Goal: Task Accomplishment & Management: Manage account settings

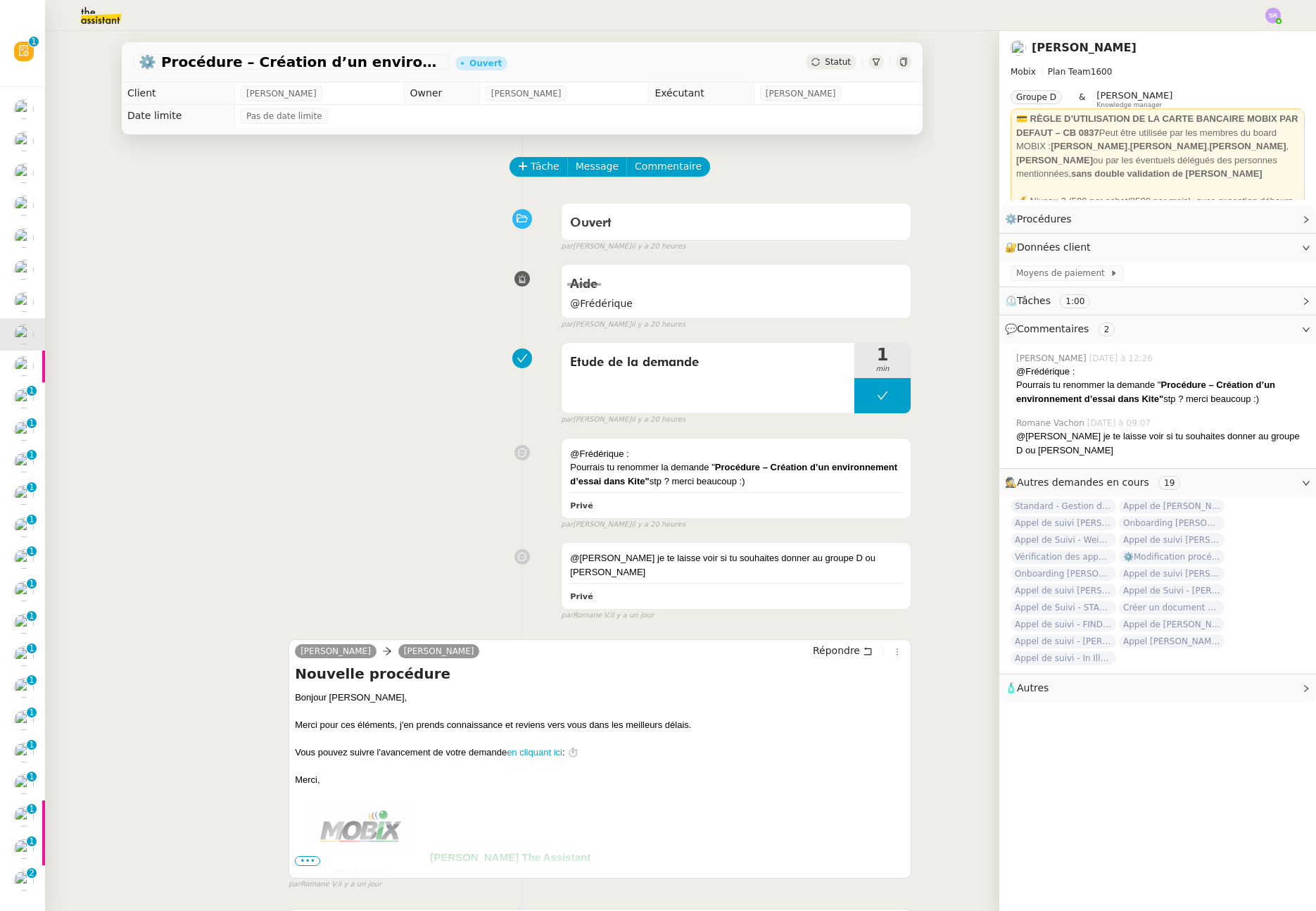
scroll to position [99, 0]
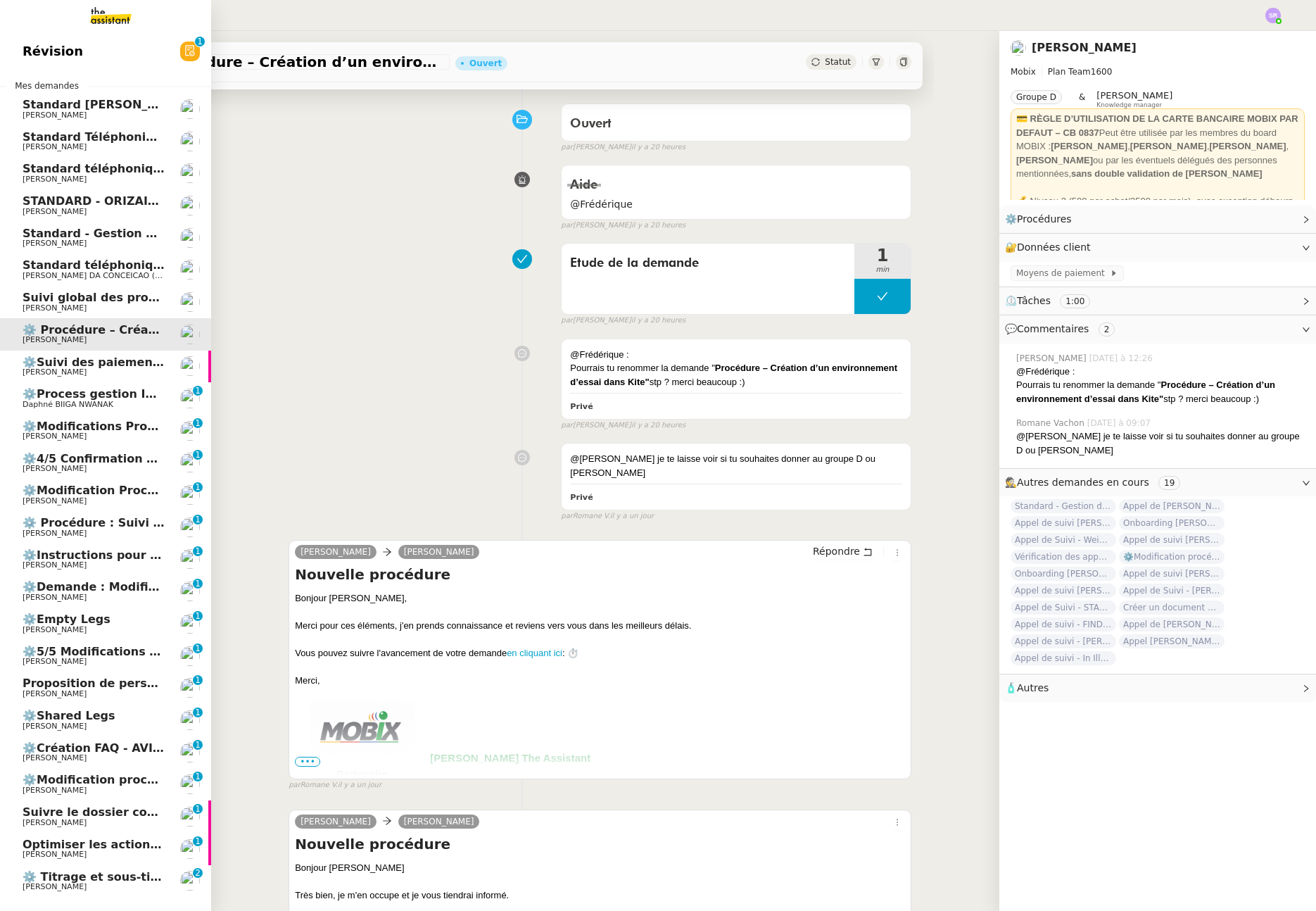
click at [102, 880] on span "⚙️ Titrage et sous-titrage multilingue des vidéos" at bounding box center [177, 877] width 310 height 13
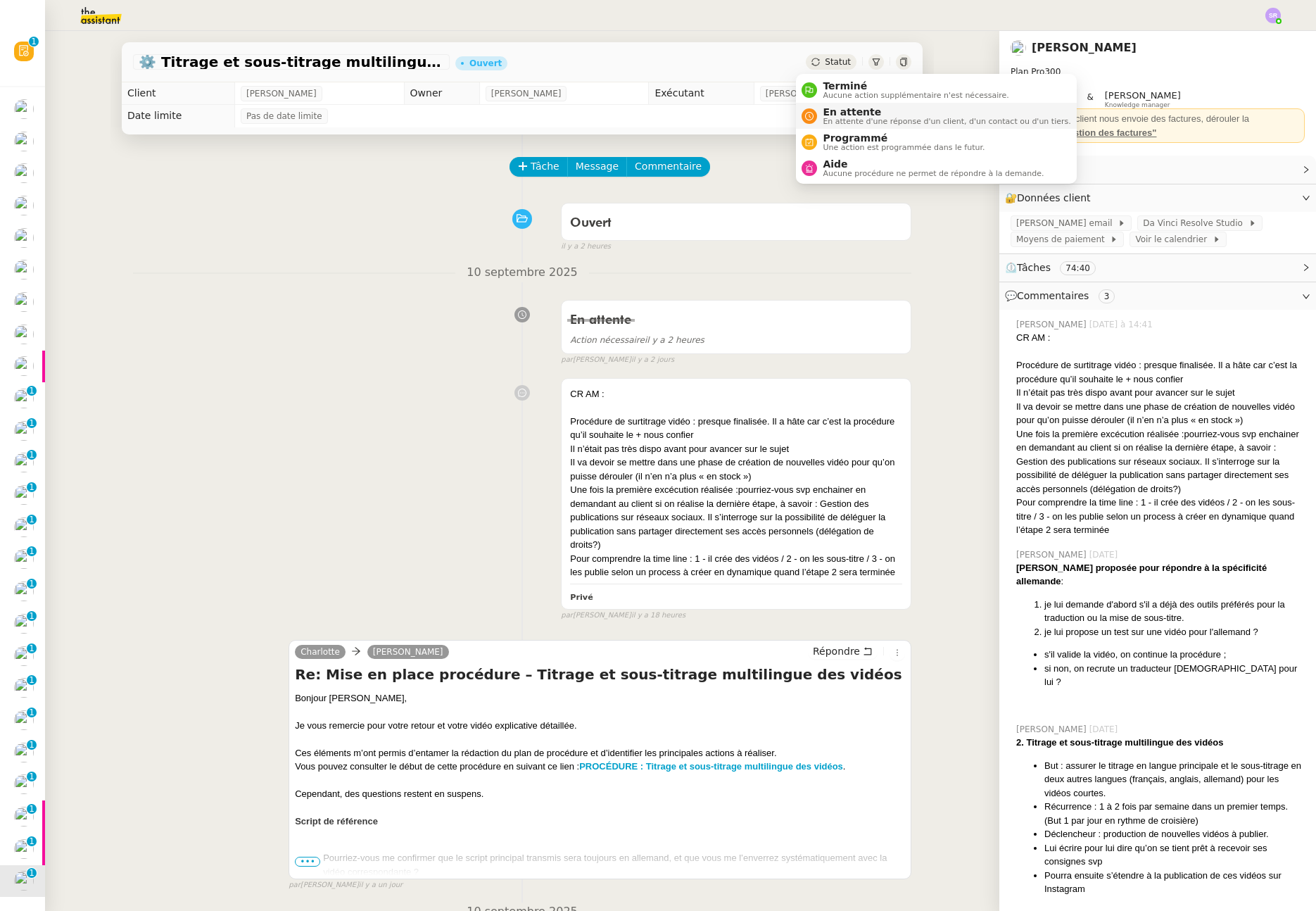
click at [844, 119] on span "En attente d'une réponse d'un client, d'un contact ou d'un tiers." at bounding box center [947, 121] width 247 height 8
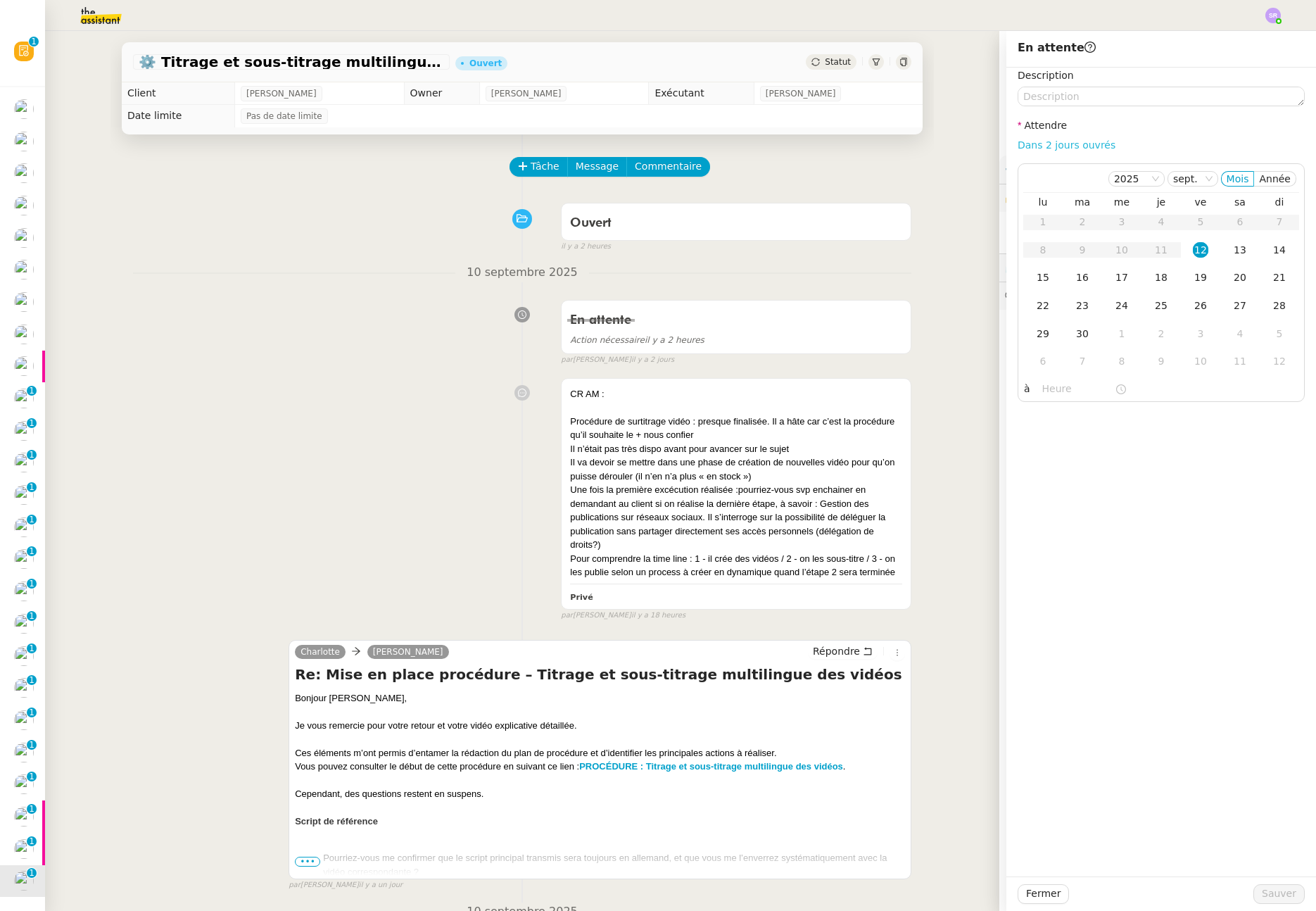
click at [1059, 147] on link "Dans 2 jours ouvrés" at bounding box center [1067, 145] width 98 height 11
type input "07:00"
click at [1035, 279] on div "15" at bounding box center [1043, 277] width 15 height 15
click at [1270, 896] on span "Sauver" at bounding box center [1279, 894] width 34 height 16
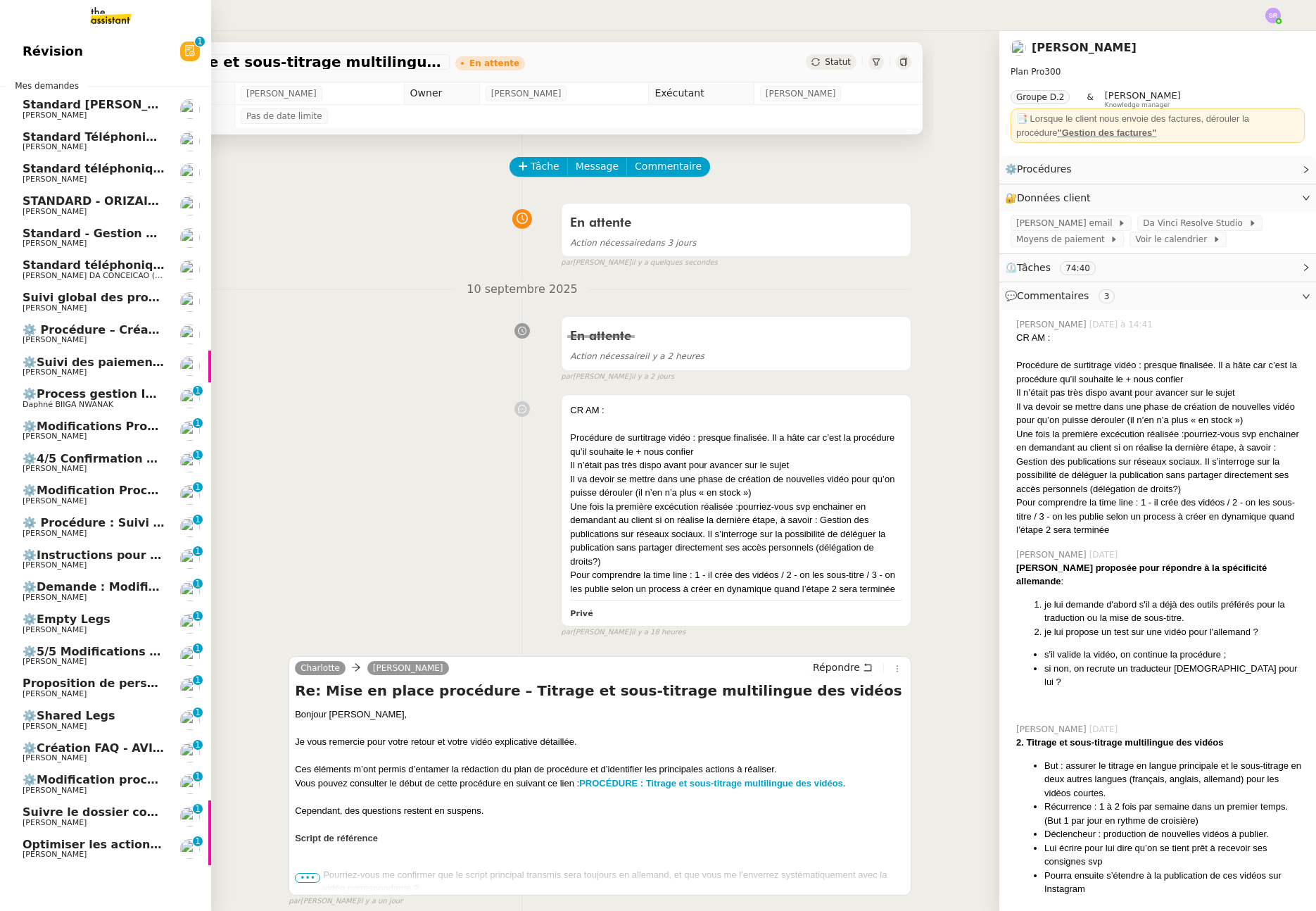
click at [121, 402] on span "Daphné BIIGA NWANAK" at bounding box center [94, 405] width 142 height 8
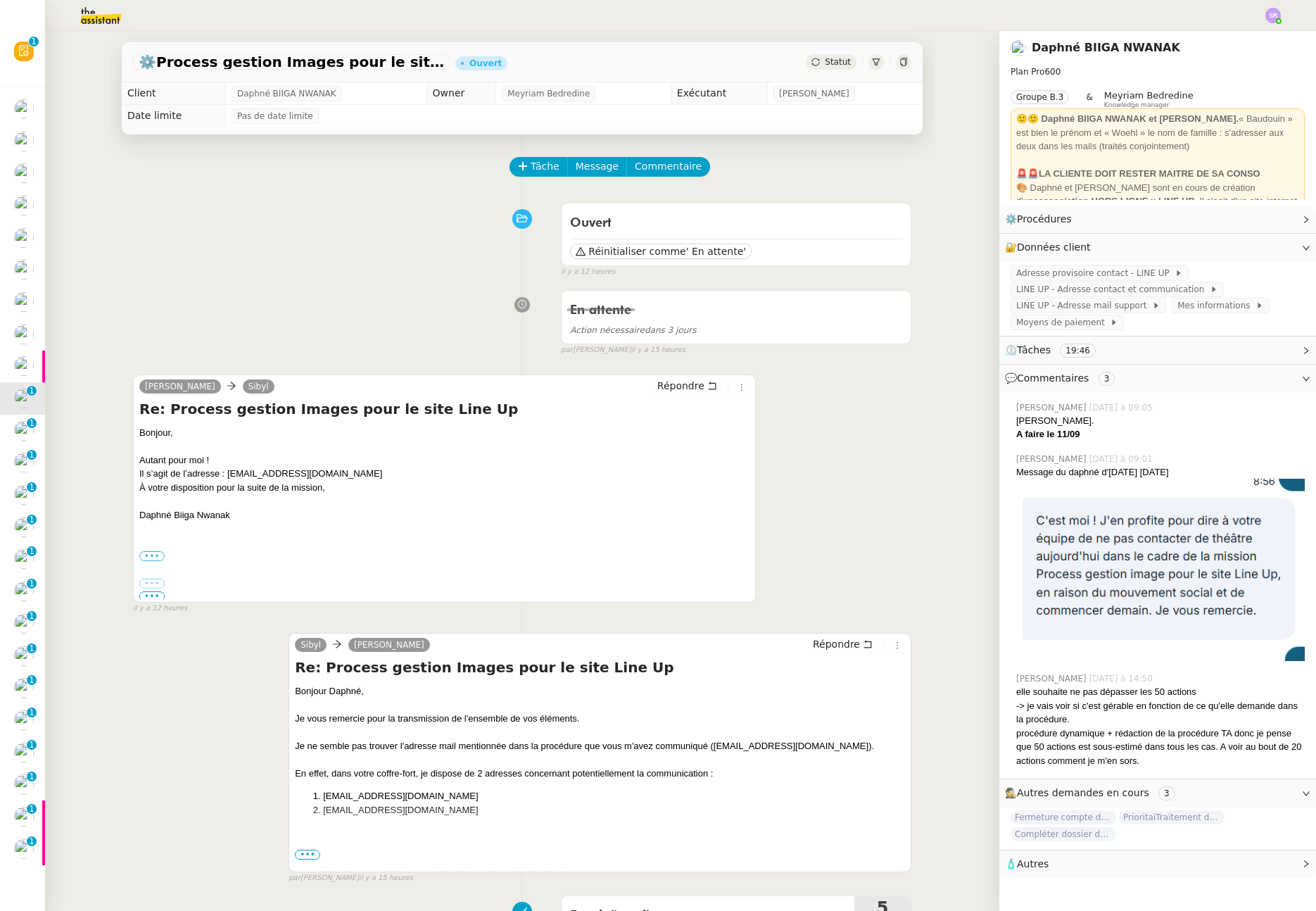
click at [243, 310] on div "En attente Action nécessaire dans 3 jours false par Stéphanie R. il y a 15 heur…" at bounding box center [522, 320] width 779 height 72
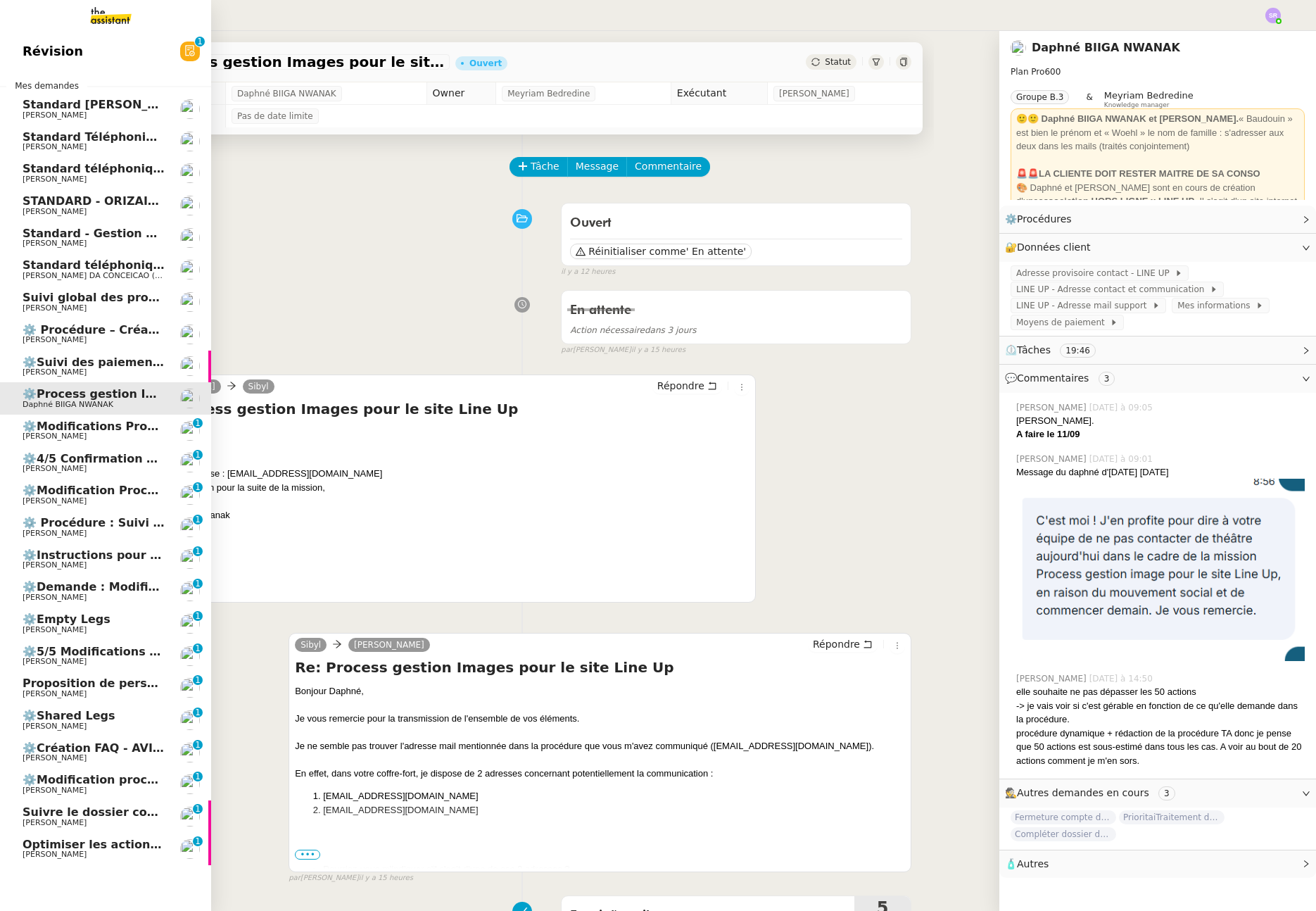
click at [103, 436] on span "[PERSON_NAME]" at bounding box center [94, 436] width 142 height 8
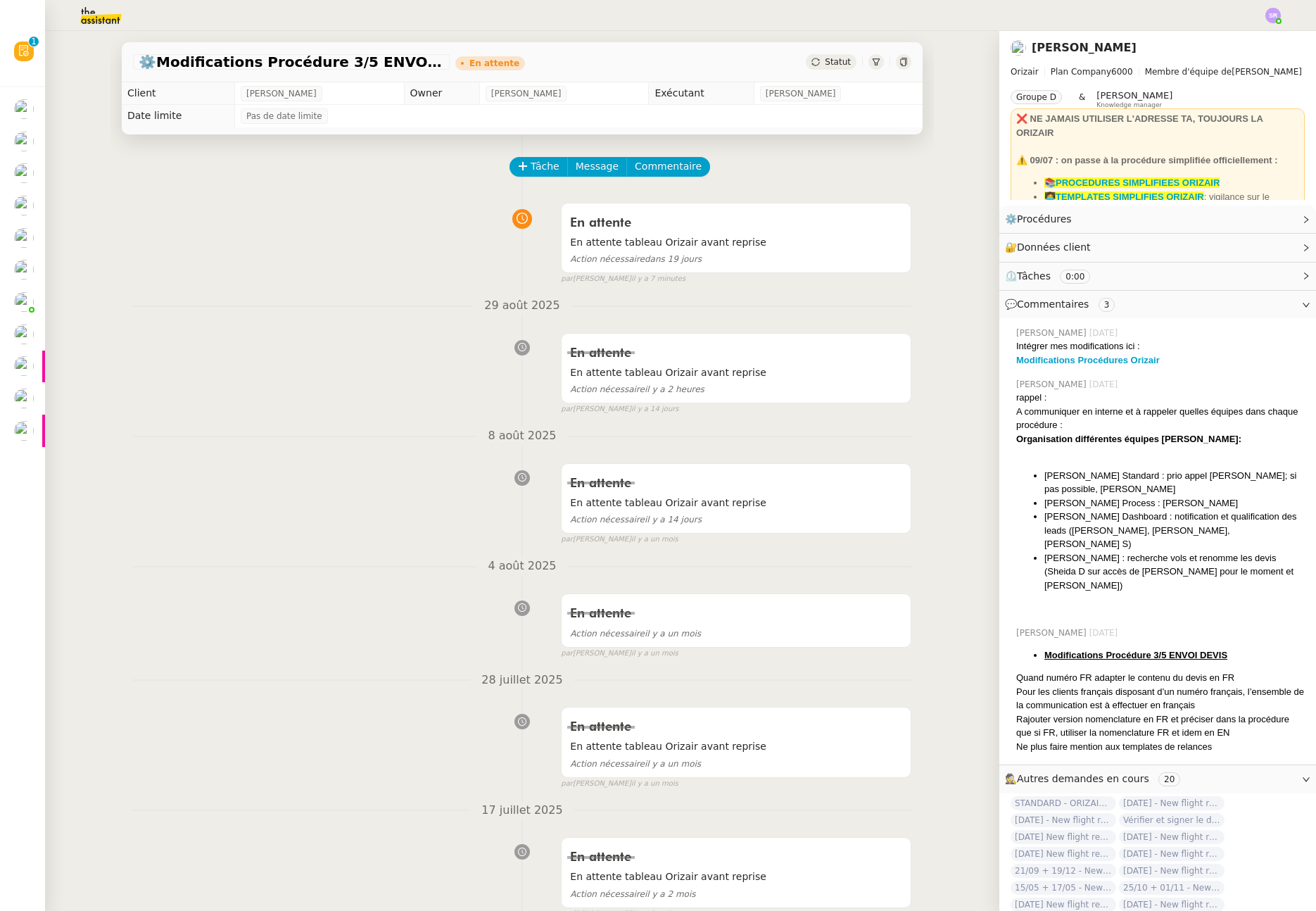
click at [352, 211] on div "En attente En attente tableau Orizair avant reprise Action nécessaire dans 19 j…" at bounding box center [522, 240] width 779 height 89
click at [222, 276] on div "En attente En attente tableau Orizair avant reprise Action nécessaire dans 19 j…" at bounding box center [522, 240] width 779 height 89
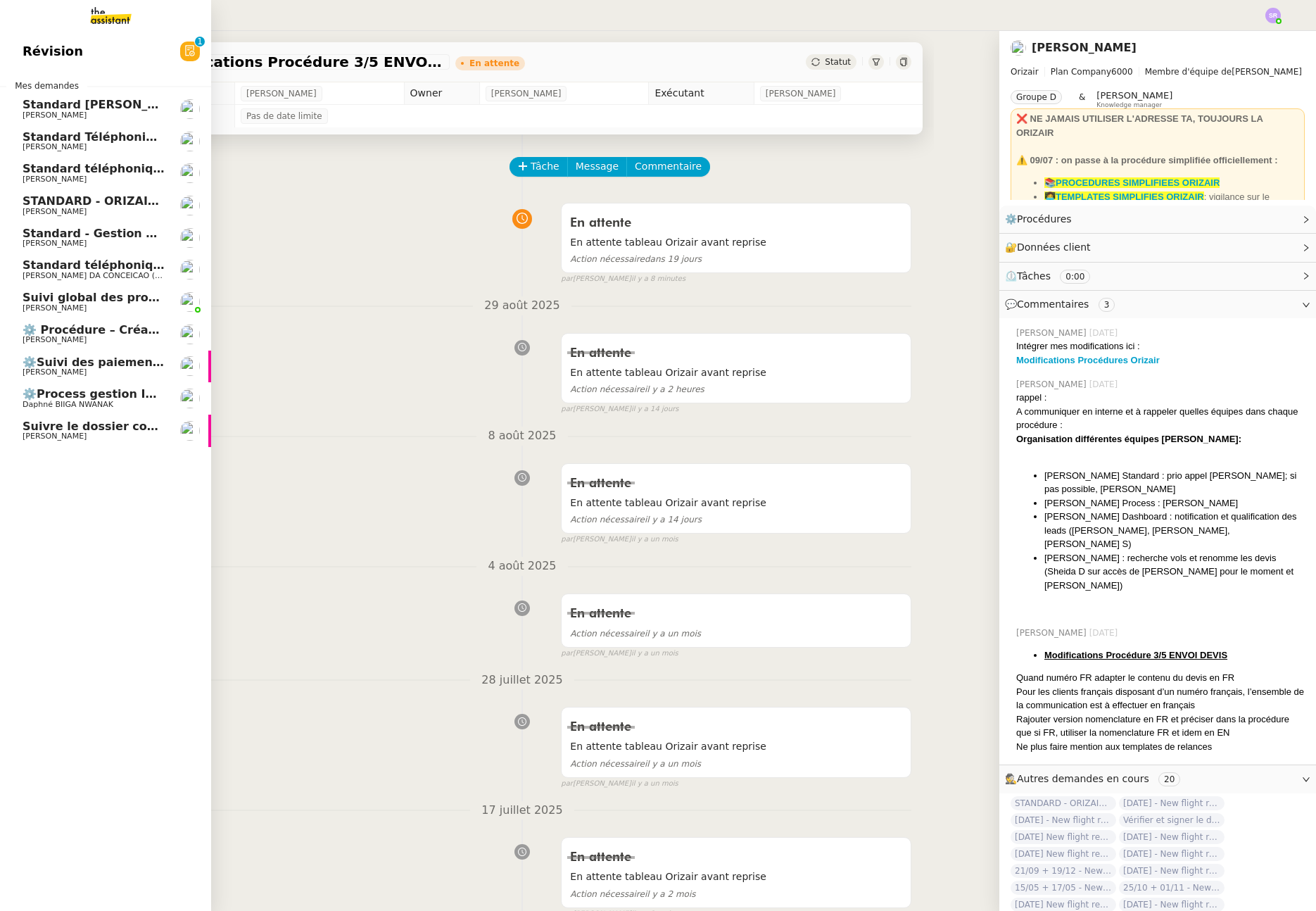
click at [122, 172] on span "Standard téléphonique - septembre 2025" at bounding box center [154, 169] width 263 height 13
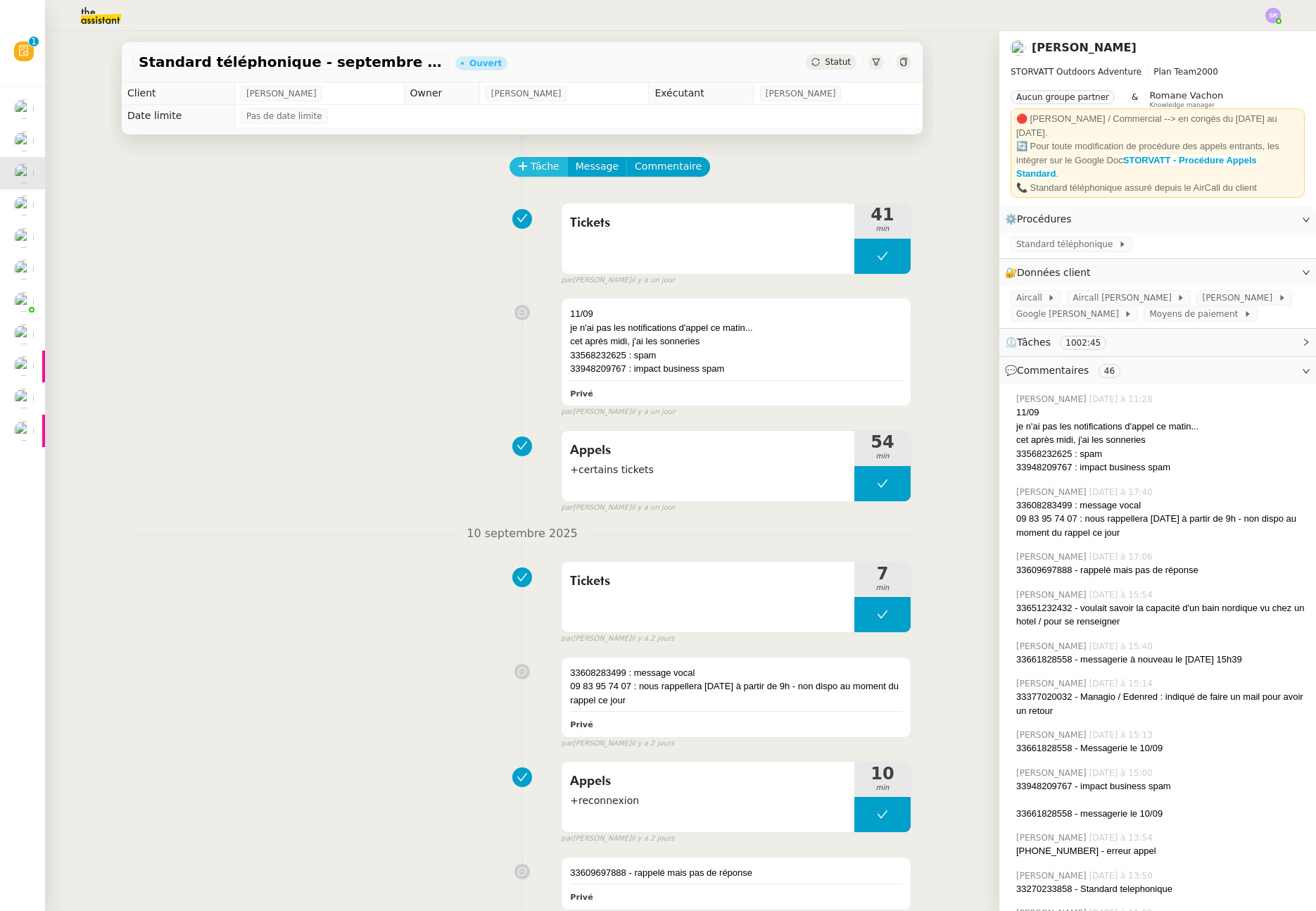
click at [531, 164] on span "Tâche" at bounding box center [544, 167] width 28 height 16
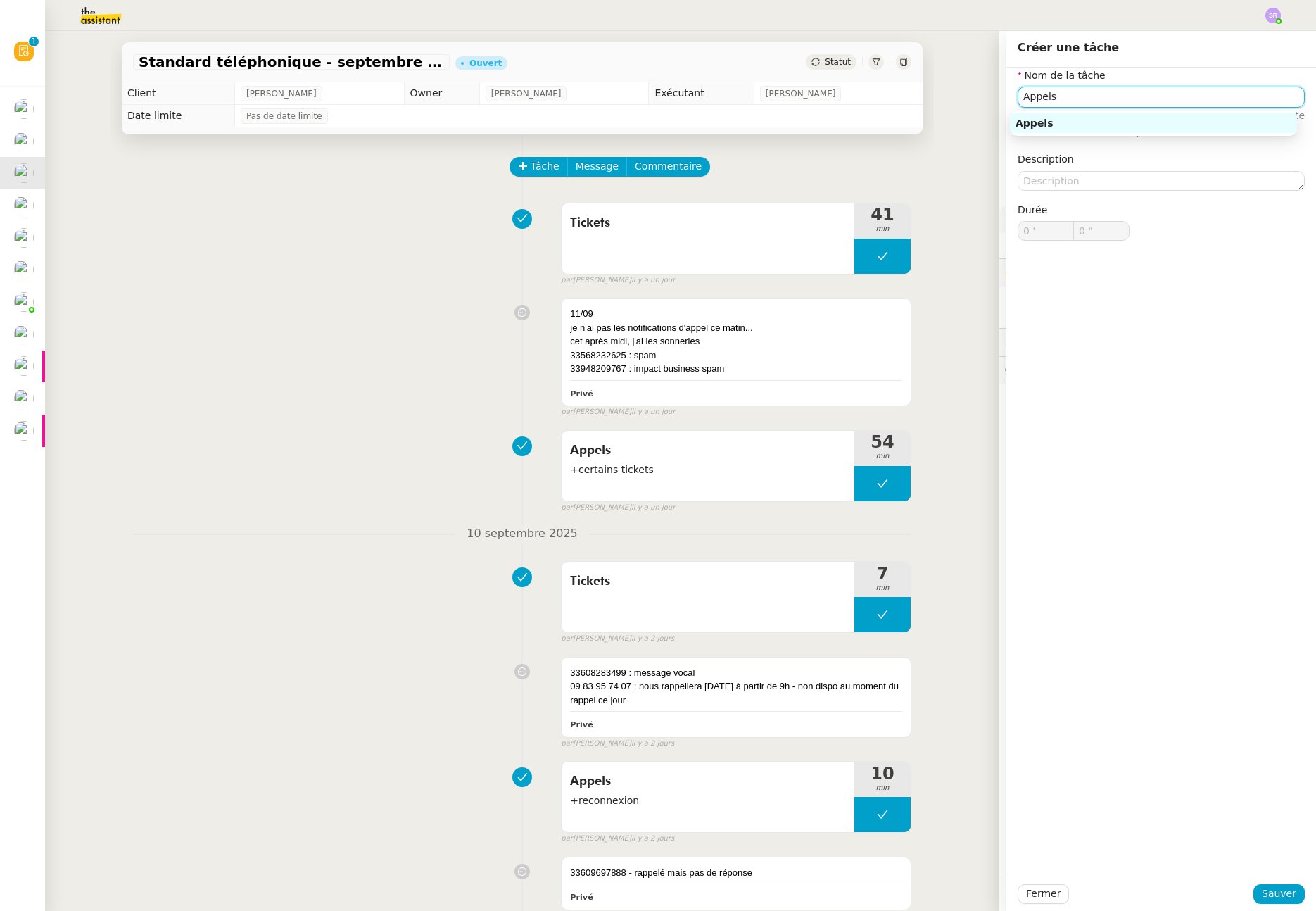
click at [1072, 125] on div "Appels" at bounding box center [1153, 124] width 276 height 13
type input "Appels"
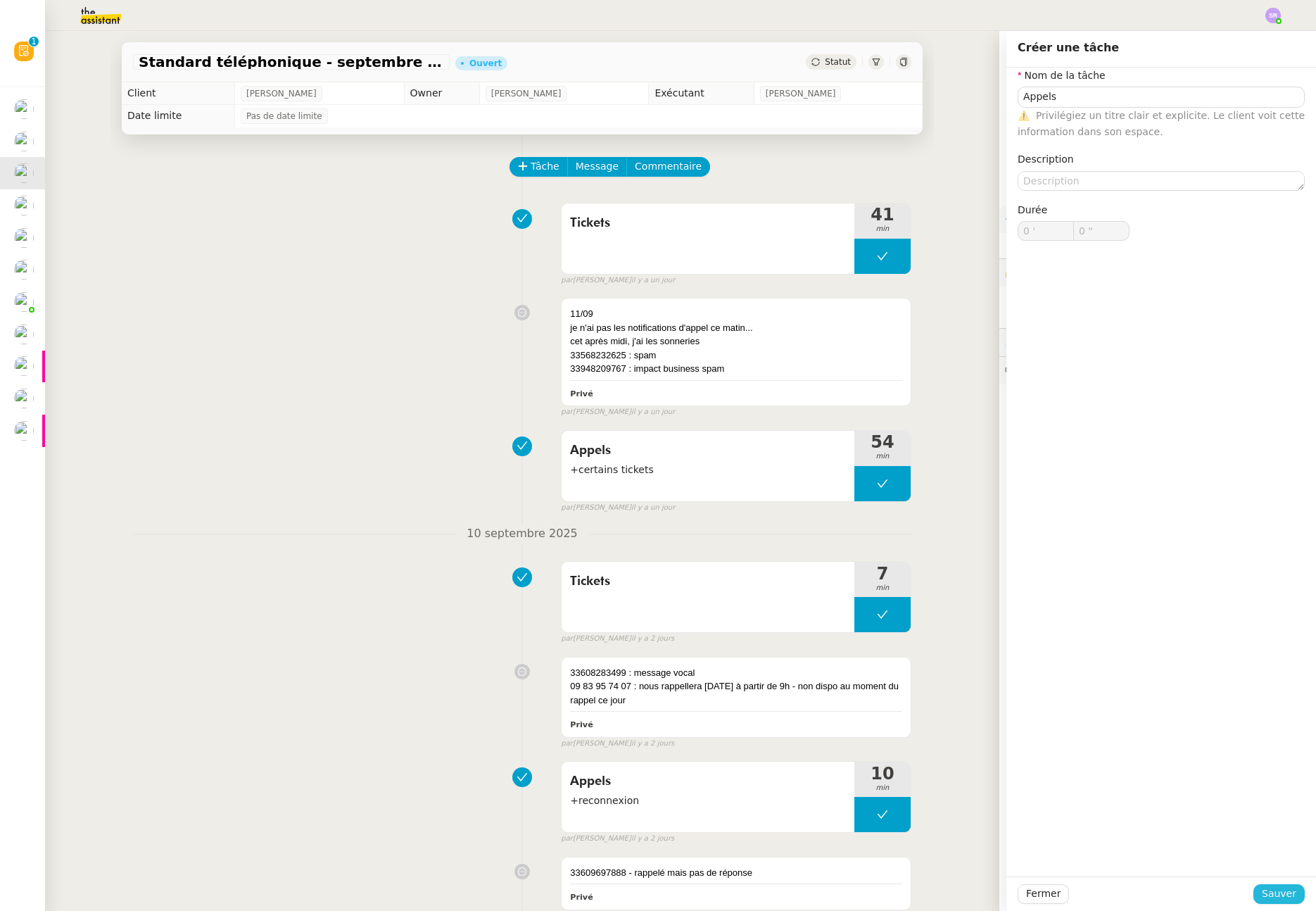
click at [1262, 900] on span "Sauver" at bounding box center [1279, 894] width 34 height 16
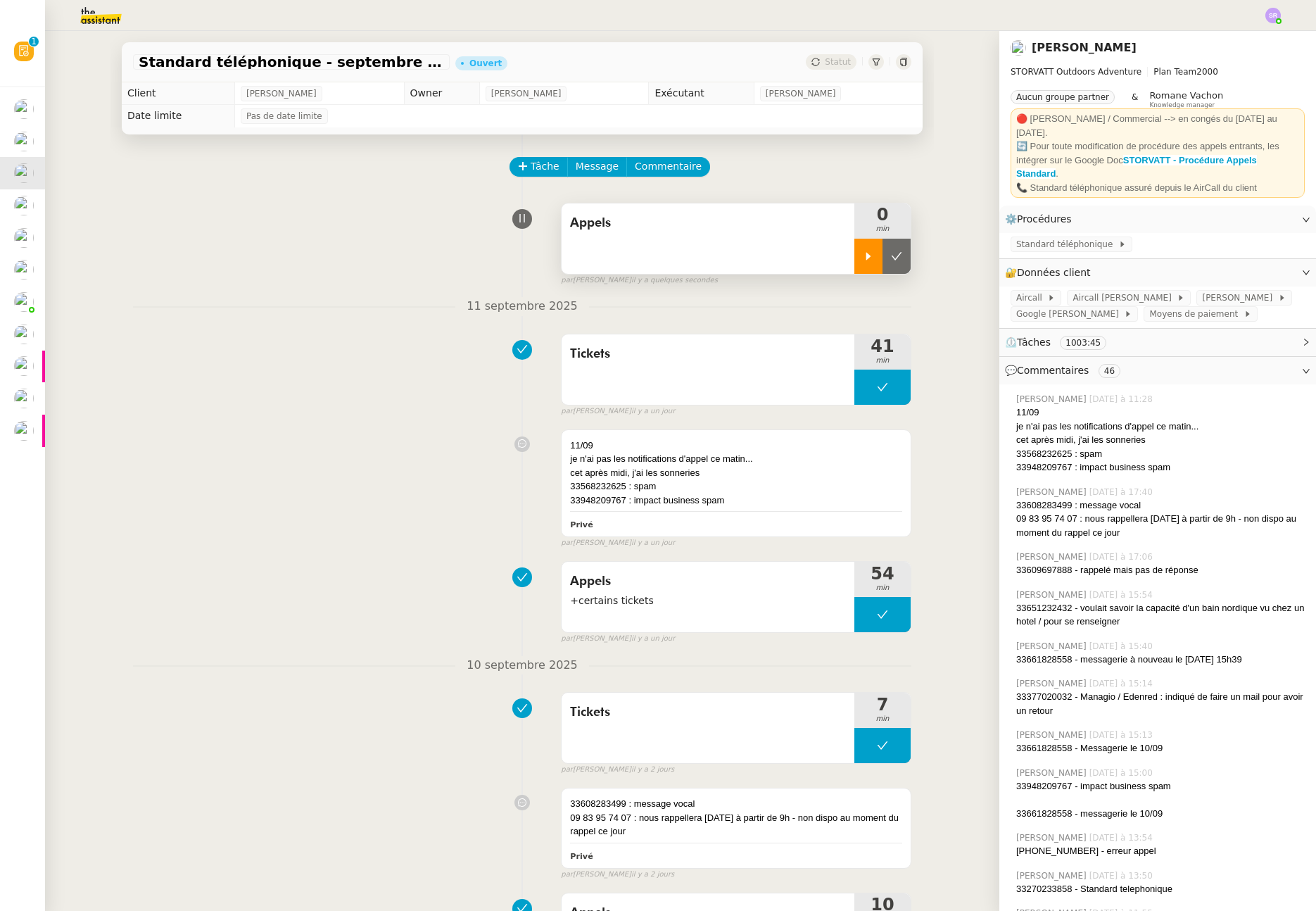
click at [863, 255] on icon at bounding box center [868, 256] width 11 height 11
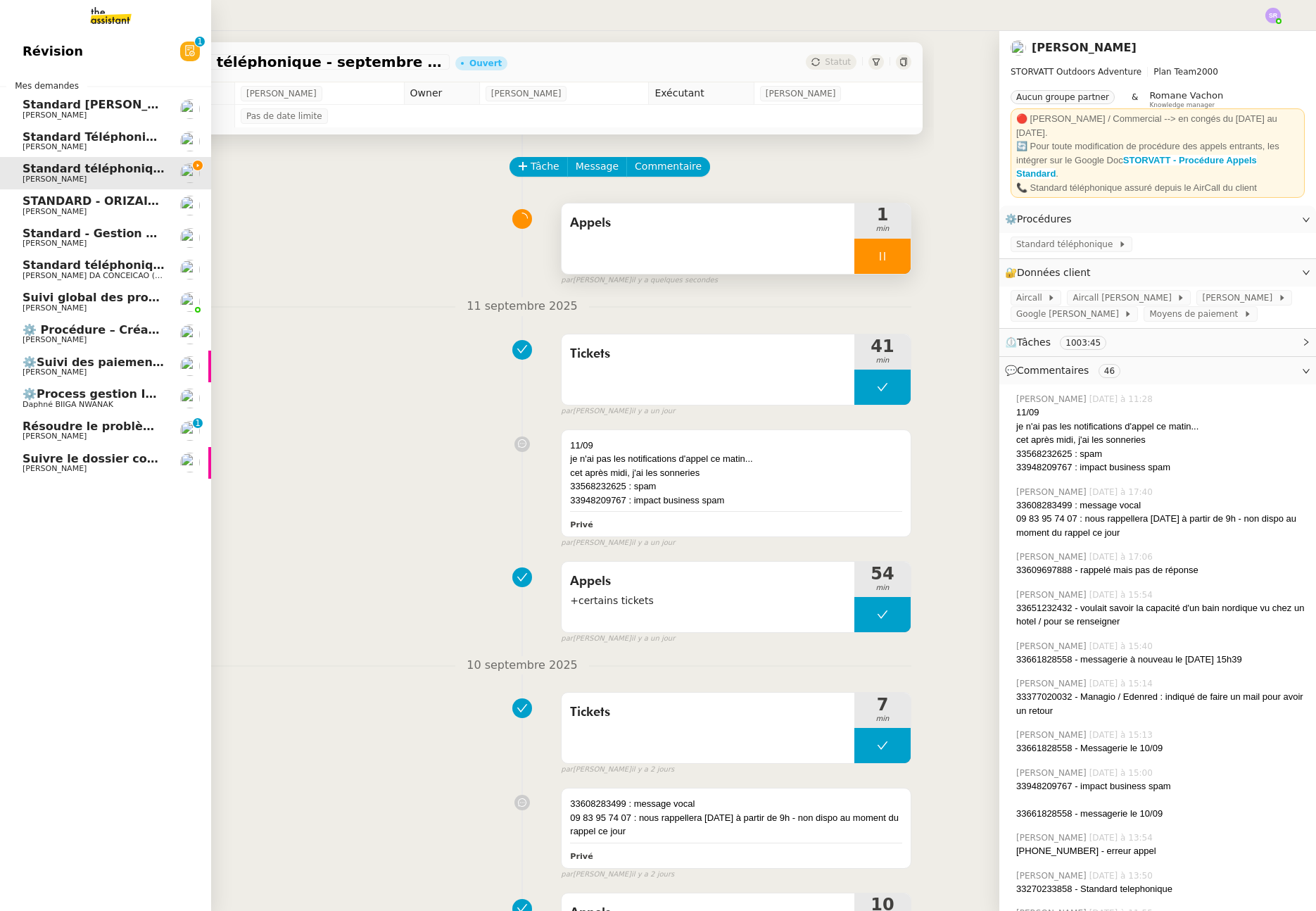
click at [98, 436] on span "[PERSON_NAME]" at bounding box center [94, 436] width 142 height 8
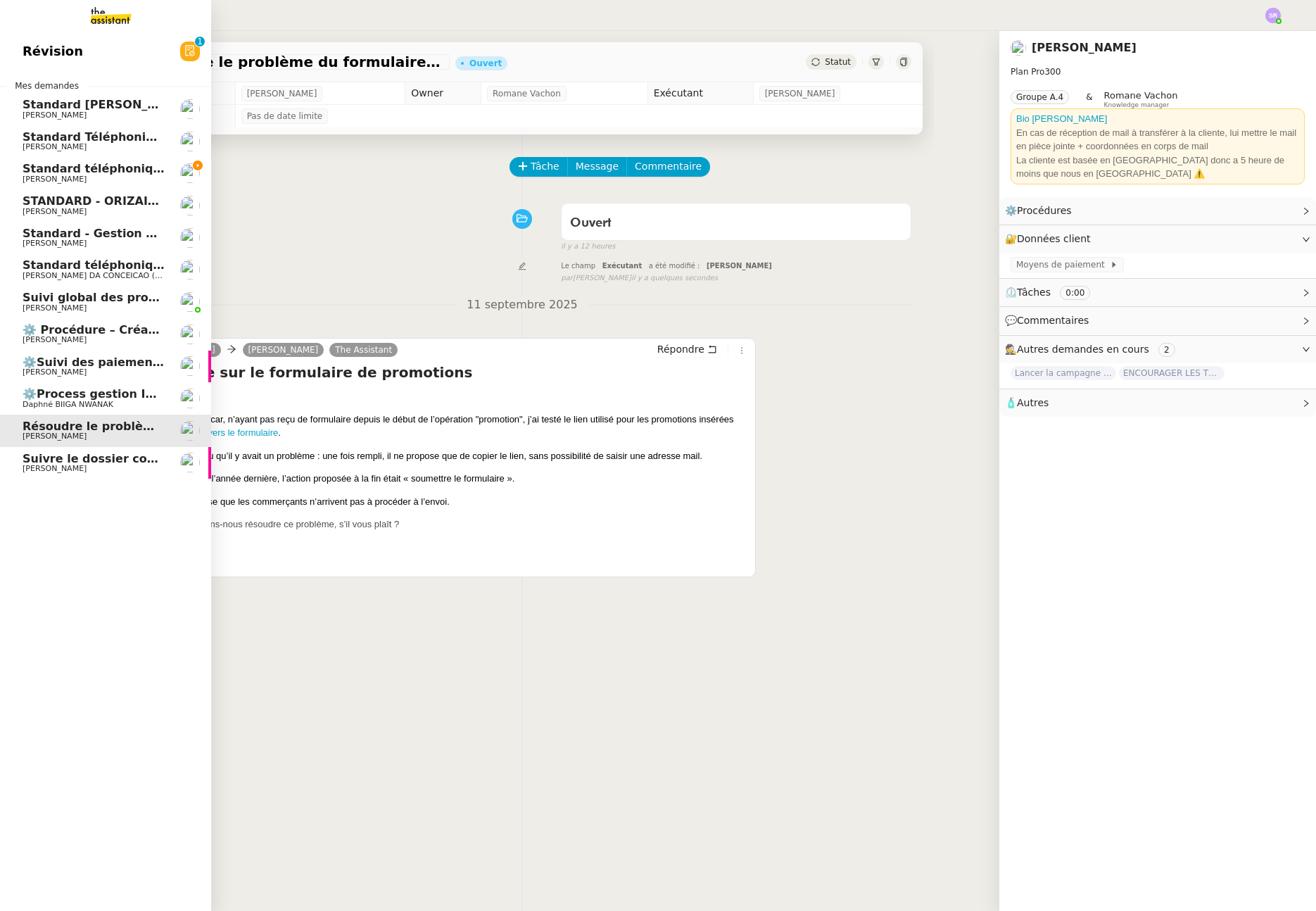
click at [116, 171] on span "Standard téléphonique - septembre 2025" at bounding box center [154, 169] width 263 height 13
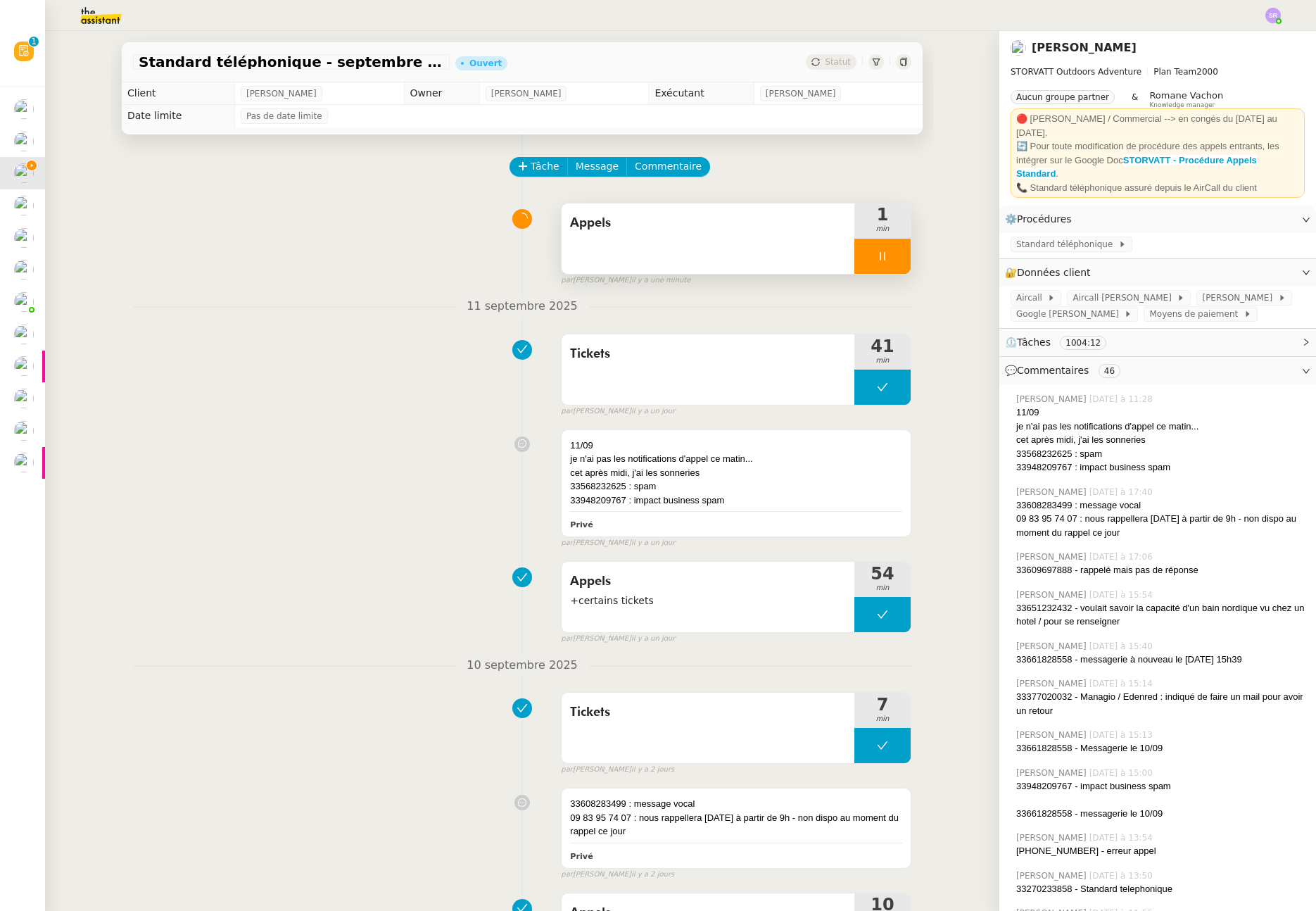
click at [877, 261] on icon at bounding box center [883, 256] width 11 height 11
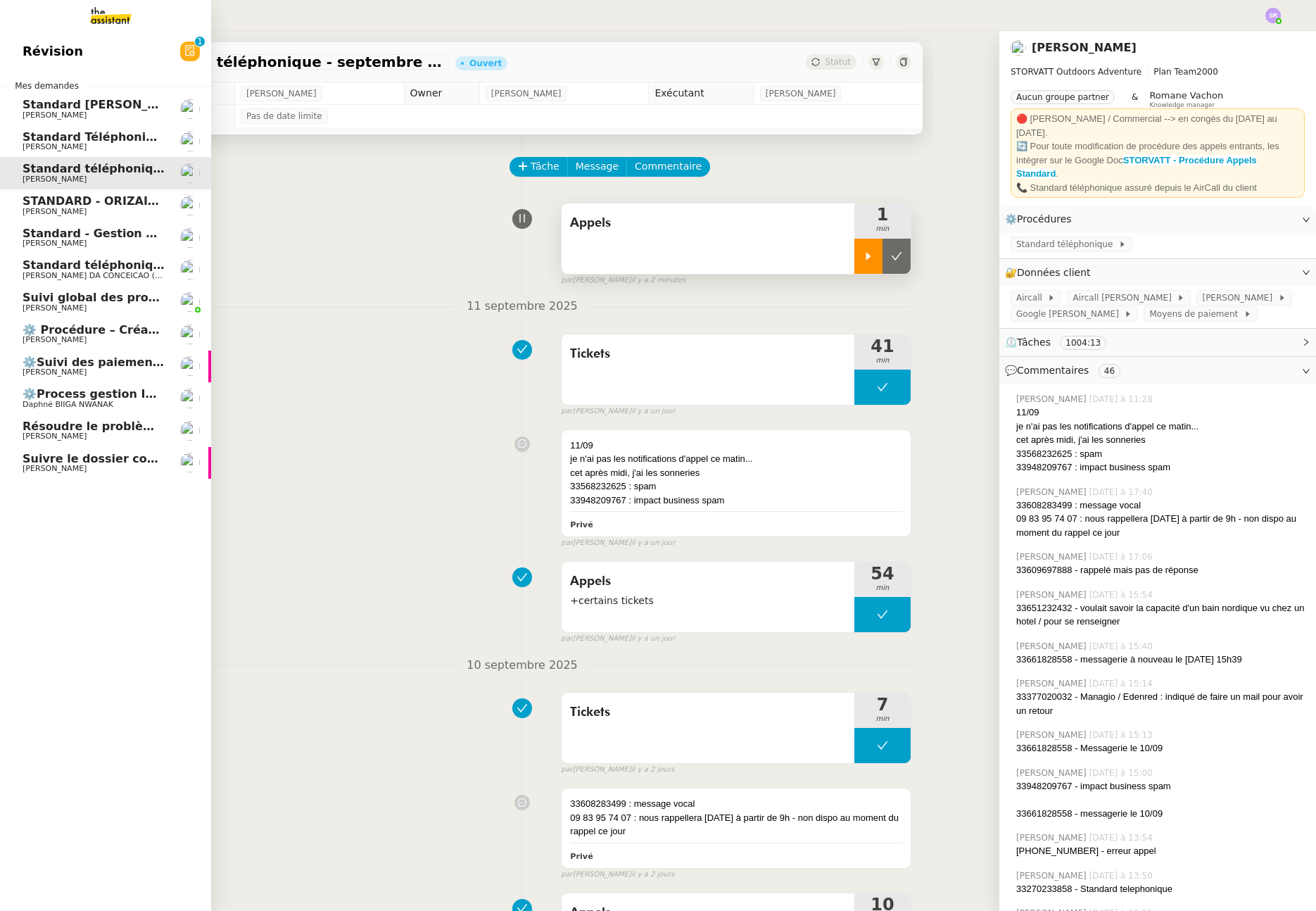
click at [88, 246] on span "[PERSON_NAME]" at bounding box center [94, 243] width 142 height 8
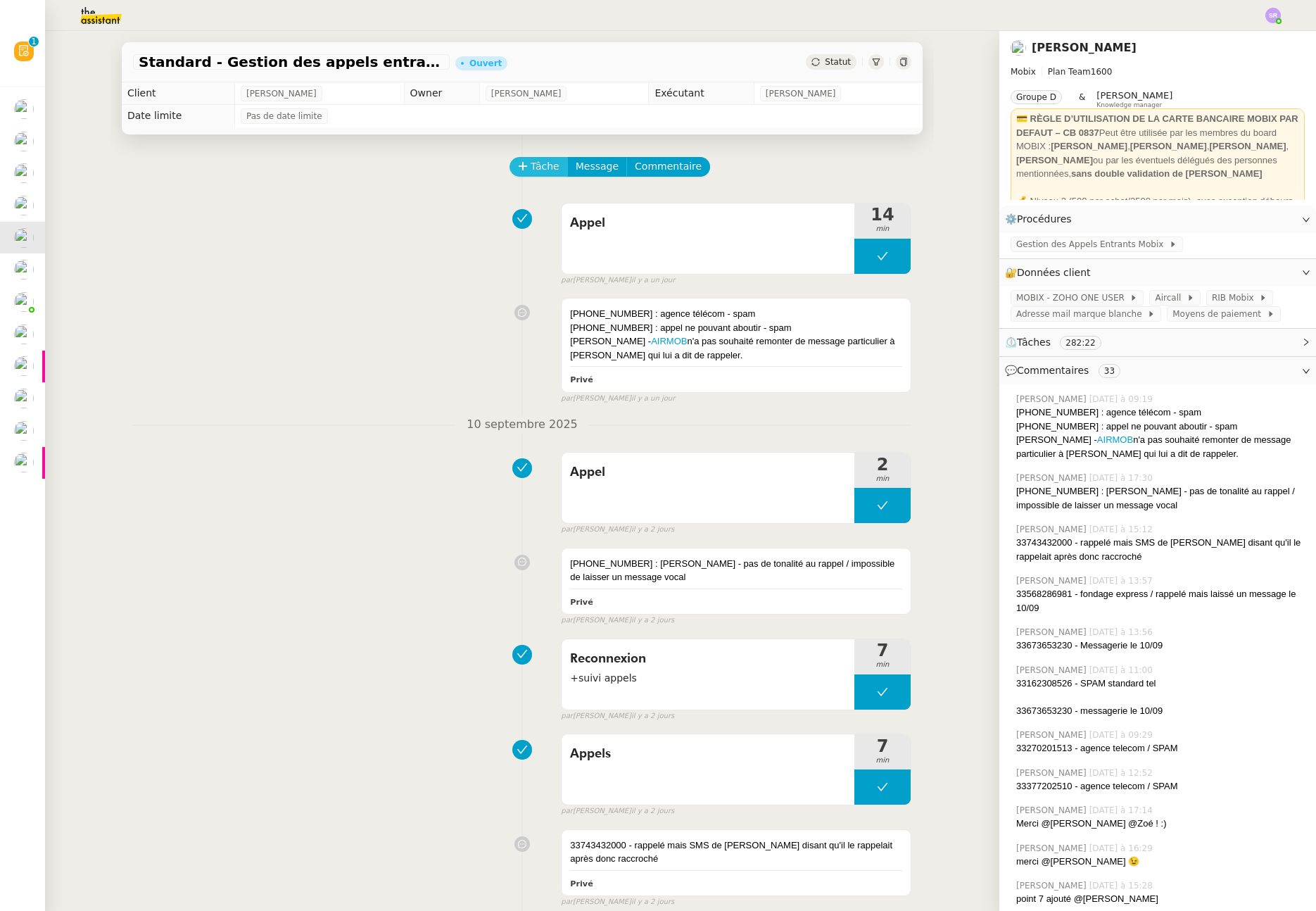
click at [518, 167] on icon at bounding box center [523, 166] width 10 height 10
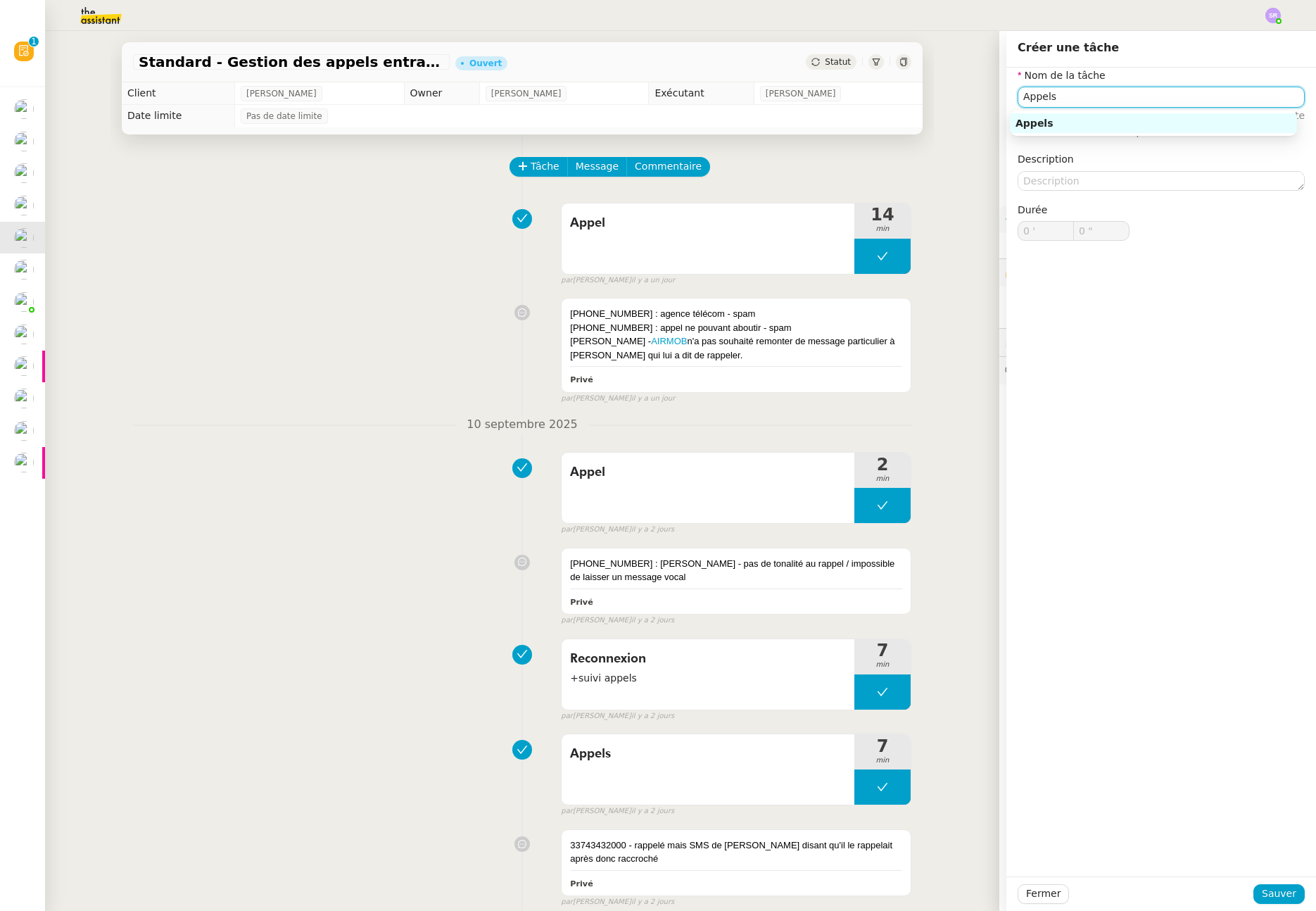
click at [1176, 120] on div "Appels" at bounding box center [1153, 124] width 276 height 13
type input "Appels"
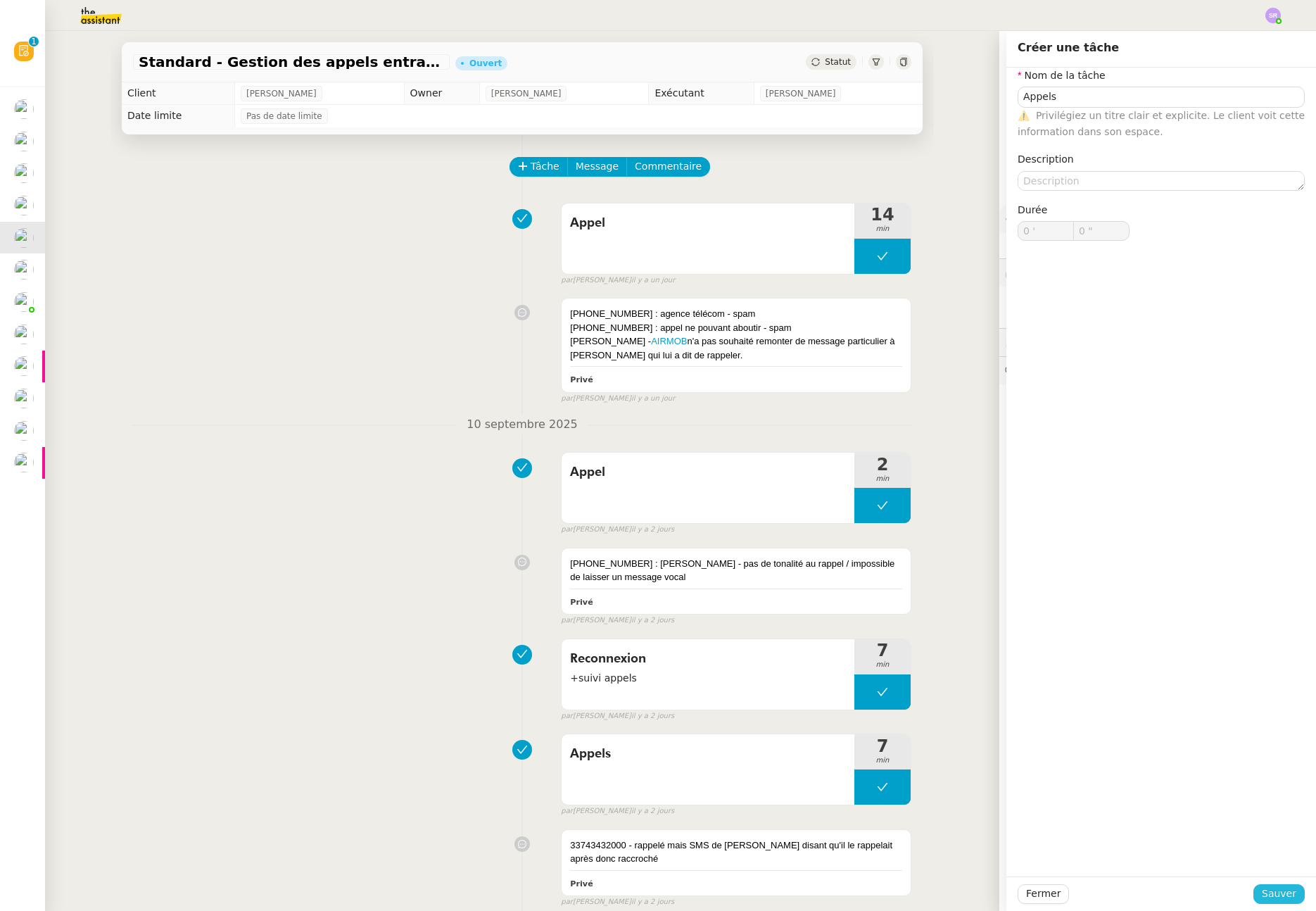
drag, startPoint x: 1279, startPoint y: 894, endPoint x: 1268, endPoint y: 856, distance: 39.6
click at [1279, 894] on span "Sauver" at bounding box center [1279, 894] width 34 height 16
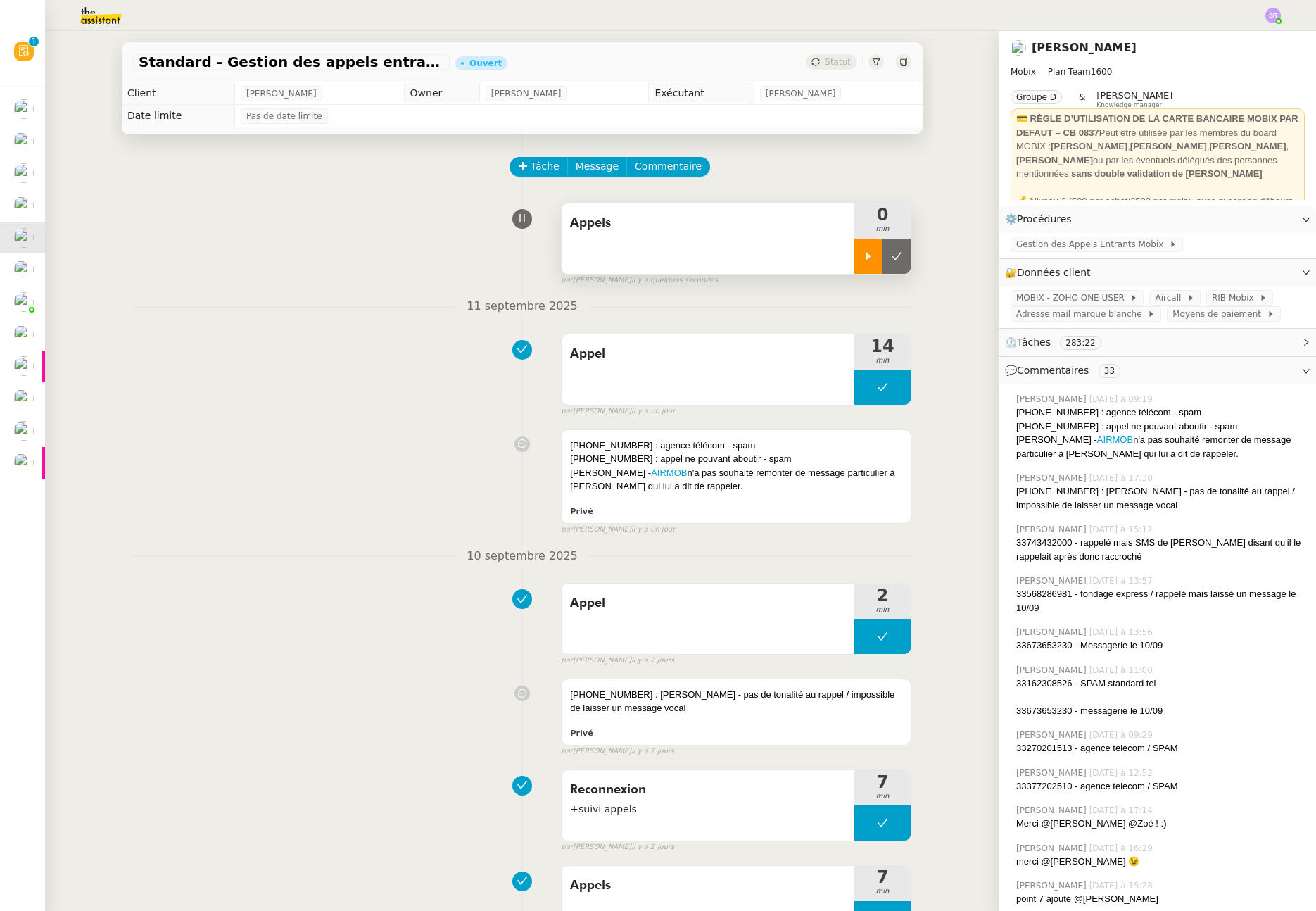
click at [855, 263] on div at bounding box center [868, 256] width 28 height 35
click at [875, 247] on div at bounding box center [882, 256] width 56 height 35
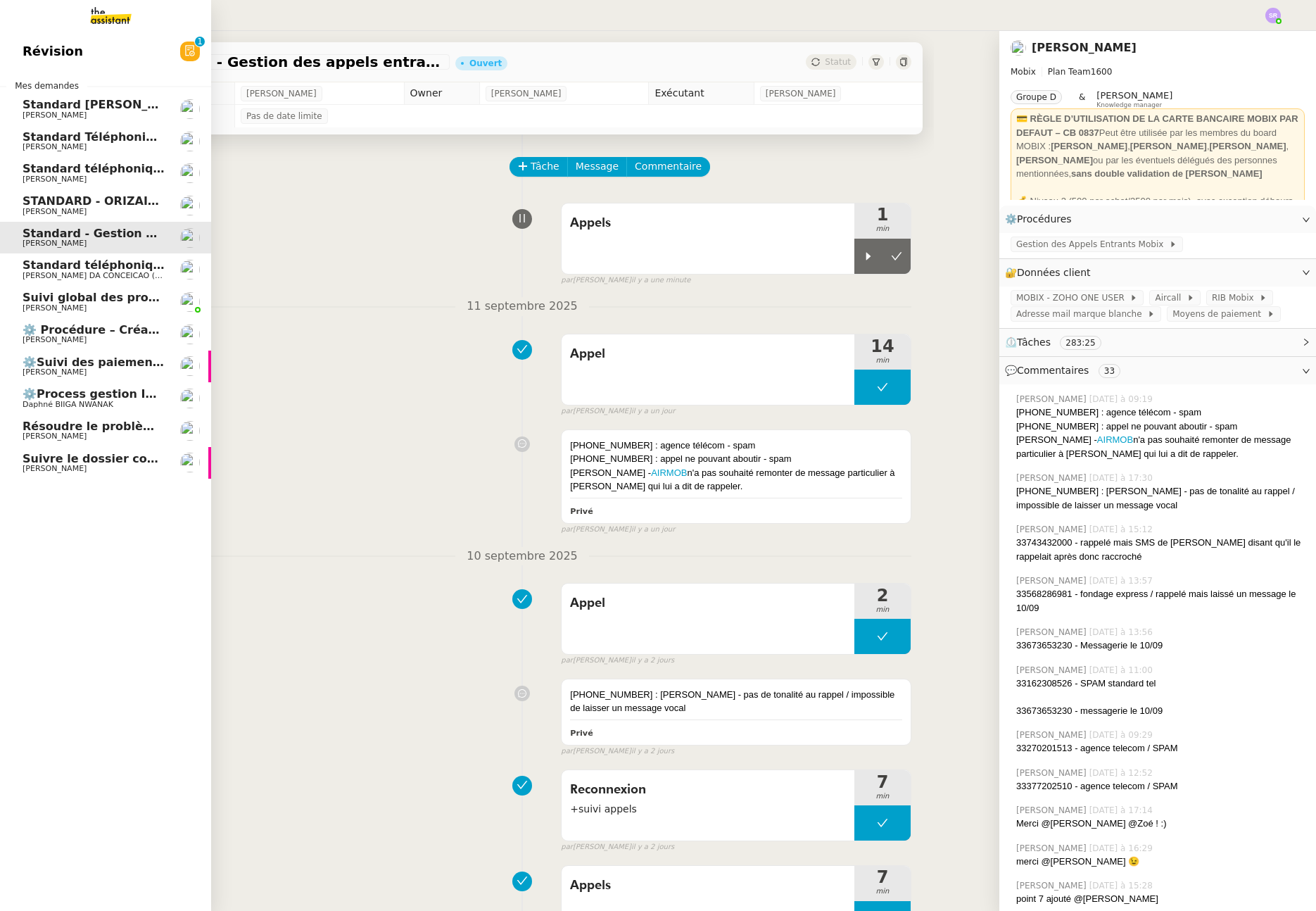
click at [74, 107] on span "Standard [PERSON_NAME]" at bounding box center [106, 104] width 167 height 13
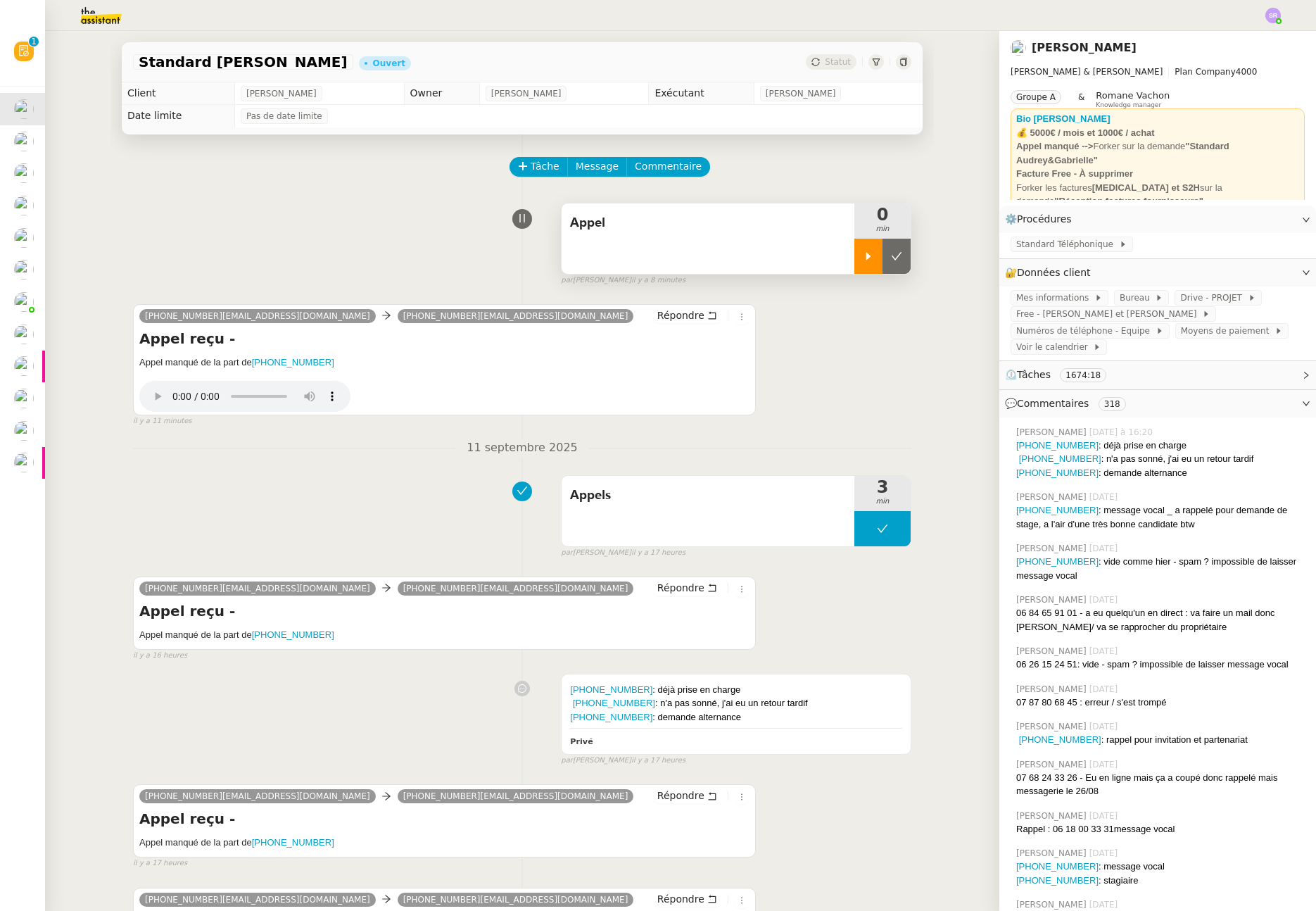
click at [863, 258] on icon at bounding box center [868, 256] width 11 height 11
drag, startPoint x: 873, startPoint y: 260, endPoint x: 308, endPoint y: 383, distance: 578.2
click at [877, 260] on icon at bounding box center [883, 256] width 11 height 11
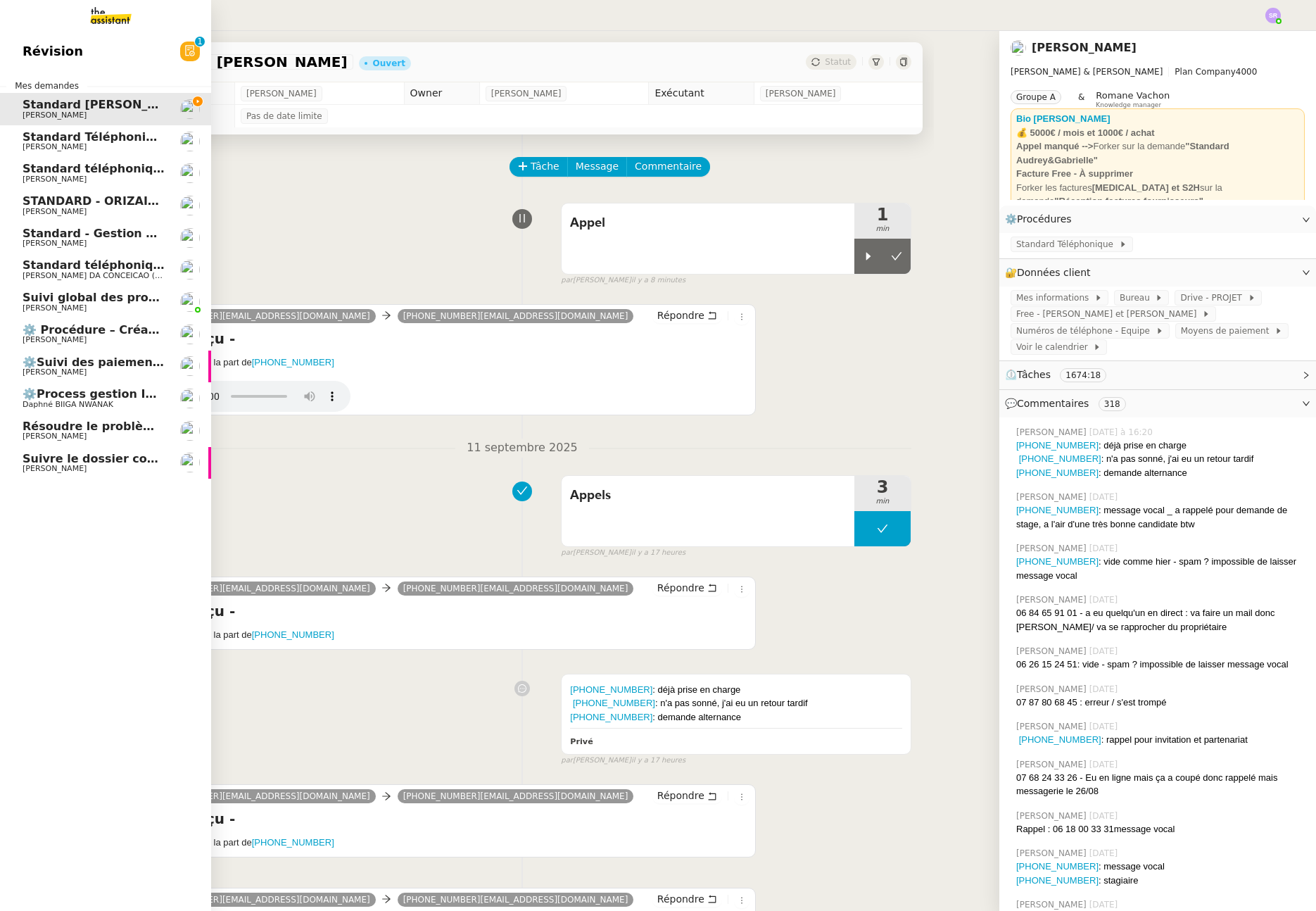
click at [33, 175] on span "[PERSON_NAME]" at bounding box center [55, 178] width 64 height 9
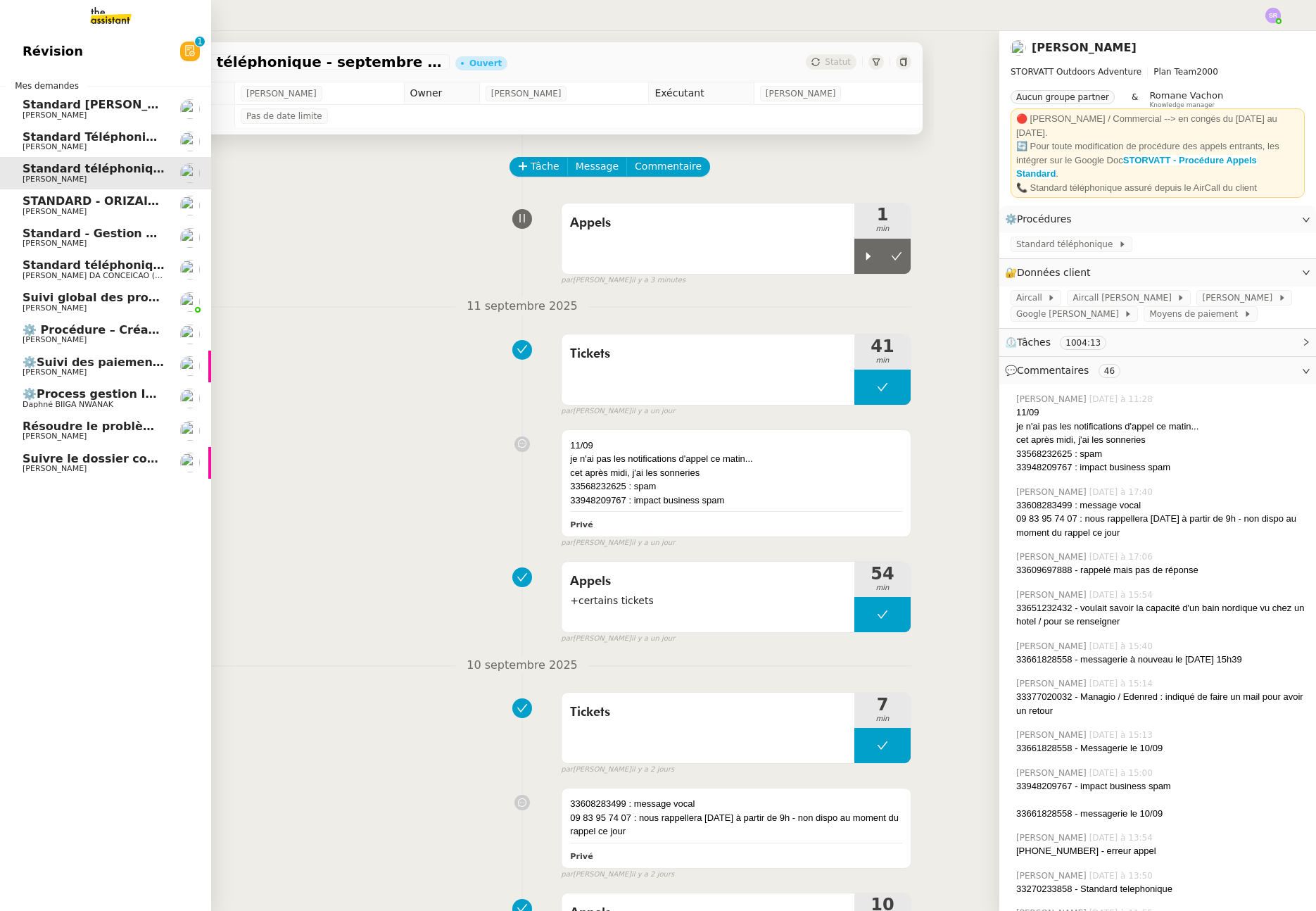
click at [108, 427] on span "Résoudre le problème du formulaire de promotions" at bounding box center [186, 426] width 326 height 13
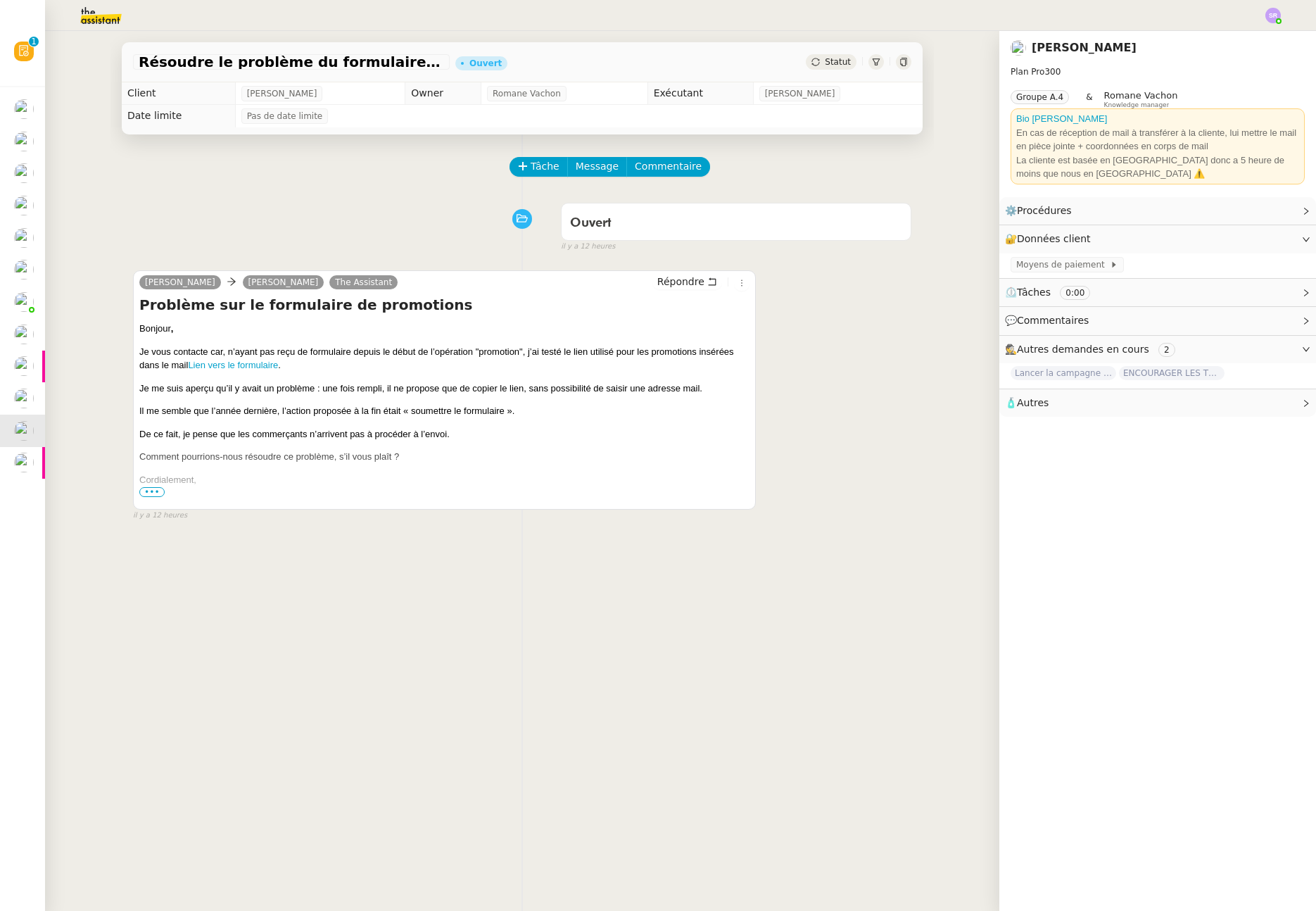
click at [147, 493] on span "•••" at bounding box center [151, 493] width 25 height 10
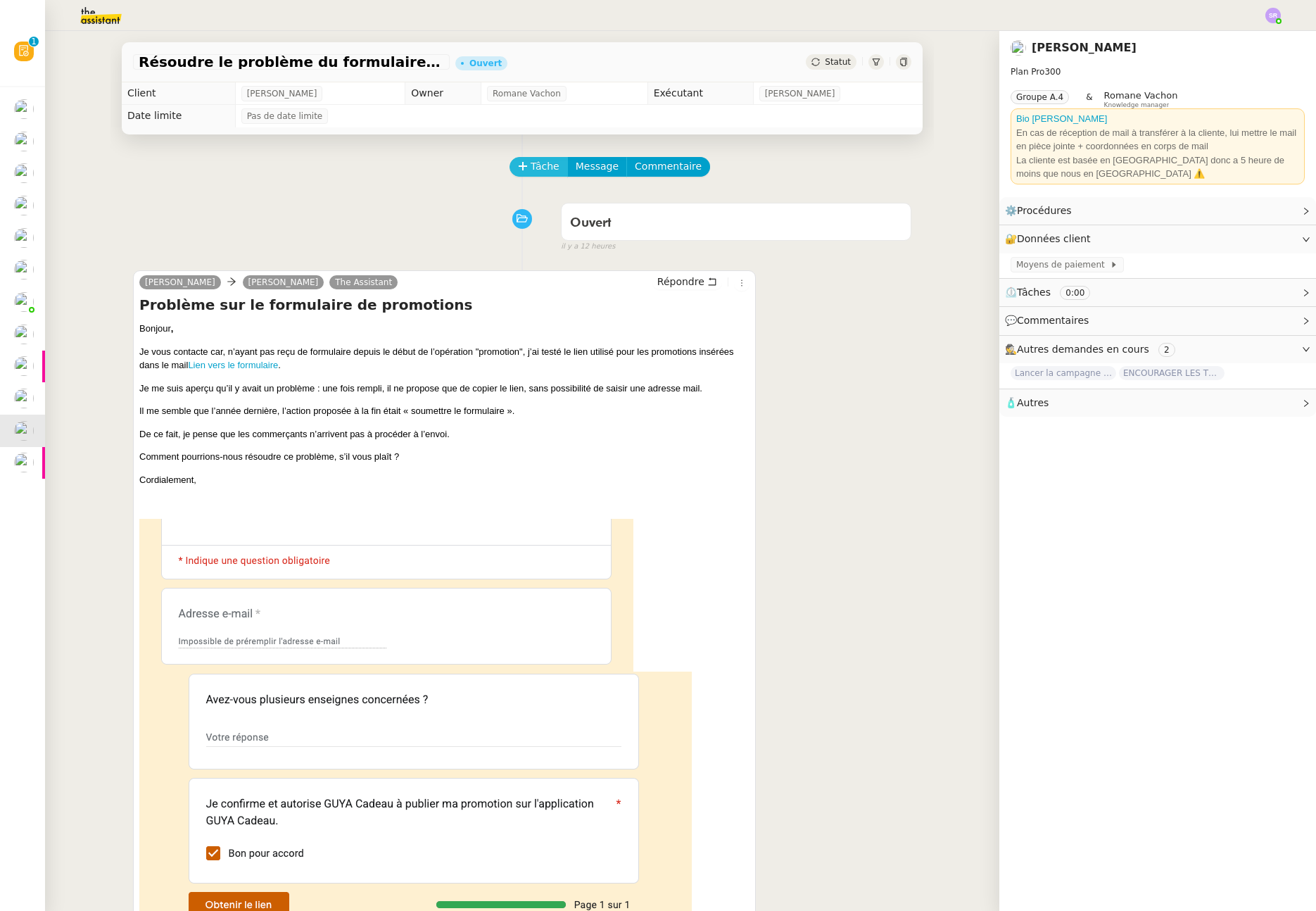
click at [541, 164] on span "Tâche" at bounding box center [544, 167] width 28 height 16
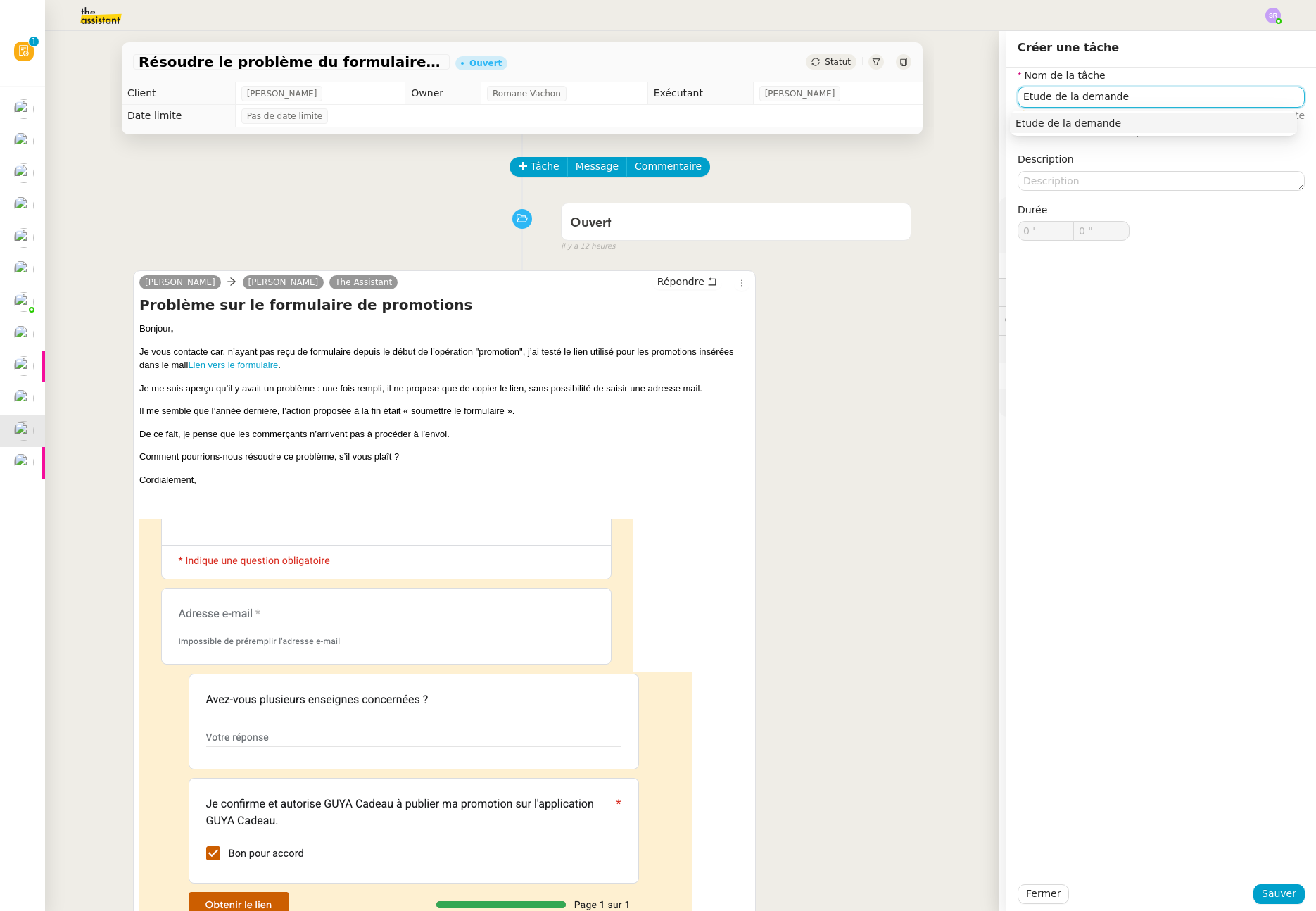
click at [1130, 123] on div "Etude de la demande" at bounding box center [1153, 124] width 276 height 13
type input "Etude de la demande"
click at [1278, 889] on span "Sauver" at bounding box center [1279, 894] width 34 height 16
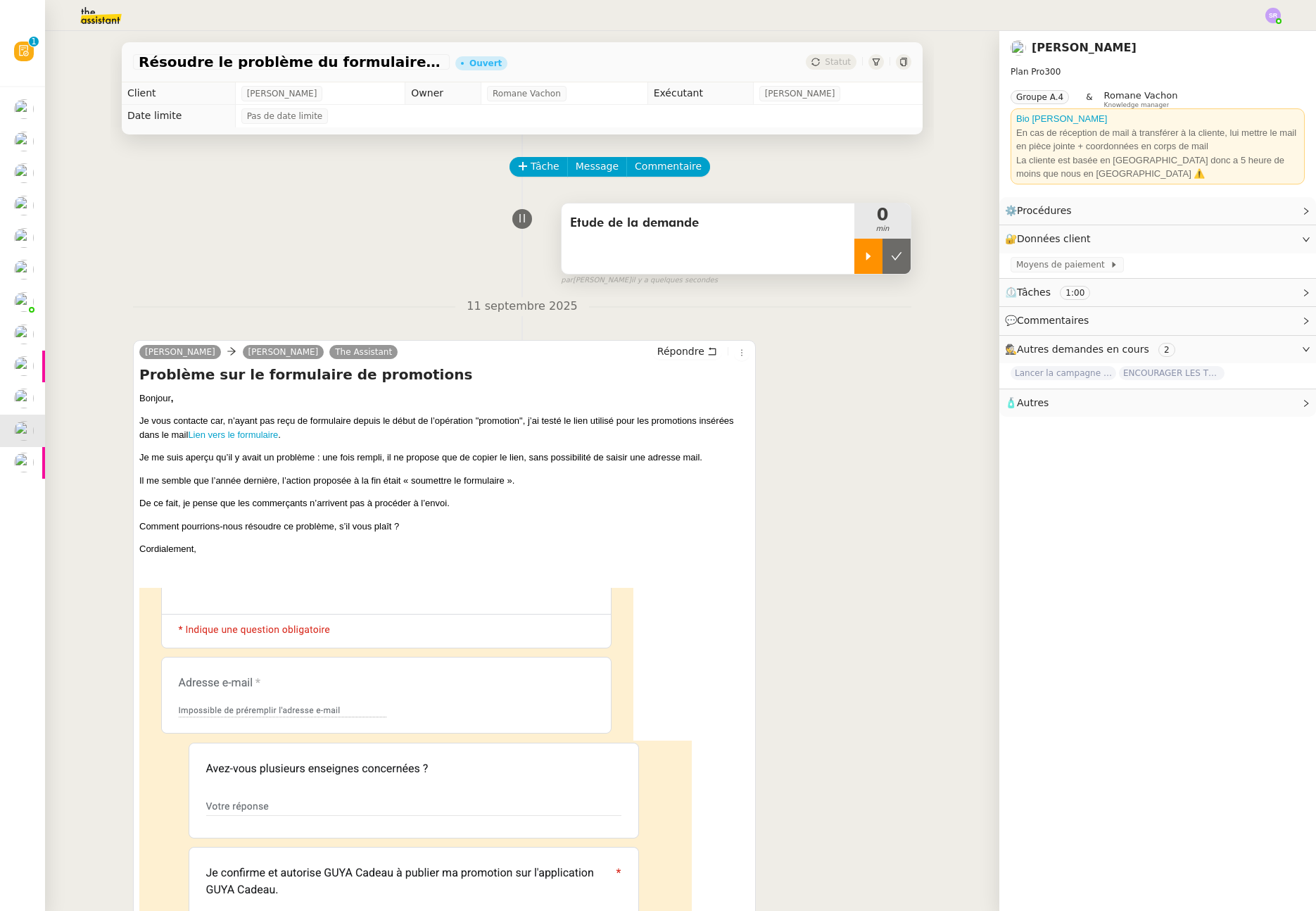
click at [856, 247] on div at bounding box center [868, 256] width 28 height 35
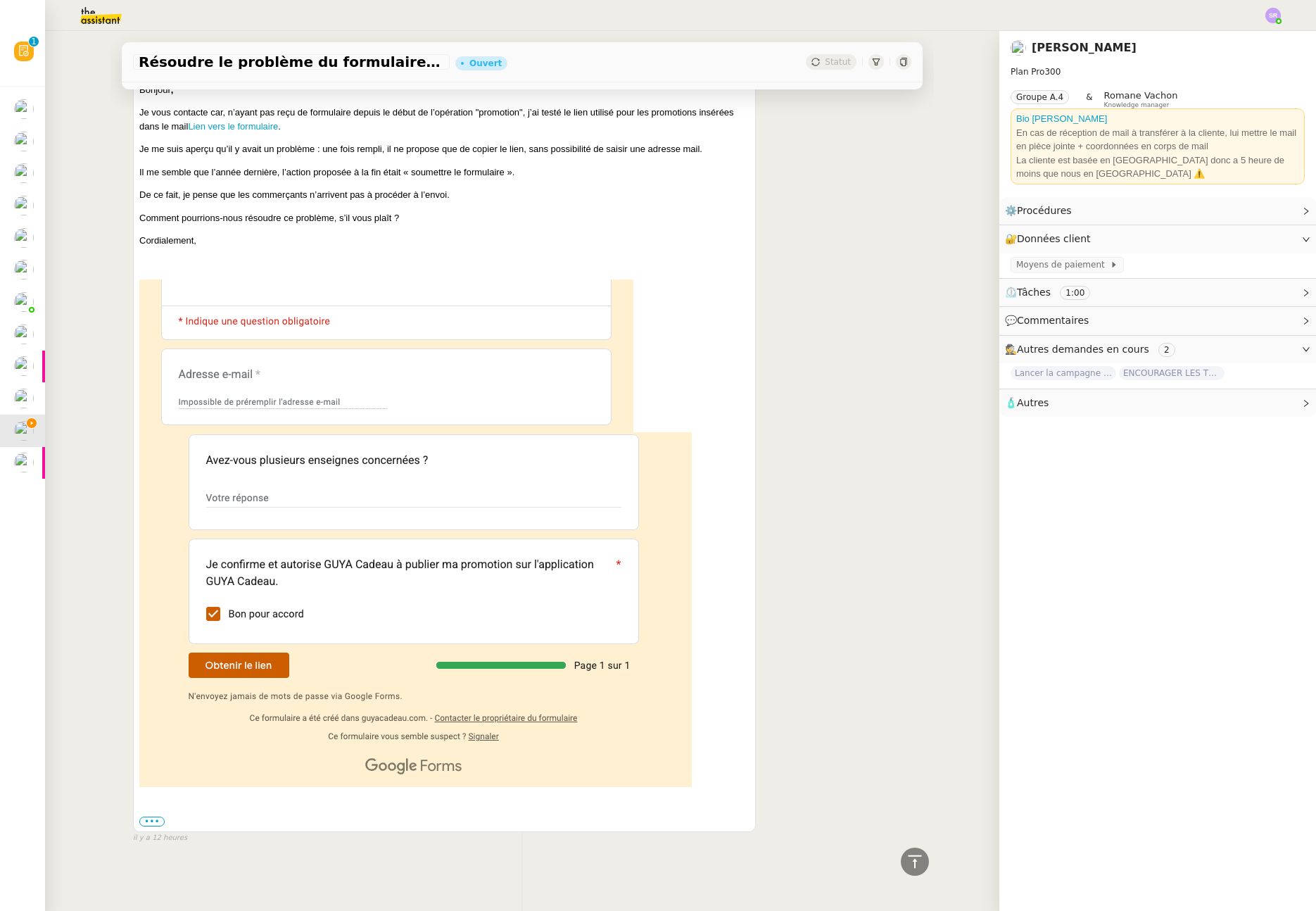
scroll to position [65, 0]
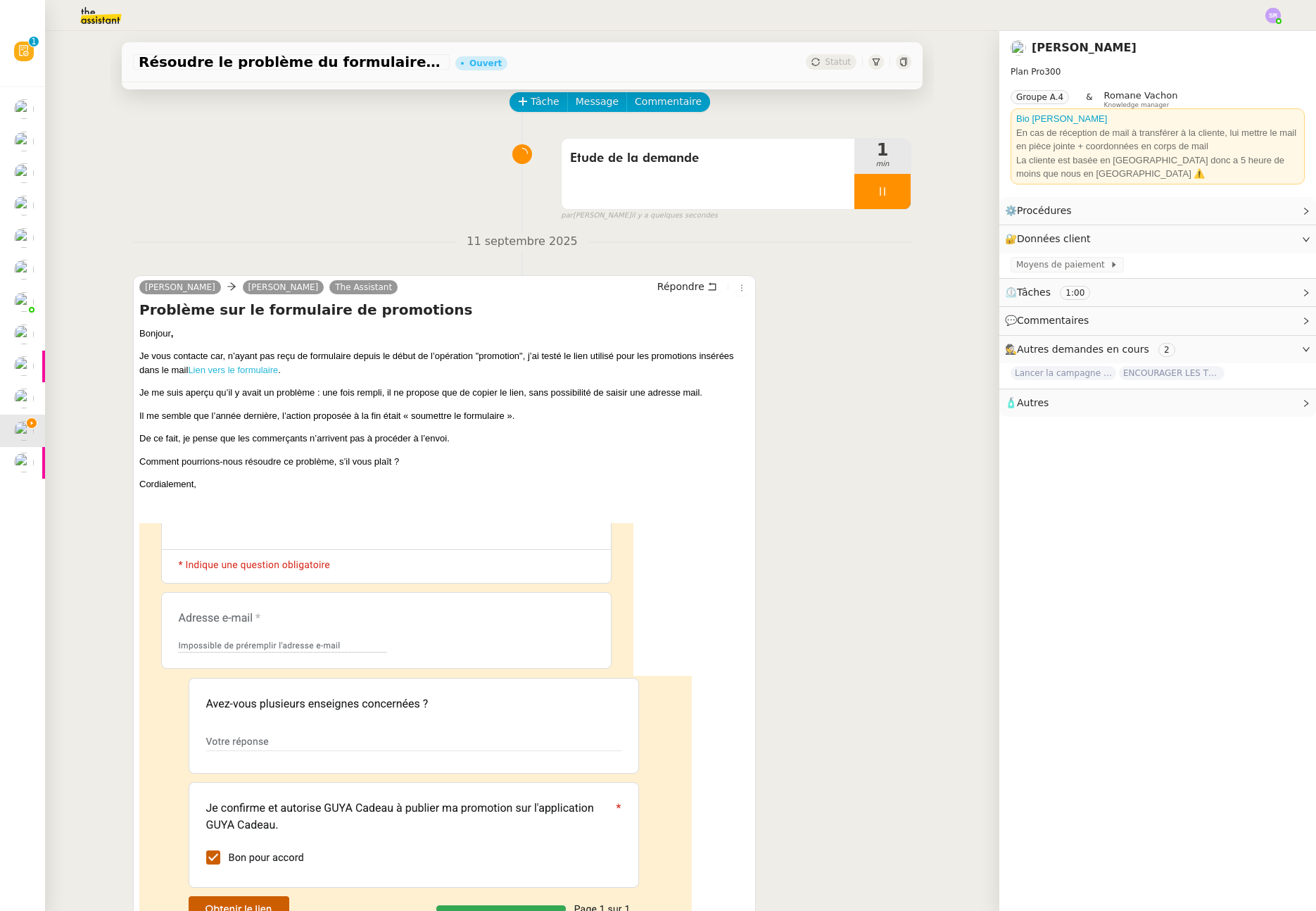
click at [256, 372] on link "Lien vers le formulaire" at bounding box center [233, 370] width 90 height 11
click at [879, 191] on div at bounding box center [882, 191] width 56 height 35
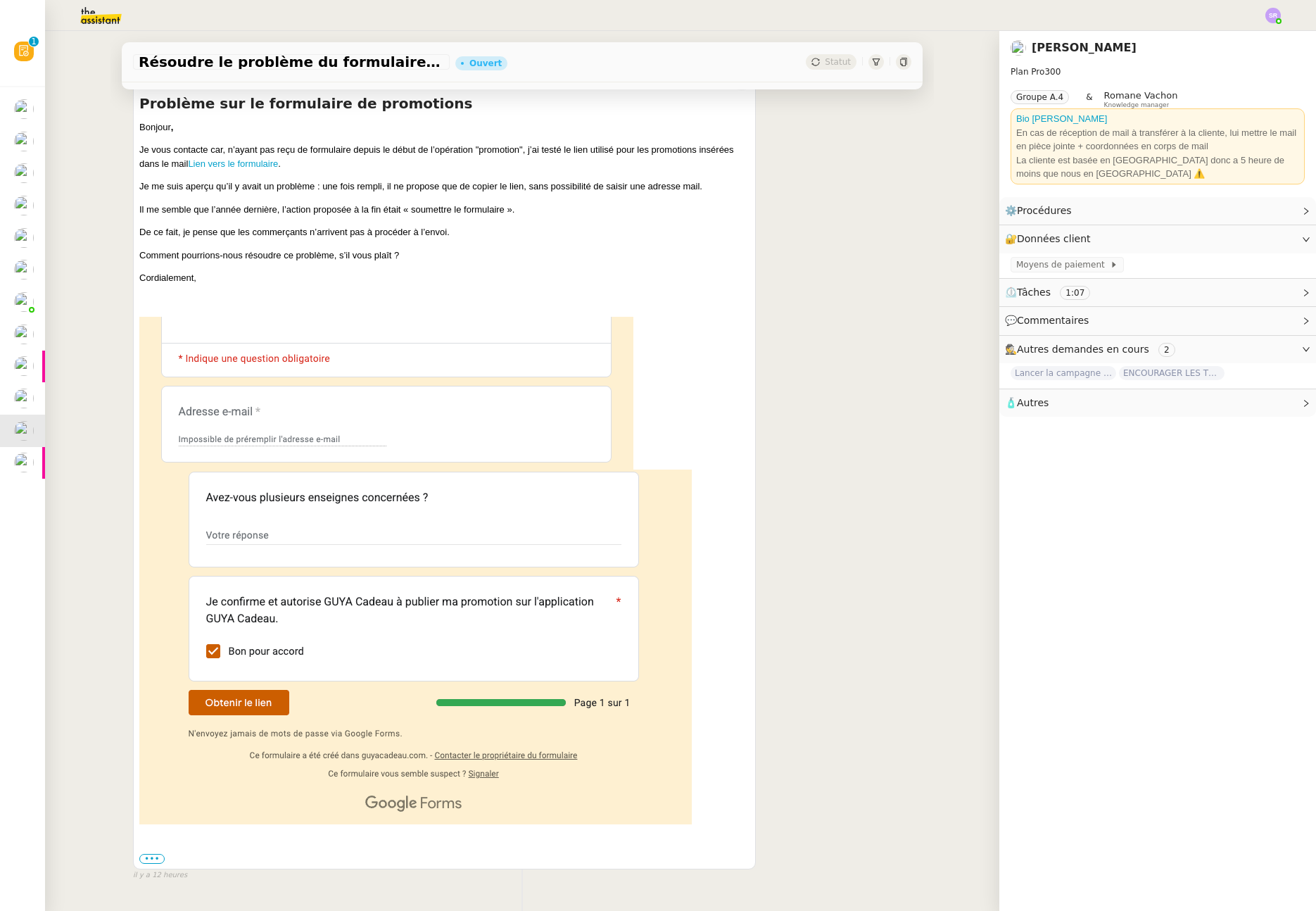
scroll to position [73, 0]
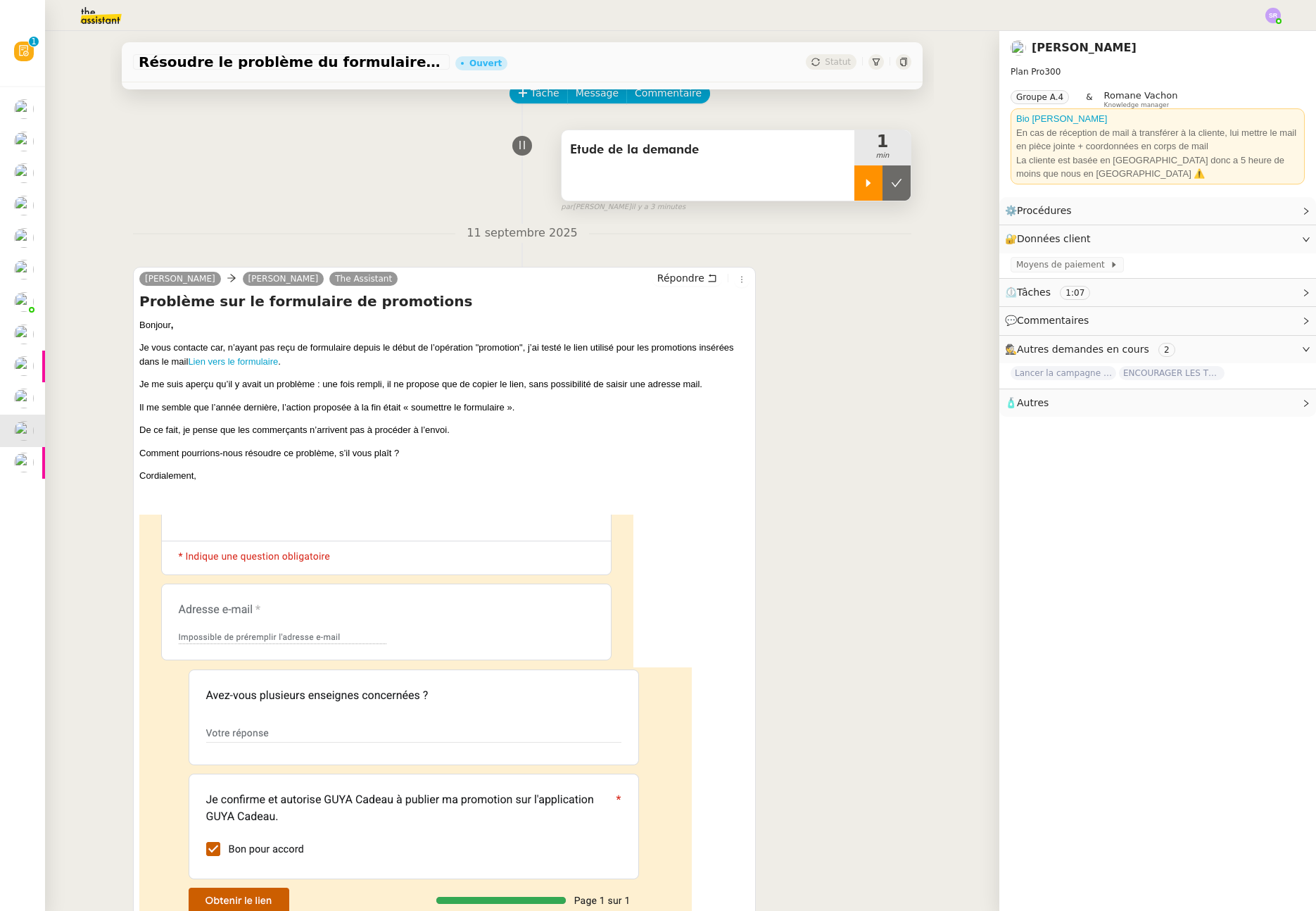
click at [863, 186] on icon at bounding box center [868, 183] width 11 height 11
click at [877, 180] on div at bounding box center [882, 182] width 56 height 35
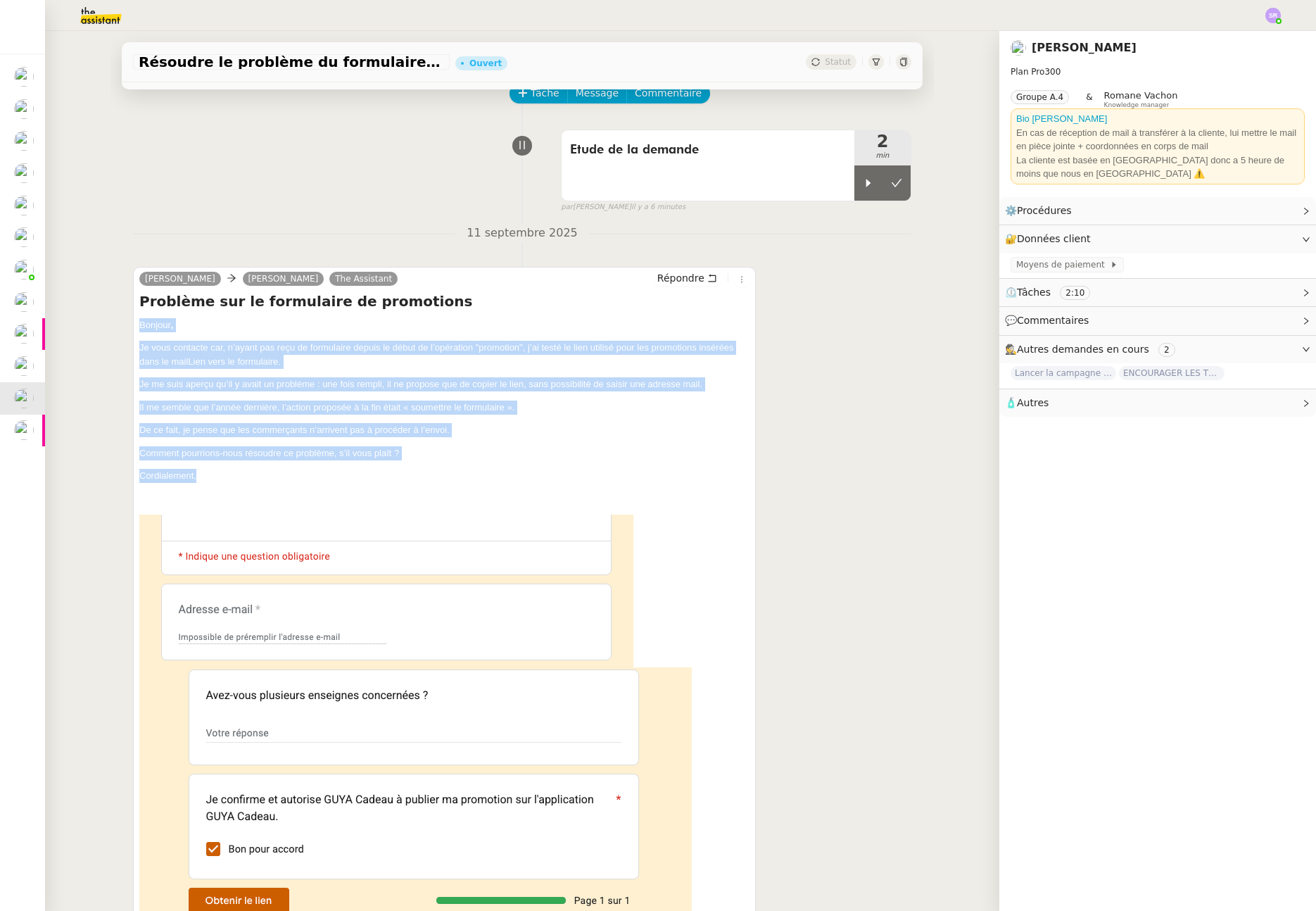
drag, startPoint x: 135, startPoint y: 325, endPoint x: 220, endPoint y: 482, distance: 178.5
click at [220, 482] on div "Bonjour , Je vous contacte car, n’ayant pas reçu de formulaire depuis le début …" at bounding box center [444, 677] width 610 height 718
copy div "Bonjour , Je vous contacte car, n’ayant pas reçu de formulaire depuis le début …"
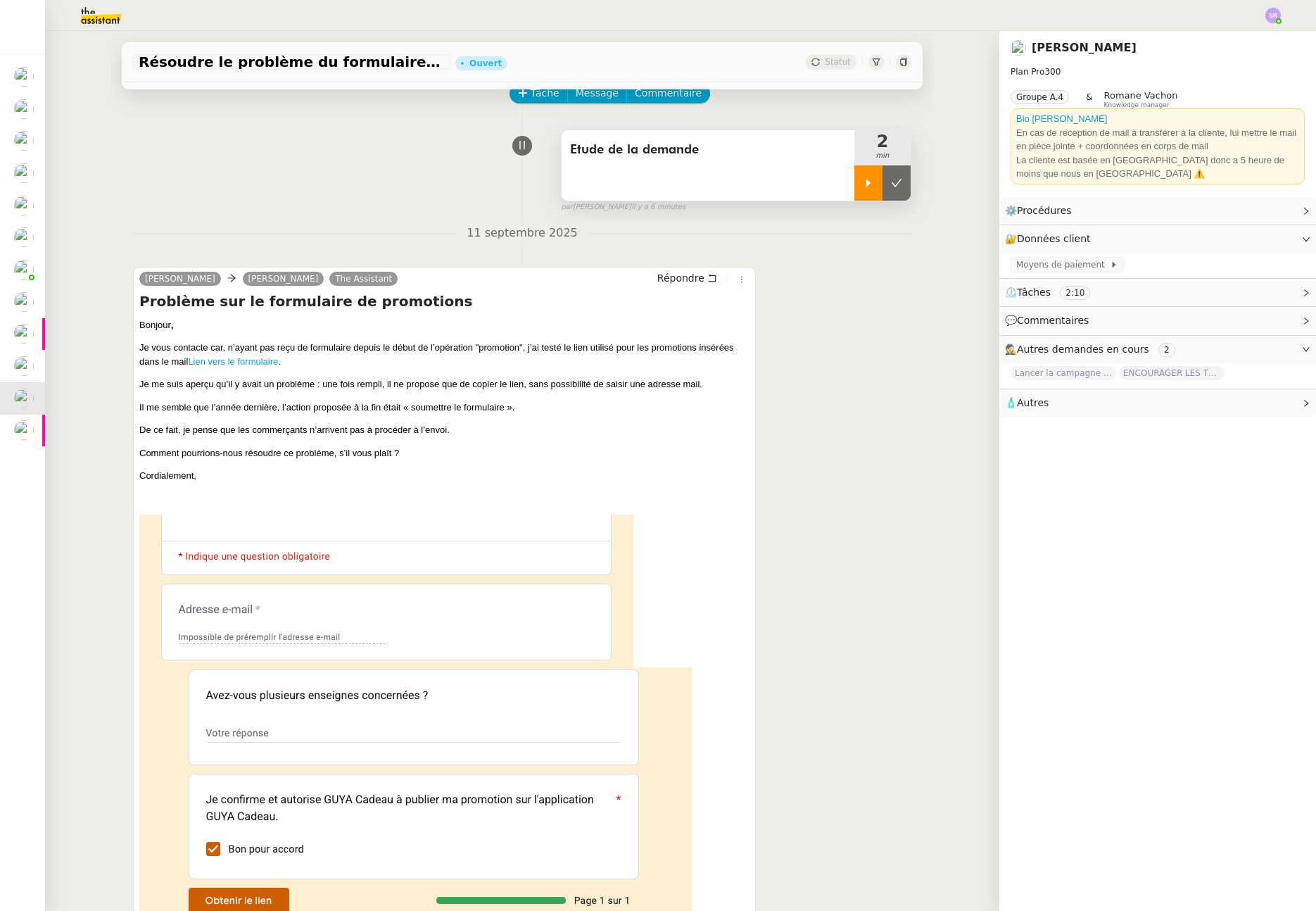
click at [859, 189] on div at bounding box center [868, 182] width 28 height 35
click at [877, 172] on div at bounding box center [882, 182] width 56 height 35
click at [891, 182] on icon at bounding box center [897, 183] width 11 height 11
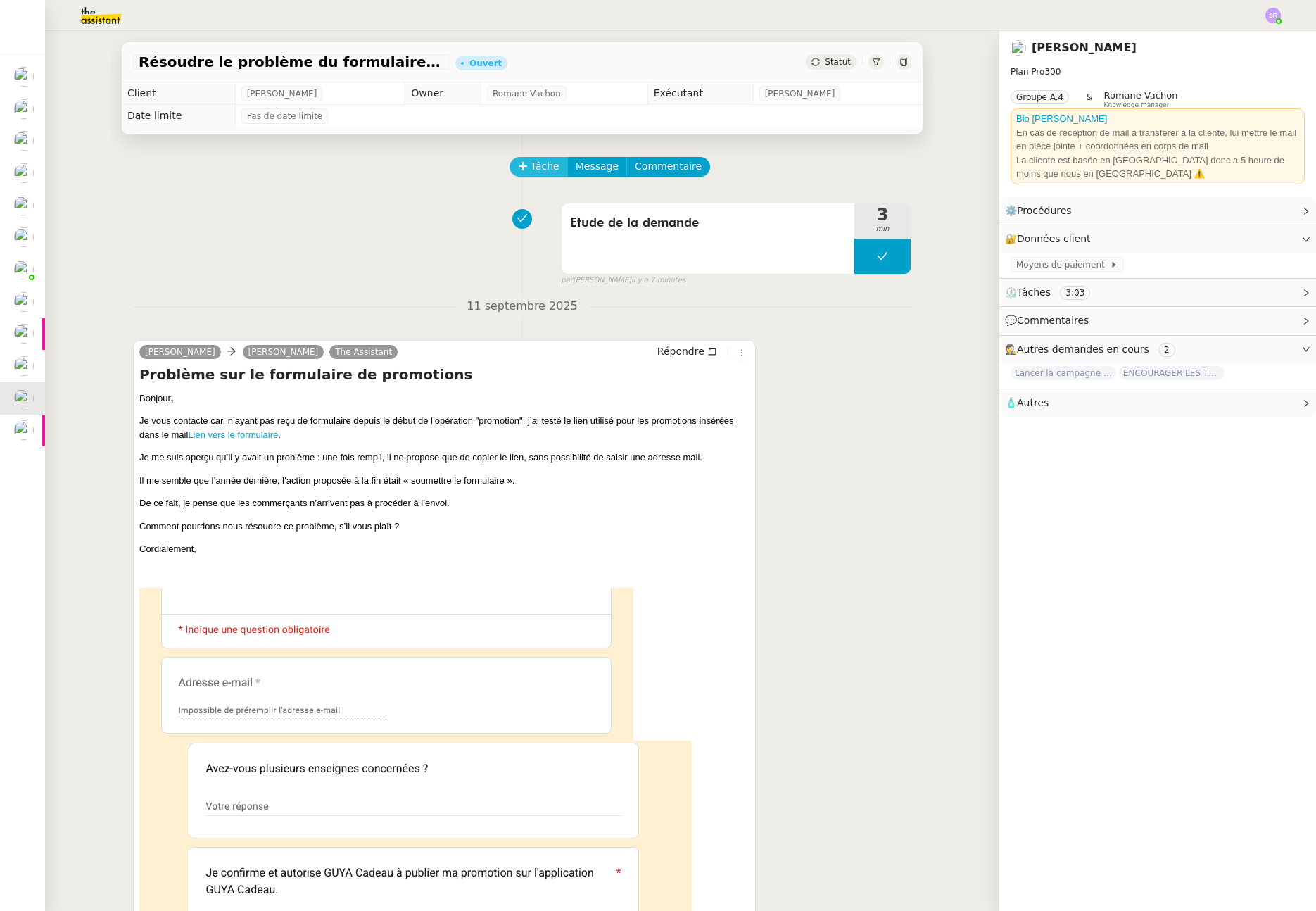
click at [534, 167] on span "Tâche" at bounding box center [544, 167] width 28 height 16
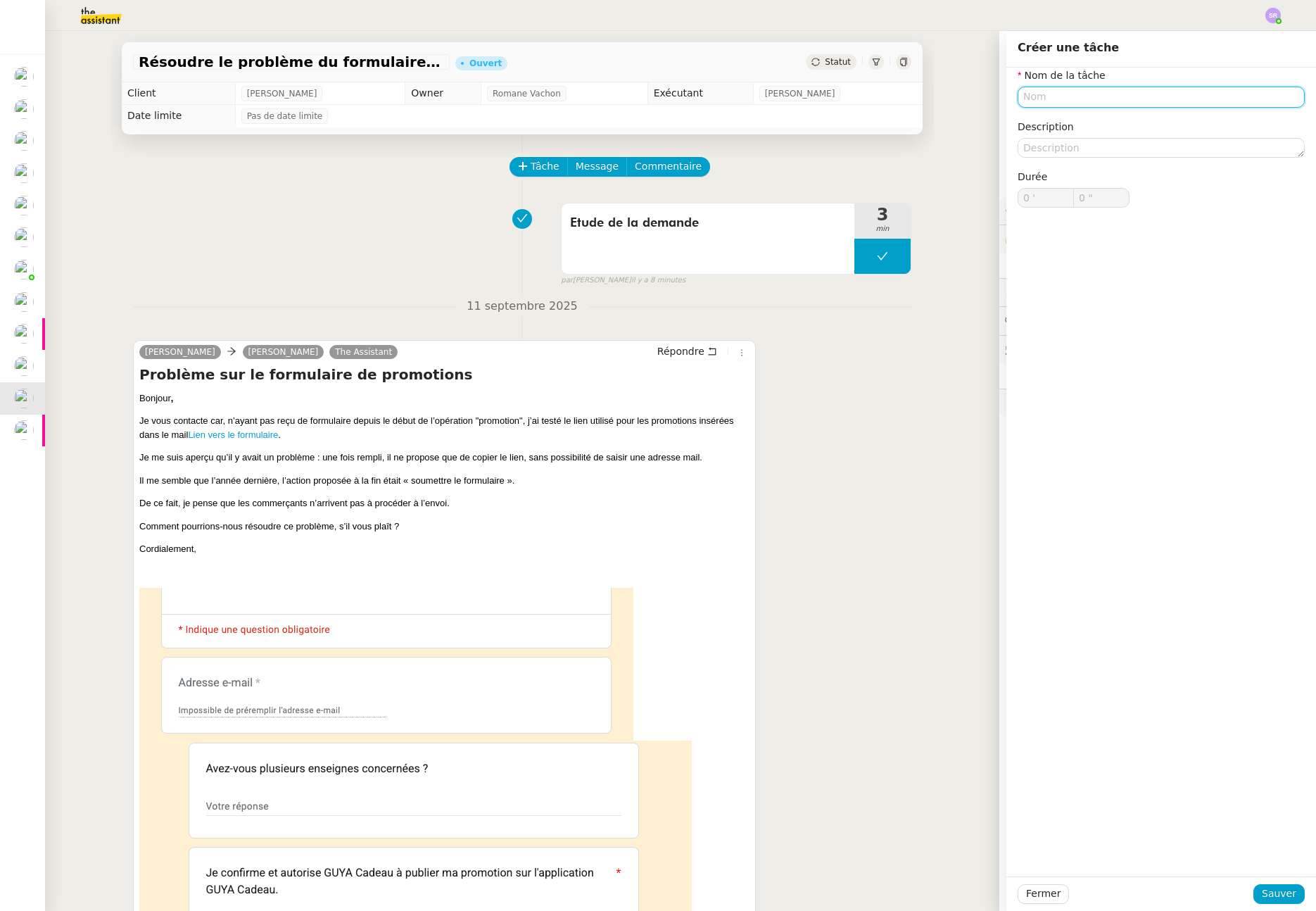
click at [1113, 93] on input "text" at bounding box center [1161, 96] width 287 height 20
click at [1130, 162] on div "📧 Envoi d'email" at bounding box center [1156, 163] width 270 height 13
type input "Envoi d'email"
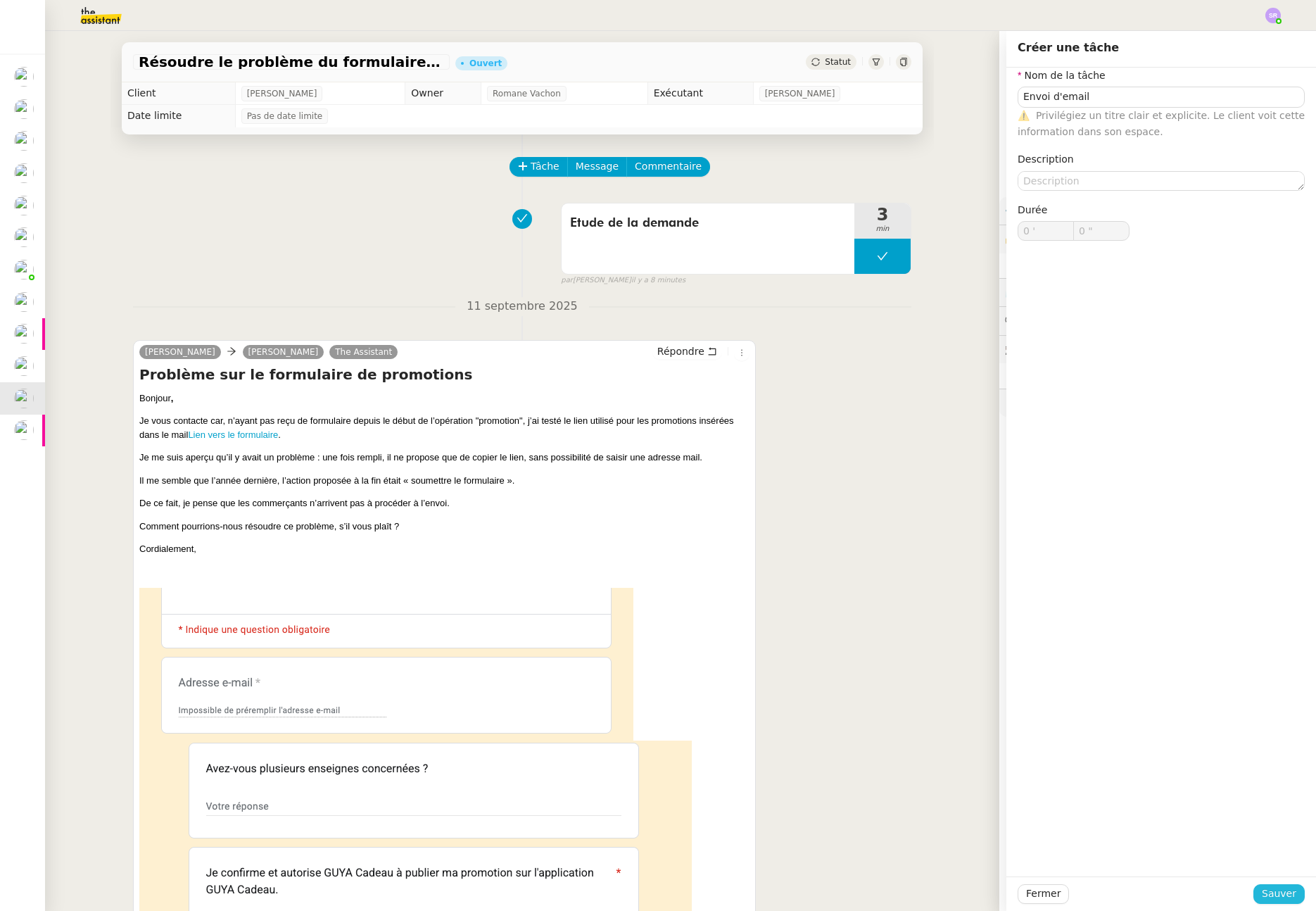
click at [1270, 893] on span "Sauver" at bounding box center [1279, 894] width 34 height 16
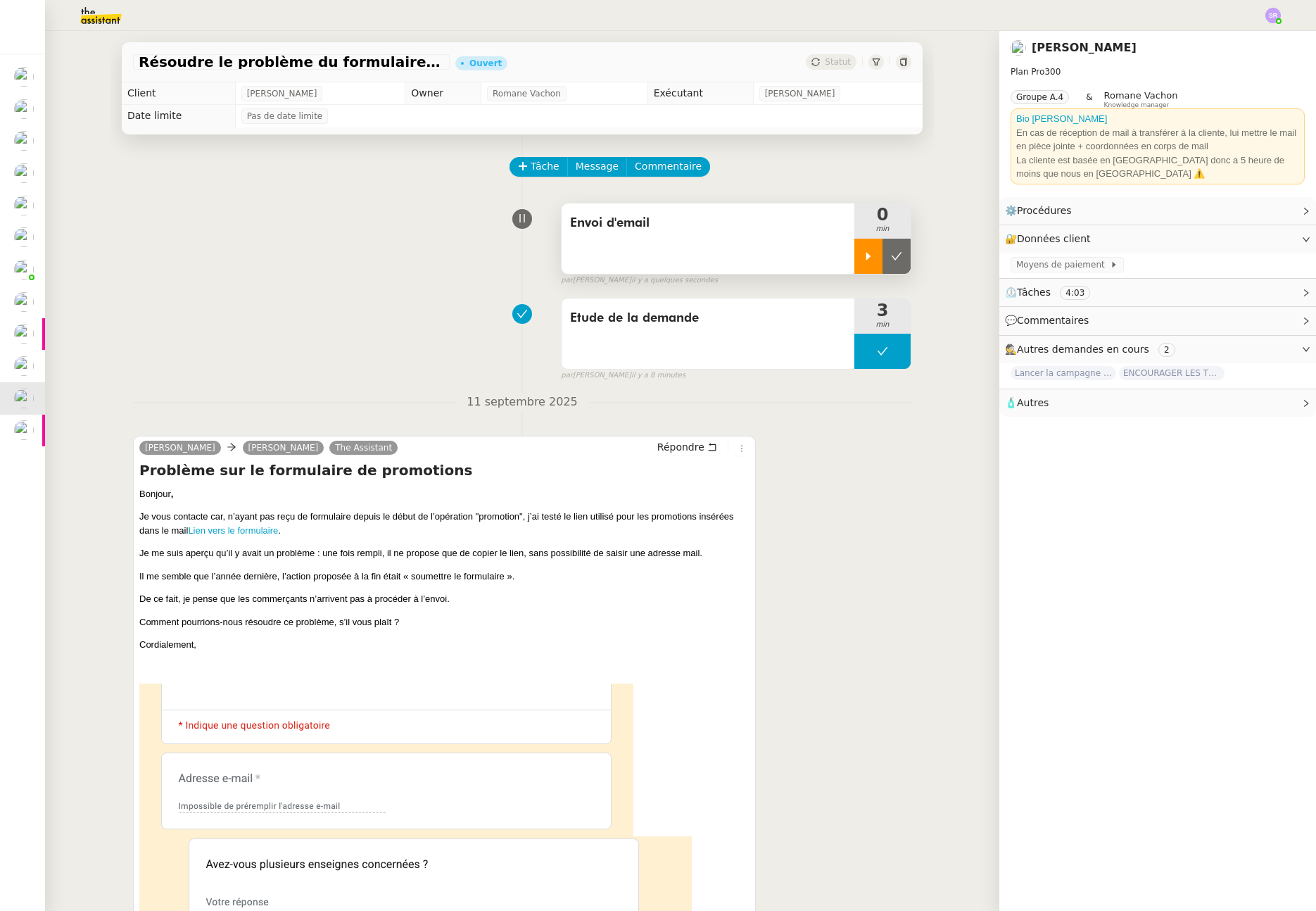
click at [863, 259] on icon at bounding box center [868, 256] width 11 height 11
click at [680, 449] on span "Répondre" at bounding box center [681, 447] width 47 height 14
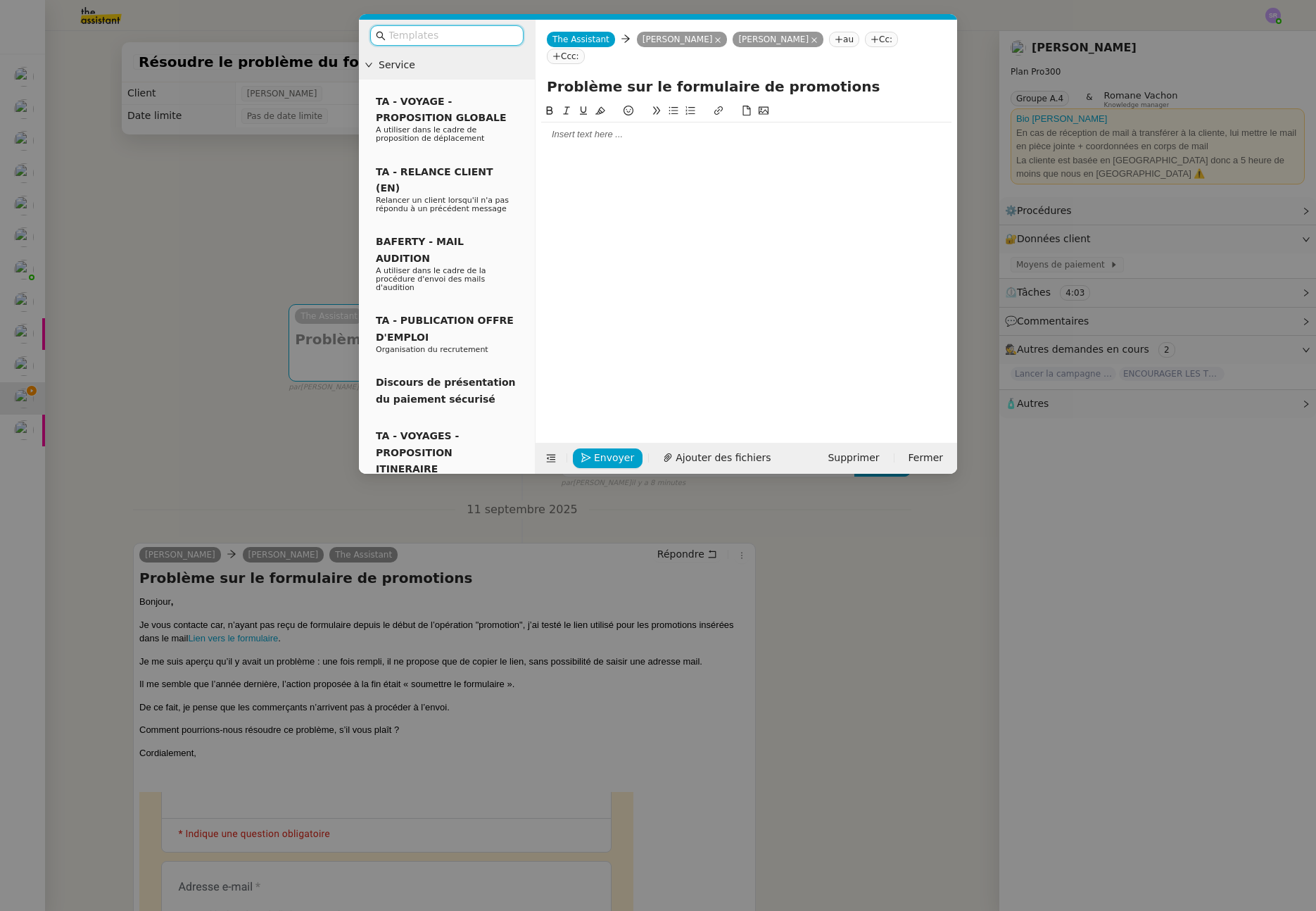
click at [608, 134] on div at bounding box center [746, 261] width 410 height 318
click at [649, 128] on div at bounding box center [746, 134] width 410 height 13
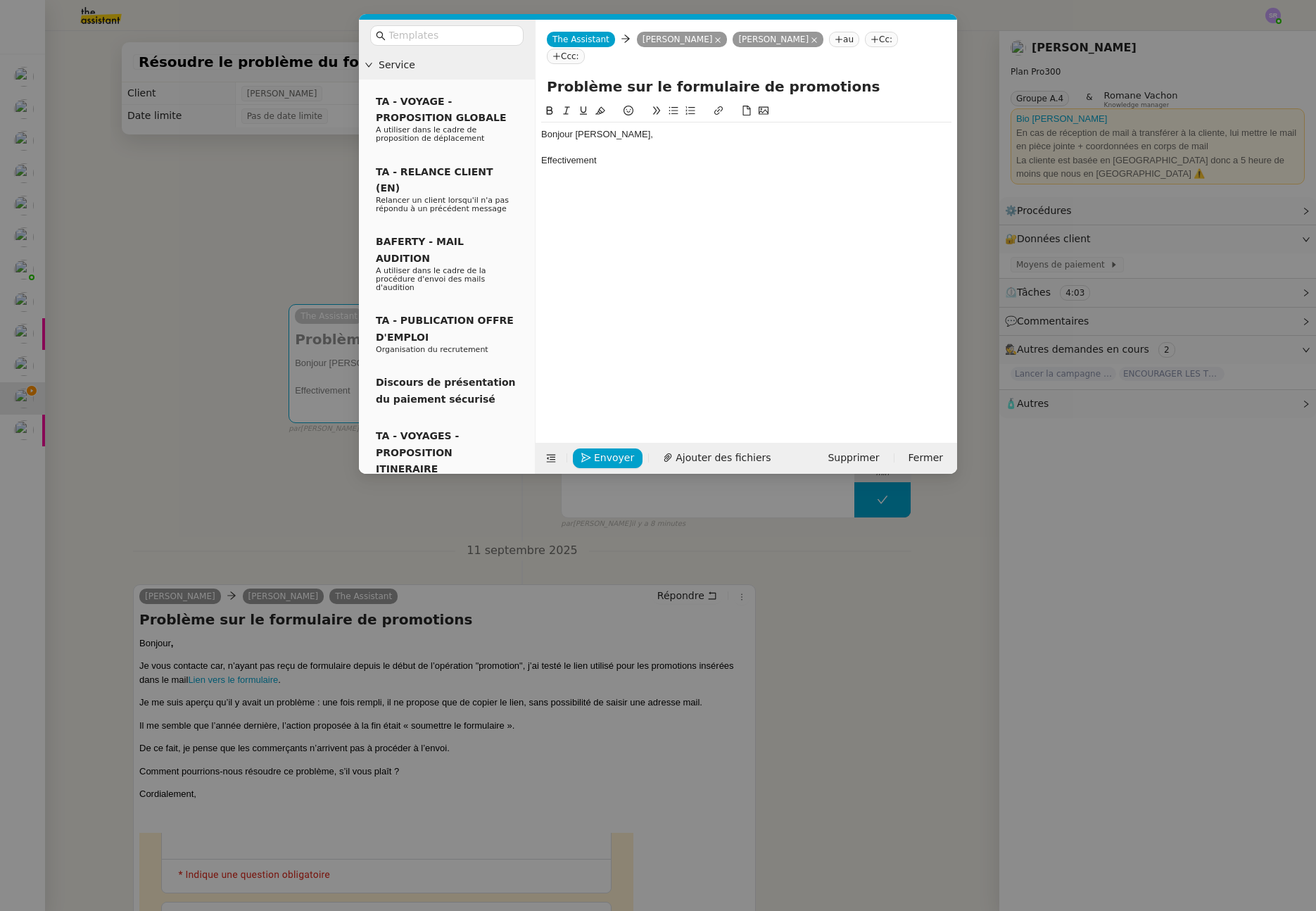
drag, startPoint x: 261, startPoint y: 259, endPoint x: 265, endPoint y: 250, distance: 9.8
click at [261, 258] on nz-modal-container "Service TA - VOYAGE - PROPOSITION GLOBALE A utiliser dans le cadre de propositi…" at bounding box center [658, 455] width 1316 height 911
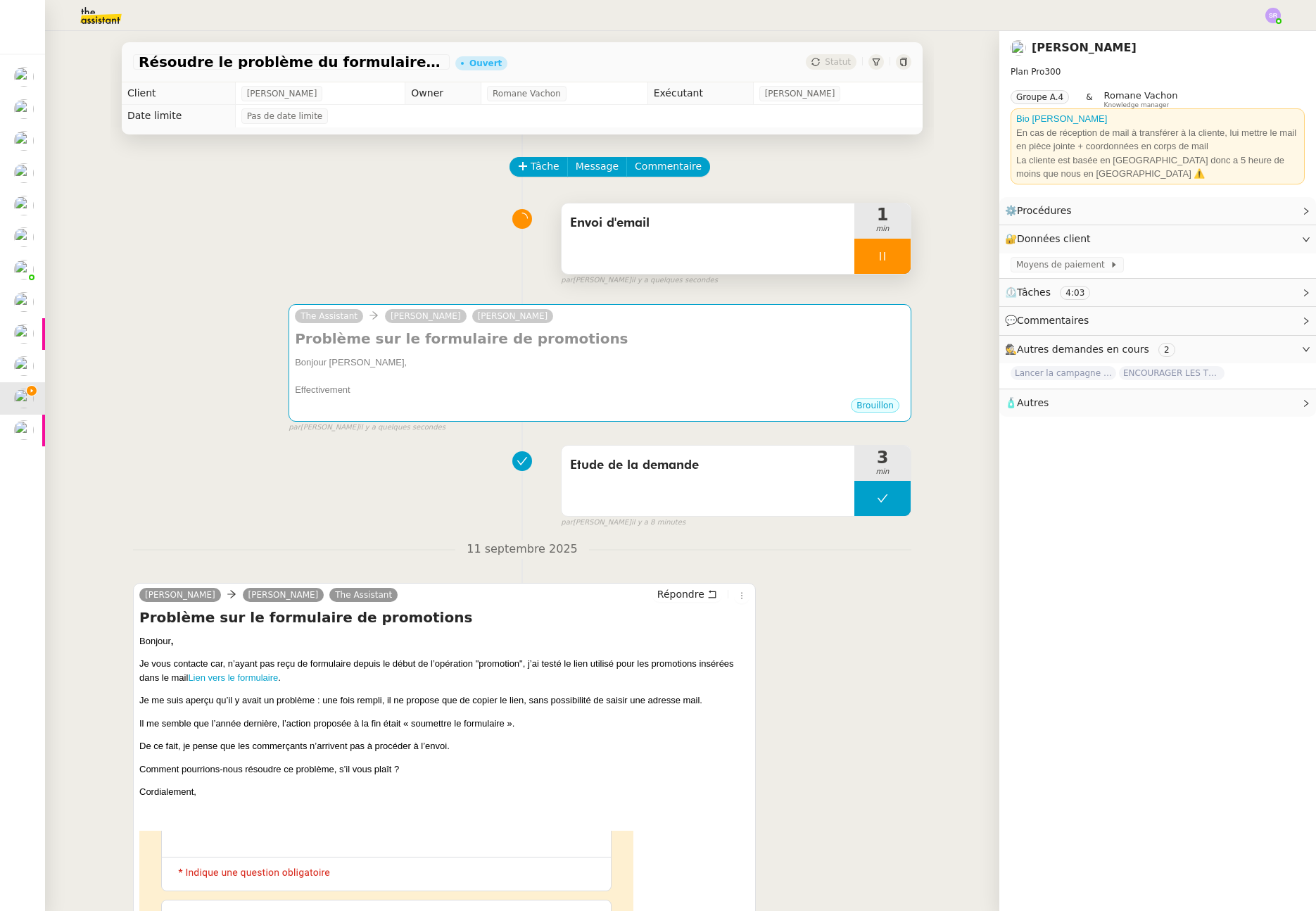
click at [877, 260] on icon at bounding box center [883, 256] width 11 height 11
click at [91, 15] on img at bounding box center [90, 15] width 109 height 31
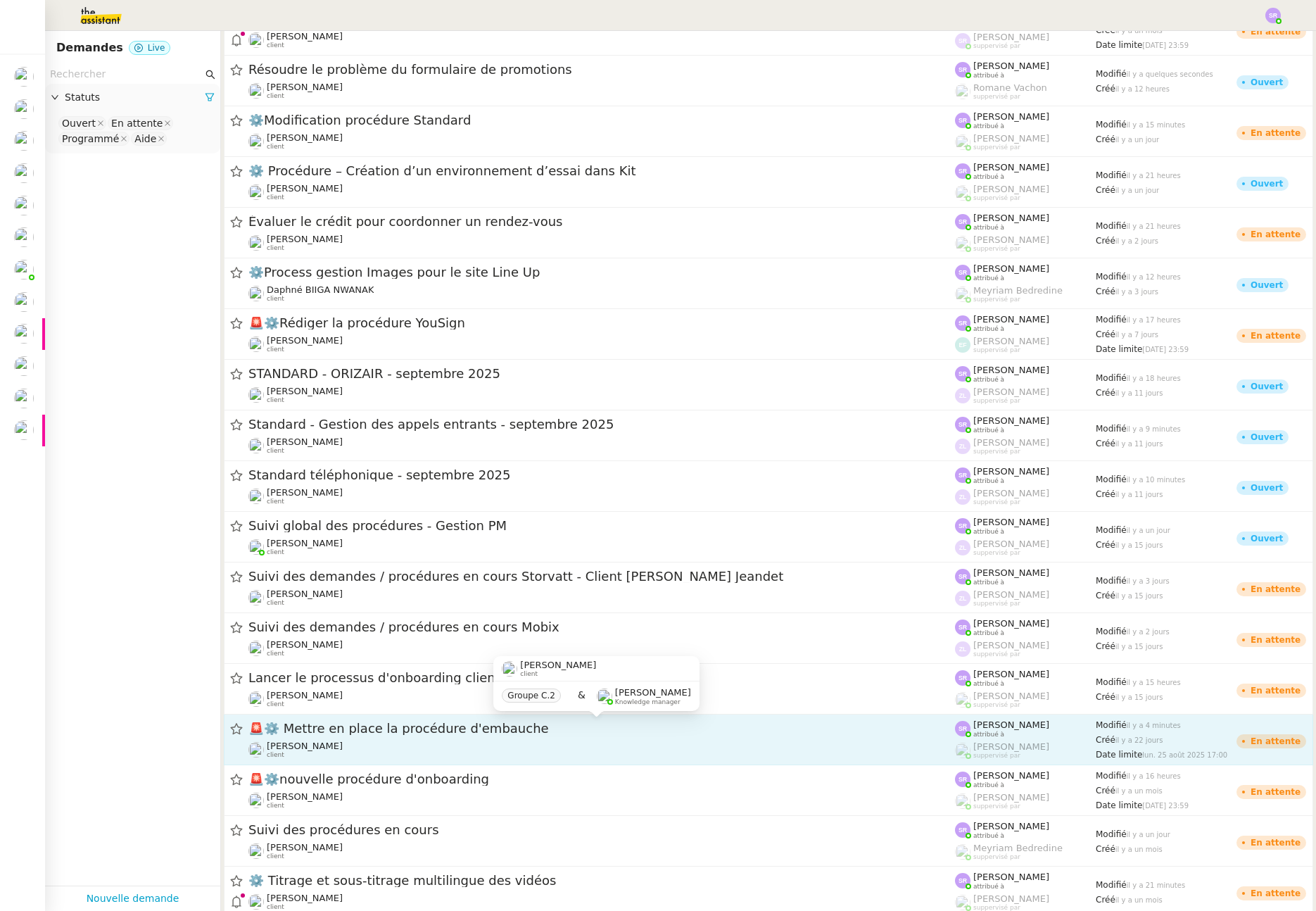
scroll to position [223, 0]
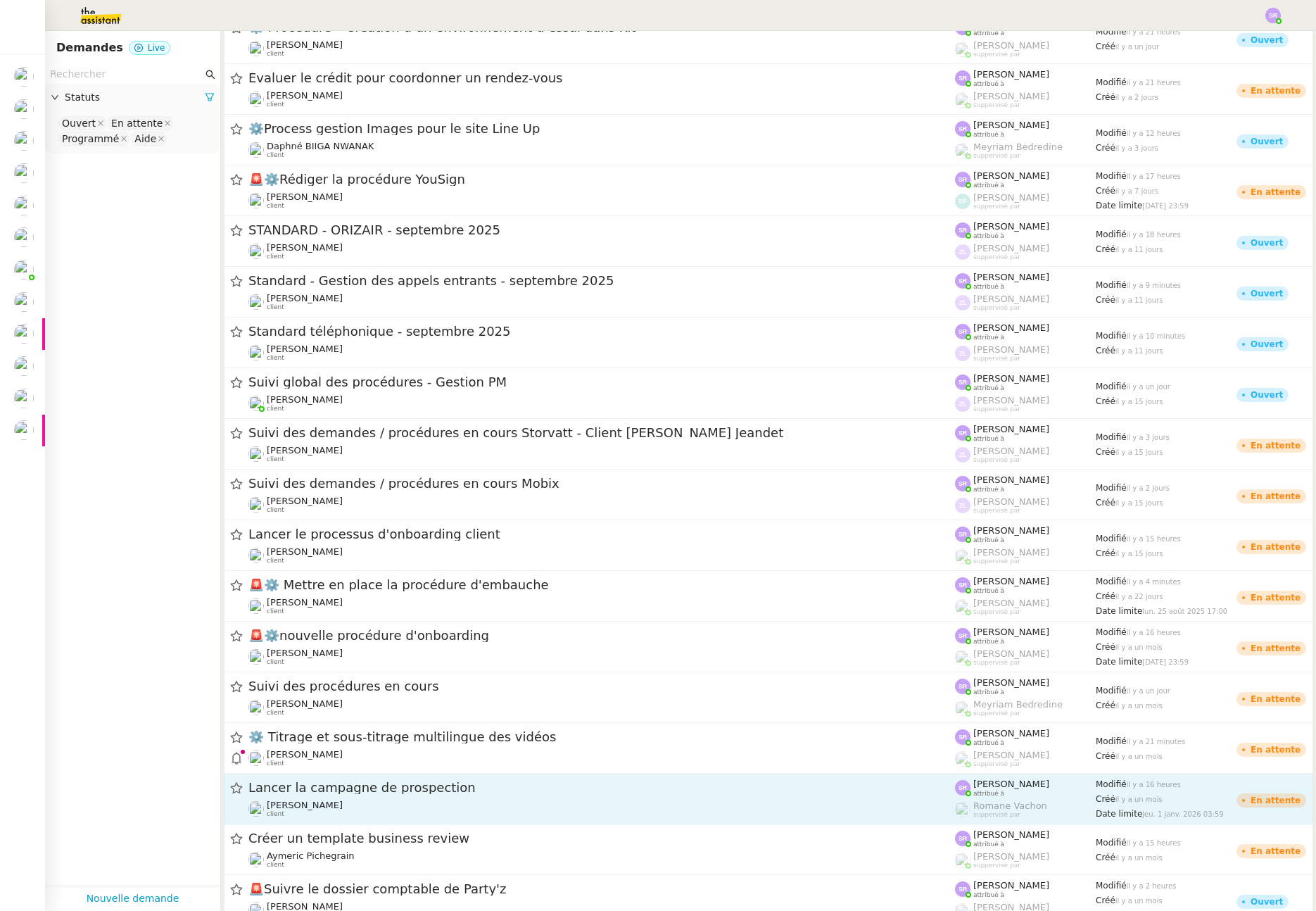
click at [435, 804] on div "Astrid Brucker client" at bounding box center [601, 809] width 706 height 18
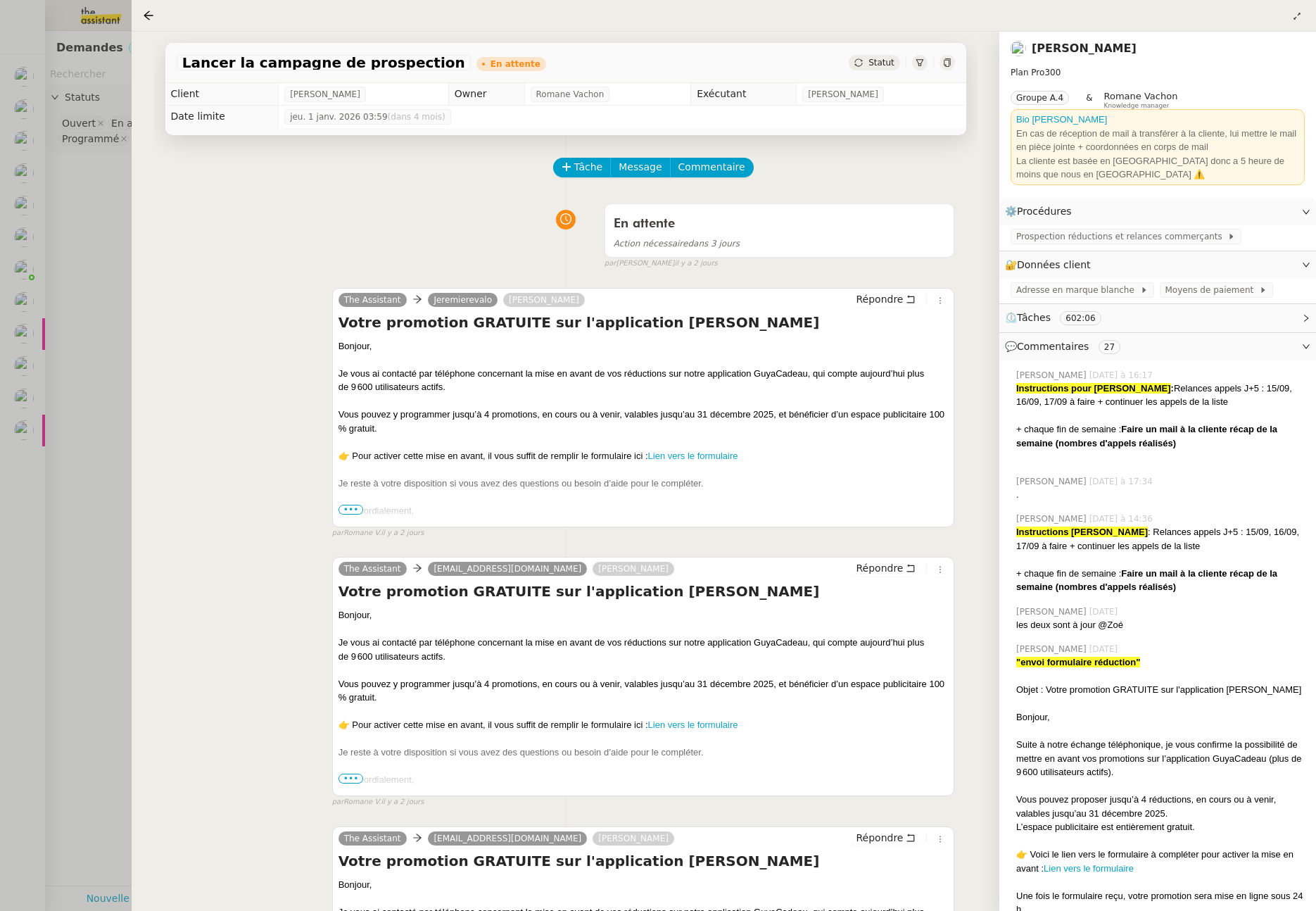
scroll to position [27, 0]
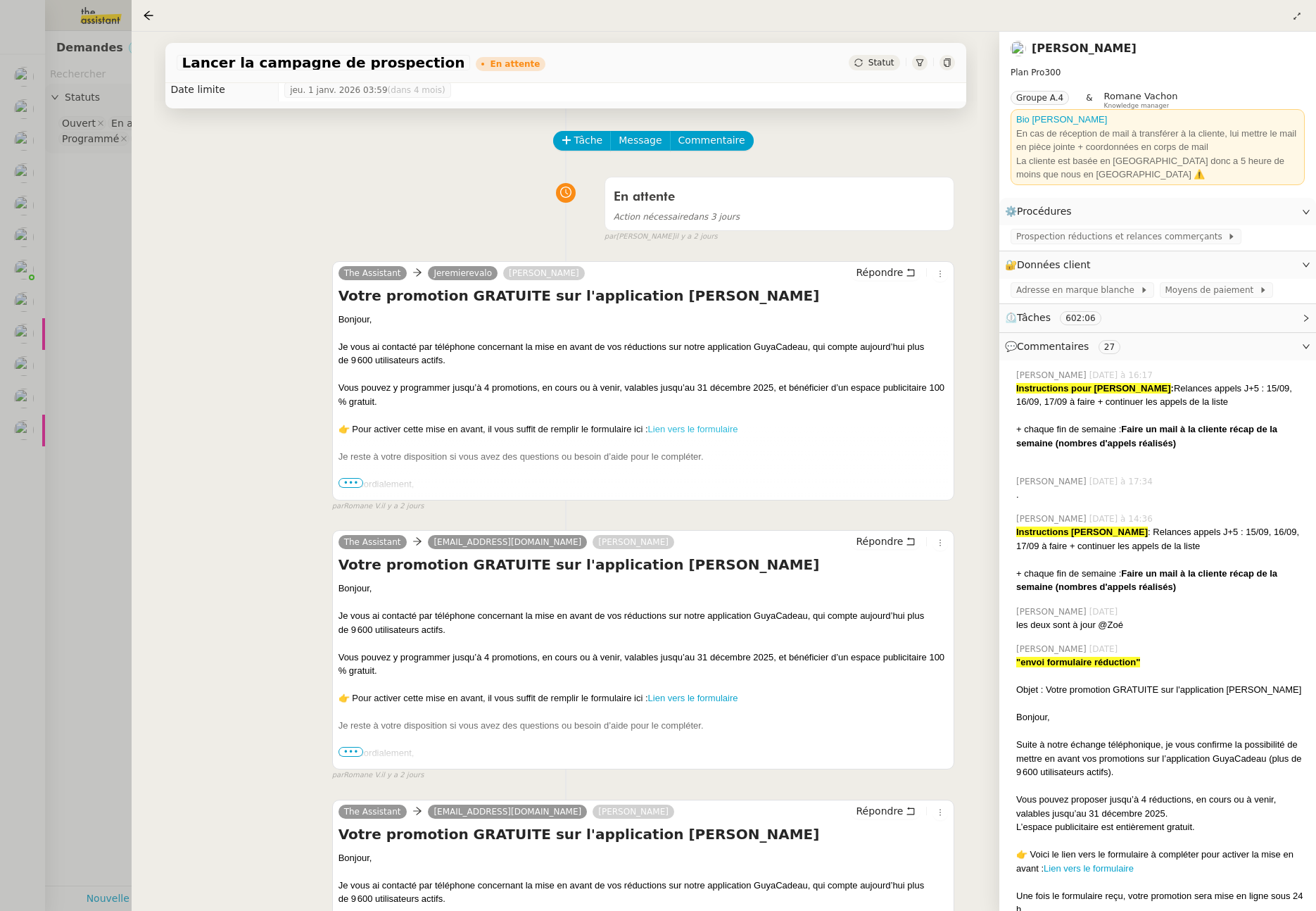
click at [719, 430] on link "Lien vers le formulaire" at bounding box center [693, 429] width 90 height 11
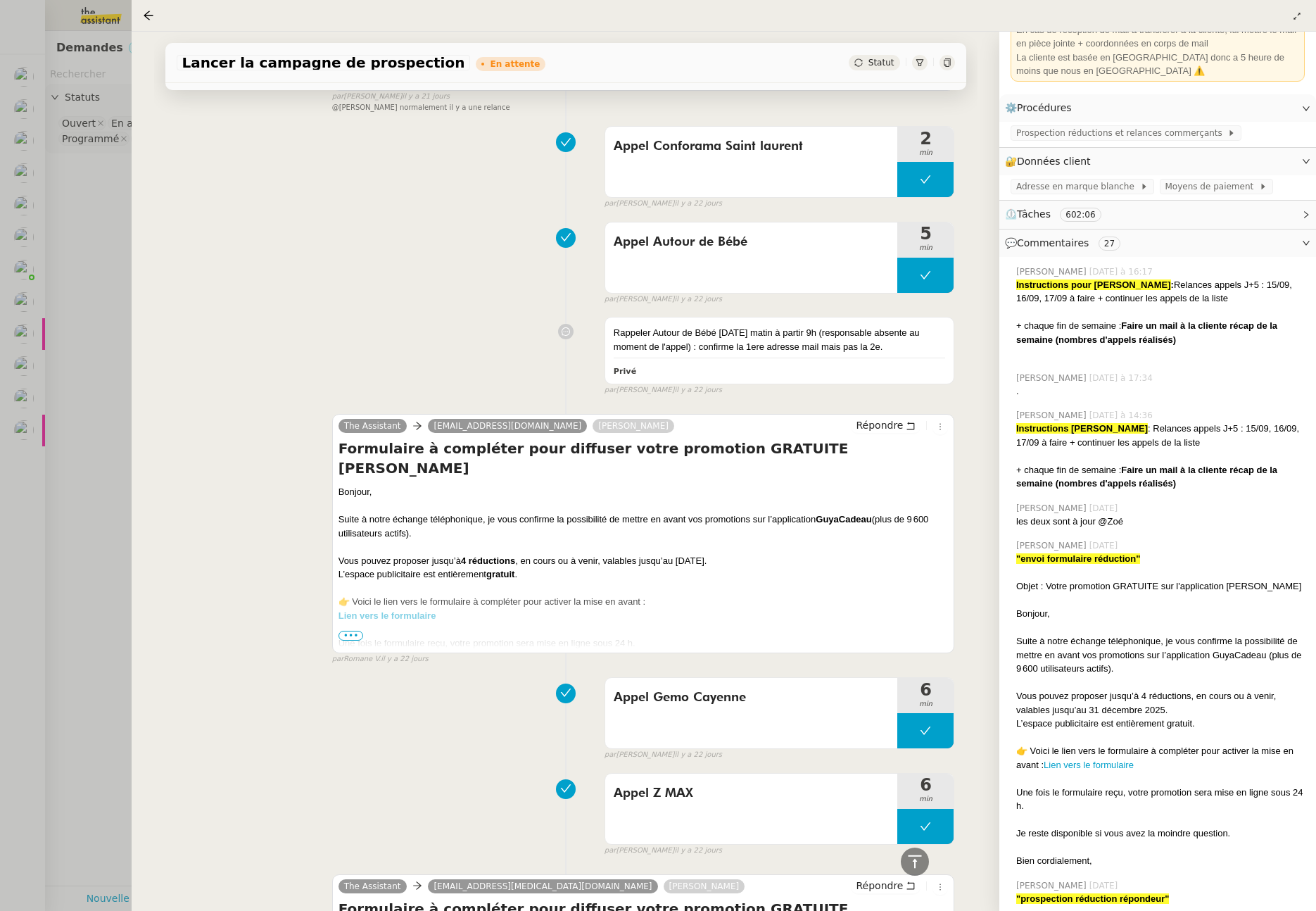
scroll to position [39632, 0]
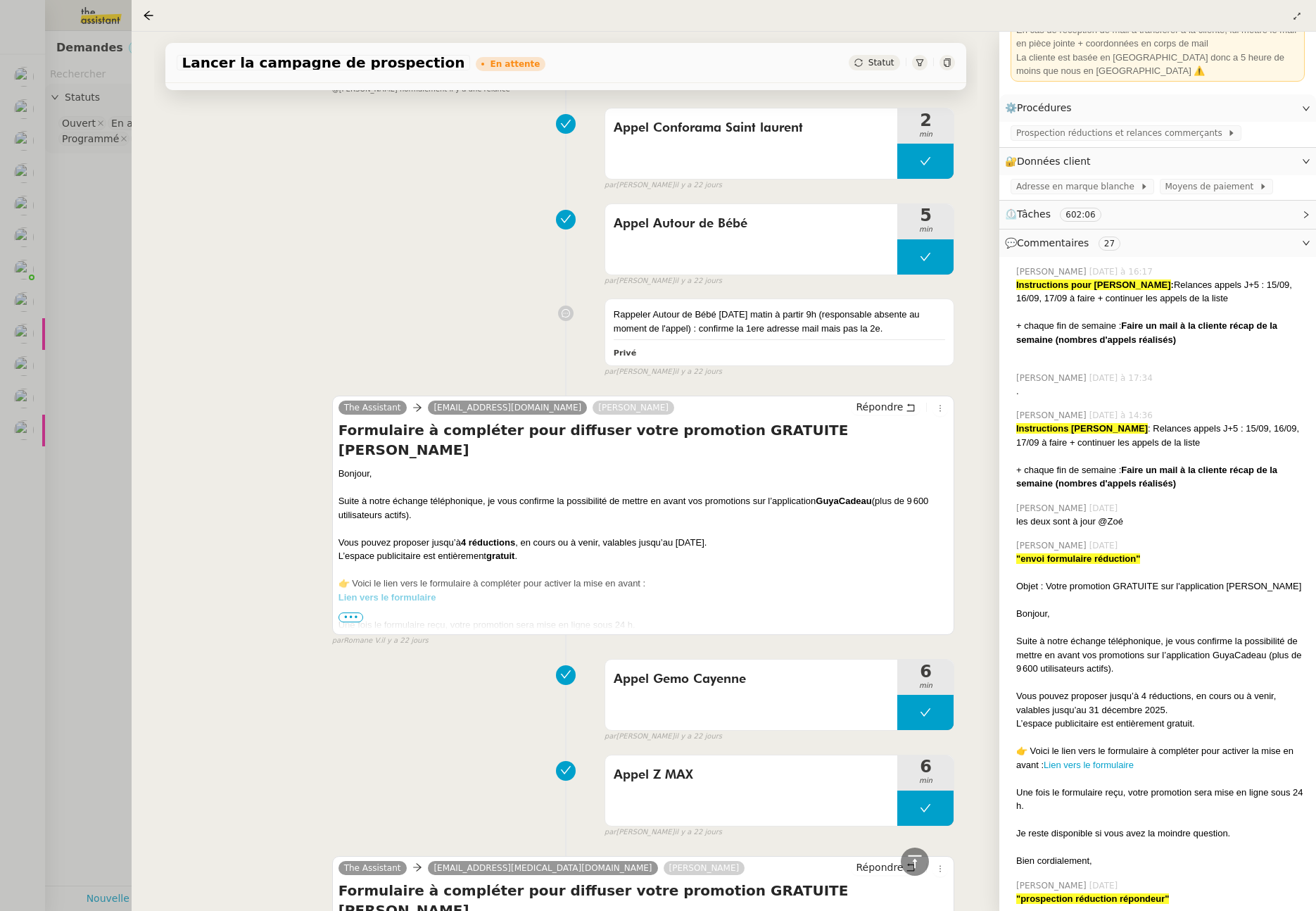
click at [415, 591] on div "Lien vers le formulaire" at bounding box center [644, 598] width 610 height 14
click at [419, 592] on strong "Lien vers le formulaire" at bounding box center [387, 597] width 98 height 11
click at [117, 214] on div at bounding box center [658, 455] width 1316 height 911
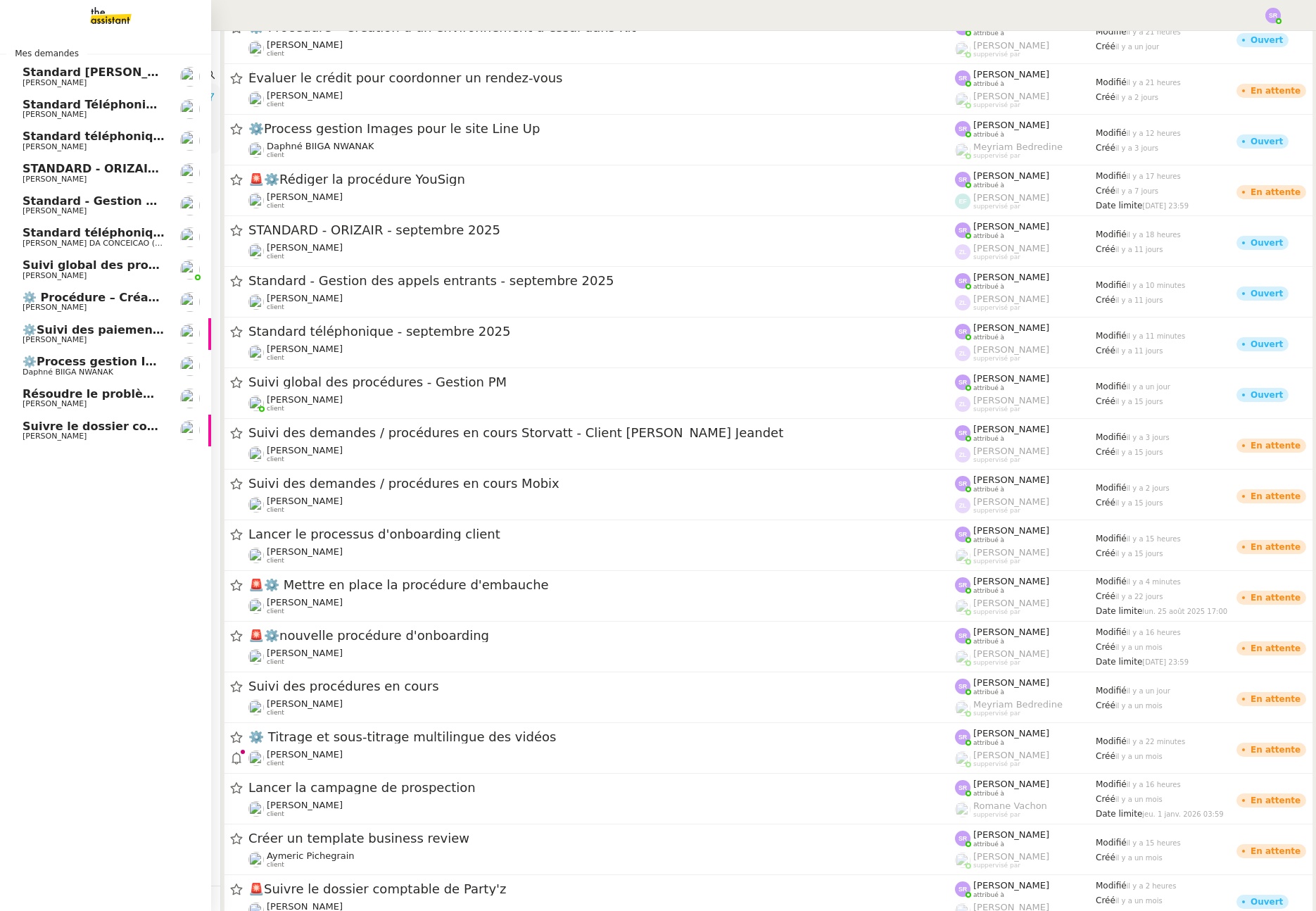
click at [74, 399] on span "Résoudre le problème du formulaire de promotions" at bounding box center [186, 394] width 326 height 13
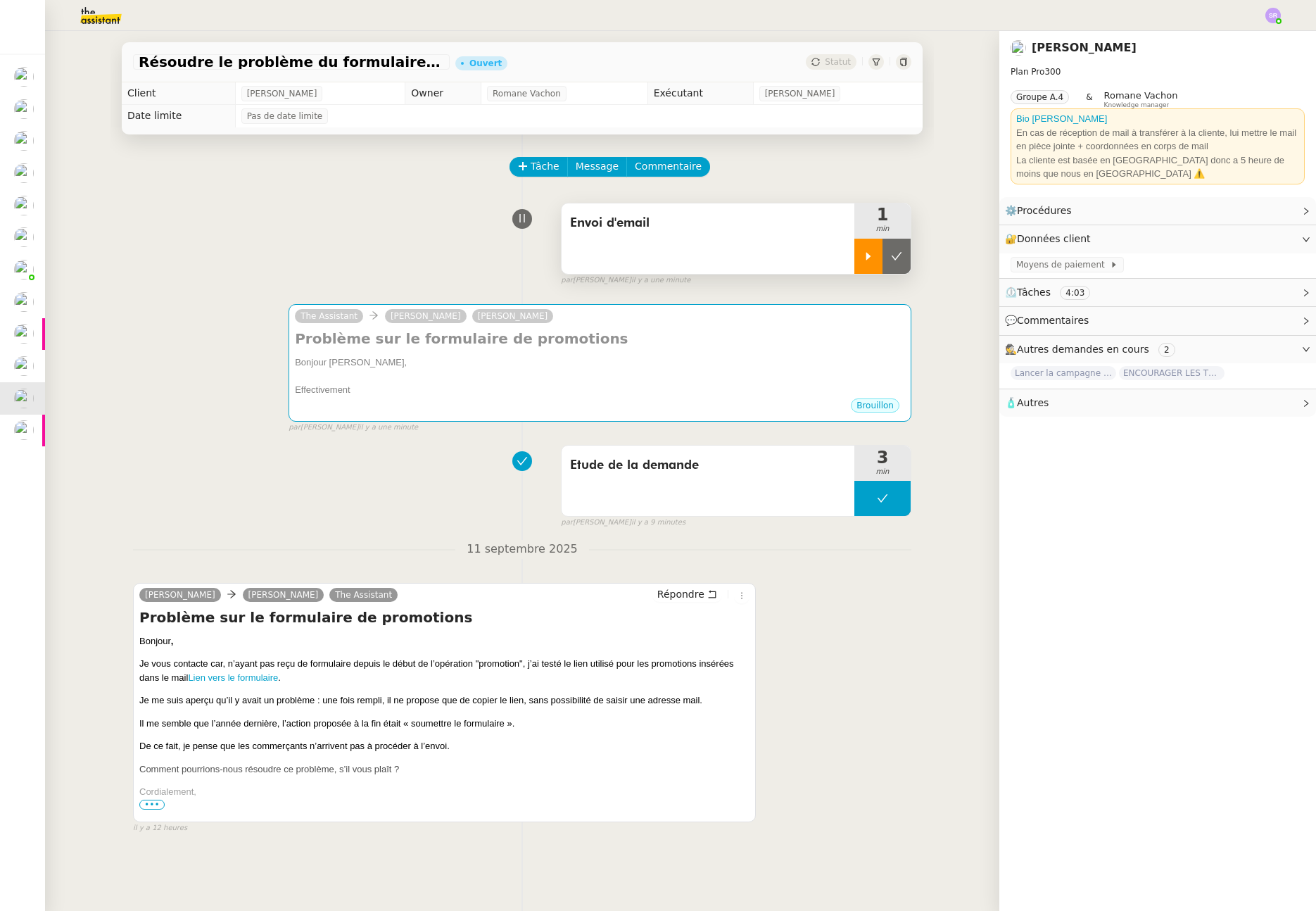
click at [859, 264] on div at bounding box center [868, 256] width 28 height 35
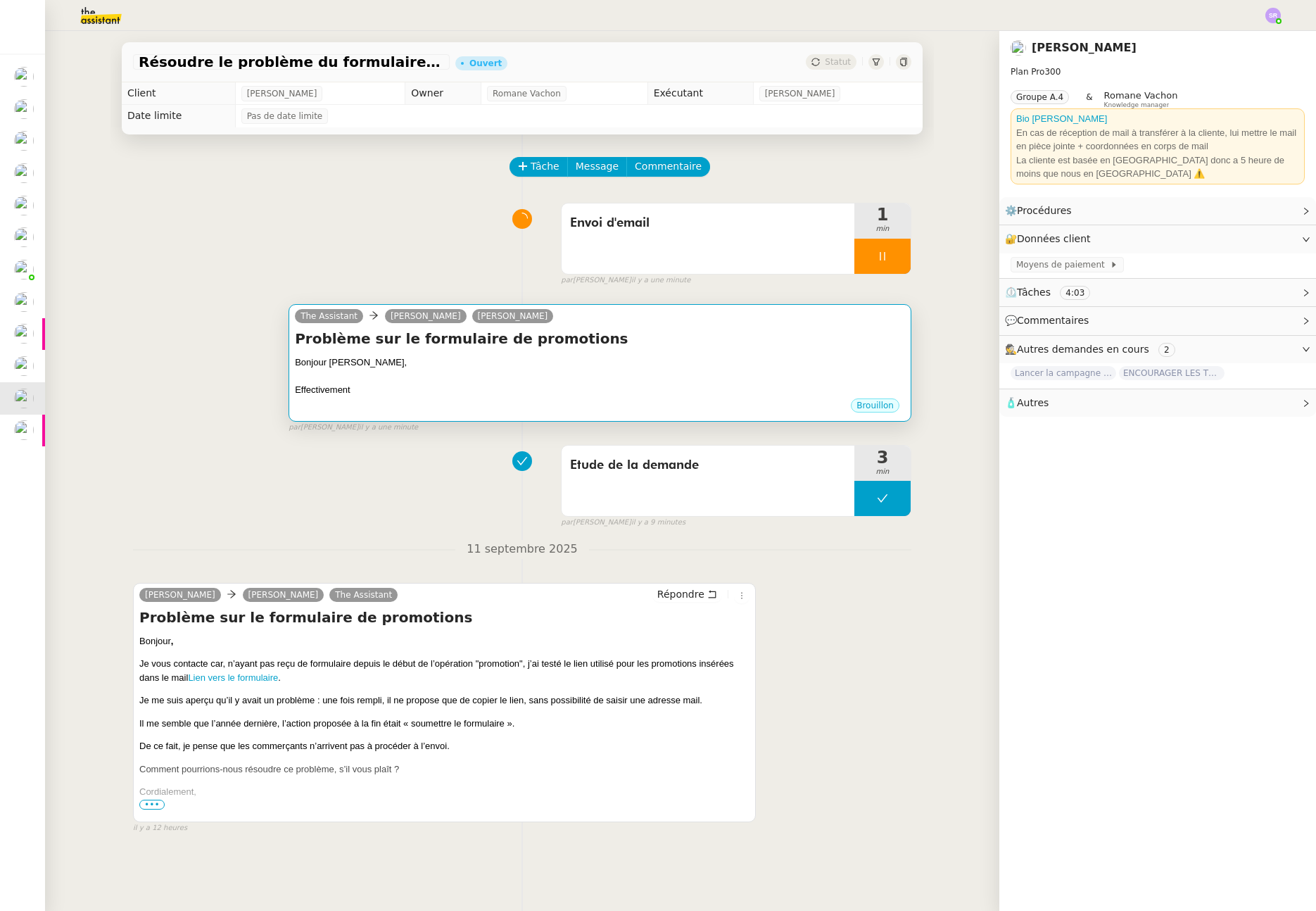
click at [649, 394] on div "Effectivement" at bounding box center [600, 390] width 610 height 14
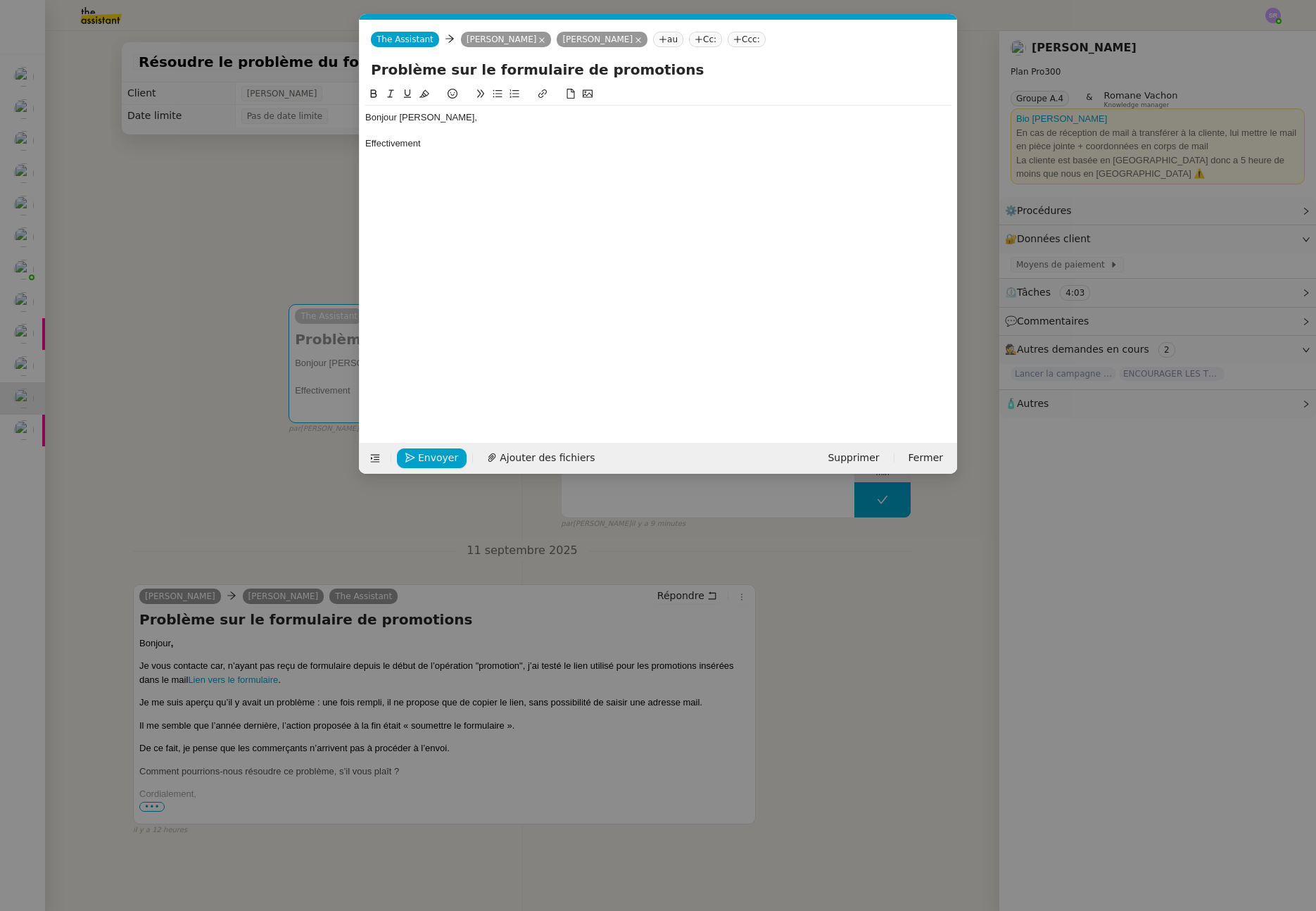
scroll to position [0, 29]
click at [443, 147] on div "Effectivement" at bounding box center [658, 144] width 586 height 13
click at [470, 146] on div "Effectivement" at bounding box center [658, 144] width 586 height 13
click at [234, 436] on nz-modal-container "Service TA - VOYAGE - PROPOSITION GLOBALE A utiliser dans le cadre de propositi…" at bounding box center [658, 455] width 1316 height 911
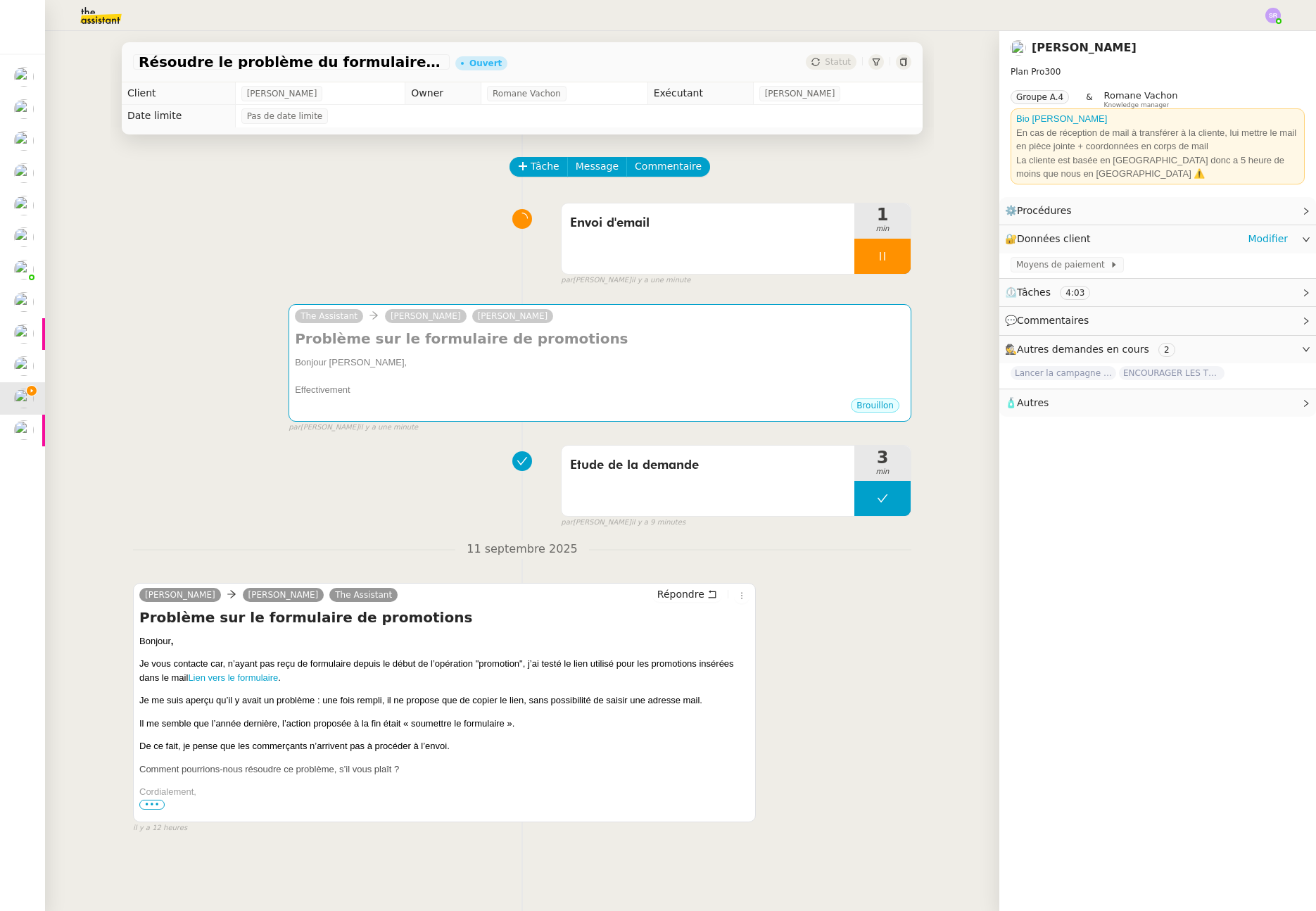
click at [880, 256] on icon at bounding box center [882, 256] width 5 height 8
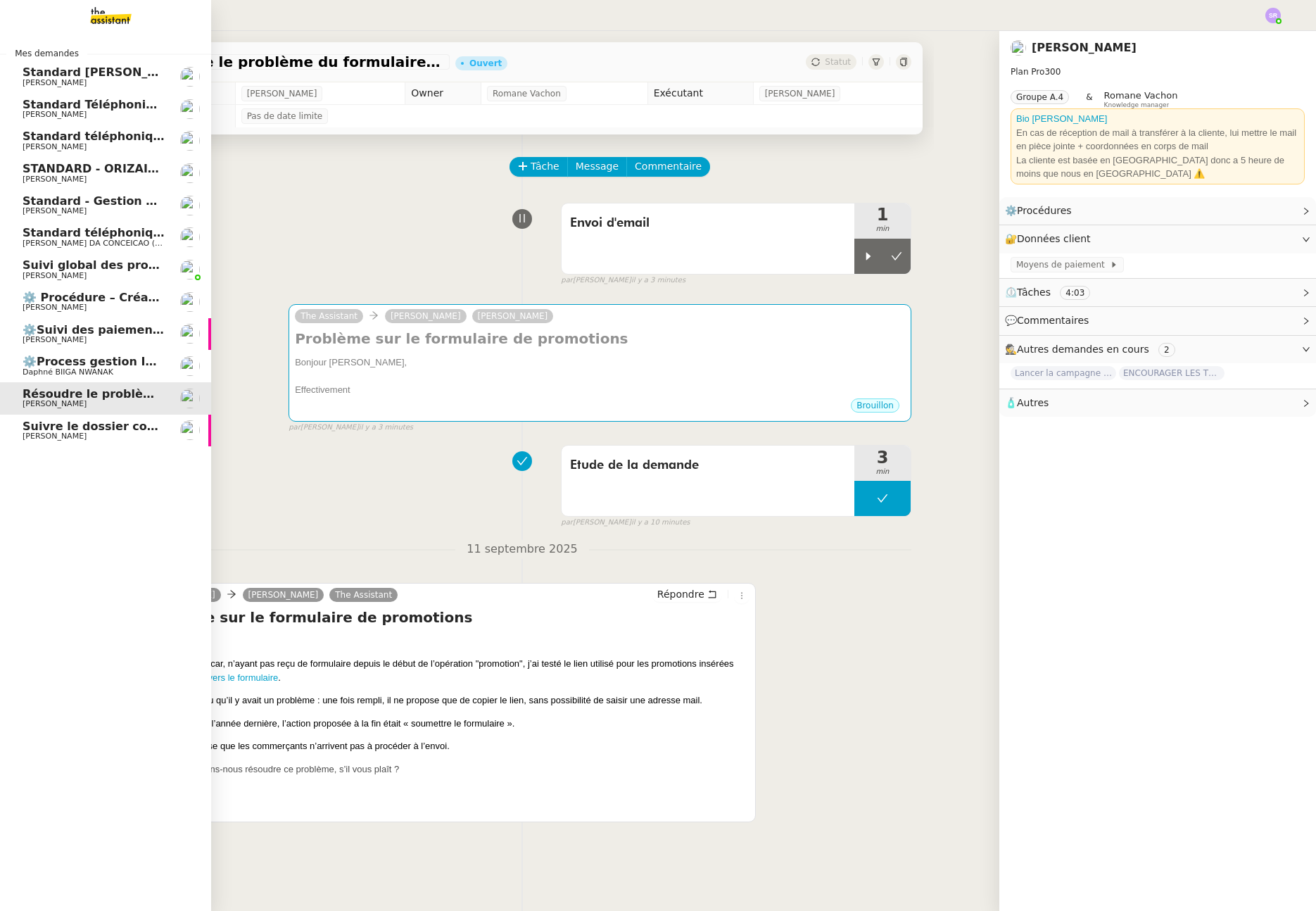
click at [62, 142] on span "Standard téléphonique - septembre 2025" at bounding box center [154, 136] width 263 height 13
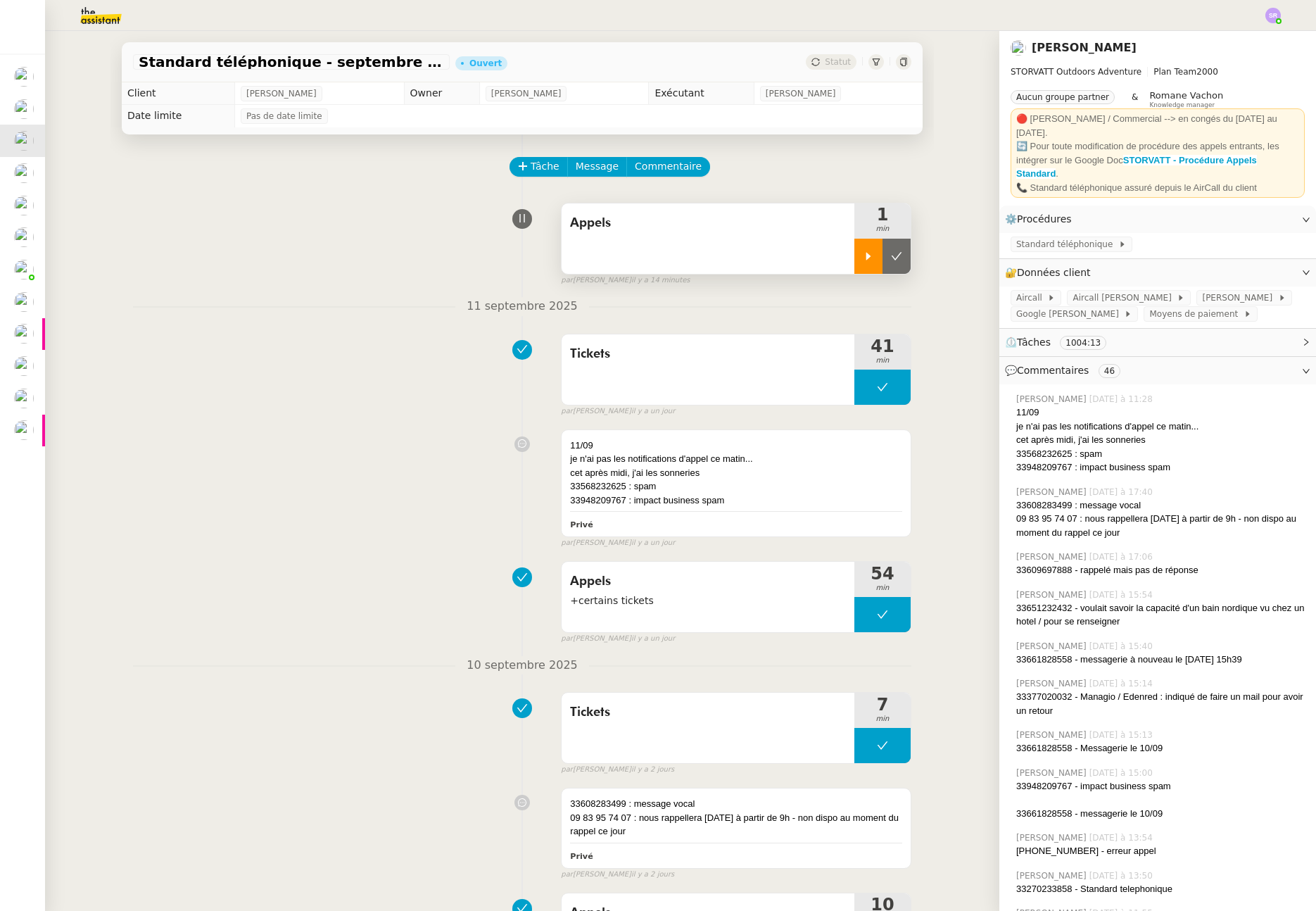
click at [863, 260] on icon at bounding box center [868, 256] width 11 height 11
click at [540, 169] on span "Tâche" at bounding box center [544, 167] width 28 height 16
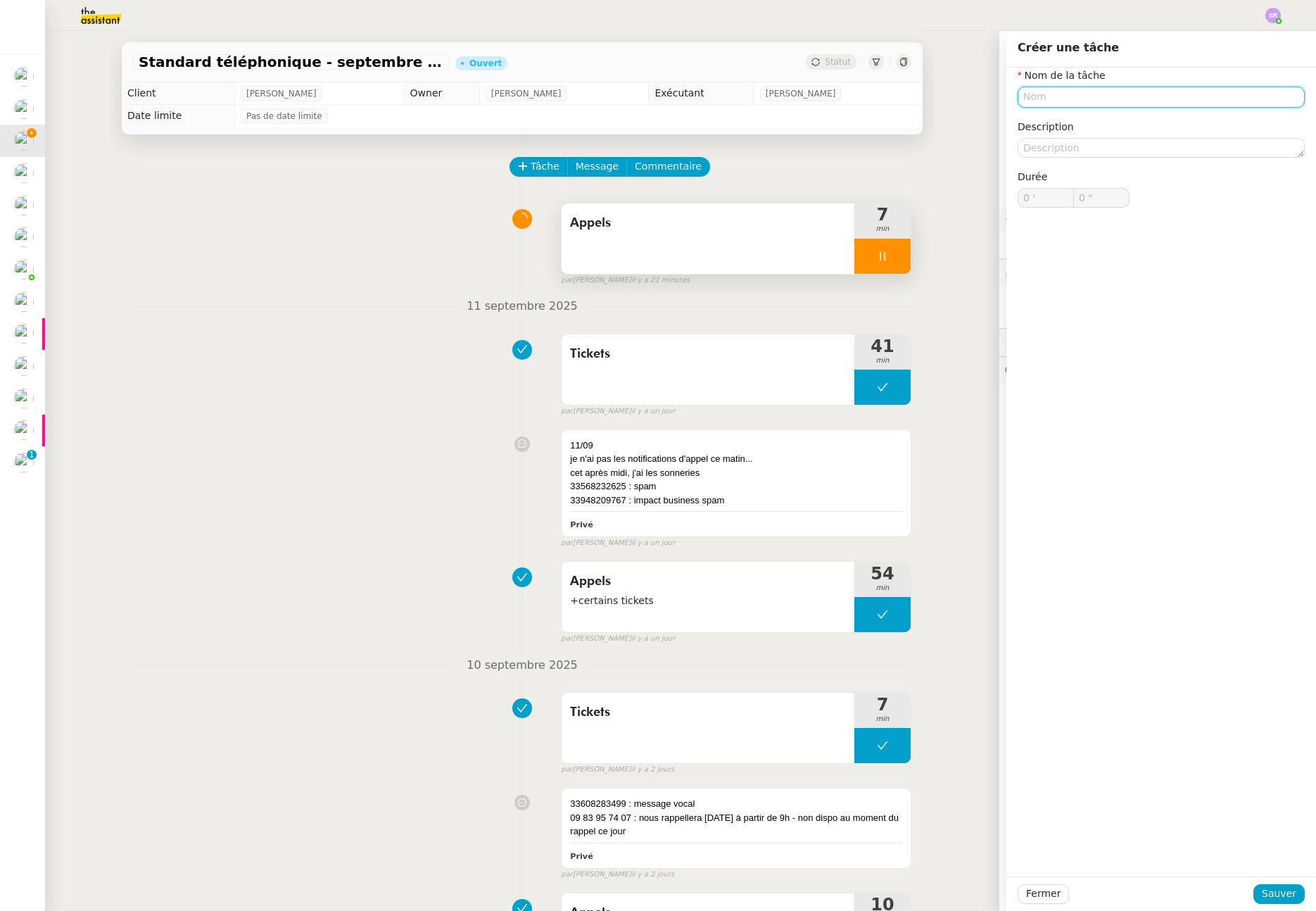
click at [1052, 96] on input "text" at bounding box center [1161, 96] width 287 height 20
click at [1071, 129] on nz-auto-option "Tickets" at bounding box center [1153, 123] width 287 height 20
type input "Tickets"
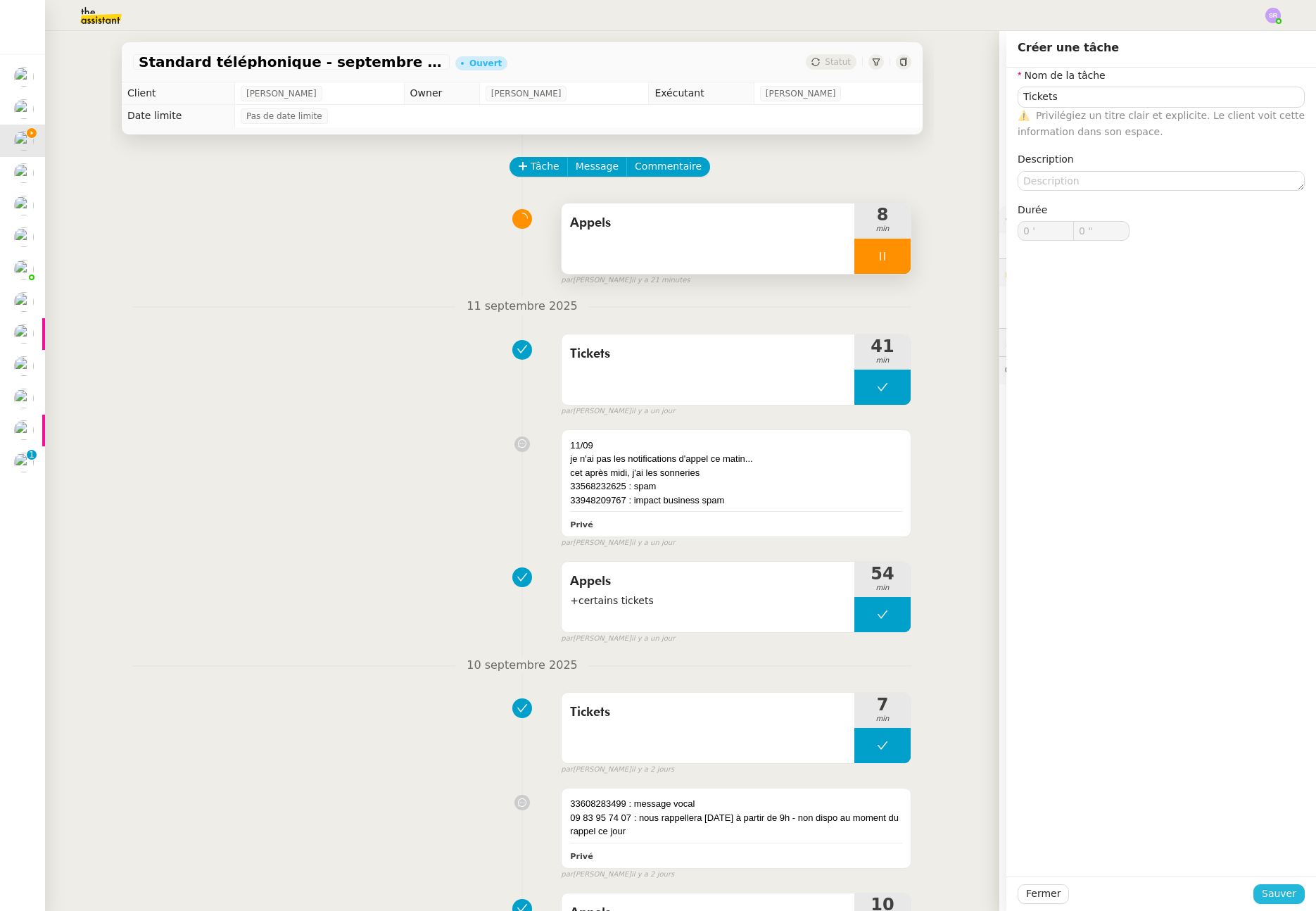
drag, startPoint x: 1290, startPoint y: 892, endPoint x: 1250, endPoint y: 866, distance: 47.7
click at [1290, 892] on button "Sauver" at bounding box center [1279, 894] width 51 height 20
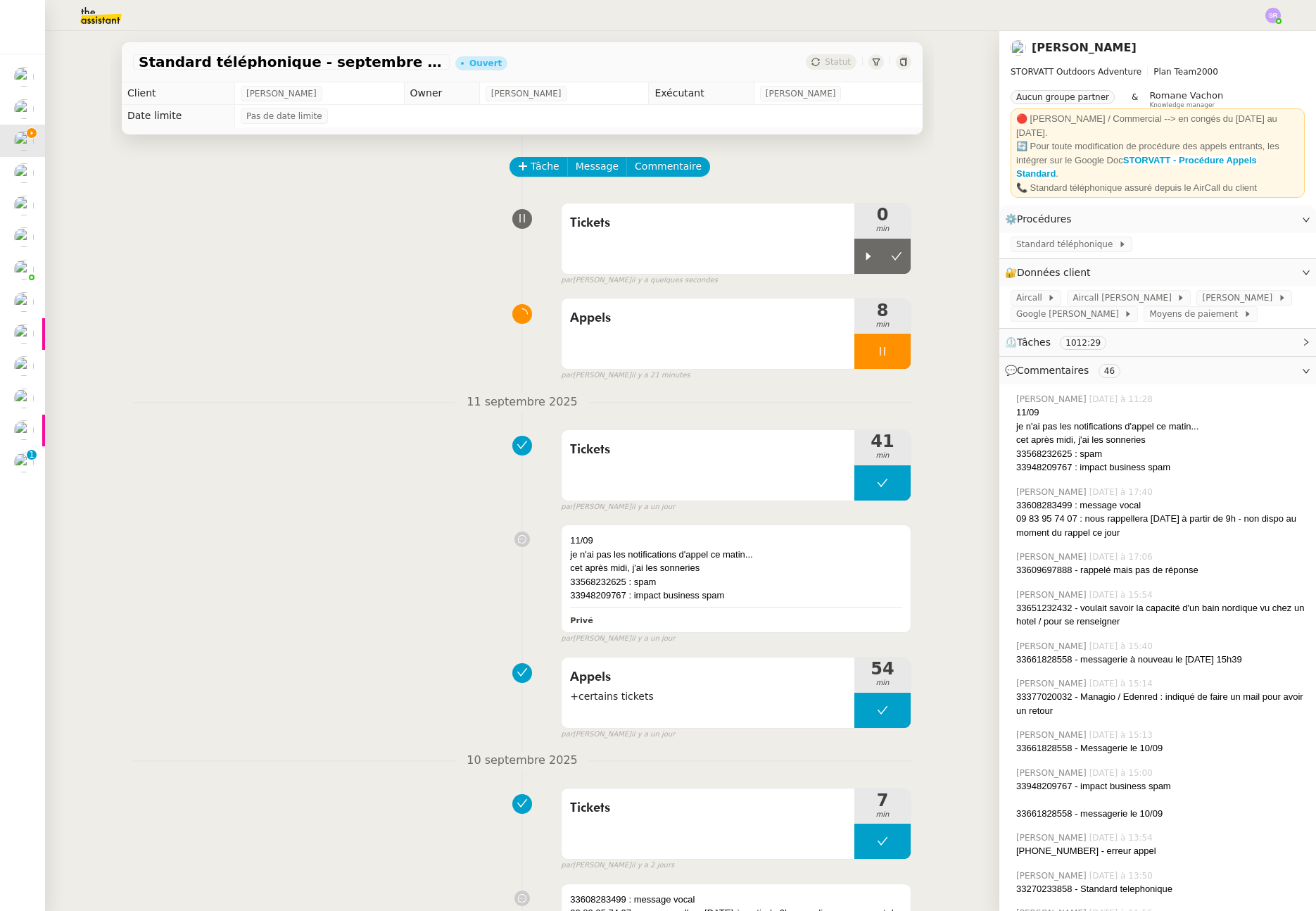
drag, startPoint x: 898, startPoint y: 359, endPoint x: 872, endPoint y: 353, distance: 26.7
click at [898, 359] on div at bounding box center [882, 351] width 56 height 35
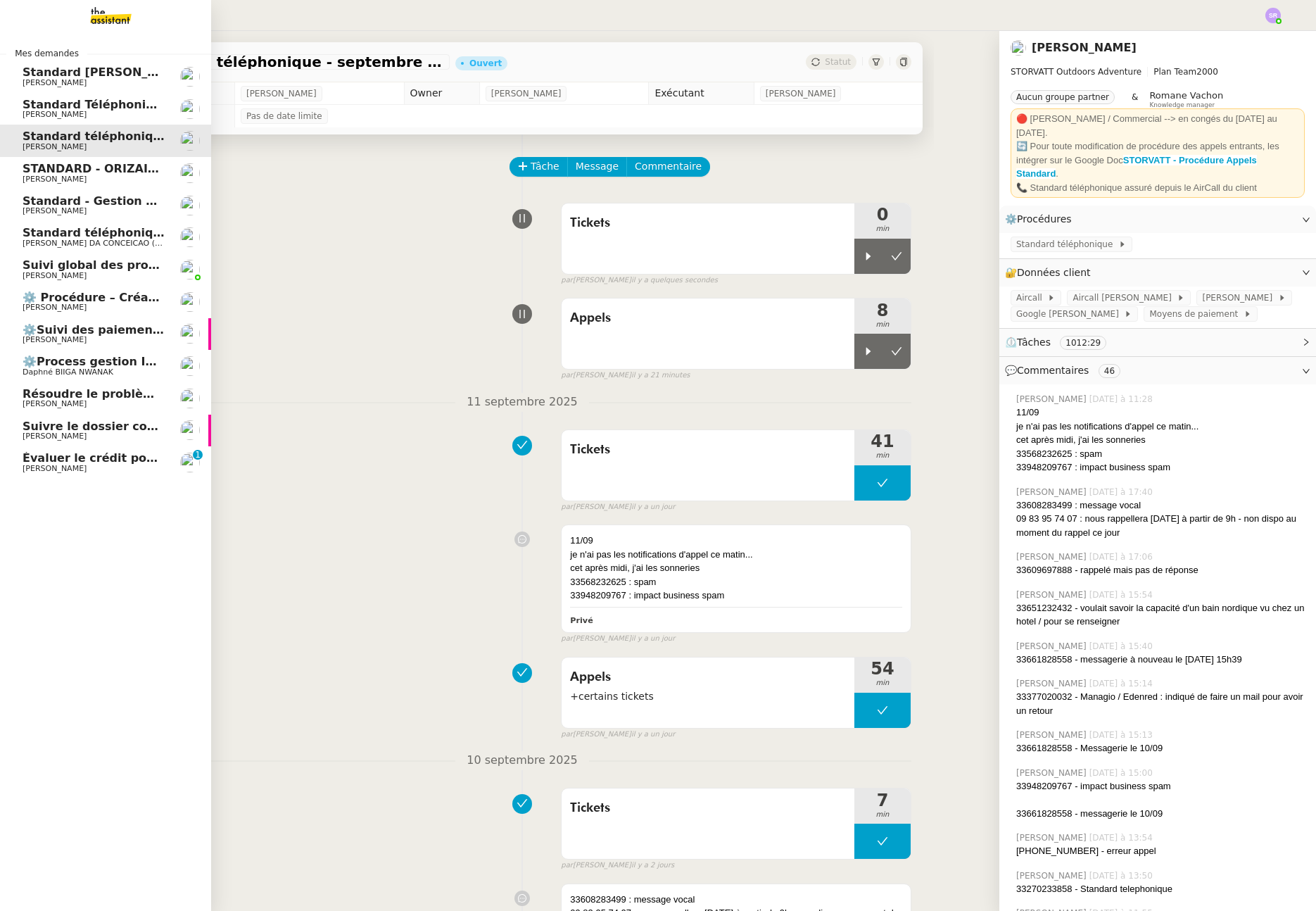
click at [26, 462] on span "Évaluer le crédit pour coordonner un rendez-vous" at bounding box center [181, 458] width 316 height 13
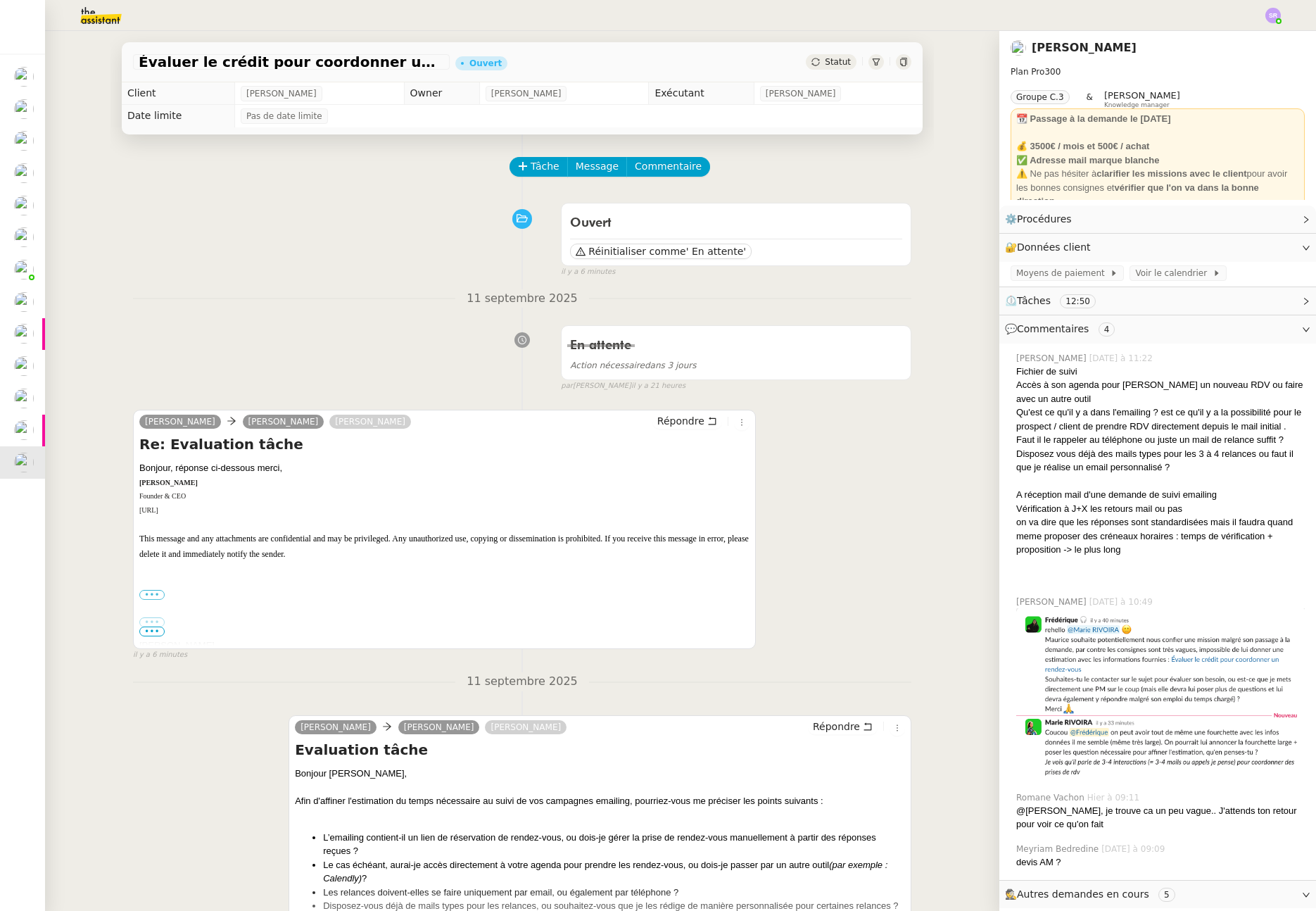
scroll to position [221, 0]
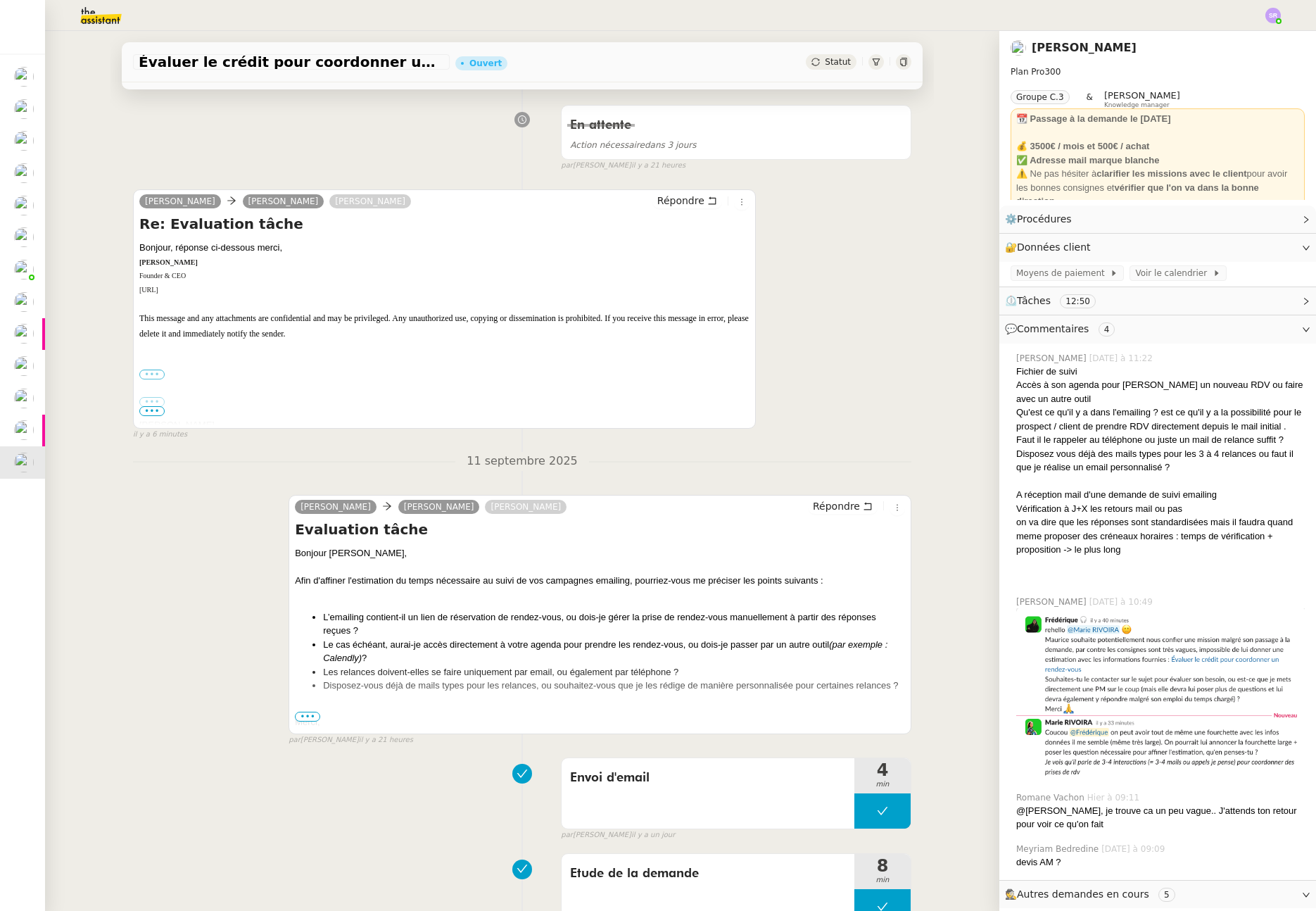
click at [148, 376] on label "•••" at bounding box center [151, 374] width 25 height 10
click at [0, 0] on input "•••" at bounding box center [0, 0] width 0 height 0
click at [154, 414] on span "•••" at bounding box center [151, 411] width 25 height 10
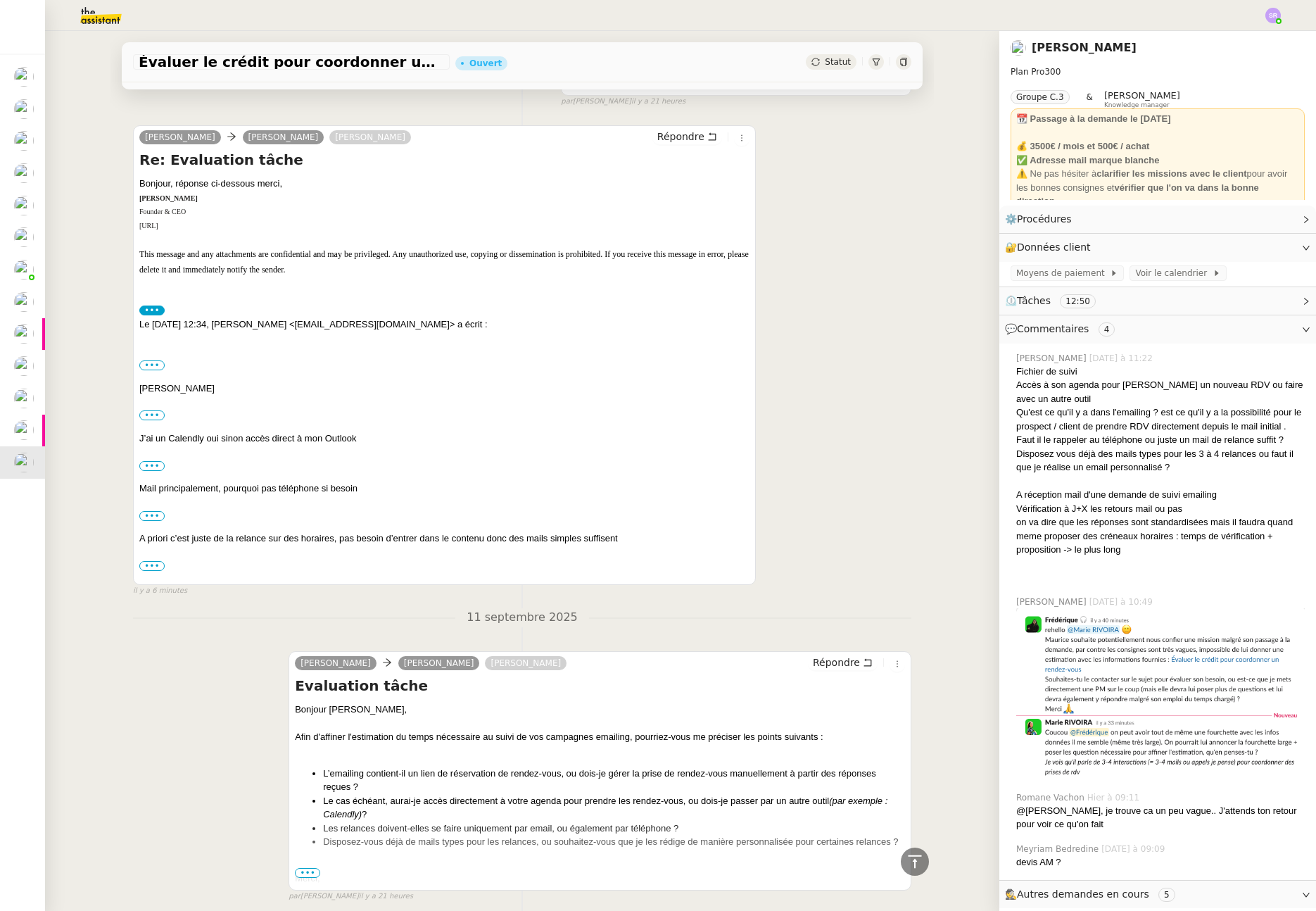
scroll to position [312, 0]
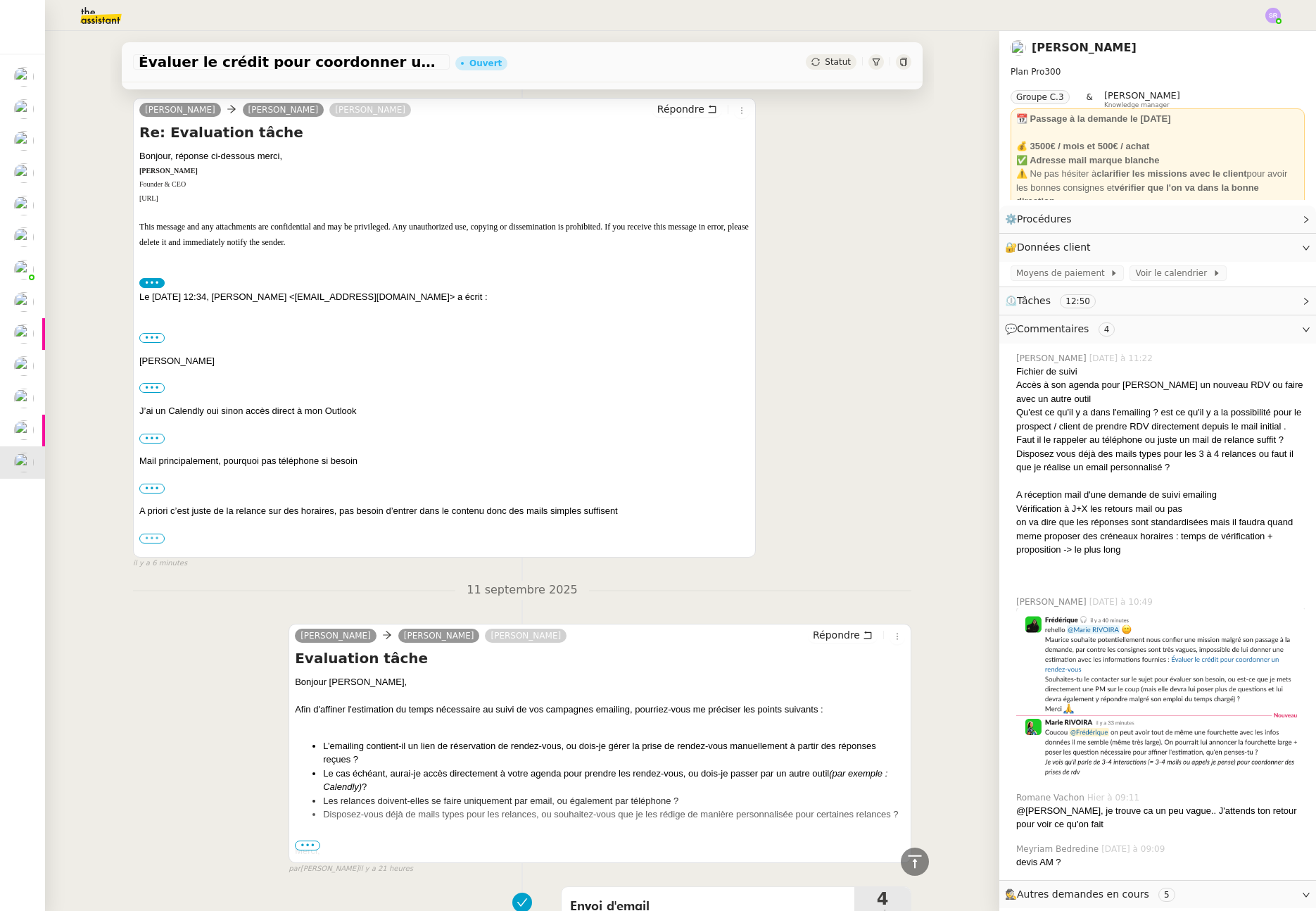
click at [145, 535] on label "•••" at bounding box center [151, 539] width 25 height 10
click at [0, 0] on input "•••" at bounding box center [0, 0] width 0 height 0
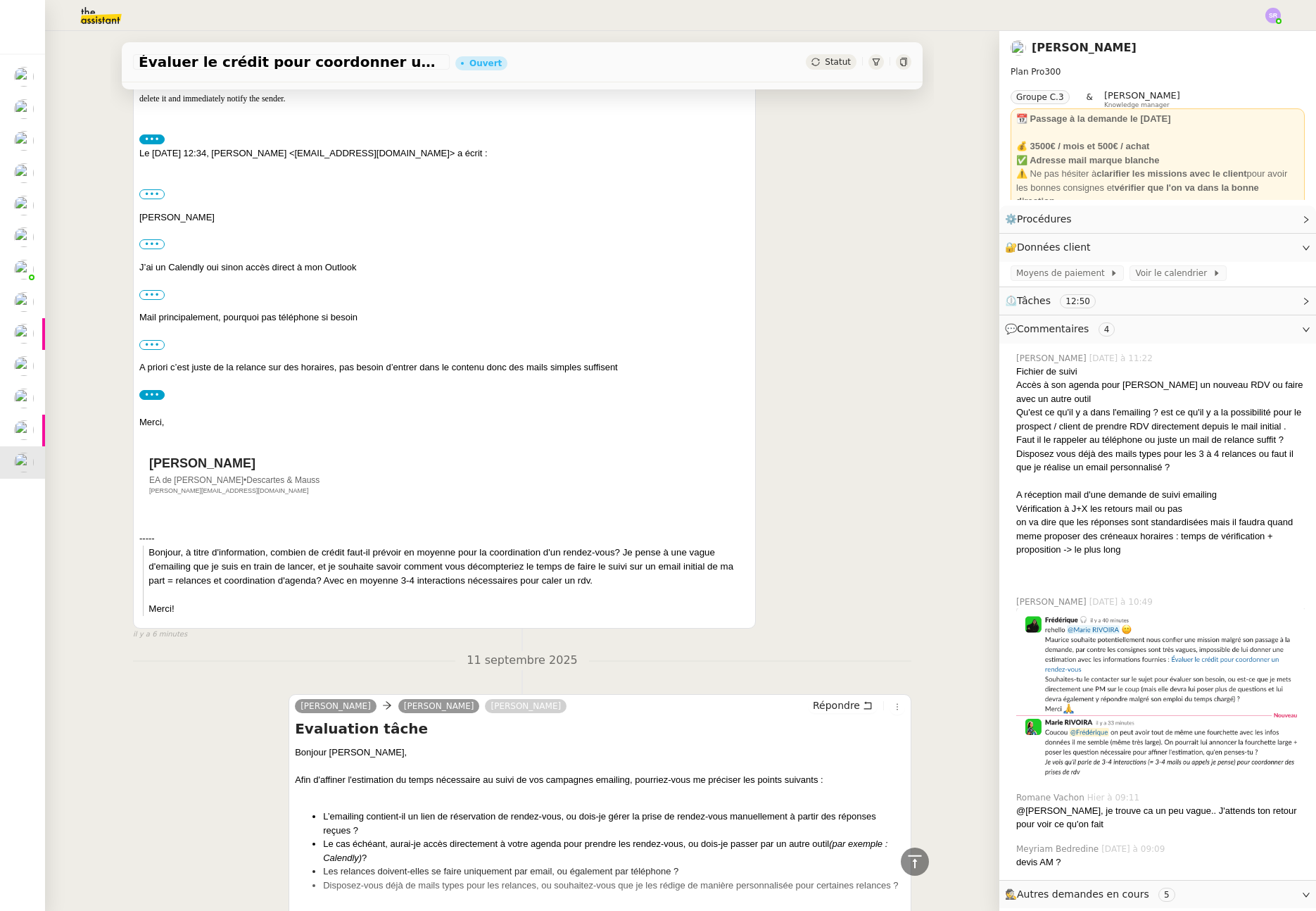
scroll to position [336, 0]
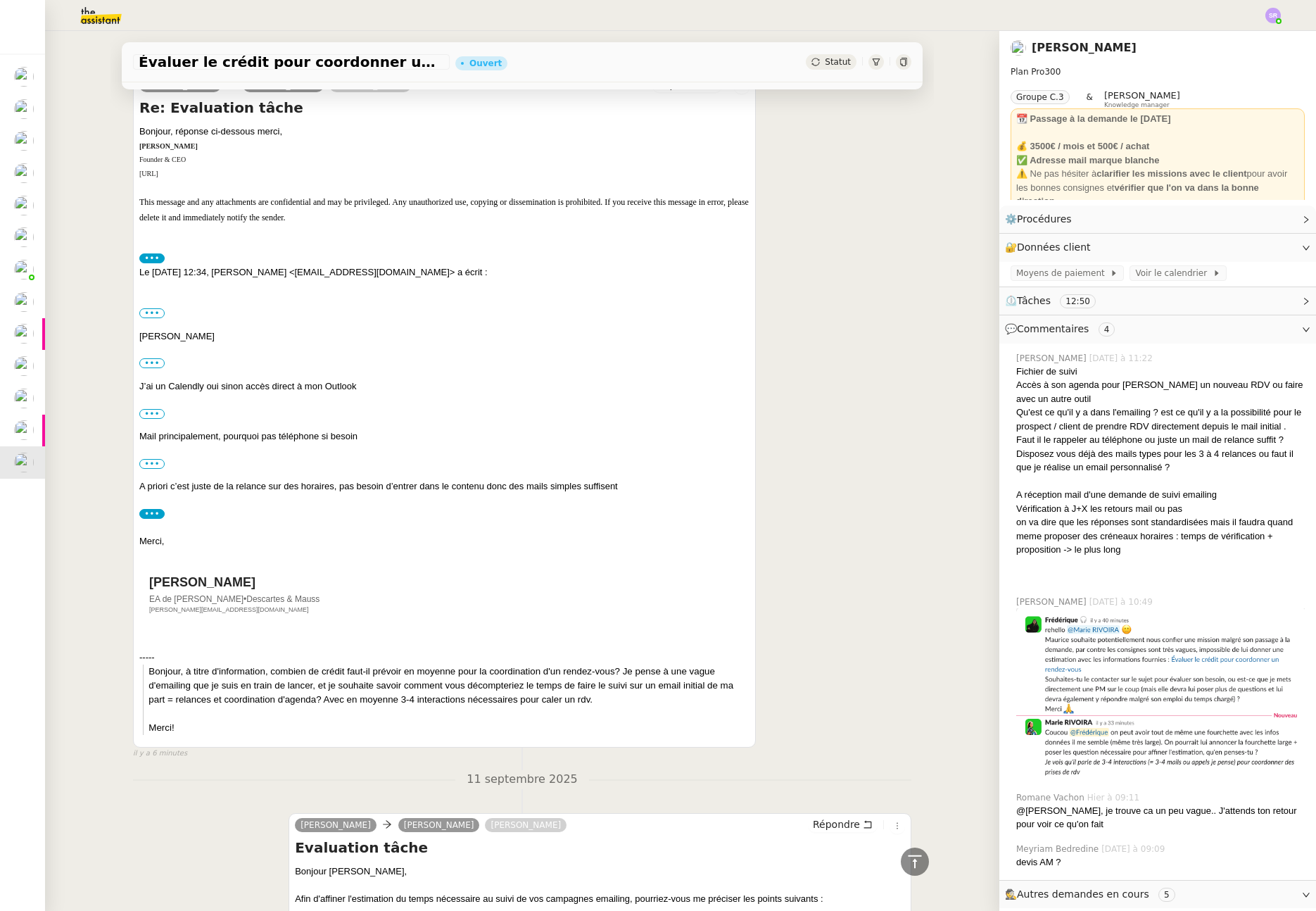
click at [818, 499] on div "Maurice N'Diaye Alex Smith Marie RIVOIRA Répondre Re: Evaluation tâche Bonjour,…" at bounding box center [522, 410] width 779 height 699
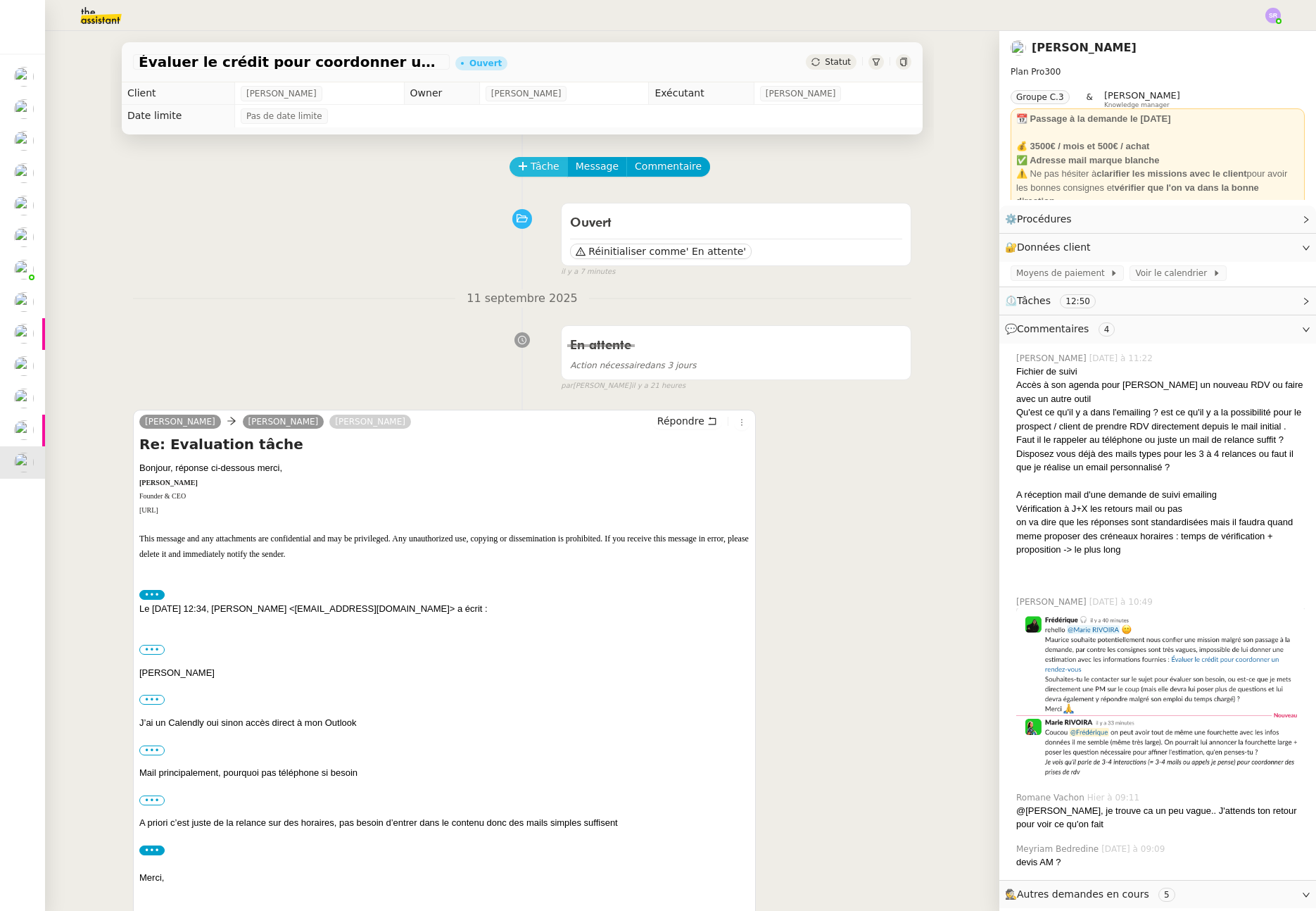
click at [535, 167] on span "Tâche" at bounding box center [544, 167] width 28 height 16
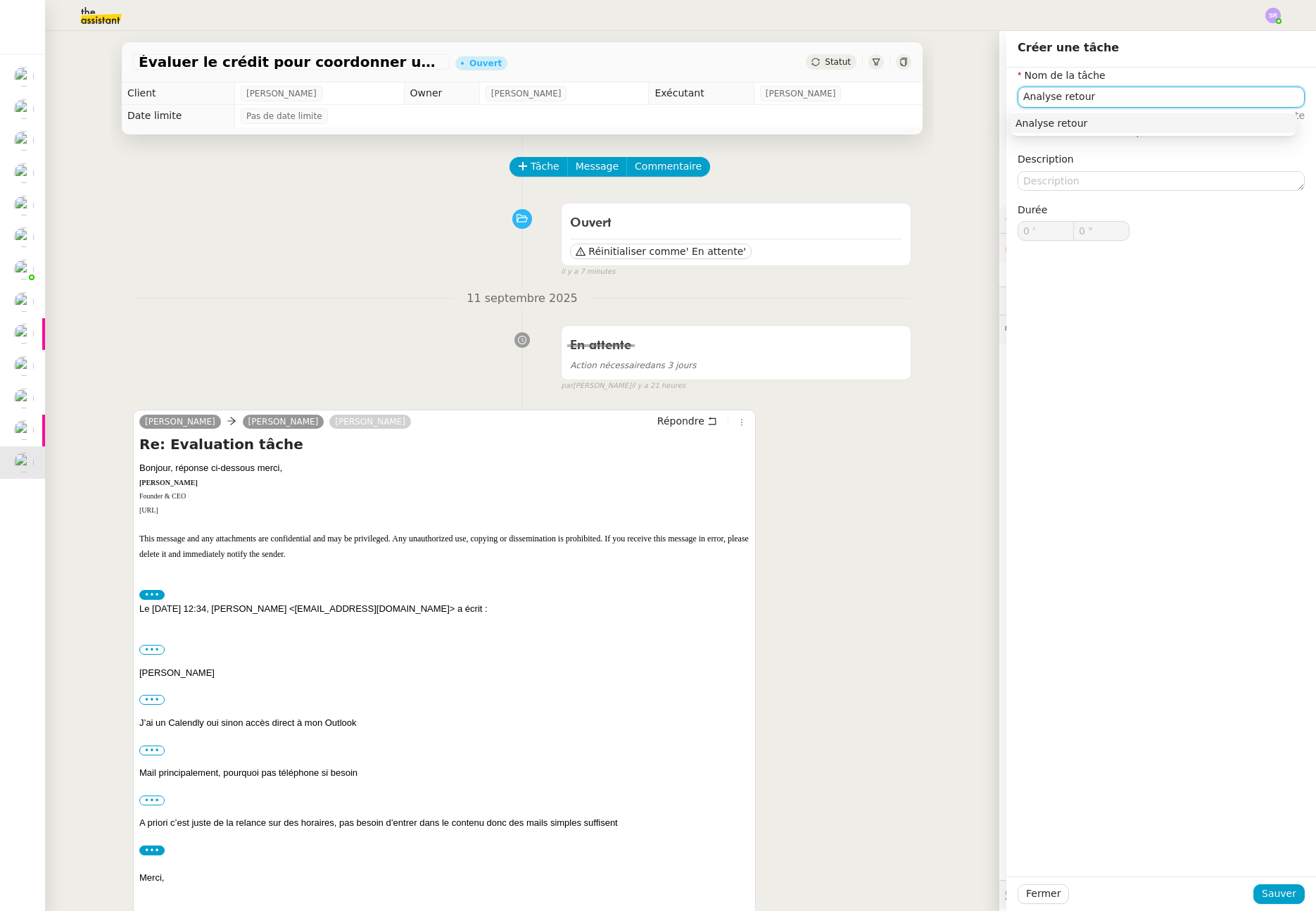
click at [1064, 125] on div "Analyse retour" at bounding box center [1153, 124] width 276 height 13
type input "Analyse retour"
click at [1274, 894] on span "Sauver" at bounding box center [1279, 894] width 34 height 16
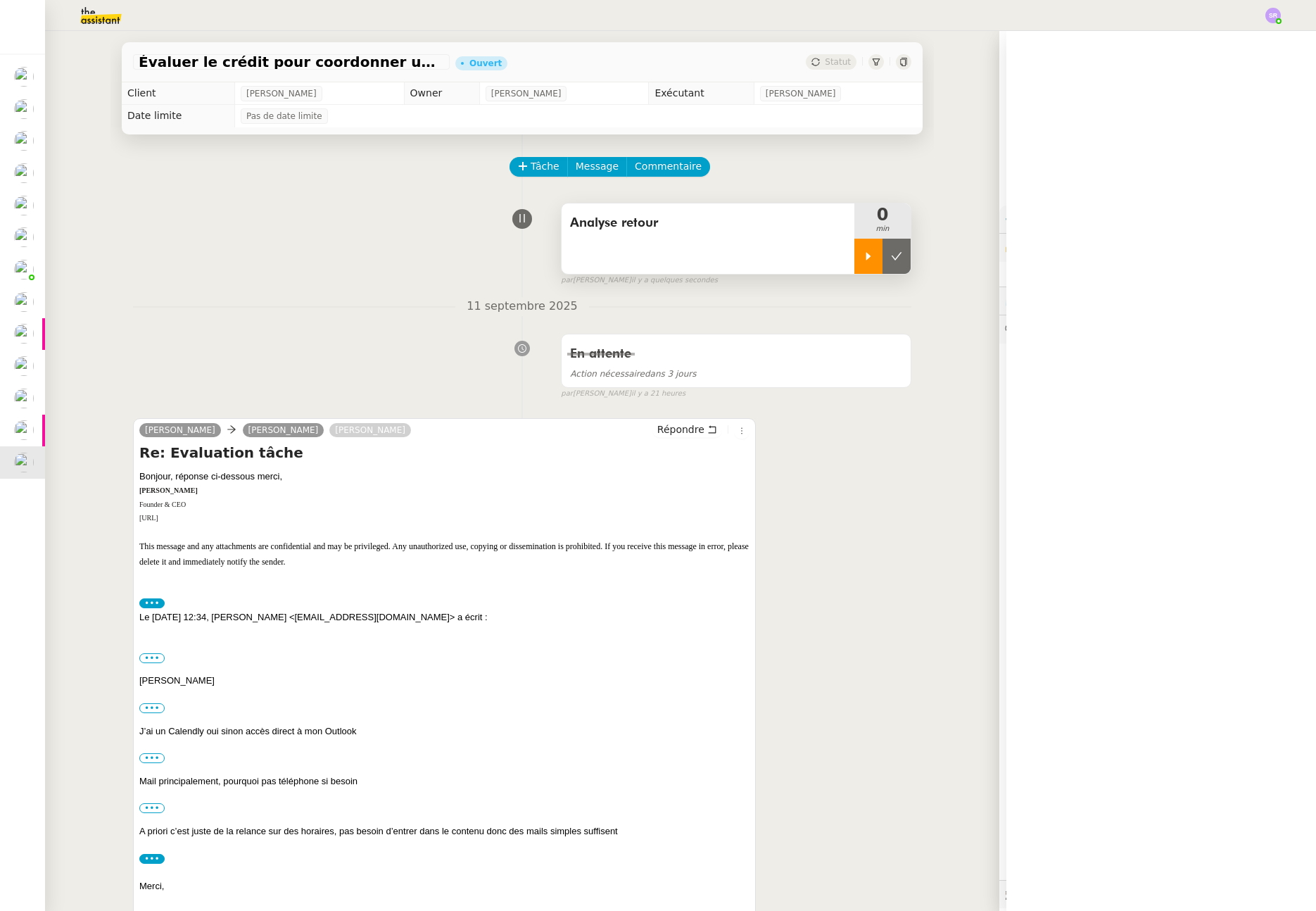
click at [855, 262] on div at bounding box center [868, 256] width 28 height 35
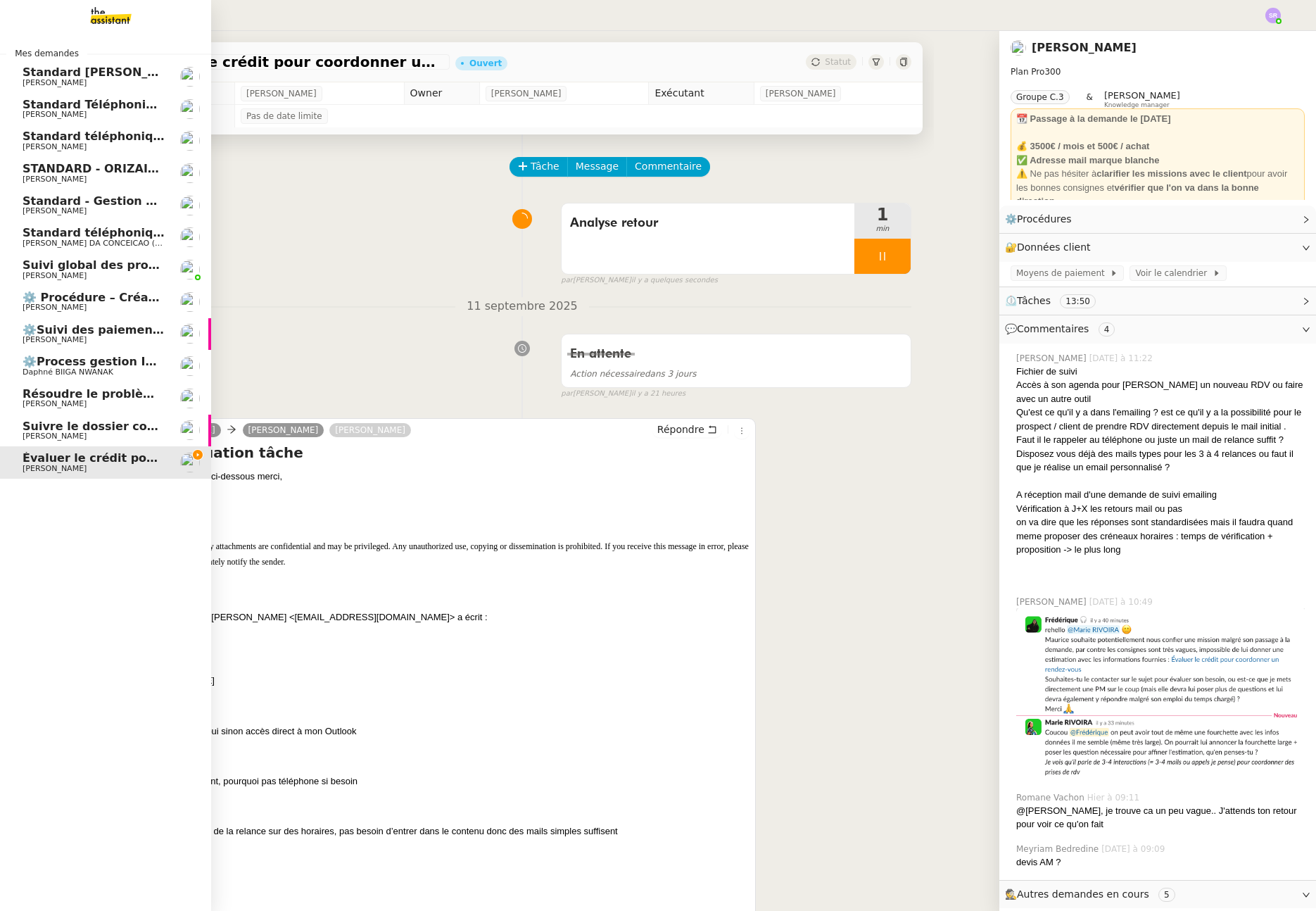
click at [42, 147] on span "[PERSON_NAME]" at bounding box center [55, 147] width 64 height 9
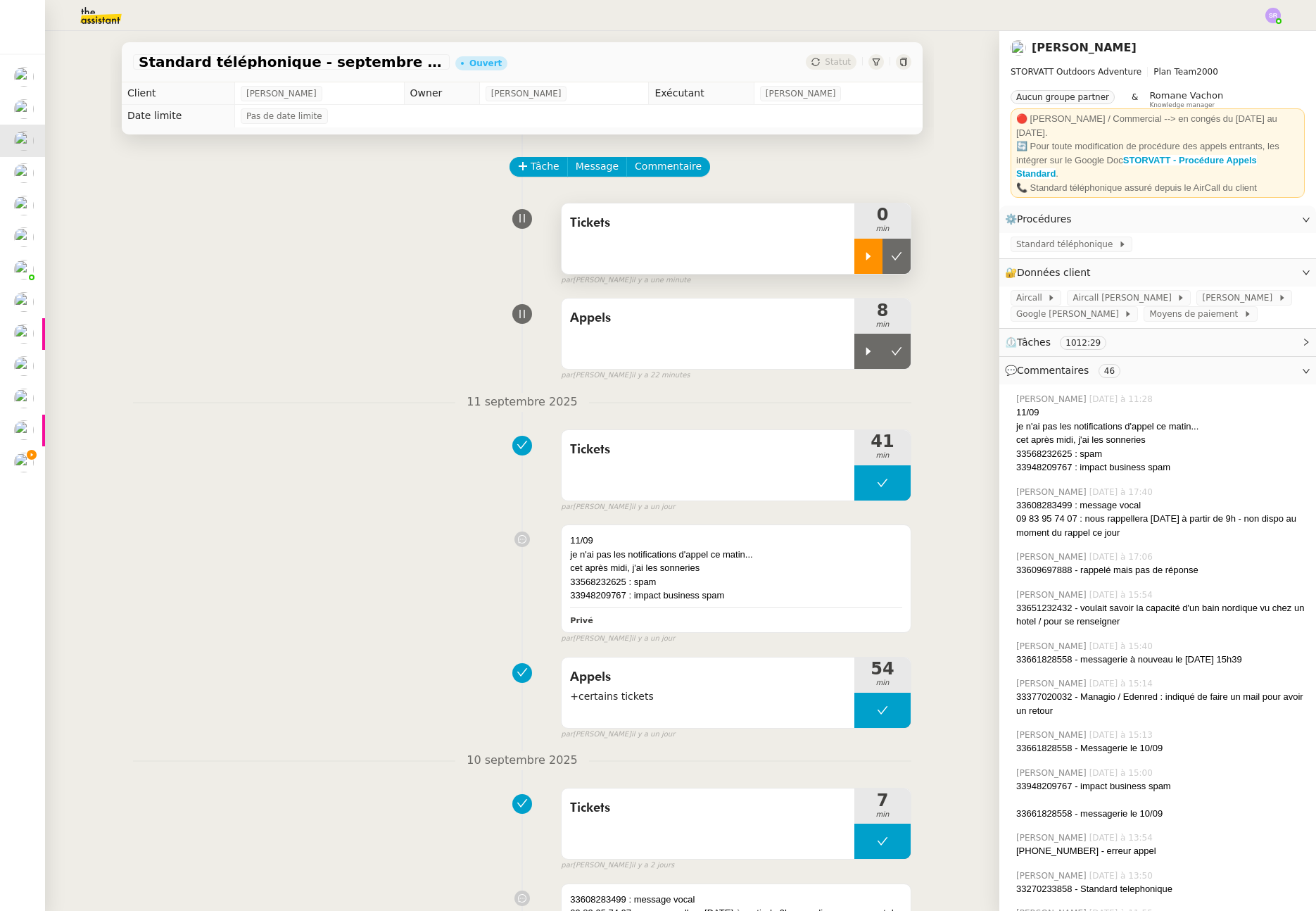
click at [855, 258] on div at bounding box center [868, 256] width 28 height 35
click at [863, 256] on div at bounding box center [882, 256] width 56 height 35
click at [863, 257] on icon at bounding box center [868, 256] width 11 height 11
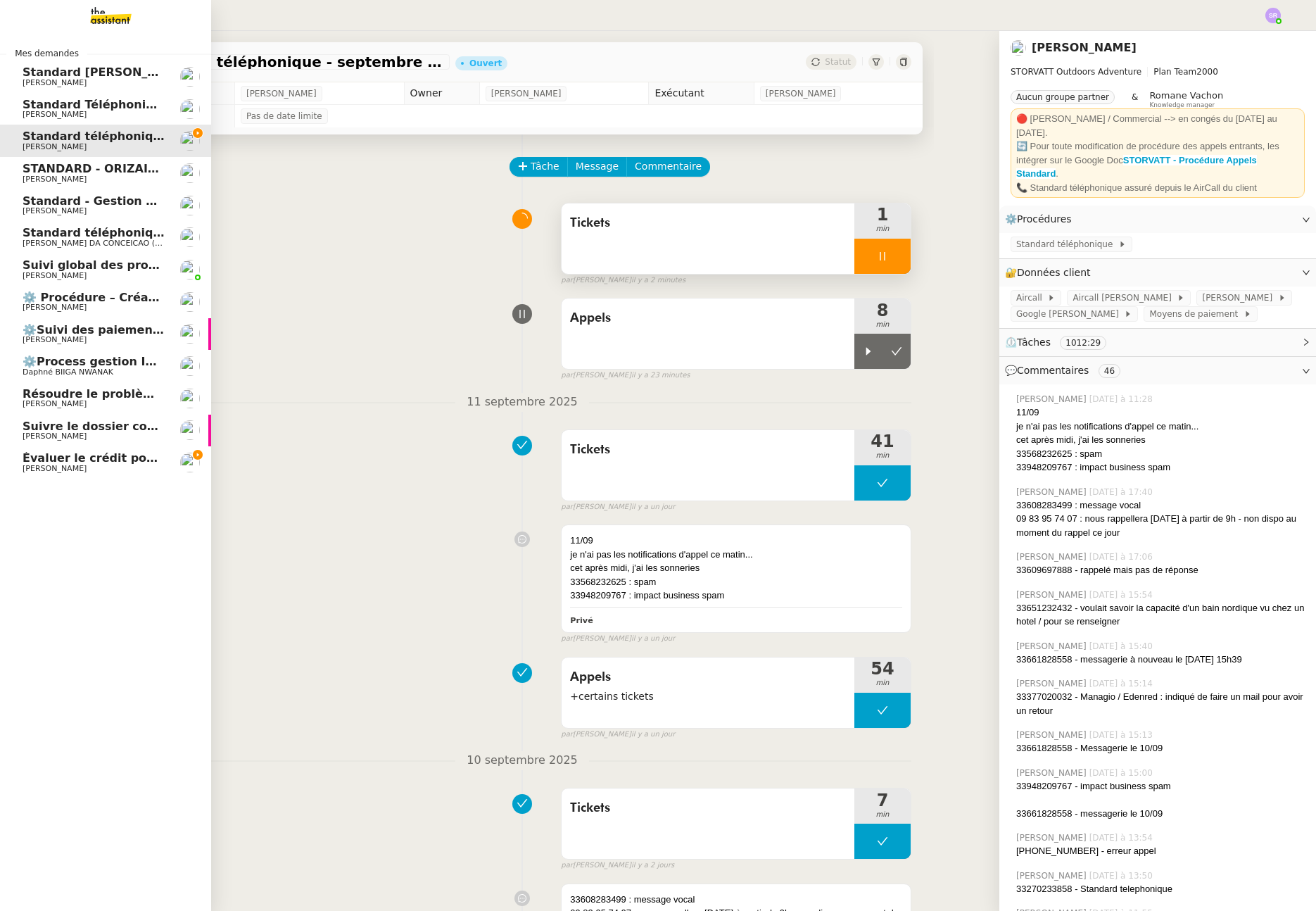
click at [29, 466] on span "[PERSON_NAME]" at bounding box center [55, 468] width 64 height 9
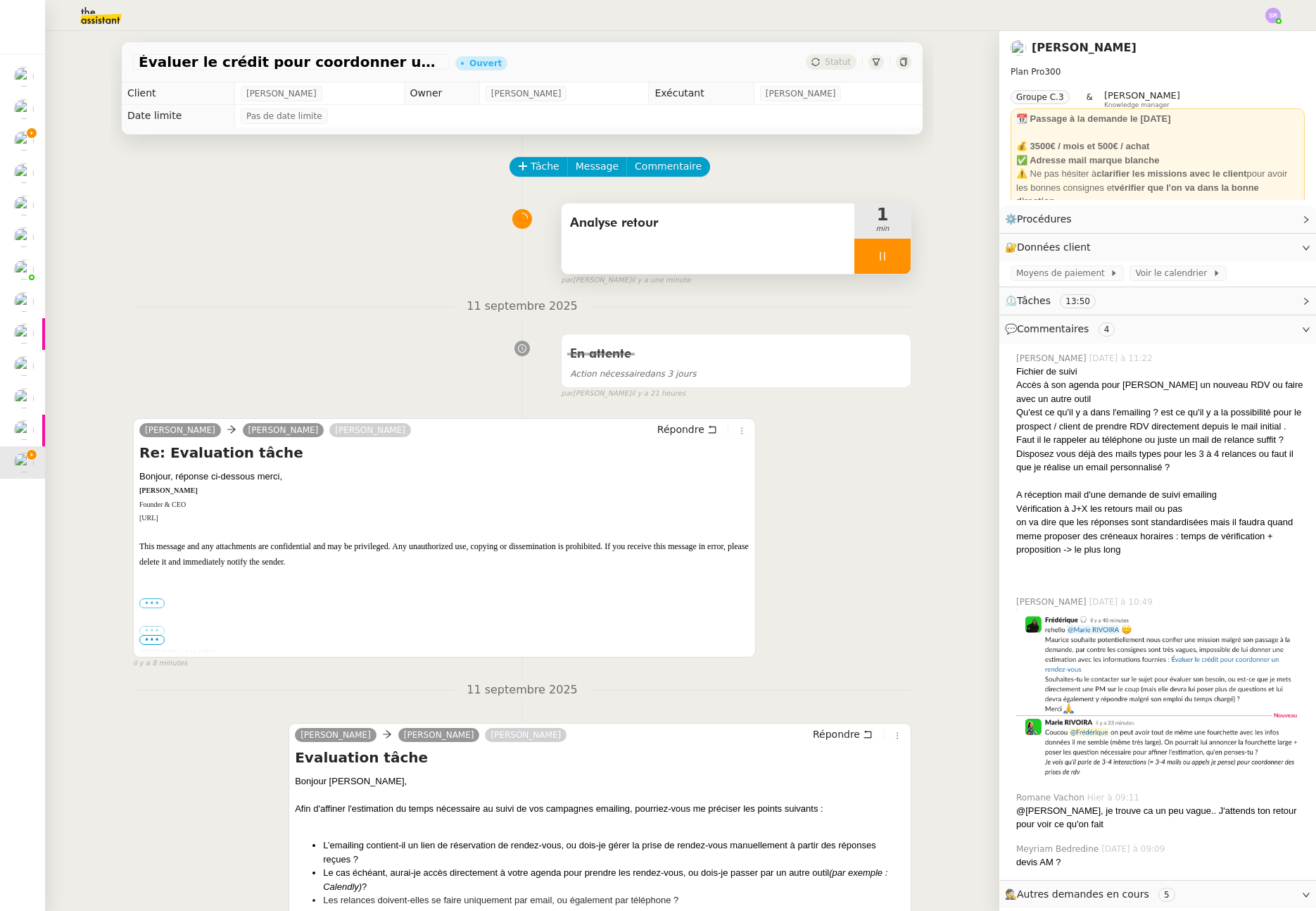
click at [877, 260] on icon at bounding box center [883, 256] width 11 height 11
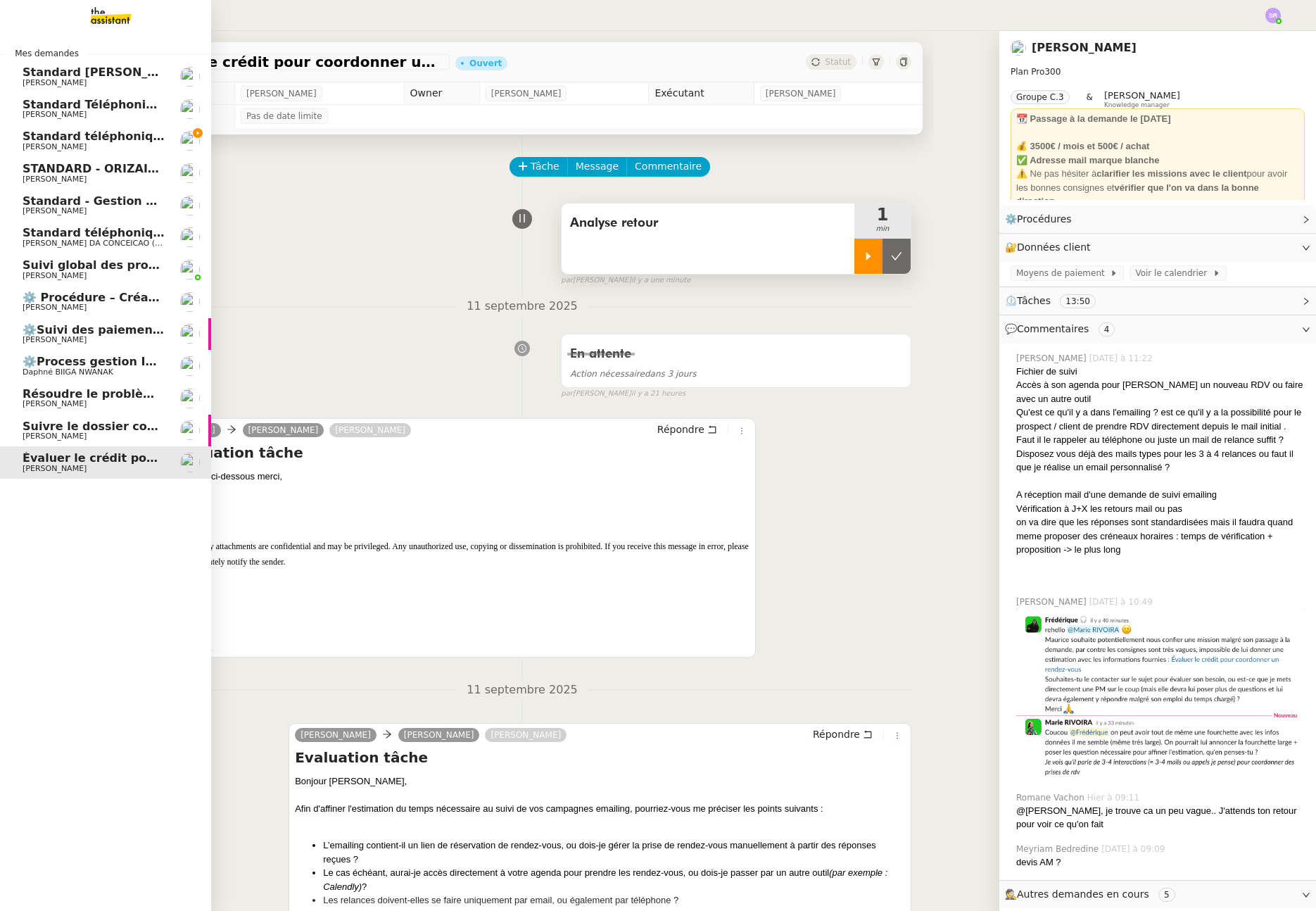
click at [91, 129] on link "Standard téléphonique - septembre 2025 Franck MUFFAT-JEANDET" at bounding box center [105, 141] width 211 height 33
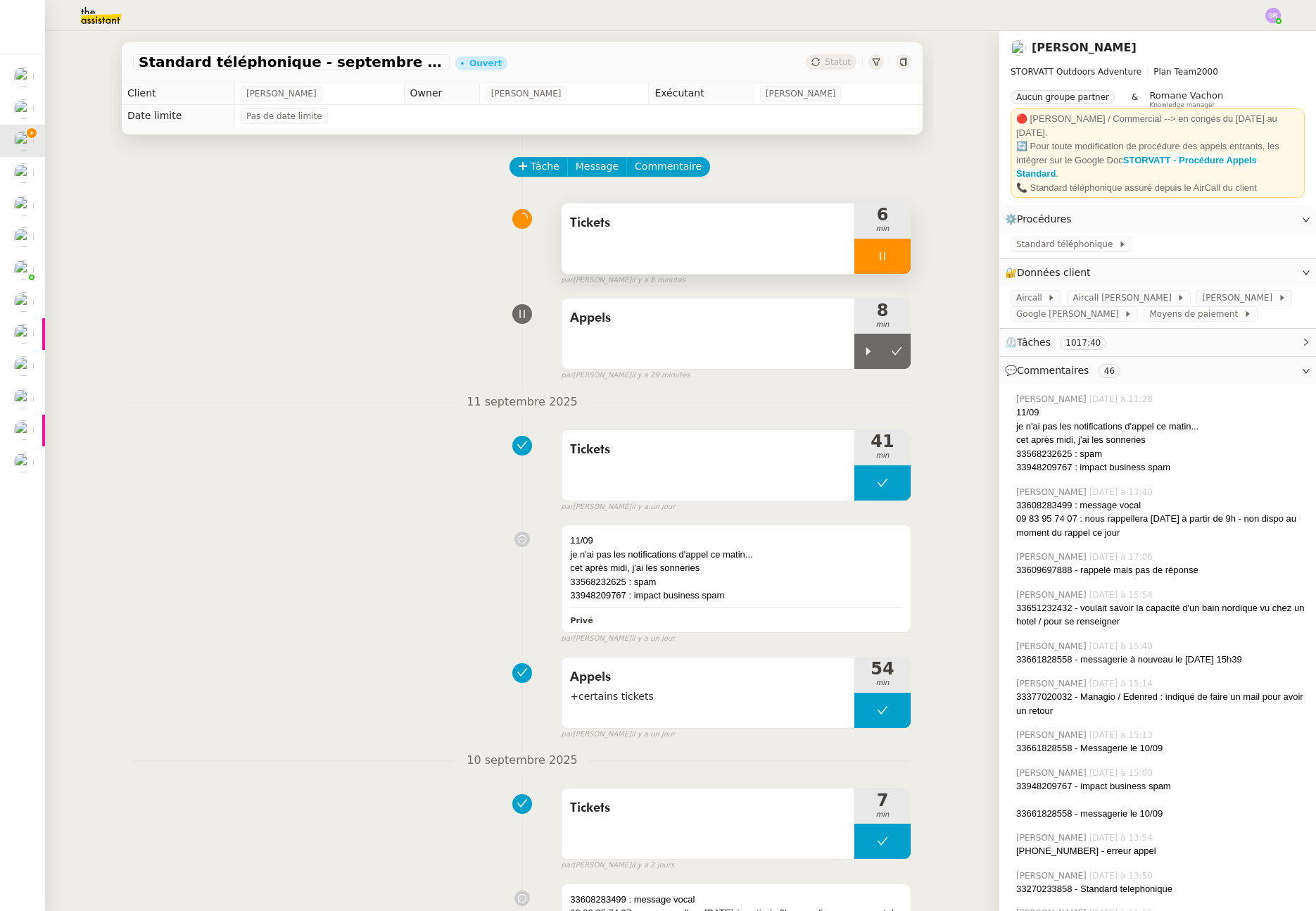
click at [877, 258] on icon at bounding box center [883, 256] width 11 height 11
click at [855, 262] on div at bounding box center [868, 256] width 28 height 35
click at [880, 258] on icon at bounding box center [882, 256] width 5 height 8
click at [863, 356] on icon at bounding box center [868, 352] width 11 height 11
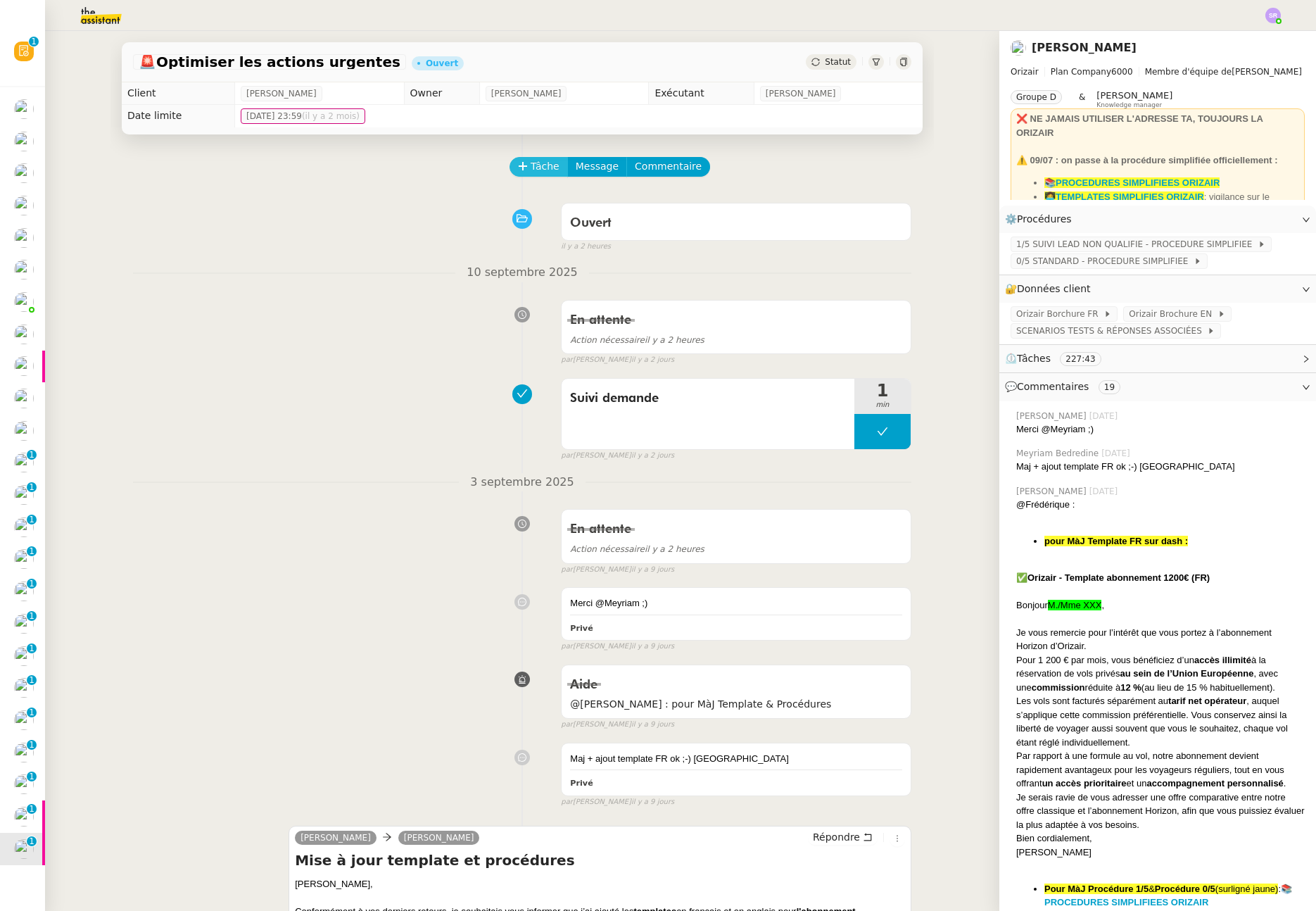
click at [546, 162] on span "Tâche" at bounding box center [544, 167] width 28 height 16
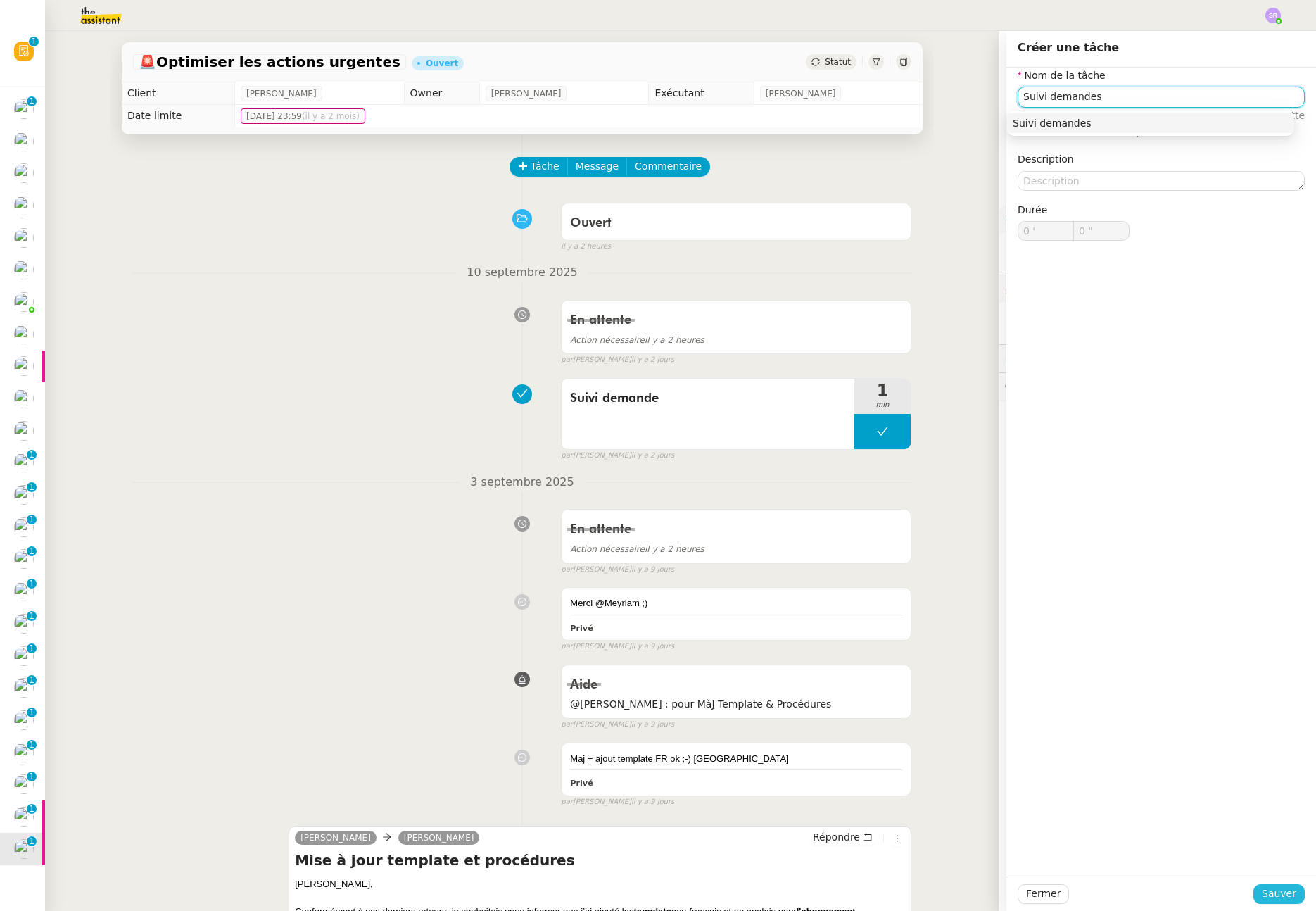
type input "Suivi demandes"
click at [1268, 893] on span "Sauver" at bounding box center [1279, 894] width 34 height 16
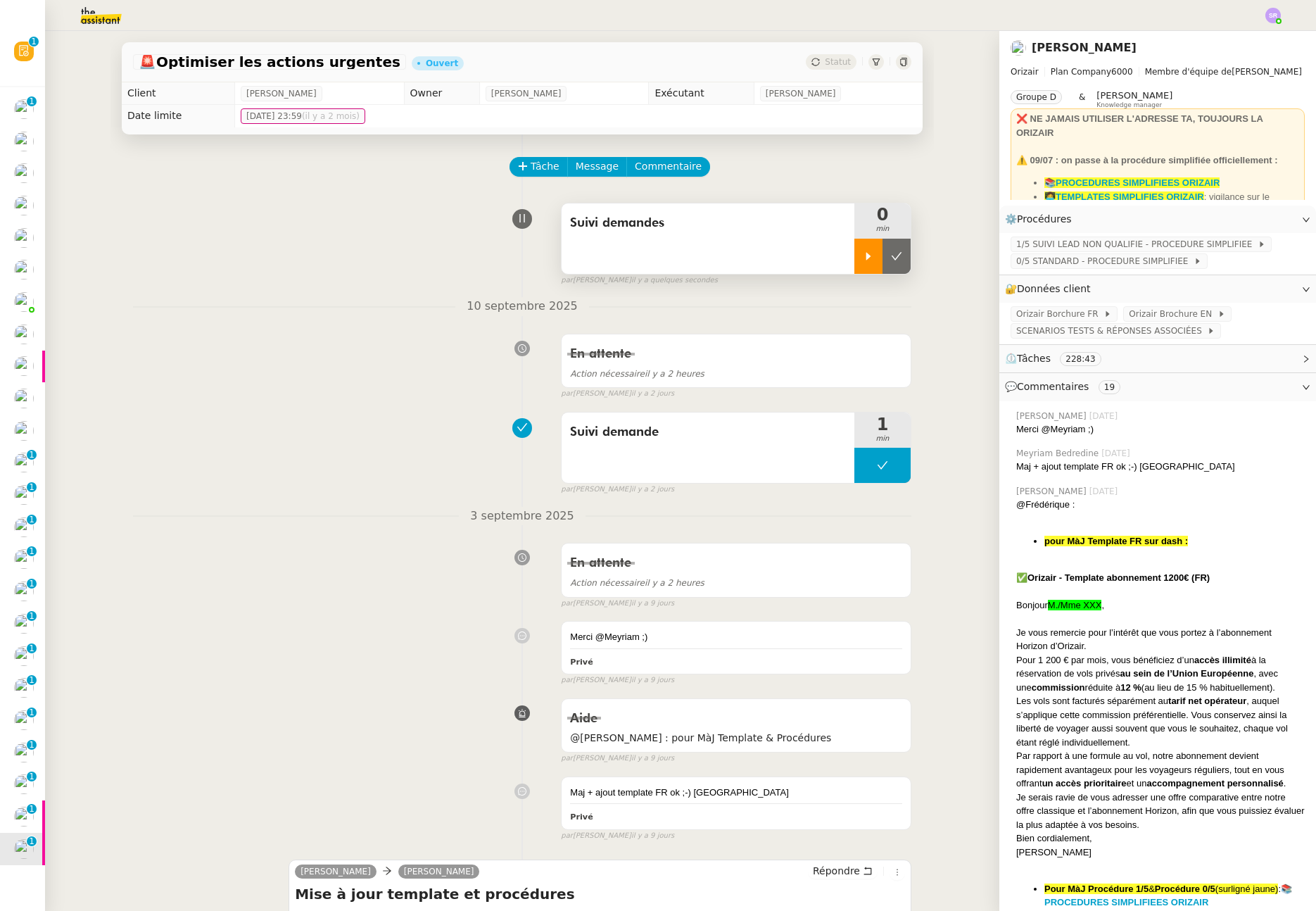
click at [869, 259] on div at bounding box center [868, 256] width 28 height 35
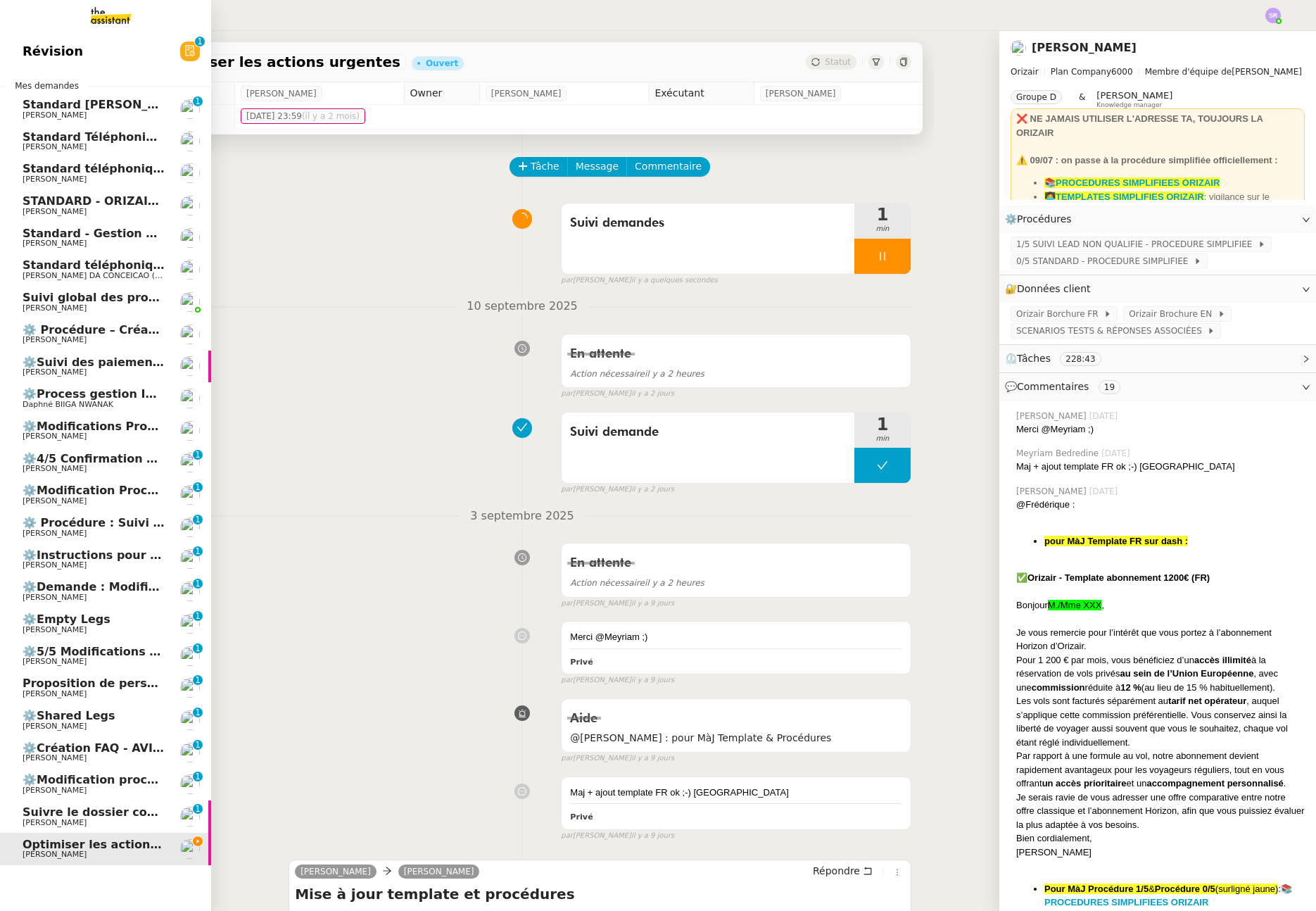
click at [118, 431] on span "⚙️Modifications Procédure 3/5 ENVOI DEVIS" at bounding box center [161, 426] width 278 height 13
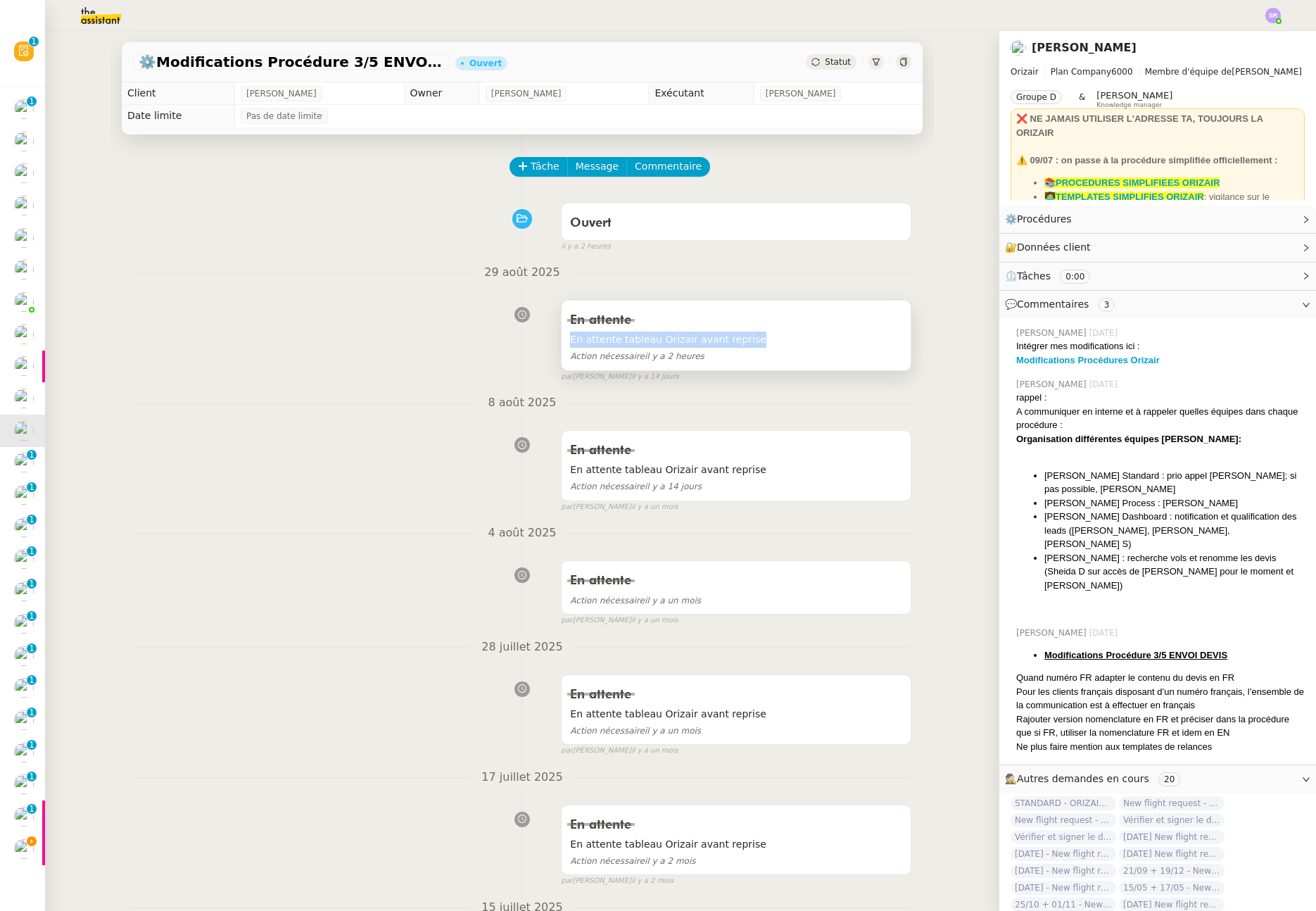
drag, startPoint x: 750, startPoint y: 344, endPoint x: 568, endPoint y: 341, distance: 182.0
click at [571, 341] on span "En attente tableau Orizair avant reprise" at bounding box center [737, 339] width 332 height 16
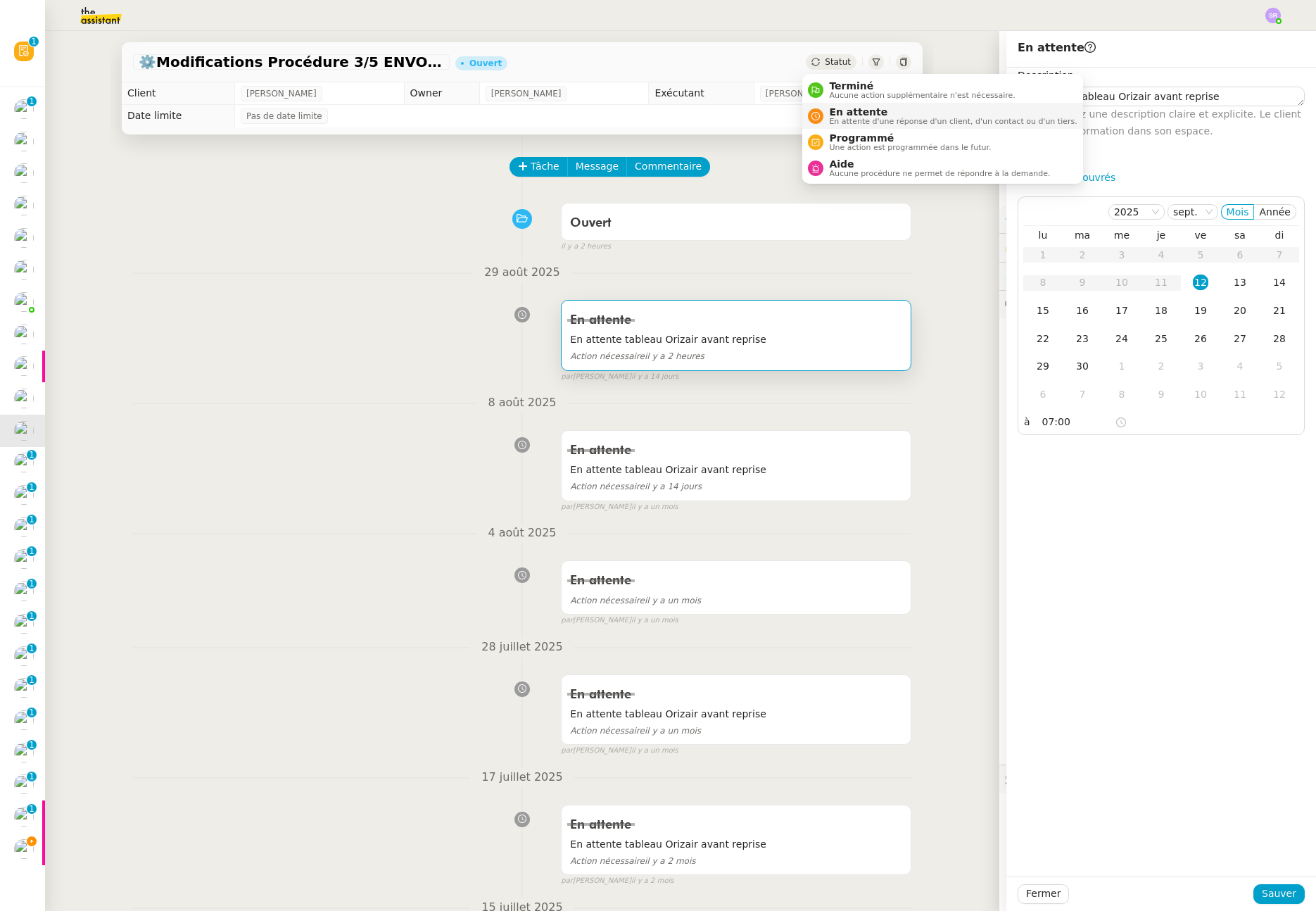
click at [846, 121] on span "En attente d'une réponse d'un client, d'un contact ou d'un tiers." at bounding box center [953, 121] width 247 height 8
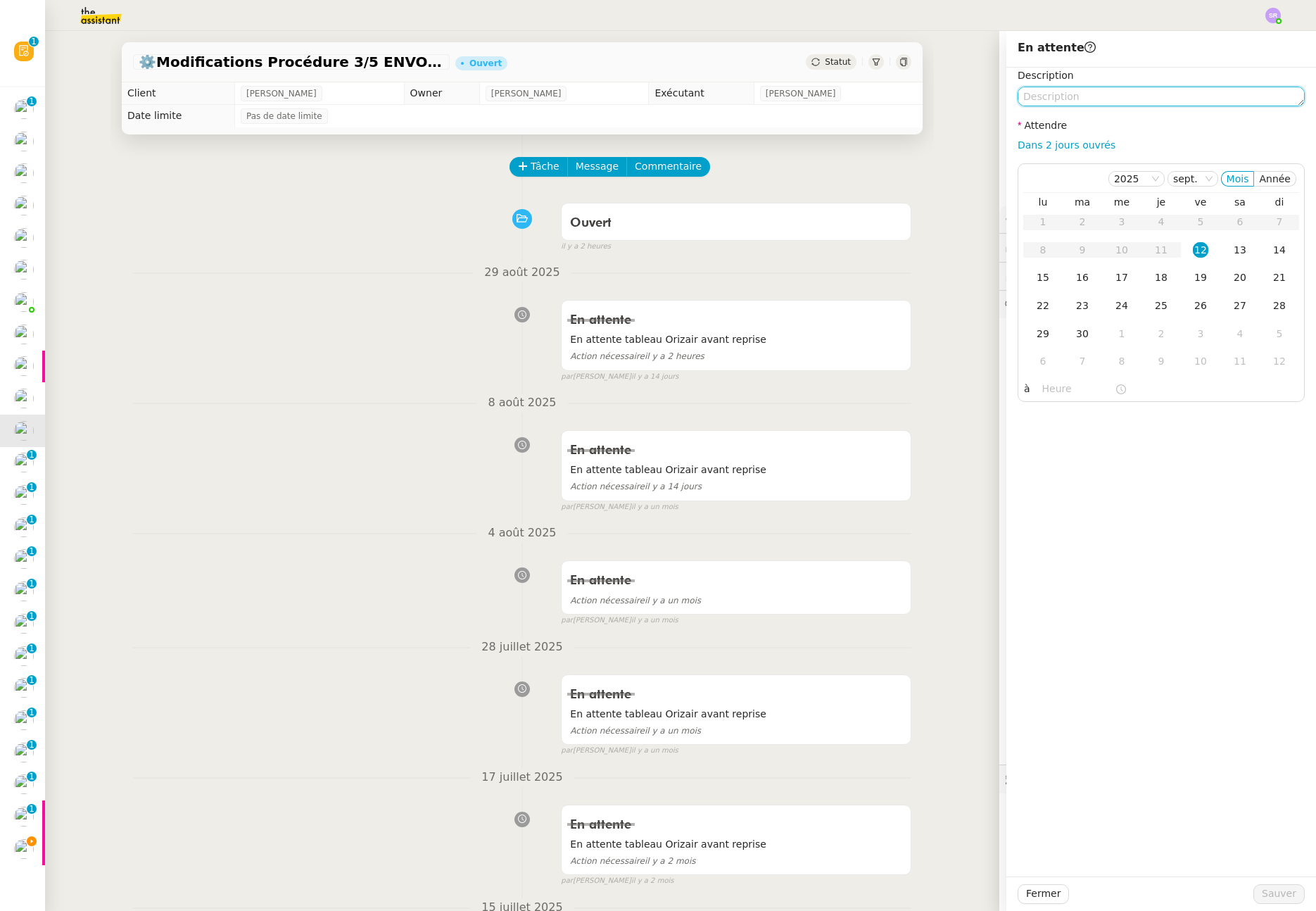
click at [1073, 88] on textarea at bounding box center [1161, 96] width 287 height 20
paste textarea "En attente tableau Orizair avant reprise"
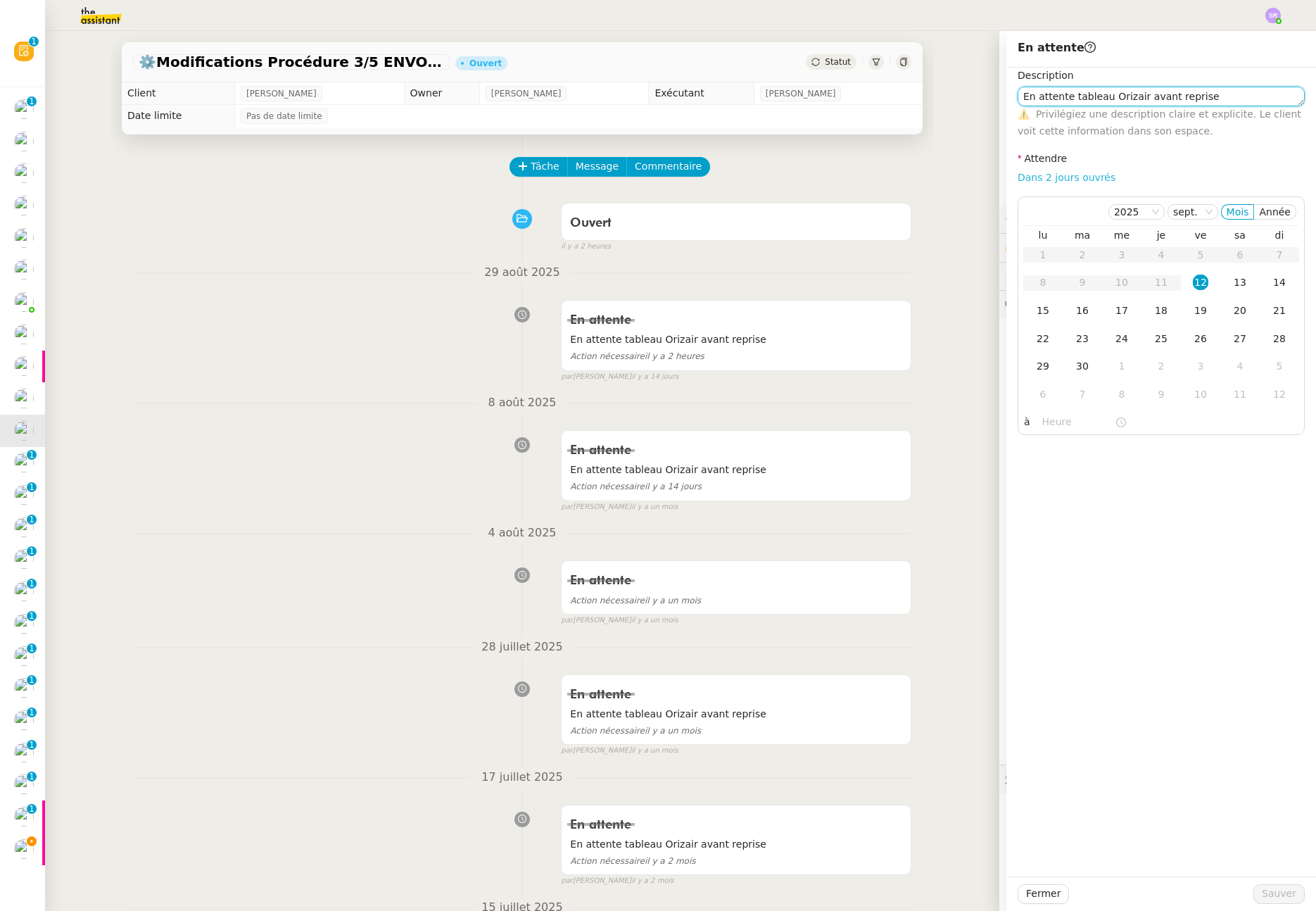
type textarea "En attente tableau Orizair avant reprise"
click at [1082, 182] on link "Dans 2 jours ouvrés" at bounding box center [1067, 177] width 98 height 11
type input "07:00"
click at [1077, 368] on div "30" at bounding box center [1082, 366] width 15 height 15
click at [1115, 367] on div "1" at bounding box center [1121, 366] width 15 height 15
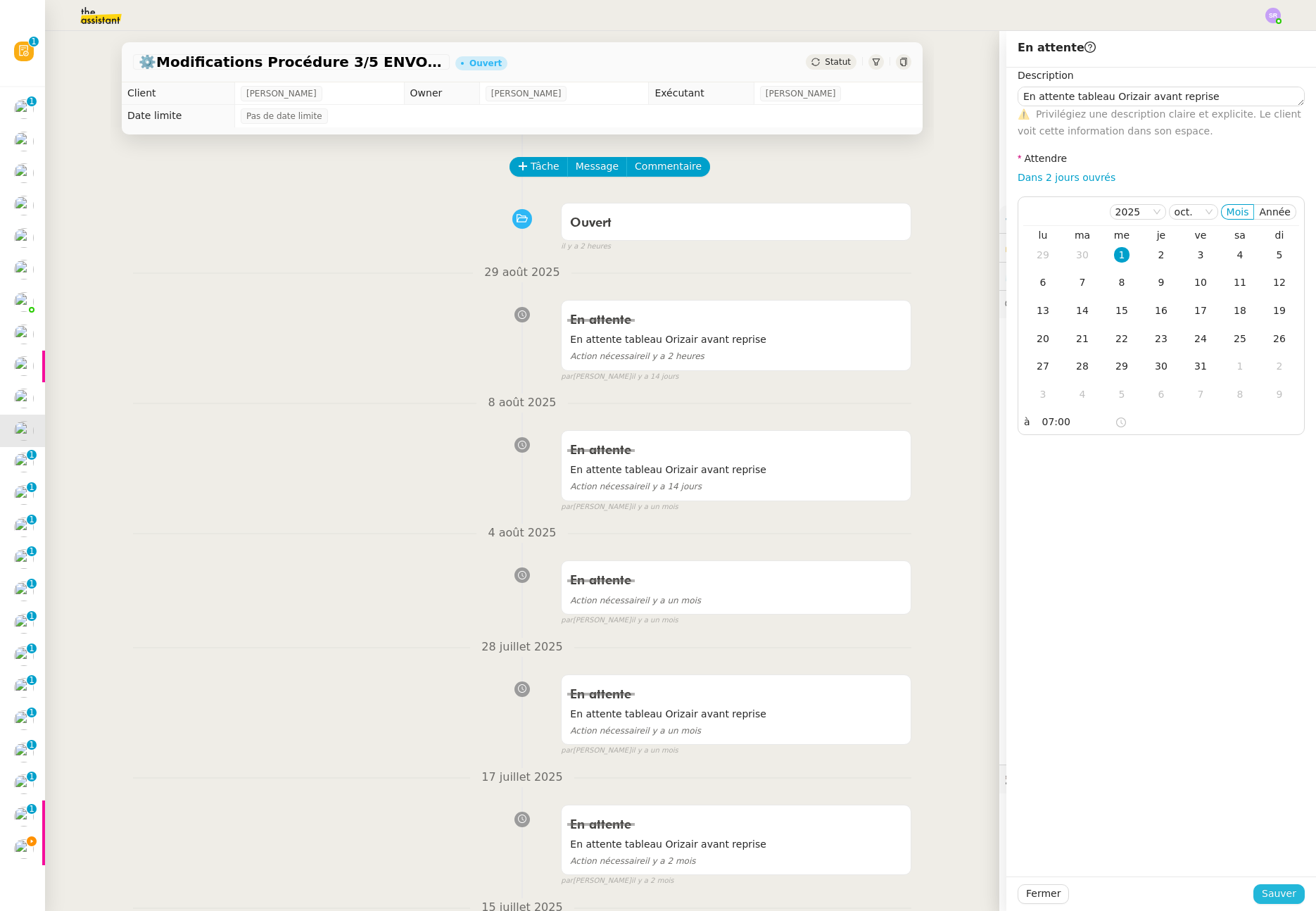
click at [1270, 891] on span "Sauver" at bounding box center [1279, 894] width 34 height 16
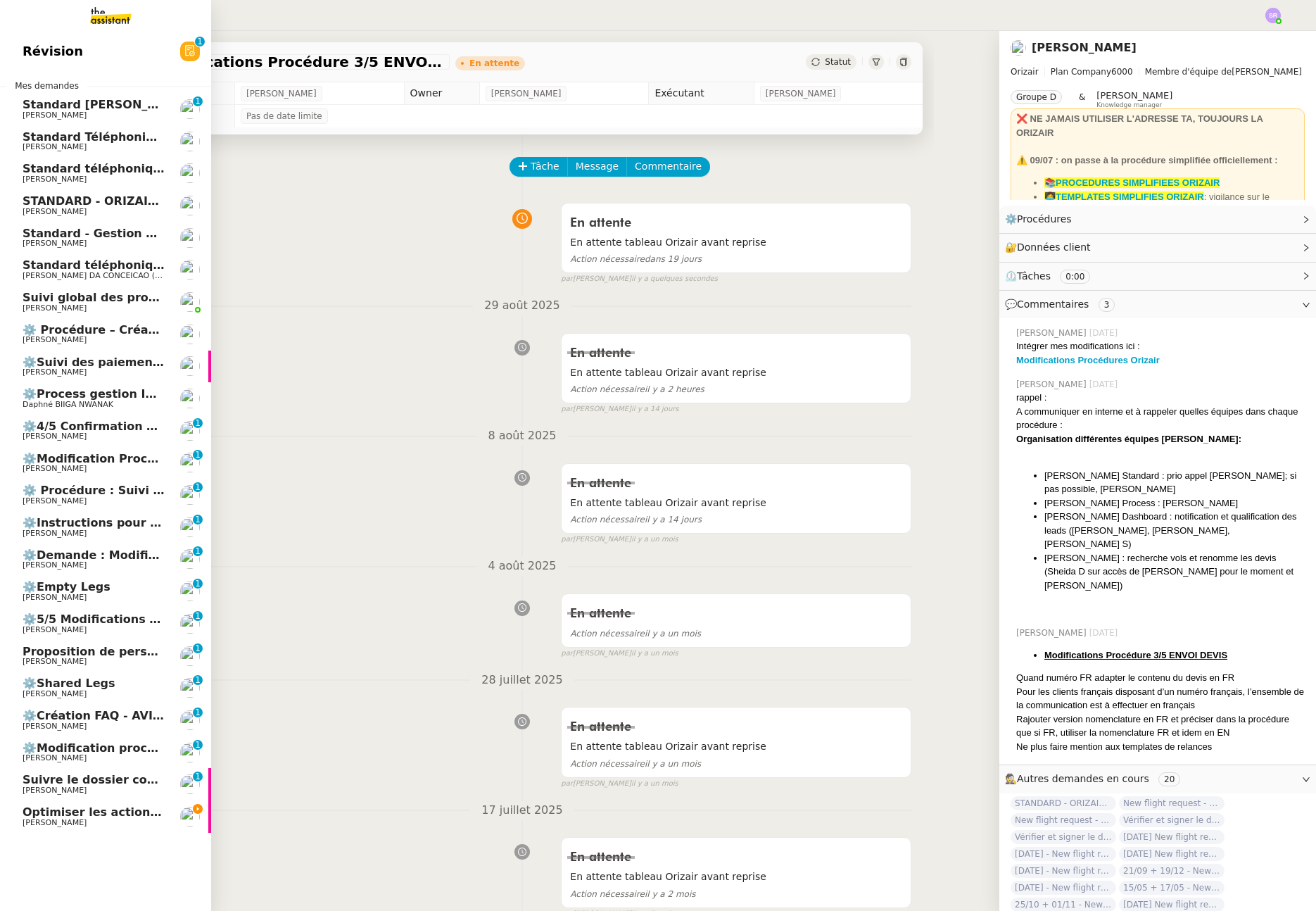
click at [68, 430] on span "⚙️4/5 Confirmation et paiement de vol" at bounding box center [144, 426] width 243 height 13
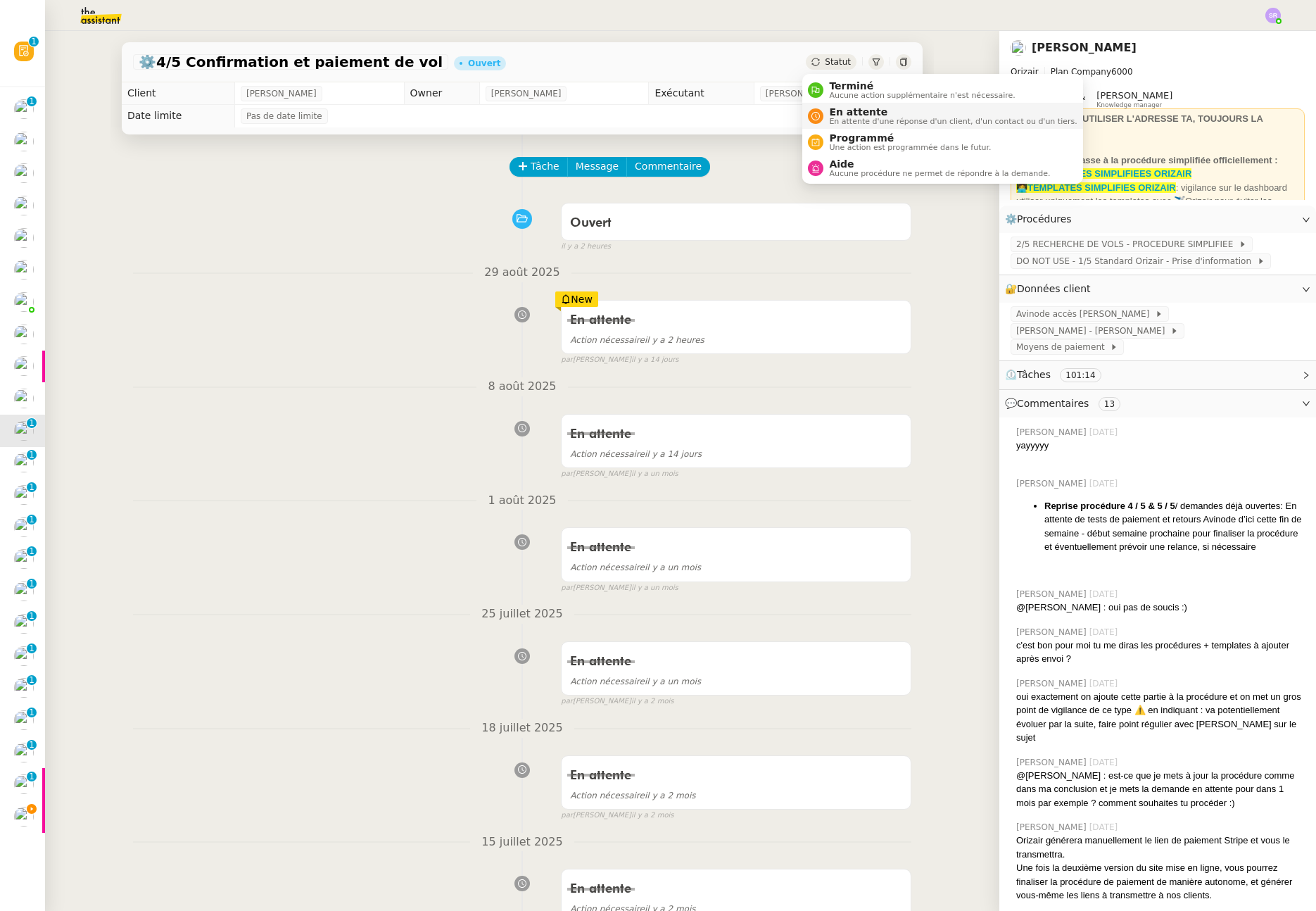
click at [849, 122] on span "En attente d'une réponse d'un client, d'un contact ou d'un tiers." at bounding box center [953, 121] width 247 height 8
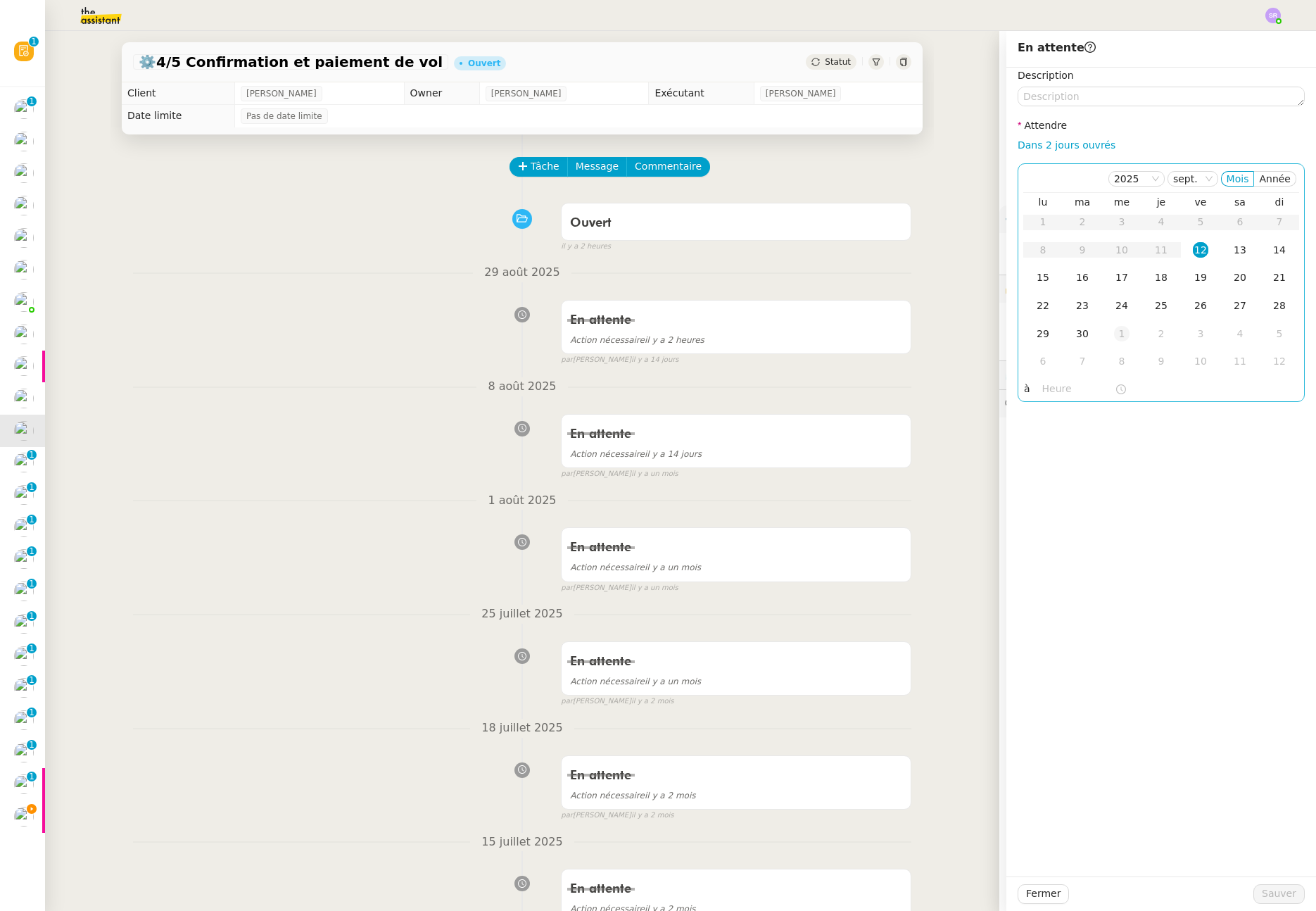
click at [1114, 339] on div "1" at bounding box center [1121, 333] width 15 height 15
click at [1053, 395] on input "text" at bounding box center [1078, 389] width 72 height 16
click at [1047, 140] on link "Dans 2 jours ouvrés" at bounding box center [1067, 145] width 98 height 11
type input "07:00"
click at [1114, 335] on div "1" at bounding box center [1121, 333] width 15 height 15
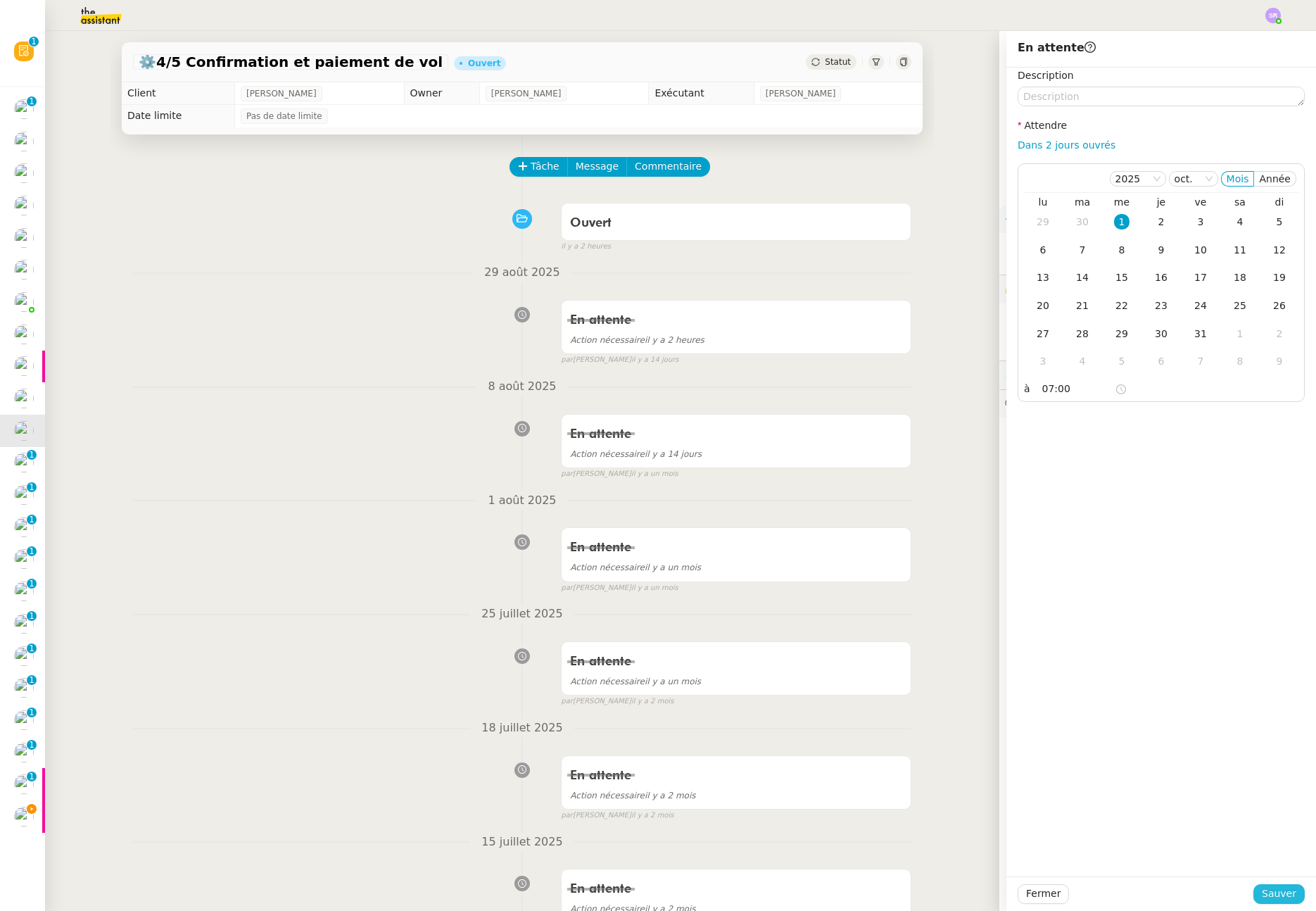
click at [1279, 895] on span "Sauver" at bounding box center [1279, 894] width 34 height 16
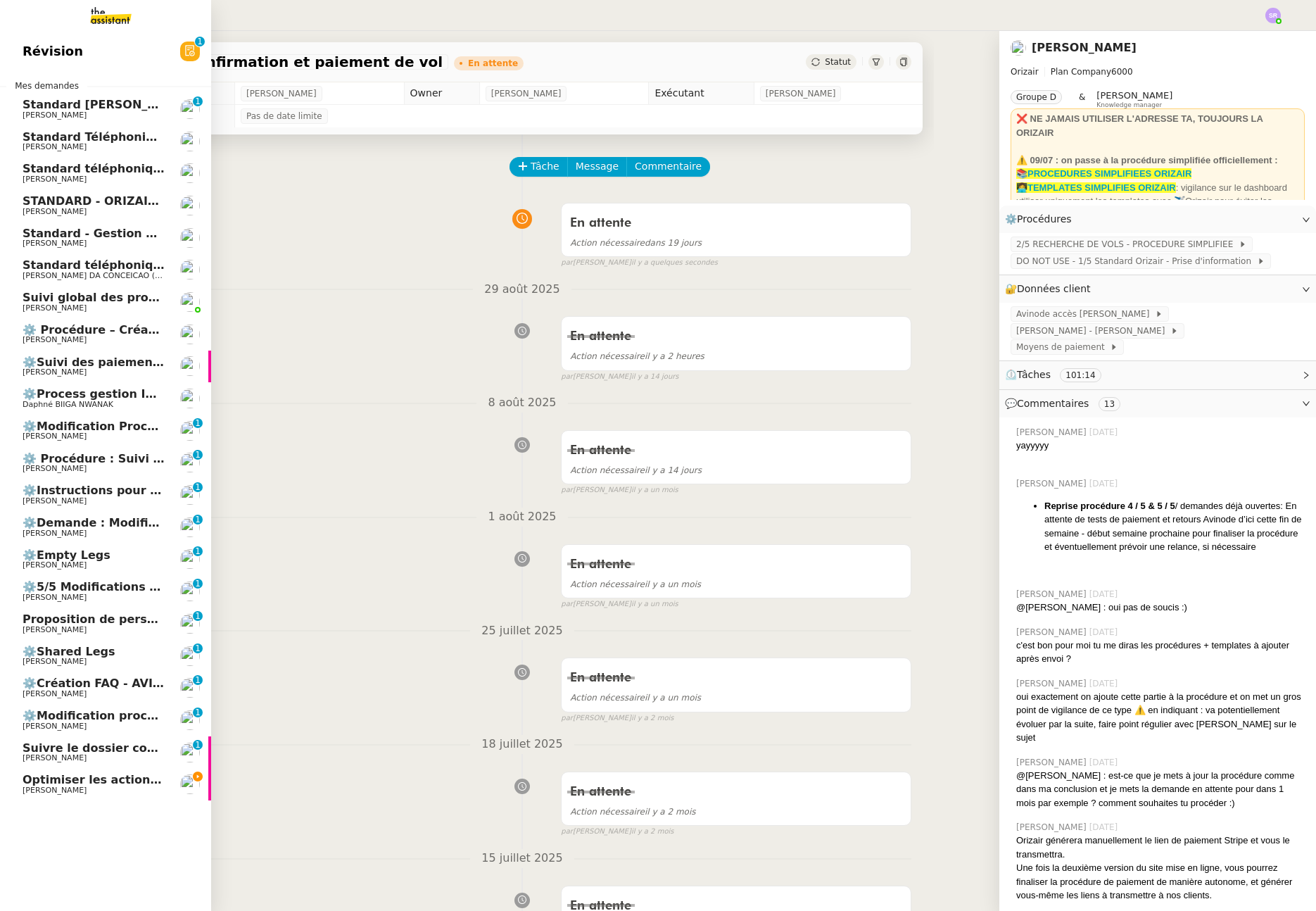
click at [35, 433] on span "[PERSON_NAME]" at bounding box center [55, 436] width 64 height 9
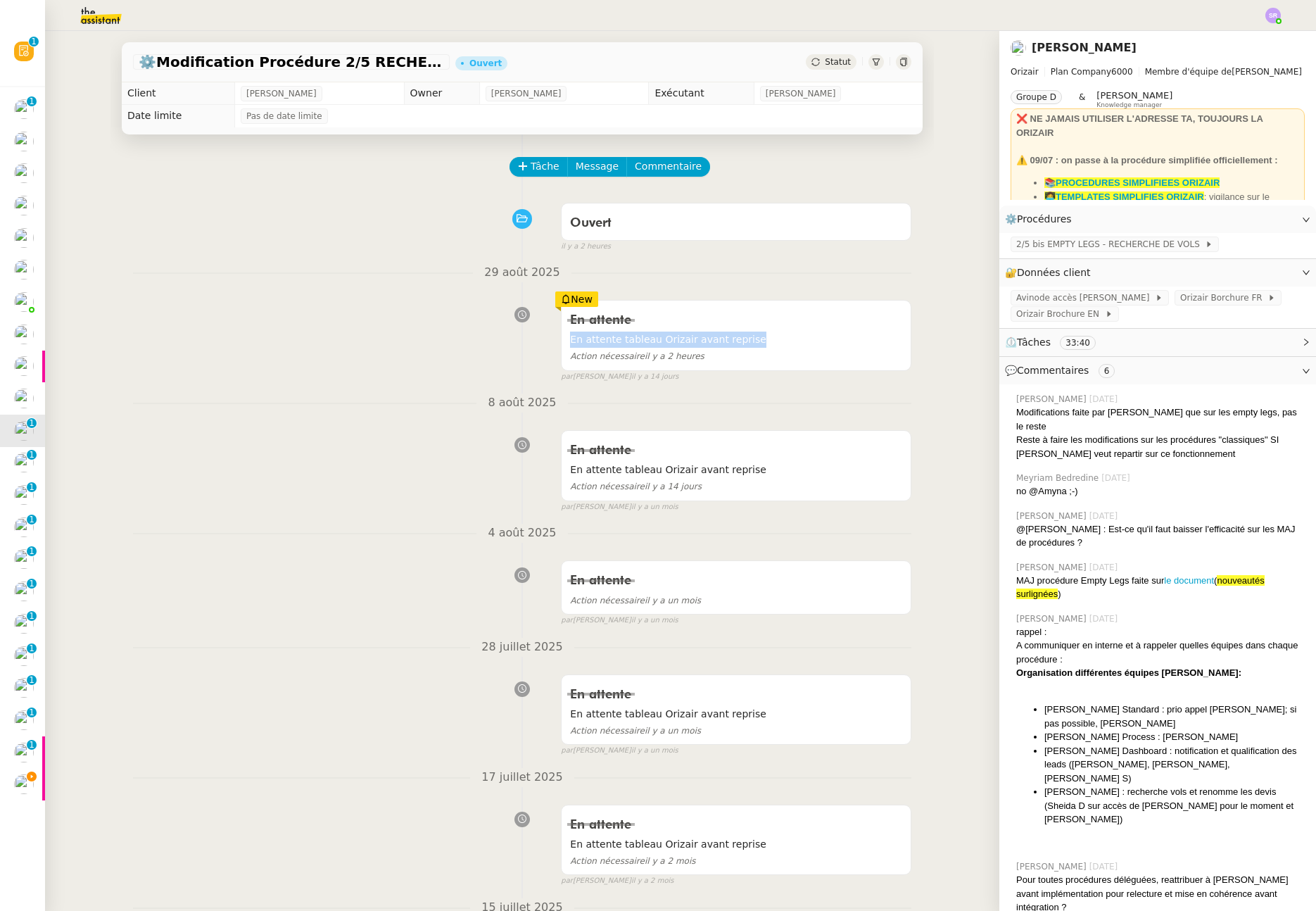
drag, startPoint x: 755, startPoint y: 335, endPoint x: 553, endPoint y: 341, distance: 202.1
click at [553, 341] on div "En attente En attente tableau Orizair avant reprise Action nécessaire il y a 2 …" at bounding box center [522, 338] width 779 height 89
copy span "En attente tableau Orizair avant reprise"
drag, startPoint x: 925, startPoint y: 181, endPoint x: 898, endPoint y: 134, distance: 54.2
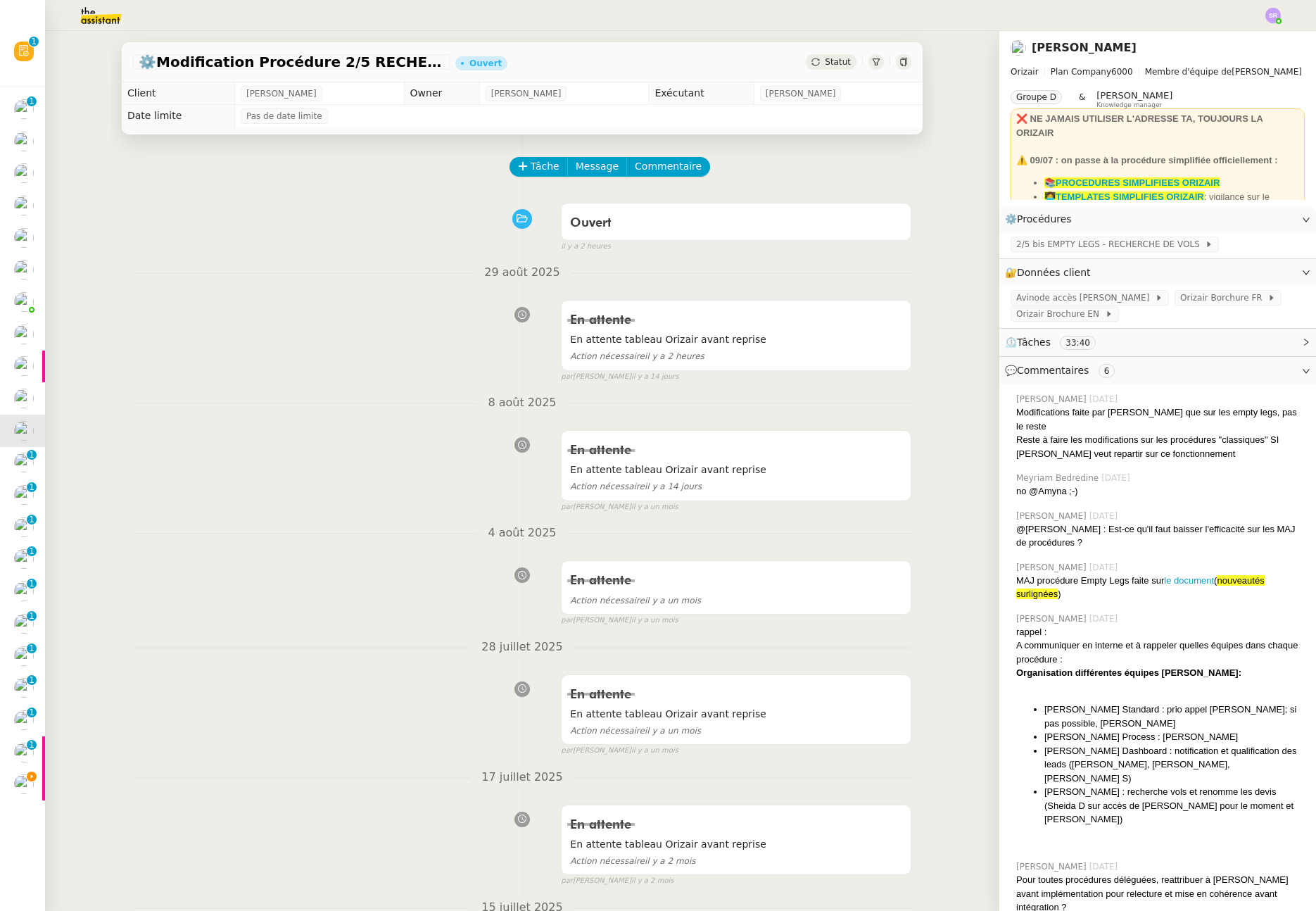
click at [1196, 92] on div "Groupe D & Frédérique Albert Knowledge manager" at bounding box center [1158, 99] width 295 height 18
click at [825, 65] on span "Statut" at bounding box center [838, 62] width 26 height 10
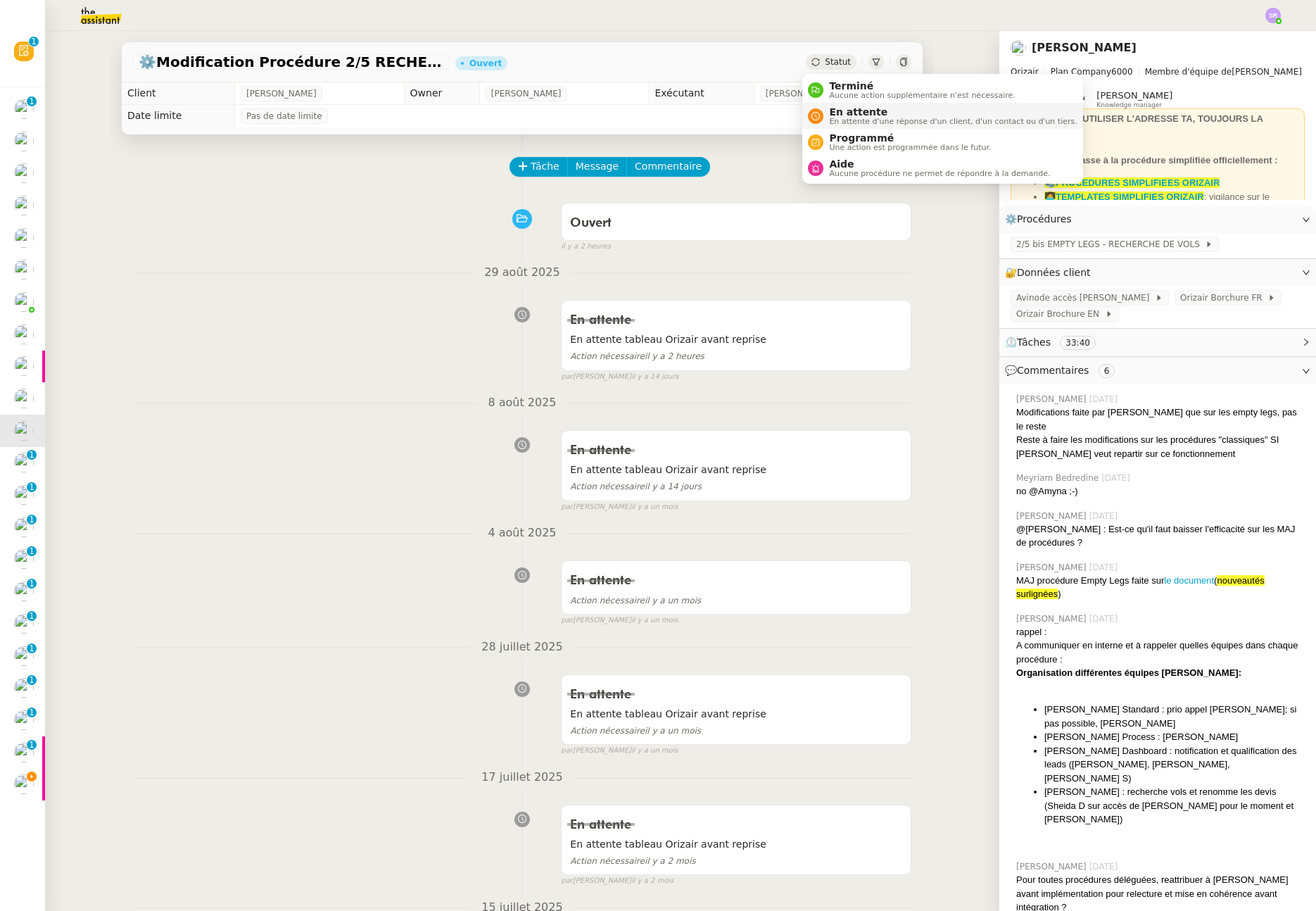
click at [861, 118] on span "En attente d'une réponse d'un client, d'un contact ou d'un tiers." at bounding box center [953, 121] width 247 height 8
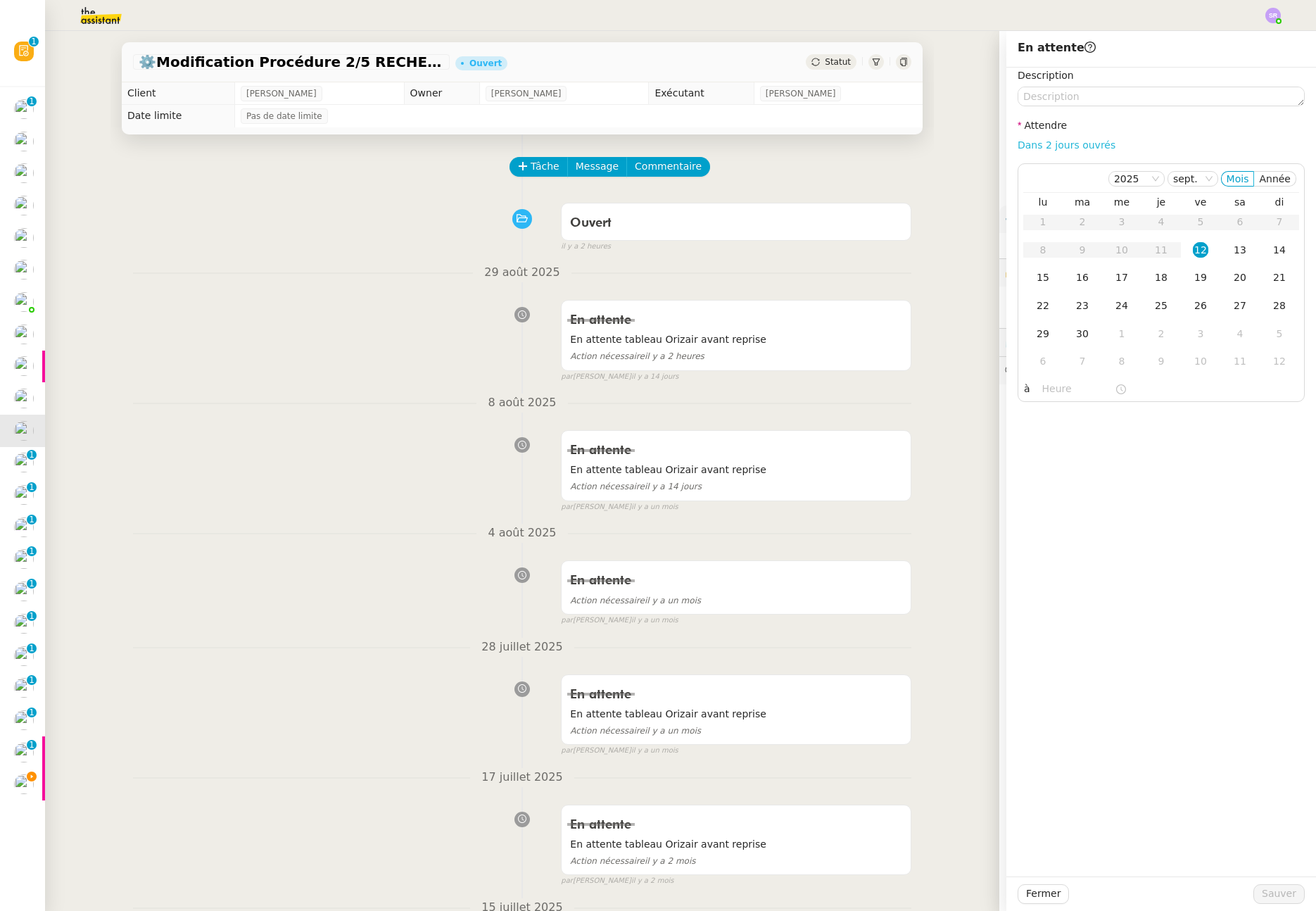
click at [1068, 146] on link "Dans 2 jours ouvrés" at bounding box center [1067, 145] width 98 height 11
type input "07:00"
click at [1074, 102] on textarea at bounding box center [1161, 96] width 287 height 20
paste textarea "En attente tableau Orizair avant reprise"
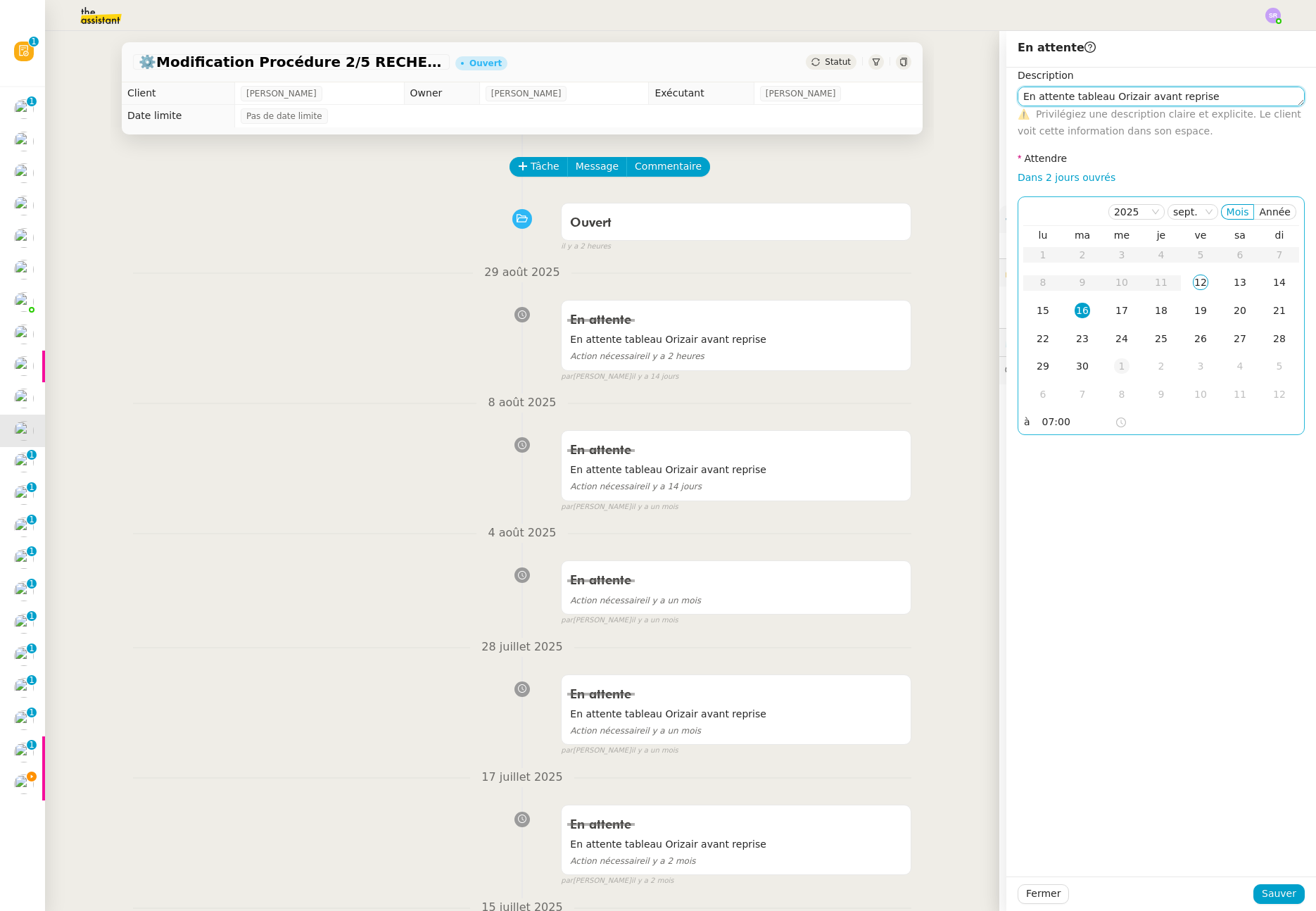
type textarea "En attente tableau Orizair avant reprise"
click at [1114, 370] on div "1" at bounding box center [1121, 366] width 15 height 15
click at [1263, 894] on span "Sauver" at bounding box center [1279, 894] width 34 height 16
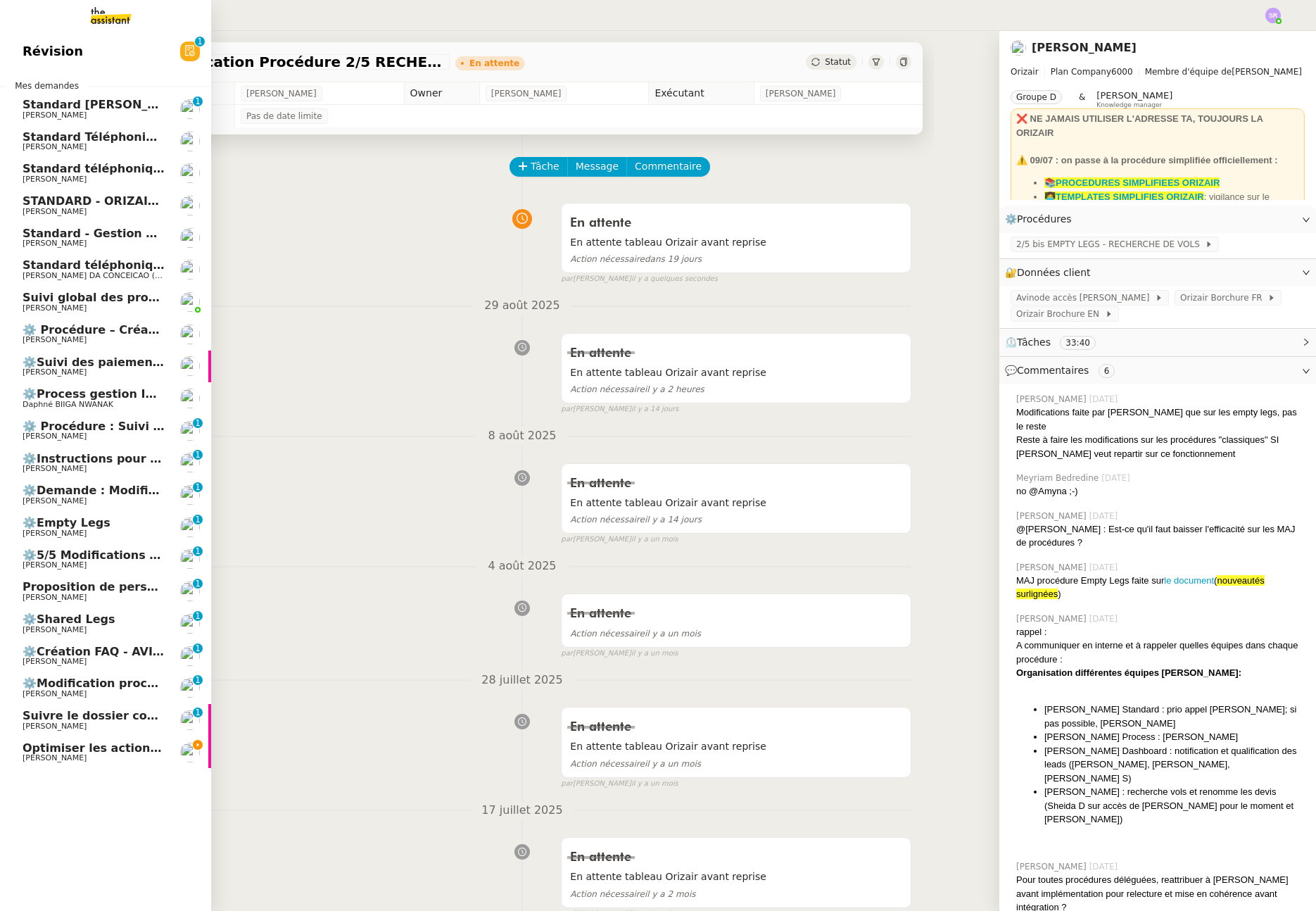
click at [129, 471] on span "[PERSON_NAME]" at bounding box center [94, 469] width 142 height 8
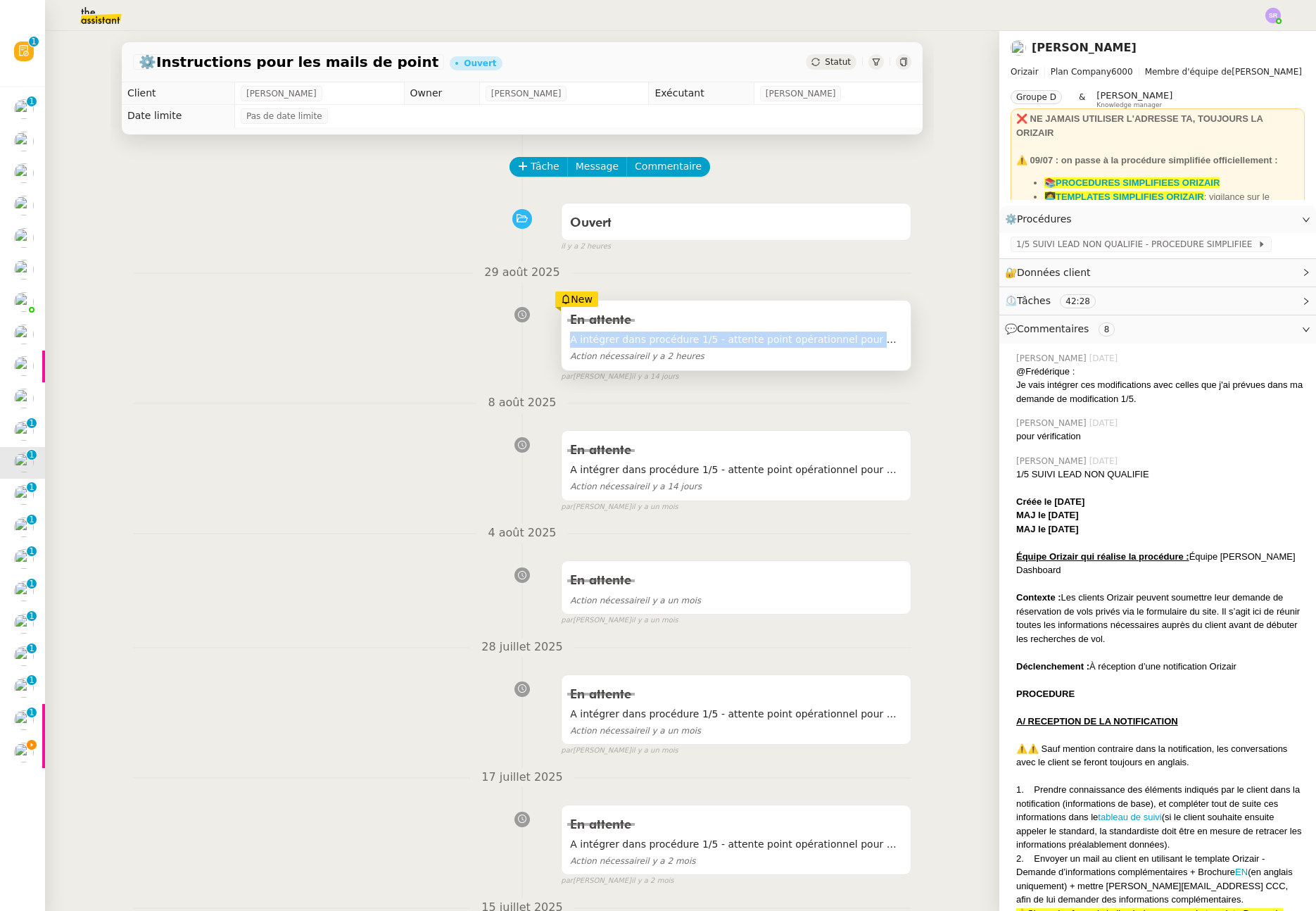
drag, startPoint x: 875, startPoint y: 338, endPoint x: 562, endPoint y: 342, distance: 313.0
click at [562, 342] on div "En attente A intégrer dans procédure 1/5 - attente point opérationnel pour MàJ …" at bounding box center [736, 335] width 349 height 70
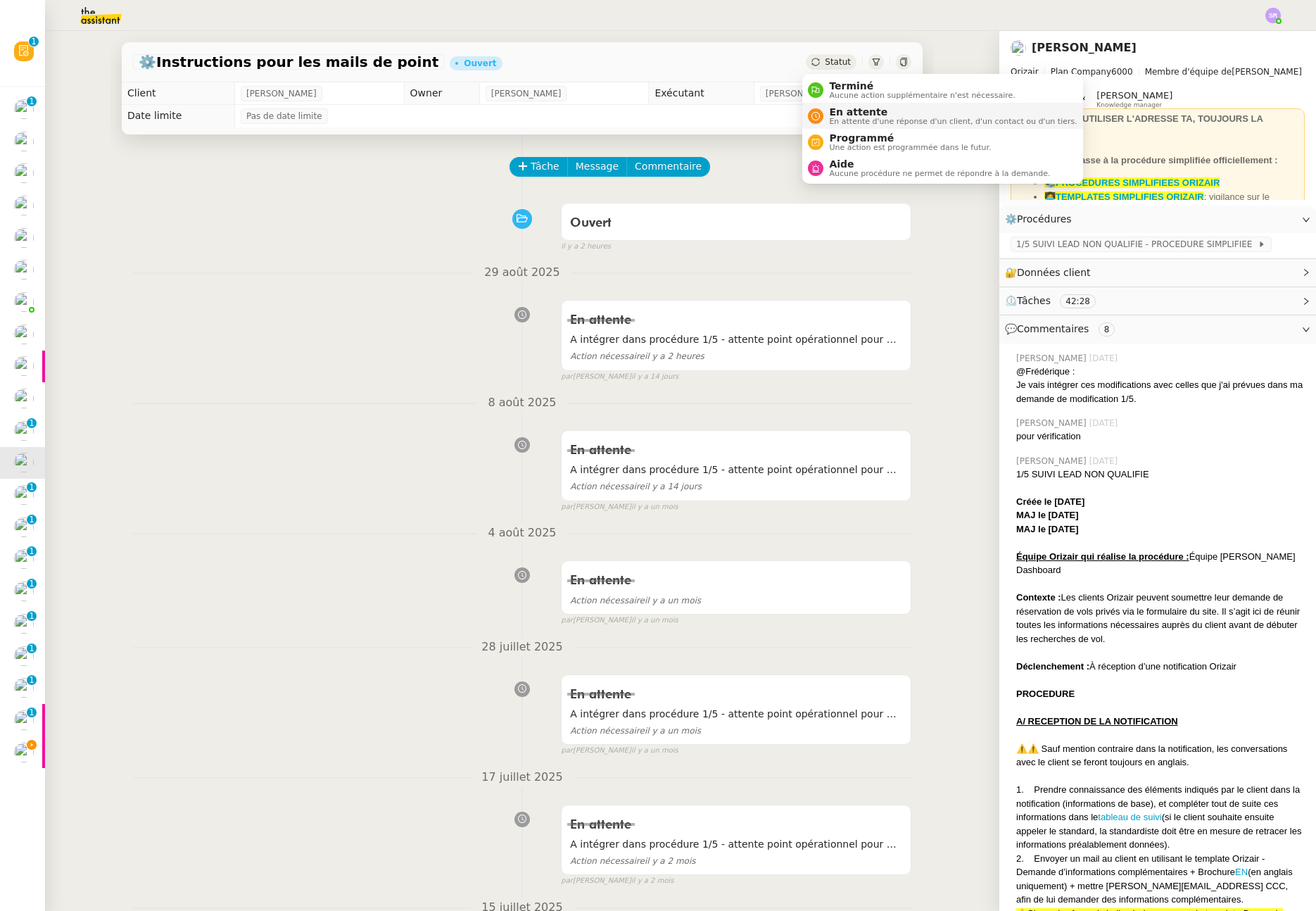
click at [874, 120] on span "En attente d'une réponse d'un client, d'un contact ou d'un tiers." at bounding box center [953, 121] width 247 height 8
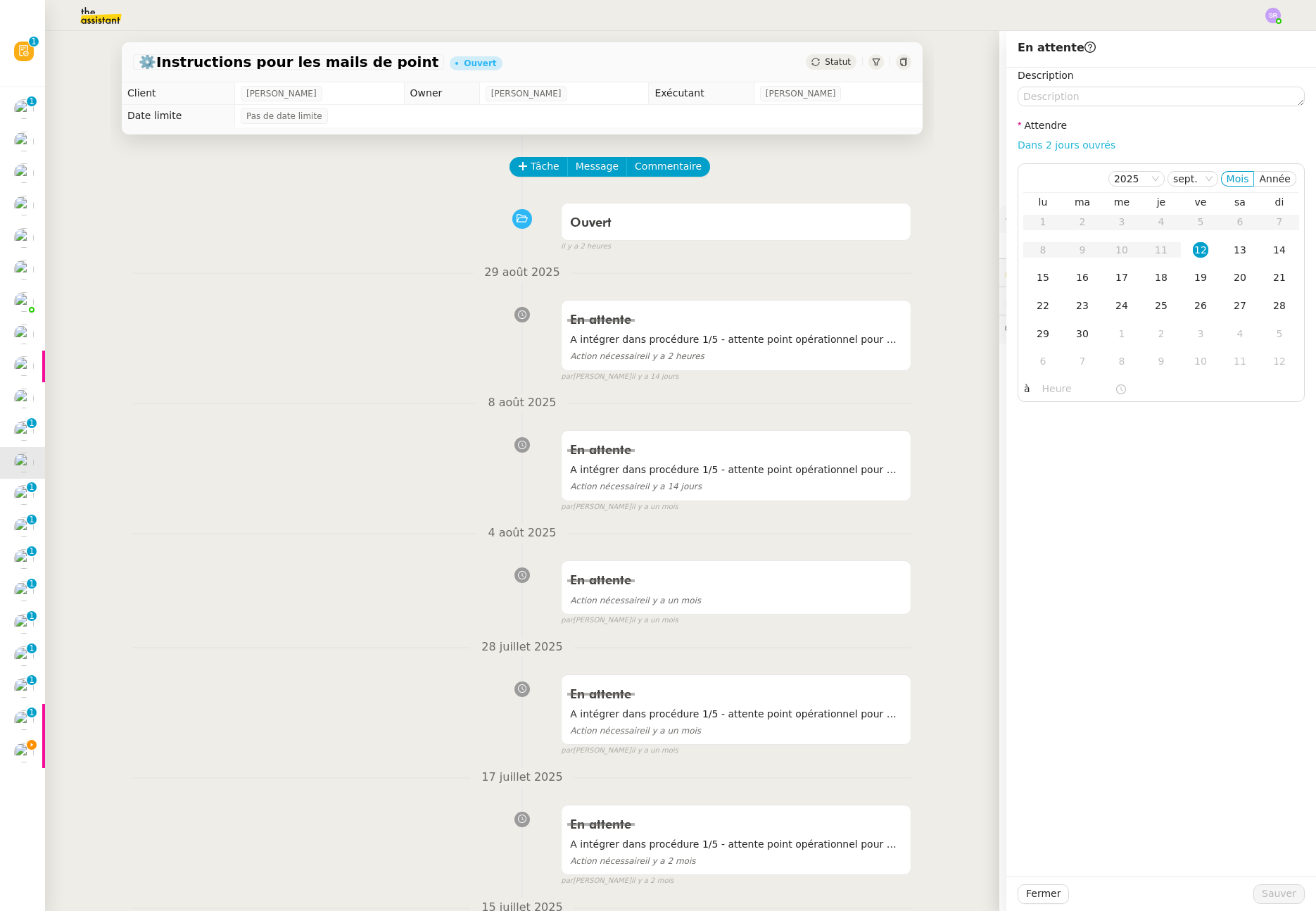
click at [1060, 143] on link "Dans 2 jours ouvrés" at bounding box center [1067, 145] width 98 height 11
type input "07:00"
click at [1117, 339] on div "1" at bounding box center [1121, 333] width 15 height 15
click at [1146, 90] on textarea at bounding box center [1161, 96] width 287 height 20
paste textarea "A intégrer dans procédure 1/5 - attente point opérationnel pour MàJ"
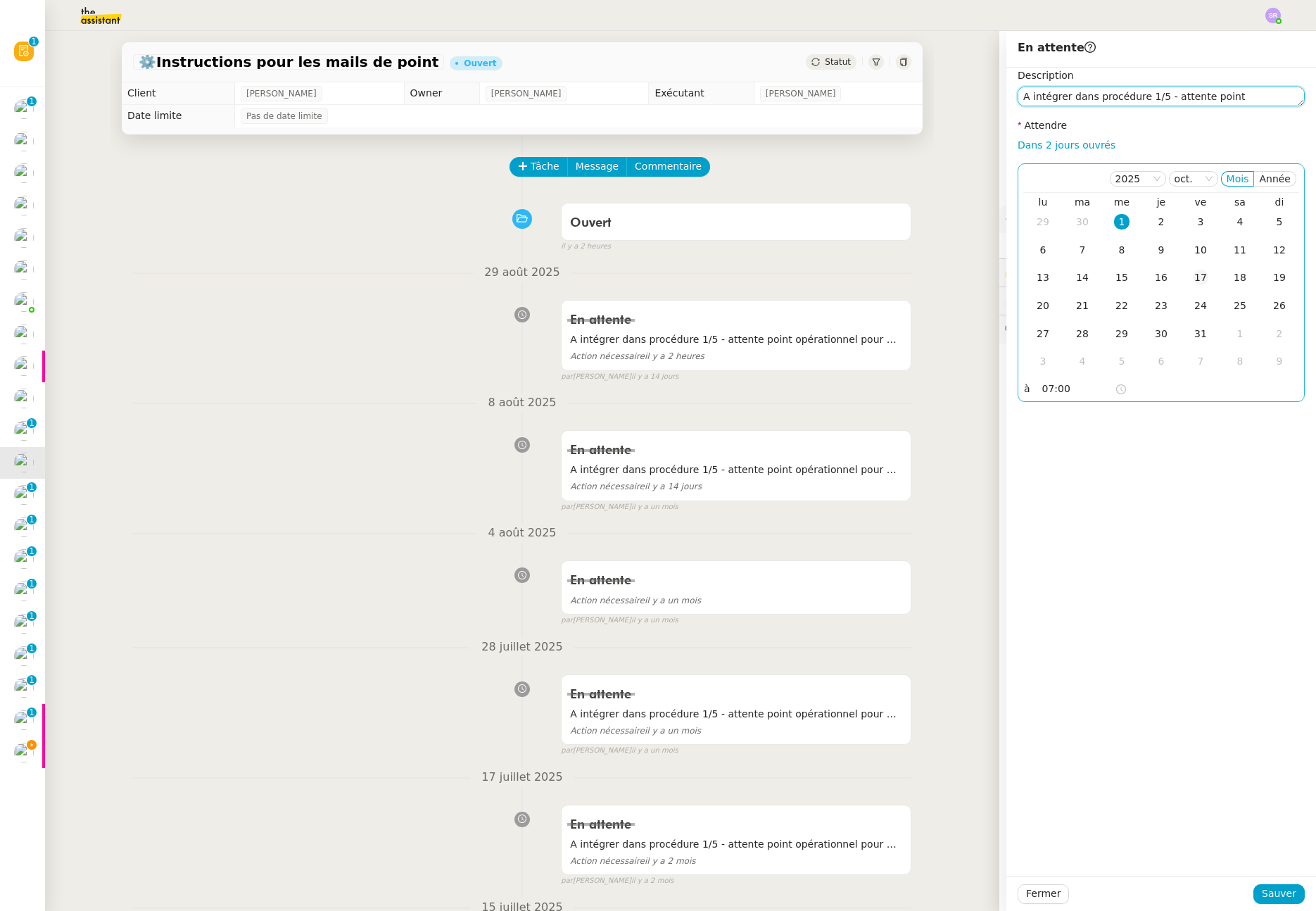
scroll to position [1, 0]
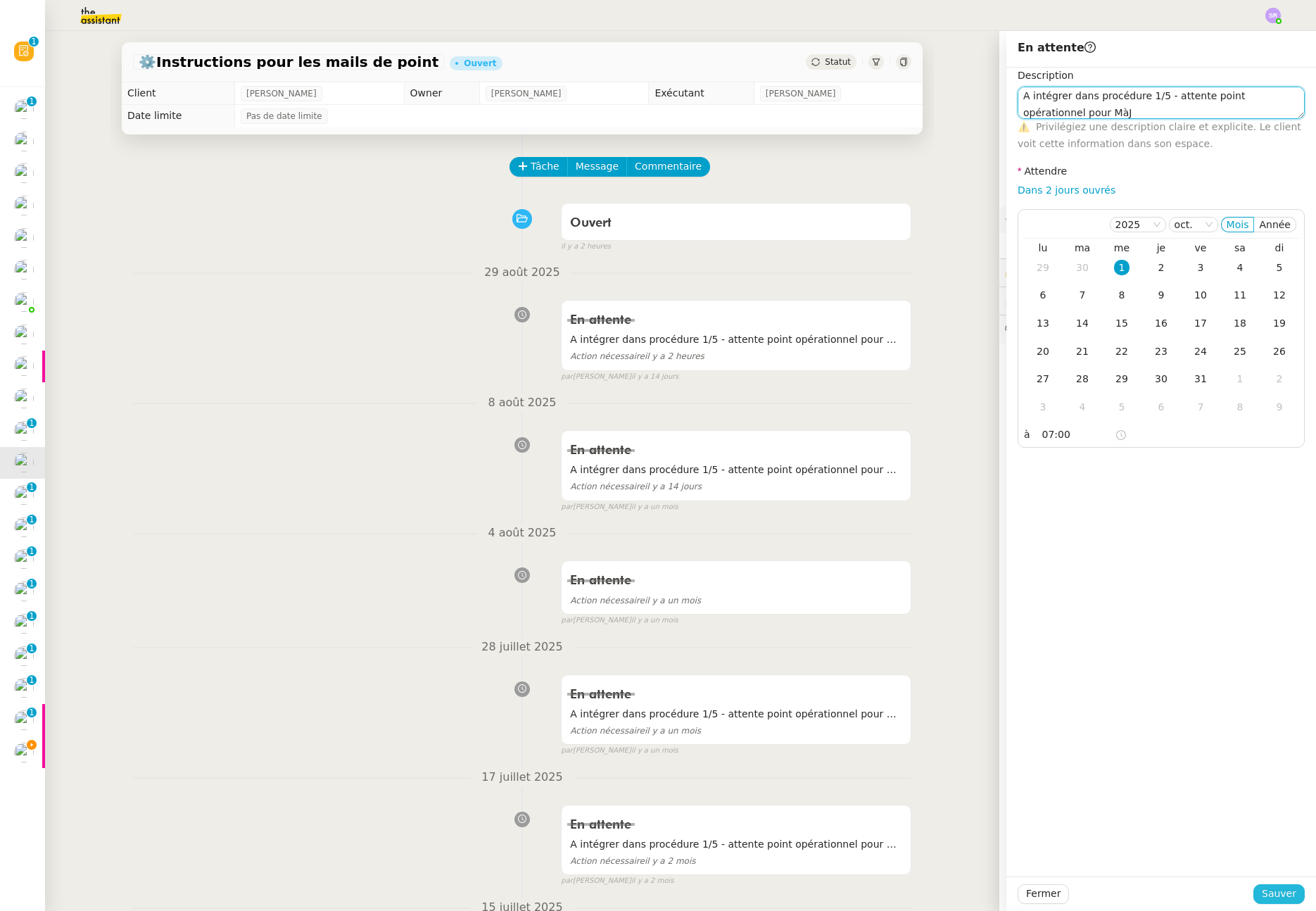
type textarea "A intégrer dans procédure 1/5 - attente point opérationnel pour MàJ"
click at [1292, 887] on button "Sauver" at bounding box center [1279, 894] width 51 height 20
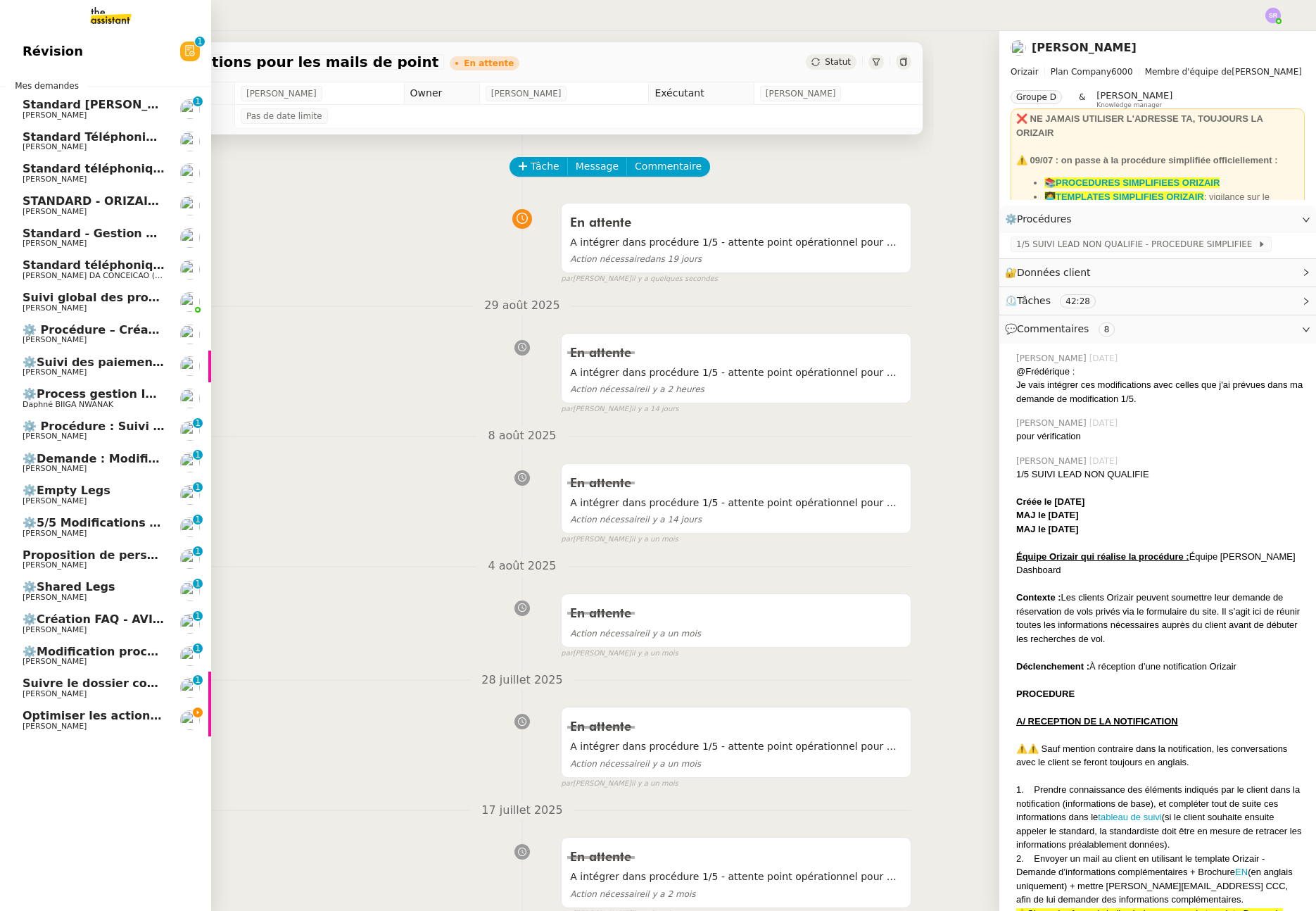
click at [103, 458] on span "⚙️Demande : Modification procédure 1/5" at bounding box center [151, 458] width 258 height 13
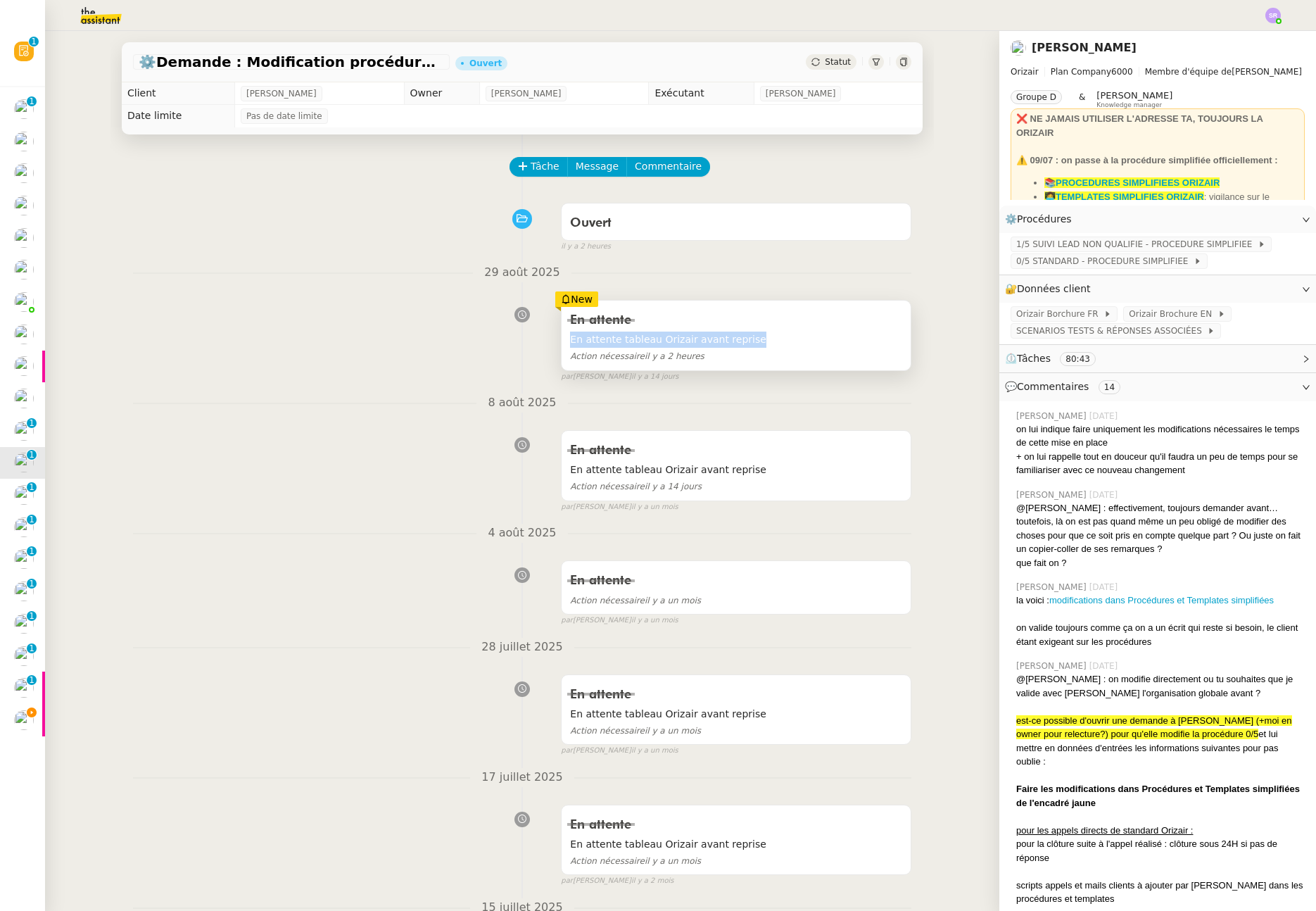
drag, startPoint x: 759, startPoint y: 339, endPoint x: 558, endPoint y: 344, distance: 201.1
click at [562, 344] on div "En attente En attente tableau Orizair avant reprise Action nécessaire il y a 2 …" at bounding box center [736, 335] width 349 height 70
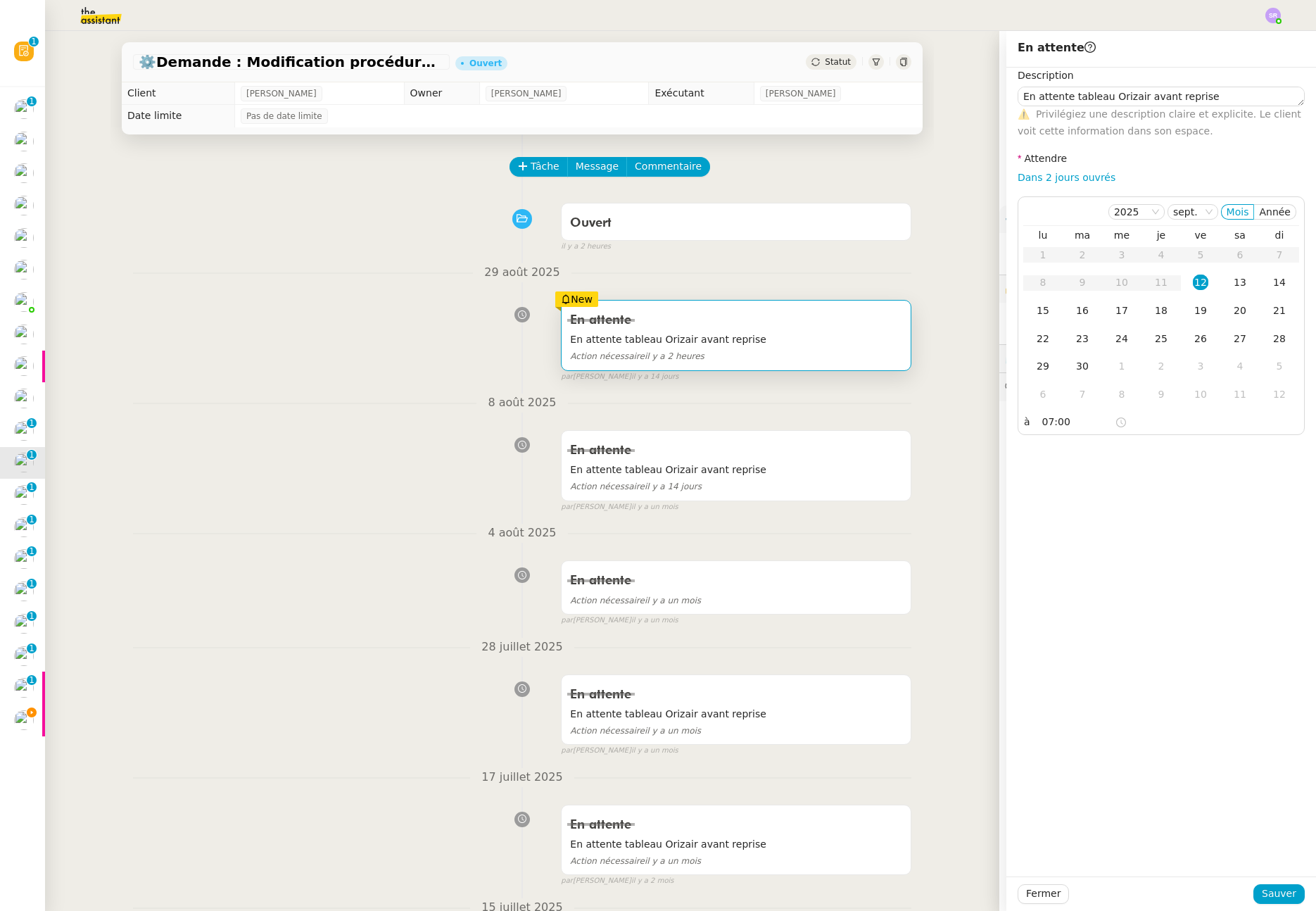
click at [1144, 154] on div "Description En attente tableau Orizair avant reprise ⚠️ Privilégiez une descrip…" at bounding box center [1161, 251] width 287 height 367
drag, startPoint x: 1081, startPoint y: 176, endPoint x: 1085, endPoint y: 206, distance: 30.3
click at [1081, 177] on link "Dans 2 jours ouvrés" at bounding box center [1067, 177] width 98 height 11
click at [1116, 372] on div "1" at bounding box center [1121, 366] width 15 height 15
click at [1273, 895] on span "Sauver" at bounding box center [1279, 894] width 34 height 16
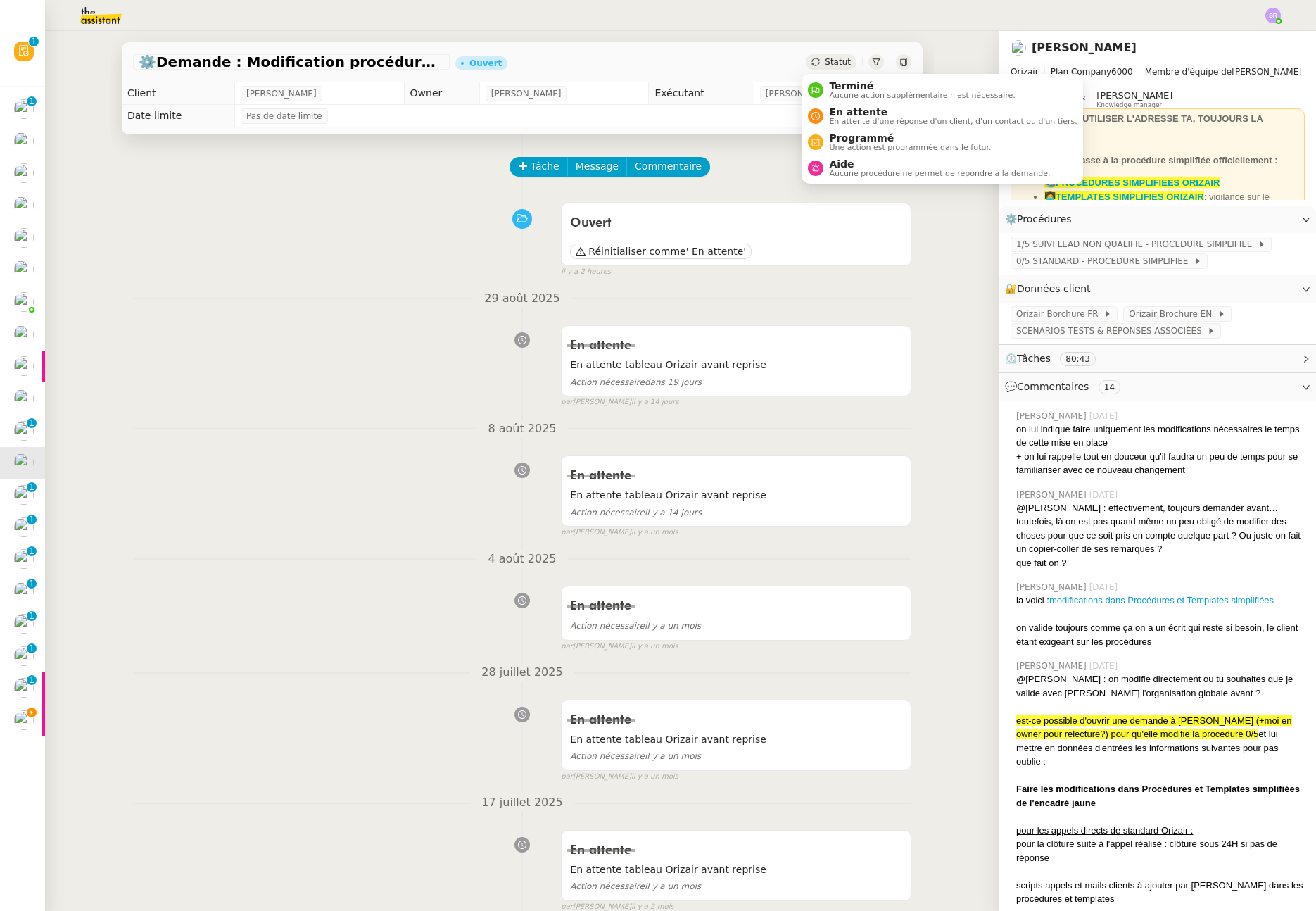
click at [831, 60] on span "Statut" at bounding box center [838, 62] width 26 height 10
click at [844, 113] on span "En attente" at bounding box center [953, 112] width 247 height 11
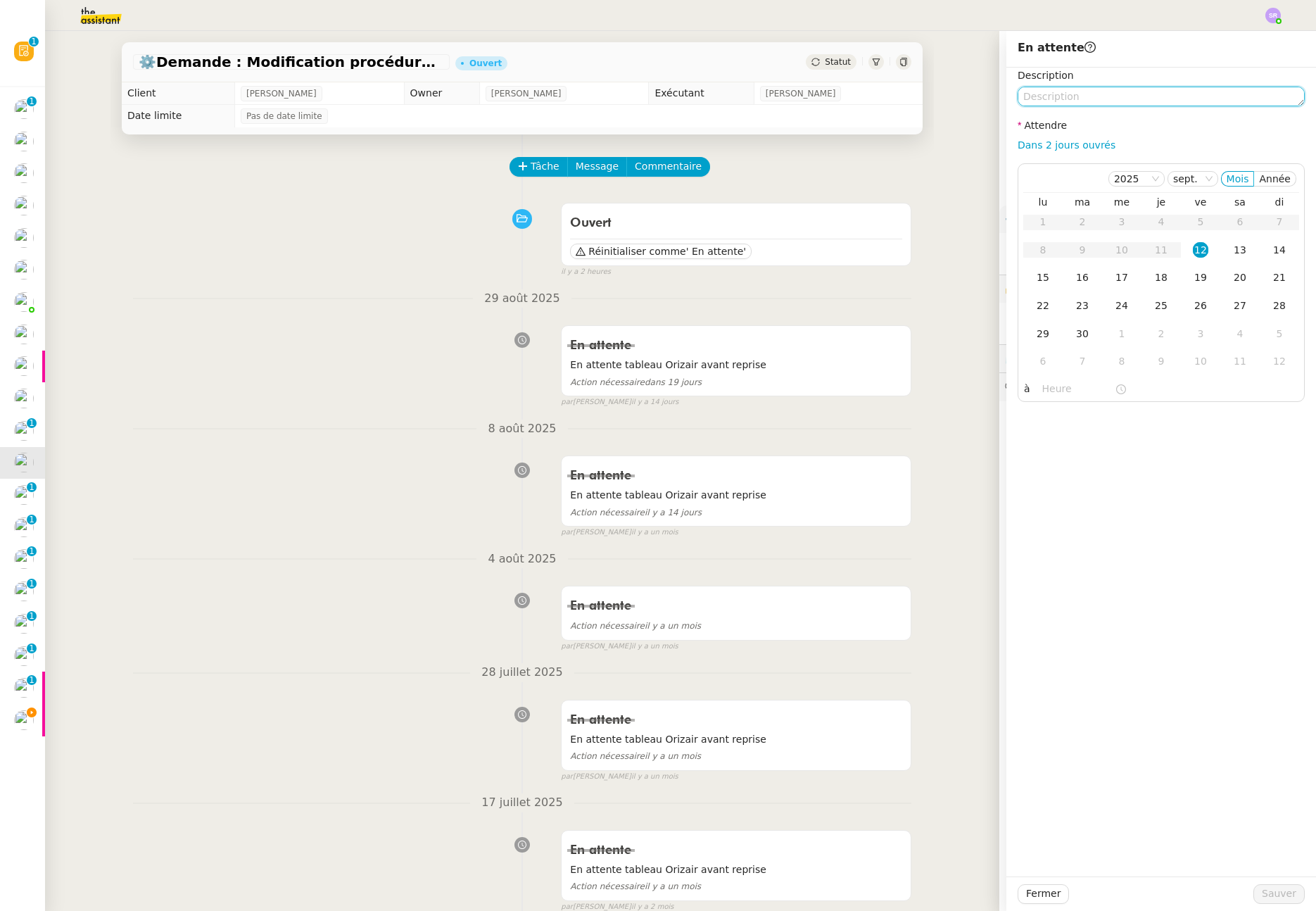
click at [1165, 91] on textarea at bounding box center [1161, 96] width 287 height 20
paste textarea "En attente tableau Orizair avant reprise"
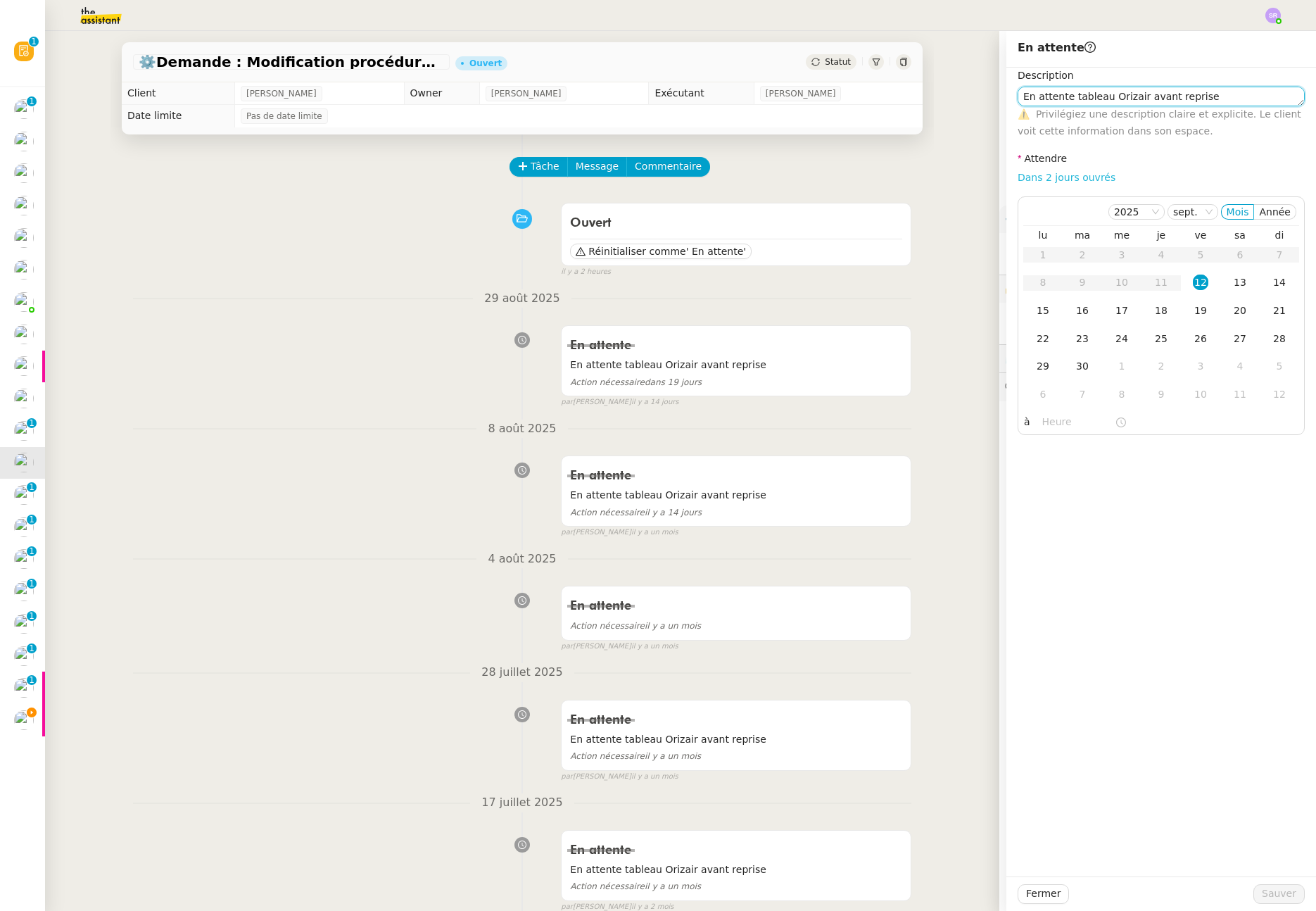
type textarea "En attente tableau Orizair avant reprise"
click at [1060, 181] on link "Dans 2 jours ouvrés" at bounding box center [1067, 177] width 98 height 11
type input "07:00"
click at [1114, 370] on div "1" at bounding box center [1121, 366] width 15 height 15
click at [1265, 901] on span "Sauver" at bounding box center [1279, 894] width 34 height 16
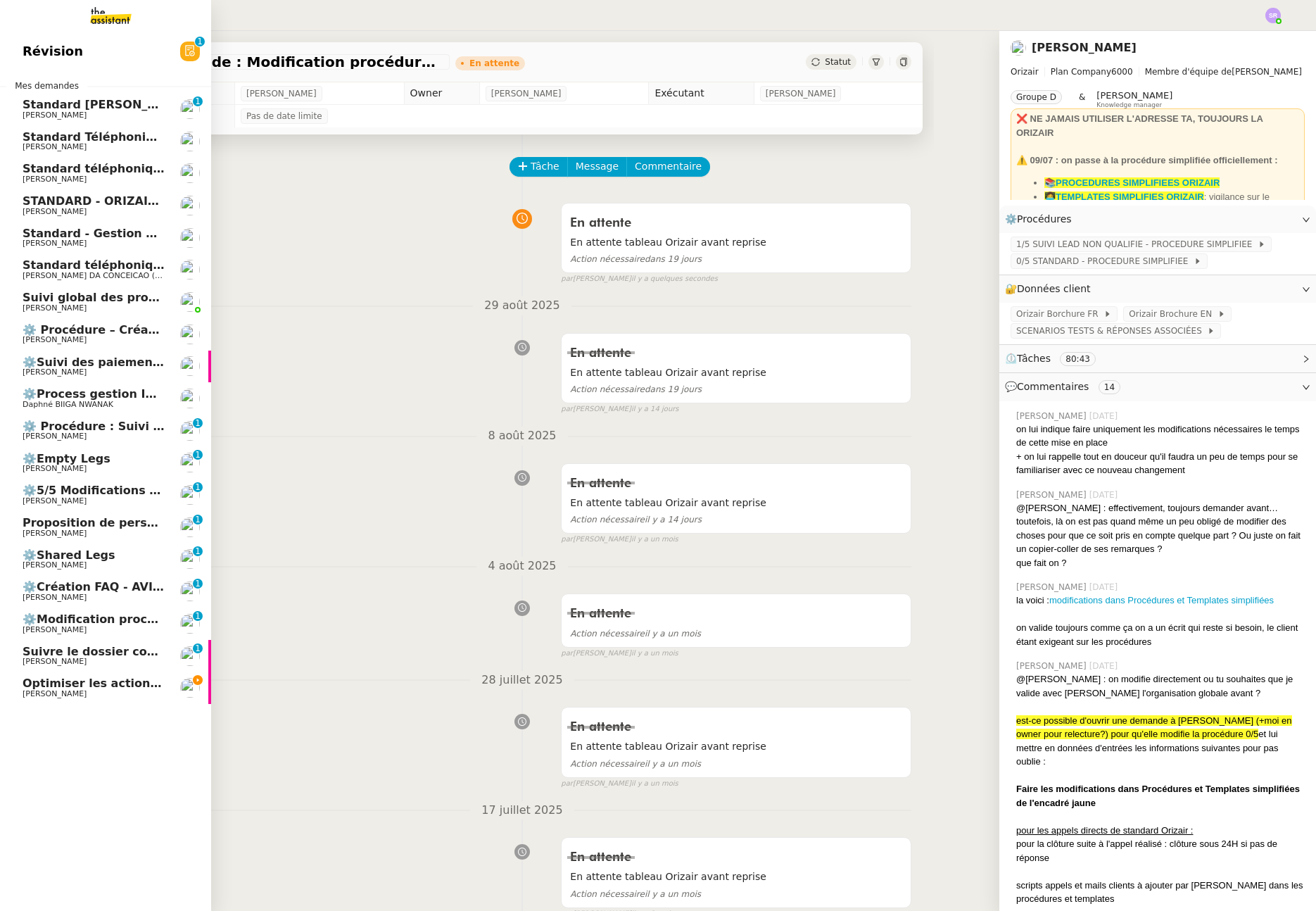
drag, startPoint x: 59, startPoint y: 463, endPoint x: 76, endPoint y: 465, distance: 17.1
click at [59, 463] on span "⚙️Empty Legs" at bounding box center [67, 458] width 88 height 13
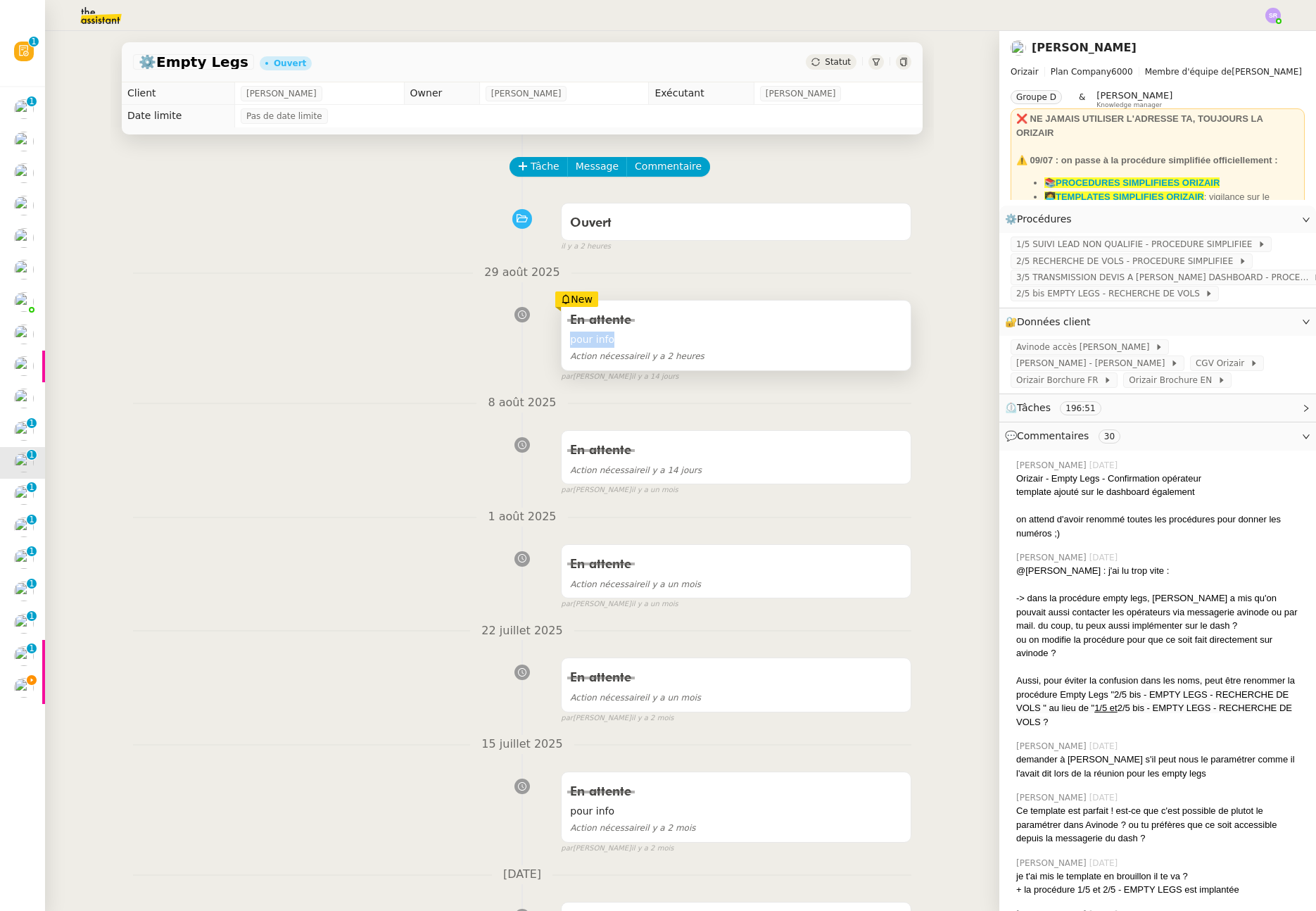
drag, startPoint x: 616, startPoint y: 332, endPoint x: 559, endPoint y: 332, distance: 57.0
click at [562, 332] on div "En attente pour info Action nécessaire il y a 2 heures" at bounding box center [736, 335] width 349 height 70
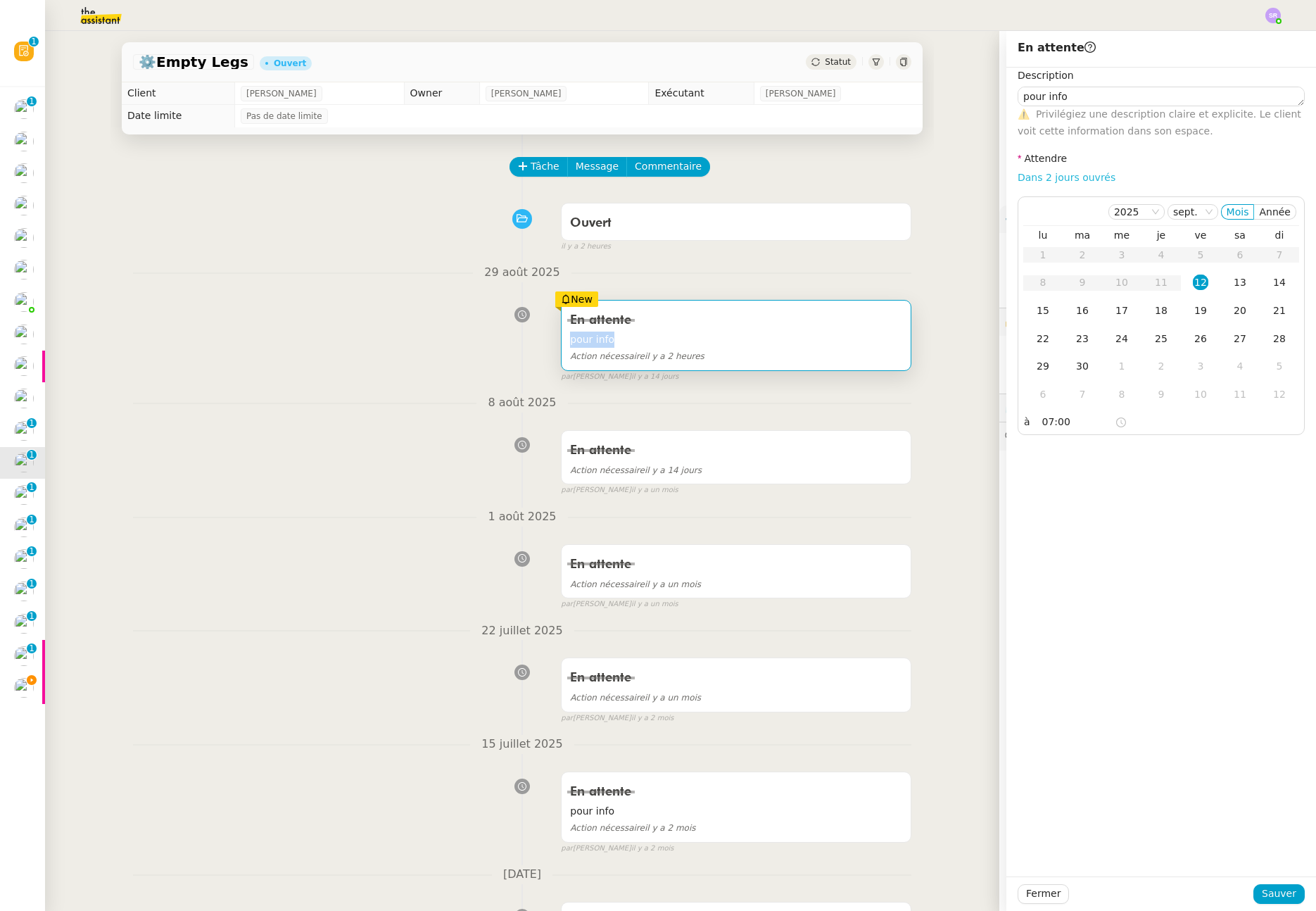
click at [1064, 182] on link "Dans 2 jours ouvrés" at bounding box center [1067, 177] width 98 height 11
click at [1116, 366] on div "1" at bounding box center [1121, 366] width 15 height 15
click at [1272, 897] on span "Sauver" at bounding box center [1279, 894] width 34 height 16
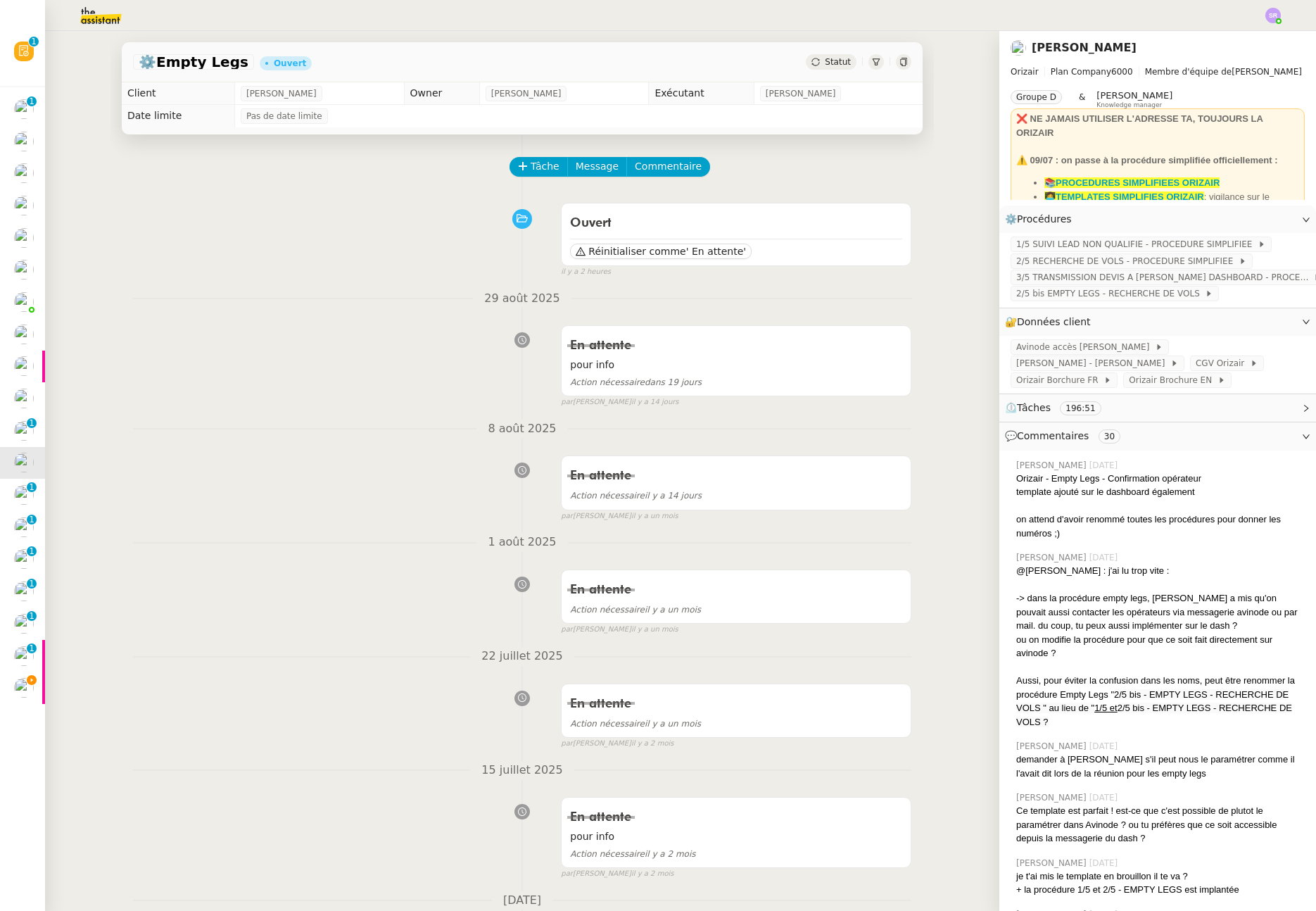
click at [816, 64] on div "Statut" at bounding box center [831, 62] width 50 height 15
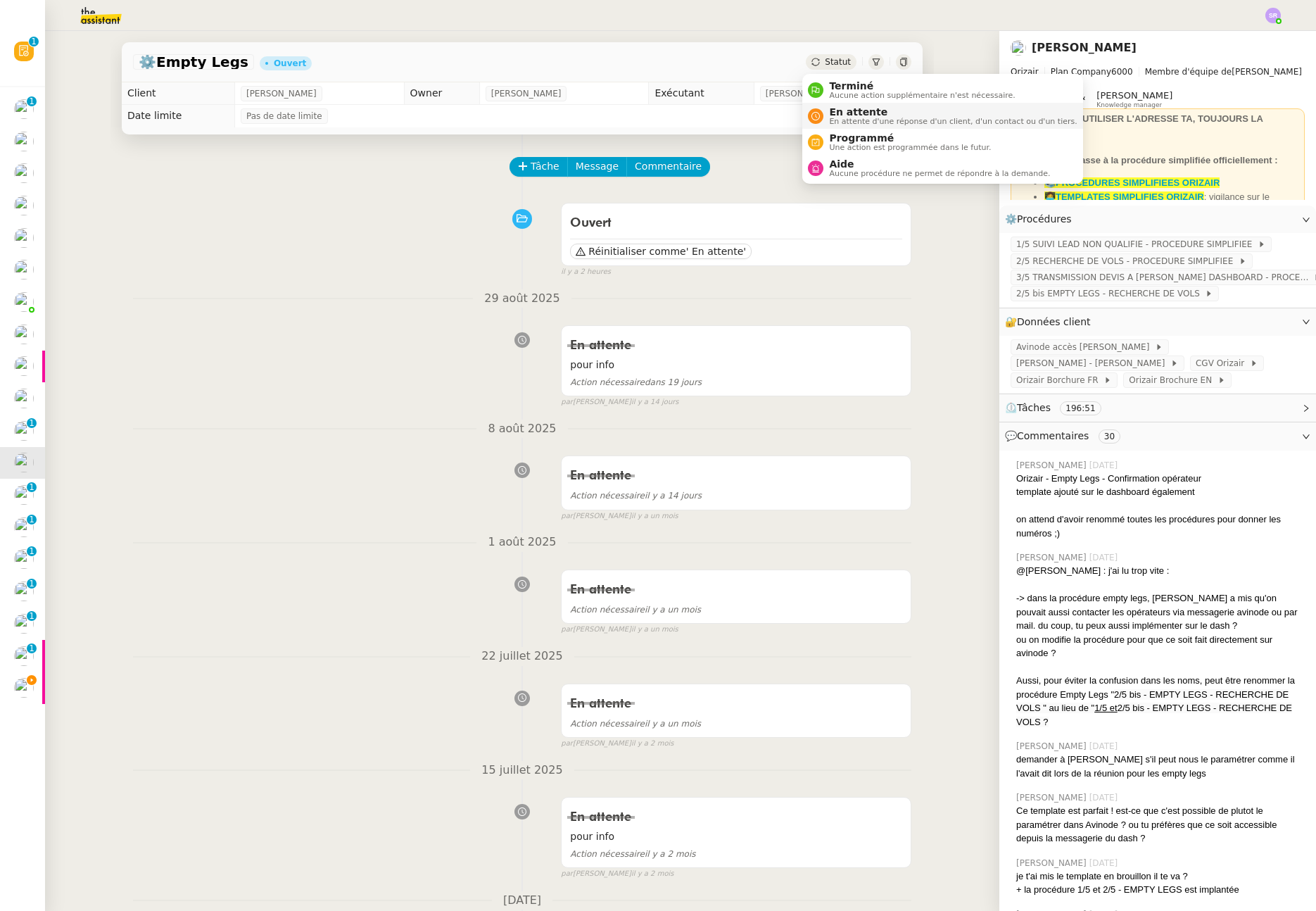
click at [853, 119] on span "En attente d'une réponse d'un client, d'un contact ou d'un tiers." at bounding box center [953, 121] width 247 height 8
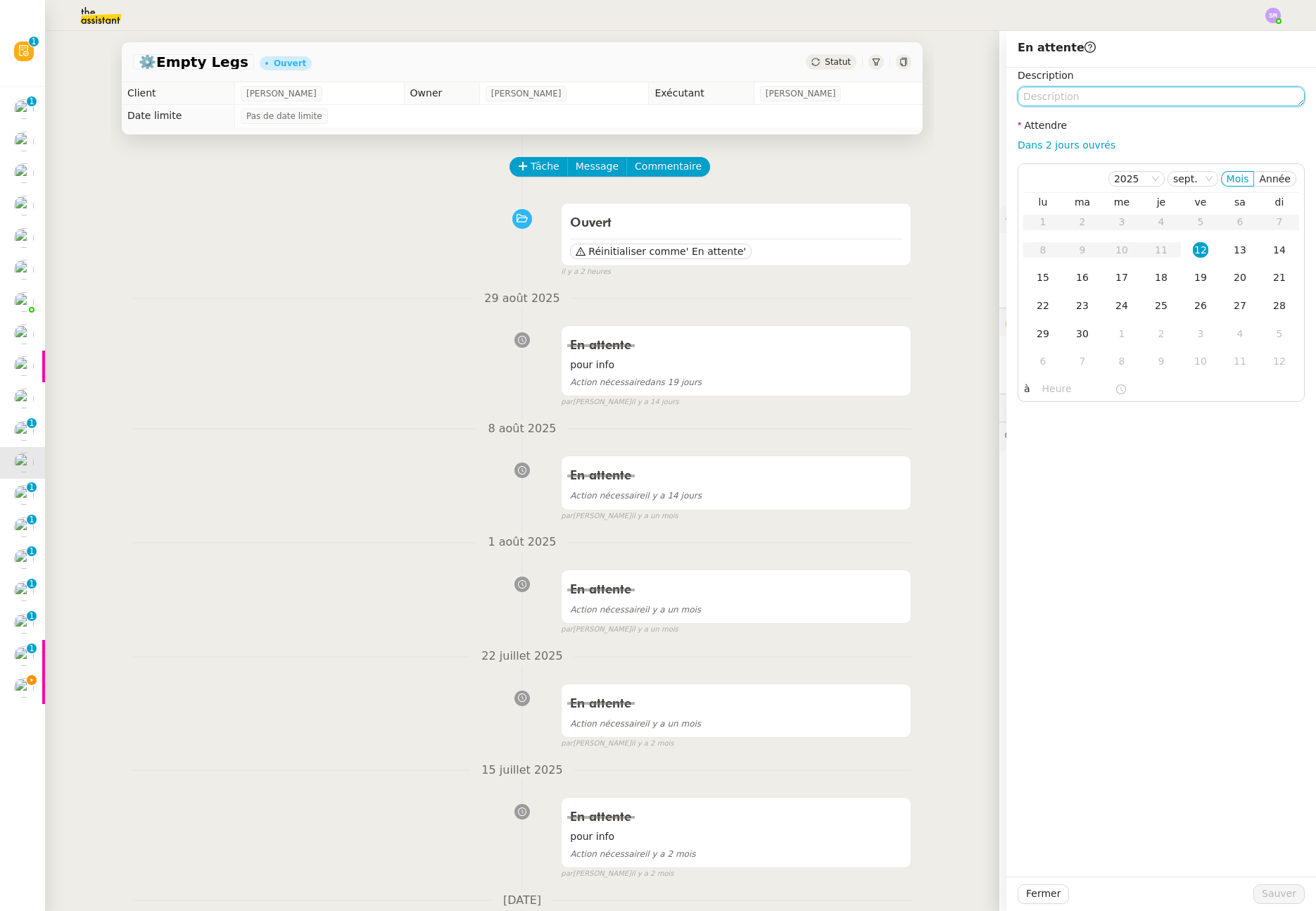
click at [1148, 99] on textarea at bounding box center [1161, 96] width 287 height 20
paste textarea "pour info"
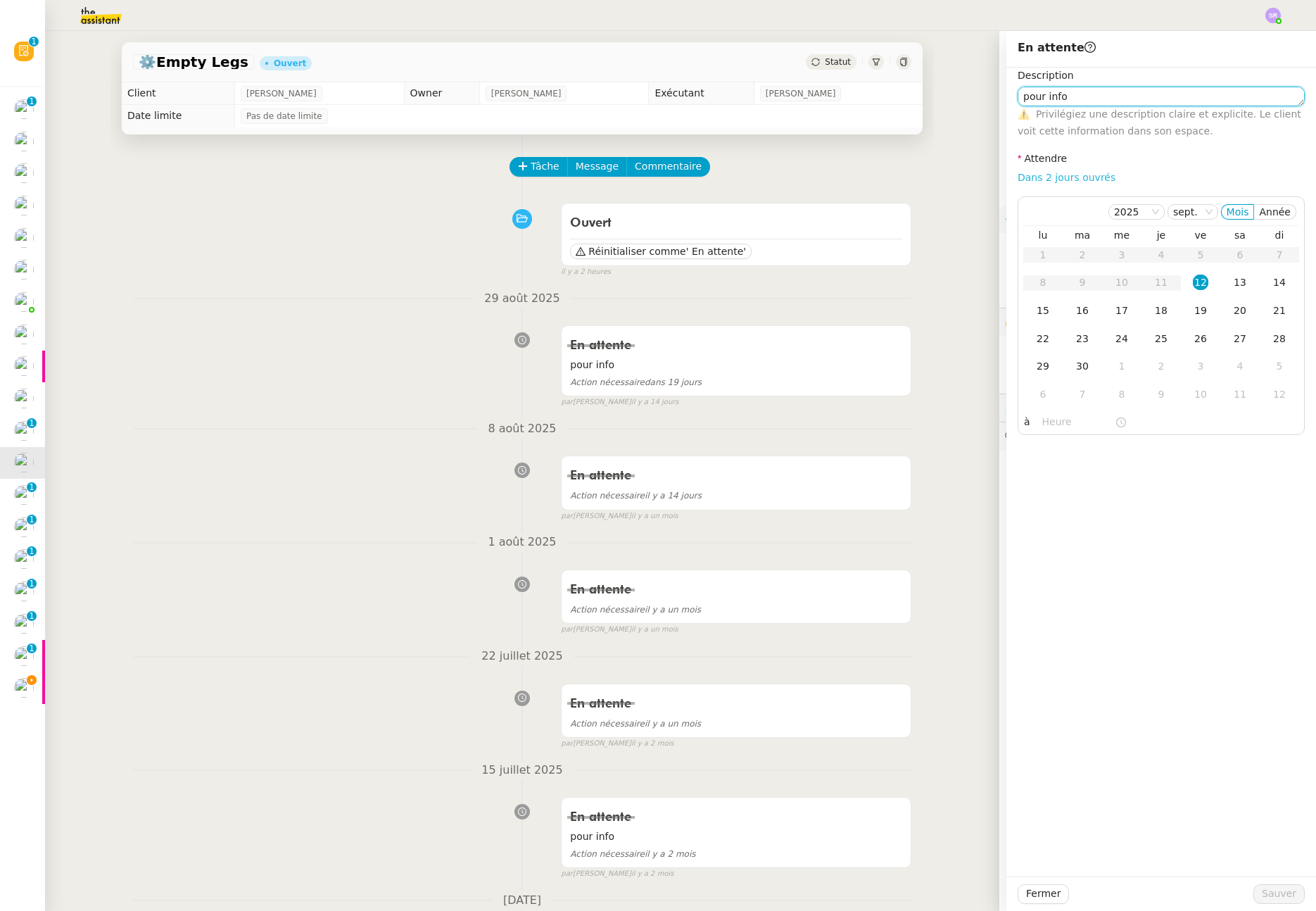
type textarea "pour info"
click at [1076, 178] on link "Dans 2 jours ouvrés" at bounding box center [1067, 177] width 98 height 11
type input "07:00"
click at [1114, 362] on div "1" at bounding box center [1121, 366] width 15 height 15
click at [1283, 898] on span "Sauver" at bounding box center [1279, 894] width 34 height 16
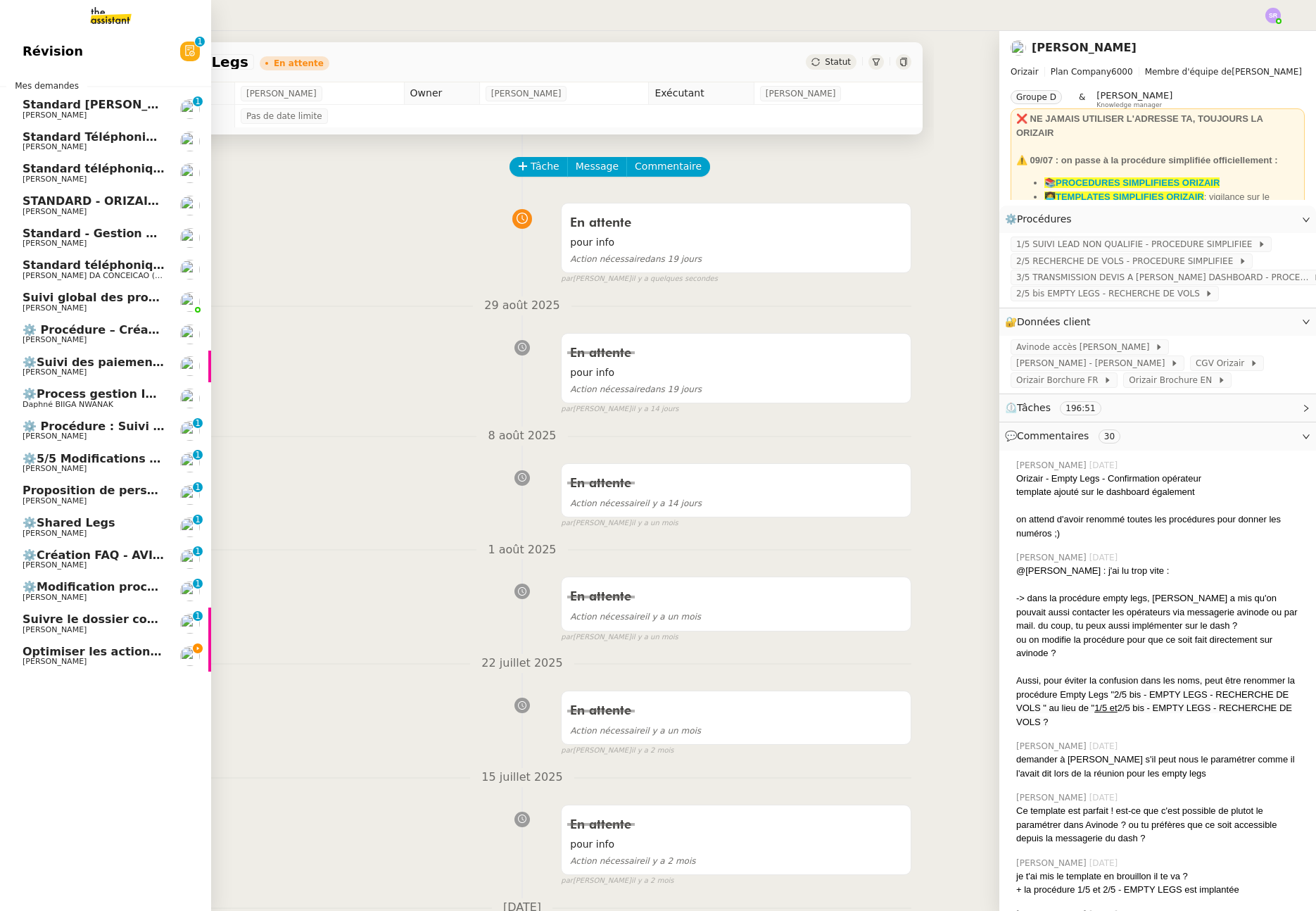
click at [44, 658] on span "[PERSON_NAME]" at bounding box center [55, 661] width 64 height 9
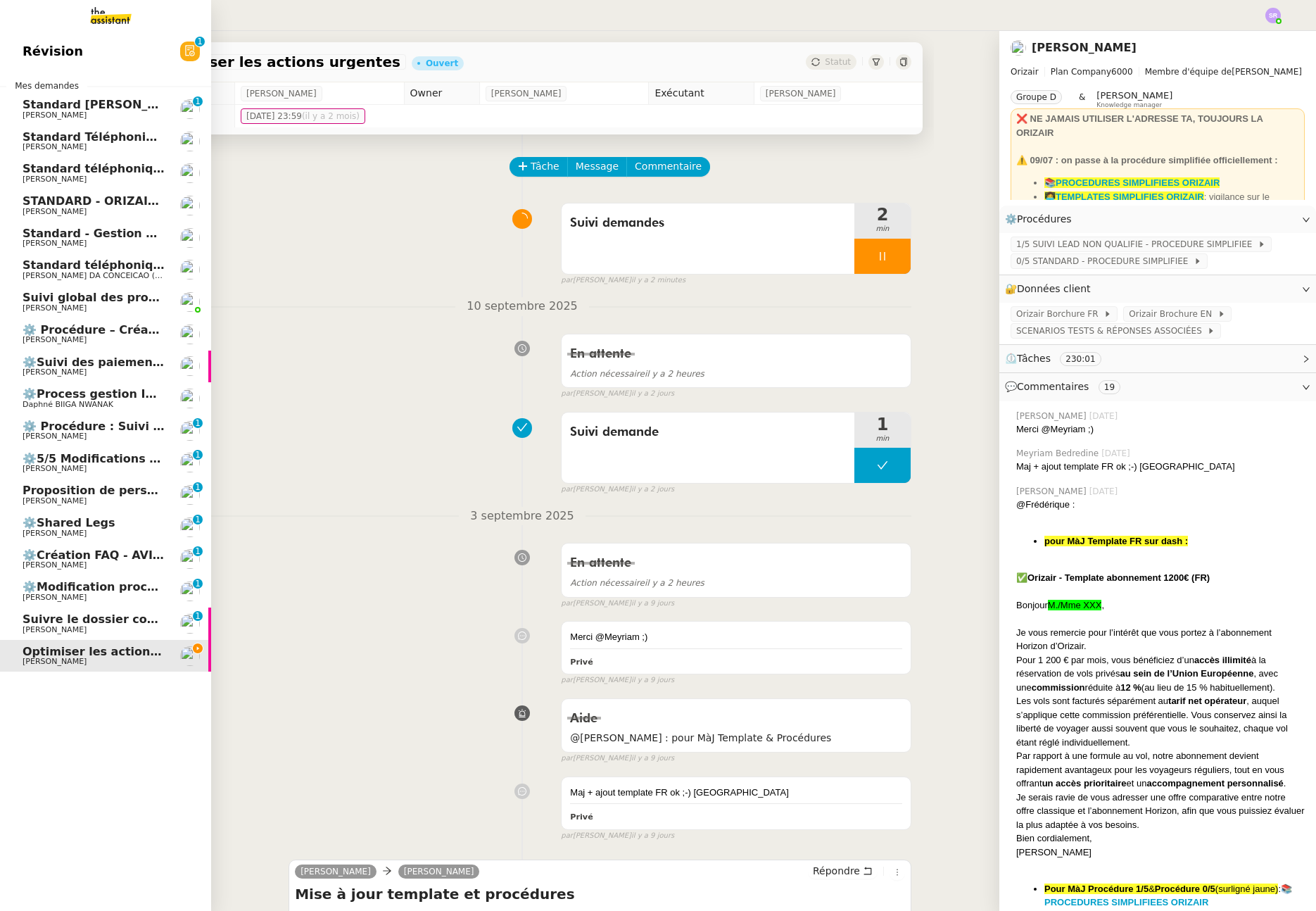
click at [127, 452] on link "⚙️5/5 Modifications et annulations de vols Maria-Daniele Killy 0 1 2 3 4 5 6 7 …" at bounding box center [105, 463] width 211 height 33
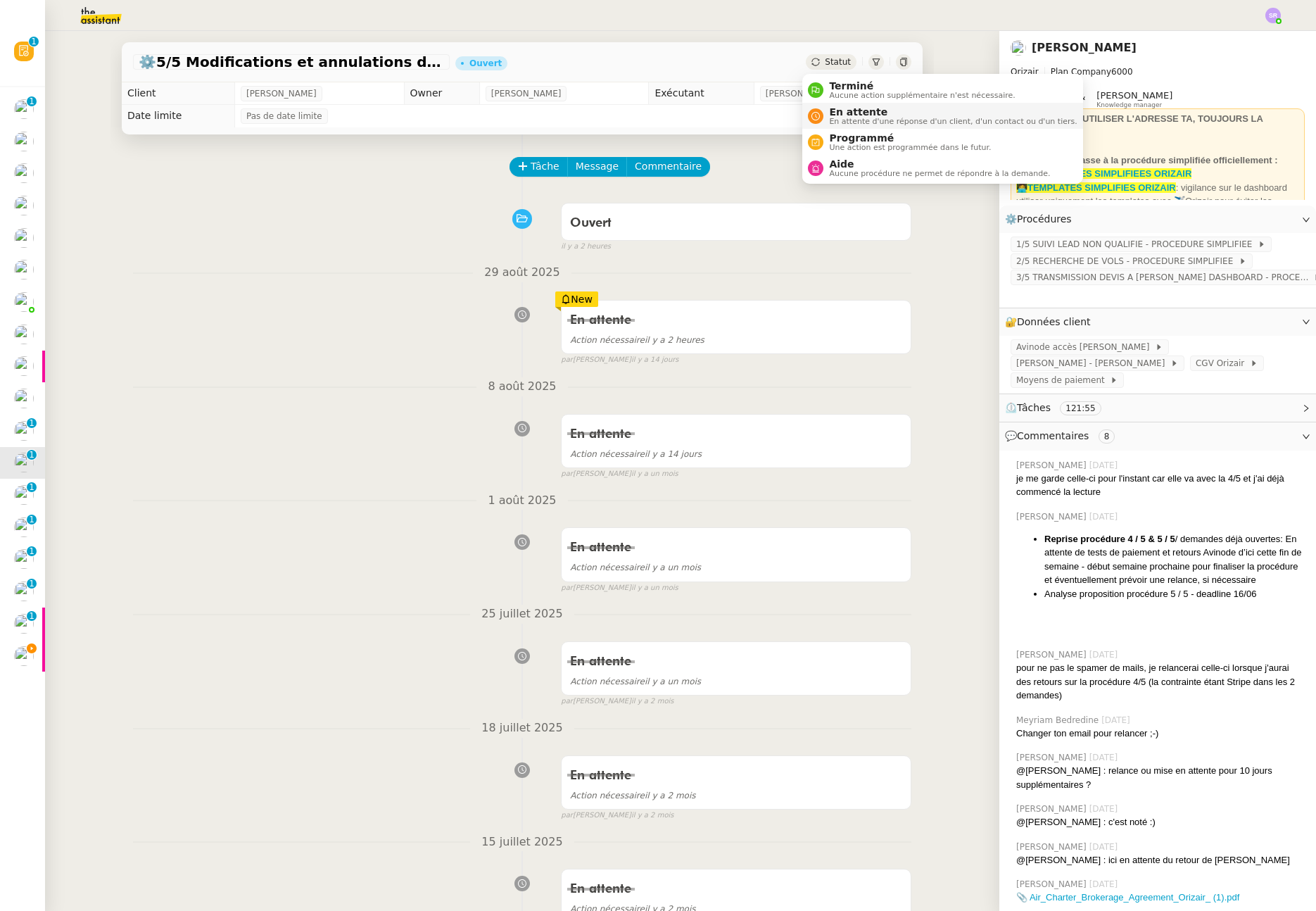
click at [863, 117] on span "En attente d'une réponse d'un client, d'un contact ou d'un tiers." at bounding box center [953, 121] width 247 height 8
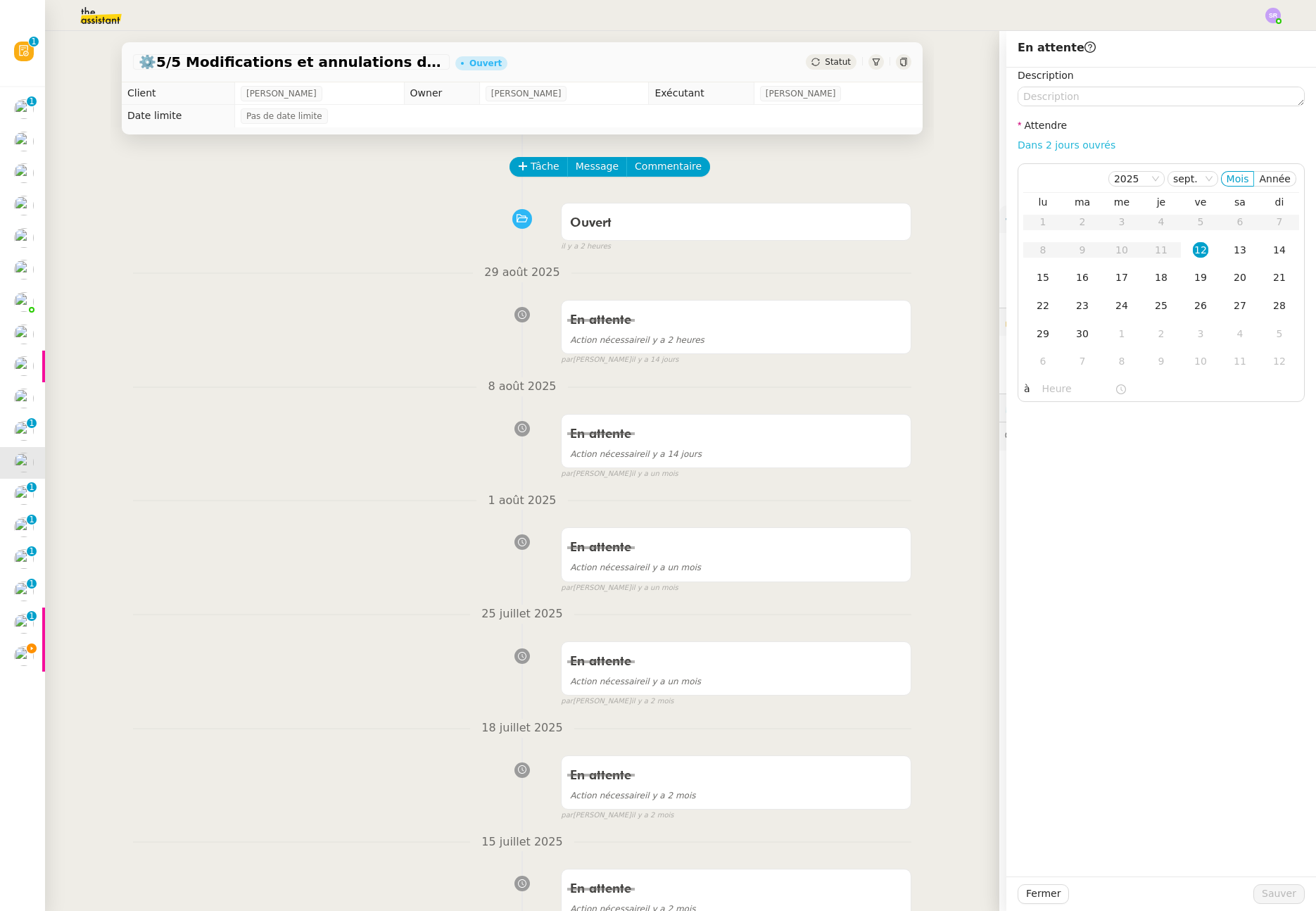
click at [1060, 143] on link "Dans 2 jours ouvrés" at bounding box center [1067, 145] width 98 height 11
type input "07:00"
drag, startPoint x: 1118, startPoint y: 326, endPoint x: 1117, endPoint y: 336, distance: 10.0
click at [1117, 326] on td "1" at bounding box center [1121, 335] width 39 height 28
click at [1264, 889] on span "Sauver" at bounding box center [1279, 894] width 34 height 16
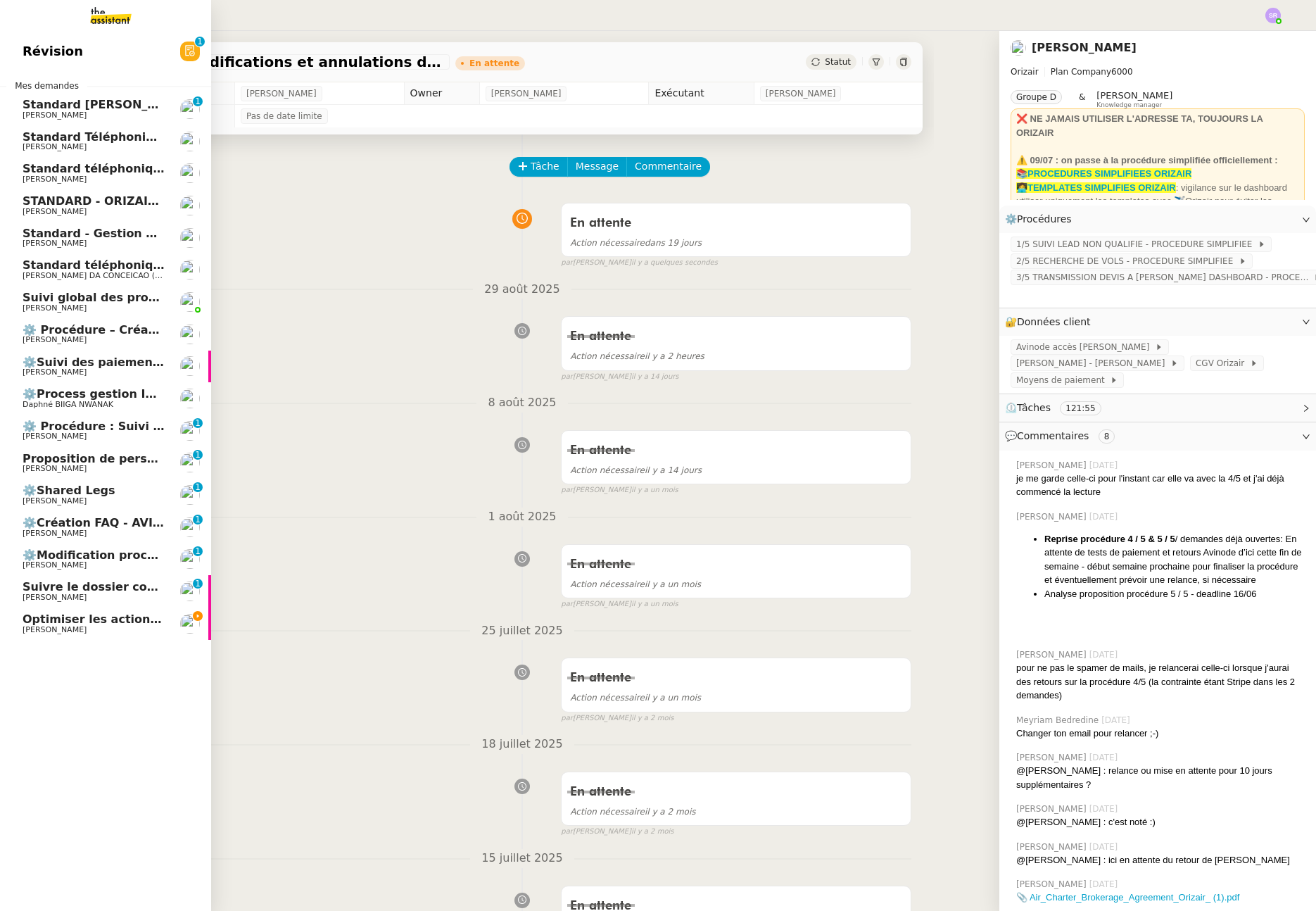
click at [71, 462] on span "Proposition de personnalisation des templates" at bounding box center [171, 458] width 297 height 13
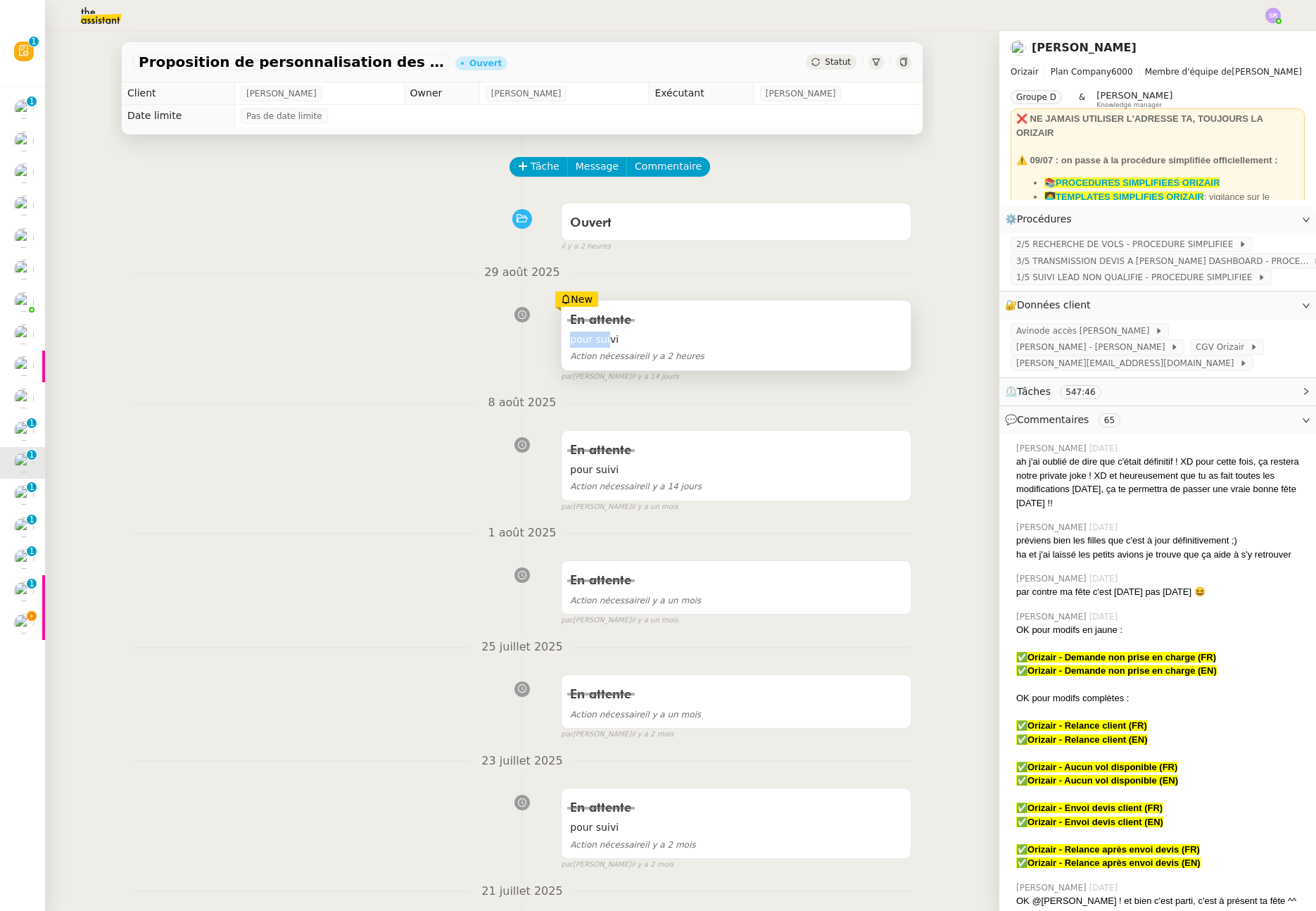
drag, startPoint x: 618, startPoint y: 346, endPoint x: 603, endPoint y: 338, distance: 17.0
click at [603, 338] on span "pour suivi" at bounding box center [737, 339] width 332 height 16
drag, startPoint x: 603, startPoint y: 338, endPoint x: 675, endPoint y: 340, distance: 72.0
click at [605, 338] on span "pour suivi" at bounding box center [737, 339] width 332 height 16
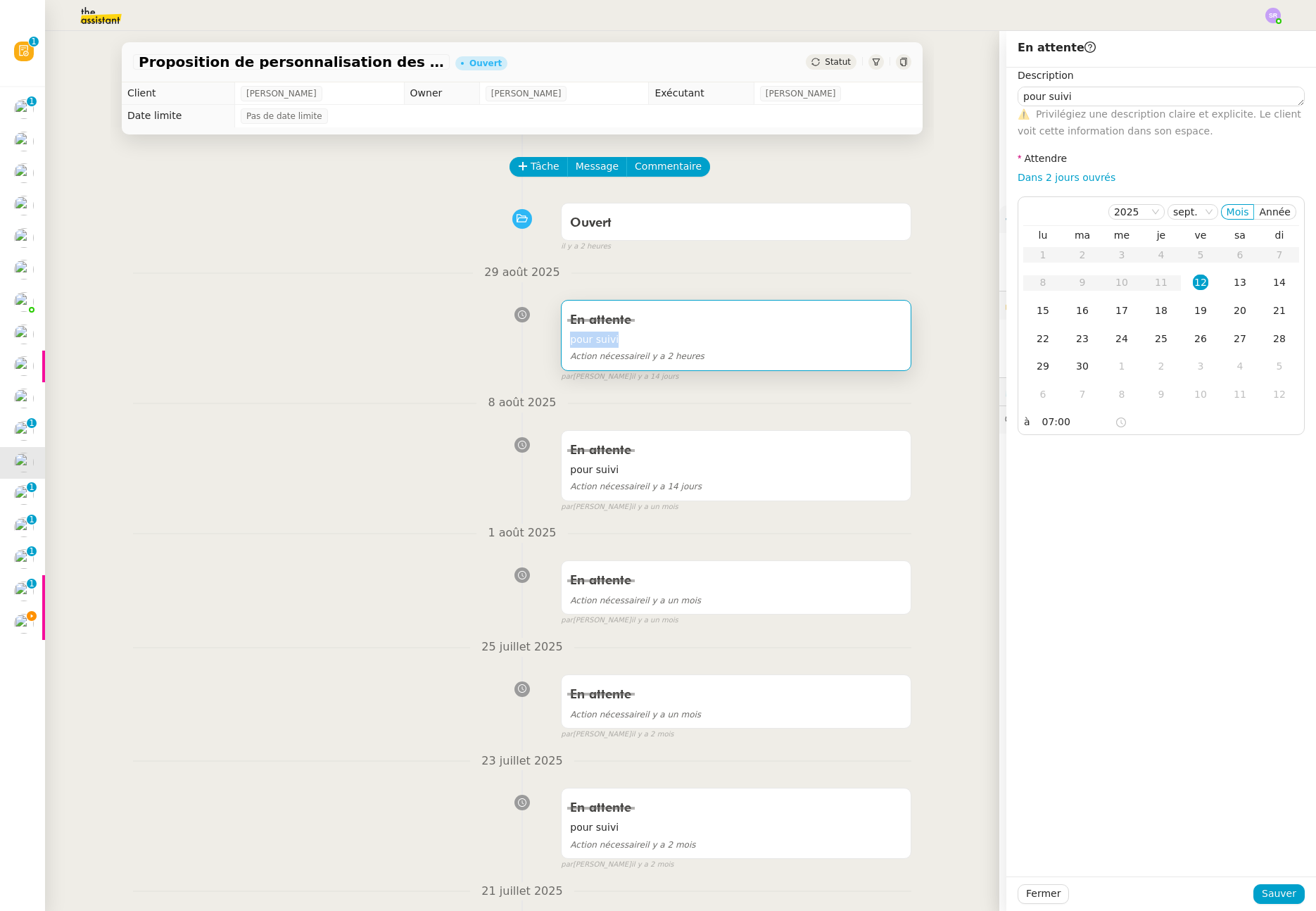
drag, startPoint x: 614, startPoint y: 339, endPoint x: 567, endPoint y: 338, distance: 47.0
click at [571, 338] on span "pour suivi" at bounding box center [737, 339] width 332 height 16
copy span "pour suivi"
click at [759, 174] on div "Tâche Message Commentaire" at bounding box center [711, 174] width 400 height 34
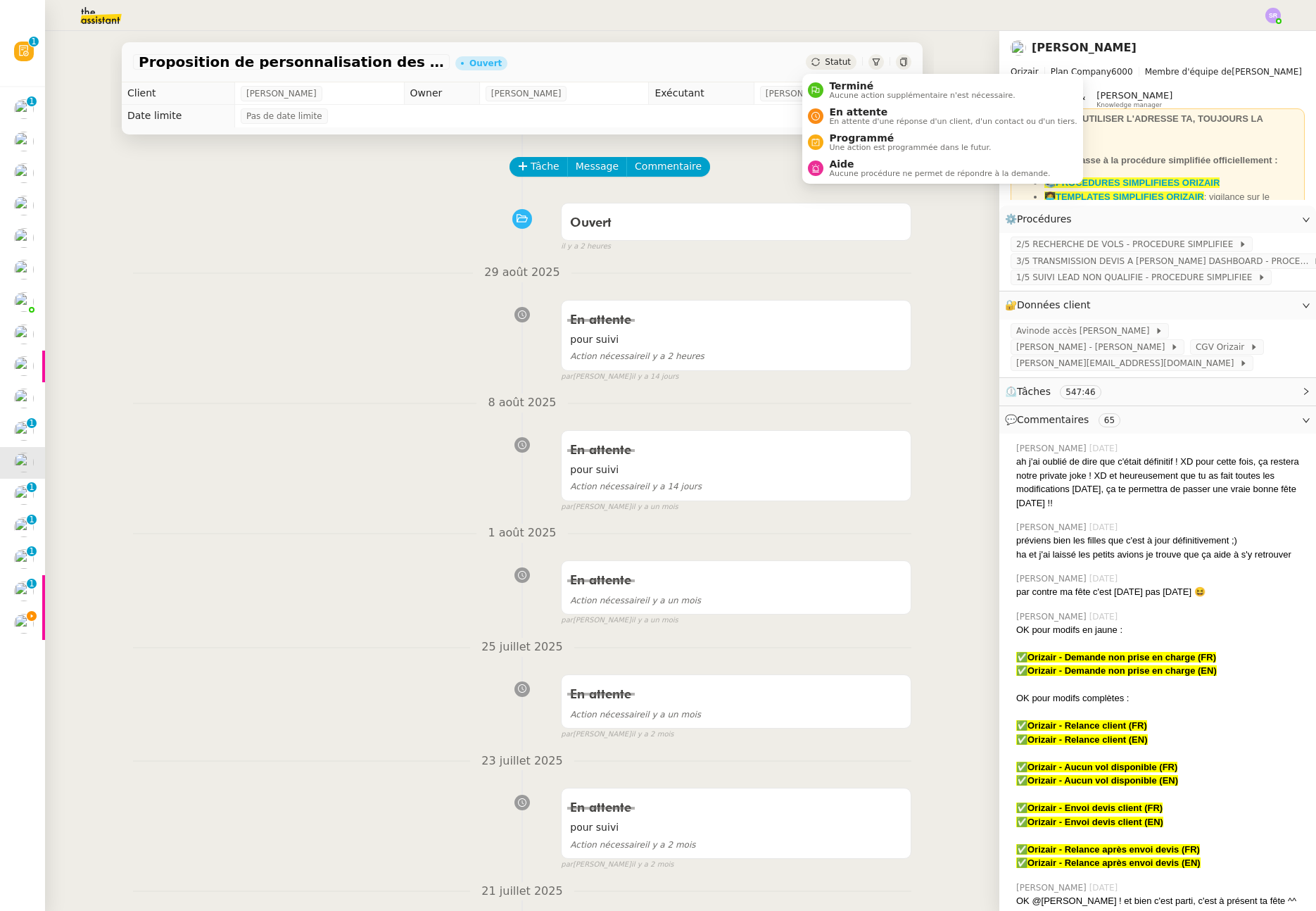
click at [831, 62] on span "Statut" at bounding box center [838, 62] width 26 height 10
click at [877, 112] on span "En attente" at bounding box center [953, 112] width 247 height 11
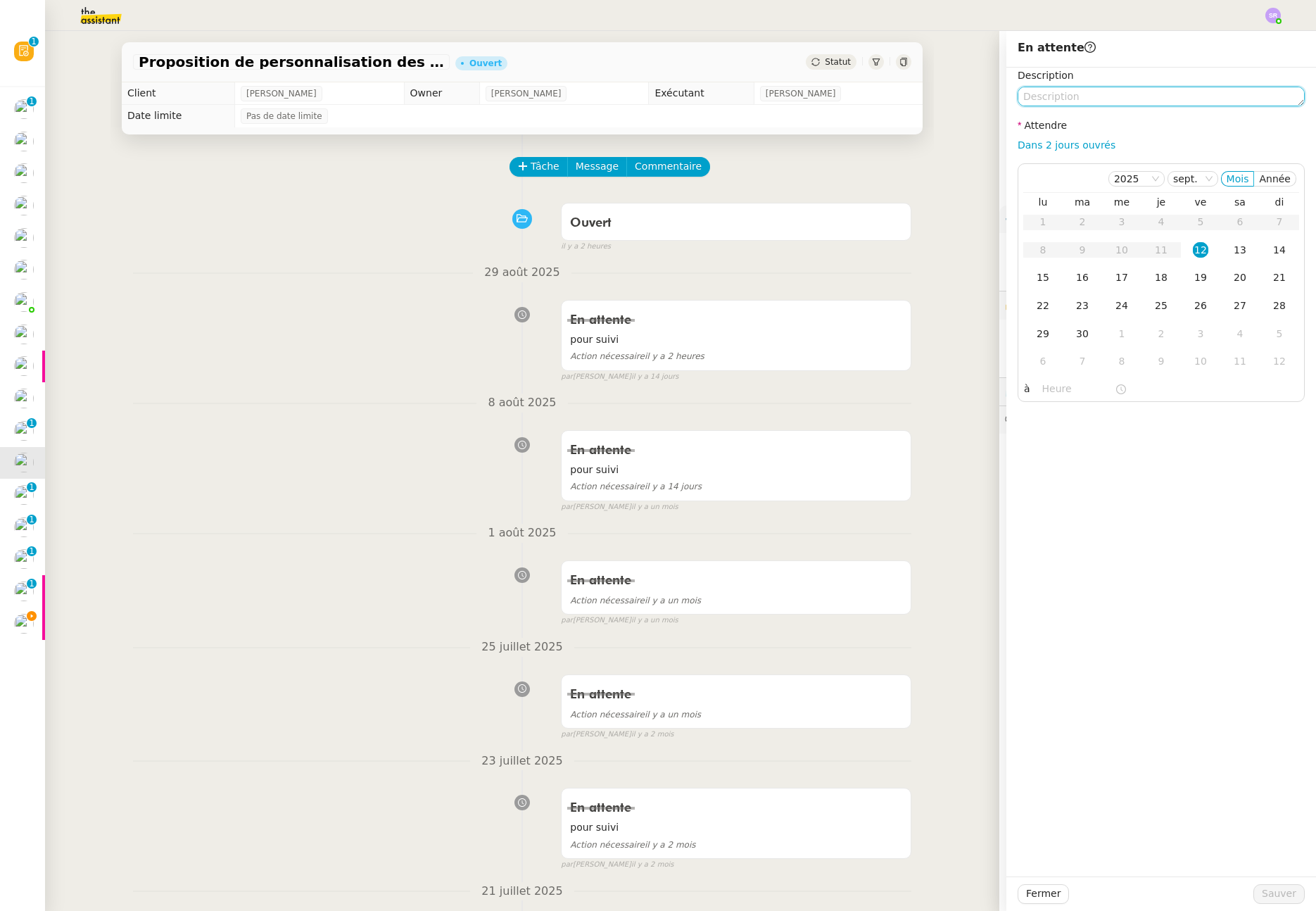
click at [1130, 100] on textarea at bounding box center [1161, 96] width 287 height 20
paste textarea "pour suivi"
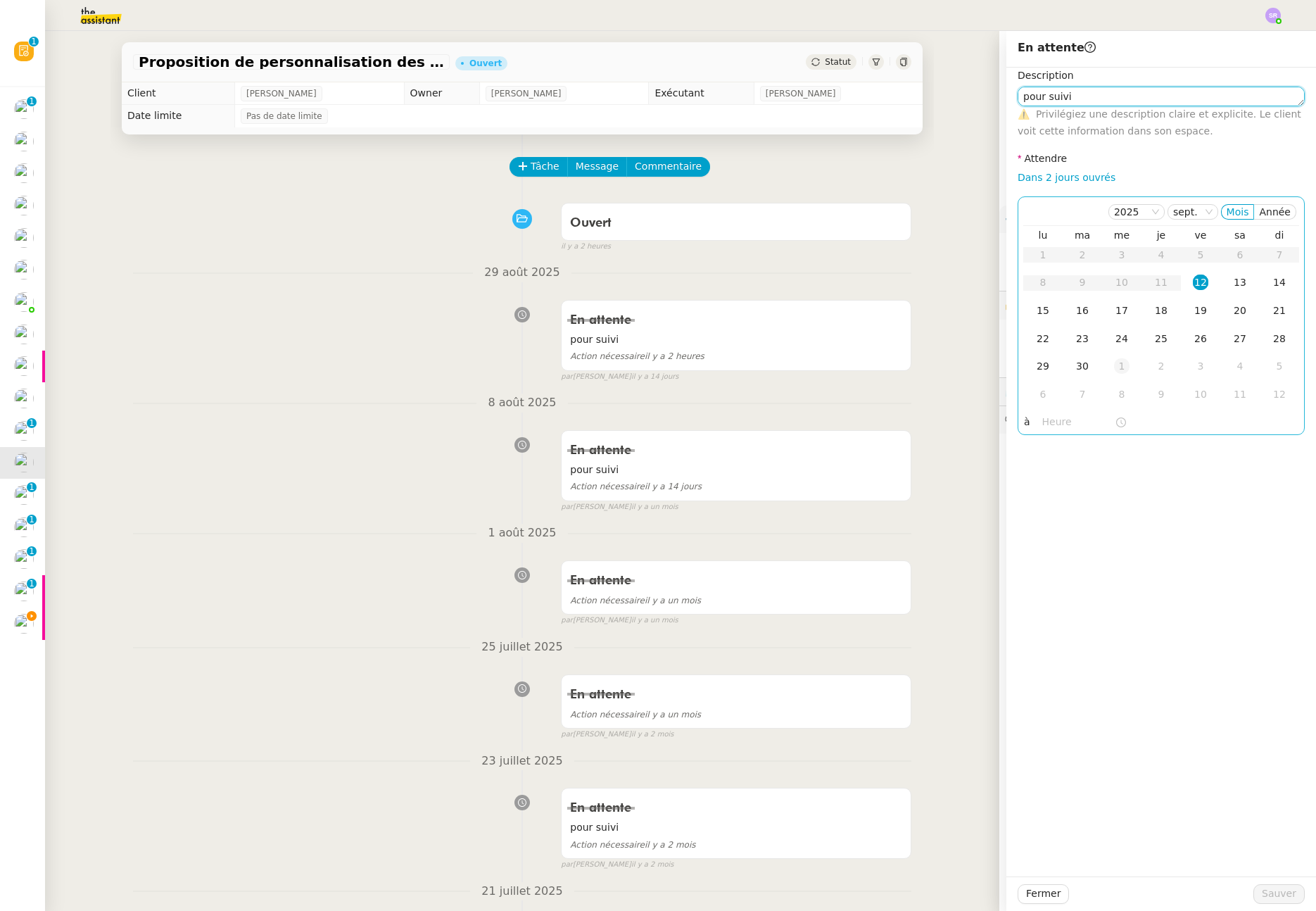
type textarea "pour suivi"
click at [1117, 370] on div "1" at bounding box center [1121, 366] width 15 height 15
click at [1070, 179] on link "Dans 2 jours ouvrés" at bounding box center [1067, 177] width 98 height 11
type input "07:00"
click at [1114, 374] on div "1" at bounding box center [1121, 366] width 15 height 15
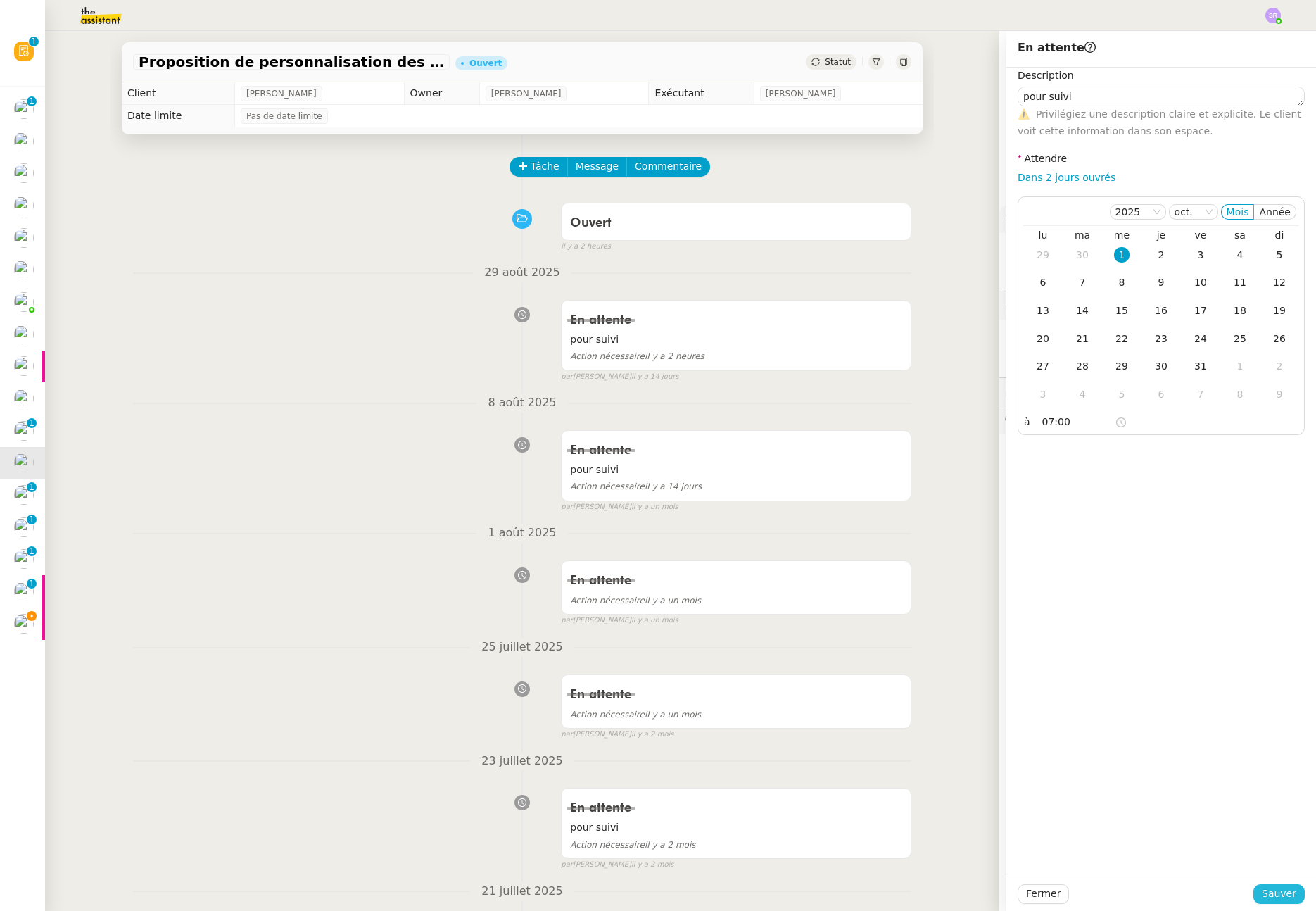
click at [1274, 897] on span "Sauver" at bounding box center [1279, 894] width 34 height 16
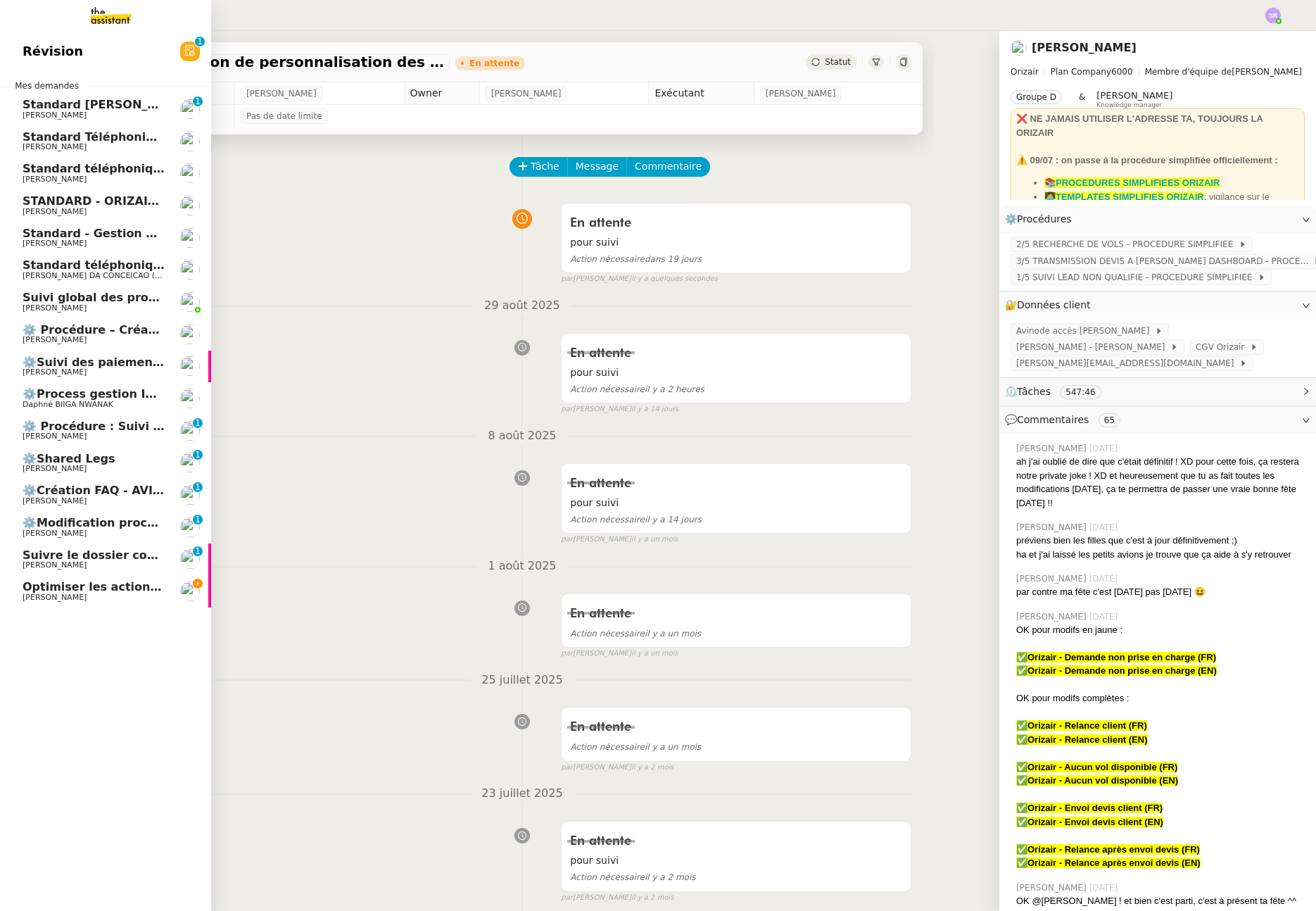
click at [101, 466] on span "[PERSON_NAME]" at bounding box center [94, 469] width 142 height 8
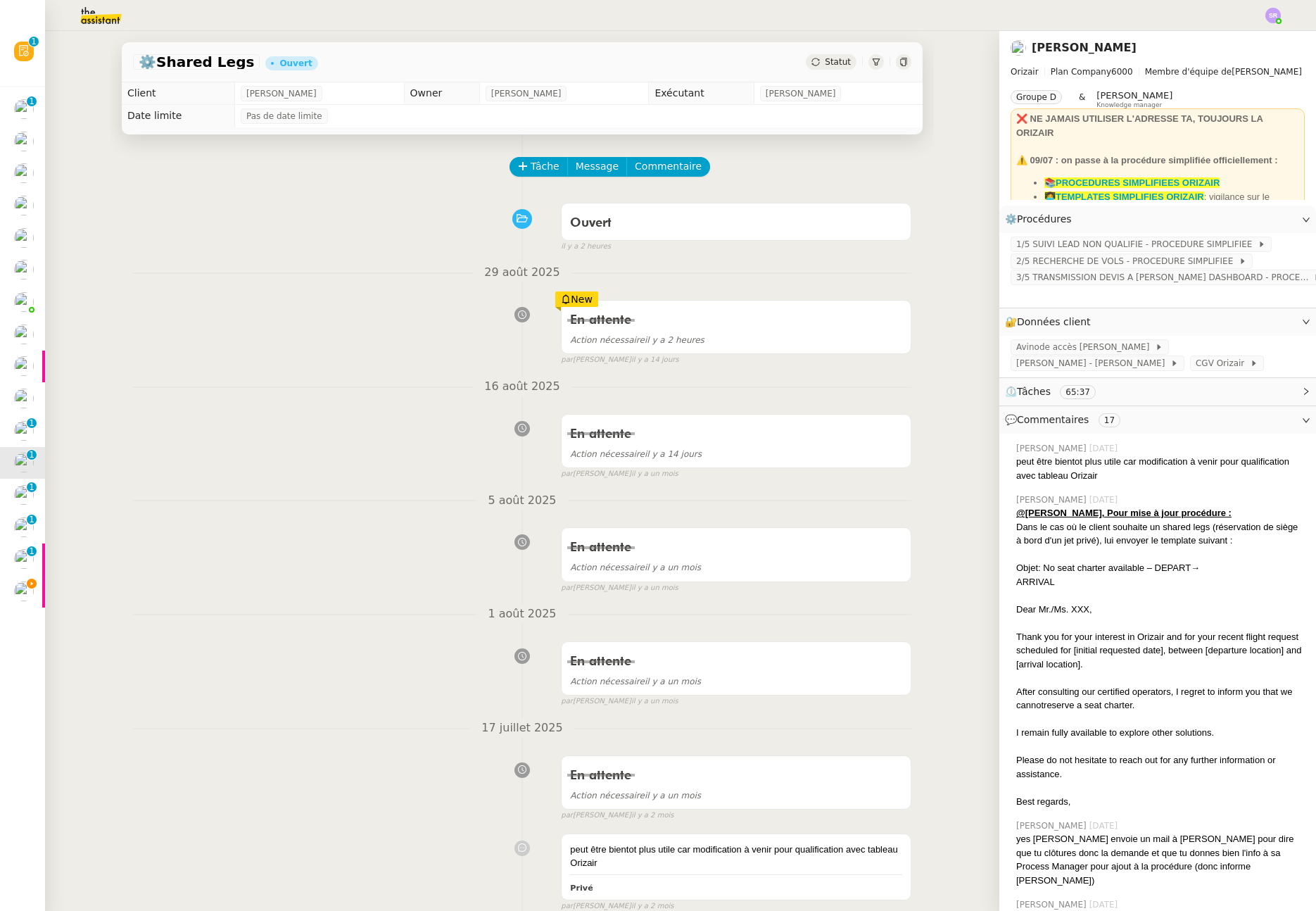
drag, startPoint x: 832, startPoint y: 60, endPoint x: 837, endPoint y: 69, distance: 10.3
click at [832, 60] on span "Statut" at bounding box center [838, 62] width 26 height 10
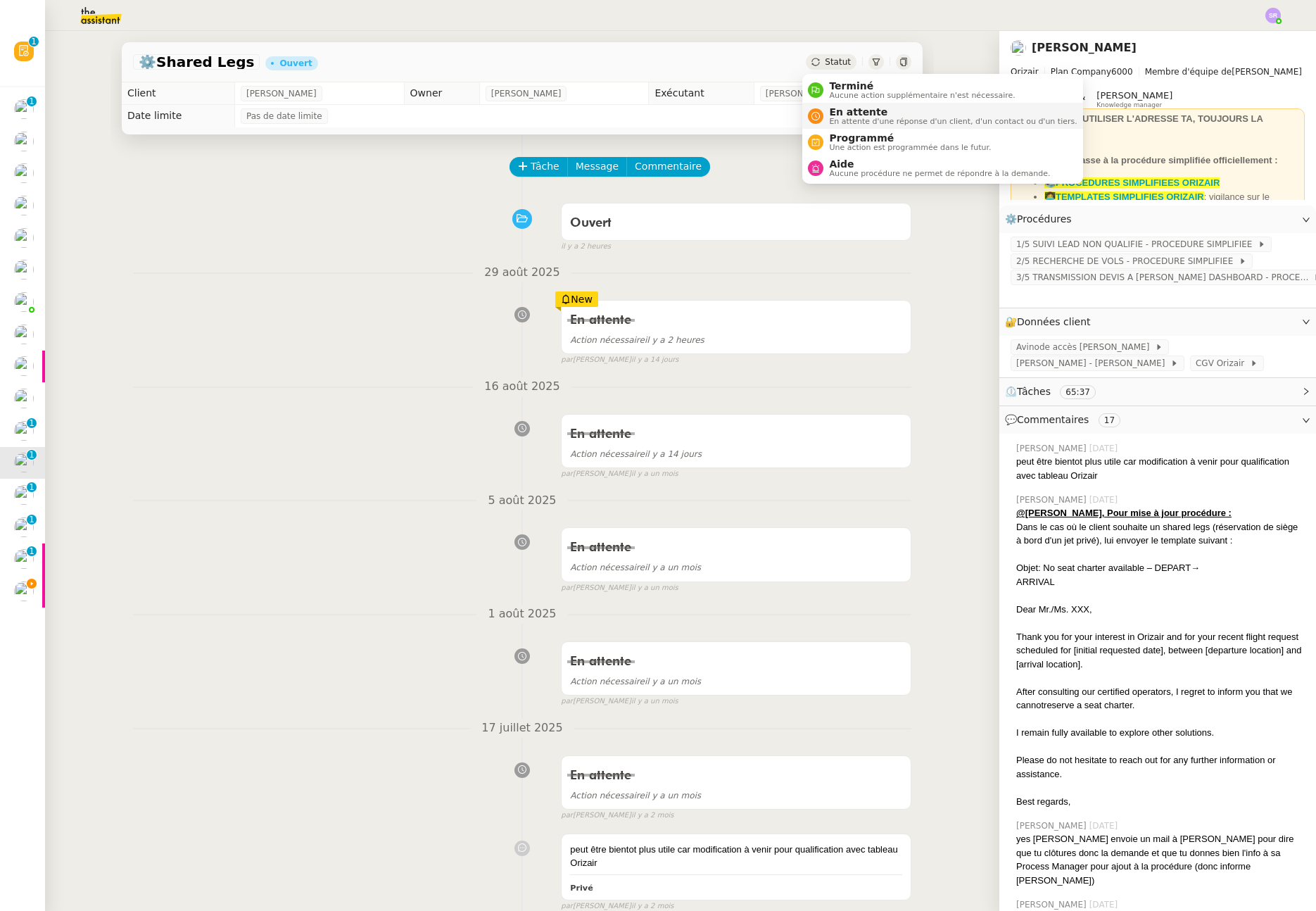
click at [863, 112] on span "En attente" at bounding box center [953, 112] width 247 height 11
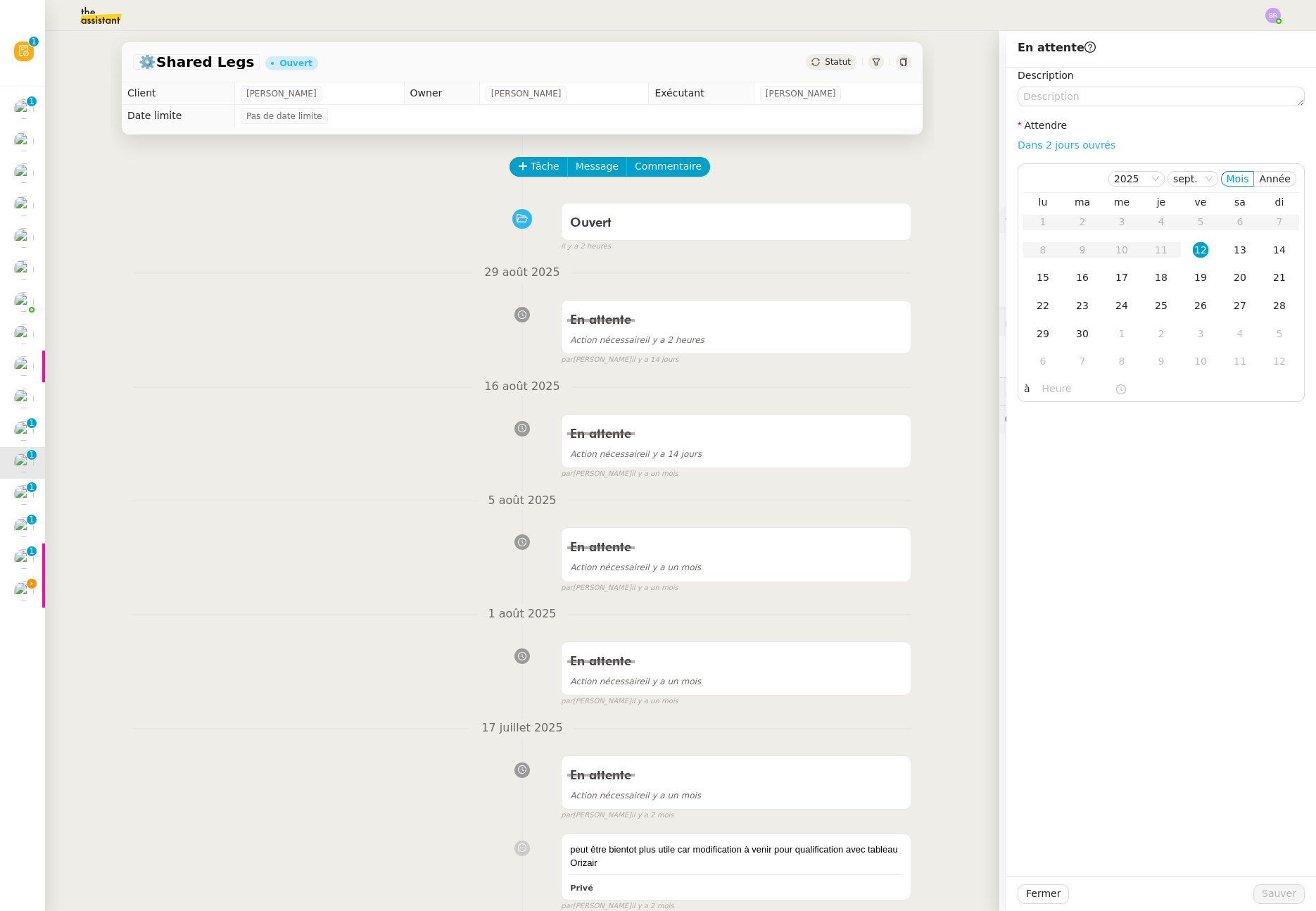
click at [1067, 147] on link "Dans 2 jours ouvrés" at bounding box center [1067, 145] width 98 height 11
type input "07:00"
click at [1114, 328] on div "1" at bounding box center [1121, 333] width 15 height 15
click at [1117, 97] on textarea at bounding box center [1161, 96] width 287 height 20
paste textarea "pour suivi"
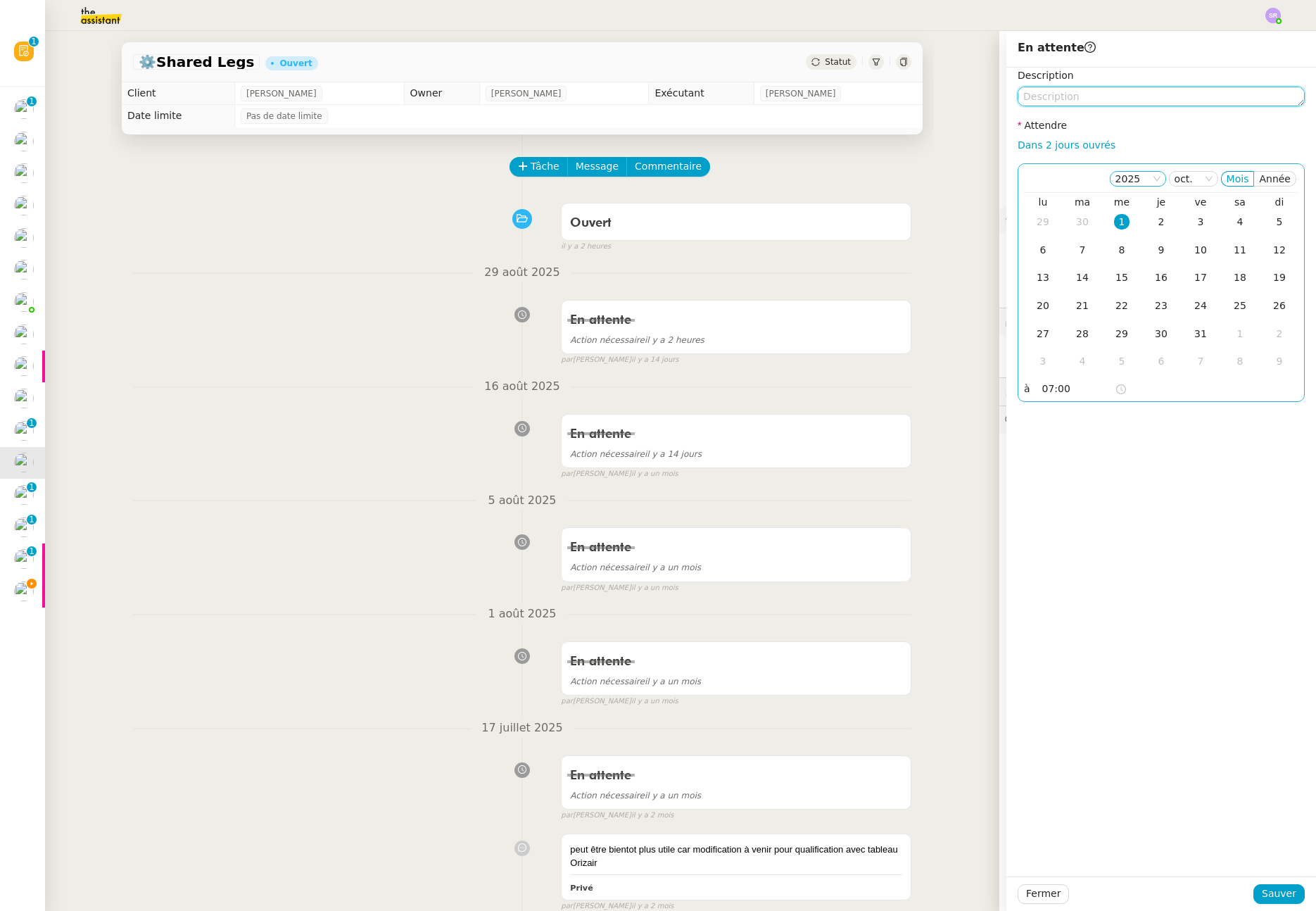
type textarea "pour suivi"
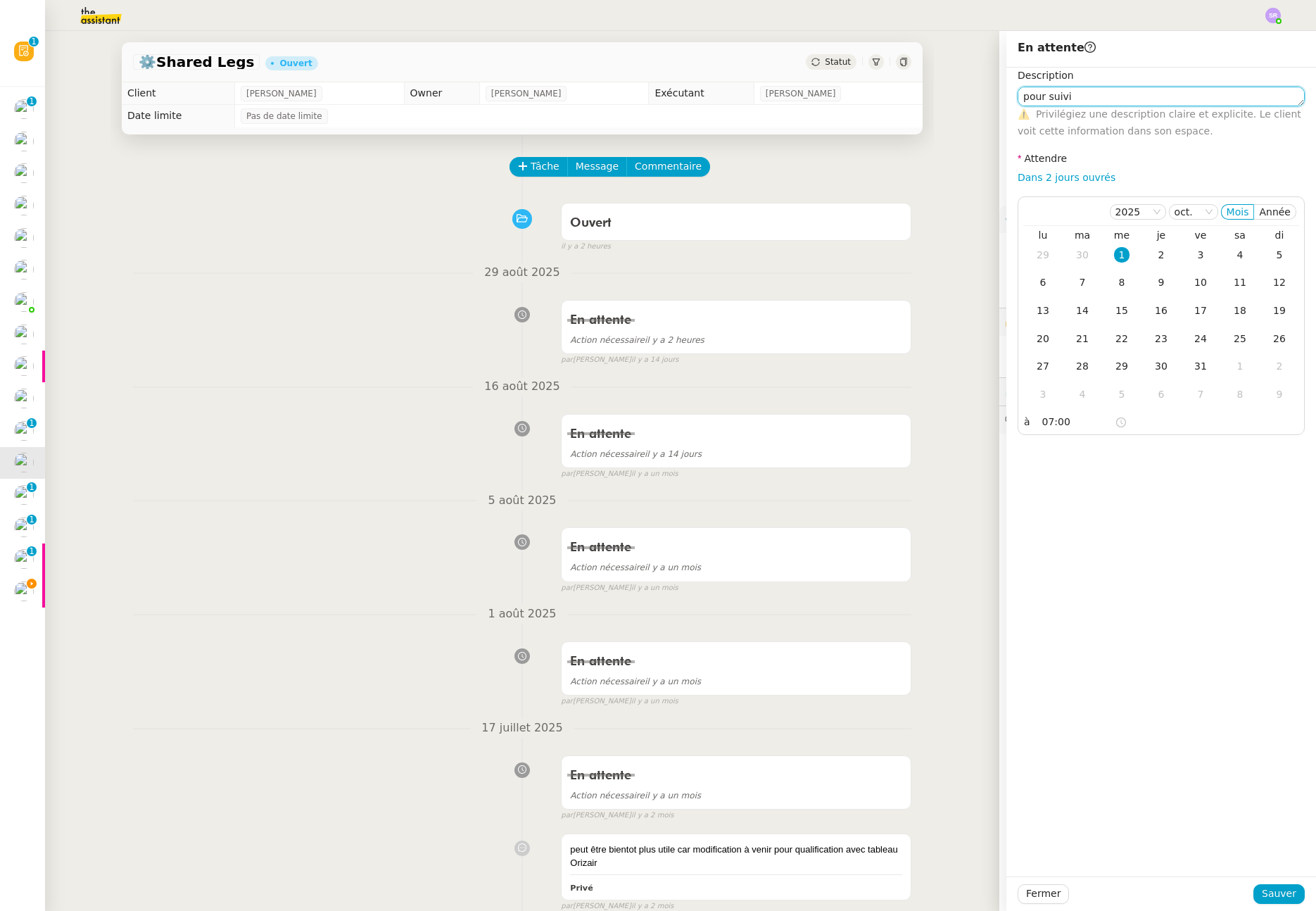
drag, startPoint x: 1078, startPoint y: 96, endPoint x: 956, endPoint y: 94, distance: 122.0
click at [956, 94] on app-ticket "⚙️Shared Legs Ouvert Statut Client Louis Frei Owner Camille Barthès Exécutant S…" at bounding box center [680, 471] width 1271 height 880
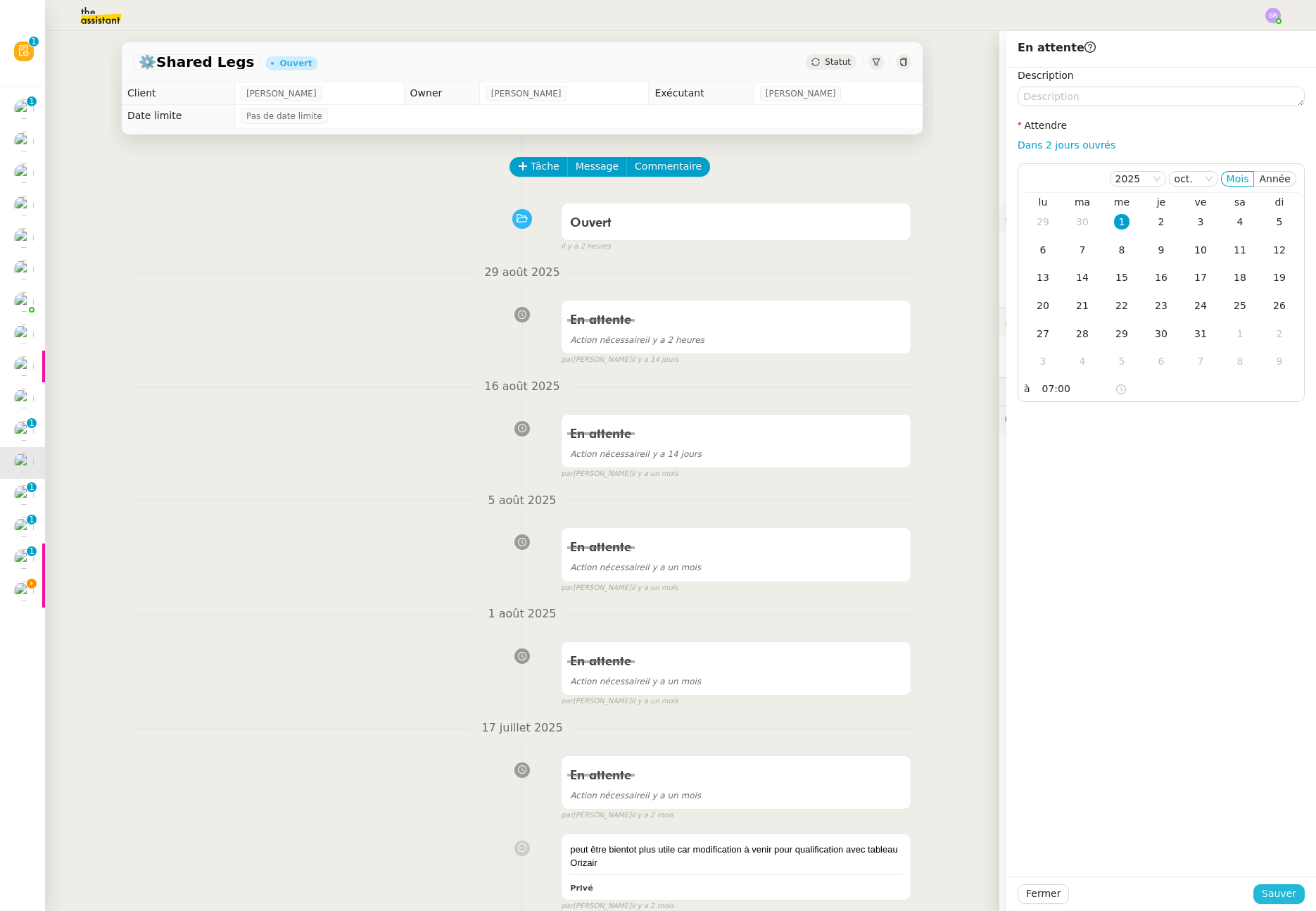
click at [1270, 901] on span "Sauver" at bounding box center [1279, 894] width 34 height 16
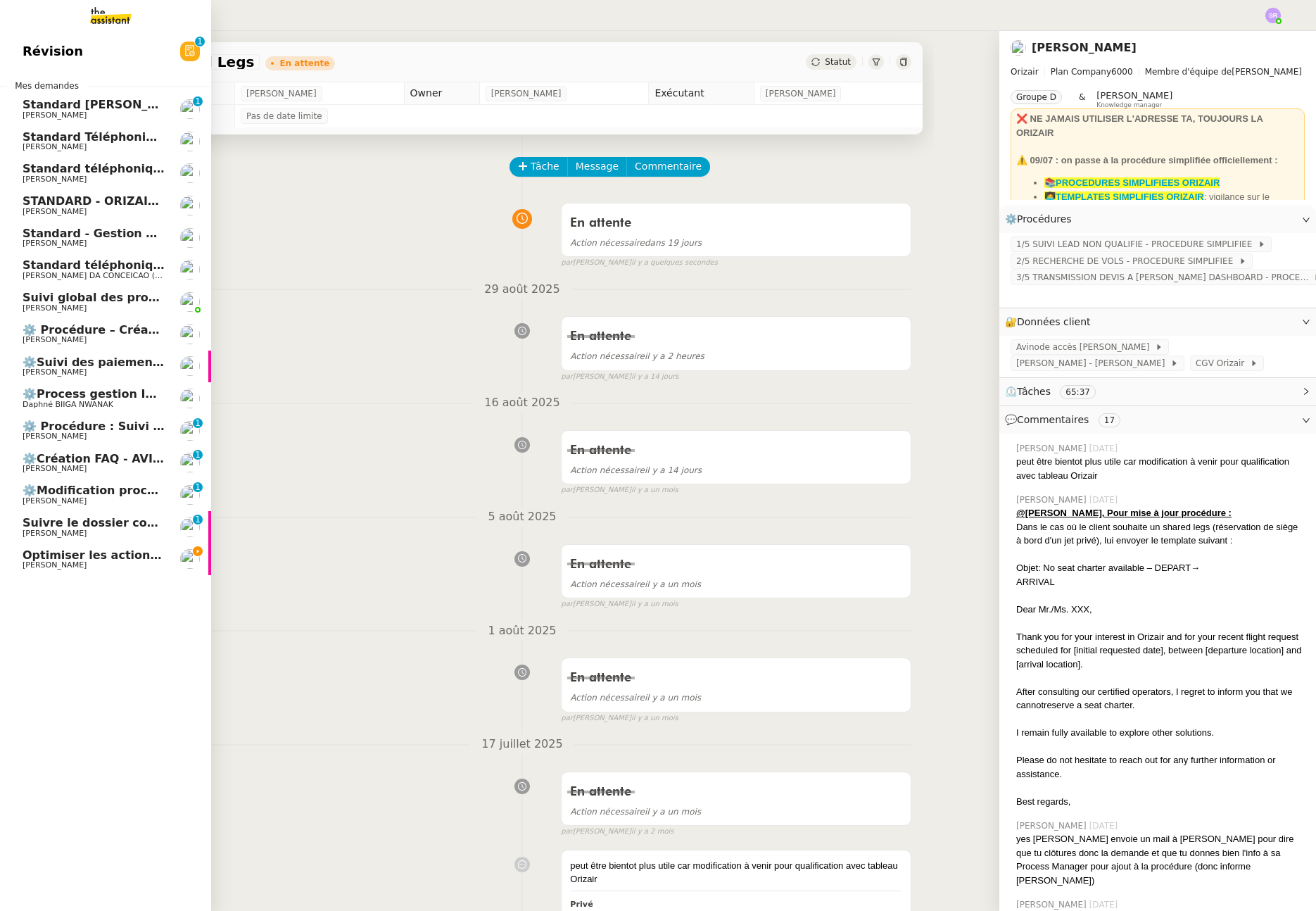
click at [38, 112] on span "[PERSON_NAME]" at bounding box center [55, 115] width 64 height 9
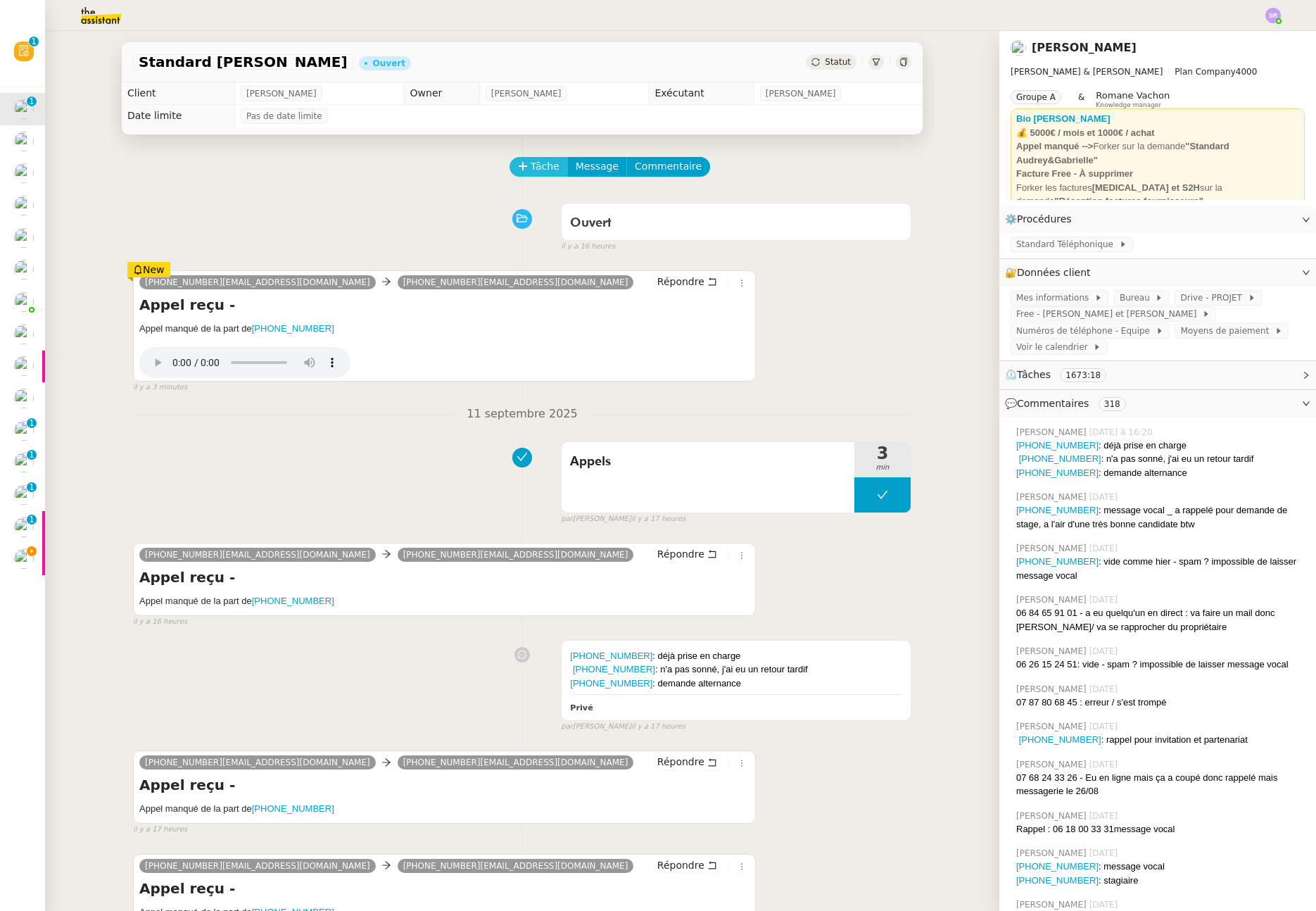
click at [544, 168] on span "Tâche" at bounding box center [544, 167] width 28 height 16
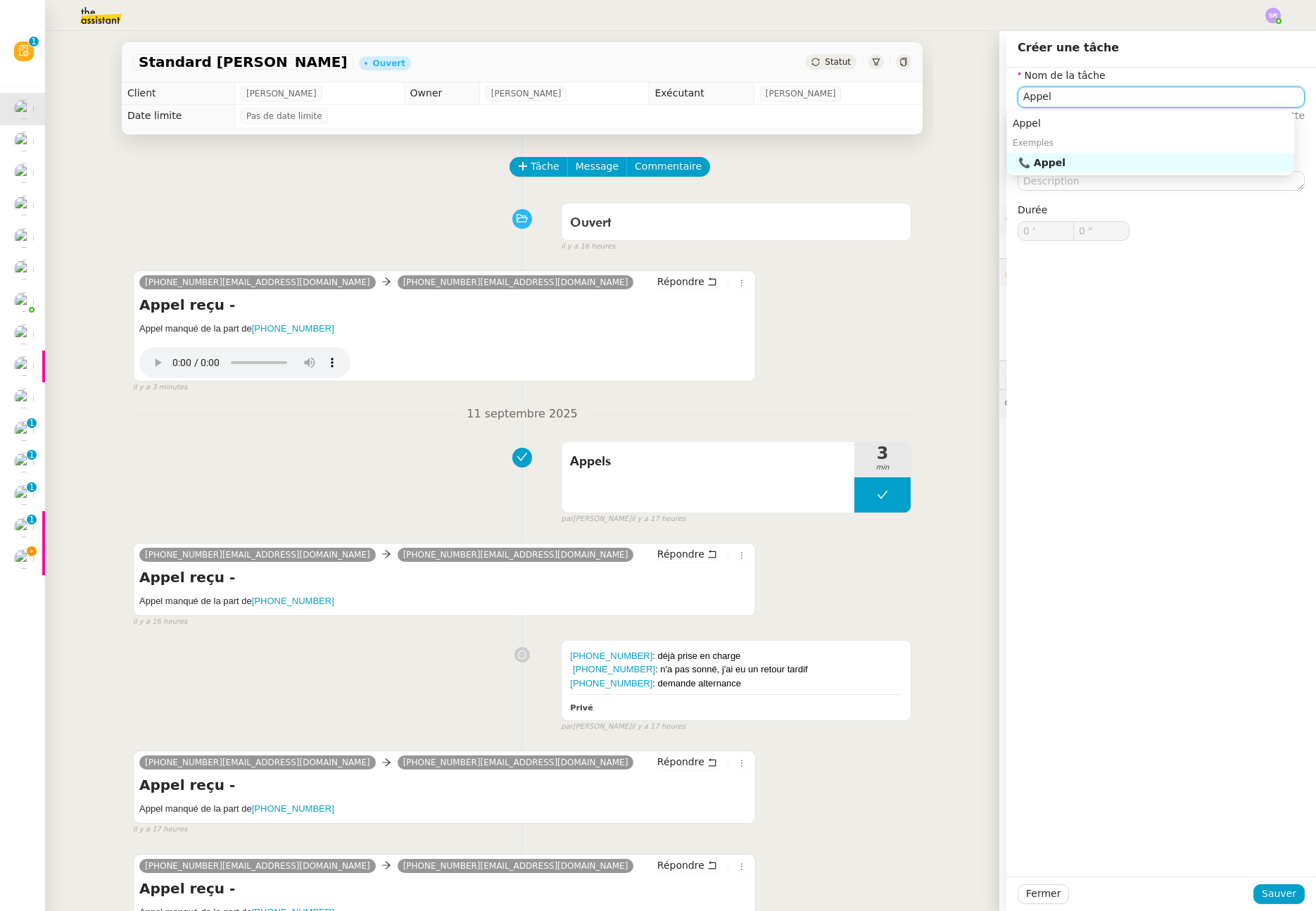
drag, startPoint x: 1068, startPoint y: 161, endPoint x: 1071, endPoint y: 169, distance: 8.5
click at [1068, 161] on div "📞 Appel" at bounding box center [1154, 163] width 270 height 13
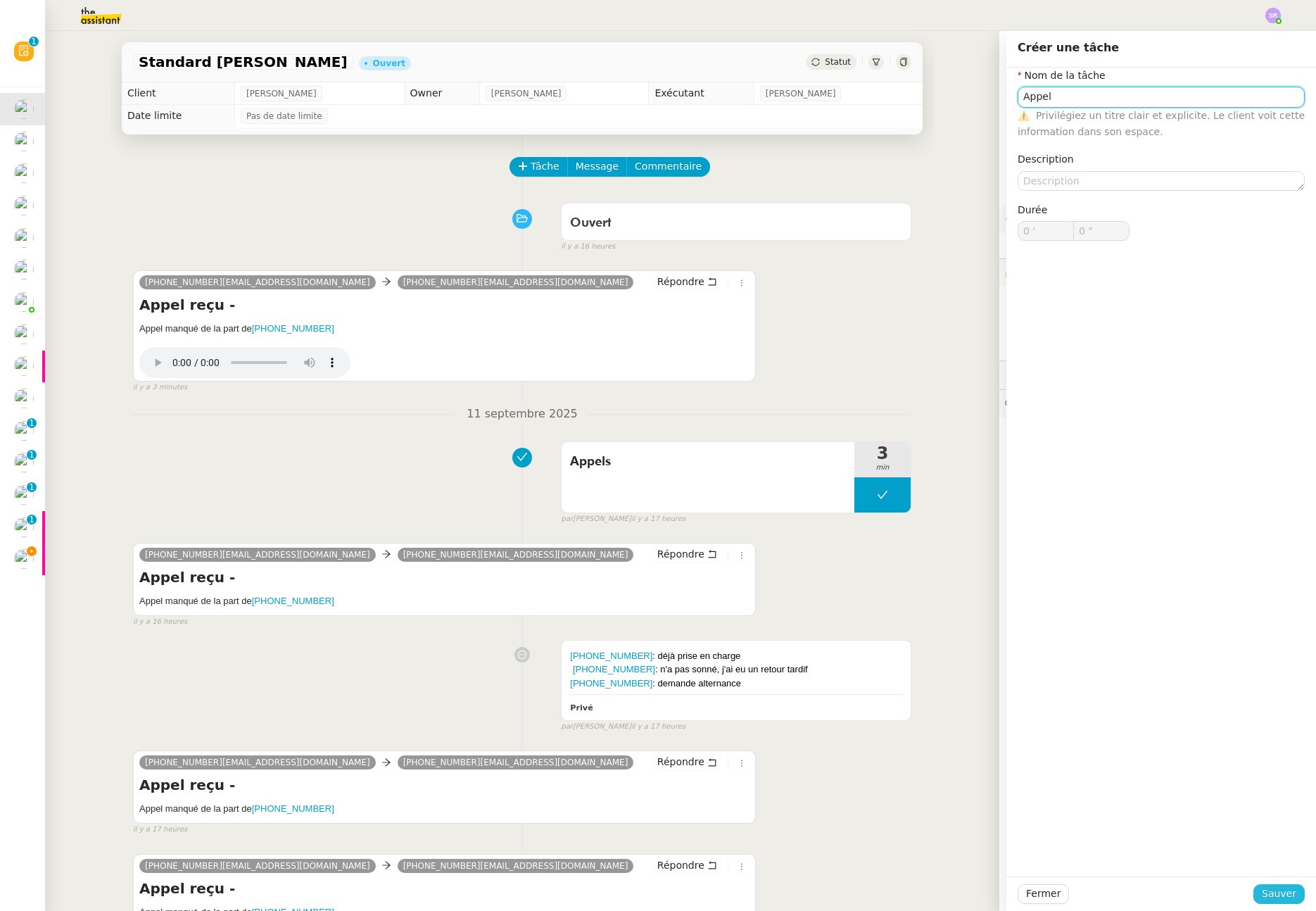
type input "Appel"
click at [1277, 887] on span "Sauver" at bounding box center [1279, 894] width 34 height 16
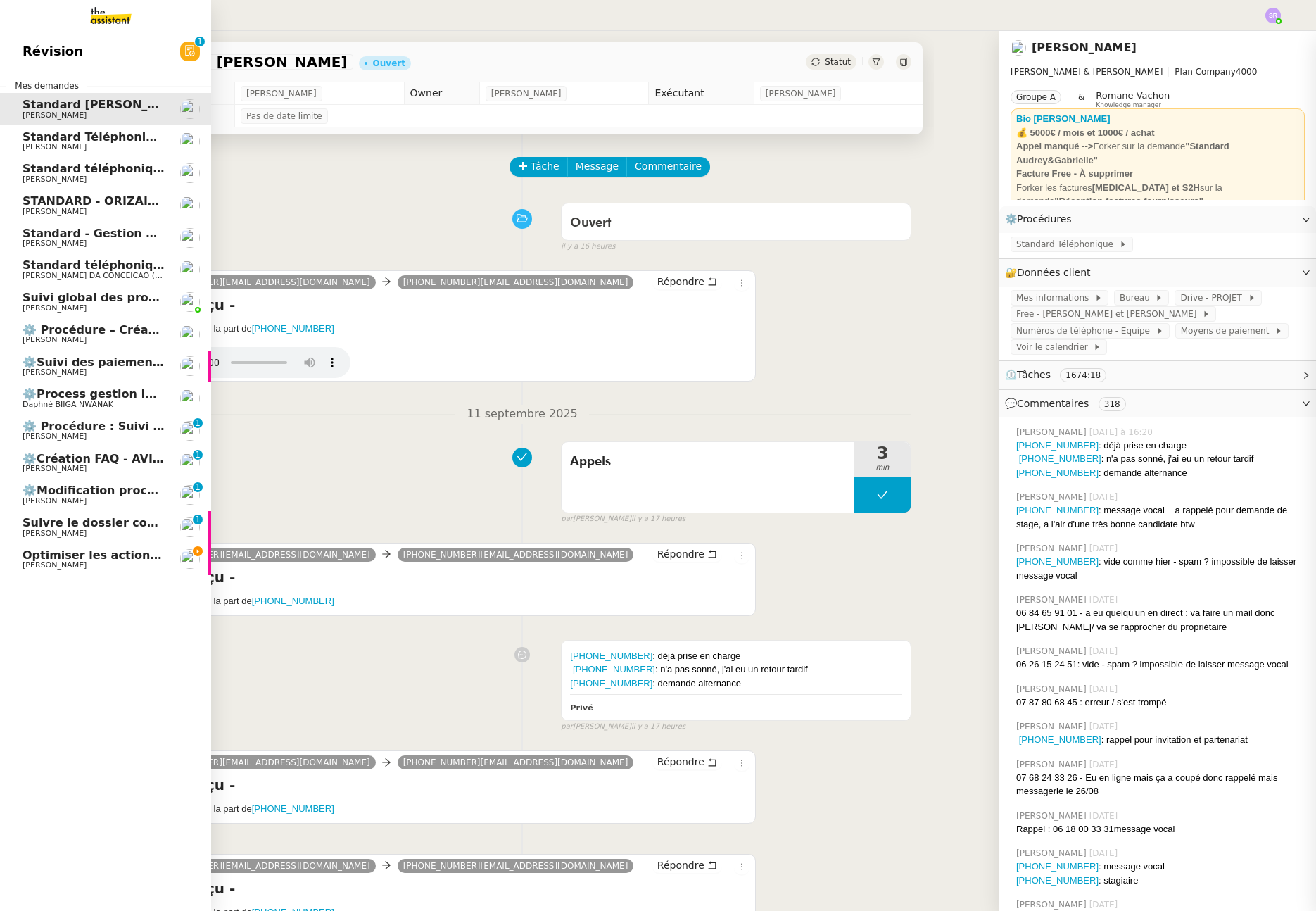
click at [75, 563] on span "[PERSON_NAME]" at bounding box center [94, 565] width 142 height 8
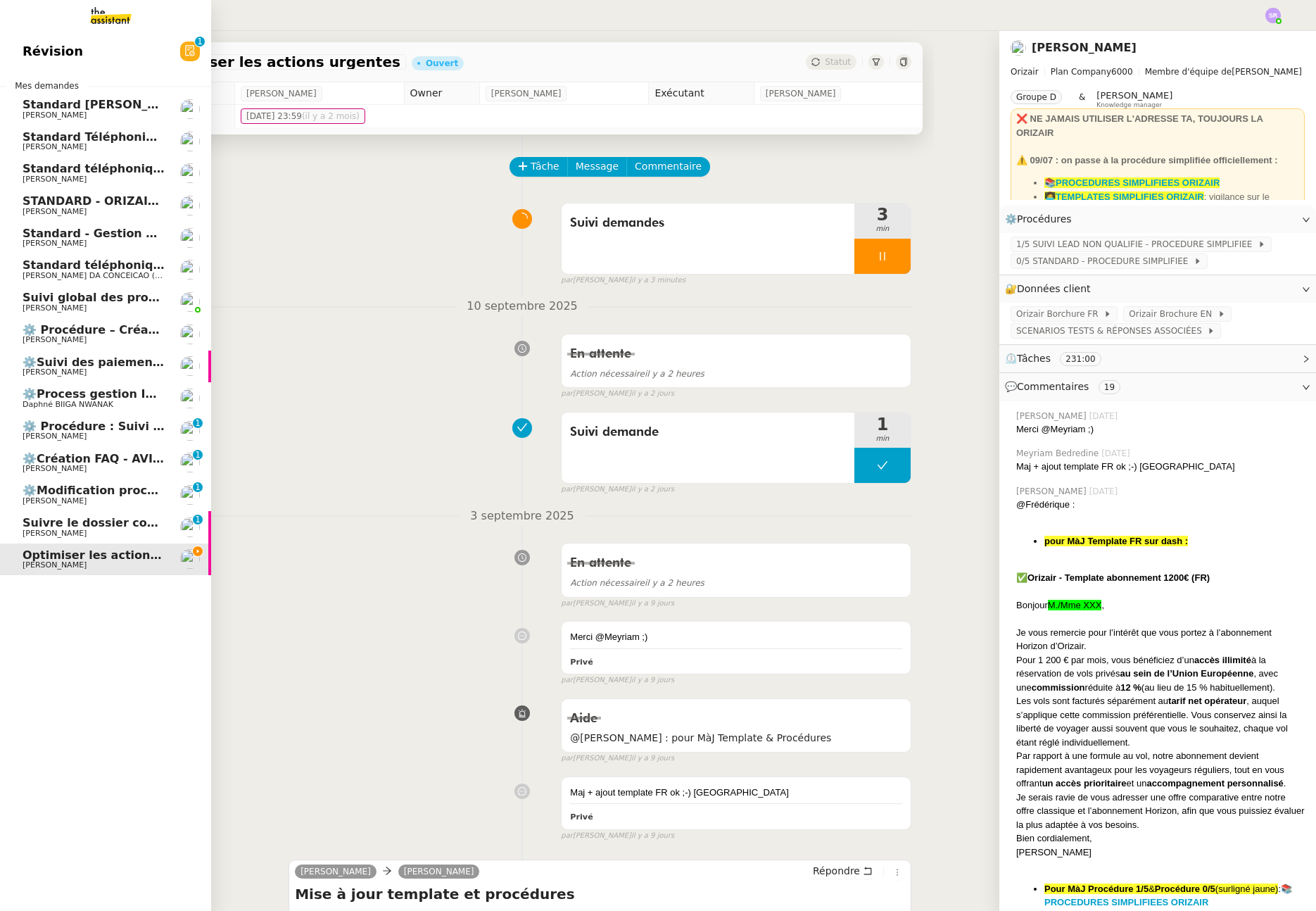
click at [124, 470] on span "Maria-Daniele Killy" at bounding box center [94, 469] width 142 height 8
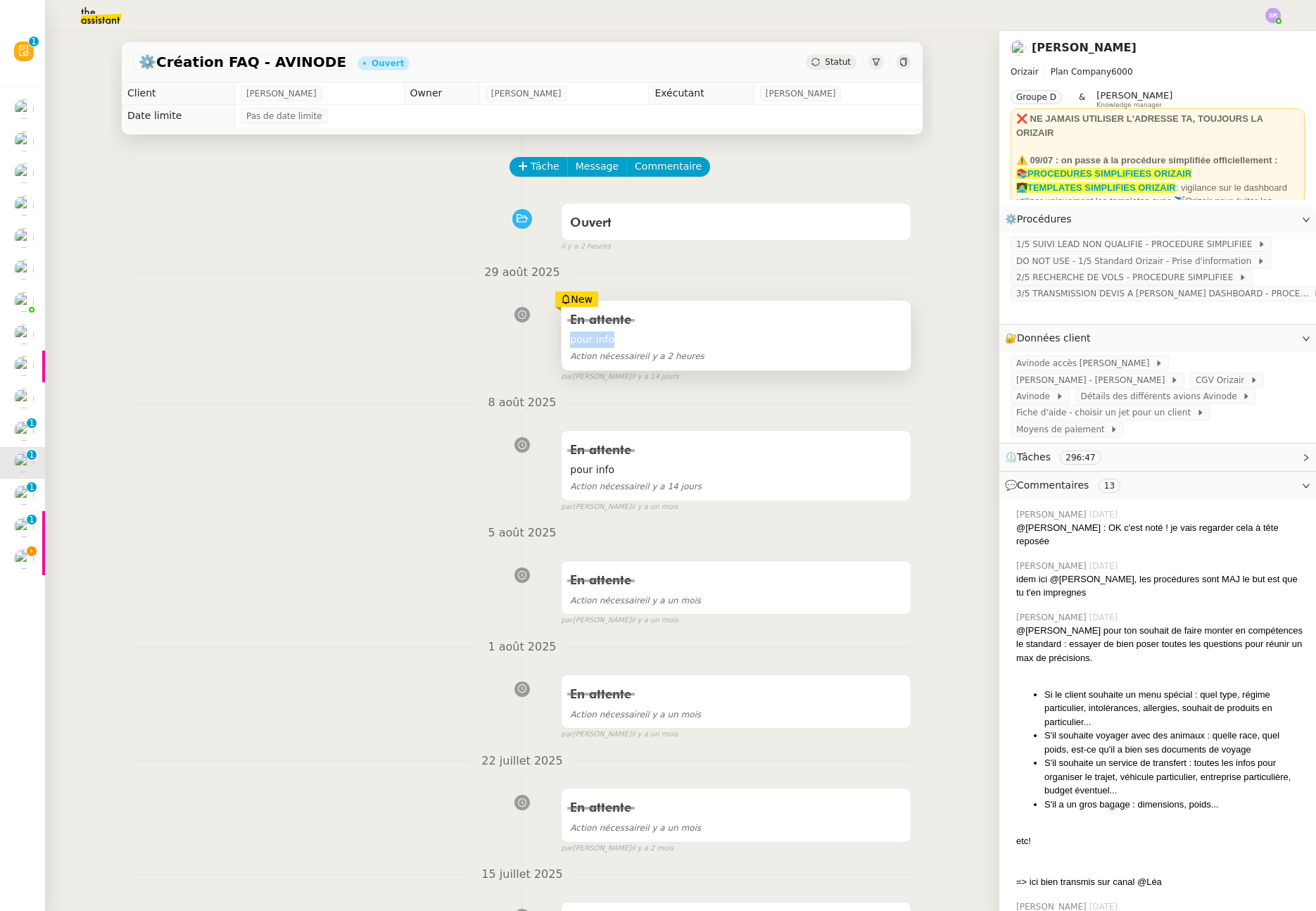
drag, startPoint x: 597, startPoint y: 340, endPoint x: 564, endPoint y: 341, distance: 33.0
click at [564, 341] on div "En attente pour info Action nécessaire il y a 2 heures" at bounding box center [736, 335] width 349 height 70
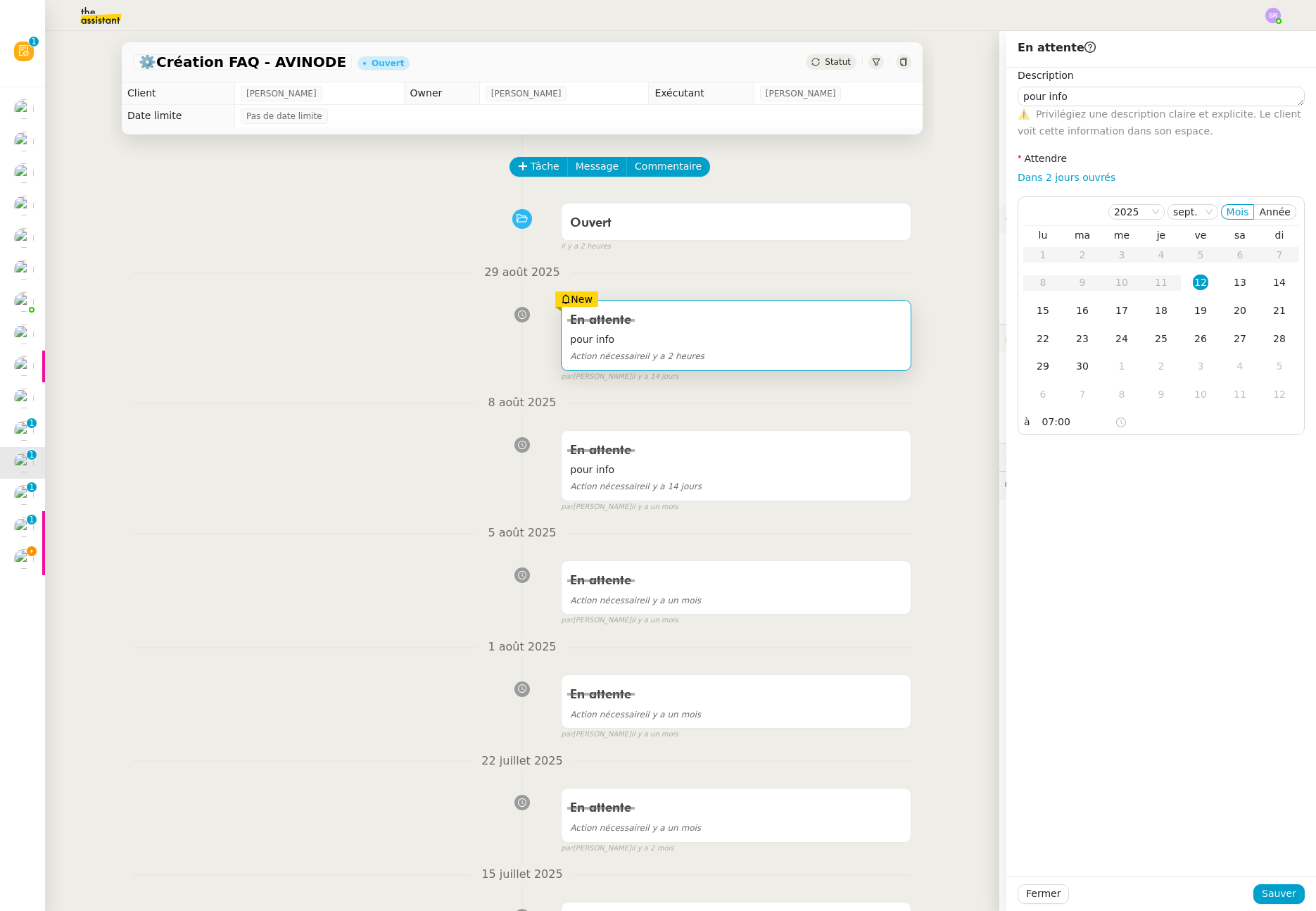
click at [779, 169] on div "Tâche Message Commentaire" at bounding box center [711, 174] width 400 height 34
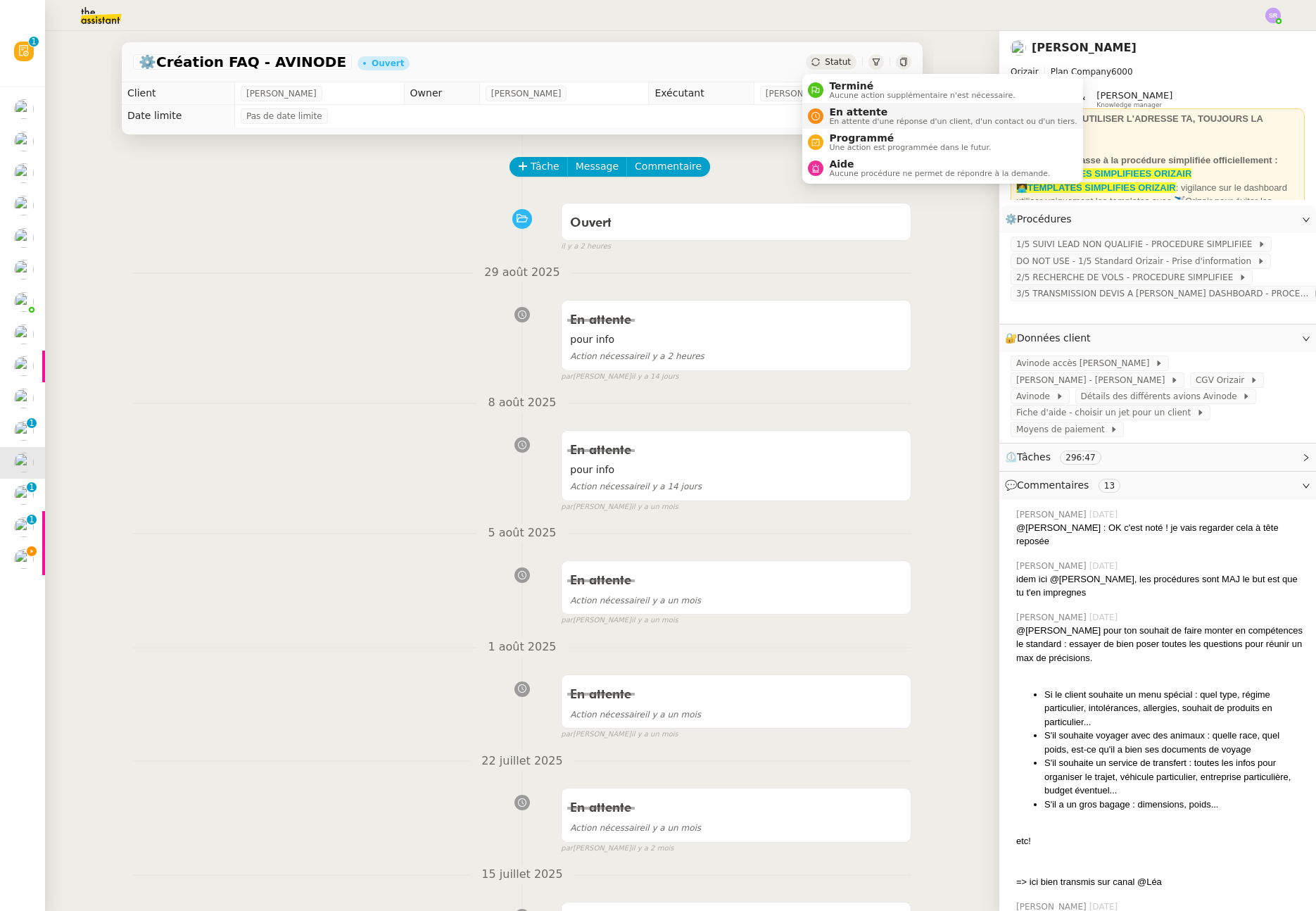
click at [846, 112] on span "En attente" at bounding box center [953, 112] width 247 height 11
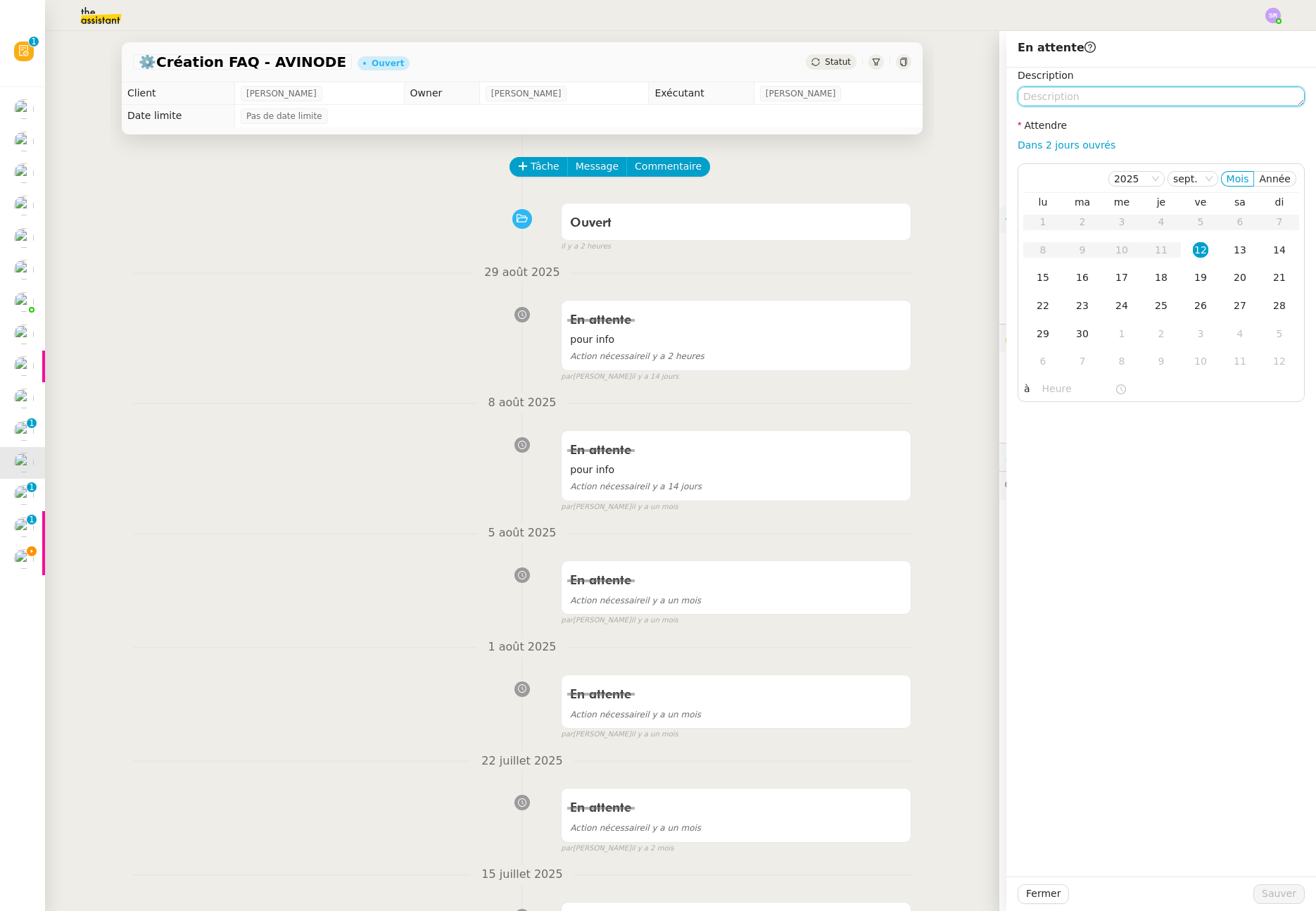
click at [1082, 101] on textarea at bounding box center [1161, 96] width 287 height 20
paste textarea "pour info"
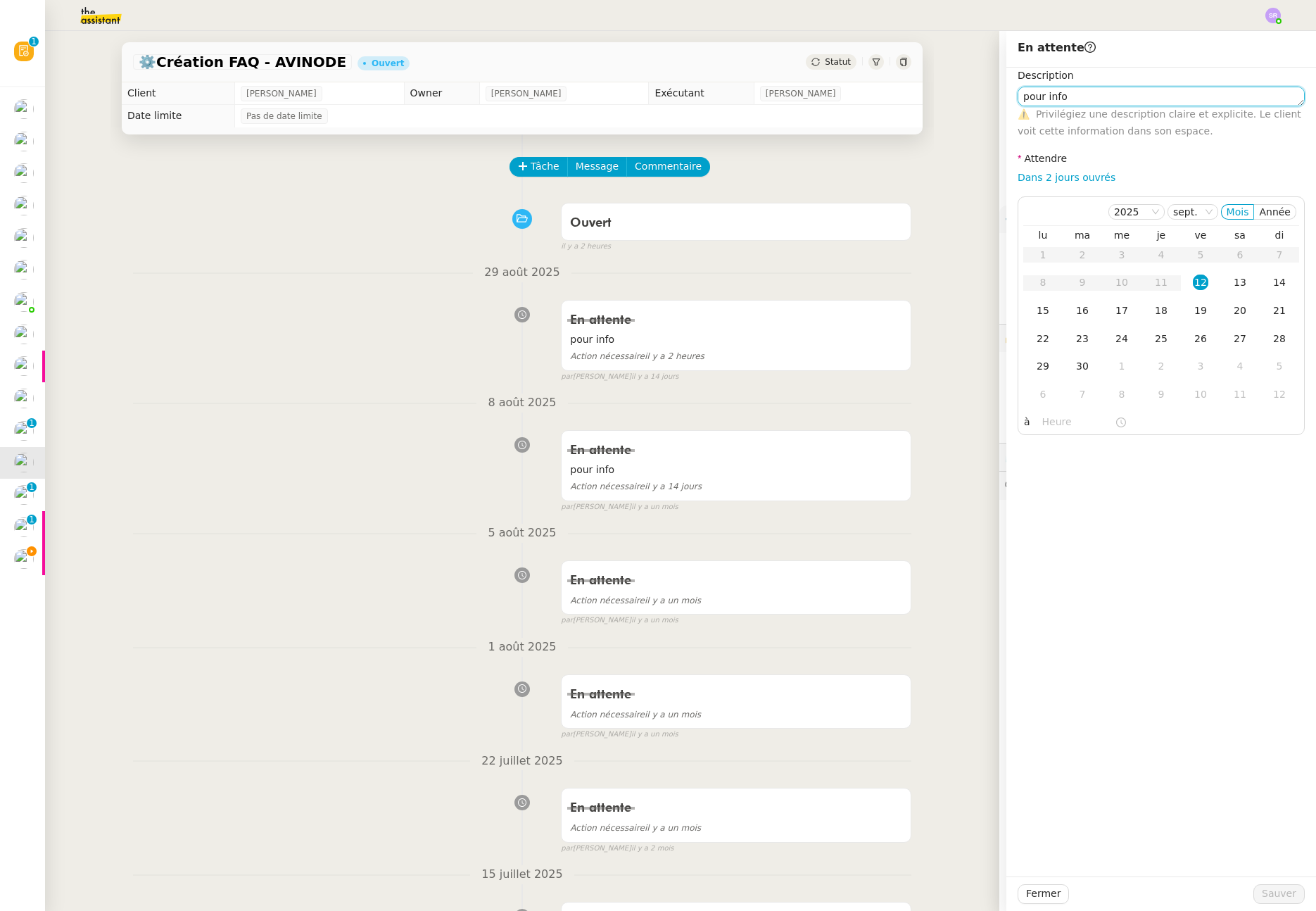
type textarea "pour info"
click at [1049, 185] on div "Dans 2 jours ouvrés" at bounding box center [1161, 177] width 287 height 16
click at [1053, 182] on link "Dans 2 jours ouvrés" at bounding box center [1067, 177] width 98 height 11
type input "07:00"
click at [1113, 357] on td "1" at bounding box center [1121, 366] width 39 height 28
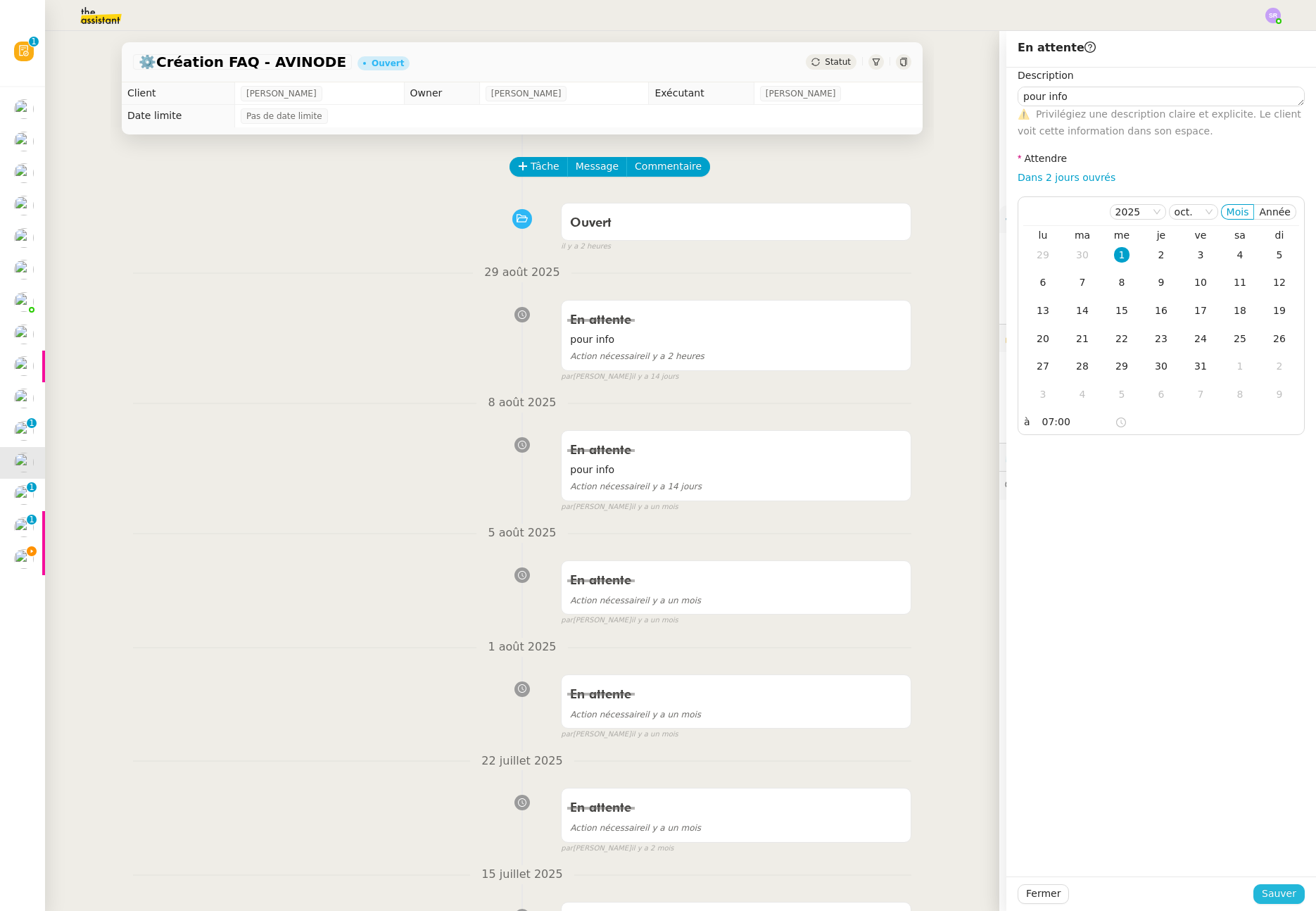
click at [1271, 899] on span "Sauver" at bounding box center [1279, 894] width 34 height 16
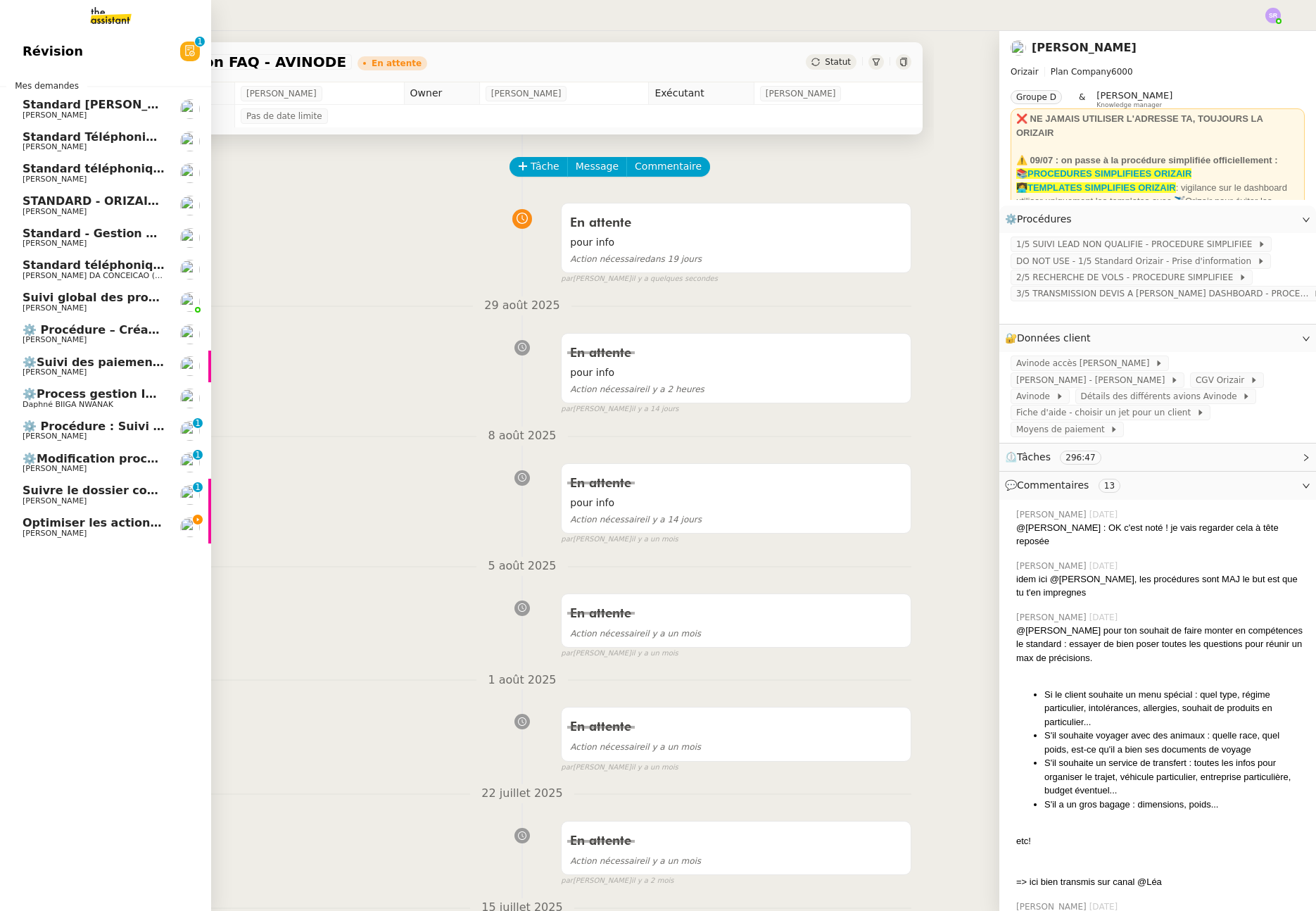
click at [120, 527] on span "Optimiser les actions urgentes" at bounding box center [120, 523] width 195 height 13
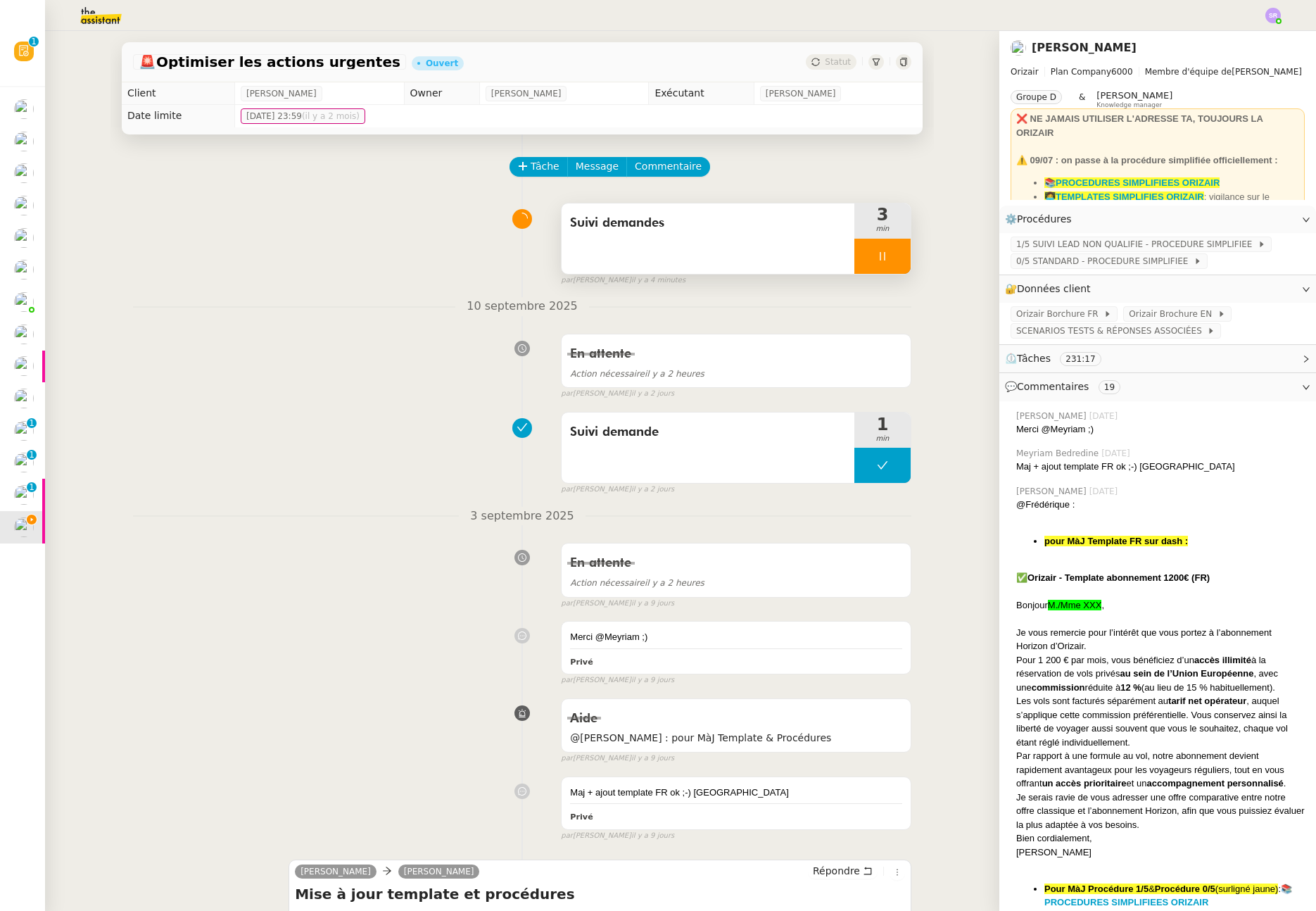
click at [877, 251] on icon at bounding box center [883, 256] width 11 height 11
click at [863, 263] on div at bounding box center [868, 256] width 28 height 35
click at [885, 257] on div at bounding box center [882, 256] width 56 height 35
click at [892, 259] on icon at bounding box center [897, 256] width 11 height 8
click at [838, 63] on span "Statut" at bounding box center [838, 62] width 26 height 10
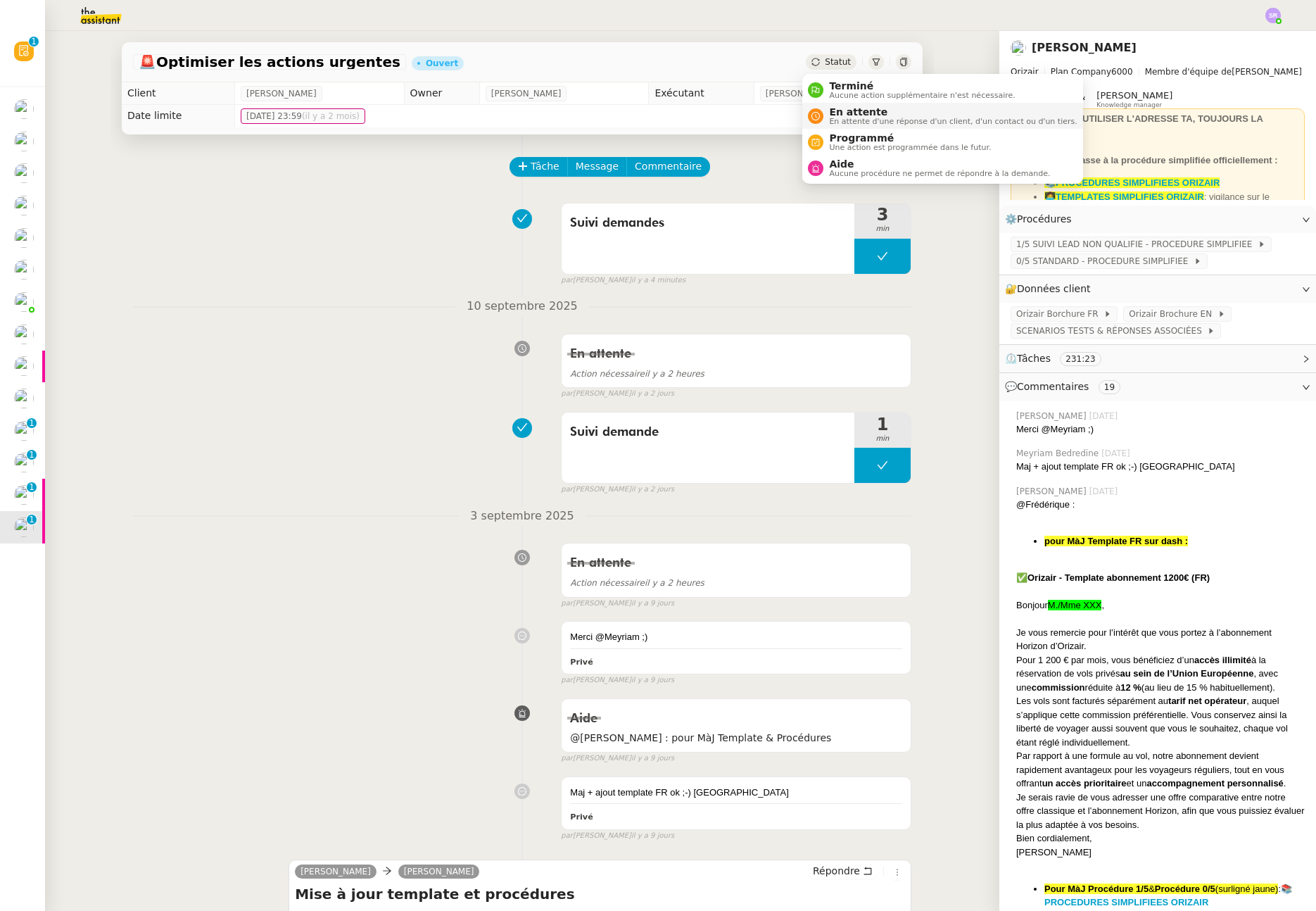
click at [885, 120] on span "En attente d'une réponse d'un client, d'un contact ou d'un tiers." at bounding box center [953, 121] width 247 height 8
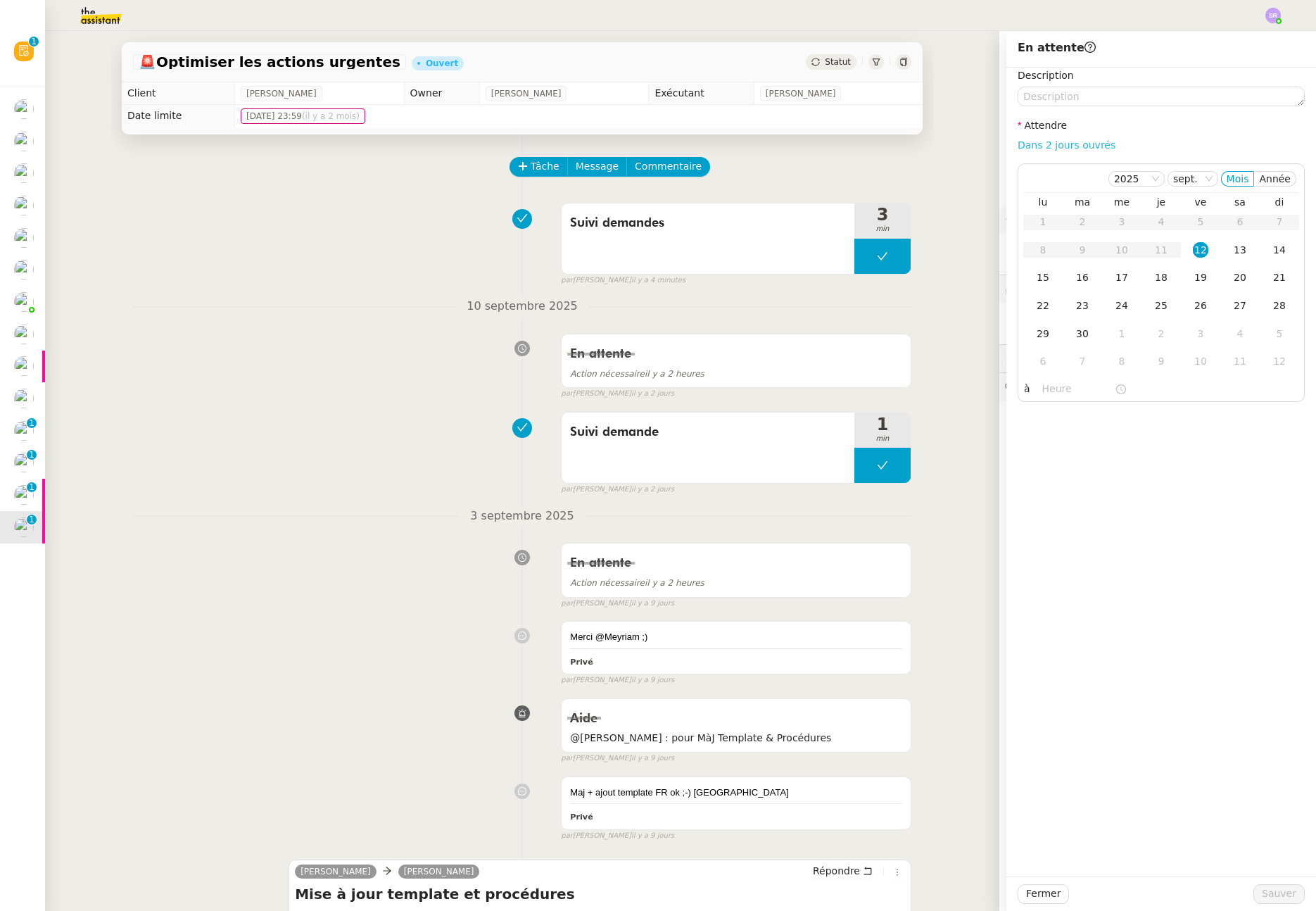
click at [1074, 143] on link "Dans 2 jours ouvrés" at bounding box center [1067, 145] width 98 height 11
type input "07:00"
click at [1114, 335] on div "1" at bounding box center [1121, 333] width 15 height 15
click at [1265, 888] on span "Sauver" at bounding box center [1279, 894] width 34 height 16
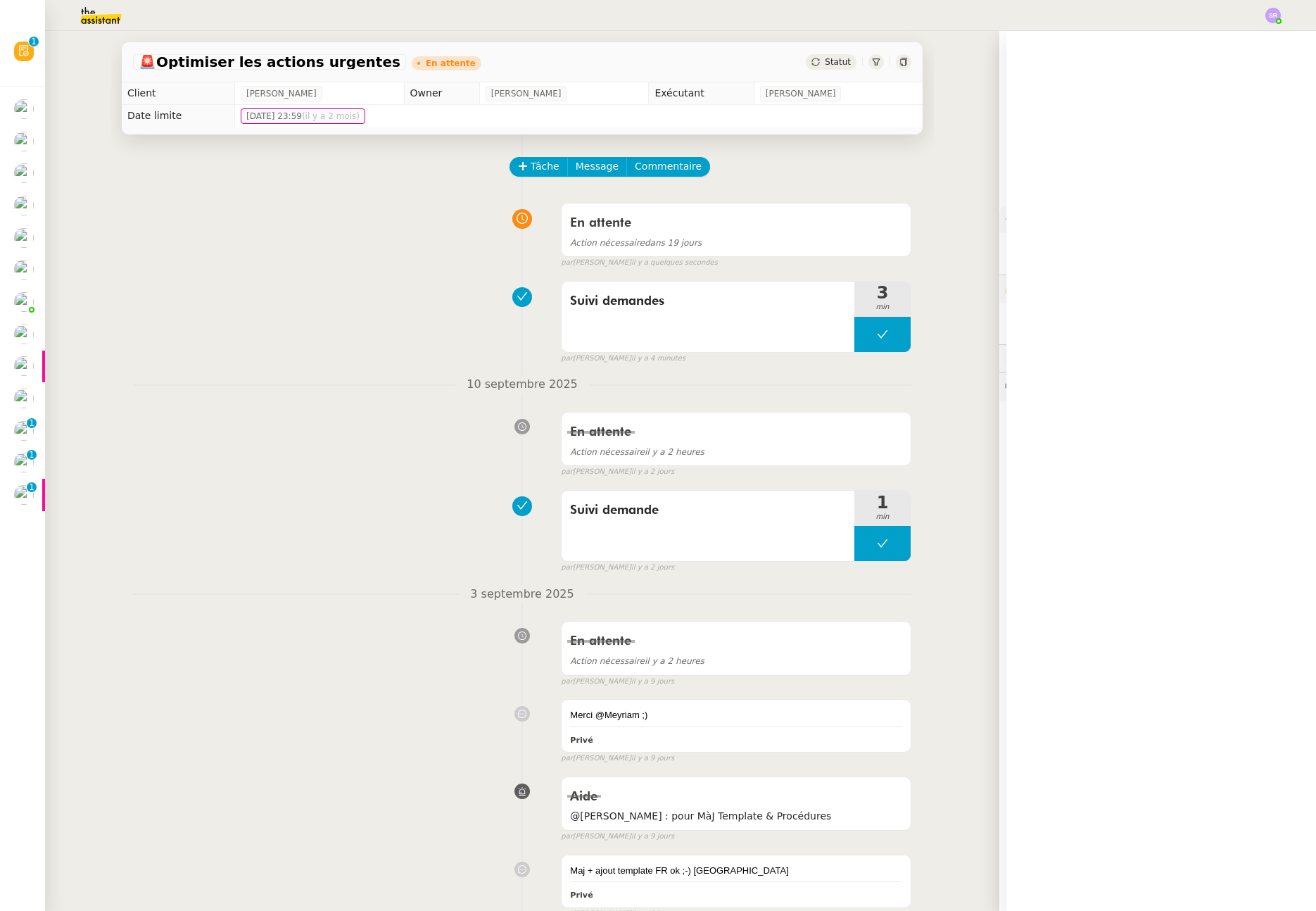
click at [273, 486] on div "Suivi demande 1 min false par Stéphanie R. il y a 2 jours" at bounding box center [522, 528] width 779 height 90
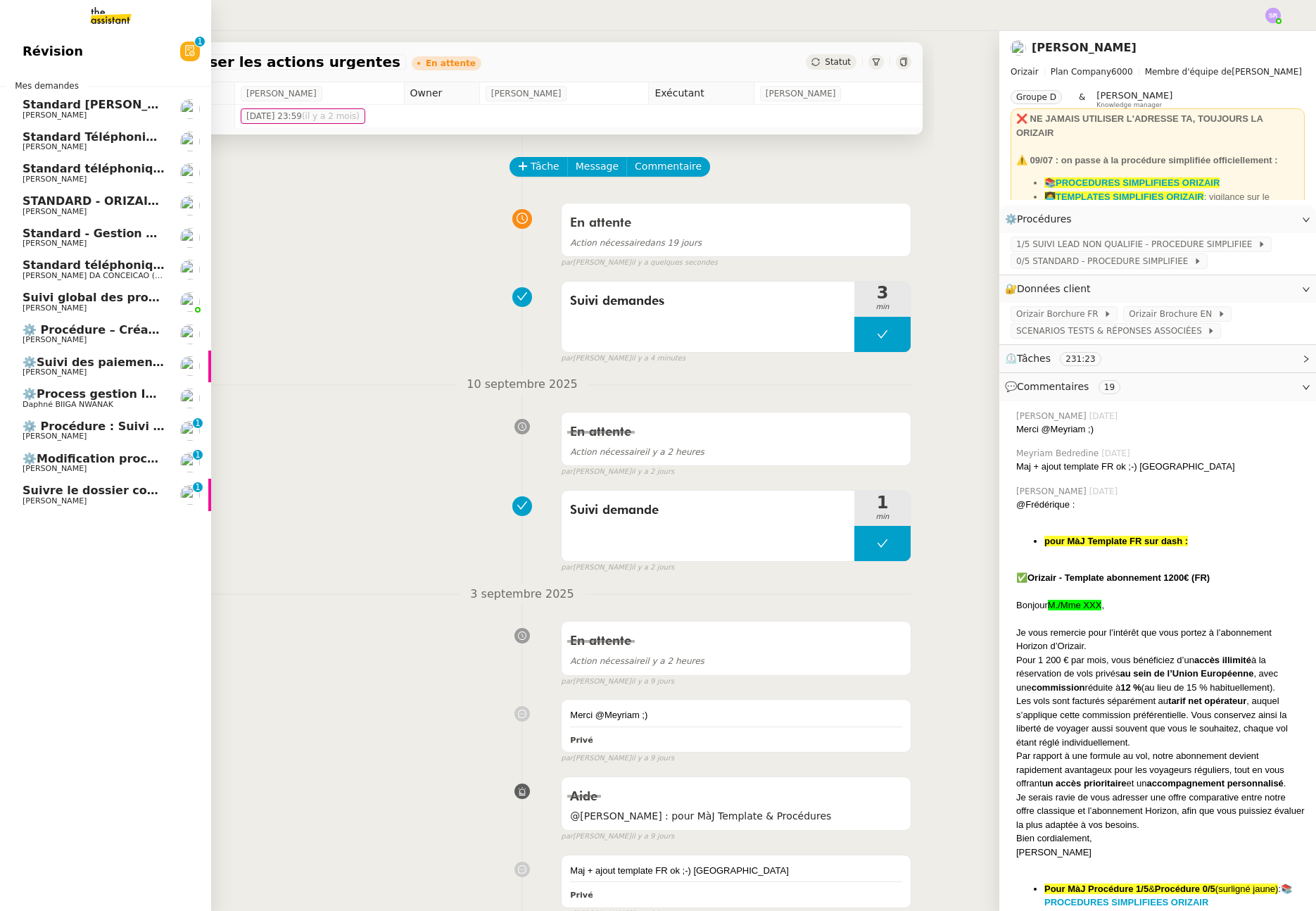
click at [48, 432] on span "[PERSON_NAME]" at bounding box center [55, 436] width 64 height 9
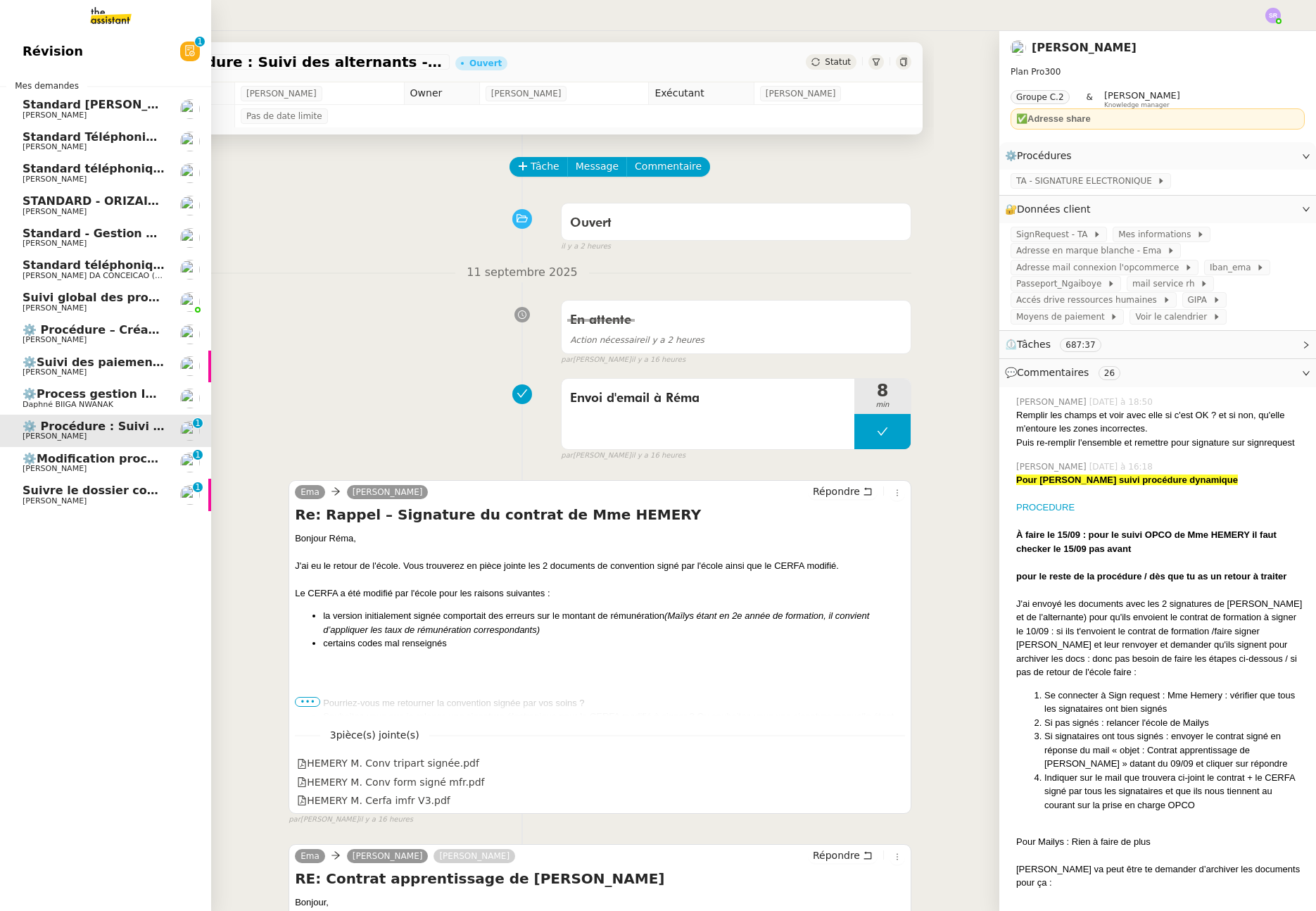
click at [64, 497] on span "[PERSON_NAME]" at bounding box center [55, 501] width 64 height 9
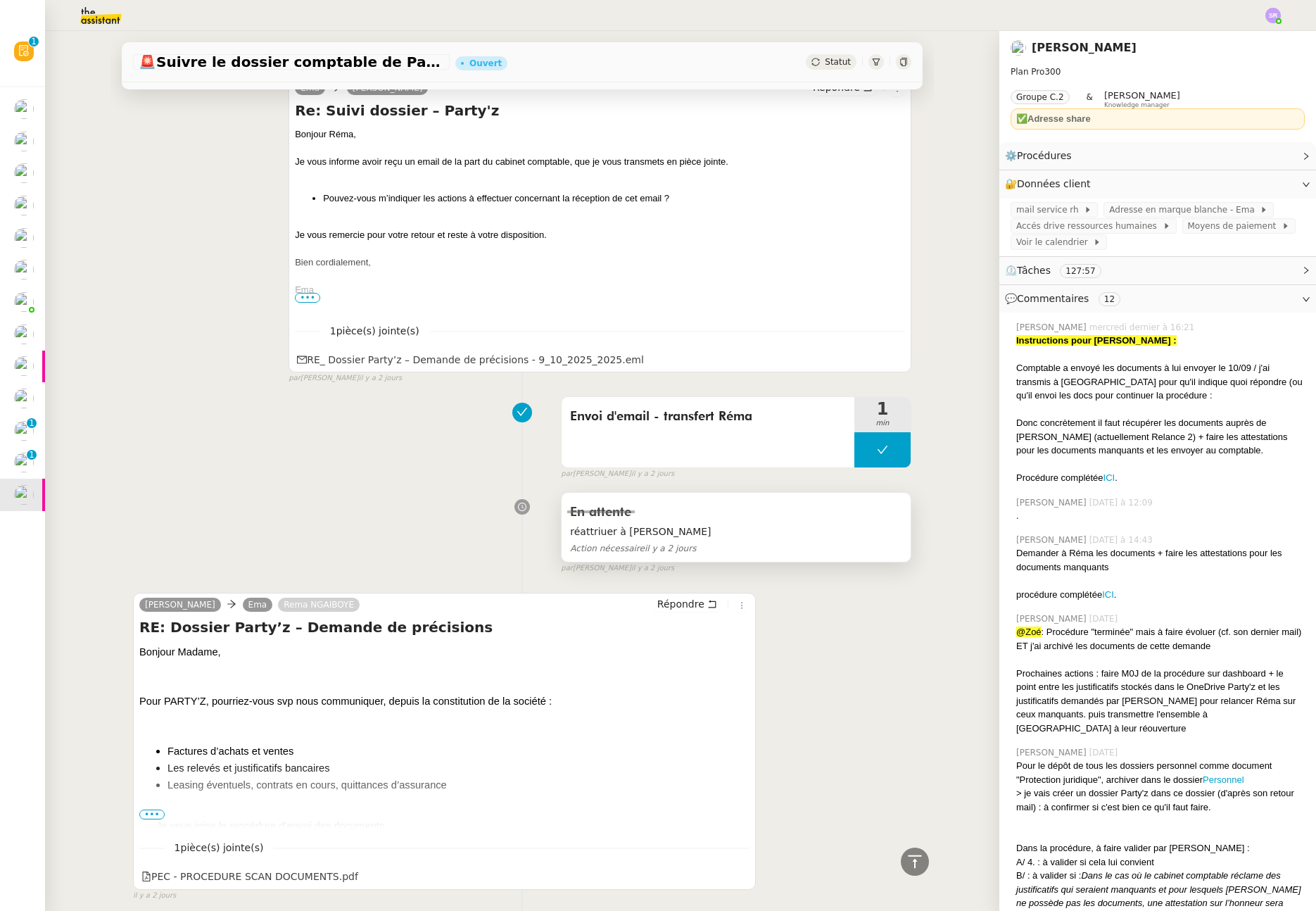
scroll to position [629, 0]
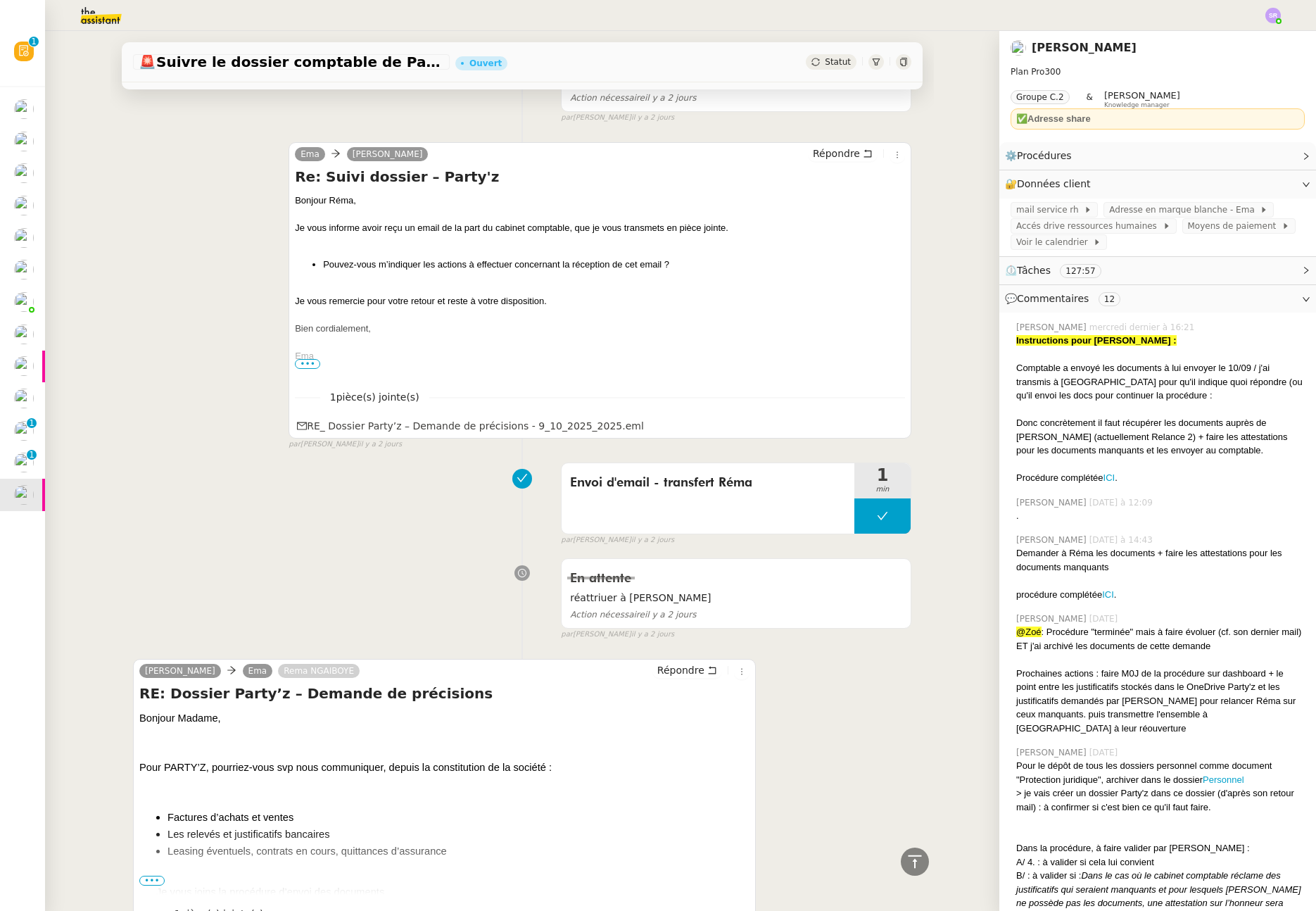
click at [299, 366] on span "•••" at bounding box center [307, 364] width 25 height 10
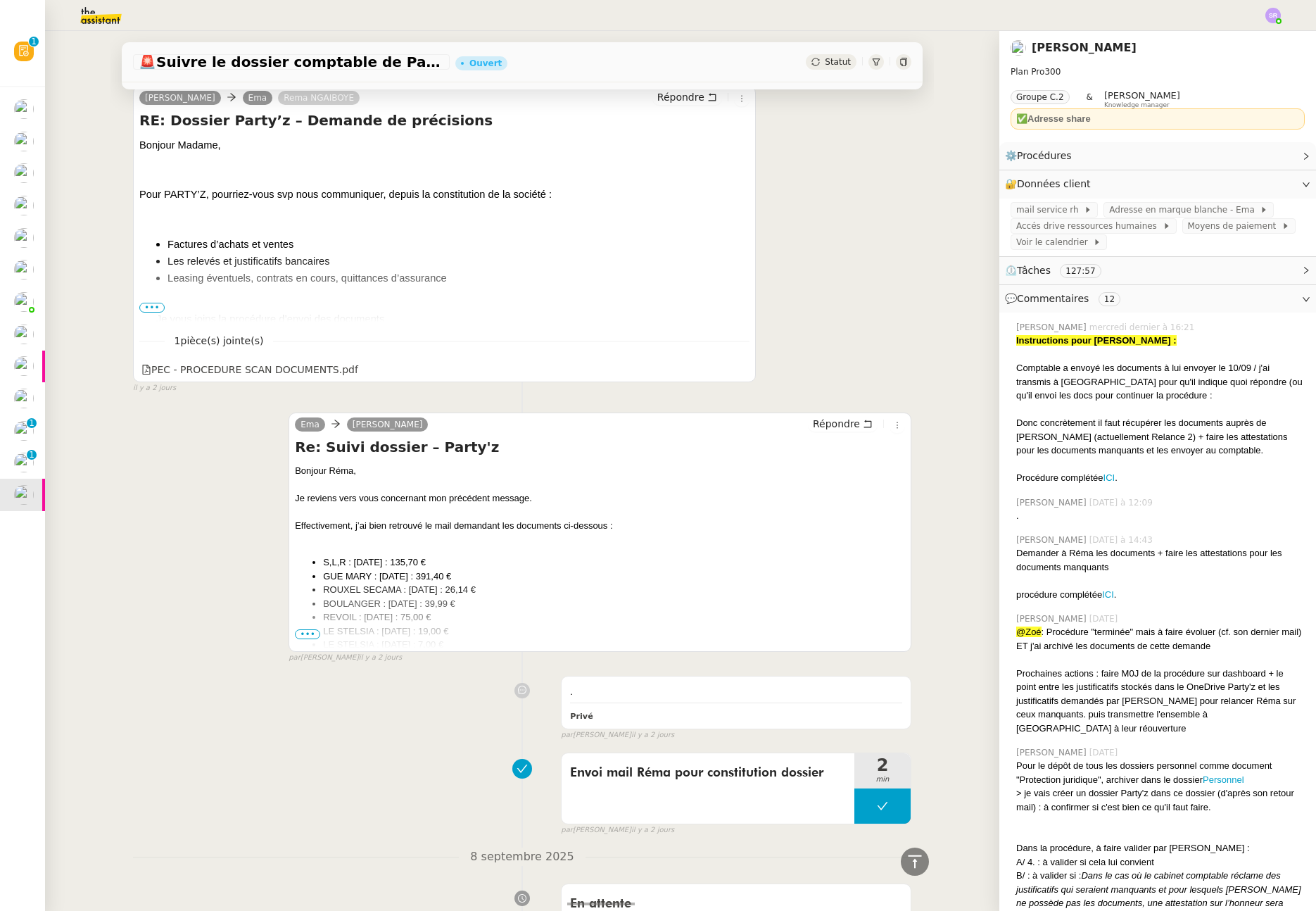
scroll to position [2162, 0]
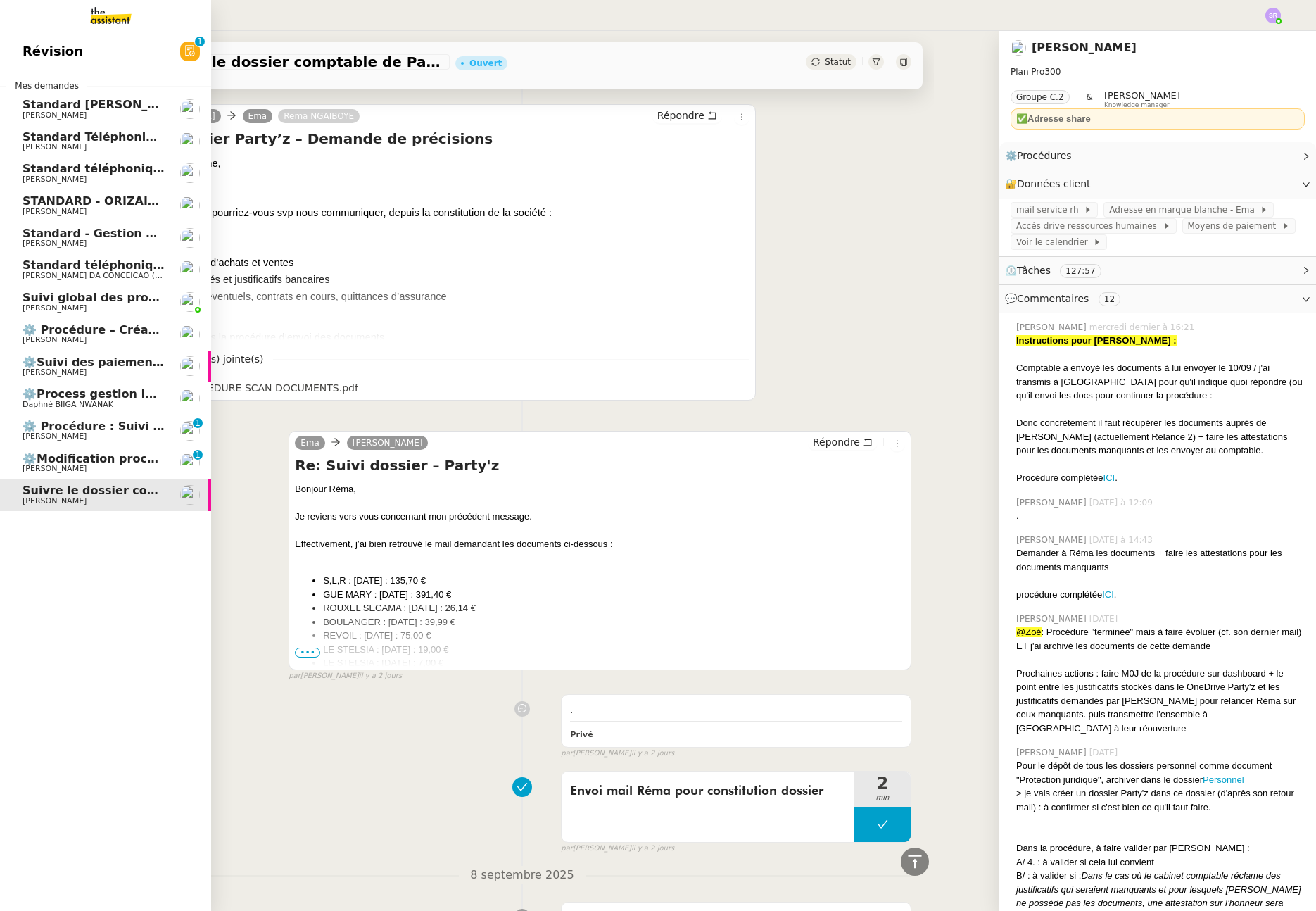
click at [98, 453] on span "⚙️Modification procédure Standard" at bounding box center [134, 458] width 224 height 13
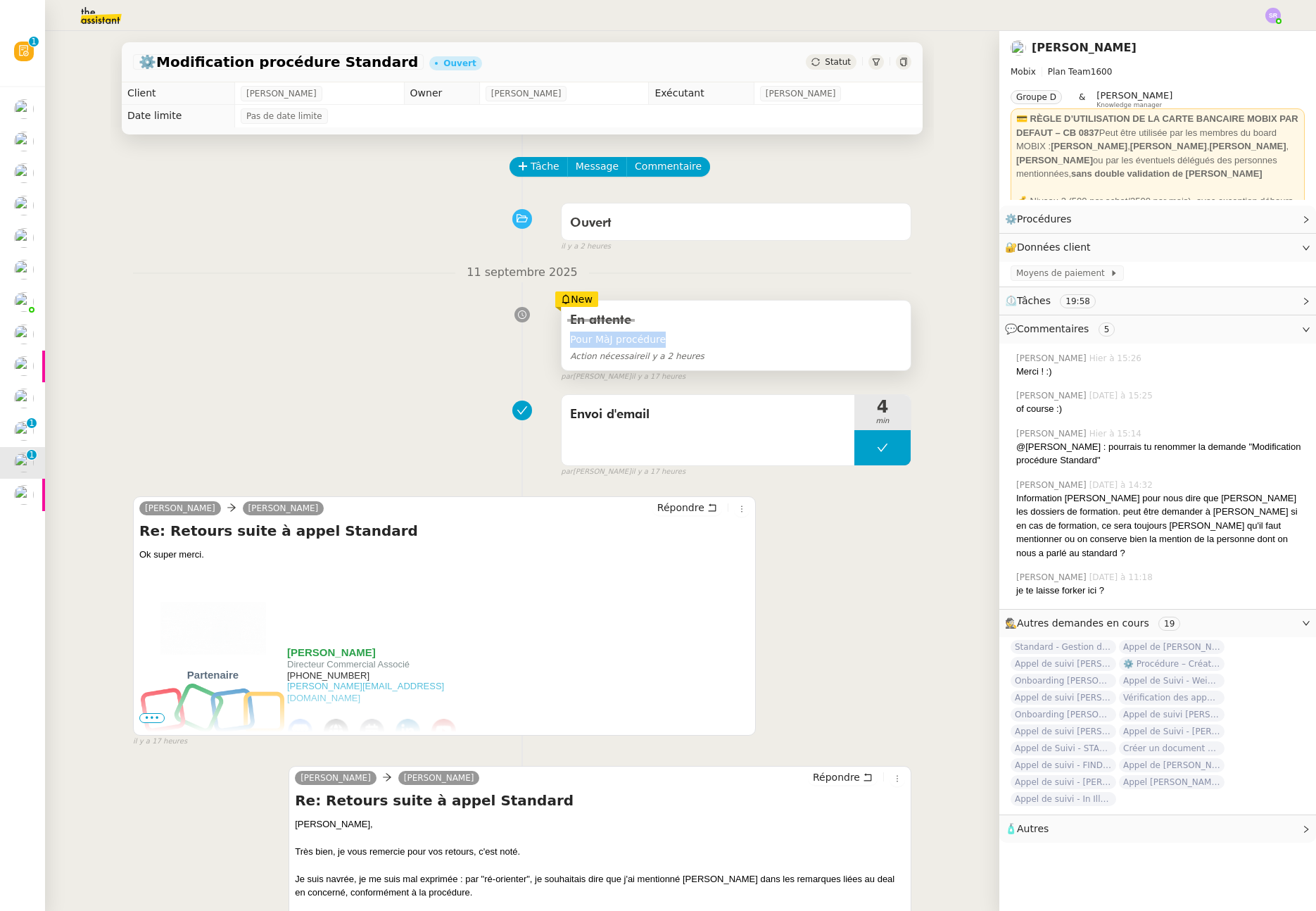
drag, startPoint x: 663, startPoint y: 341, endPoint x: 557, endPoint y: 337, distance: 106.1
click at [562, 337] on div "En attente Pour MàJ procédure Action nécessaire il y a 2 heures" at bounding box center [736, 335] width 349 height 70
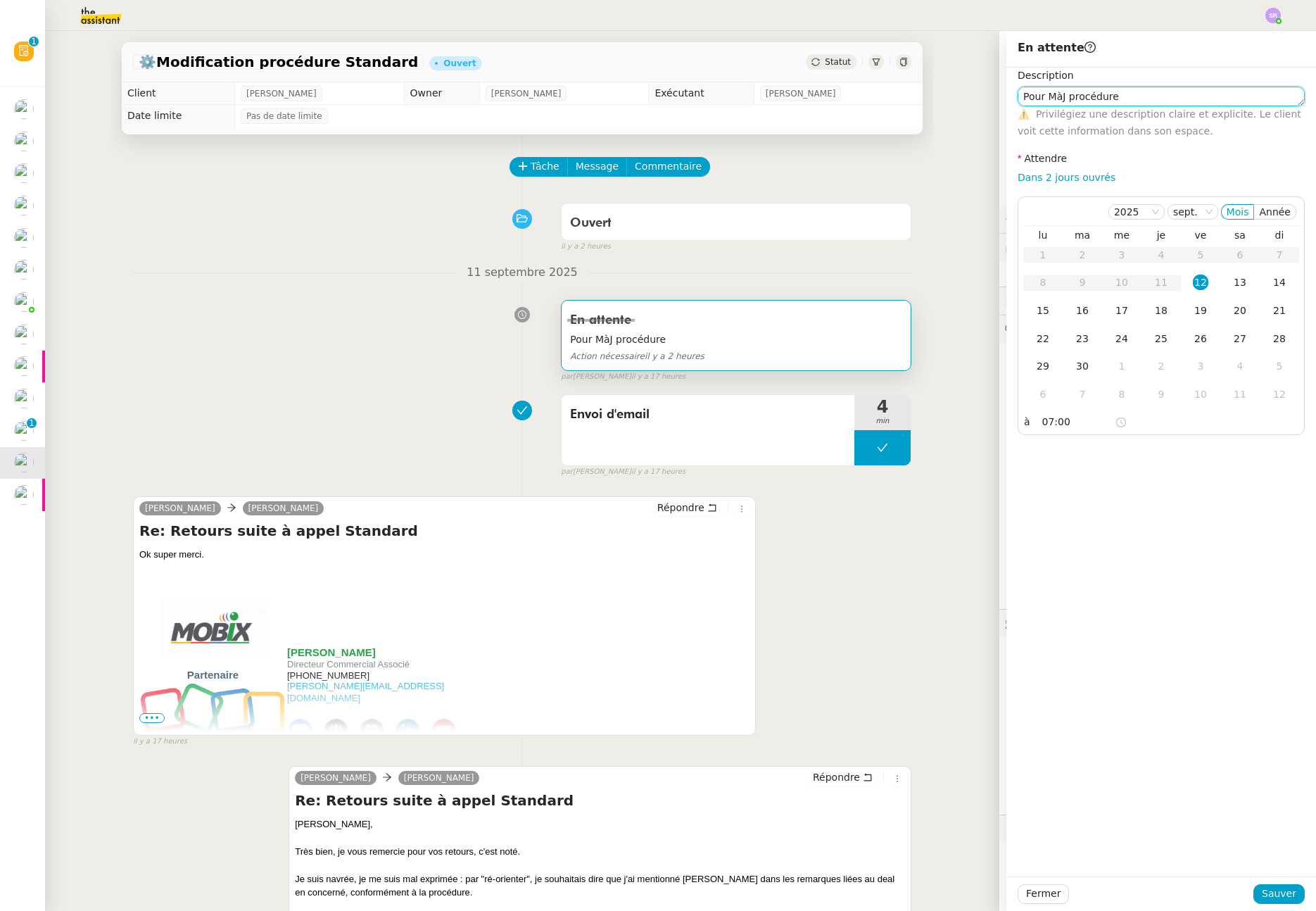
click at [1129, 104] on textarea "Pour MàJ procédure" at bounding box center [1161, 96] width 287 height 20
drag, startPoint x: 1139, startPoint y: 102, endPoint x: 991, endPoint y: 96, distance: 148.1
click at [991, 96] on app-ticket "⚙️Modification procédure Standard Ouvert Statut Client Florian Parant Owner Fré…" at bounding box center [680, 471] width 1271 height 880
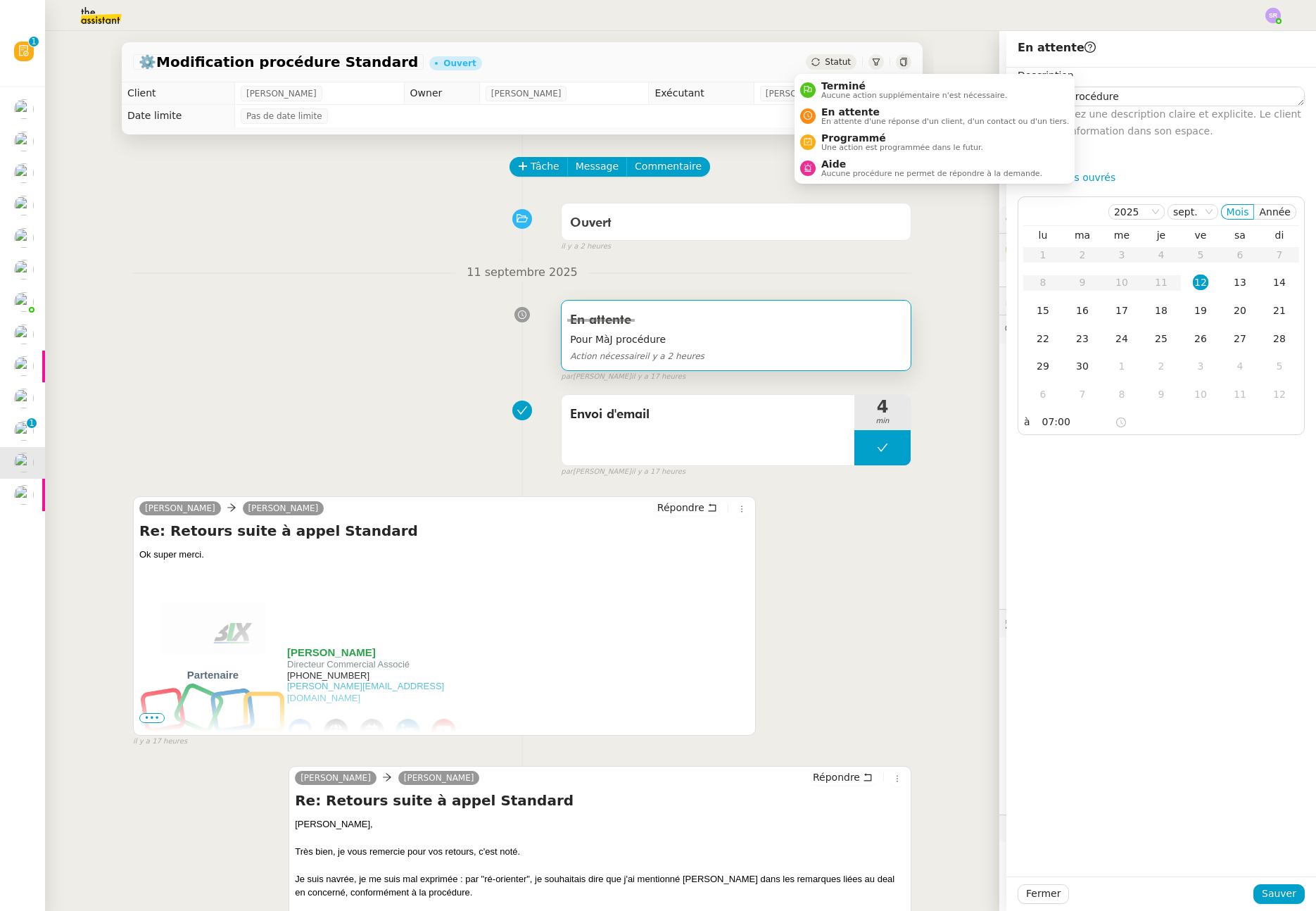
click at [833, 60] on span "Statut" at bounding box center [838, 62] width 26 height 10
click at [846, 121] on span "En attente d'une réponse d'un client, d'un contact ou d'un tiers." at bounding box center [945, 121] width 247 height 8
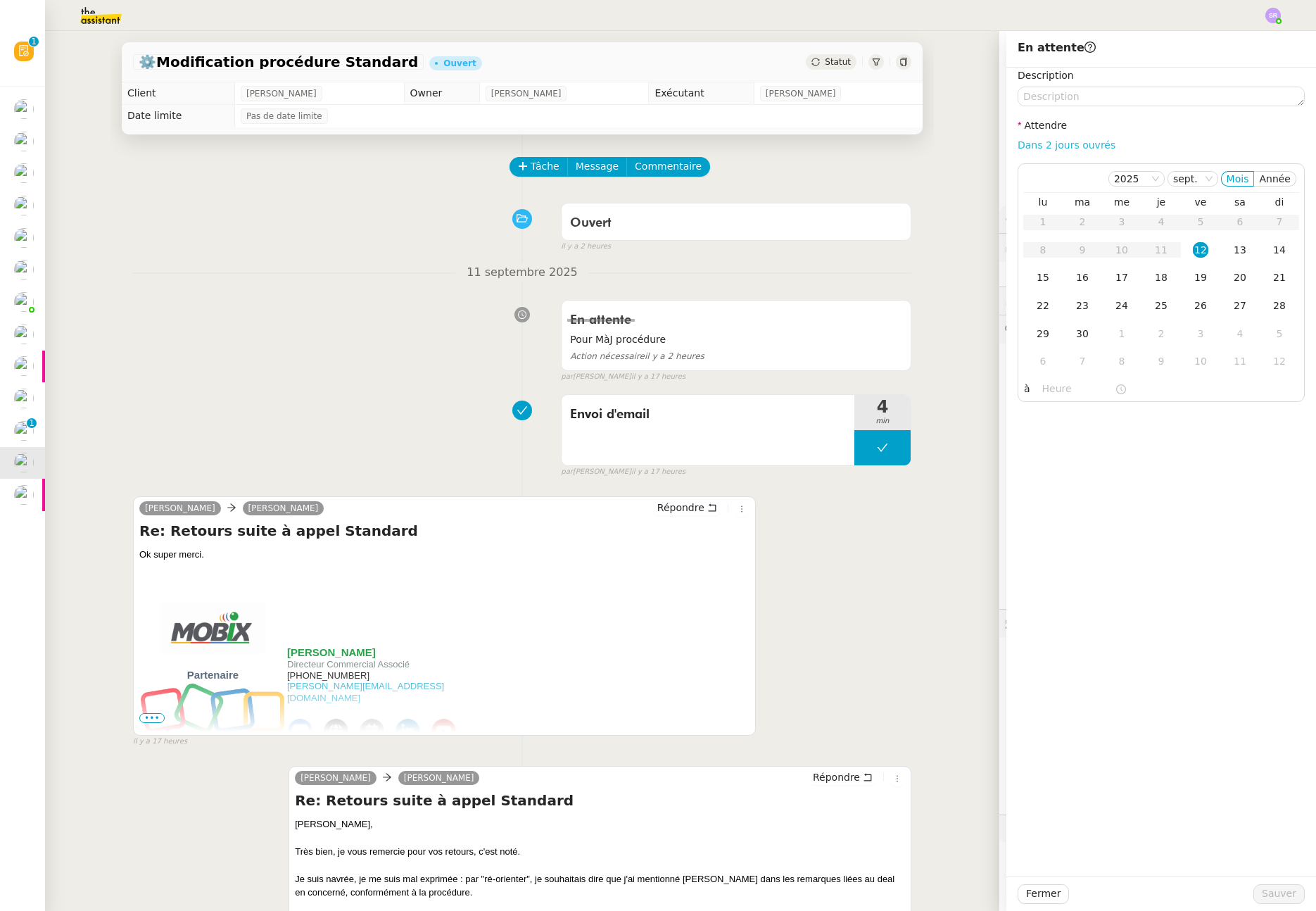
click at [1073, 146] on link "Dans 2 jours ouvrés" at bounding box center [1067, 145] width 98 height 11
type input "07:00"
click at [1035, 277] on div "15" at bounding box center [1043, 277] width 15 height 15
click at [1078, 276] on div "16" at bounding box center [1082, 277] width 15 height 15
click at [1266, 895] on span "Sauver" at bounding box center [1279, 894] width 34 height 16
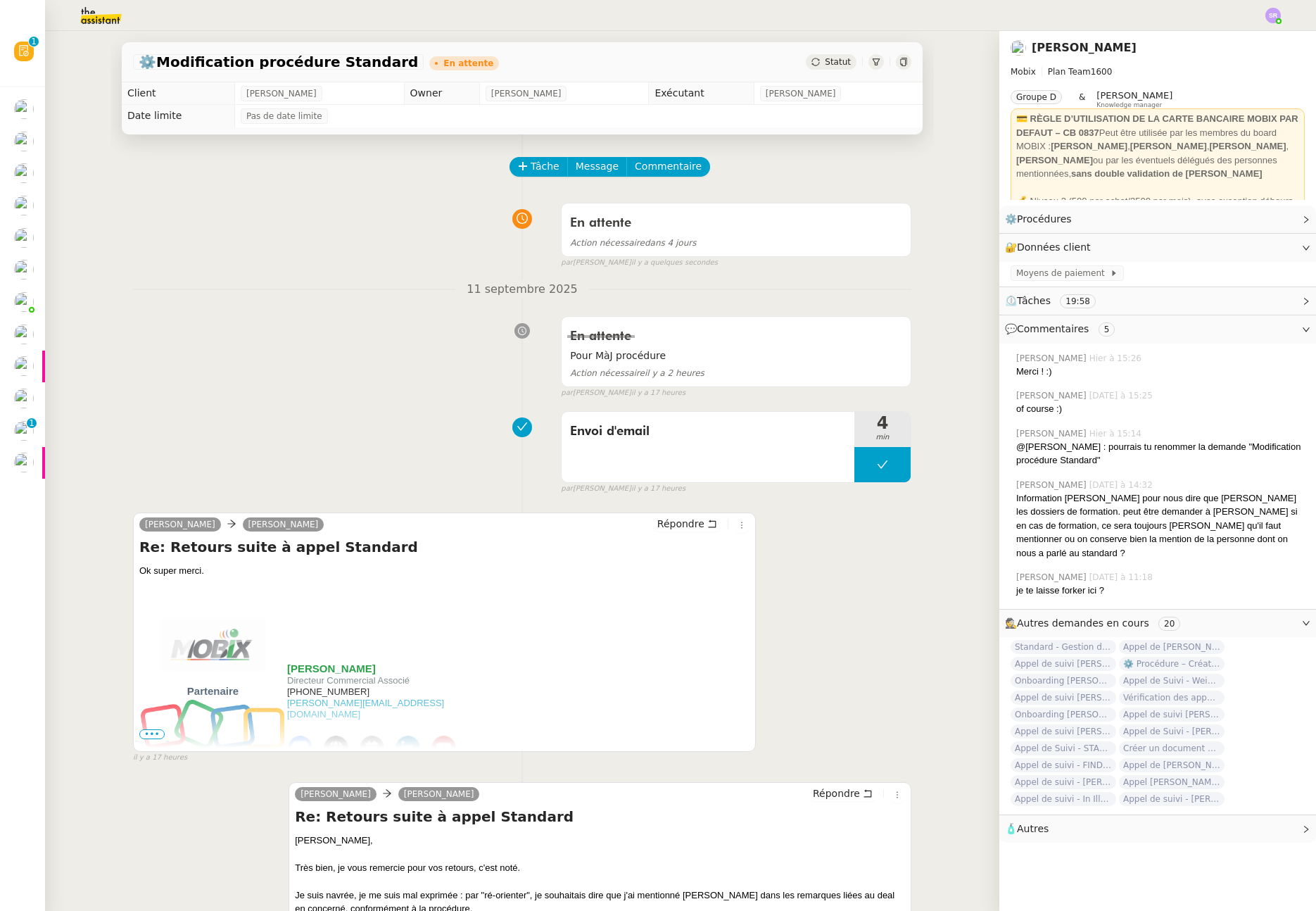
scroll to position [18, 0]
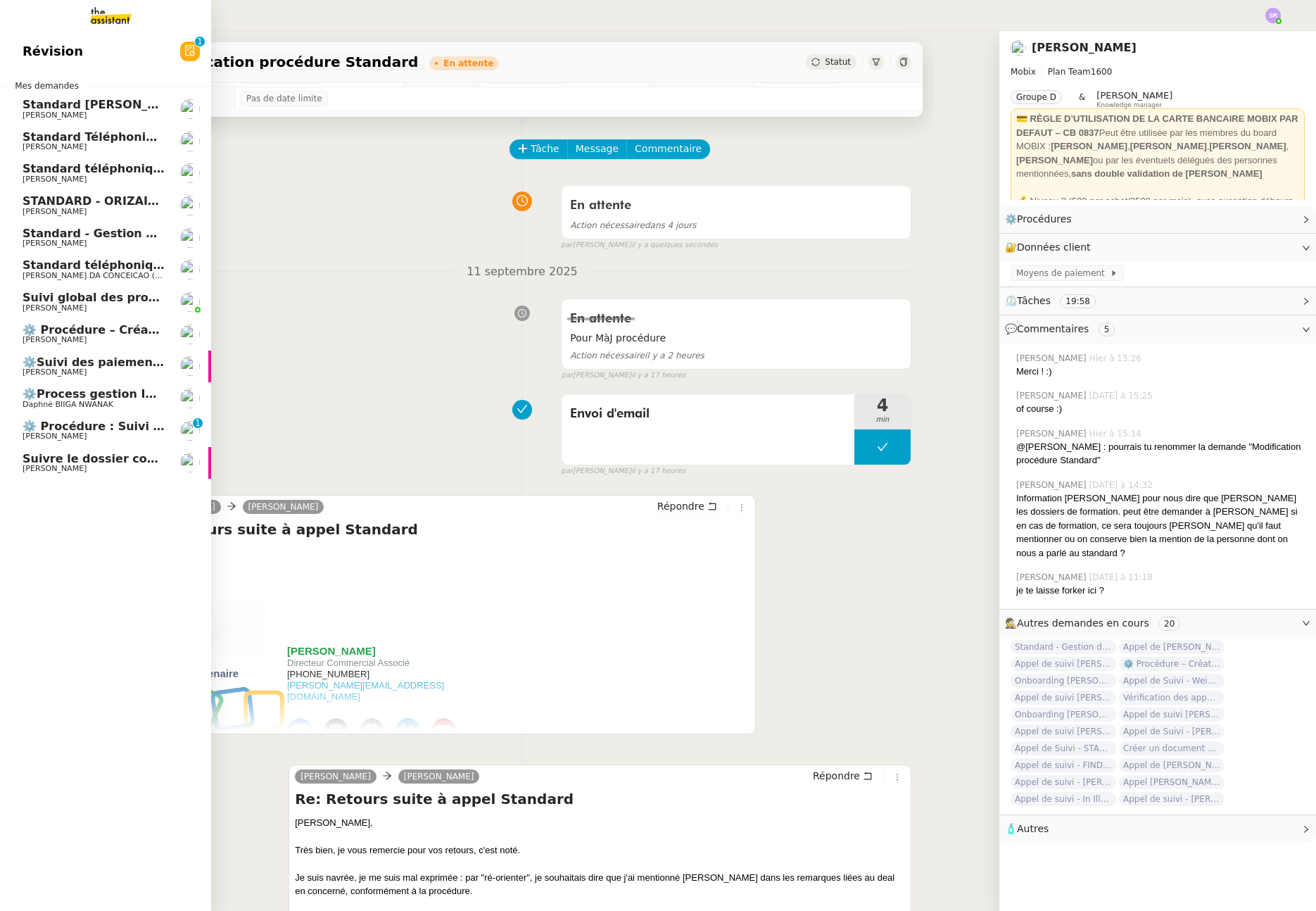
click at [44, 443] on link "⚙️ Procédure : Suivi des alternants - dynamique [PERSON_NAME] 0 1 2 3 4 5 6 7 8…" at bounding box center [105, 431] width 211 height 33
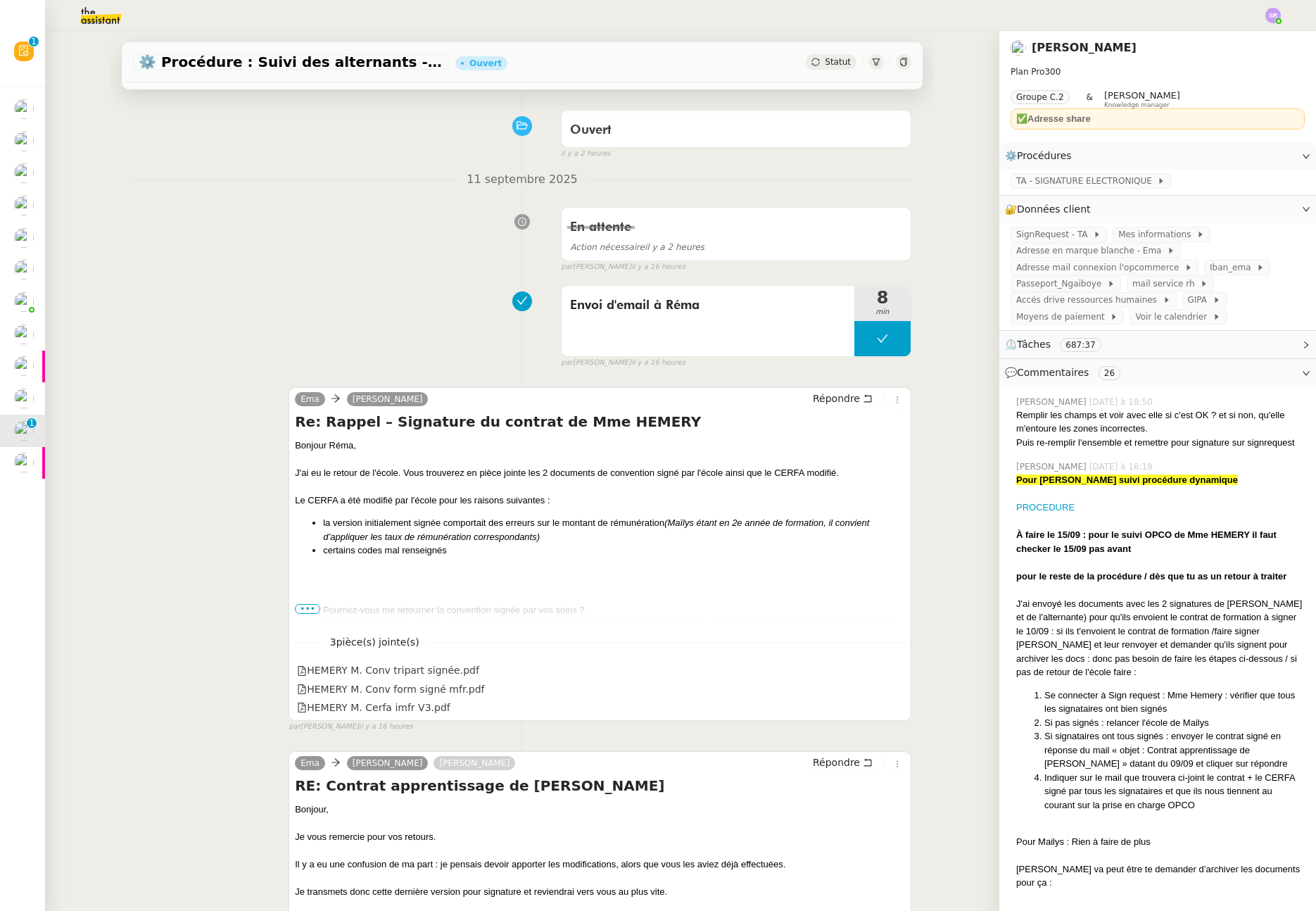
scroll to position [154, 0]
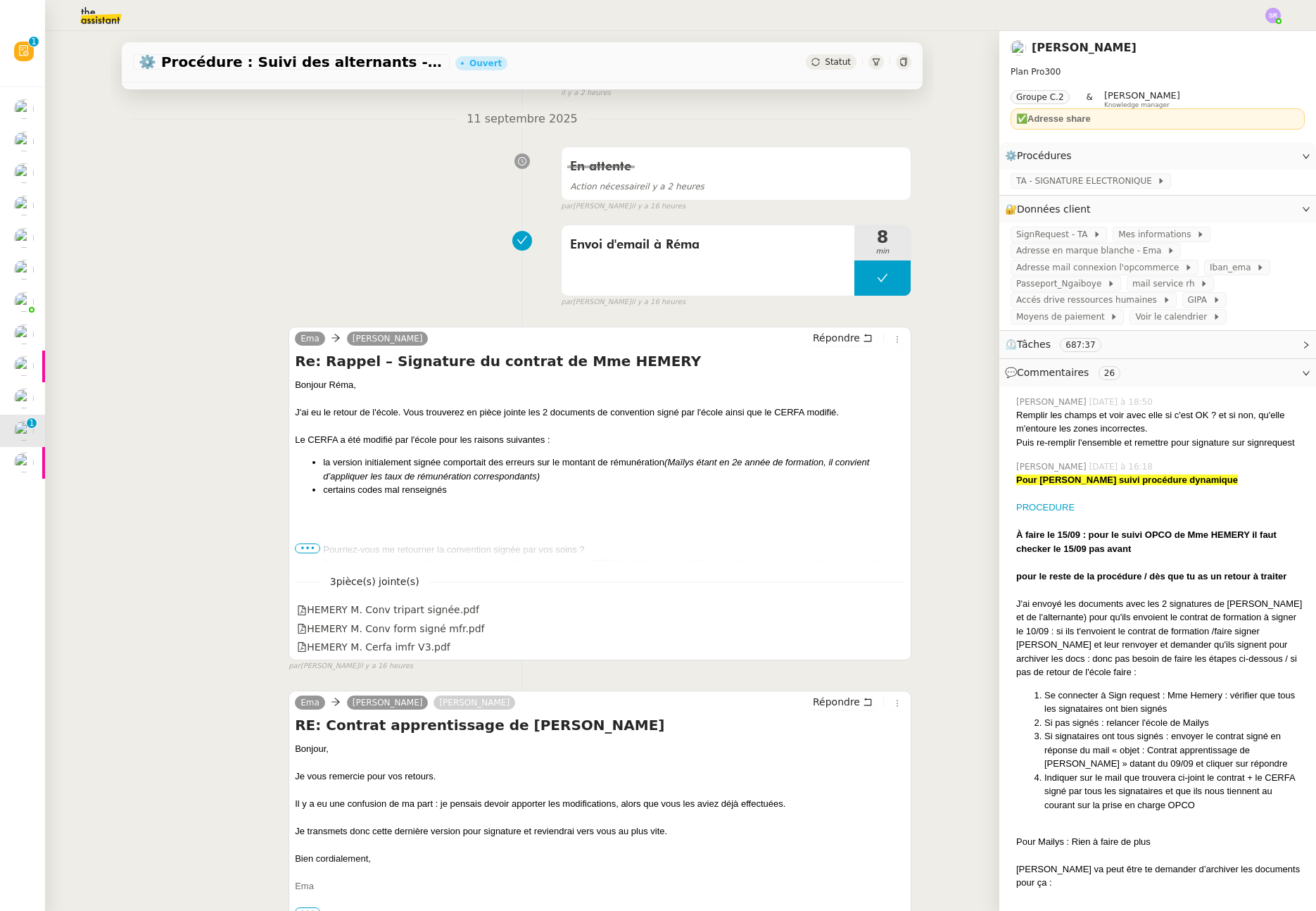
click at [305, 545] on span "•••" at bounding box center [307, 549] width 25 height 10
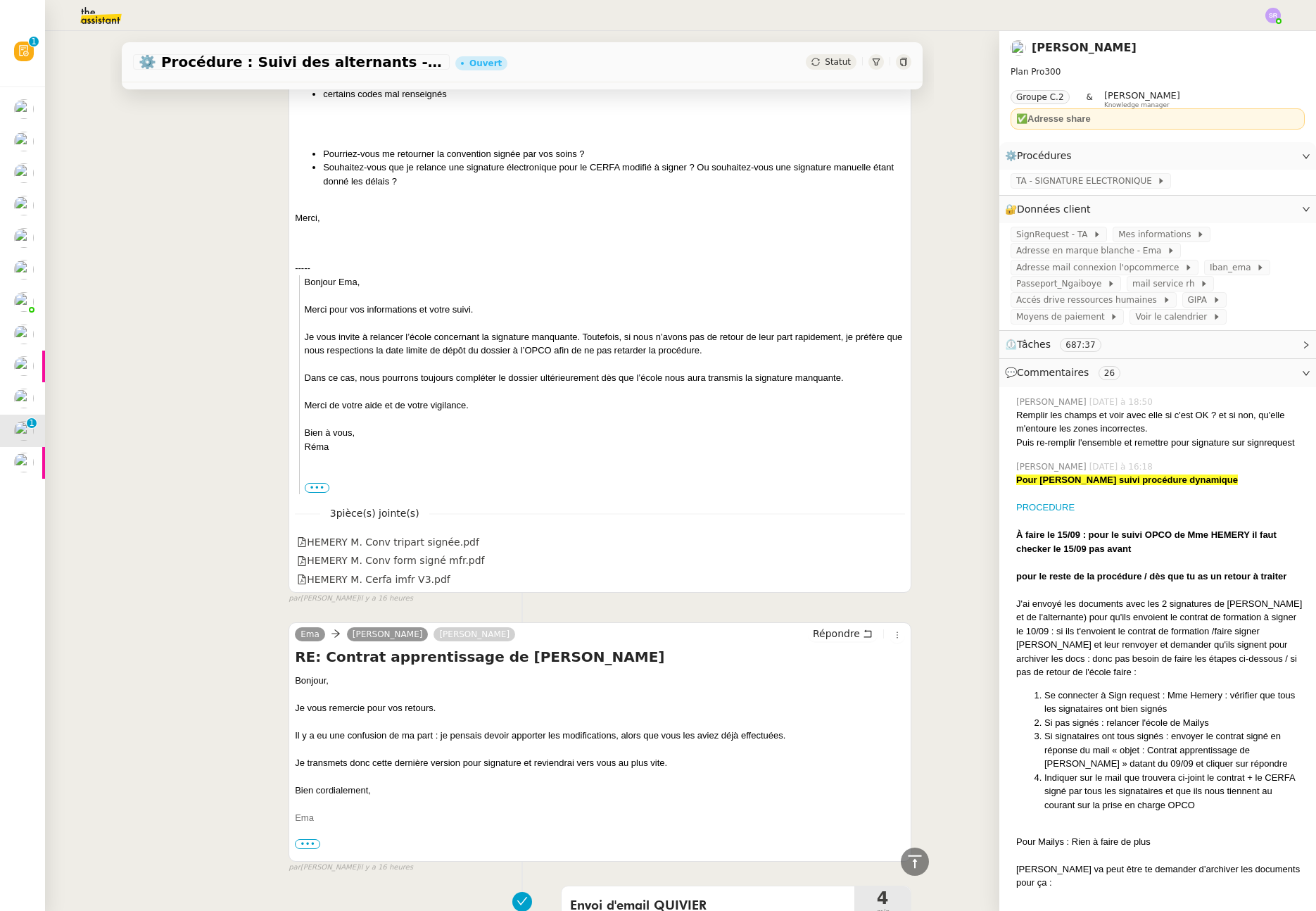
scroll to position [273, 0]
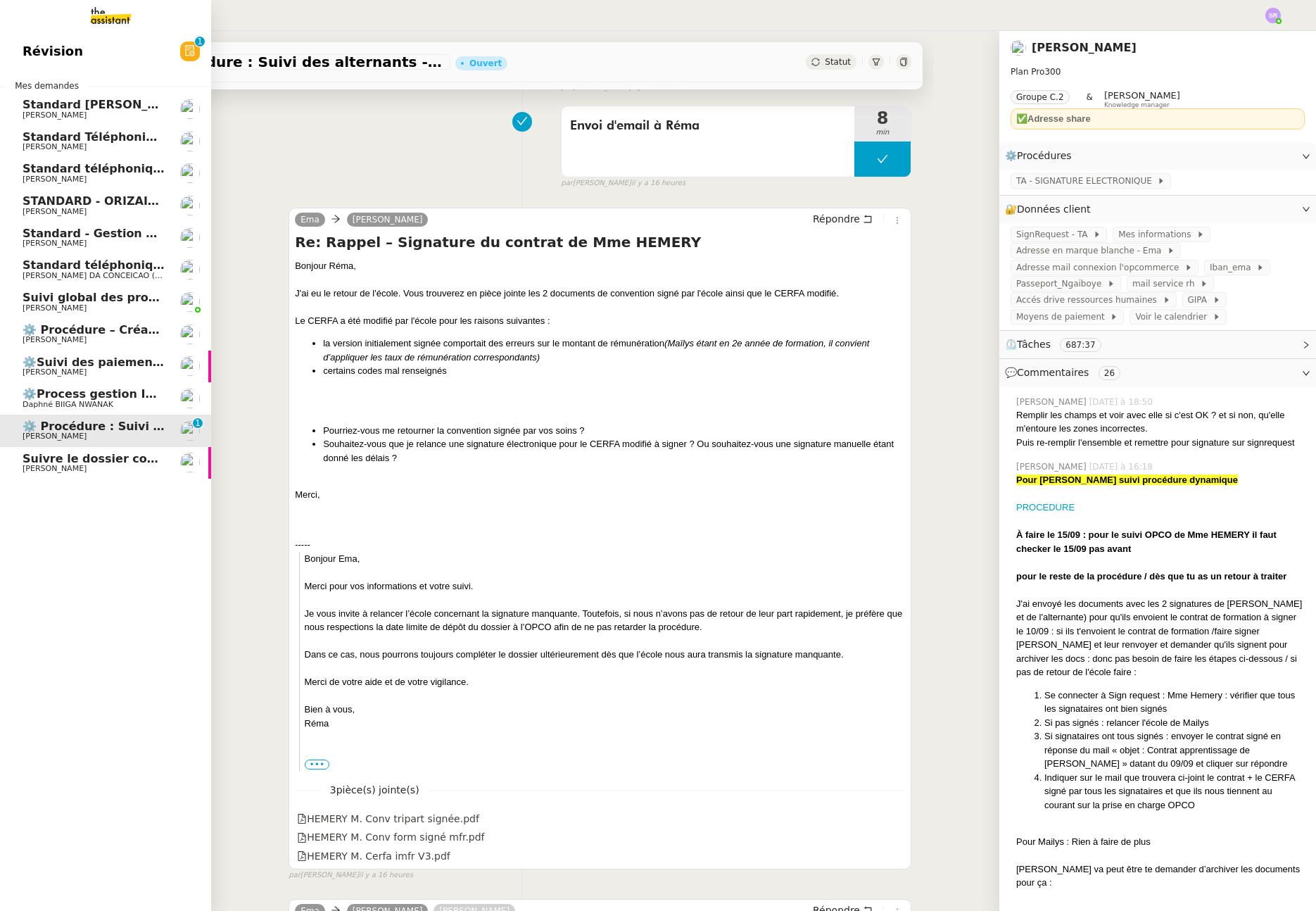
click at [91, 471] on span "[PERSON_NAME]" at bounding box center [94, 469] width 142 height 8
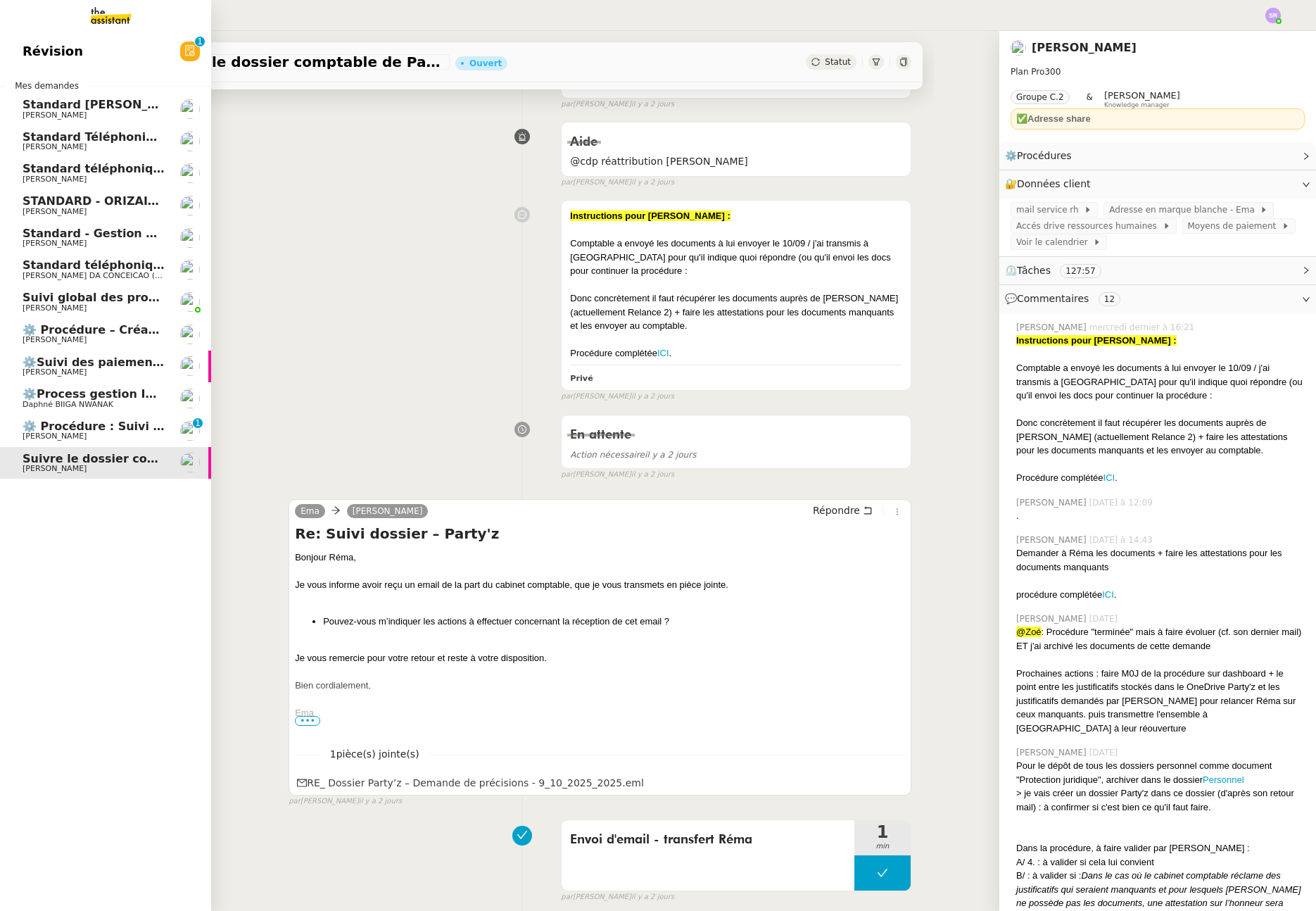
click at [107, 434] on span "[PERSON_NAME]" at bounding box center [94, 436] width 142 height 8
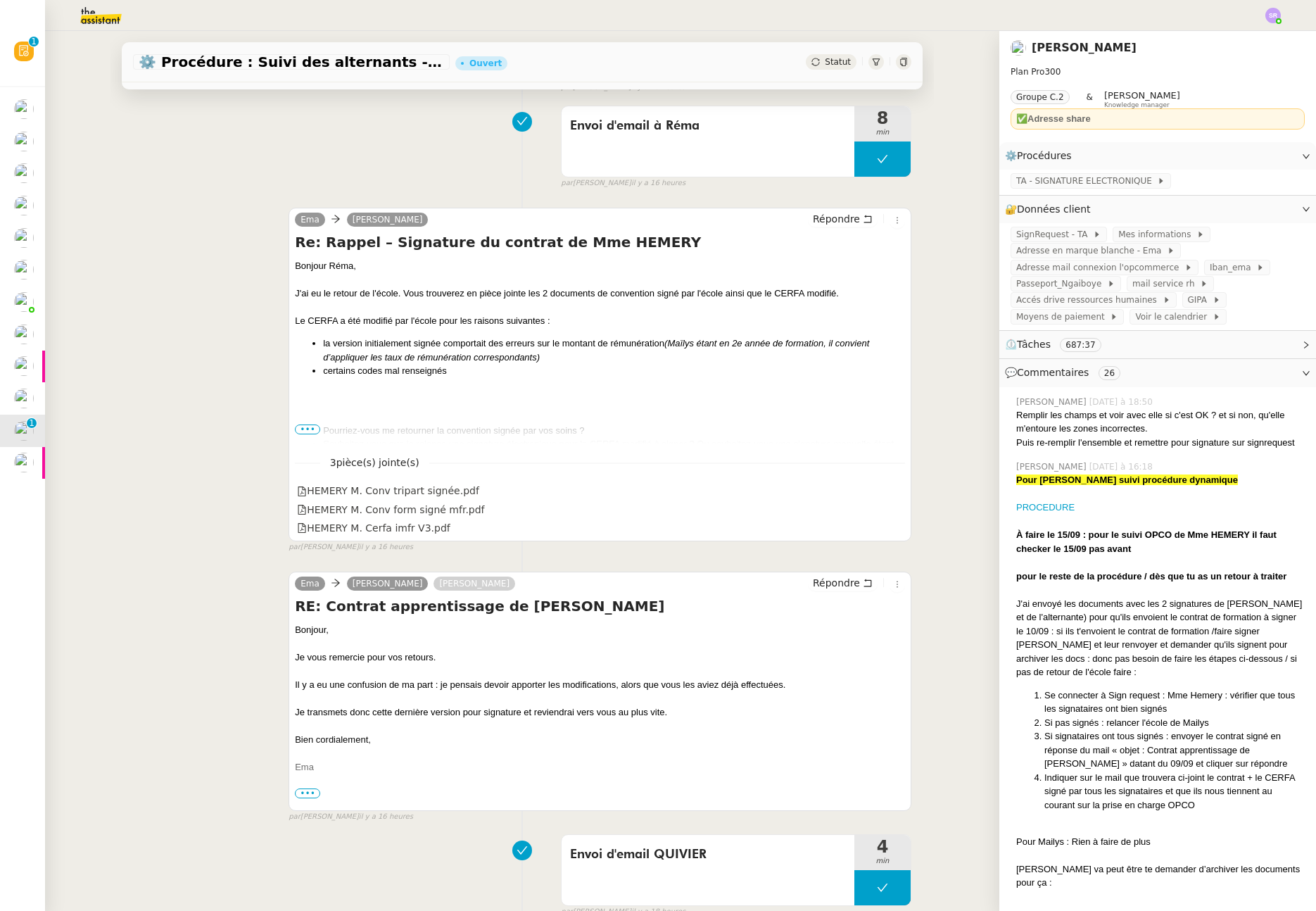
scroll to position [30, 0]
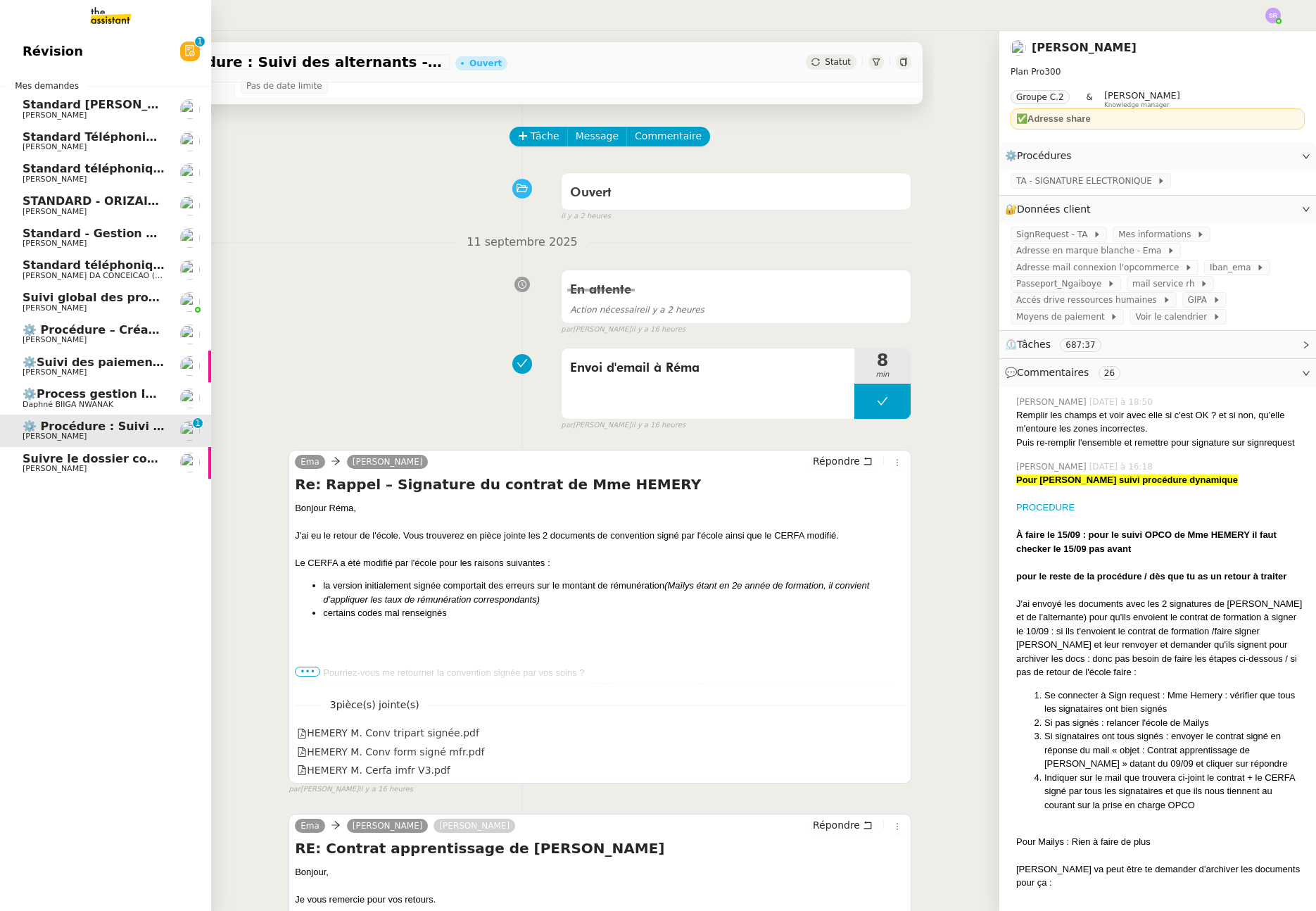
click at [45, 397] on span "⚙️Process gestion Images pour le site Line Up" at bounding box center [169, 394] width 293 height 13
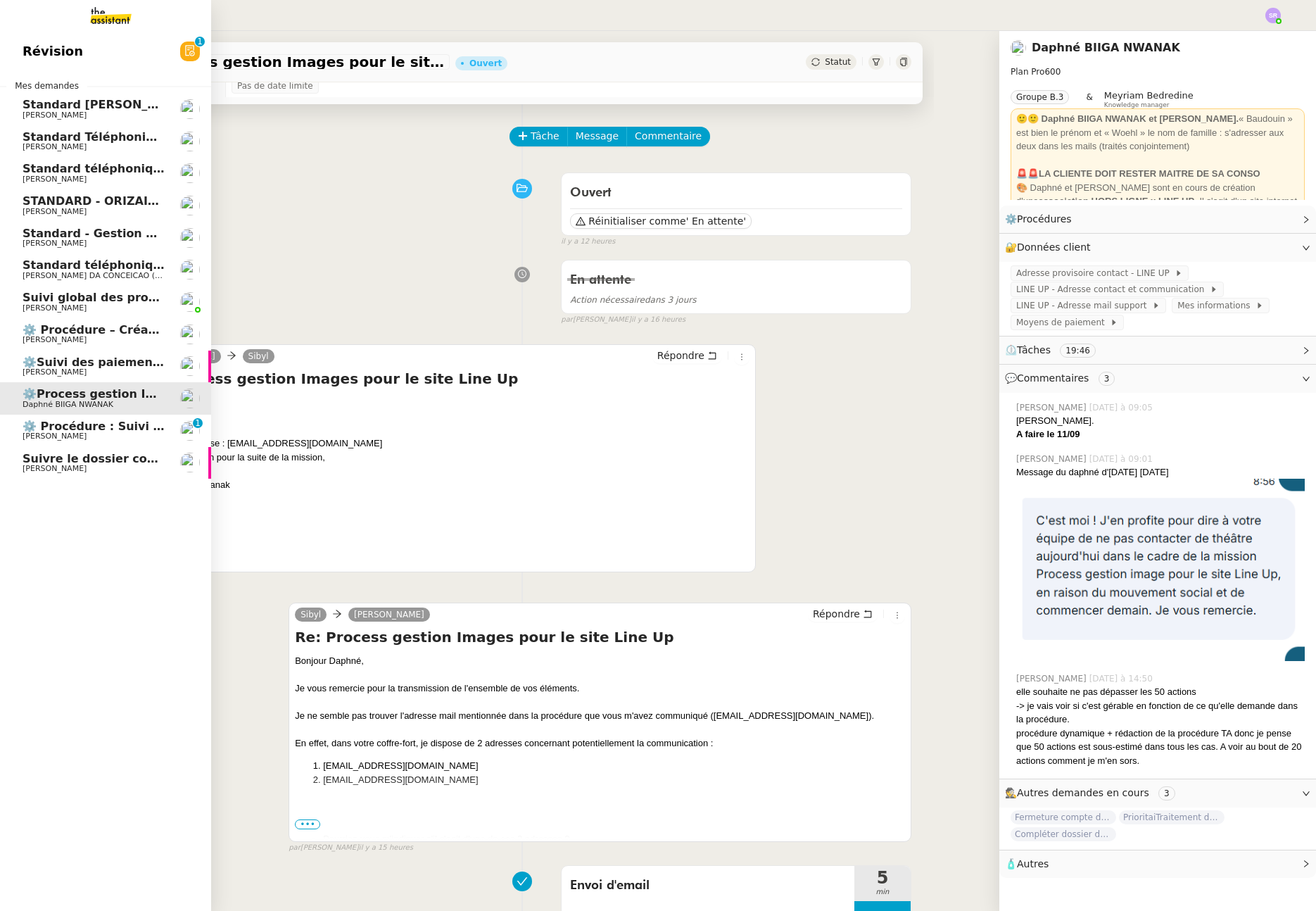
click at [87, 416] on link "⚙️ Procédure : Suivi des alternants - dynamique [PERSON_NAME] 0 1 2 3 4 5 6 7 8…" at bounding box center [105, 431] width 211 height 33
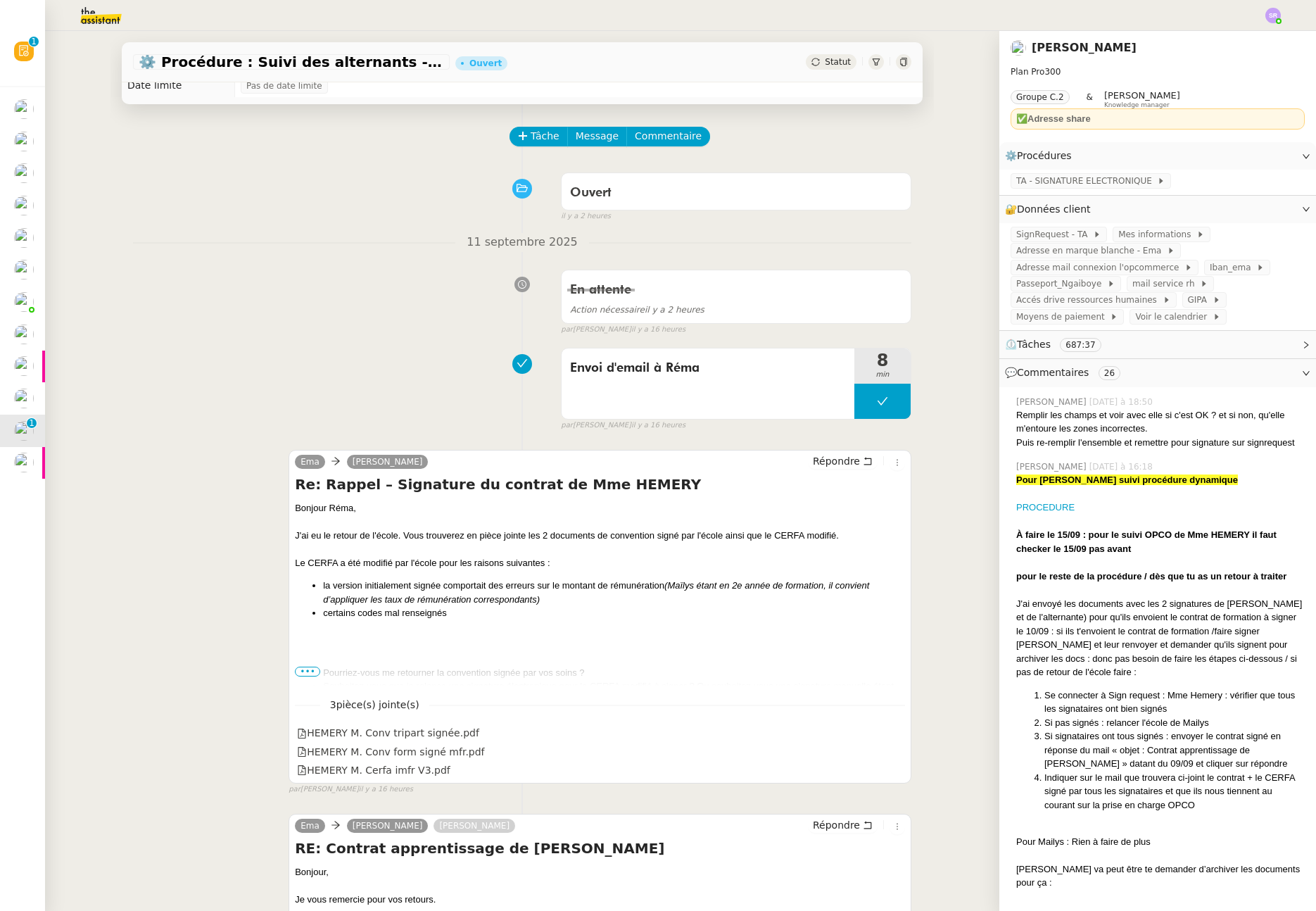
click at [811, 62] on icon at bounding box center [815, 62] width 8 height 8
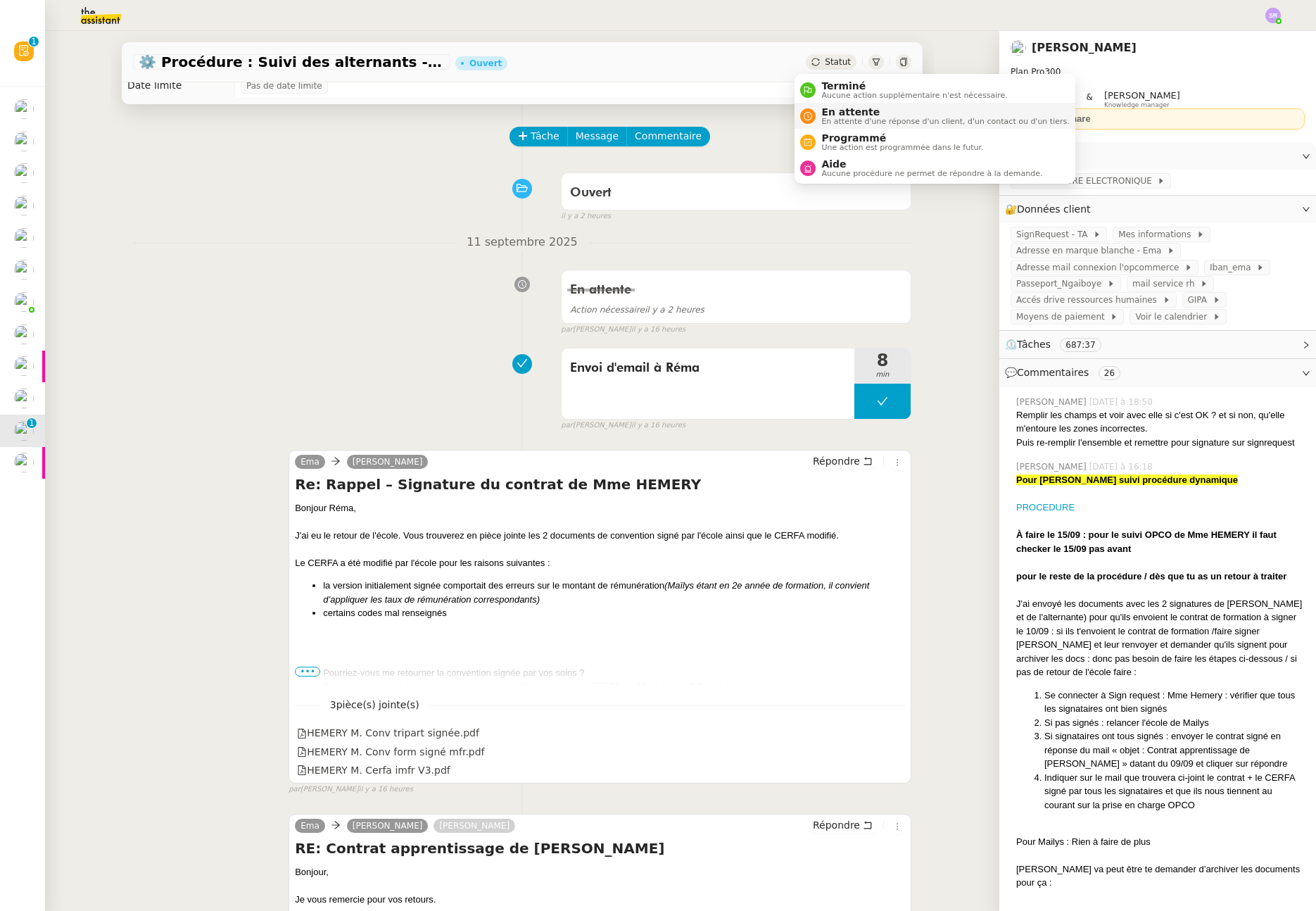
click at [855, 122] on span "En attente d'une réponse d'un client, d'un contact ou d'un tiers." at bounding box center [945, 121] width 247 height 8
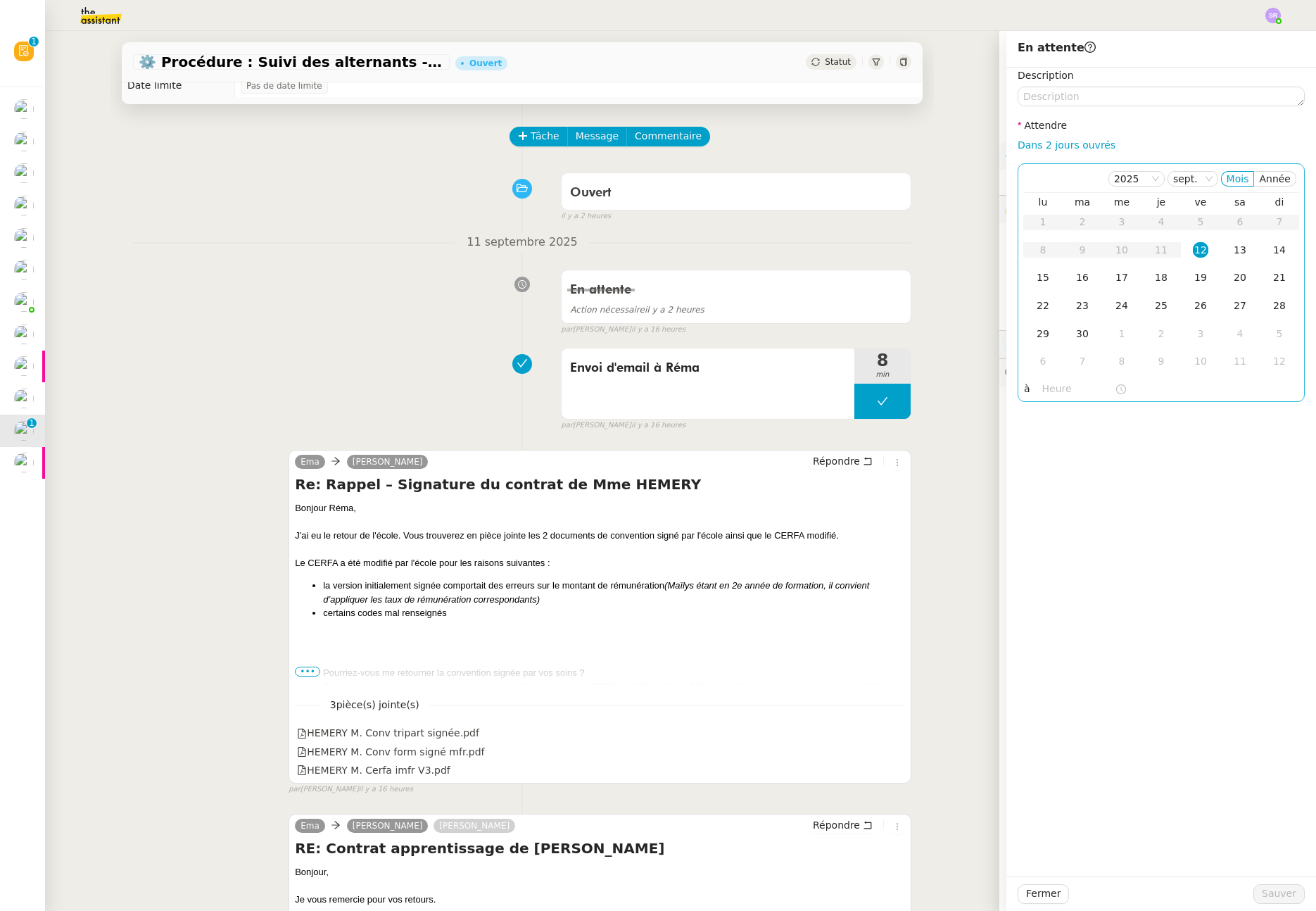
click at [1043, 391] on input "text" at bounding box center [1078, 389] width 72 height 16
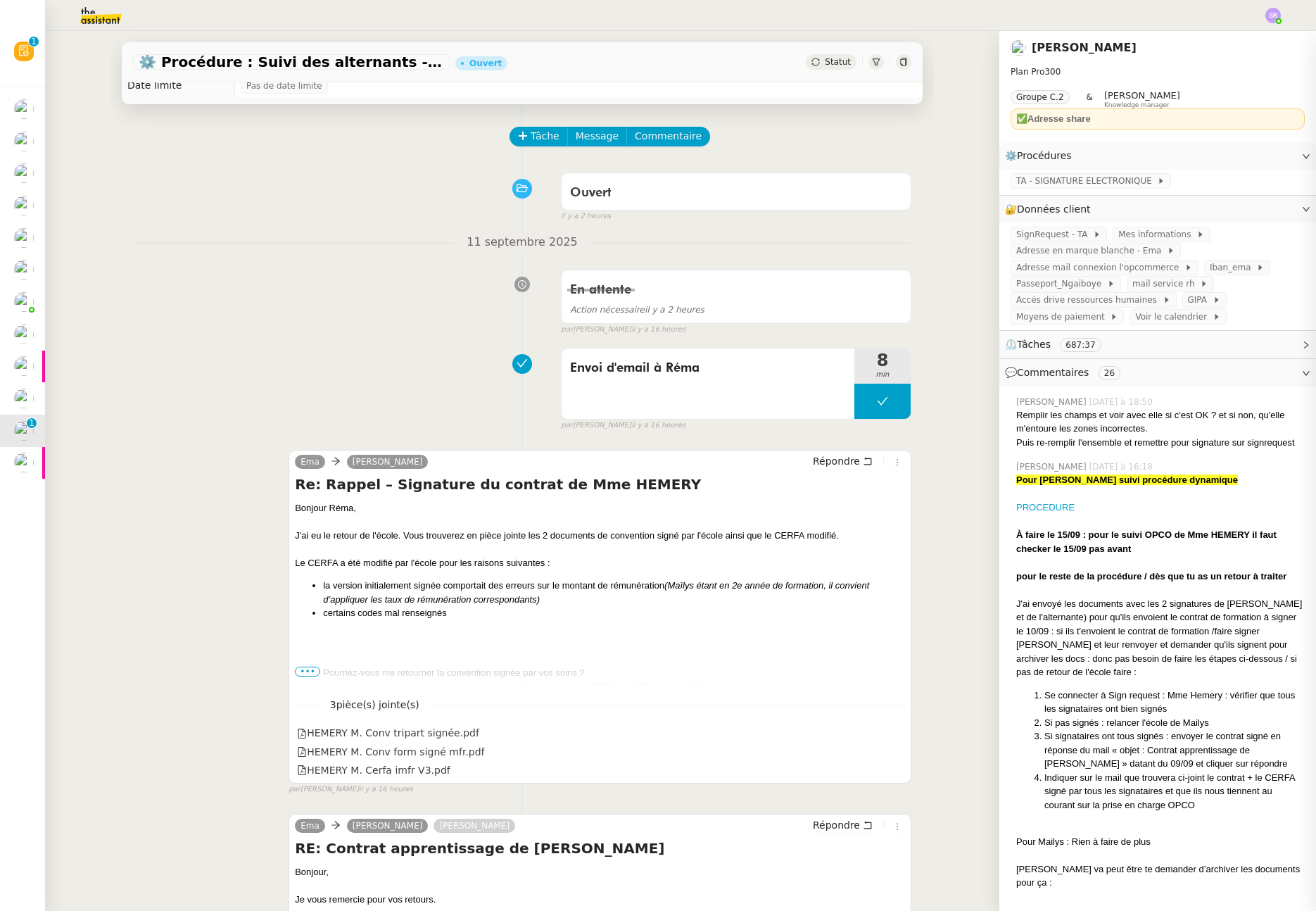
click at [822, 56] on div "Statut" at bounding box center [831, 62] width 50 height 15
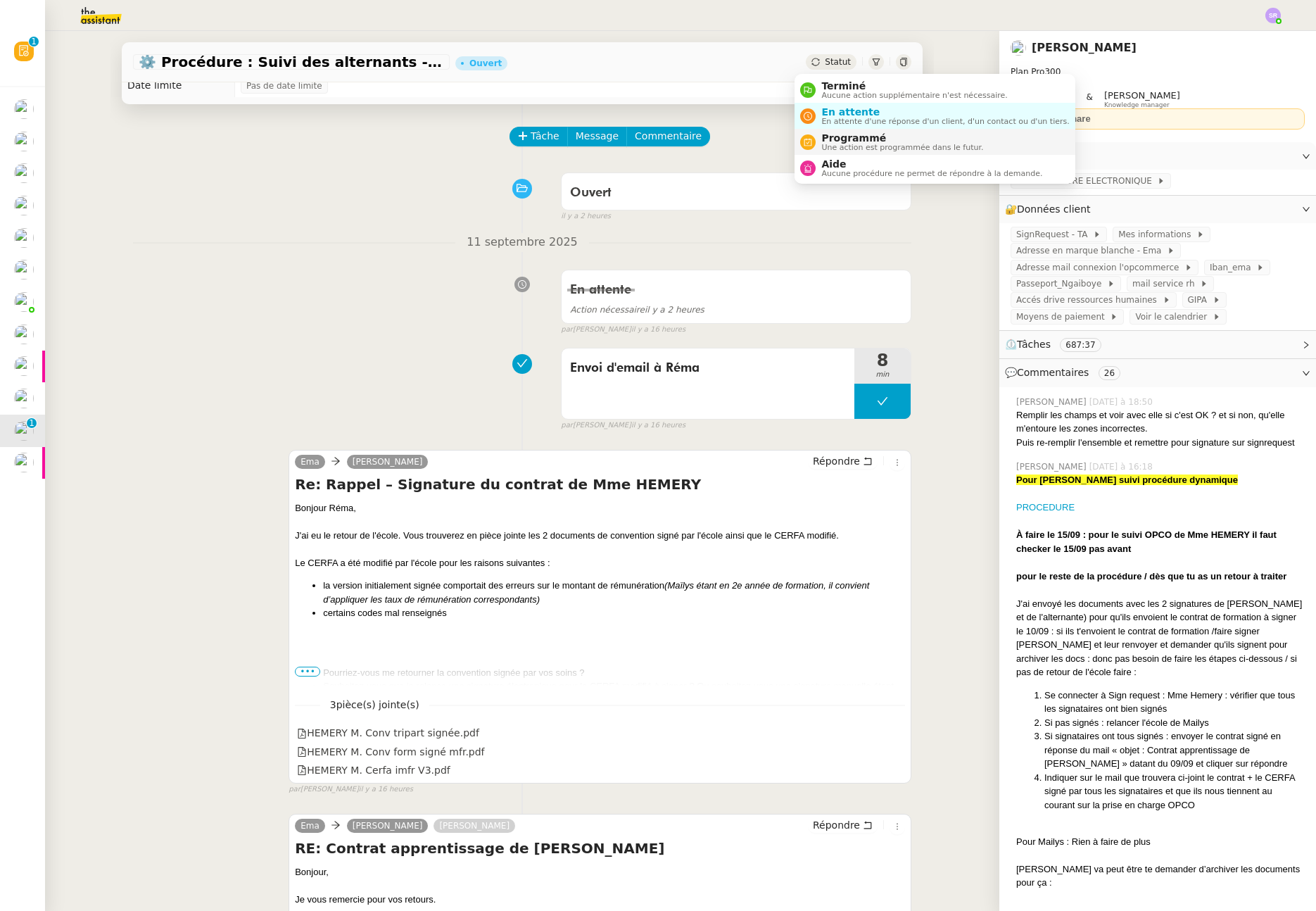
click at [856, 145] on span "Une action est programmée dans le futur." at bounding box center [902, 147] width 162 height 8
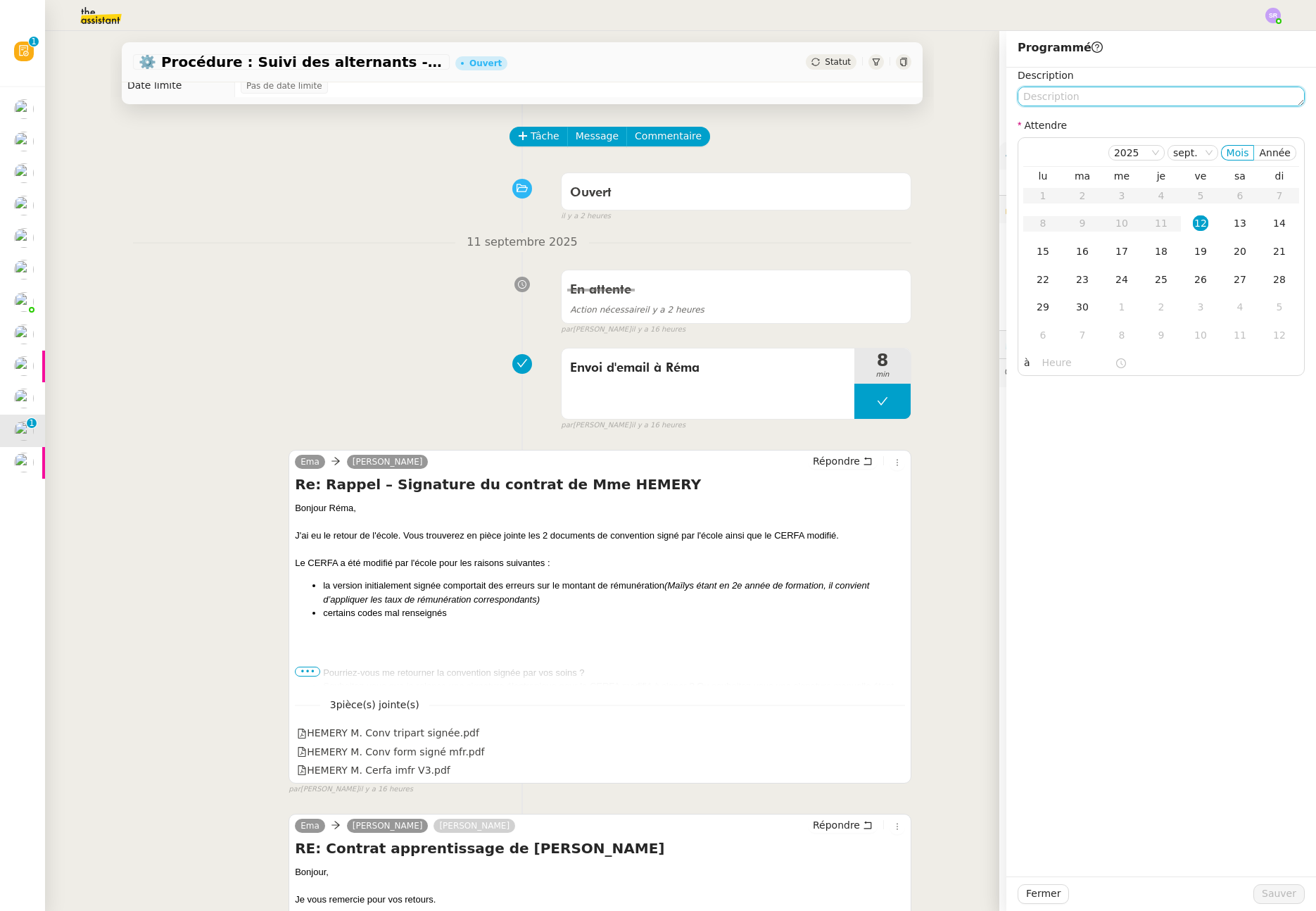
click at [1069, 96] on textarea at bounding box center [1161, 96] width 287 height 20
click at [1049, 367] on input "text" at bounding box center [1078, 363] width 72 height 16
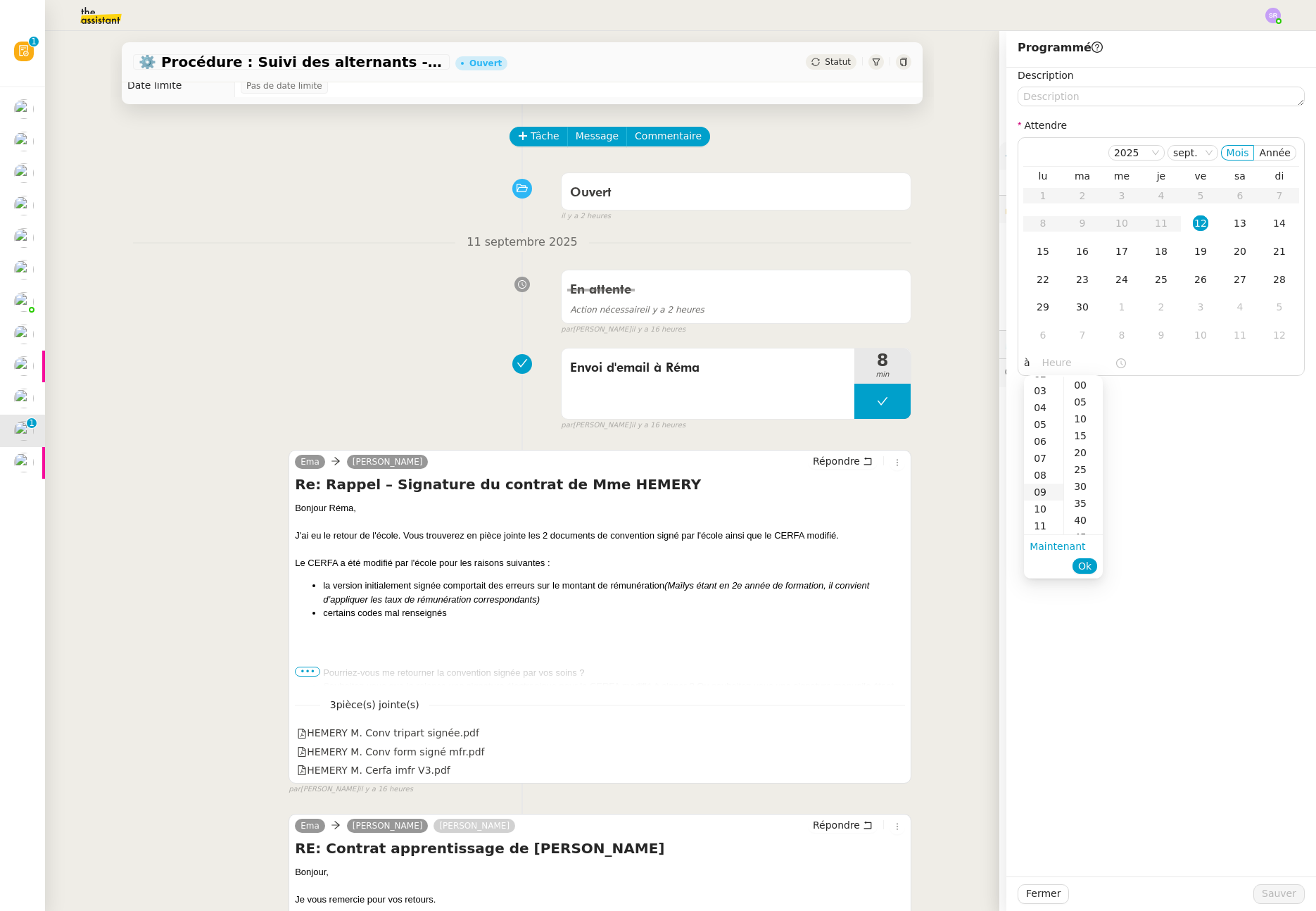
scroll to position [64, 0]
click at [1044, 493] on div "10" at bounding box center [1043, 490] width 39 height 17
click at [1047, 402] on div "11" at bounding box center [1043, 401] width 39 height 17
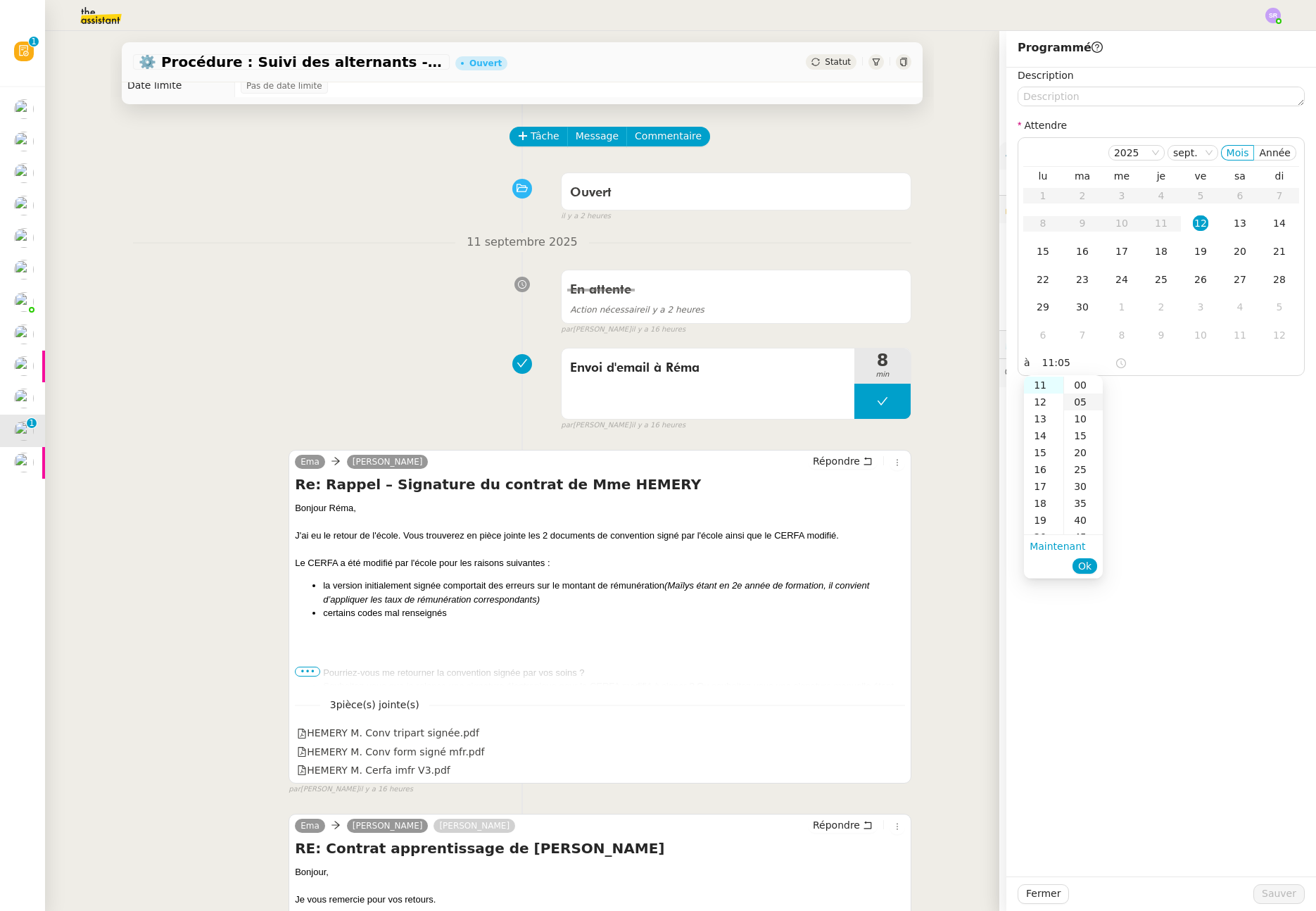
drag, startPoint x: 1079, startPoint y: 383, endPoint x: 1078, endPoint y: 399, distance: 16.0
click at [1079, 383] on div "00" at bounding box center [1084, 385] width 39 height 17
type input "11:00"
click at [1087, 565] on span "Ok" at bounding box center [1085, 566] width 13 height 14
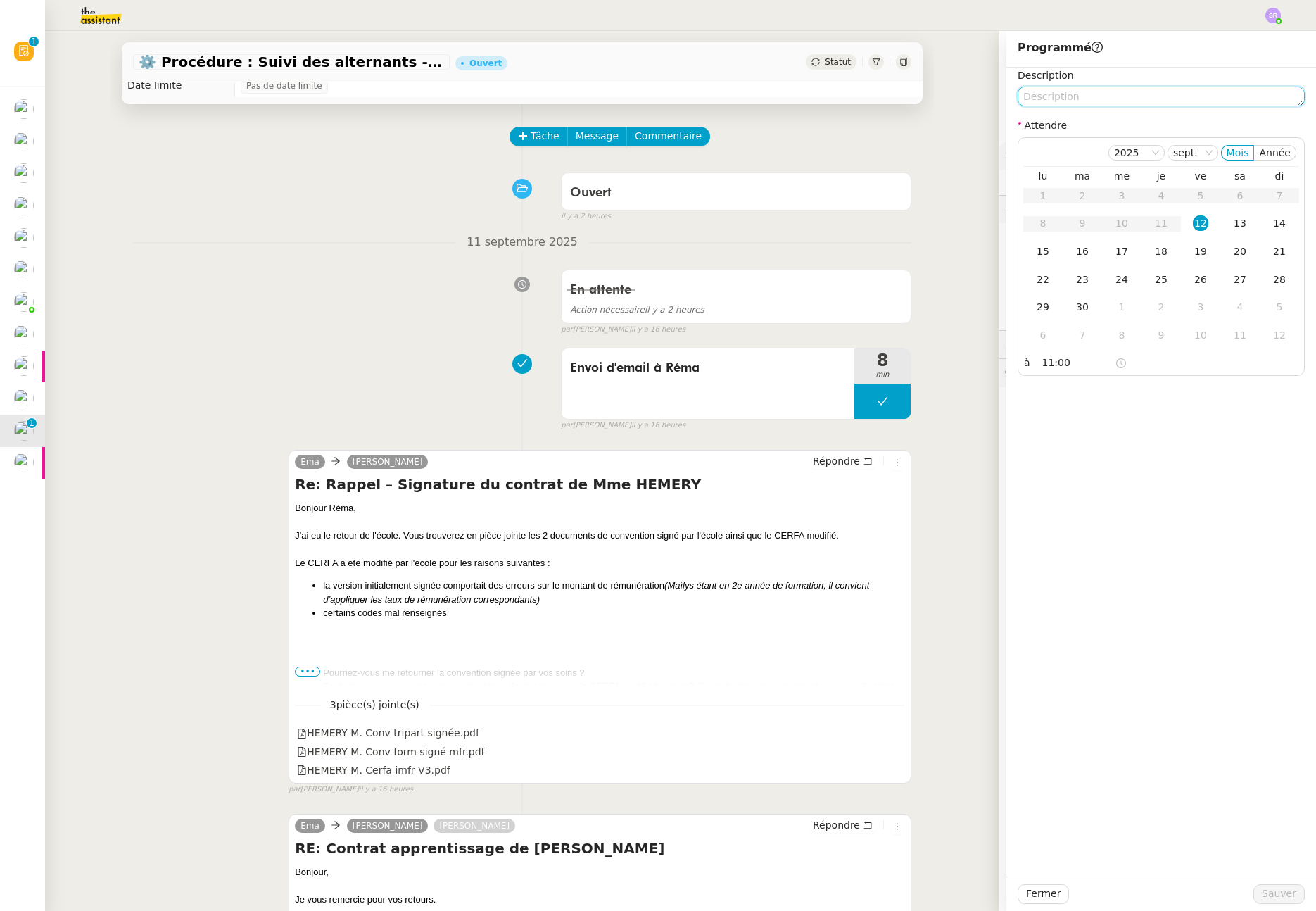
click at [1069, 94] on textarea at bounding box center [1161, 96] width 287 height 20
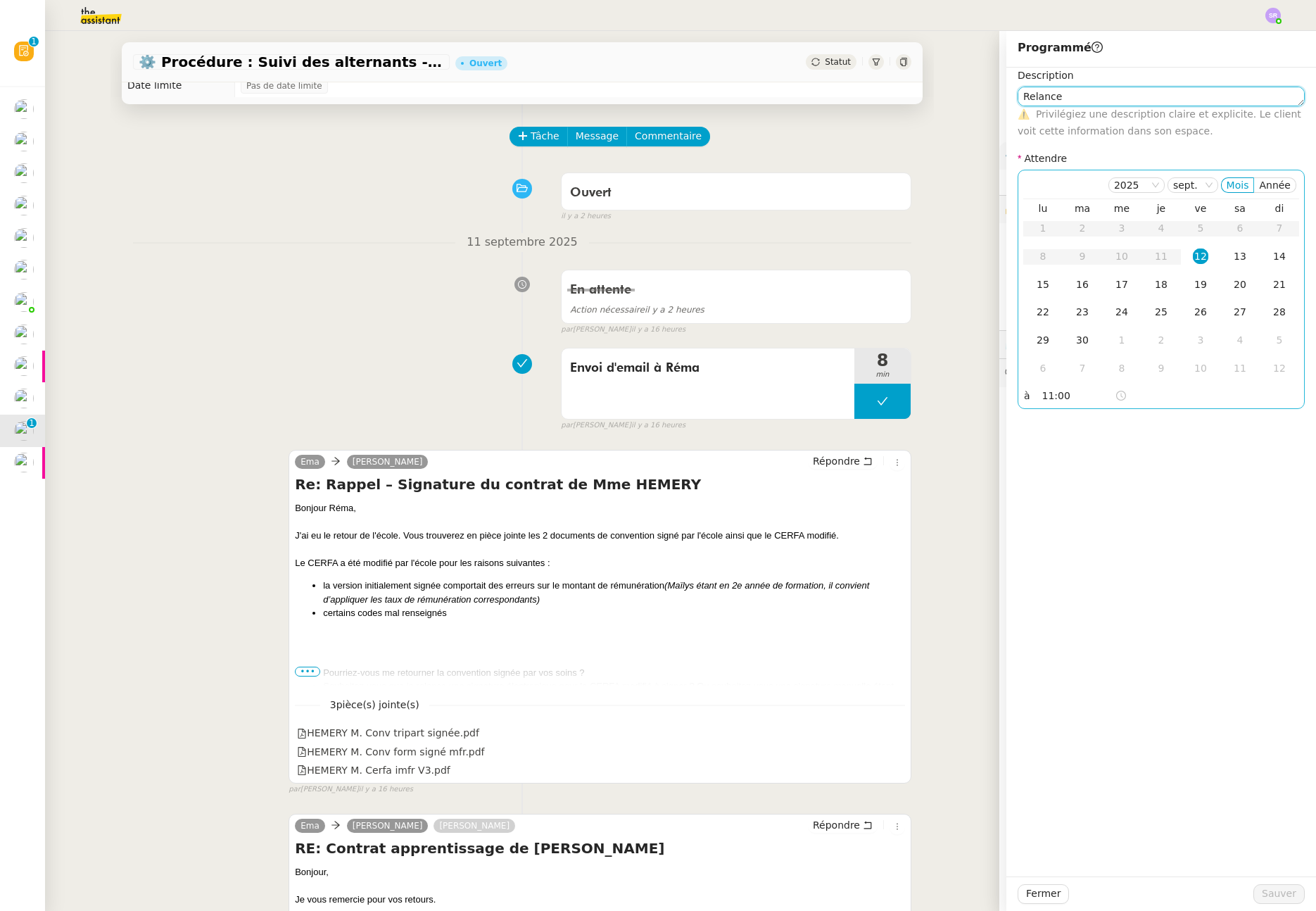
type textarea "Relance"
click at [1057, 398] on input "11:00" at bounding box center [1078, 396] width 72 height 16
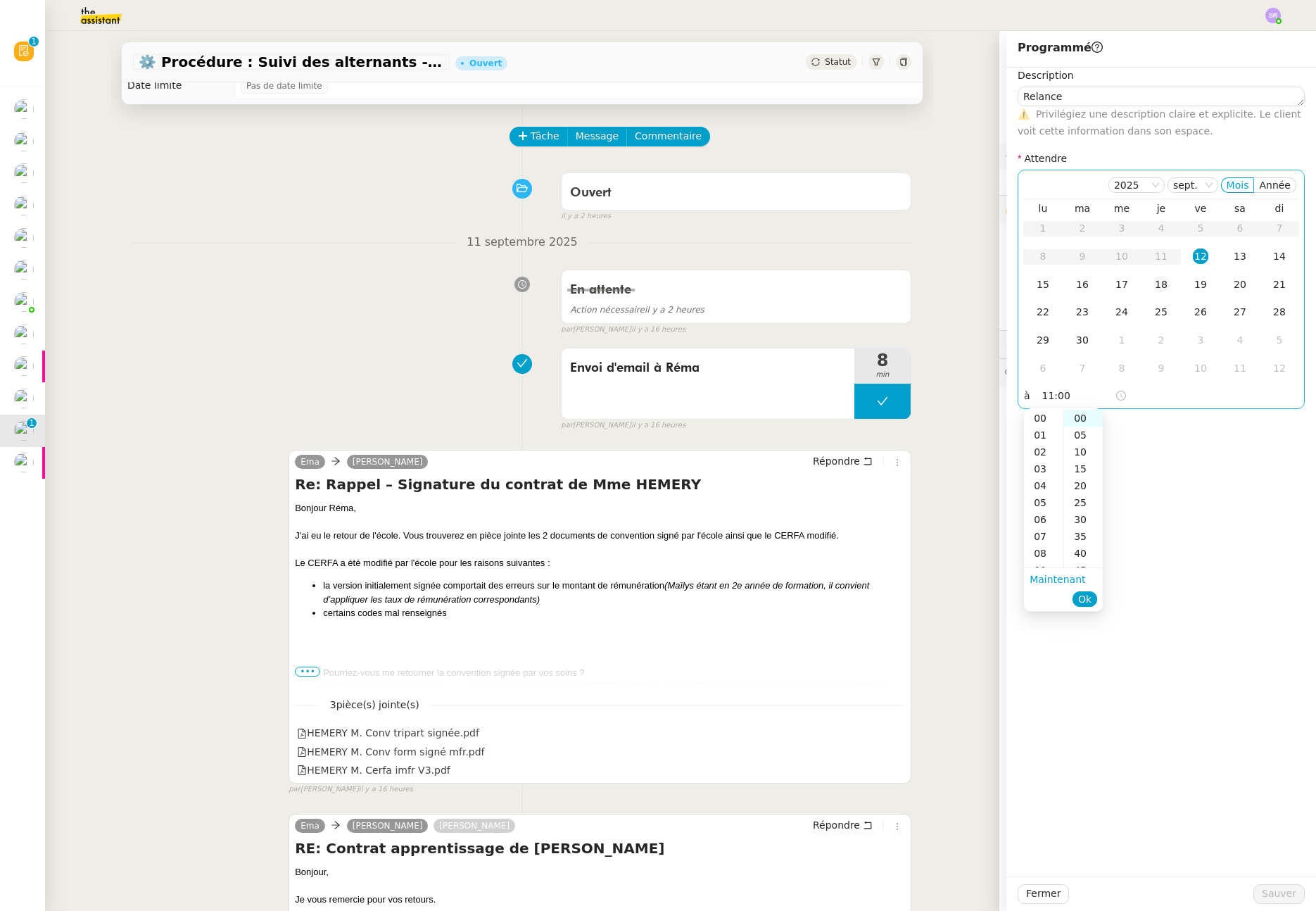
scroll to position [186, 0]
click at [1195, 256] on div "12" at bounding box center [1200, 256] width 15 height 15
click at [1269, 896] on span "Sauver" at bounding box center [1279, 894] width 34 height 16
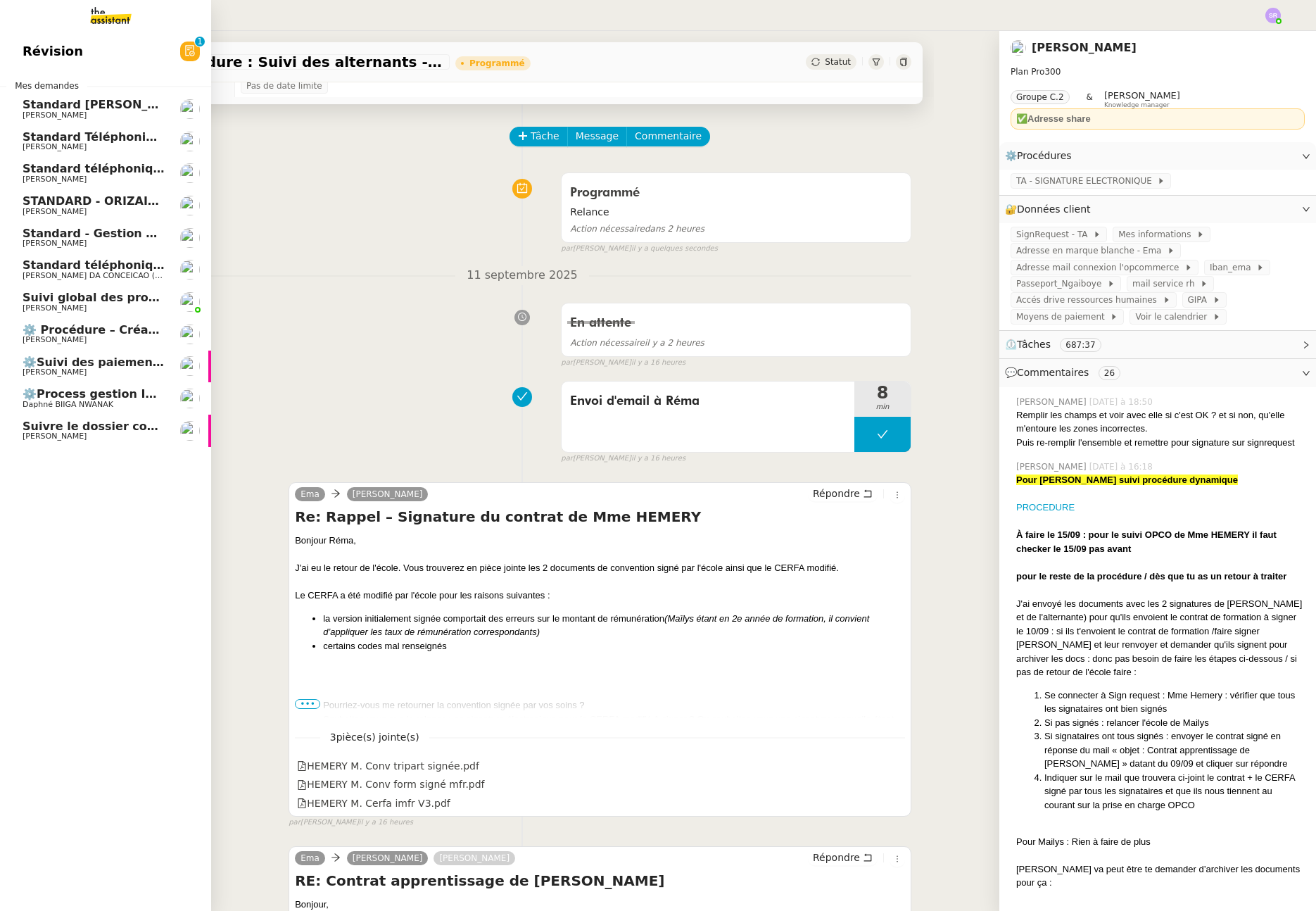
click at [90, 430] on span "Suivre le dossier comptable de Party'z" at bounding box center [145, 426] width 244 height 13
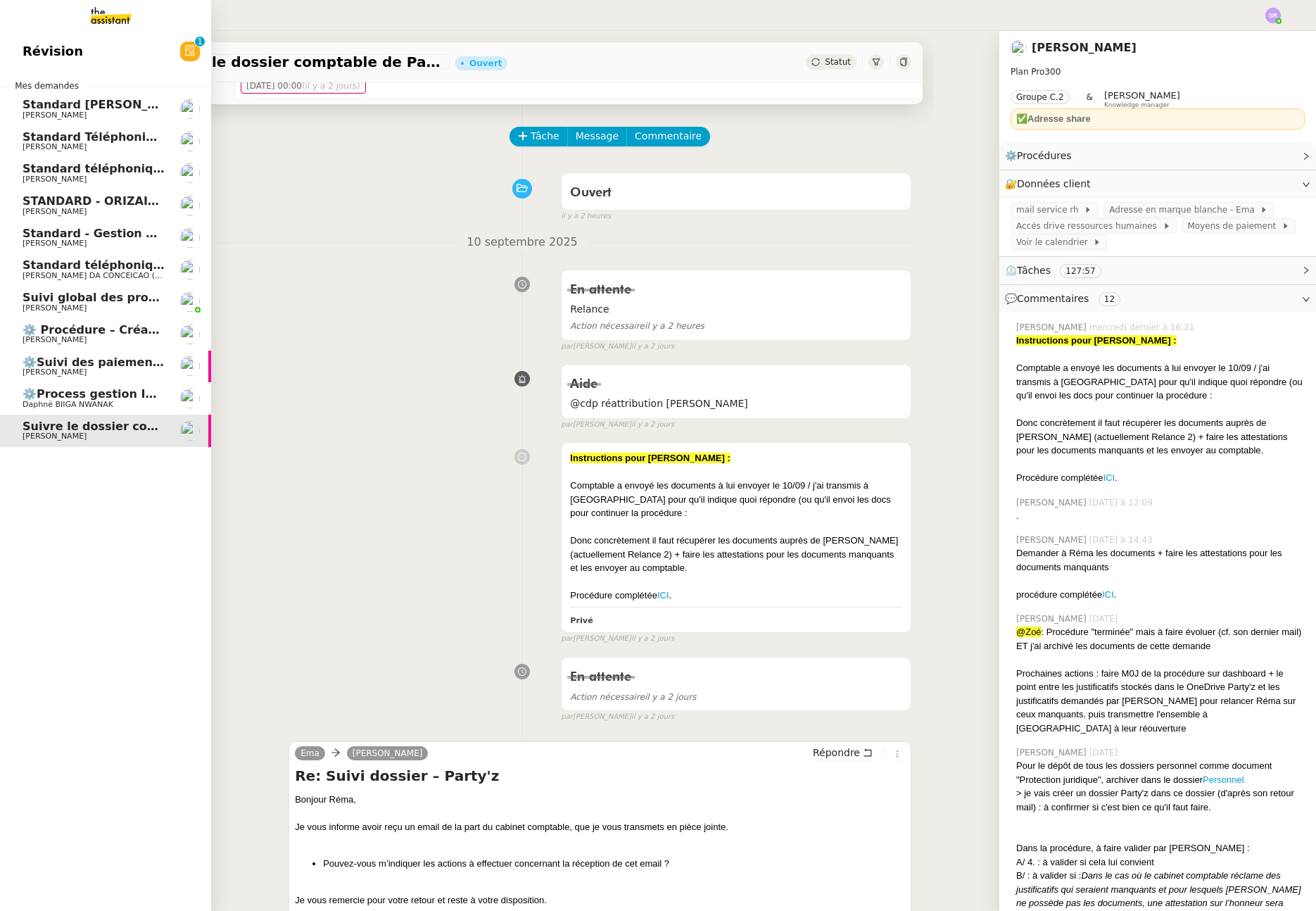
click at [102, 338] on span "[PERSON_NAME]" at bounding box center [94, 340] width 142 height 8
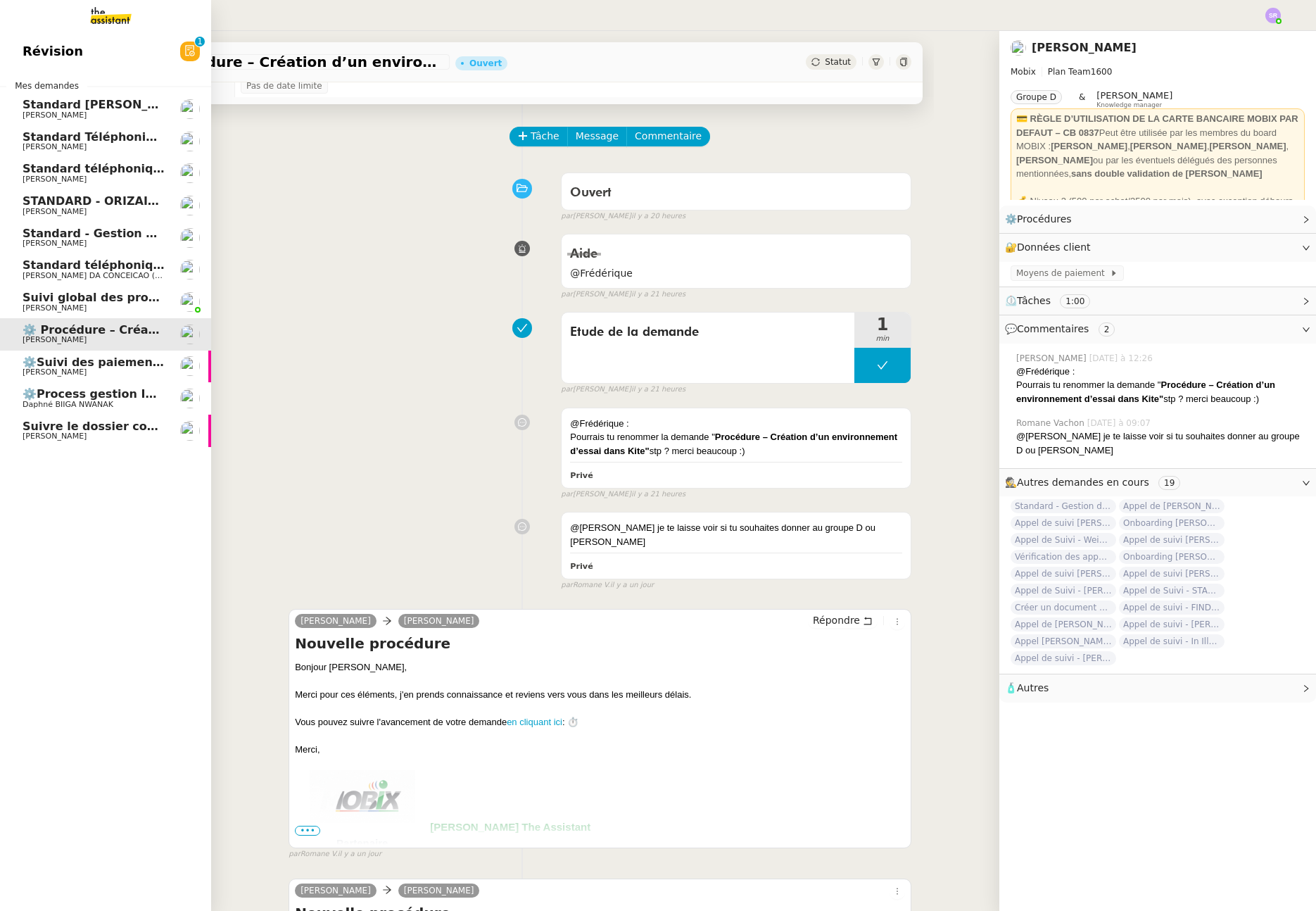
click at [130, 177] on span "[PERSON_NAME]" at bounding box center [94, 179] width 142 height 8
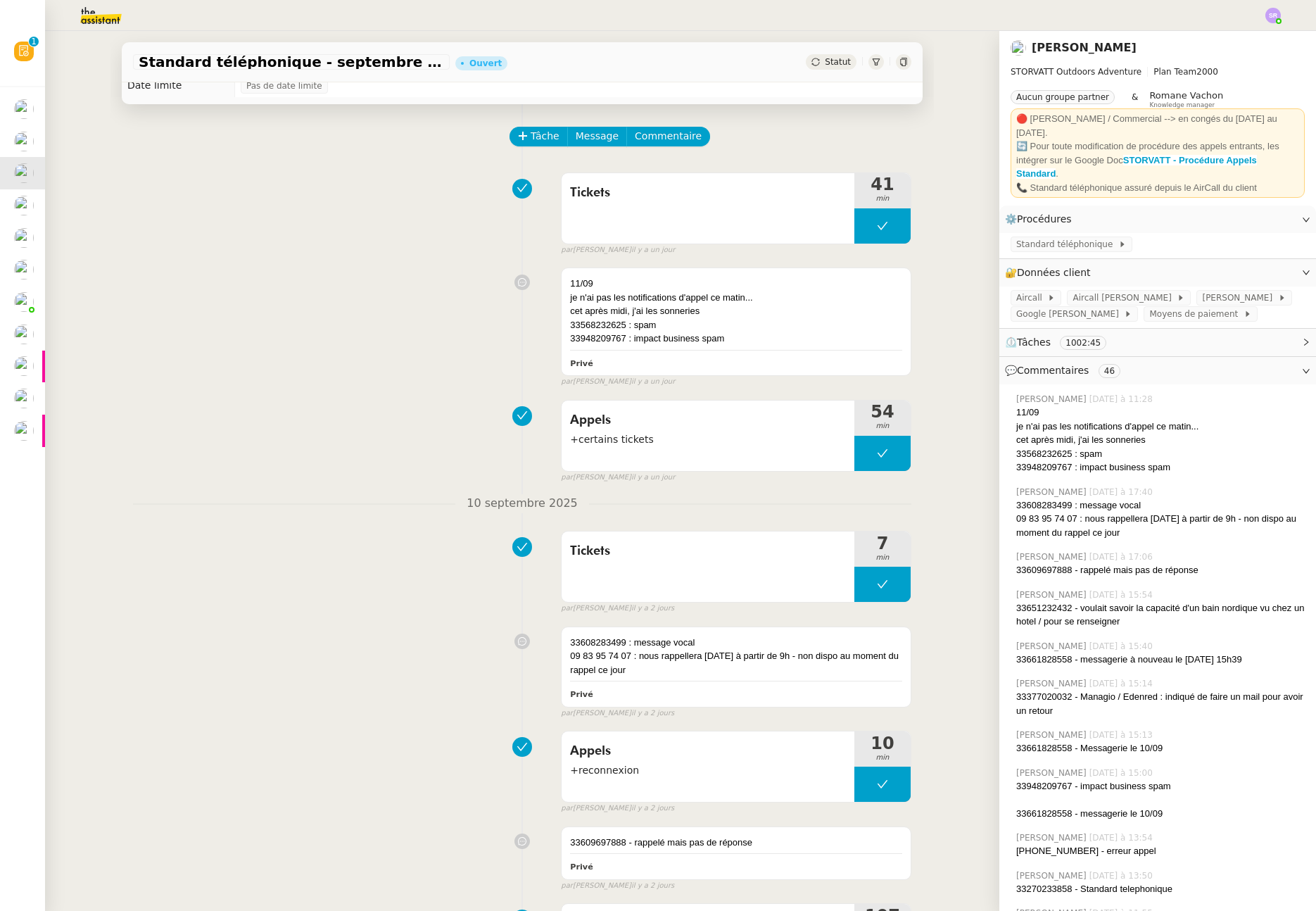
click at [1276, 13] on img at bounding box center [1273, 15] width 15 height 15
click at [1266, 40] on li "Suivi" at bounding box center [1235, 40] width 91 height 20
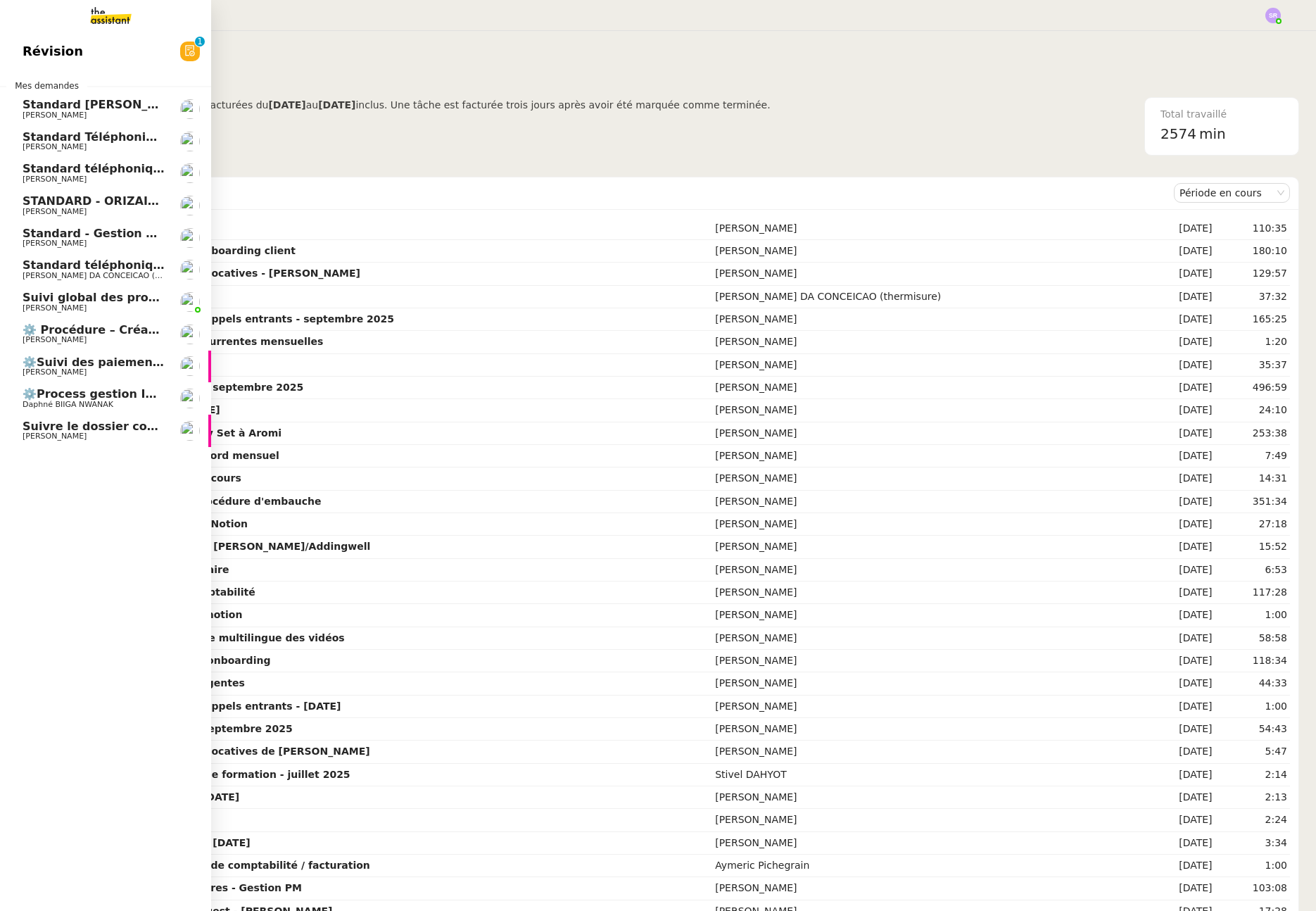
click at [128, 332] on span "⚙️ Procédure – Création d’un environnement d’essai dans Kit" at bounding box center [216, 330] width 388 height 13
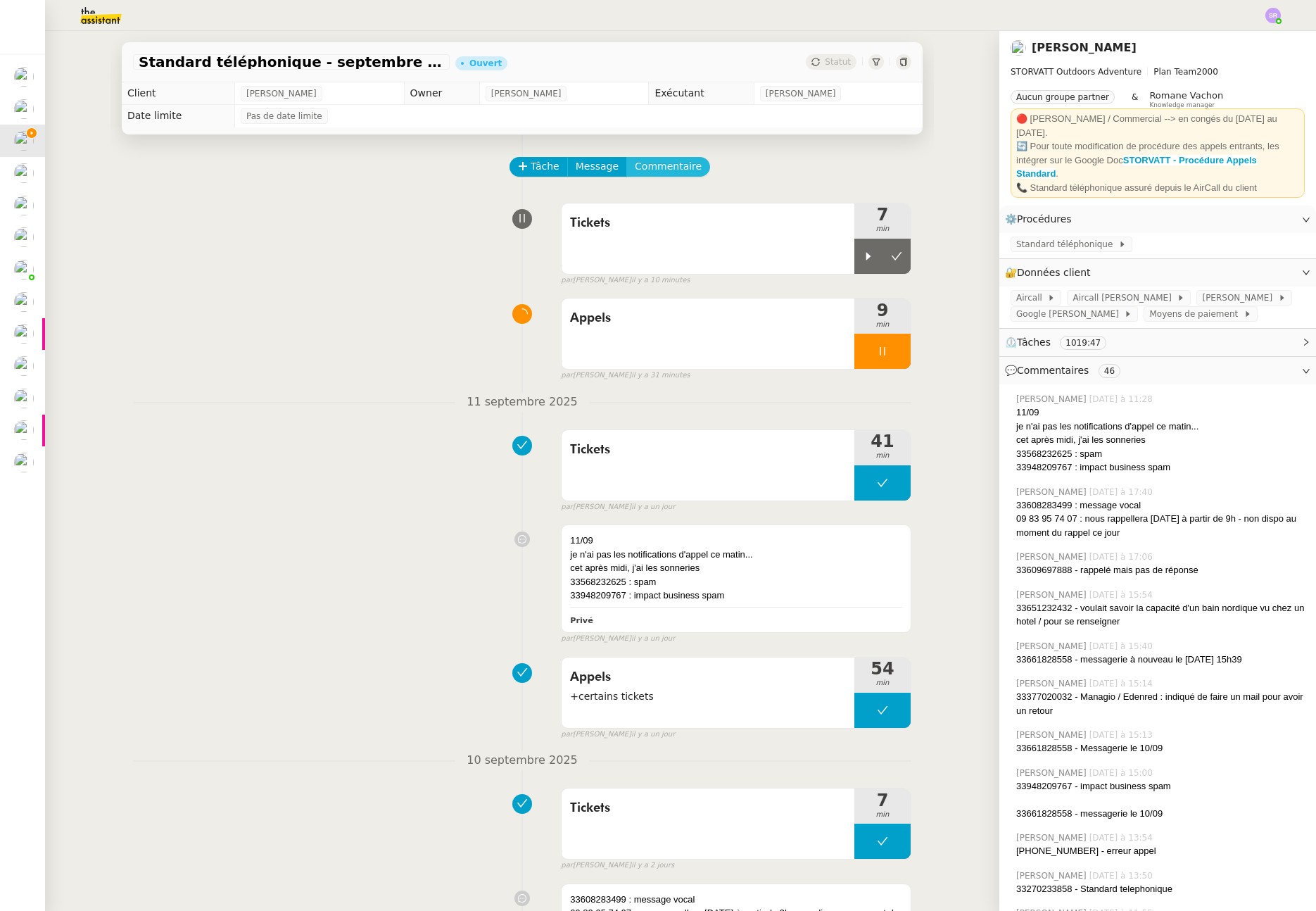
click at [676, 165] on span "Commentaire" at bounding box center [668, 167] width 67 height 16
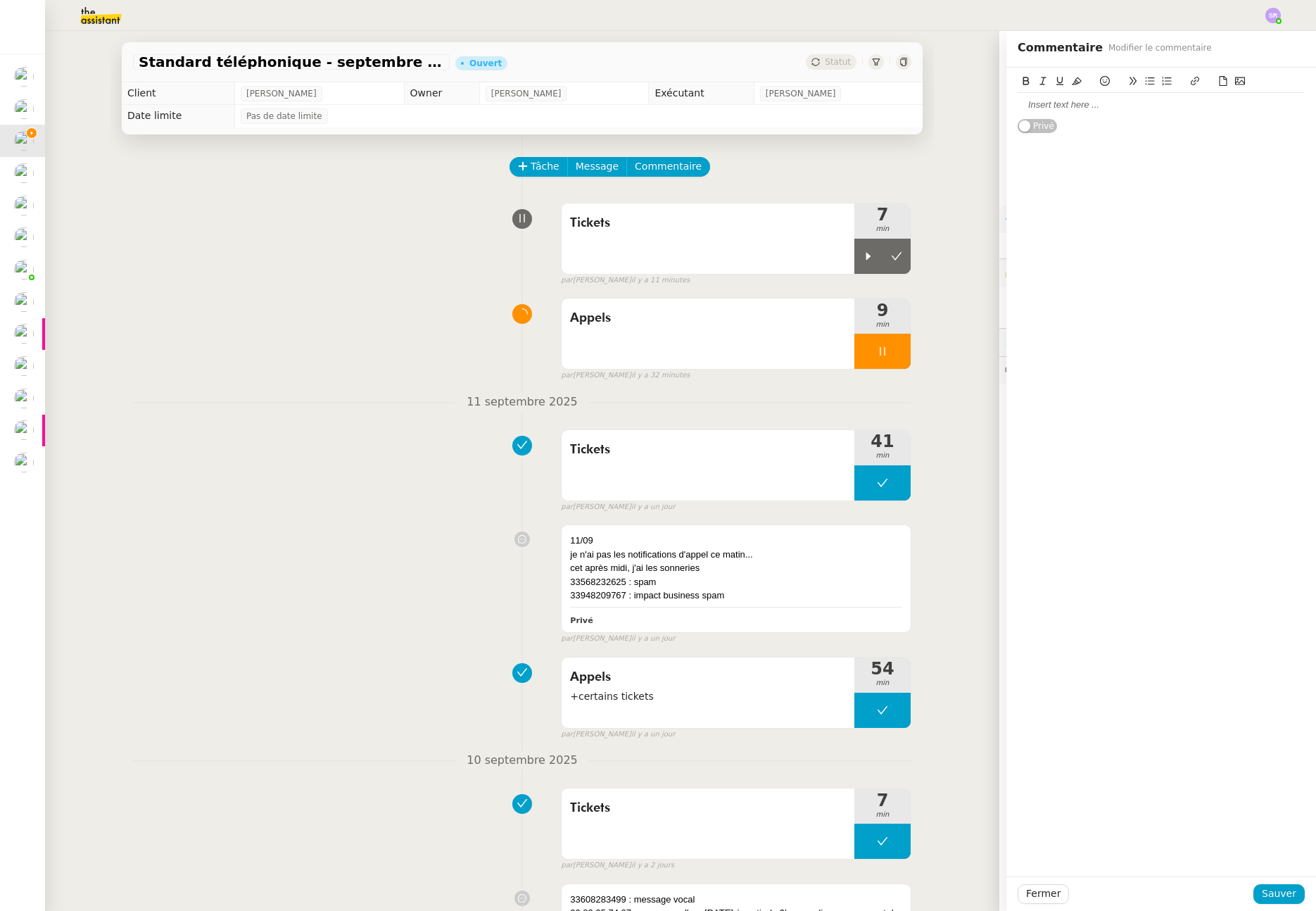
click at [1126, 100] on div at bounding box center [1161, 105] width 287 height 13
click at [1264, 892] on span "Sauver" at bounding box center [1279, 894] width 34 height 16
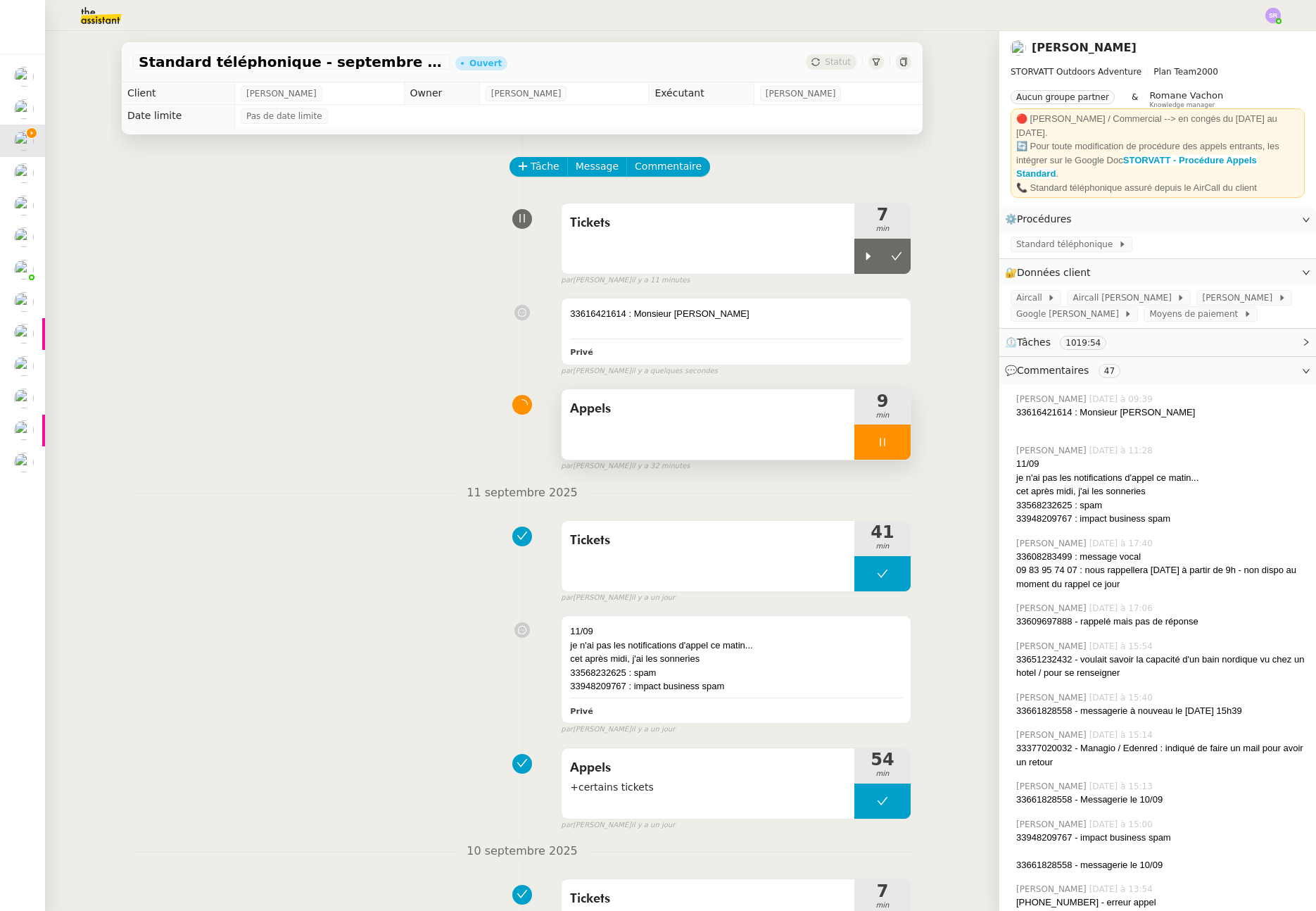
click at [880, 445] on div at bounding box center [882, 442] width 56 height 35
click at [867, 449] on div at bounding box center [868, 442] width 28 height 35
click at [853, 332] on div at bounding box center [737, 327] width 332 height 14
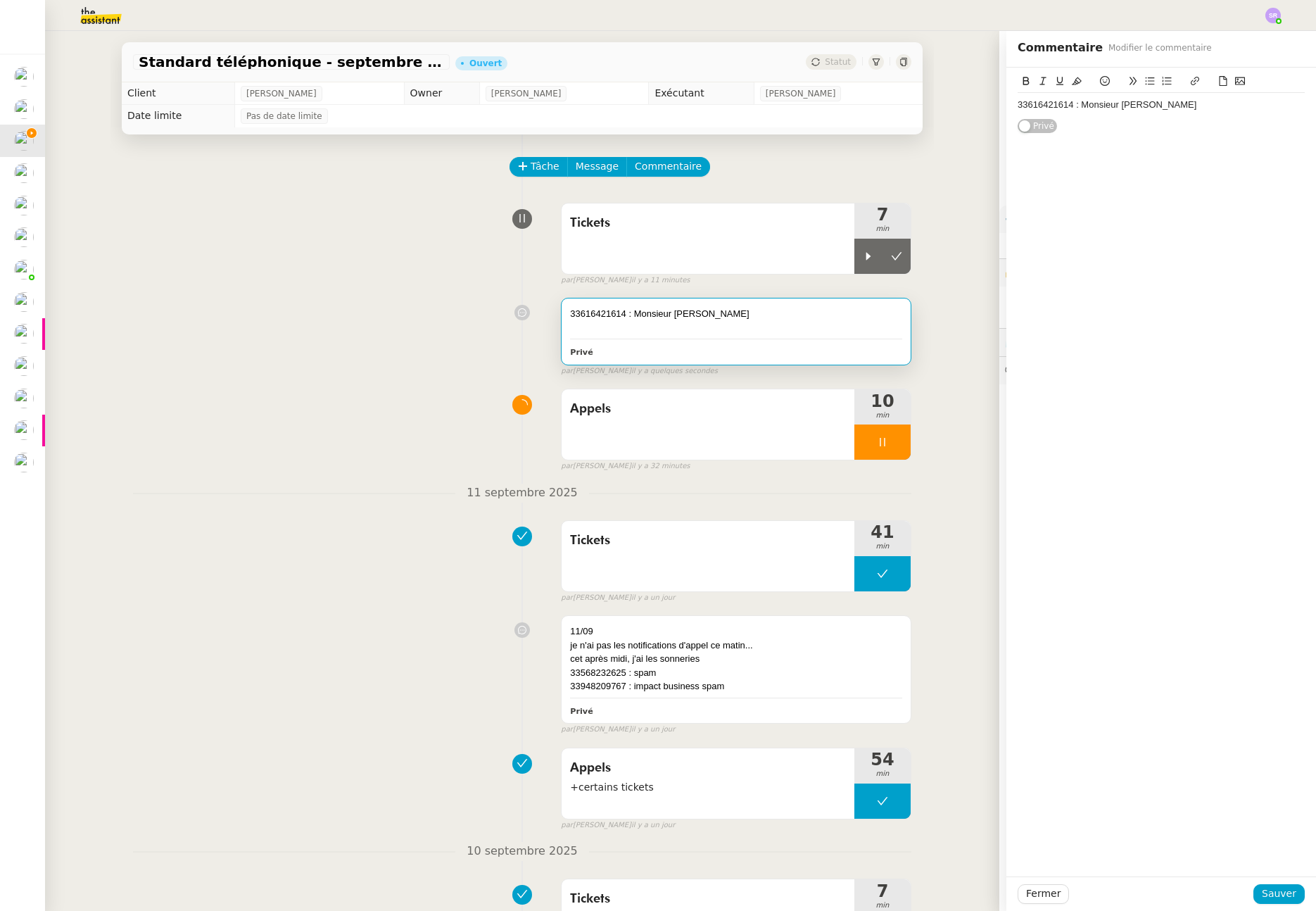
click at [1296, 107] on div "33616421614 : Monsieur Romain Millan - ANALORO GUILLAUME" at bounding box center [1161, 105] width 287 height 13
click at [1269, 887] on span "Sauver" at bounding box center [1279, 894] width 34 height 16
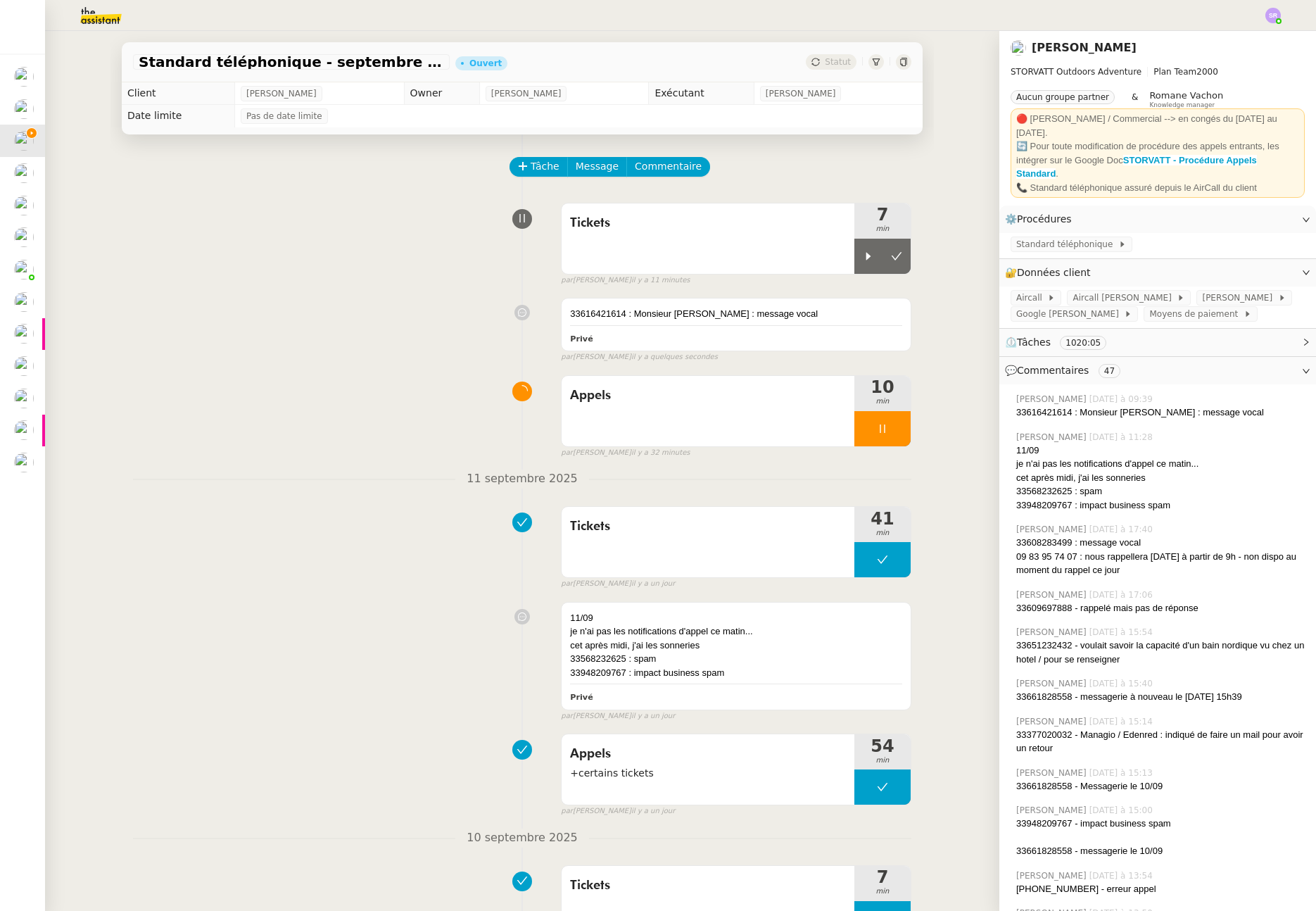
click at [95, 247] on div "Standard téléphonique - septembre 2025 Ouvert Statut Client Franck MUFFAT-JEAND…" at bounding box center [522, 471] width 955 height 880
click at [868, 446] on div at bounding box center [882, 428] width 56 height 35
click at [868, 446] on div at bounding box center [868, 428] width 28 height 35
click at [872, 446] on div at bounding box center [882, 428] width 56 height 35
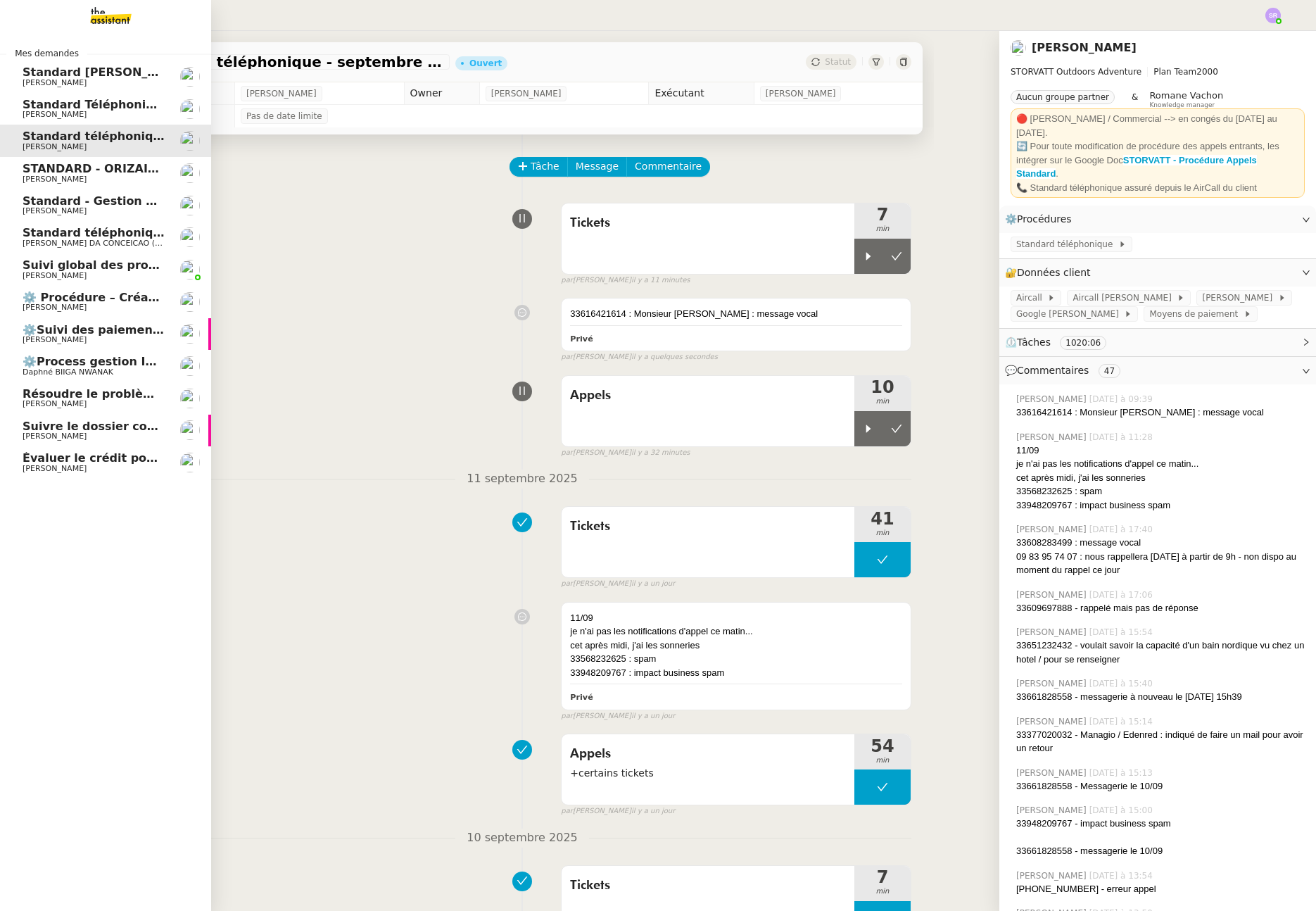
click at [63, 210] on span "[PERSON_NAME]" at bounding box center [55, 210] width 64 height 9
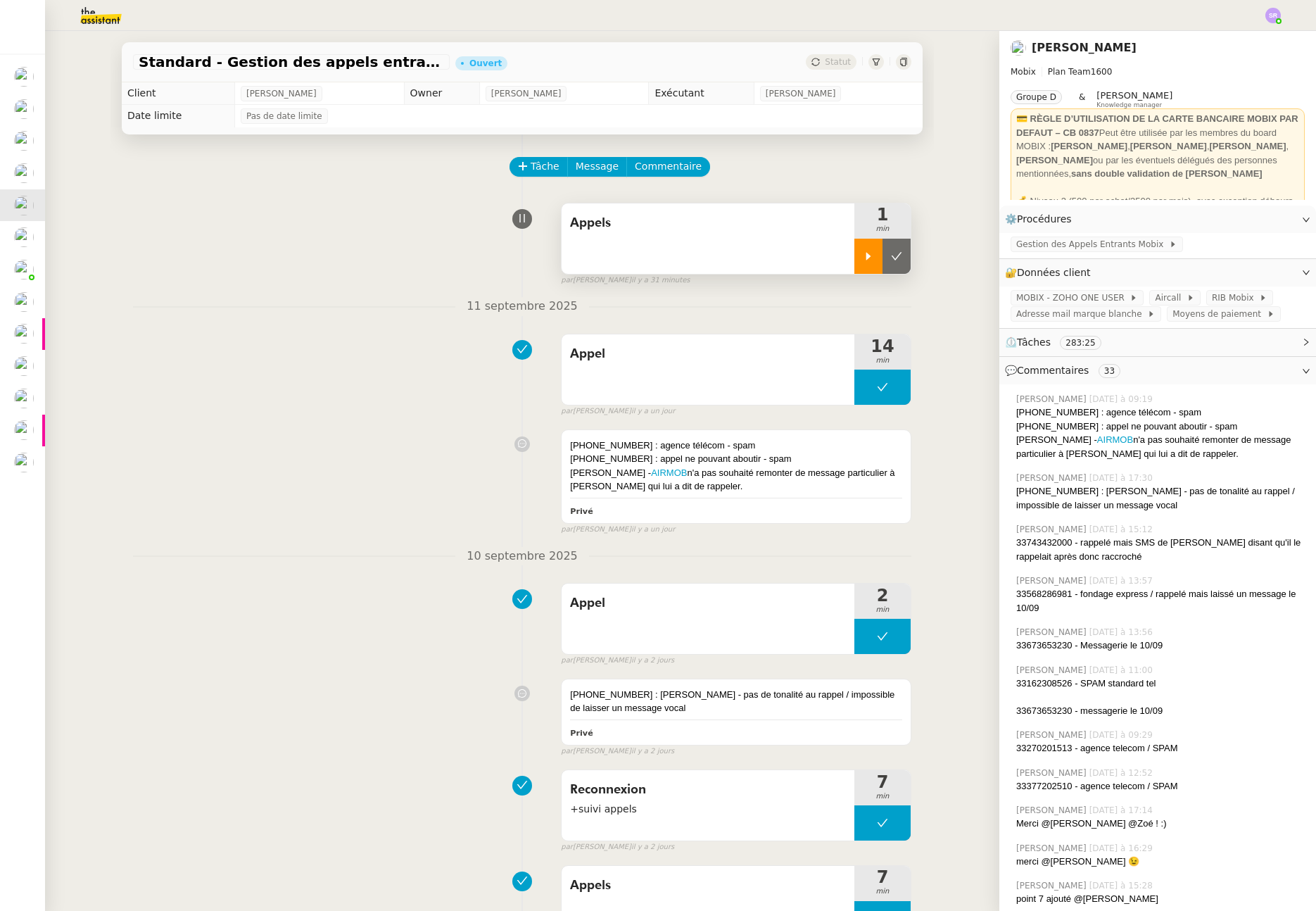
click at [855, 259] on div at bounding box center [868, 256] width 28 height 35
click at [646, 171] on span "Commentaire" at bounding box center [668, 167] width 67 height 16
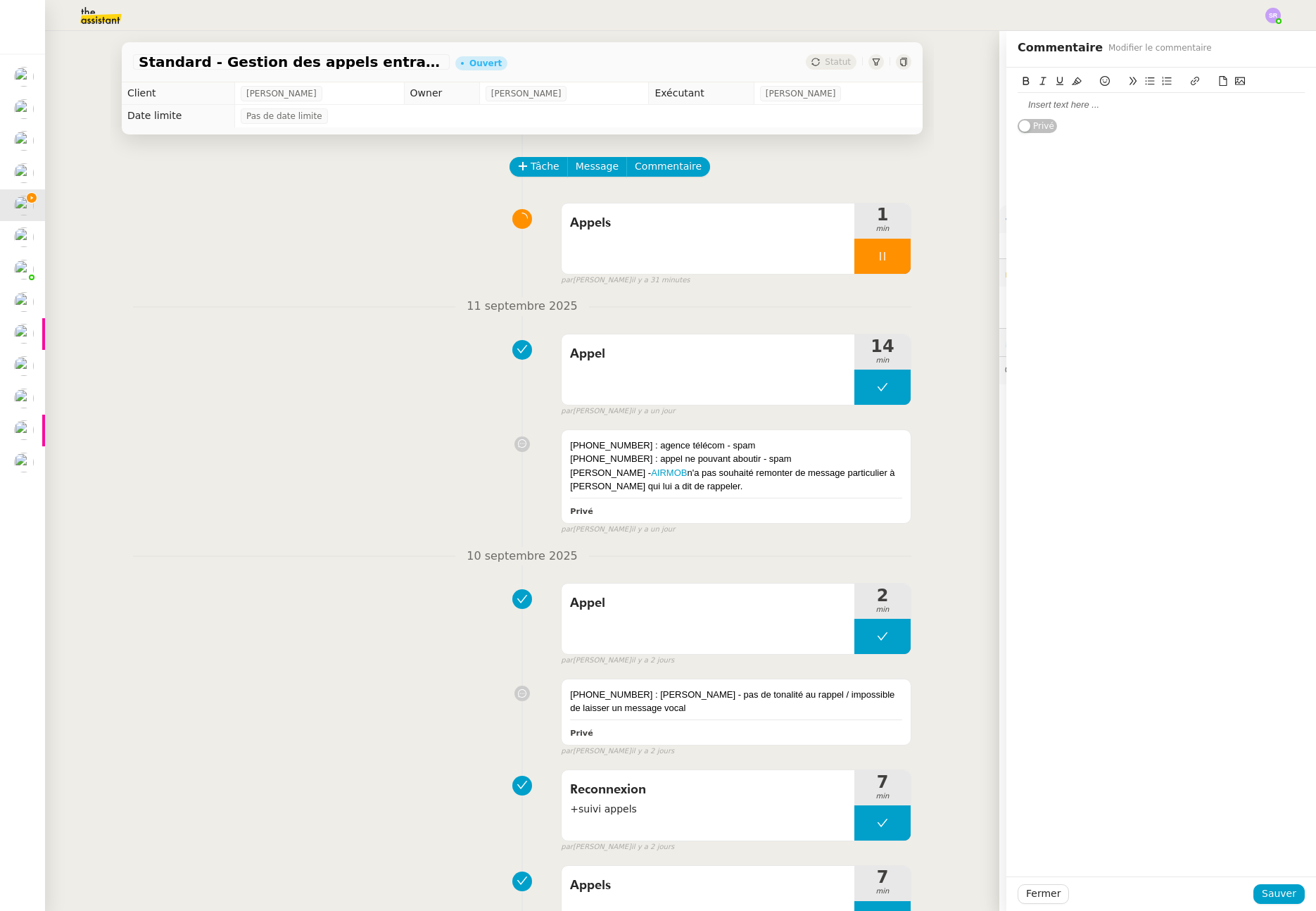
click at [1136, 99] on div at bounding box center [1161, 105] width 287 height 13
paste div
drag, startPoint x: 1082, startPoint y: 104, endPoint x: 1253, endPoint y: 98, distance: 171.1
click at [1255, 97] on div "+33 3 77 03 52 51 : sonne dans le vide - spam" at bounding box center [1161, 104] width 287 height 24
click at [1165, 112] on div "+33 3 77 03 52 51 : sonne dans le vide - spam" at bounding box center [1161, 104] width 287 height 24
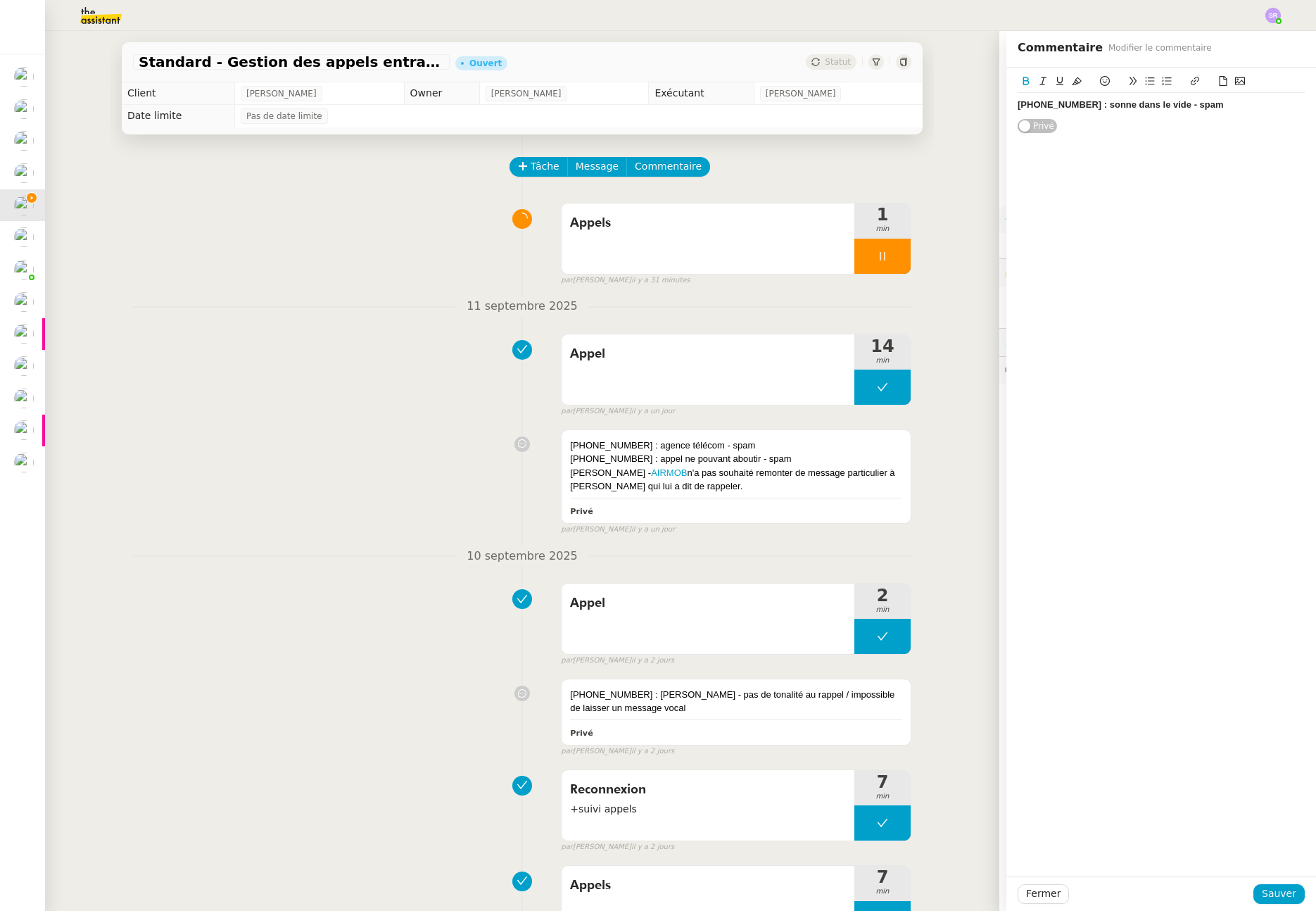
drag, startPoint x: 1196, startPoint y: 108, endPoint x: 1086, endPoint y: 107, distance: 110.0
click at [1086, 107] on div "+33 3 77 03 52 51 : sonne dans le vide - spam" at bounding box center [1161, 105] width 287 height 13
click at [1022, 81] on icon at bounding box center [1026, 81] width 10 height 10
click at [1143, 109] on div "+33 3 77 03 52 51 : sonne dans le vide - spam" at bounding box center [1161, 105] width 287 height 13
drag, startPoint x: 1116, startPoint y: 109, endPoint x: 1169, endPoint y: 105, distance: 53.2
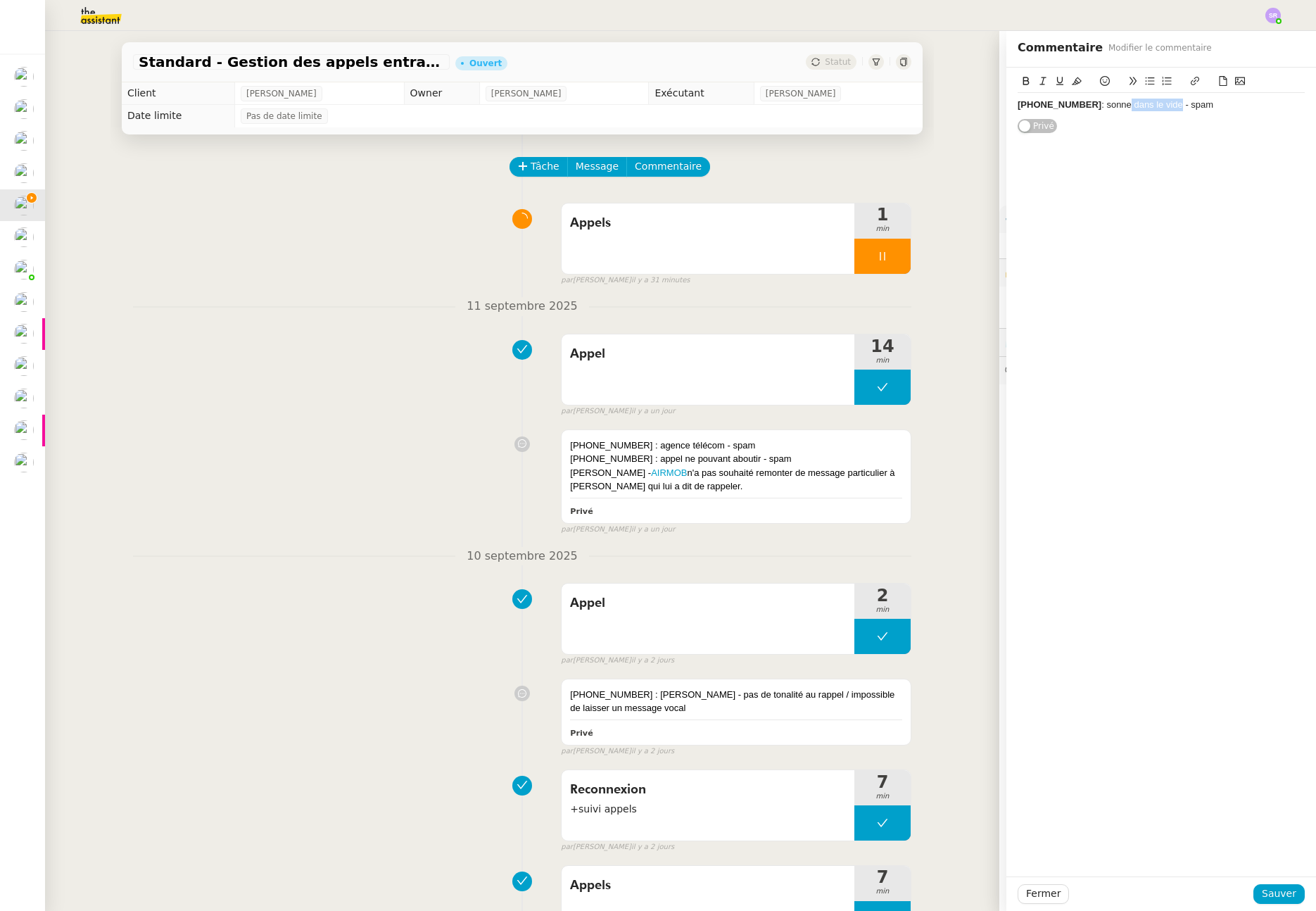
click at [1169, 105] on div "+33 3 77 03 52 51 : sonne dans le vide - spam" at bounding box center [1161, 105] width 287 height 13
click at [1282, 900] on span "Sauver" at bounding box center [1279, 894] width 34 height 16
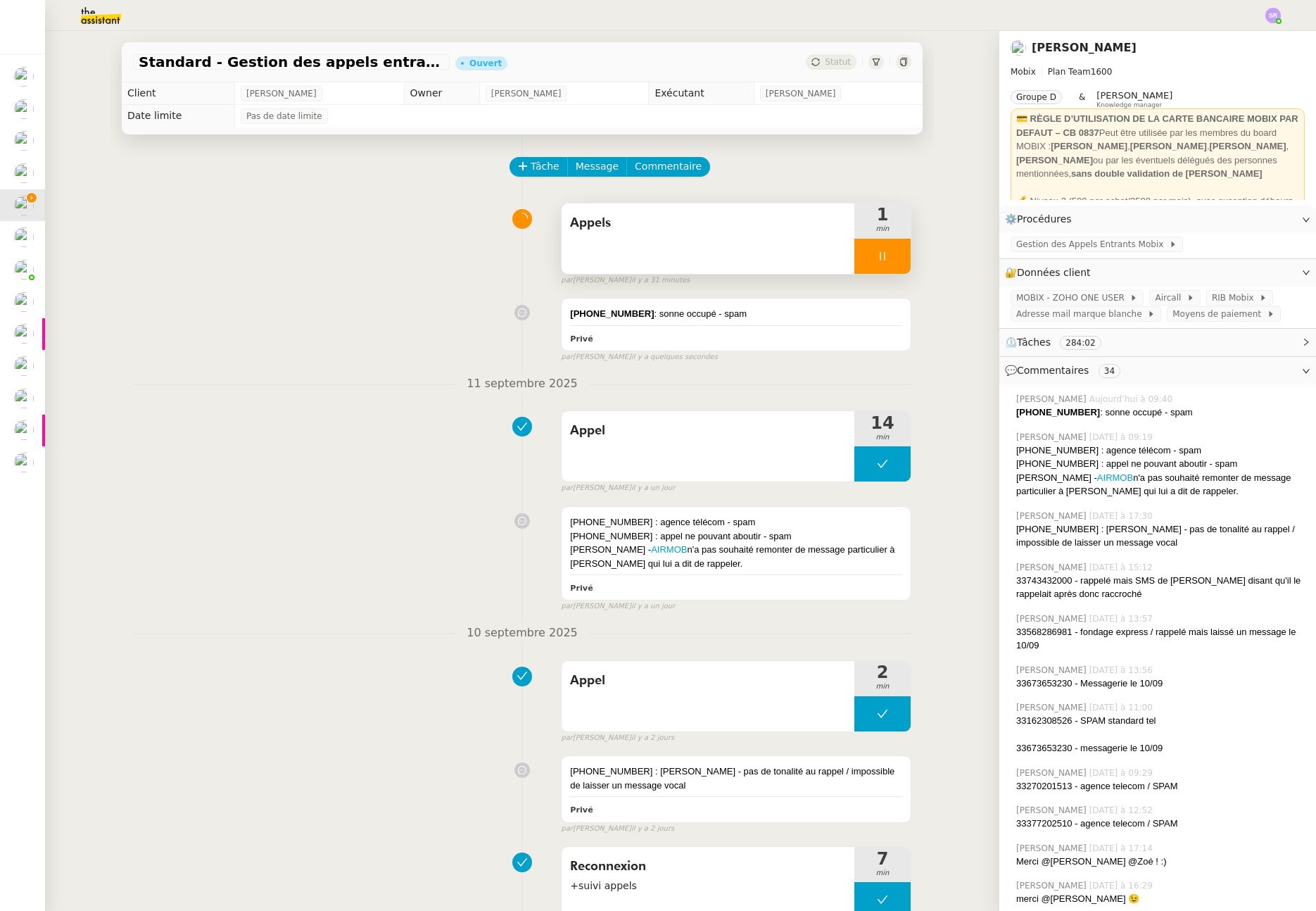
click at [882, 256] on div at bounding box center [882, 256] width 56 height 35
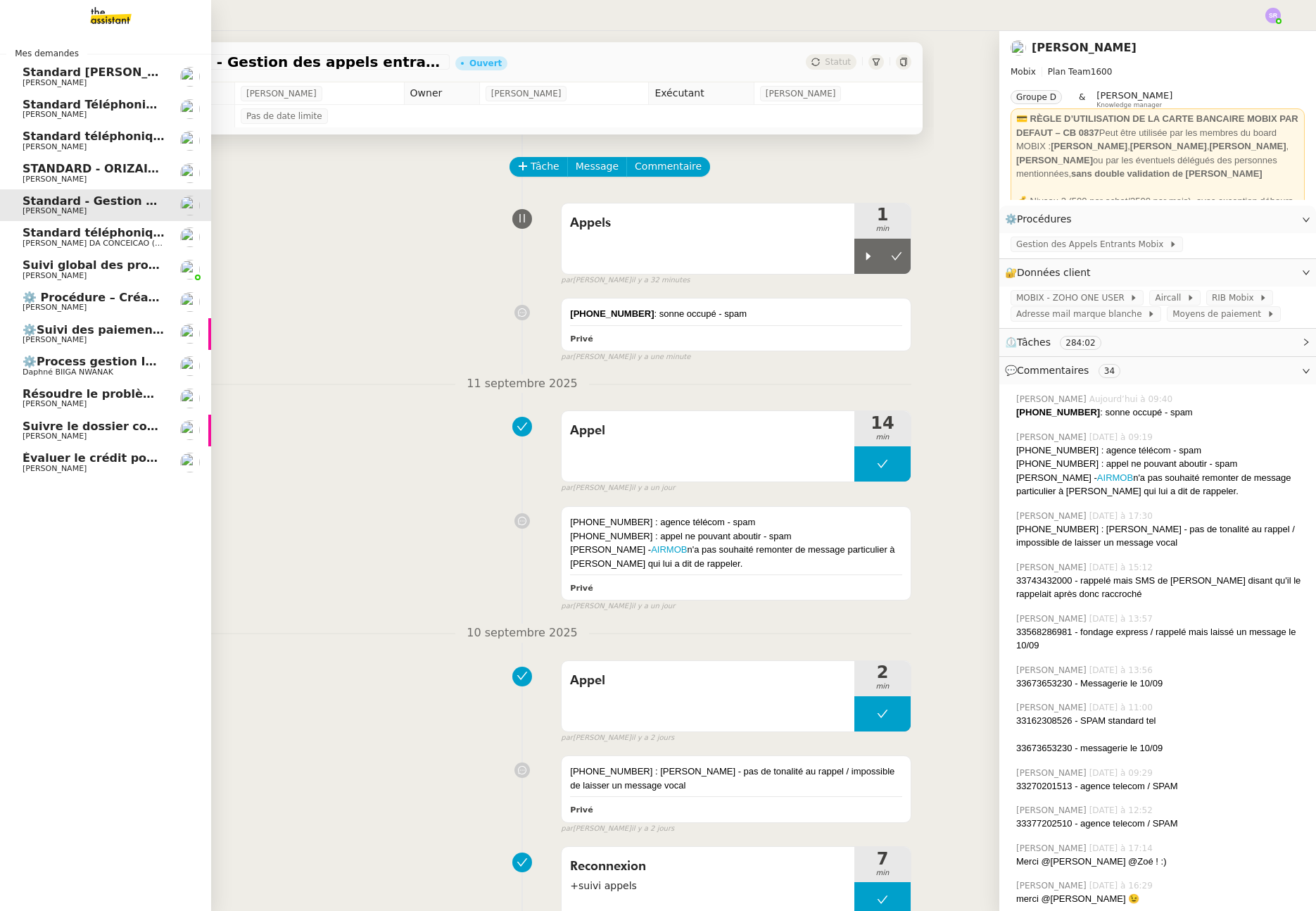
click at [78, 147] on span "[PERSON_NAME]" at bounding box center [55, 147] width 64 height 9
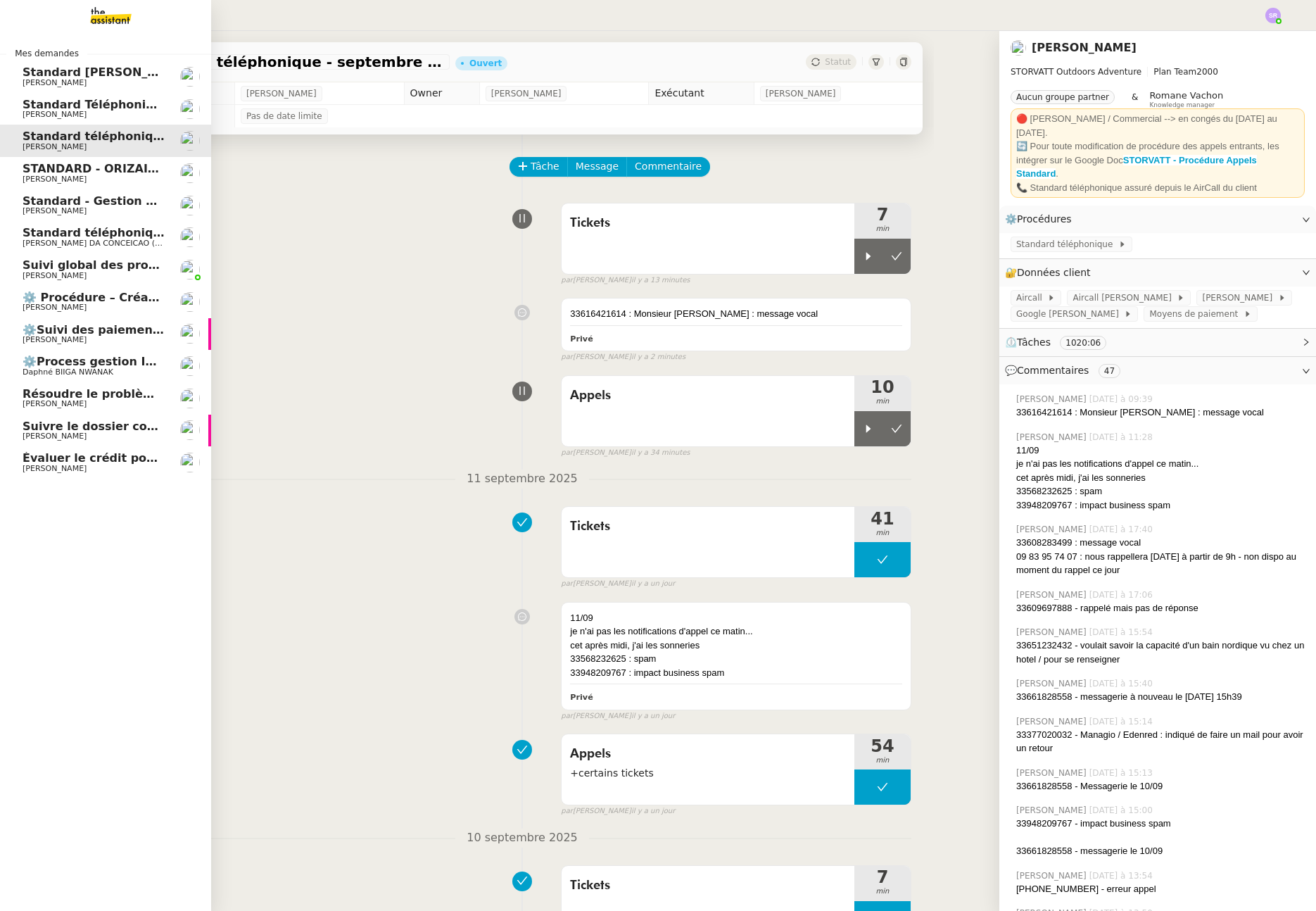
click at [164, 210] on span "[PERSON_NAME]" at bounding box center [94, 211] width 142 height 8
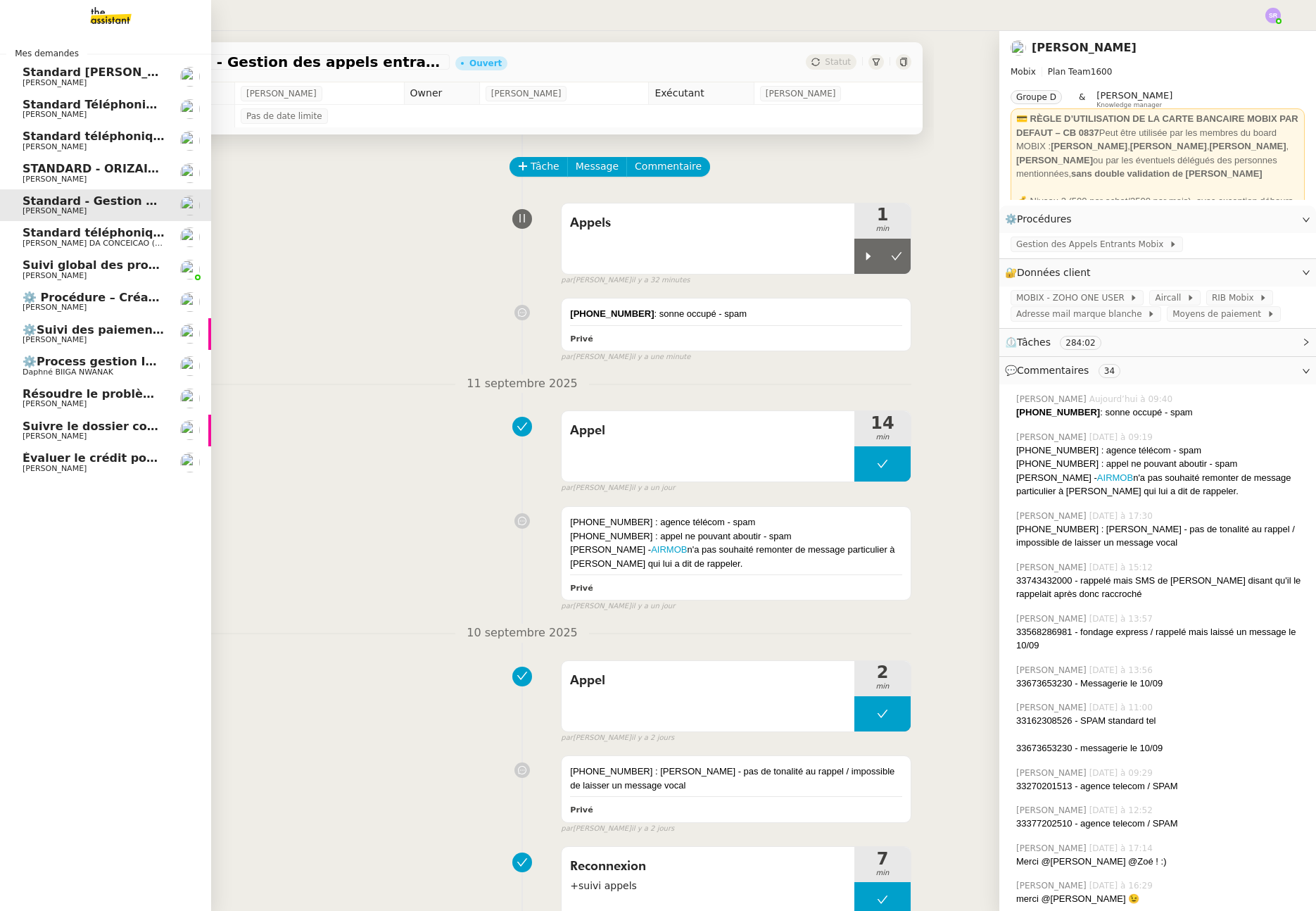
click at [95, 78] on span "Standard [PERSON_NAME]" at bounding box center [106, 72] width 167 height 13
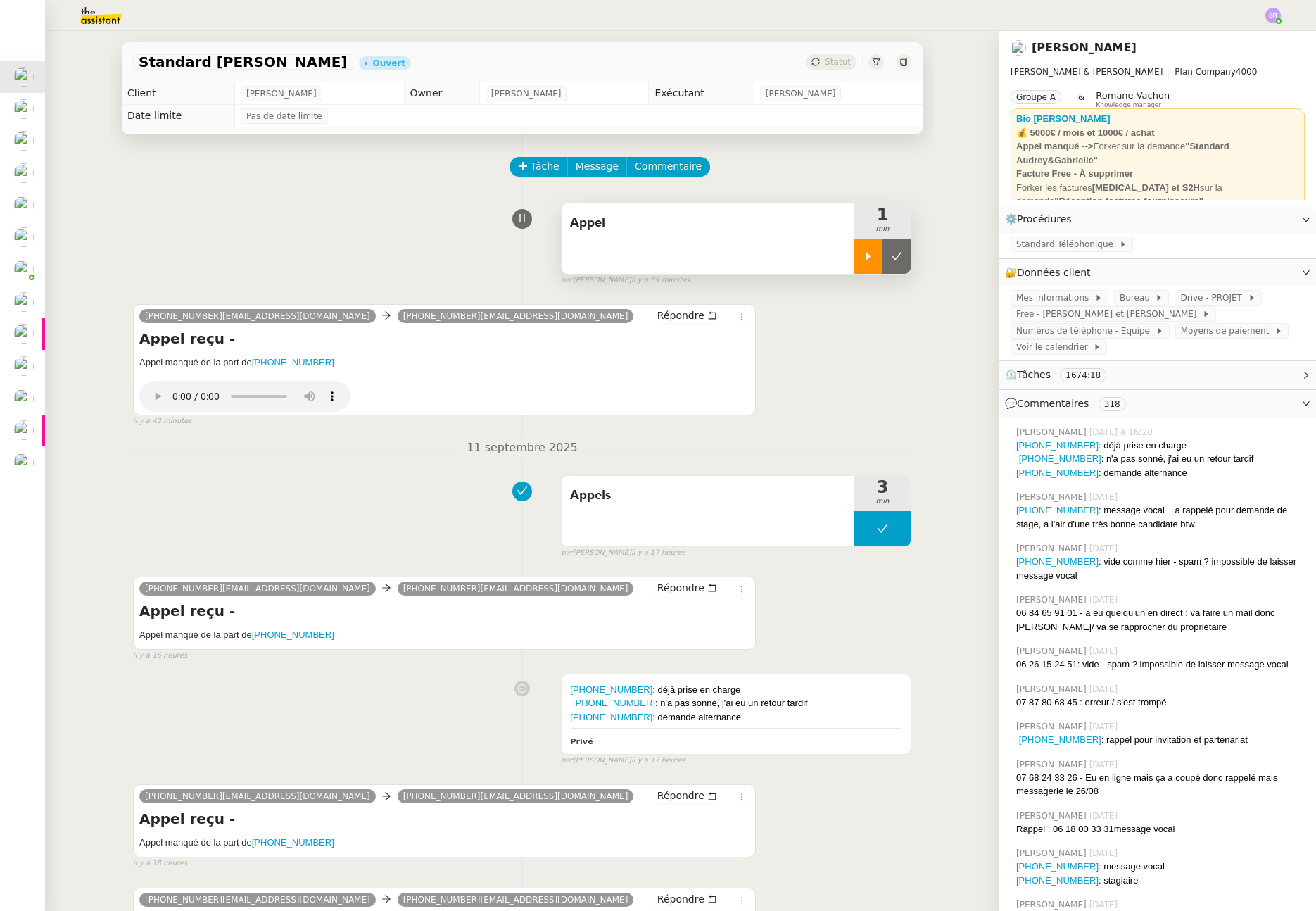
click at [863, 251] on icon at bounding box center [868, 256] width 11 height 11
drag, startPoint x: 260, startPoint y: 361, endPoint x: 335, endPoint y: 363, distance: 75.0
click at [263, 362] on h5 "Appel manqué de la part de +33662904051" at bounding box center [444, 362] width 610 height 14
click at [352, 361] on h5 "Appel manqué de la part de +33662904051" at bounding box center [444, 362] width 610 height 14
drag, startPoint x: 335, startPoint y: 363, endPoint x: 325, endPoint y: 365, distance: 10.2
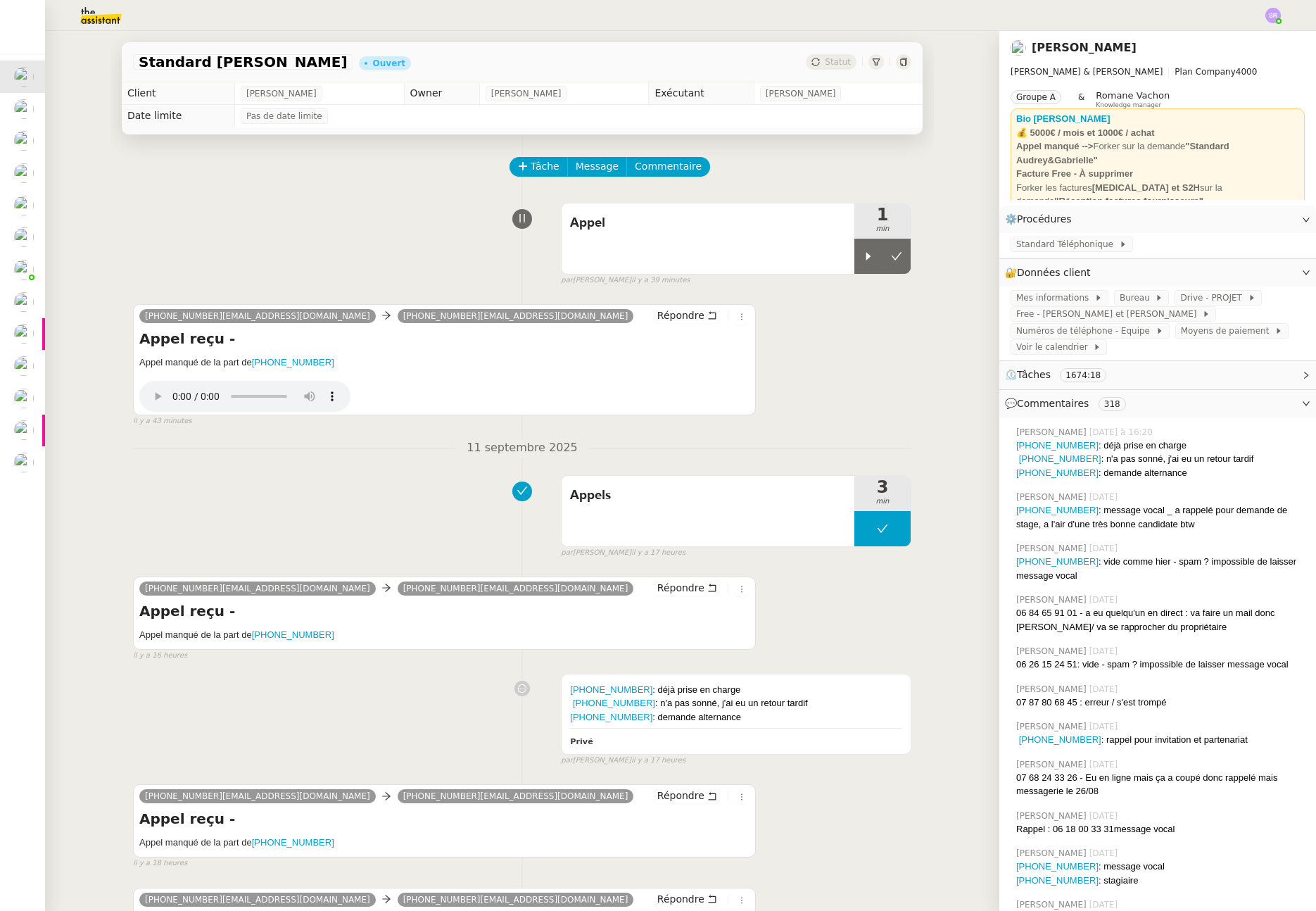
click at [331, 363] on h5 "Appel manqué de la part de +33662904051" at bounding box center [444, 362] width 610 height 14
drag, startPoint x: 325, startPoint y: 365, endPoint x: 257, endPoint y: 366, distance: 68.0
click at [257, 366] on h5 "Appel manqué de la part de +33662904051" at bounding box center [444, 362] width 610 height 14
copy link "04051"
click at [1057, 245] on span "Standard Téléphonique" at bounding box center [1068, 243] width 103 height 14
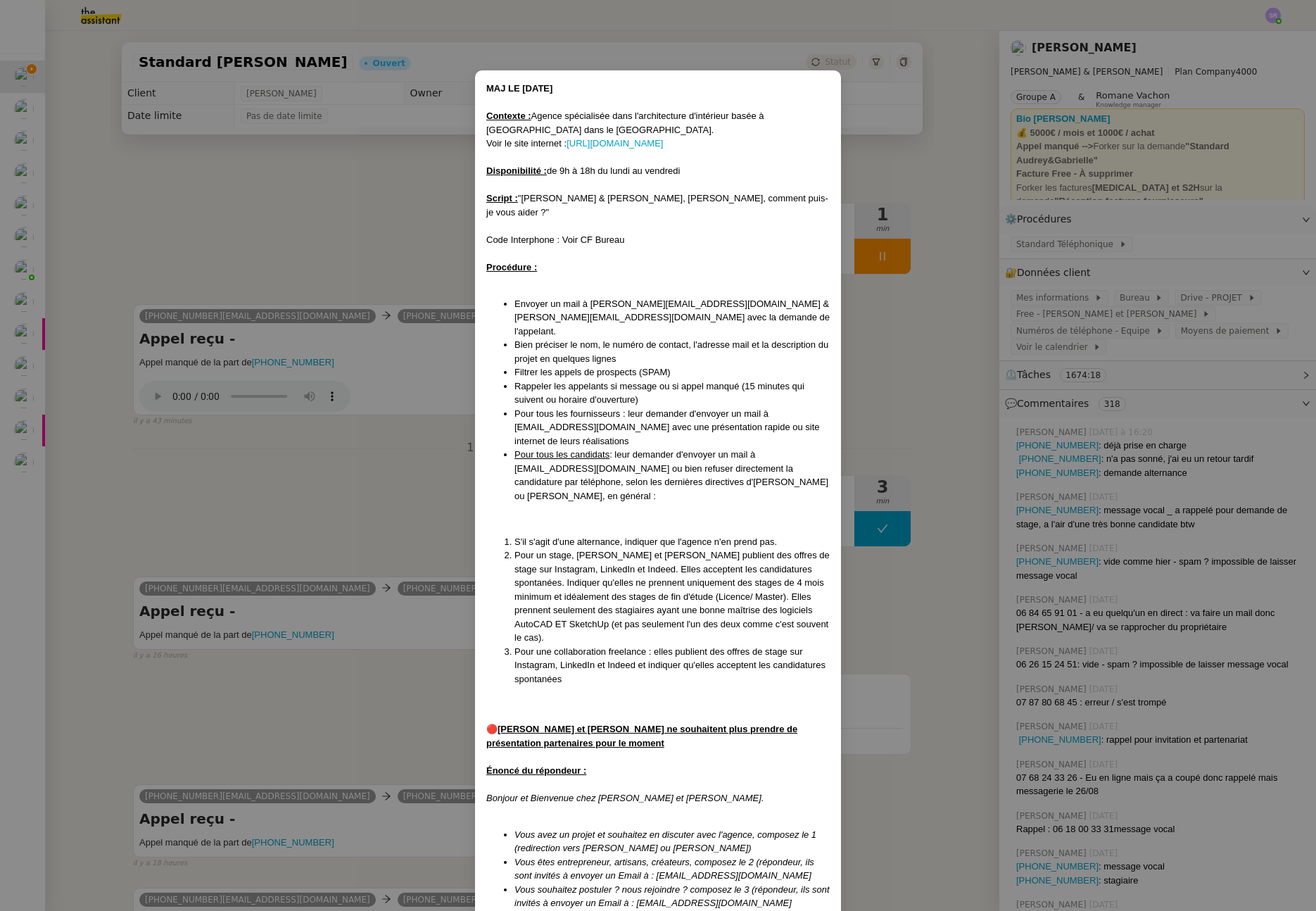
click at [265, 466] on nz-modal-container "MAJ LE 09/04/2025 Contexte : Agence spécialisée dans l'architecture d'intérieur…" at bounding box center [658, 455] width 1316 height 911
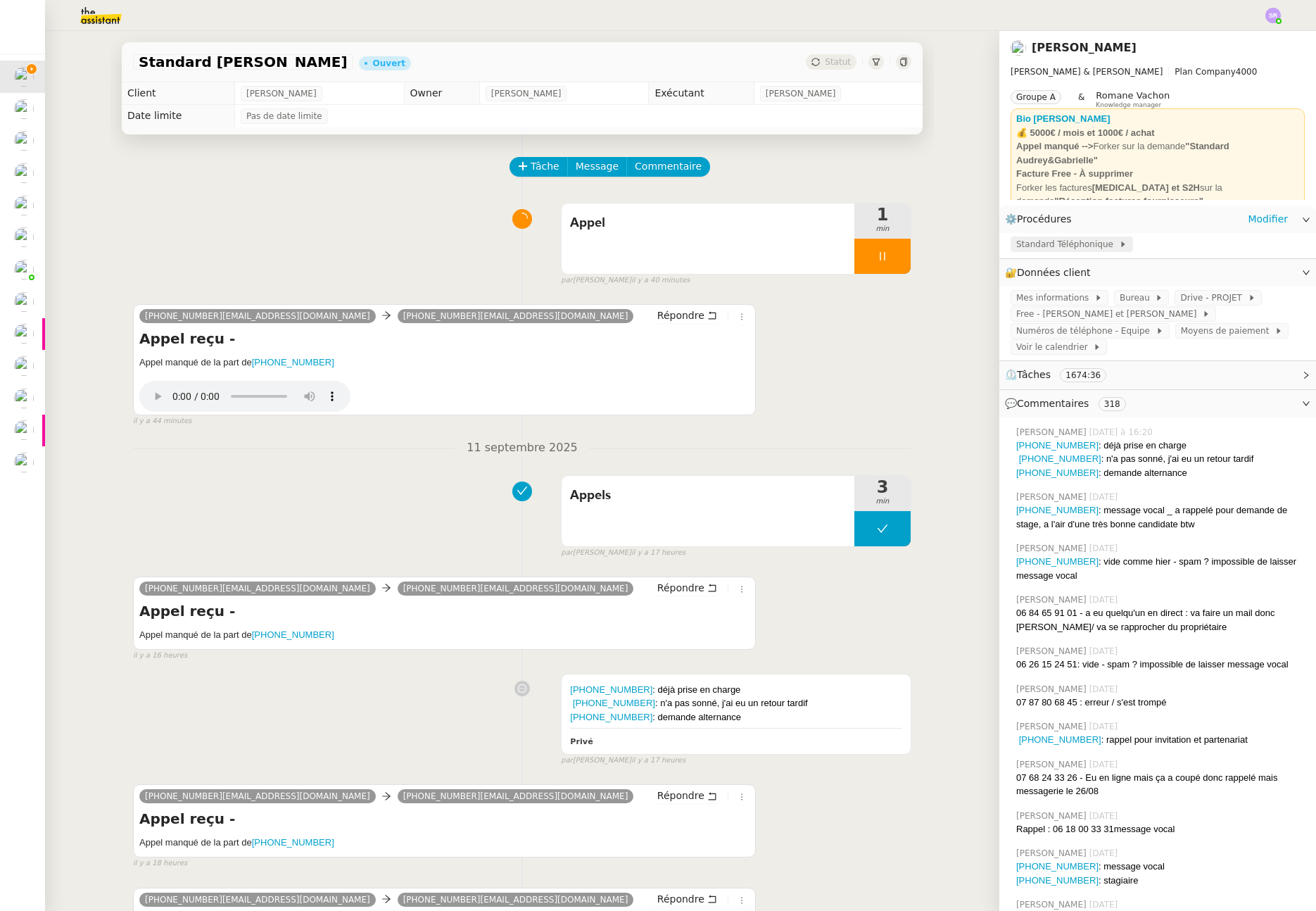
click at [1078, 245] on span "Standard Téléphonique" at bounding box center [1068, 243] width 103 height 14
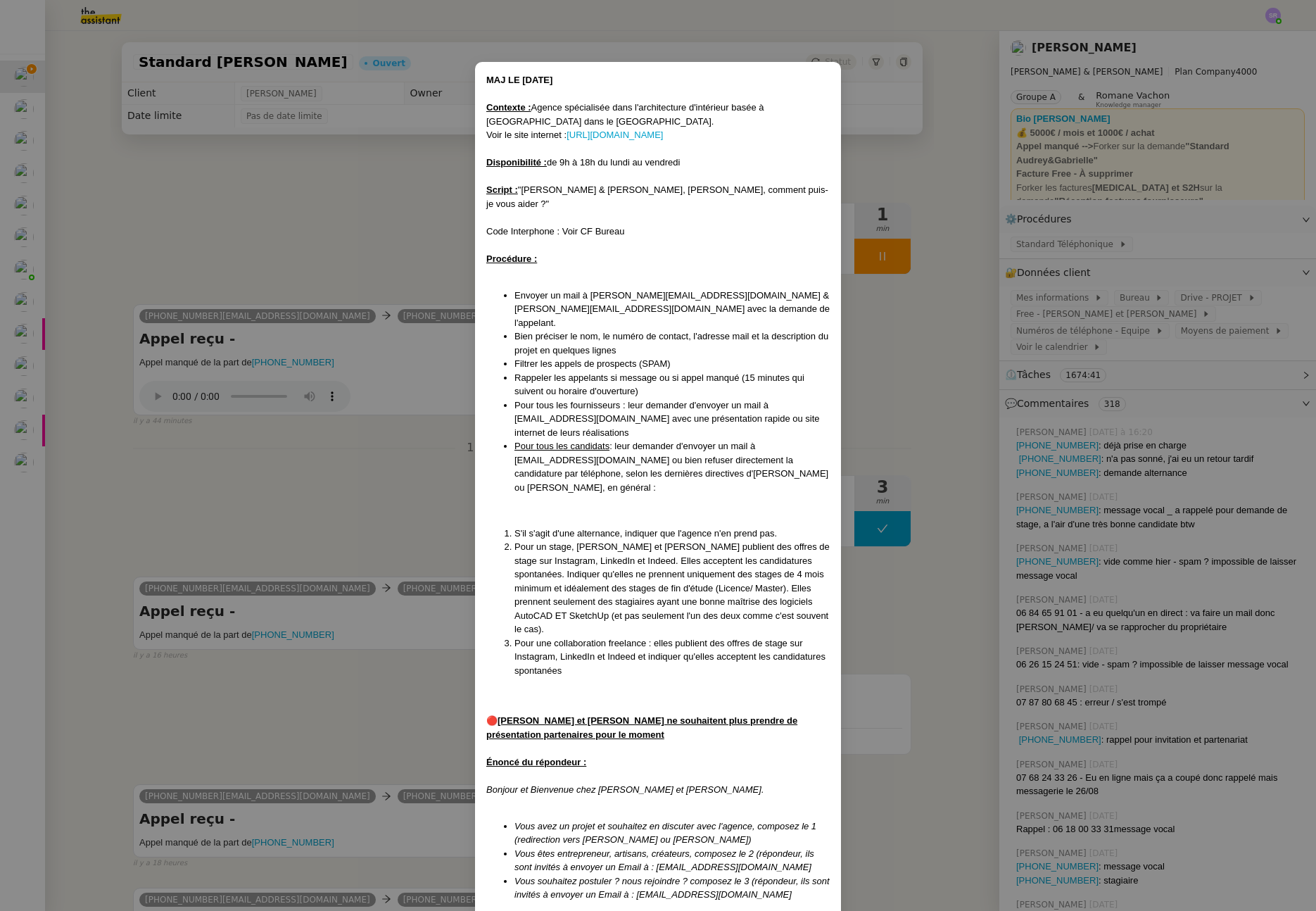
scroll to position [27, 0]
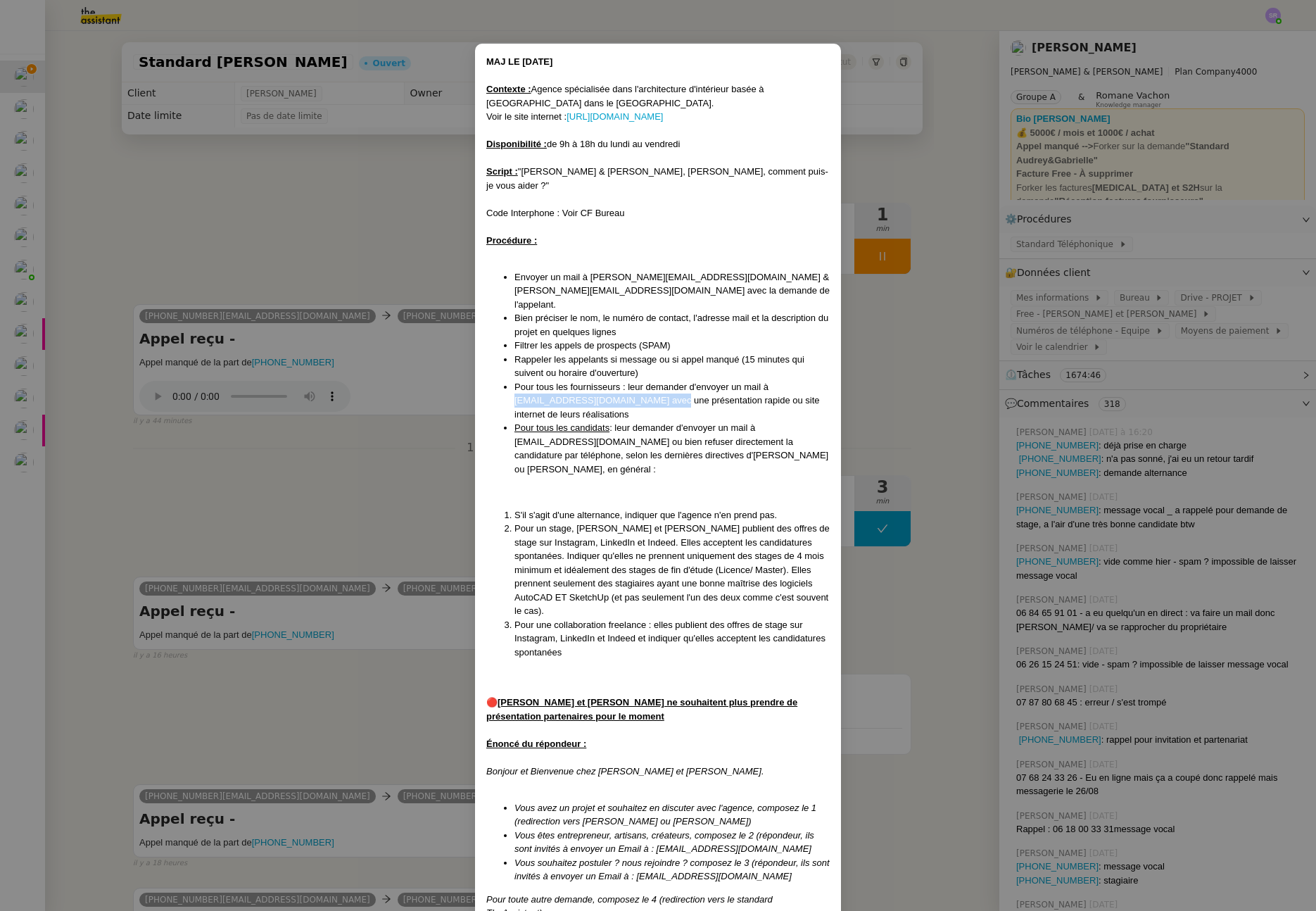
drag, startPoint x: 508, startPoint y: 373, endPoint x: 649, endPoint y: 375, distance: 141.0
click at [649, 375] on ul "Envoyer un mail à audrey@audreyetgabrielle.com & gabrielle@audreyetgabrielle.co…" at bounding box center [658, 373] width 343 height 206
click at [654, 382] on span "Pour tous les fournisseurs : leur demander d'envoyer un mail à partenariat@audr…" at bounding box center [667, 401] width 305 height 38
drag, startPoint x: 654, startPoint y: 373, endPoint x: 503, endPoint y: 373, distance: 151.0
click at [503, 373] on ul "Envoyer un mail à audrey@audreyetgabrielle.com & gabrielle@audreyetgabrielle.co…" at bounding box center [658, 373] width 343 height 206
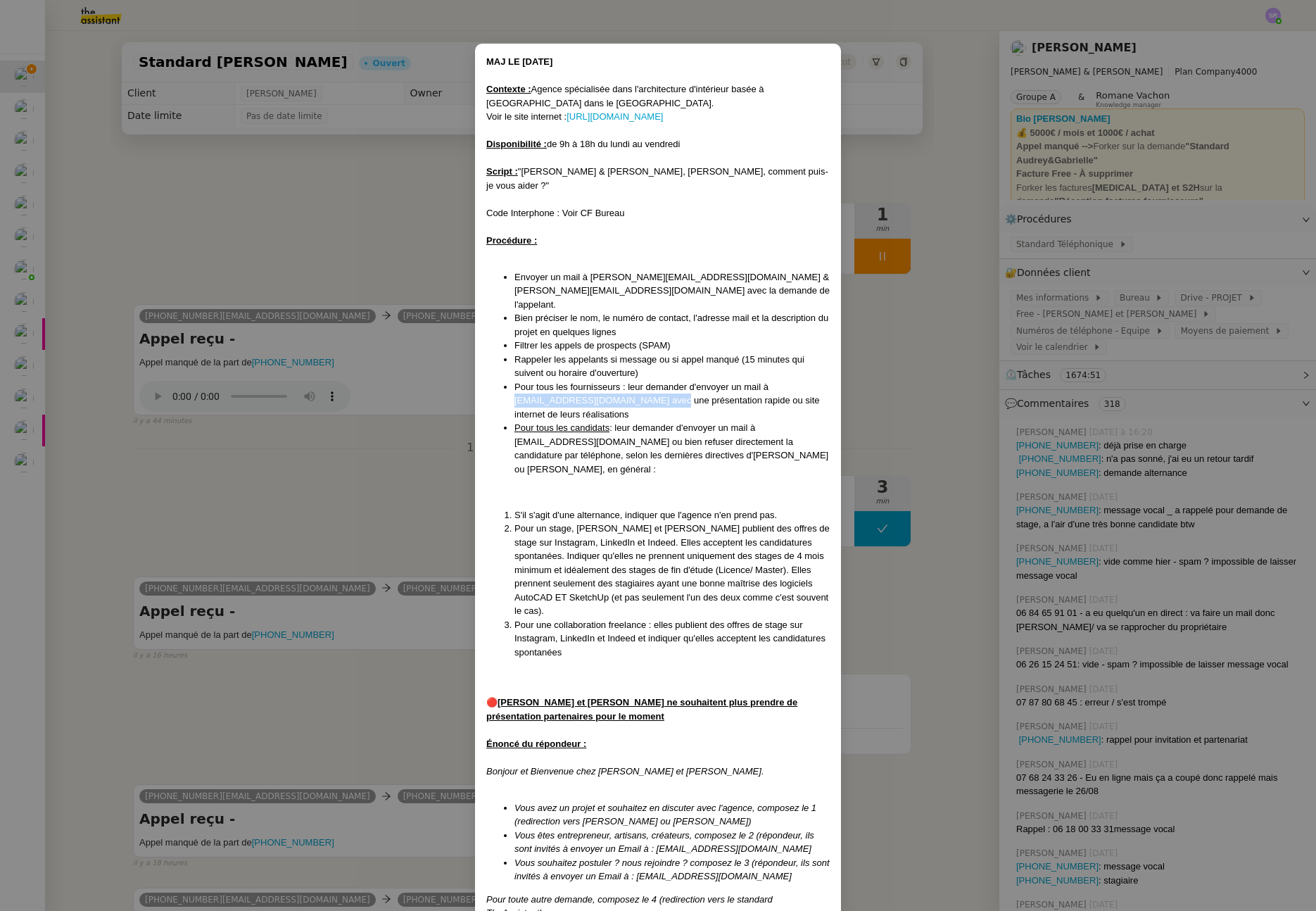
scroll to position [105, 0]
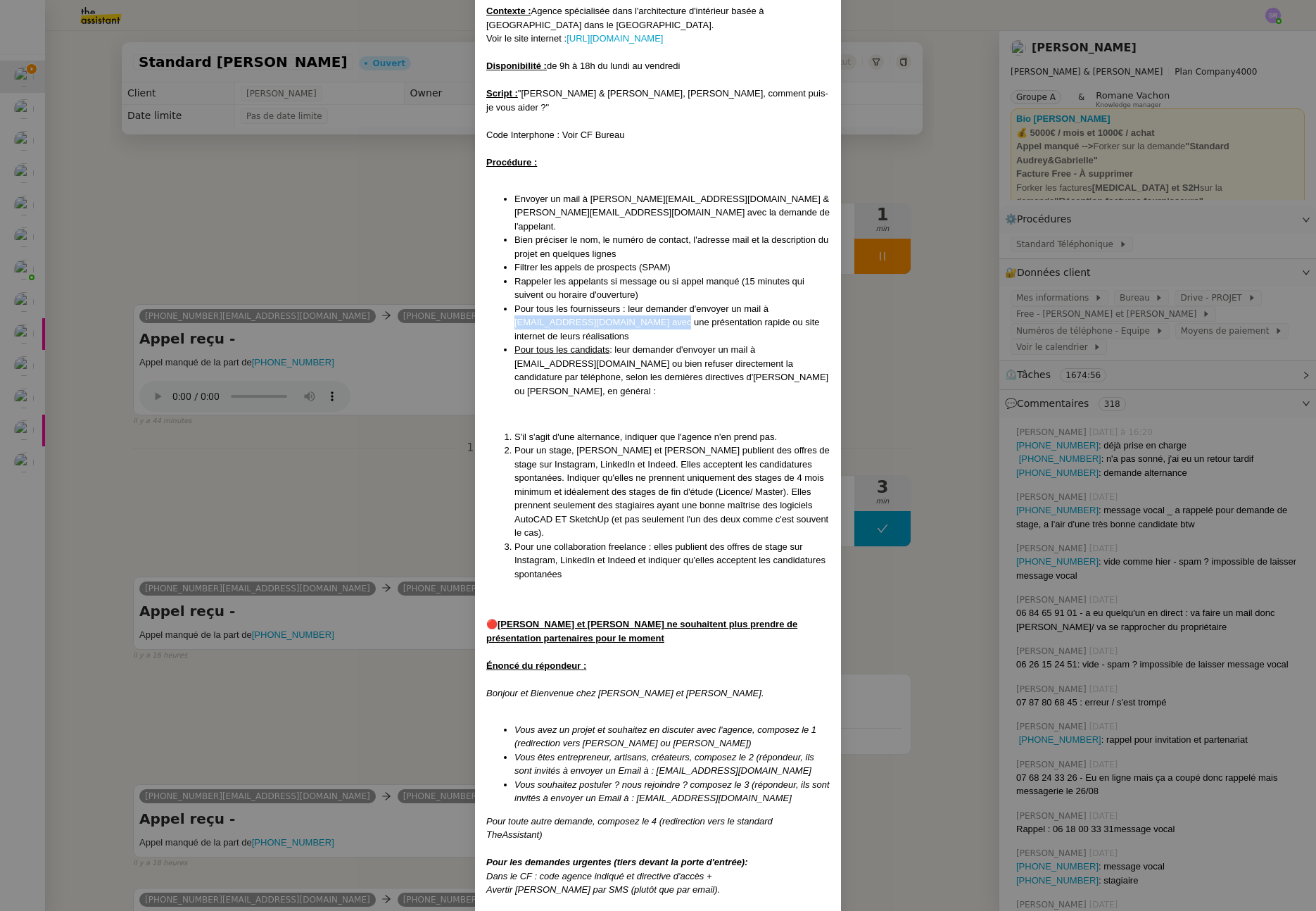
click at [523, 304] on span "Pour tous les fournisseurs : leur demander d'envoyer un mail à partenariat@audr…" at bounding box center [667, 322] width 305 height 38
click at [515, 304] on span "Pour tous les fournisseurs : leur demander d'envoyer un mail à partenariat@audr…" at bounding box center [667, 322] width 305 height 38
drag, startPoint x: 510, startPoint y: 298, endPoint x: 654, endPoint y: 296, distance: 144.0
click at [654, 304] on span "Pour tous les fournisseurs : leur demander d'envoyer un mail à partenariat@audr…" at bounding box center [667, 322] width 305 height 38
click at [653, 308] on li "Pour tous les fournisseurs : leur demander d'envoyer un mail à partenariat@audr…" at bounding box center [671, 322] width 315 height 42
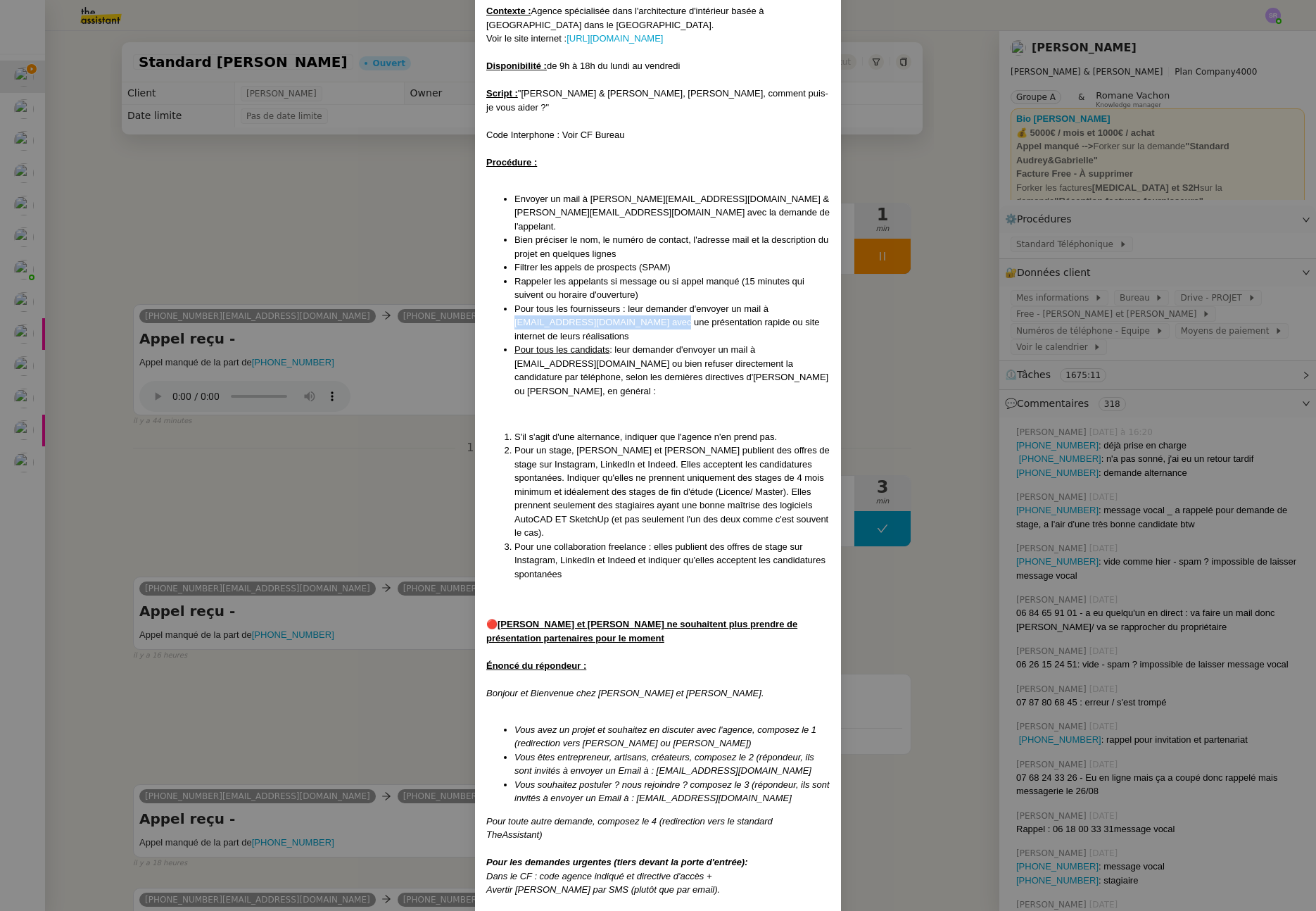
drag, startPoint x: 654, startPoint y: 295, endPoint x: 509, endPoint y: 291, distance: 145.1
click at [509, 291] on ul "Envoyer un mail à audrey@audreyetgabrielle.com & gabrielle@audreyetgabrielle.co…" at bounding box center [658, 295] width 343 height 206
click at [542, 304] on span "Pour tous les fournisseurs : leur demander d'envoyer un mail à partenariat@audr…" at bounding box center [667, 322] width 305 height 38
drag, startPoint x: 512, startPoint y: 296, endPoint x: 652, endPoint y: 294, distance: 140.0
click at [652, 304] on span "Pour tous les fournisseurs : leur demander d'envoyer un mail à partenariat@audr…" at bounding box center [667, 322] width 305 height 38
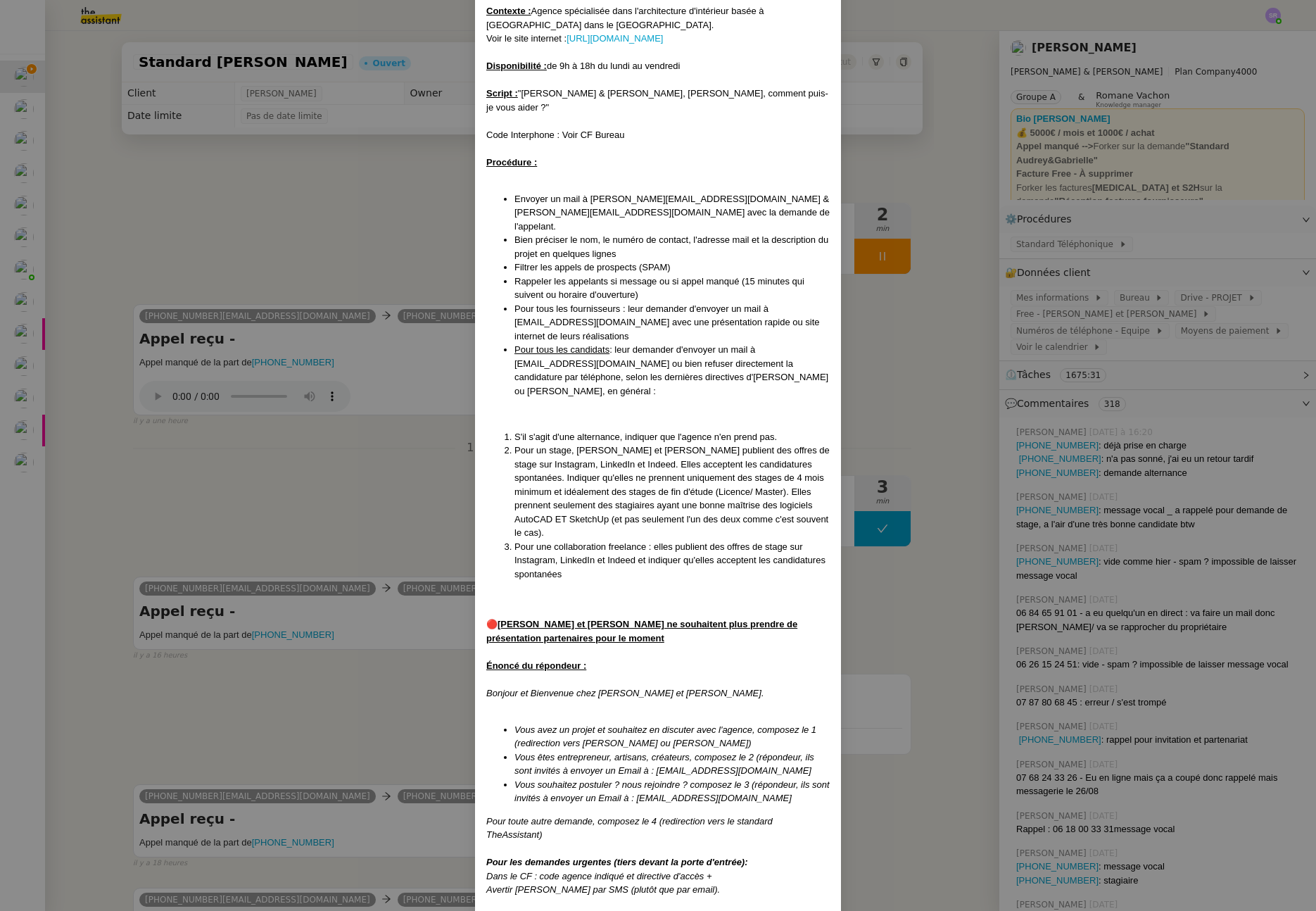
click at [523, 304] on span "Pour tous les fournisseurs : leur demander d'envoyer un mail à partenariat@audr…" at bounding box center [667, 322] width 305 height 38
drag, startPoint x: 512, startPoint y: 297, endPoint x: 553, endPoint y: 293, distance: 41.2
click at [553, 304] on span "Pour tous les fournisseurs : leur demander d'envoyer un mail à partenariat@audr…" at bounding box center [667, 322] width 305 height 38
click at [514, 304] on span "Pour tous les fournisseurs : leur demander d'envoyer un mail à partenariat@audr…" at bounding box center [667, 322] width 305 height 38
click at [300, 242] on nz-modal-container "MAJ LE 09/04/2025 Contexte : Agence spécialisée dans l'architecture d'intérieur…" at bounding box center [658, 455] width 1316 height 911
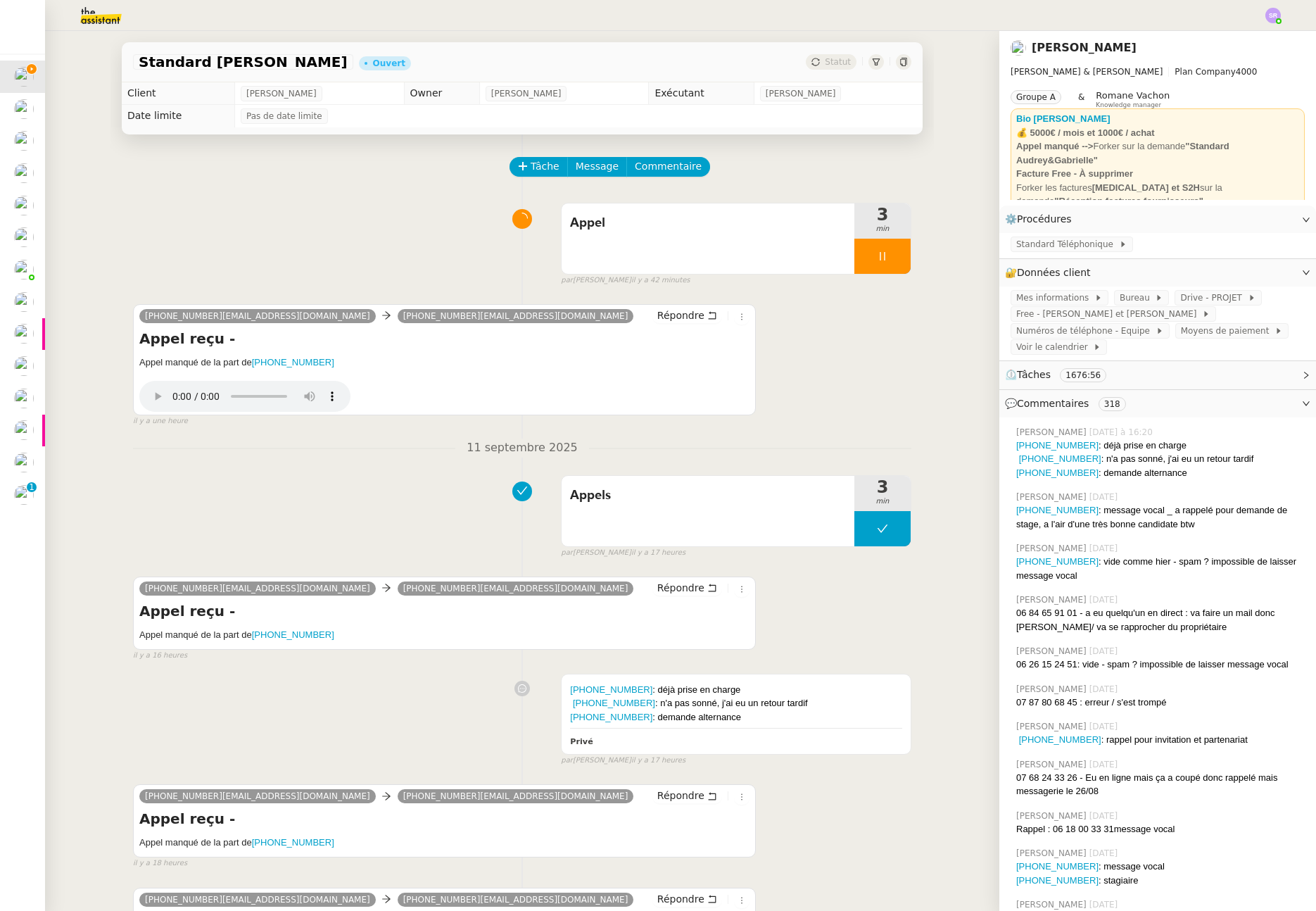
scroll to position [34, 0]
click at [877, 253] on icon at bounding box center [883, 256] width 11 height 11
drag, startPoint x: 186, startPoint y: 497, endPoint x: 199, endPoint y: 497, distance: 13.0
click at [187, 497] on div "Appels 3 min false par Stéphanie R. il y a 17 heures" at bounding box center [522, 514] width 779 height 90
click at [891, 259] on button at bounding box center [897, 256] width 28 height 35
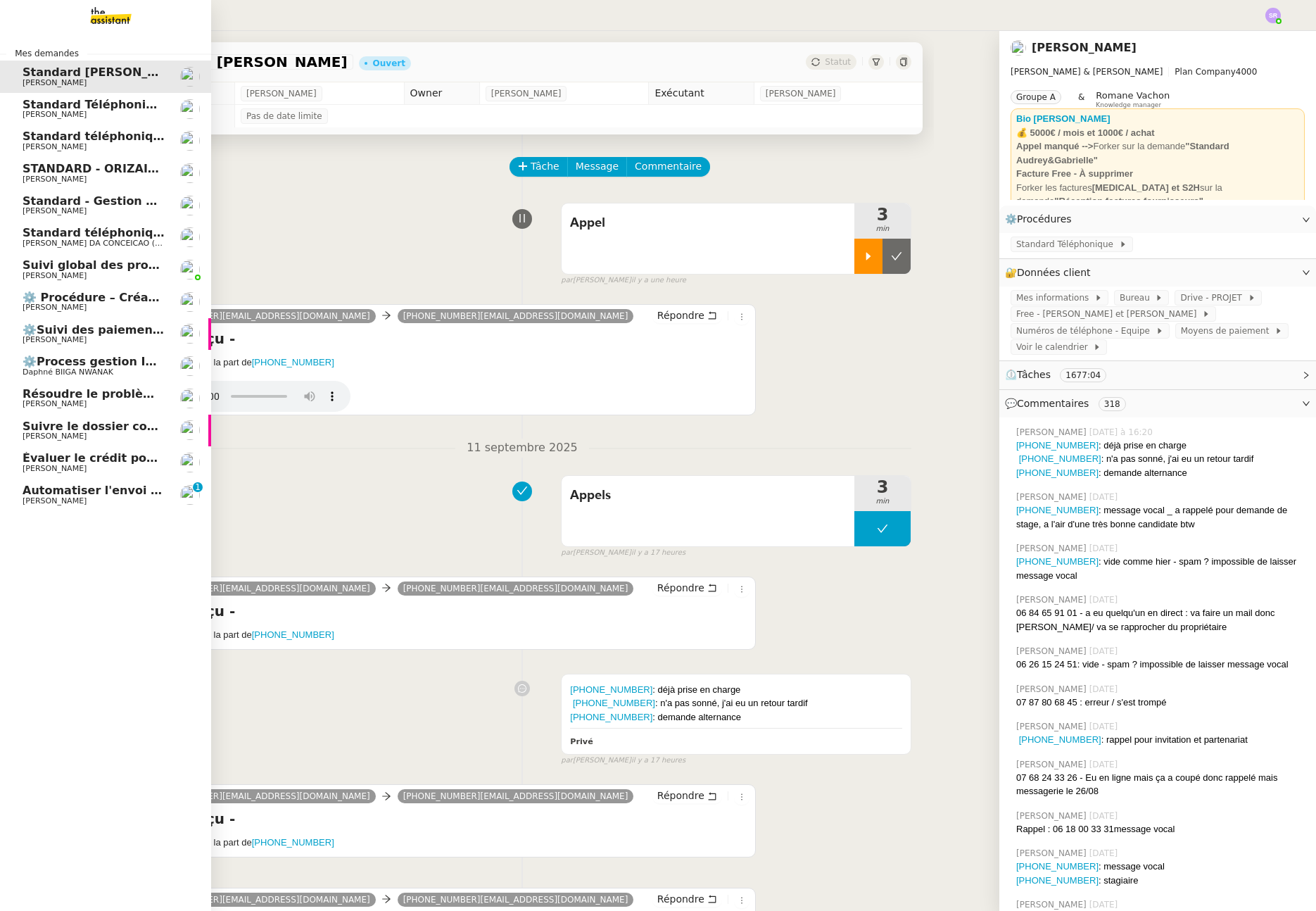
click at [54, 493] on span "Automatiser l'envoi de justificatifs" at bounding box center [132, 490] width 219 height 13
click at [104, 496] on span "Automatiser l'envoi de justificatifs" at bounding box center [132, 490] width 219 height 13
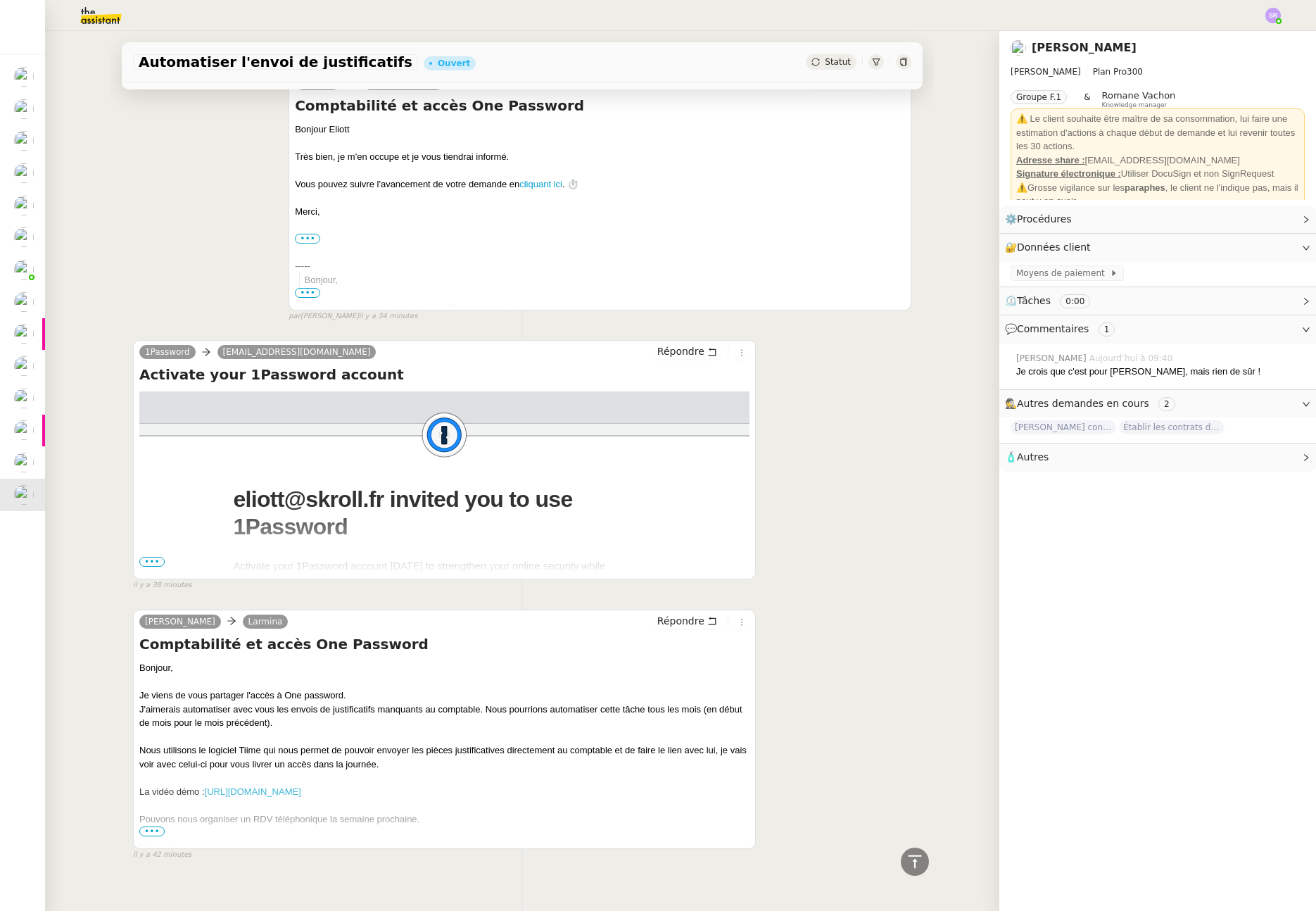
scroll to position [396, 0]
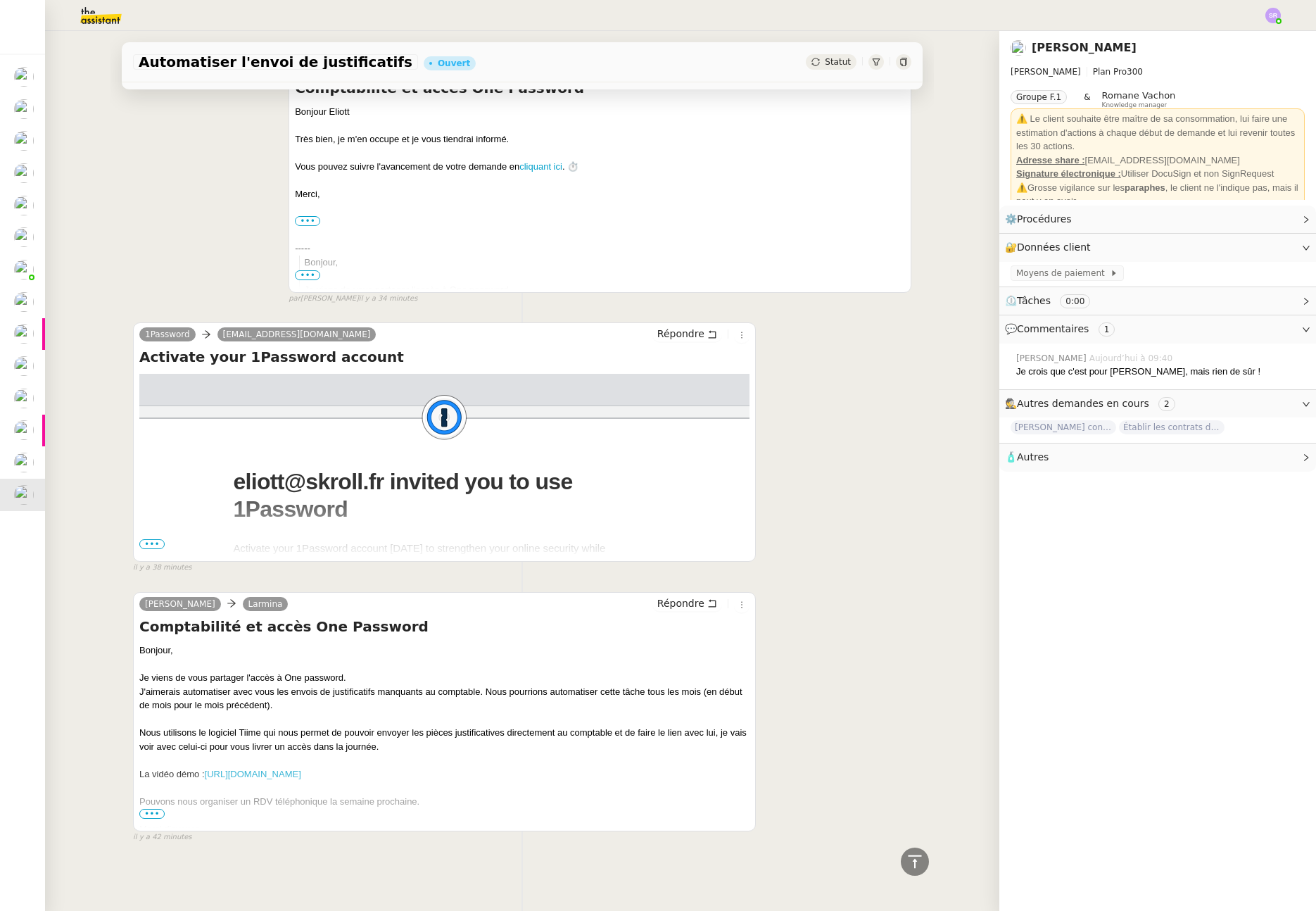
click at [150, 809] on span "•••" at bounding box center [151, 814] width 25 height 10
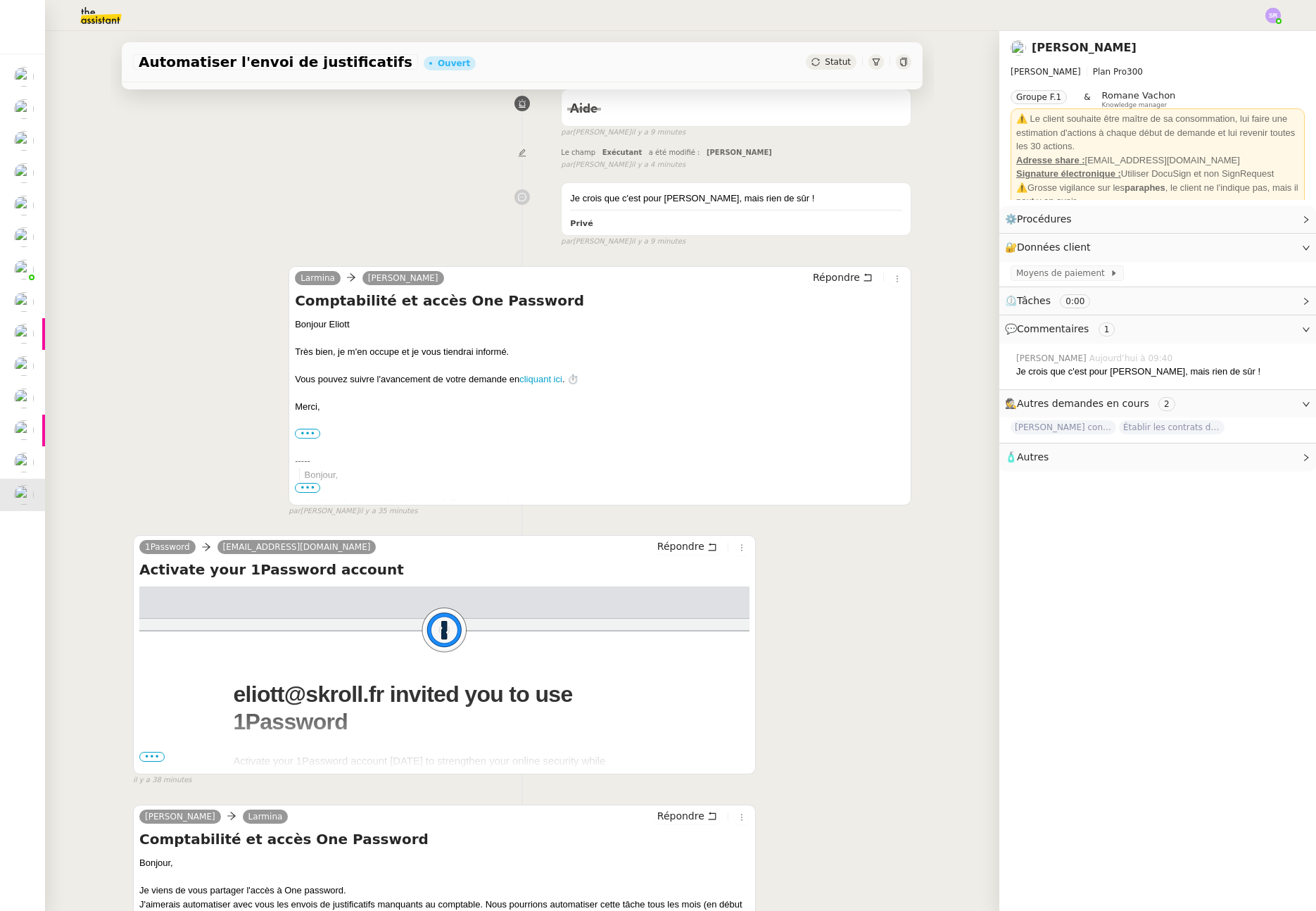
scroll to position [0, 0]
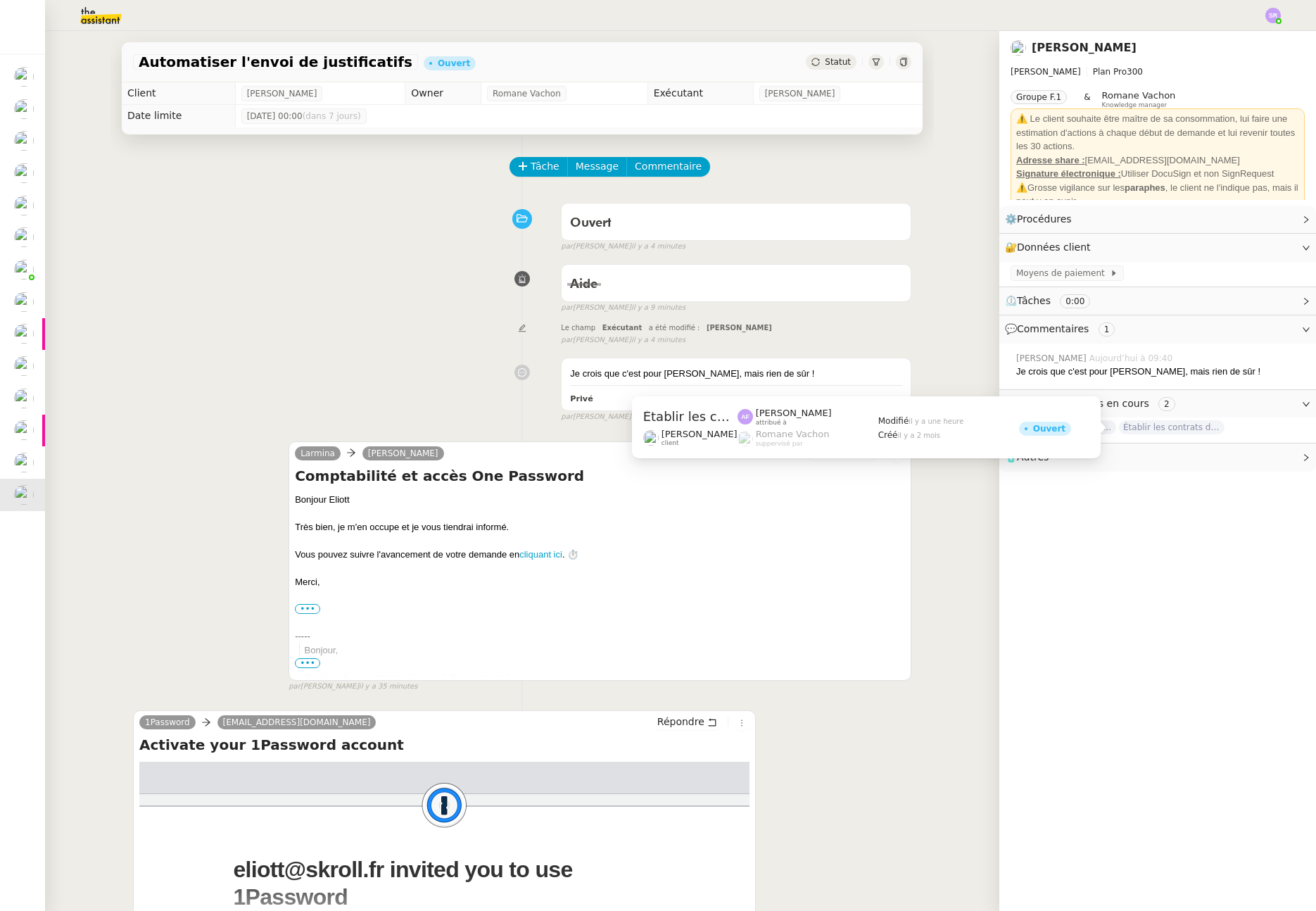
click at [1159, 430] on span "Établir les contrats d'interprètes" at bounding box center [1172, 427] width 106 height 14
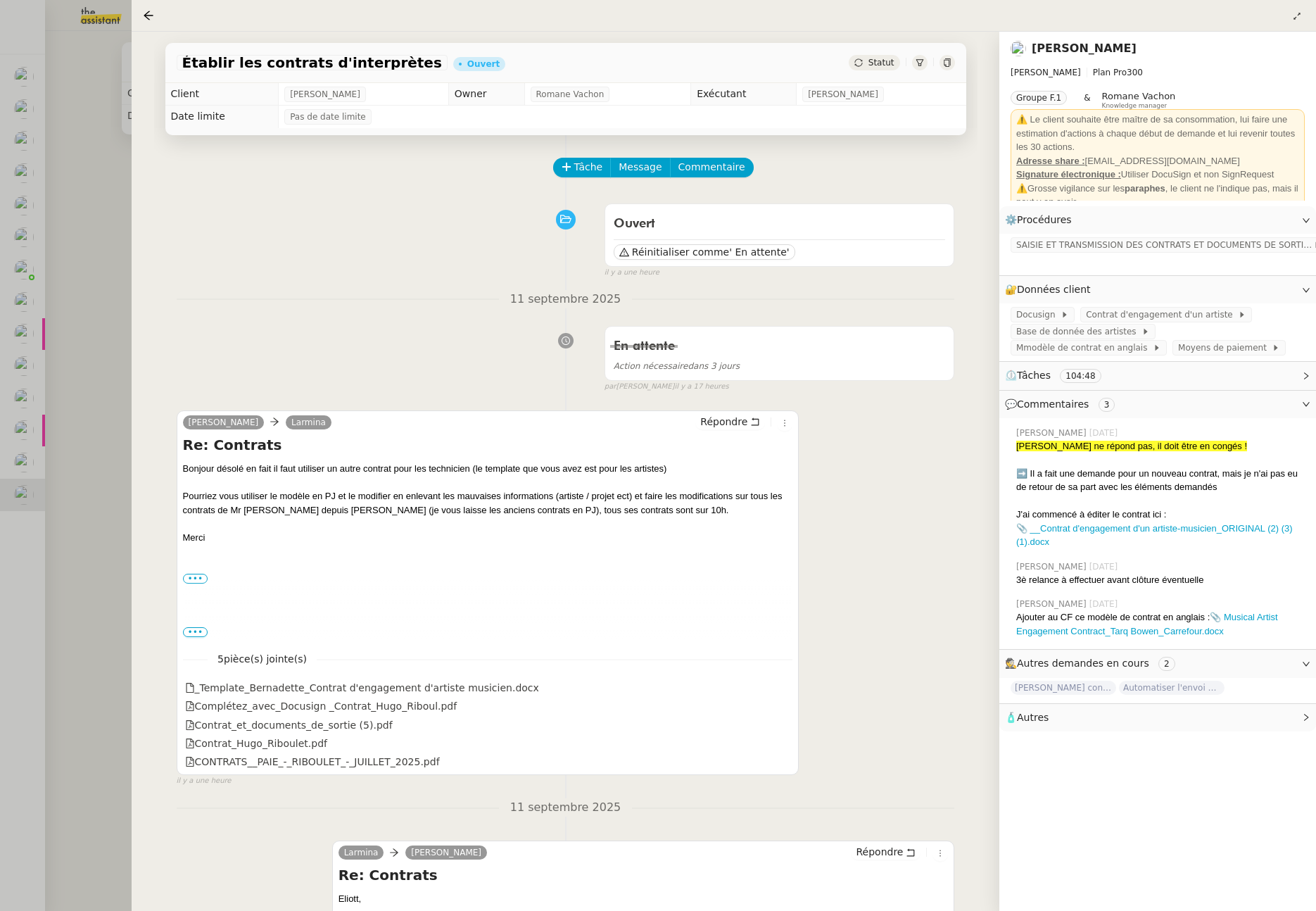
click at [105, 225] on div at bounding box center [658, 455] width 1316 height 911
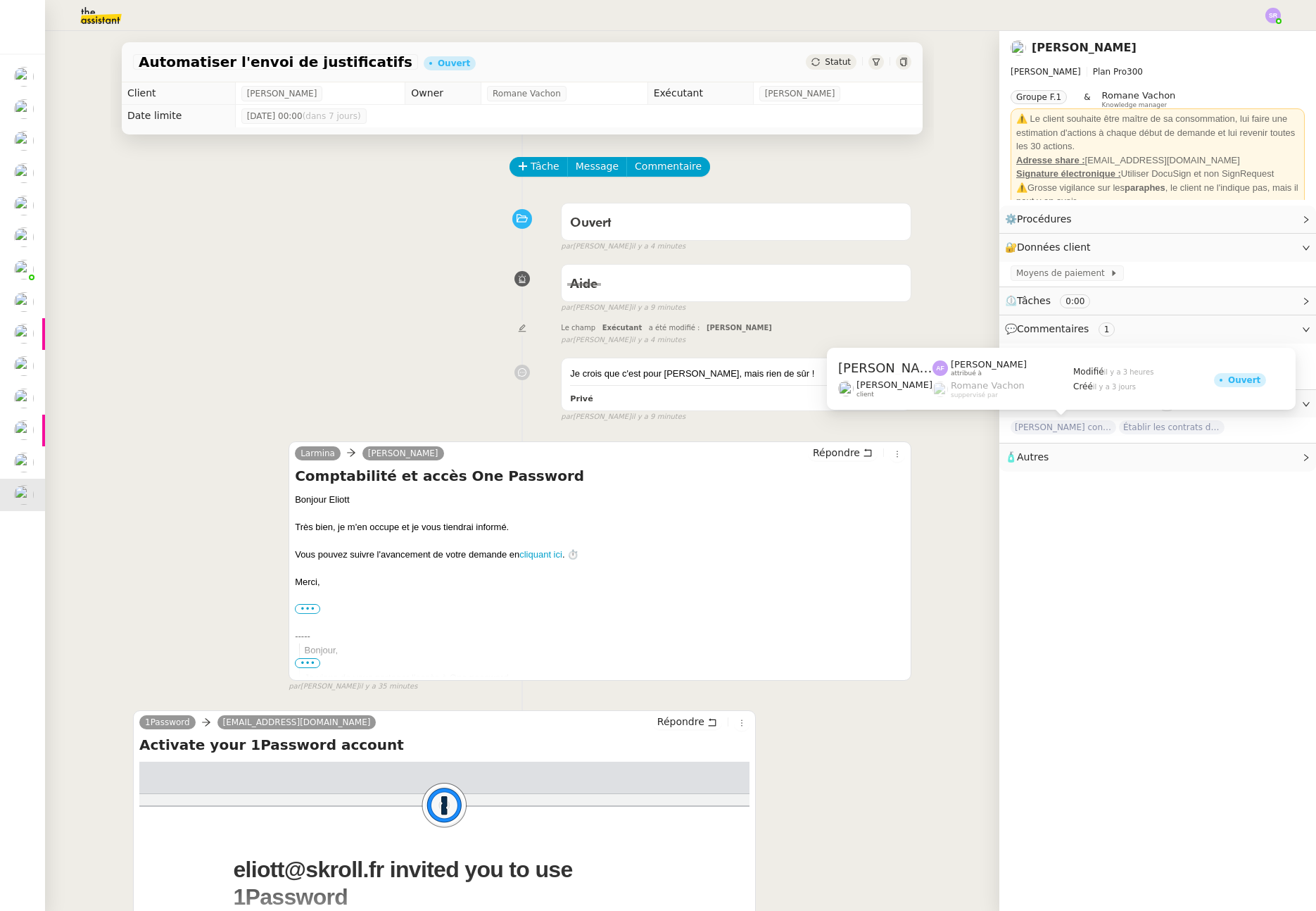
click at [1038, 428] on span "Rédiger contrat cession droits pour Yasmine Allali" at bounding box center [1064, 427] width 106 height 14
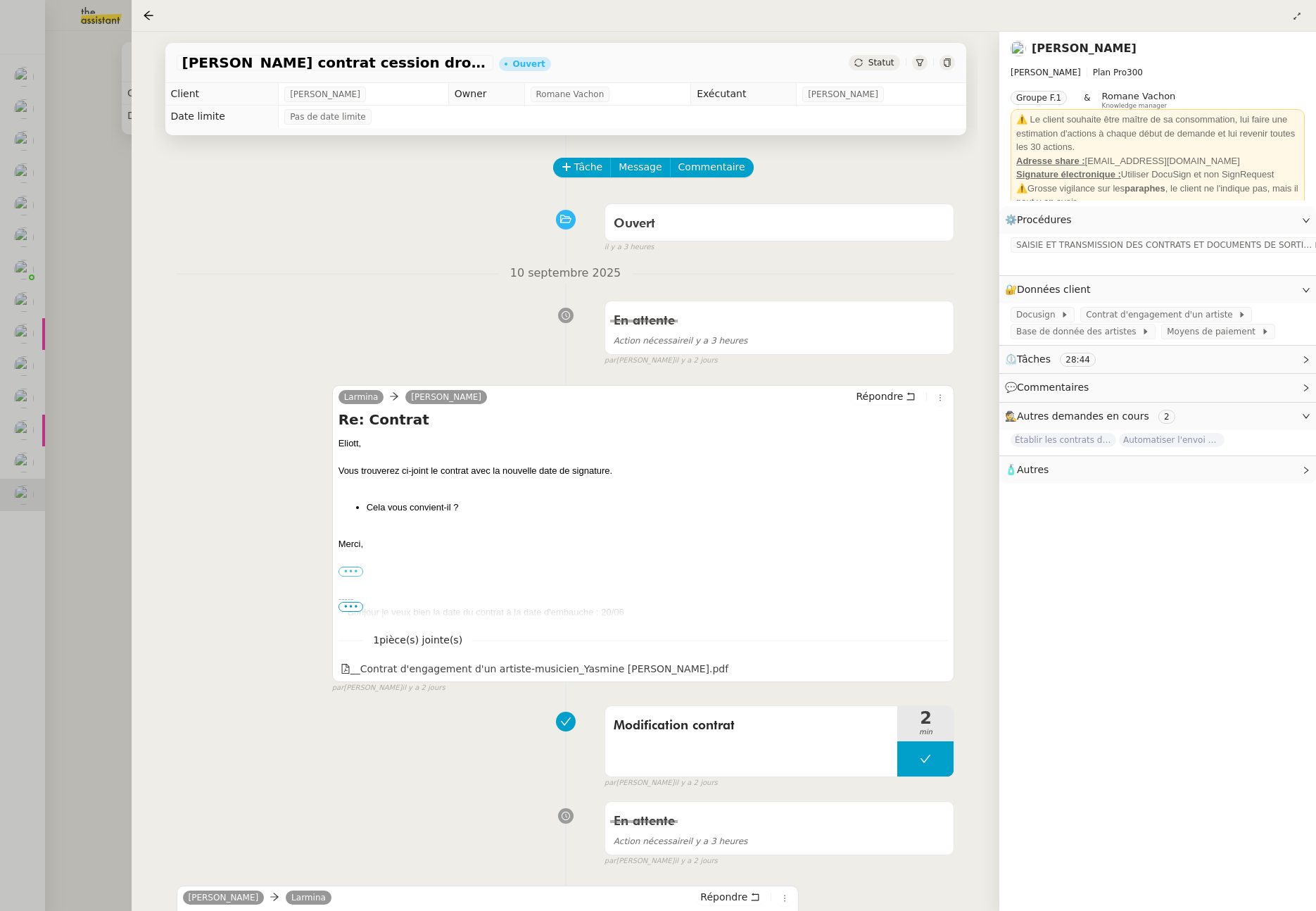
click at [92, 331] on div at bounding box center [658, 455] width 1316 height 911
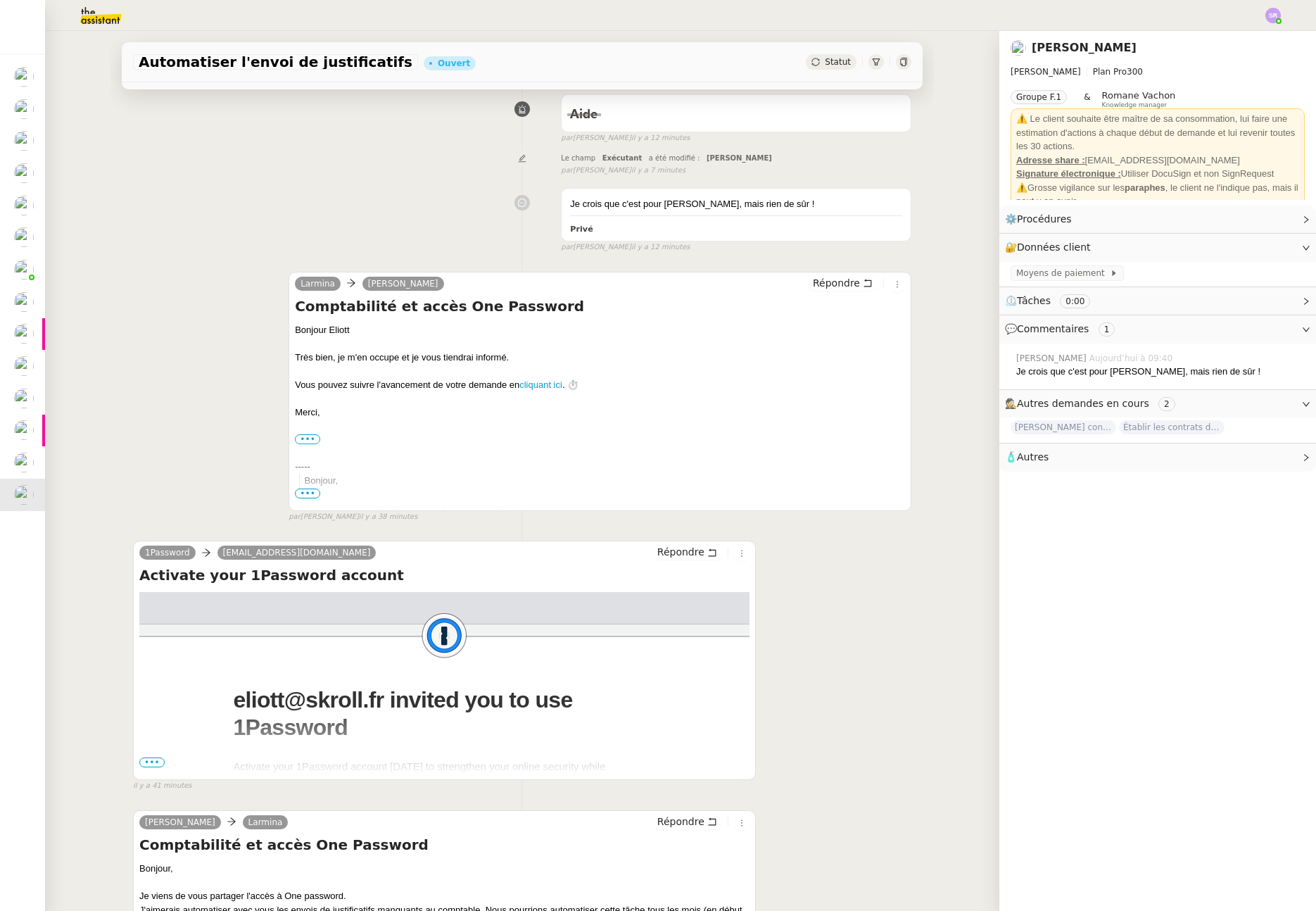
scroll to position [453, 0]
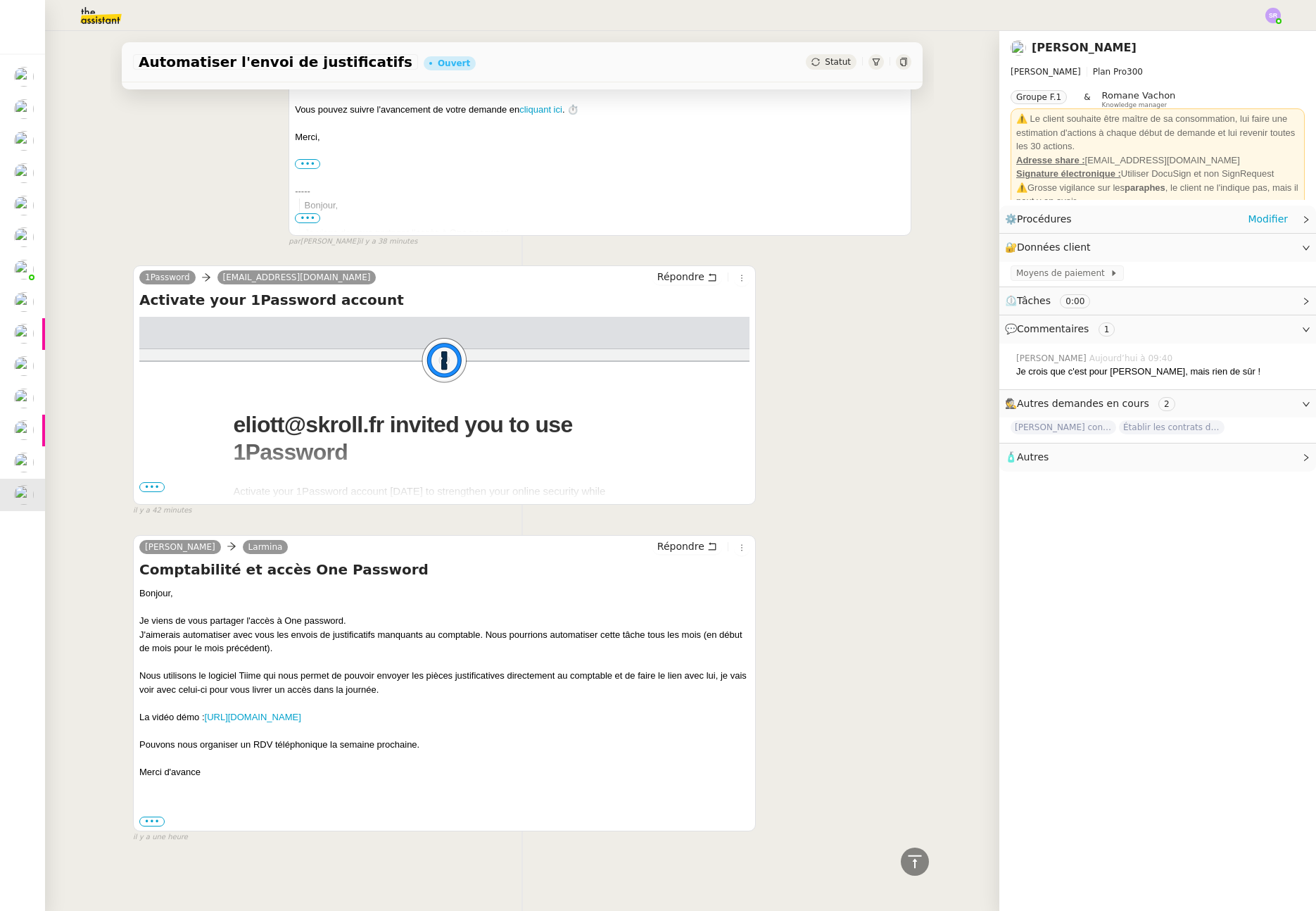
click at [1281, 218] on div "⚙️ Procédures Modifier" at bounding box center [1157, 220] width 317 height 28
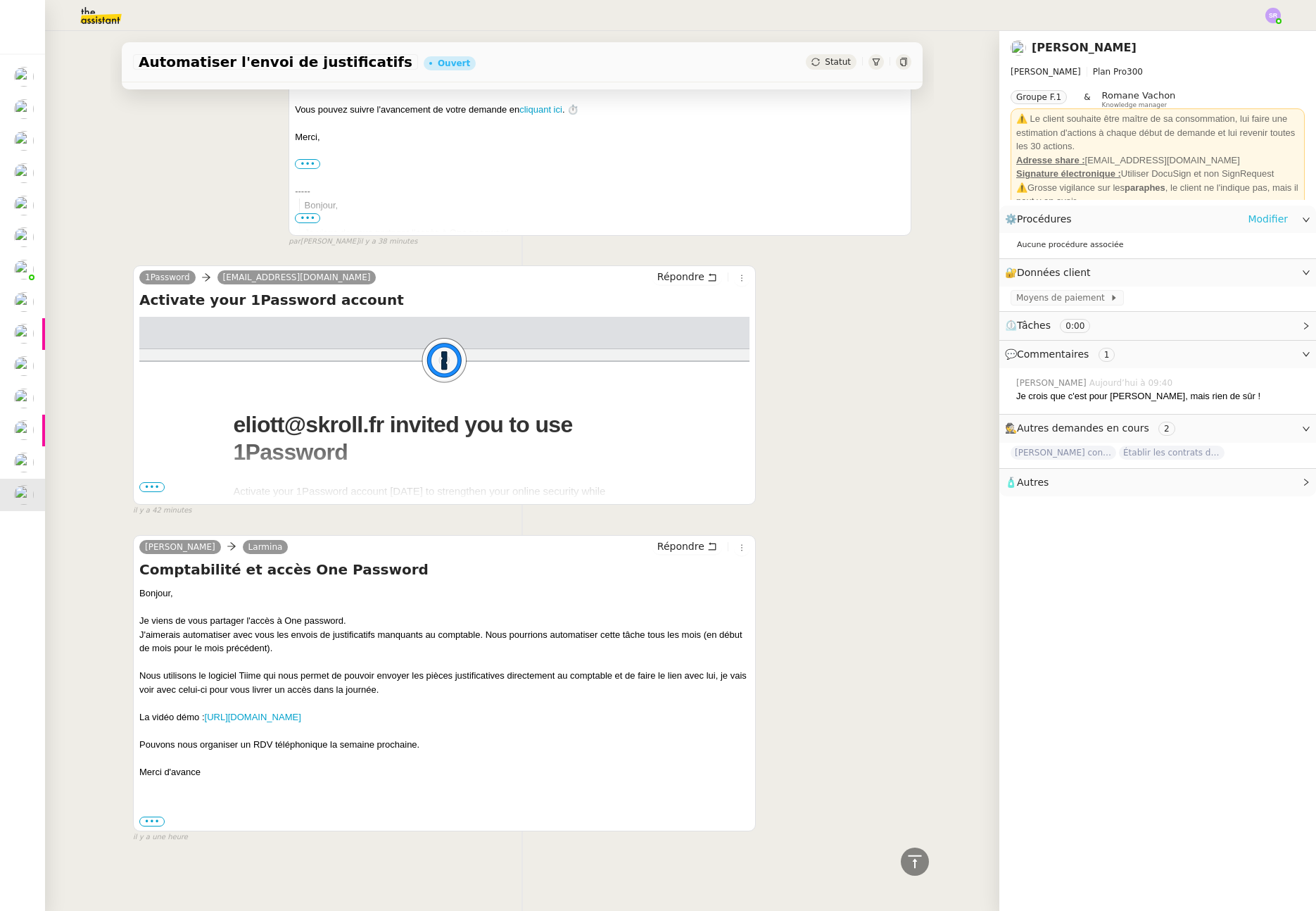
click at [1256, 216] on link "Modifier" at bounding box center [1267, 219] width 40 height 16
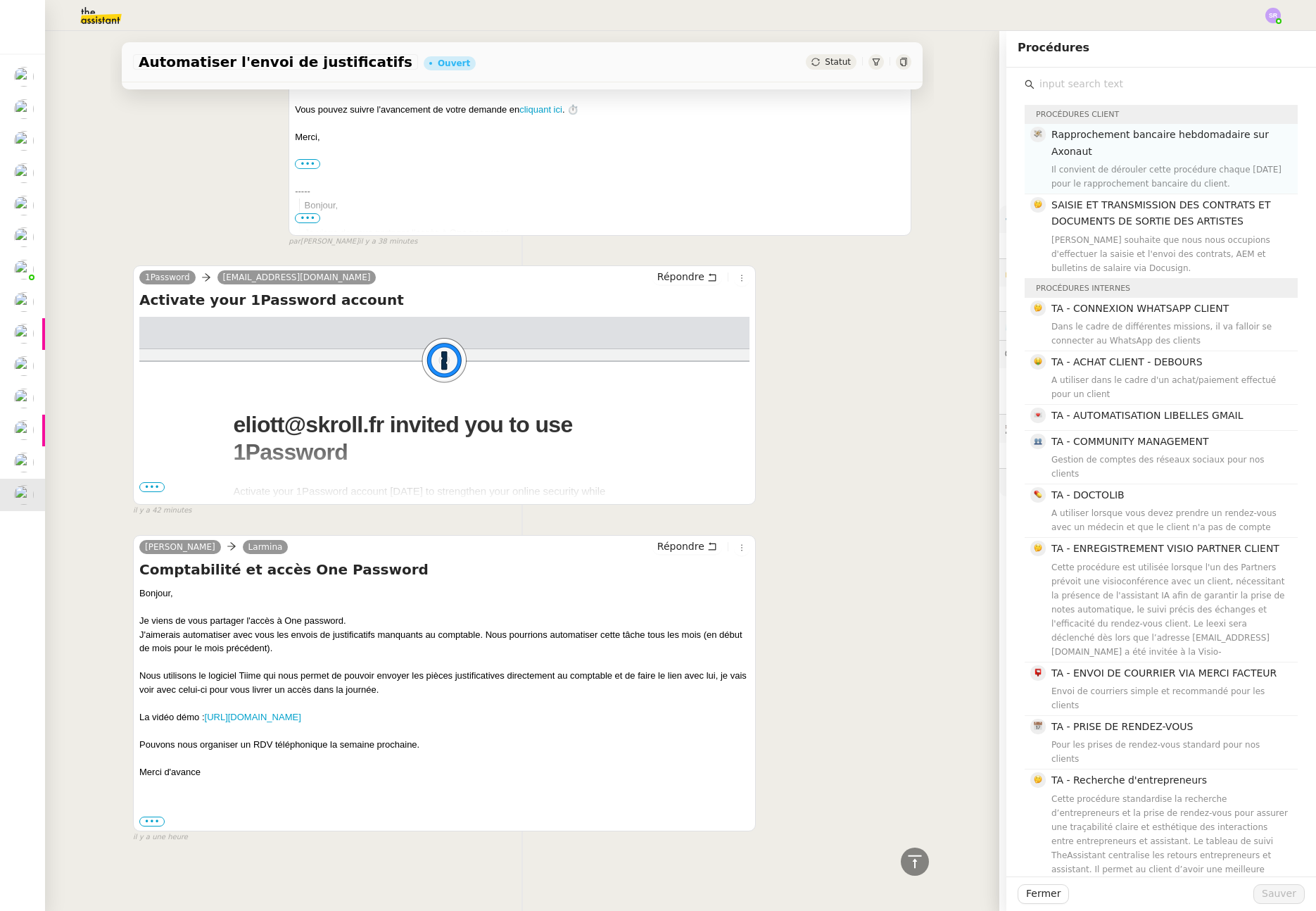
click at [1232, 168] on div "Il convient de dérouler cette procédure chaque mardi pour le rapprochement banc…" at bounding box center [1170, 177] width 238 height 28
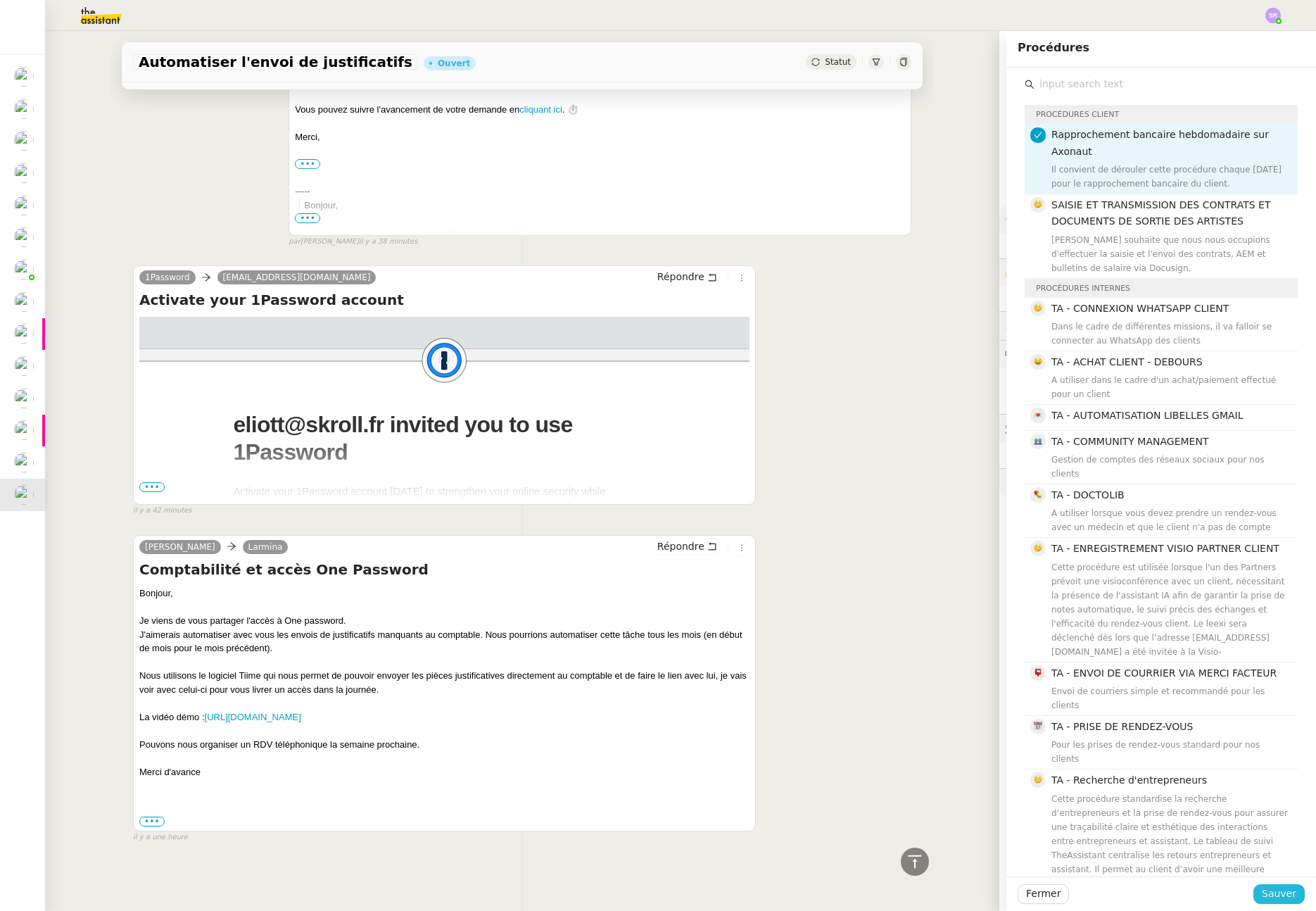
click at [1280, 896] on span "Sauver" at bounding box center [1279, 894] width 34 height 16
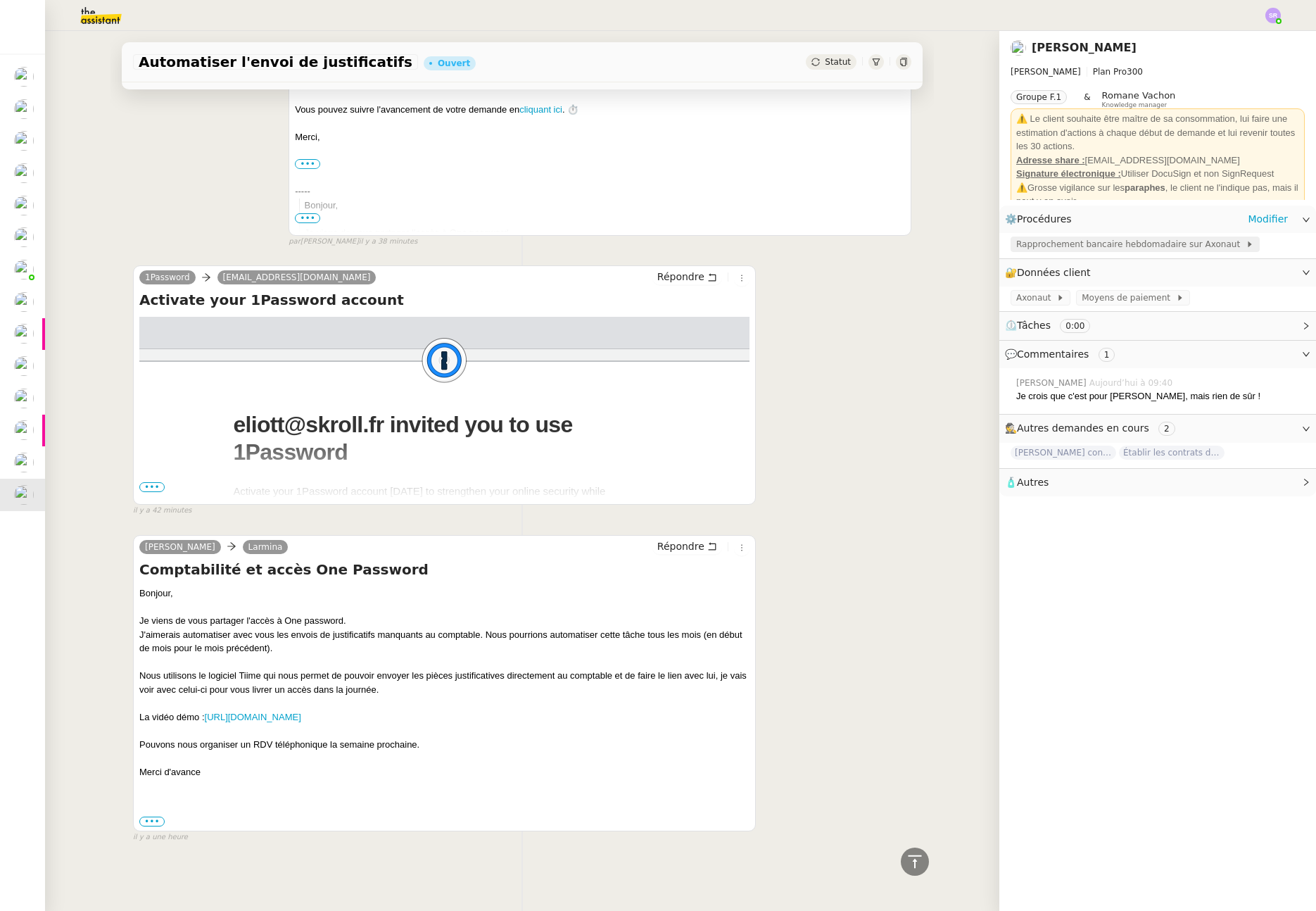
click at [1158, 243] on span "Rapprochement bancaire hebdomadaire sur Axonaut" at bounding box center [1131, 243] width 230 height 14
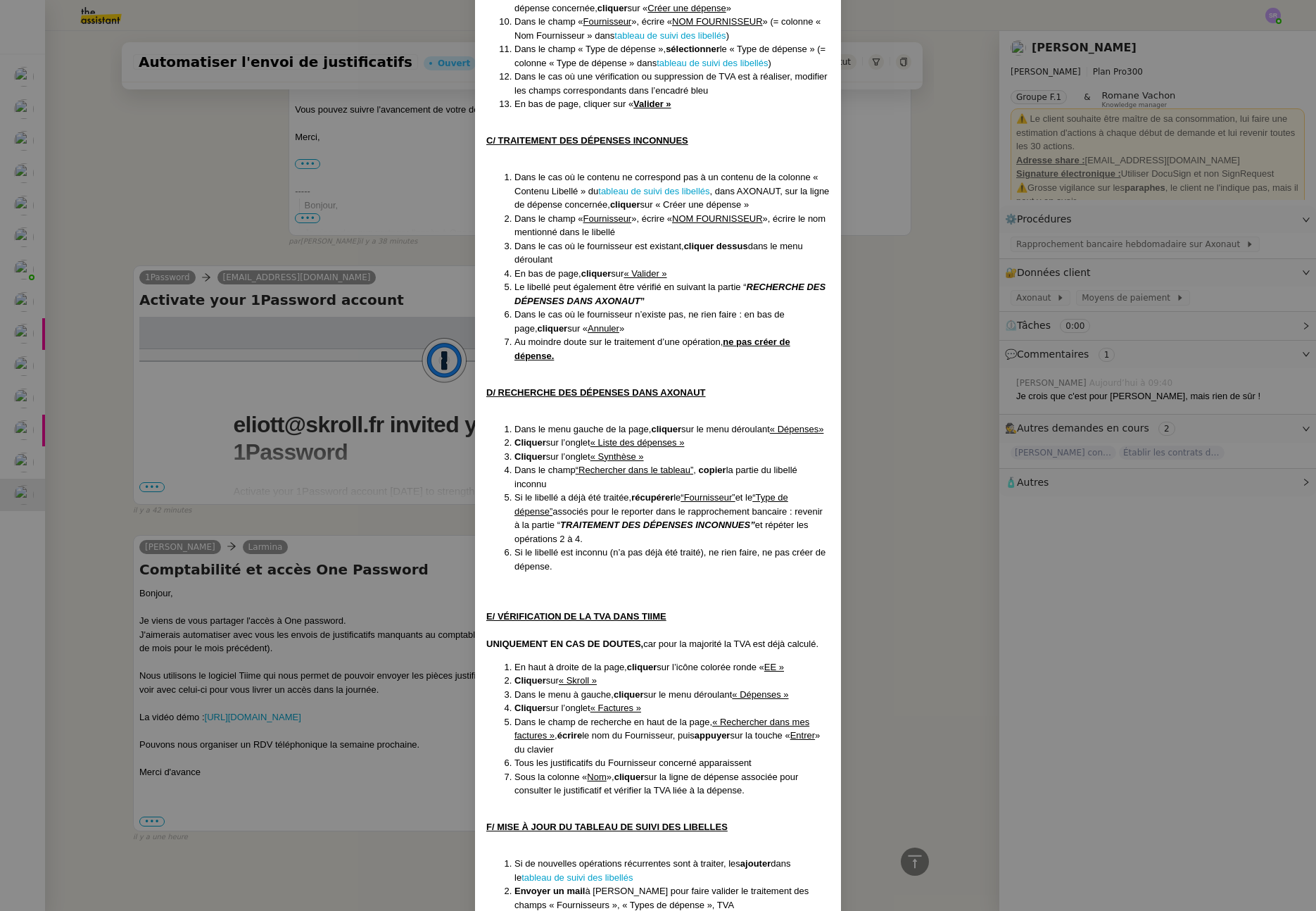
scroll to position [905, 0]
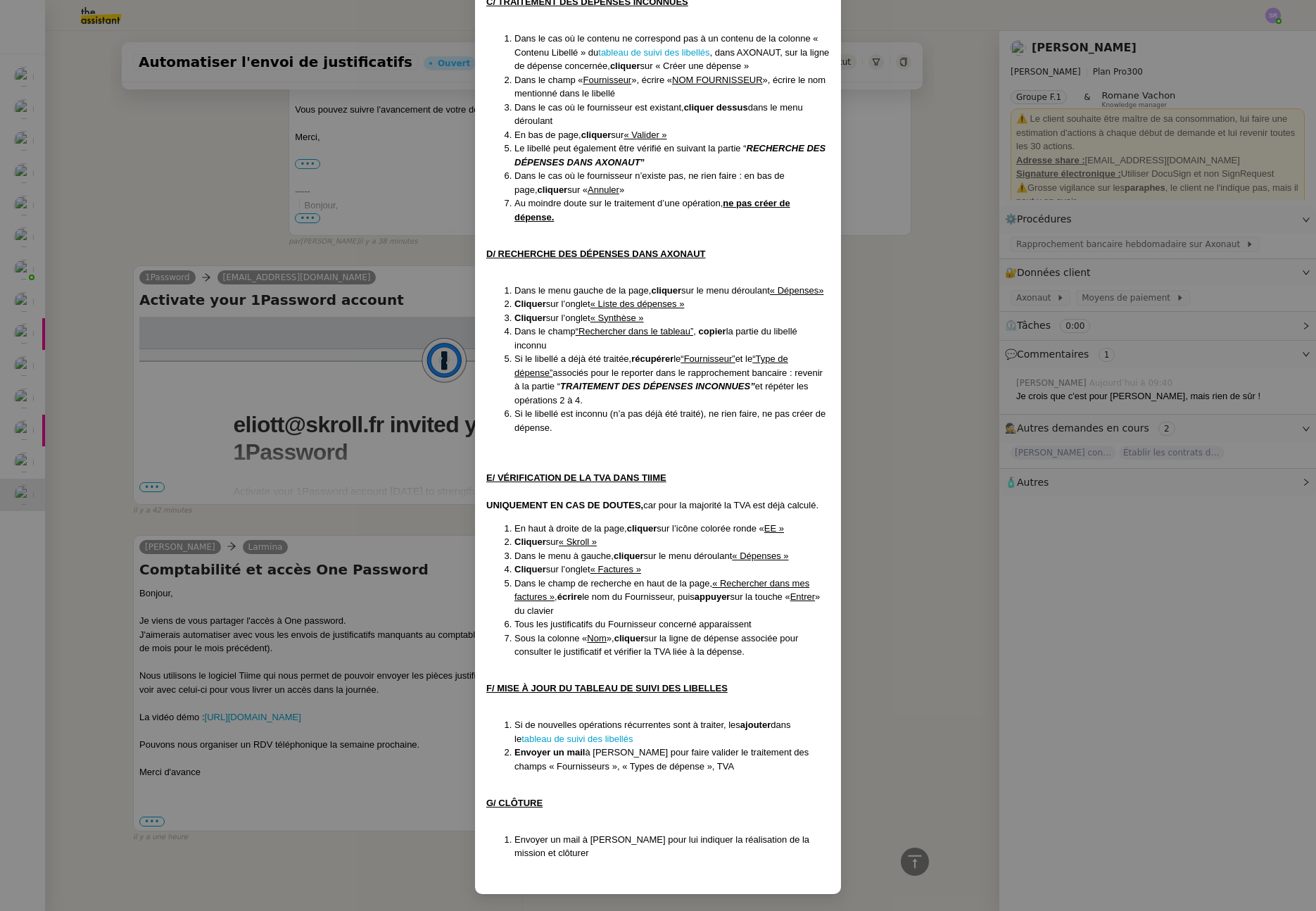
click at [416, 515] on nz-modal-container "Créé le 18/04/2025 Contexte: Pour les opérations comptables, un rapprochement b…" at bounding box center [658, 455] width 1316 height 911
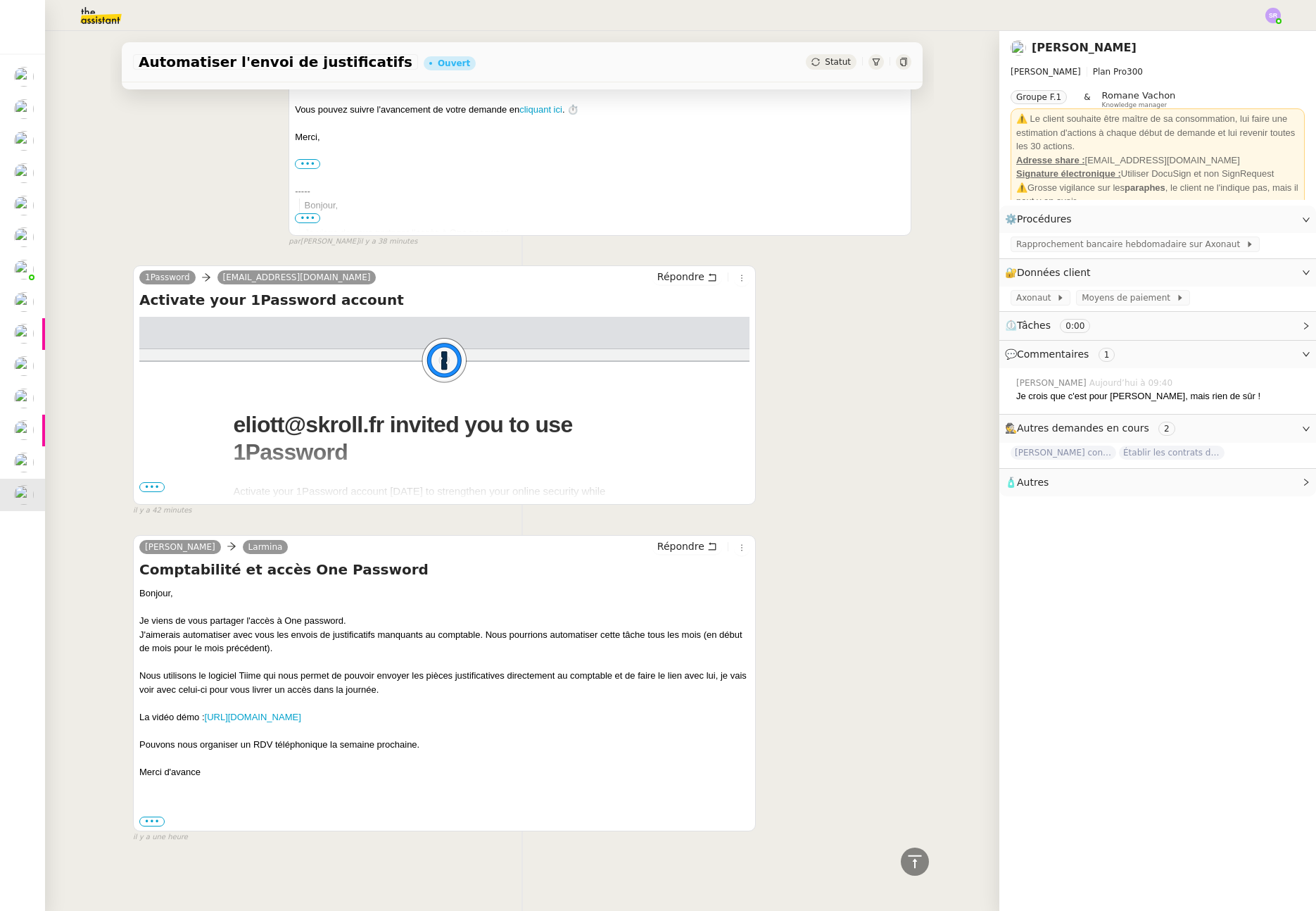
scroll to position [835, 0]
click at [453, 523] on div "Eliott Hosansky Larmina Répondre Comptabilité et accès One Password Bonjour, Je…" at bounding box center [522, 683] width 779 height 321
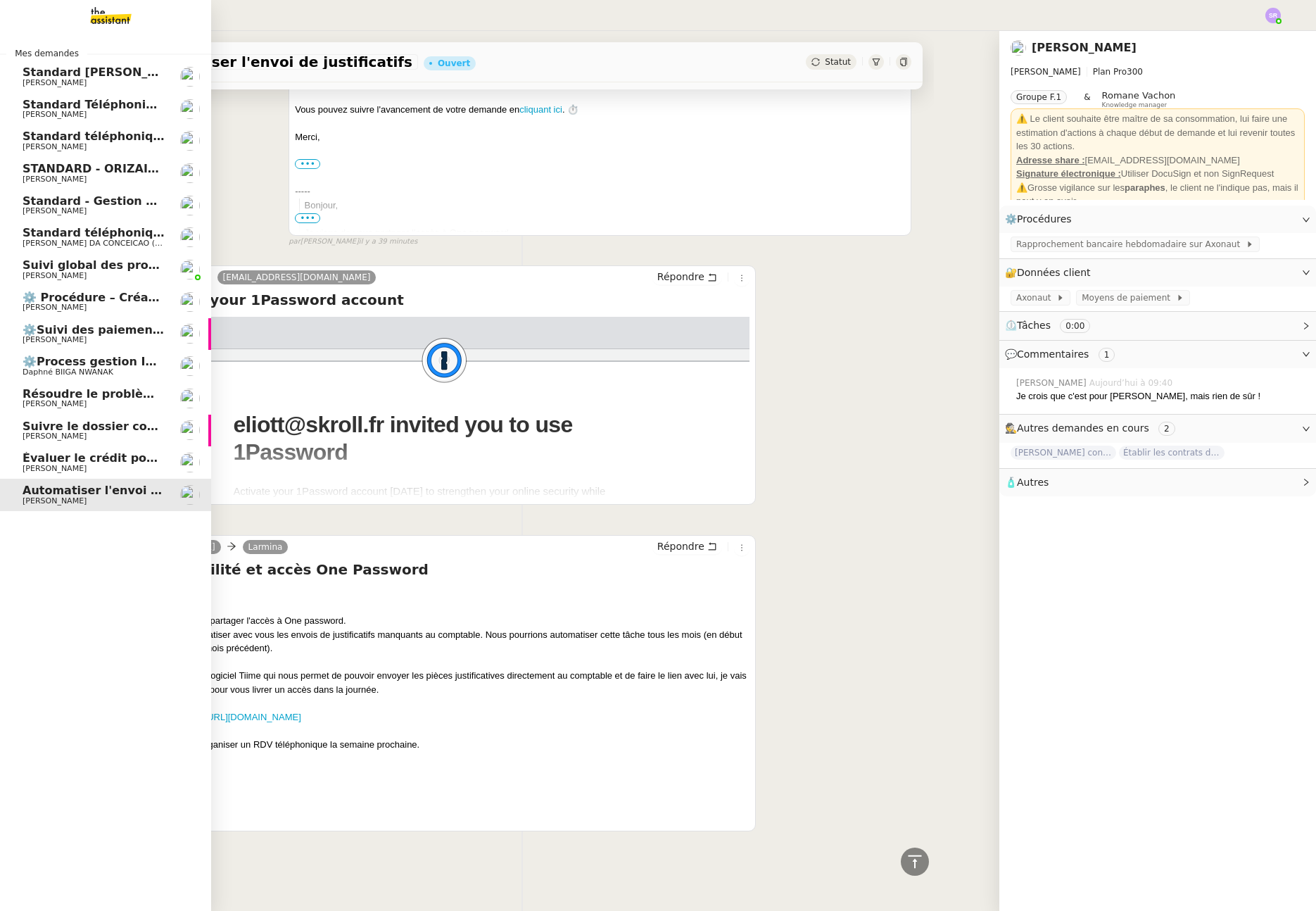
click at [141, 147] on span "[PERSON_NAME]" at bounding box center [94, 147] width 142 height 8
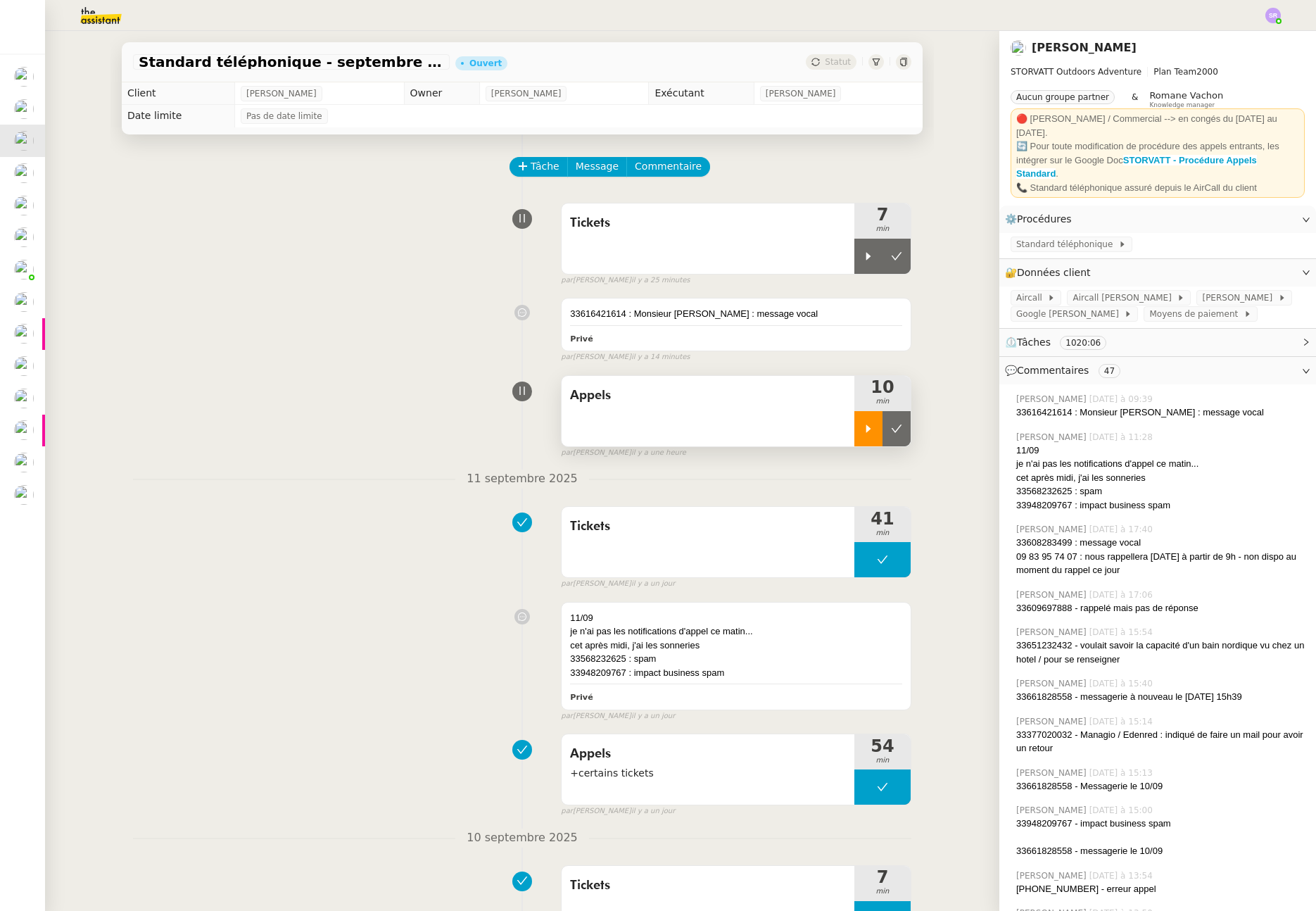
click at [864, 445] on div at bounding box center [868, 428] width 28 height 35
click at [859, 436] on div at bounding box center [882, 428] width 56 height 35
click at [861, 262] on div at bounding box center [868, 256] width 28 height 35
click at [880, 254] on icon at bounding box center [882, 256] width 5 height 8
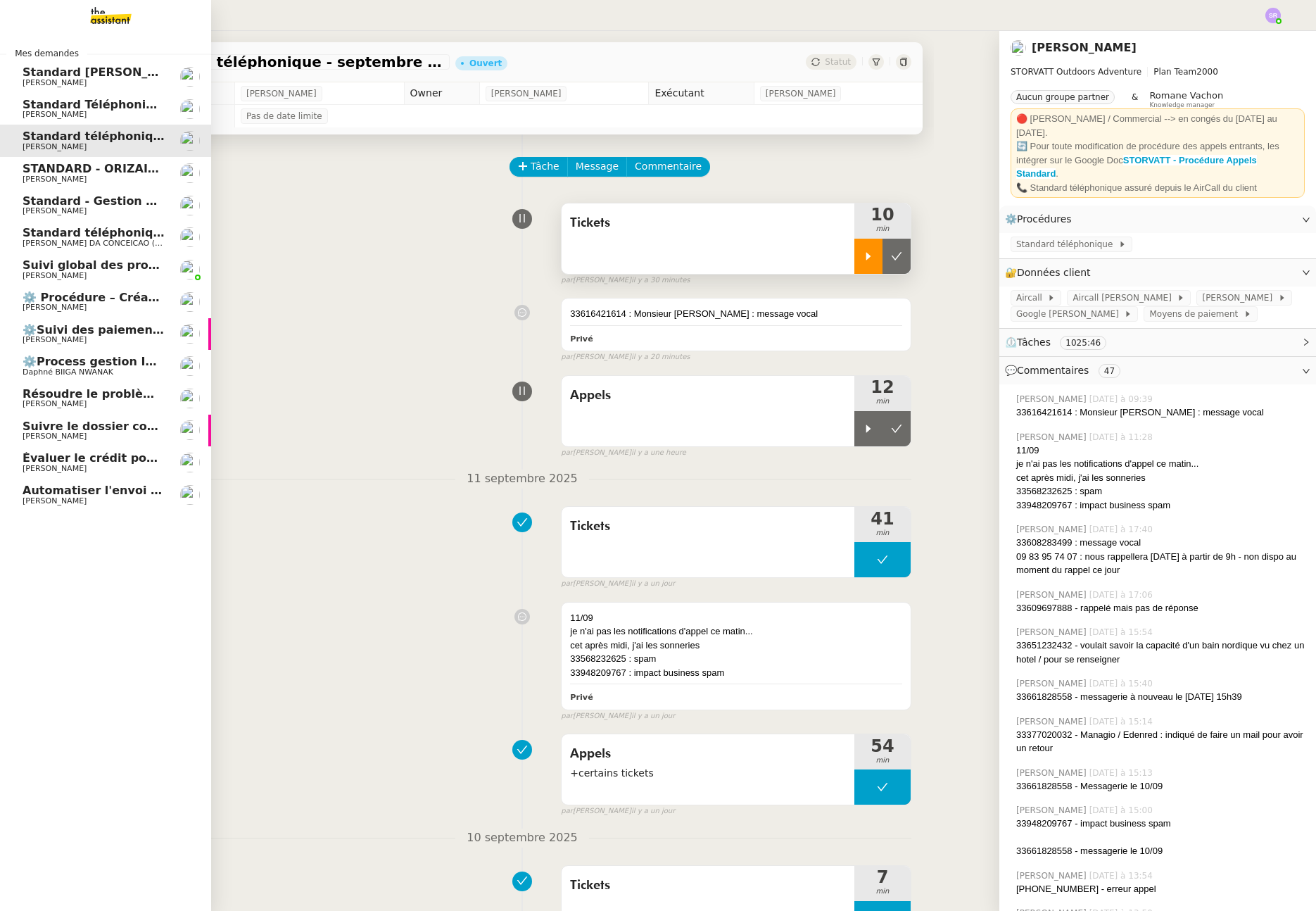
click at [20, 485] on link "Automatiser l'envoi de justificatifs Eliott Hosansky" at bounding box center [105, 495] width 211 height 33
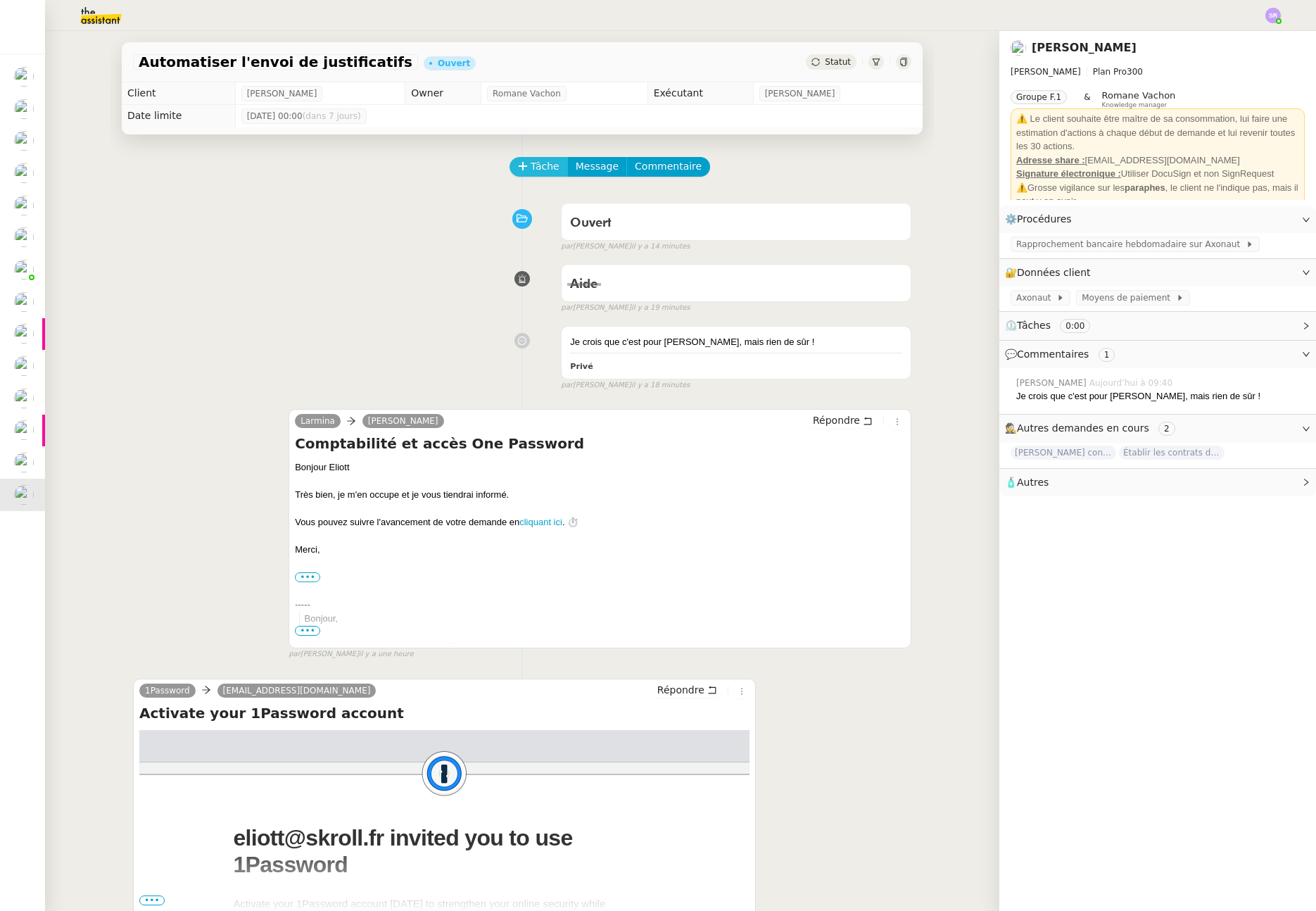
click at [519, 163] on icon at bounding box center [523, 166] width 10 height 10
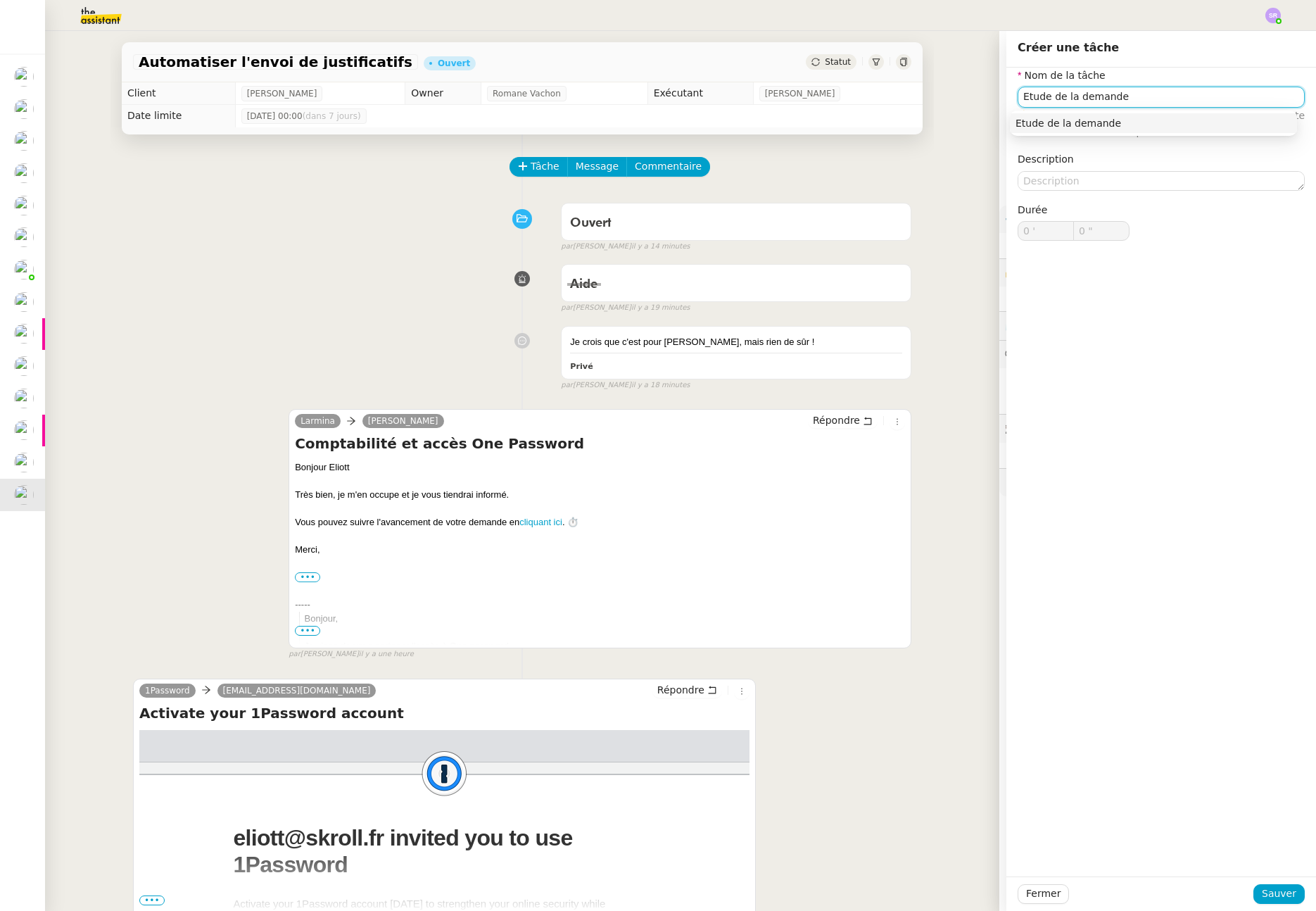
click at [1080, 119] on div "Etude de la demande" at bounding box center [1153, 124] width 276 height 13
type input "Etude de la demande"
click at [1283, 891] on span "Sauver" at bounding box center [1279, 894] width 34 height 16
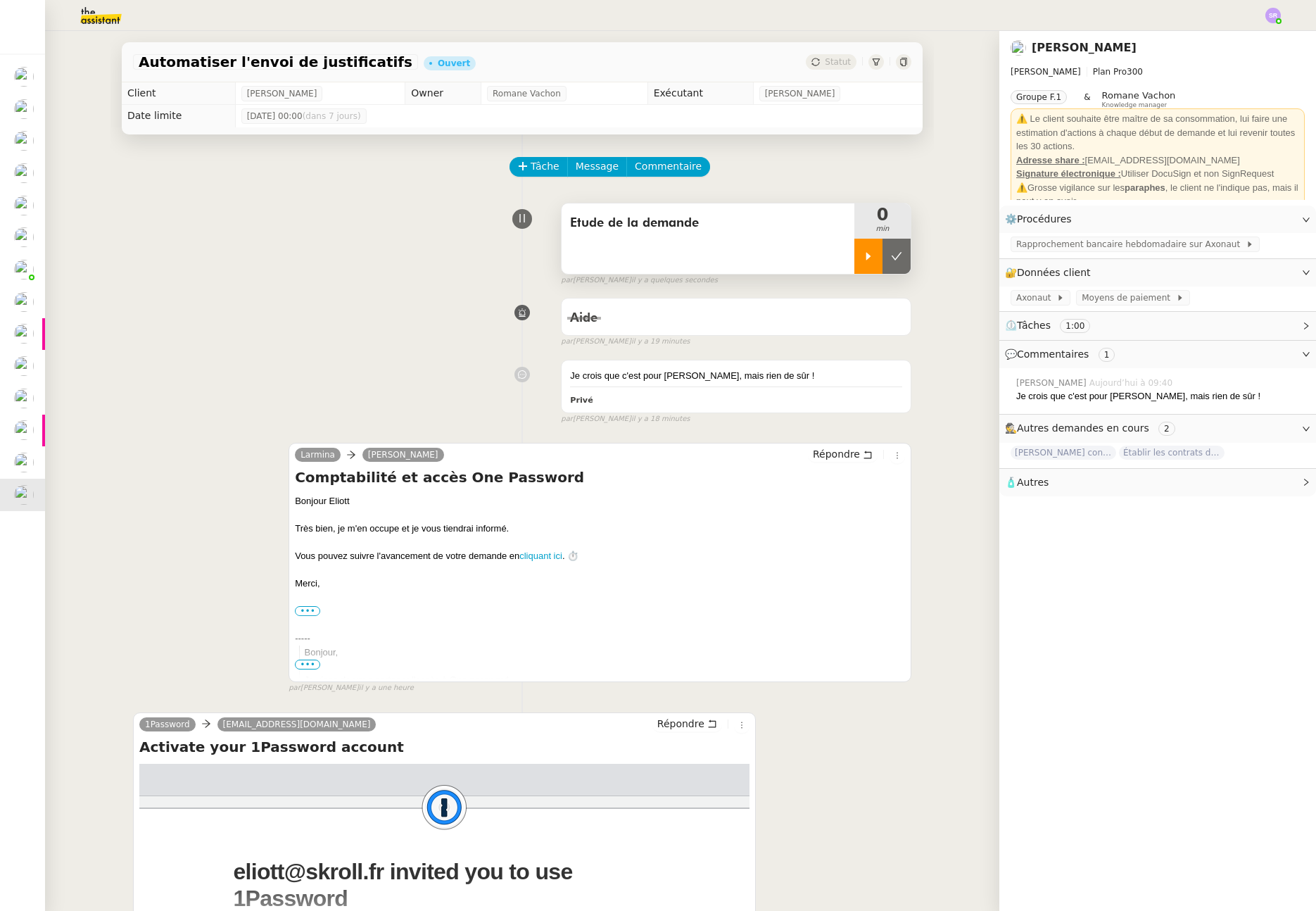
click at [855, 253] on div at bounding box center [868, 256] width 28 height 35
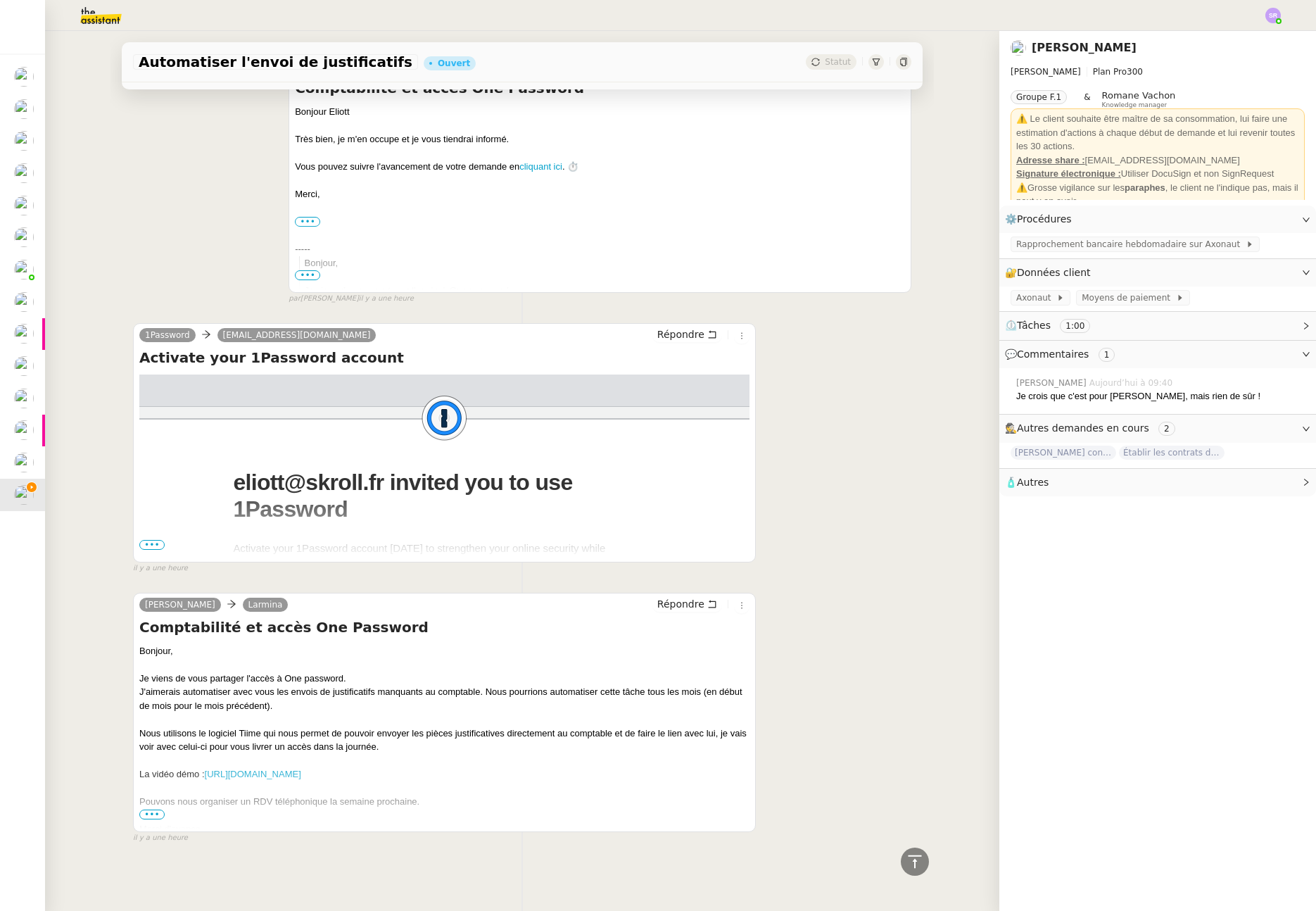
scroll to position [397, 0]
click at [148, 810] on span "•••" at bounding box center [151, 815] width 25 height 10
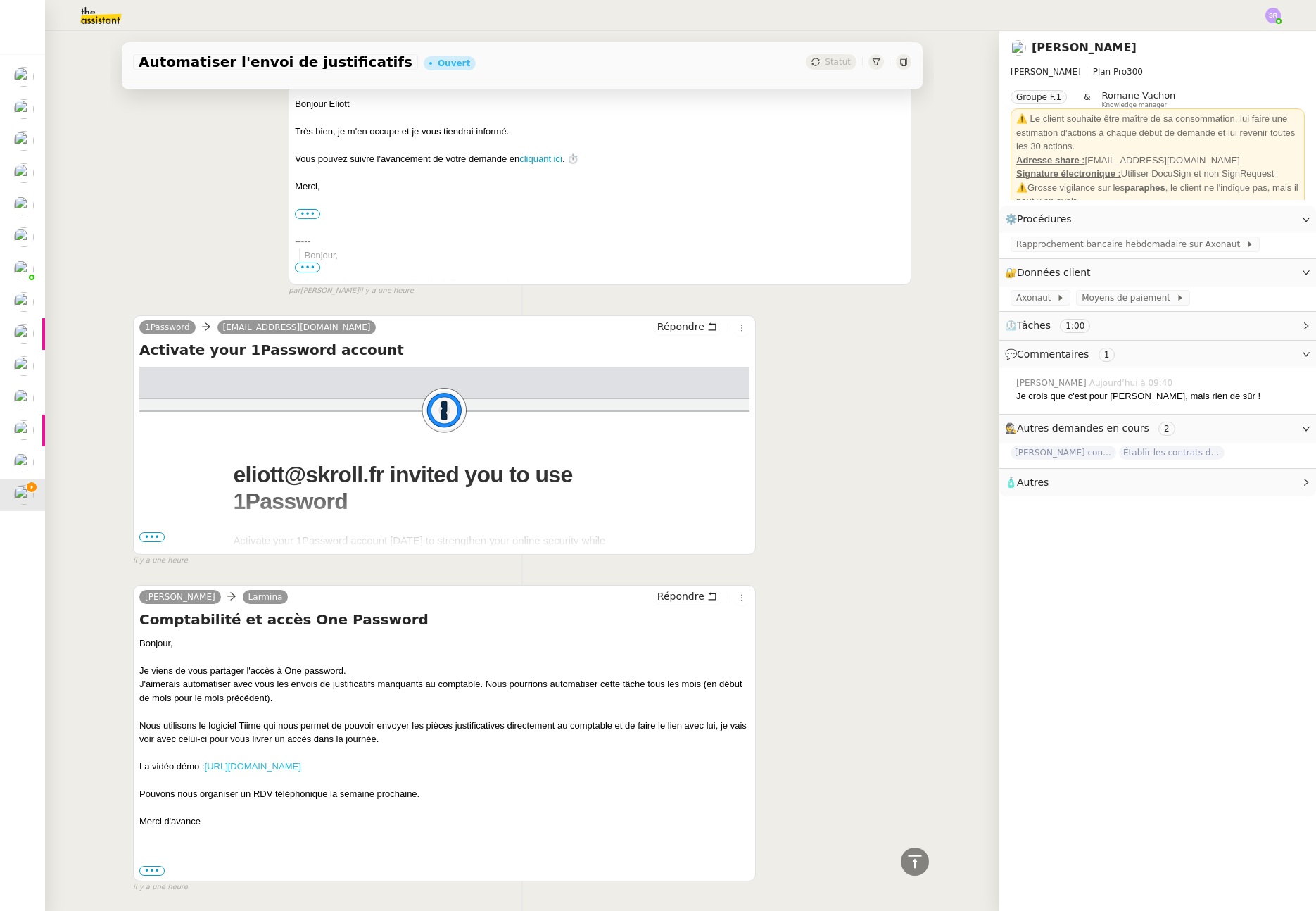
click at [231, 767] on link "https://we.tl/t-ZSs3EntWMU" at bounding box center [253, 766] width 96 height 11
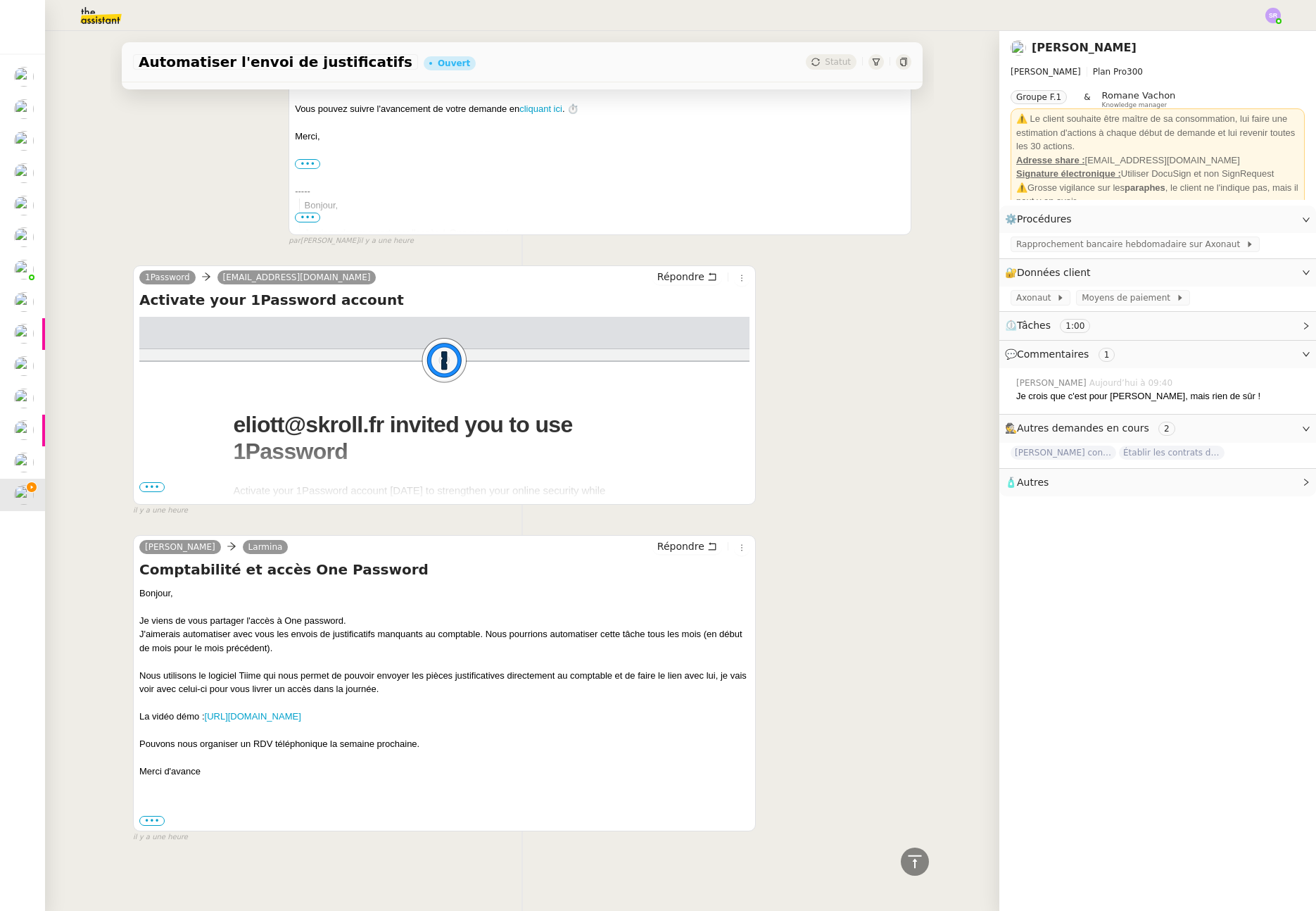
scroll to position [0, 0]
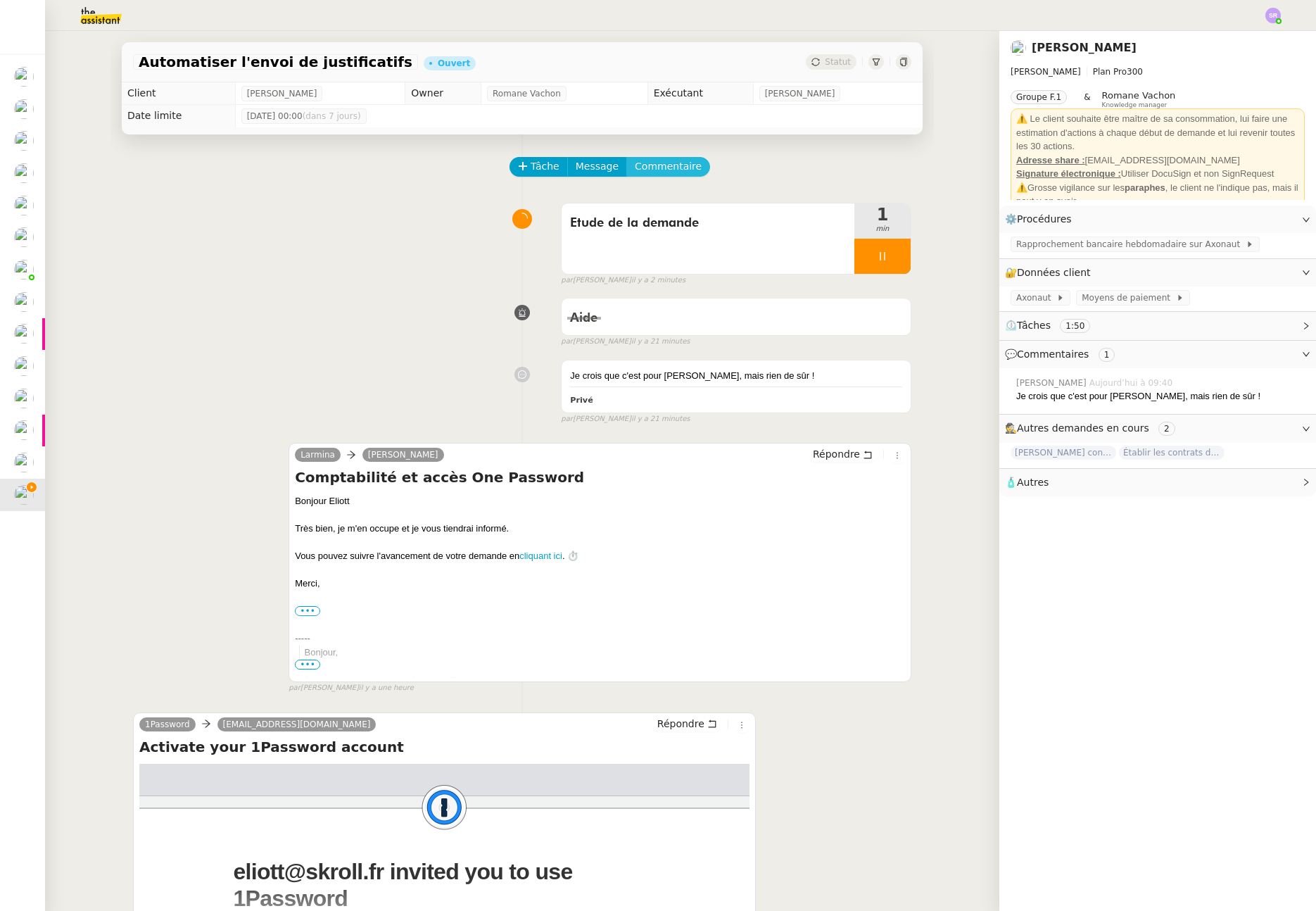
click at [647, 163] on span "Commentaire" at bounding box center [668, 167] width 67 height 16
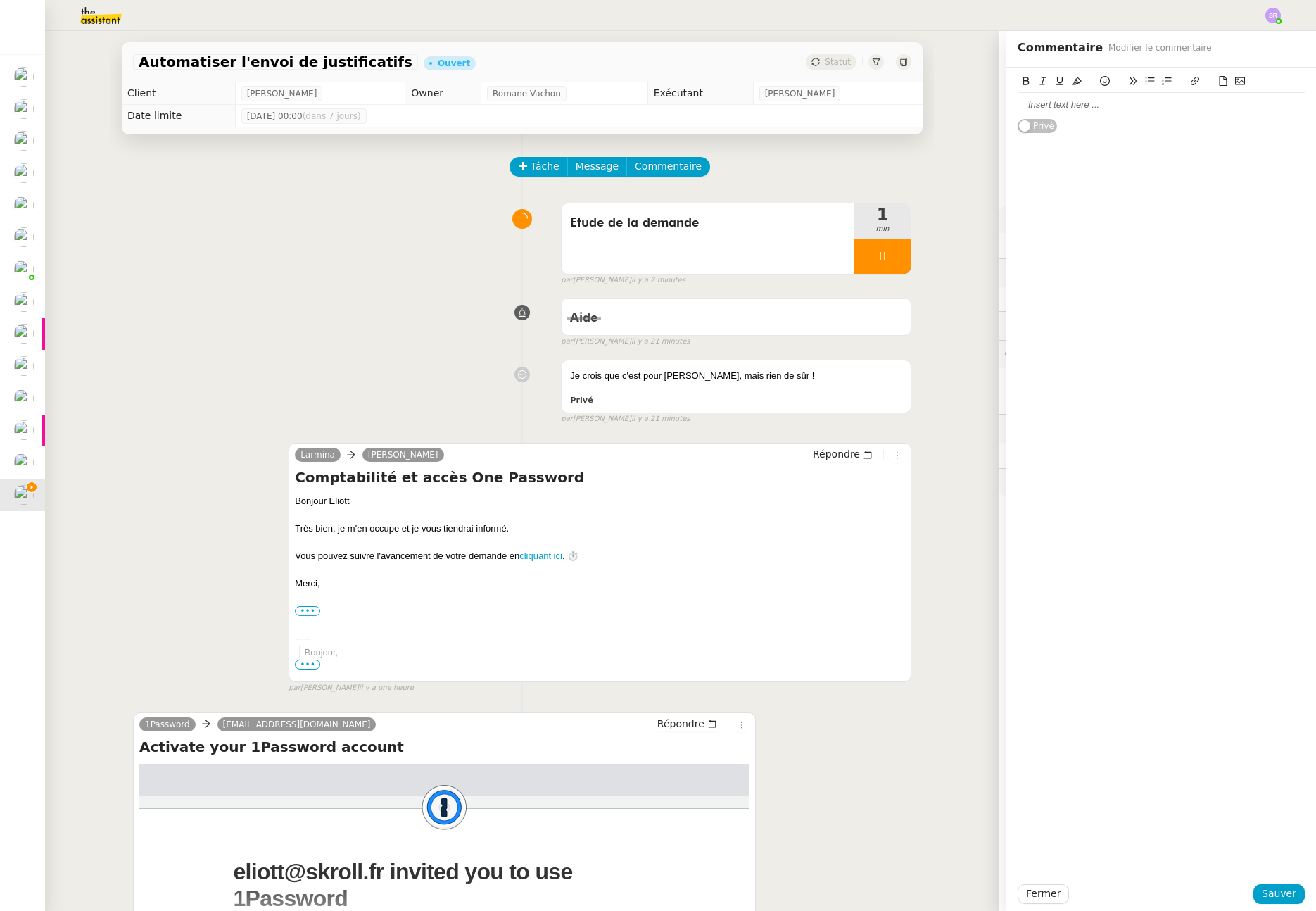
click at [1113, 99] on div at bounding box center [1161, 105] width 287 height 13
click at [1043, 109] on div at bounding box center [1161, 105] width 287 height 13
click at [1095, 156] on div "Est-ce possible de le réattribuer ou" at bounding box center [1161, 157] width 287 height 13
click at [1131, 159] on div "Est-ce possible de réattribuer ou" at bounding box center [1161, 157] width 287 height 13
click at [1203, 163] on div "Est-ce possible de réattribuer la demande ou" at bounding box center [1161, 157] width 287 height 13
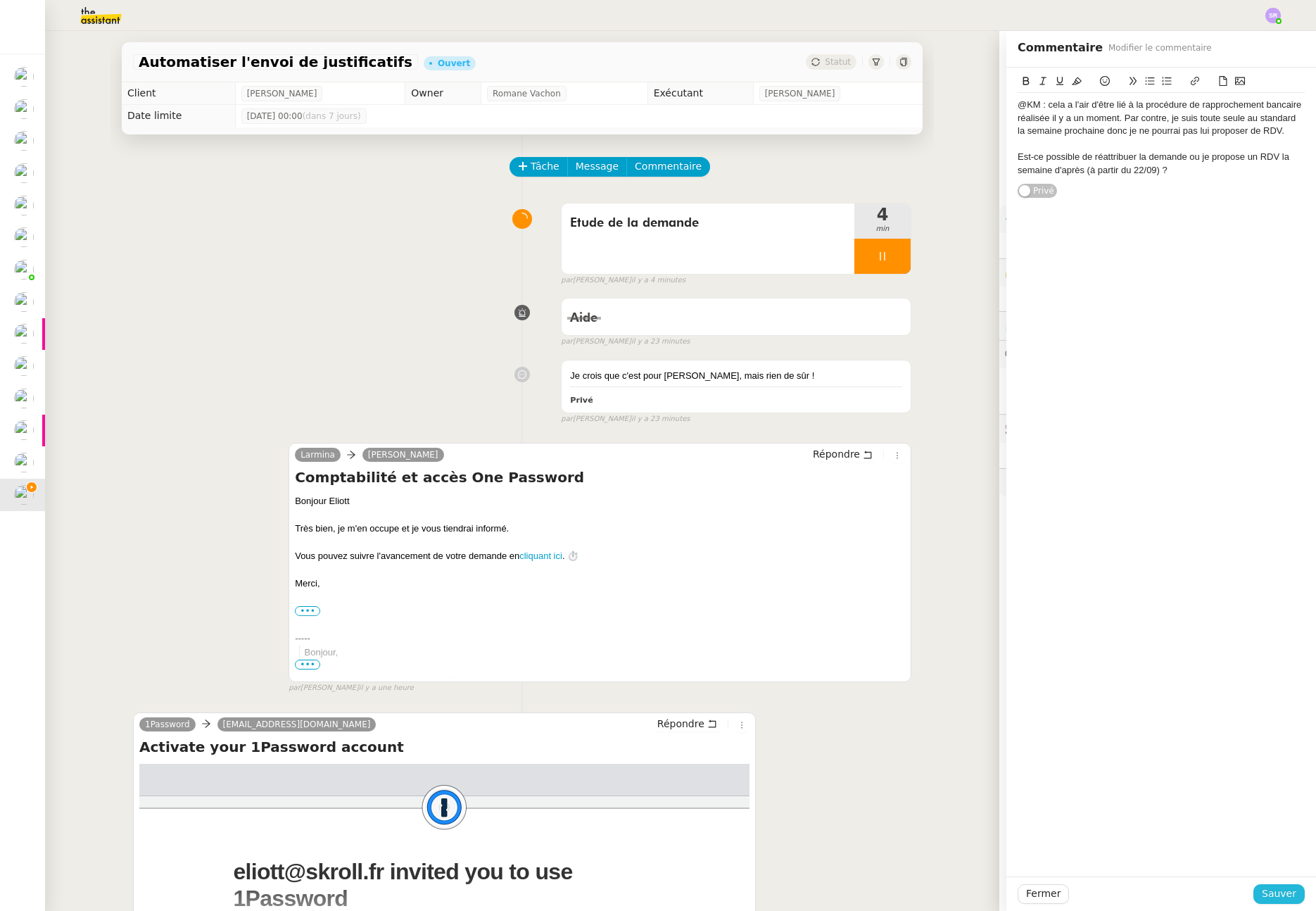
click at [1253, 891] on button "Sauver" at bounding box center [1279, 894] width 51 height 20
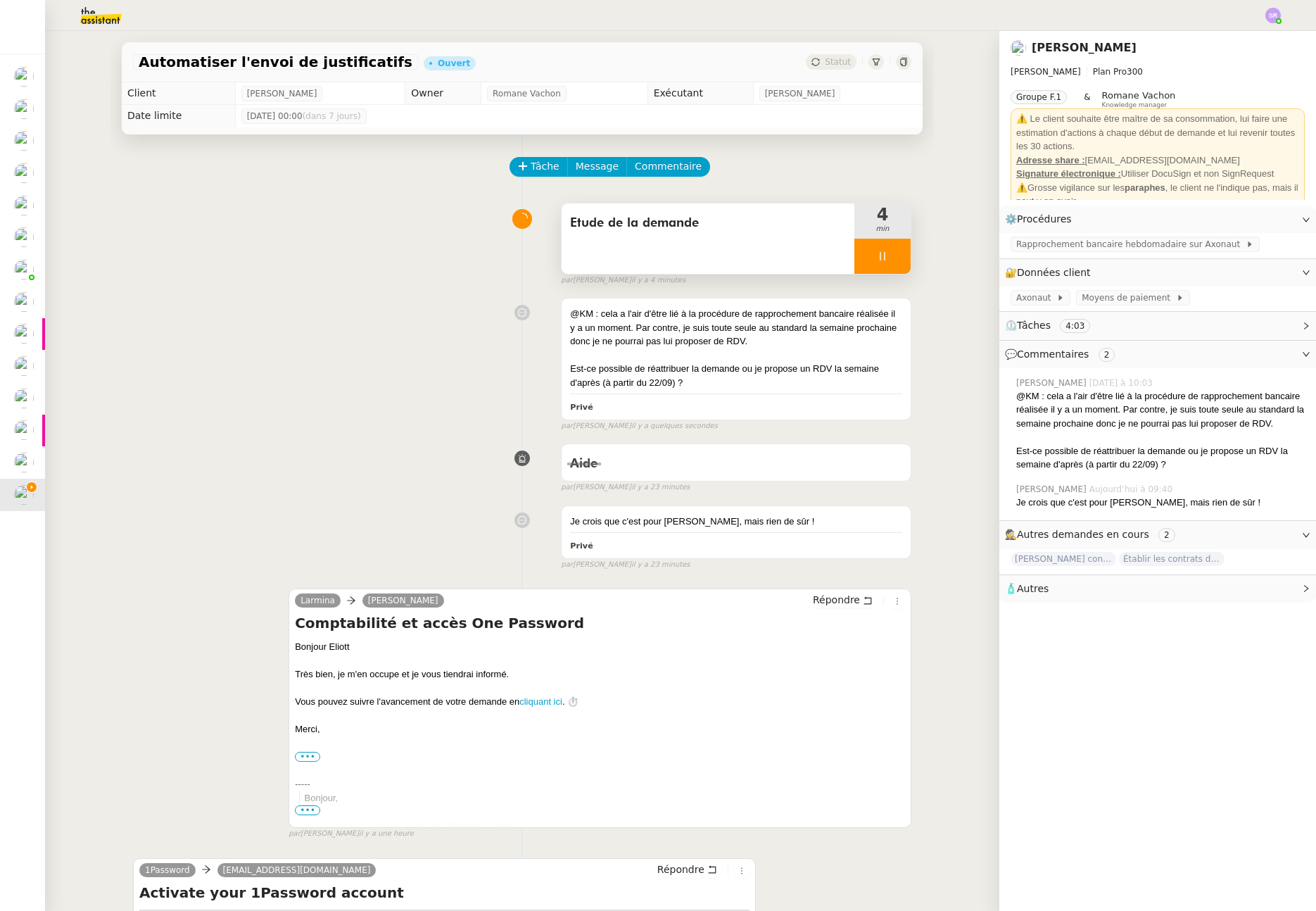
click at [877, 254] on icon at bounding box center [883, 256] width 11 height 11
click at [892, 256] on icon at bounding box center [897, 256] width 11 height 8
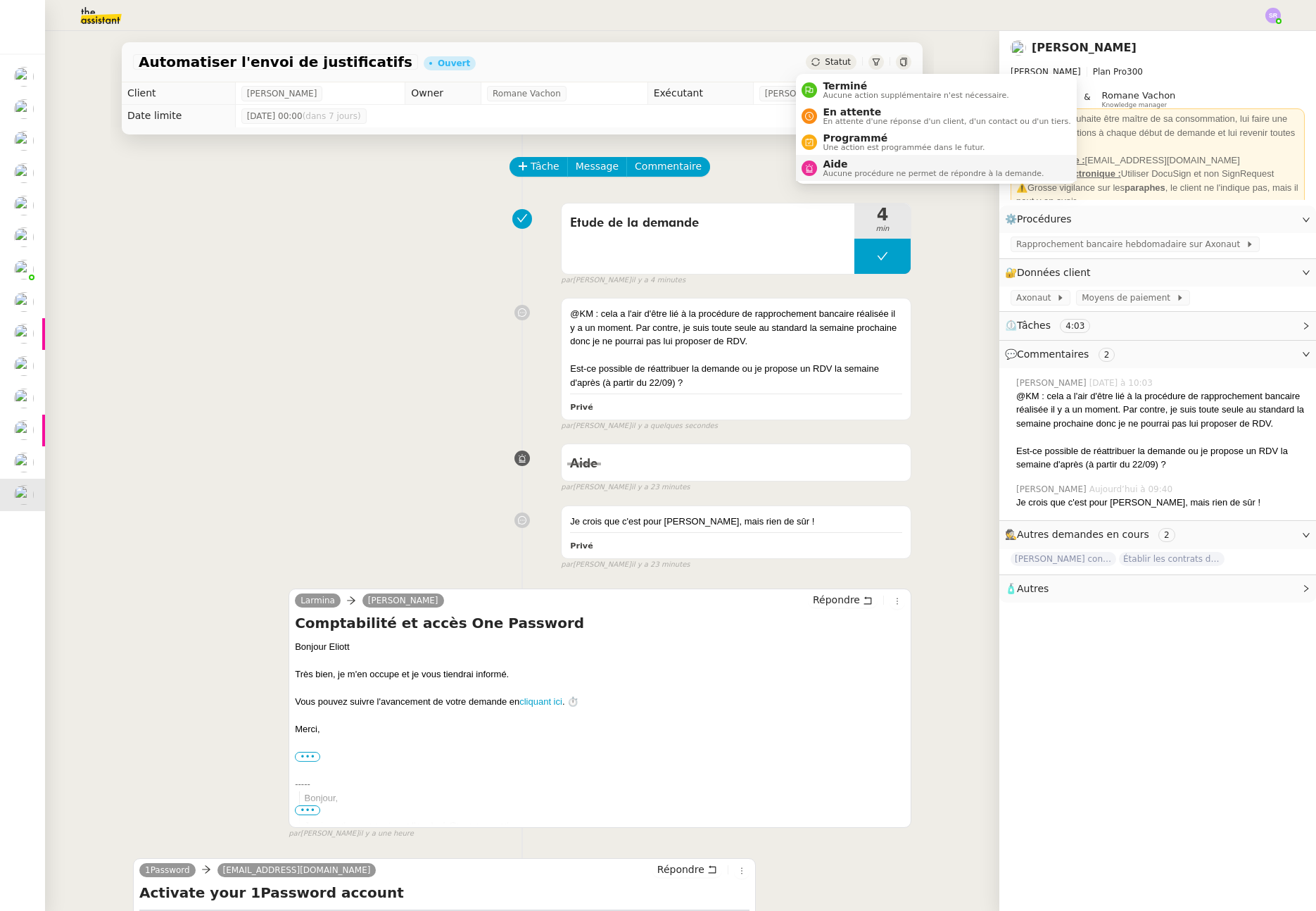
click at [855, 165] on span "Aide" at bounding box center [933, 164] width 221 height 11
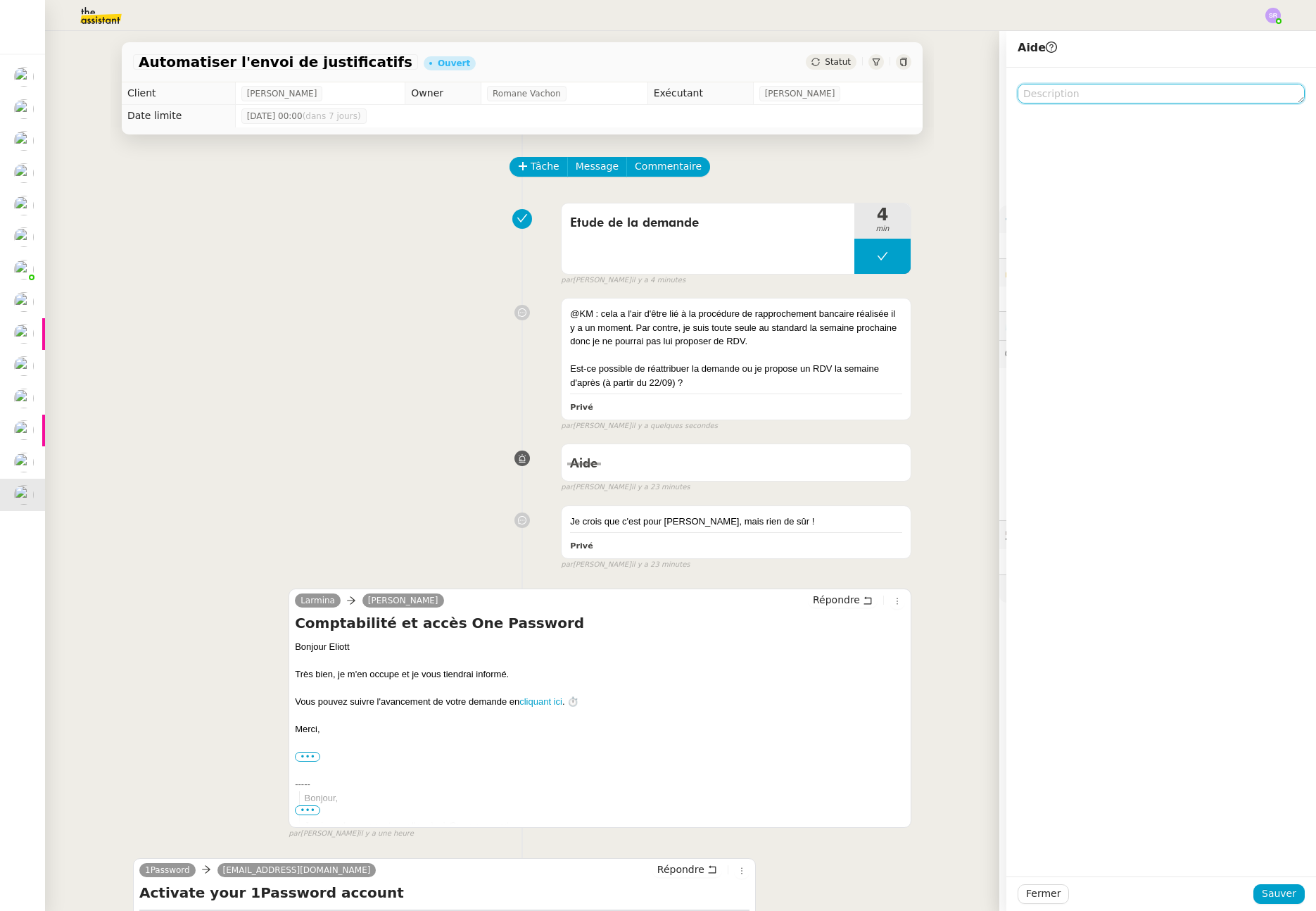
click at [1082, 92] on textarea at bounding box center [1161, 94] width 287 height 20
type textarea "@KM"
click at [1284, 900] on span "Sauver" at bounding box center [1279, 894] width 34 height 16
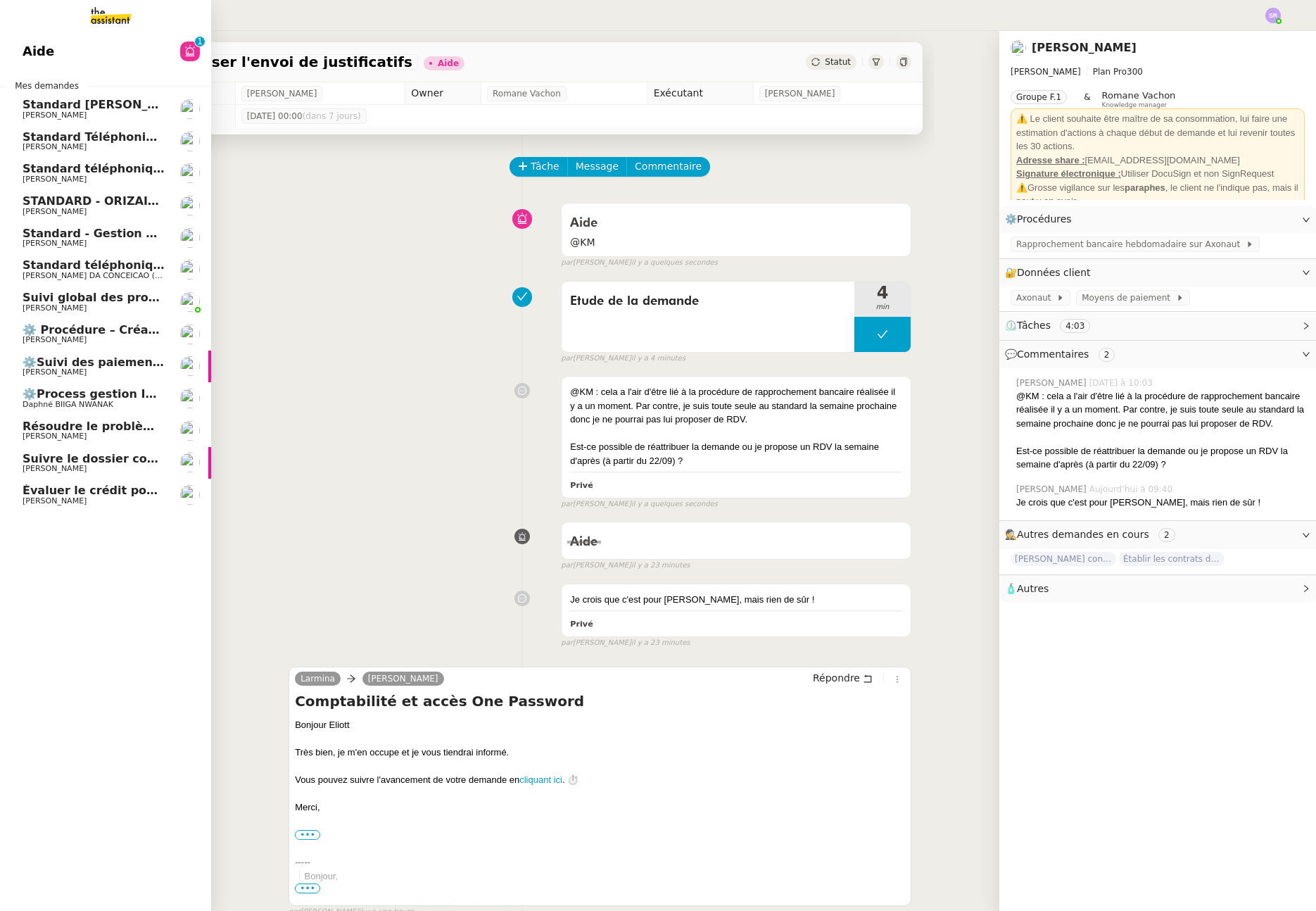
click at [86, 497] on span "[PERSON_NAME]" at bounding box center [94, 501] width 142 height 8
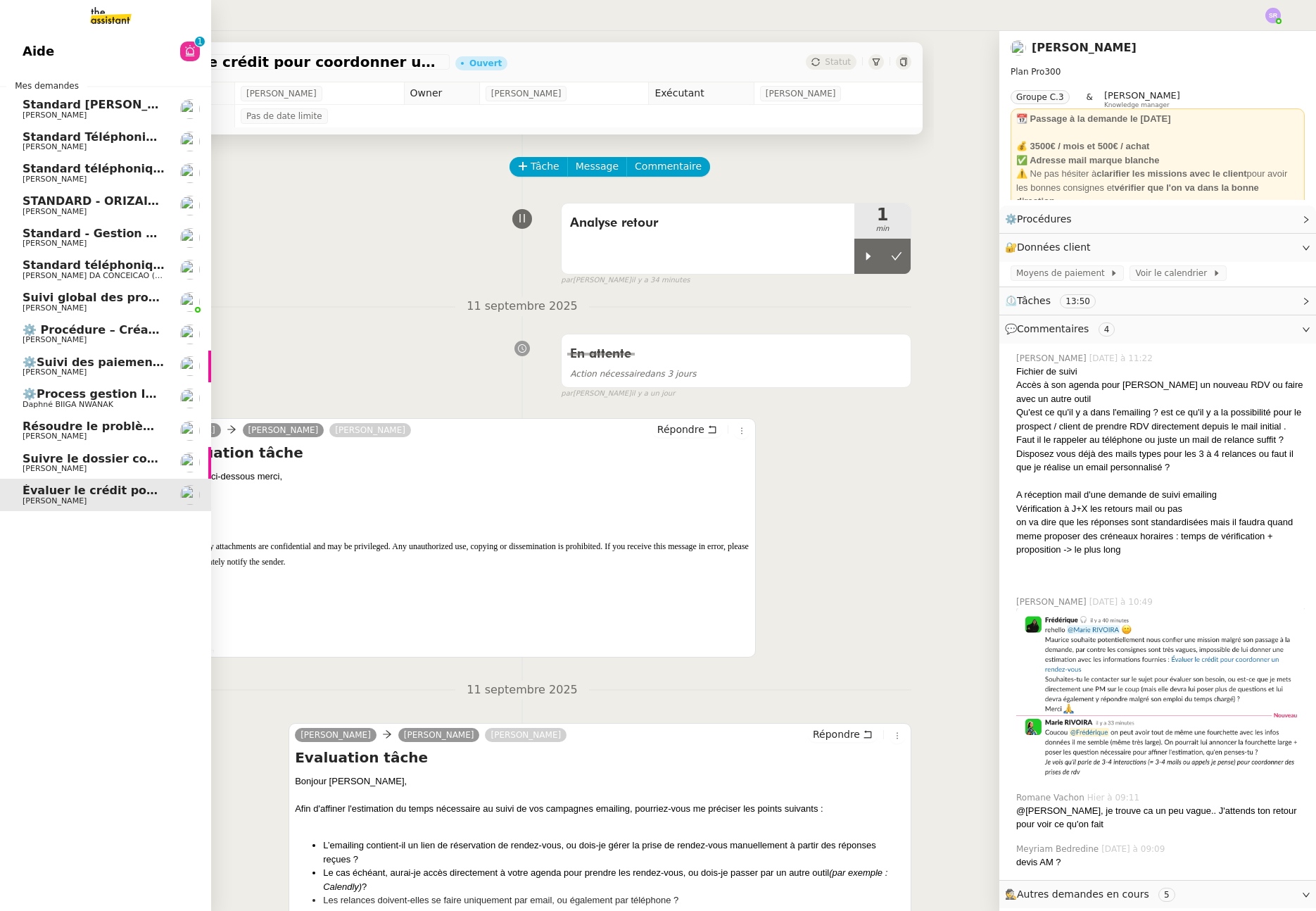
click at [90, 466] on span "[PERSON_NAME]" at bounding box center [94, 469] width 142 height 8
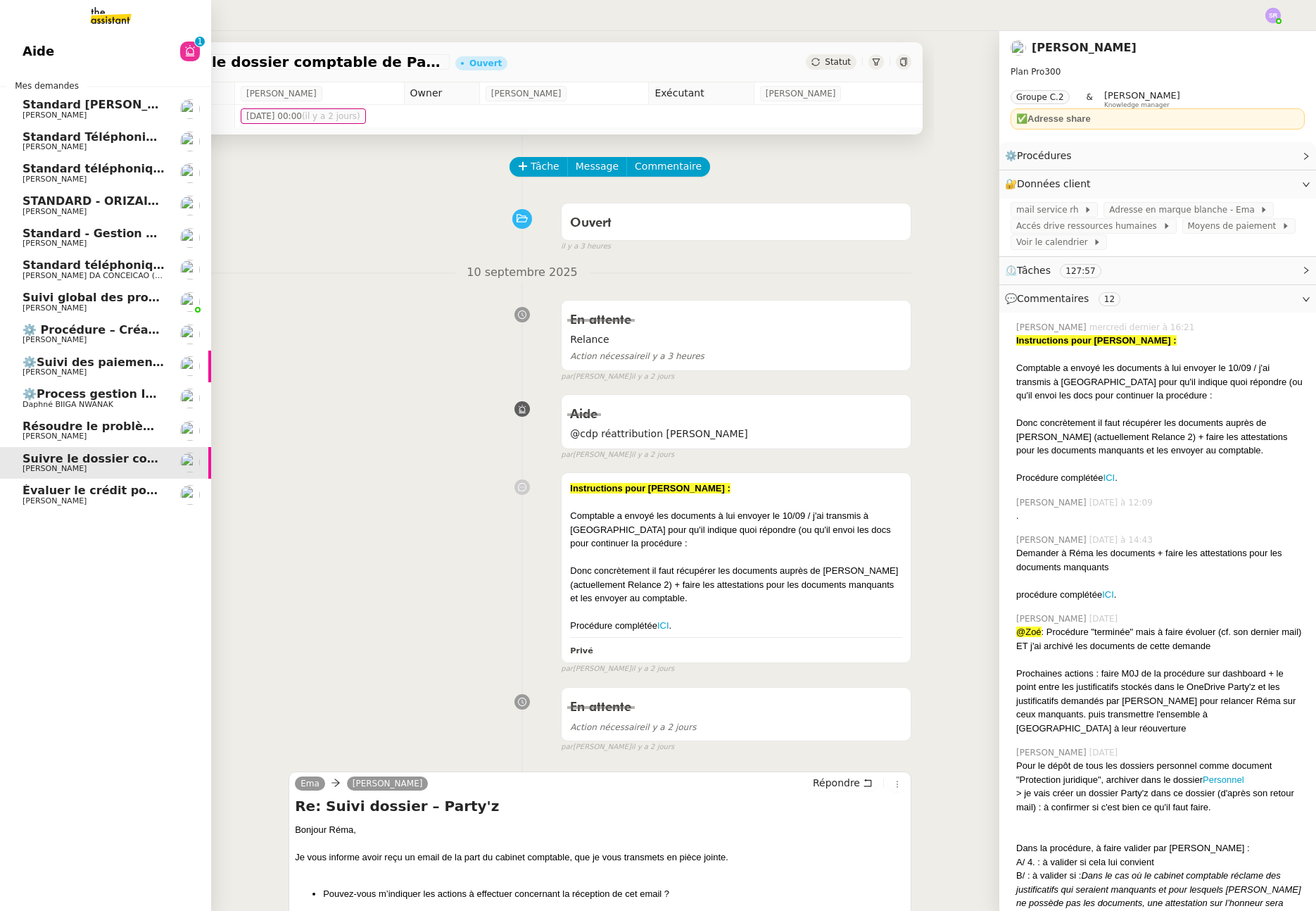
click at [137, 424] on span "Résoudre le problème du formulaire de promotions" at bounding box center [186, 426] width 326 height 13
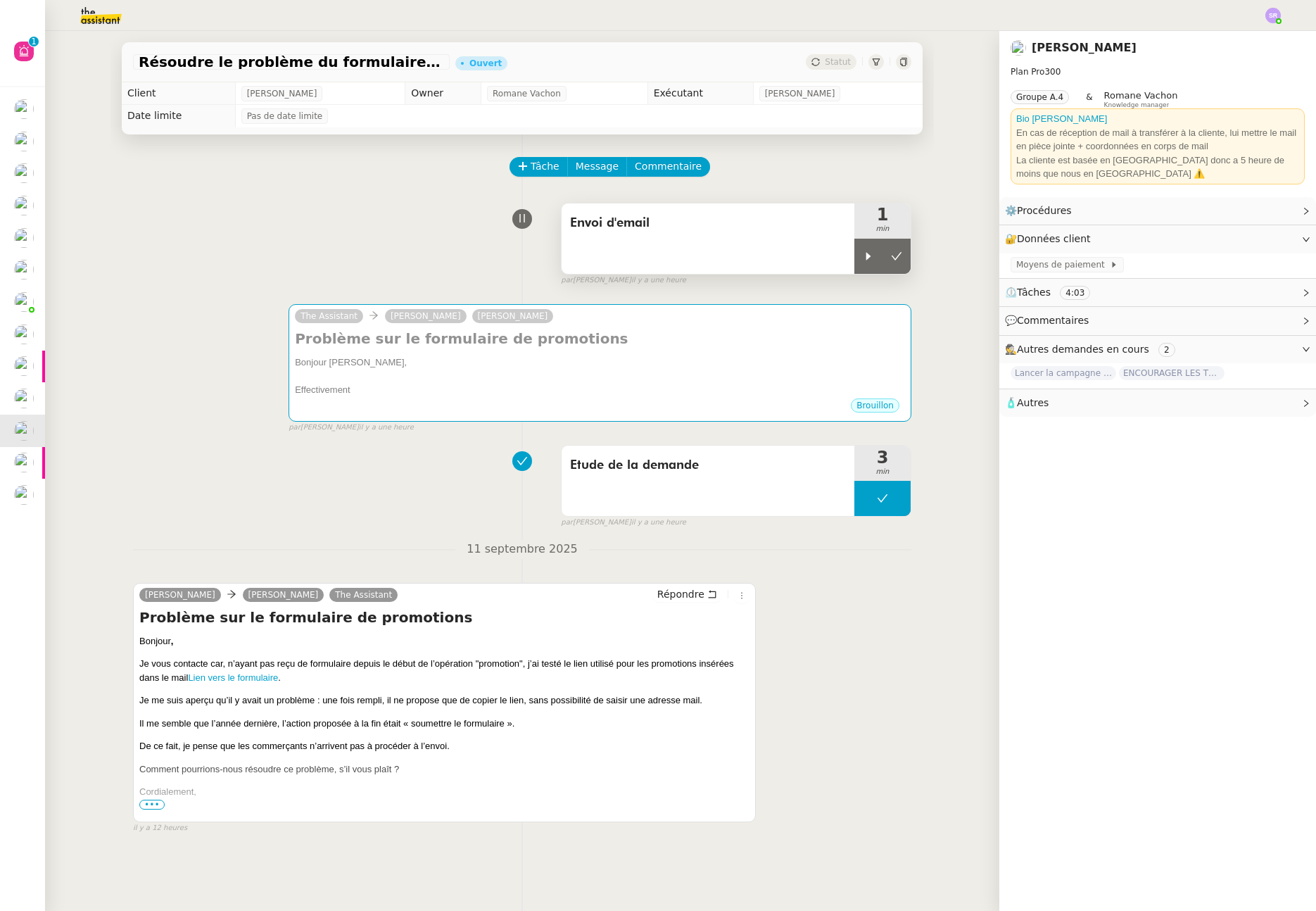
click at [700, 238] on div "Envoi d'email" at bounding box center [708, 239] width 293 height 70
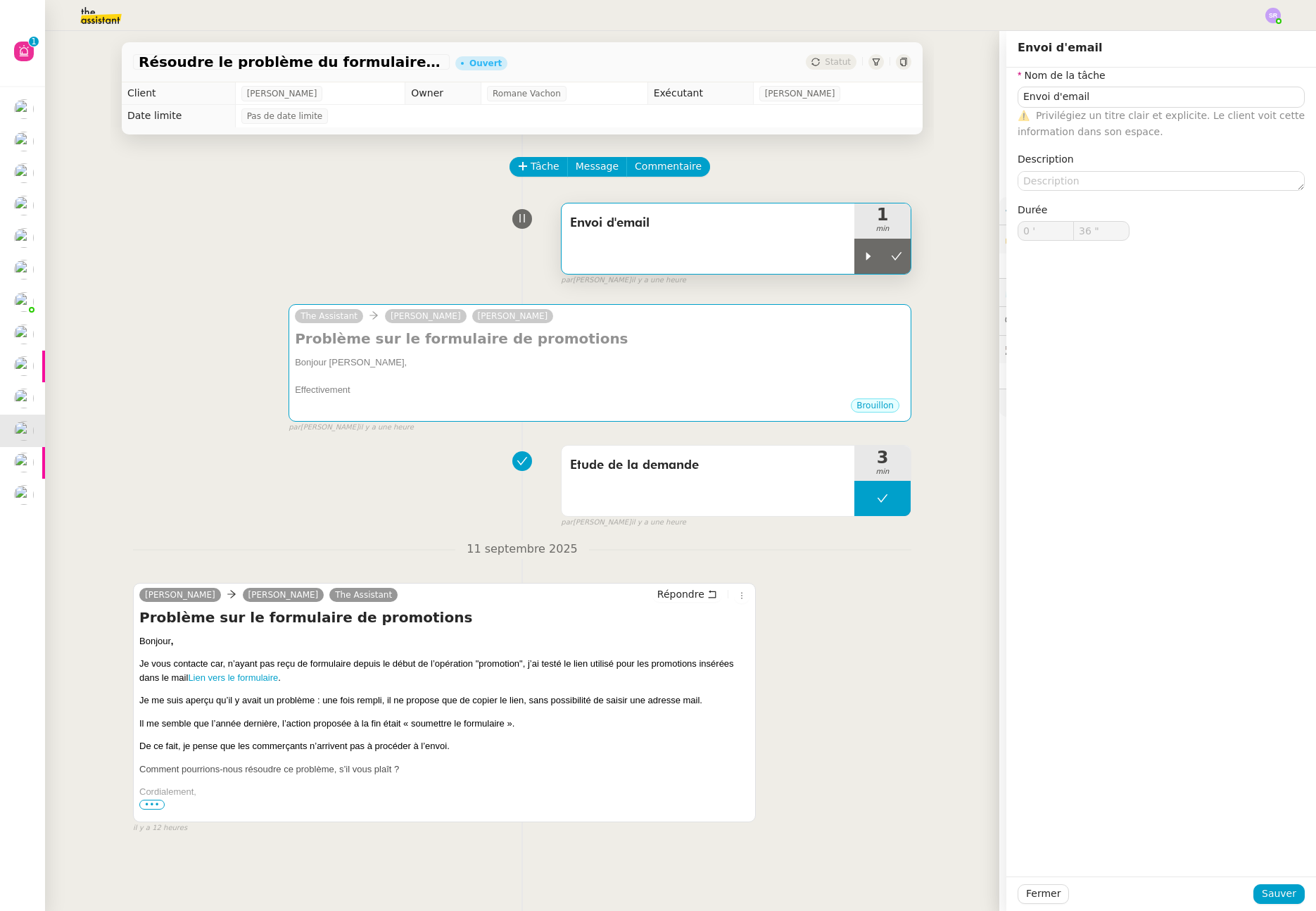
click at [639, 226] on span "Envoi d'email" at bounding box center [708, 223] width 276 height 21
drag, startPoint x: 1101, startPoint y: 95, endPoint x: 979, endPoint y: 87, distance: 122.3
click at [979, 87] on app-ticket "Résoudre le problème du formulaire de promotions Ouvert Statut Client Astrid Br…" at bounding box center [680, 471] width 1271 height 880
type input "Test"
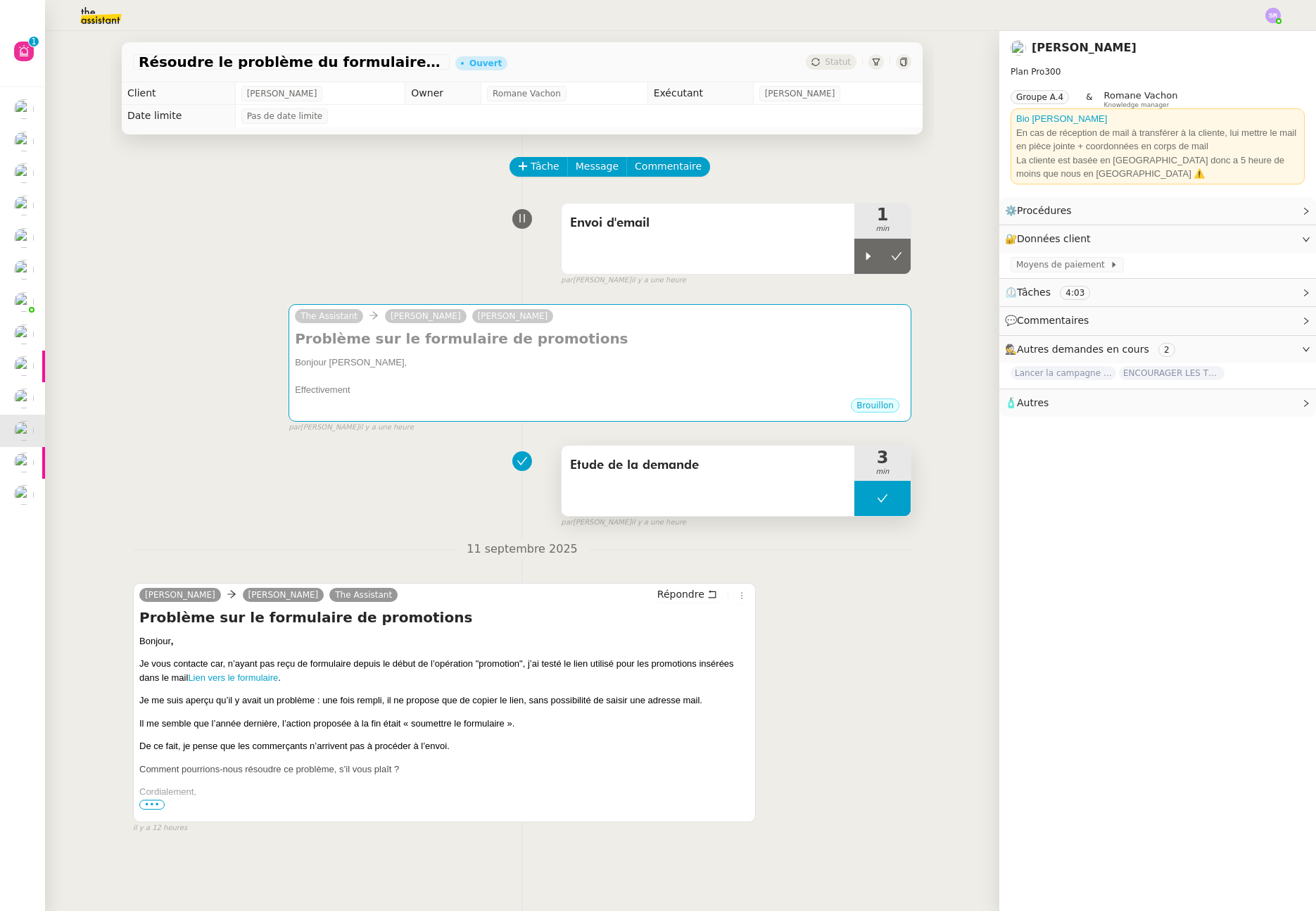
click at [702, 482] on div "Etude de la demande" at bounding box center [708, 480] width 293 height 70
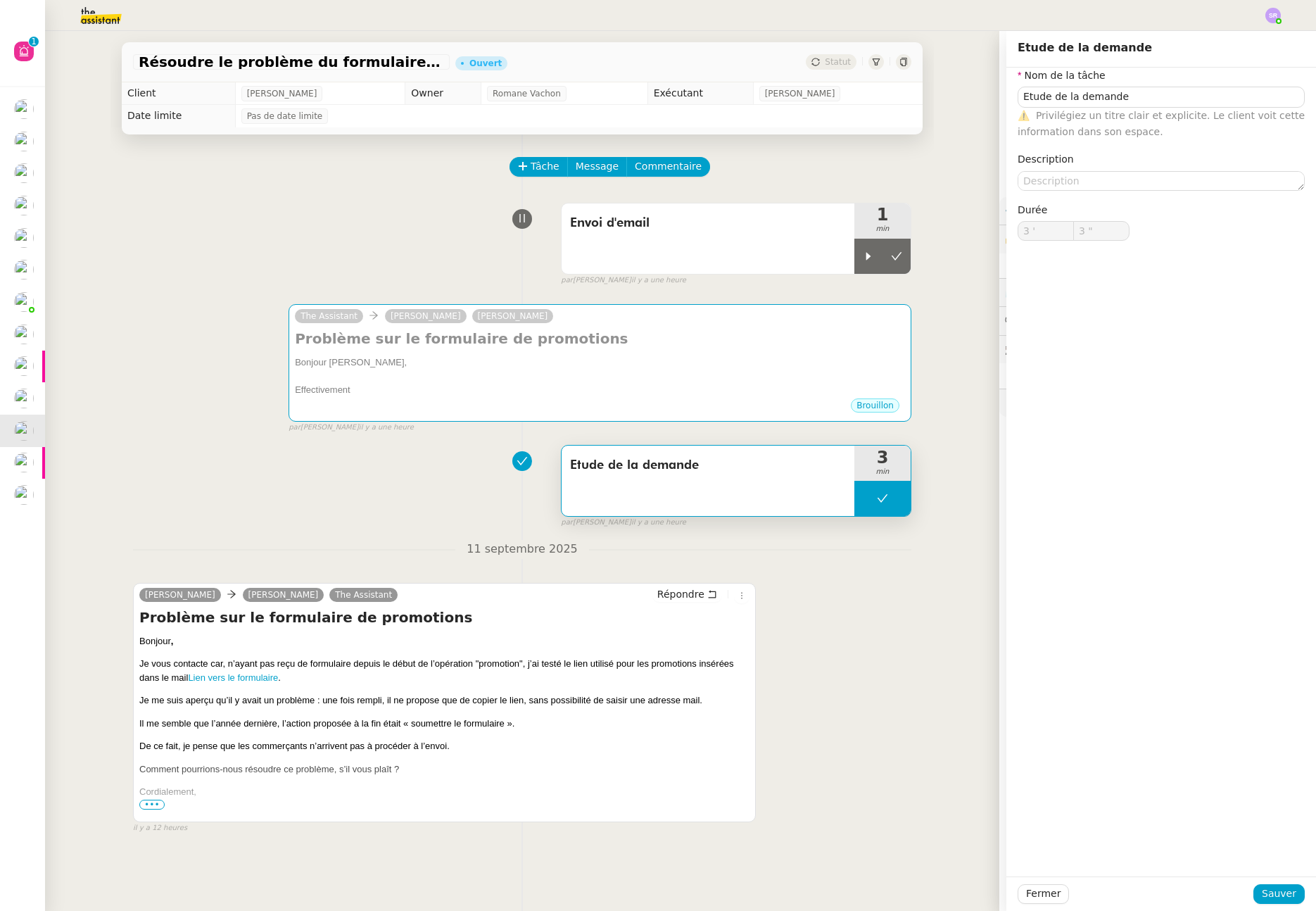
click at [1112, 169] on nz-form-item "Description" at bounding box center [1161, 171] width 287 height 39
click at [1115, 180] on textarea at bounding box center [1161, 181] width 287 height 20
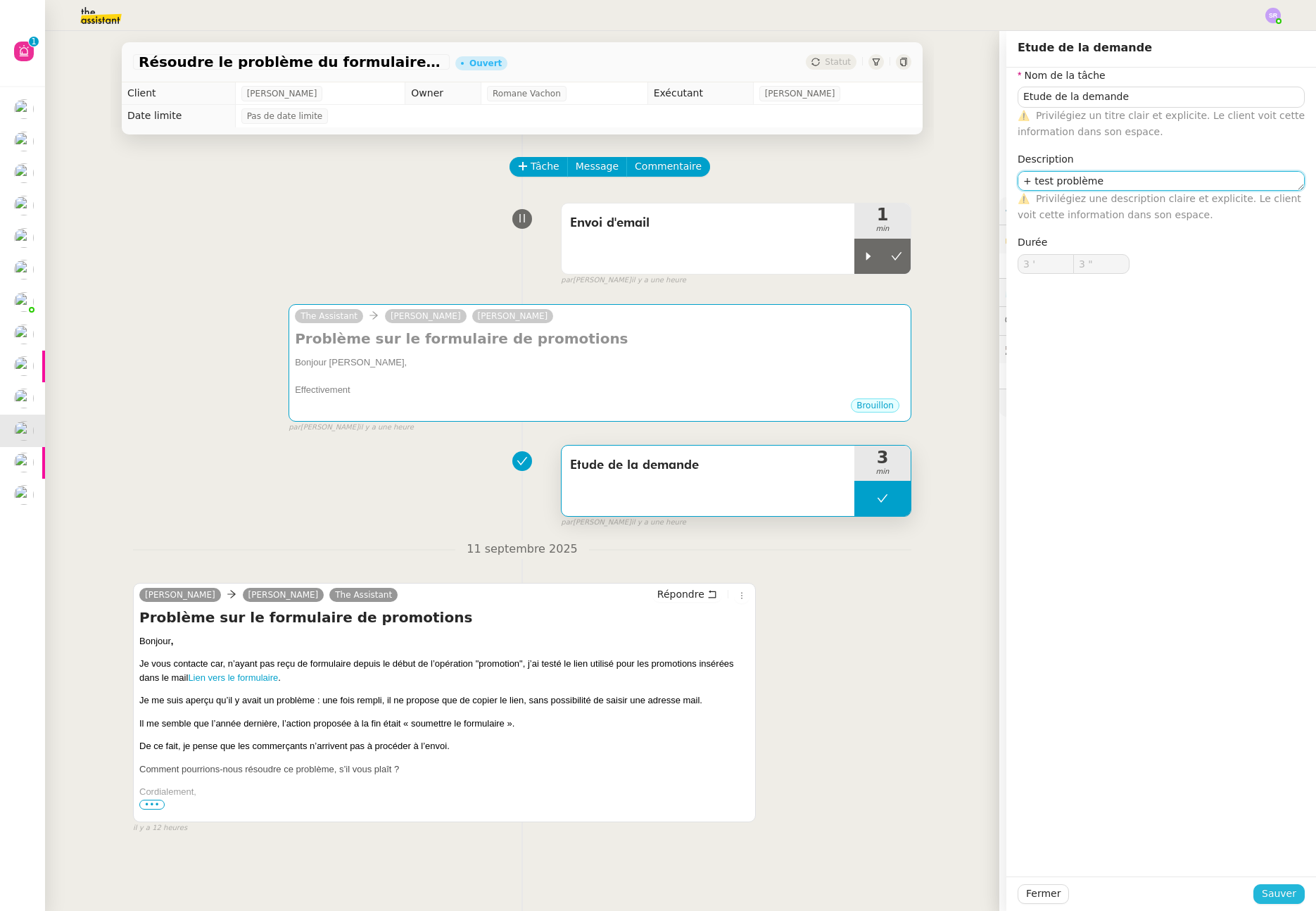
type textarea "+ test problème"
click at [1274, 898] on span "Sauver" at bounding box center [1279, 894] width 34 height 16
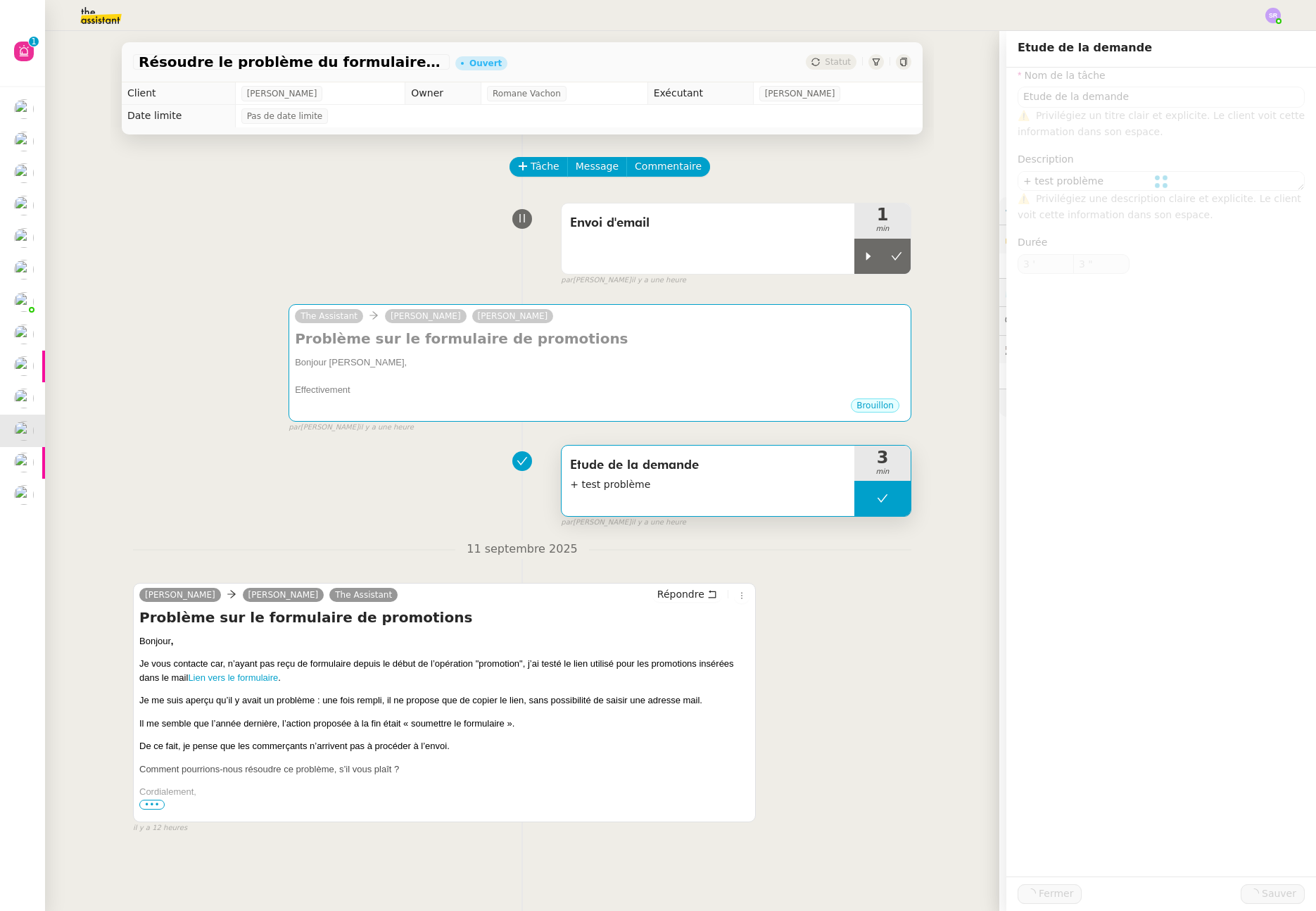
type input "Etude de la demande"
type textarea "+ test problème"
type input "3 '"
type input "3 ""
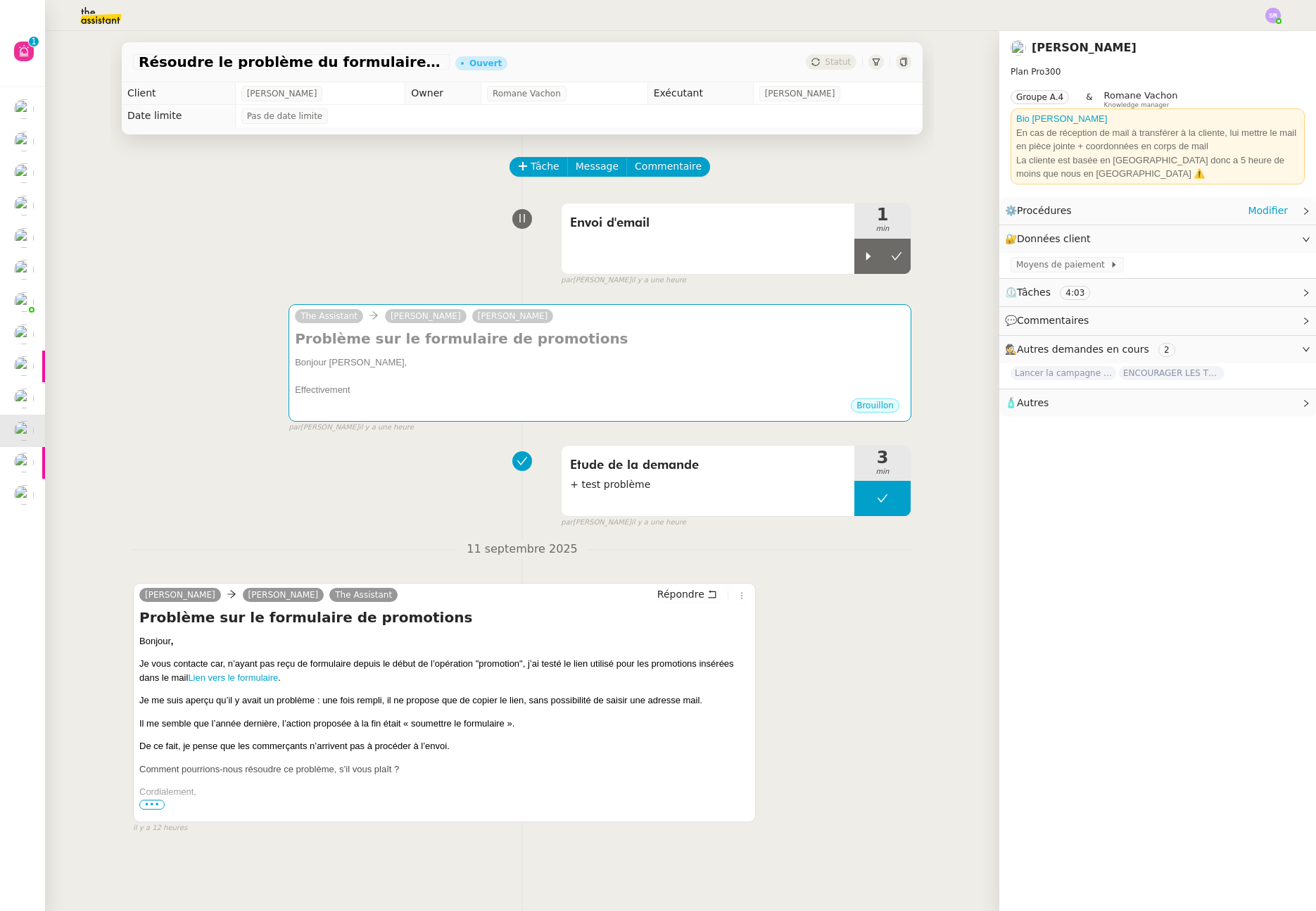
click at [1302, 213] on icon at bounding box center [1306, 211] width 8 height 8
click at [1255, 259] on link "Modifier" at bounding box center [1267, 265] width 40 height 16
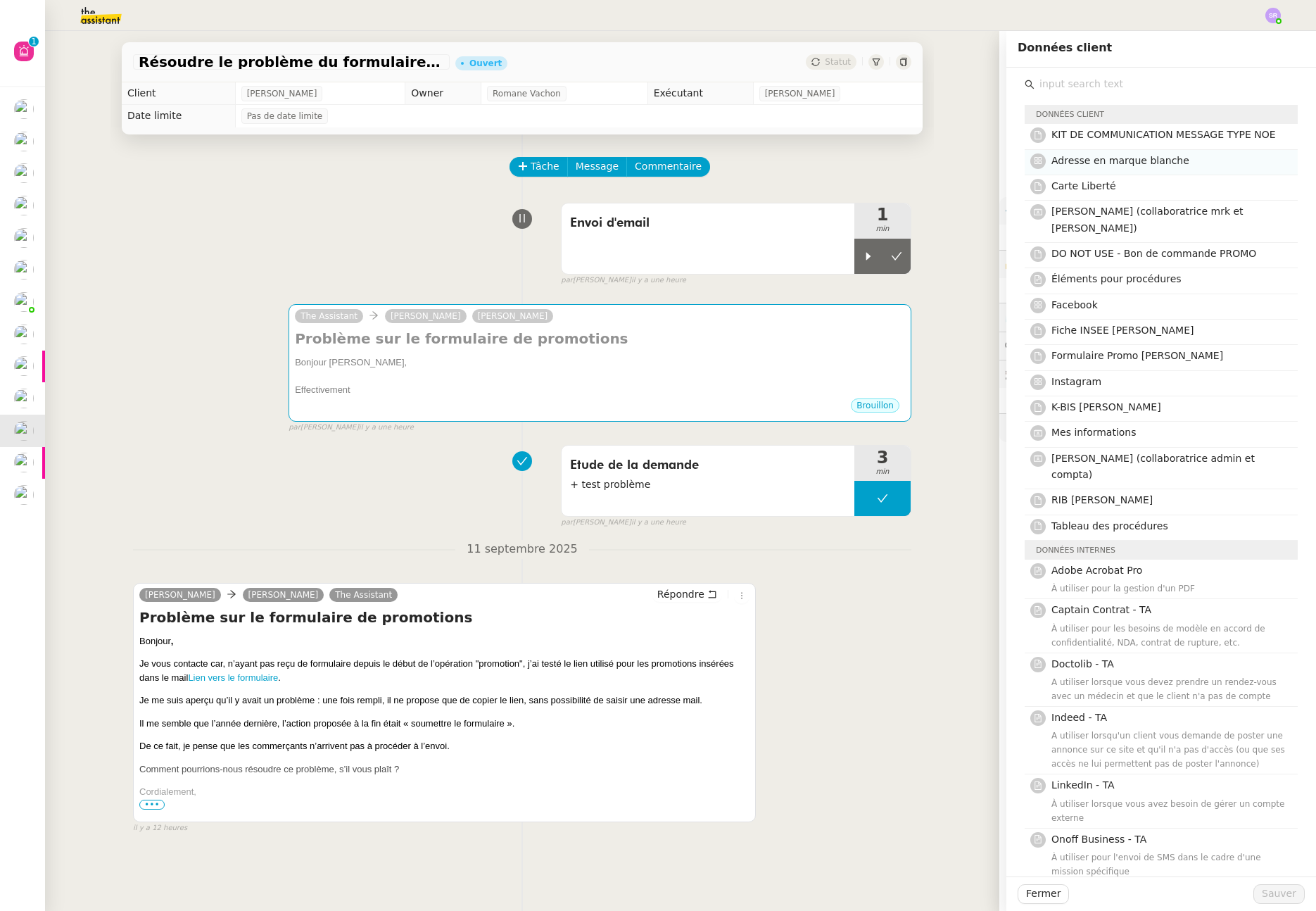
click at [1106, 161] on span "Adresse en marque blanche" at bounding box center [1121, 160] width 138 height 11
click at [1257, 895] on button "Sauver" at bounding box center [1279, 894] width 51 height 20
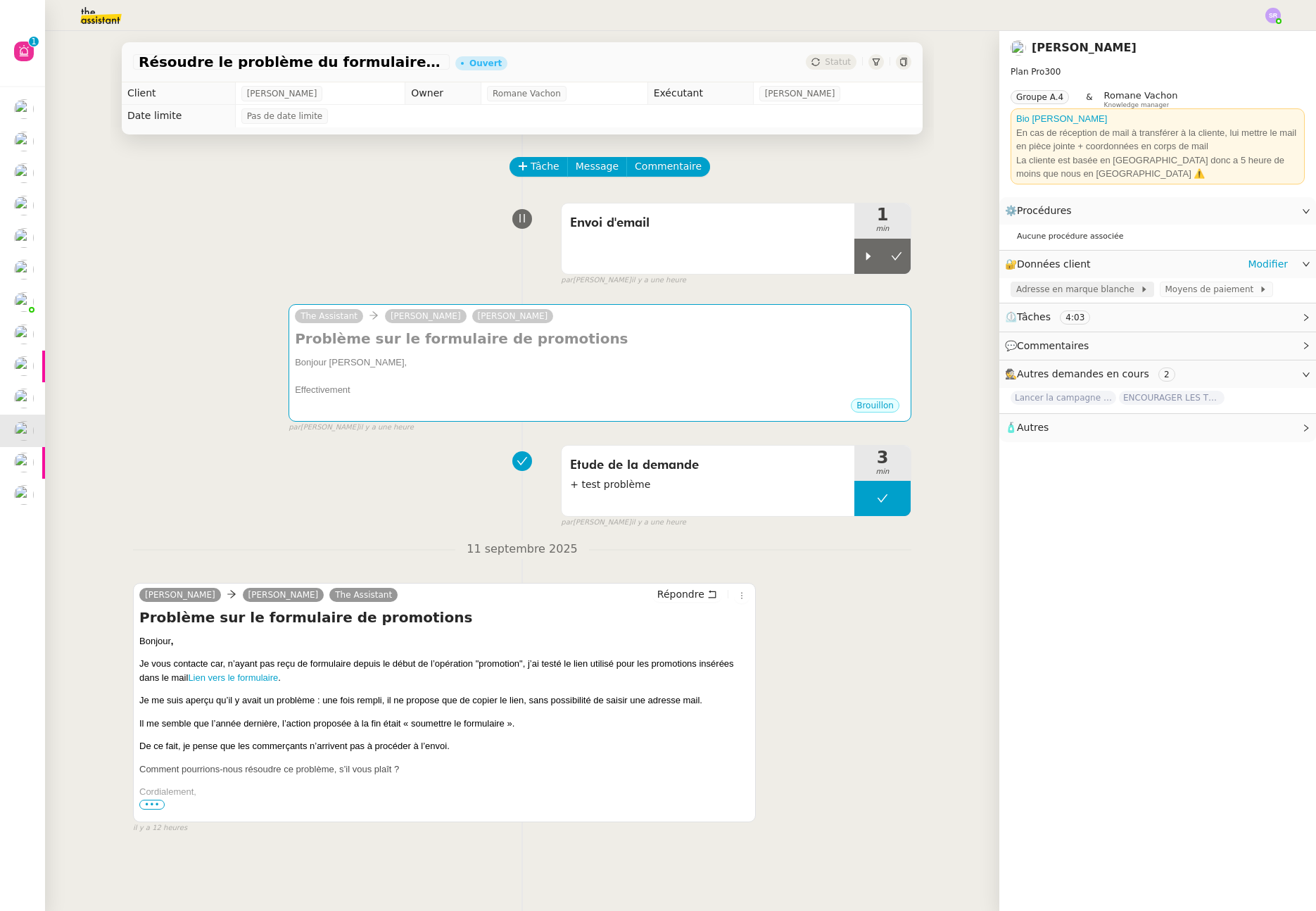
click at [1106, 289] on span "Adresse en marque blanche" at bounding box center [1078, 289] width 124 height 14
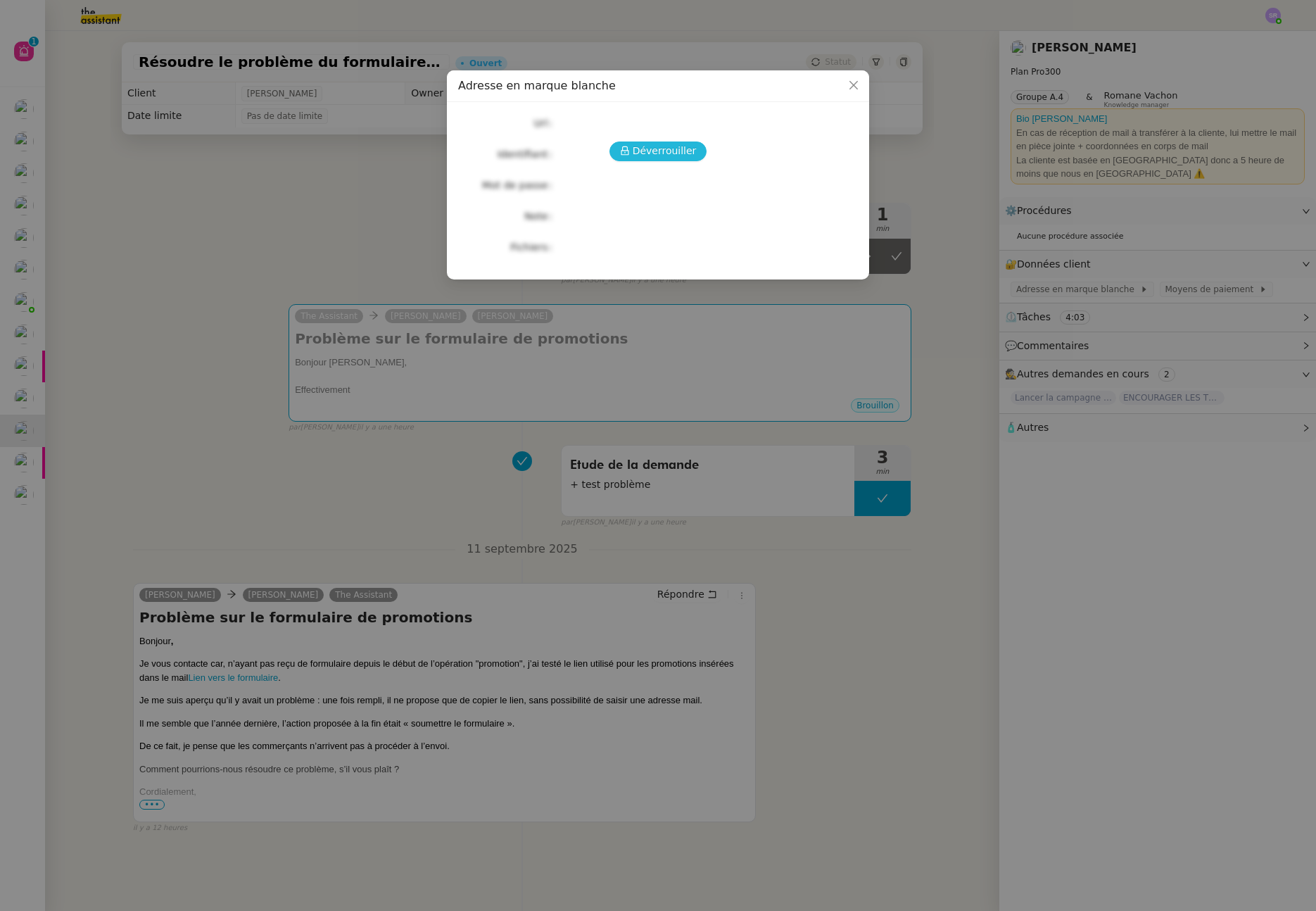
click at [652, 152] on span "Déverrouiller" at bounding box center [665, 151] width 64 height 16
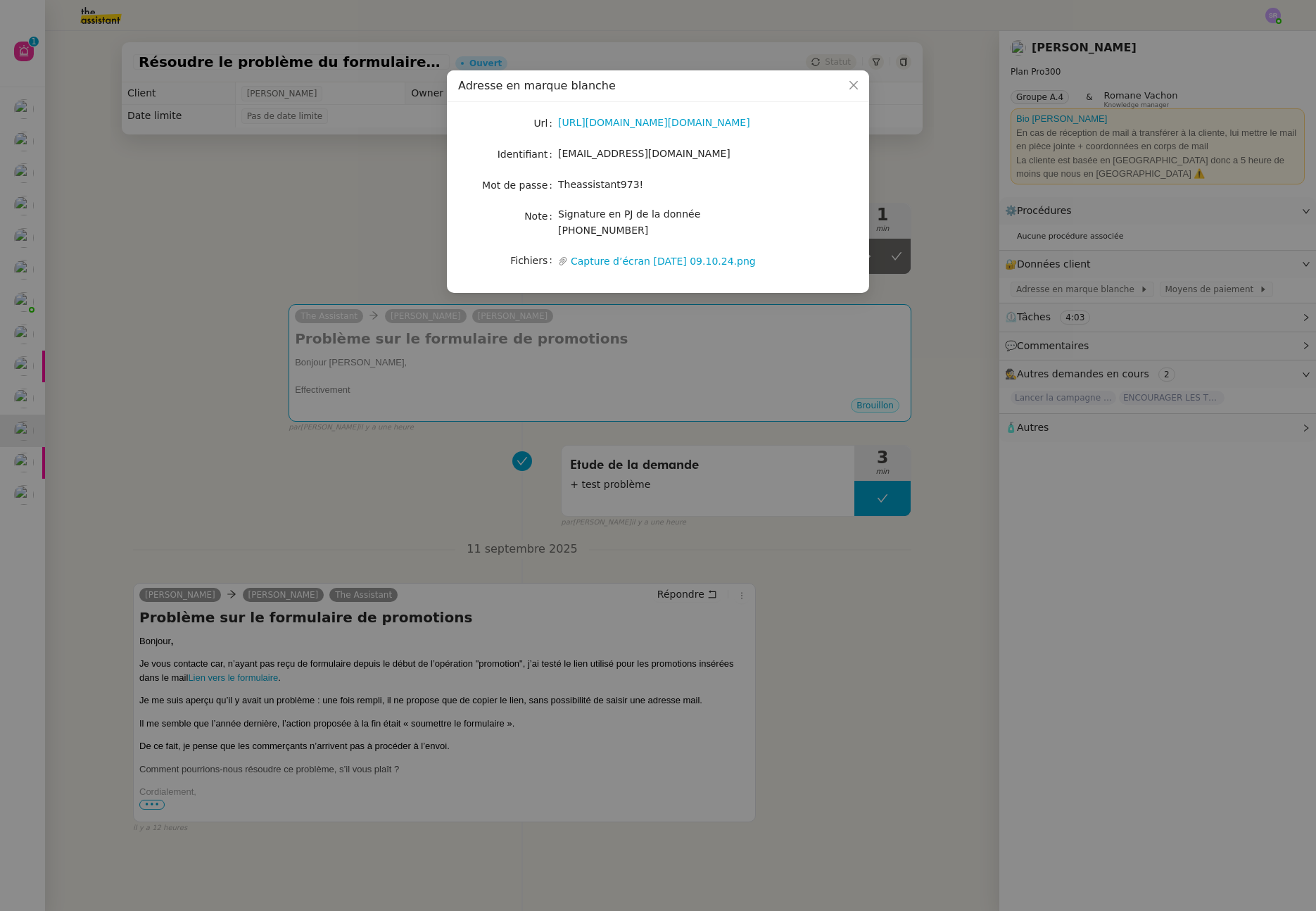
click at [352, 221] on nz-modal-container "Adresse en marque blanche Url https://accounts.google.com/InteractiveLogin/sign…" at bounding box center [658, 455] width 1316 height 911
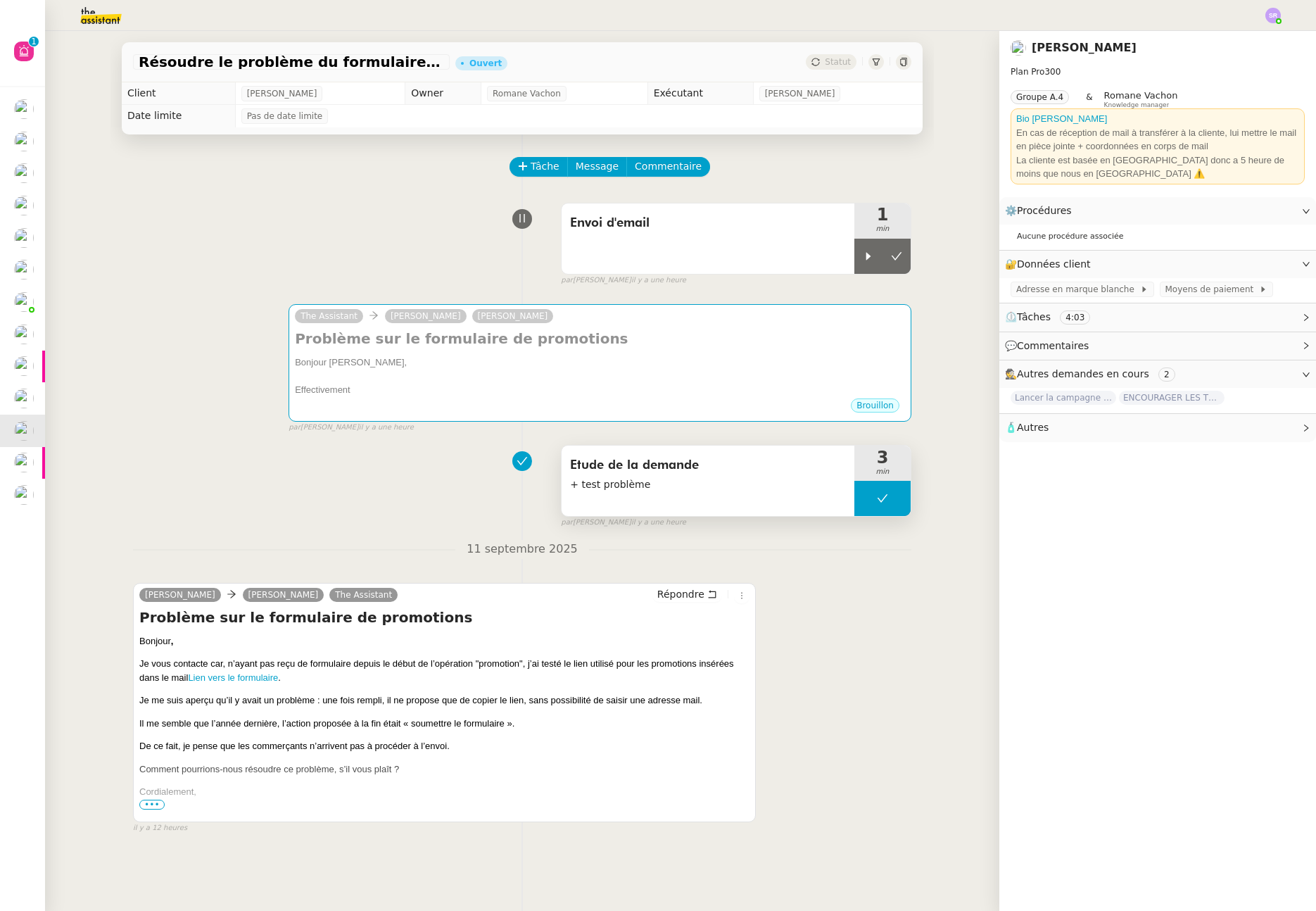
click at [863, 509] on button at bounding box center [882, 498] width 56 height 35
click at [863, 503] on icon at bounding box center [868, 498] width 11 height 11
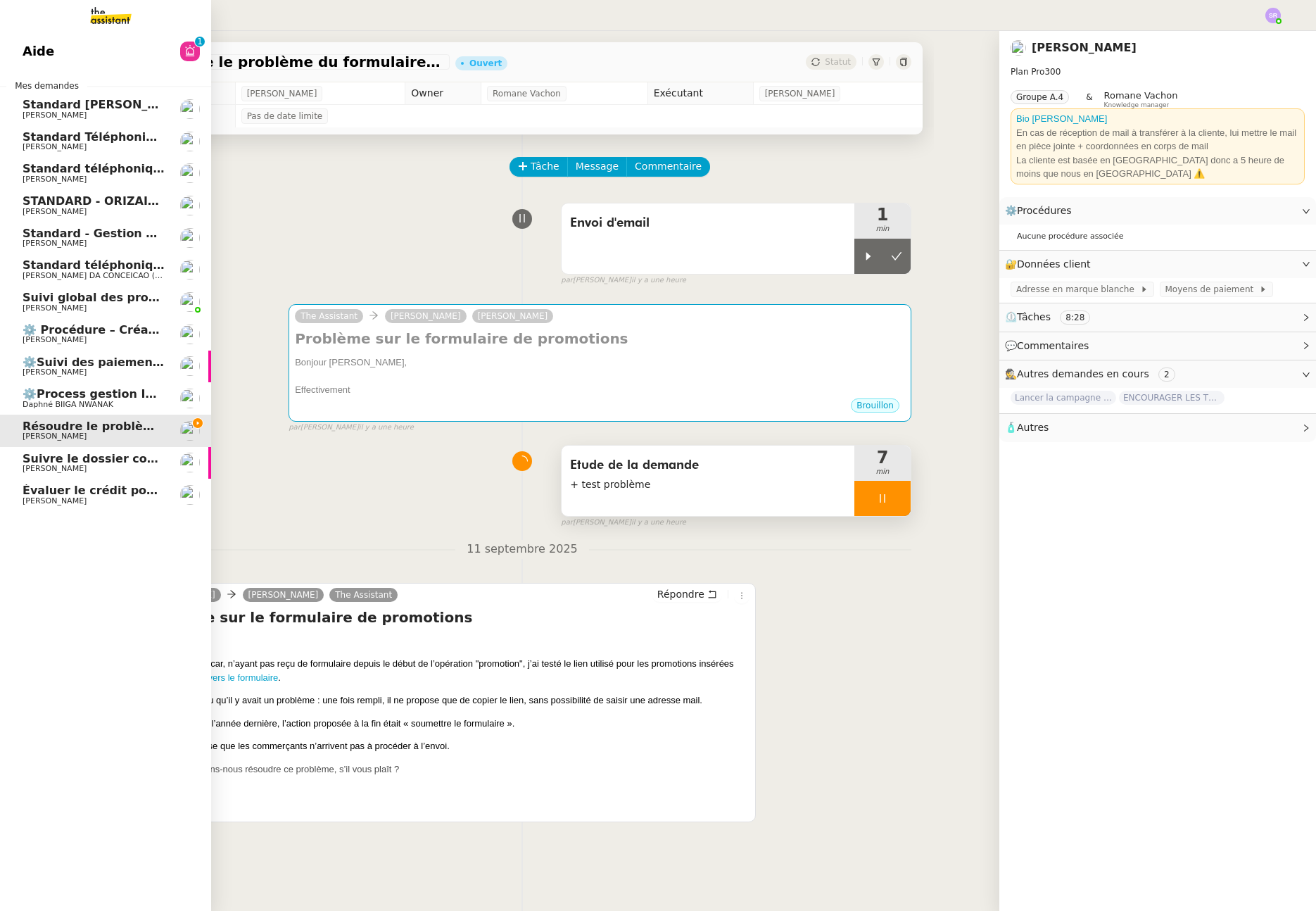
drag, startPoint x: 55, startPoint y: 171, endPoint x: 185, endPoint y: 194, distance: 132.0
click at [55, 171] on span "Standard téléphonique - septembre 2025" at bounding box center [154, 169] width 263 height 13
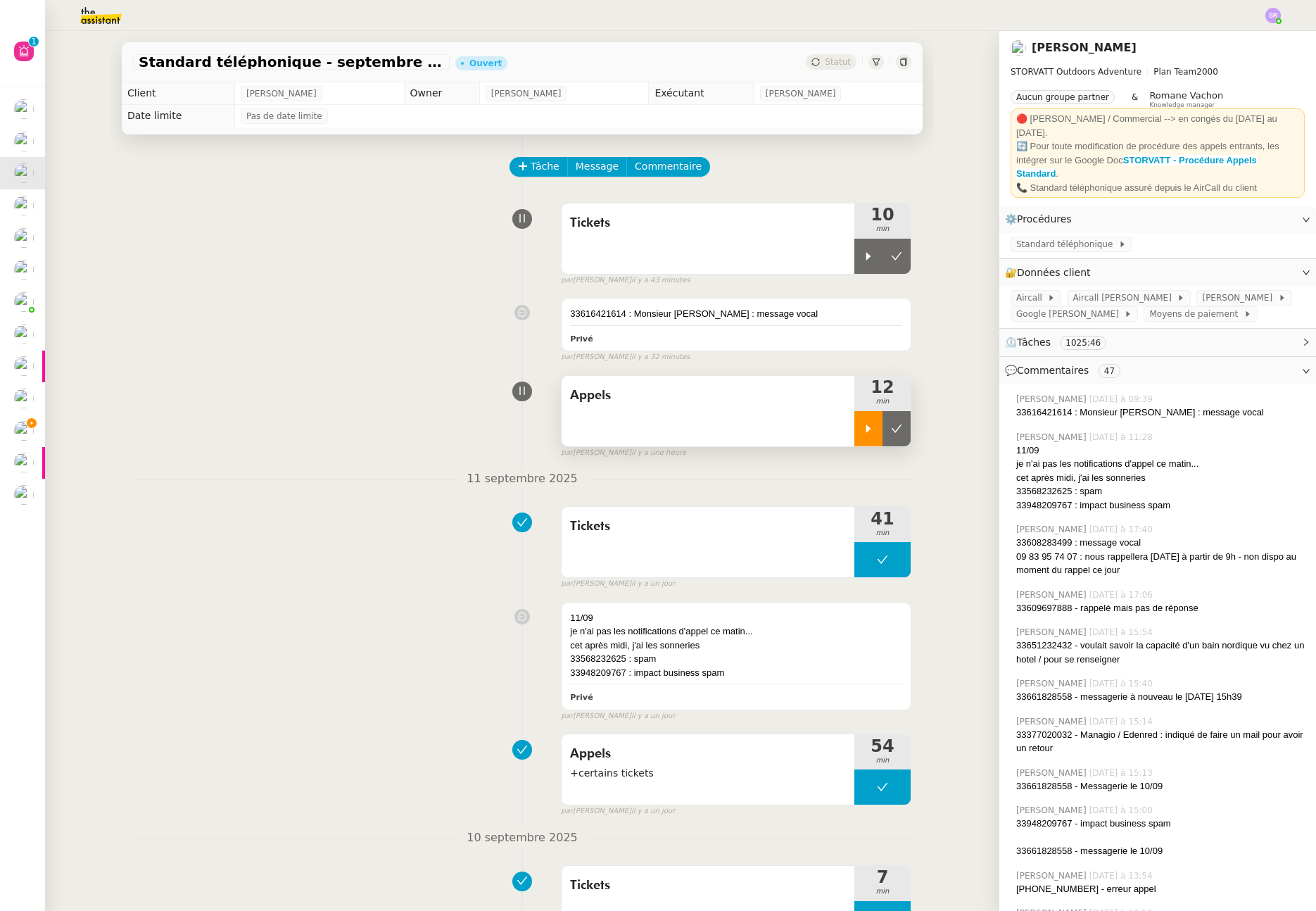
click at [863, 435] on icon at bounding box center [868, 429] width 11 height 11
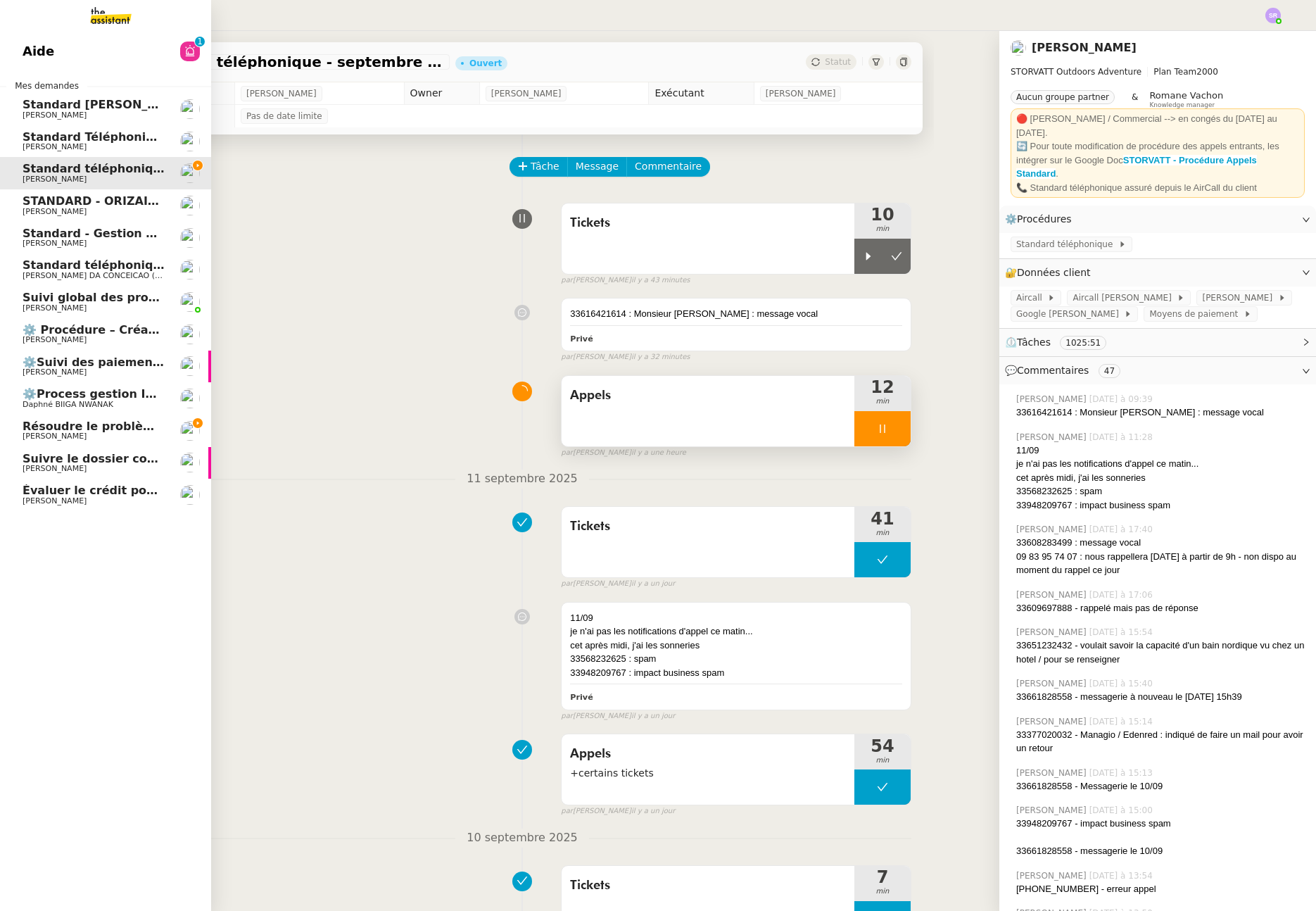
click at [34, 433] on span "[PERSON_NAME]" at bounding box center [55, 436] width 64 height 9
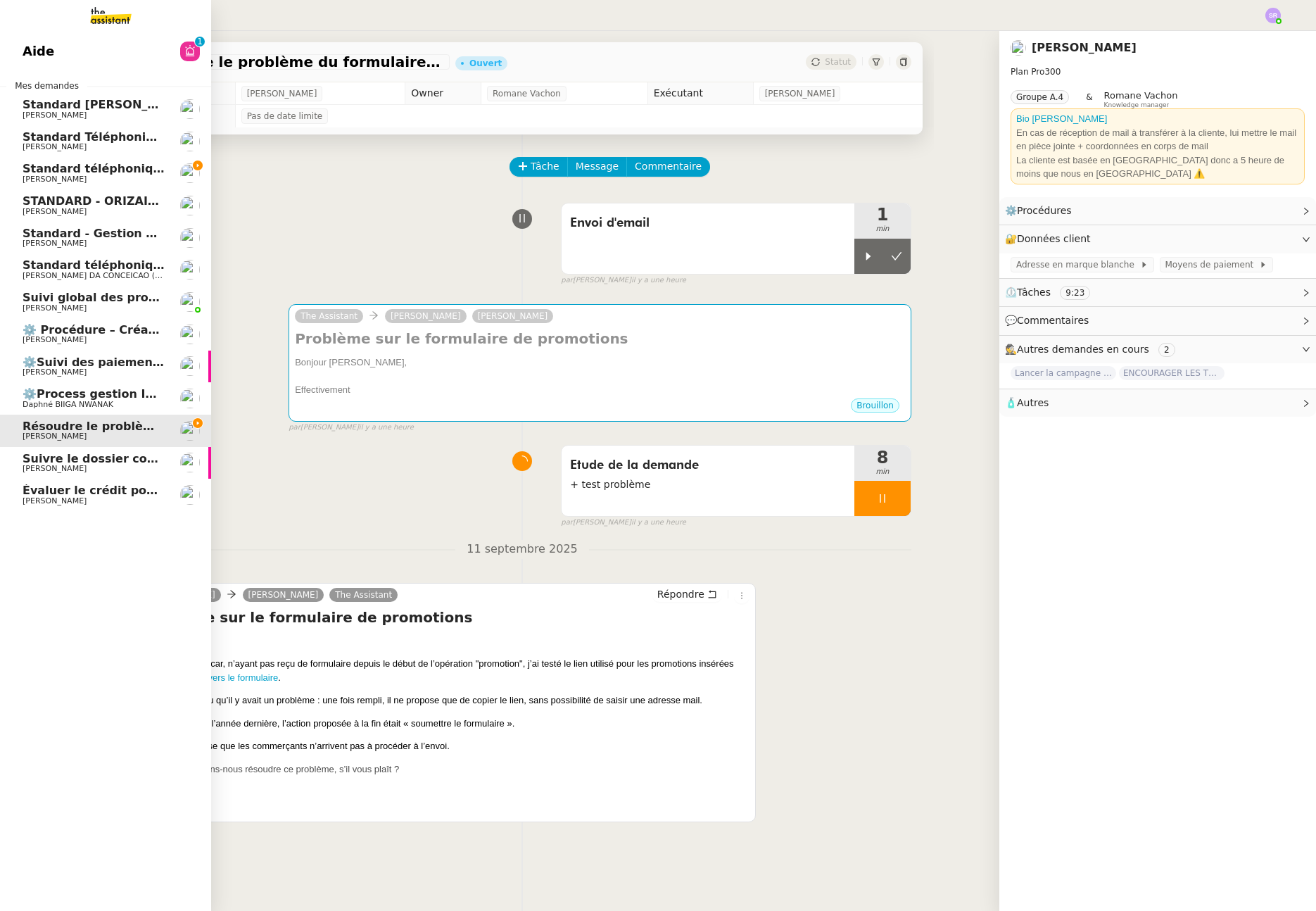
click at [72, 431] on span "Résoudre le problème du formulaire de promotions" at bounding box center [186, 426] width 326 height 13
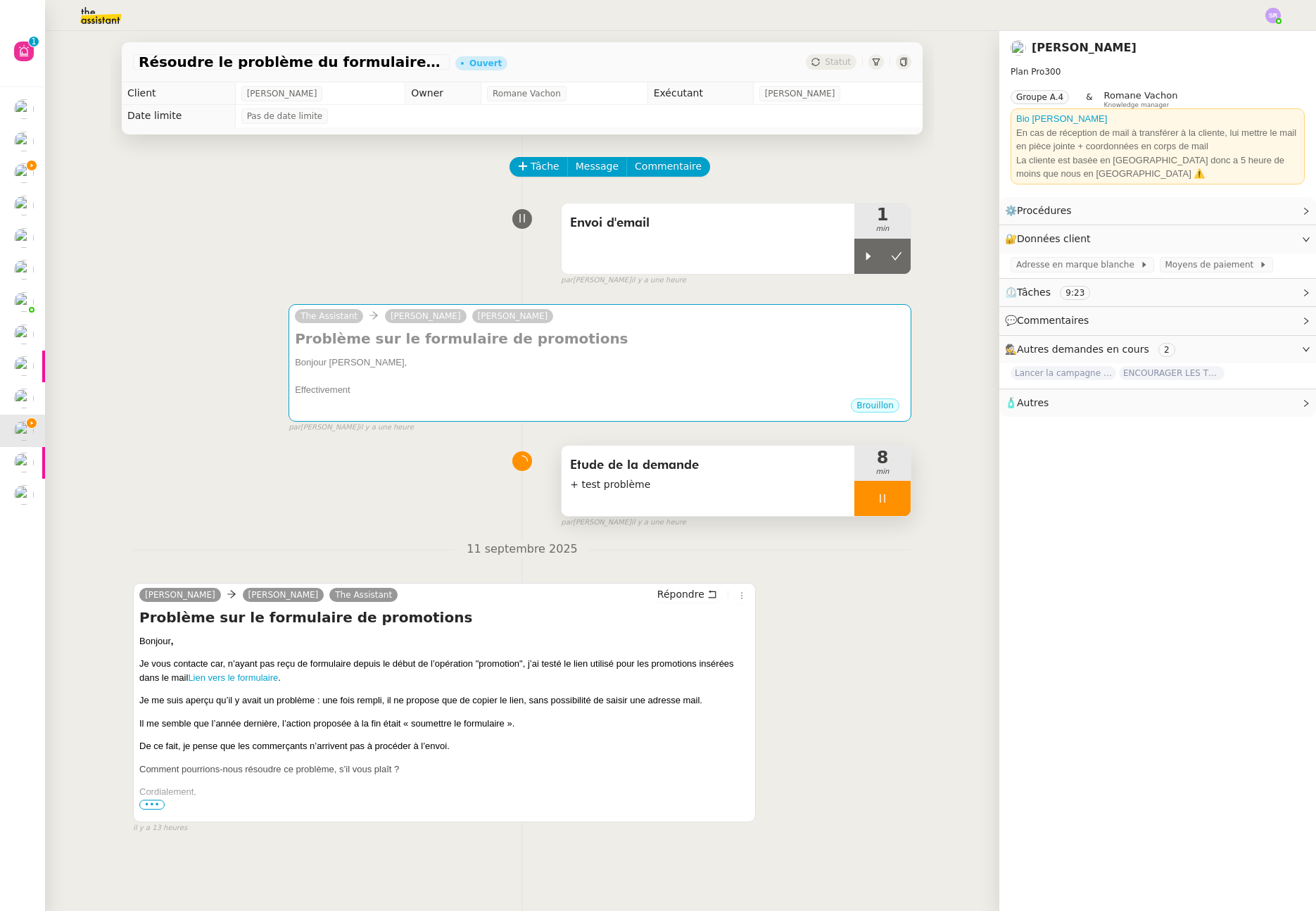
click at [877, 496] on icon at bounding box center [883, 498] width 11 height 11
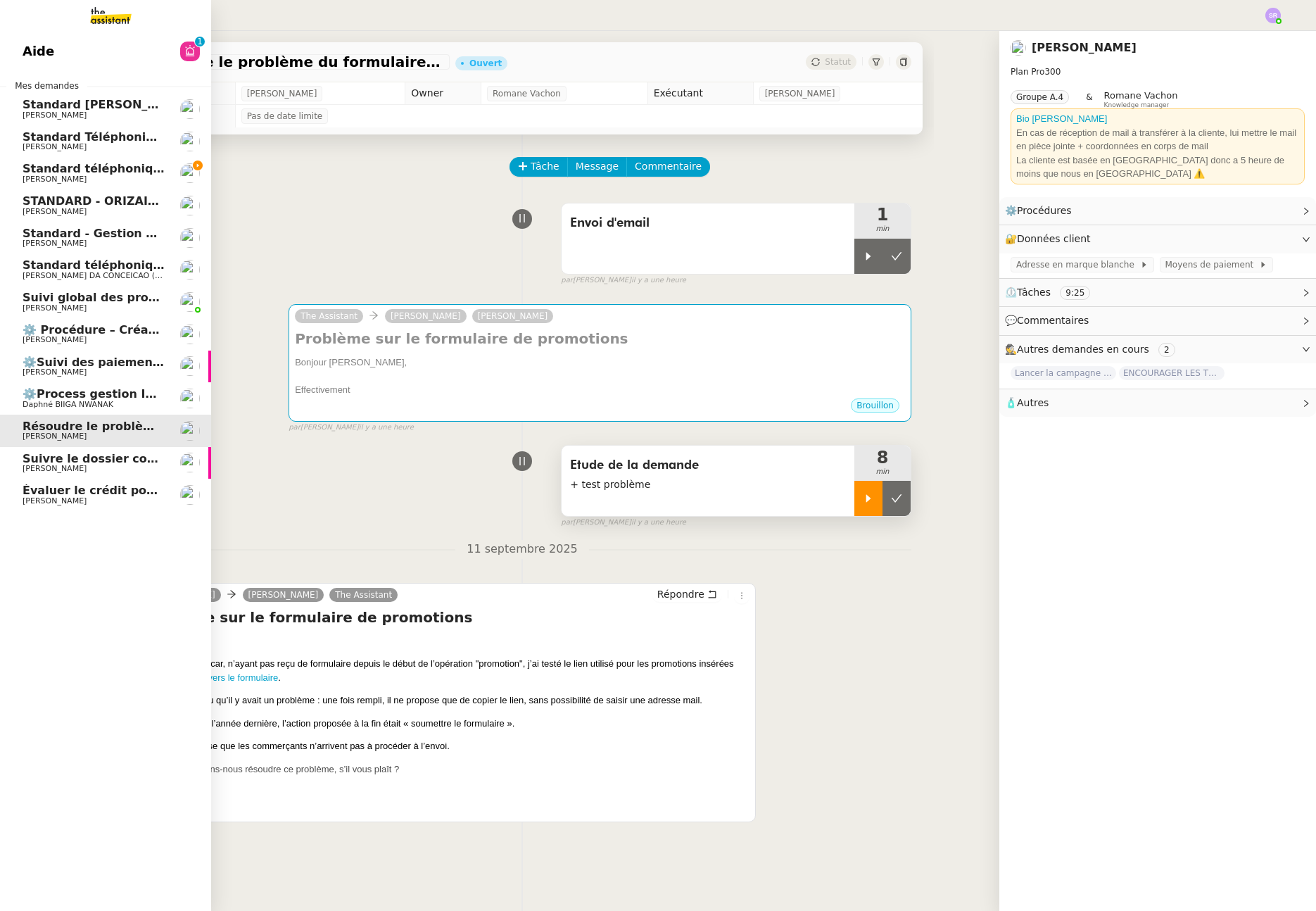
click at [23, 174] on span "Standard téléphonique - septembre 2025" at bounding box center [154, 169] width 263 height 13
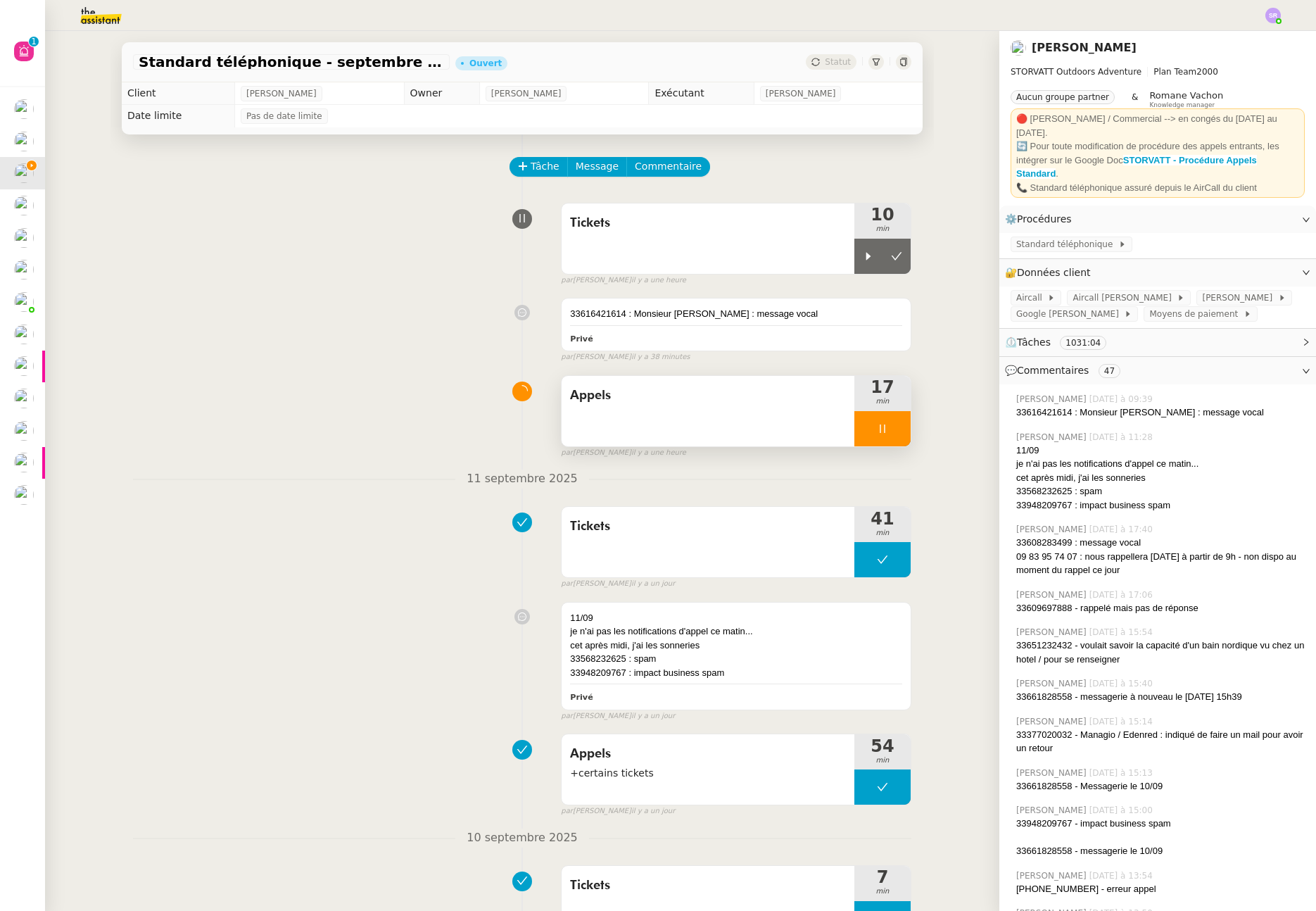
click at [877, 435] on icon at bounding box center [883, 429] width 11 height 11
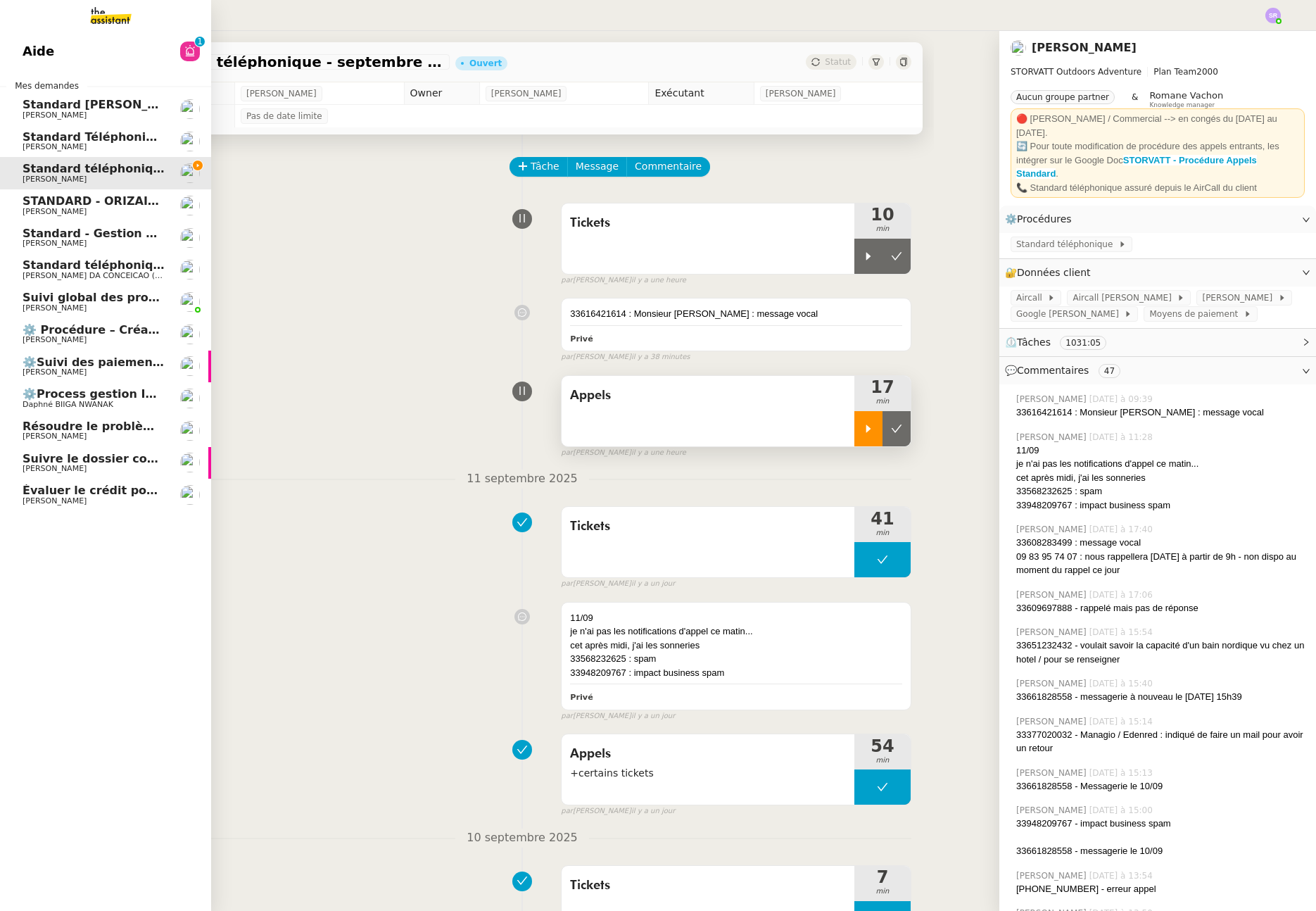
click at [66, 249] on link "Standard - Gestion des appels entrants - [DATE] [PERSON_NAME]" at bounding box center [105, 238] width 211 height 33
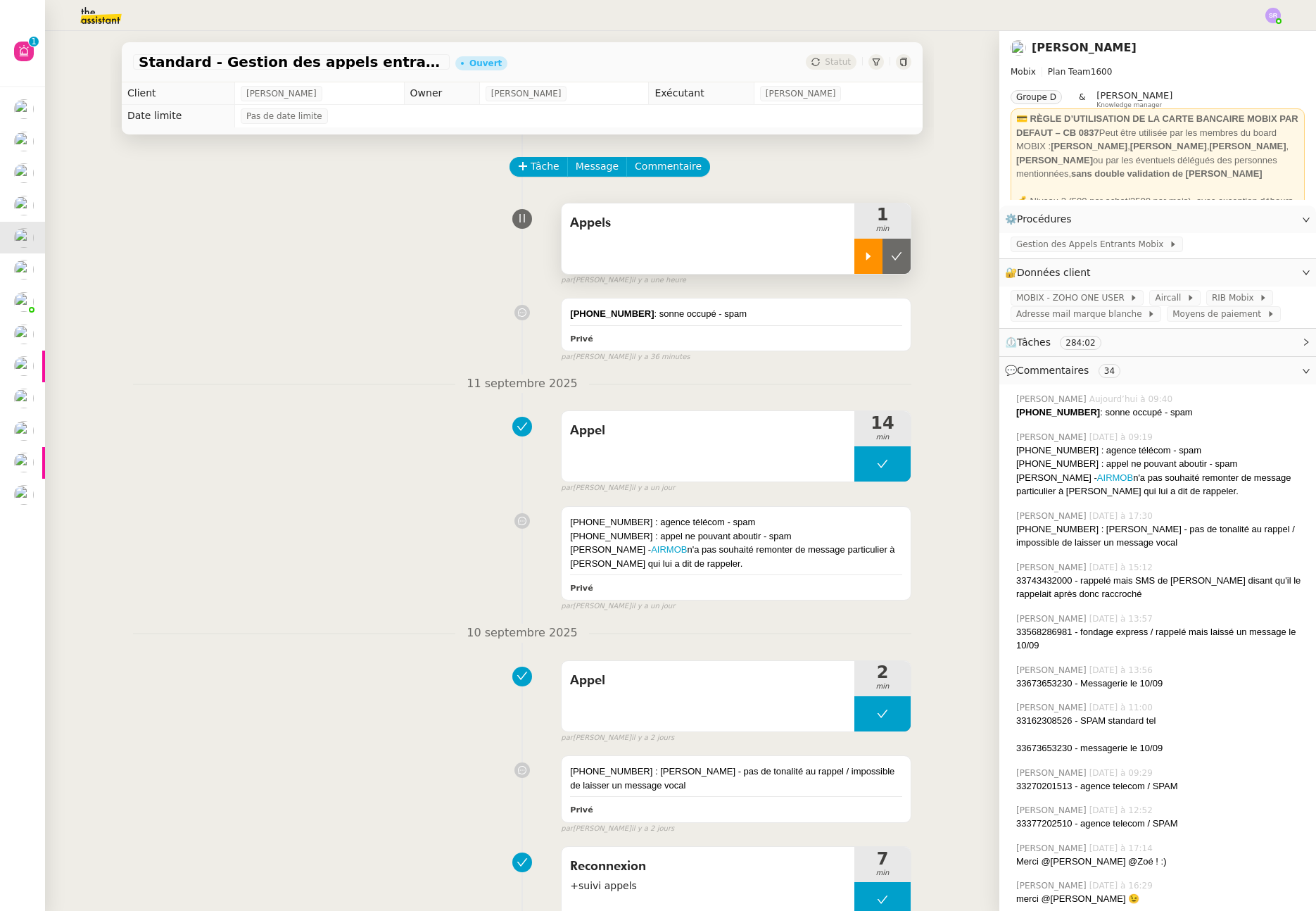
click at [867, 256] on icon at bounding box center [869, 256] width 5 height 8
click at [877, 260] on icon at bounding box center [883, 256] width 11 height 11
click at [863, 259] on icon at bounding box center [868, 256] width 11 height 11
click at [878, 265] on div at bounding box center [882, 256] width 56 height 35
click at [863, 260] on icon at bounding box center [868, 256] width 11 height 11
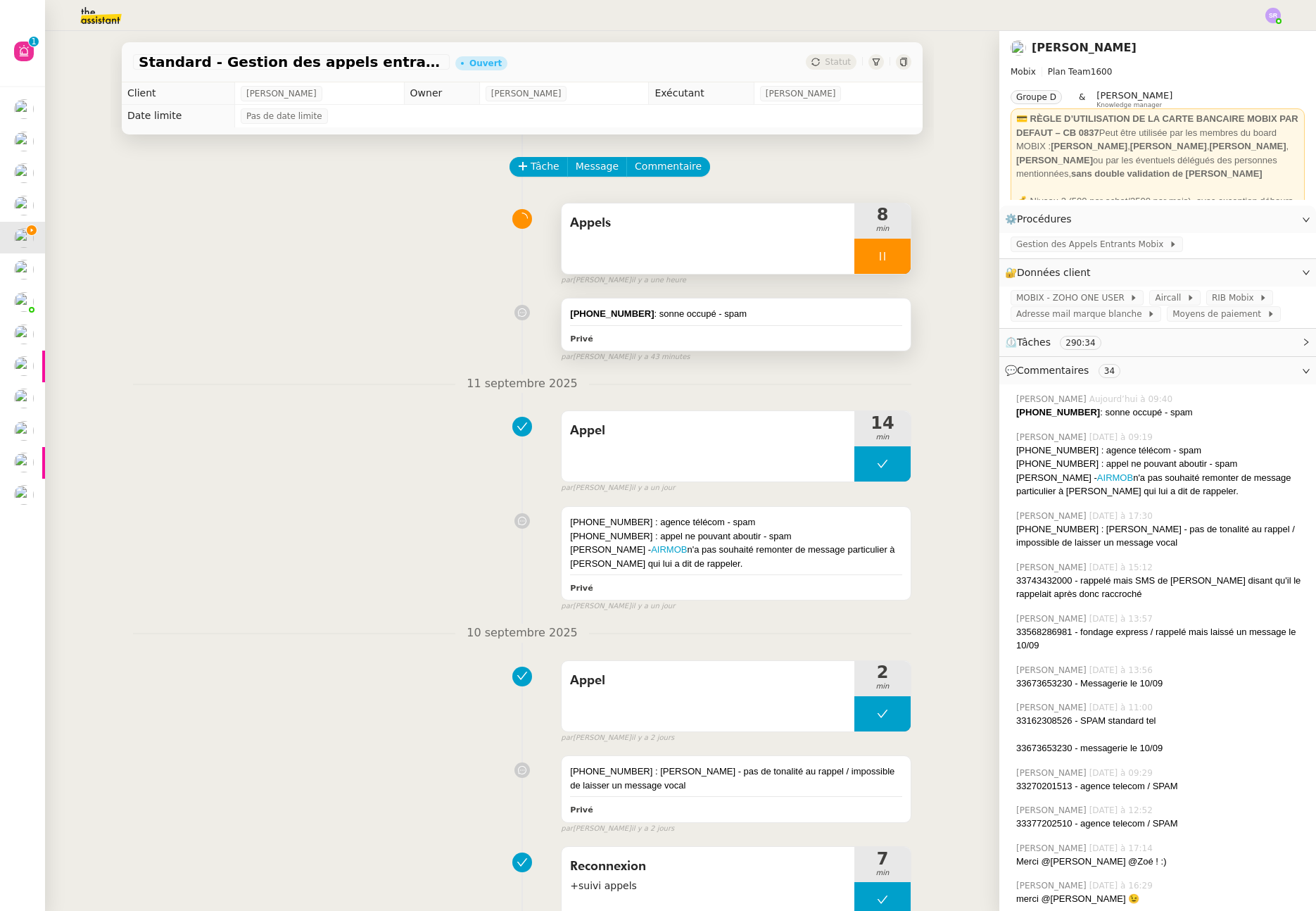
click at [675, 331] on div "Privé" at bounding box center [737, 339] width 332 height 16
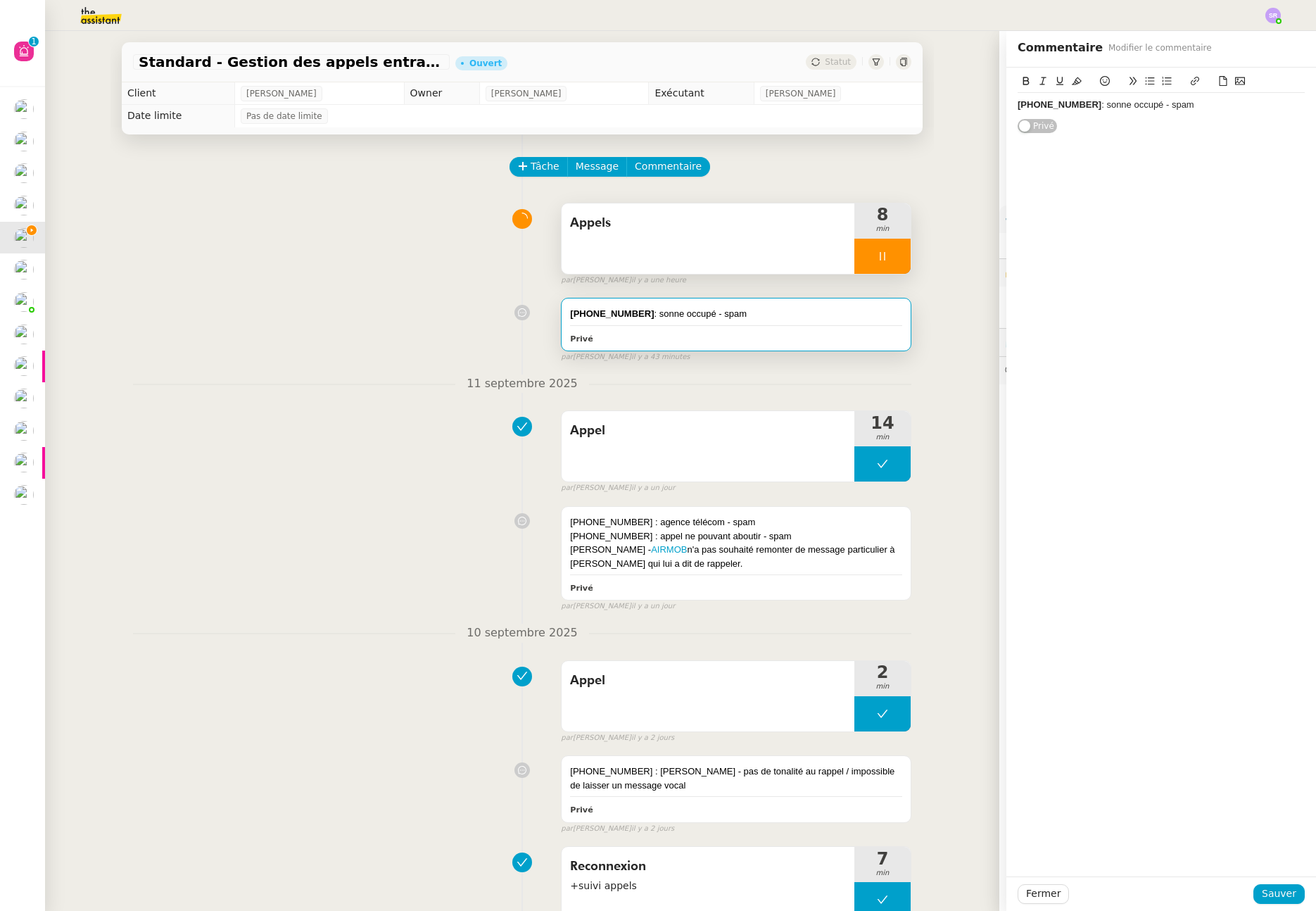
click at [1212, 103] on div "+33 3 77 03 52 51 : sonne occupé - spam" at bounding box center [1161, 105] width 287 height 13
drag, startPoint x: 1084, startPoint y: 118, endPoint x: 1181, endPoint y: 117, distance: 97.0
click at [1181, 117] on div "+33 6 20 92 27 43 : message vocal" at bounding box center [1161, 119] width 287 height 13
drag, startPoint x: 1018, startPoint y: 82, endPoint x: 1025, endPoint y: 84, distance: 7.3
click at [1021, 82] on icon at bounding box center [1026, 81] width 10 height 10
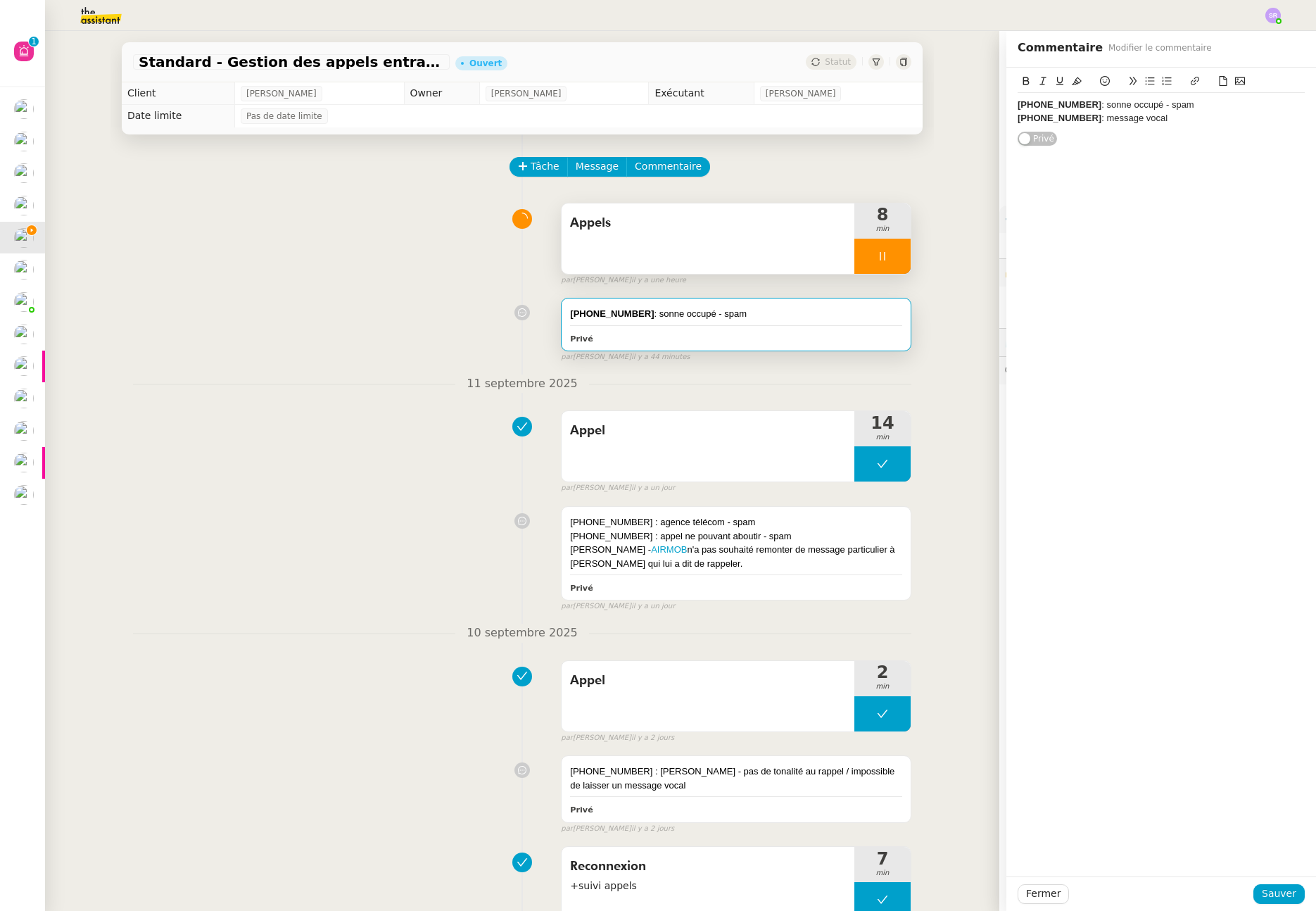
click at [1184, 121] on div "+33 6 20 92 27 43 : message vocal" at bounding box center [1161, 119] width 287 height 13
click at [1265, 891] on span "Sauver" at bounding box center [1279, 894] width 34 height 16
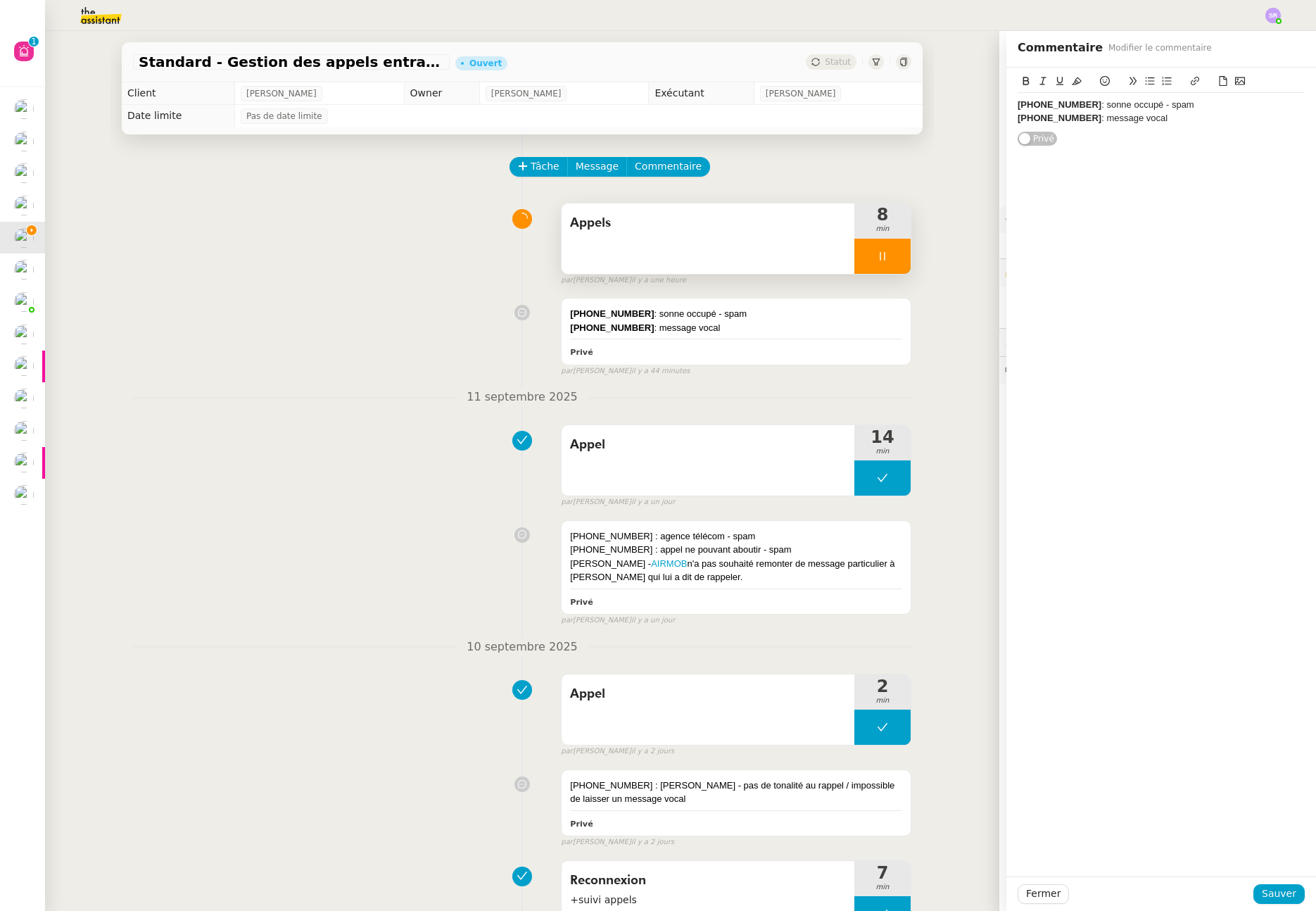
click at [846, 343] on div "+33 3 77 03 52 51 : sonne occupé - spam +33 6 20 92 27 43 : message vocal Privé" at bounding box center [736, 331] width 349 height 65
click at [1170, 119] on div "+33 6 20 92 27 43 : message vocal" at bounding box center [1161, 119] width 287 height 13
click at [1176, 118] on div "+33 6 20 92 27 43 : message vocal - spam" at bounding box center [1161, 119] width 287 height 13
click at [1289, 894] on button "Sauver" at bounding box center [1279, 894] width 51 height 20
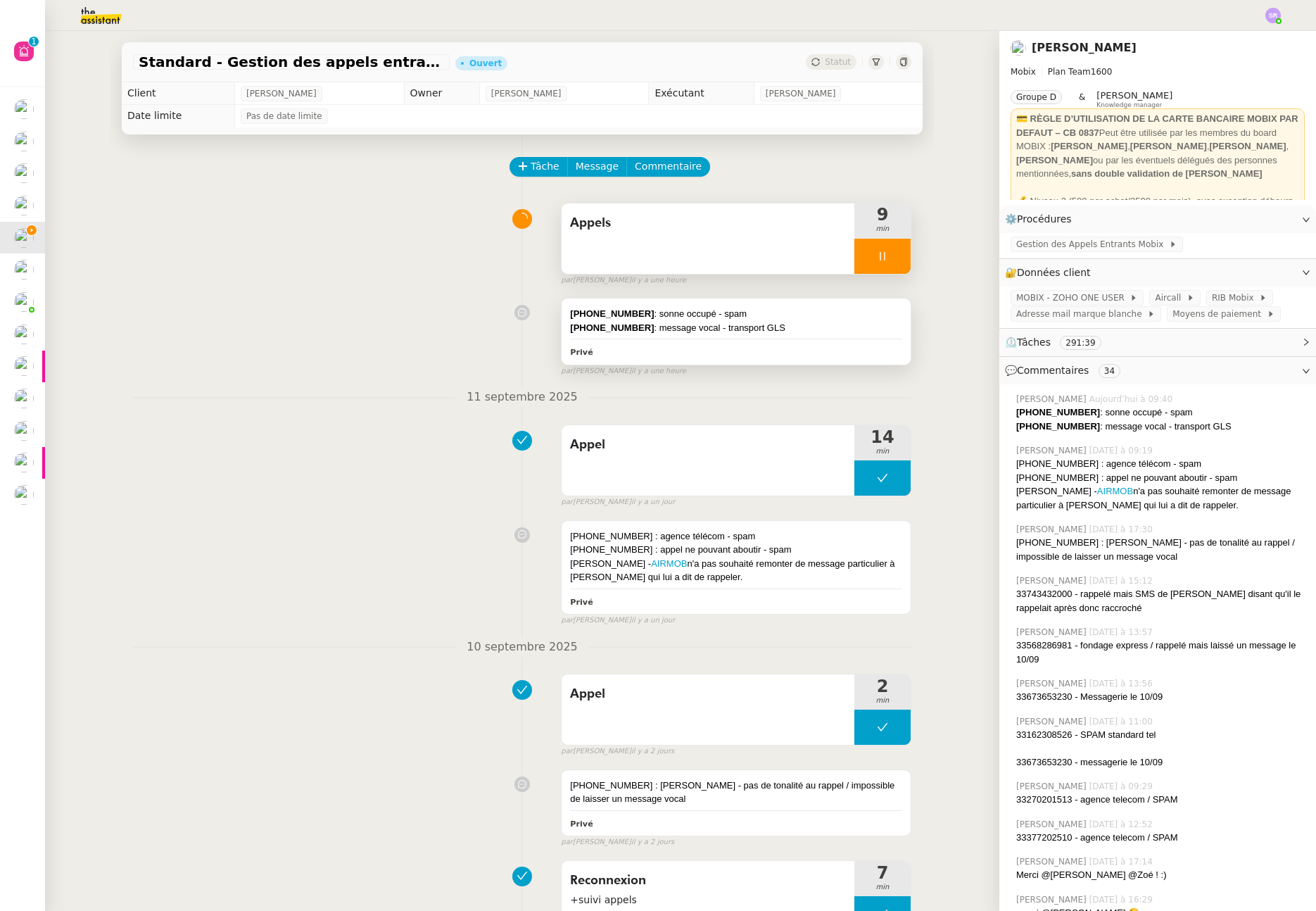
click at [749, 334] on div "+33 6 20 92 27 43 : message vocal - transport GLS" at bounding box center [737, 327] width 332 height 14
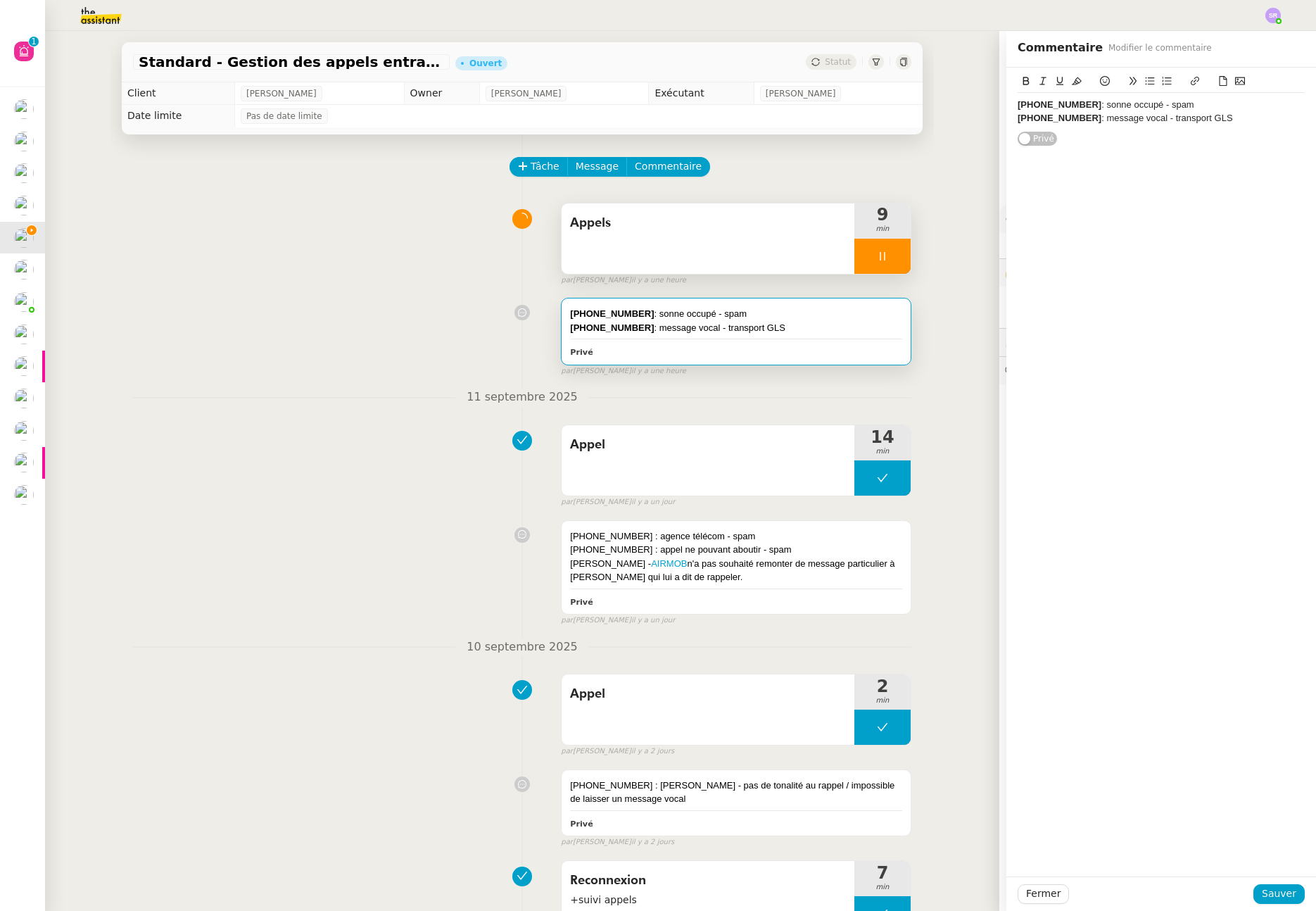
click at [1239, 118] on div "+33 6 20 92 27 43 : message vocal - transport GLS" at bounding box center [1161, 119] width 287 height 13
drag, startPoint x: 1083, startPoint y: 136, endPoint x: 1235, endPoint y: 132, distance: 152.1
click at [1235, 132] on div "+33 6 98 82 59 83 : message vocal" at bounding box center [1161, 131] width 287 height 13
click at [1024, 81] on icon at bounding box center [1027, 81] width 7 height 8
drag, startPoint x: 1266, startPoint y: 900, endPoint x: 1207, endPoint y: 733, distance: 177.1
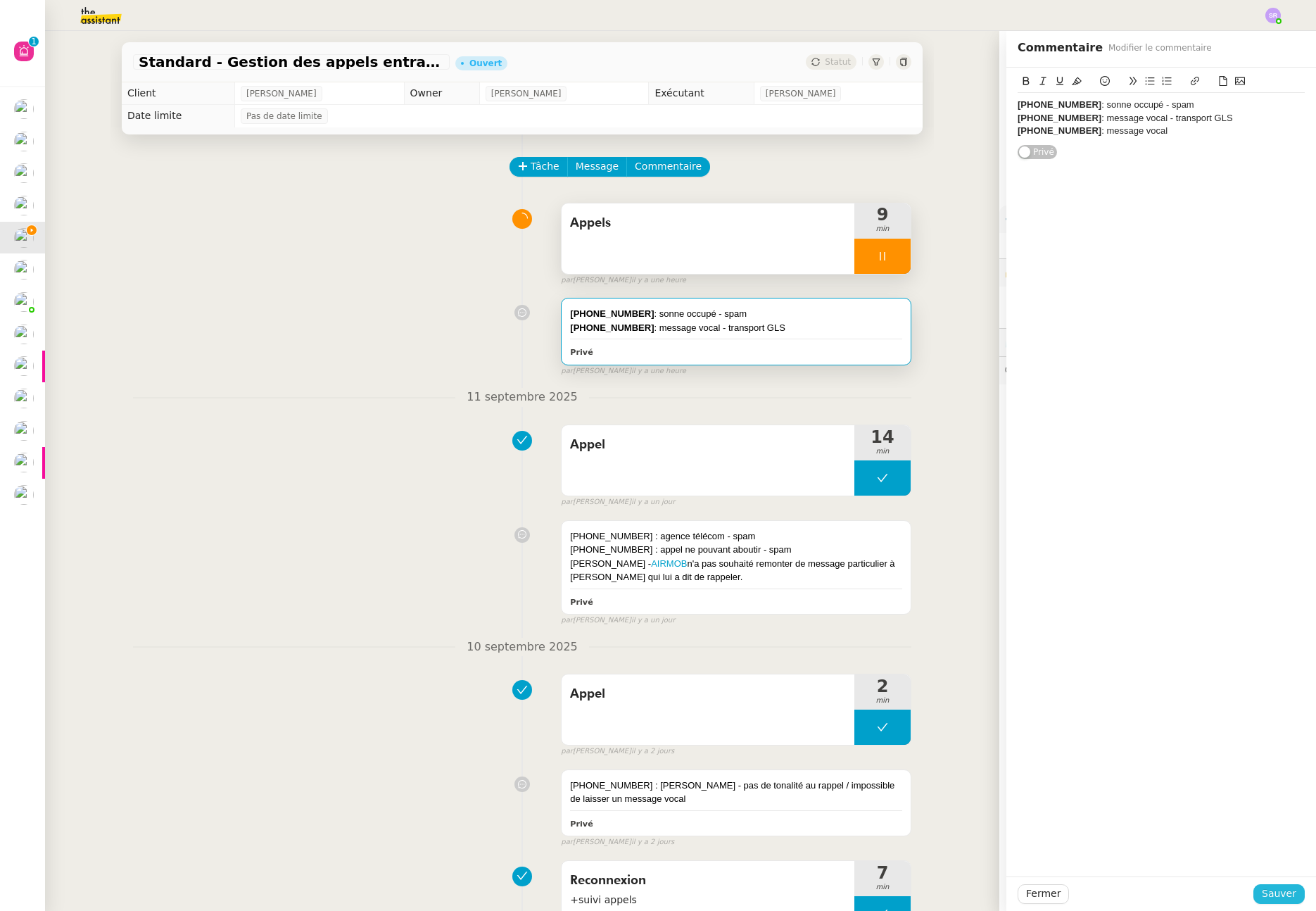
click at [1266, 900] on span "Sauver" at bounding box center [1279, 894] width 34 height 16
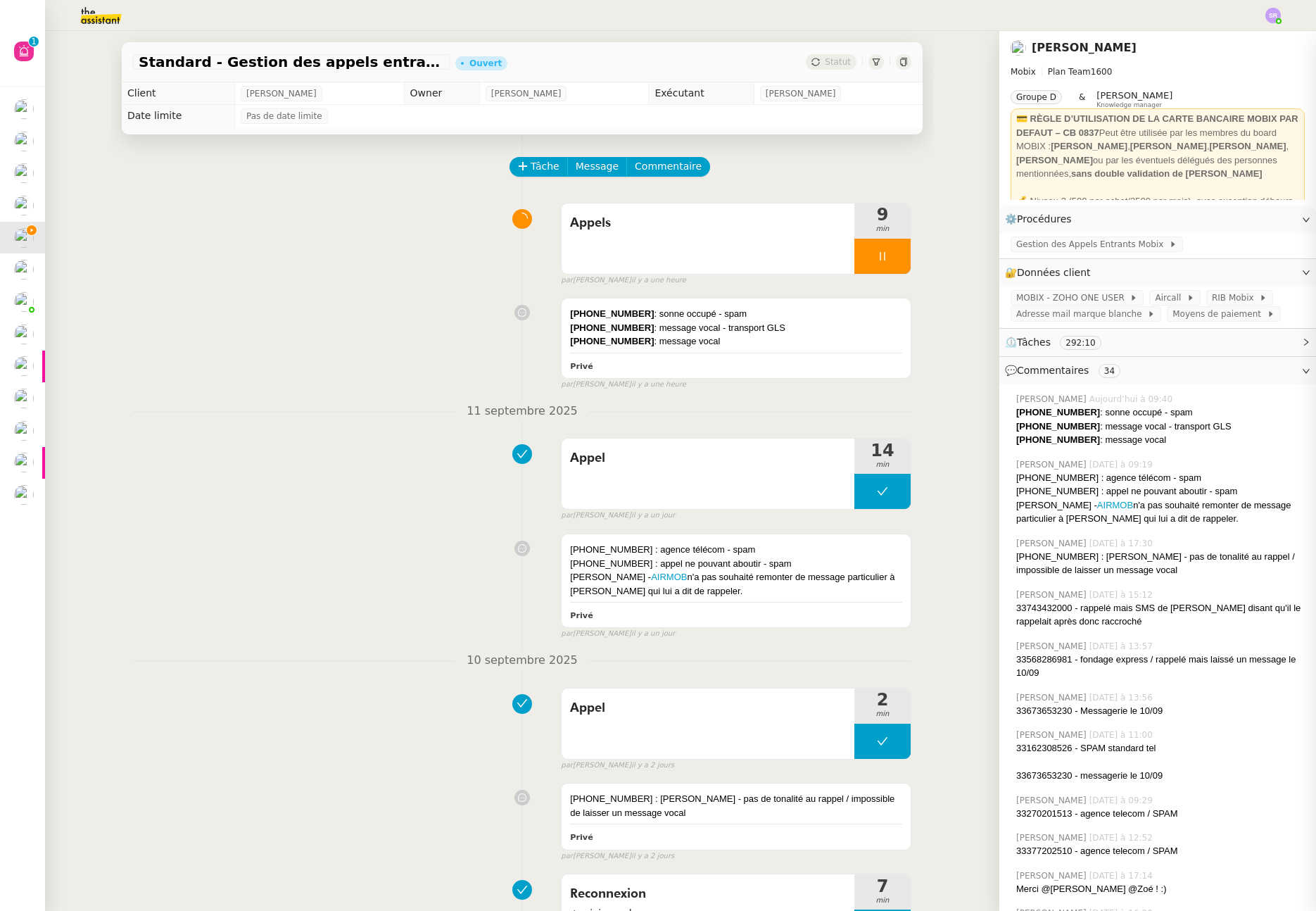
click at [884, 256] on div at bounding box center [882, 256] width 56 height 35
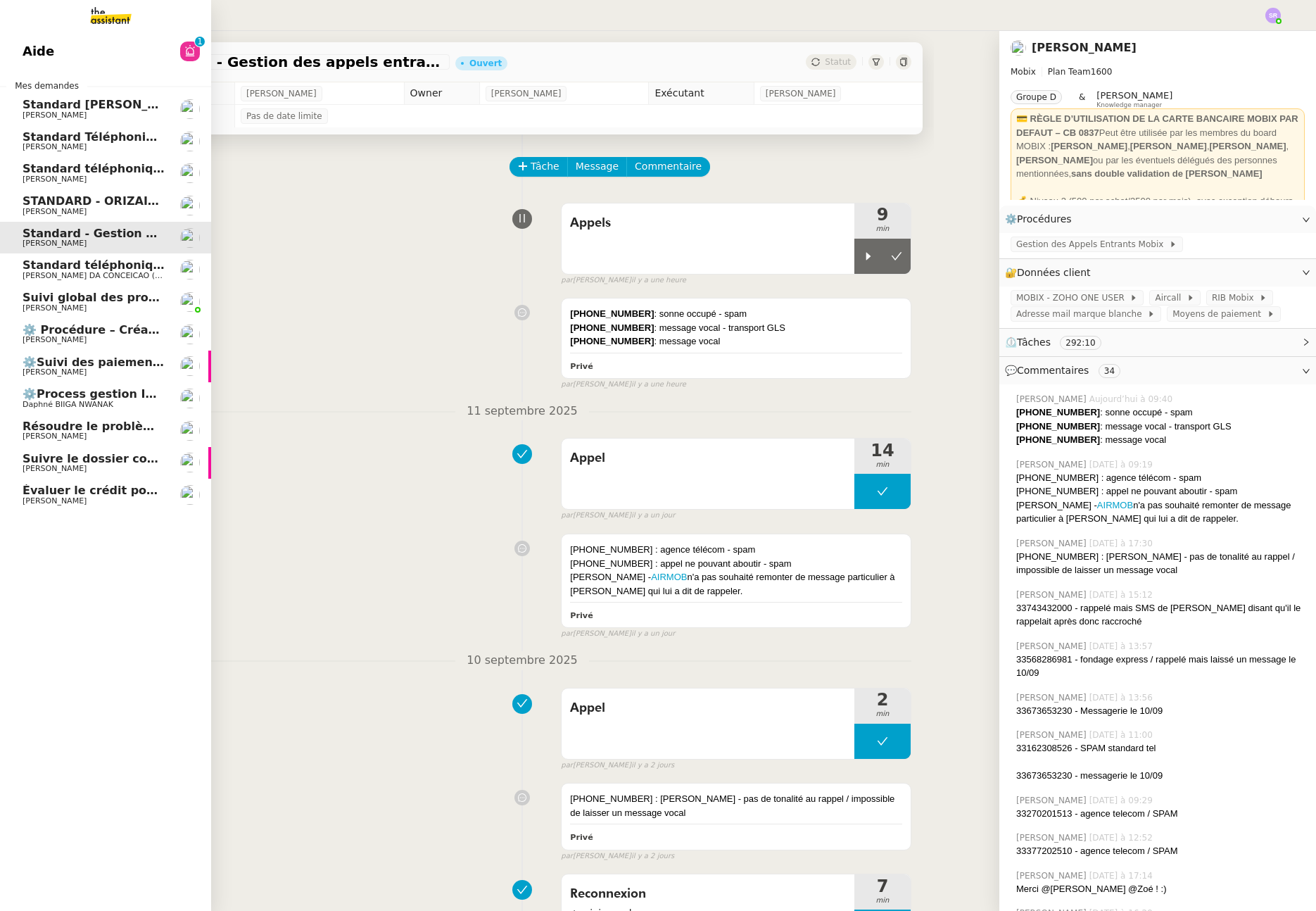
click at [28, 169] on span "Standard téléphonique - septembre 2025" at bounding box center [154, 169] width 263 height 13
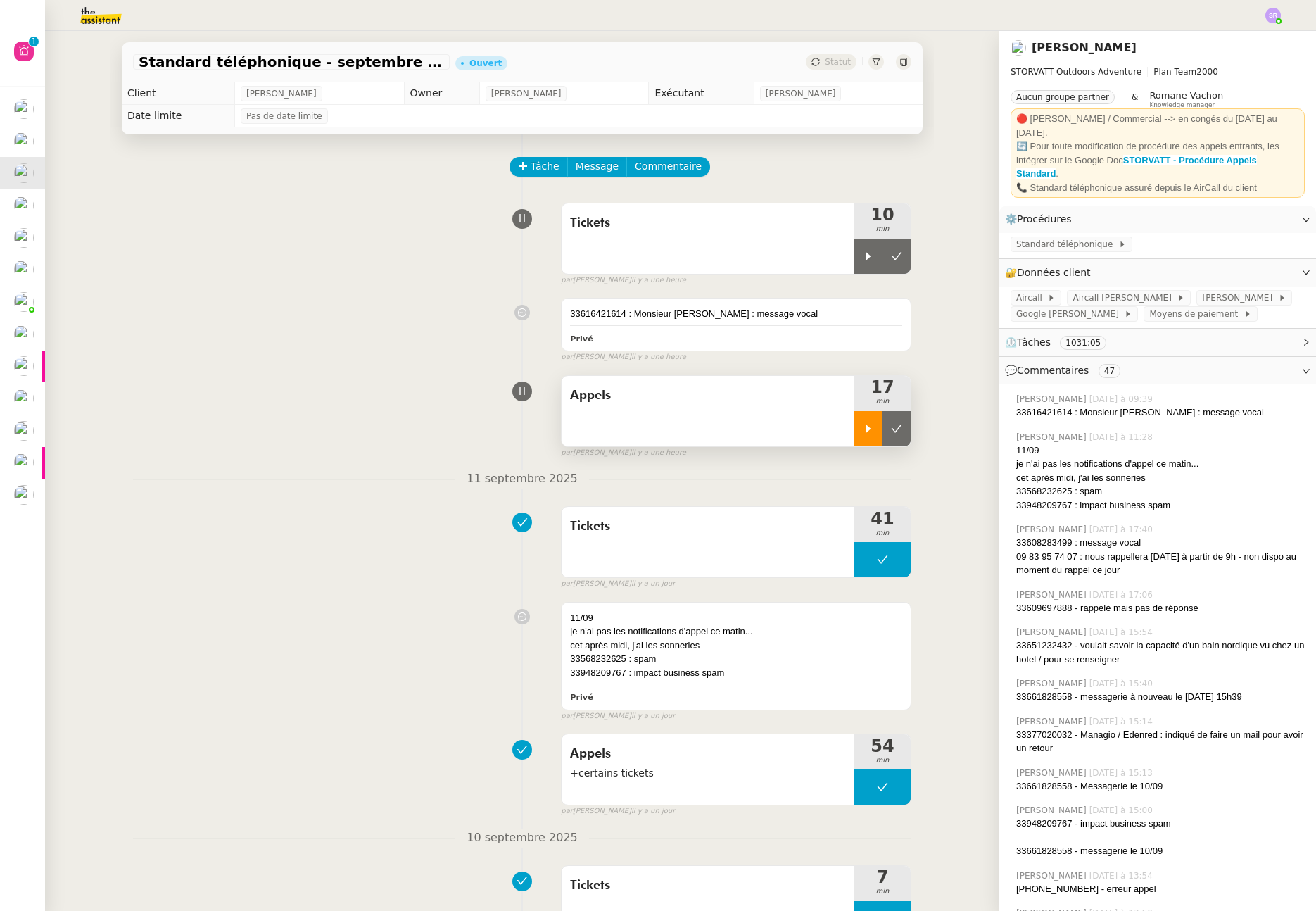
click at [855, 435] on div at bounding box center [868, 428] width 28 height 35
drag, startPoint x: 857, startPoint y: 439, endPoint x: 847, endPoint y: 316, distance: 123.4
click at [857, 440] on div at bounding box center [882, 428] width 56 height 35
click at [863, 259] on icon at bounding box center [868, 256] width 11 height 11
click at [1063, 237] on span "Standard téléphonique" at bounding box center [1067, 243] width 102 height 14
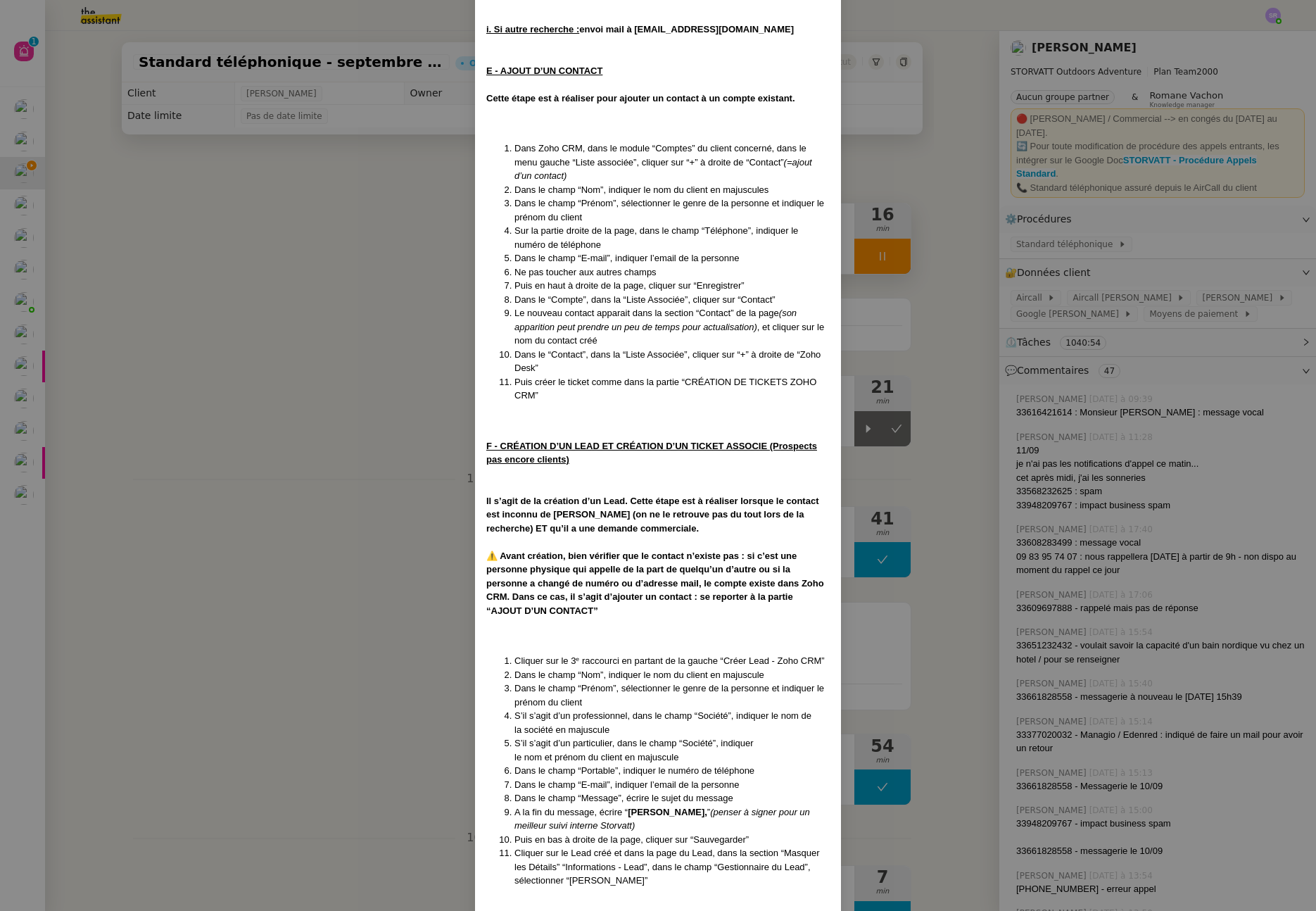
scroll to position [4400, 0]
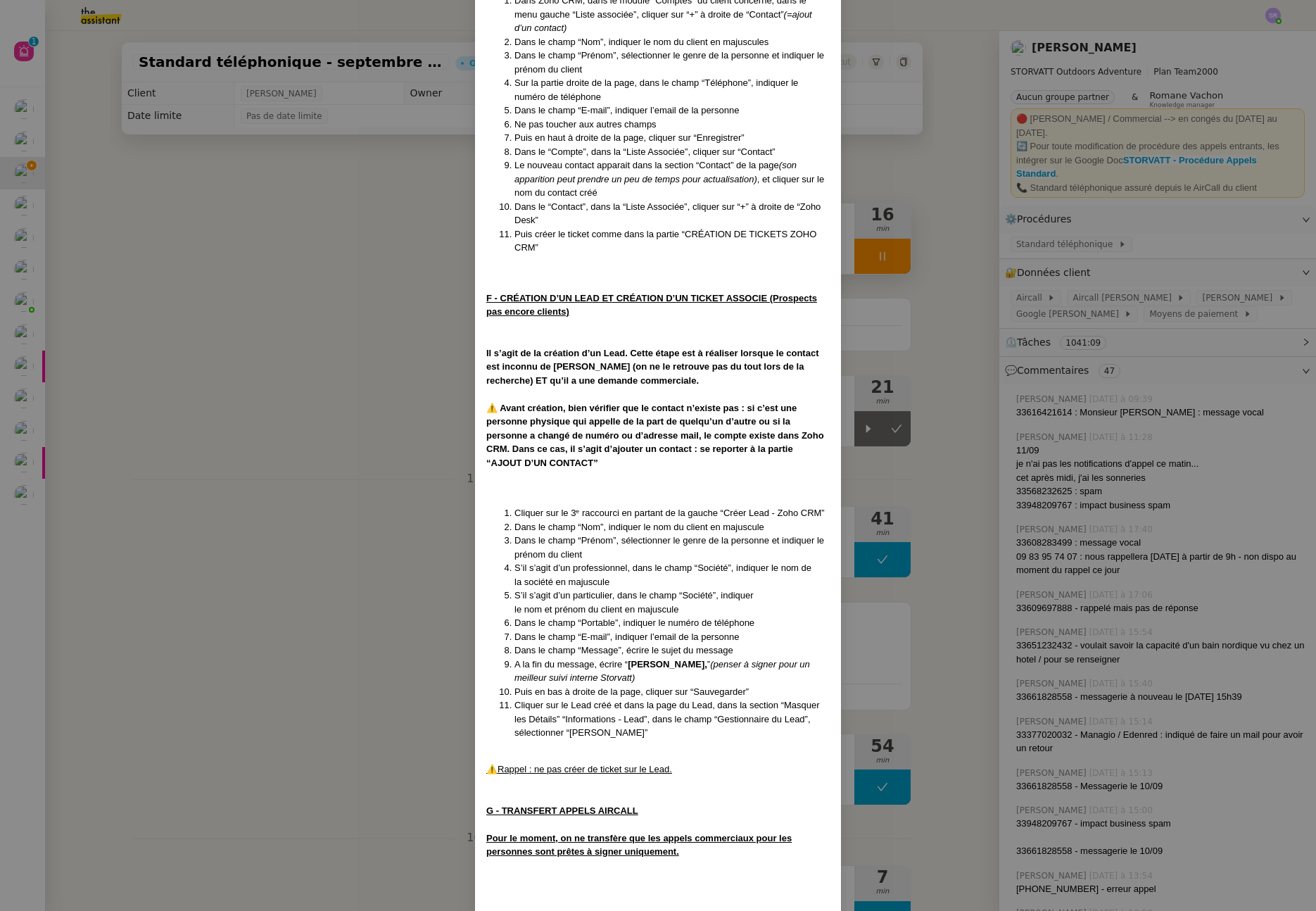
click at [344, 374] on nz-modal-container "MAJ le [DATE] Contexte : Le client souhaite que nous réceptionnions les appels …" at bounding box center [658, 455] width 1316 height 911
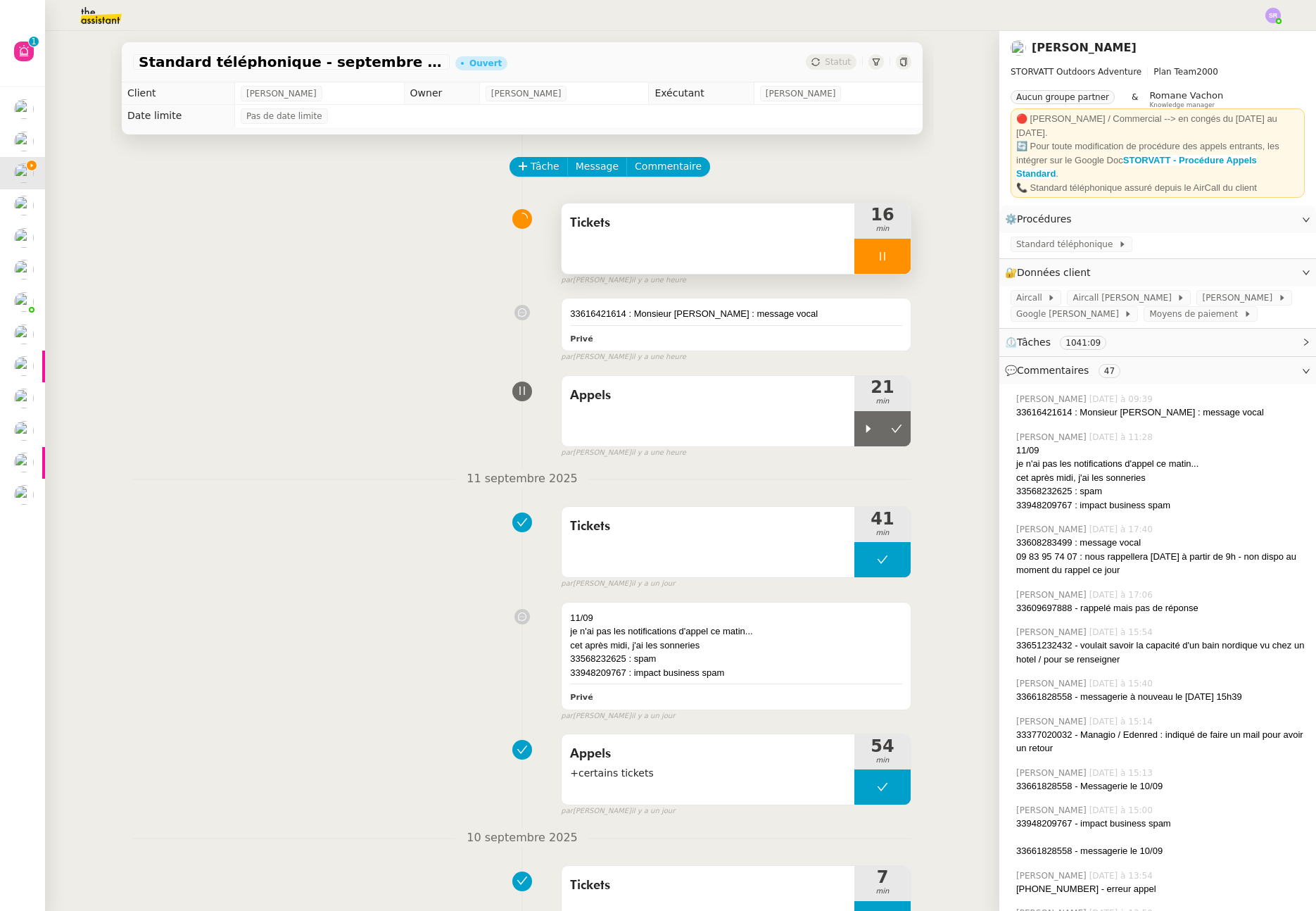
click at [888, 257] on div at bounding box center [882, 256] width 56 height 35
click at [98, 18] on img at bounding box center [90, 15] width 109 height 31
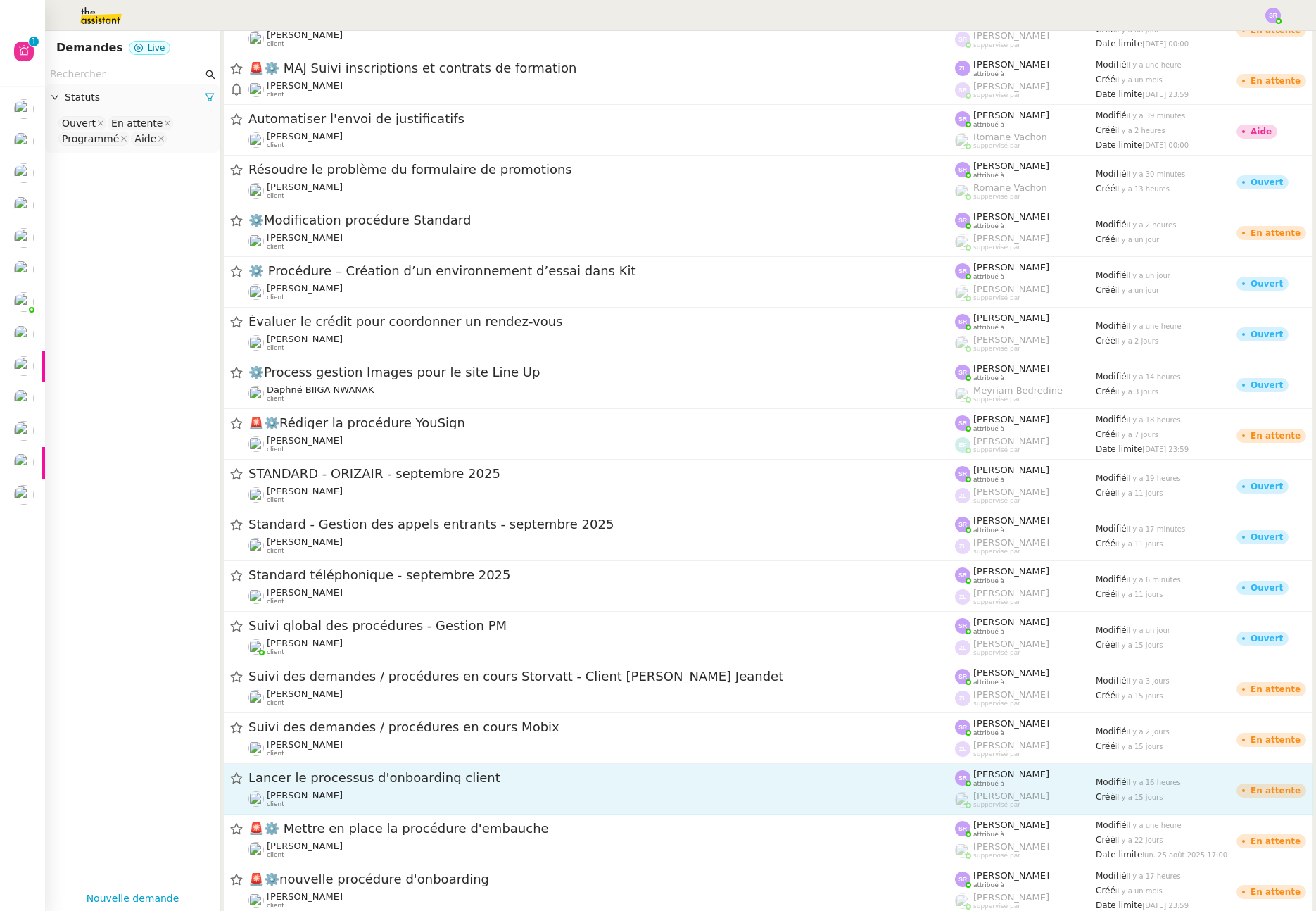
scroll to position [186, 0]
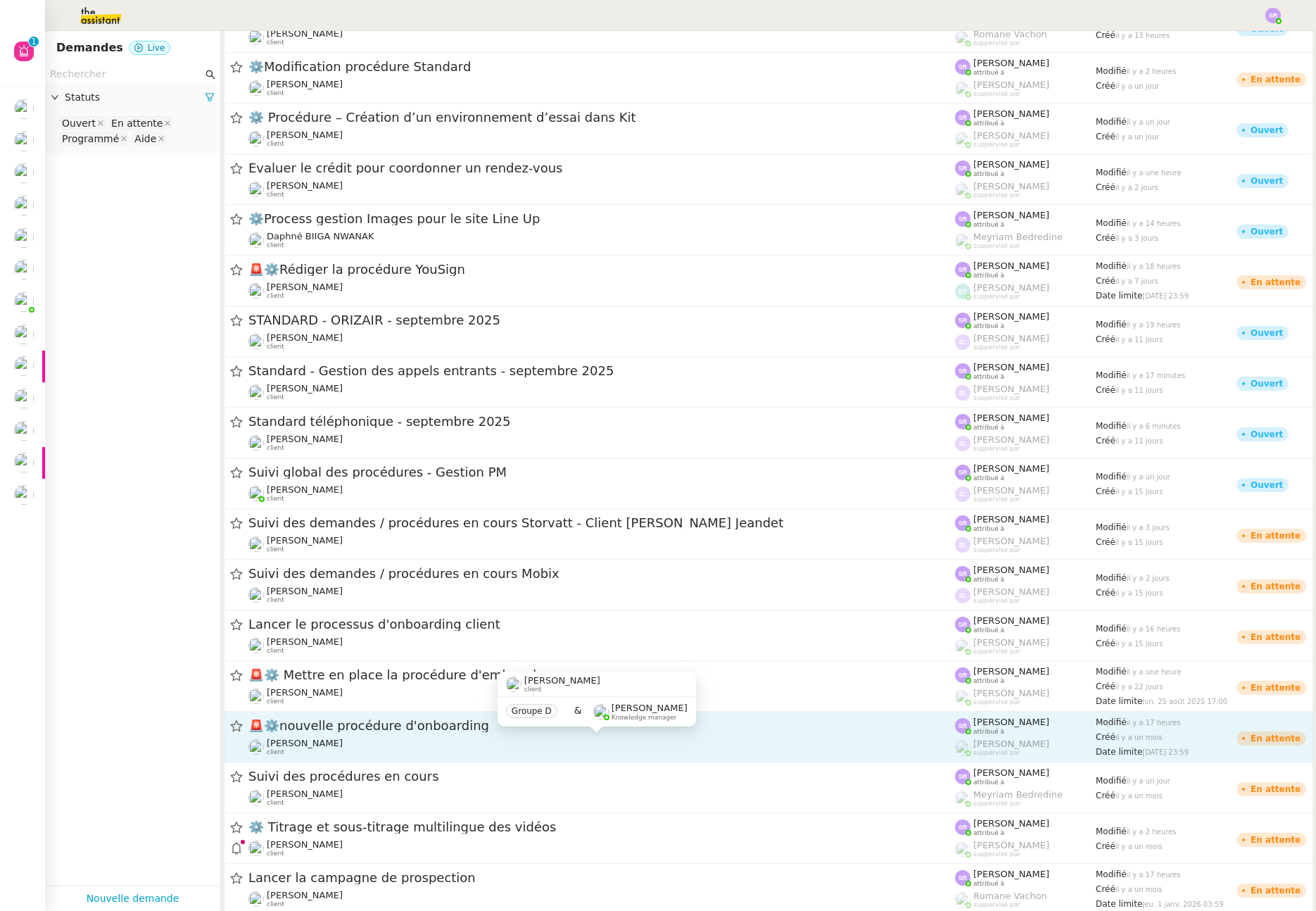
click at [482, 738] on div "[PERSON_NAME] client" at bounding box center [601, 747] width 706 height 18
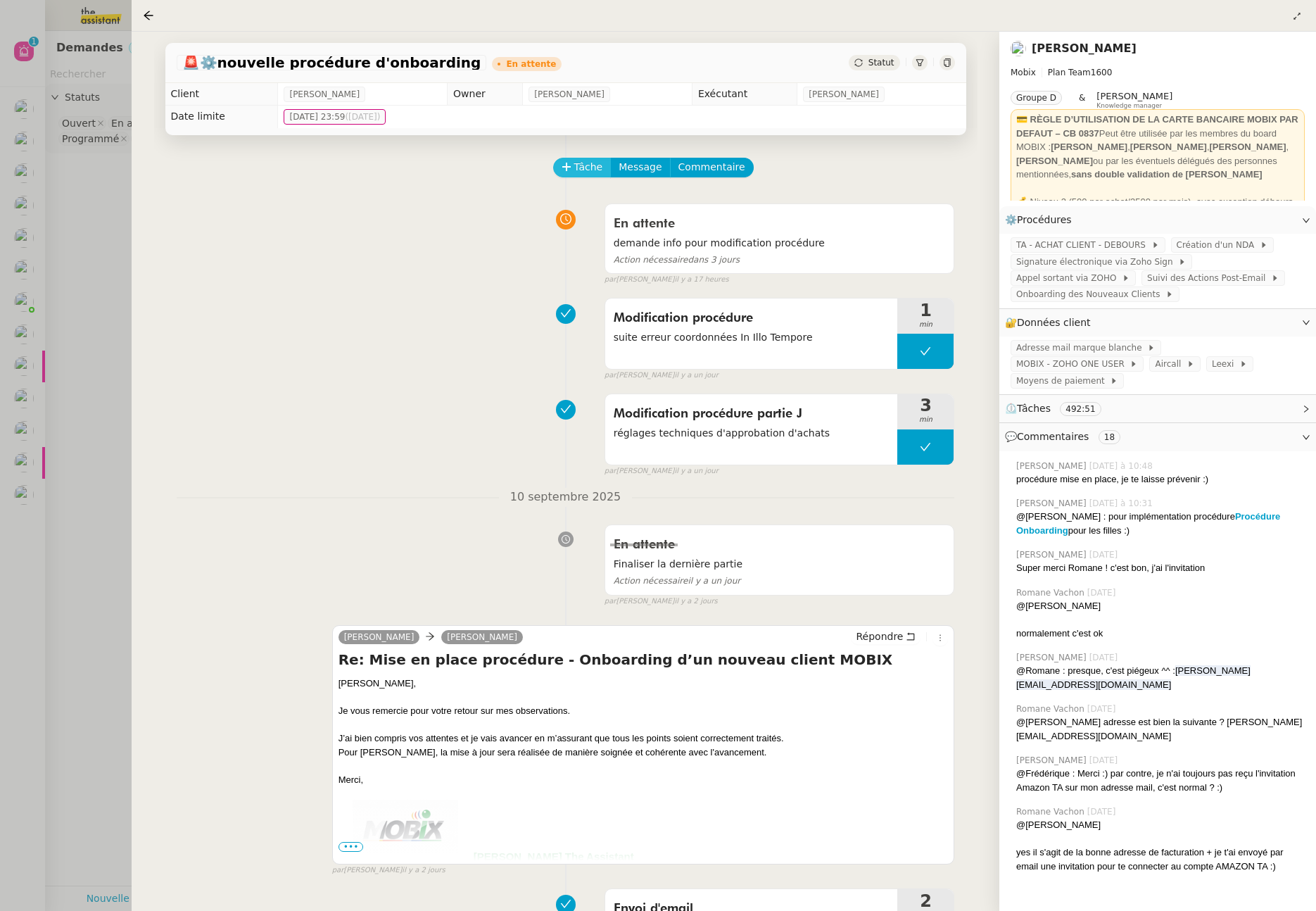
click at [590, 169] on span "Tâche" at bounding box center [588, 167] width 28 height 16
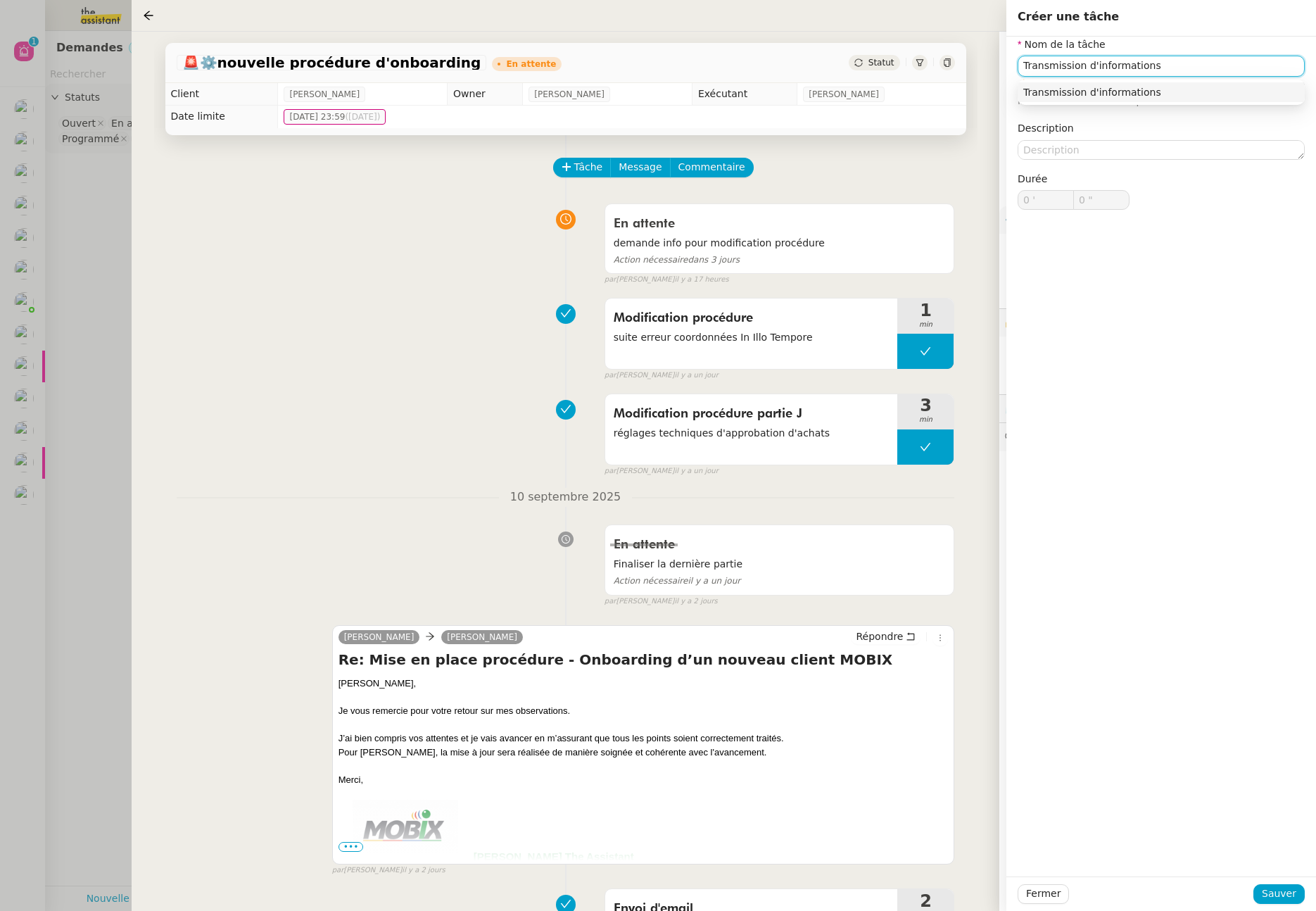
click at [1160, 91] on div "Transmission d'informations" at bounding box center [1161, 93] width 276 height 13
type input "Transmission d'informations"
click at [1274, 896] on span "Sauver" at bounding box center [1279, 894] width 34 height 16
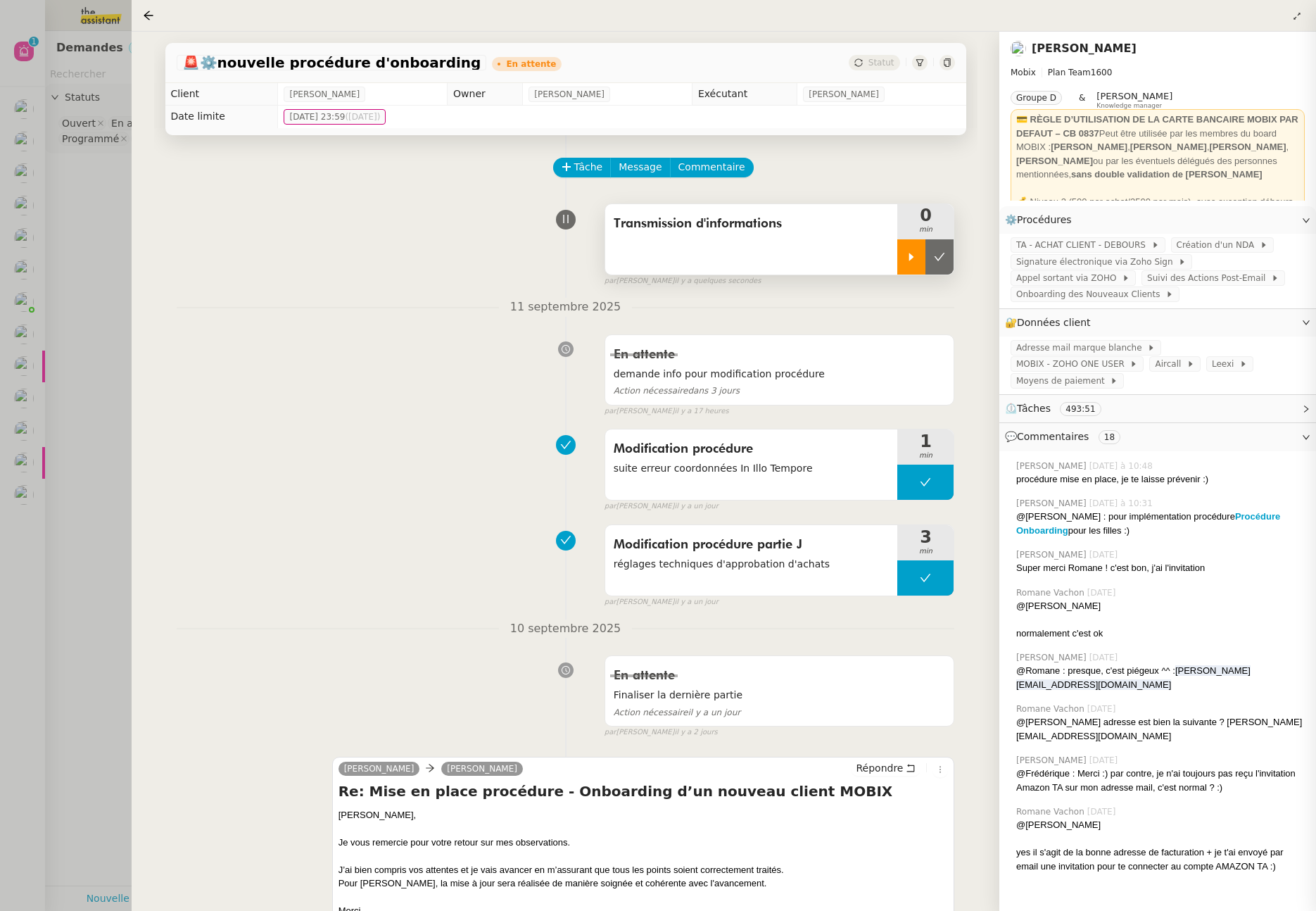
click at [908, 260] on icon at bounding box center [912, 257] width 11 height 11
click at [1137, 289] on span "Onboarding des Nouveaux Clients" at bounding box center [1091, 294] width 149 height 14
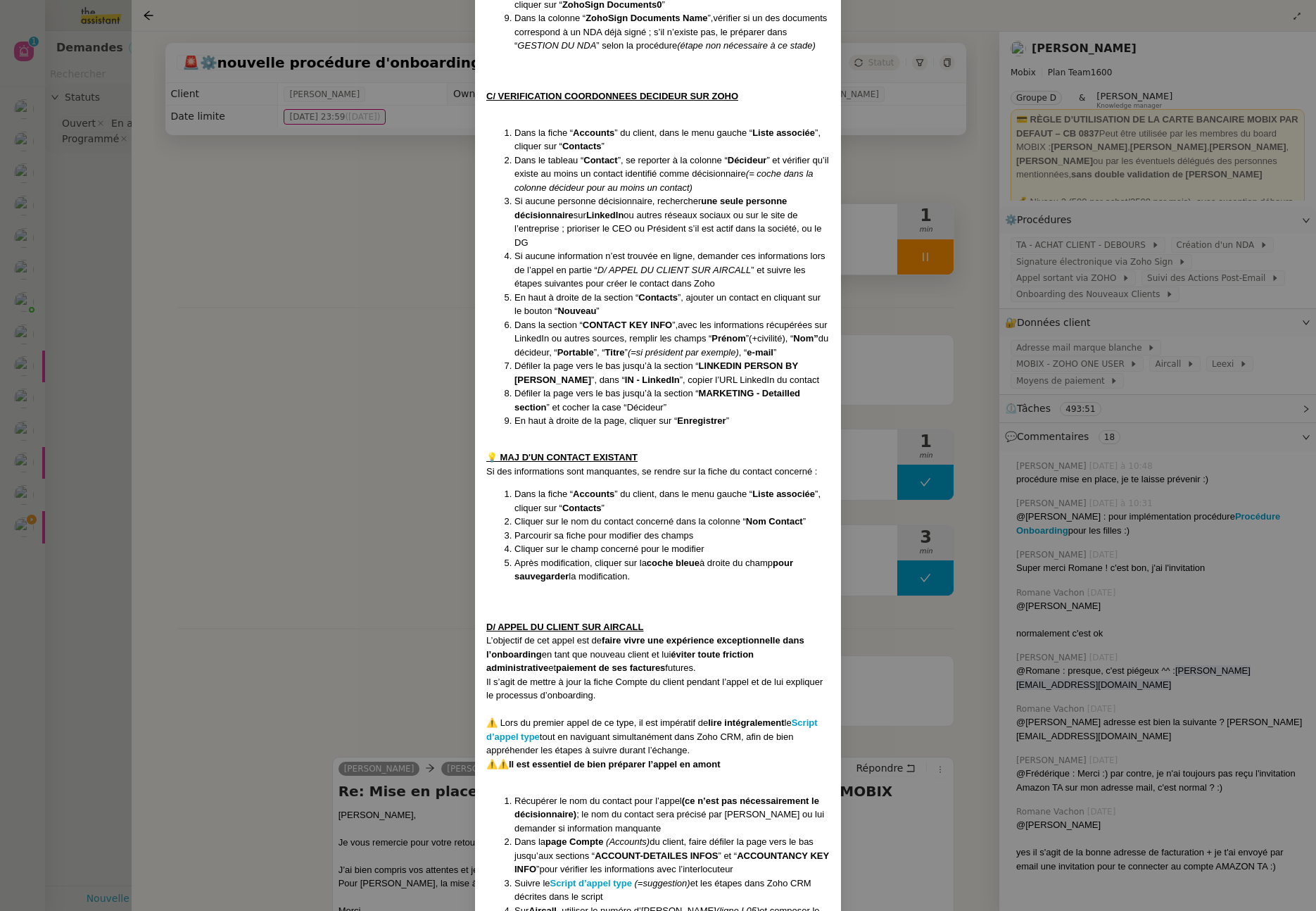
scroll to position [1503, 0]
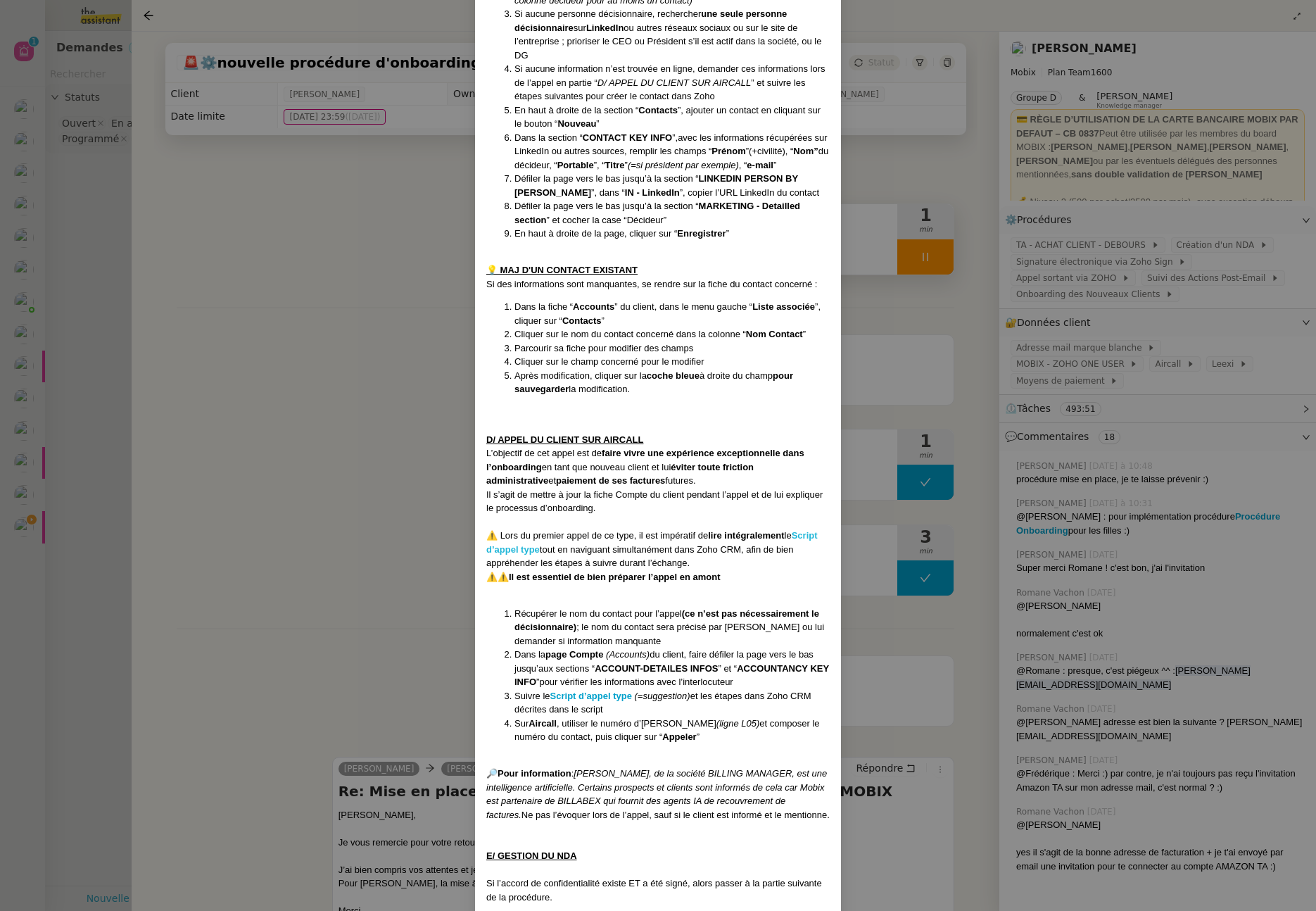
click at [518, 530] on strong "Script d’appel type" at bounding box center [652, 542] width 331 height 24
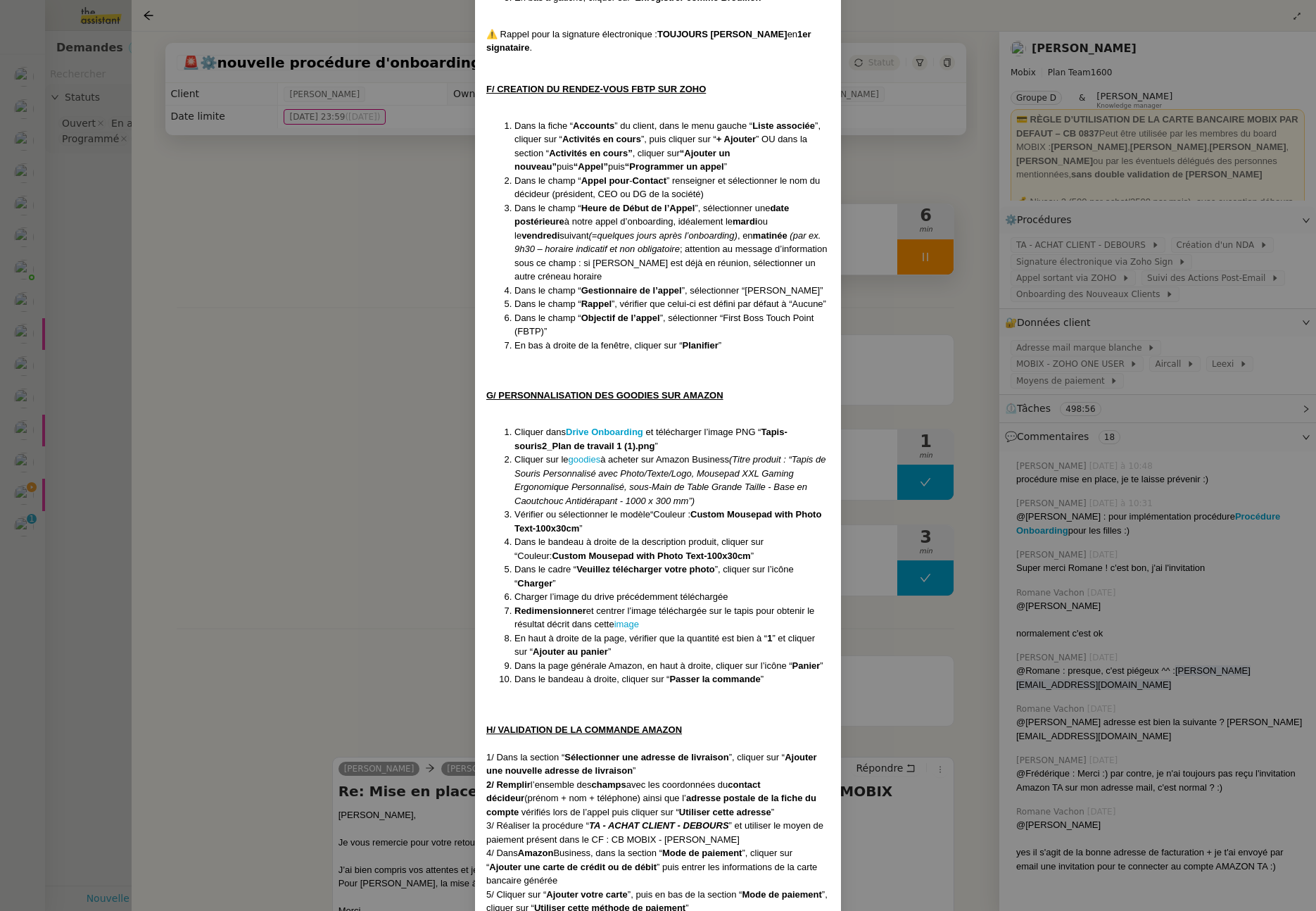
scroll to position [2612, 0]
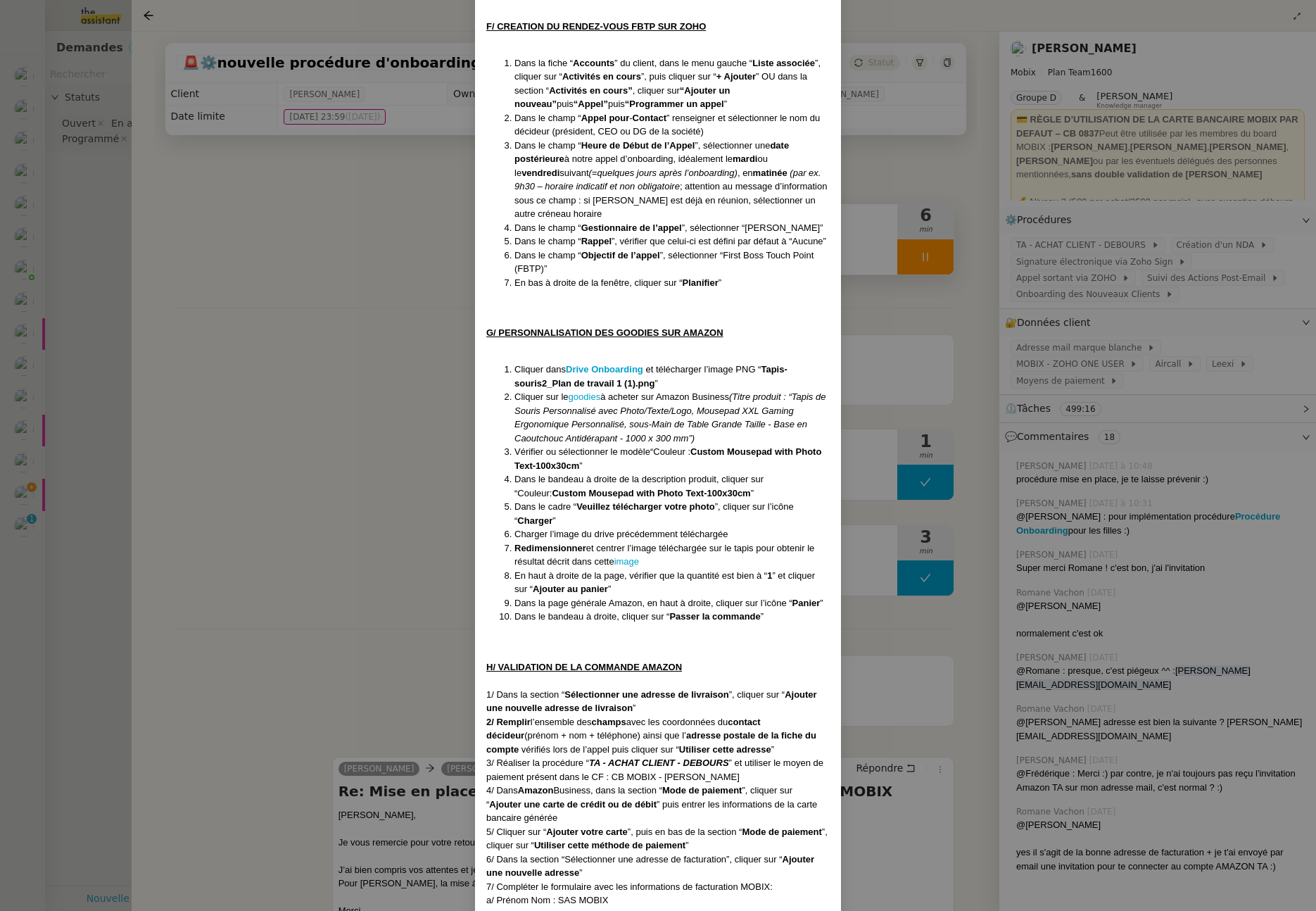
click at [326, 370] on nz-modal-container "Créée le : 10/09/2025 Contexte Lorsqu’un prospect signe un premier deal, il doi…" at bounding box center [658, 455] width 1316 height 911
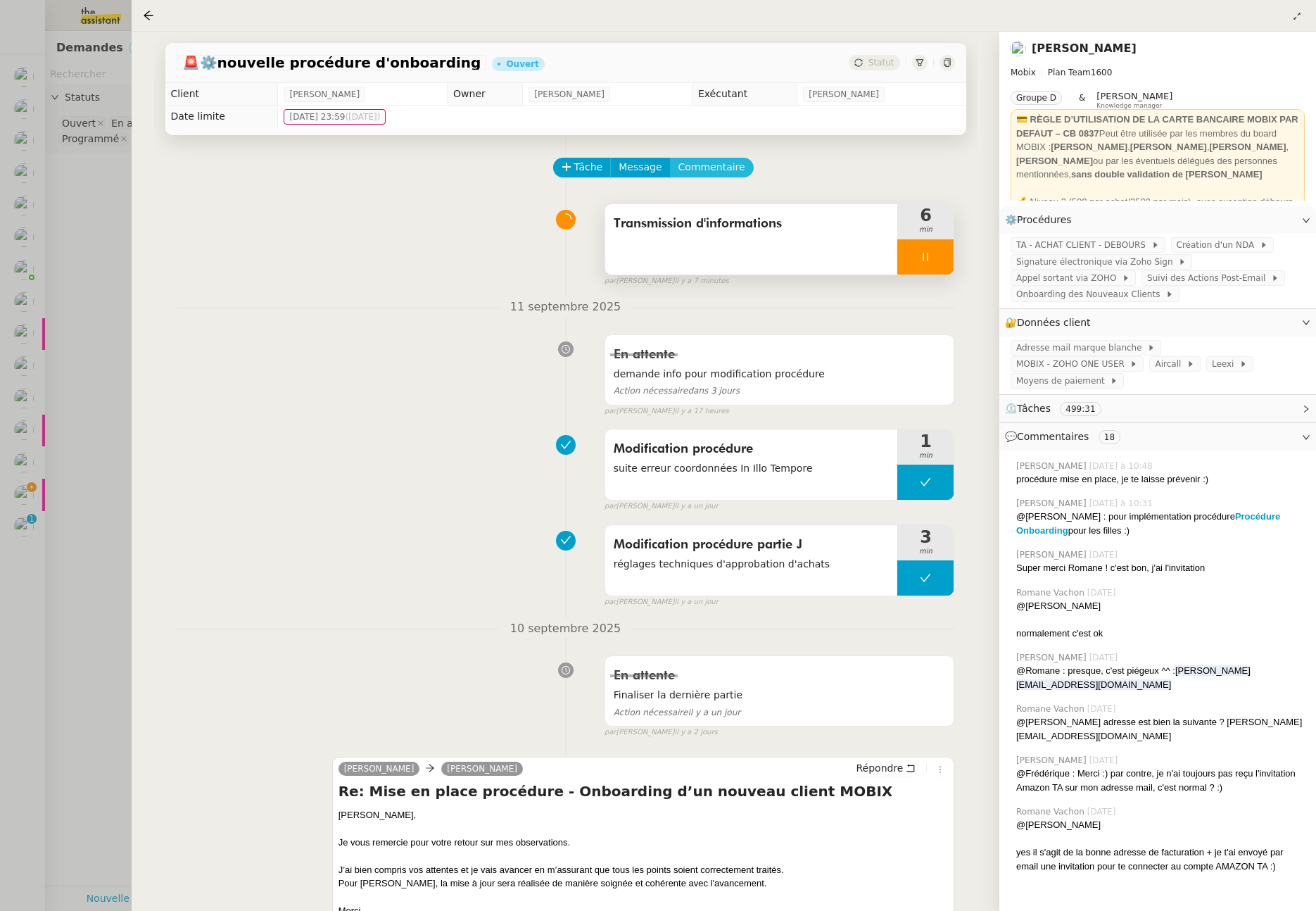
click at [709, 164] on span "Commentaire" at bounding box center [712, 167] width 67 height 16
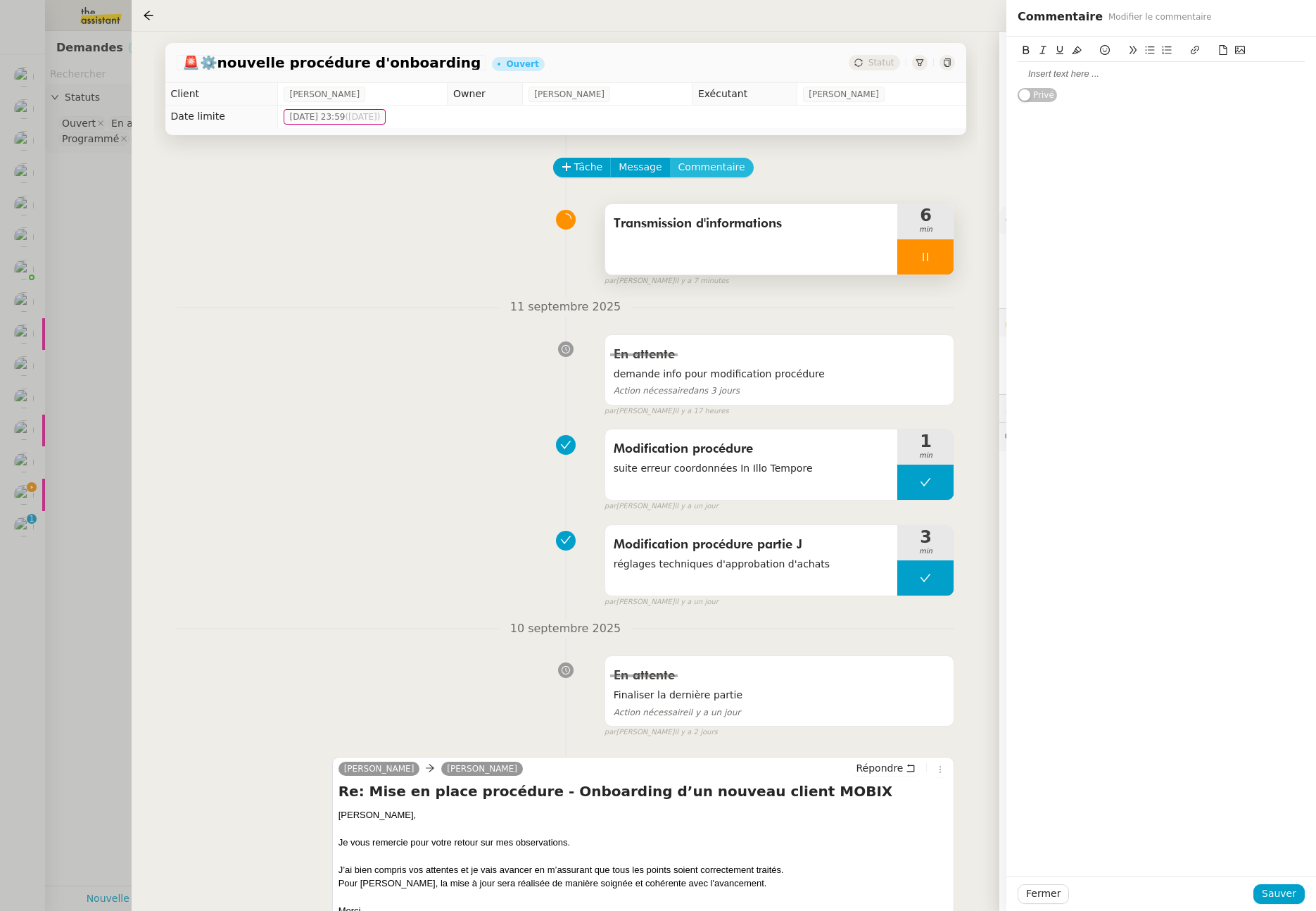
click at [709, 164] on span "Commentaire" at bounding box center [712, 167] width 67 height 16
click at [1067, 72] on div at bounding box center [1161, 74] width 287 height 13
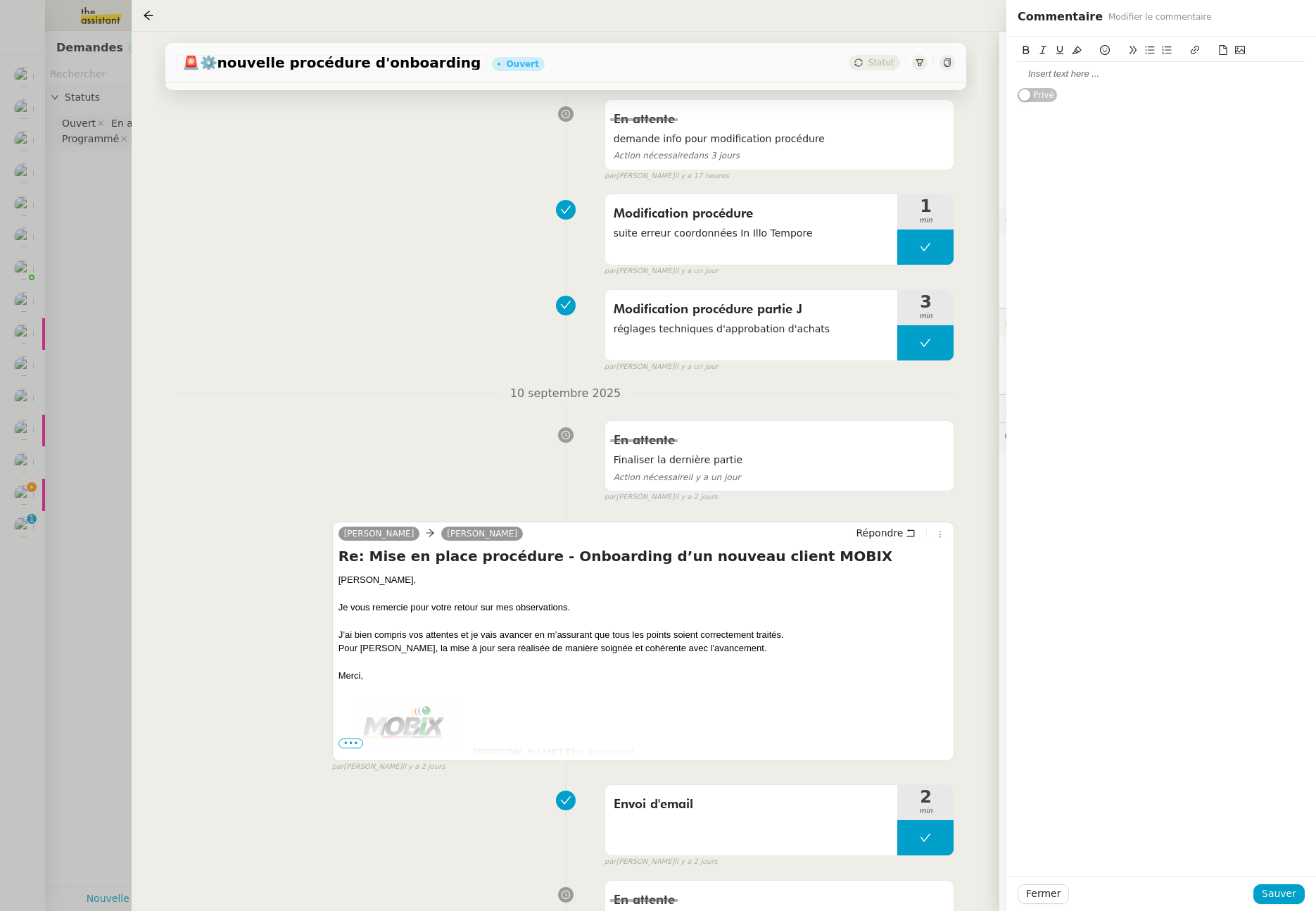
scroll to position [77, 0]
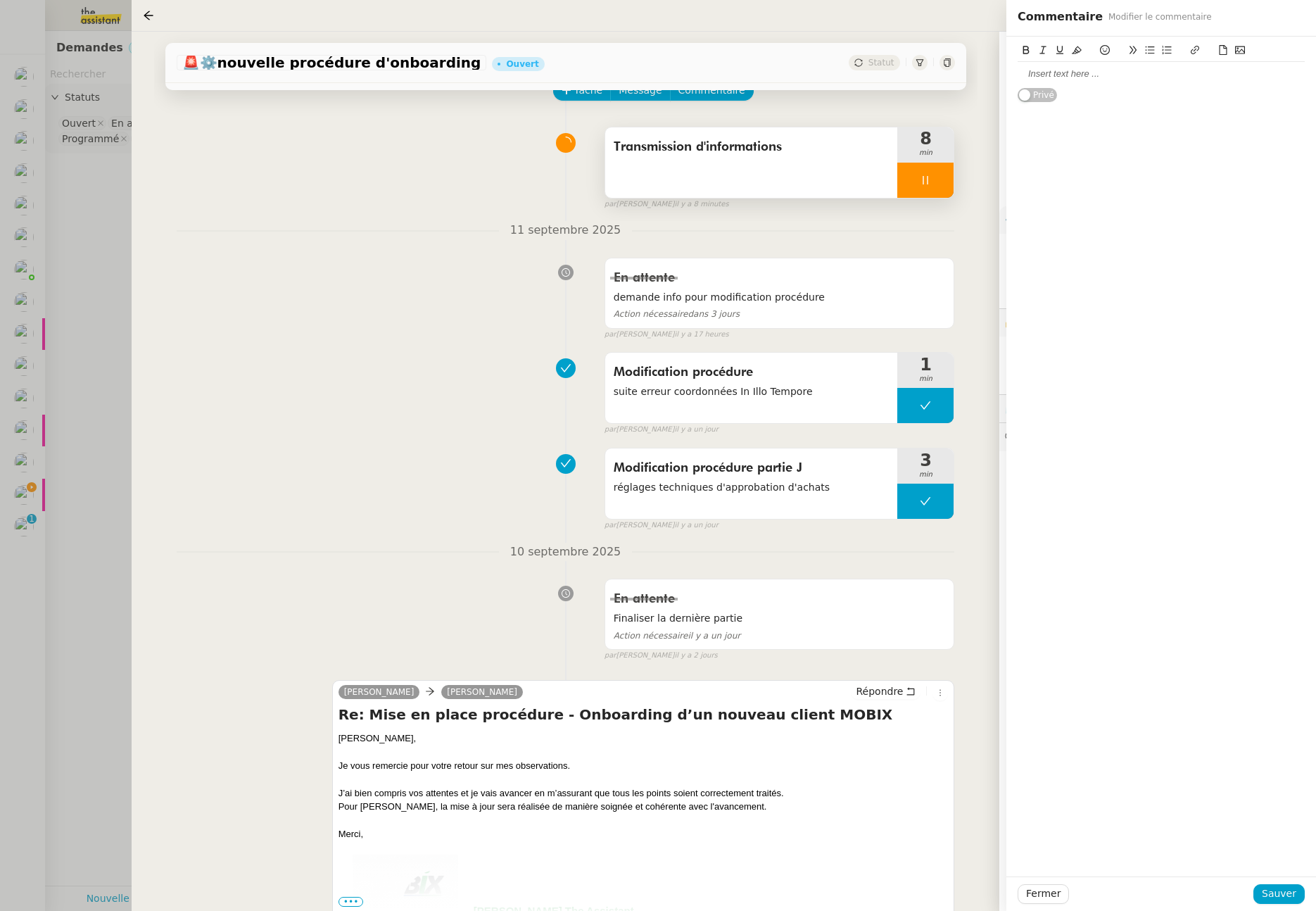
click at [916, 186] on div at bounding box center [925, 180] width 56 height 35
click at [1054, 892] on span "Fermer" at bounding box center [1043, 894] width 34 height 16
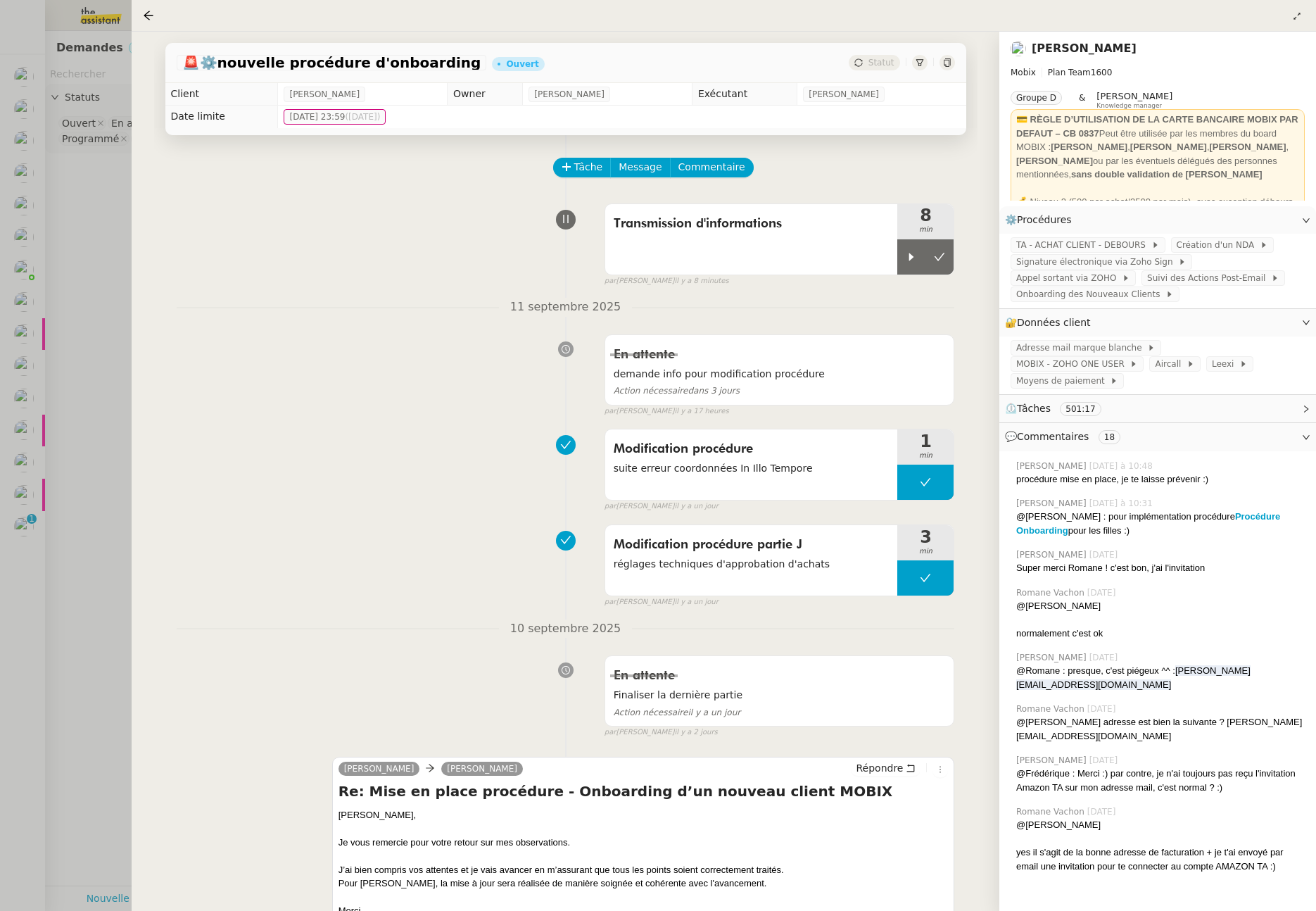
click at [68, 599] on div at bounding box center [658, 455] width 1316 height 911
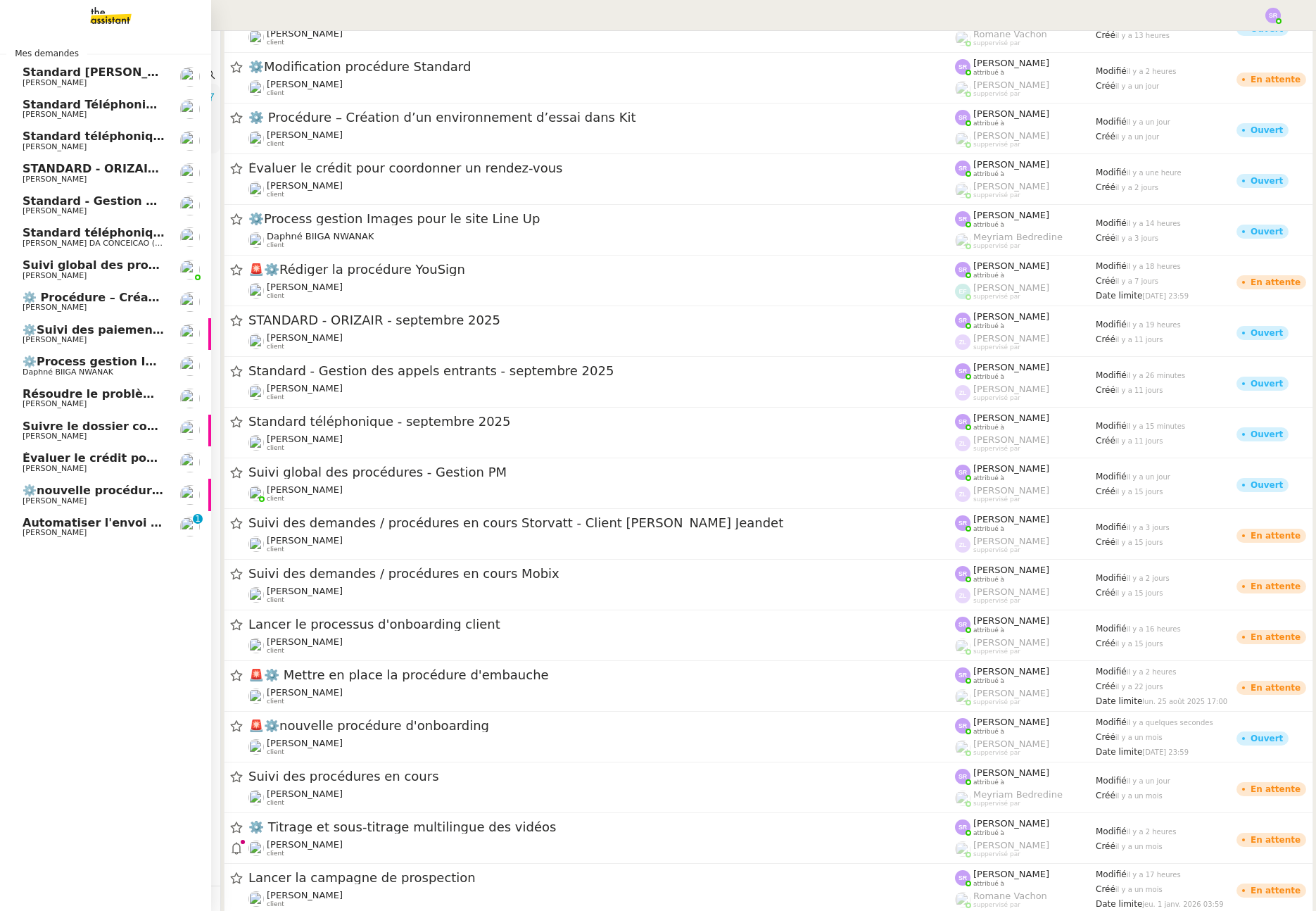
click at [80, 532] on span "Eliott Hosansky" at bounding box center [94, 533] width 142 height 8
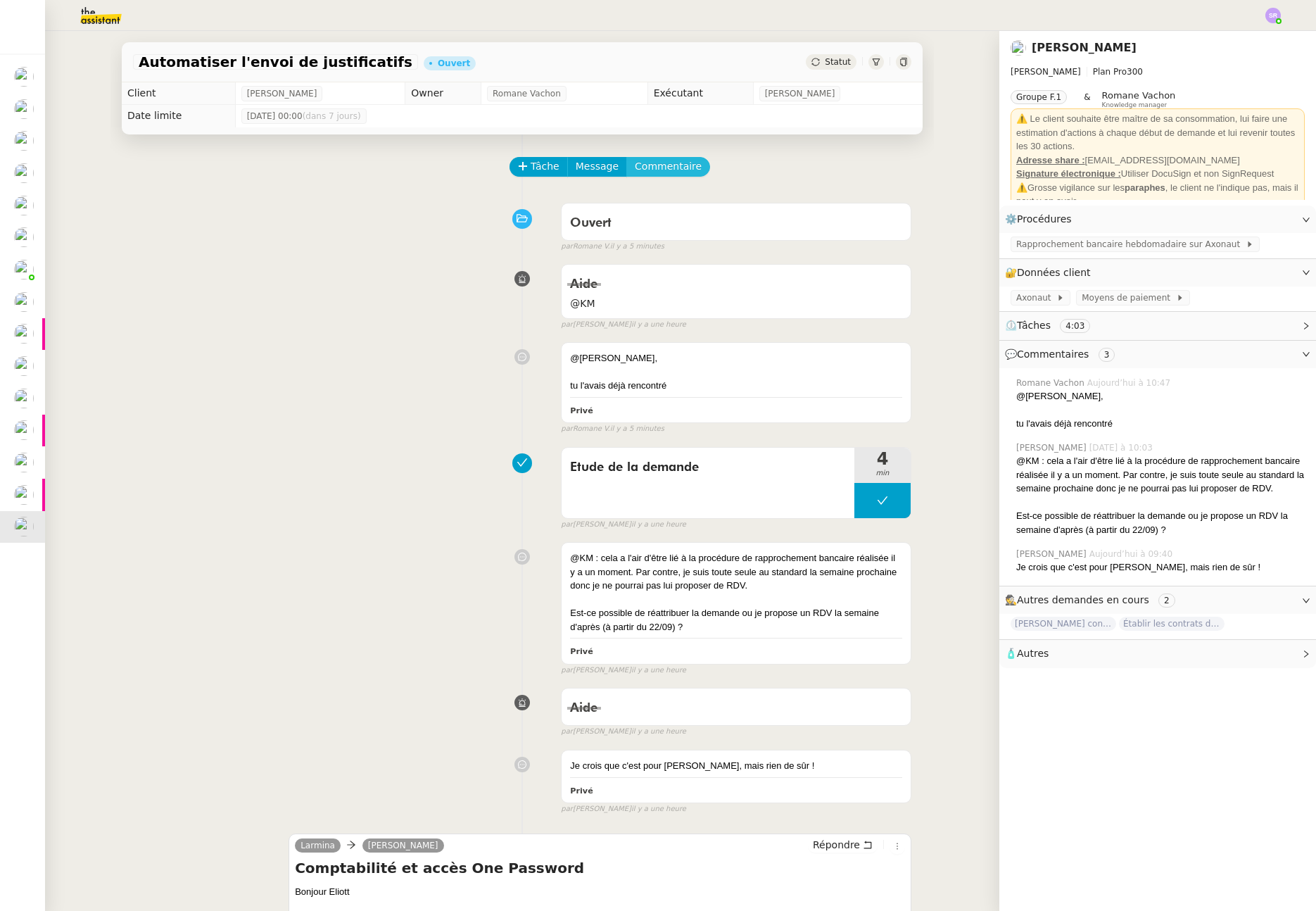
click at [659, 169] on span "Commentaire" at bounding box center [668, 167] width 67 height 16
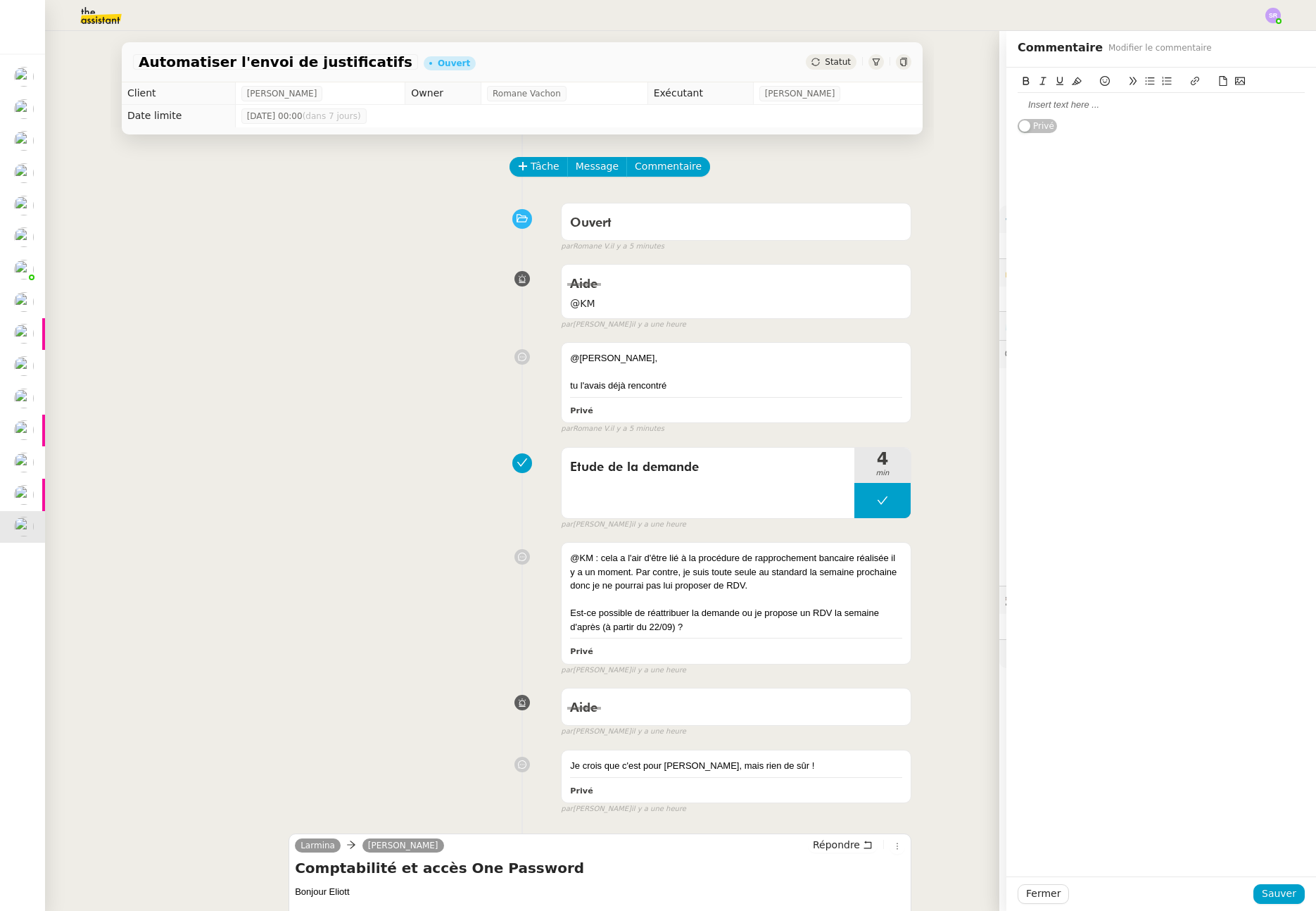
click at [1045, 109] on div at bounding box center [1161, 105] width 287 height 13
click at [1283, 894] on span "Sauver" at bounding box center [1279, 894] width 34 height 16
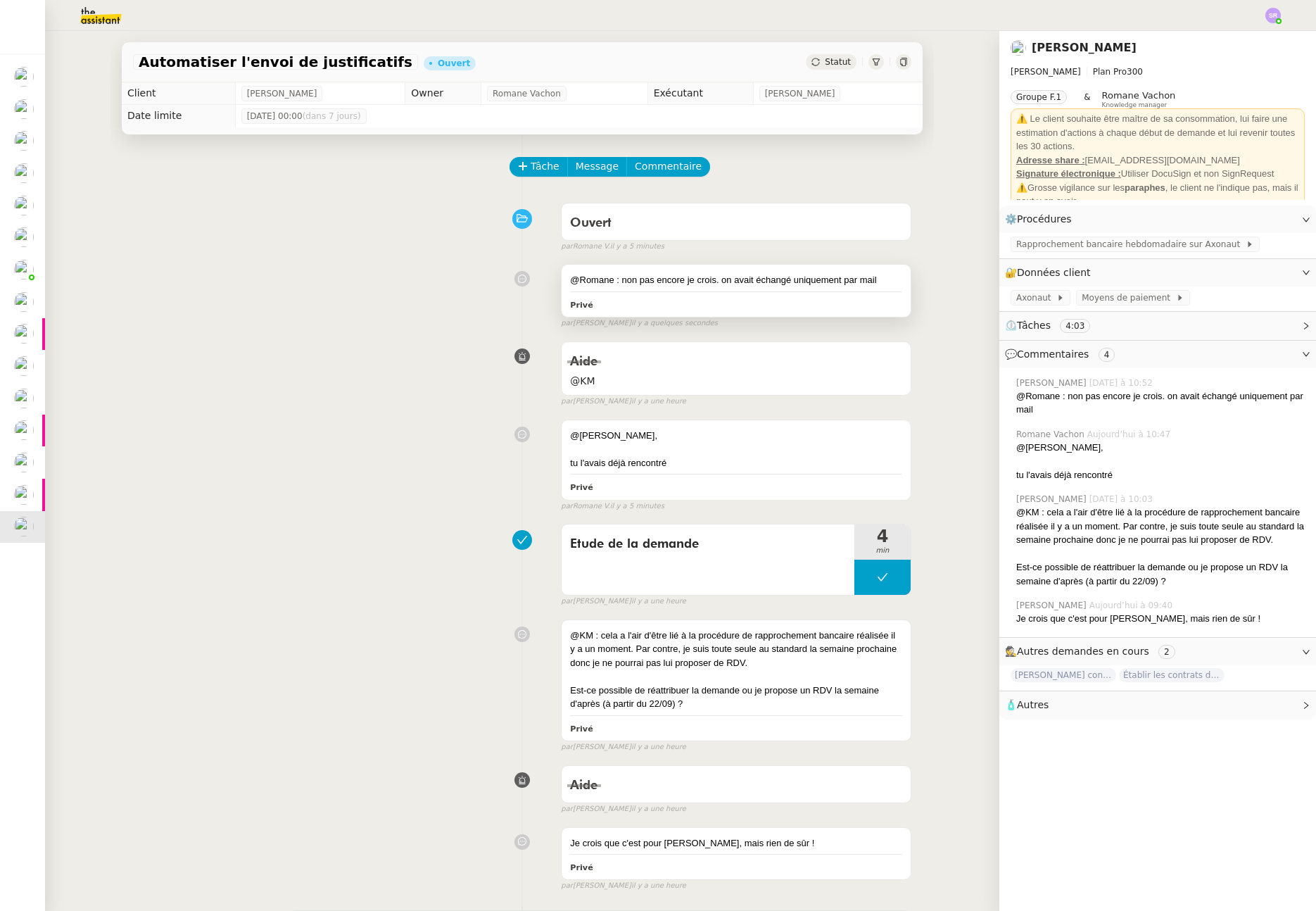
click at [775, 304] on div "Privé" at bounding box center [737, 304] width 332 height 16
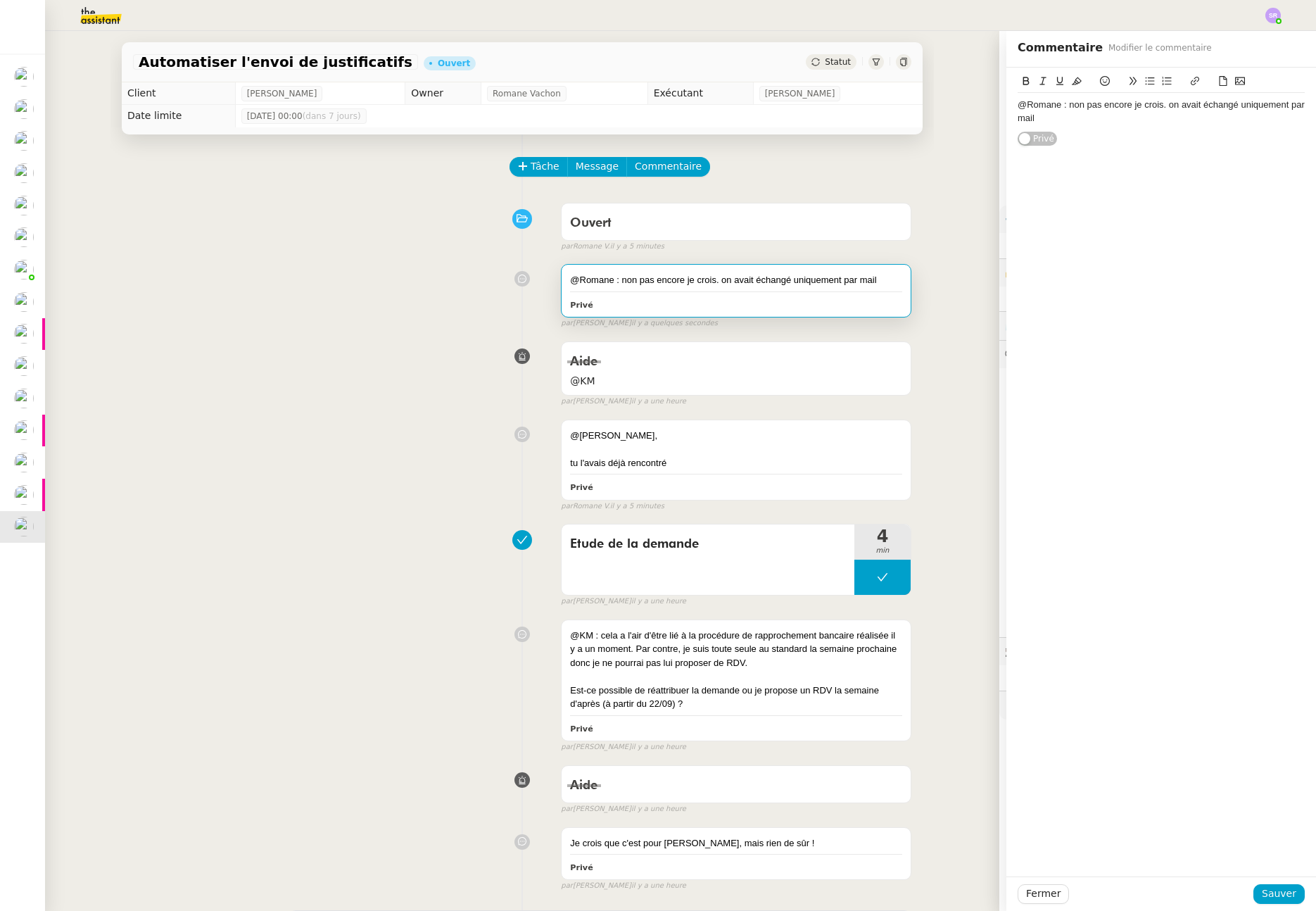
click at [1149, 119] on div "@Romane : non pas encore je crois. on avait échangé uniquement par mail" at bounding box center [1161, 112] width 287 height 26
click at [1100, 81] on icon at bounding box center [1105, 81] width 10 height 10
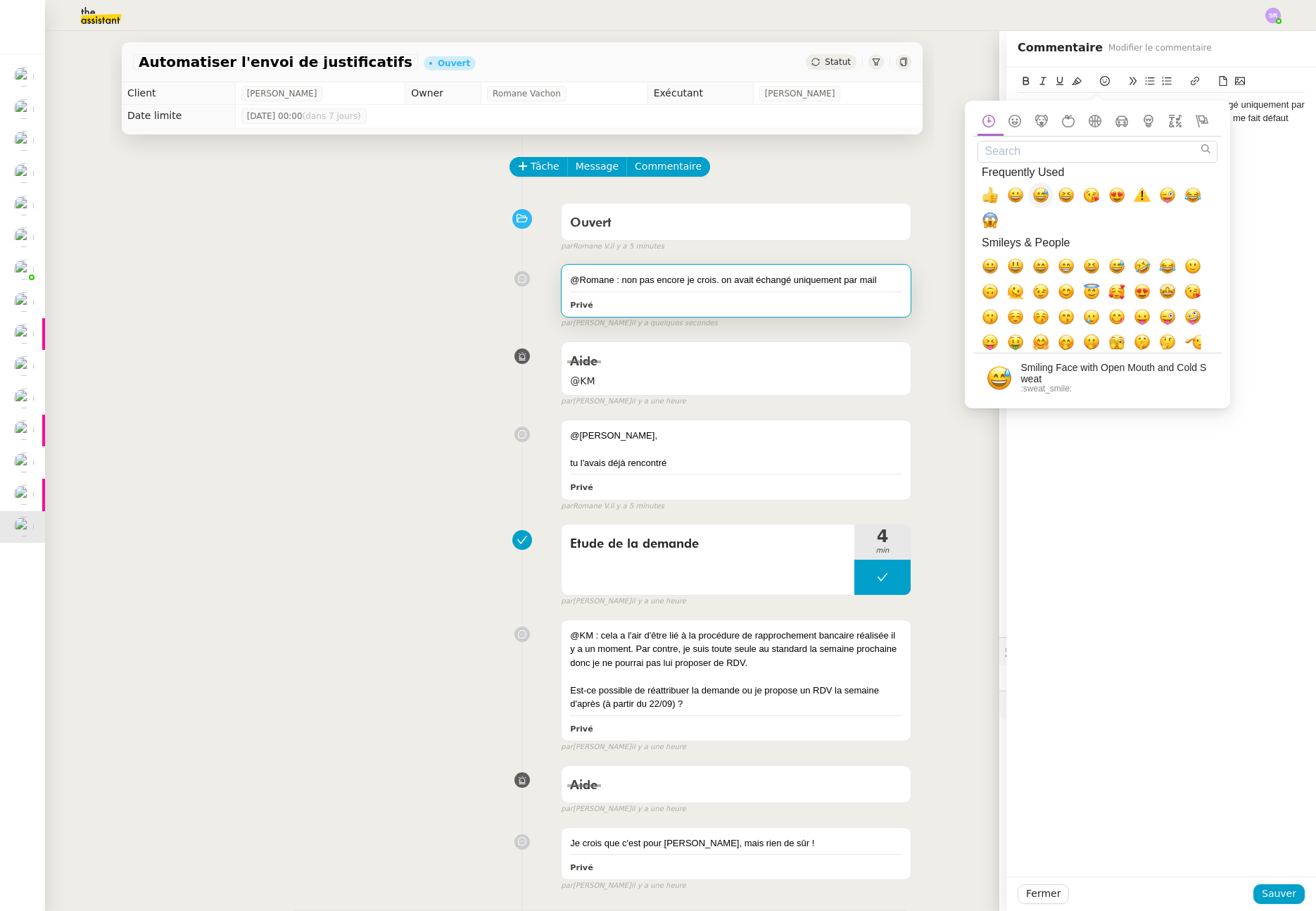
click at [1030, 194] on span "😅, sweat_smile" at bounding box center [1041, 195] width 25 height 25
click at [1268, 892] on span "Sauver" at bounding box center [1279, 894] width 34 height 16
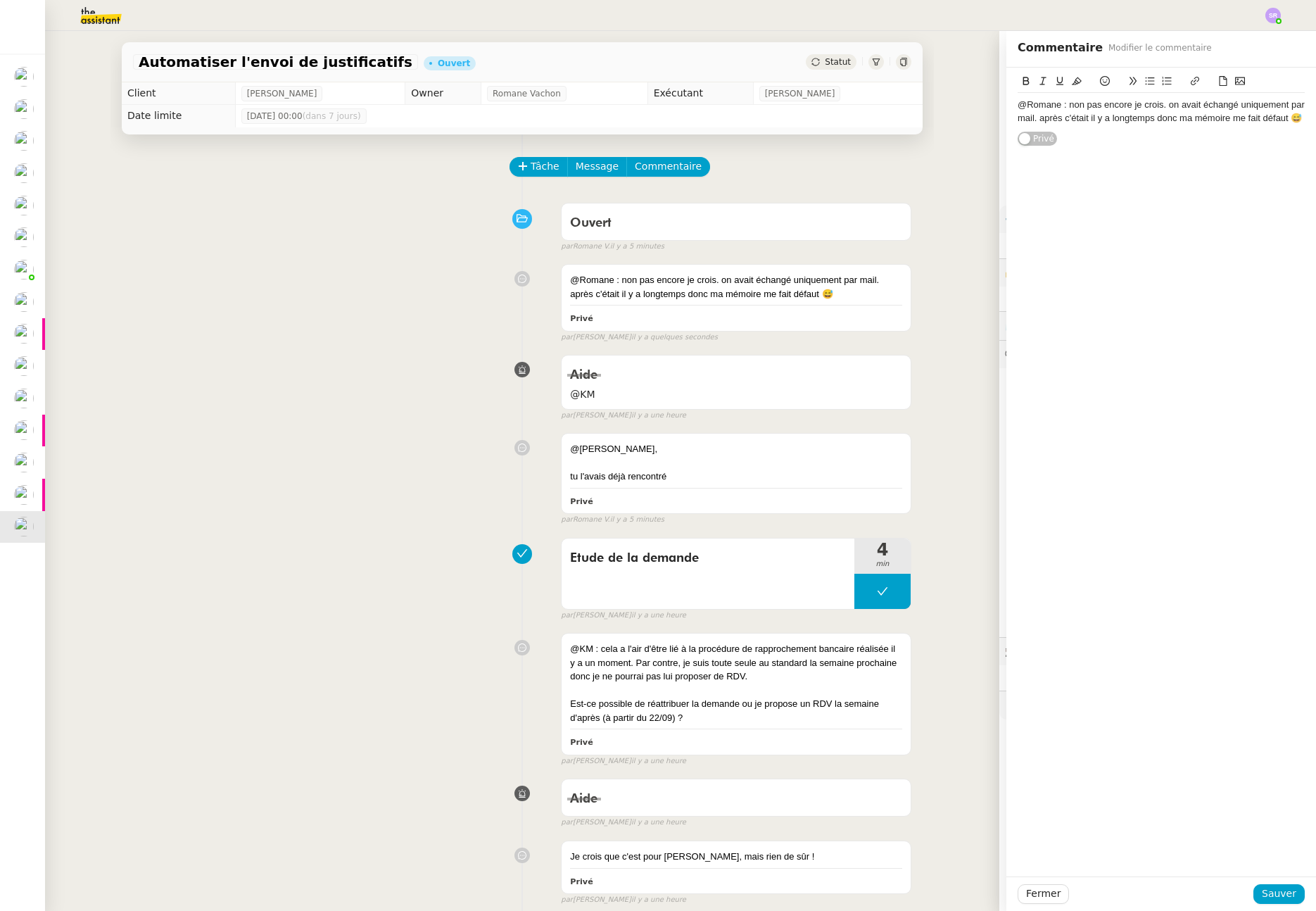
click at [842, 58] on span "Statut" at bounding box center [838, 62] width 26 height 10
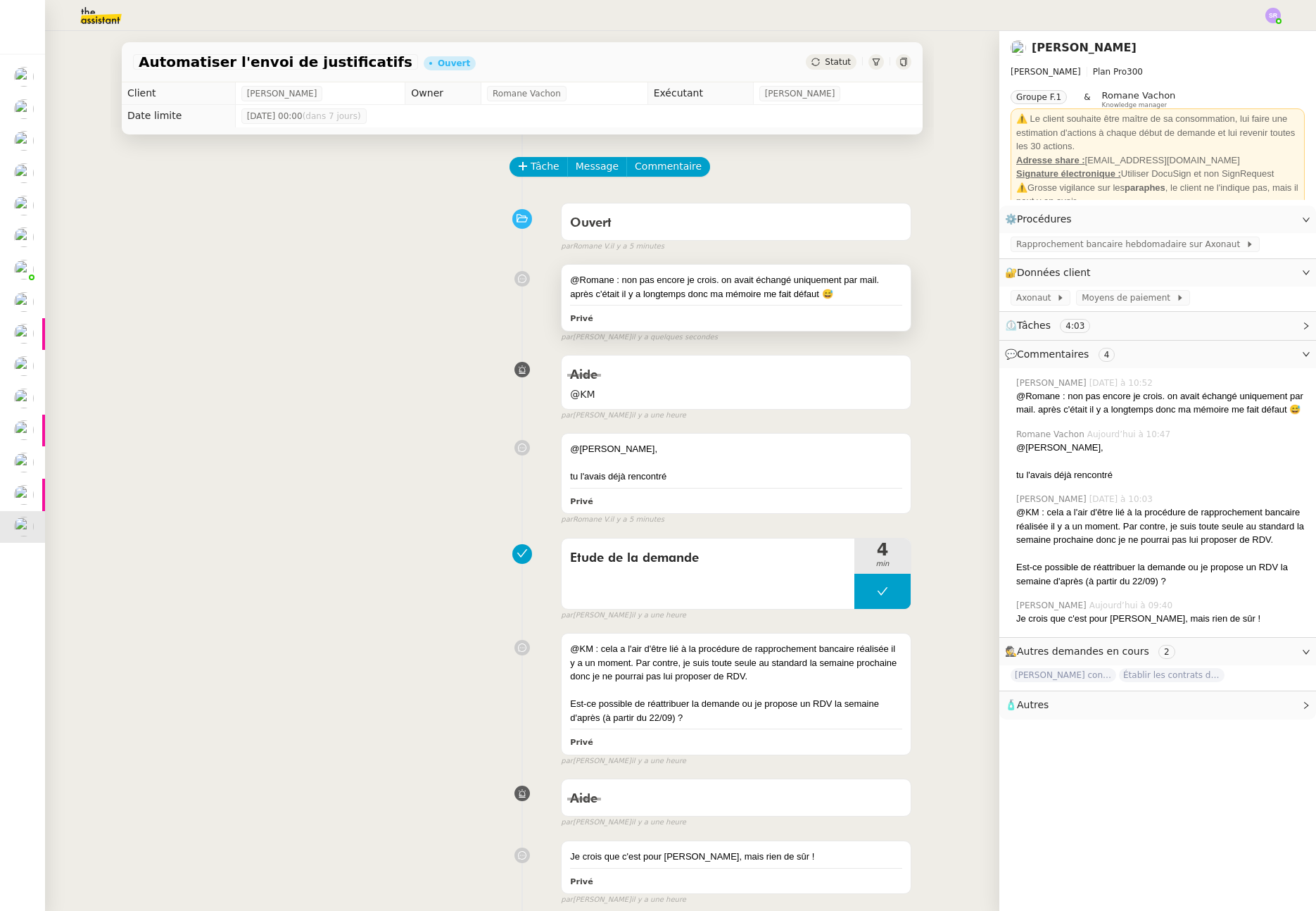
click at [762, 294] on div "@Romane : non pas encore je crois. on avait échangé uniquement par mail. après …" at bounding box center [737, 287] width 332 height 28
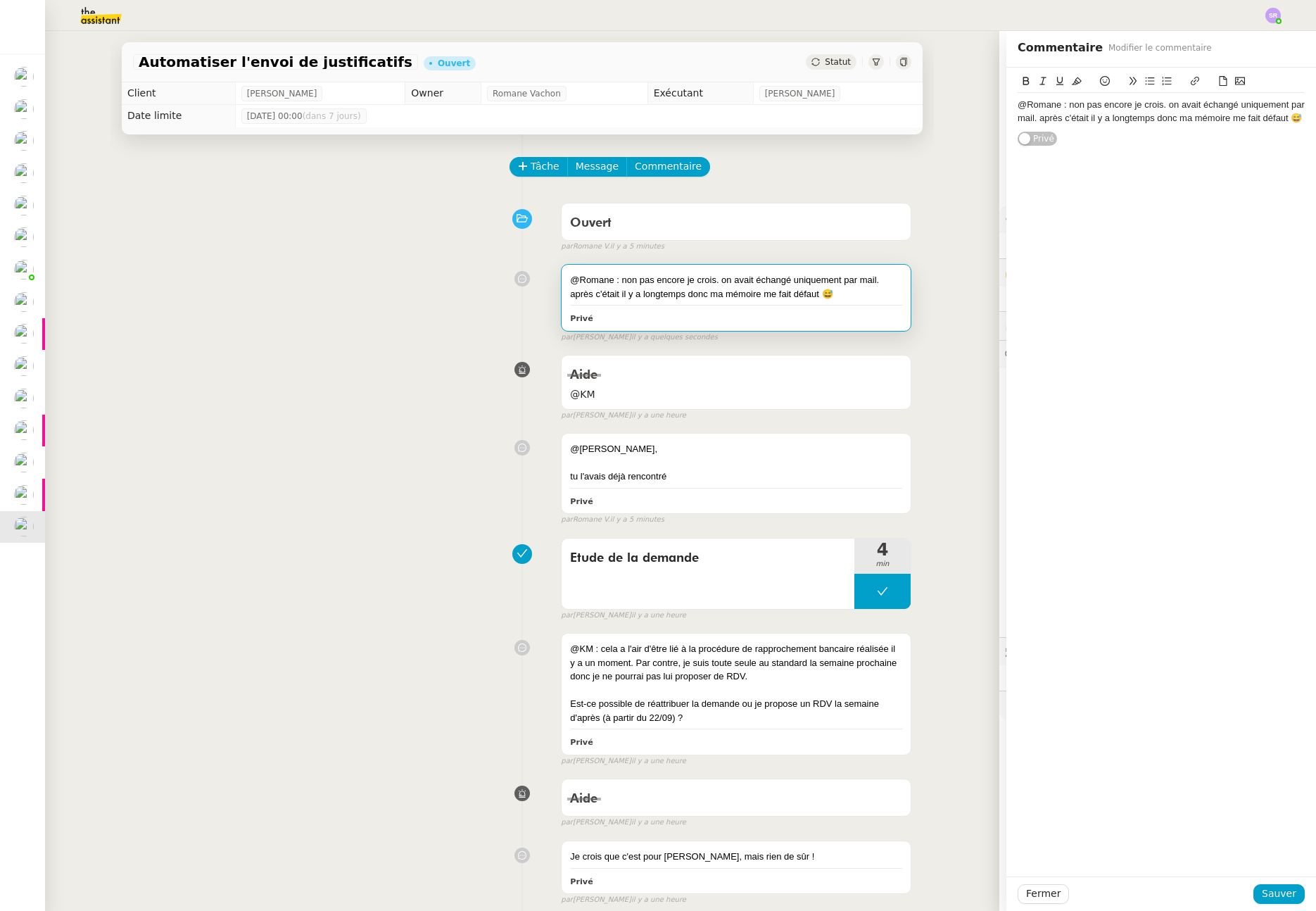
click at [1128, 121] on div "@Romane : non pas encore je crois. on avait échangé uniquement par mail. après …" at bounding box center [1161, 112] width 287 height 26
click at [1269, 894] on span "Sauver" at bounding box center [1279, 894] width 34 height 16
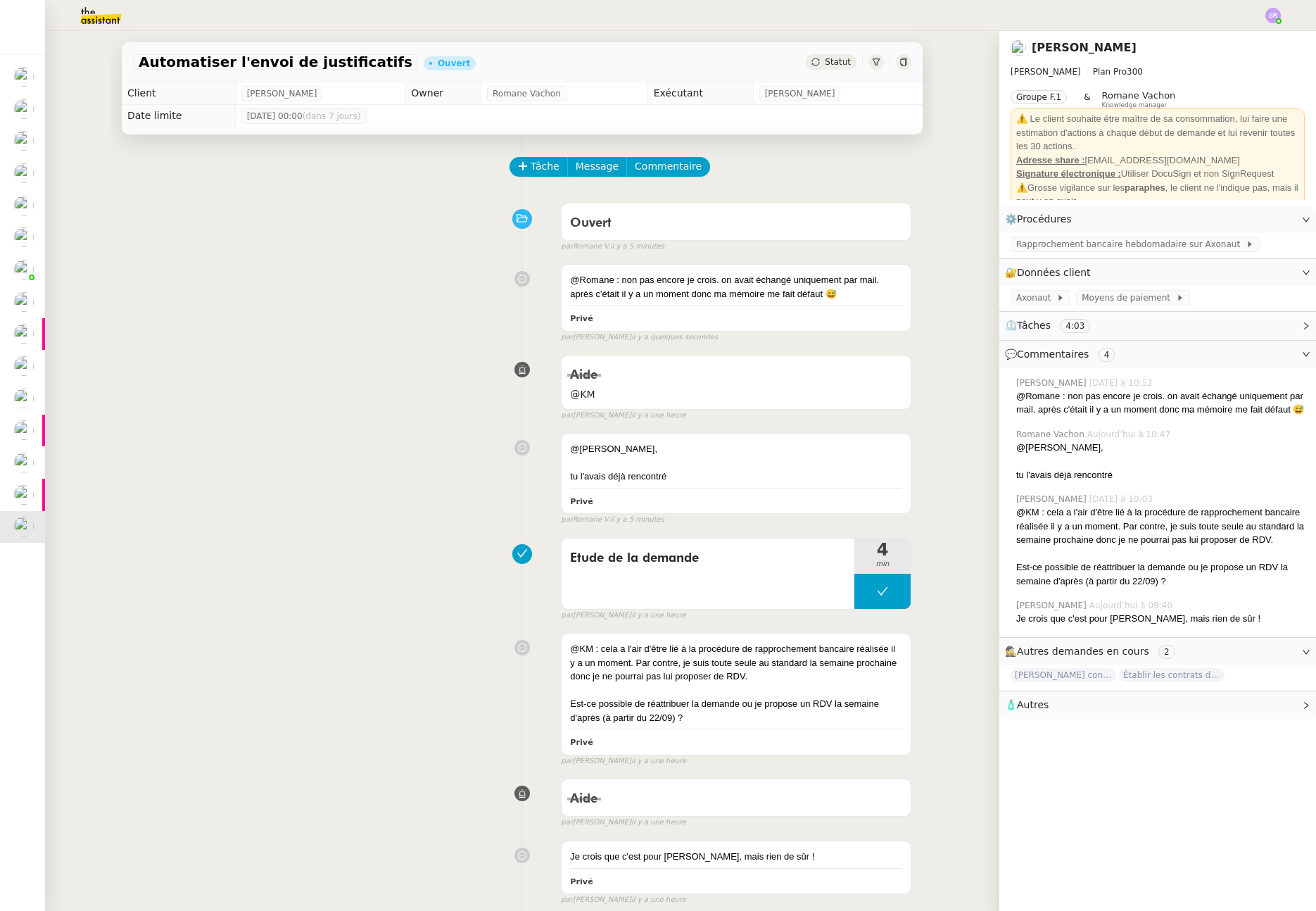
click at [834, 61] on span "Statut" at bounding box center [838, 62] width 26 height 10
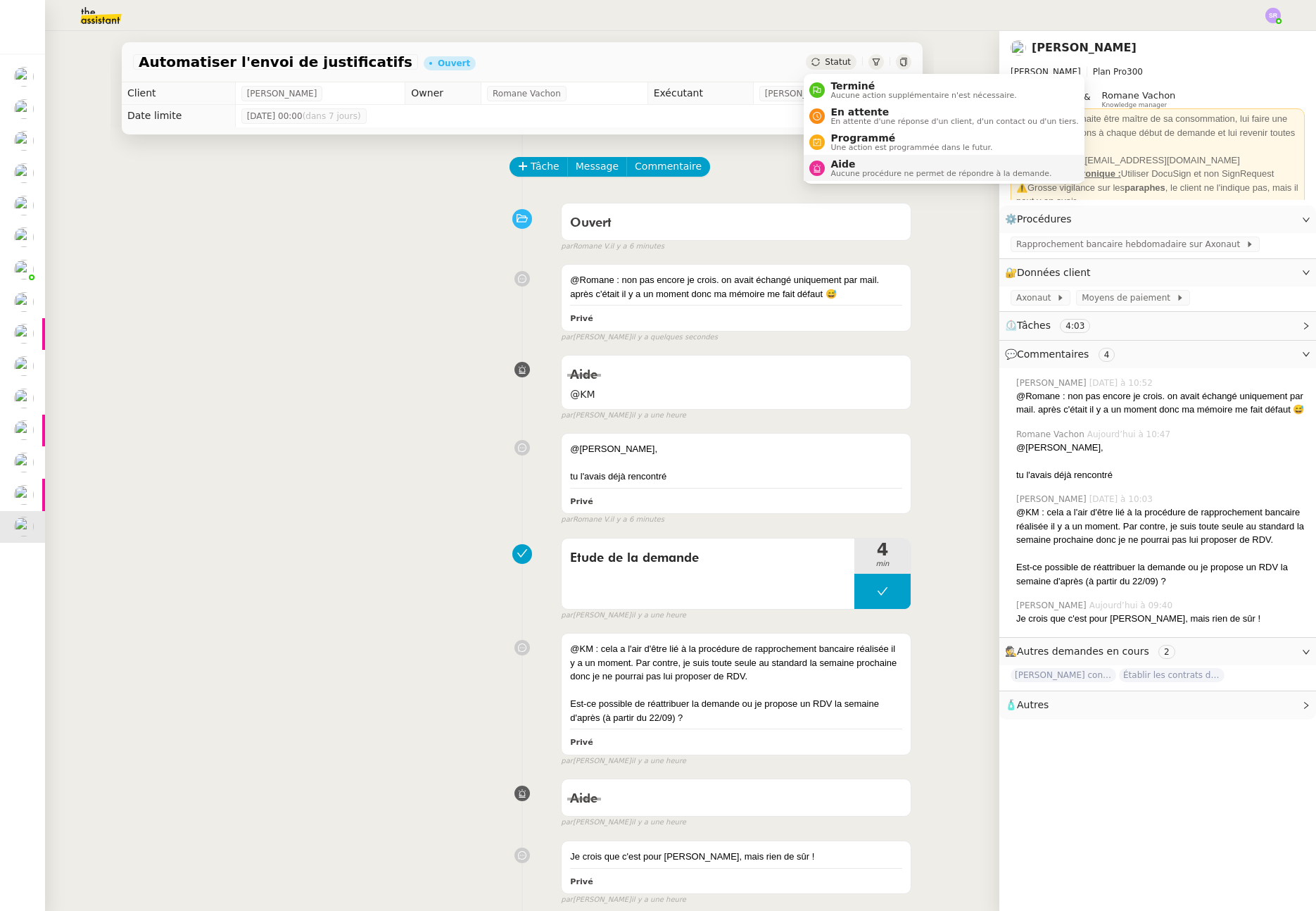
click at [862, 164] on span "Aide" at bounding box center [942, 164] width 221 height 11
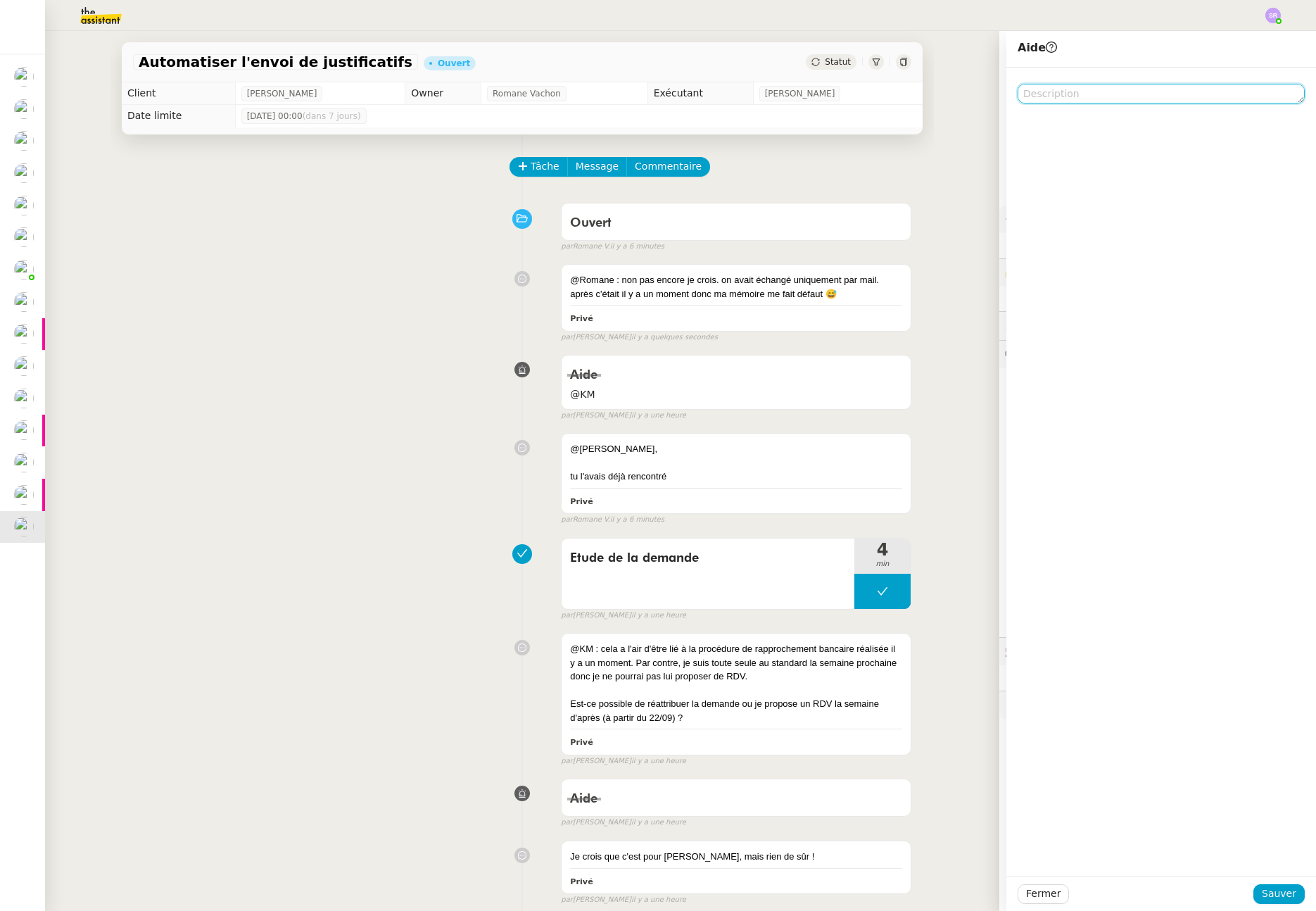
click at [1025, 99] on textarea at bounding box center [1161, 94] width 287 height 20
type textarea "@Romane"
click at [1264, 895] on span "Sauver" at bounding box center [1279, 894] width 34 height 16
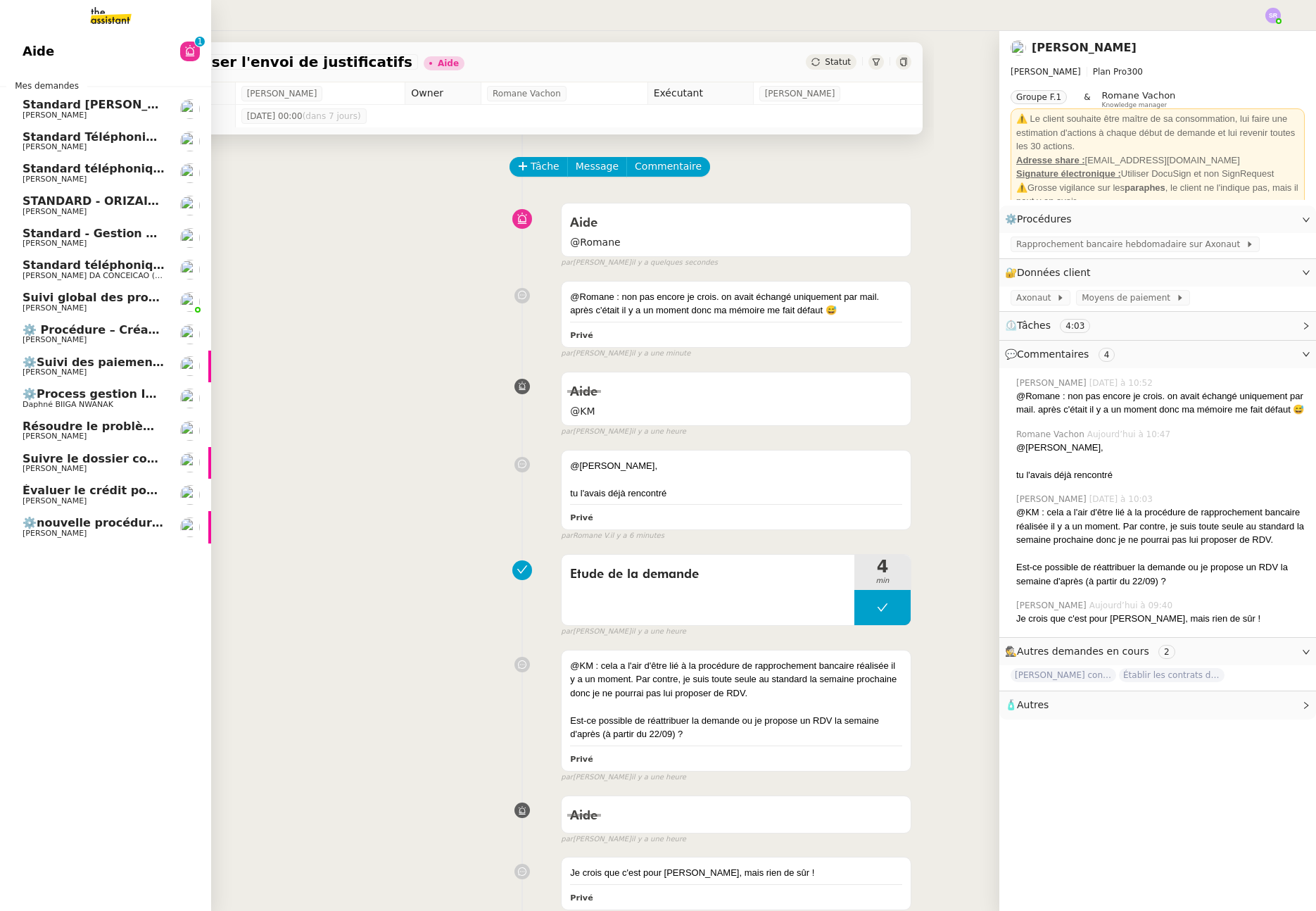
click at [82, 529] on span "[PERSON_NAME]" at bounding box center [94, 533] width 142 height 8
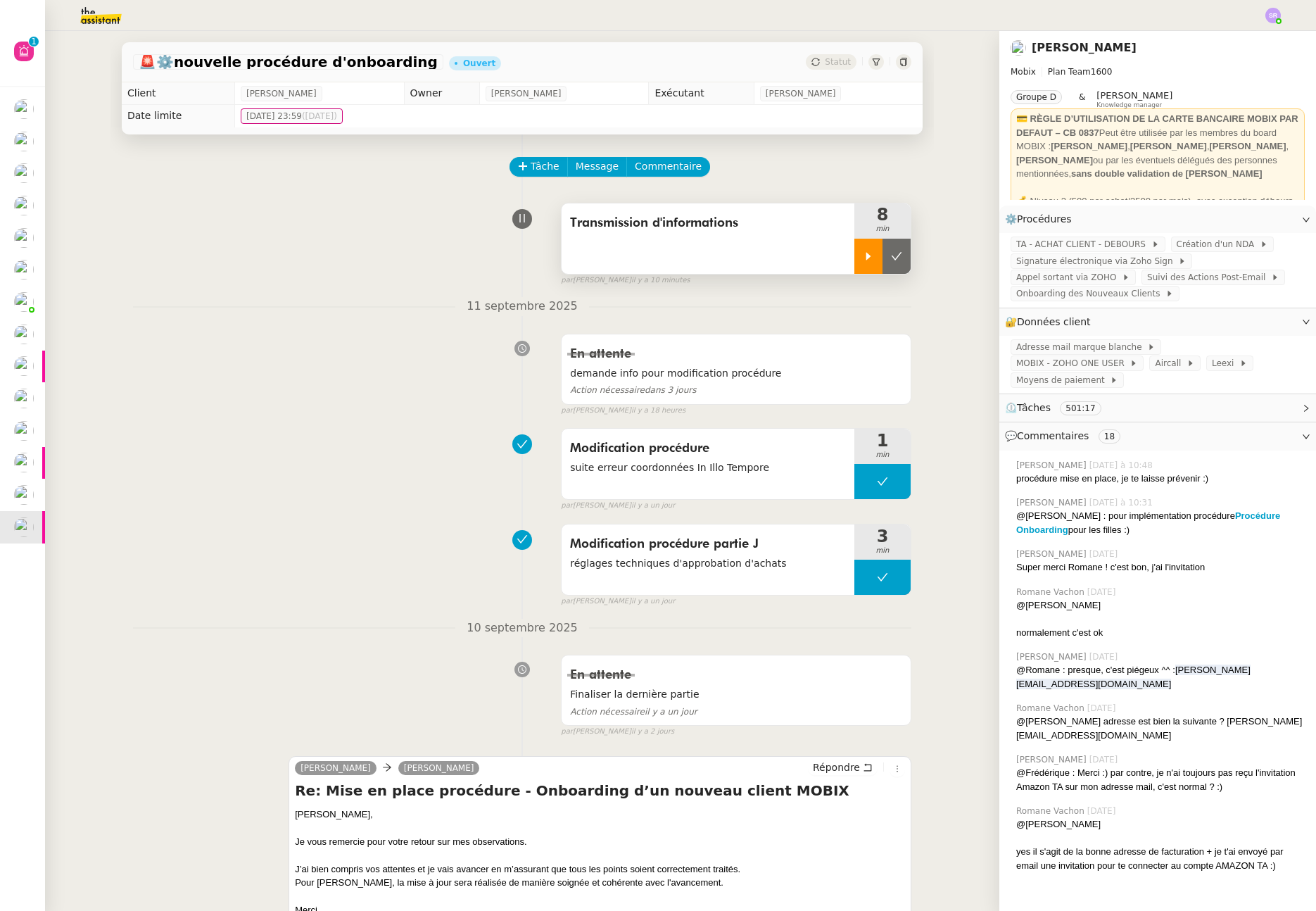
click at [858, 258] on div at bounding box center [868, 256] width 28 height 35
click at [707, 246] on div "Transmission d'informations" at bounding box center [708, 239] width 293 height 70
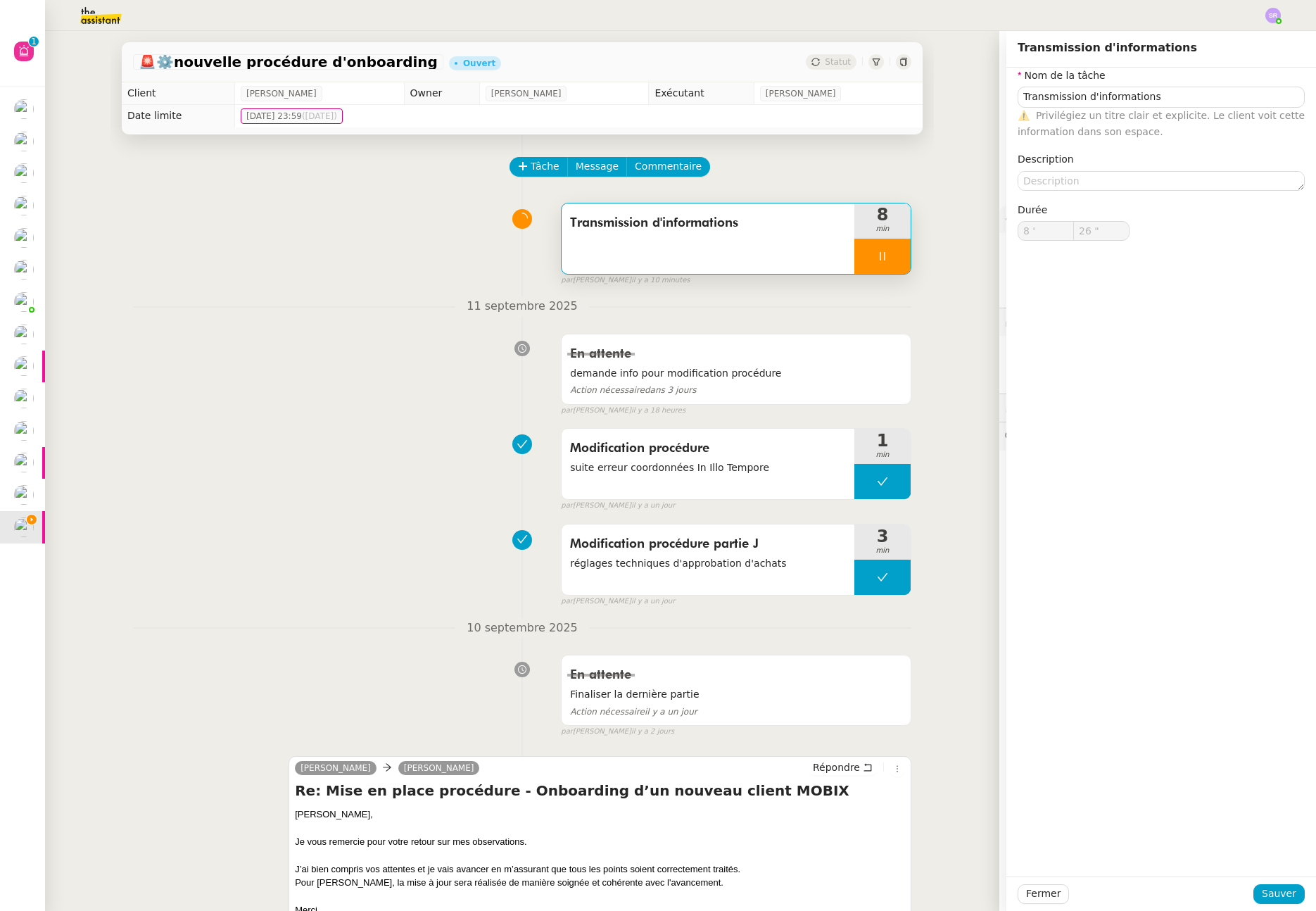
type input "Transmission d'informations"
type input "8 '"
type input "27 ""
click at [1113, 179] on textarea at bounding box center [1161, 181] width 287 height 20
type textarea "+as"
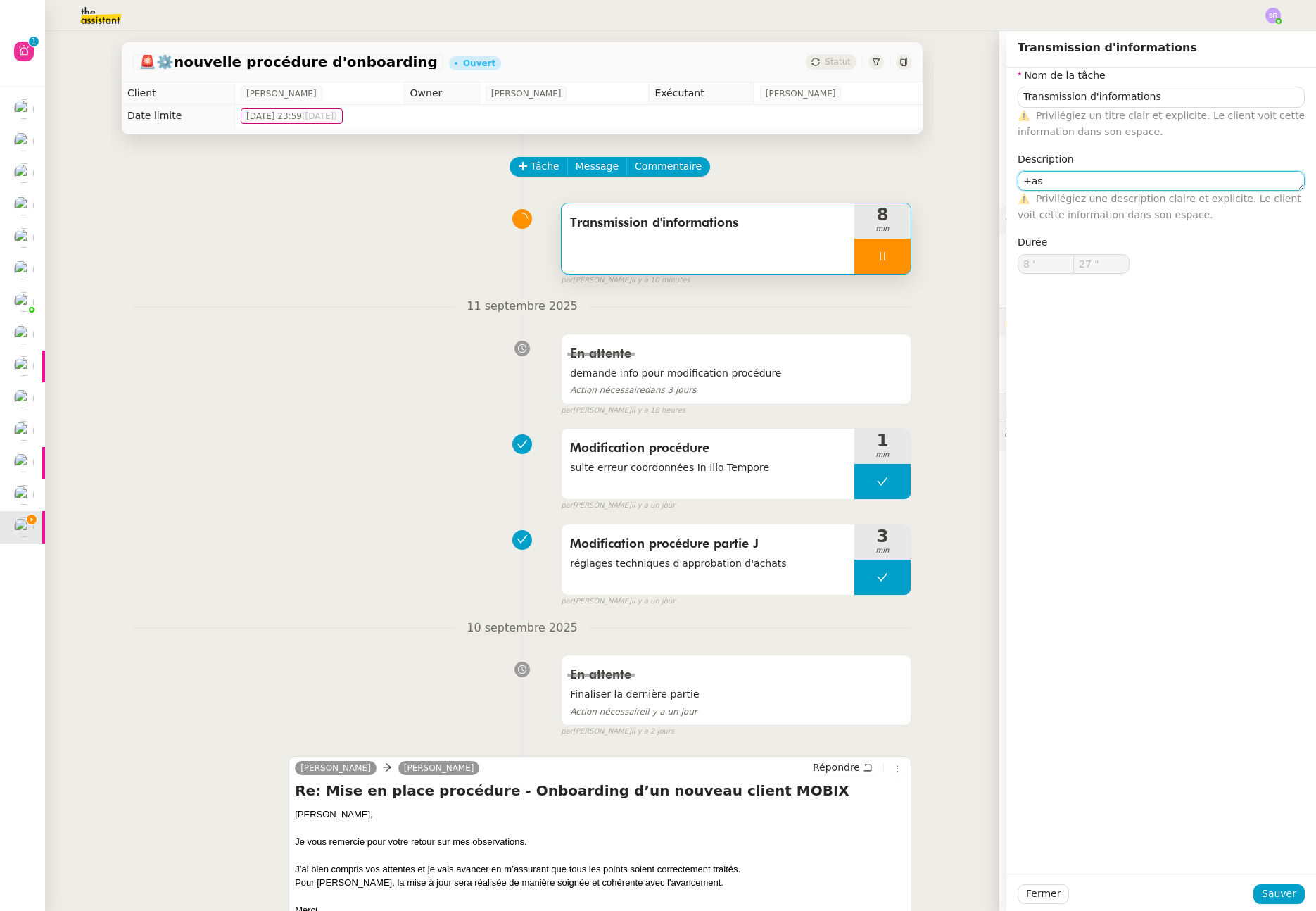
type input "28 ""
type textarea "+assistance"
type input "29 ""
type textarea "+assistance paramé"
type input "30 ""
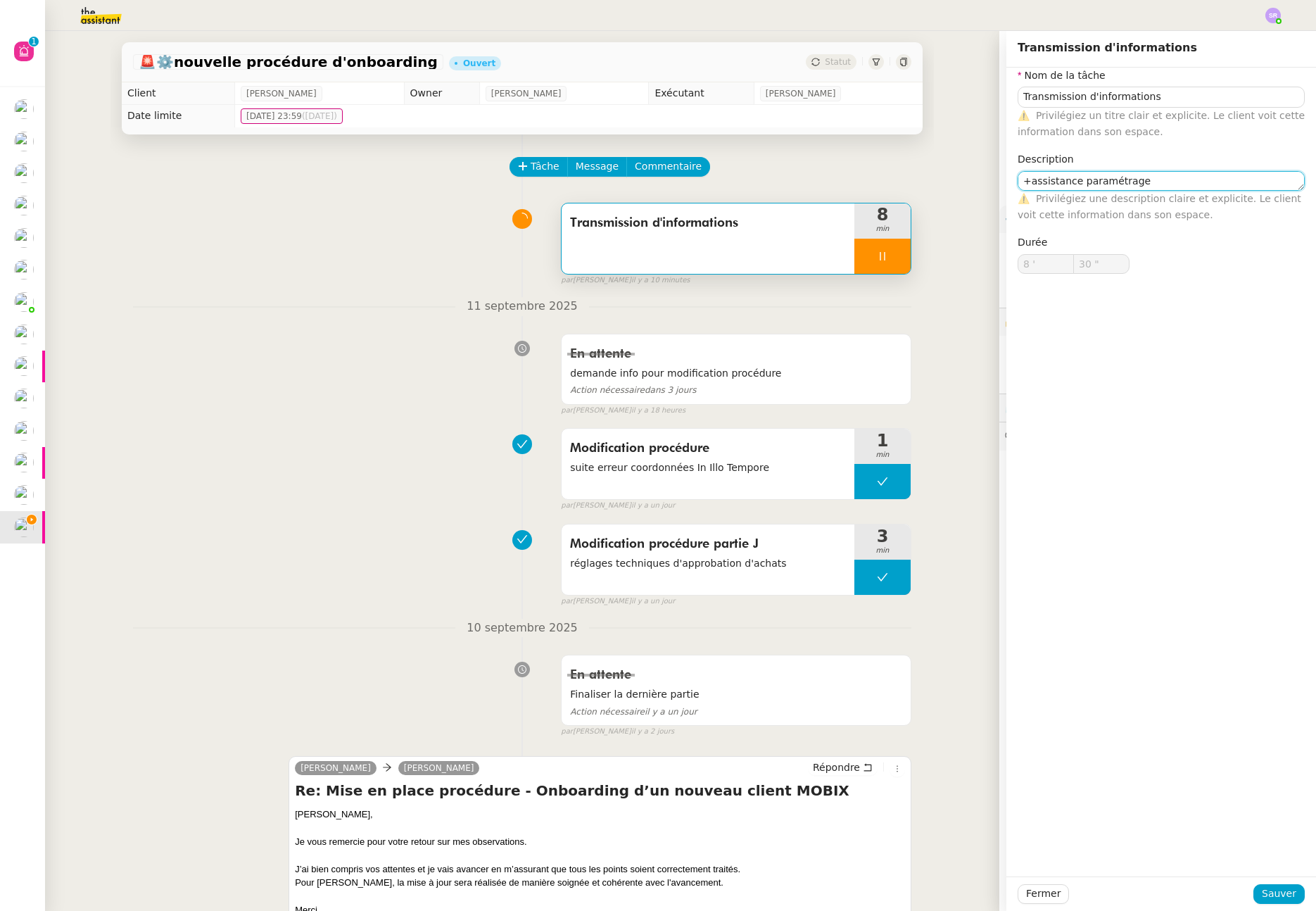
type textarea "+assistance paramétrage"
type input "31 ""
type textarea "+assistance paramétrage compte"
type input "34 ""
type textarea "+assistance paramétrage compte"
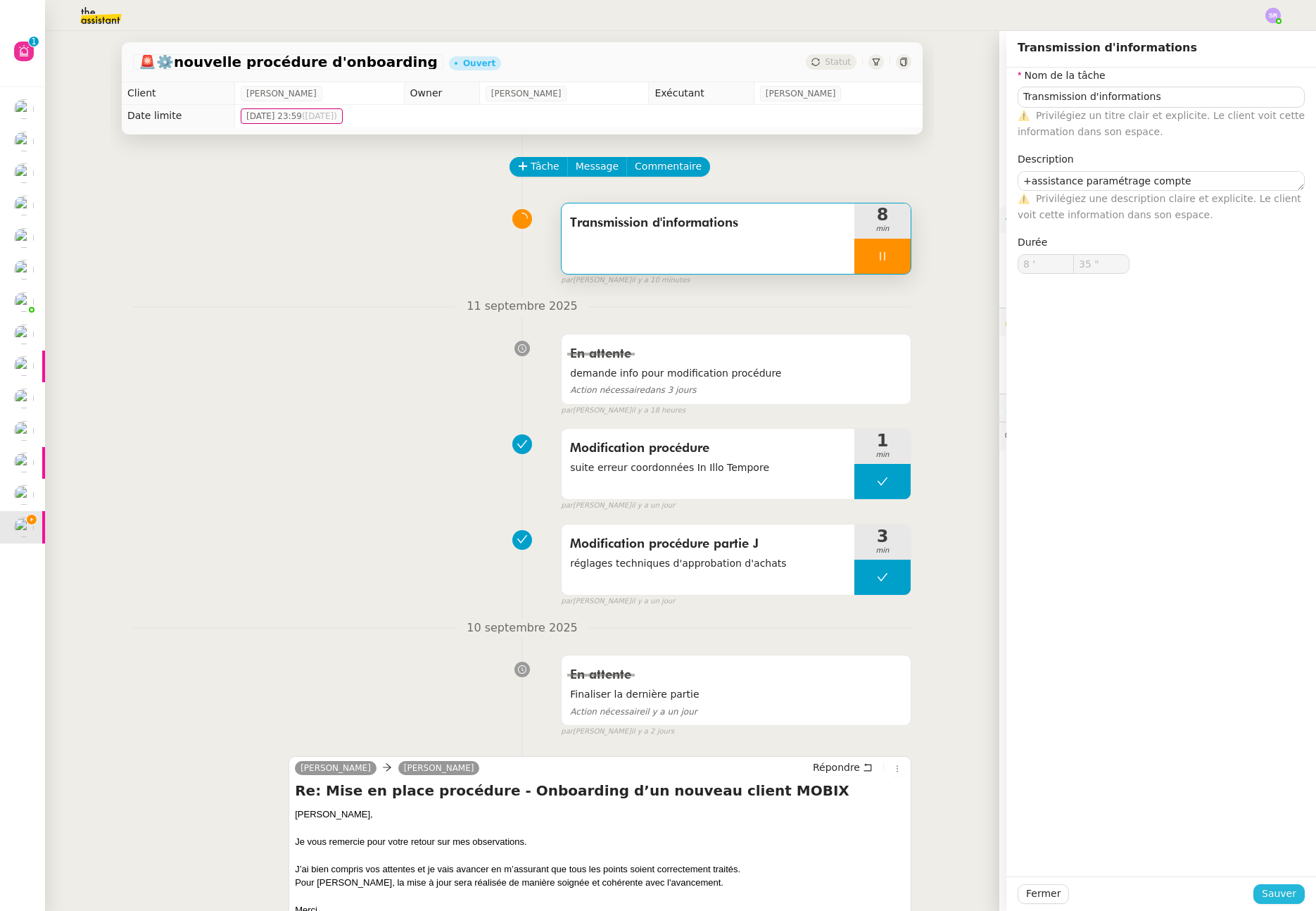
click at [1272, 902] on span "Sauver" at bounding box center [1279, 894] width 34 height 16
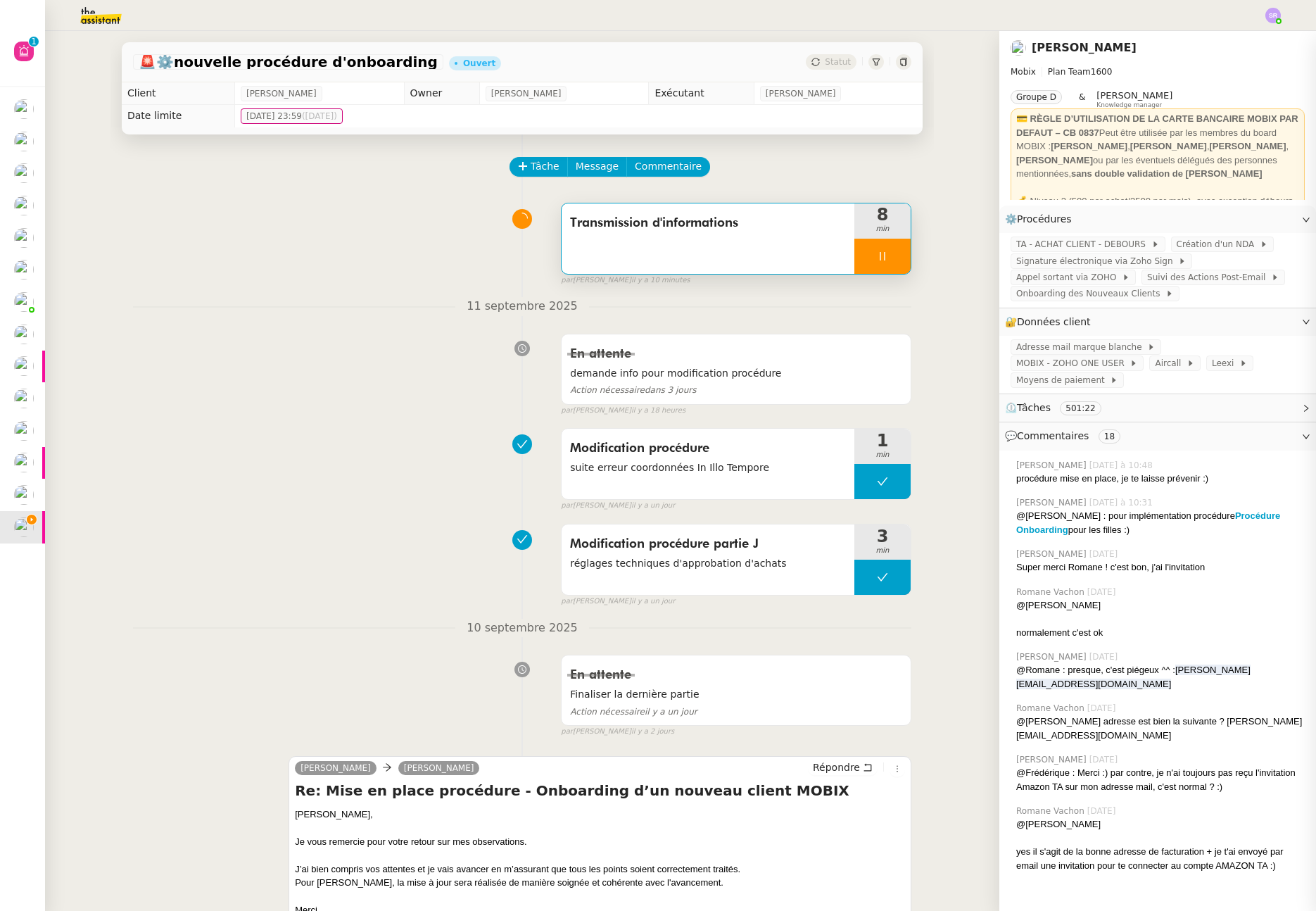
type input "36 ""
click at [881, 258] on icon at bounding box center [883, 256] width 11 height 11
click at [867, 263] on div at bounding box center [868, 256] width 28 height 35
click at [874, 261] on div at bounding box center [882, 256] width 56 height 35
click at [870, 263] on div at bounding box center [868, 256] width 28 height 35
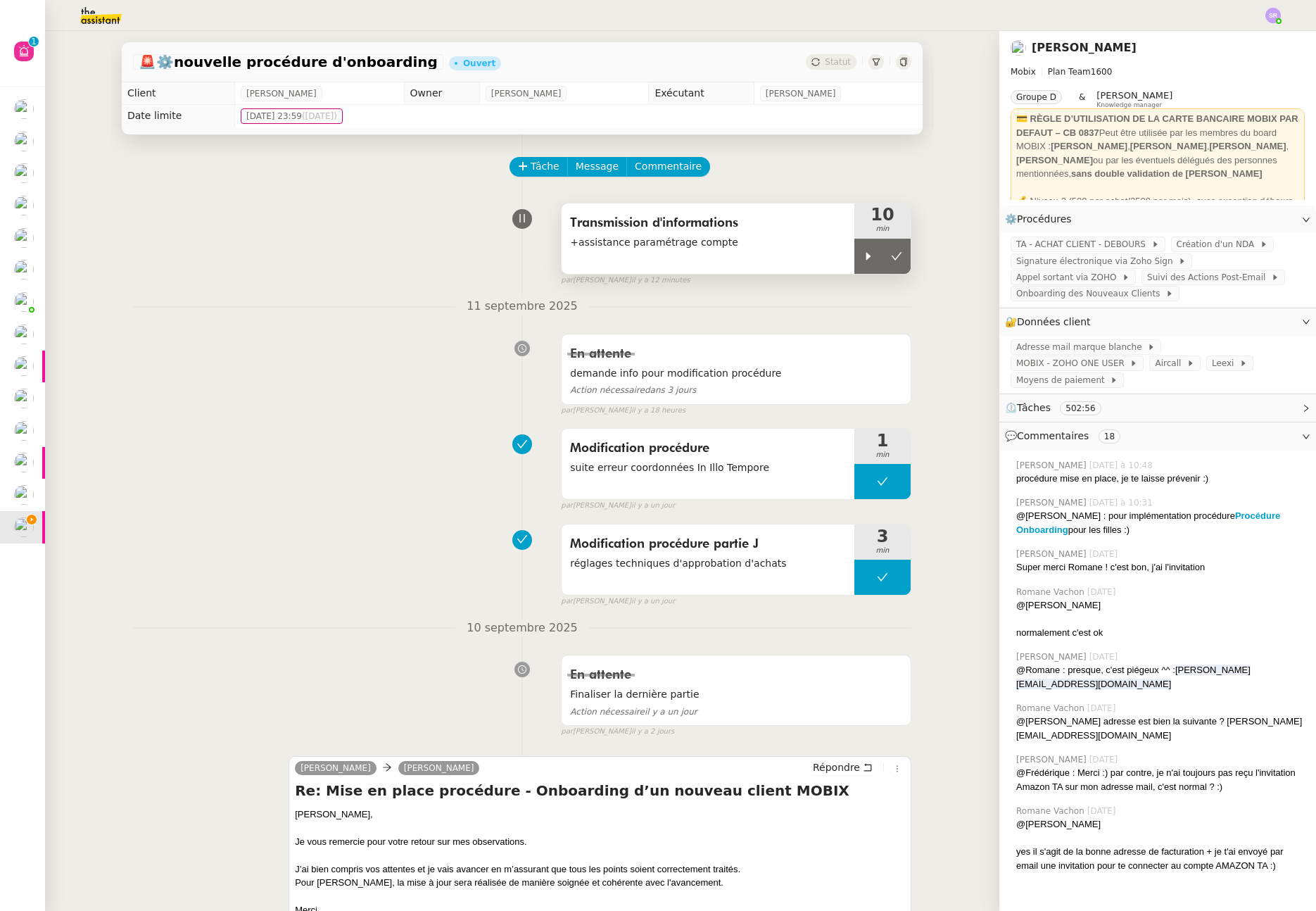
click at [797, 249] on span "+assistance paramétrage compte" at bounding box center [708, 243] width 276 height 16
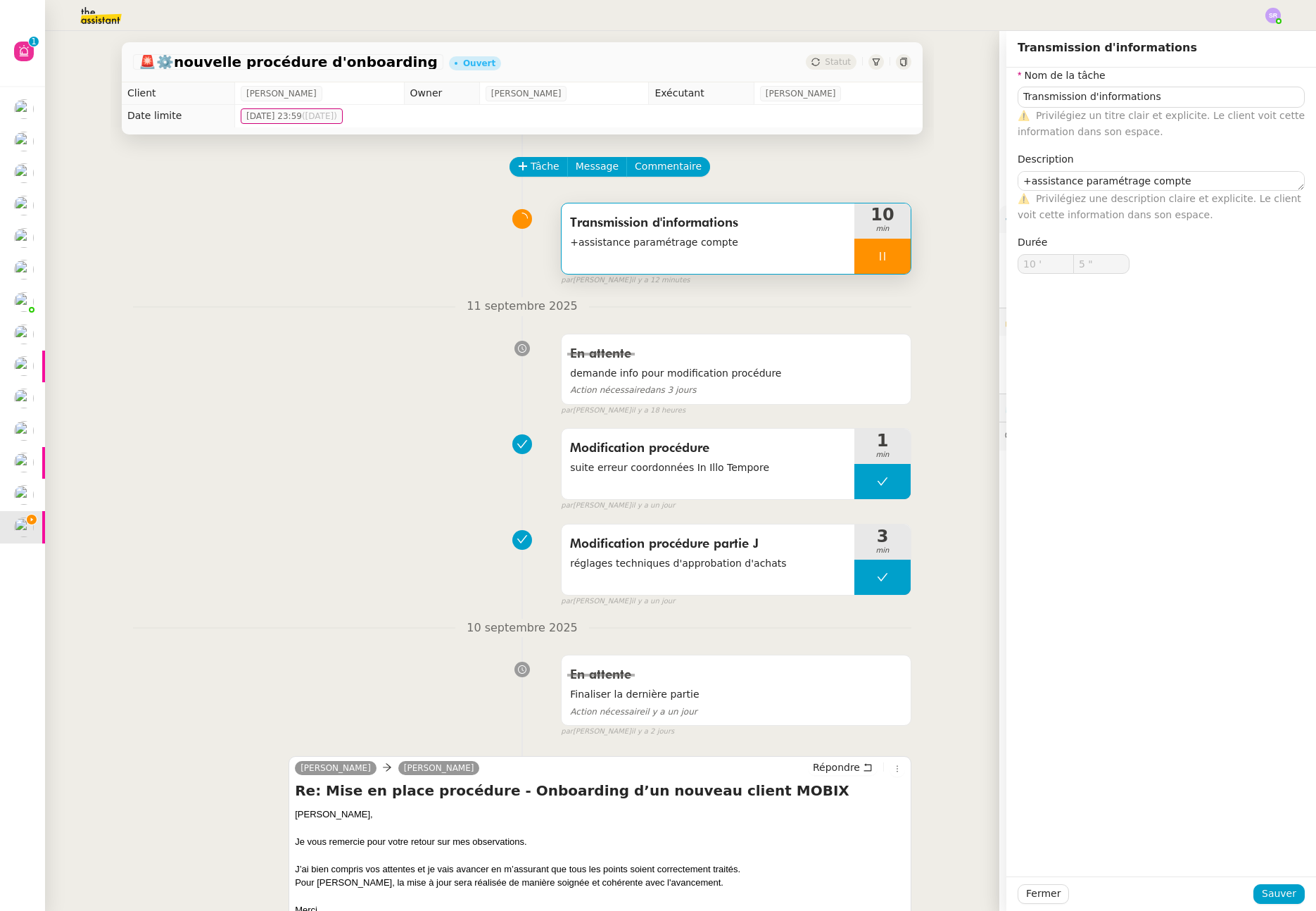
type input "Transmission d'informations"
type textarea "+assistance paramétrage compte"
type input "10 '"
type input "7 ""
type input "Transmission d'informations"
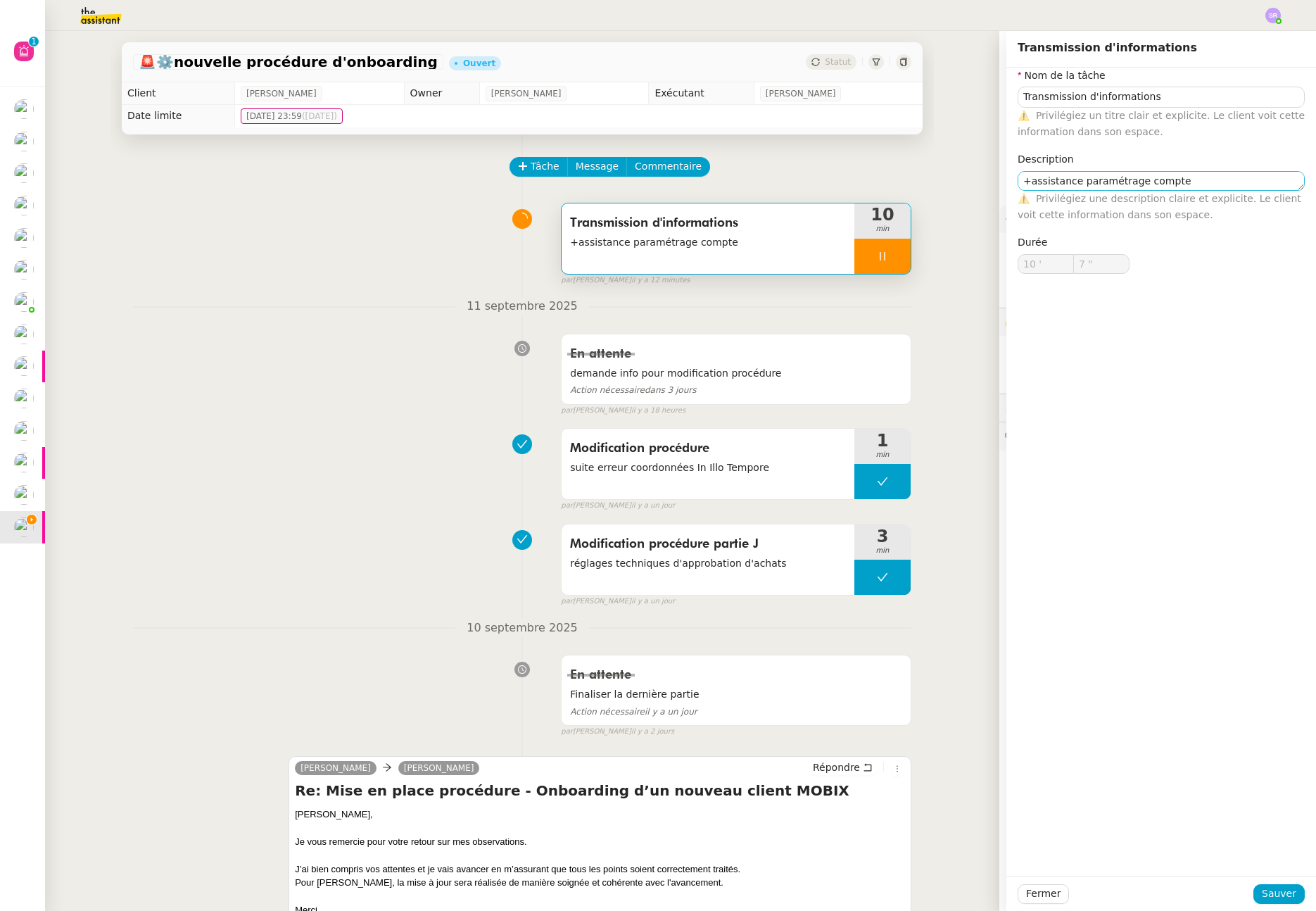
type textarea "+assistance paramétrage compte"
type input "10 '"
type input "7 ""
click at [1209, 178] on textarea "+assistance paramétrage compte" at bounding box center [1161, 181] width 287 height 20
type textarea "+assistance paramétrage compte"
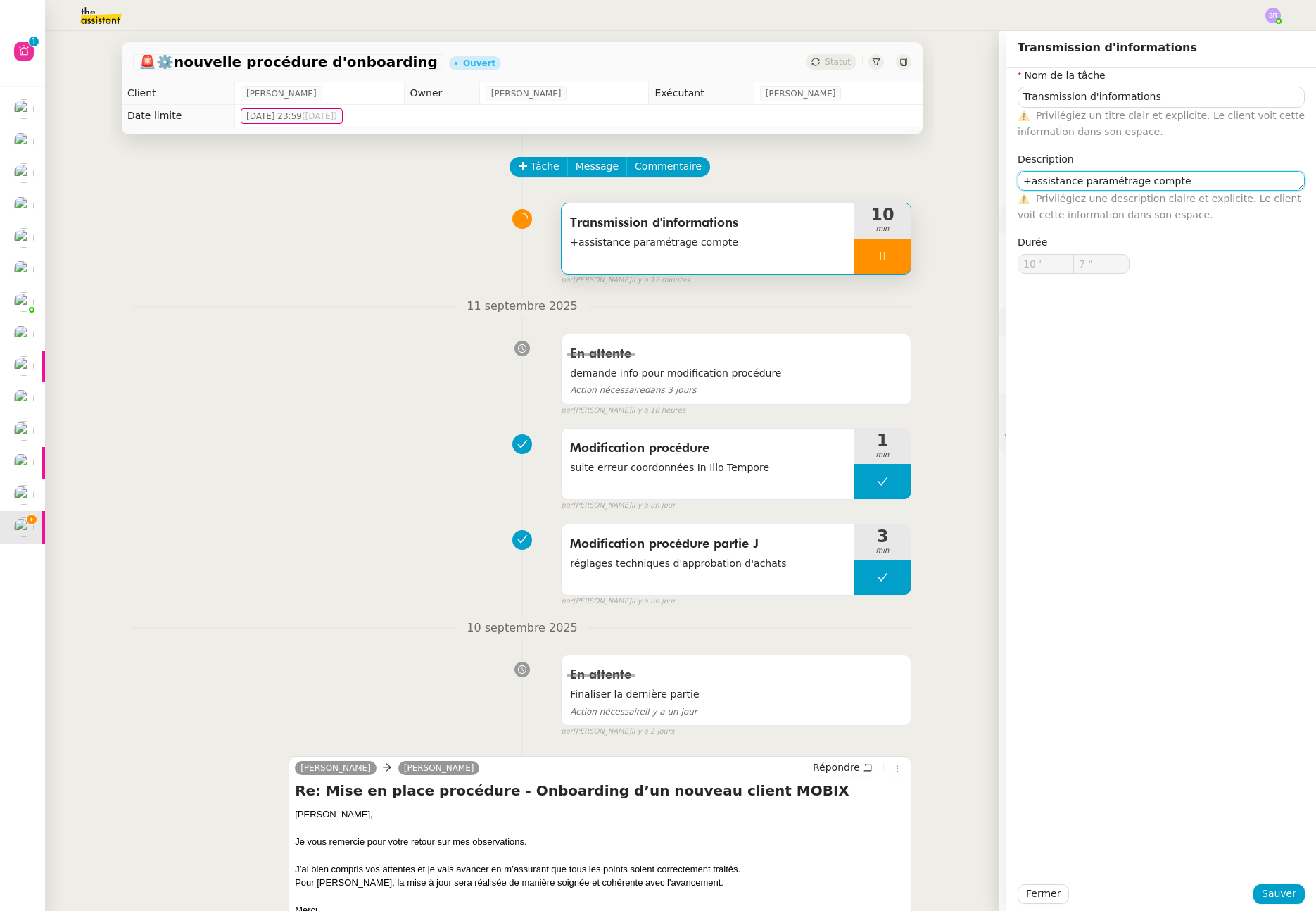
type input "8 ""
type textarea "+assistance paramétrage compte + p"
type input "9 ""
type textarea "+assistance paramétrage compte + prise en"
type input "10 ""
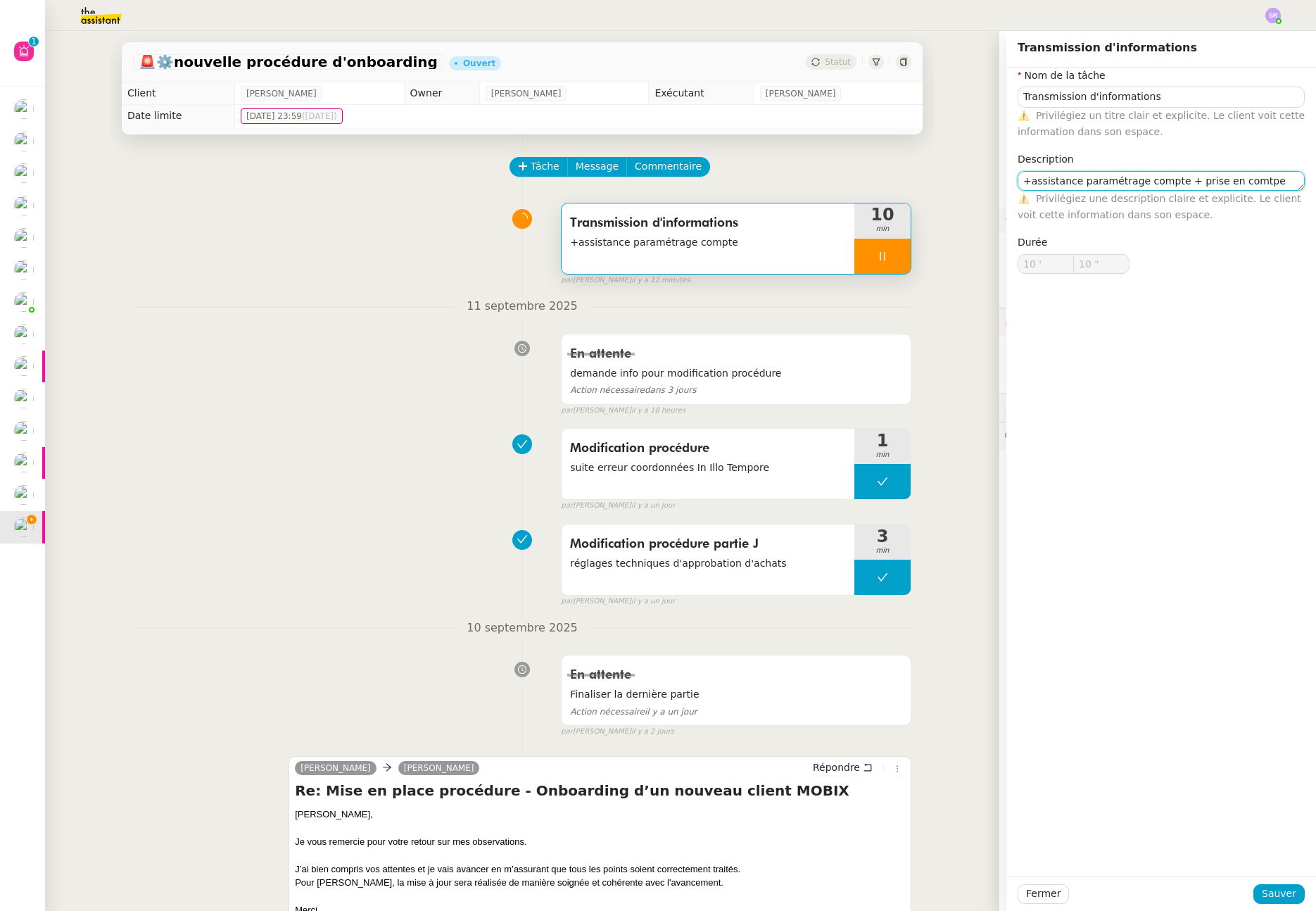
type textarea "+assistance paramétrage compte + prise en comtpe"
type input "11 ""
type textarea "+assistance paramétrage compte + prise en compo"
type input "12 ""
type textarea "+assistance paramétrage compte + prise en compre"
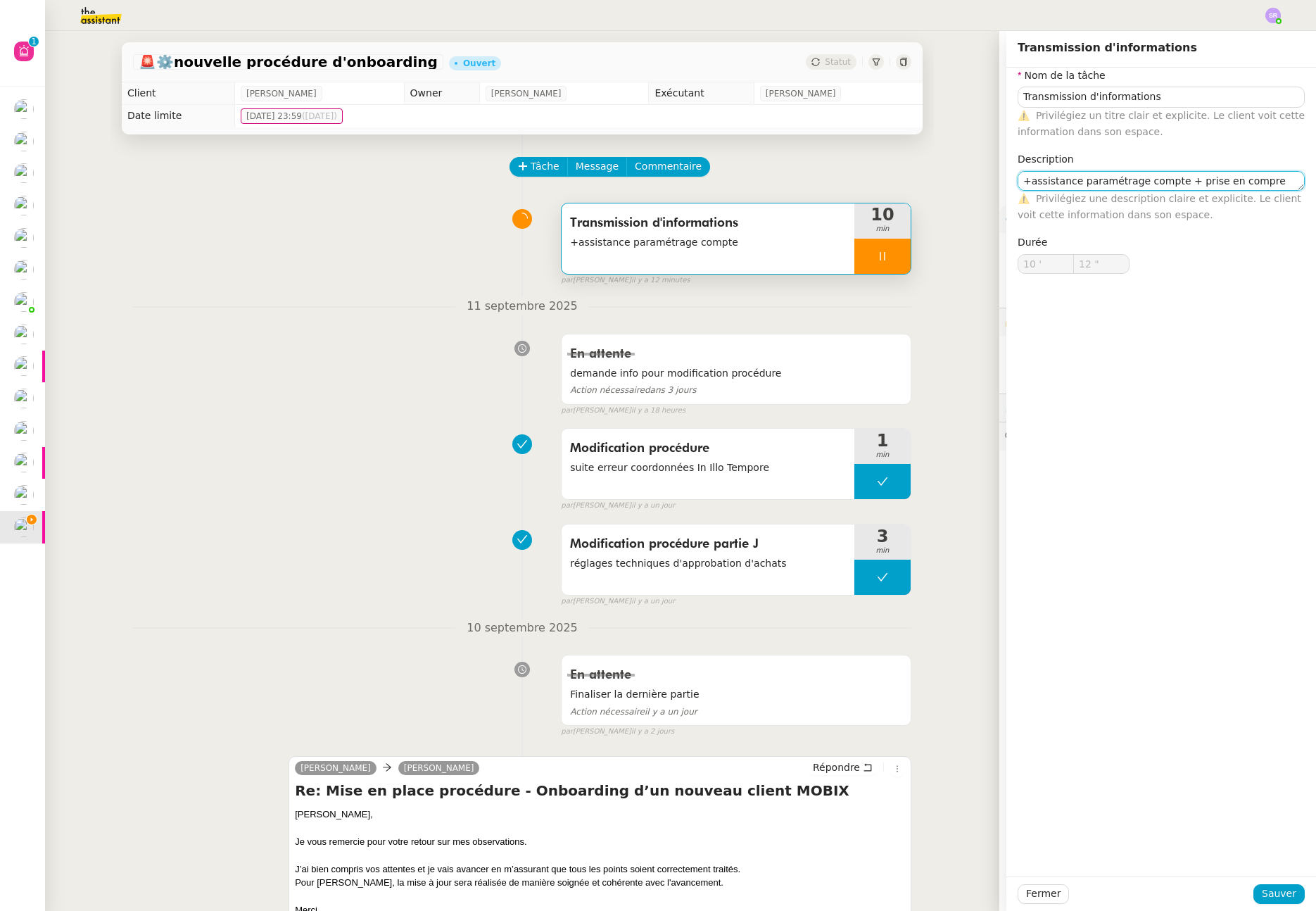
type input "13 ""
type textarea "+assistance paramétrage compte + prise en compte"
type input "14 ""
type textarea "+assistance paramétrage compte + prise en compte reout"
type input "15 ""
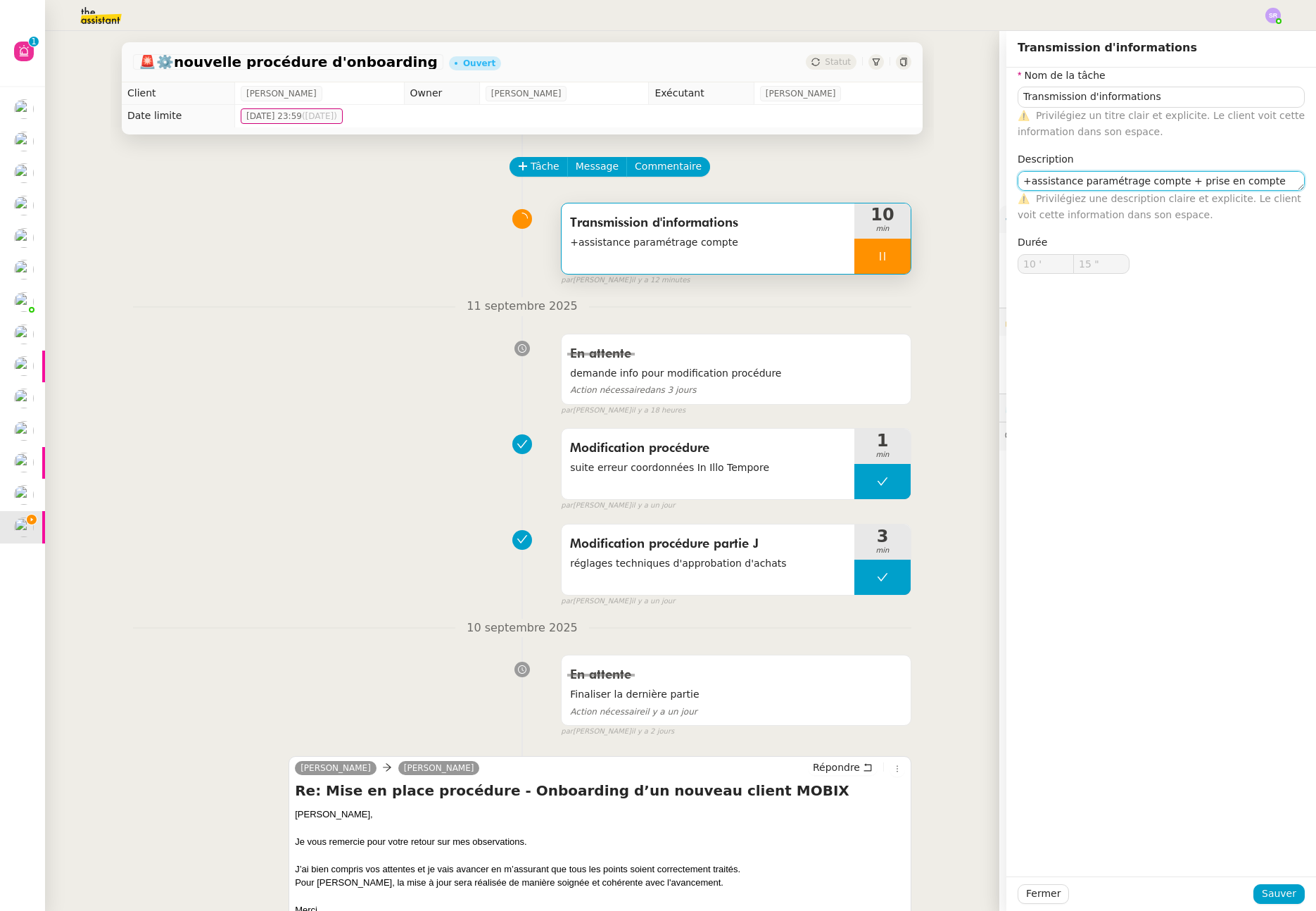
type textarea "+assistance paramétrage compte + prise en compte reou"
type input "16 ""
type textarea "+assistance paramétrage compte + prise en compte retour"
type input "18 ""
type textarea "+assistance paramétrage compte + prise en compte retour"
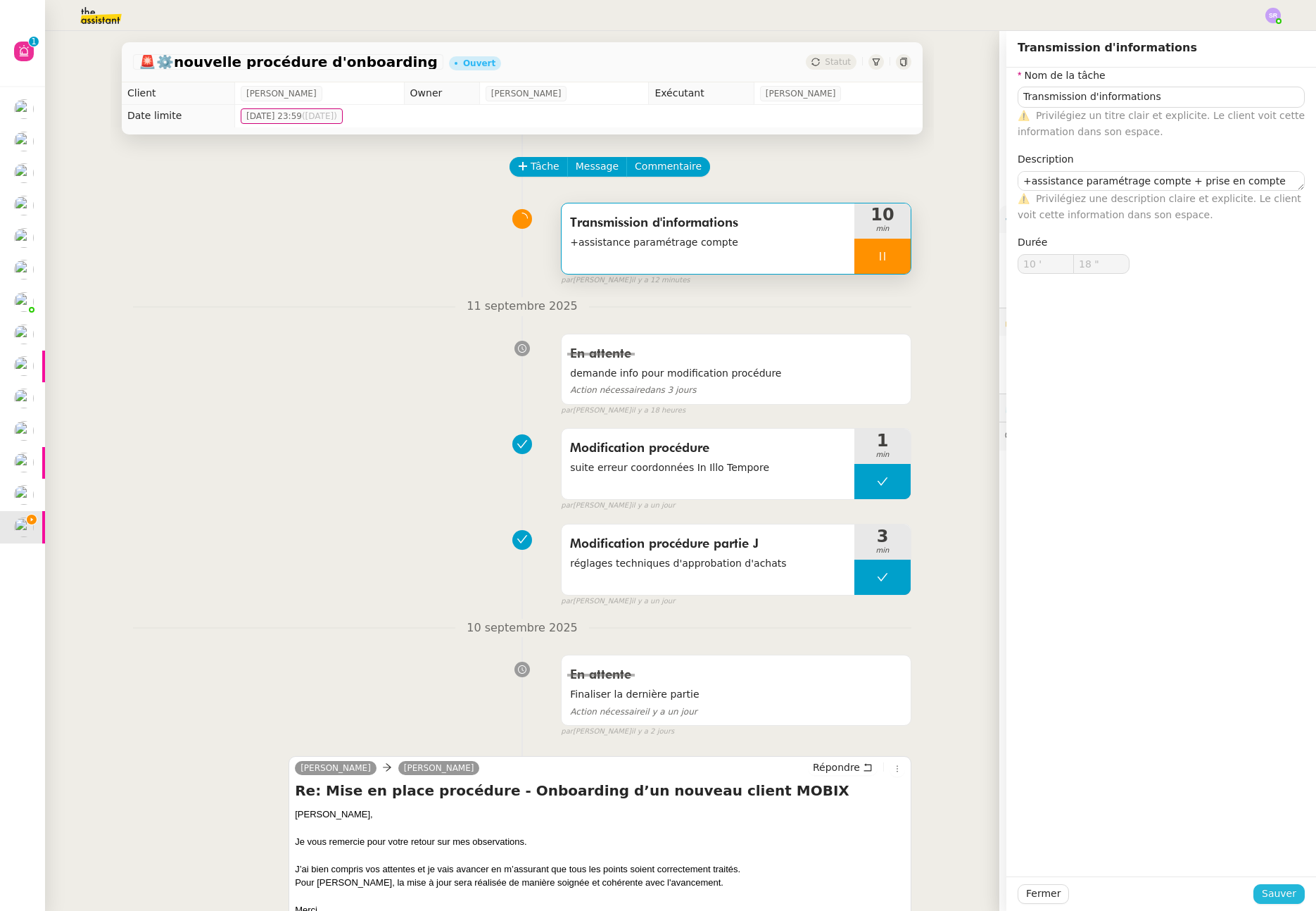
type input "19 ""
drag, startPoint x: 1279, startPoint y: 893, endPoint x: 1214, endPoint y: 841, distance: 83.2
click at [1279, 893] on span "Sauver" at bounding box center [1279, 894] width 34 height 16
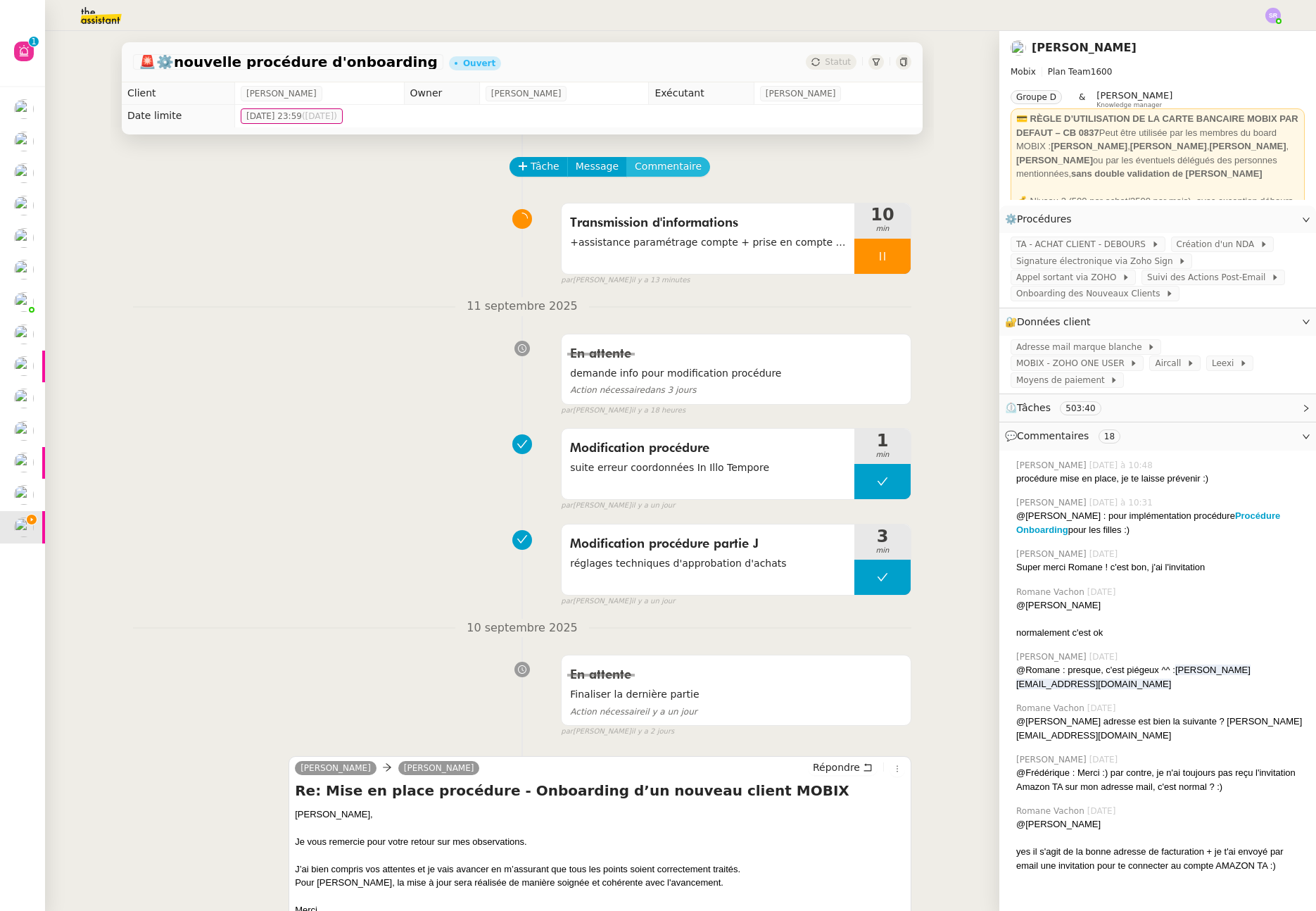
click at [685, 169] on span "Commentaire" at bounding box center [668, 167] width 67 height 16
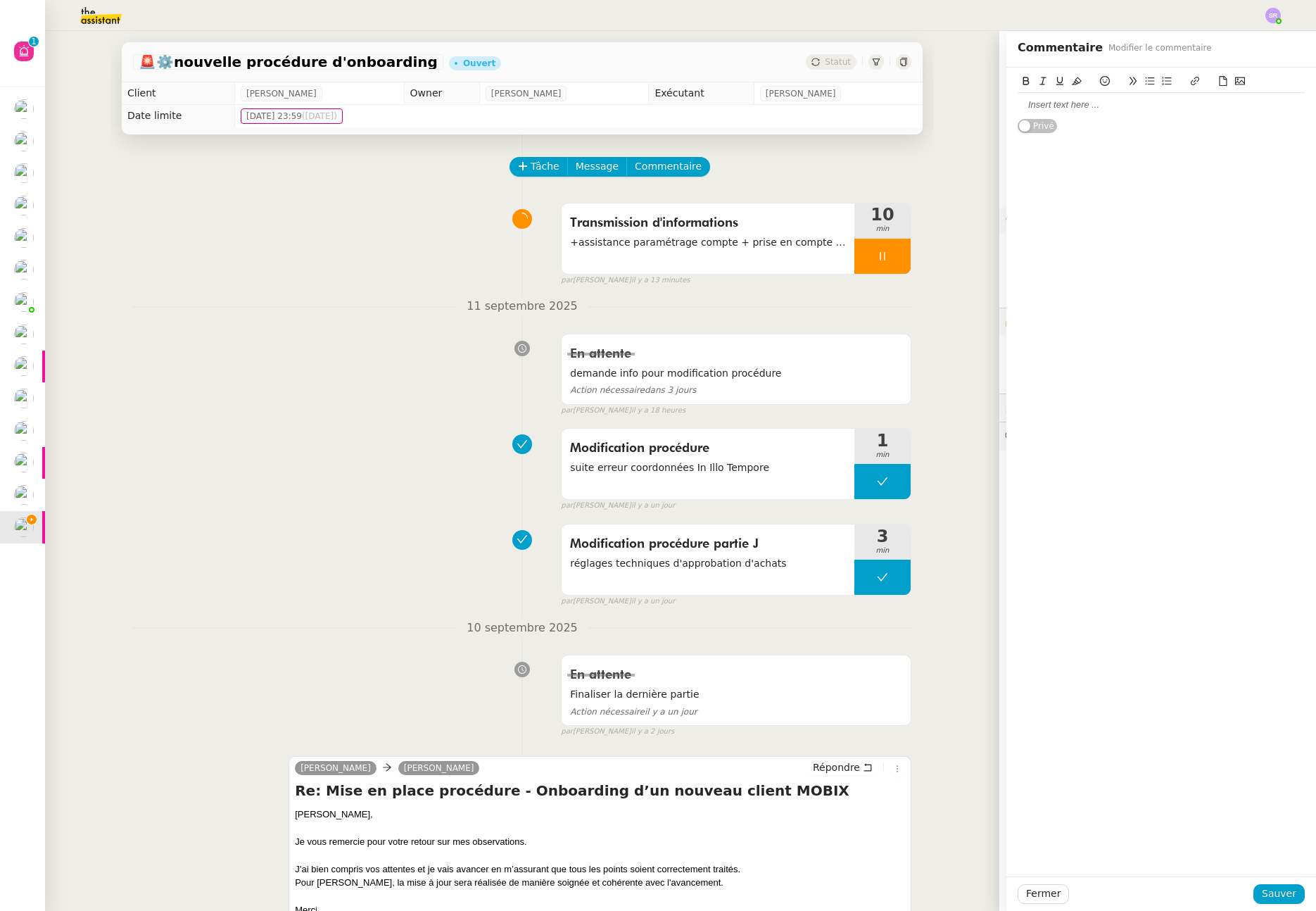
click at [1161, 107] on div at bounding box center [1161, 105] width 287 height 13
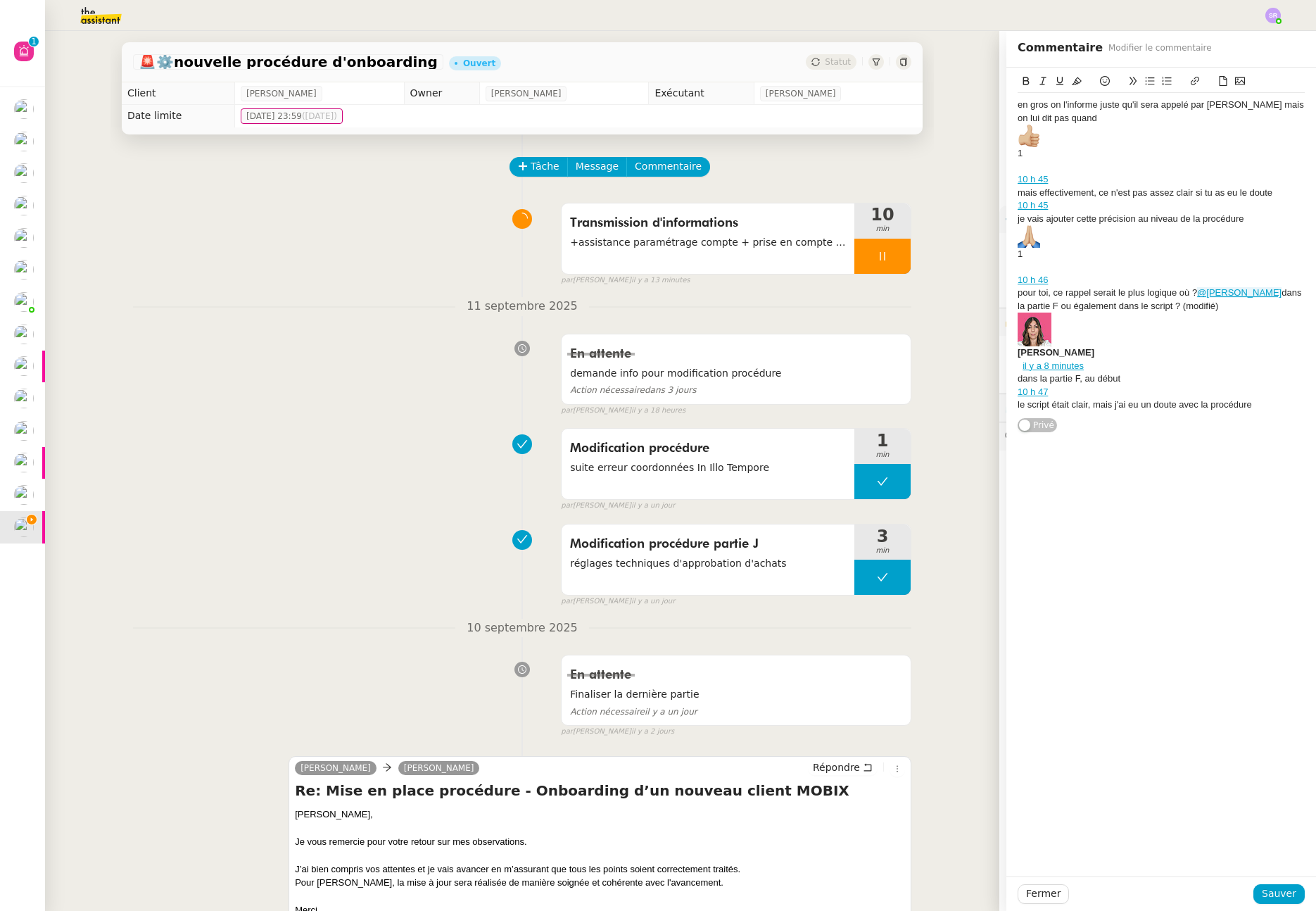
click at [1066, 151] on div "1" at bounding box center [1161, 142] width 287 height 35
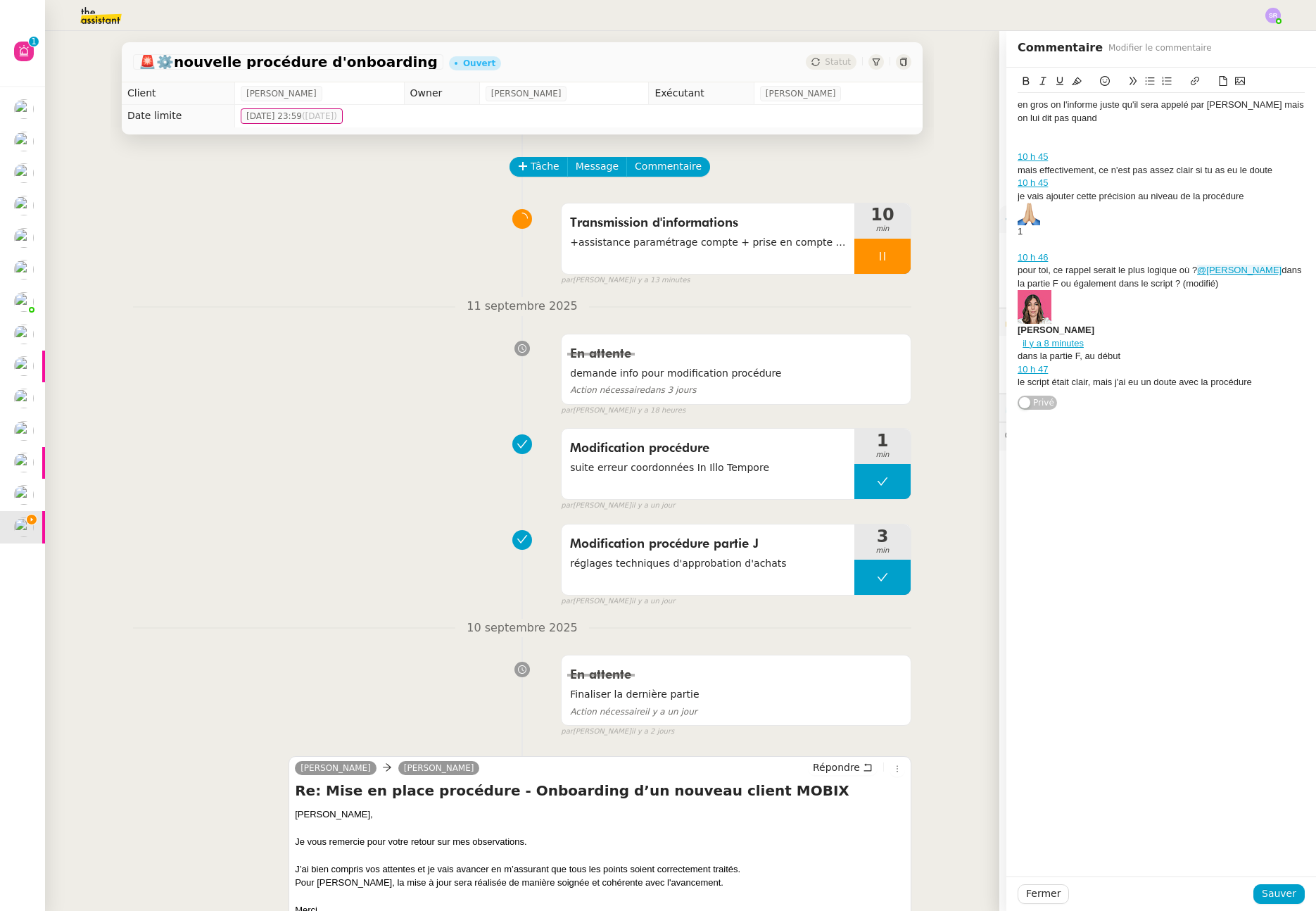
click at [1059, 154] on div "10 h 45" at bounding box center [1161, 157] width 287 height 13
drag, startPoint x: 1044, startPoint y: 154, endPoint x: 1007, endPoint y: 130, distance: 44.1
click at [1007, 130] on div "en gros on l'informe juste qu'il sera appelé par Thomas mais on lui dit pas qua…" at bounding box center [1161, 239] width 310 height 344
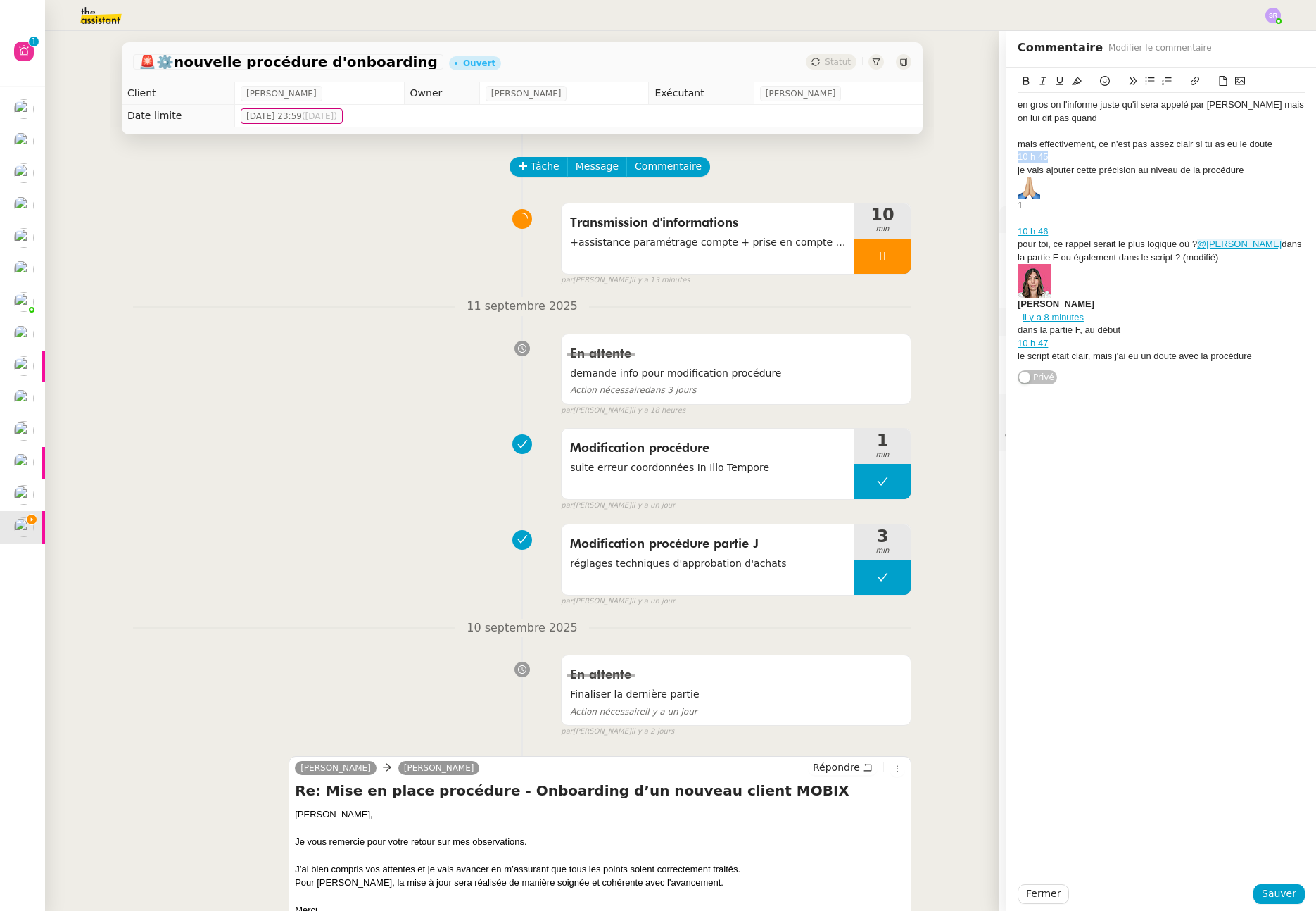
drag, startPoint x: 1053, startPoint y: 157, endPoint x: 1002, endPoint y: 157, distance: 51.0
click at [1007, 157] on div "en gros on l'informe juste qu'il sera appelé par Thomas mais on lui dit pas qua…" at bounding box center [1161, 226] width 310 height 318
drag, startPoint x: 1045, startPoint y: 215, endPoint x: 1008, endPoint y: 192, distance: 43.6
click at [1008, 192] on div "en gros on l'informe juste qu'il sera appelé par Thomas mais on lui dit pas qua…" at bounding box center [1161, 226] width 310 height 318
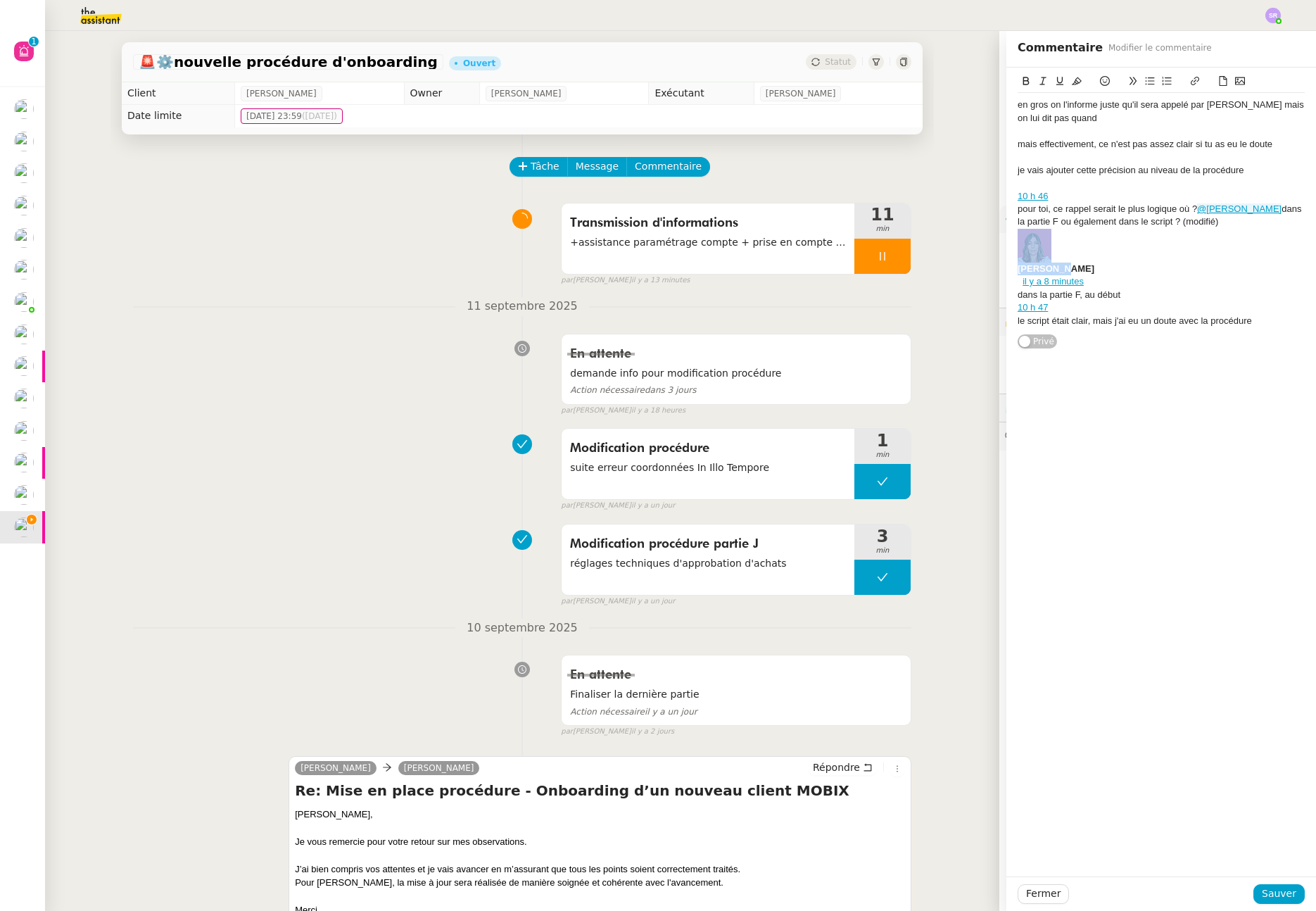
drag, startPoint x: 1068, startPoint y: 267, endPoint x: 1000, endPoint y: 237, distance: 74.3
click at [1007, 237] on div "en gros on l'informe juste qu'il sera appelé par Thomas mais on lui dit pas qua…" at bounding box center [1161, 208] width 310 height 282
drag, startPoint x: 1082, startPoint y: 251, endPoint x: 975, endPoint y: 244, distance: 107.2
click at [975, 244] on app-ticket "🚨 ⚙️nouvelle procédure d'onboarding Ouvert Statut Client Florian Parant Owner F…" at bounding box center [680, 471] width 1271 height 880
drag, startPoint x: 1061, startPoint y: 199, endPoint x: 998, endPoint y: 192, distance: 63.4
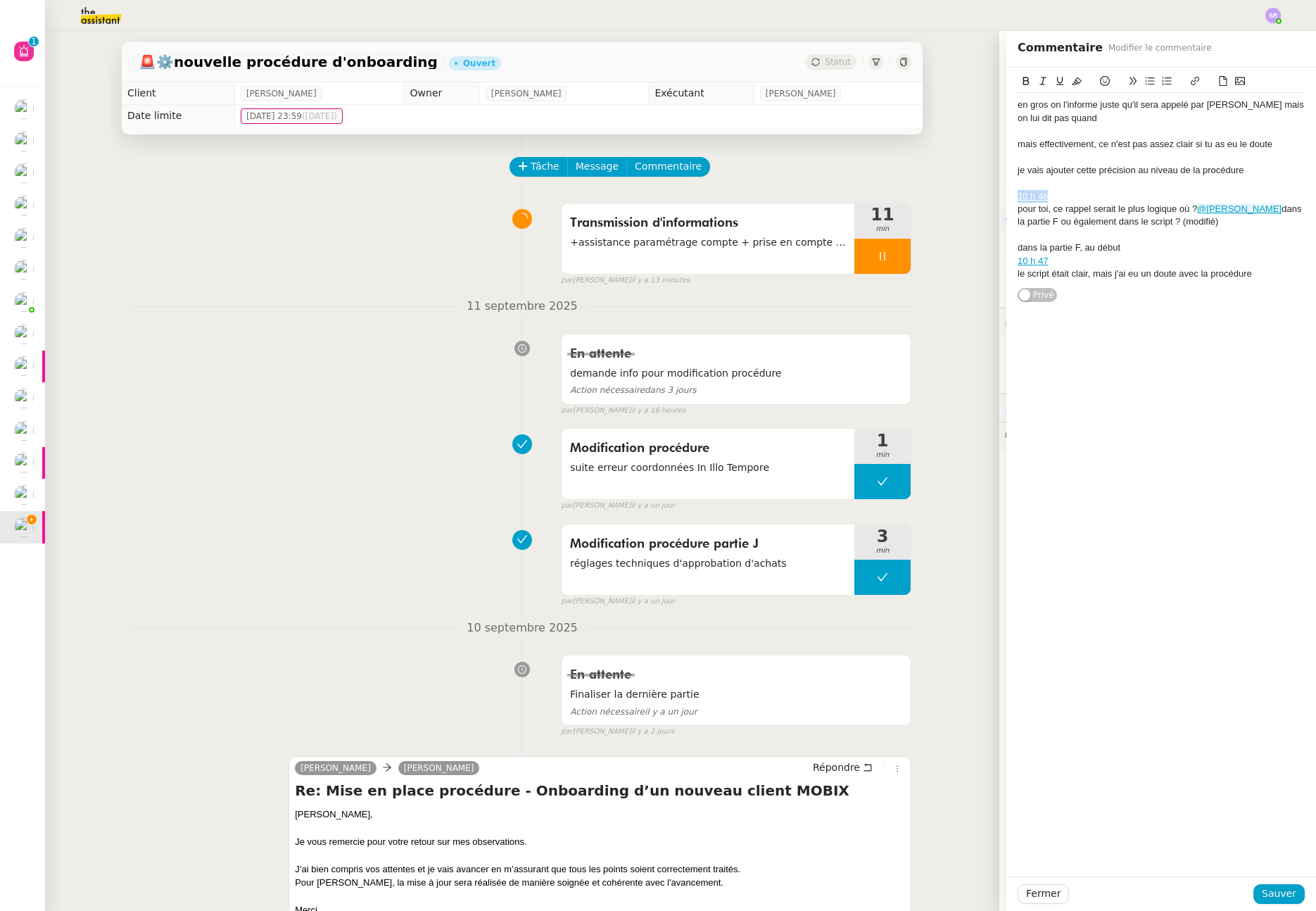
click at [998, 192] on app-ticket "🚨 ⚙️nouvelle procédure d'onboarding Ouvert Statut Client Florian Parant Owner F…" at bounding box center [680, 471] width 1271 height 880
click at [1055, 160] on div at bounding box center [1161, 157] width 287 height 13
click at [1045, 133] on div at bounding box center [1161, 131] width 287 height 13
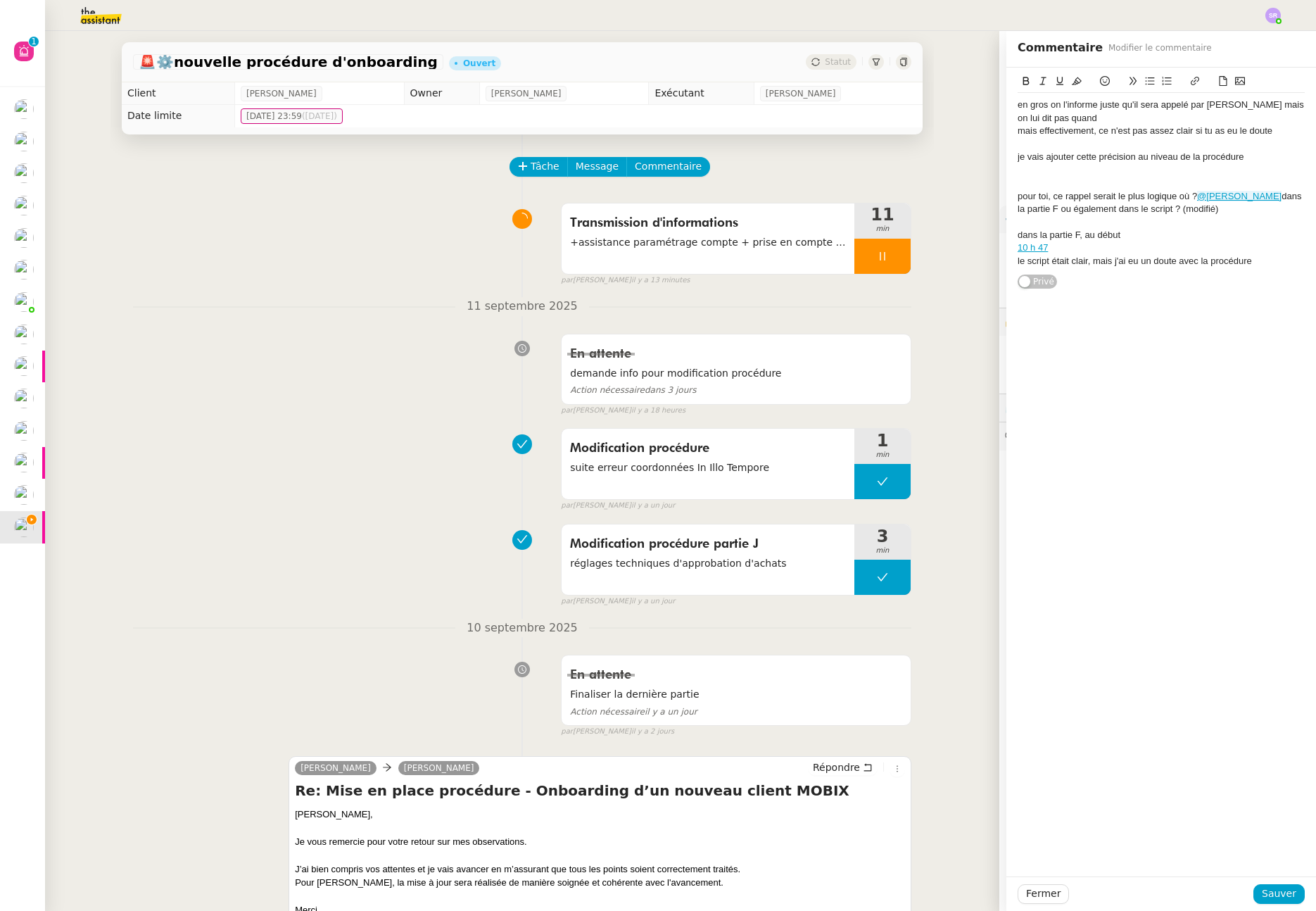
click at [1032, 147] on div at bounding box center [1161, 145] width 287 height 13
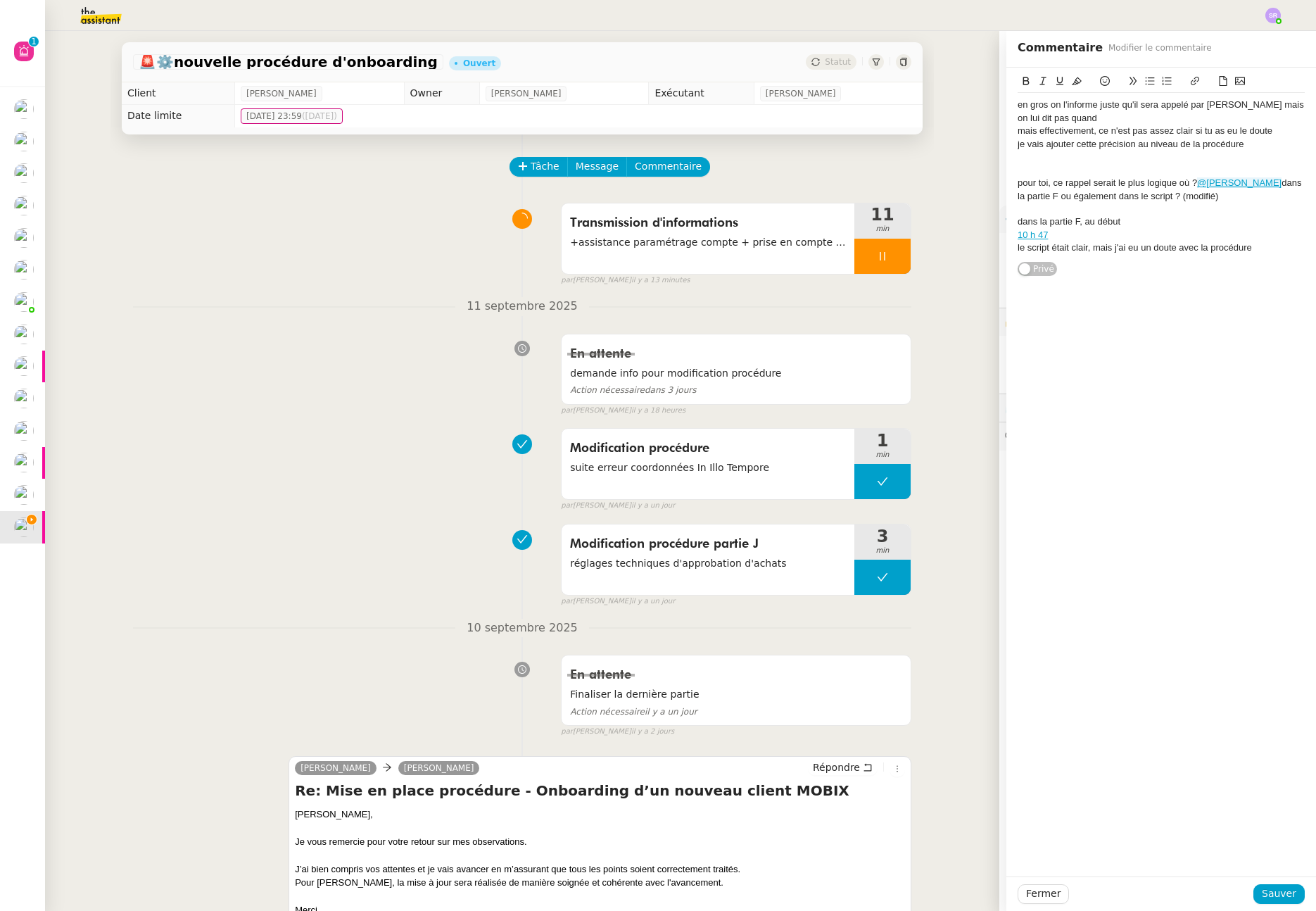
click at [1039, 170] on div at bounding box center [1161, 171] width 287 height 13
click at [1049, 197] on div at bounding box center [1161, 197] width 287 height 13
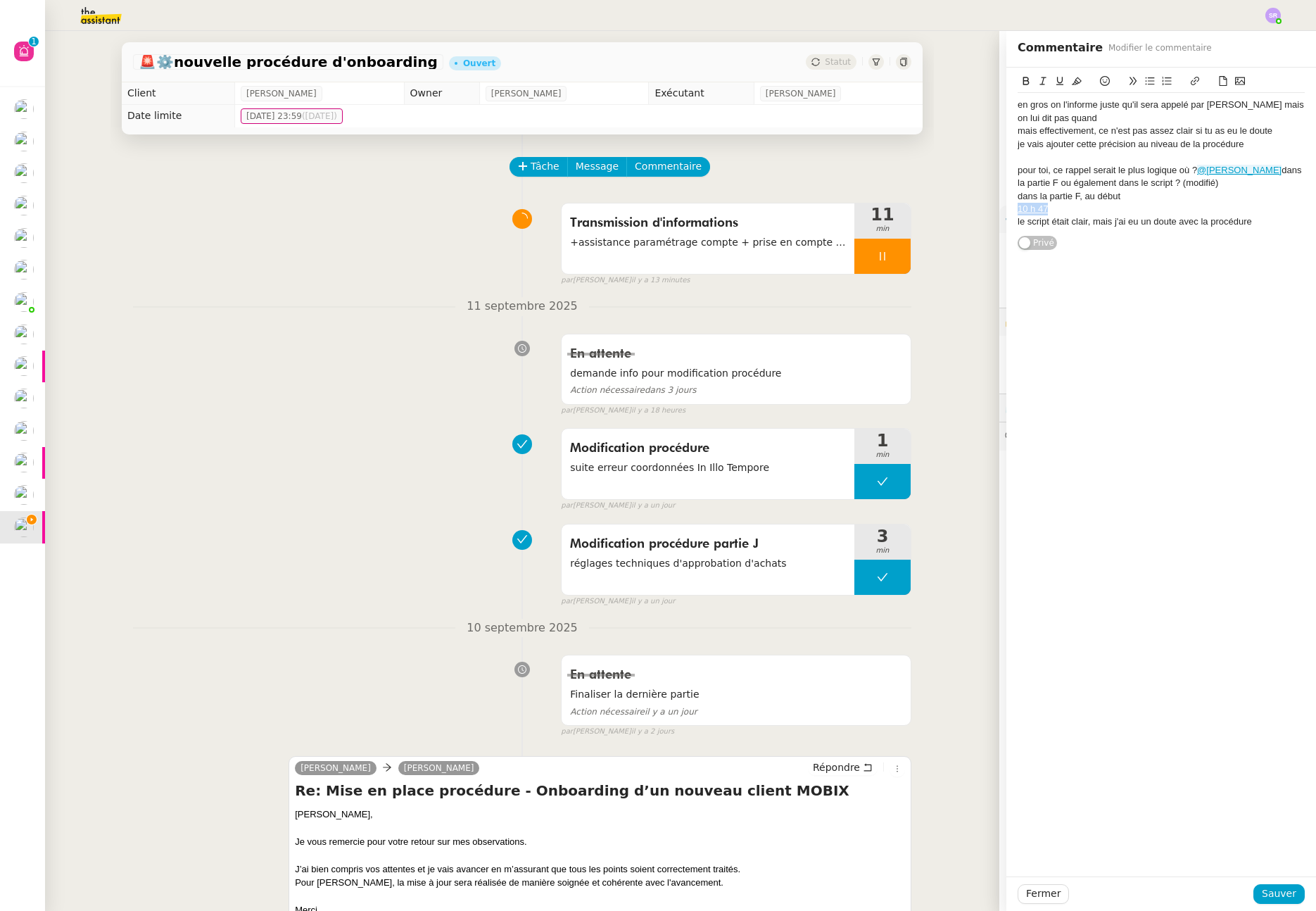
drag, startPoint x: 954, startPoint y: 206, endPoint x: 946, endPoint y: 206, distance: 8.0
click at [946, 206] on app-ticket "🚨 ⚙️nouvelle procédure d'onboarding Ouvert Statut Client Florian Parant Owner F…" at bounding box center [680, 471] width 1271 height 880
click at [1277, 898] on span "Sauver" at bounding box center [1279, 894] width 34 height 16
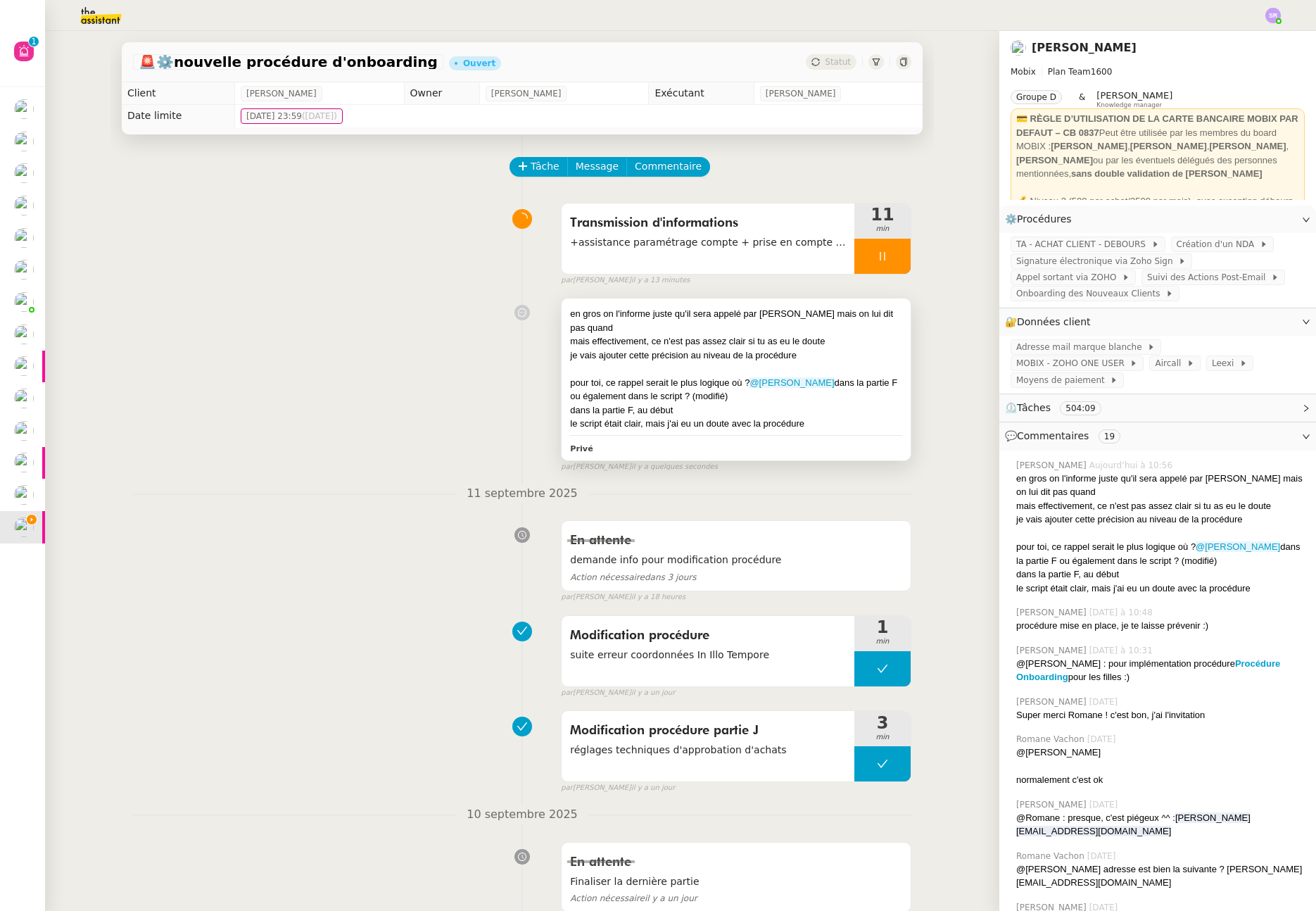
click at [854, 348] on div "je vais ajouter cette précision au niveau de la procédure" at bounding box center [737, 355] width 332 height 14
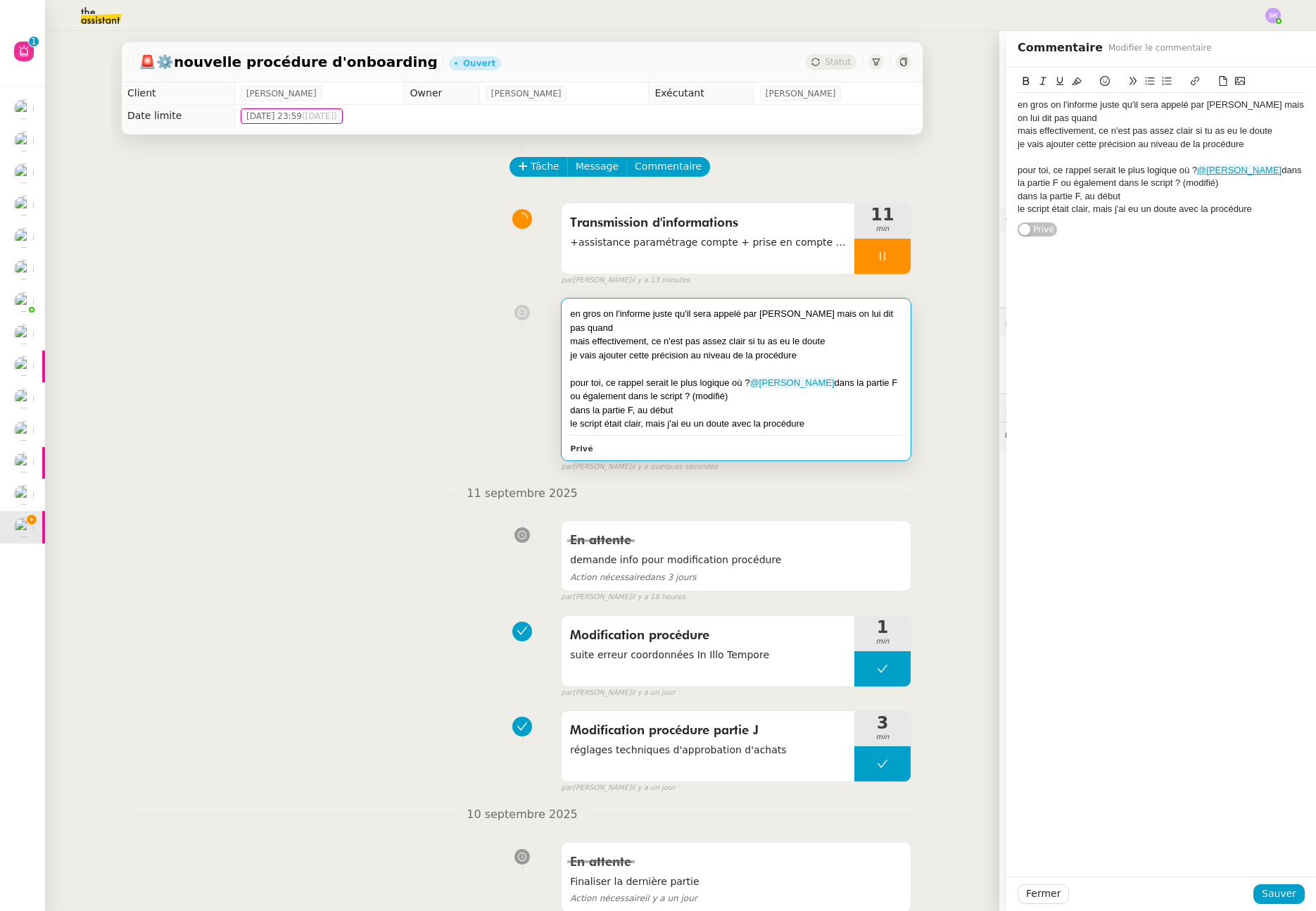
click at [1263, 142] on div "je vais ajouter cette précision au niveau de la procédure" at bounding box center [1161, 145] width 287 height 13
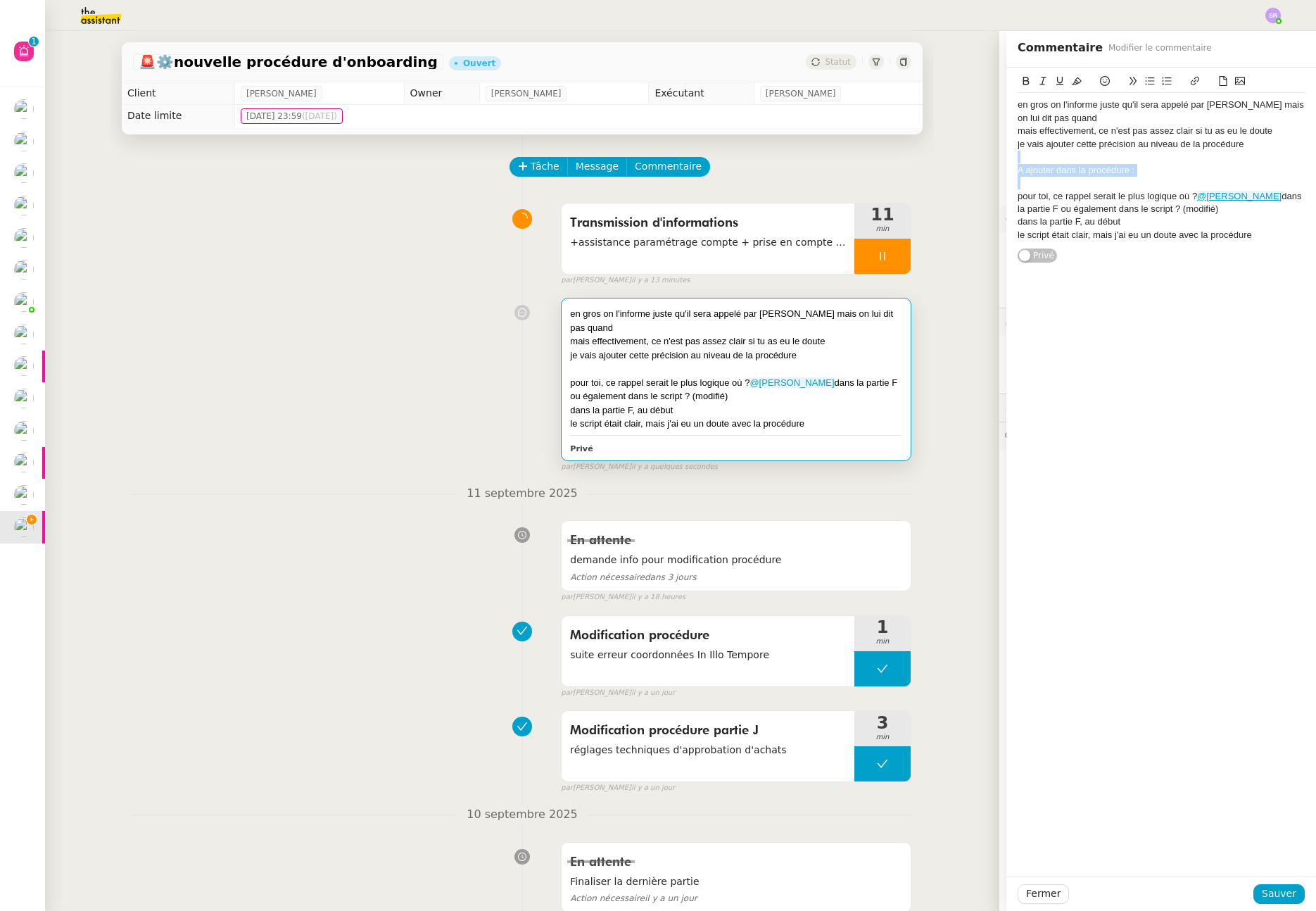
drag, startPoint x: 1165, startPoint y: 177, endPoint x: 1003, endPoint y: 162, distance: 162.7
click at [1007, 162] on div "en gros on l'informe juste qu'il sera appelé par Thomas mais on lui dit pas qua…" at bounding box center [1161, 165] width 310 height 196
click at [1049, 177] on div at bounding box center [1161, 183] width 287 height 13
drag, startPoint x: 1154, startPoint y: 173, endPoint x: 978, endPoint y: 167, distance: 176.1
click at [978, 167] on app-ticket "🚨 ⚙️nouvelle procédure d'onboarding Ouvert Statut Client Florian Parant Owner F…" at bounding box center [680, 471] width 1271 height 880
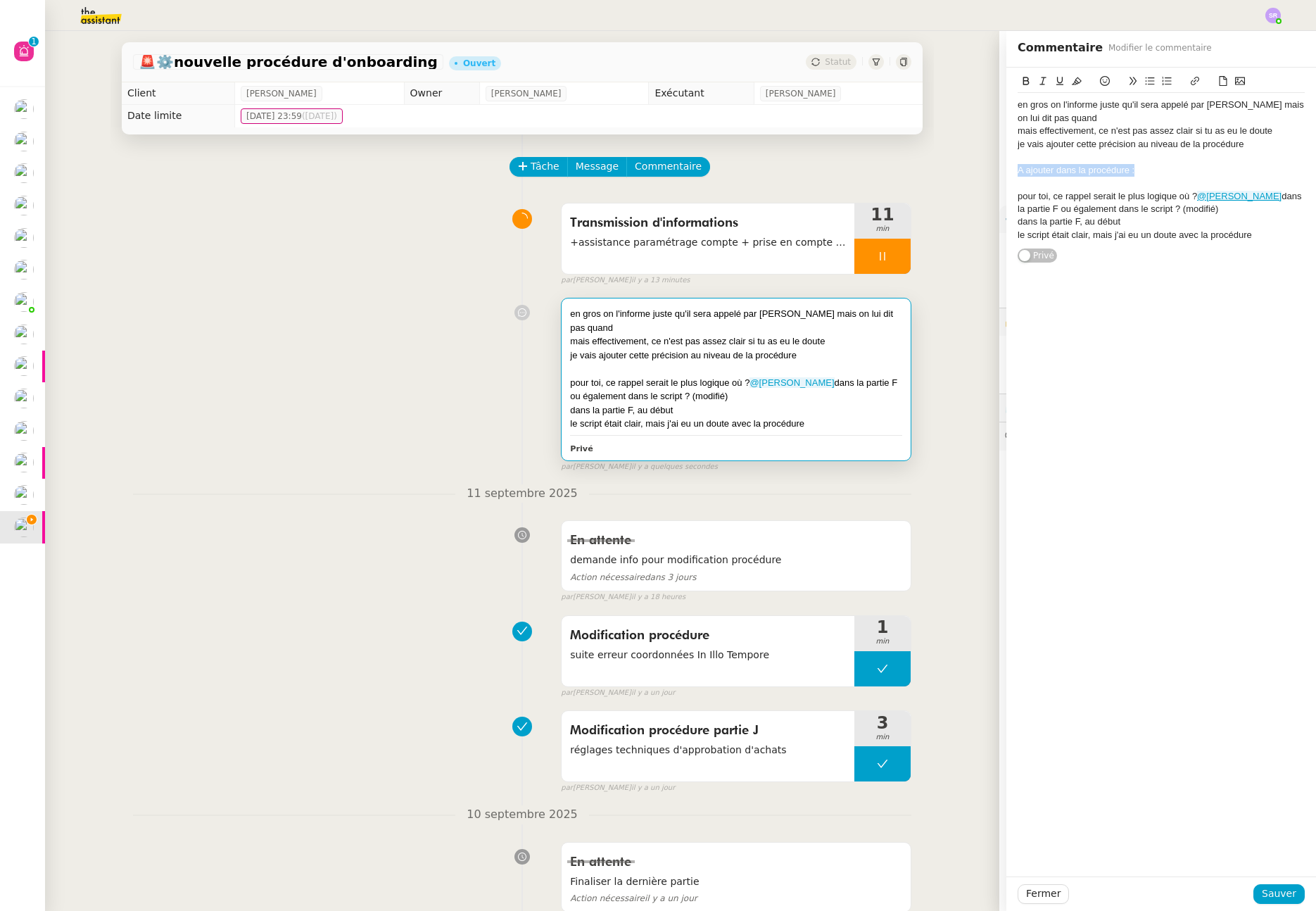
click at [1021, 81] on icon at bounding box center [1026, 81] width 10 height 10
click at [1271, 893] on span "Sauver" at bounding box center [1279, 894] width 34 height 16
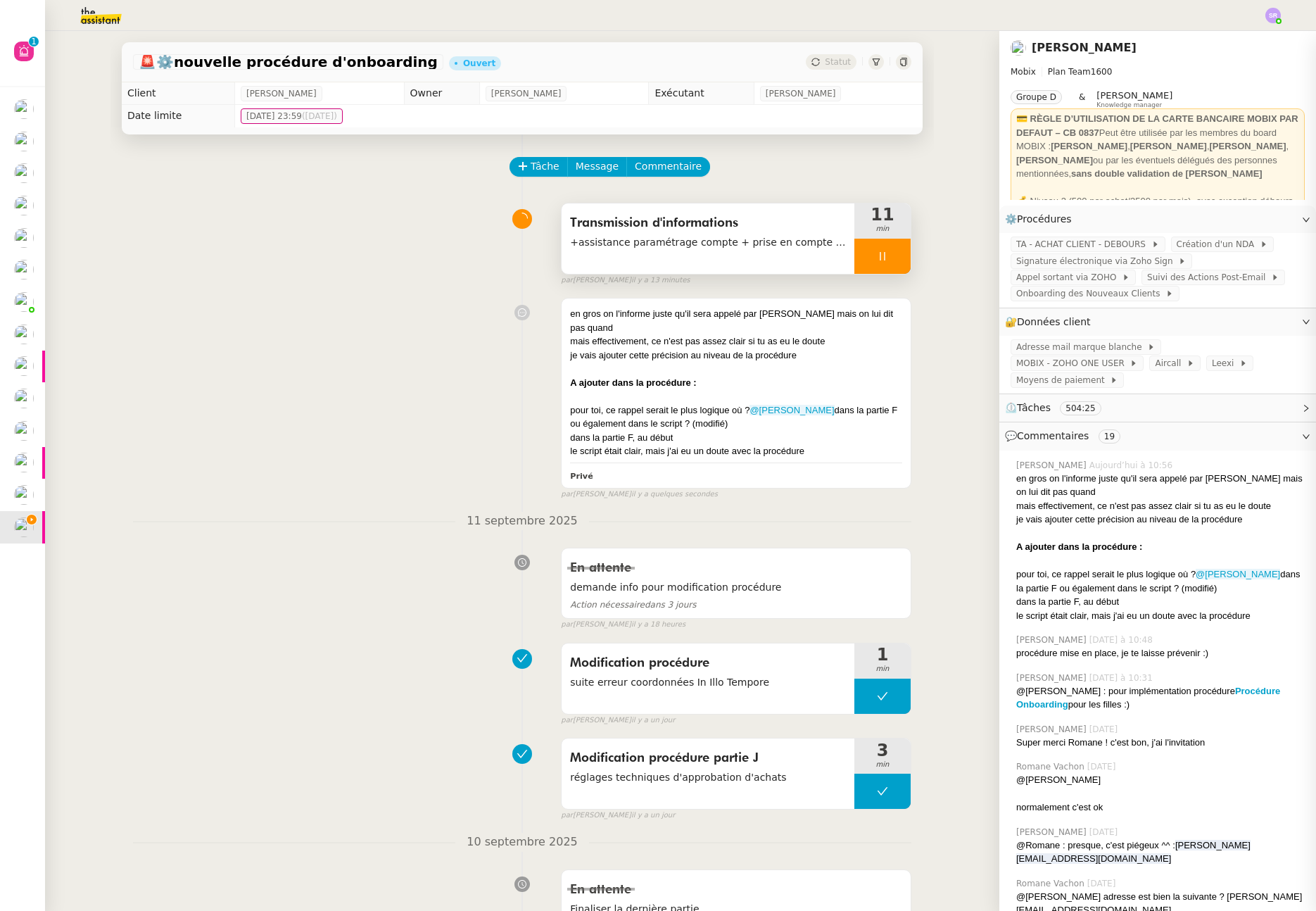
click at [881, 265] on div at bounding box center [882, 256] width 56 height 35
click at [900, 264] on button at bounding box center [897, 256] width 28 height 35
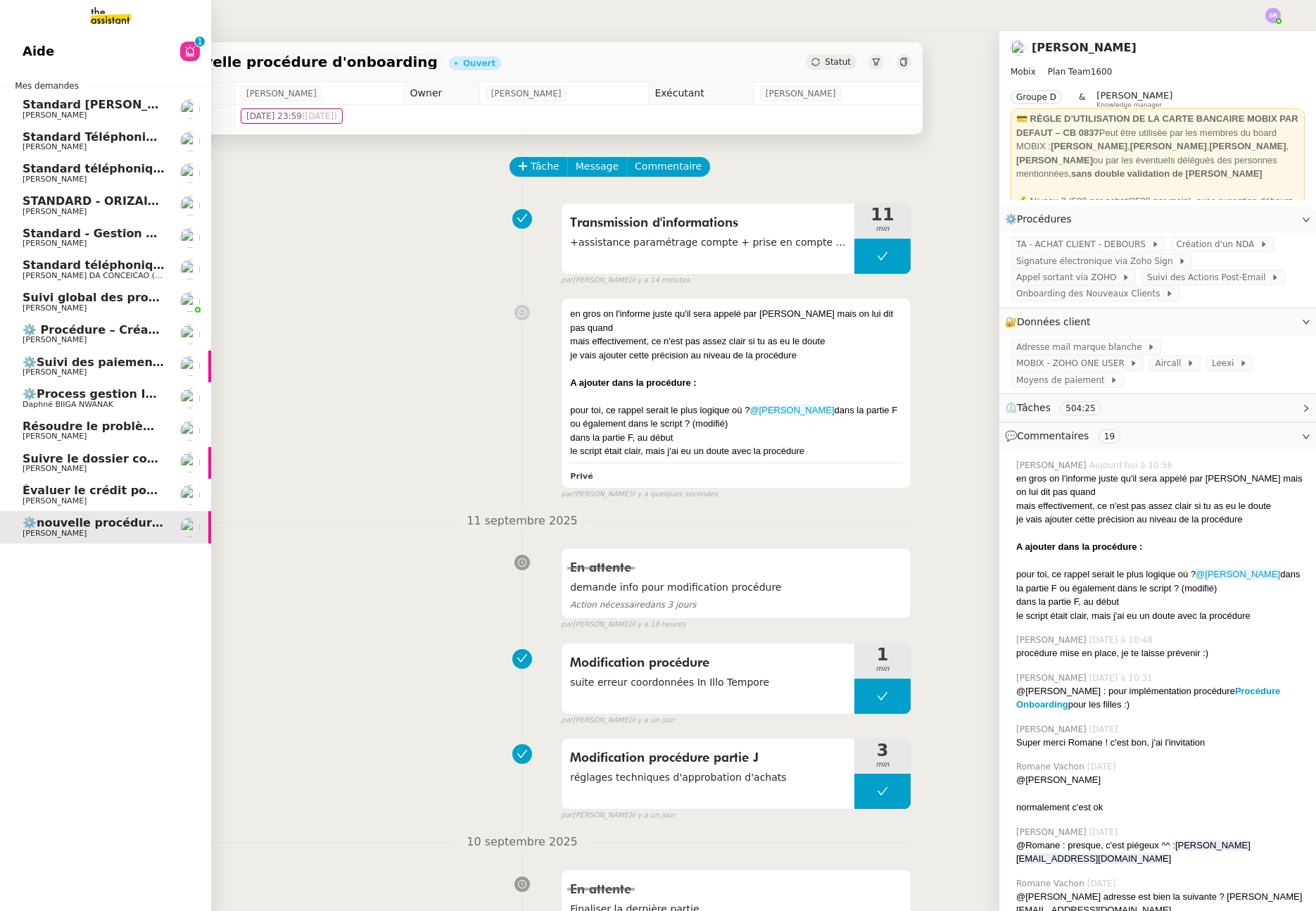
click at [120, 497] on span "[PERSON_NAME]" at bounding box center [94, 501] width 142 height 8
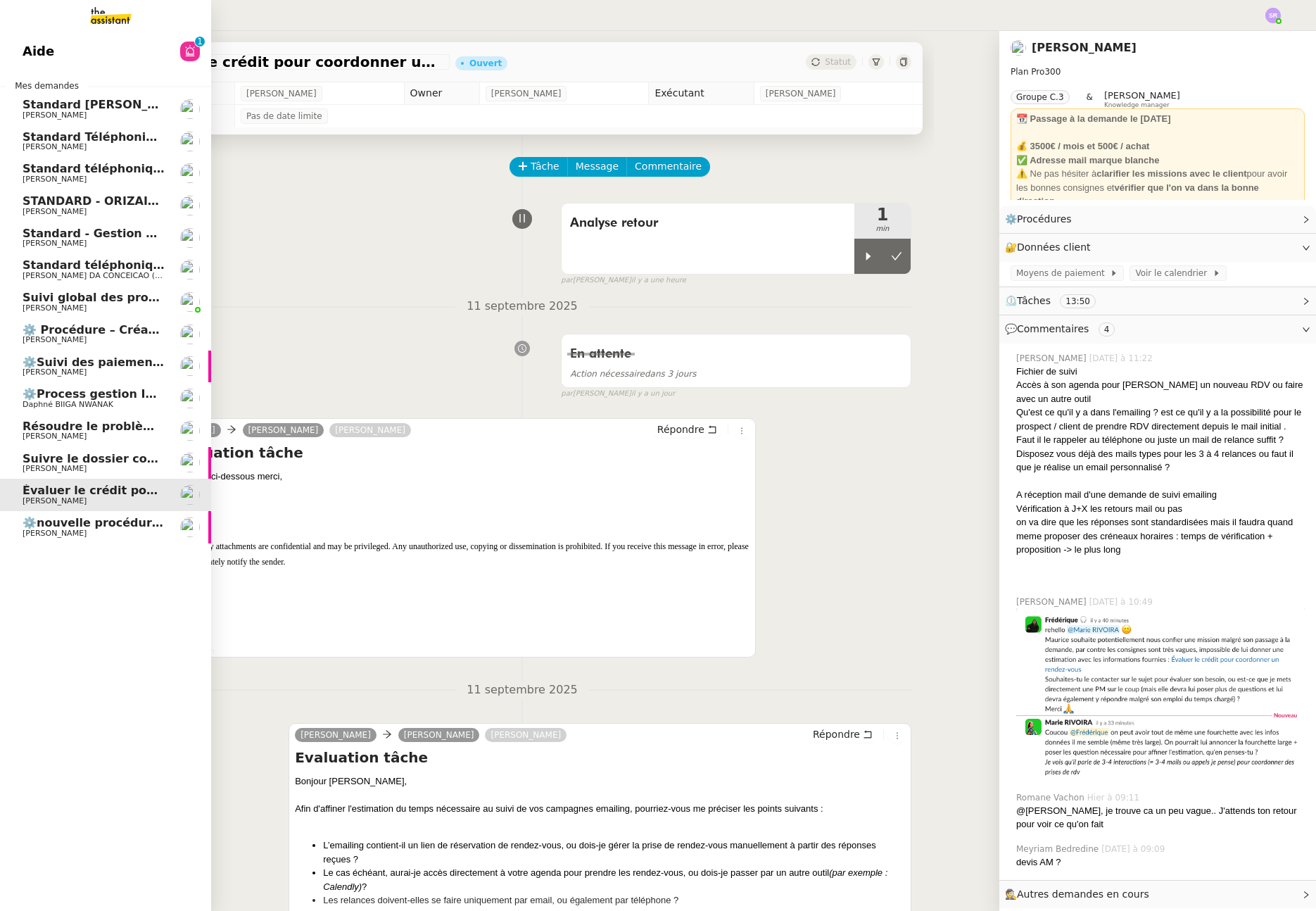
click at [128, 458] on span "Suivre le dossier comptable de Party'z" at bounding box center [145, 458] width 244 height 13
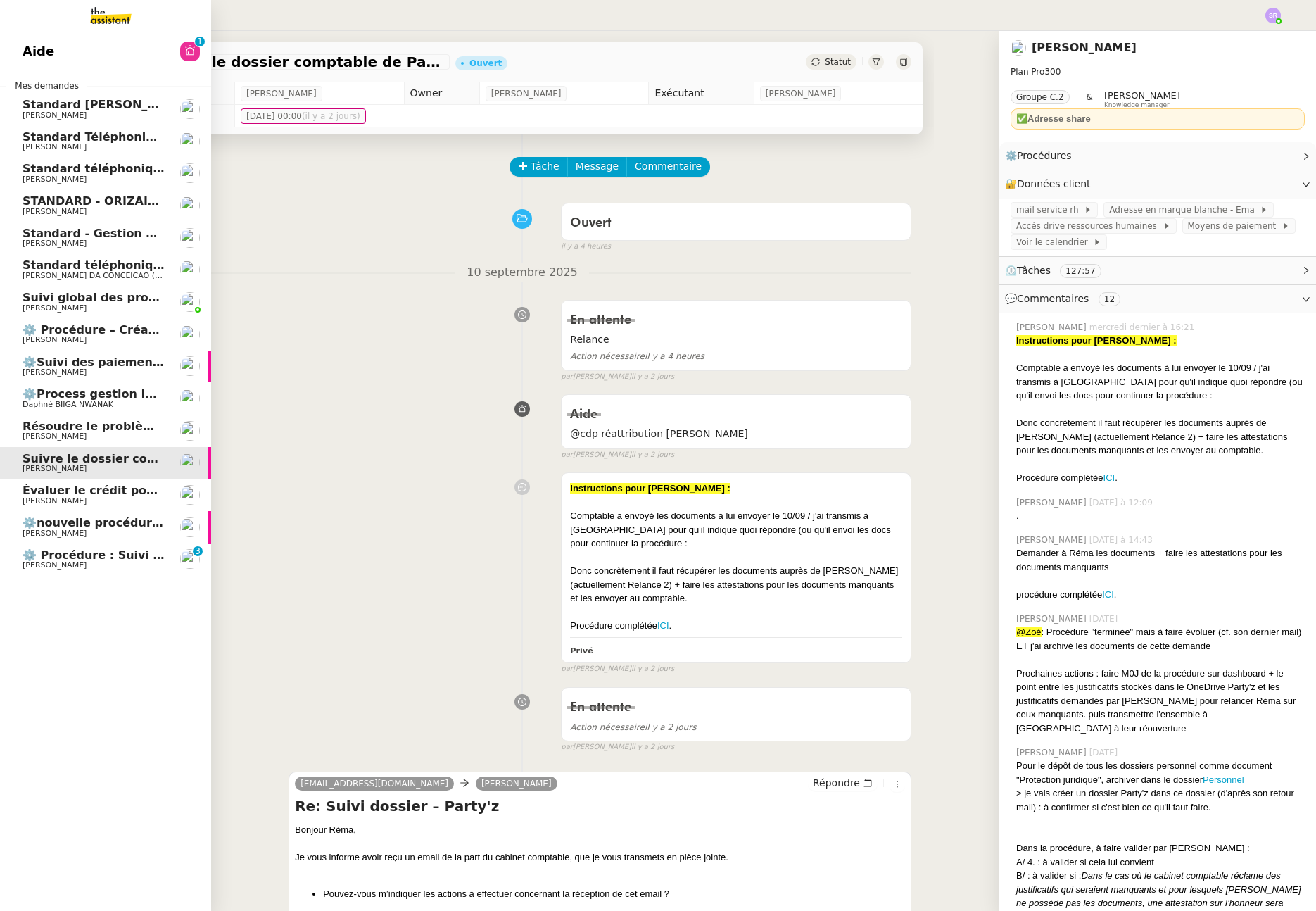
click at [26, 528] on span "⚙️nouvelle procédure d'onboarding" at bounding box center [135, 523] width 225 height 13
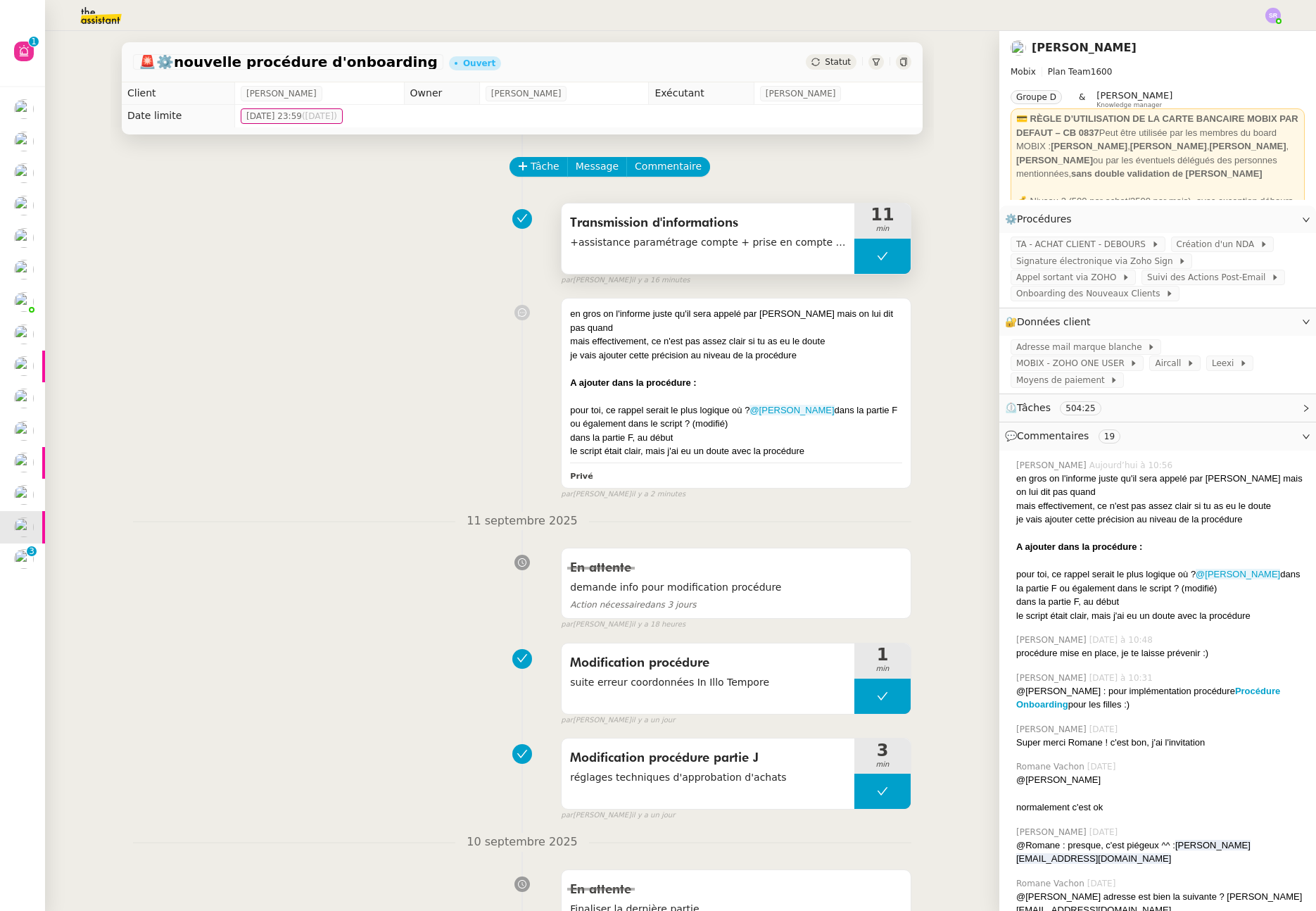
click at [869, 256] on button at bounding box center [882, 256] width 56 height 35
click at [861, 259] on button at bounding box center [882, 256] width 56 height 35
click at [863, 261] on icon at bounding box center [868, 256] width 11 height 11
click at [883, 249] on div at bounding box center [882, 256] width 56 height 35
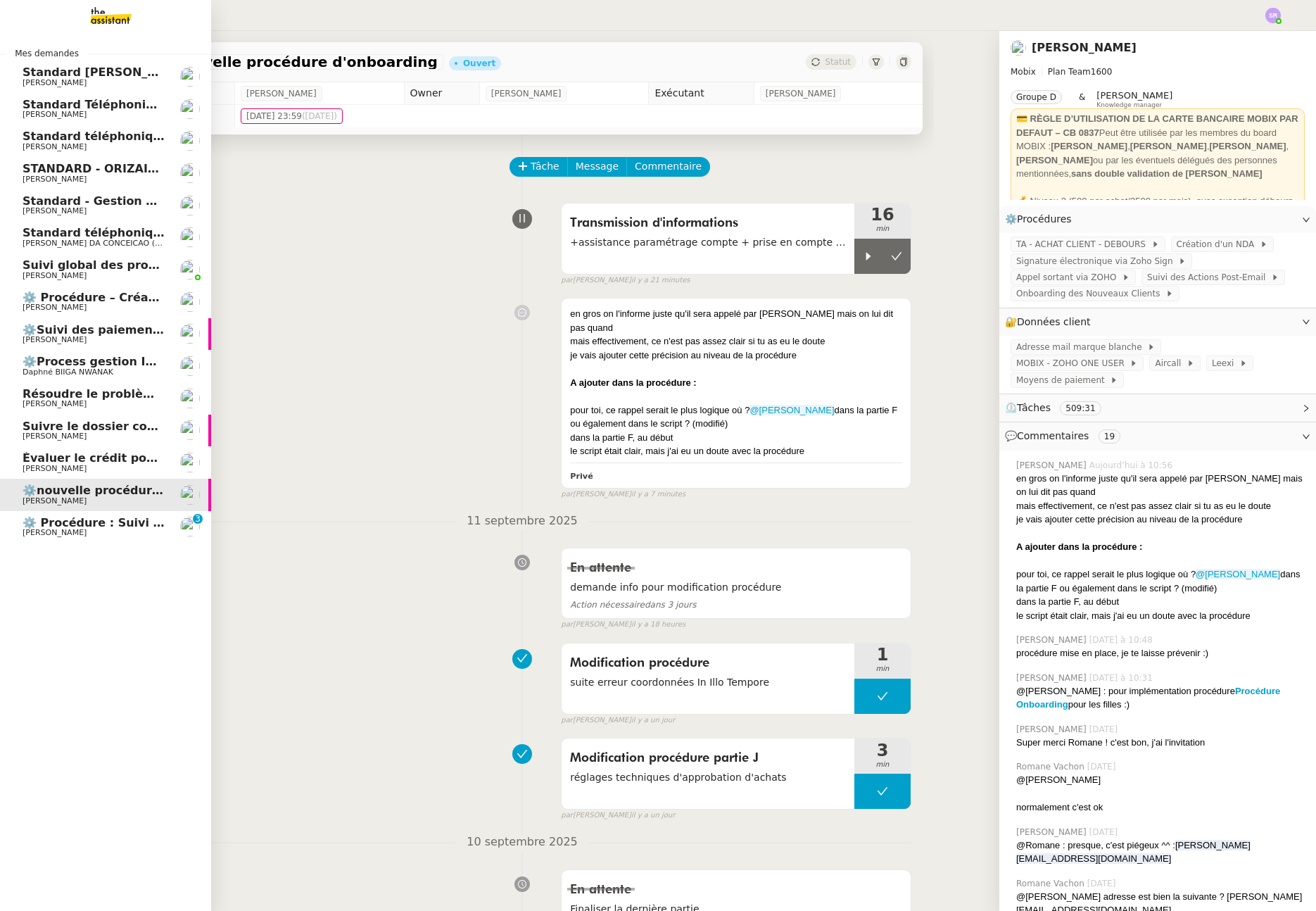
click at [34, 524] on span "⚙️ Procédure : Suivi des alternants - dynamique" at bounding box center [175, 523] width 305 height 13
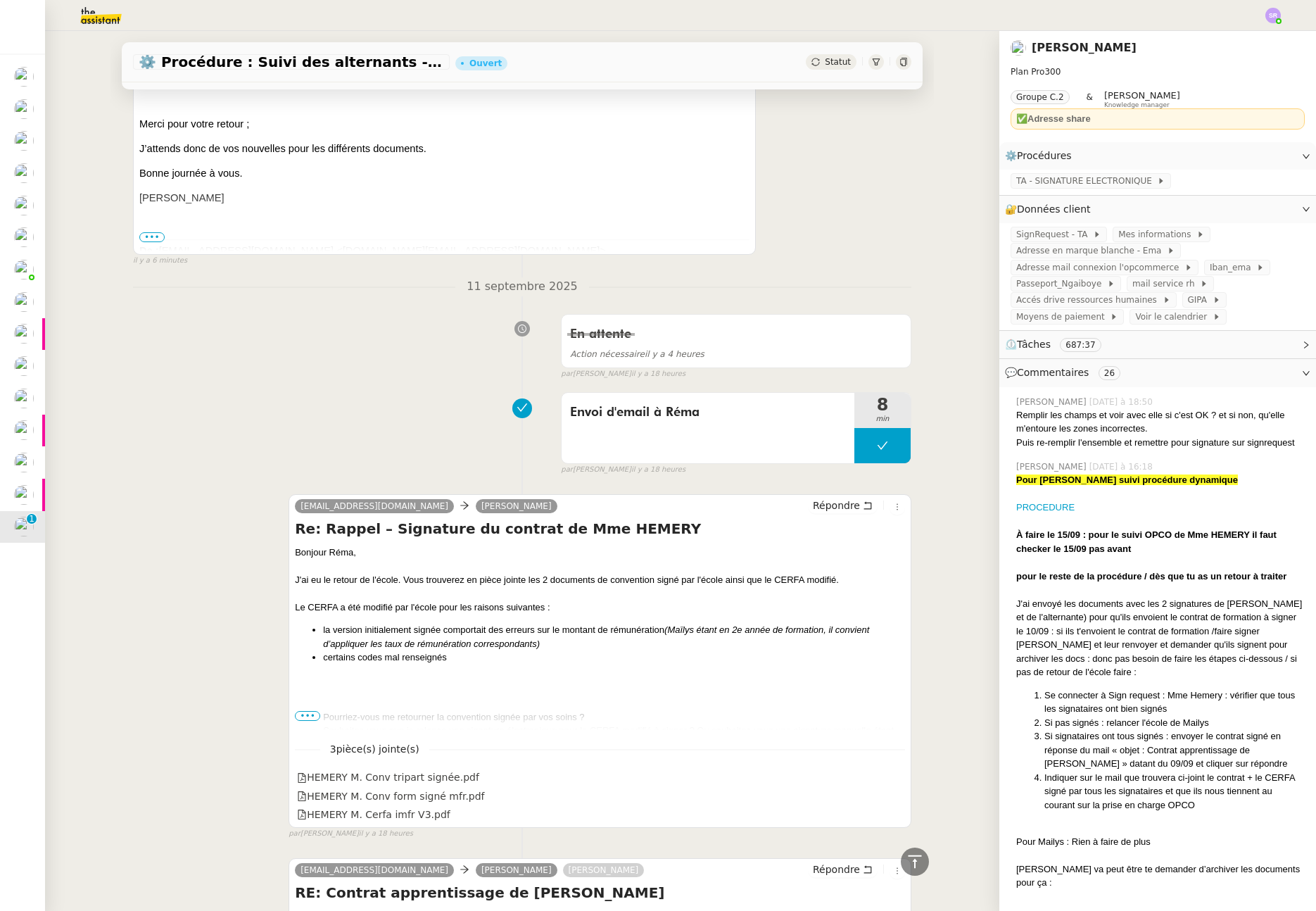
scroll to position [359, 0]
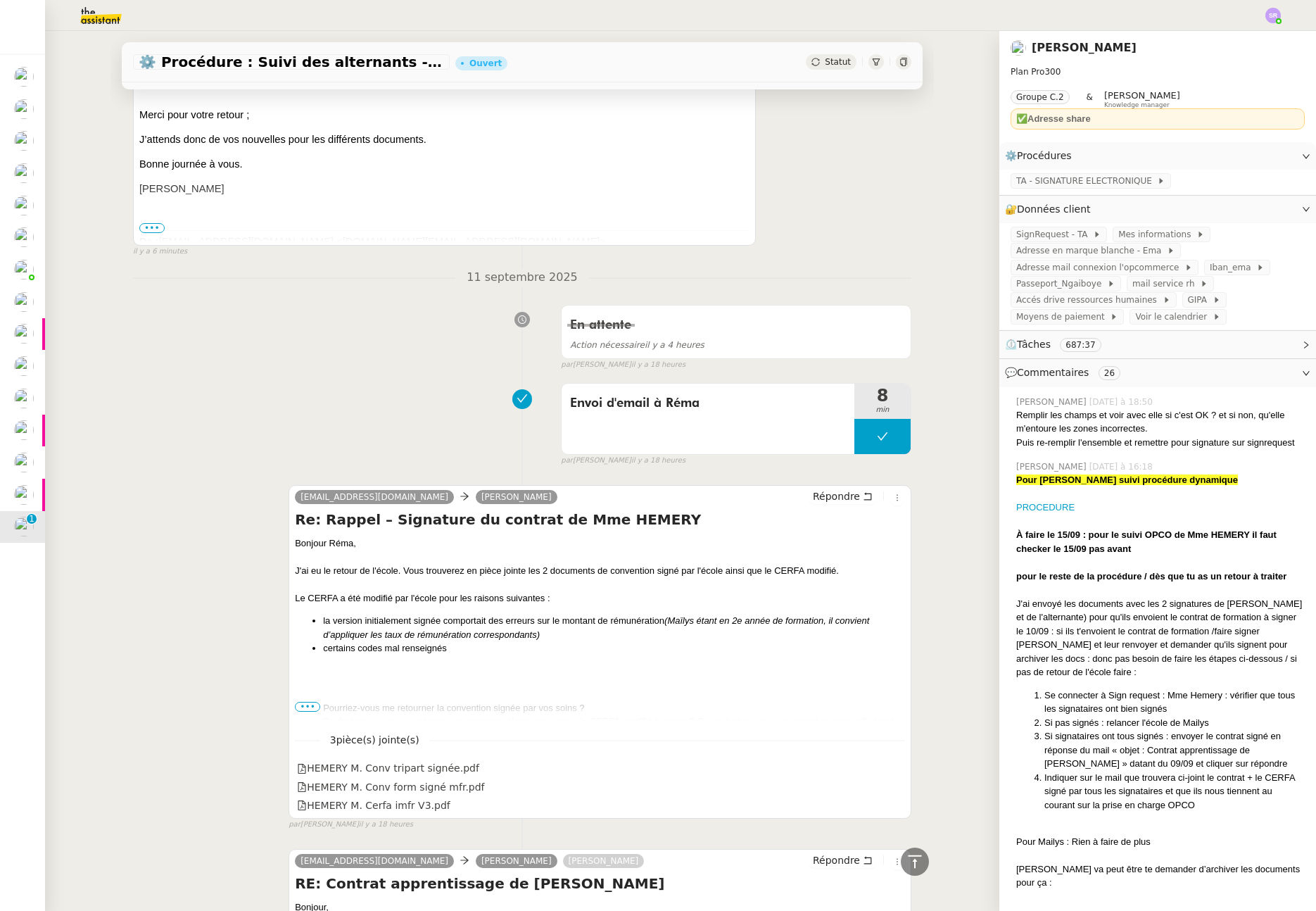
click at [304, 706] on span "•••" at bounding box center [307, 707] width 25 height 10
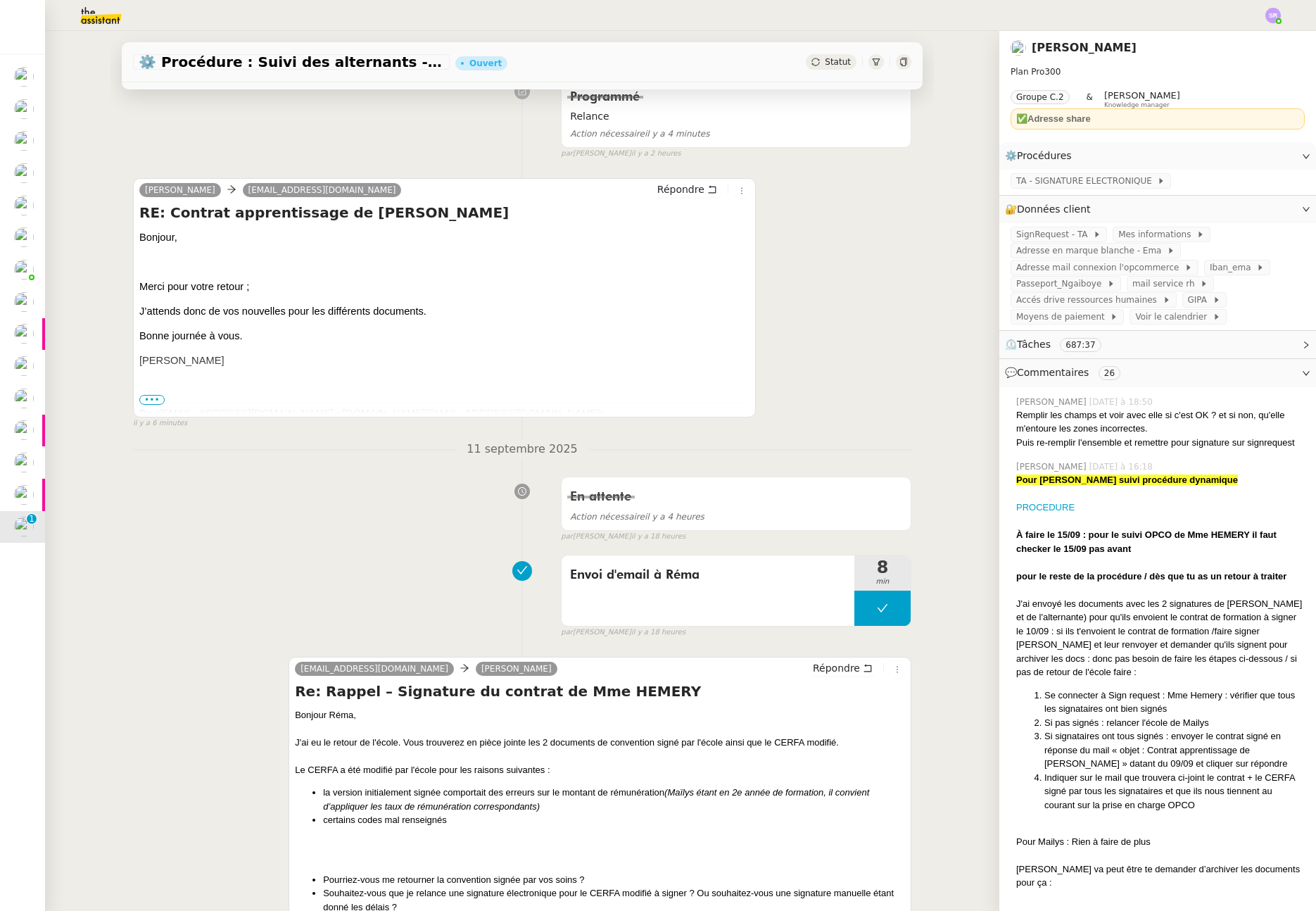
scroll to position [132, 0]
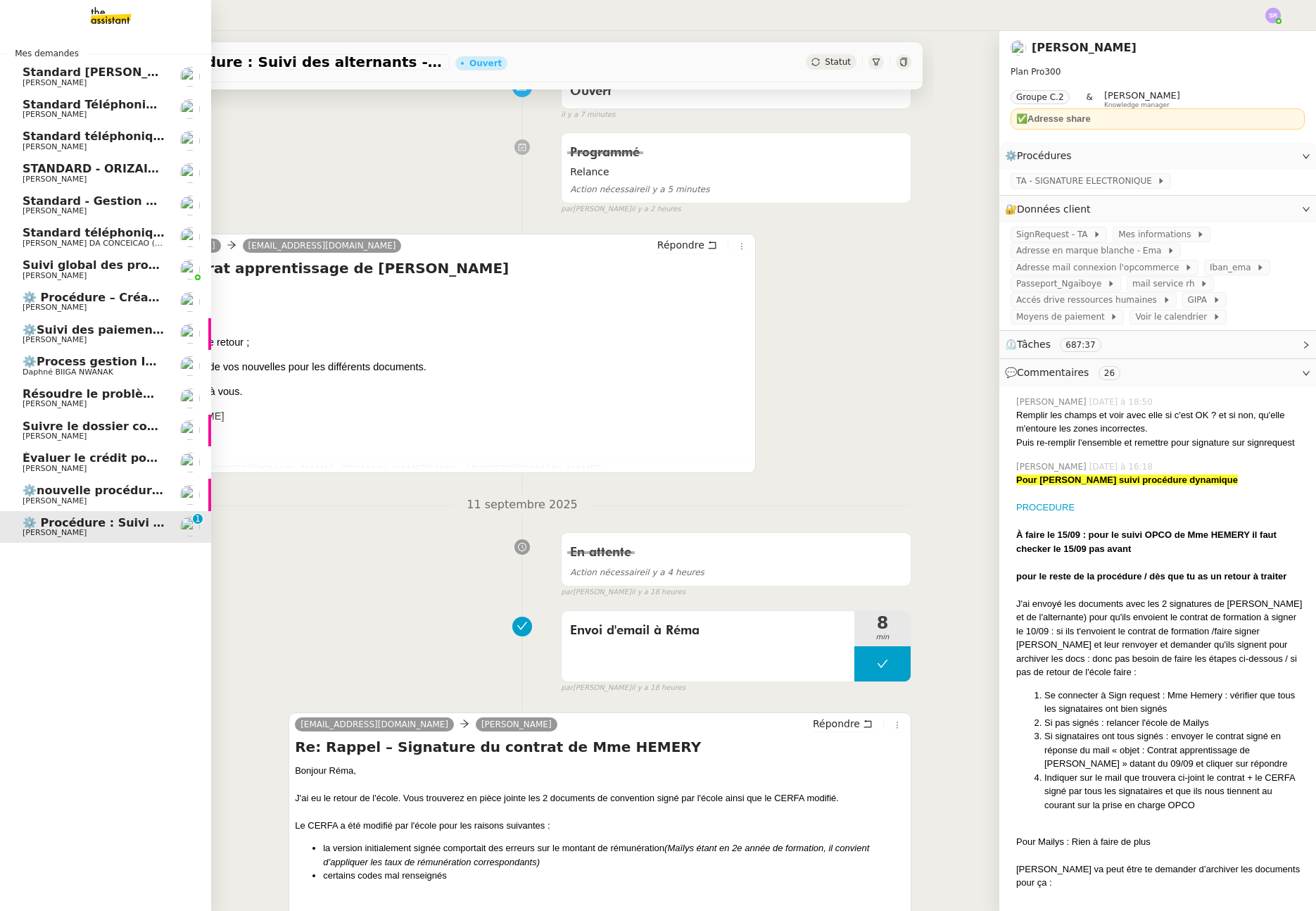
click at [28, 135] on span "Standard téléphonique - septembre 2025" at bounding box center [154, 136] width 263 height 13
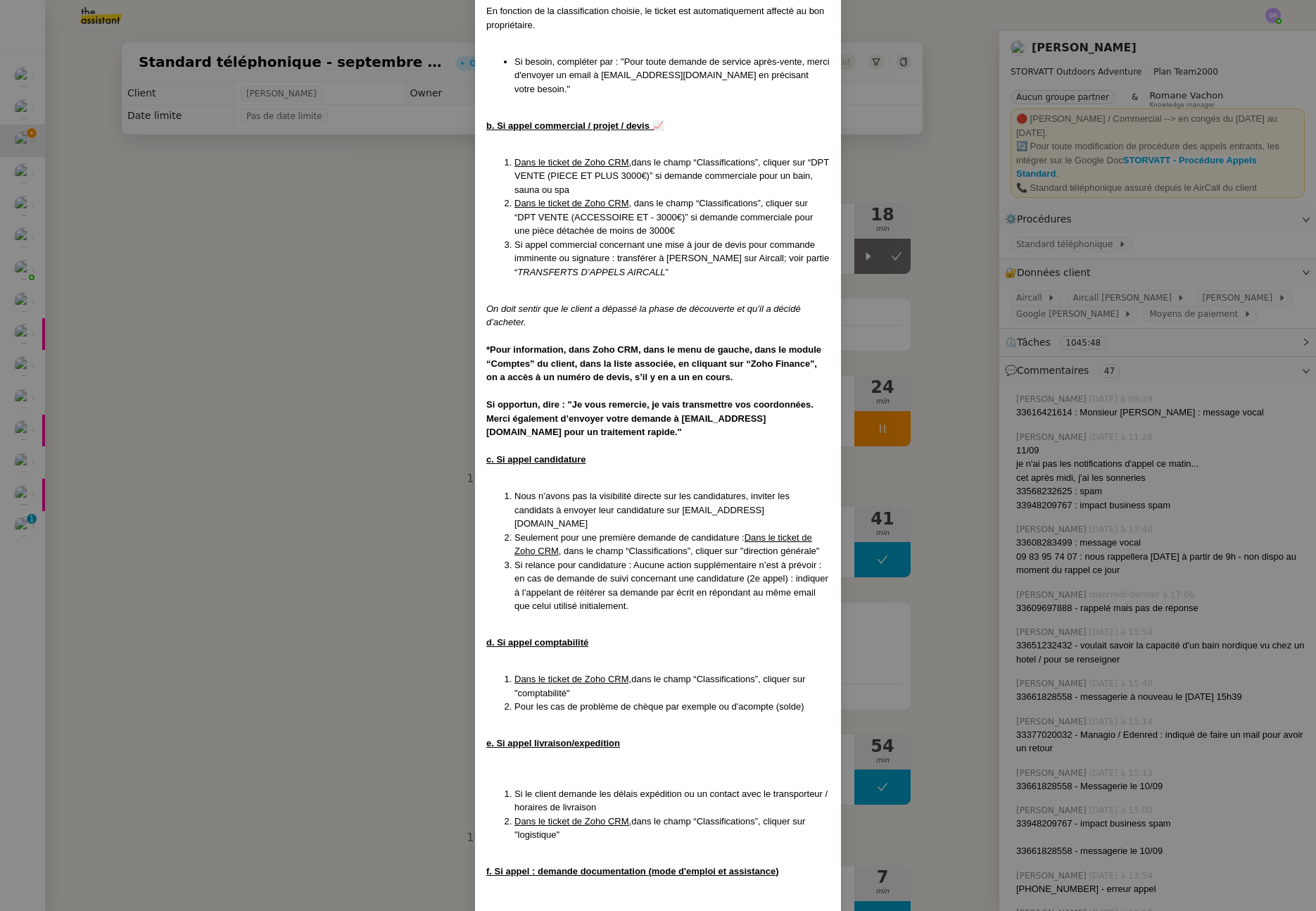
scroll to position [2787, 0]
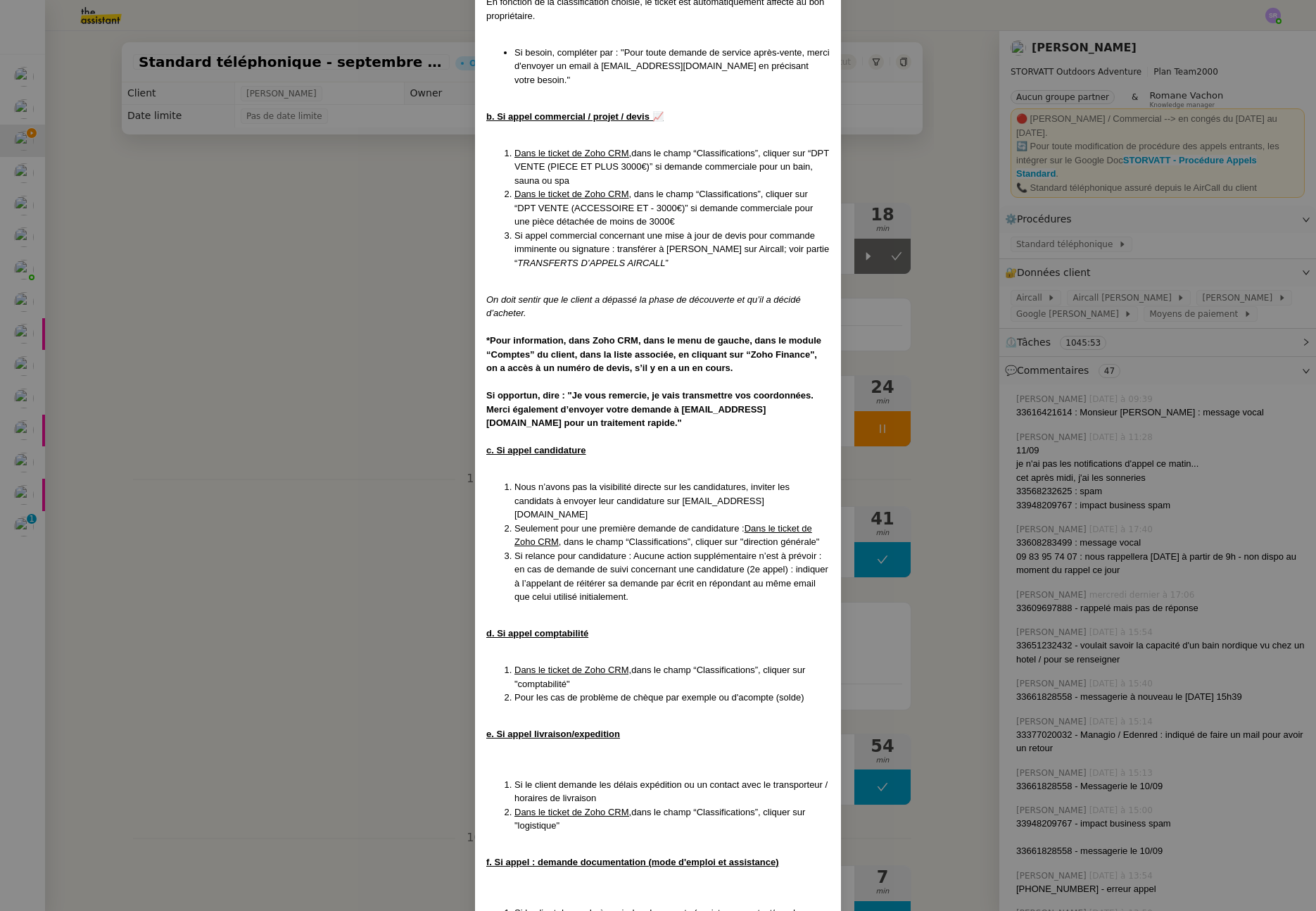
click at [688, 480] on li "Nous n’avons pas la visibilité directe sur les candidatures, inviter les candid…" at bounding box center [671, 501] width 315 height 42
click at [697, 480] on li "Nous n’avons pas la visibilité directe sur les candidatures, inviter les candid…" at bounding box center [671, 501] width 315 height 42
click at [671, 550] on li "Si relance pour candidature : Aucune action supplémentaire n’est à prévoir : en…" at bounding box center [671, 576] width 315 height 55
click at [387, 388] on nz-modal-container "MAJ le [DATE] Contexte : Le client souhaite que nous réceptionnions les appels …" at bounding box center [658, 455] width 1316 height 911
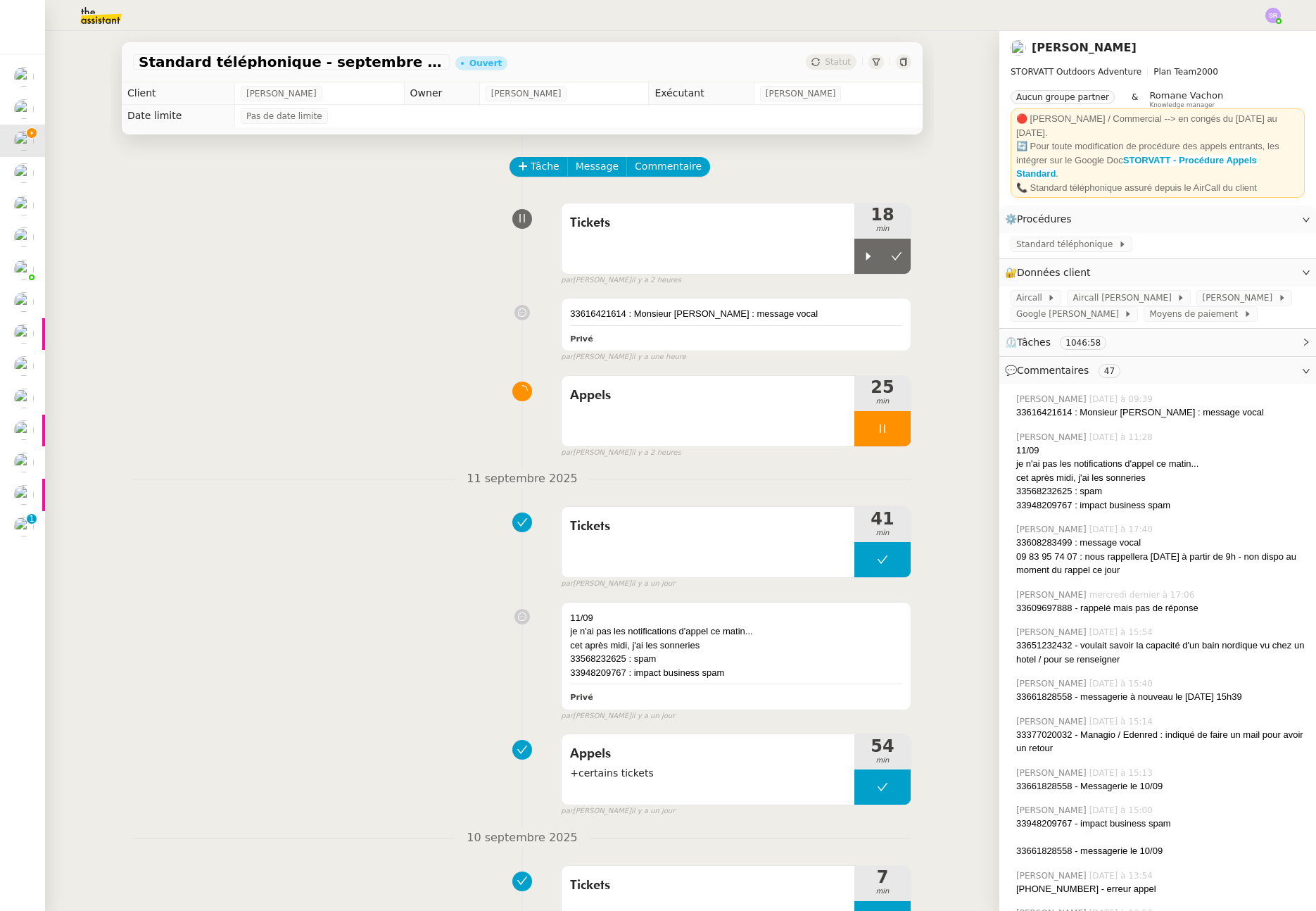
click at [387, 388] on nz-modal-container "MAJ le [DATE] Contexte : Le client souhaite que nous réceptionnions les appels …" at bounding box center [658, 455] width 1316 height 911
click at [780, 321] on div "33616421614 : Monsieur [PERSON_NAME] : message vocal" at bounding box center [737, 313] width 332 height 14
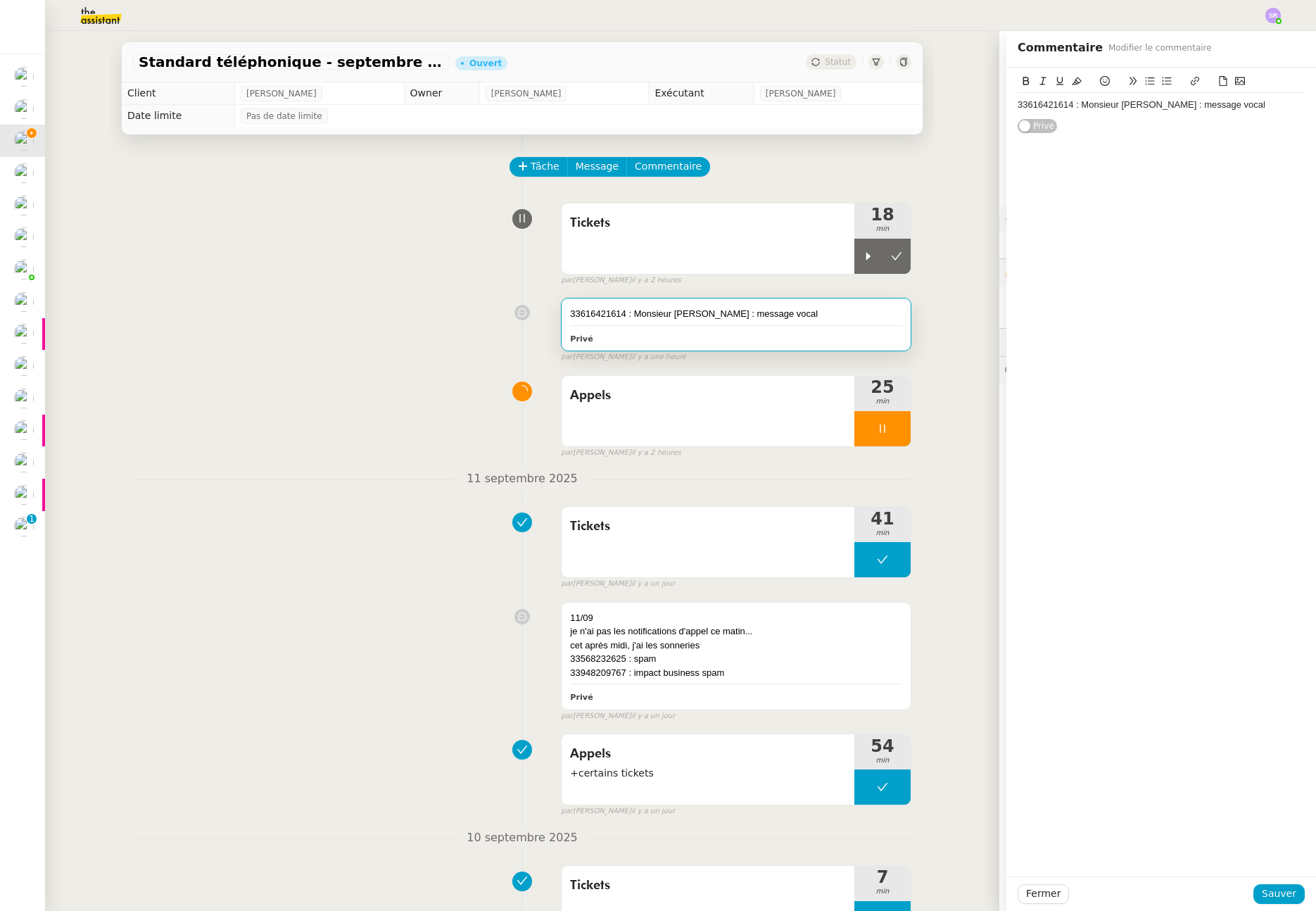
click at [1165, 112] on div "33616421614 : Monsieur [PERSON_NAME] : message vocal" at bounding box center [1161, 105] width 287 height 13
drag, startPoint x: 1086, startPoint y: 134, endPoint x: 1161, endPoint y: 123, distance: 75.8
click at [1161, 123] on div "33616421614 : Monsieur [PERSON_NAME] : message vocal [PHONE_NUMBER] : demande" at bounding box center [1161, 112] width 287 height 37
click at [1135, 125] on div "[PHONE_NUMBER] : demande" at bounding box center [1161, 119] width 287 height 13
drag, startPoint x: 1086, startPoint y: 131, endPoint x: 1296, endPoint y: 125, distance: 210.1
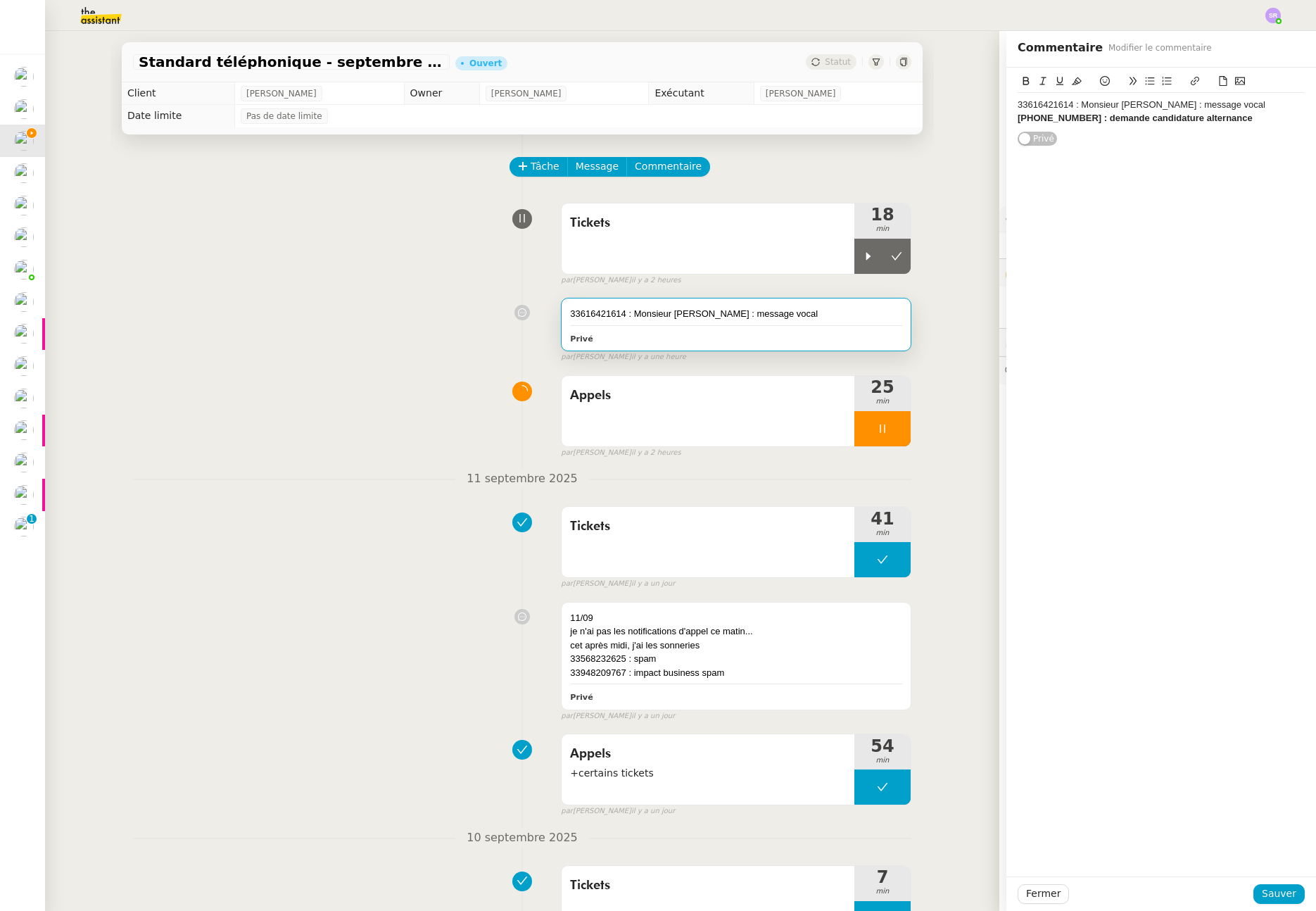
click at [1296, 125] on div "[PHONE_NUMBER] : demande candidature alternance" at bounding box center [1161, 119] width 287 height 13
click at [1022, 78] on icon at bounding box center [1026, 81] width 10 height 10
click at [1234, 125] on div "[PHONE_NUMBER] : demande candidature alternance" at bounding box center [1161, 119] width 287 height 13
click at [1274, 891] on span "Sauver" at bounding box center [1279, 894] width 34 height 16
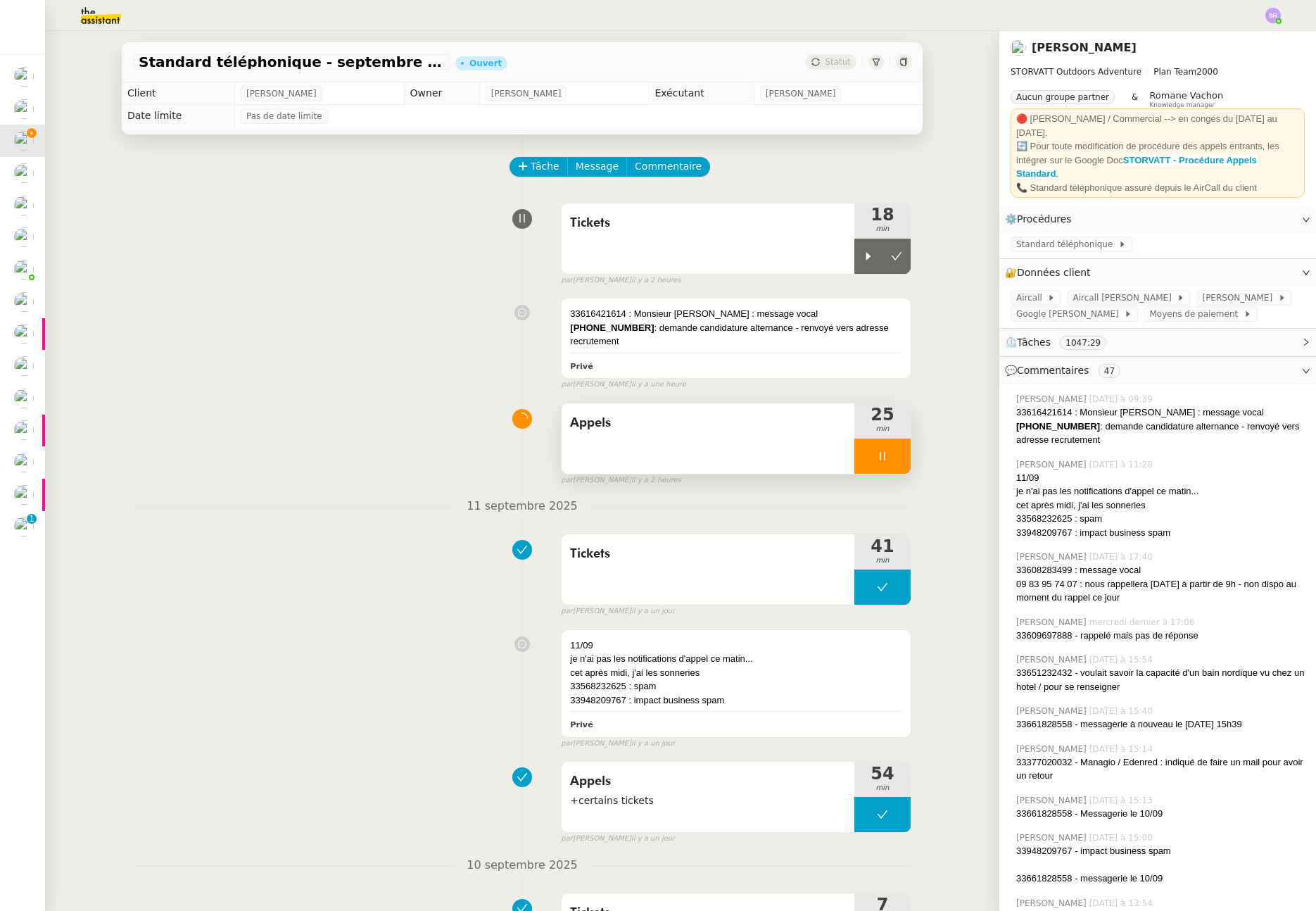
click at [877, 462] on icon at bounding box center [883, 457] width 11 height 11
click at [863, 258] on icon at bounding box center [868, 256] width 11 height 11
click at [880, 253] on icon at bounding box center [882, 256] width 5 height 8
drag, startPoint x: 850, startPoint y: 471, endPoint x: 879, endPoint y: 497, distance: 38.9
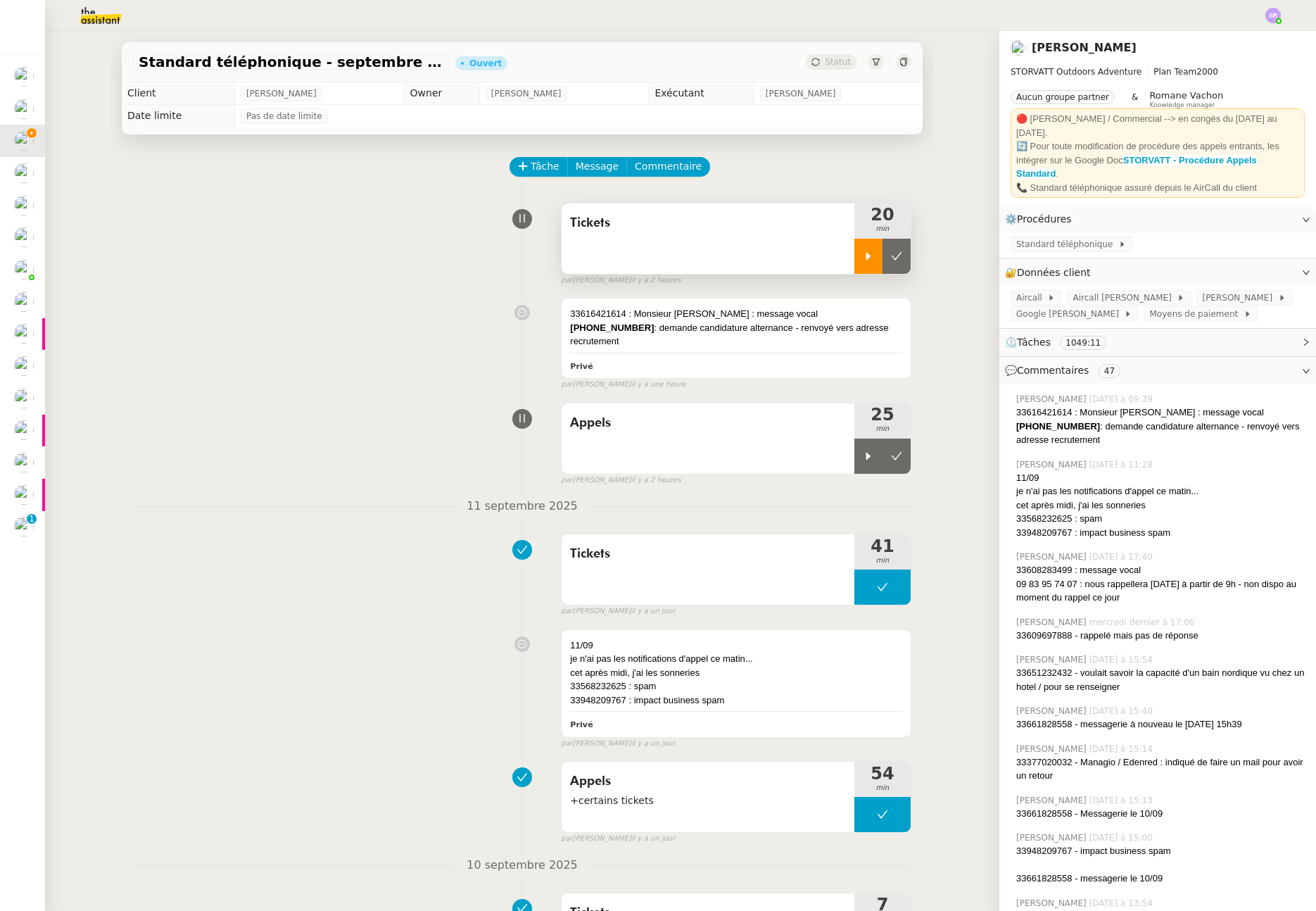
click at [855, 471] on div at bounding box center [868, 456] width 28 height 35
drag, startPoint x: 867, startPoint y: 466, endPoint x: 875, endPoint y: 471, distance: 9.4
click at [877, 462] on icon at bounding box center [883, 457] width 11 height 11
click at [863, 260] on icon at bounding box center [868, 256] width 11 height 11
click at [877, 252] on icon at bounding box center [883, 256] width 11 height 11
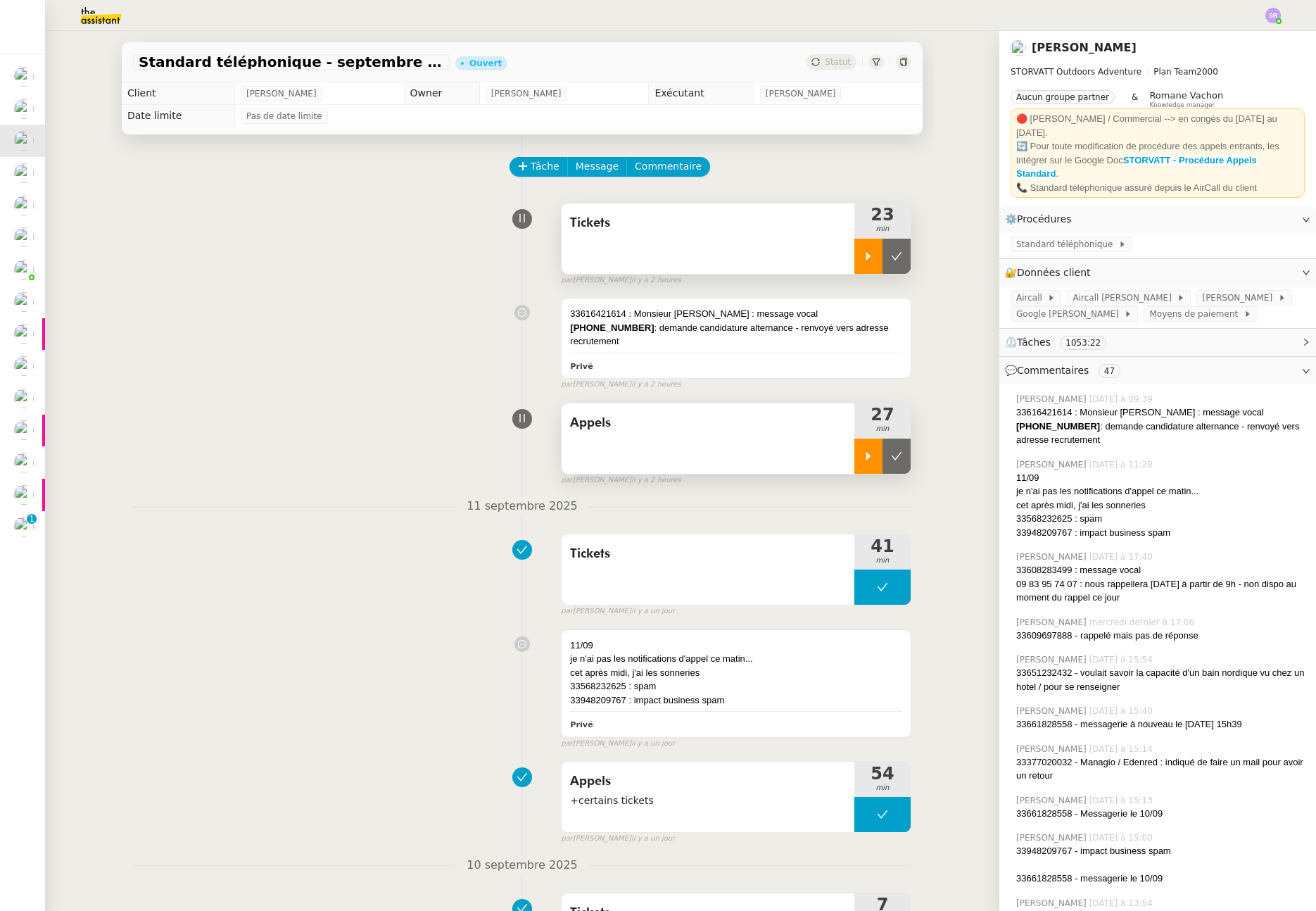
click at [863, 462] on icon at bounding box center [868, 457] width 11 height 11
click at [828, 321] on div "33616421614 : Monsieur [PERSON_NAME] : message vocal" at bounding box center [737, 313] width 332 height 14
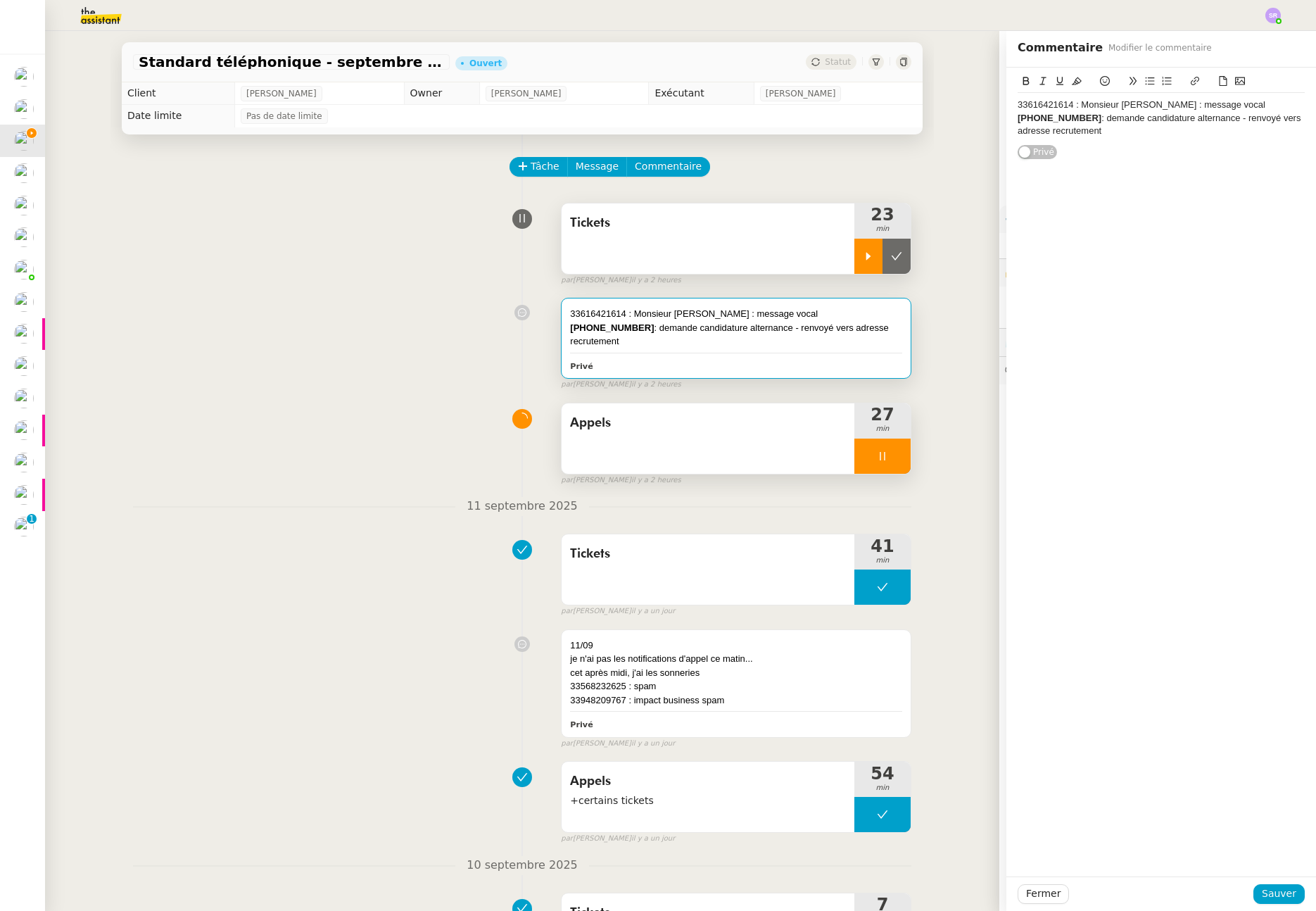
click at [1168, 138] on div "[PHONE_NUMBER] : demande candidature alternance - renvoyé vers adresse recrutem…" at bounding box center [1161, 125] width 287 height 26
click at [1270, 898] on span "Sauver" at bounding box center [1279, 894] width 34 height 16
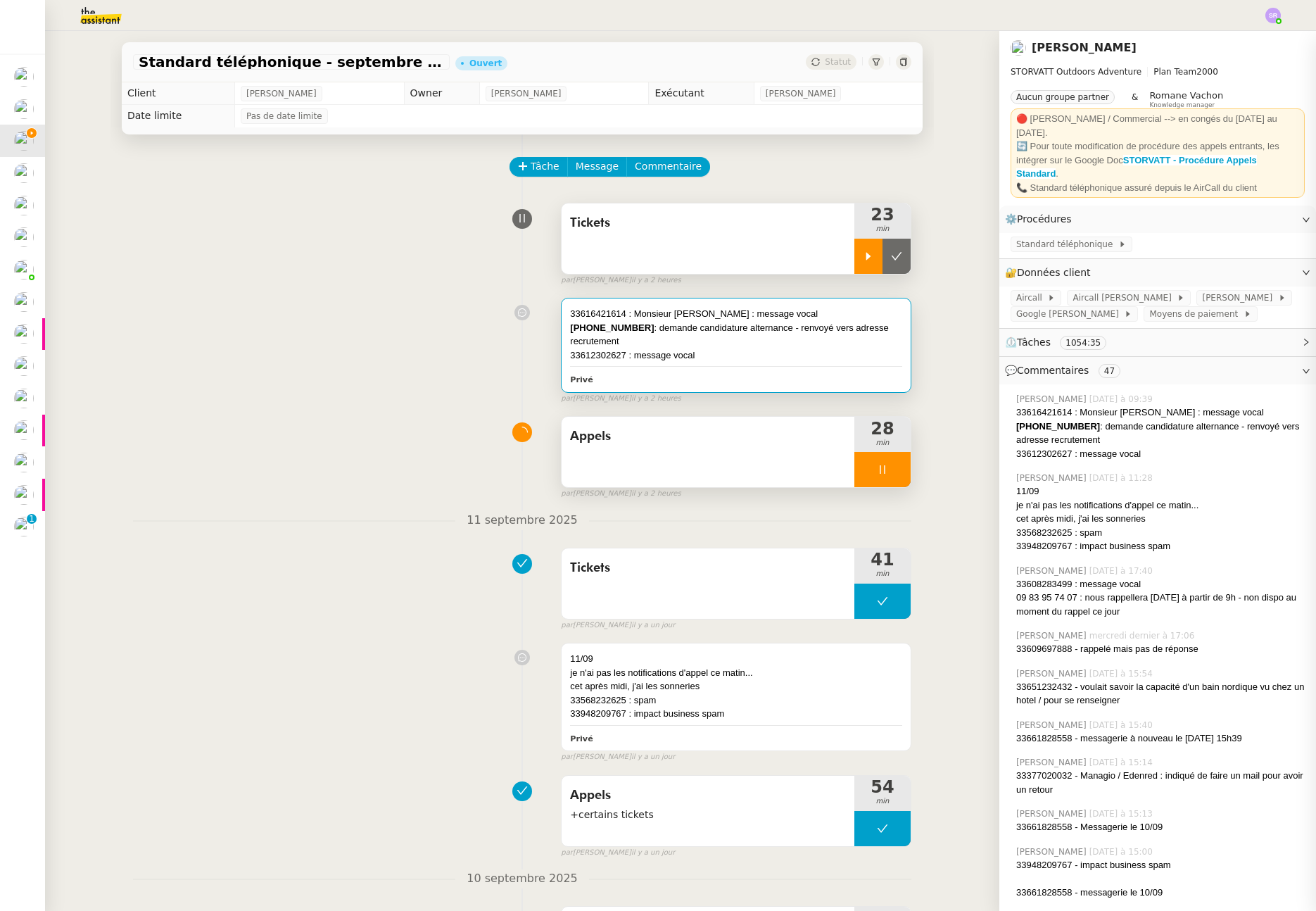
click at [857, 488] on div at bounding box center [882, 469] width 56 height 35
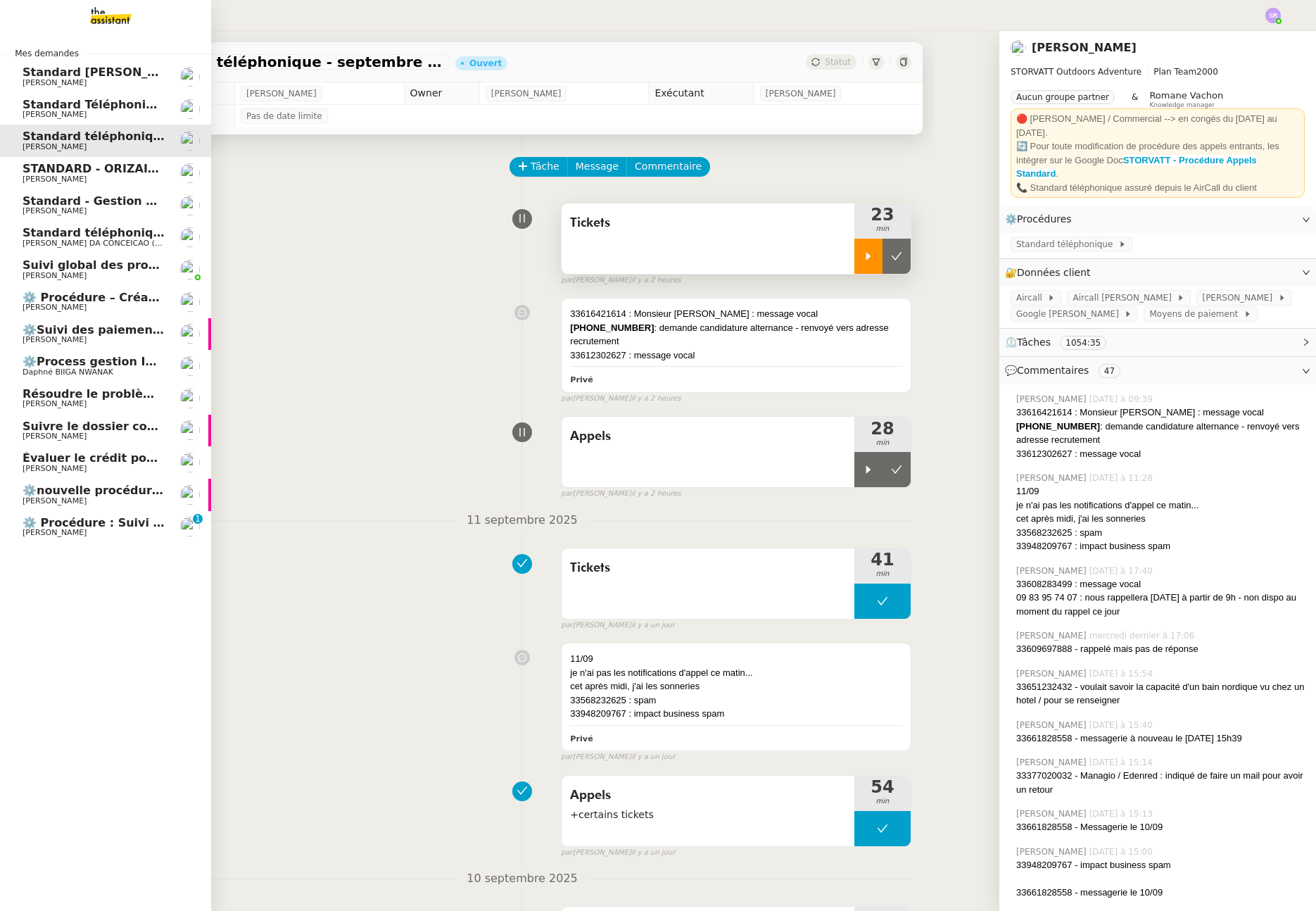
click at [105, 208] on span "[PERSON_NAME]" at bounding box center [94, 211] width 142 height 8
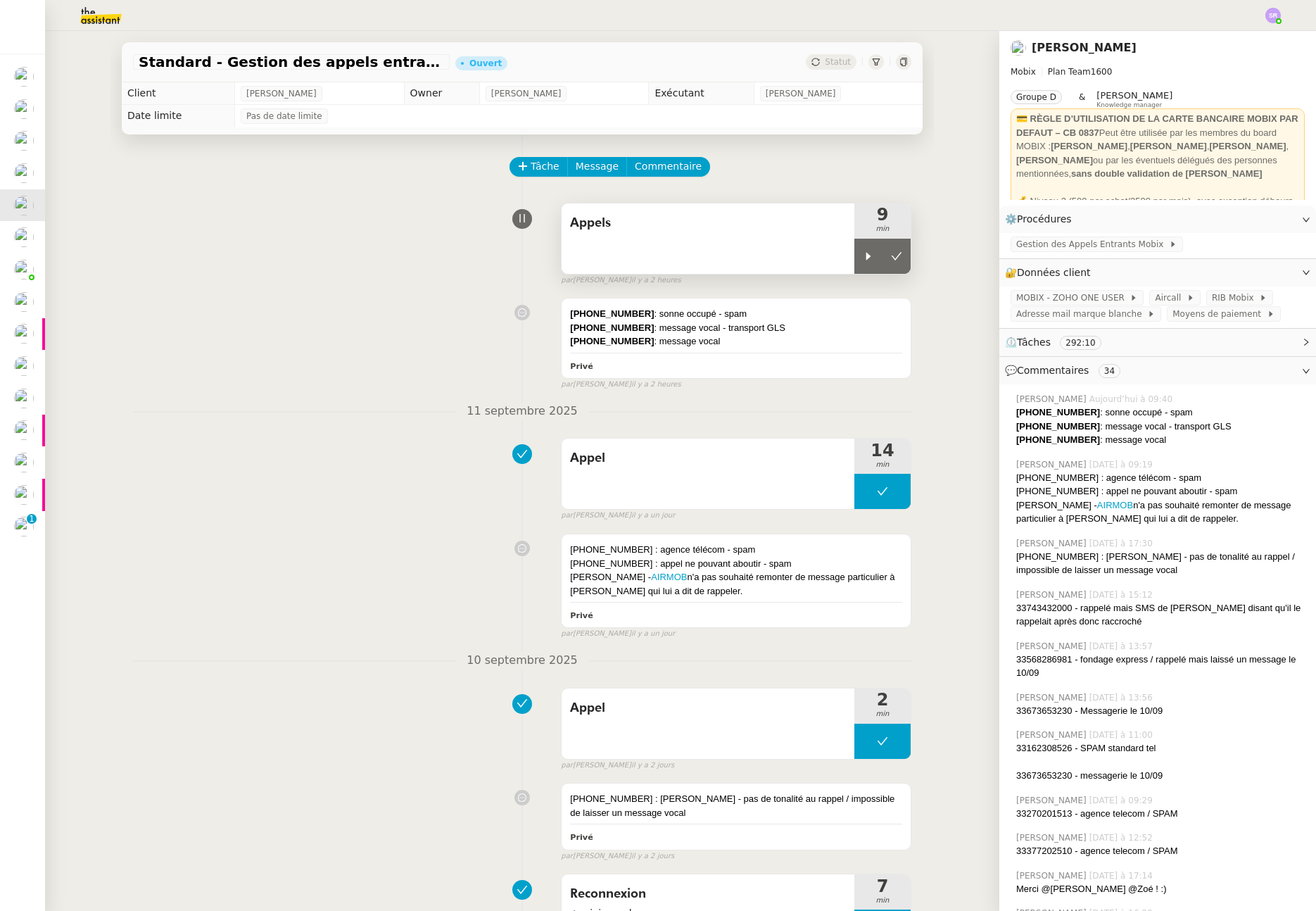
drag, startPoint x: 844, startPoint y: 261, endPoint x: 805, endPoint y: 257, distance: 39.2
click at [855, 261] on div at bounding box center [868, 256] width 28 height 35
click at [813, 348] on div "[PHONE_NUMBER] : sonne occupé - spam [PHONE_NUMBER] : message vocal - transport…" at bounding box center [736, 339] width 349 height 80
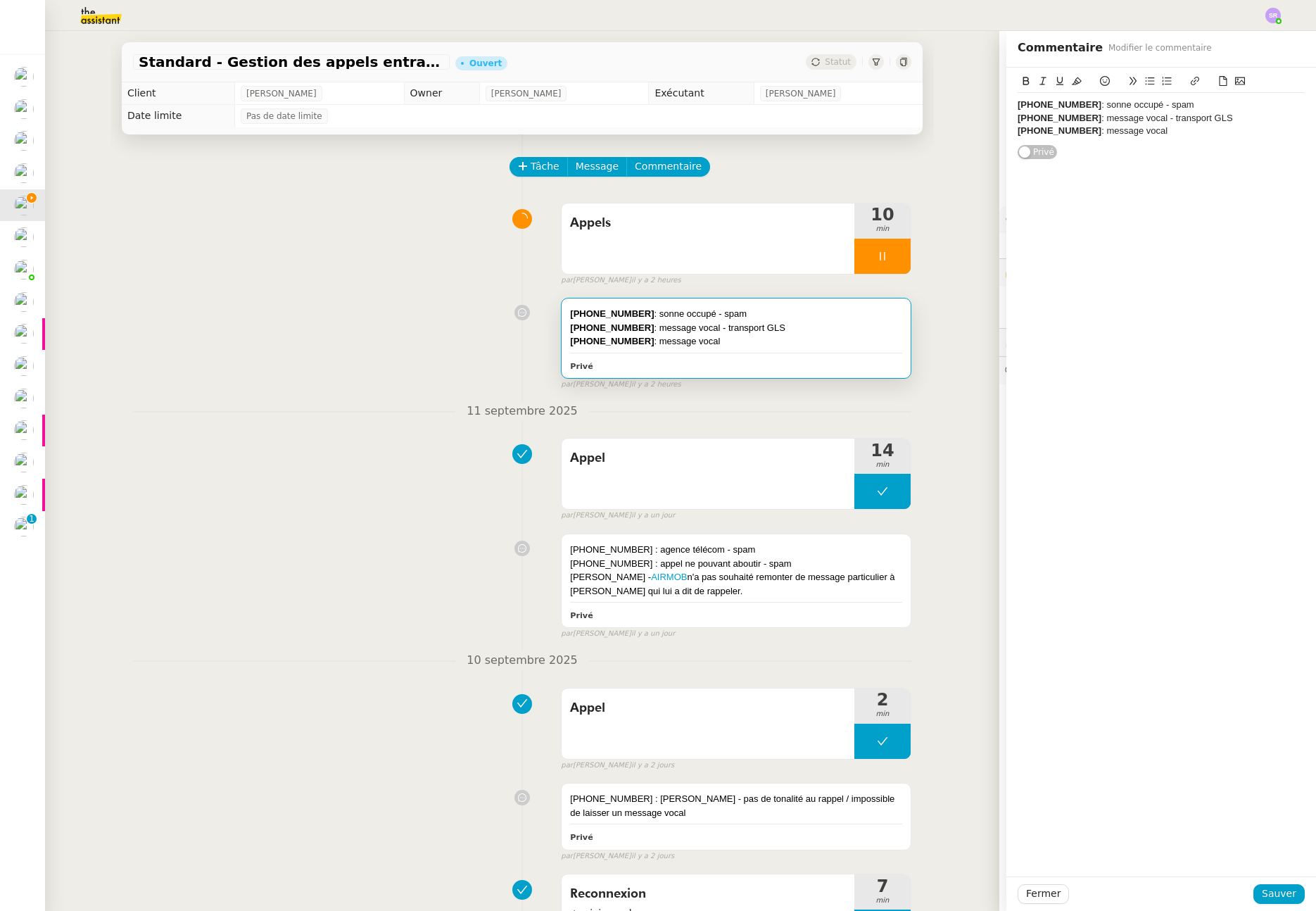
click at [1167, 137] on div "+33 6 98 82 59 83 : message vocal" at bounding box center [1161, 131] width 287 height 13
drag, startPoint x: 1088, startPoint y: 145, endPoint x: 1240, endPoint y: 141, distance: 152.1
click at [1240, 141] on div "+33 1 62 13 10 25 : raccroche directement - spam" at bounding box center [1161, 145] width 287 height 13
click at [1284, 887] on span "Sauver" at bounding box center [1279, 894] width 34 height 16
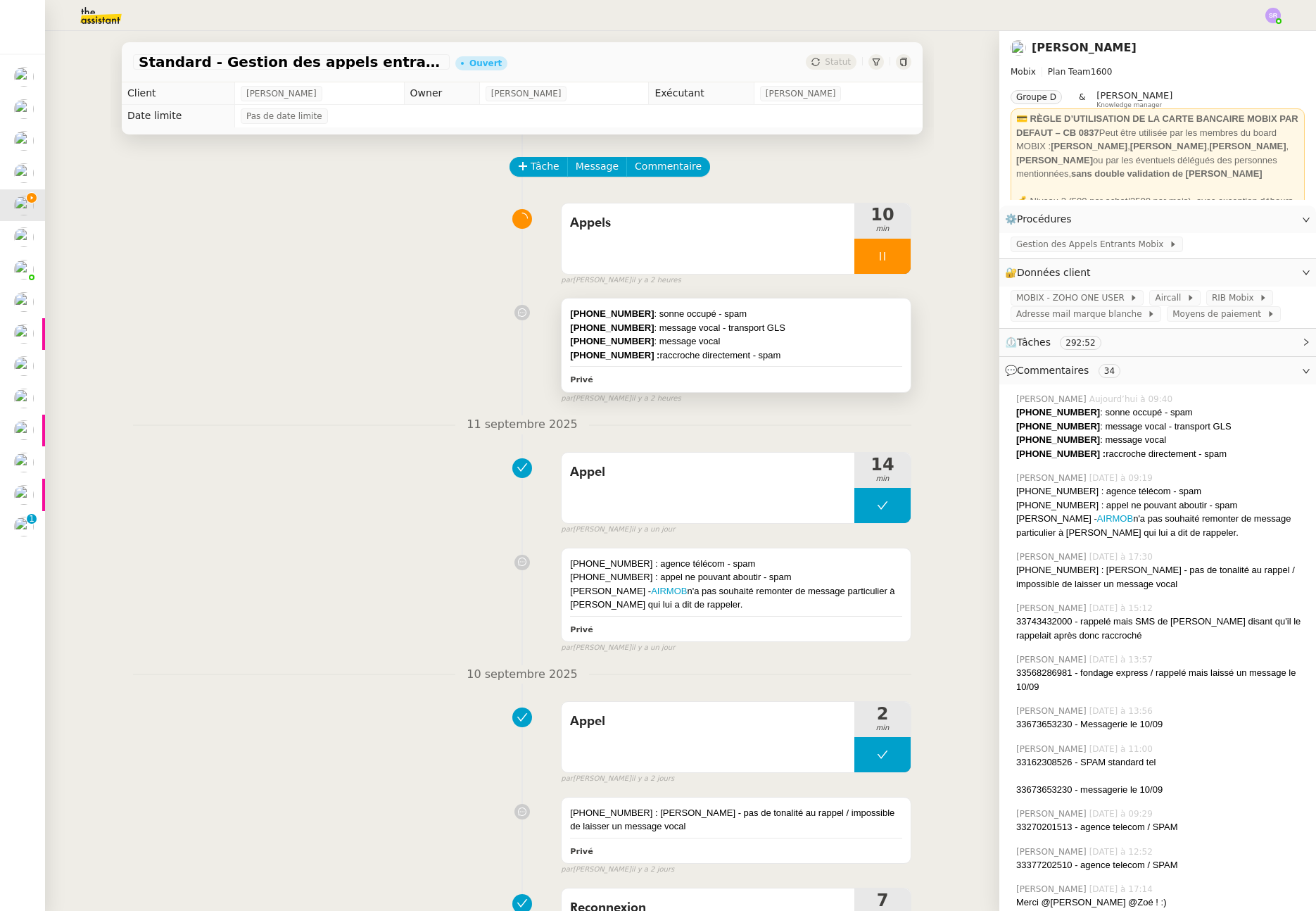
click at [805, 351] on div "+33 1 62 13 10 25 : raccroche directement - spam" at bounding box center [737, 355] width 332 height 14
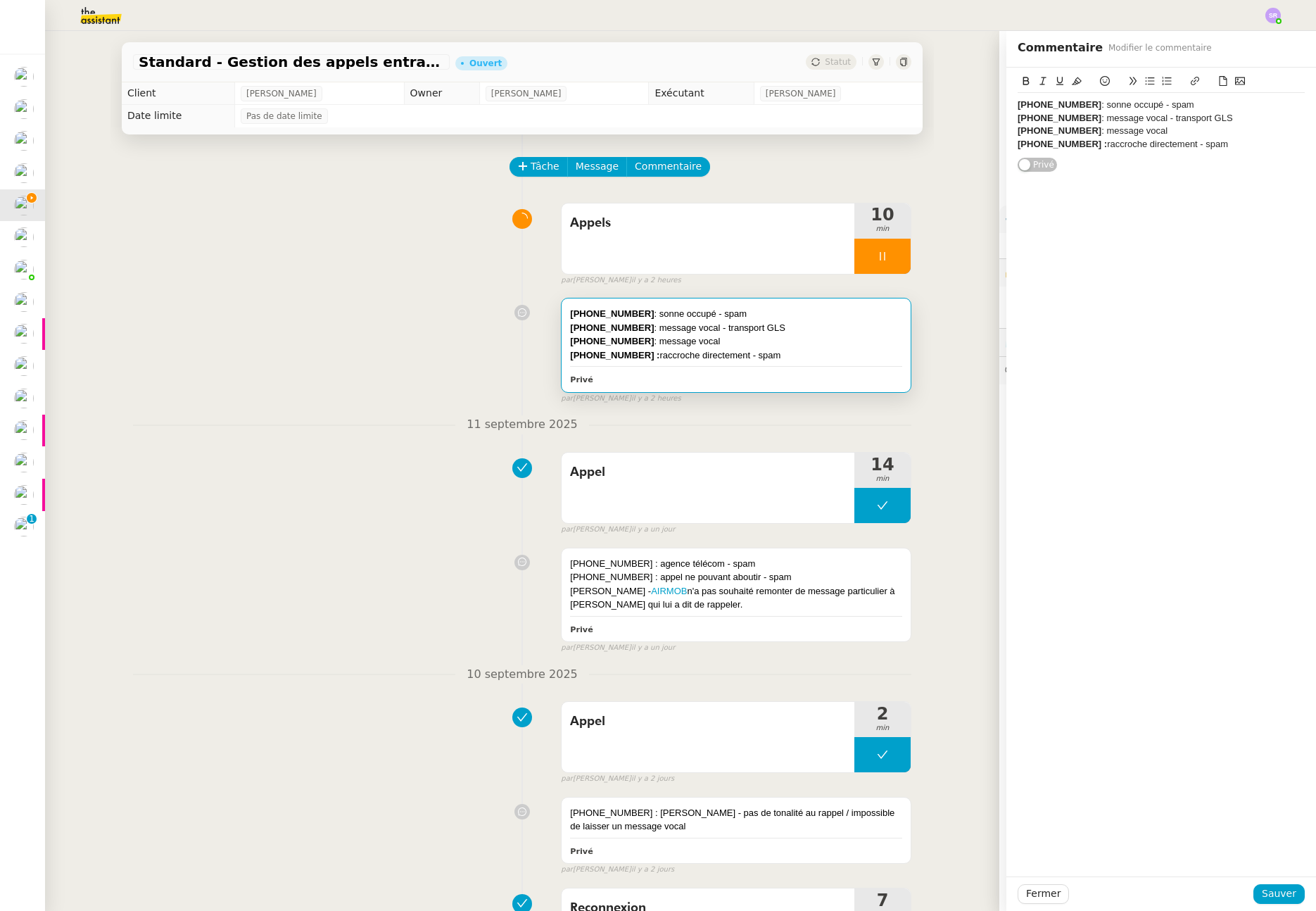
click at [1227, 142] on div "+33 1 62 13 10 25 : raccroche directement - spam" at bounding box center [1161, 145] width 287 height 13
drag, startPoint x: 1092, startPoint y: 159, endPoint x: 1218, endPoint y: 155, distance: 126.1
click at [1218, 155] on div "+33 9 48 20 23 32 : étude marketing - spam" at bounding box center [1161, 157] width 287 height 13
click at [1024, 81] on icon at bounding box center [1027, 81] width 7 height 8
click at [1288, 894] on span "Sauver" at bounding box center [1279, 894] width 34 height 16
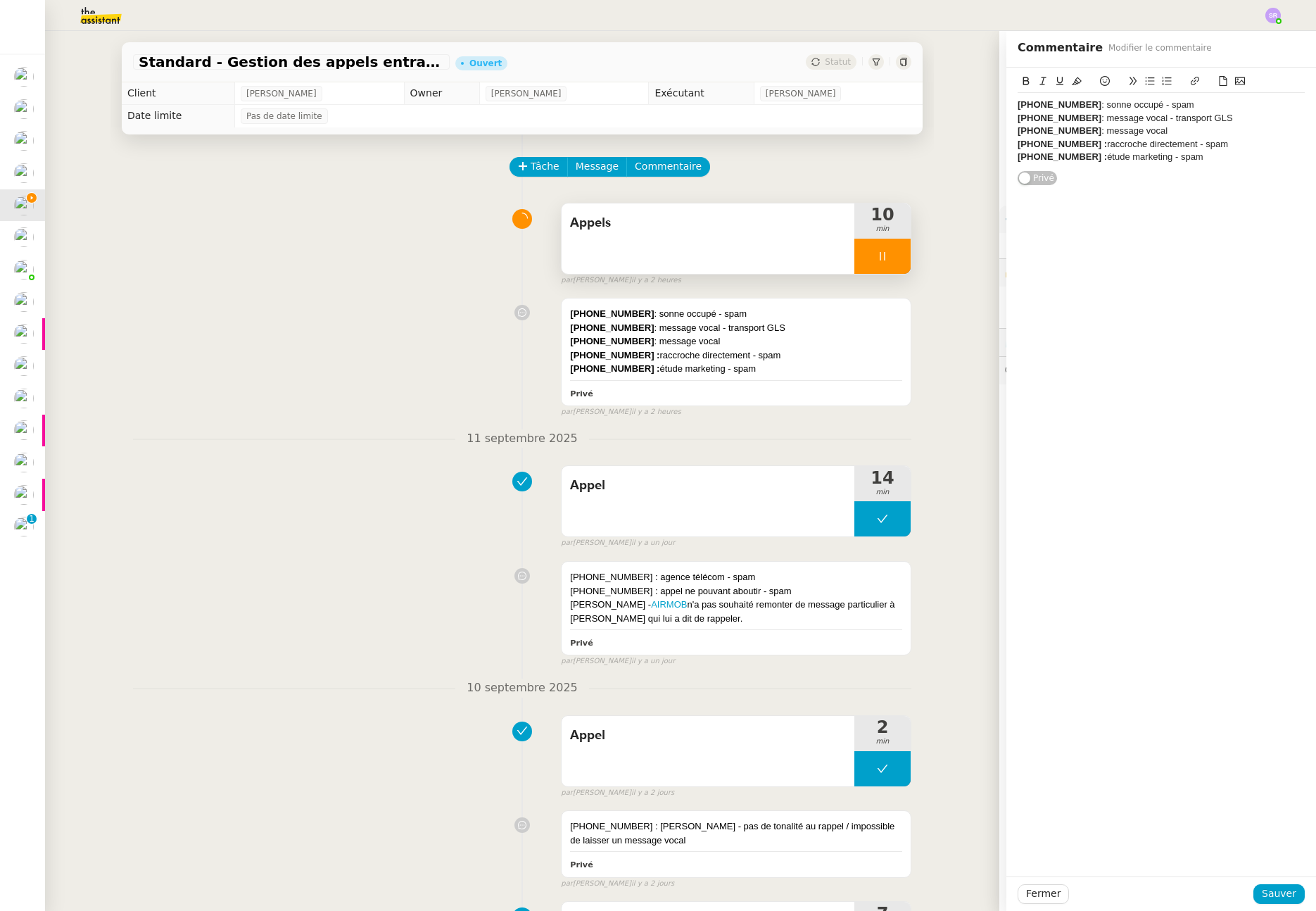
click at [880, 252] on div at bounding box center [882, 256] width 56 height 35
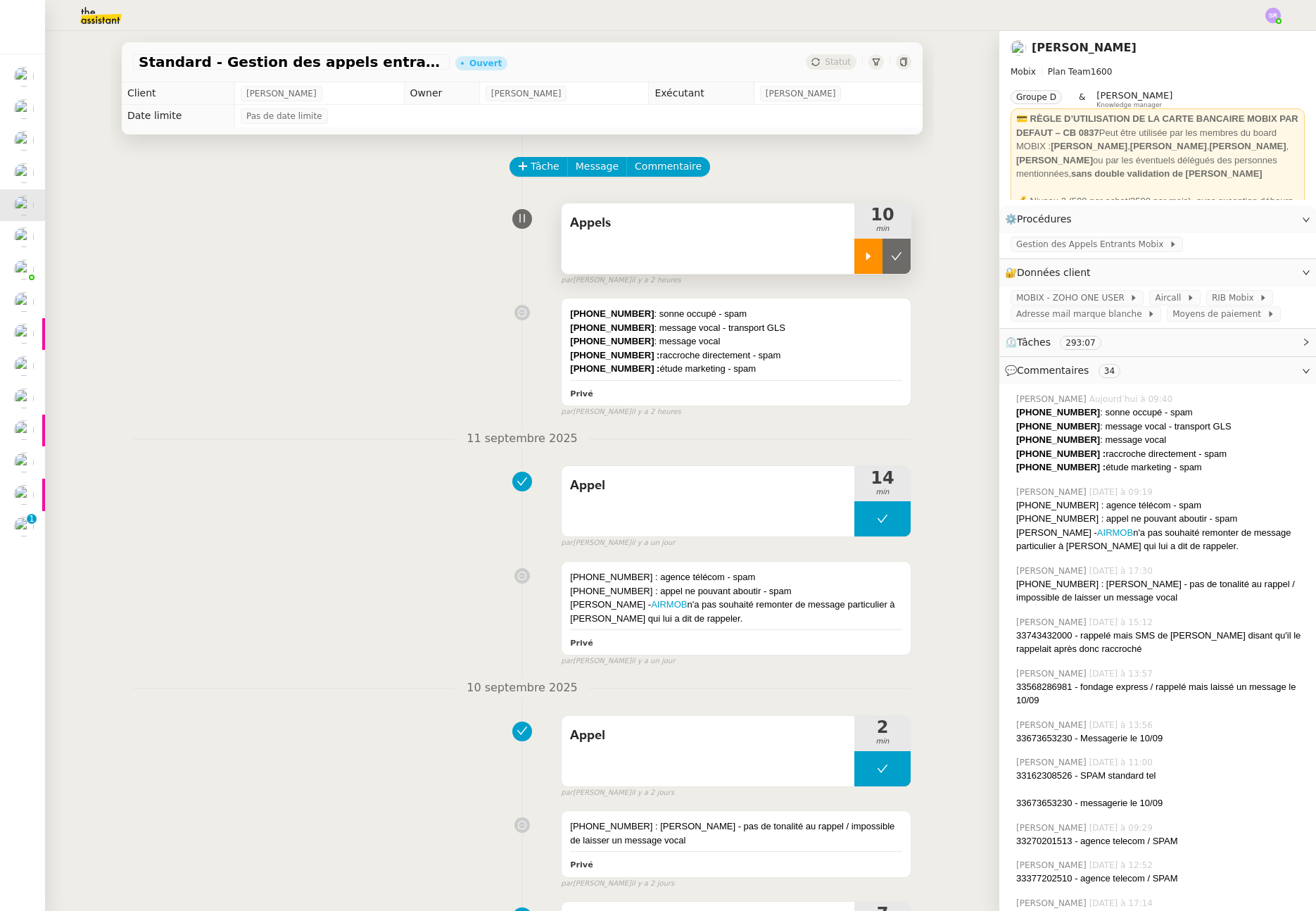
click at [855, 263] on div at bounding box center [868, 256] width 28 height 35
click at [877, 265] on div at bounding box center [882, 256] width 56 height 35
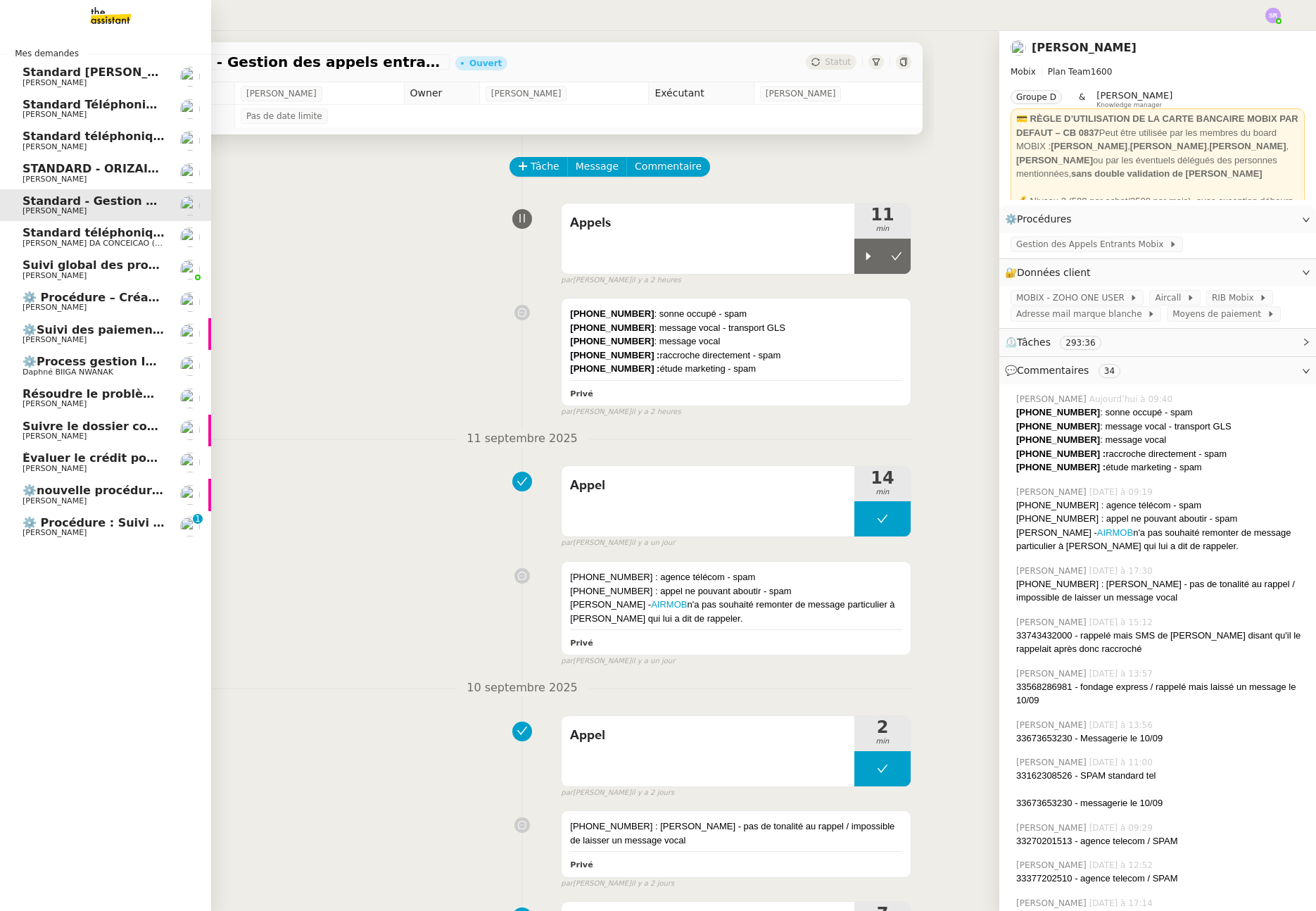
click at [91, 525] on span "⚙️ Procédure : Suivi des alternants - dynamique" at bounding box center [175, 523] width 305 height 13
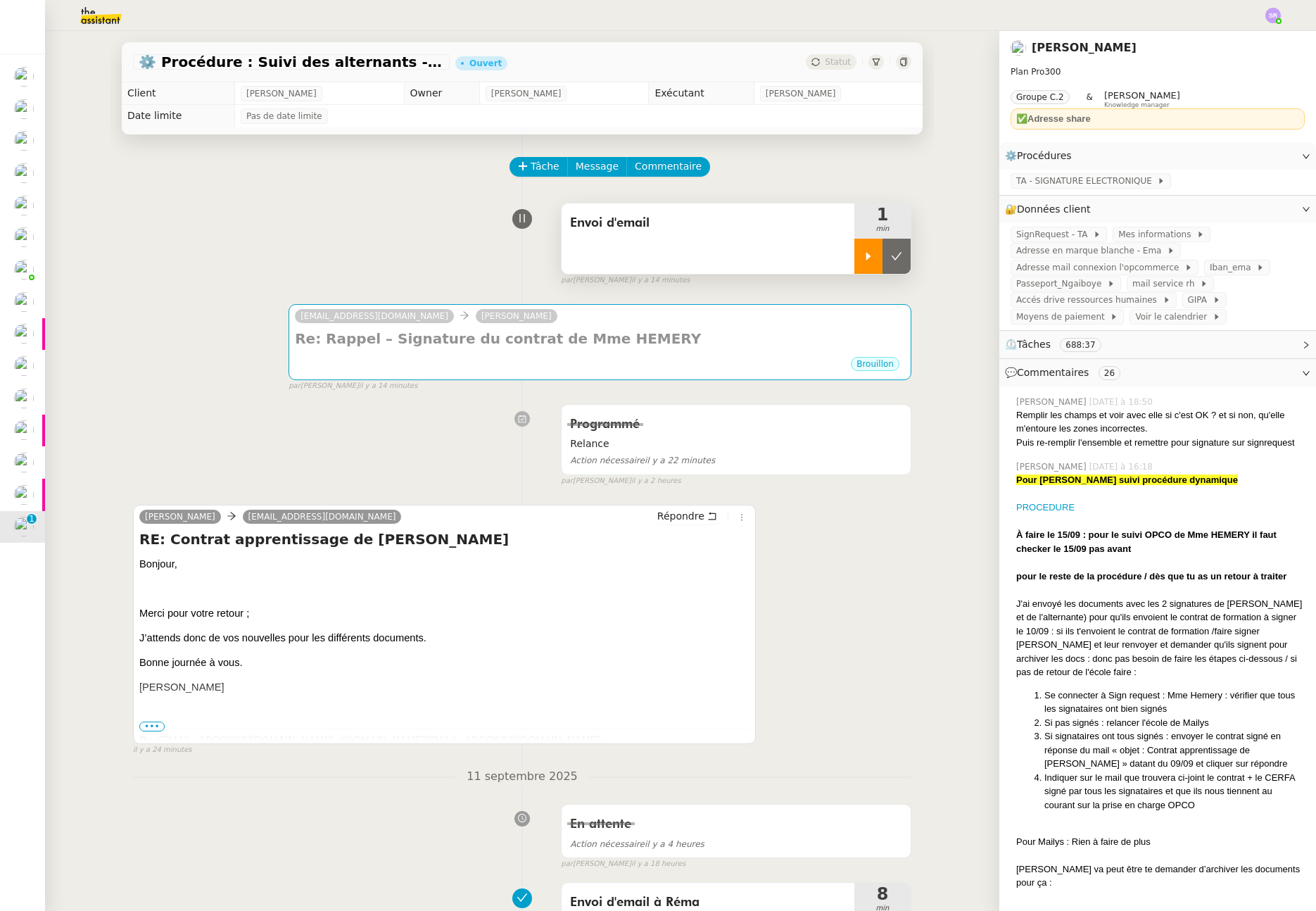
click at [867, 257] on icon at bounding box center [869, 256] width 5 height 8
click at [745, 243] on div "Envoi d'email" at bounding box center [708, 239] width 293 height 70
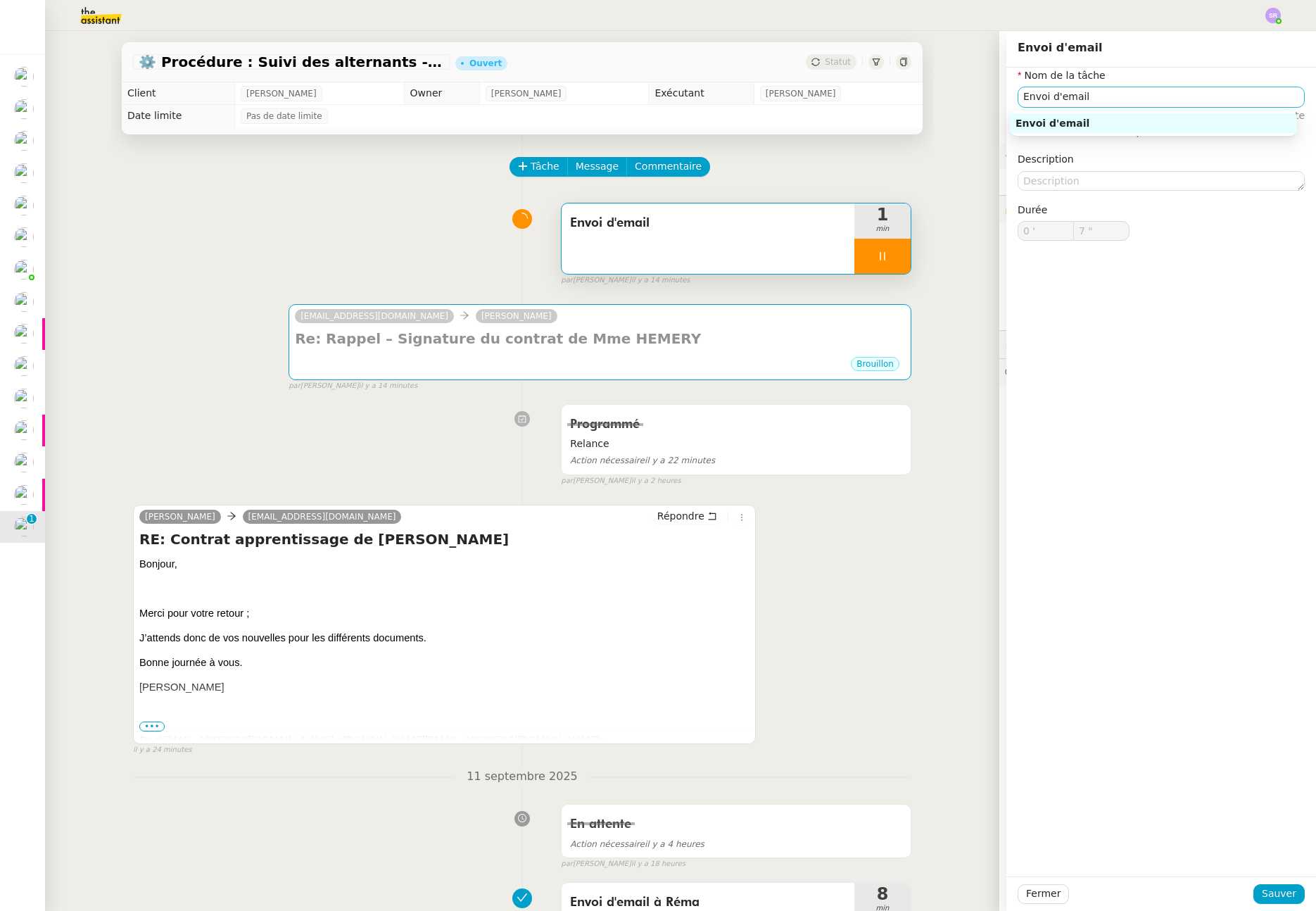
type input "Envoi d'email"
type input "0 '"
type input "8 ""
type input "Envoi d'email"
type input "0 '"
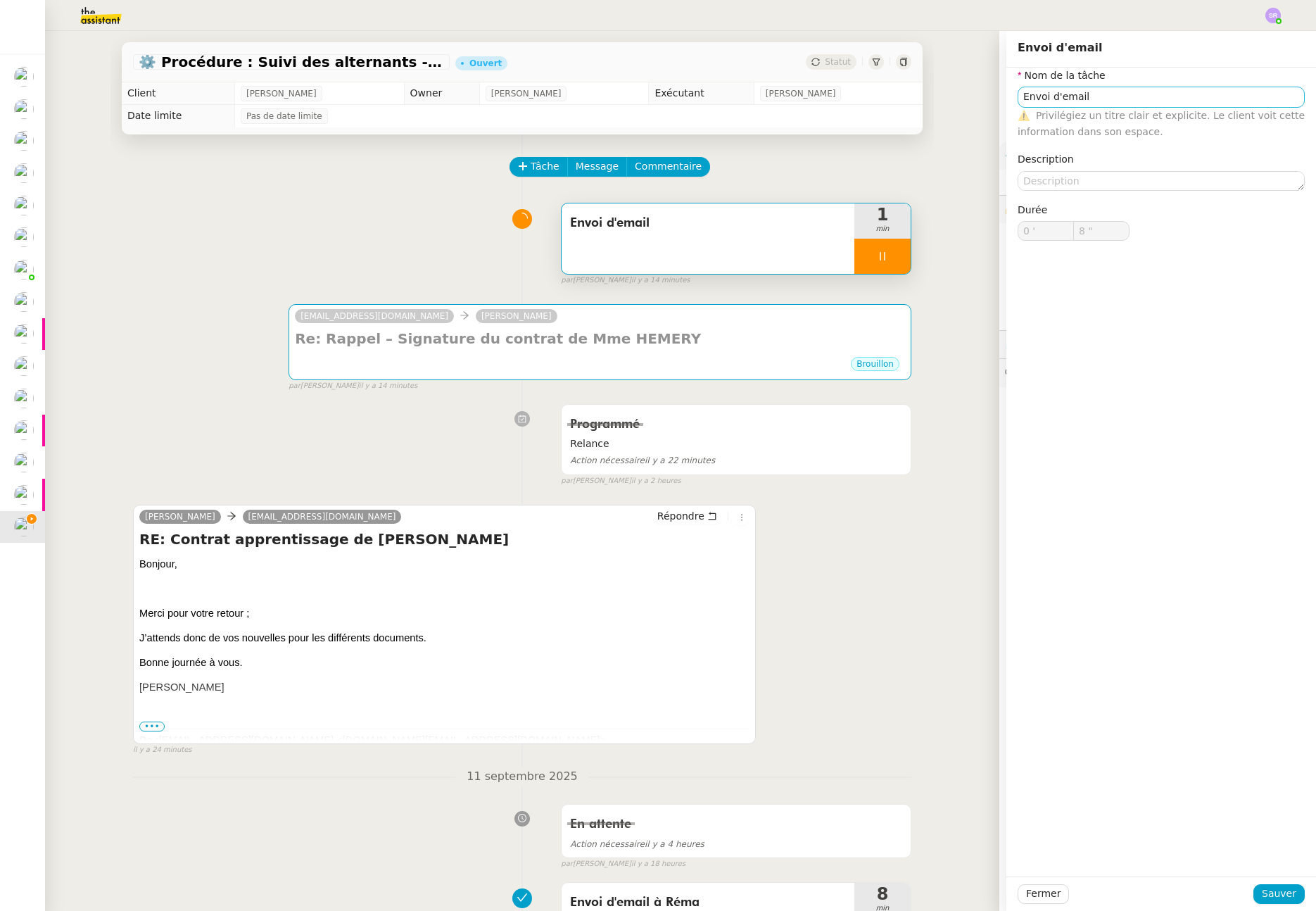
type input "9 ""
type input "Envoi d'emailRéma"
type input "11 ""
type input "Envoi d'email Réma"
type input "12 ""
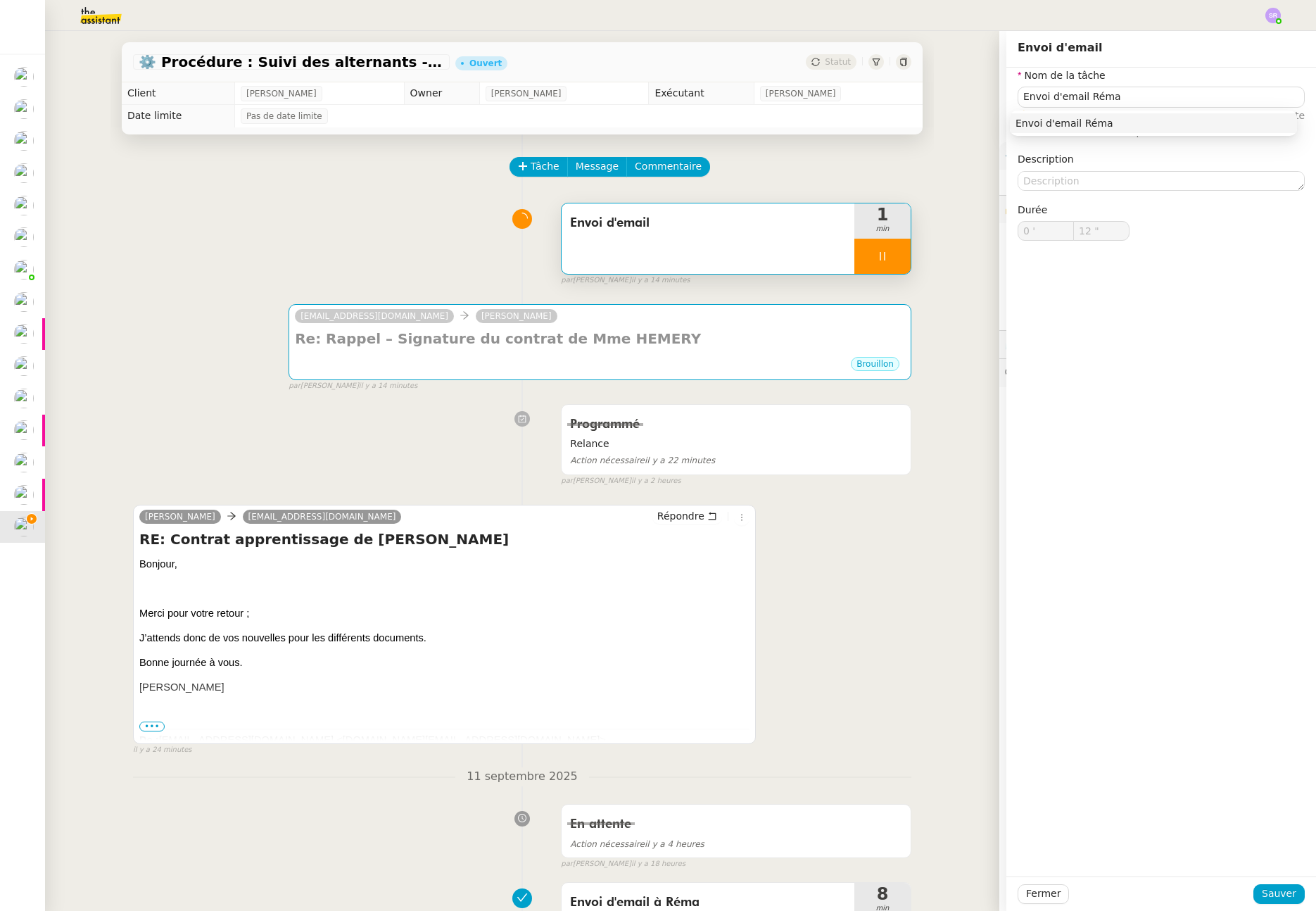
click at [1191, 133] on nz-auto-option "Envoi d'email Réma" at bounding box center [1153, 123] width 287 height 20
type input "Envoi d'email Réma"
type input "13 ""
drag, startPoint x: 1278, startPoint y: 894, endPoint x: 644, endPoint y: 186, distance: 950.4
click at [1278, 894] on span "Sauver" at bounding box center [1279, 894] width 34 height 16
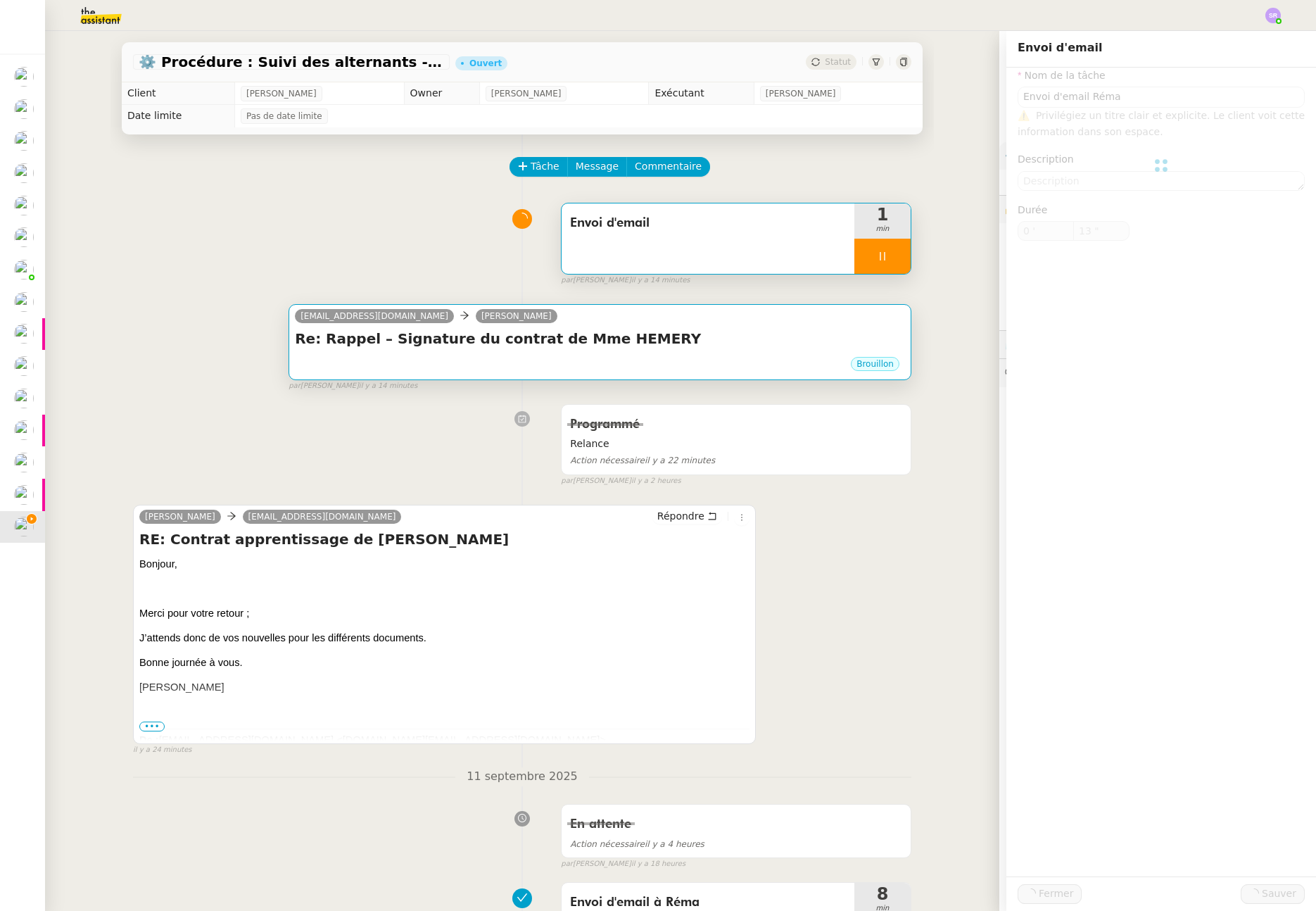
click at [696, 345] on h4 "Re: Rappel – Signature du contrat de Mme HEMERY" at bounding box center [600, 339] width 610 height 20
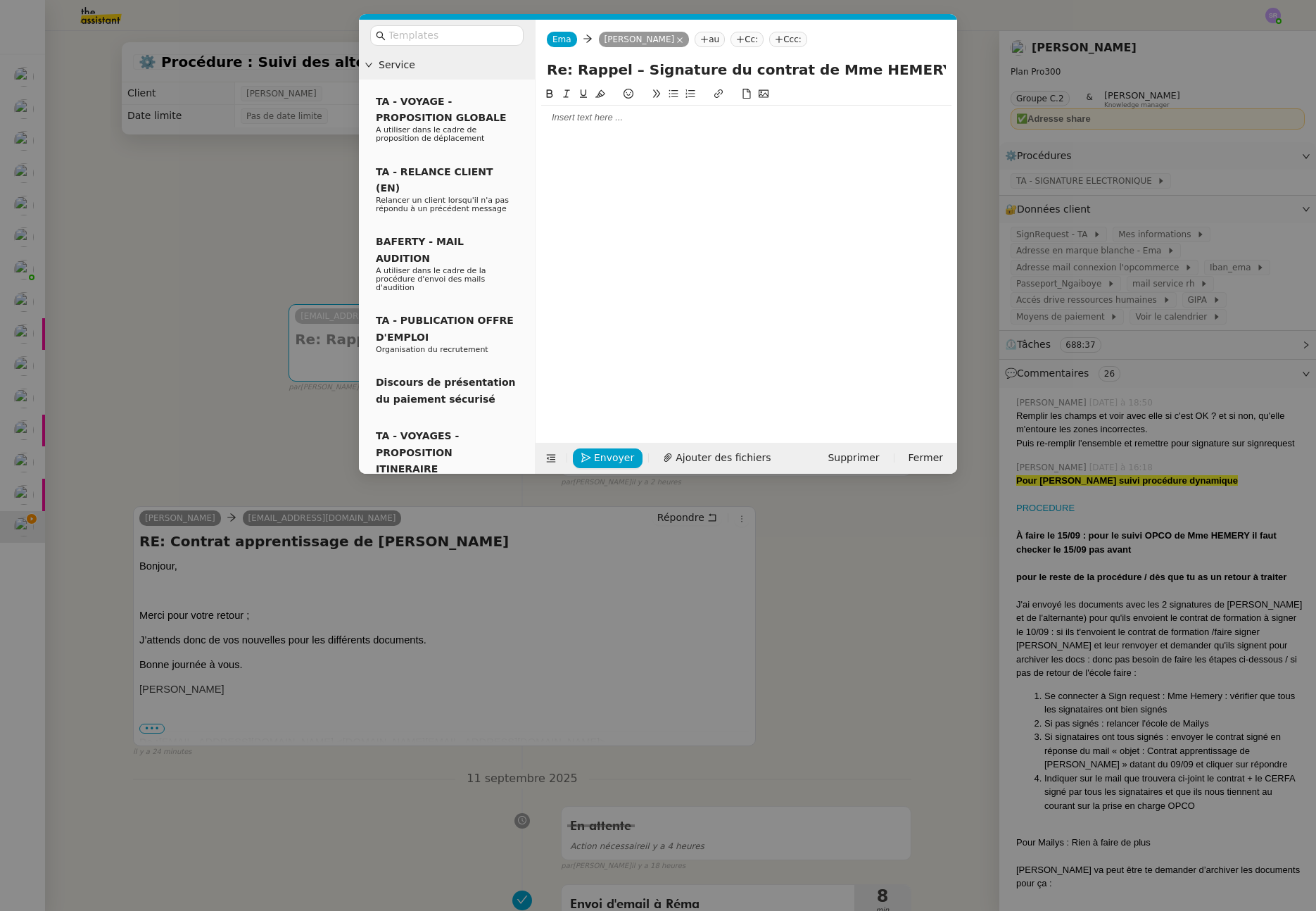
click at [214, 447] on nz-modal-container "Service TA - VOYAGE - PROPOSITION GLOBALE A utiliser dans le cadre de propositi…" at bounding box center [658, 455] width 1316 height 911
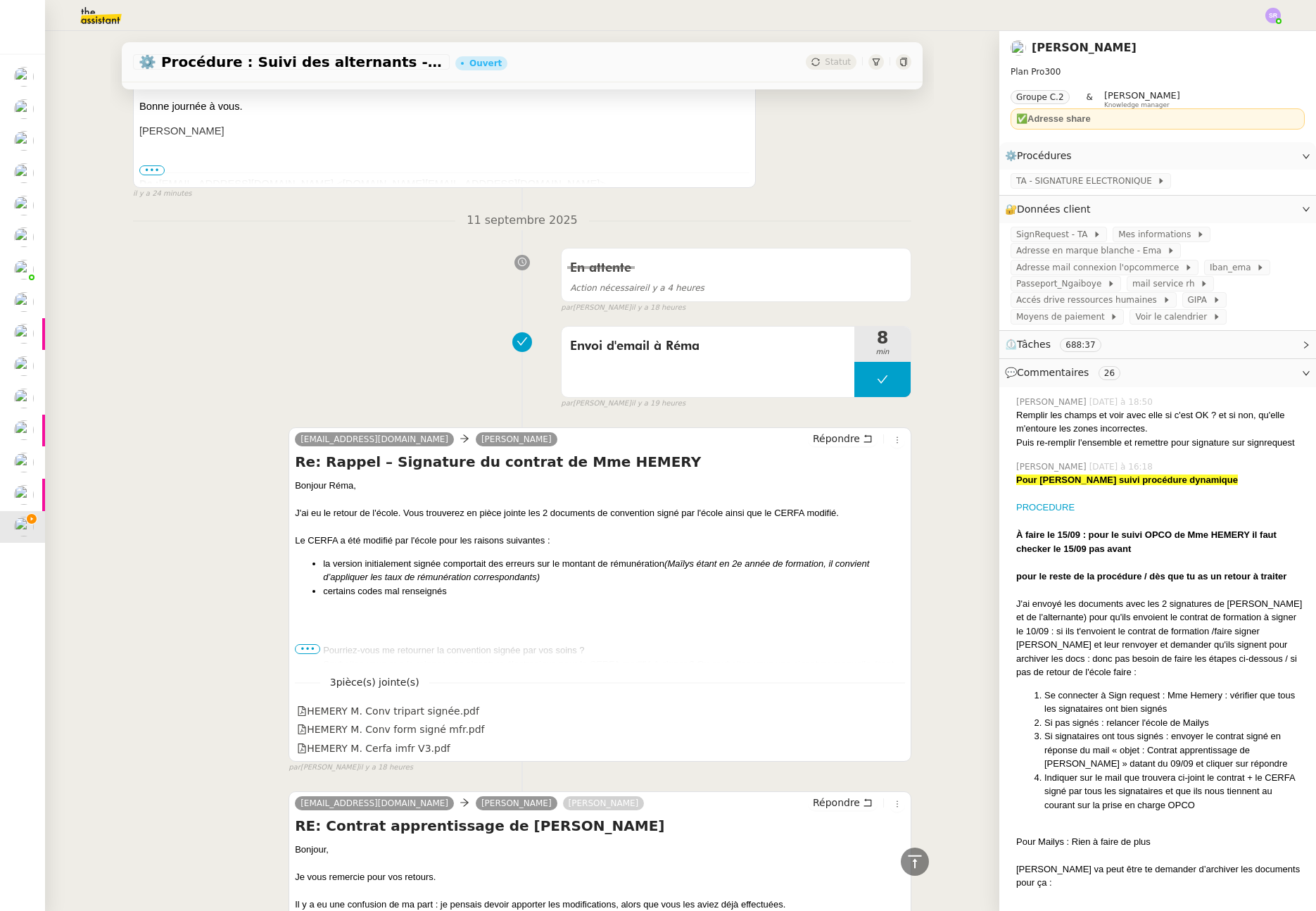
scroll to position [629, 0]
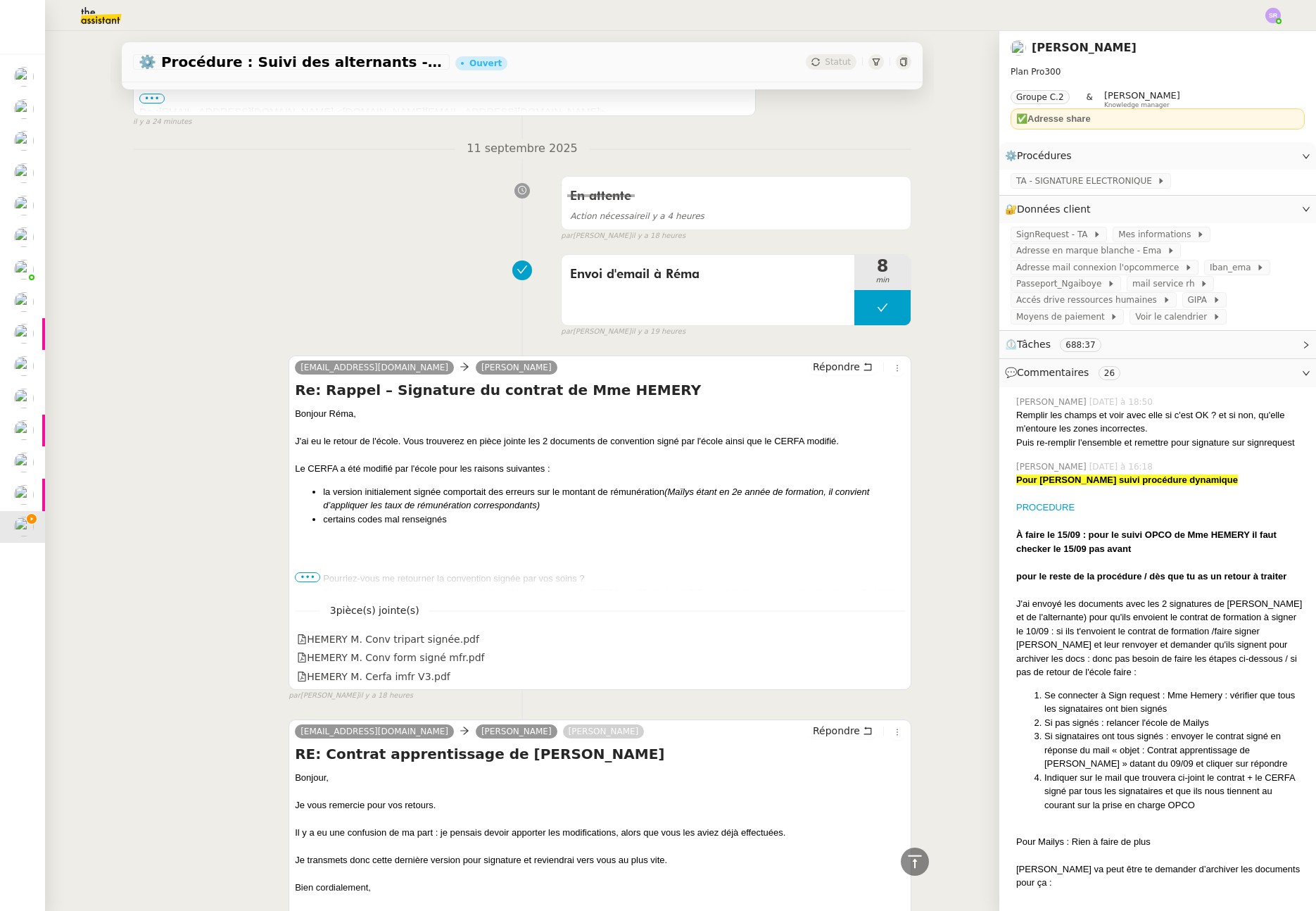
click at [297, 578] on span "•••" at bounding box center [307, 577] width 25 height 10
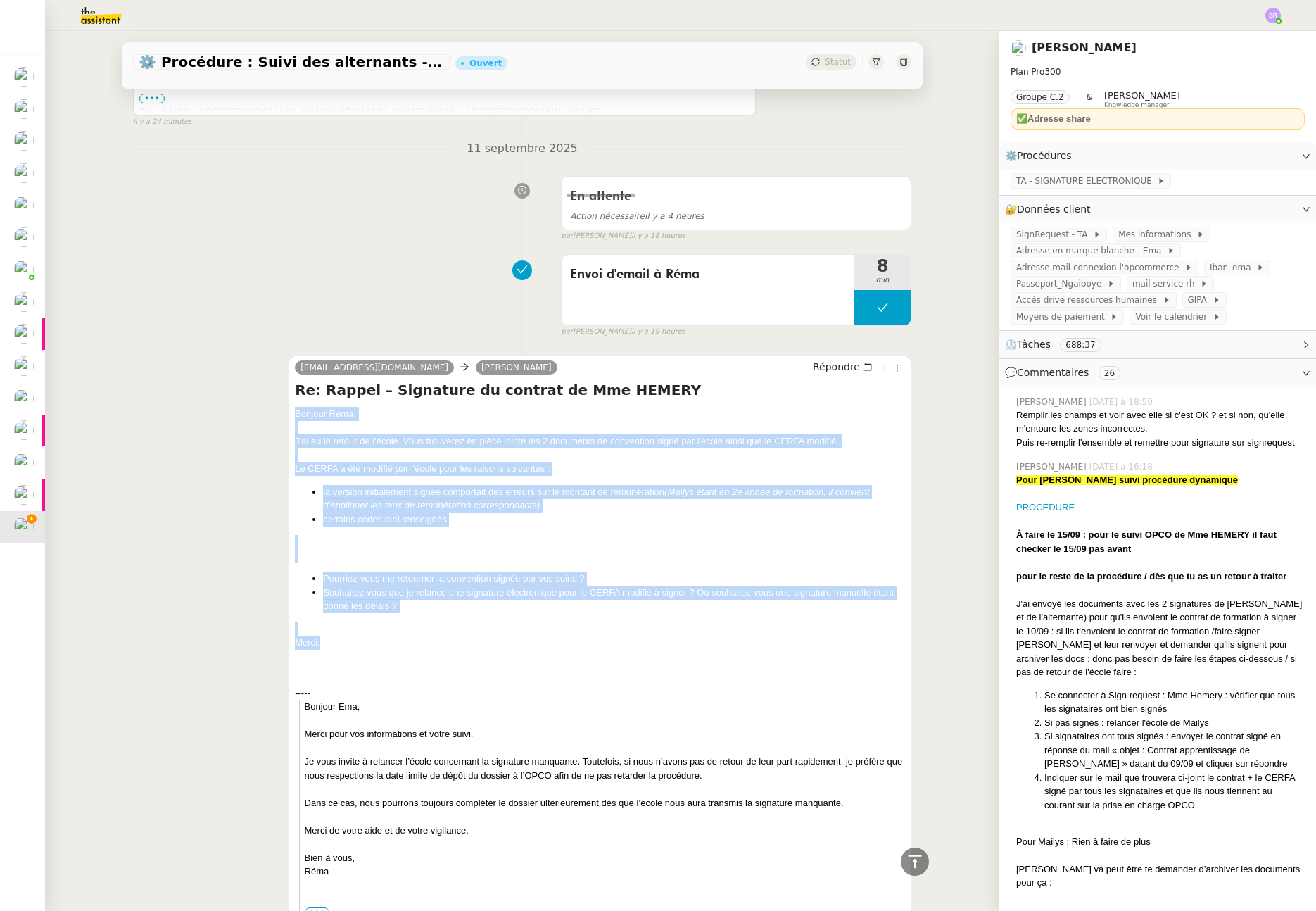
drag, startPoint x: 326, startPoint y: 649, endPoint x: 279, endPoint y: 418, distance: 235.7
click at [279, 418] on div "ema.assistante@gmail.com Réma Ngaiboye Répondre Re: Rappel – Signature du contr…" at bounding box center [522, 685] width 779 height 686
copy div "Bonjour Réma, J'ai eu le retour de l'école. Vous trouverez en pièce jointe les …"
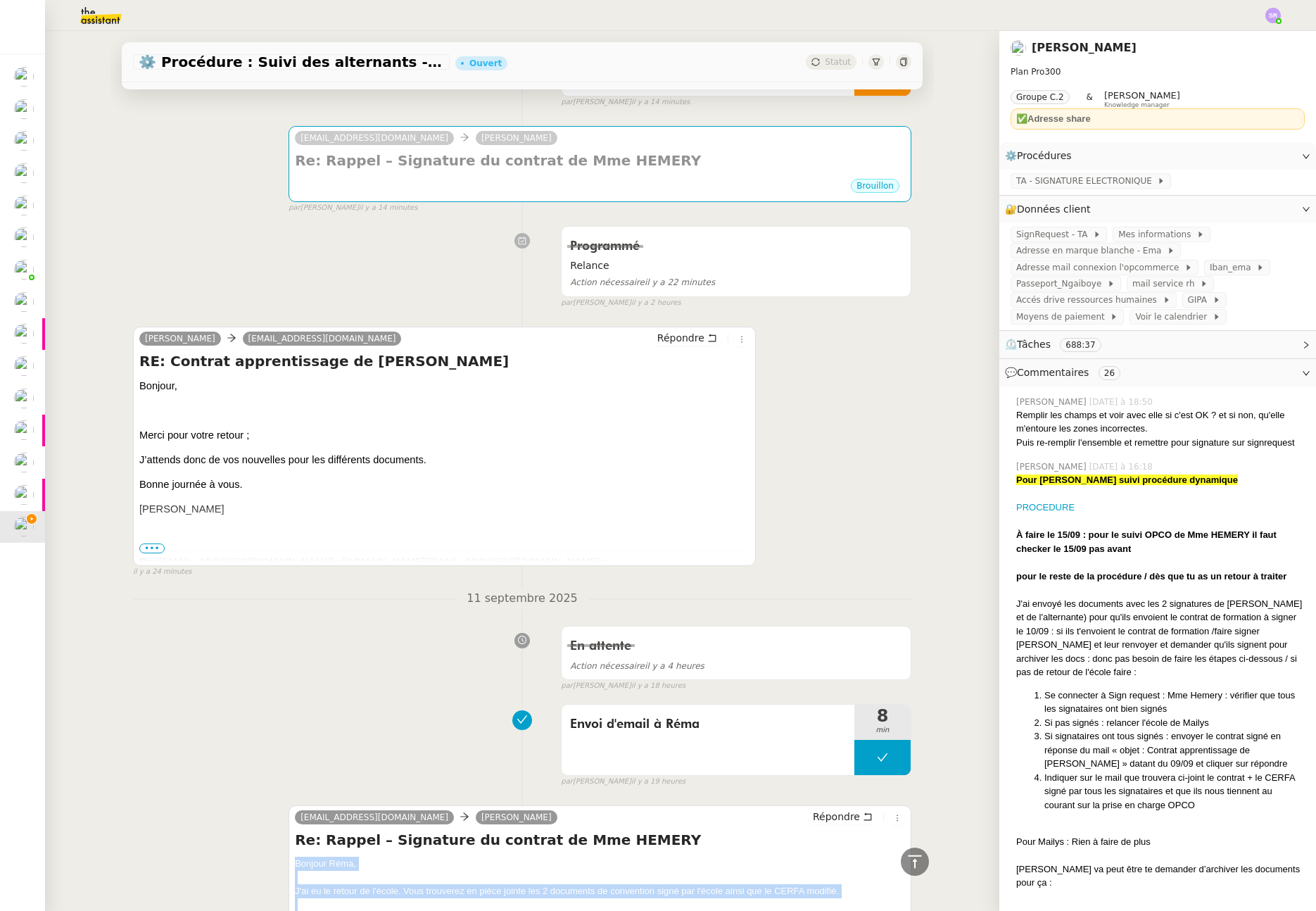
scroll to position [0, 0]
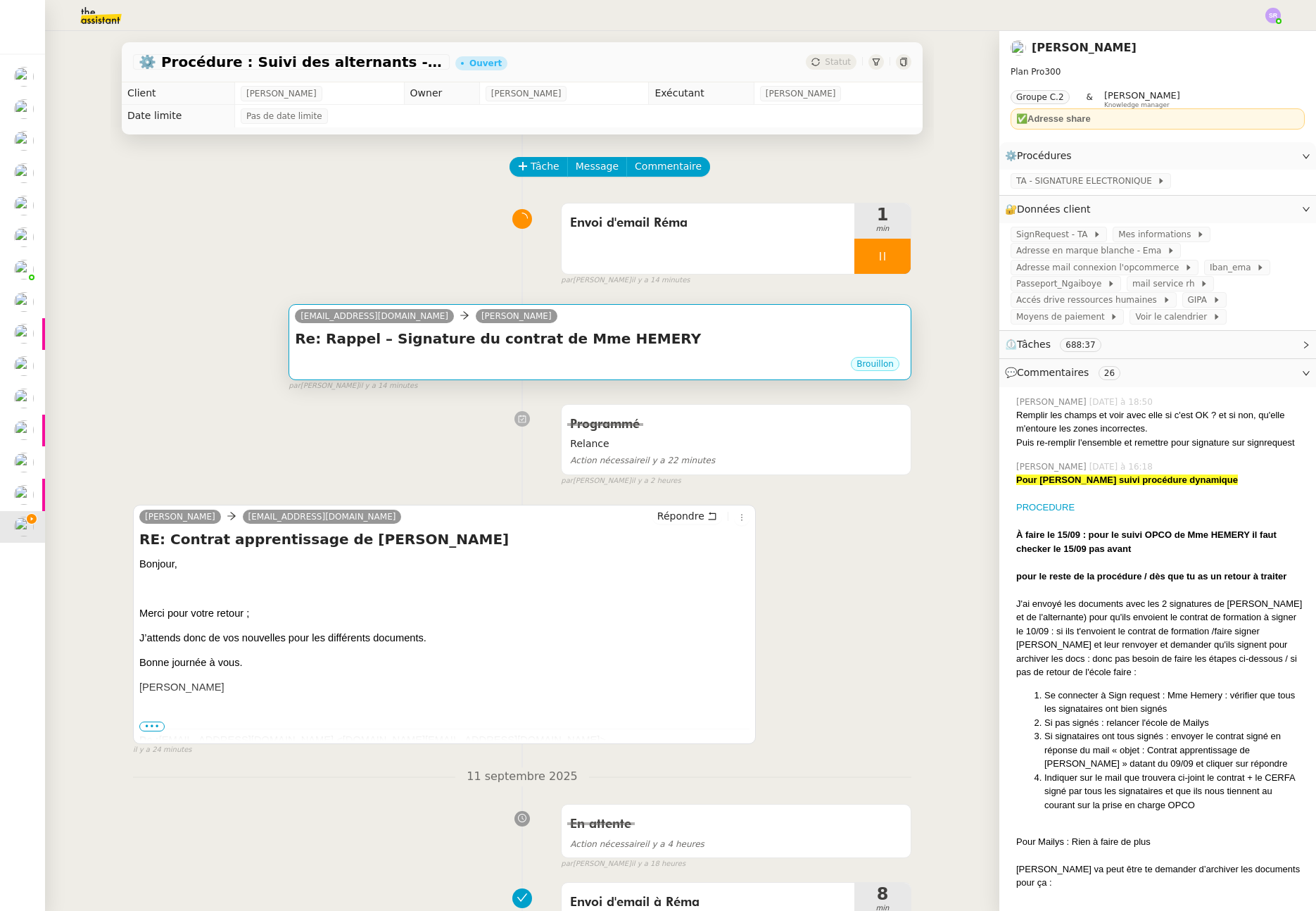
click at [547, 358] on div "Brouillon" at bounding box center [600, 366] width 610 height 21
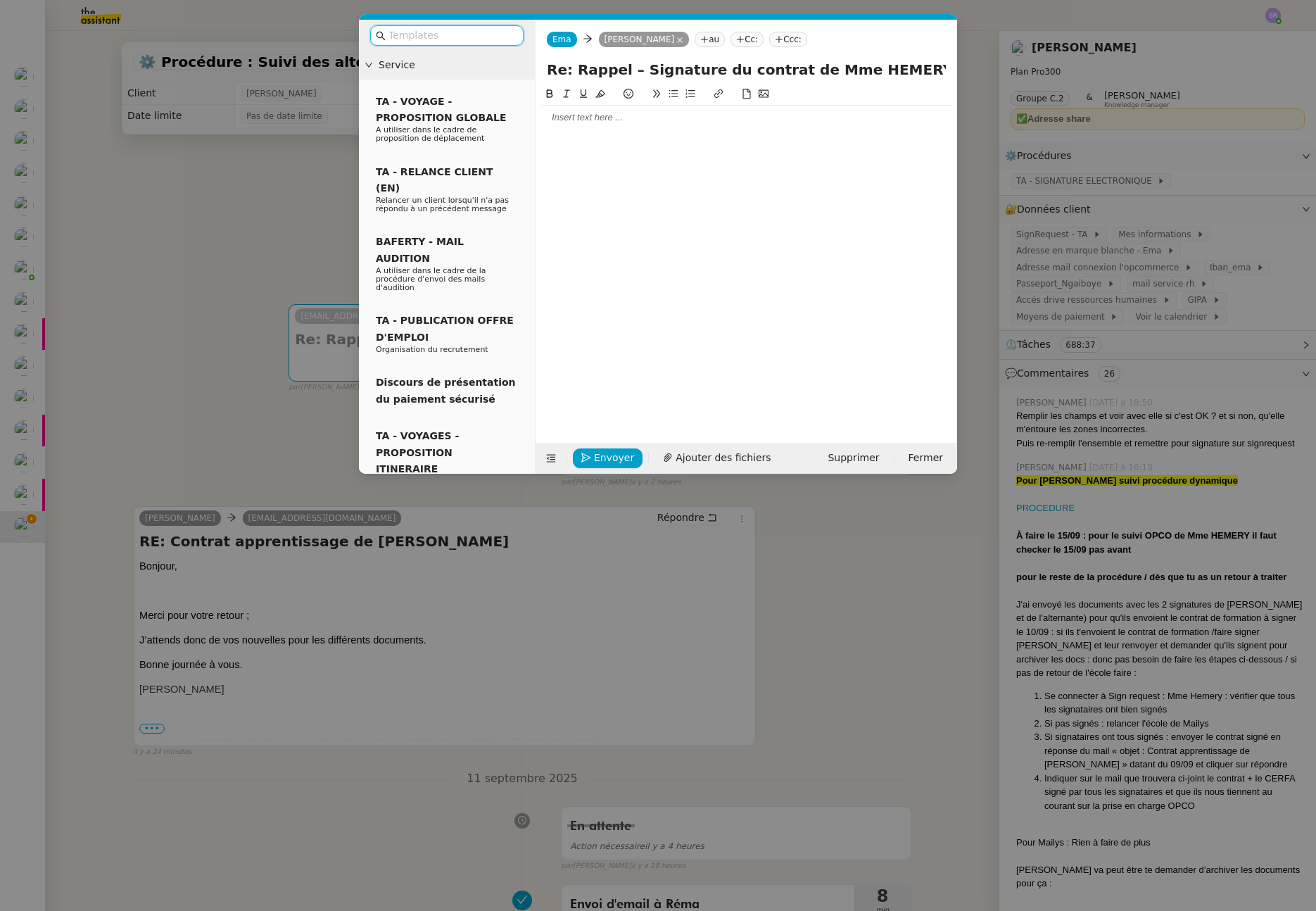
click at [593, 159] on div at bounding box center [746, 254] width 410 height 335
click at [632, 125] on div at bounding box center [746, 117] width 410 height 24
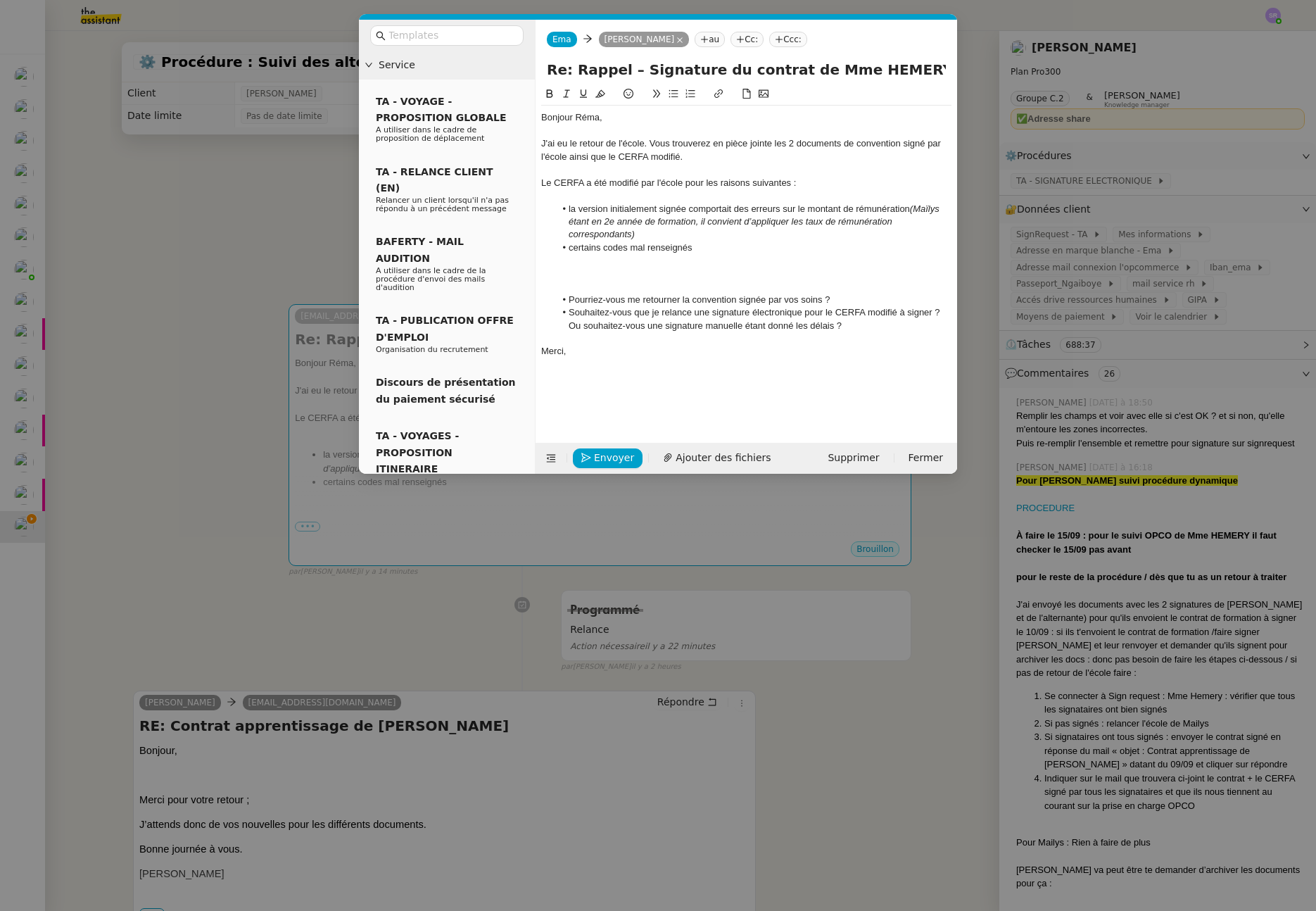
click at [591, 141] on div "J'ai eu le retour de l'école. Vous trouverez en pièce jointe les 2 documents de…" at bounding box center [746, 151] width 410 height 26
click at [596, 132] on div at bounding box center [746, 131] width 410 height 13
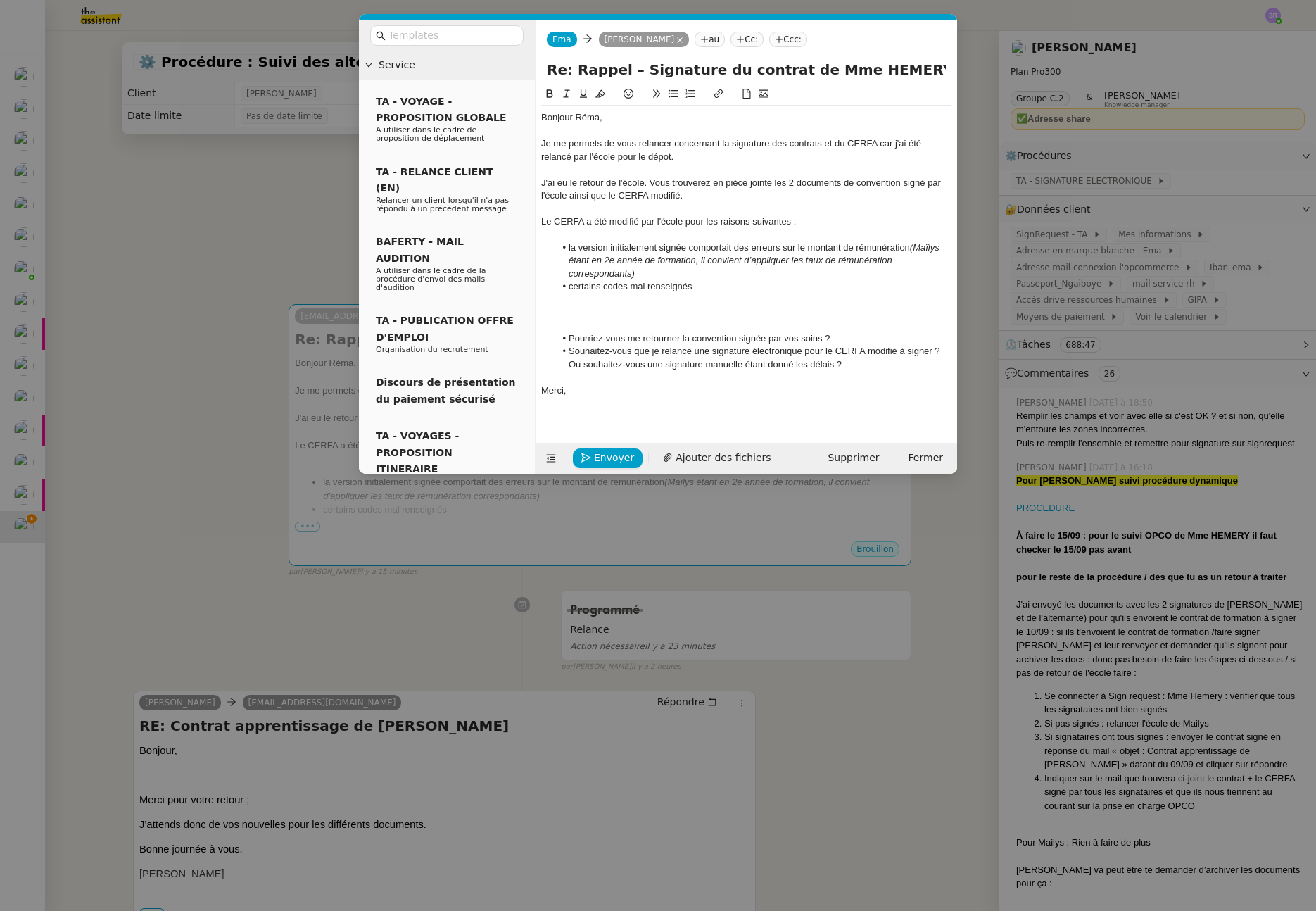
click at [671, 159] on div "Je me permets de vous relancer concernant la signature des contrats et du CERFA…" at bounding box center [746, 151] width 410 height 26
click at [579, 232] on div at bounding box center [746, 234] width 410 height 13
click at [669, 232] on div at bounding box center [746, 234] width 410 height 13
drag, startPoint x: 651, startPoint y: 182, endPoint x: 555, endPoint y: 191, distance: 96.4
click at [536, 181] on nz-spin "Bonjour Réma, Je me permets de vous relancer concernant la signature des contra…" at bounding box center [746, 256] width 422 height 341
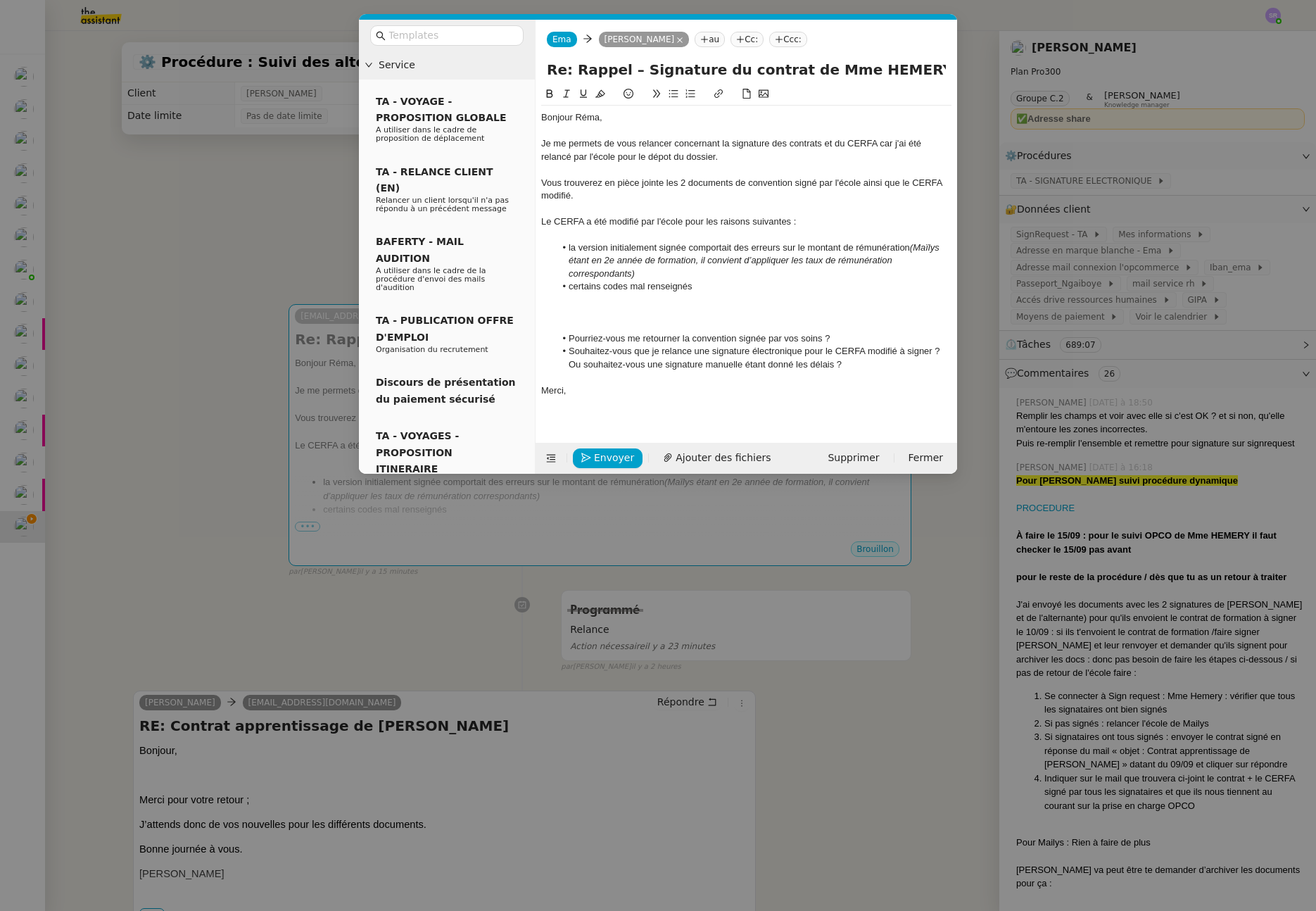
click at [628, 228] on div at bounding box center [746, 234] width 410 height 13
click at [613, 212] on div at bounding box center [746, 209] width 410 height 13
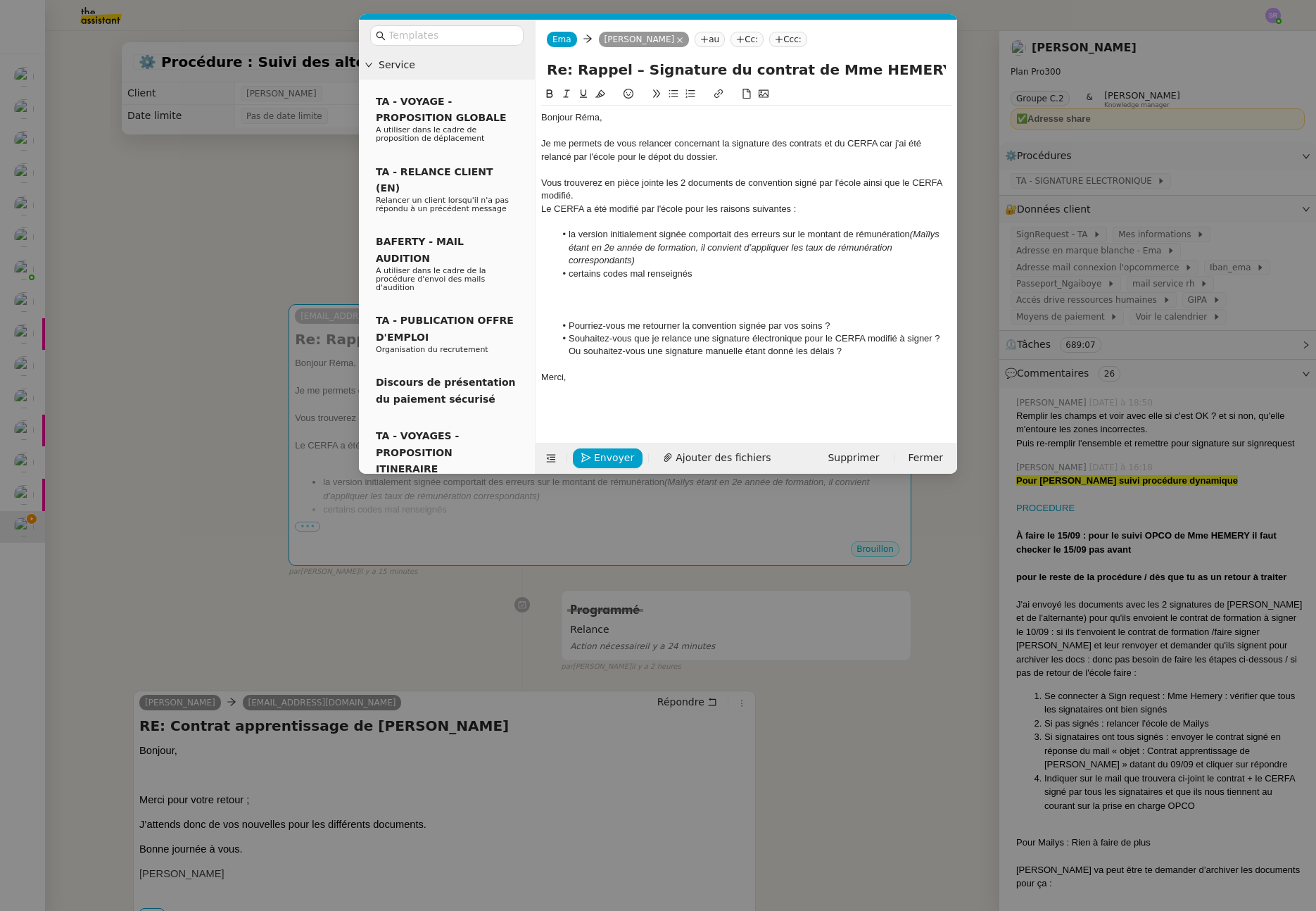
click at [614, 217] on div at bounding box center [746, 222] width 410 height 13
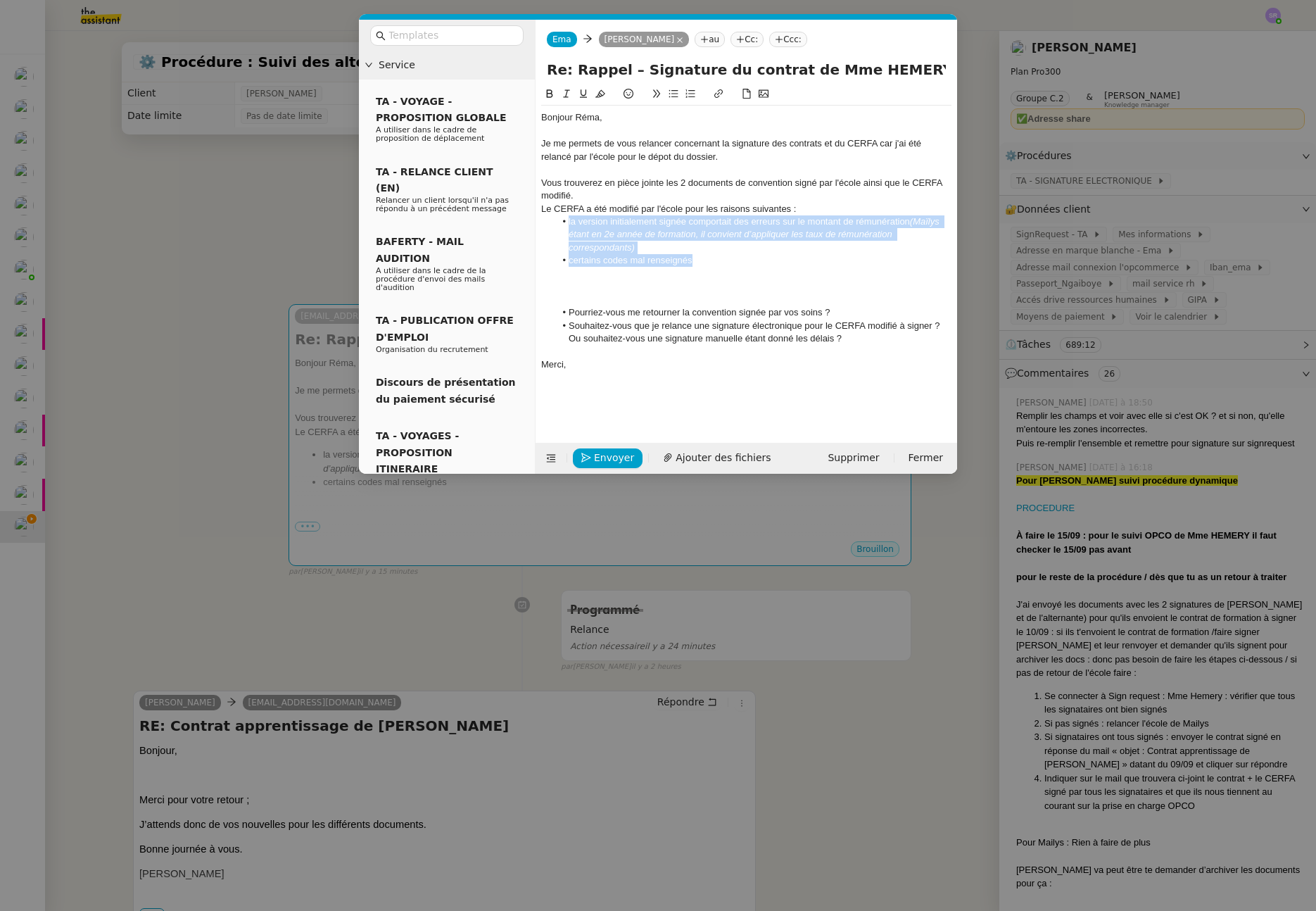
drag, startPoint x: 597, startPoint y: 240, endPoint x: 545, endPoint y: 218, distance: 56.5
click at [545, 218] on ul "la version initialement signée comportait des erreurs sur le montant de rémunér…" at bounding box center [746, 242] width 410 height 52
drag, startPoint x: 687, startPoint y: 91, endPoint x: 696, endPoint y: 99, distance: 12.0
click at [687, 91] on icon at bounding box center [690, 94] width 10 height 10
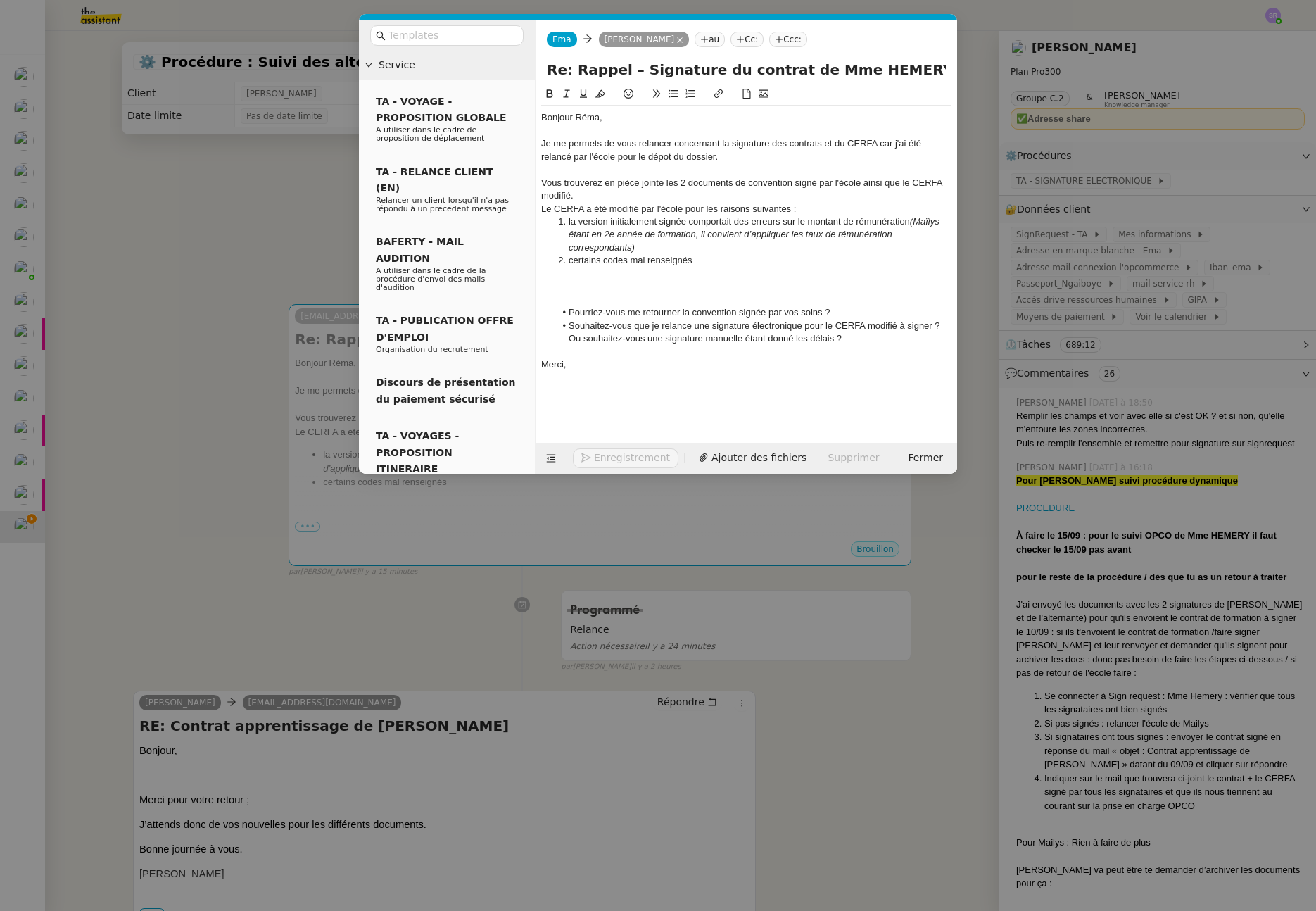
drag, startPoint x: 590, startPoint y: 289, endPoint x: 582, endPoint y: 289, distance: 8.0
click at [588, 289] on div at bounding box center [746, 287] width 410 height 13
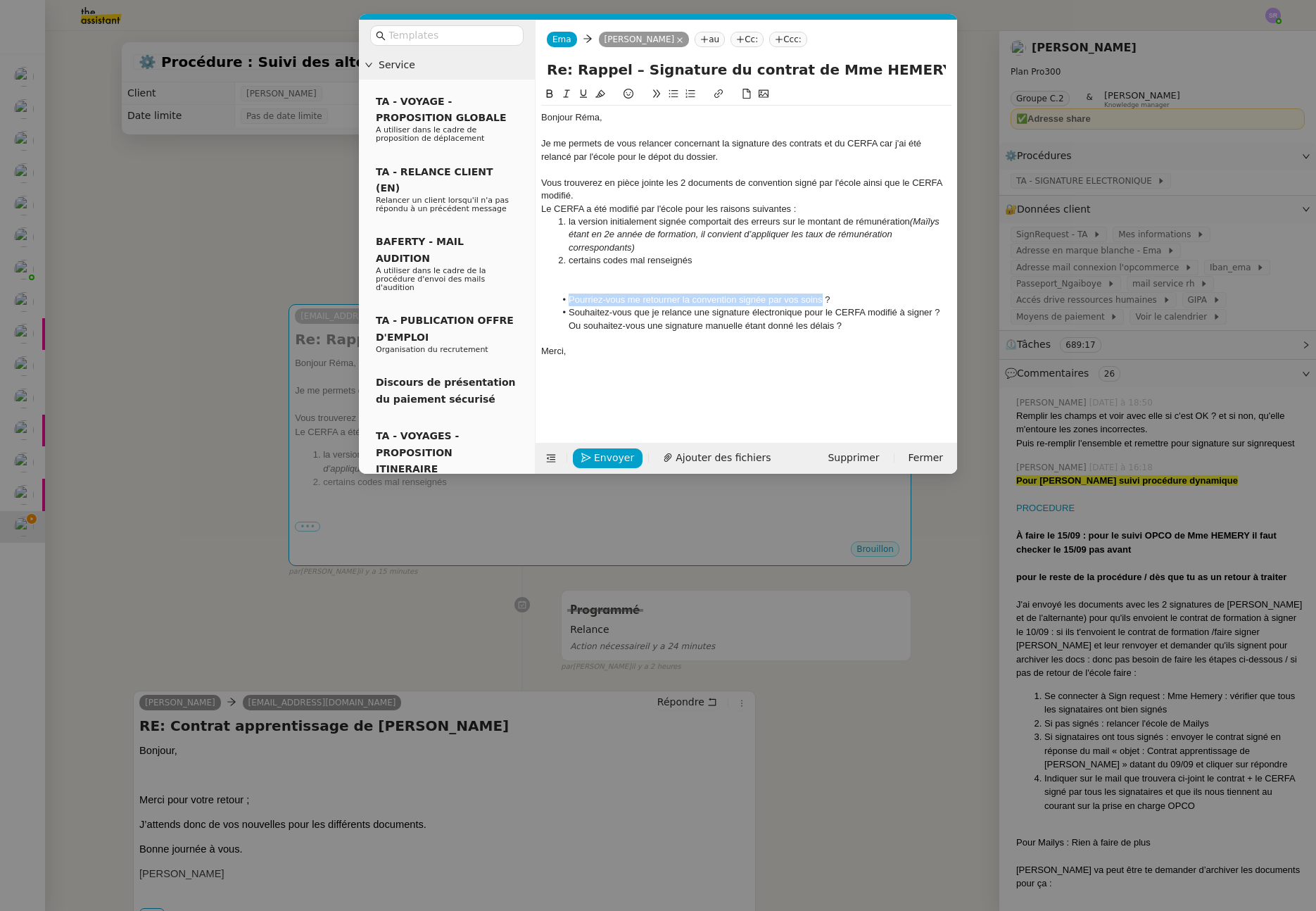
drag, startPoint x: 571, startPoint y: 300, endPoint x: 820, endPoint y: 300, distance: 249.0
click at [820, 300] on li "Pourriez-vous me retourner la convention signée par vos soins ?" at bounding box center [754, 300] width 397 height 13
click at [799, 323] on li "Souhaitez-vous que je relance une signature électronique pour le CERFA modifié …" at bounding box center [754, 319] width 397 height 26
drag, startPoint x: 714, startPoint y: 314, endPoint x: 863, endPoint y: 317, distance: 149.0
click at [863, 317] on li "Souhaitez-vous que je relance une signature électronique pour le CERFA modifié …" at bounding box center [754, 319] width 397 height 26
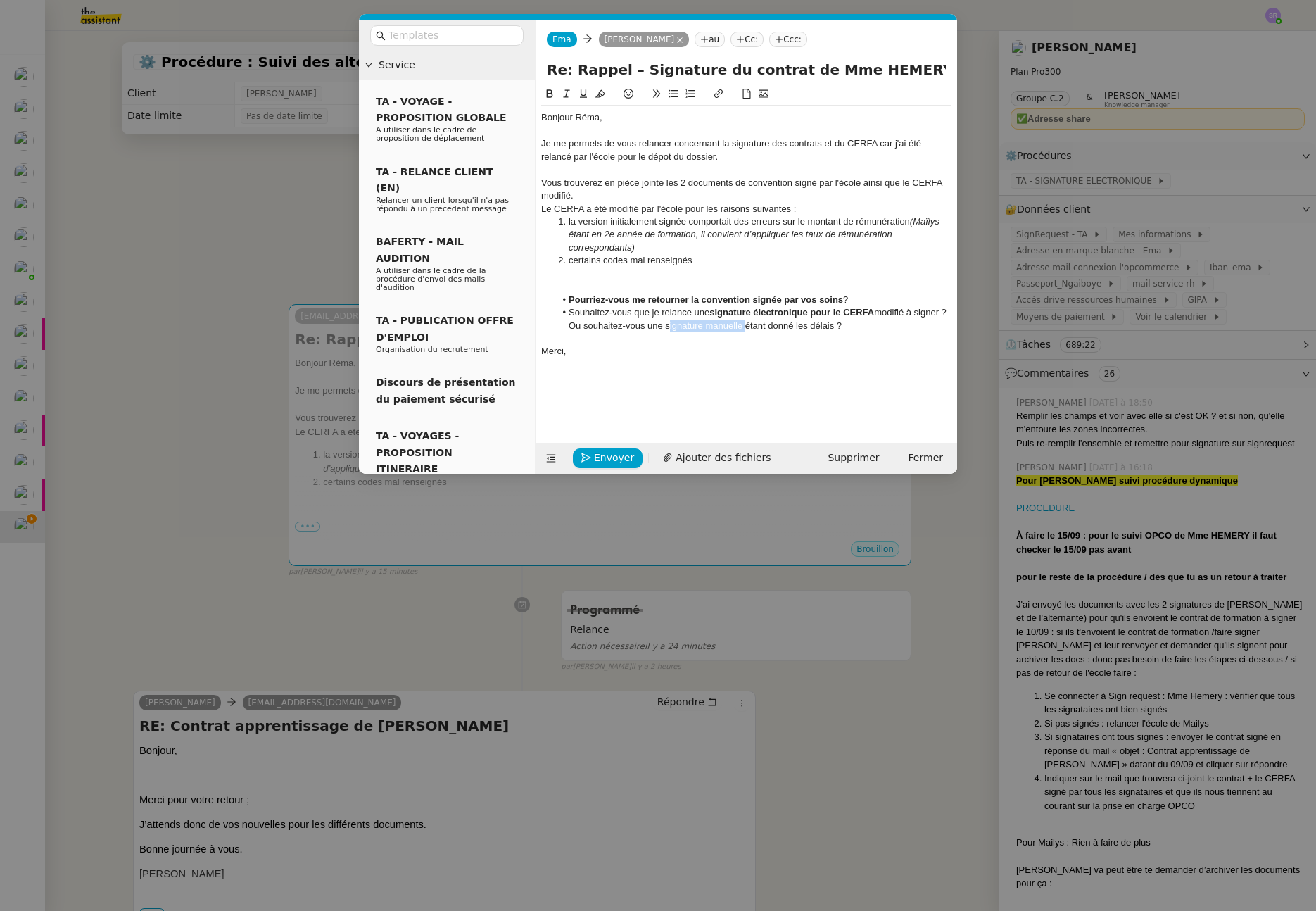
click at [748, 330] on li "Souhaitez-vous que je relance une signature électronique pour le CERFA modifié …" at bounding box center [754, 319] width 397 height 26
click at [748, 345] on div "Merci," at bounding box center [746, 352] width 410 height 13
click at [206, 600] on nz-modal-container "Service TA - VOYAGE - PROPOSITION GLOBALE A utiliser dans le cadre de propositi…" at bounding box center [658, 455] width 1316 height 911
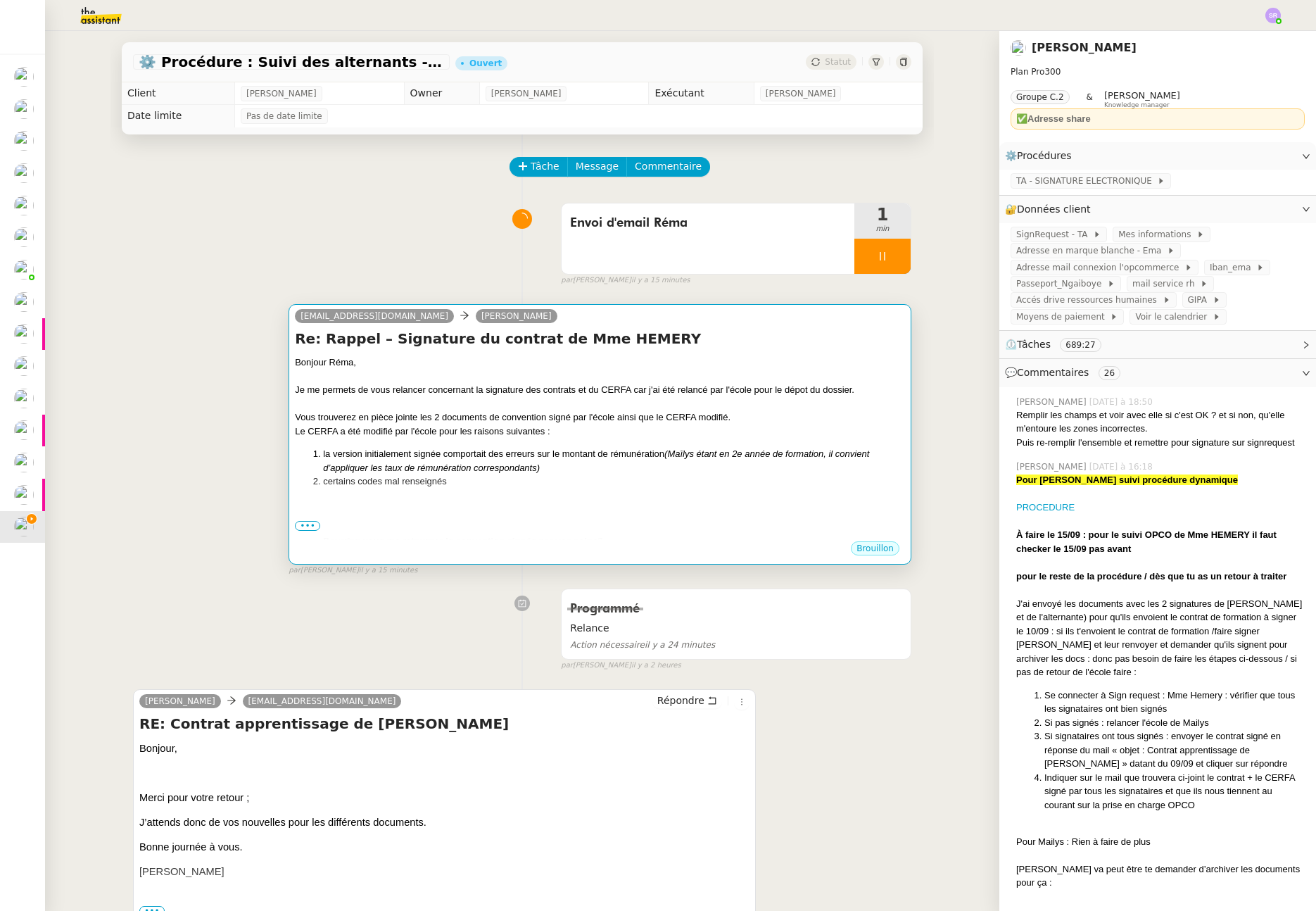
click at [504, 540] on div "Brouillon" at bounding box center [600, 550] width 610 height 21
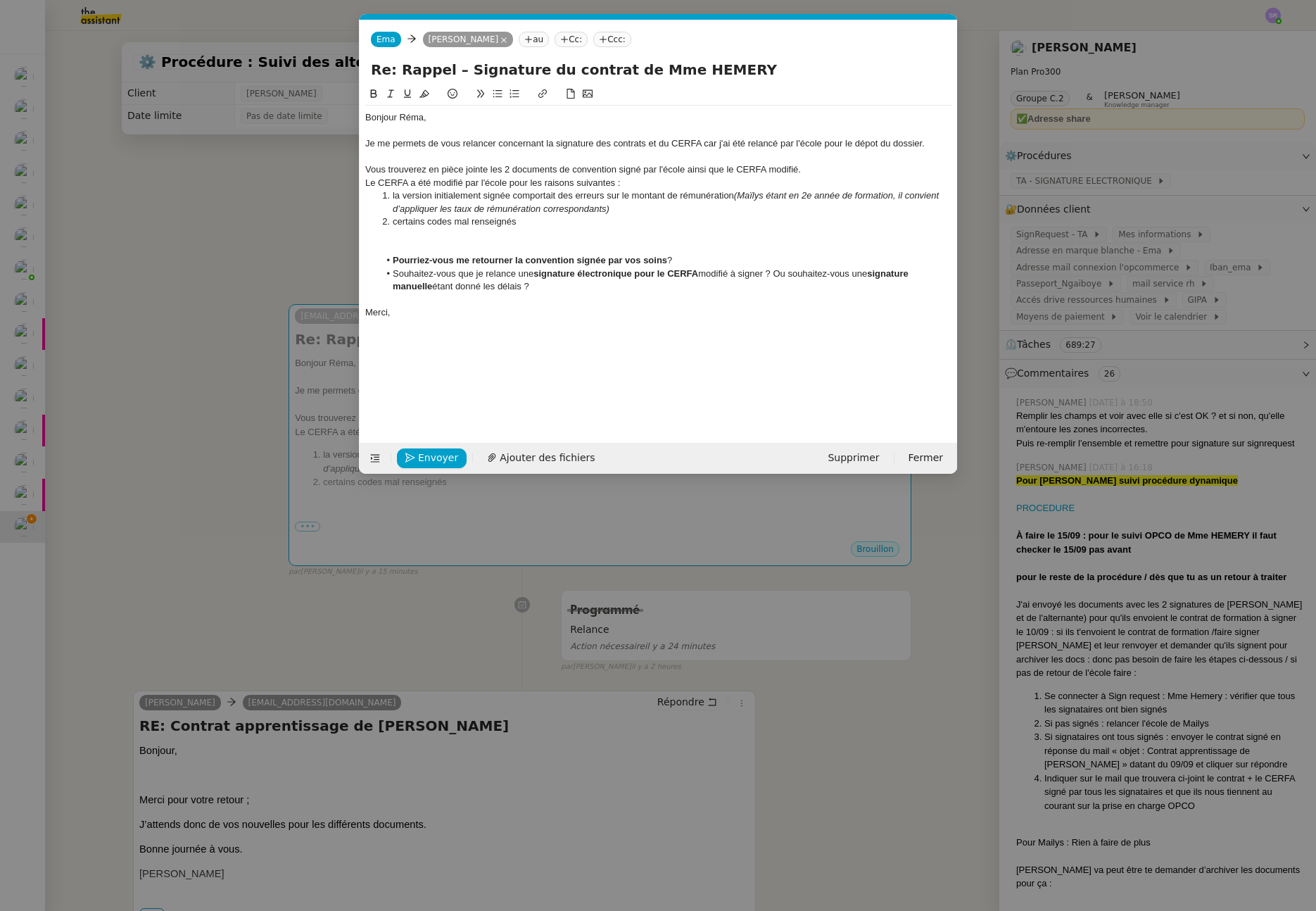
scroll to position [0, 29]
click at [566, 460] on span "Ajouter des fichiers" at bounding box center [547, 458] width 95 height 16
click at [534, 460] on span "Ajouter des fichiers" at bounding box center [547, 458] width 95 height 16
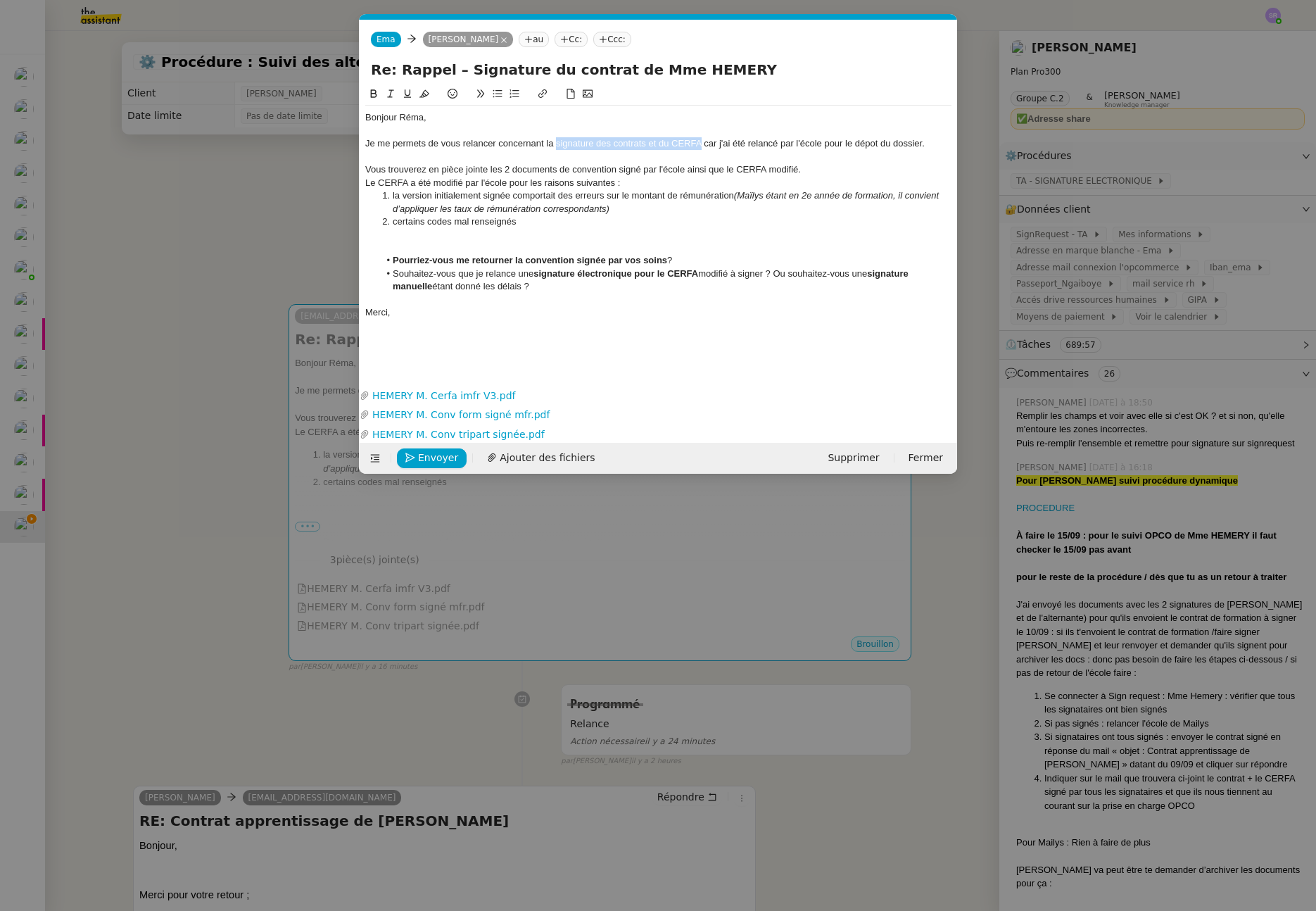
drag, startPoint x: 557, startPoint y: 145, endPoint x: 702, endPoint y: 144, distance: 145.0
click at [702, 144] on div "Je me permets de vous relancer concernant la signature des contrats et du CERFA…" at bounding box center [658, 144] width 586 height 13
drag, startPoint x: 883, startPoint y: 151, endPoint x: 900, endPoint y: 147, distance: 17.5
click at [883, 151] on div at bounding box center [658, 157] width 586 height 13
click at [938, 141] on div "Je me permets de vous relancer concernant la signature des contrats et du CERFA…" at bounding box center [658, 144] width 586 height 13
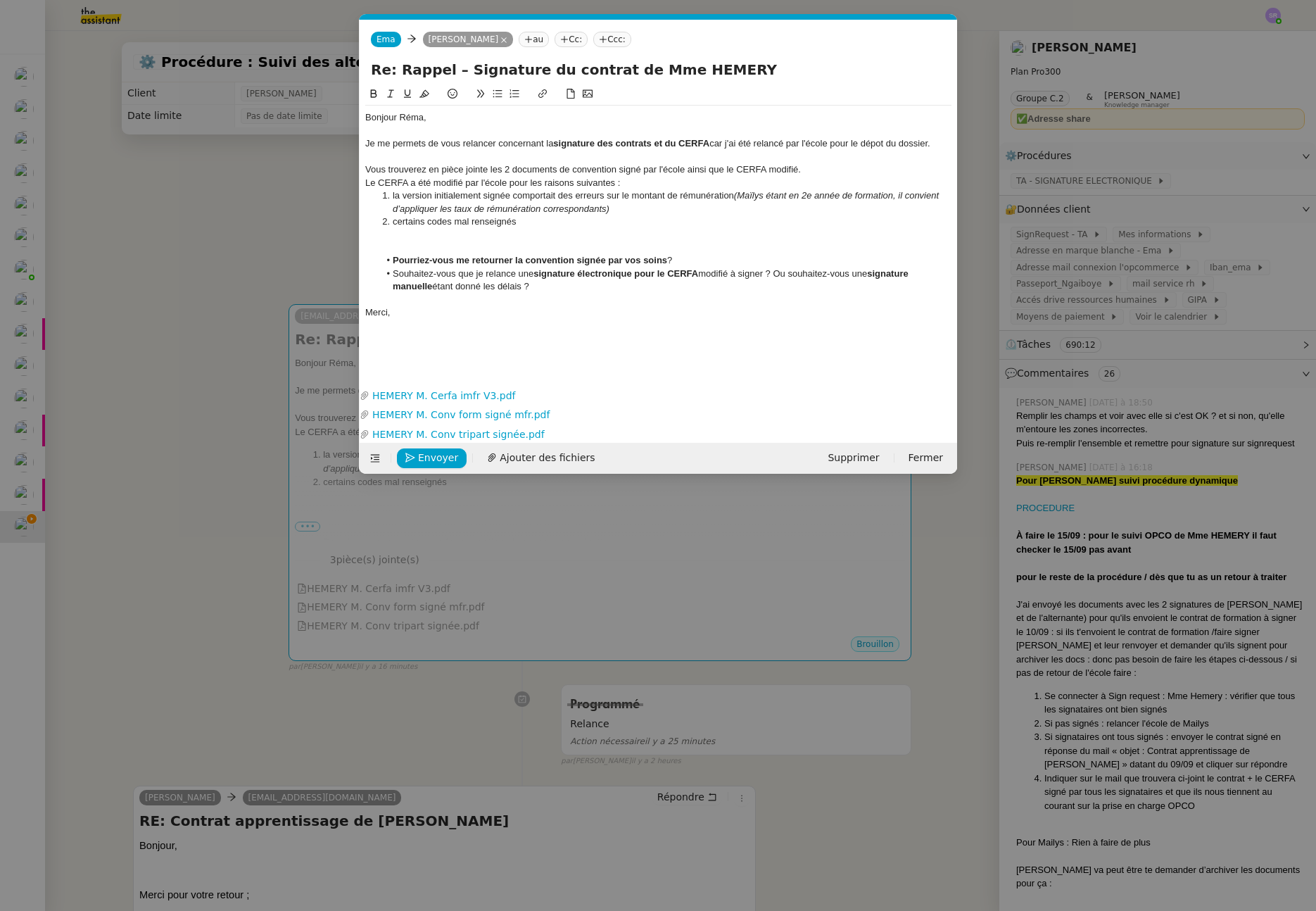
click at [838, 147] on div "Je me permets de vous relancer concernant la signature des contrats et du CERFA…" at bounding box center [658, 144] width 586 height 13
drag, startPoint x: 834, startPoint y: 147, endPoint x: 932, endPoint y: 146, distance: 98.0
click at [932, 146] on div "Je me permets de vous relancer concernant la signature des contrats et du CERFA…" at bounding box center [658, 144] width 586 height 13
click at [199, 480] on nz-modal-container "Service TA - VOYAGE - PROPOSITION GLOBALE A utiliser dans le cadre de propositi…" at bounding box center [658, 455] width 1316 height 911
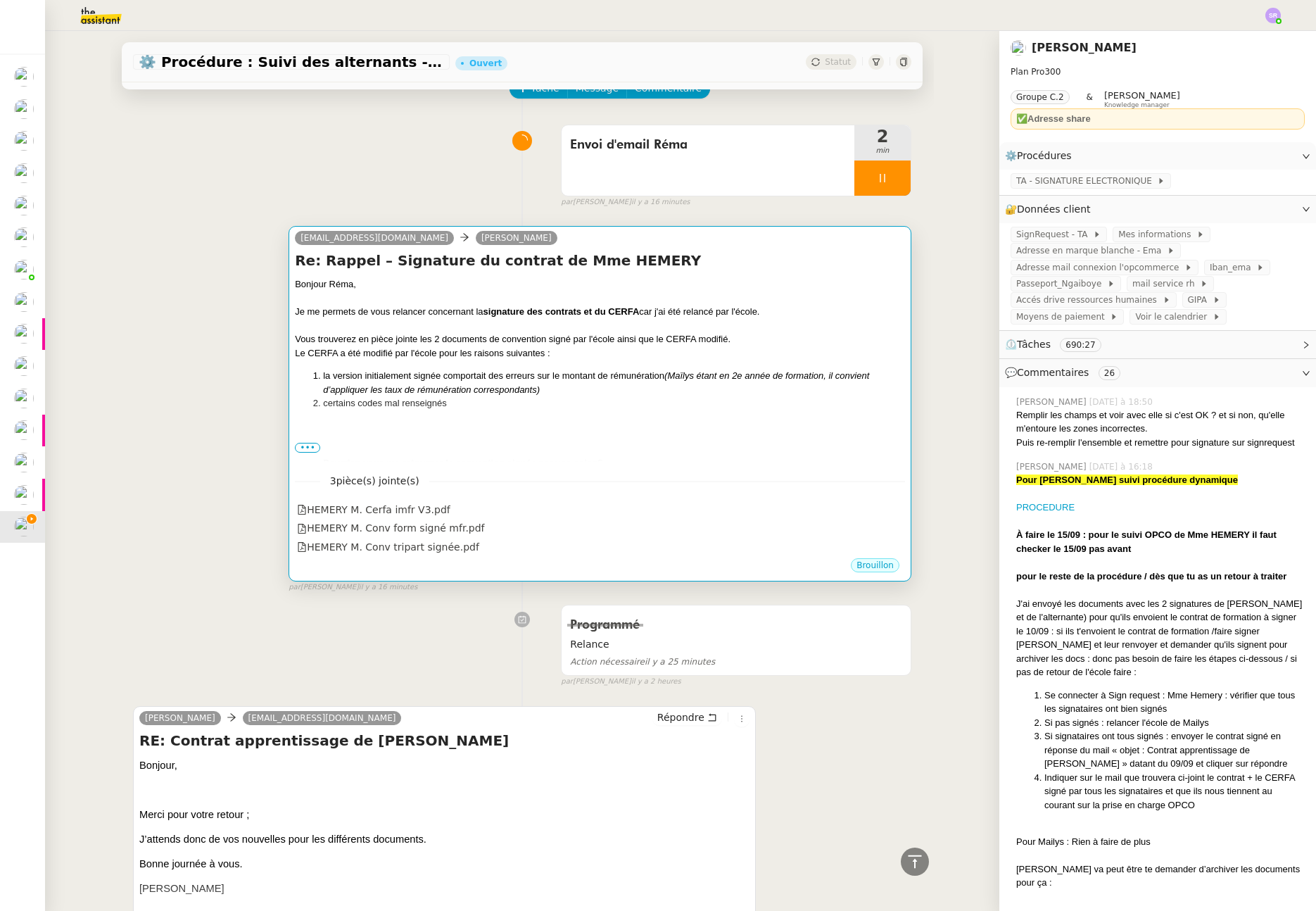
scroll to position [0, 0]
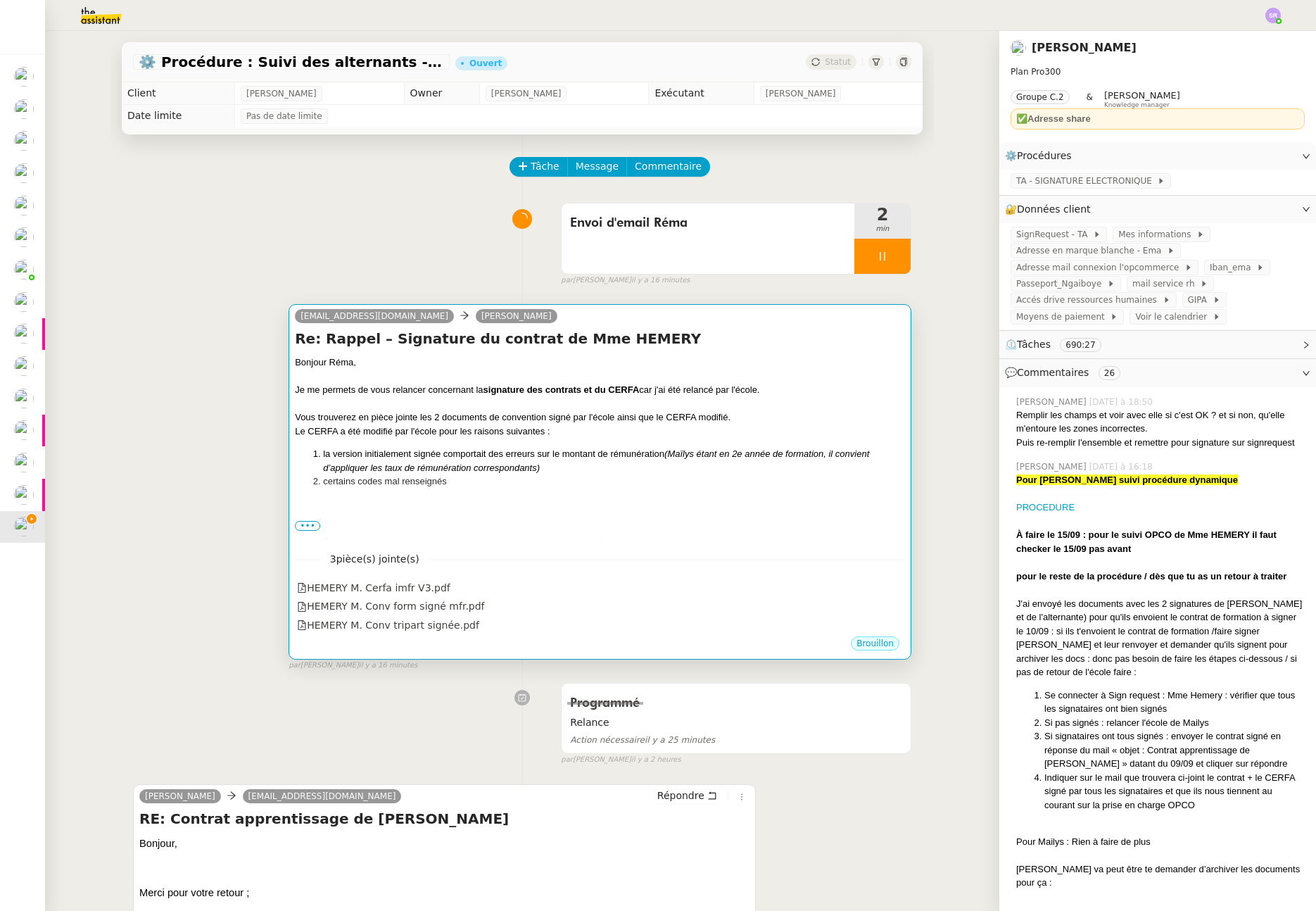
click at [618, 488] on li "certains codes mal renseignés" at bounding box center [614, 481] width 582 height 14
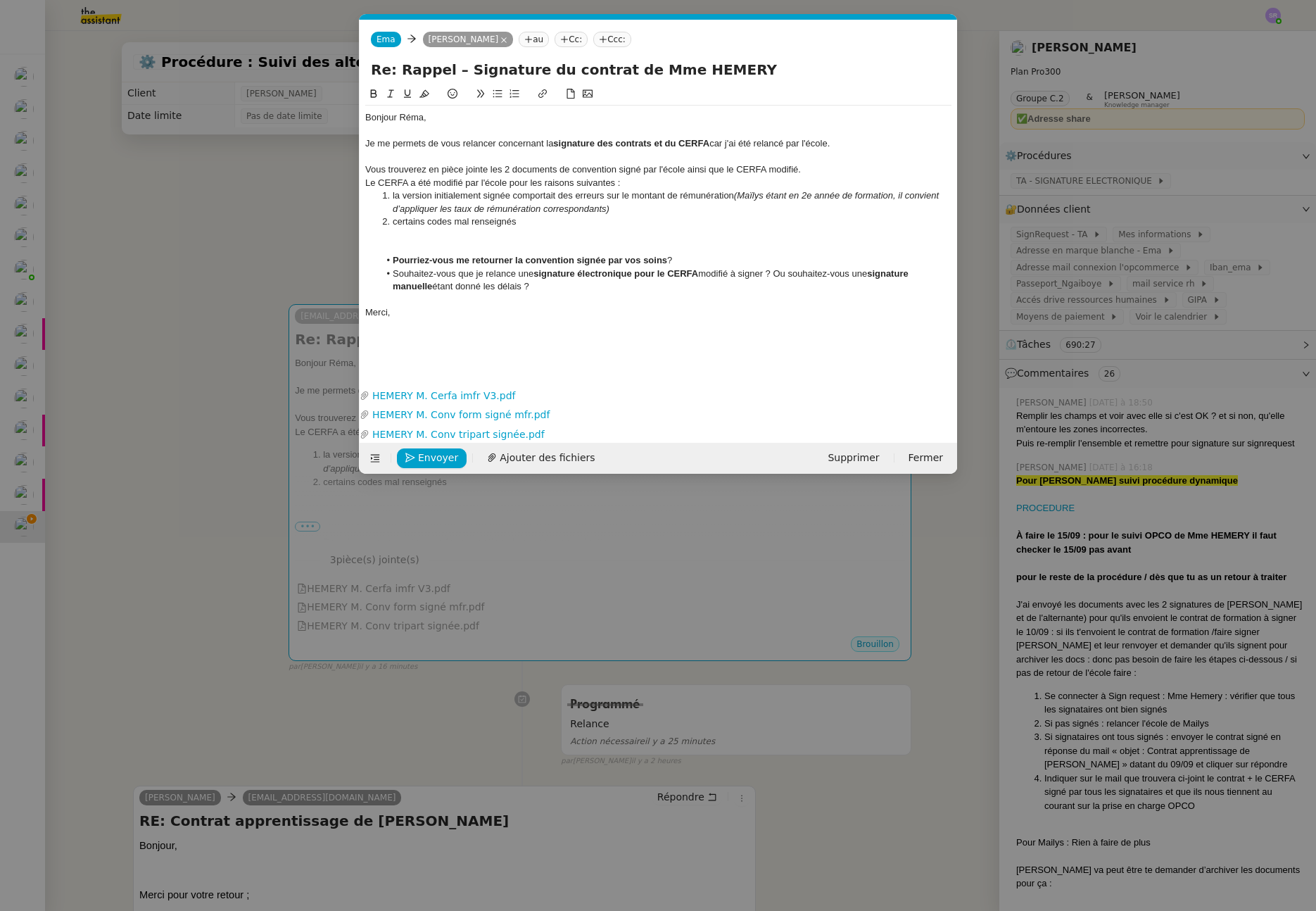
scroll to position [0, 29]
click at [440, 243] on div at bounding box center [658, 248] width 586 height 13
click at [444, 460] on span "Envoyer" at bounding box center [438, 458] width 40 height 16
click at [444, 460] on span "Confirmer l'envoi" at bounding box center [461, 458] width 85 height 16
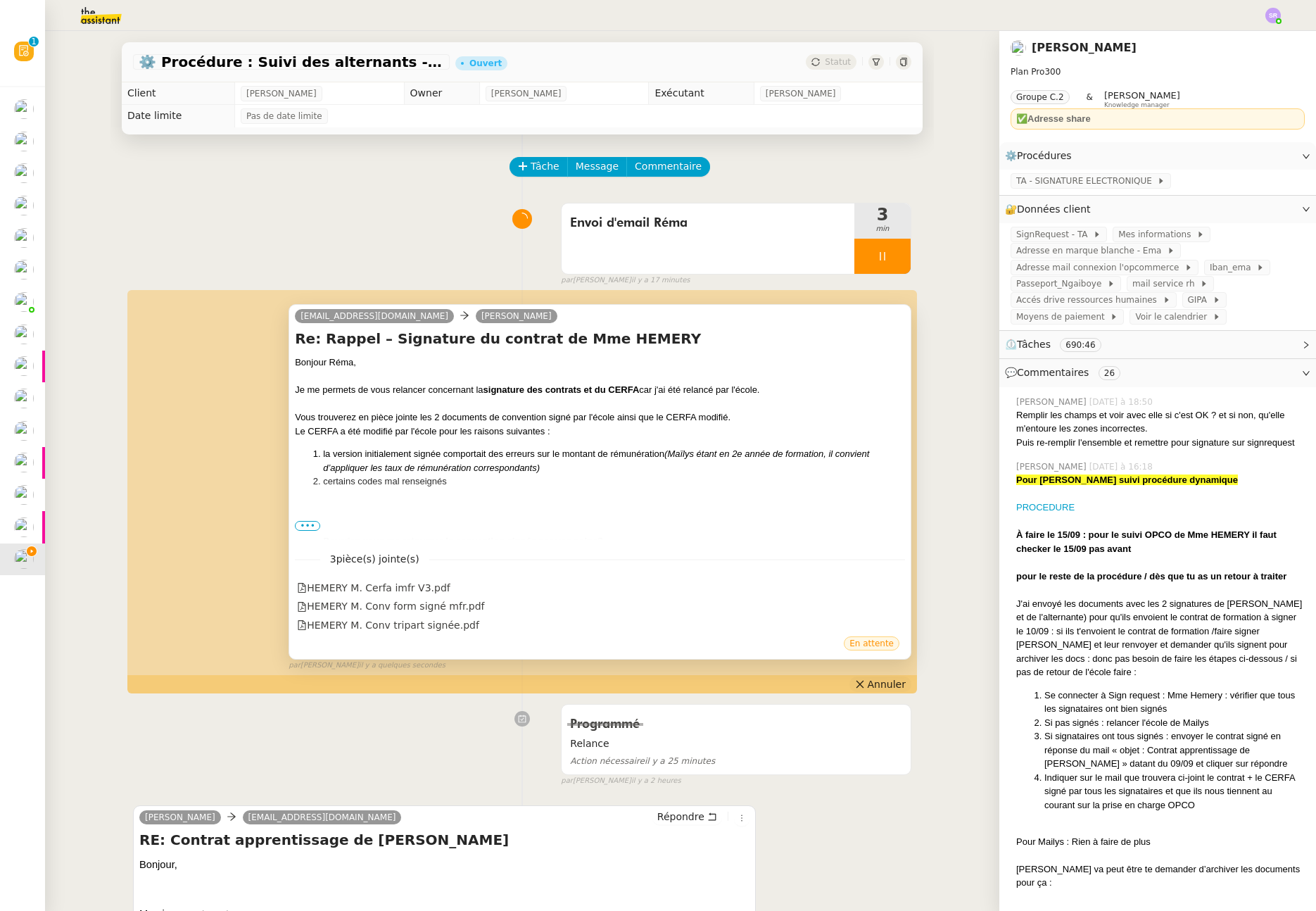
click at [868, 683] on span "Annuler" at bounding box center [886, 684] width 38 height 14
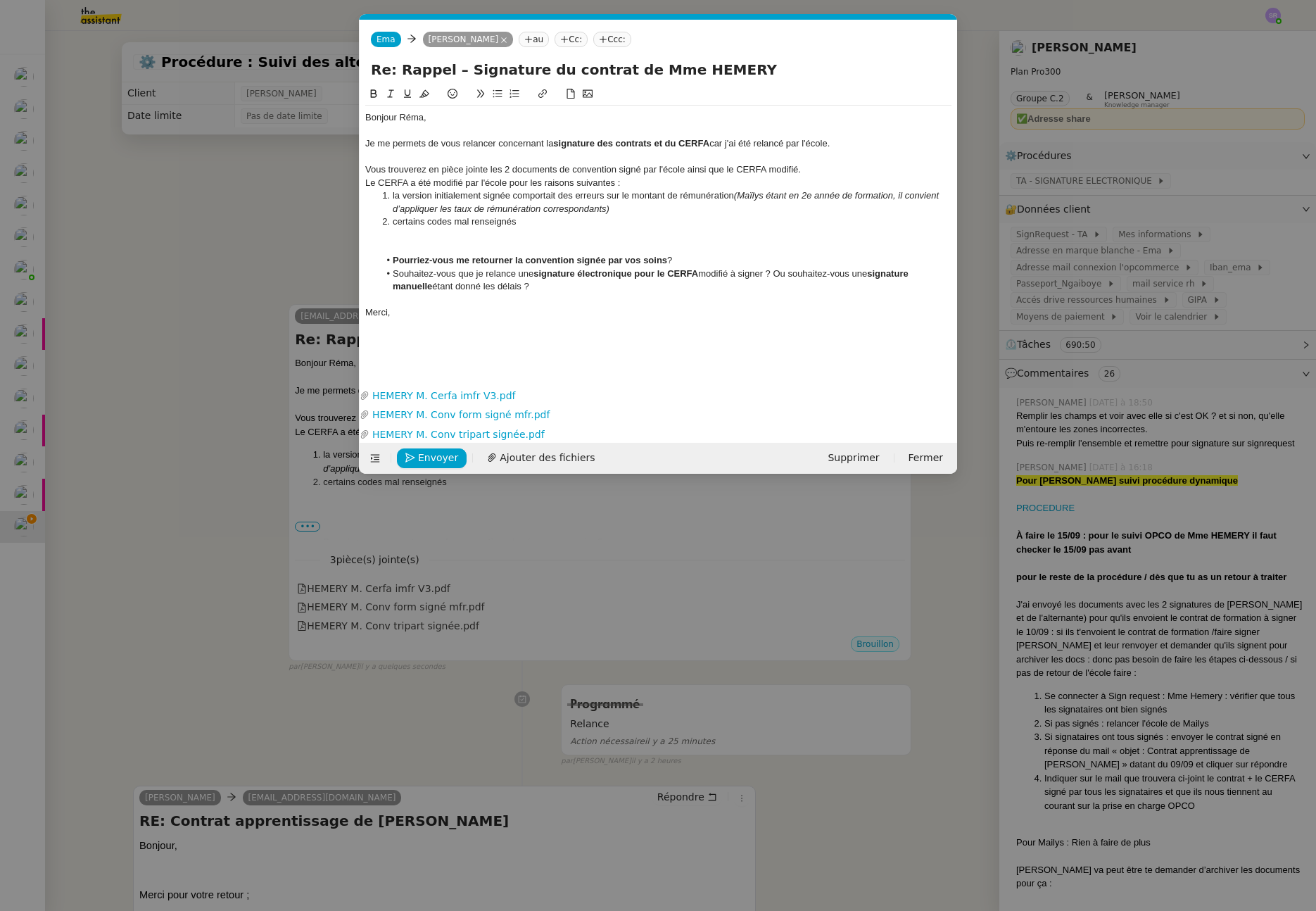
click at [387, 69] on input "Re: Rappel – Signature du contrat de Mme HEMERY" at bounding box center [658, 70] width 575 height 21
drag, startPoint x: 395, startPoint y: 69, endPoint x: 323, endPoint y: 65, distance: 72.1
click at [323, 65] on nz-modal-container "Service TA - VOYAGE - PROPOSITION GLOBALE A utiliser dans le cadre de propositi…" at bounding box center [658, 455] width 1316 height 911
type input "Urgent - Rappel – Signature du contrat de Mme HEMERY"
click at [426, 460] on span "Envoyer" at bounding box center [438, 458] width 40 height 16
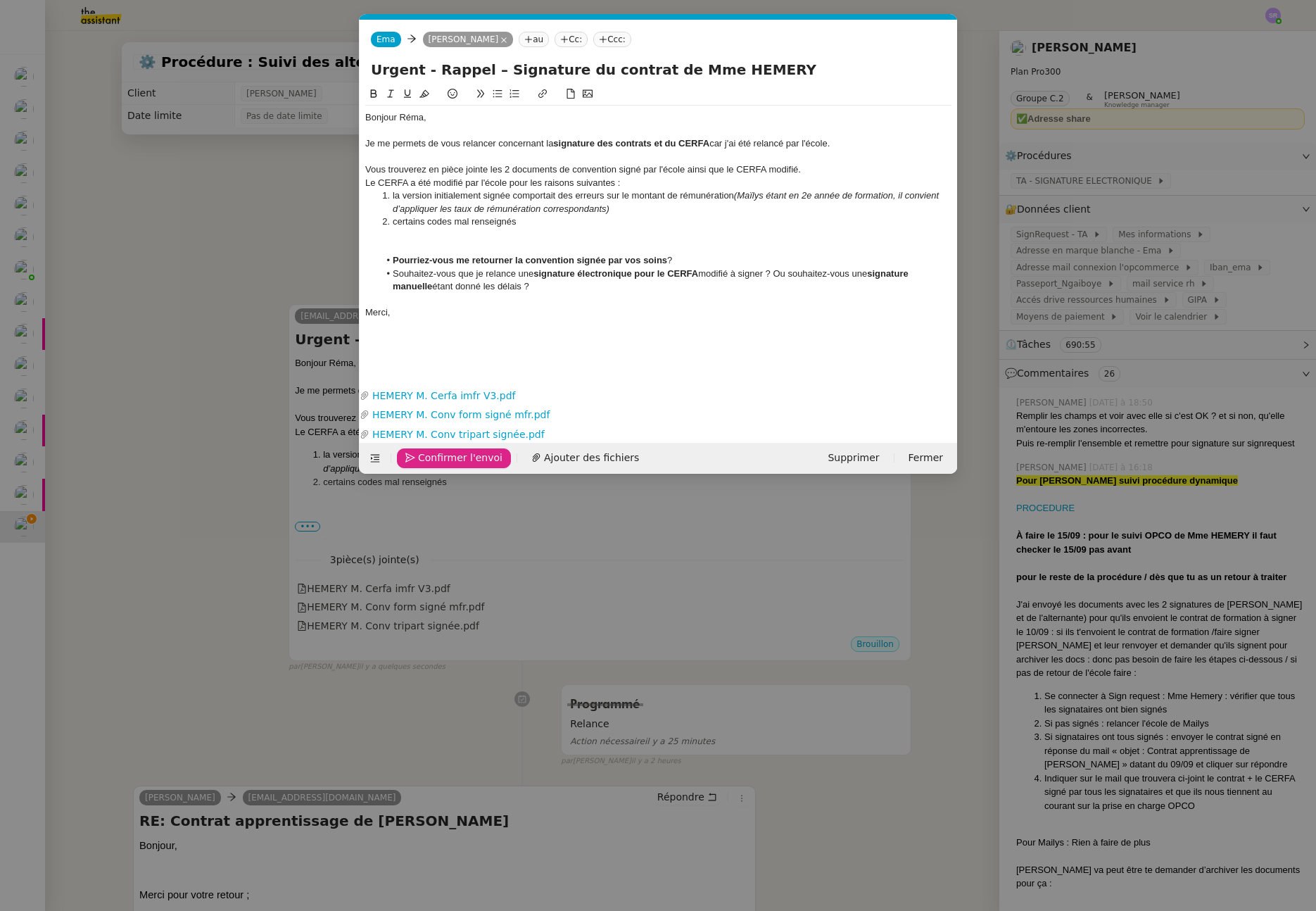
click at [435, 461] on span "Confirmer l'envoi" at bounding box center [461, 458] width 85 height 16
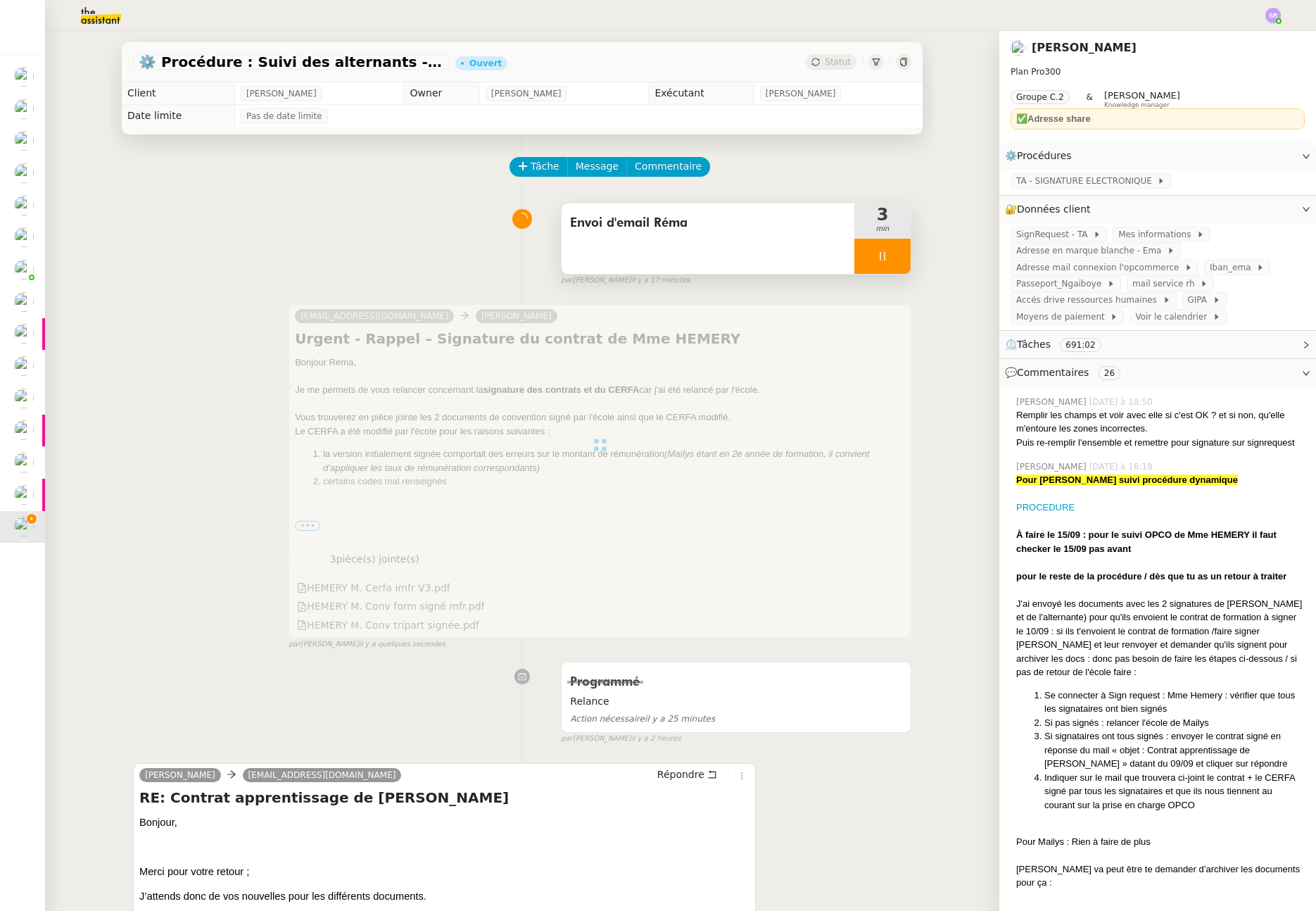
click at [877, 253] on icon at bounding box center [883, 256] width 11 height 11
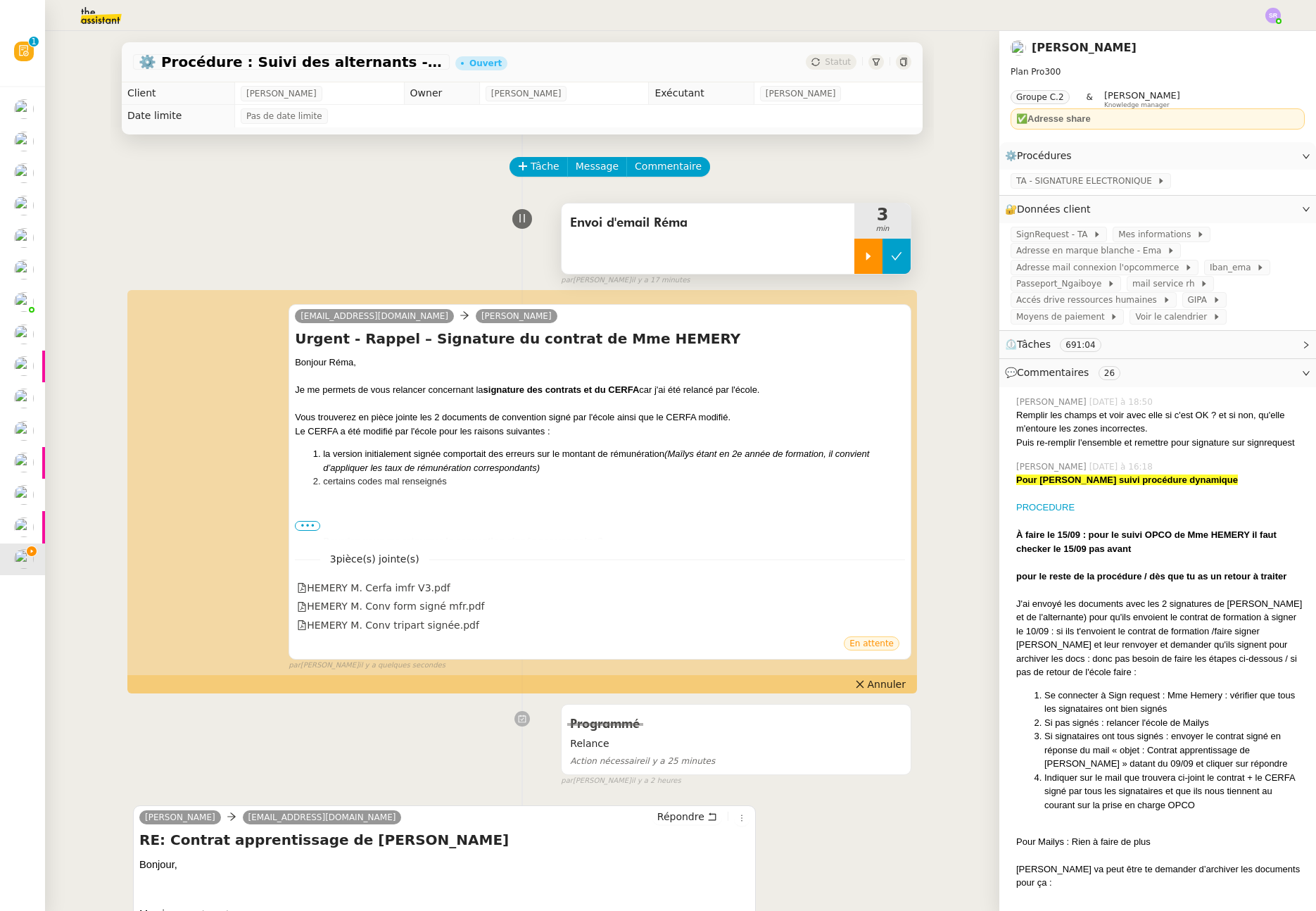
click at [892, 258] on icon at bounding box center [897, 256] width 11 height 8
click at [313, 527] on span "•••" at bounding box center [307, 526] width 25 height 10
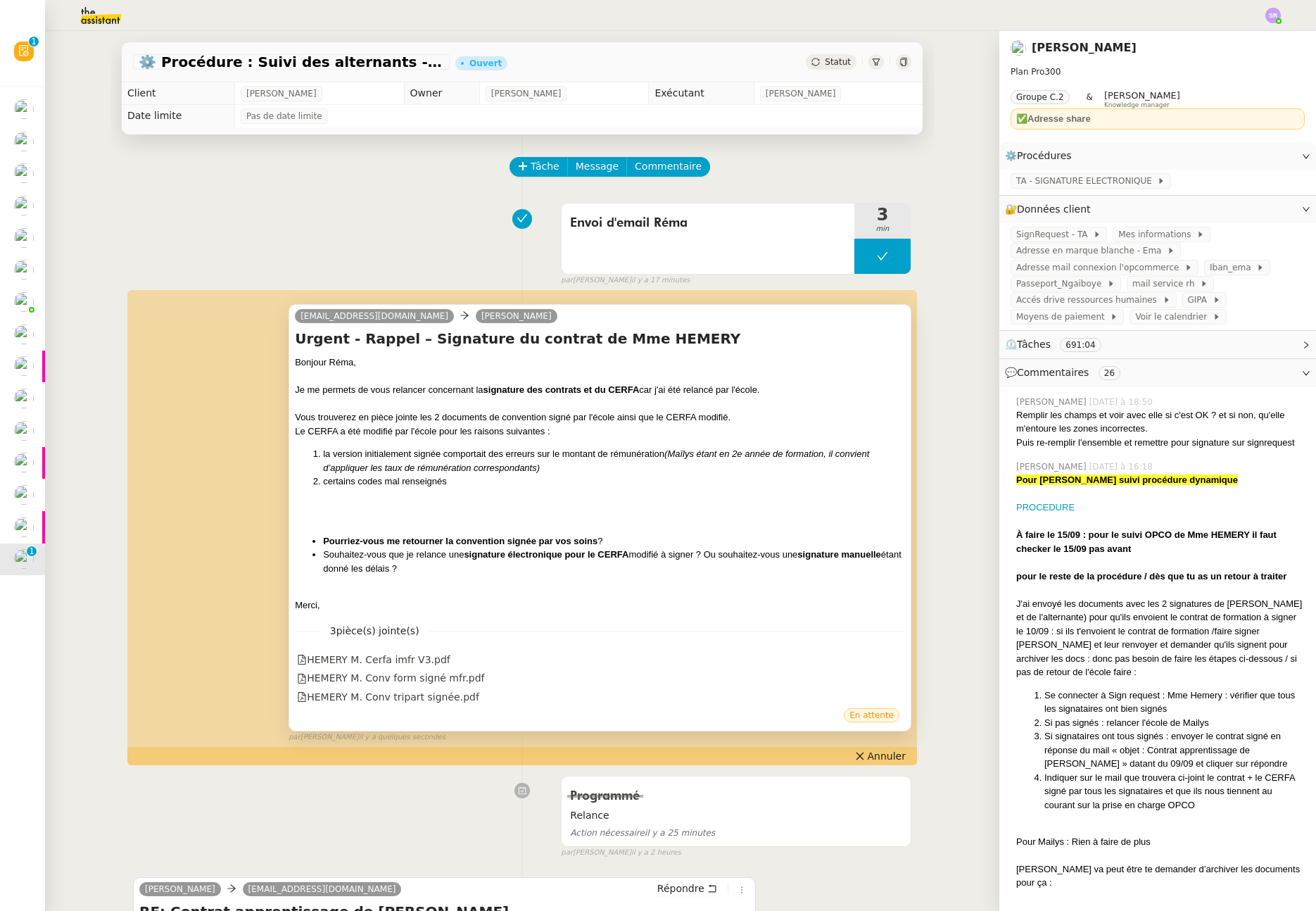
click at [223, 223] on div "Envoi d'email Réma 3 min false par Stéphanie R. il y a 17 minutes" at bounding box center [522, 241] width 779 height 90
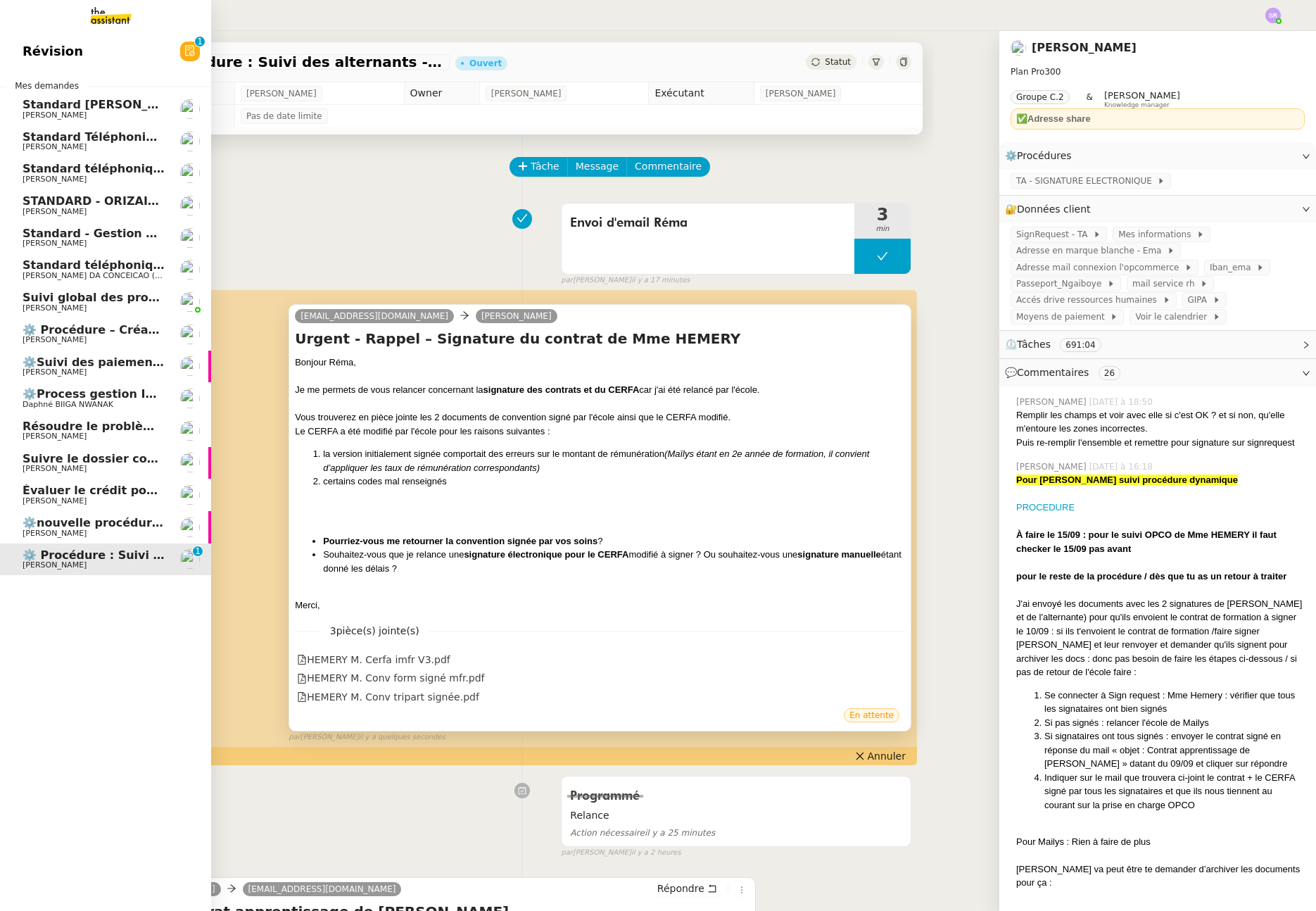
click at [102, 567] on span "[PERSON_NAME]" at bounding box center [94, 565] width 142 height 8
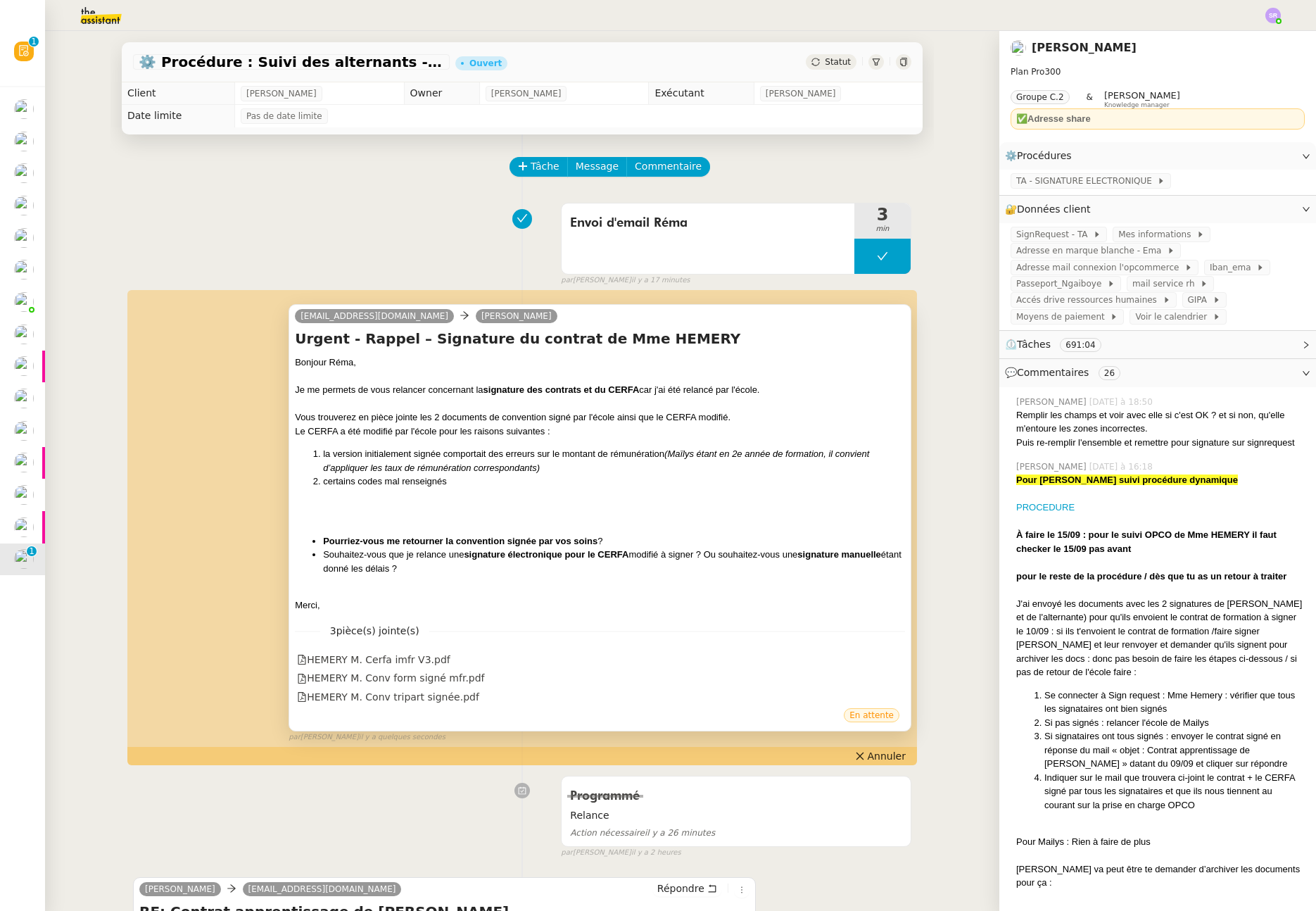
click at [331, 239] on div "Envoi d'email Réma 3 min false par Stéphanie R. il y a 17 minutes" at bounding box center [522, 241] width 779 height 90
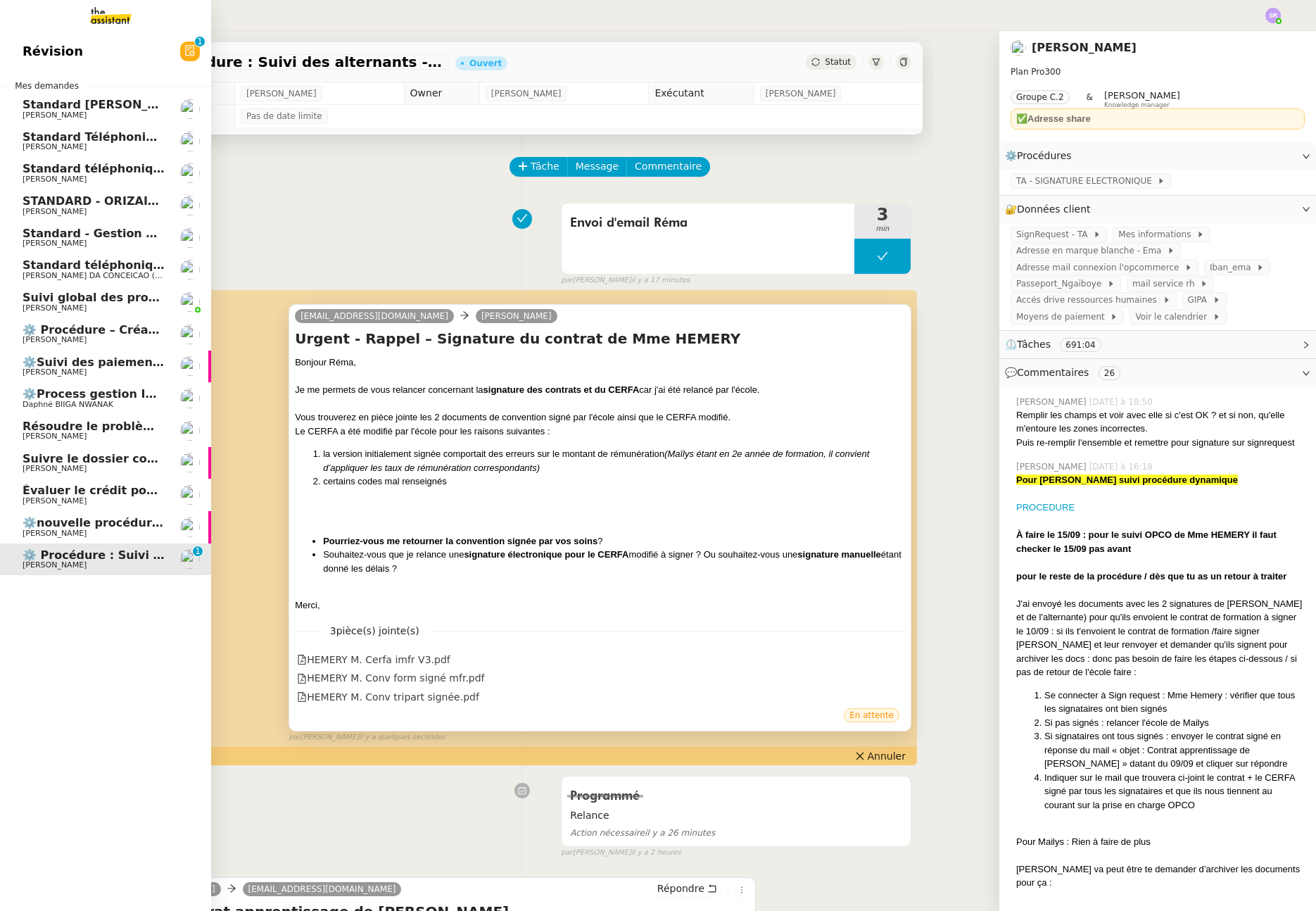
click at [75, 507] on link "Évaluer le crédit pour coordonner un rendez-vous [PERSON_NAME]" at bounding box center [105, 495] width 211 height 33
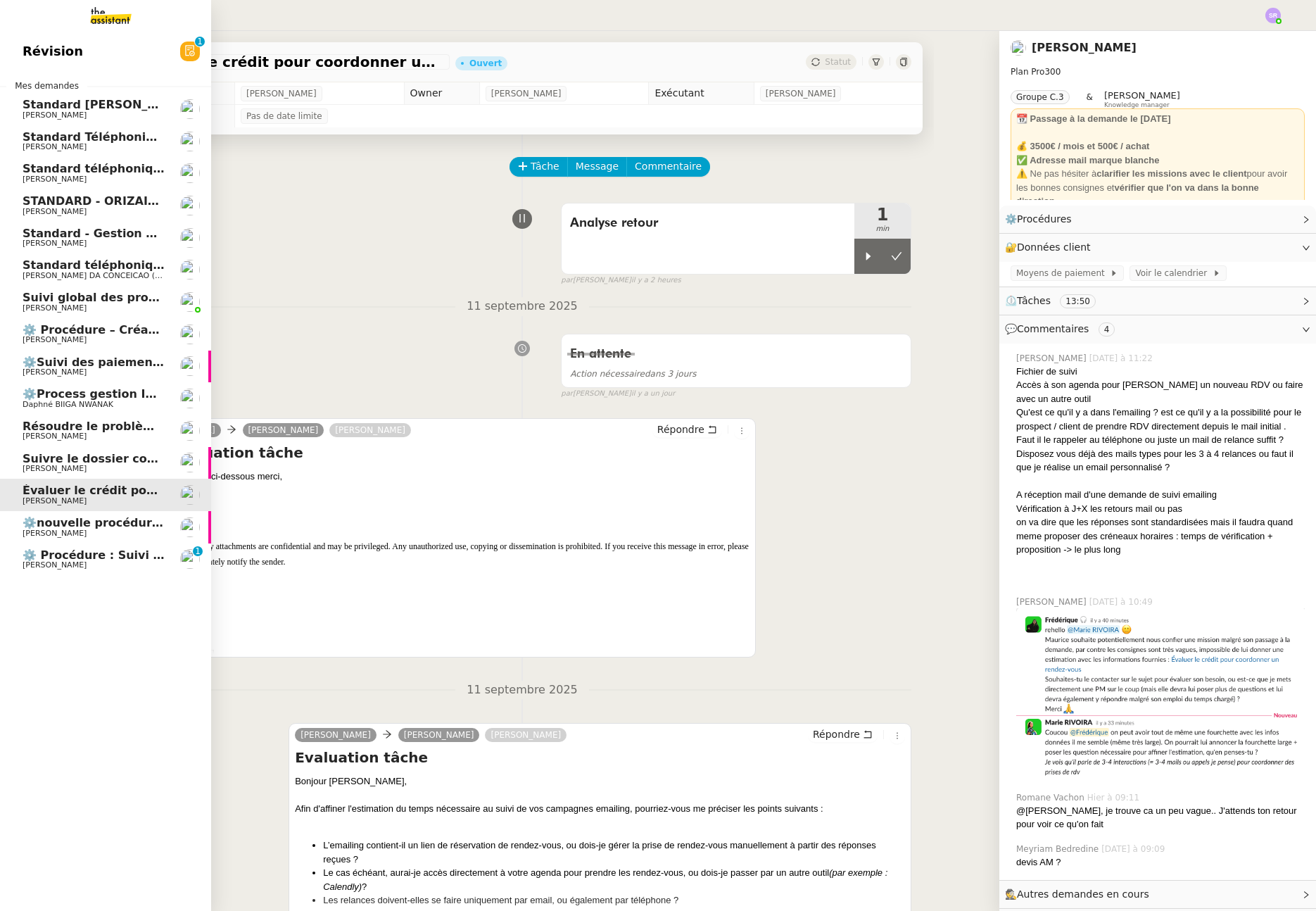
click at [106, 462] on span "Suivre le dossier comptable de Party'z" at bounding box center [145, 458] width 244 height 13
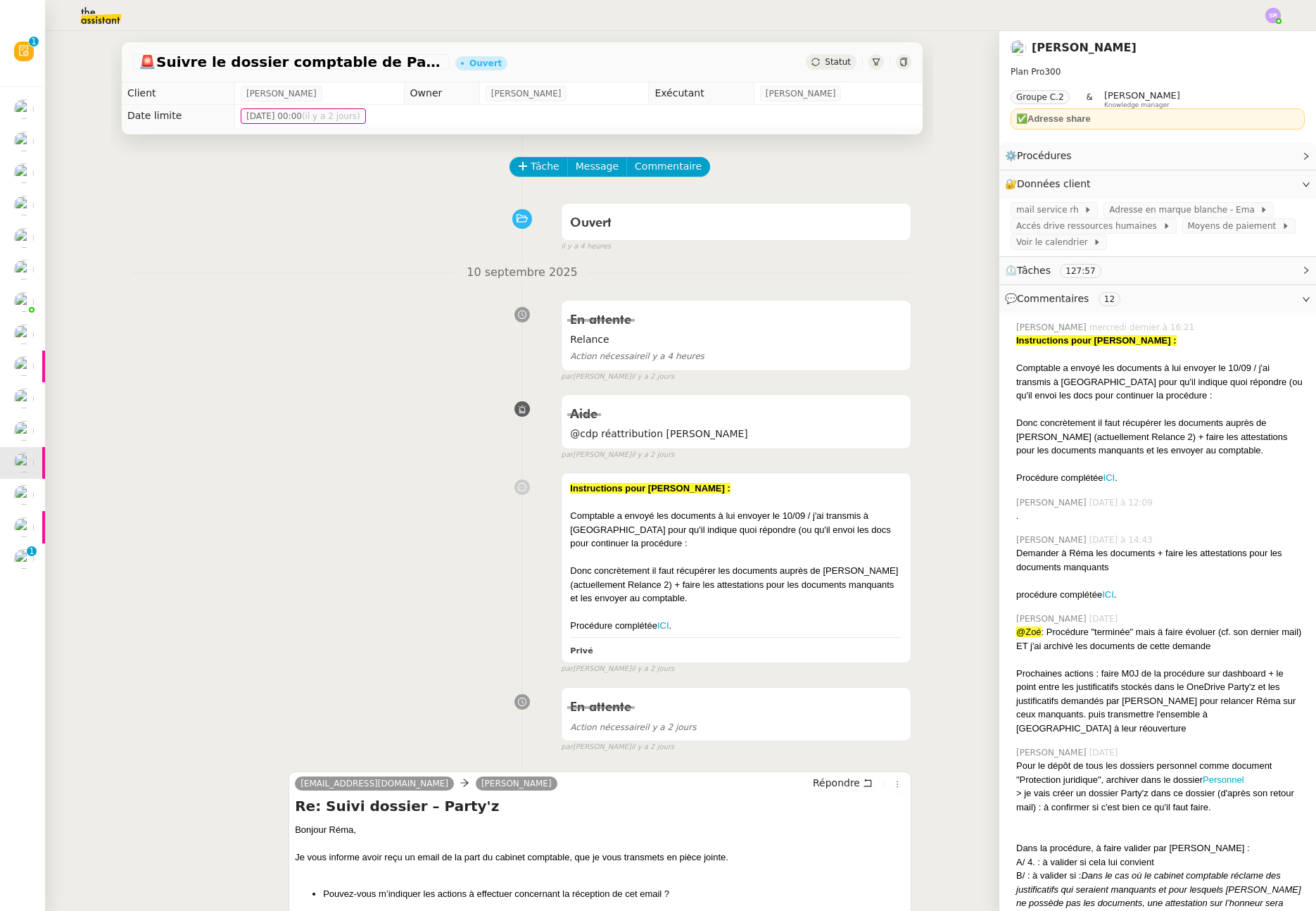
scroll to position [8, 0]
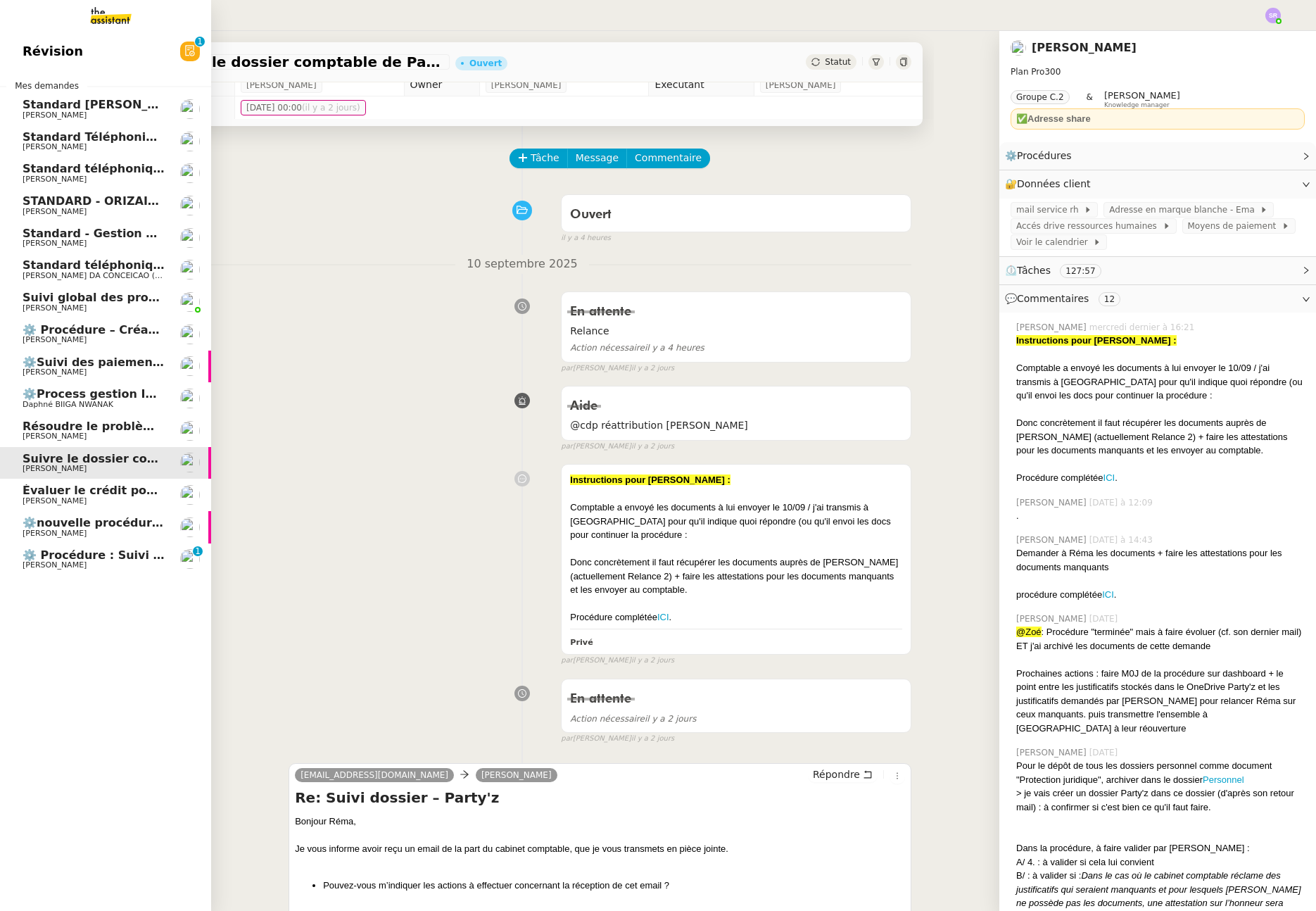
click at [37, 562] on span "[PERSON_NAME]" at bounding box center [55, 564] width 64 height 9
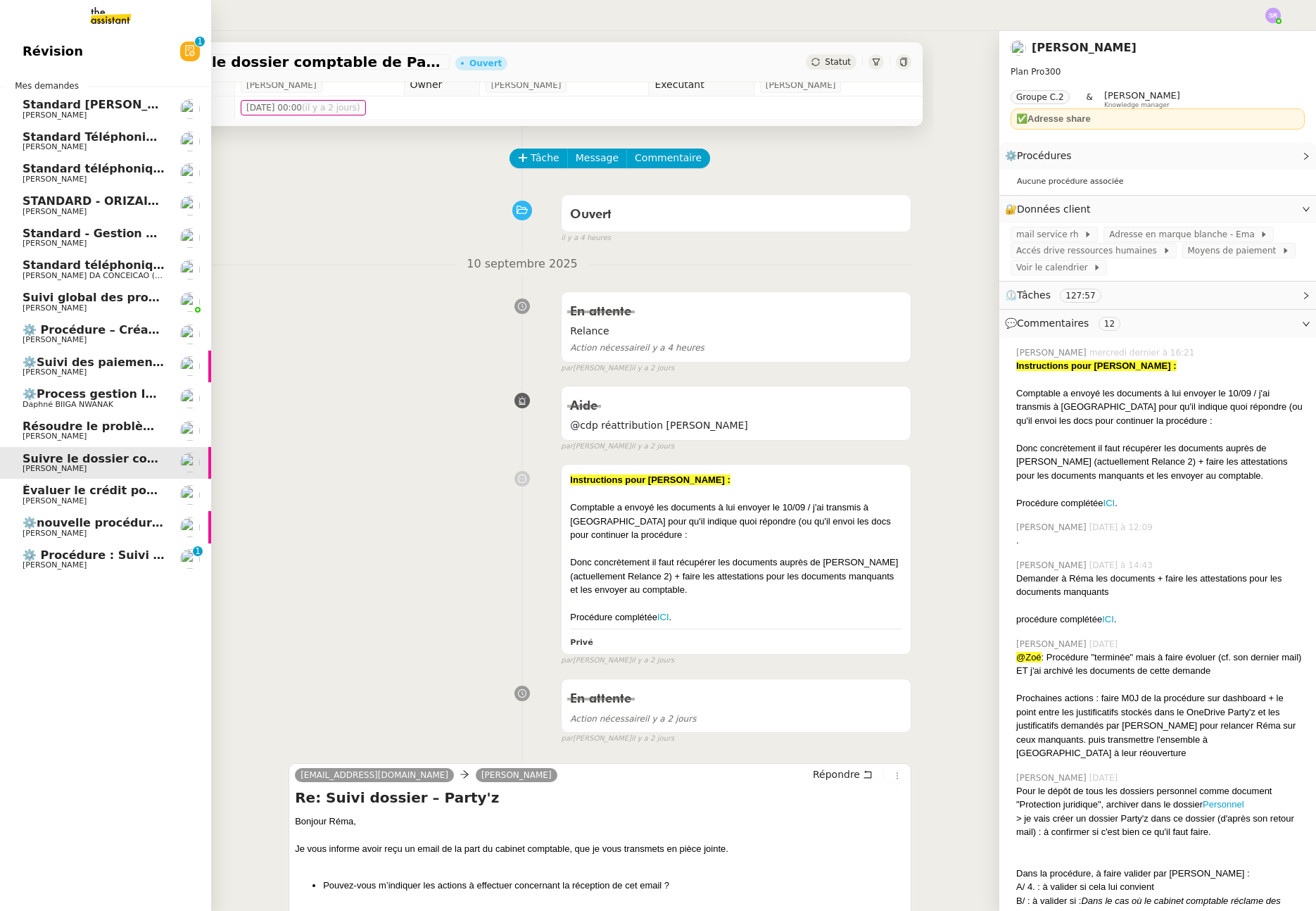
click at [99, 560] on span "⚙️ Procédure : Suivi des alternants - dynamique" at bounding box center [175, 555] width 305 height 13
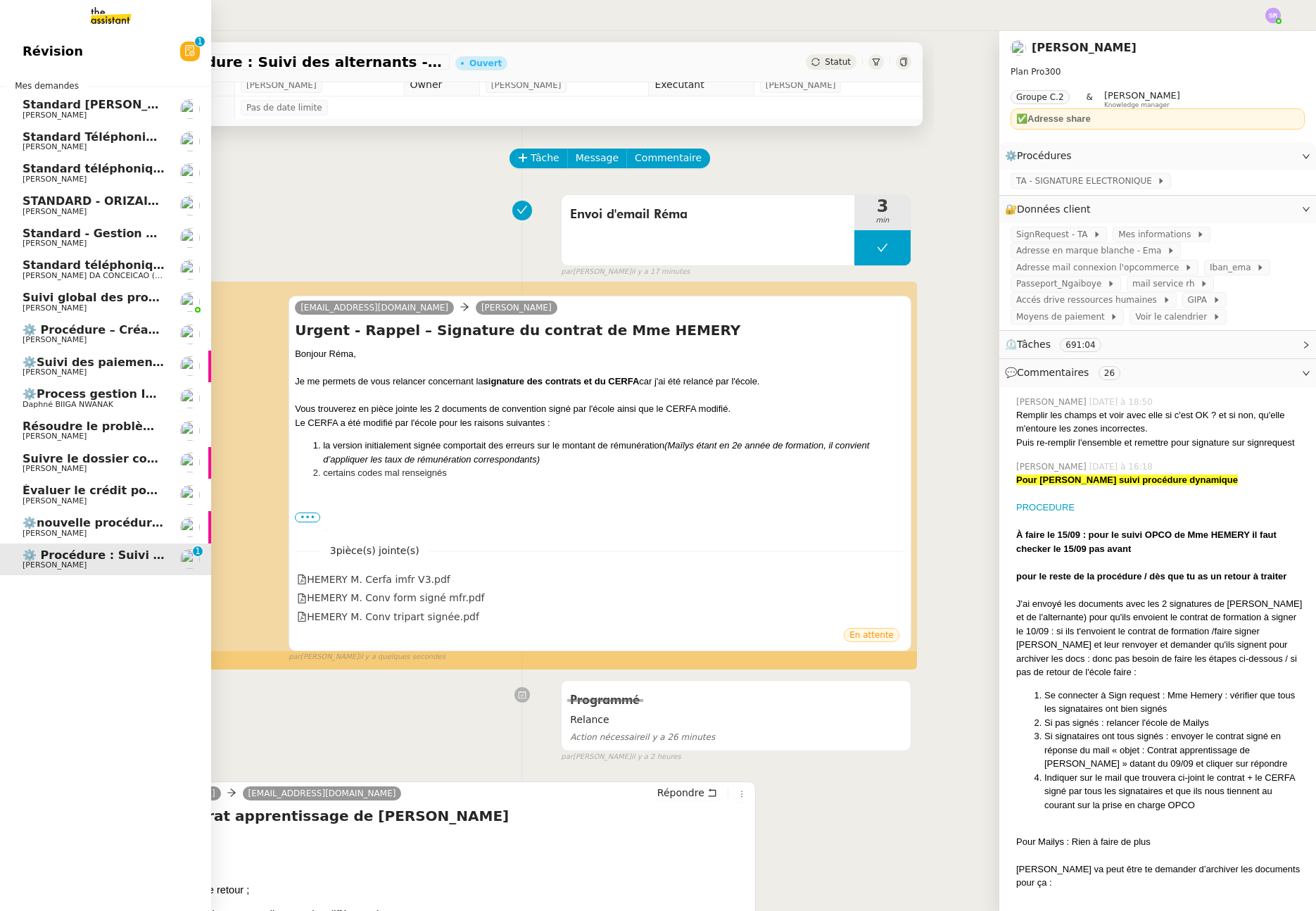
click at [116, 557] on span "⚙️ Procédure : Suivi des alternants - dynamique" at bounding box center [175, 555] width 305 height 13
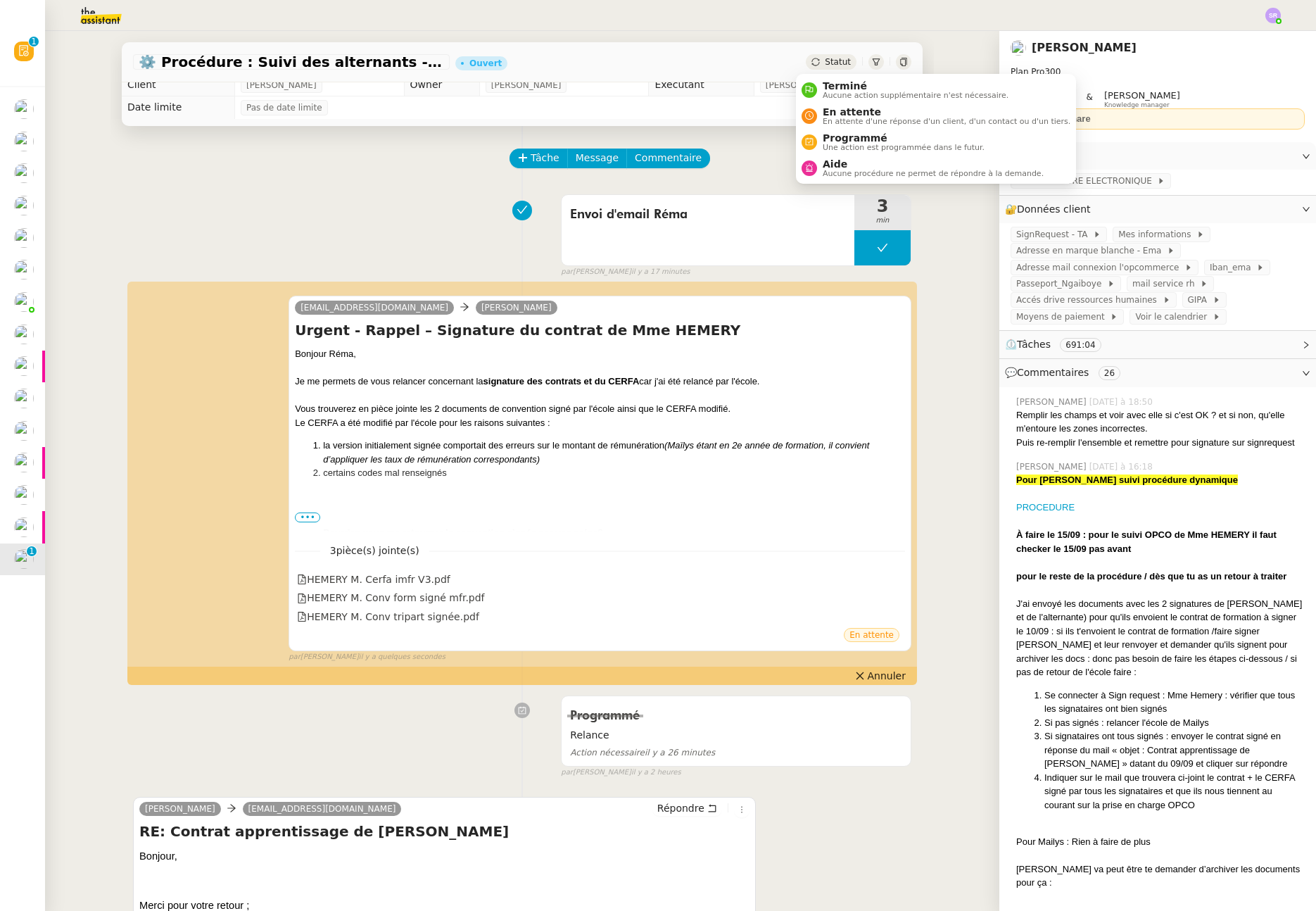
click at [825, 64] on span "Statut" at bounding box center [838, 62] width 26 height 10
click at [833, 114] on span "En attente" at bounding box center [947, 112] width 247 height 11
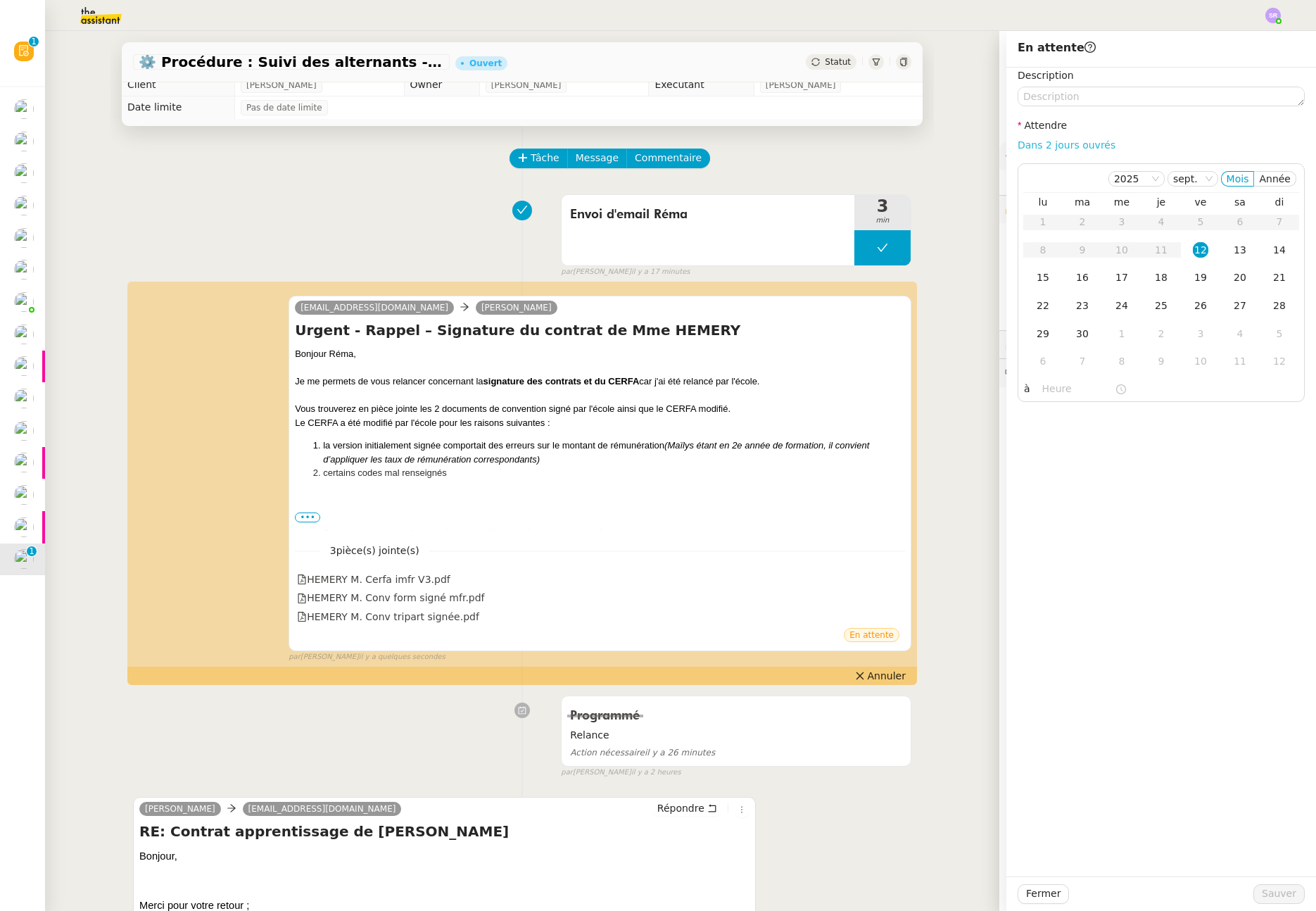
click at [1036, 149] on link "Dans 2 jours ouvrés" at bounding box center [1067, 145] width 98 height 11
click at [1193, 252] on div "12" at bounding box center [1200, 250] width 15 height 15
click at [1056, 401] on div "2025 sept. Mois Année lu ma me je ve sa di 1 2 3 4 5 6 7 8 9 10 11 12 13 14 15 …" at bounding box center [1161, 282] width 287 height 239
click at [1050, 393] on input "07:00" at bounding box center [1078, 389] width 72 height 16
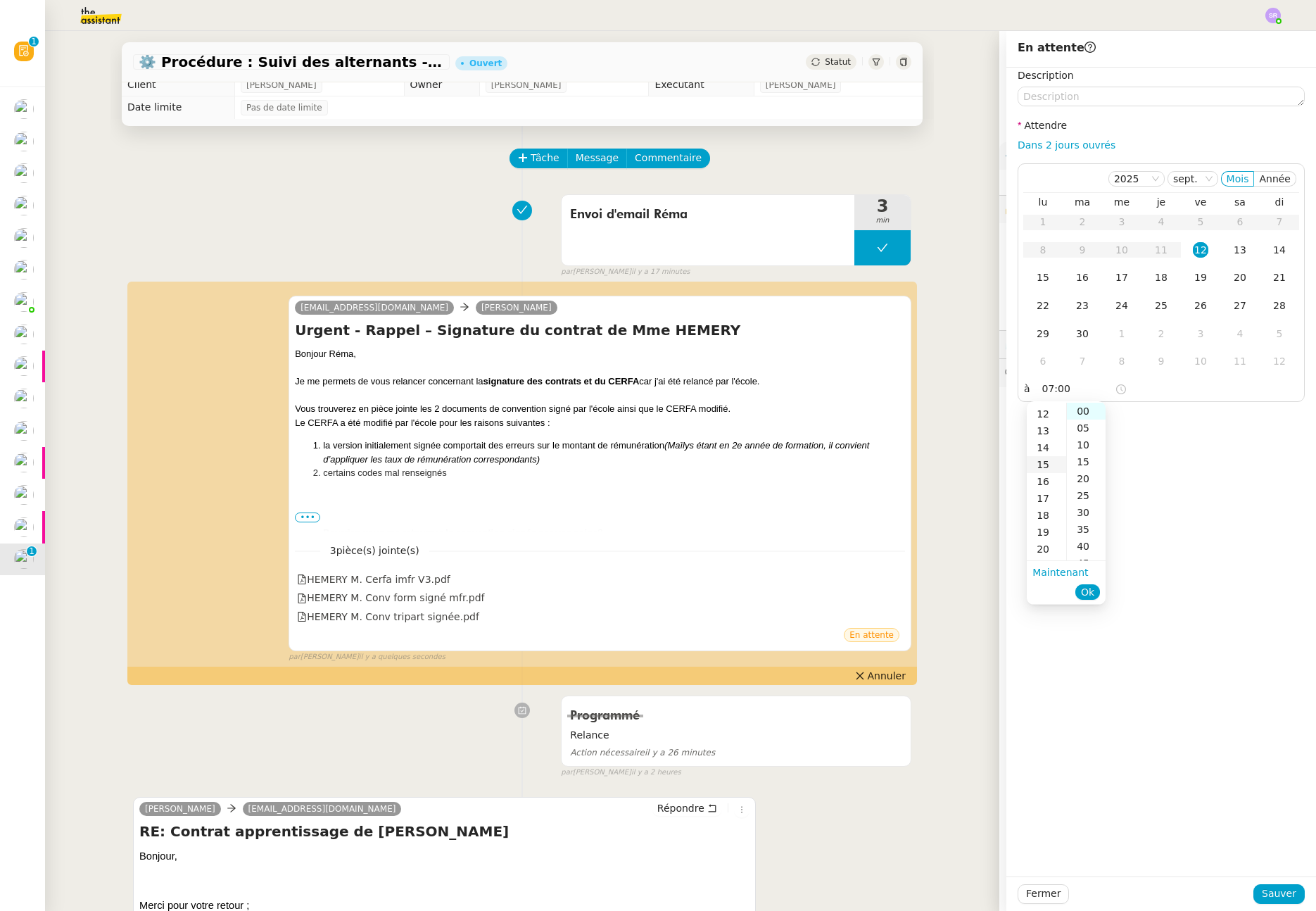
click at [1048, 466] on div "15" at bounding box center [1047, 464] width 39 height 17
click at [1045, 431] on div "16" at bounding box center [1047, 427] width 39 height 17
type input "16:00"
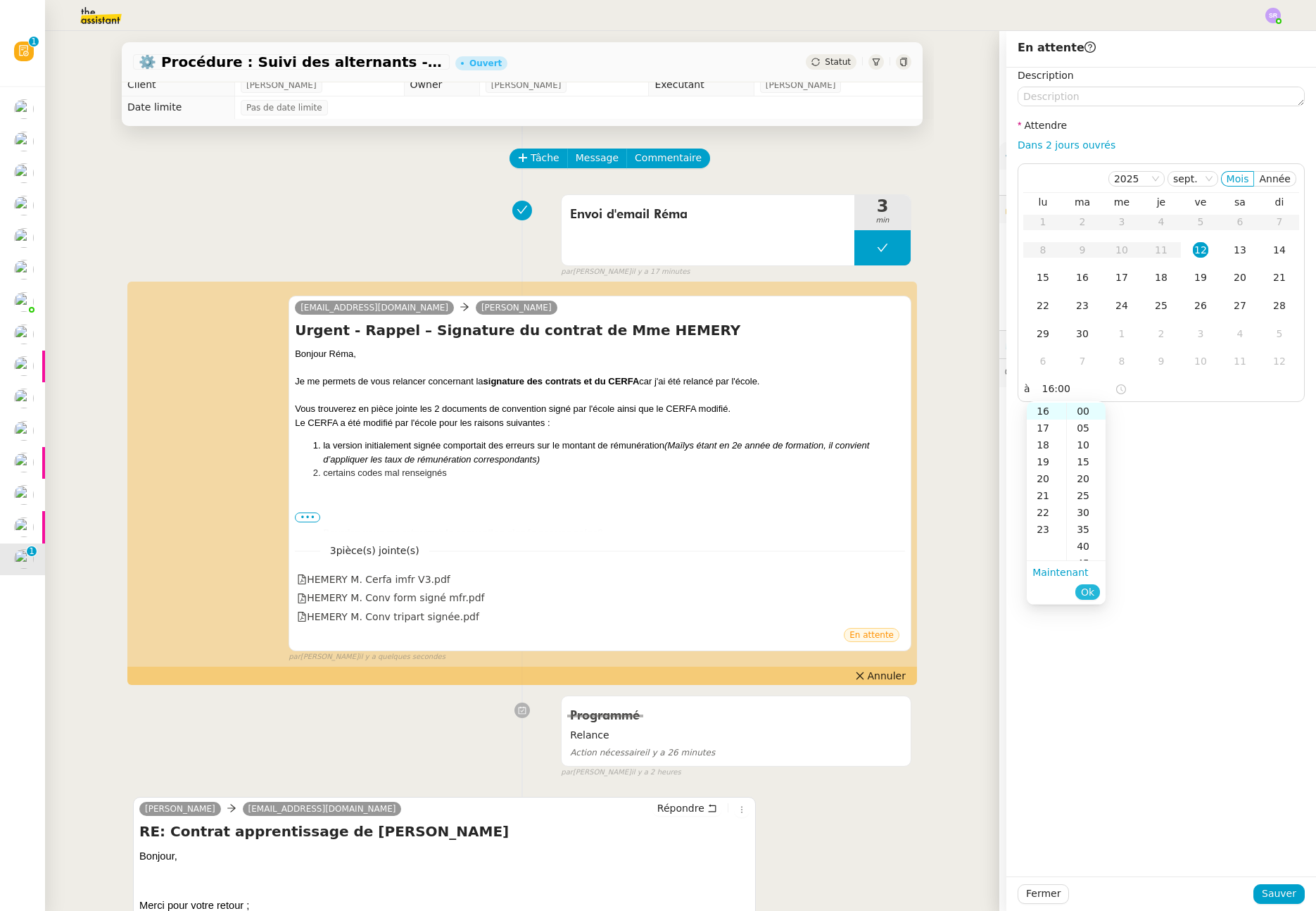
click at [1086, 589] on span "Ok" at bounding box center [1088, 592] width 13 height 14
click at [1269, 894] on span "Sauver" at bounding box center [1279, 894] width 34 height 16
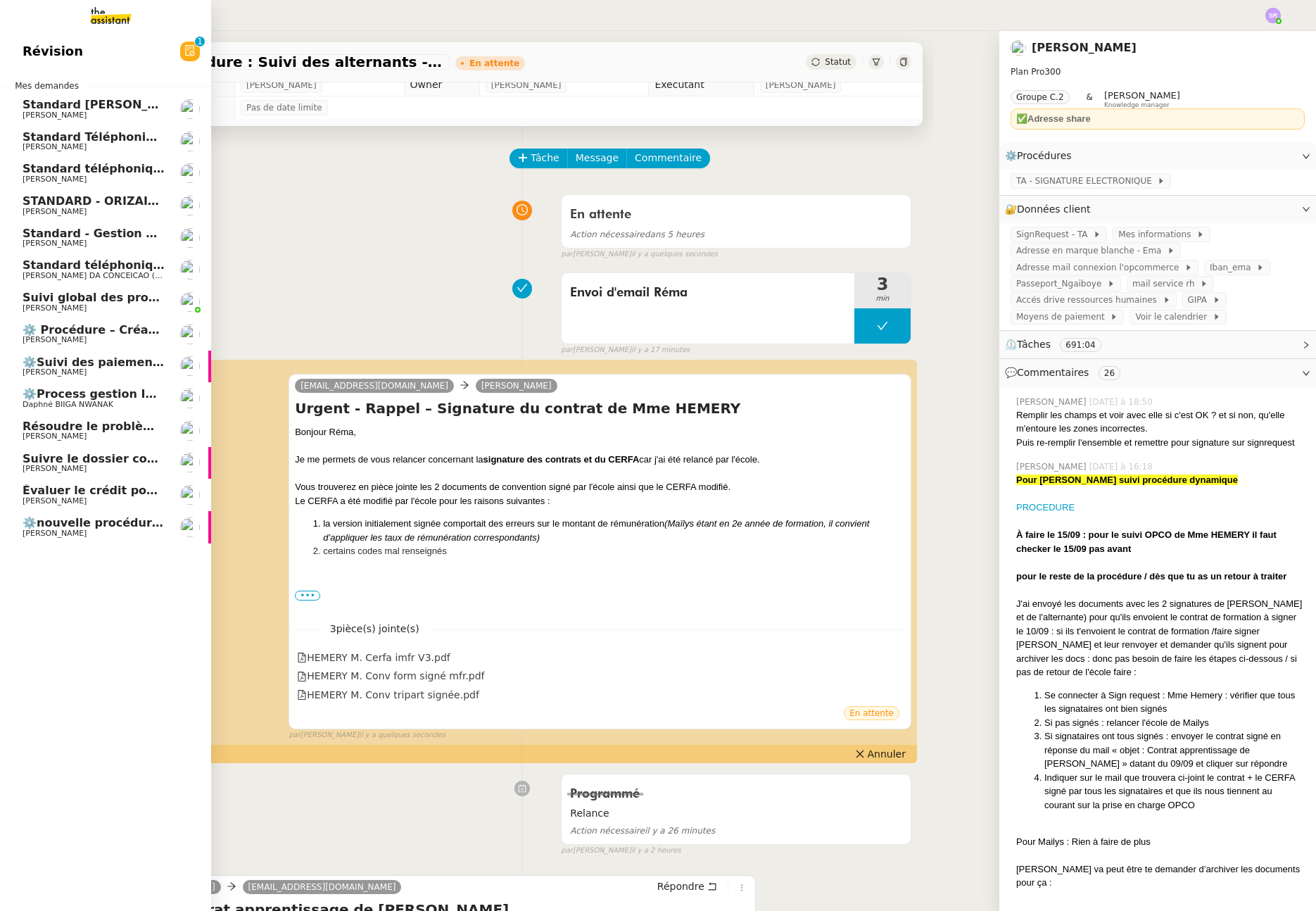
click at [28, 525] on span "⚙️nouvelle procédure d'onboarding" at bounding box center [135, 523] width 225 height 13
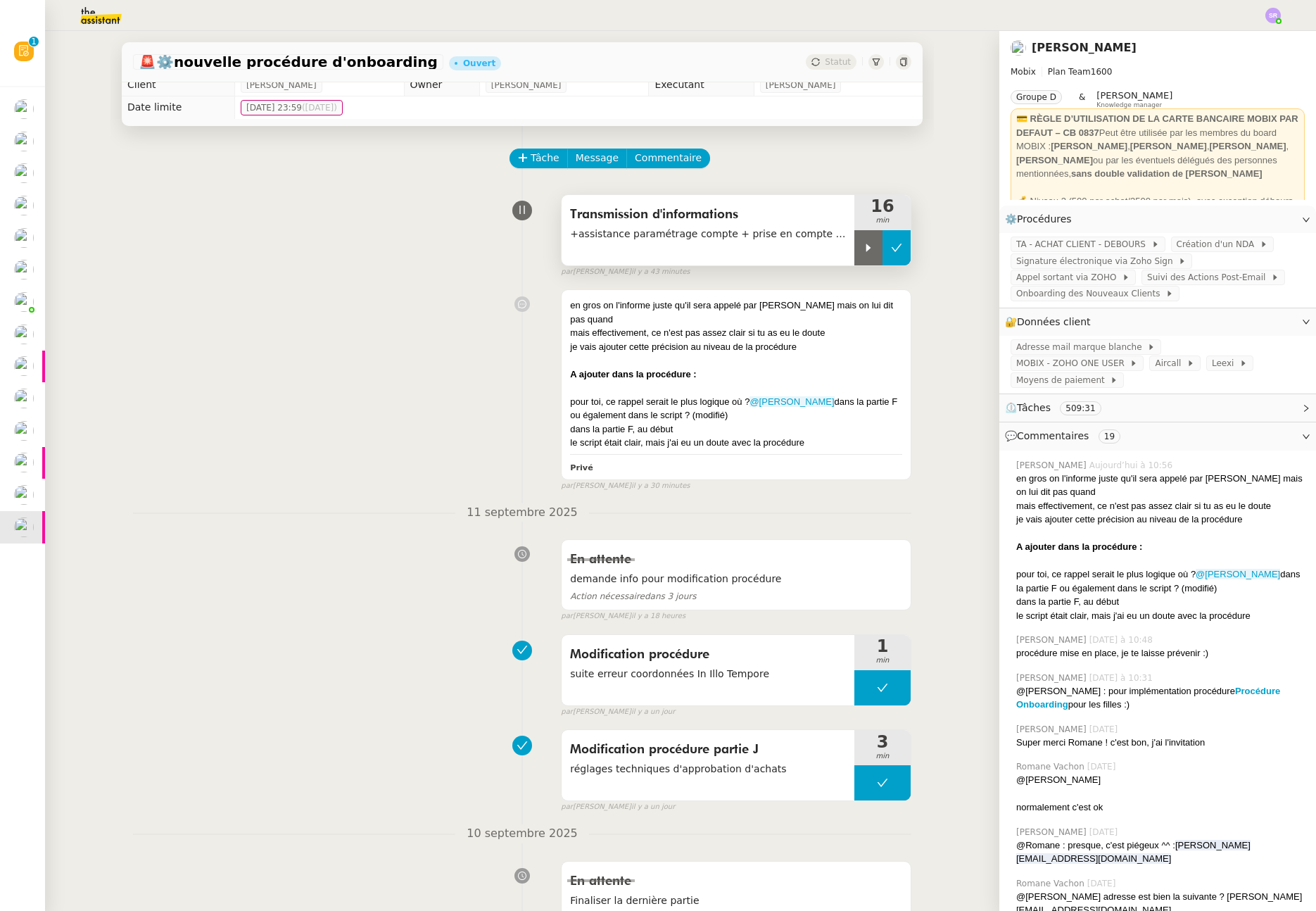
click at [891, 246] on icon at bounding box center [897, 248] width 11 height 11
drag, startPoint x: 856, startPoint y: 256, endPoint x: 846, endPoint y: 253, distance: 10.4
click at [855, 256] on button at bounding box center [882, 247] width 56 height 35
click at [855, 251] on div at bounding box center [868, 247] width 28 height 35
click at [877, 249] on icon at bounding box center [883, 248] width 11 height 11
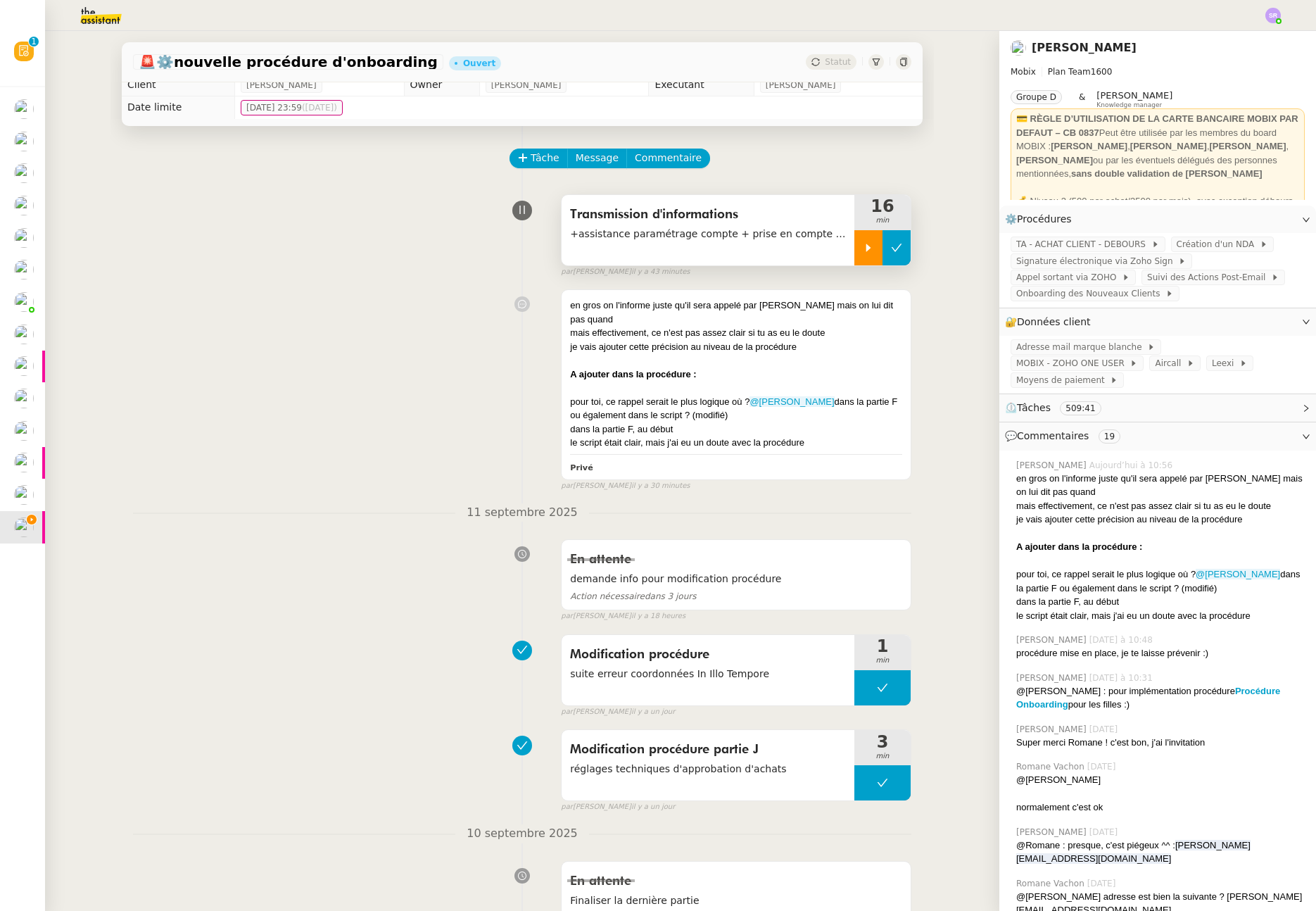
click at [891, 245] on icon at bounding box center [897, 248] width 11 height 11
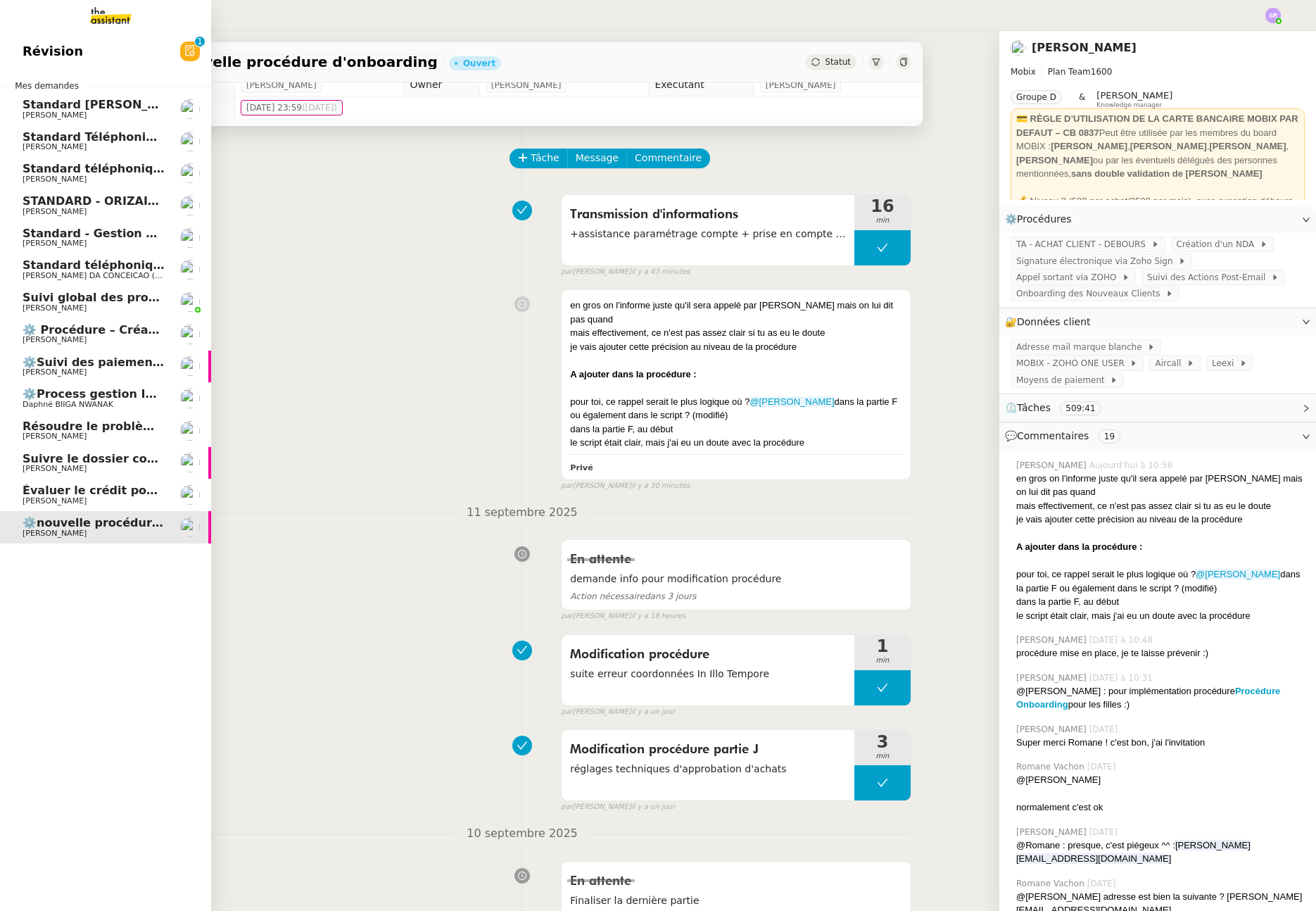
click at [42, 431] on span "Résoudre le problème du formulaire de promotions" at bounding box center [186, 426] width 326 height 13
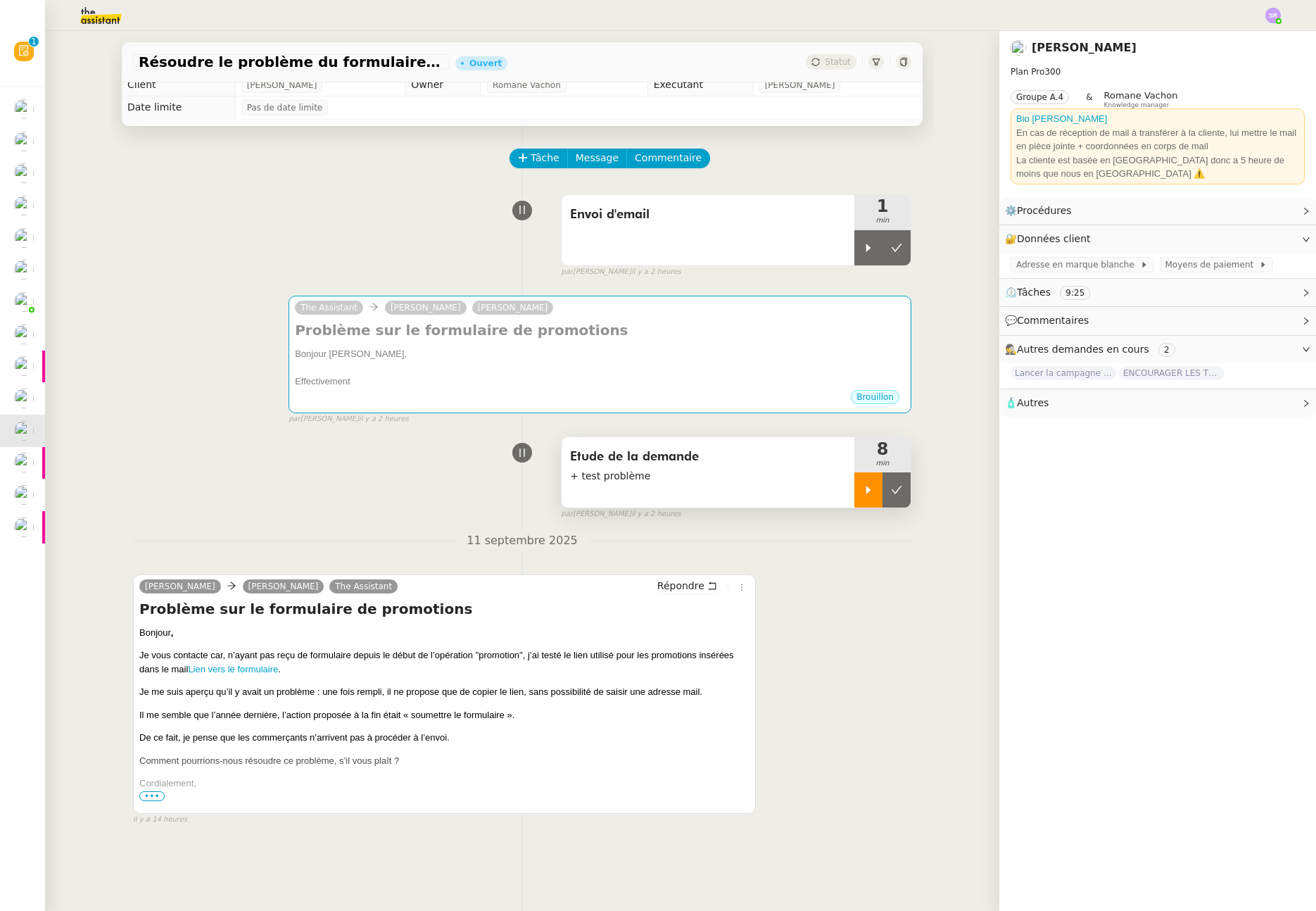
click at [863, 494] on icon at bounding box center [868, 490] width 11 height 11
click at [858, 256] on div at bounding box center [868, 247] width 28 height 35
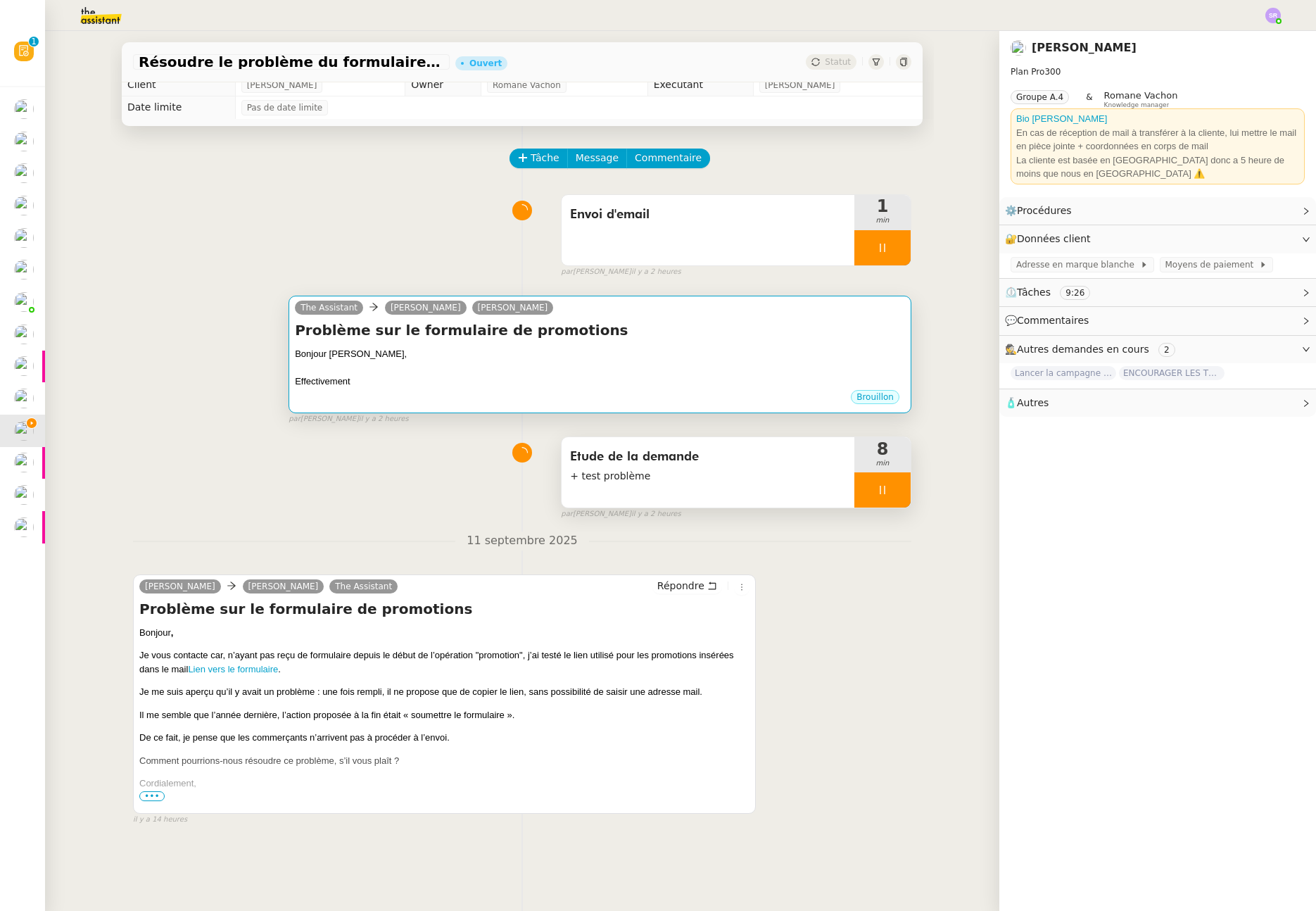
click at [718, 361] on div at bounding box center [600, 368] width 610 height 14
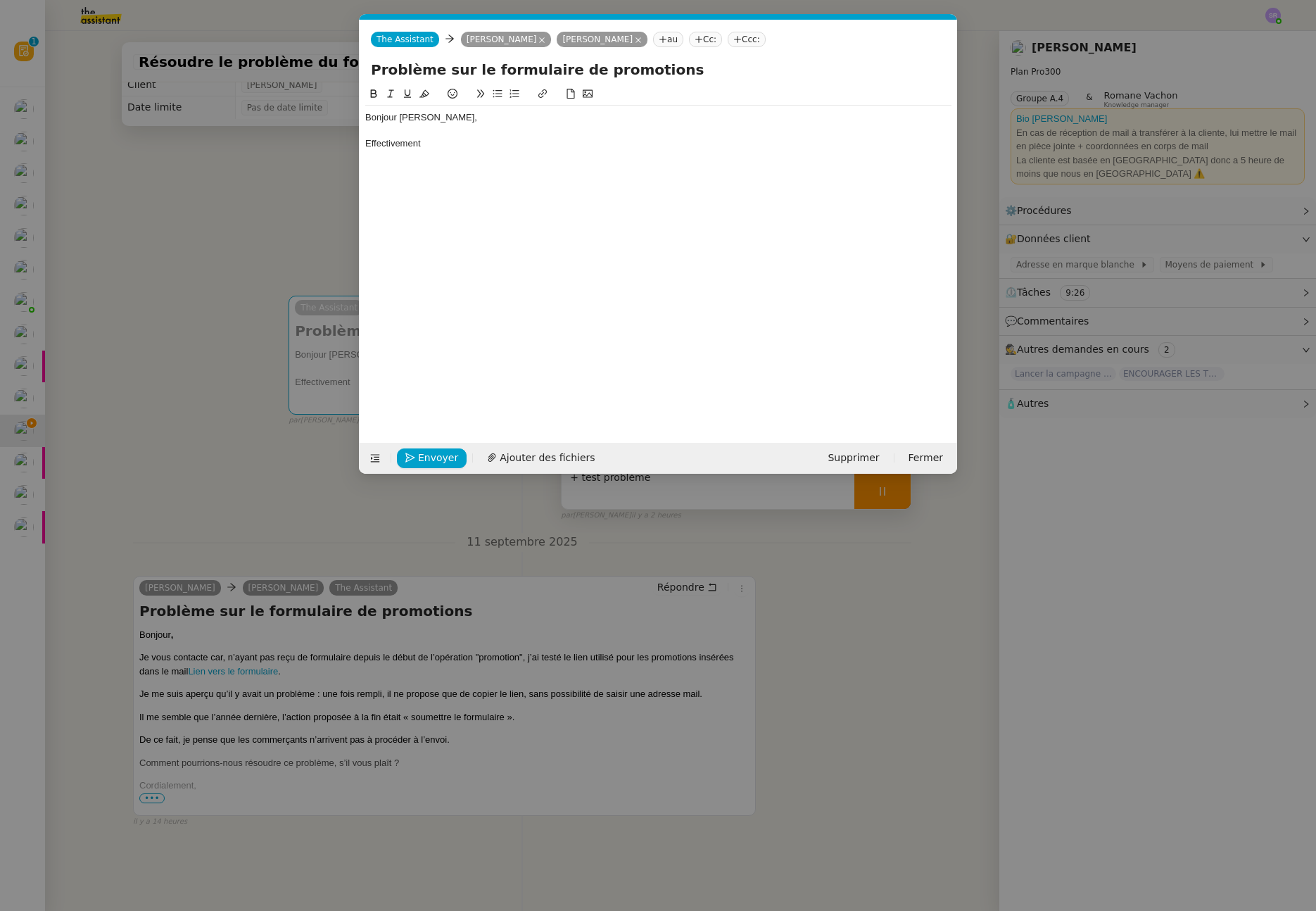
scroll to position [0, 29]
click at [478, 149] on div "Effectivement" at bounding box center [658, 144] width 586 height 13
click at [649, 151] on div "Bonjour Celia, Effectivement, j'ai testé le lien et cela provient du fait que" at bounding box center [658, 130] width 586 height 50
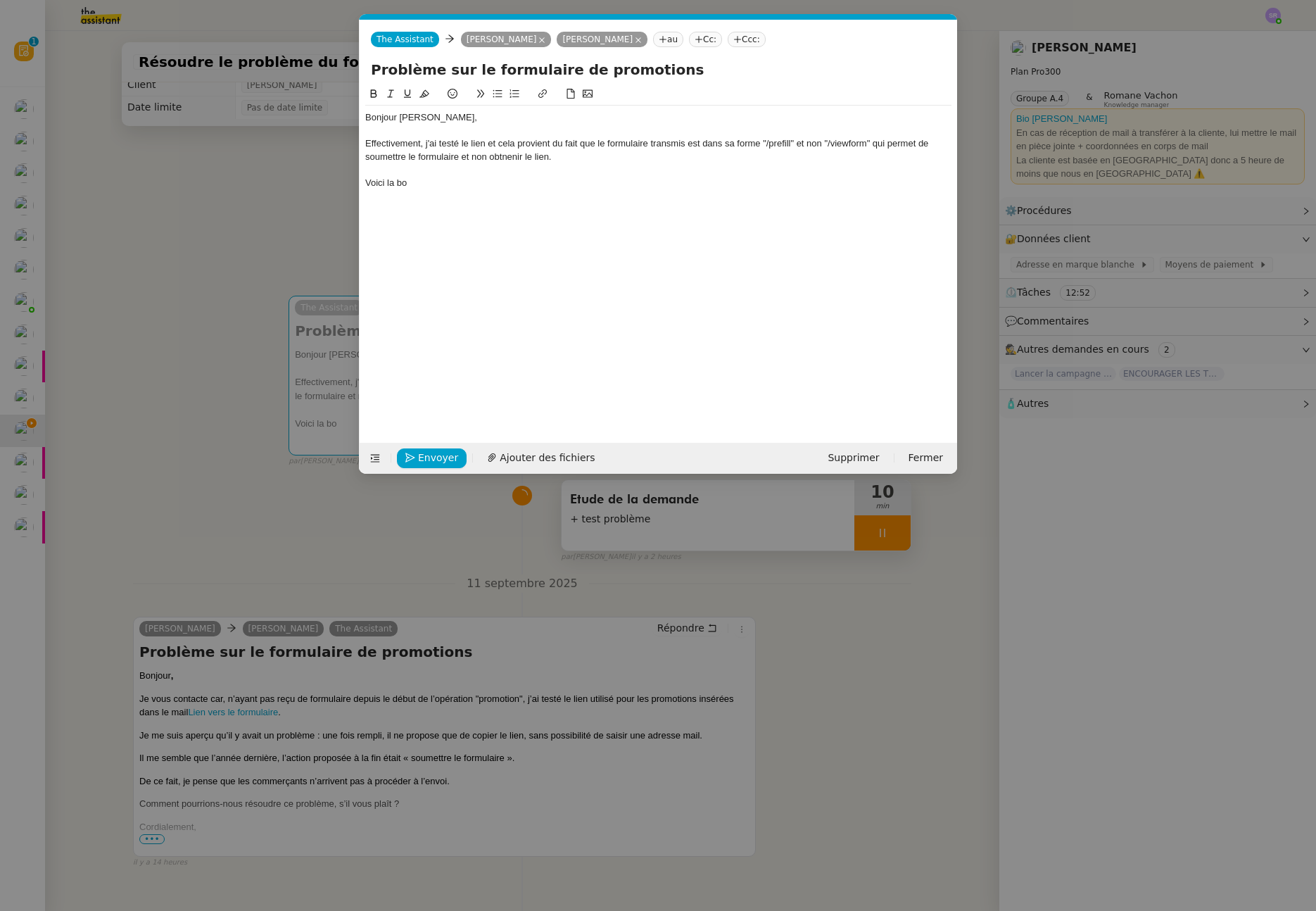
click at [283, 214] on nz-modal-container "Service TA - VOYAGE - PROPOSITION GLOBALE A utiliser dans le cadre de propositi…" at bounding box center [658, 455] width 1316 height 911
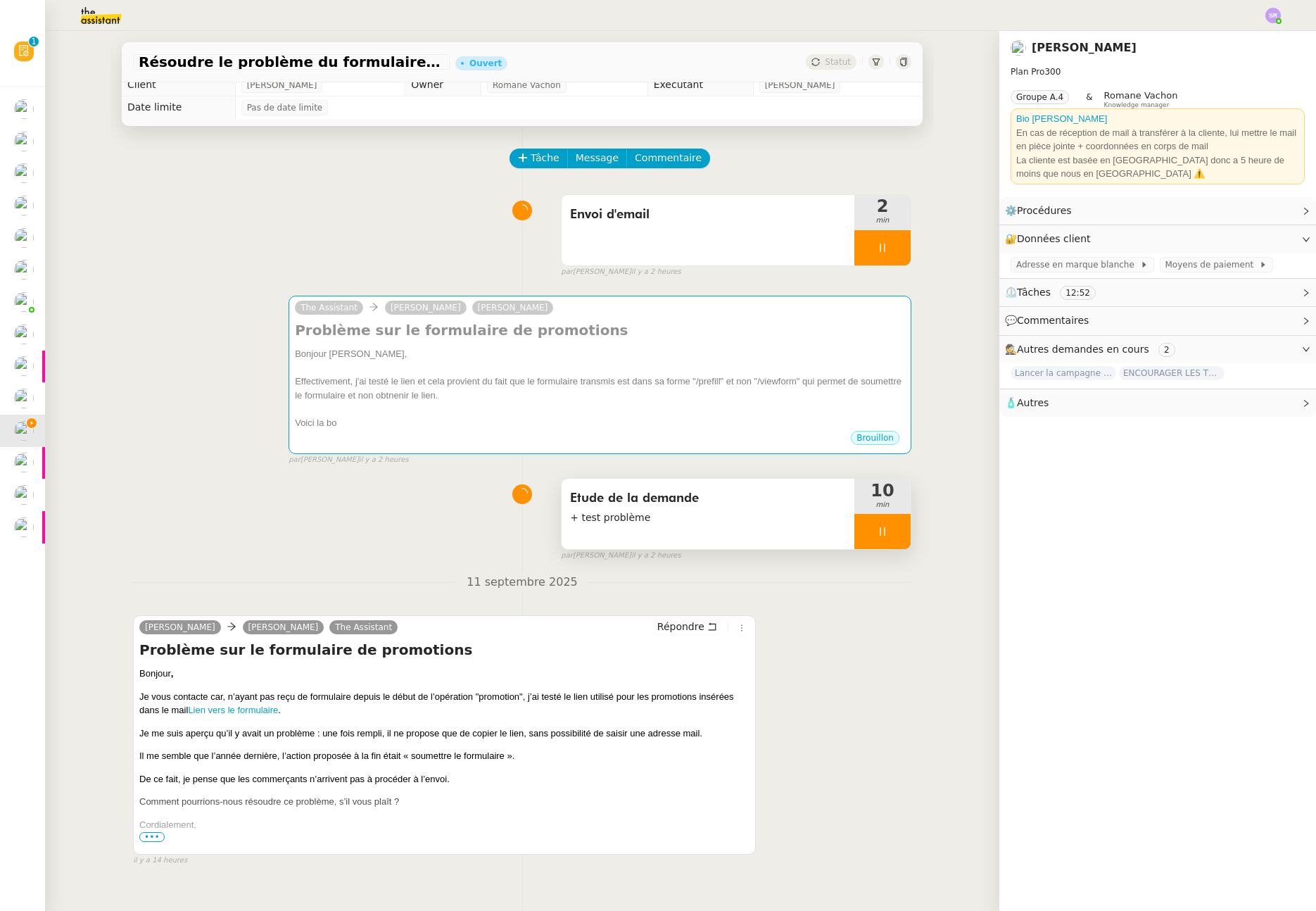
click at [877, 527] on icon at bounding box center [883, 532] width 11 height 11
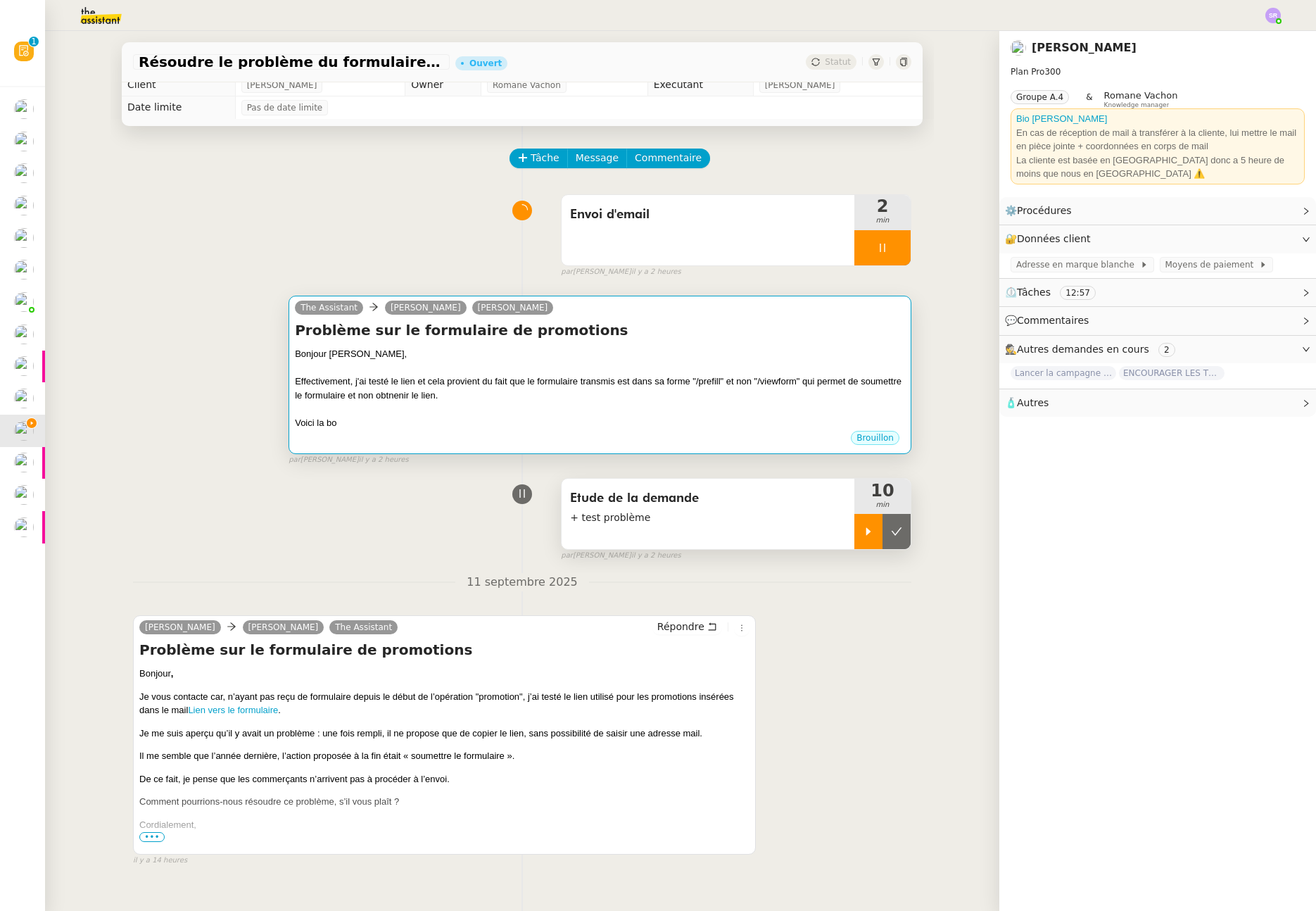
click at [696, 383] on div "Effectivement, j'ai testé le lien et cela provient du fait que le formulaire tr…" at bounding box center [600, 388] width 610 height 28
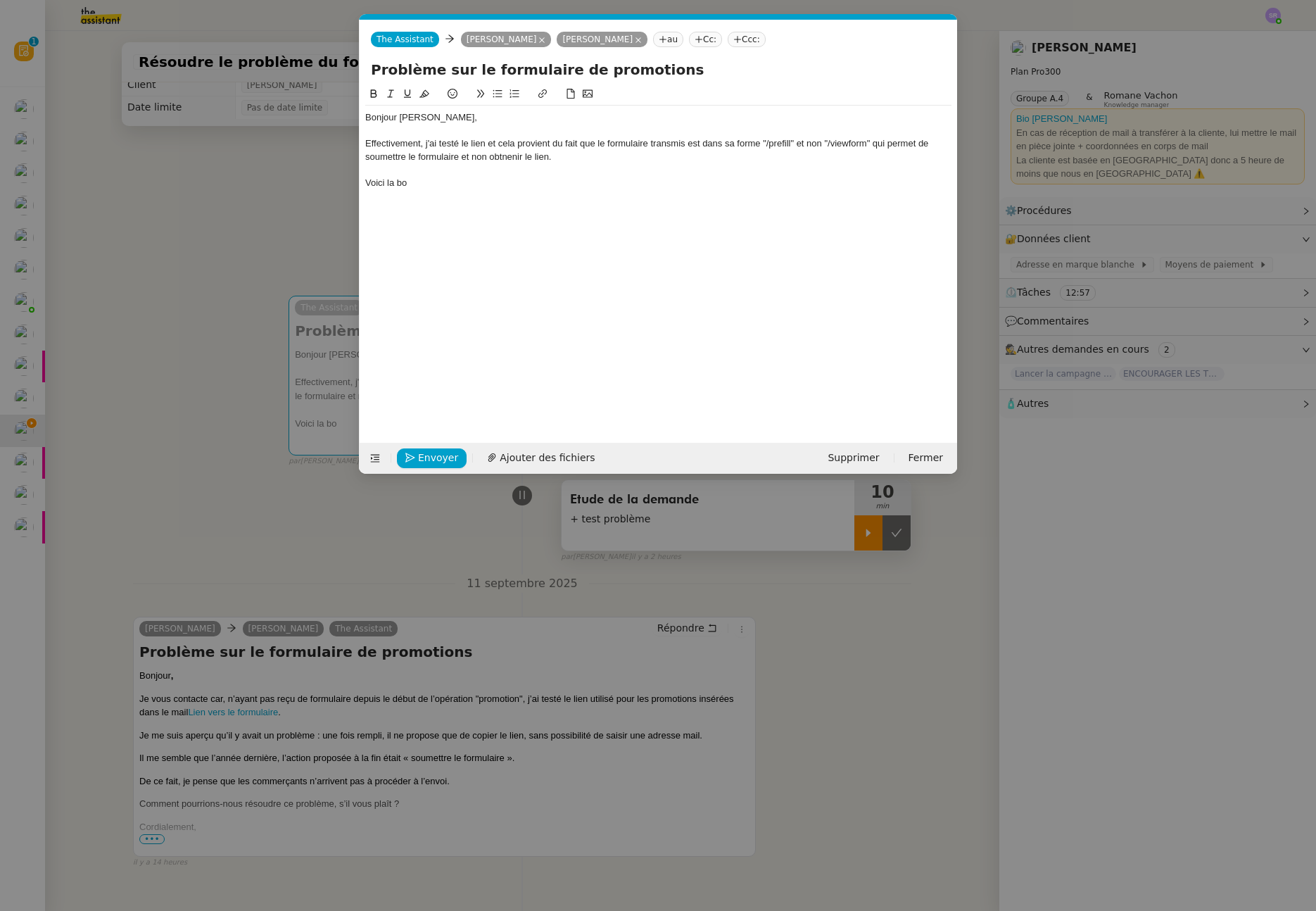
click at [571, 160] on div "Effectivement, j'ai testé le lien et cela provient du fait que le formulaire tr…" at bounding box center [658, 151] width 586 height 26
click at [497, 154] on div "Effectivement, j'ai testé le lien et cela provient du fait que le formulaire tr…" at bounding box center [658, 151] width 586 height 26
click at [506, 156] on div "Effectivement, j'ai testé le lien et cela provient du fait que le formulaire tr…" at bounding box center [658, 151] width 586 height 26
click at [562, 159] on div "Effectivement, j'ai testé le lien et cela provient du fait que le formulaire tr…" at bounding box center [658, 151] width 586 height 26
click at [461, 185] on div "Voici la bo" at bounding box center [658, 183] width 586 height 13
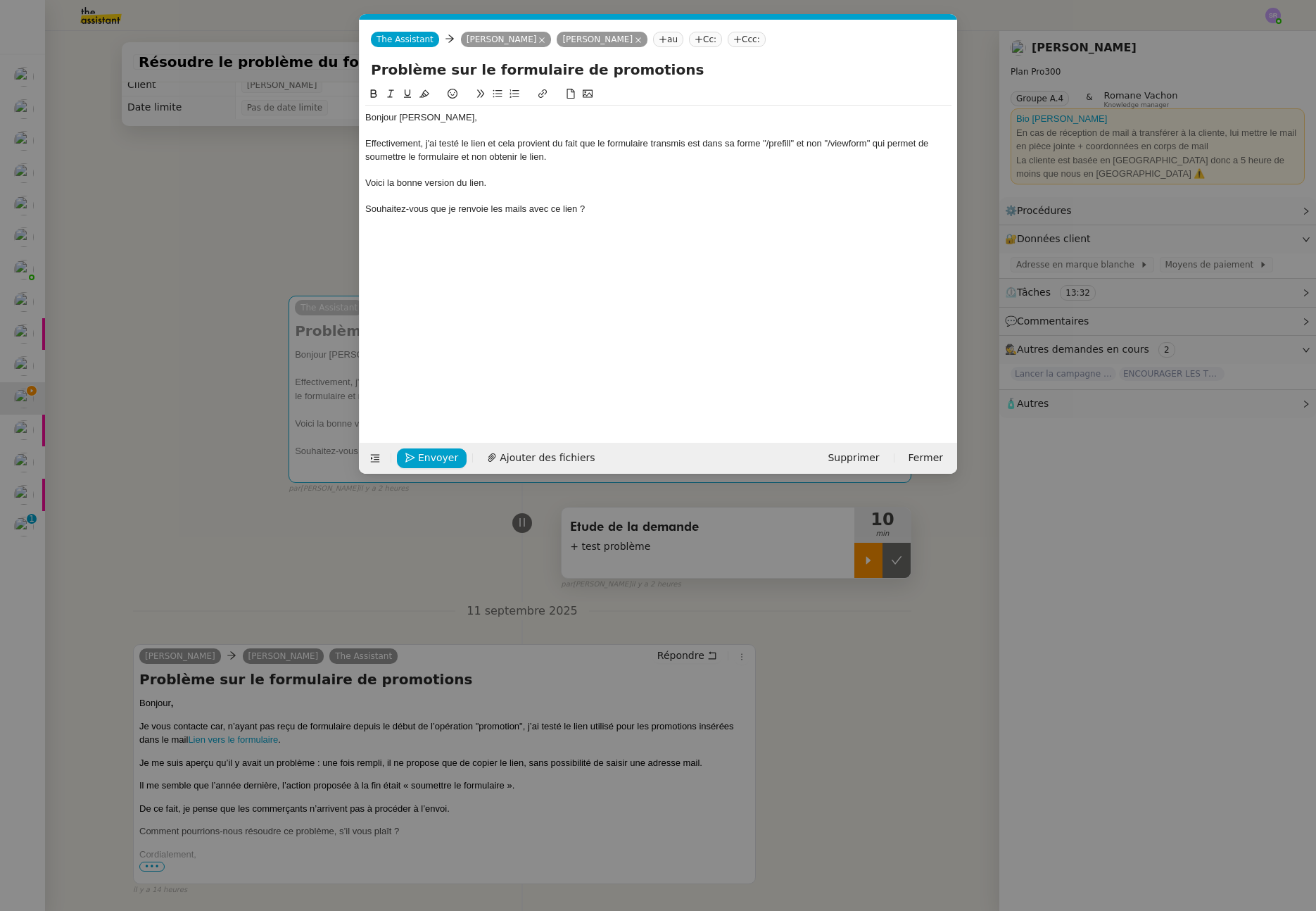
click at [650, 217] on div "Bonjour Celia, Effectivement, j'ai testé le lien et cela provient du fait que l…" at bounding box center [658, 164] width 586 height 116
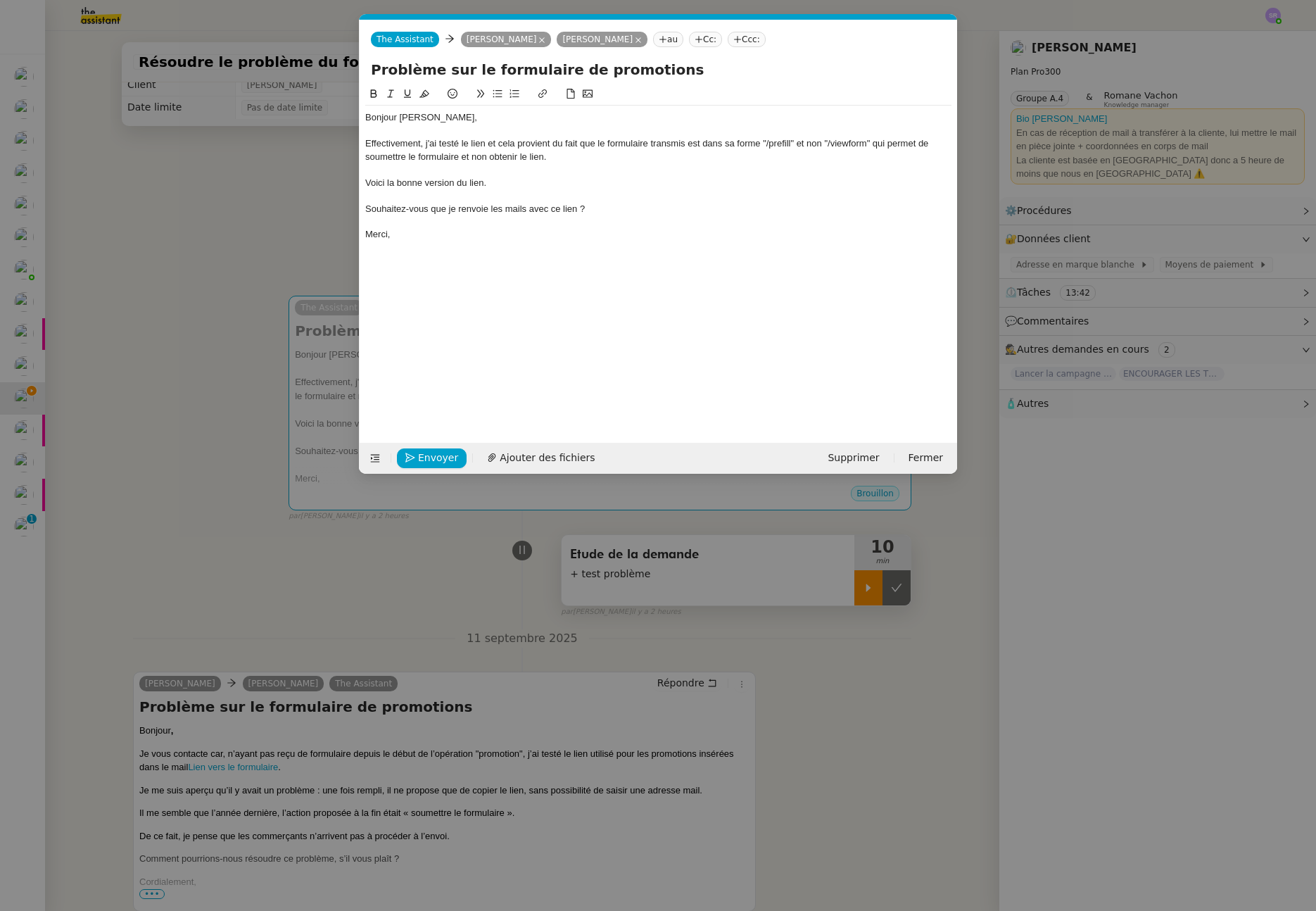
click at [505, 206] on div "Souhaitez-vous que je renvoie les mails avec ce lien ?" at bounding box center [658, 209] width 586 height 13
drag, startPoint x: 498, startPoint y: 214, endPoint x: 496, endPoint y: 158, distance: 56.0
click at [498, 213] on div "Souhaitez-vous que je renvoie les mails avec ce lien ?" at bounding box center [658, 209] width 586 height 13
click at [491, 93] on button at bounding box center [497, 94] width 17 height 16
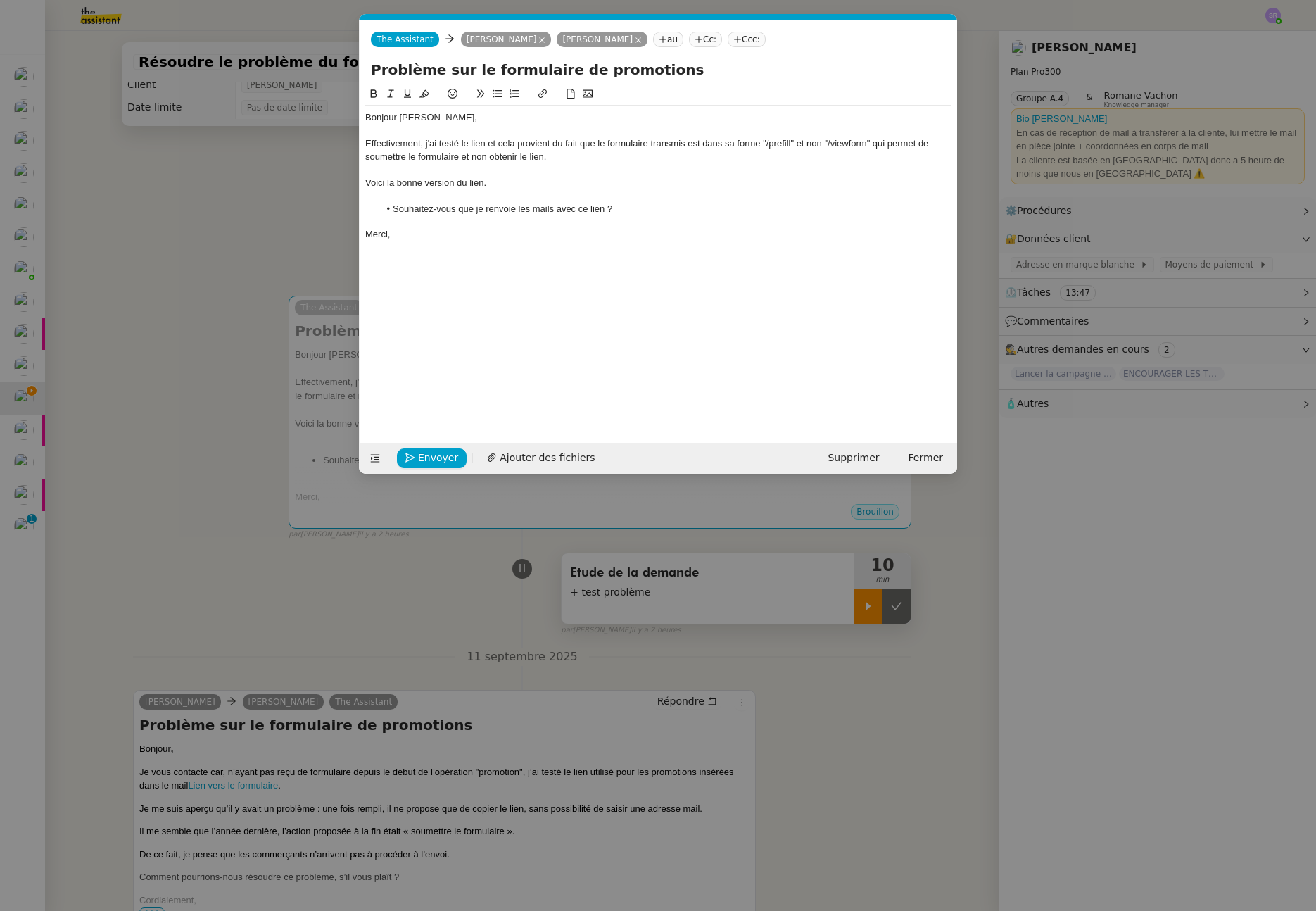
click at [498, 184] on div "Voici la bonne version du lien." at bounding box center [658, 183] width 586 height 13
click at [291, 790] on nz-modal-container "Service TA - VOYAGE - PROPOSITION GLOBALE A utiliser dans le cadre de propositi…" at bounding box center [658, 455] width 1316 height 911
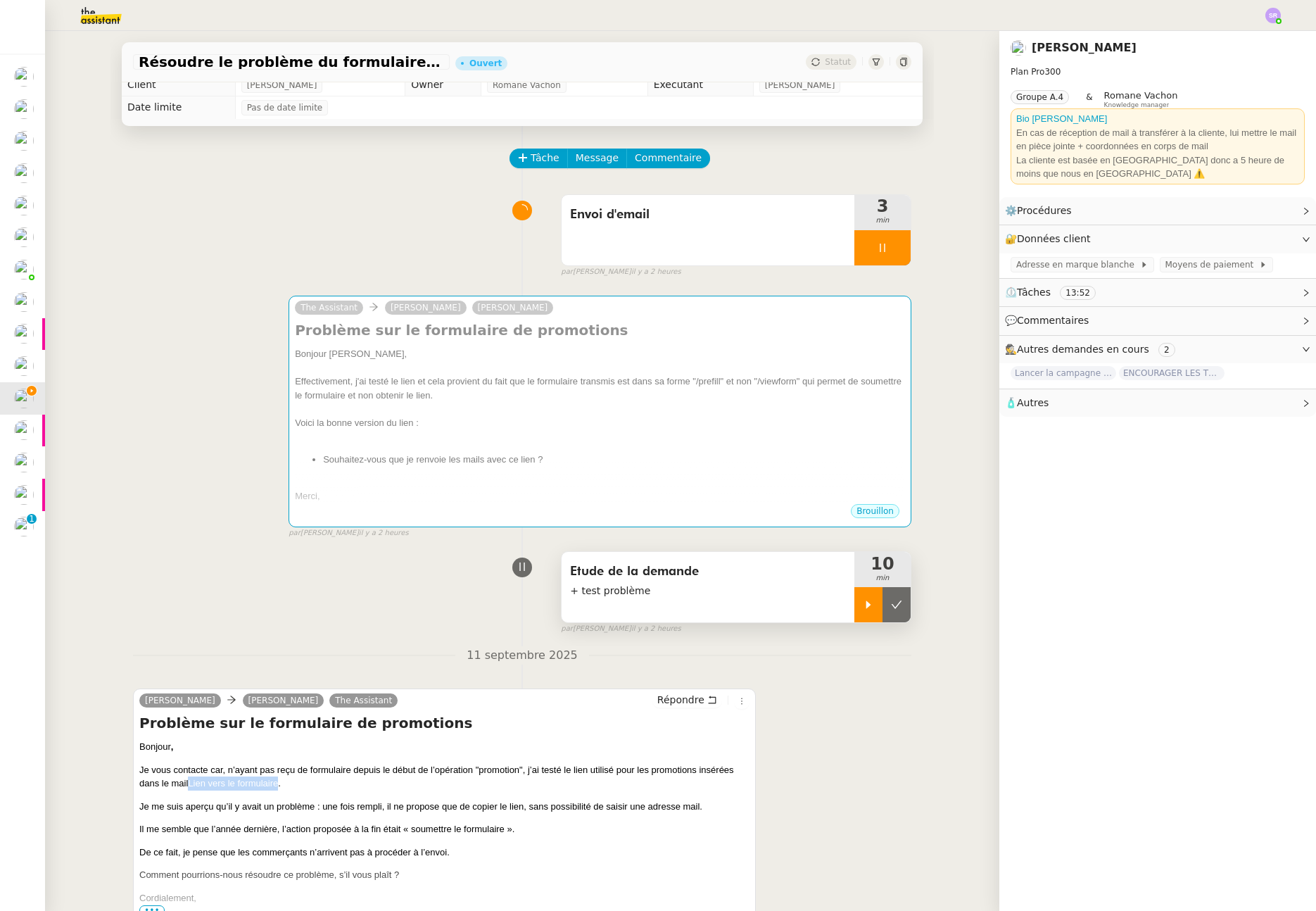
drag, startPoint x: 278, startPoint y: 786, endPoint x: 186, endPoint y: 781, distance: 92.1
click at [186, 781] on p "Je vous contacte car, n’ayant pas reçu de formulaire depuis le début de l’opéra…" at bounding box center [444, 777] width 610 height 28
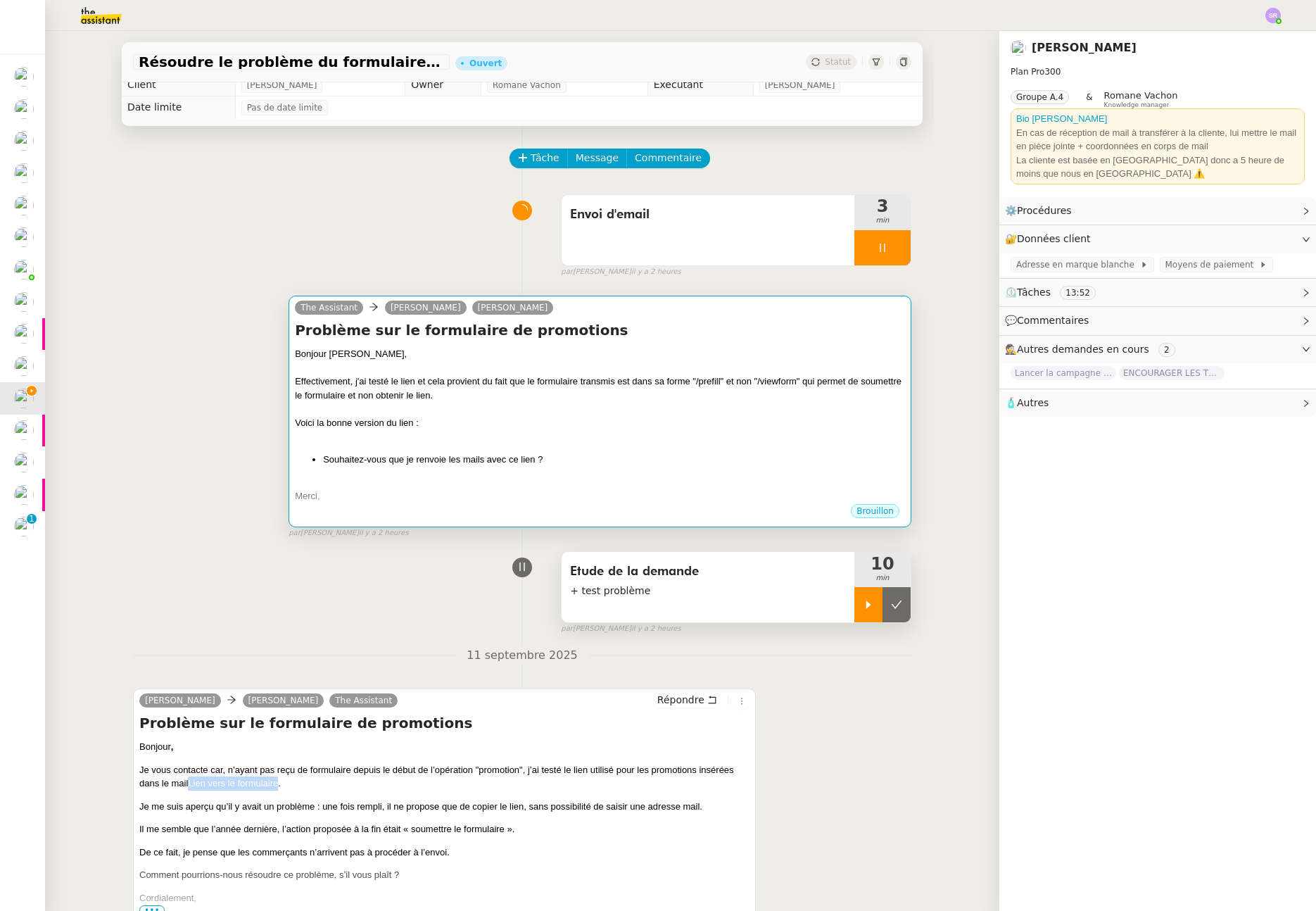
copy link "Lien vers le formulaire"
click at [467, 430] on div at bounding box center [600, 436] width 610 height 14
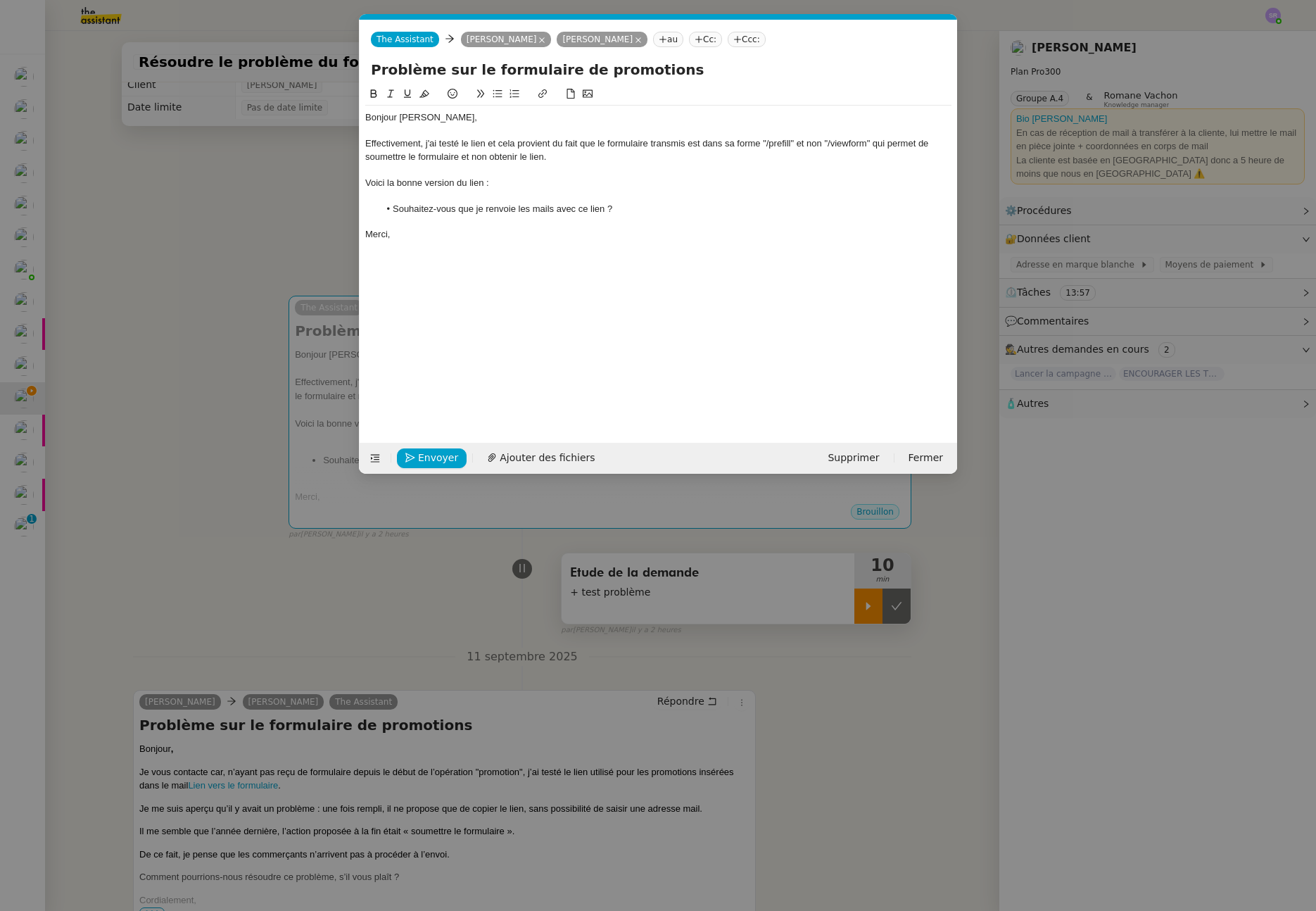
click at [534, 199] on div at bounding box center [658, 196] width 586 height 13
click at [541, 185] on div "Voici la bonne version du lien :" at bounding box center [658, 183] width 586 height 13
click at [487, 181] on div "Voici la bonne version du lien : Lien vers le formulaire" at bounding box center [658, 183] width 586 height 13
click at [547, 209] on link "https://docs.google.com/forms/d/10QzQpCnsCQ0LsGpOnscQ_j0W5jbArzvbC4bRK-C61RI/pr…" at bounding box center [499, 208] width 96 height 18
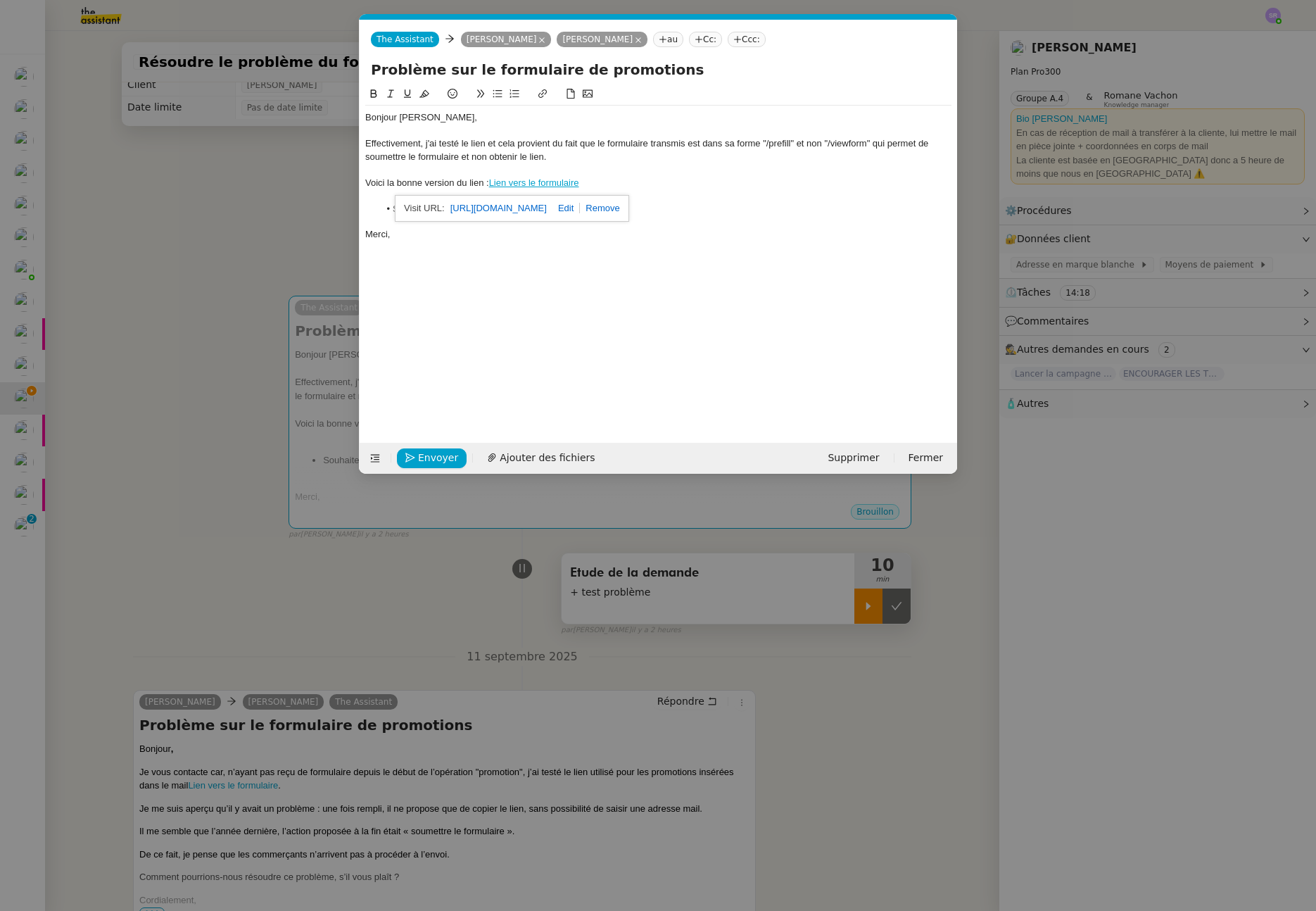
click at [580, 211] on link at bounding box center [563, 208] width 33 height 11
paste input "e/1FAIpQLSfAf_hcGmmCiGiKLuPu5Gr8THCKVpWrfq7qrxPf2_uLVDjOZQ/viewform"
type input "https://docs.google.com/forms/d/e/1FAIpQLSfAf_hcGmmCiGiKLuPu5Gr8THCKVpWrfq7qrxP…"
click at [578, 211] on link at bounding box center [575, 208] width 33 height 11
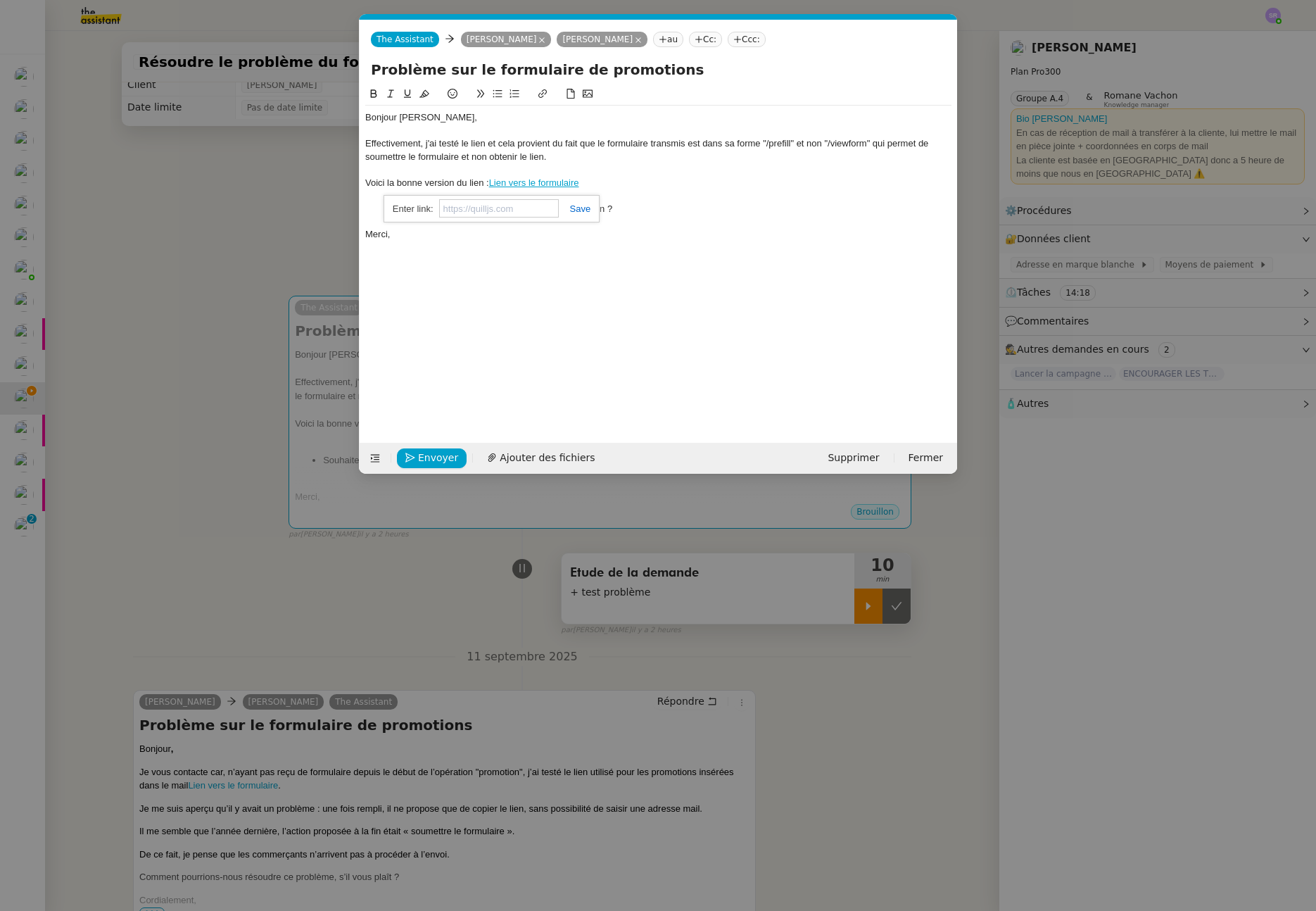
scroll to position [0, 0]
click at [628, 256] on div "Bonjour Celia, Effectivement, j'ai testé le lien et cela provient du fait que l…" at bounding box center [658, 254] width 586 height 335
click at [552, 182] on link "Lien vers le formulair" at bounding box center [534, 182] width 85 height 11
click at [547, 205] on link "https://docs.google.com/forms/d/e/1FAIpQLSfAf_hcGmmCiGiKLuPu5Gr8THCKVpWrfq7qrxP…" at bounding box center [499, 208] width 96 height 18
click at [365, 191] on div at bounding box center [658, 196] width 586 height 13
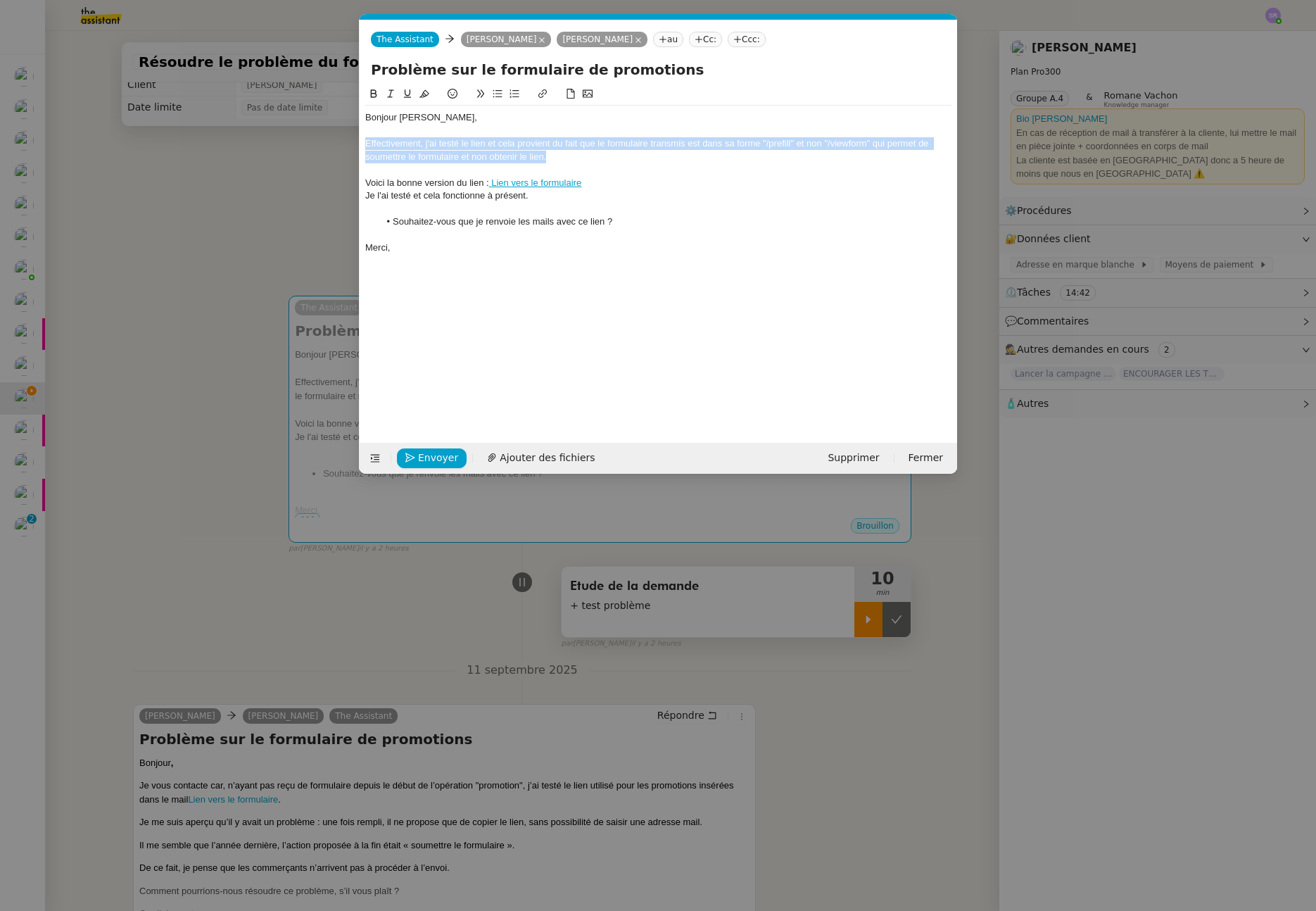
drag, startPoint x: 568, startPoint y: 163, endPoint x: 361, endPoint y: 142, distance: 208.1
click at [361, 142] on nz-spin "Bonjour Celia, Effectivement, j'ai testé le lien et cela provient du fait que l…" at bounding box center [658, 256] width 597 height 341
copy div "Effectivement, j'ai testé le lien et cela provient du fait que le formulaire tr…"
drag, startPoint x: 190, startPoint y: 224, endPoint x: 241, endPoint y: 238, distance: 52.9
click at [190, 224] on nz-modal-container "Service TA - VOYAGE - PROPOSITION GLOBALE A utiliser dans le cadre de propositi…" at bounding box center [658, 455] width 1316 height 911
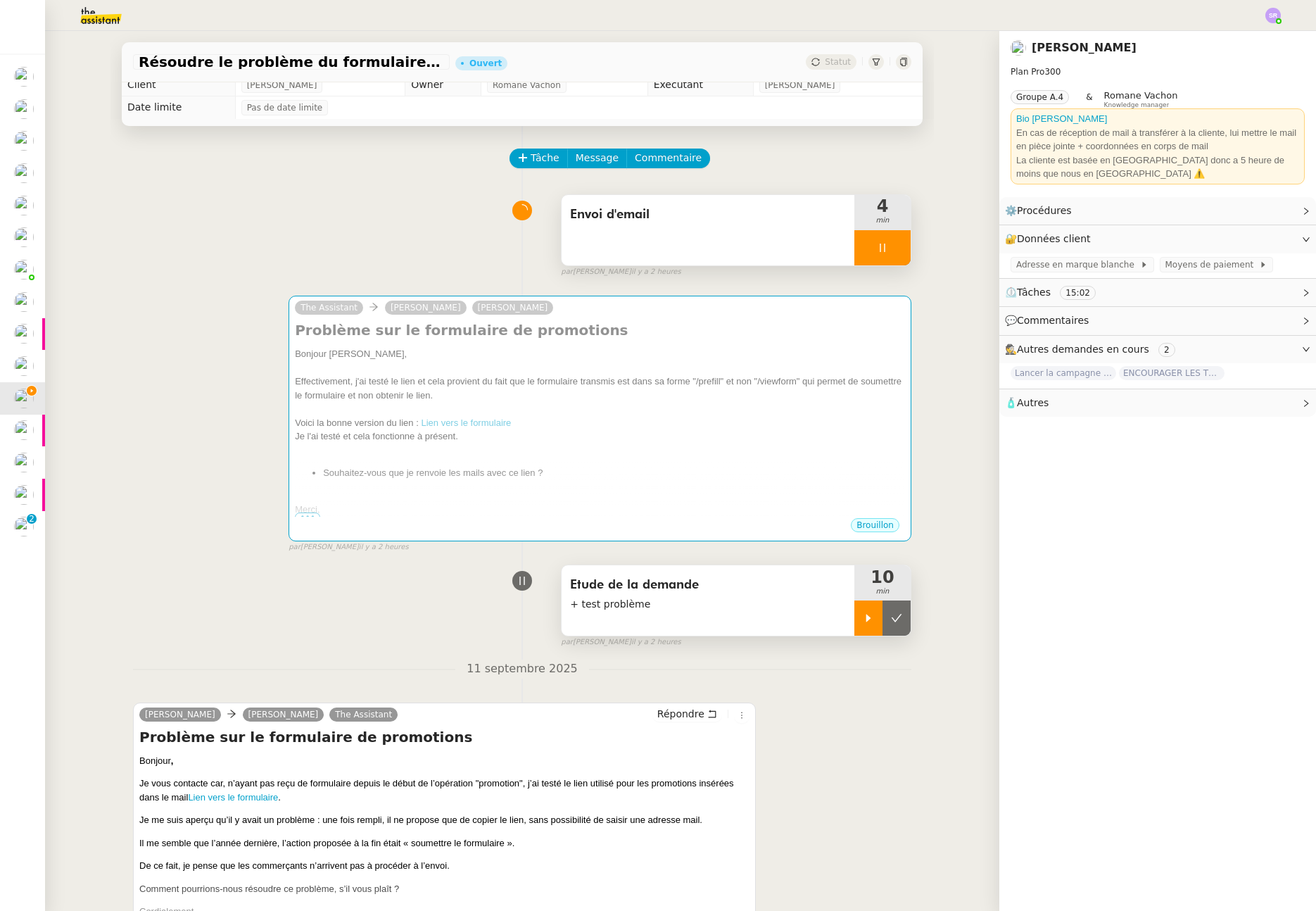
click at [857, 247] on div at bounding box center [882, 247] width 56 height 35
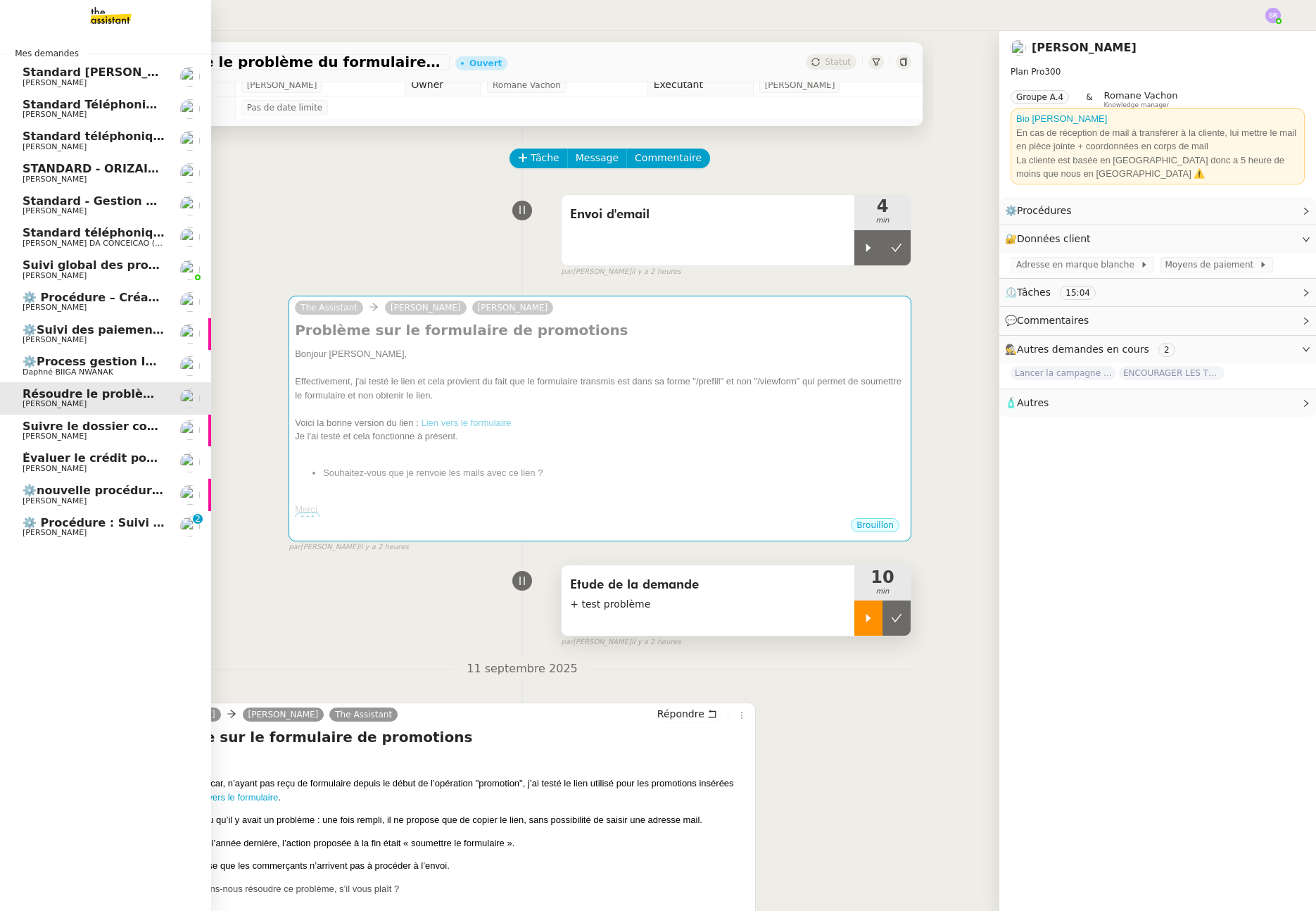
click at [34, 526] on span "⚙️ Procédure : Suivi des alternants - dynamique" at bounding box center [175, 523] width 305 height 13
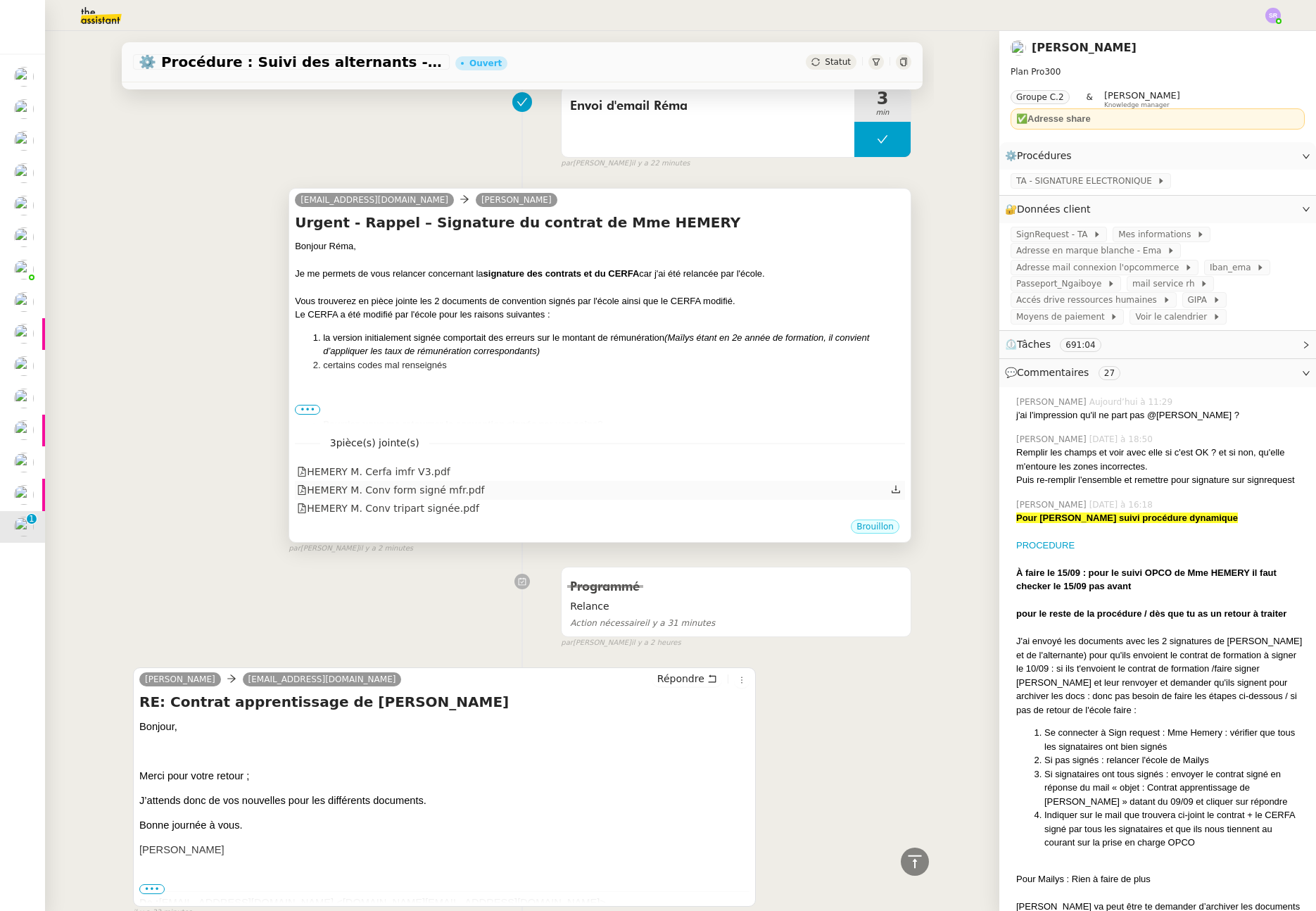
scroll to position [367, 0]
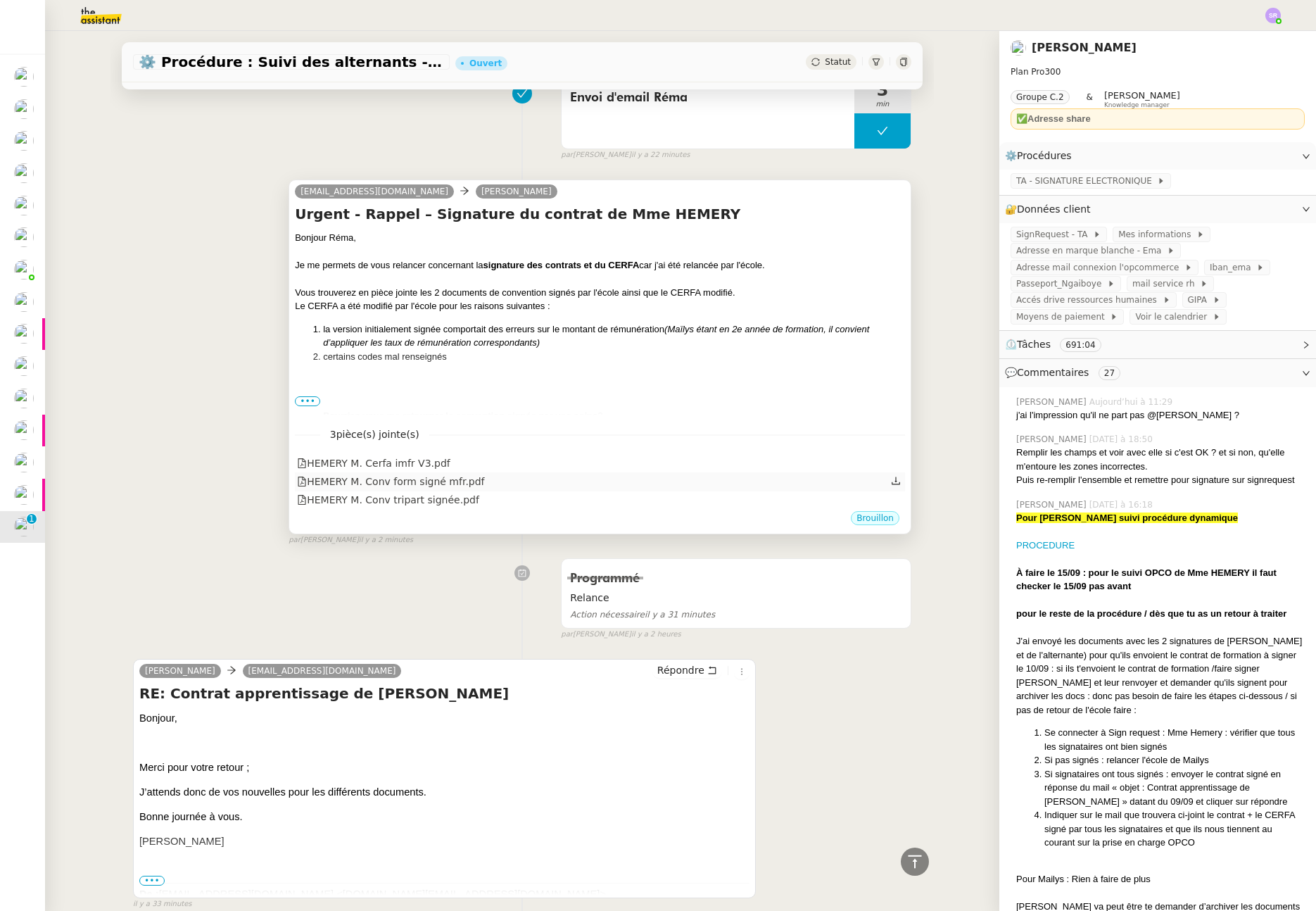
click at [665, 481] on div "HEMERY M. Conv form signé mfr.pdf" at bounding box center [600, 481] width 610 height 18
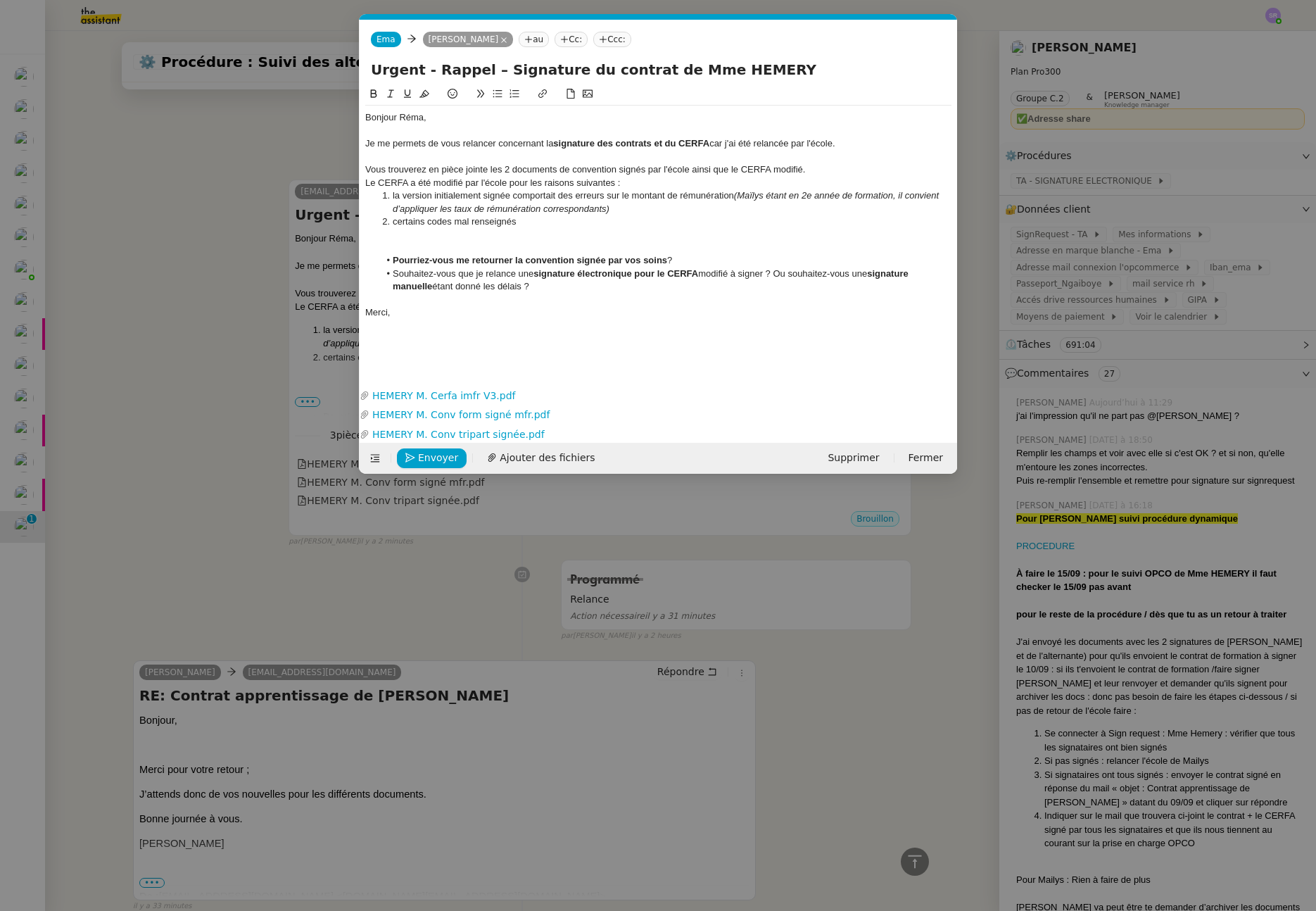
scroll to position [0, 29]
click at [313, 361] on nz-modal-container "Service TA - VOYAGE - PROPOSITION GLOBALE A utiliser dans le cadre de propositi…" at bounding box center [658, 455] width 1316 height 911
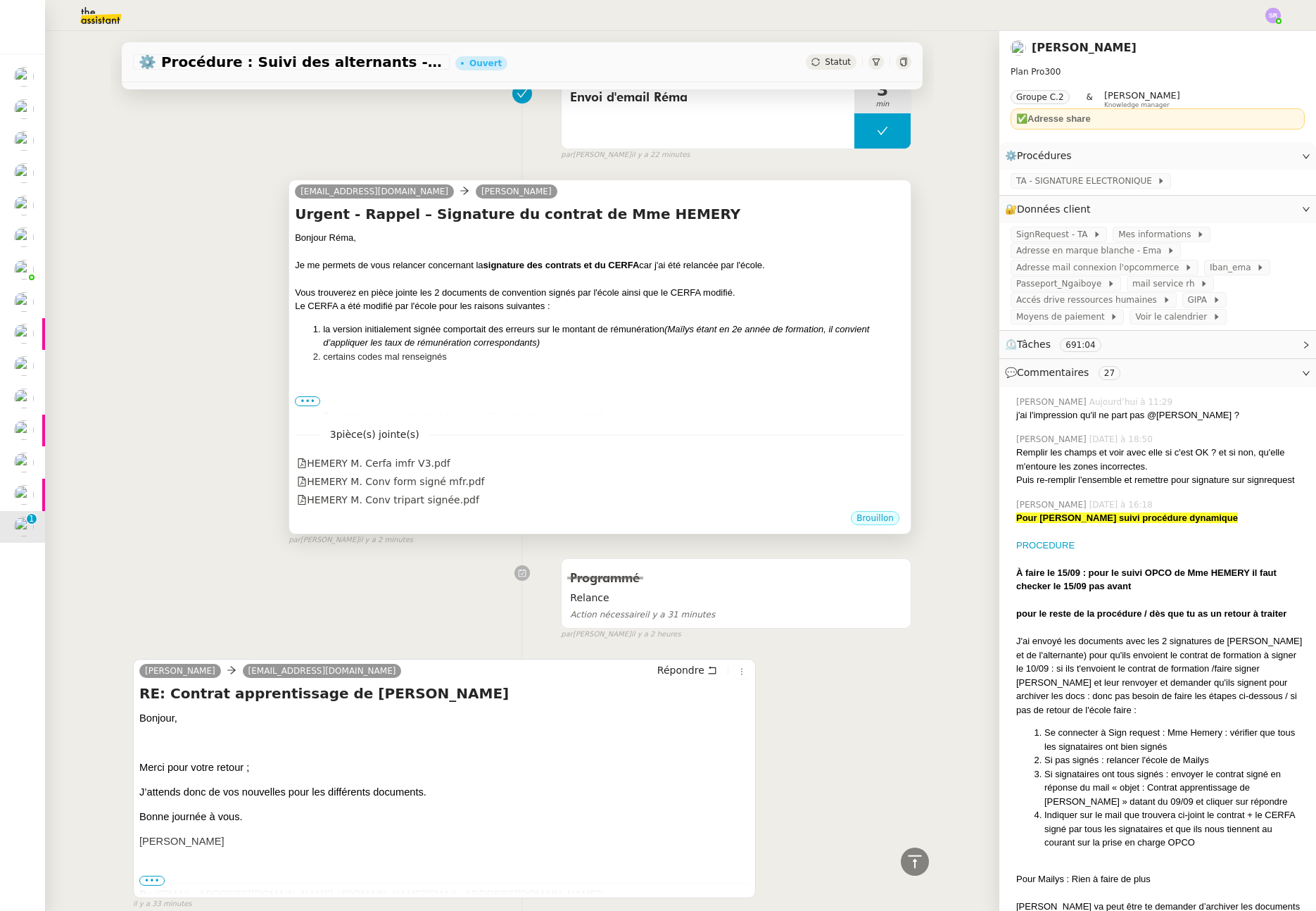
drag, startPoint x: 301, startPoint y: 401, endPoint x: 342, endPoint y: 392, distance: 42.0
click at [301, 401] on span "•••" at bounding box center [307, 401] width 25 height 10
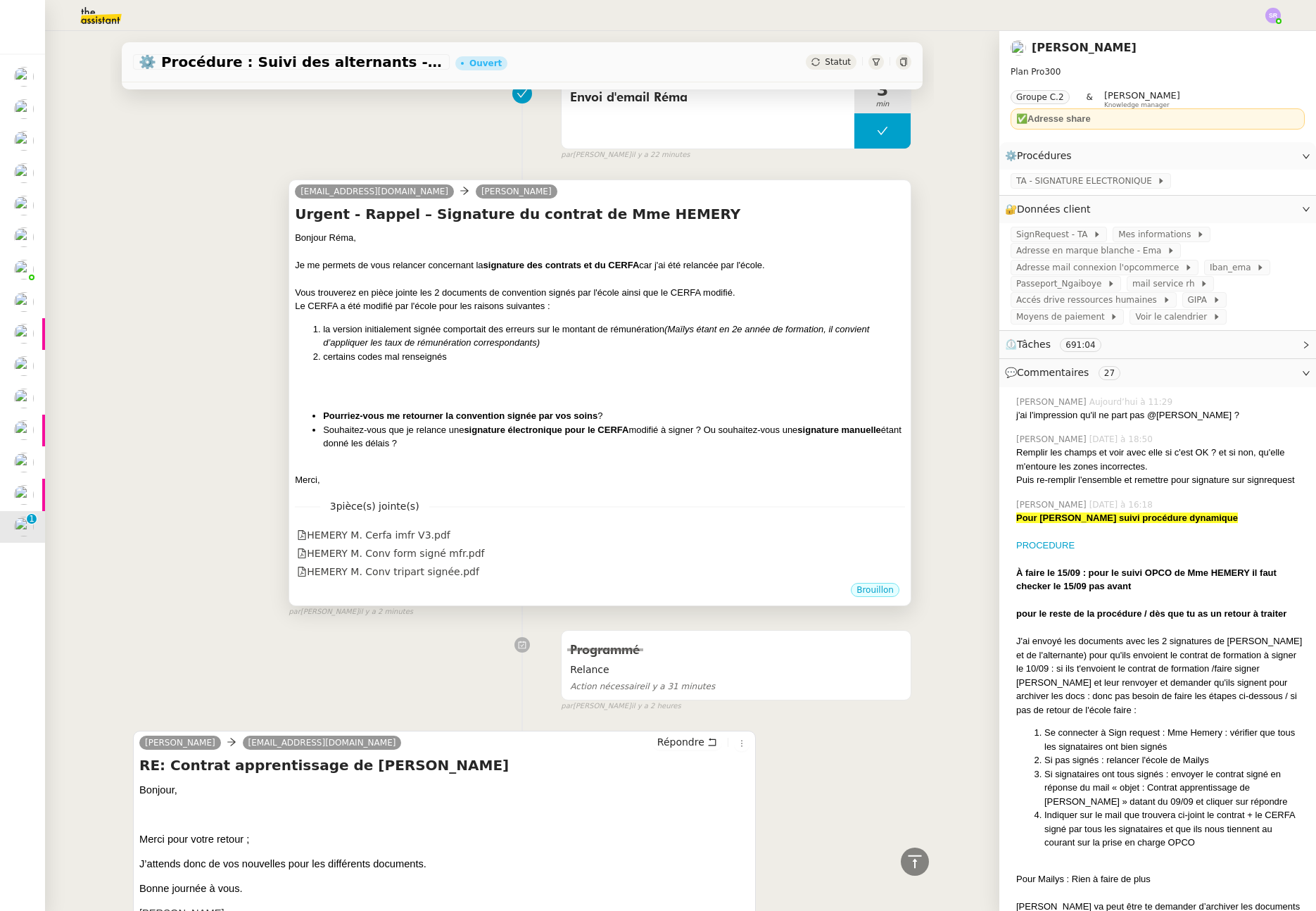
click at [574, 377] on div at bounding box center [600, 379] width 610 height 14
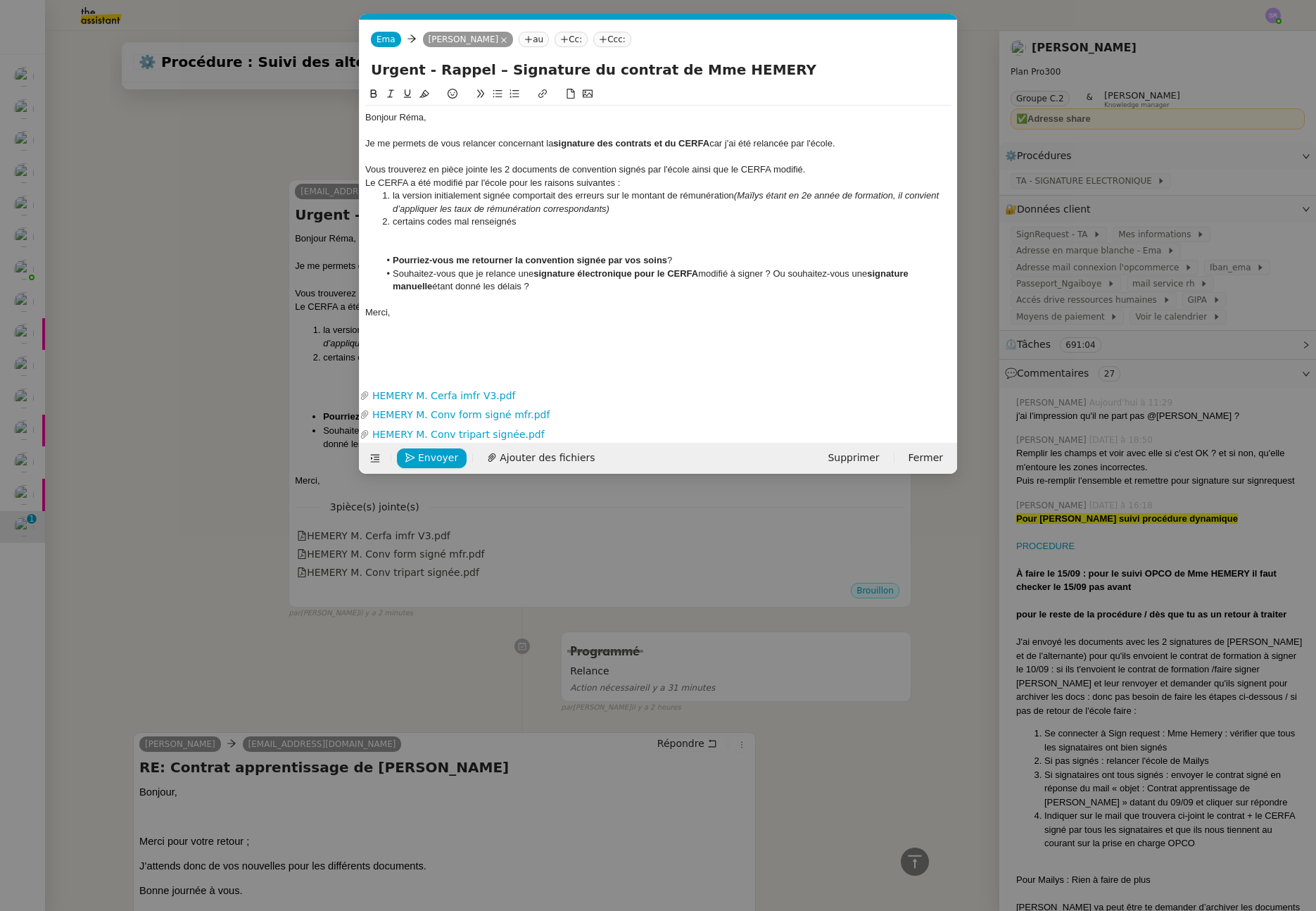
click at [482, 246] on div at bounding box center [658, 248] width 586 height 13
click at [395, 350] on div "Bonjour Réma, Je me permets de vous relancer concernant la signature des contra…" at bounding box center [658, 225] width 586 height 278
click at [410, 296] on div at bounding box center [658, 300] width 586 height 13
click at [411, 243] on div at bounding box center [658, 248] width 586 height 13
click at [416, 234] on div at bounding box center [658, 234] width 586 height 13
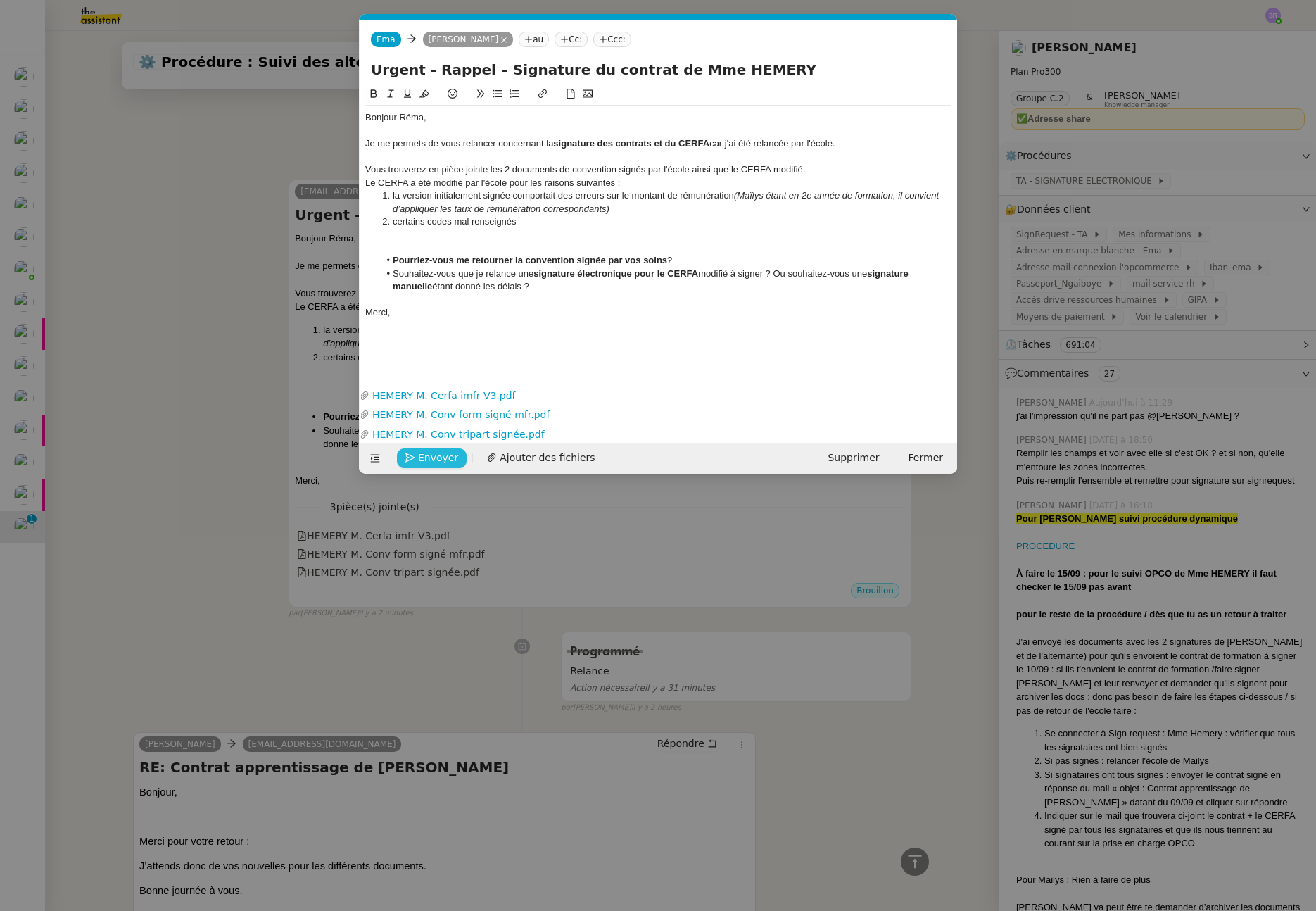
click at [439, 460] on span "Envoyer" at bounding box center [438, 458] width 40 height 16
click at [439, 460] on span "Confirmer l'envoi" at bounding box center [461, 458] width 85 height 16
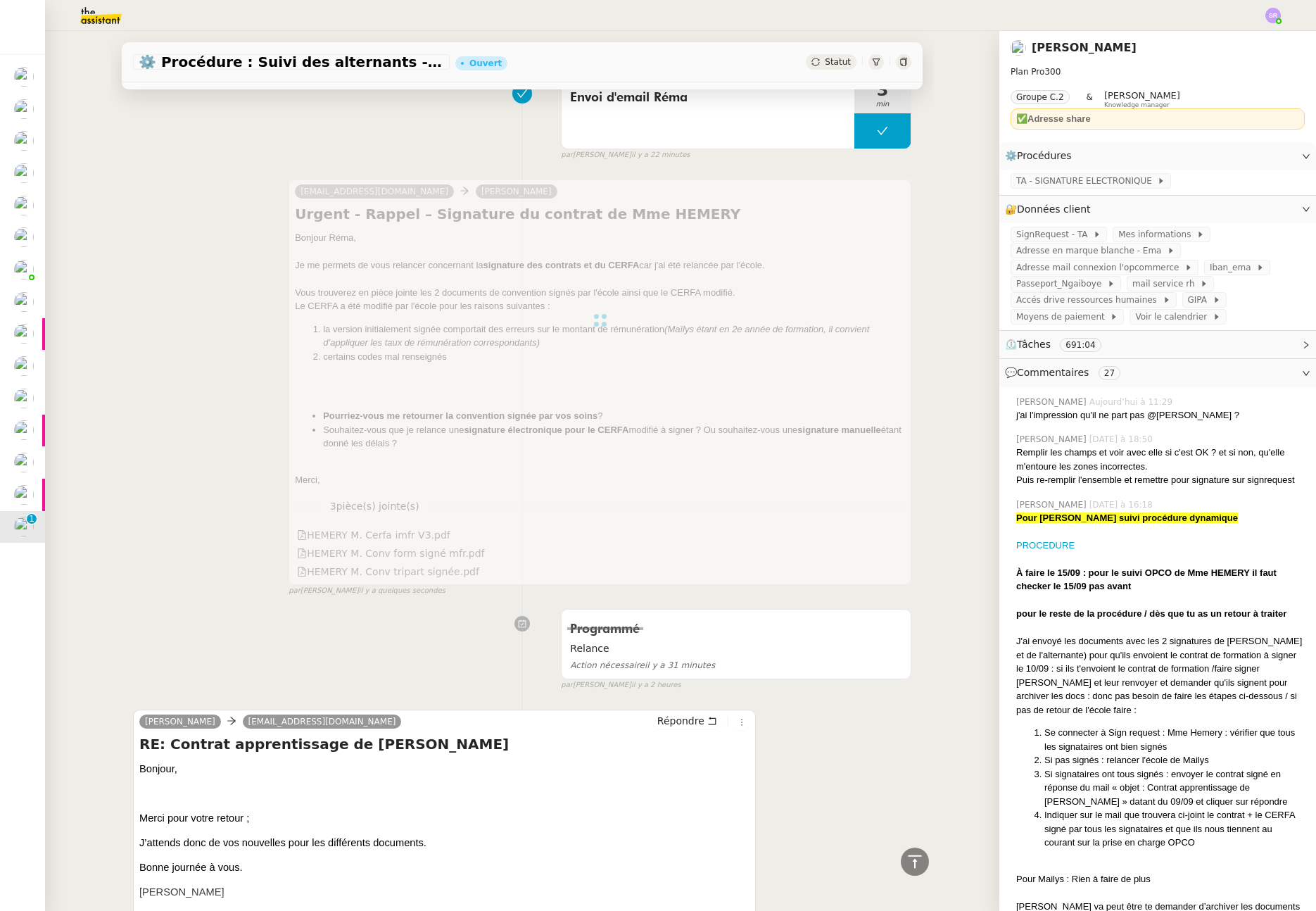
scroll to position [224, 0]
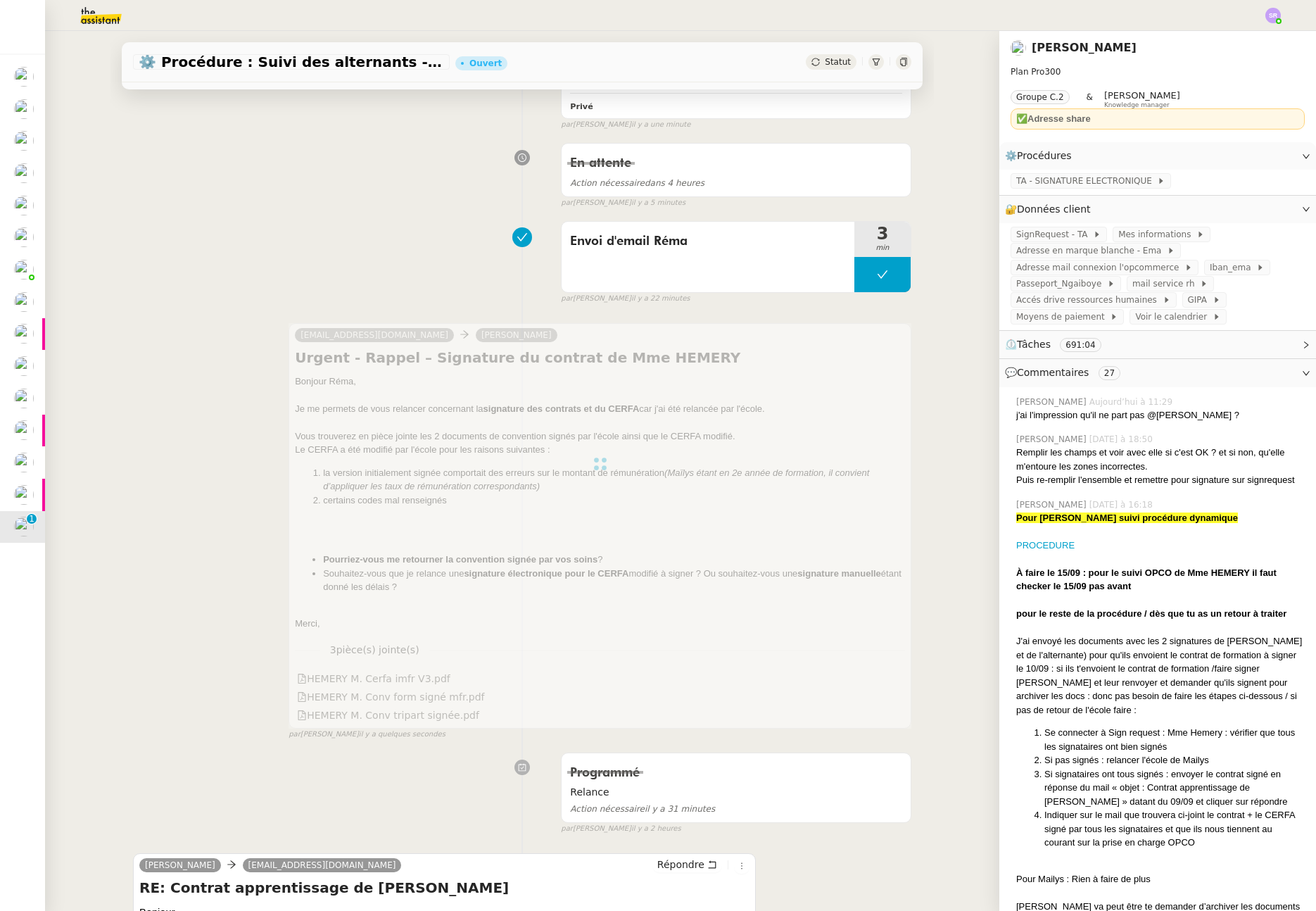
click at [859, 294] on div "par Stéphanie R. il y a 22 minutes" at bounding box center [736, 299] width 351 height 12
click at [859, 282] on button at bounding box center [882, 274] width 56 height 35
click at [855, 276] on div at bounding box center [868, 274] width 28 height 35
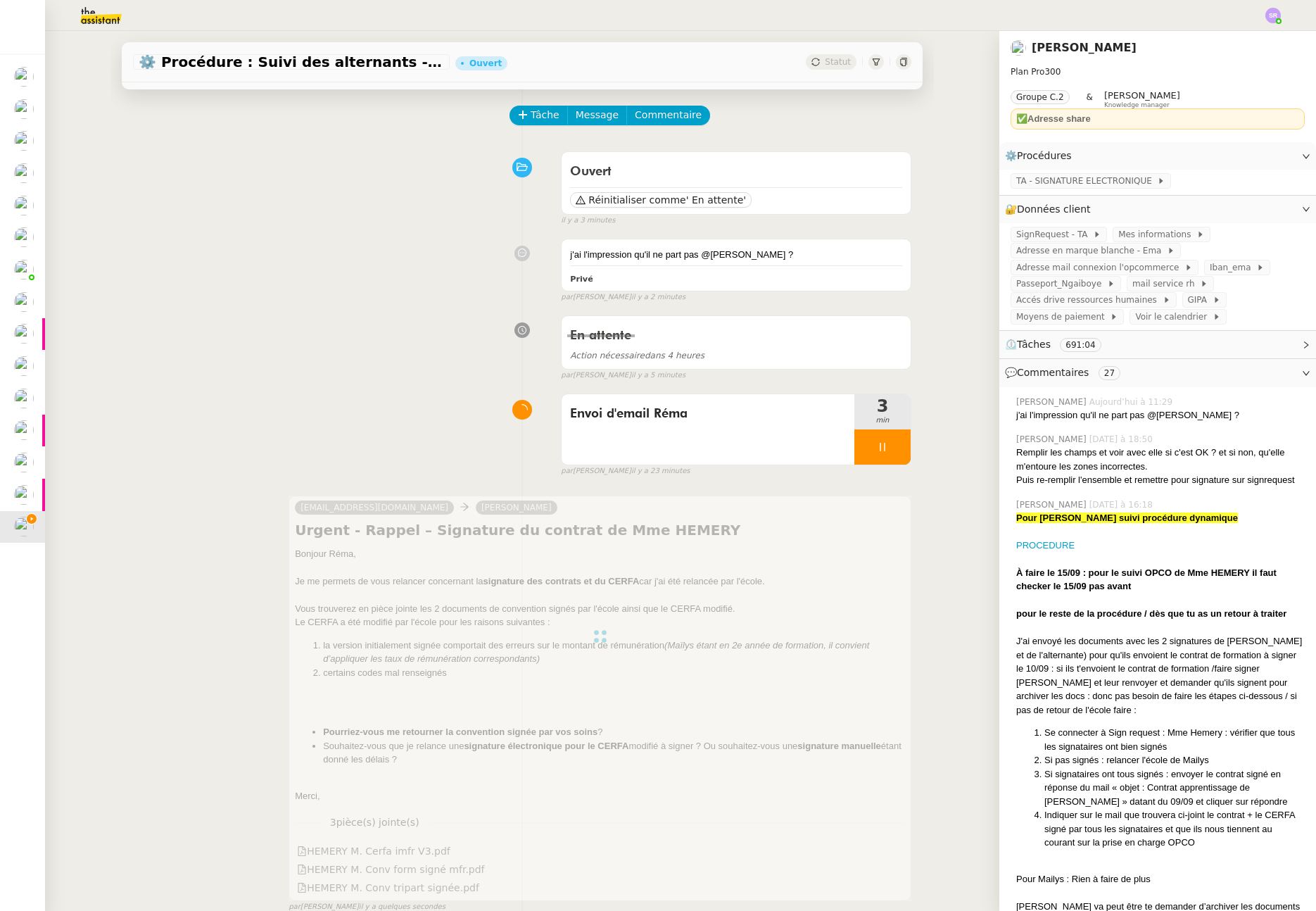
scroll to position [234, 0]
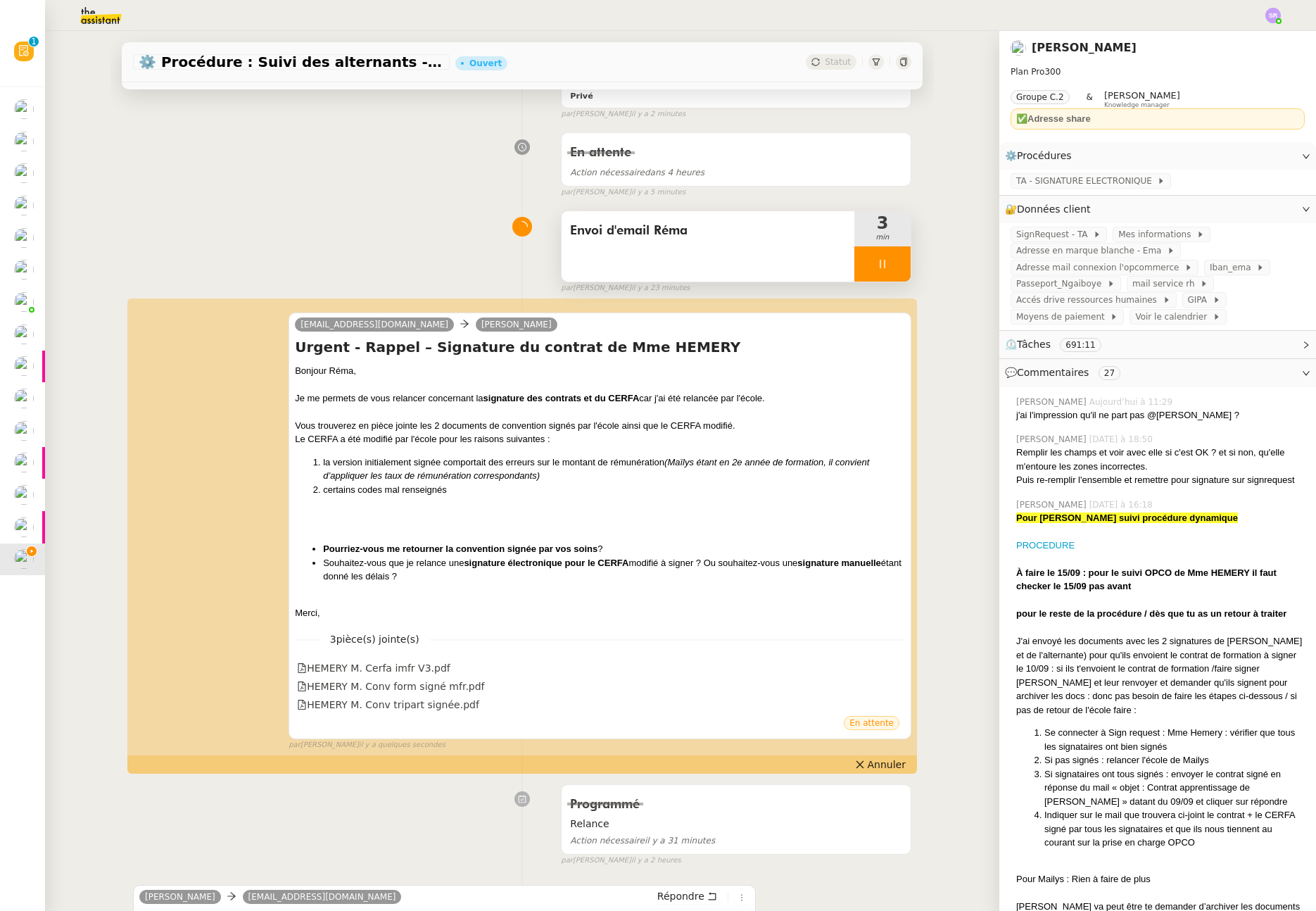
click at [864, 263] on div at bounding box center [882, 264] width 56 height 35
click at [891, 268] on icon at bounding box center [897, 264] width 11 height 11
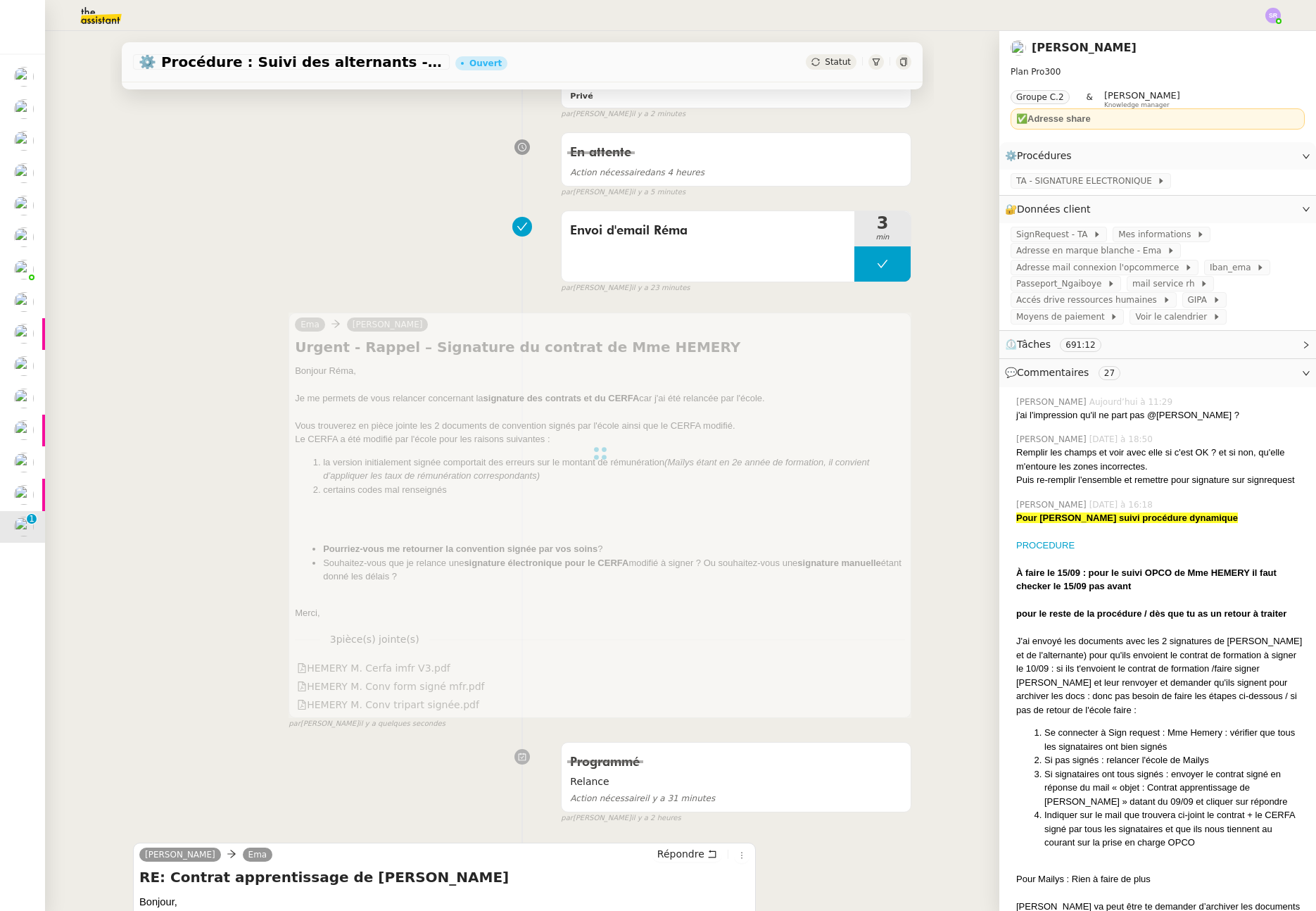
click at [269, 852] on link "Ema" at bounding box center [257, 855] width 30 height 13
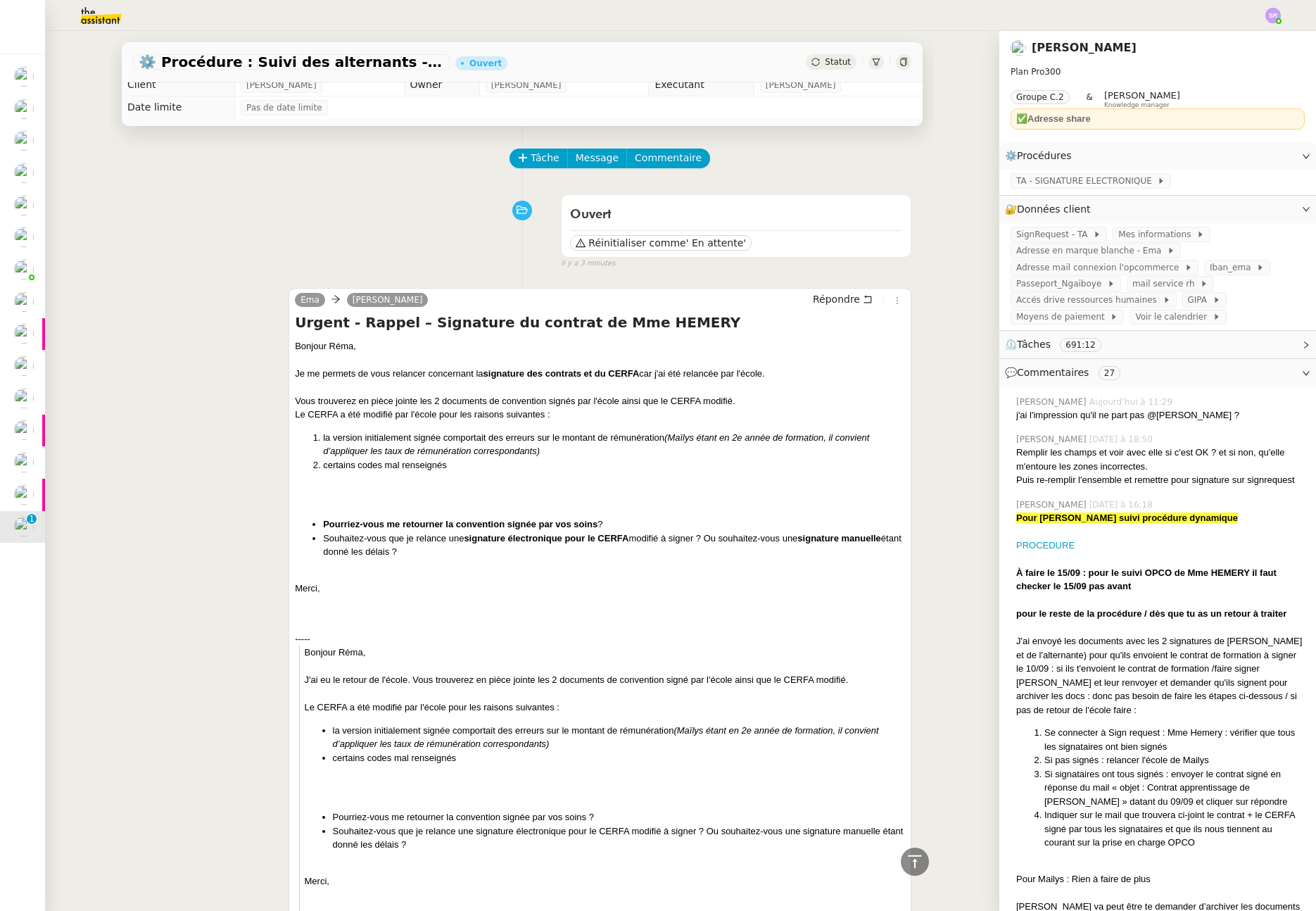
scroll to position [0, 0]
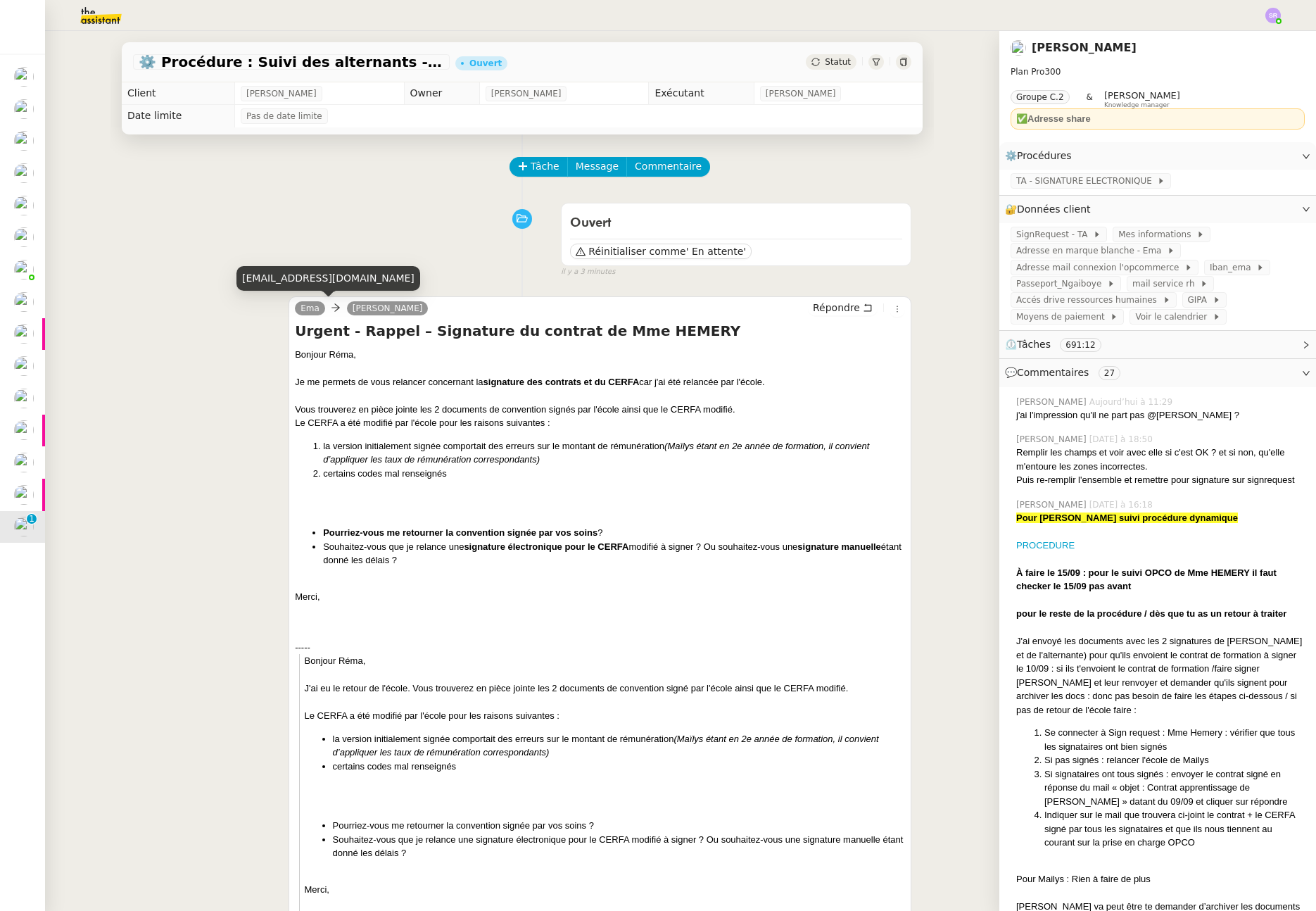
click at [307, 309] on link "Ema" at bounding box center [309, 309] width 30 height 13
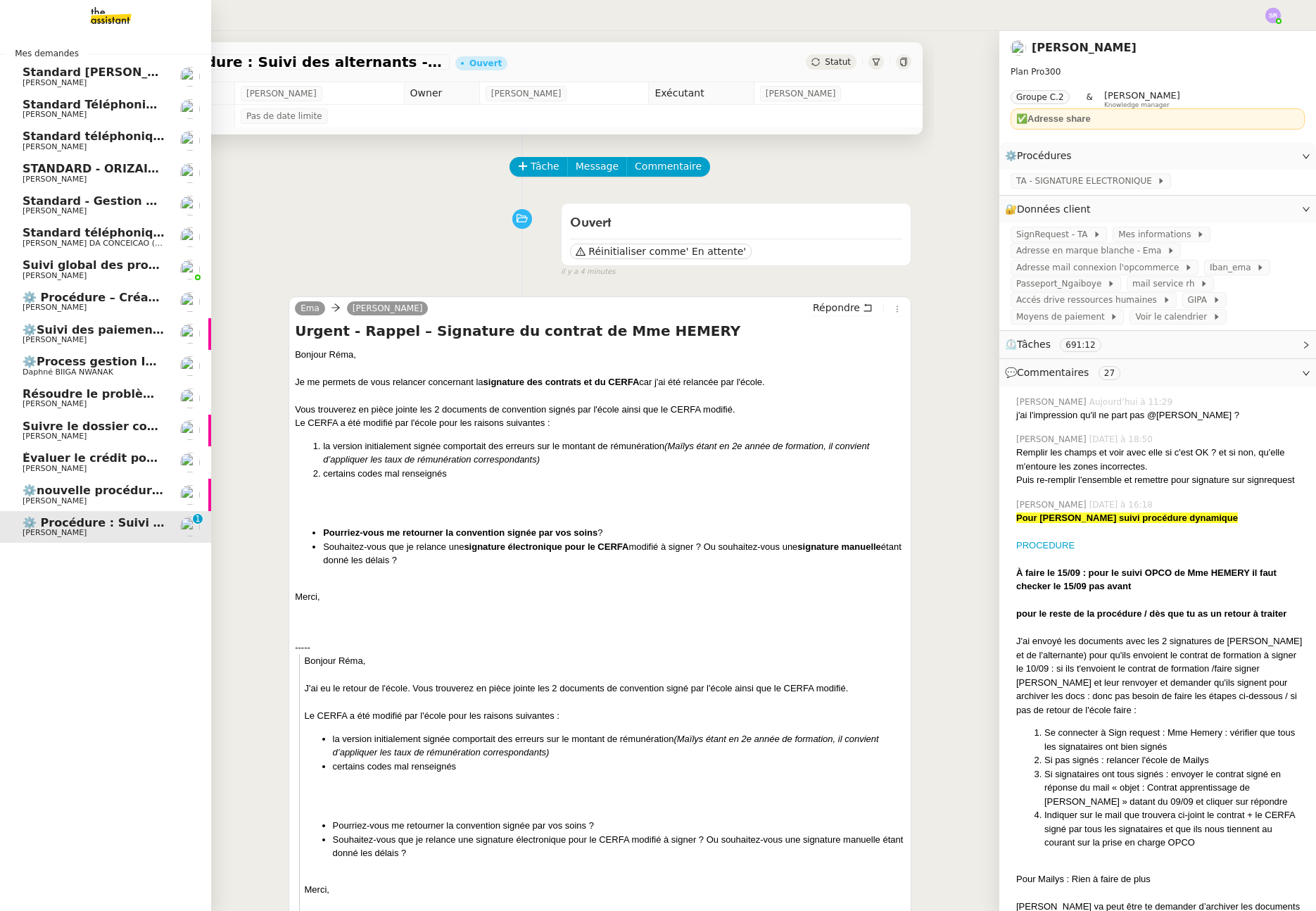
click at [48, 519] on span "⚙️ Procédure : Suivi des alternants - dynamique" at bounding box center [175, 523] width 305 height 13
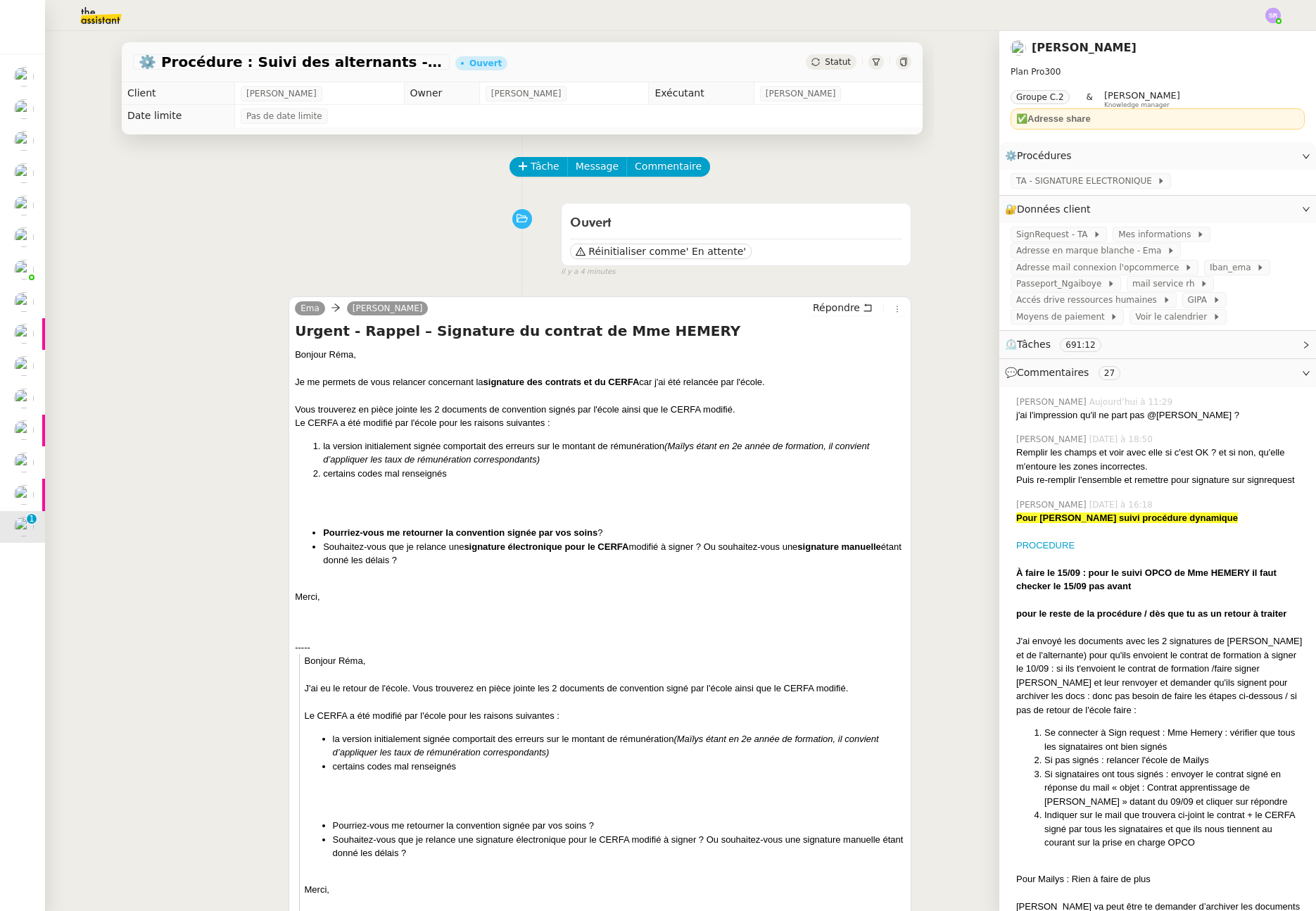
click at [815, 68] on div "Statut" at bounding box center [831, 62] width 50 height 15
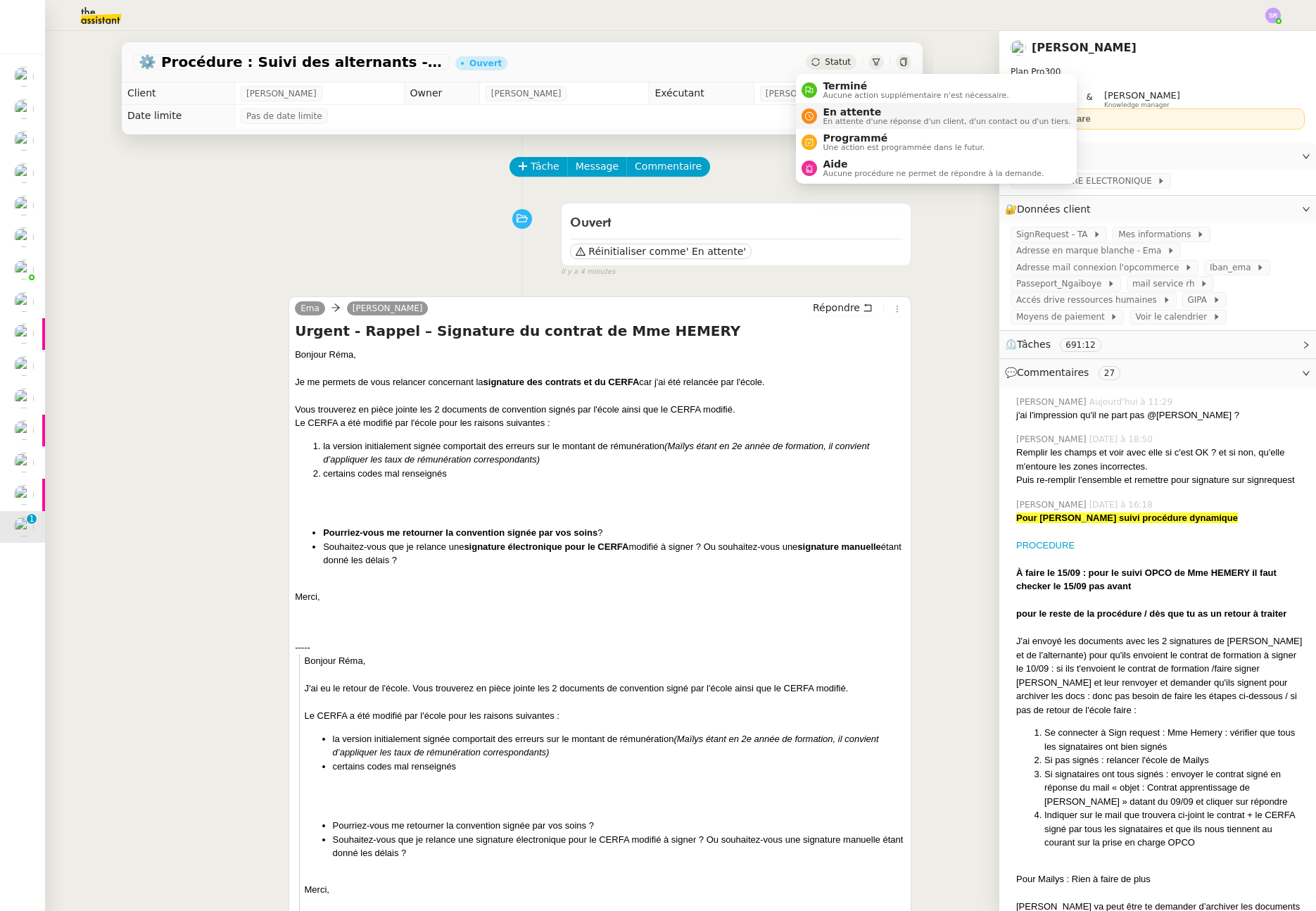
click at [848, 121] on span "En attente d'une réponse d'un client, d'un contact ou d'un tiers." at bounding box center [947, 121] width 247 height 8
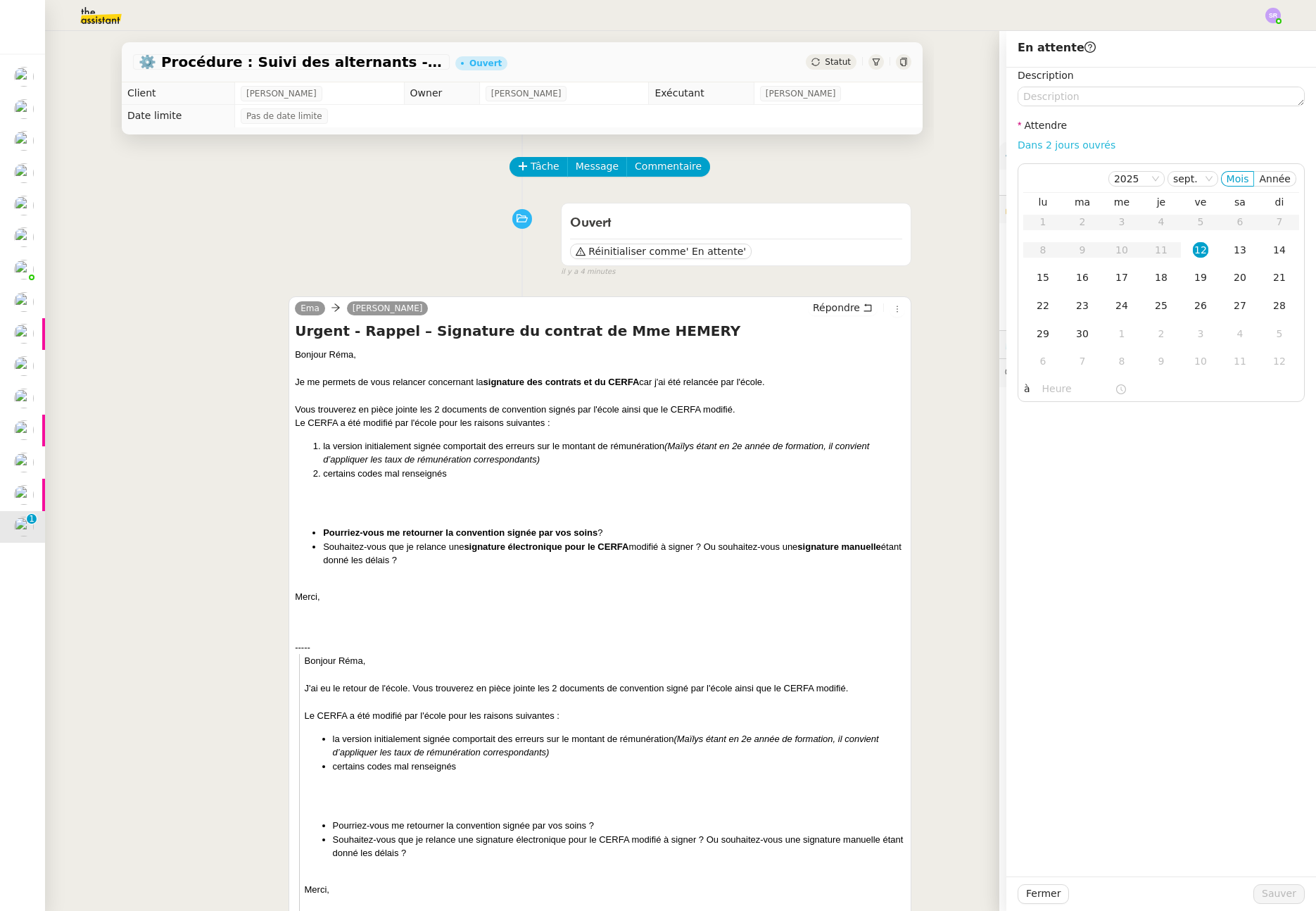
click at [1060, 148] on link "Dans 2 jours ouvrés" at bounding box center [1067, 145] width 98 height 11
click at [1196, 251] on div "12" at bounding box center [1200, 250] width 15 height 15
click at [1043, 392] on input "07:00" at bounding box center [1078, 389] width 72 height 16
click at [1048, 519] on div "16" at bounding box center [1047, 518] width 39 height 17
type input "16:00"
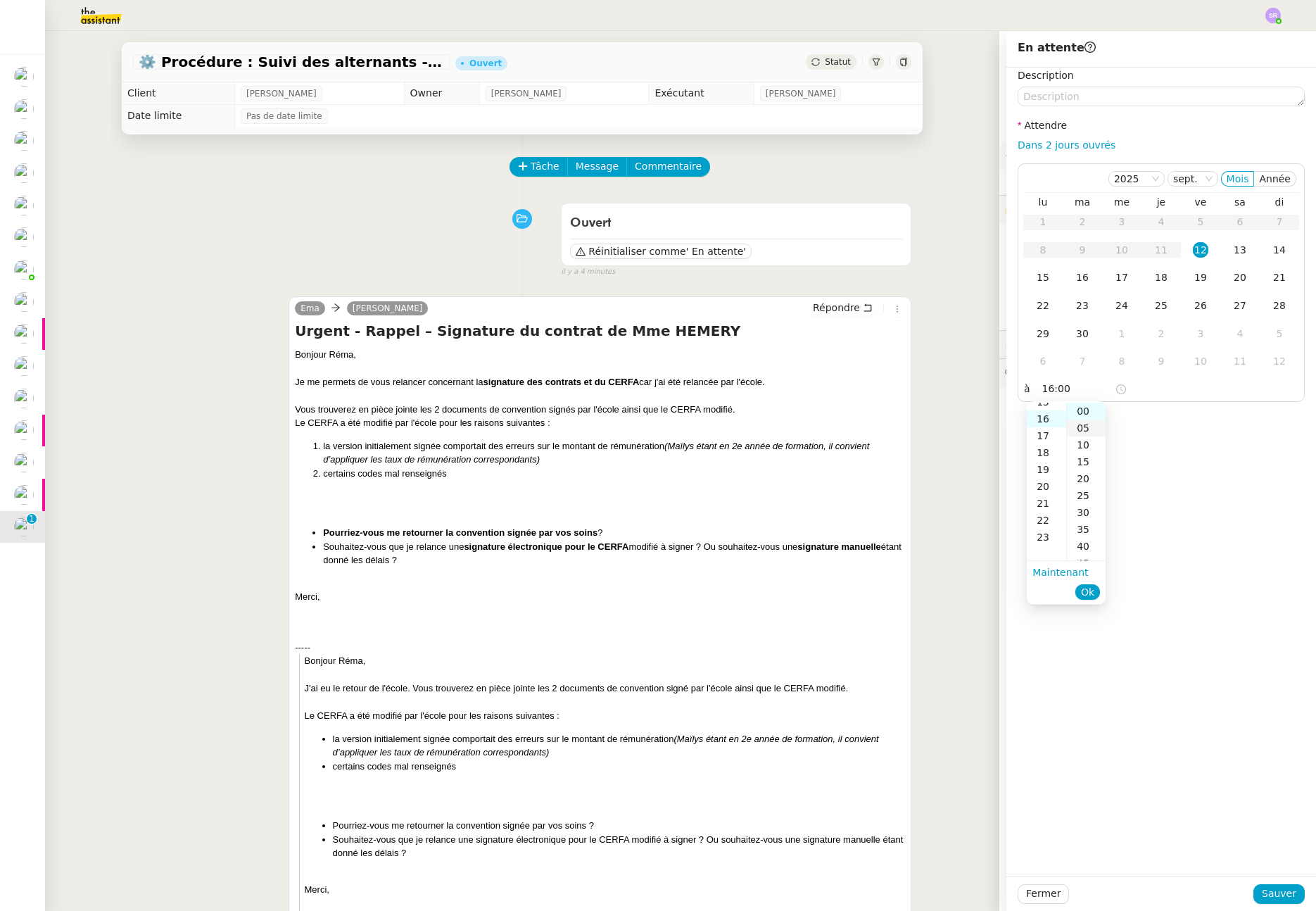
scroll to position [270, 0]
click at [1086, 416] on div "00" at bounding box center [1086, 411] width 39 height 17
click at [1091, 590] on span "Ok" at bounding box center [1088, 592] width 13 height 14
click at [1255, 894] on button "Sauver" at bounding box center [1279, 894] width 51 height 20
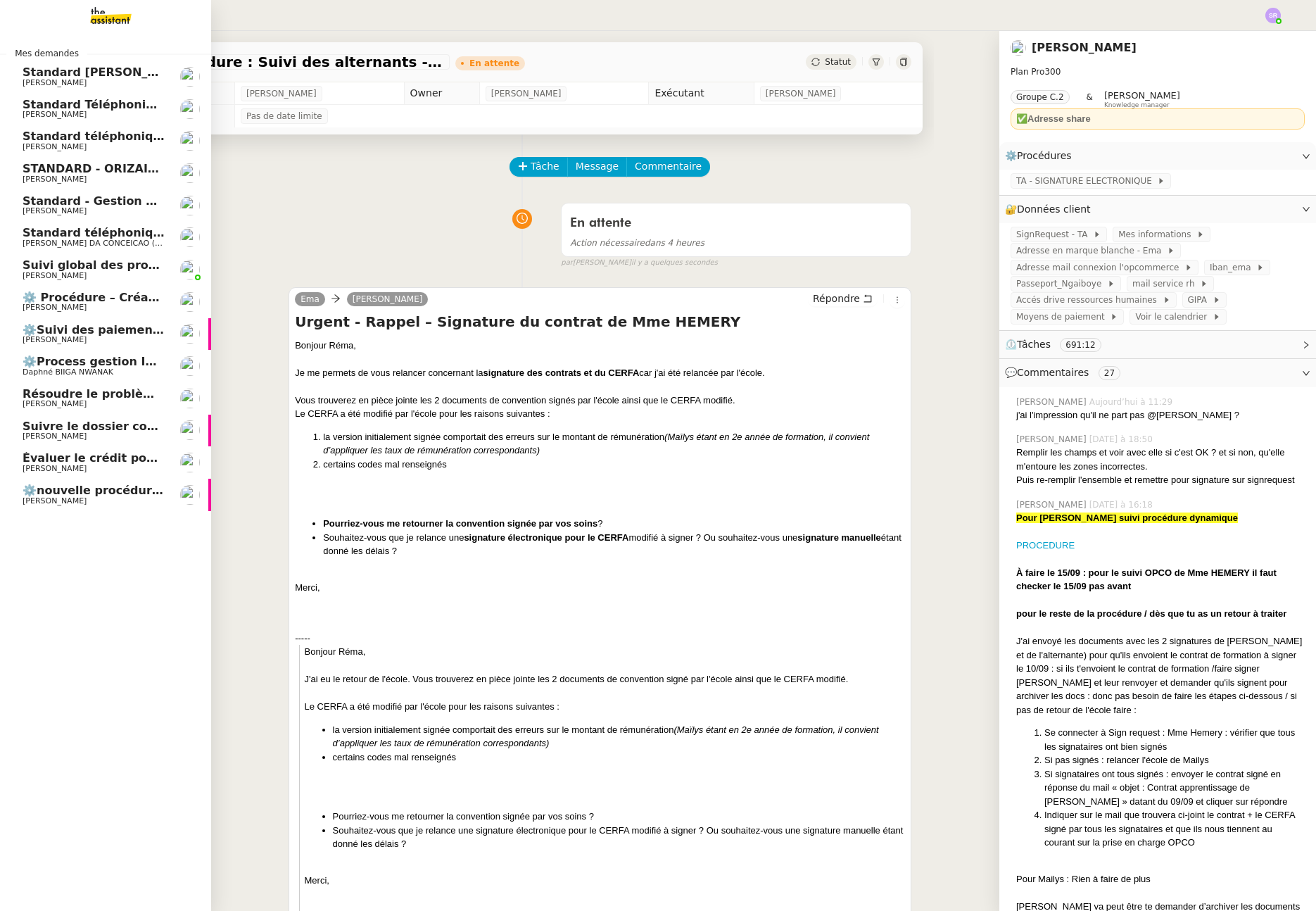
click at [132, 395] on span "Résoudre le problème du formulaire de promotions" at bounding box center [186, 394] width 326 height 13
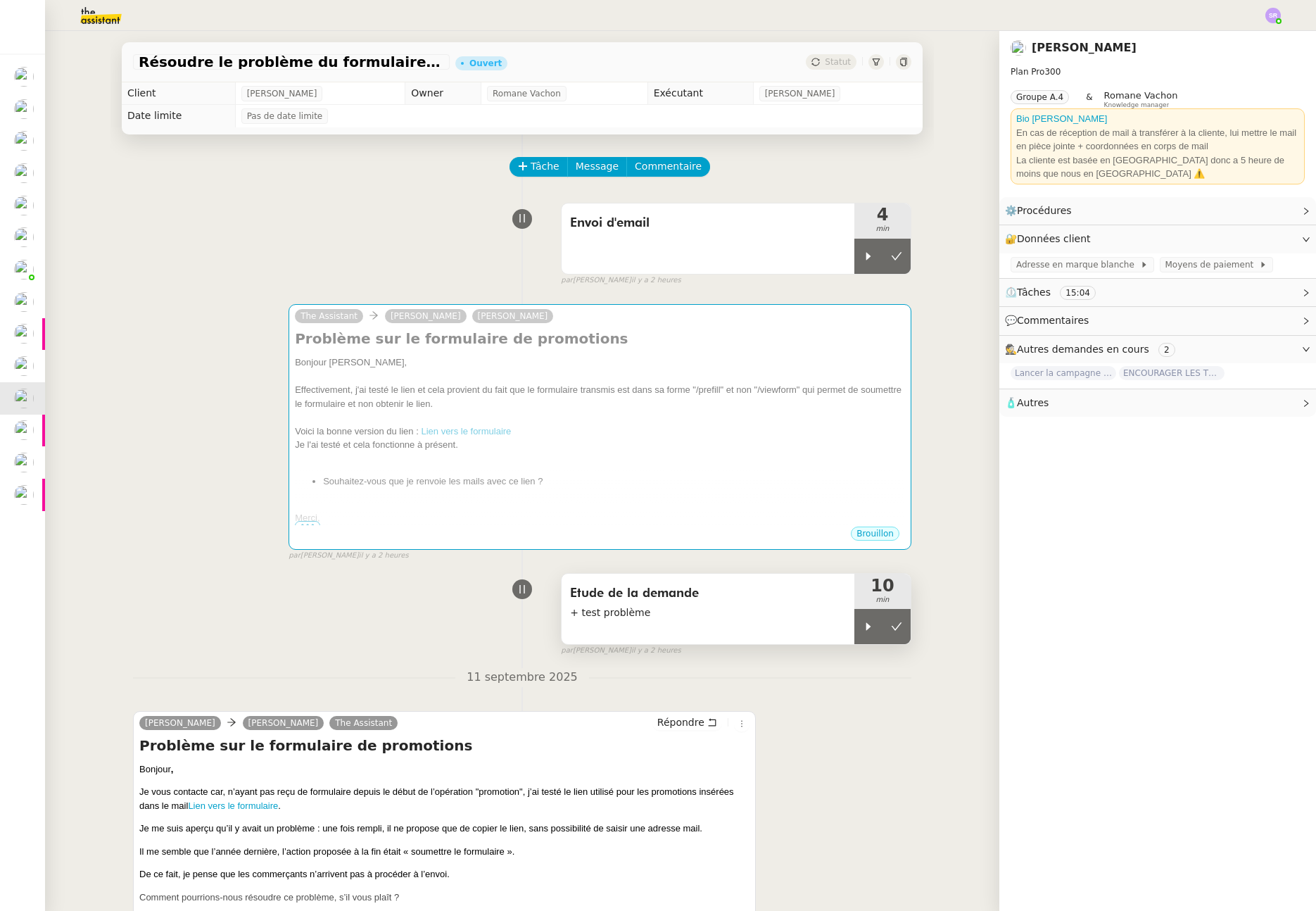
drag, startPoint x: 883, startPoint y: 629, endPoint x: 880, endPoint y: 607, distance: 22.2
click at [892, 629] on icon at bounding box center [897, 627] width 11 height 8
click at [863, 260] on icon at bounding box center [868, 256] width 11 height 11
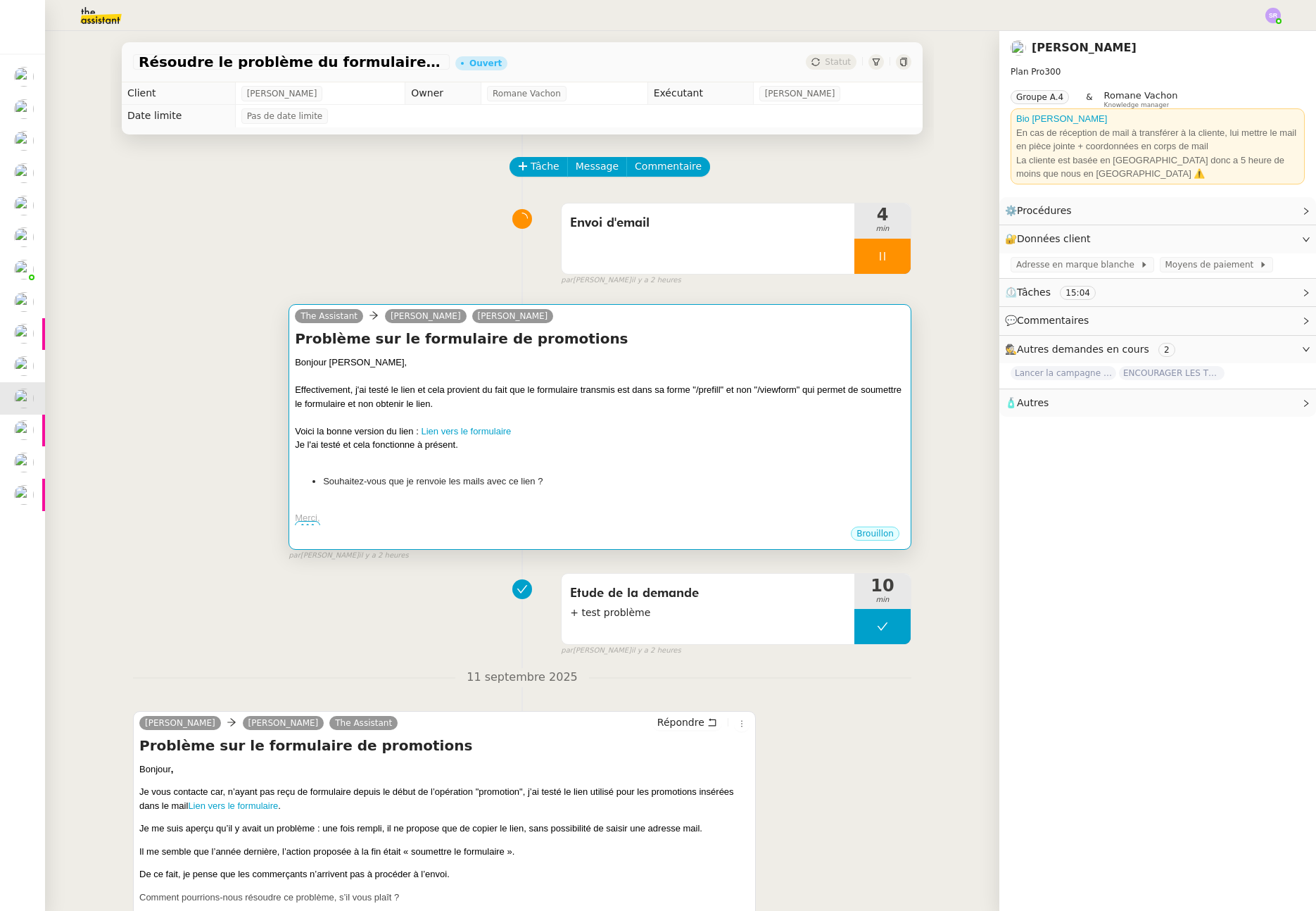
click at [664, 448] on div "Je l'ai testé et cela fonctionne à présent." at bounding box center [600, 445] width 610 height 14
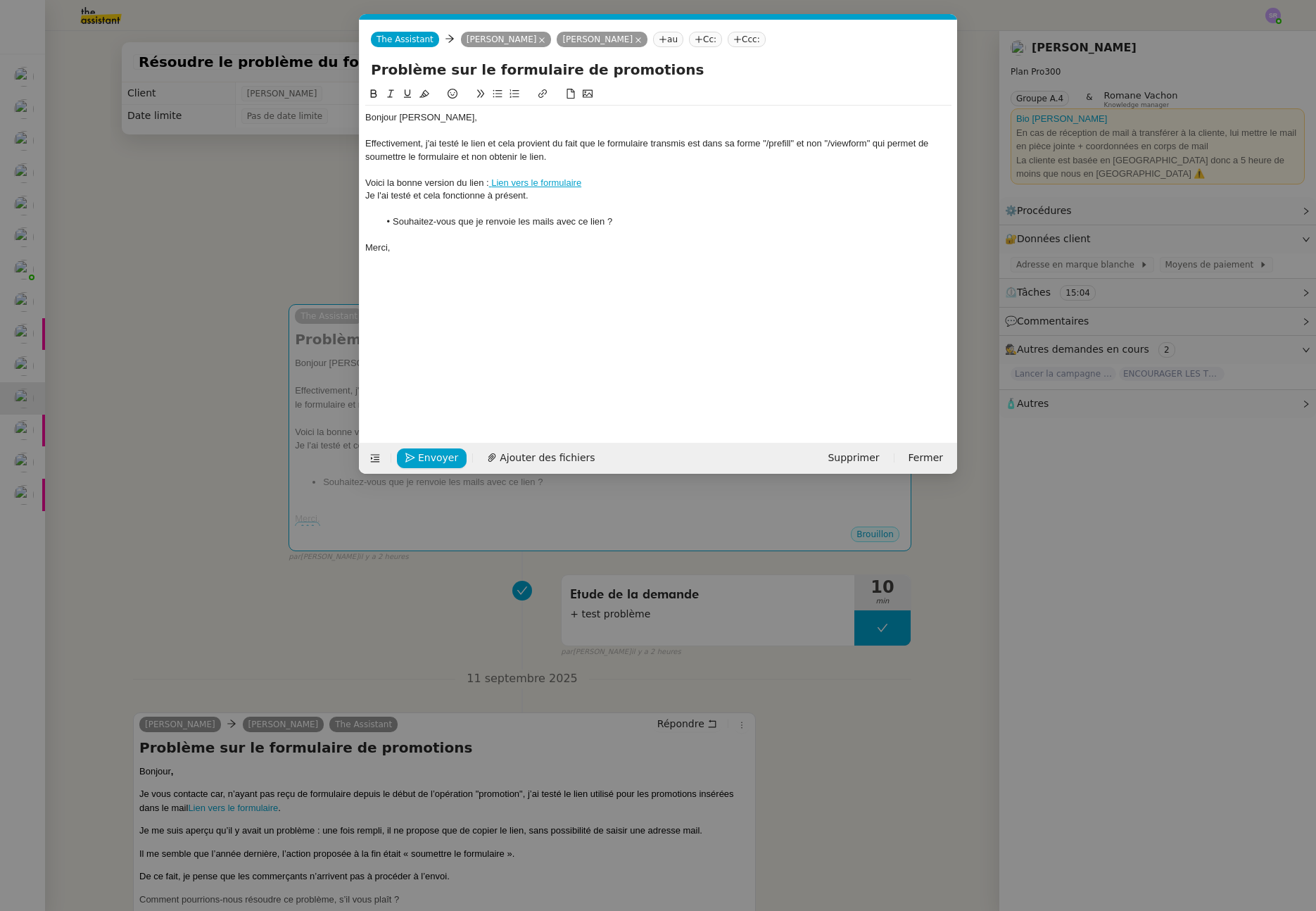
scroll to position [0, 29]
drag, startPoint x: 563, startPoint y: 158, endPoint x: 334, endPoint y: 131, distance: 230.6
click at [334, 131] on nz-modal-container "Service TA - VOYAGE - PROPOSITION GLOBALE A utiliser dans le cadre de propositi…" at bounding box center [658, 455] width 1316 height 911
copy div "Effectivement, j'ai testé le lien et cela provient du fait que le formulaire tr…"
click at [565, 156] on div "Effectivement, j'ai testé le lien et cela provient du fait que le formulaire tr…" at bounding box center [658, 151] width 586 height 26
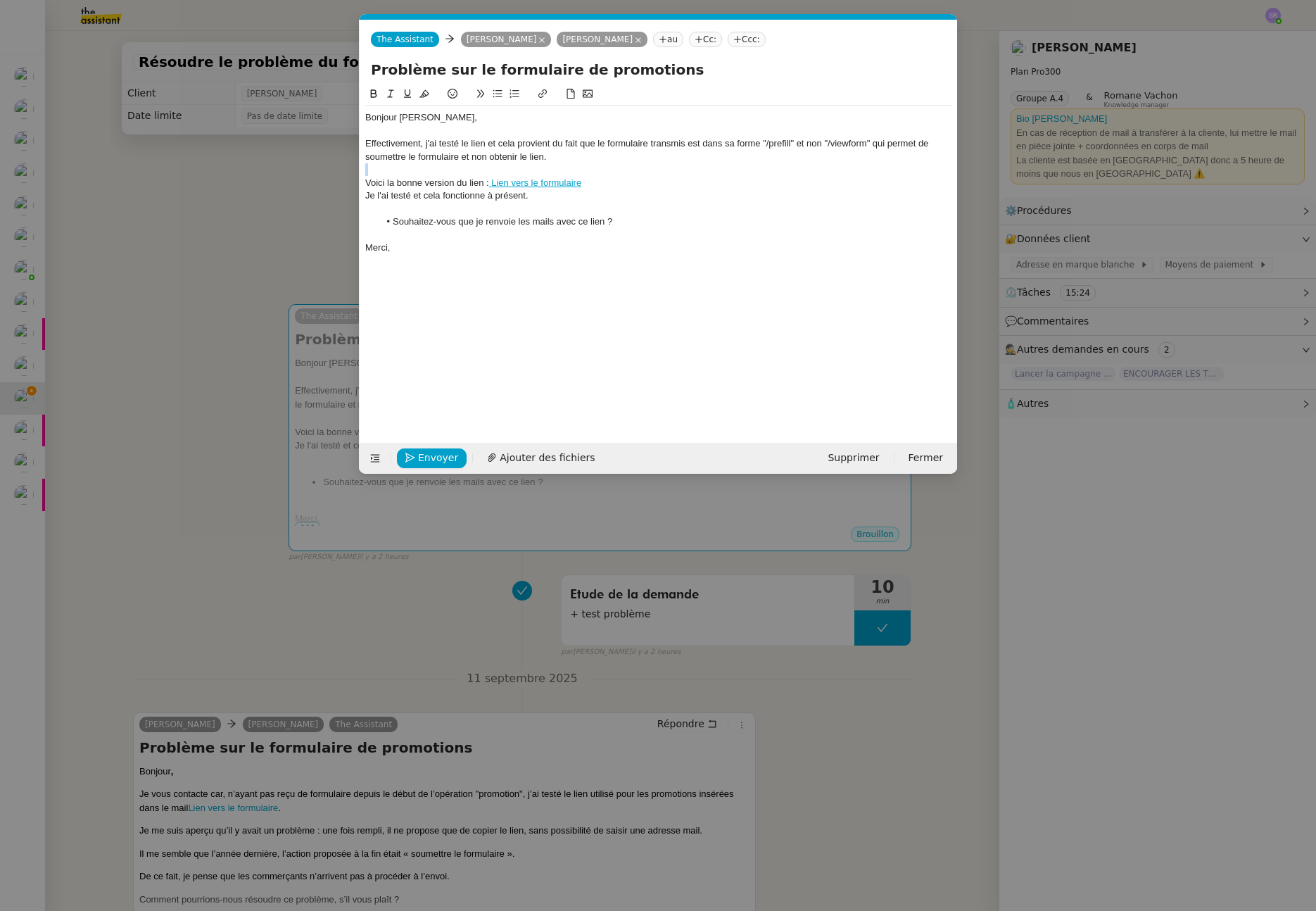
click at [565, 156] on div "Effectivement, j'ai testé le lien et cela provient du fait que le formulaire tr…" at bounding box center [658, 151] width 586 height 26
drag, startPoint x: 555, startPoint y: 157, endPoint x: 362, endPoint y: 147, distance: 193.3
click at [362, 147] on nz-spin "Bonjour Celia, Effectivement, j'ai testé le lien et cela provient du fait que l…" at bounding box center [658, 256] width 597 height 341
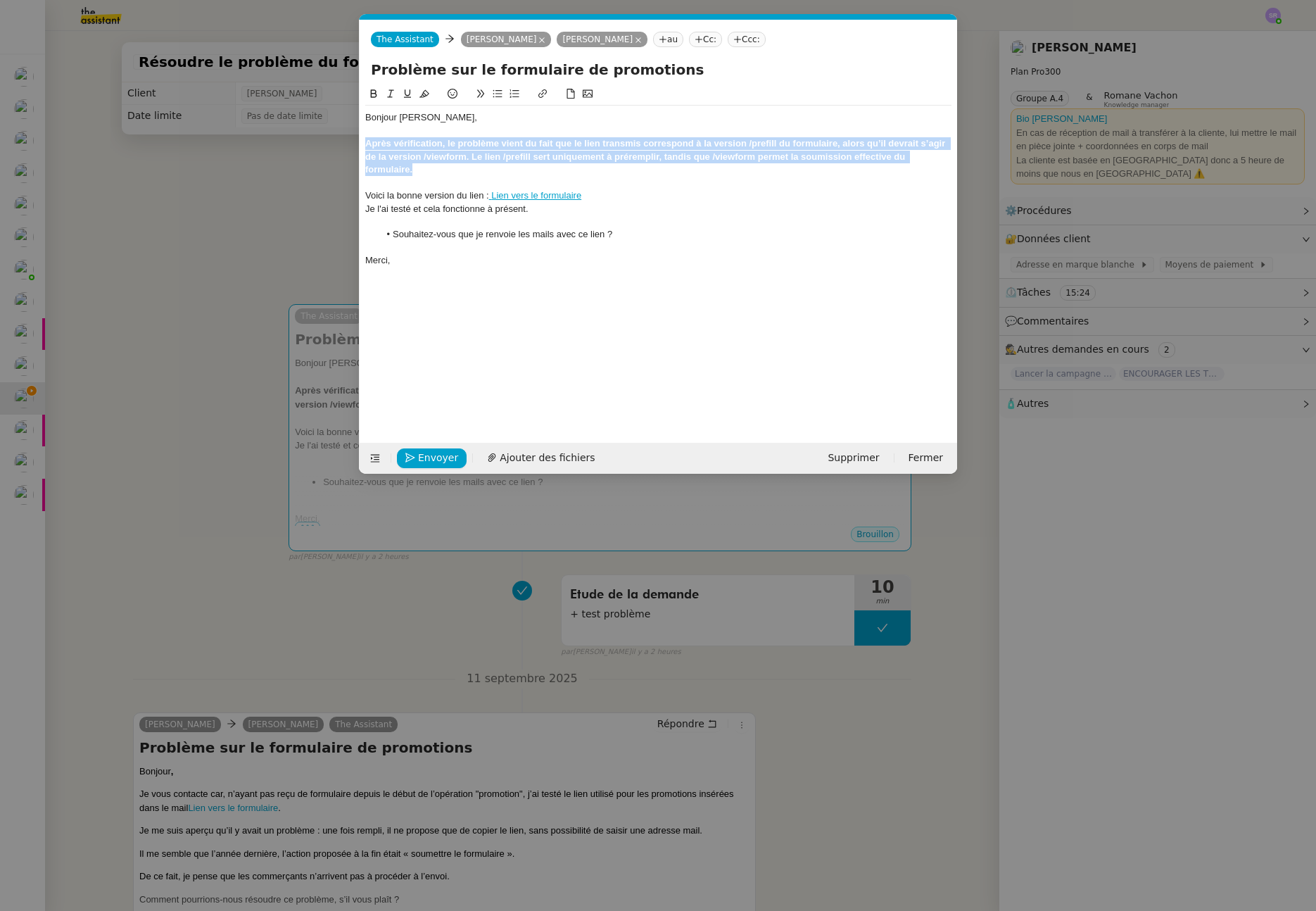
drag, startPoint x: 463, startPoint y: 166, endPoint x: 346, endPoint y: 149, distance: 118.2
click at [346, 149] on nz-modal-container "Service TA - VOYAGE - PROPOSITION GLOBALE A utiliser dans le cadre de propositi…" at bounding box center [658, 455] width 1316 height 911
click at [378, 91] on icon at bounding box center [374, 94] width 10 height 10
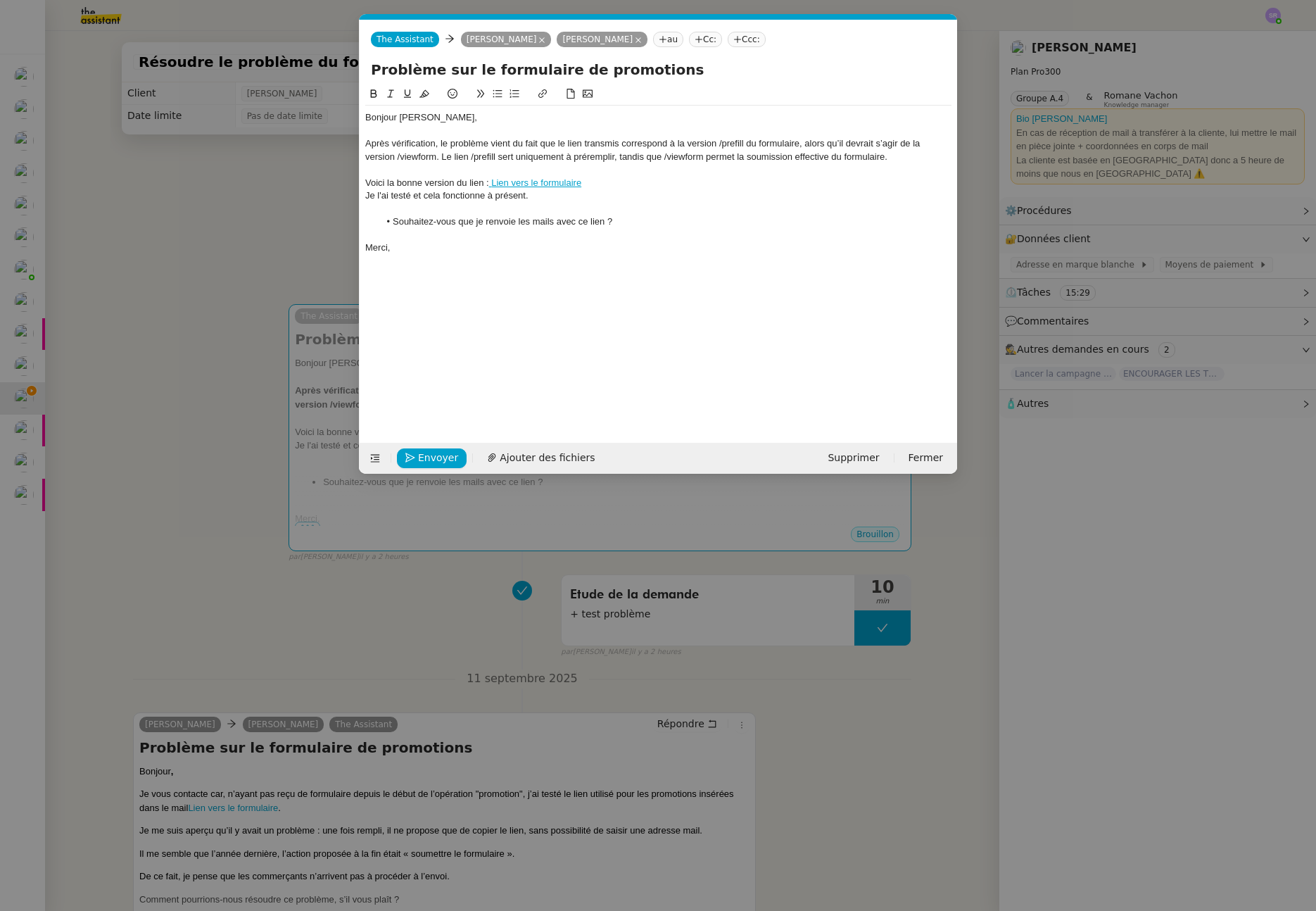
click at [528, 156] on div "Après vérification, le problème vient du fait que le lien transmis correspond à…" at bounding box center [658, 151] width 586 height 26
click at [719, 146] on div "Après vérification, le problème vient du fait que le lien transmis correspond à…" at bounding box center [658, 151] width 586 height 26
click at [750, 142] on div "Après vérification, le problème vient du fait que le lien transmis correspond à…" at bounding box center [658, 151] width 586 height 26
click at [398, 157] on div "Après vérification, le problème vient du fait que le lien transmis correspond à…" at bounding box center [658, 151] width 586 height 26
click at [439, 158] on div "Après vérification, le problème vient du fait que le lien transmis correspond à…" at bounding box center [658, 151] width 586 height 26
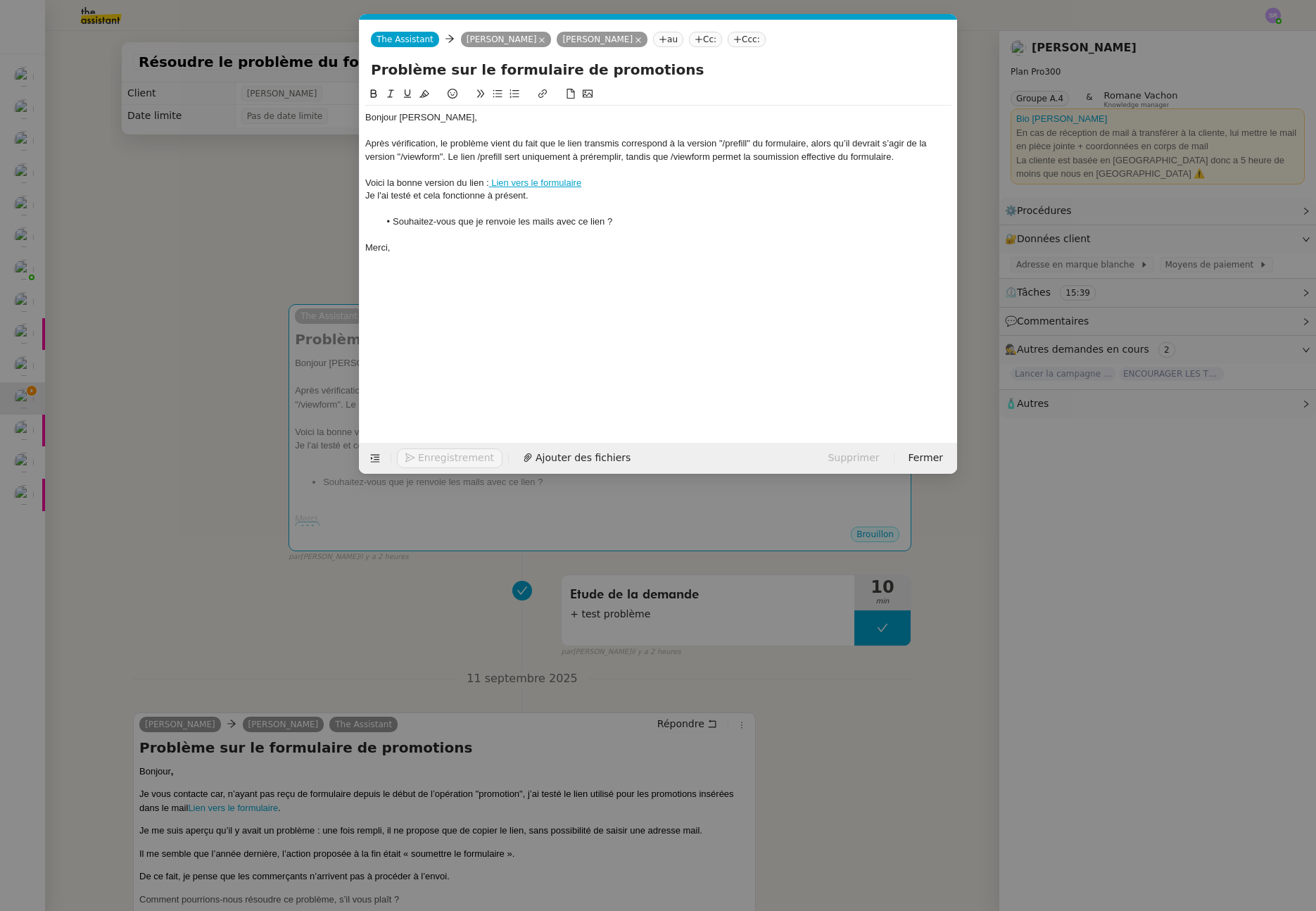
click at [727, 147] on div "Après vérification, le problème vient du fait que le lien transmis correspond à…" at bounding box center [658, 151] width 586 height 26
drag, startPoint x: 722, startPoint y: 143, endPoint x: 748, endPoint y: 144, distance: 26.0
click at [748, 144] on div "Après vérification, le problème vient du fait que le lien transmis correspond à…" at bounding box center [658, 151] width 586 height 26
drag, startPoint x: 401, startPoint y: 156, endPoint x: 439, endPoint y: 154, distance: 38.1
click at [439, 154] on div "Après vérification, le problème vient du fait que le lien transmis correspond à…" at bounding box center [658, 151] width 586 height 26
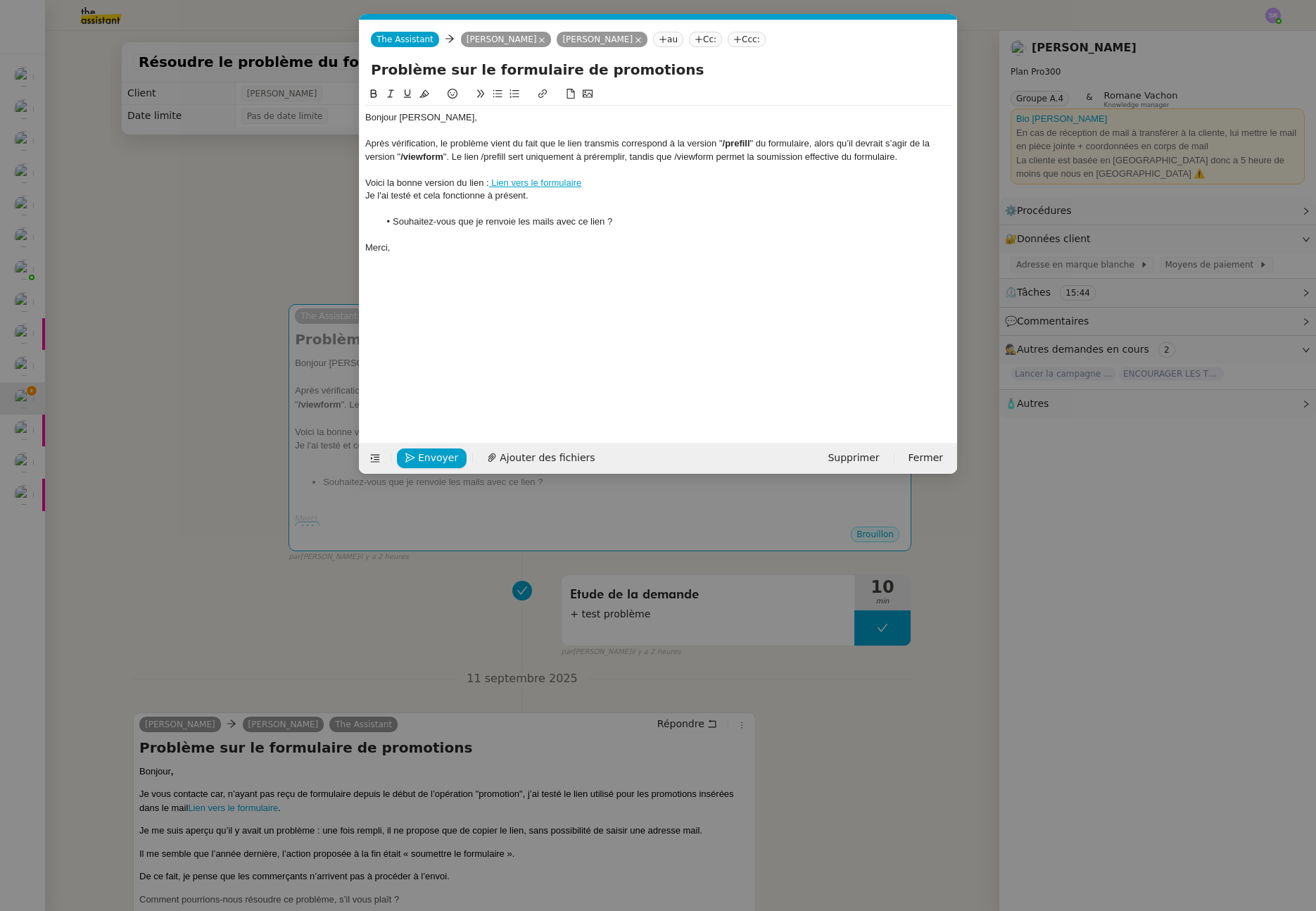
click at [564, 160] on div "Après vérification, le problème vient du fait que le lien transmis correspond à…" at bounding box center [658, 151] width 586 height 26
drag, startPoint x: 482, startPoint y: 159, endPoint x: 507, endPoint y: 157, distance: 25.1
click at [507, 157] on div "Après vérification, le problème vient du fait que le lien transmis correspond à…" at bounding box center [658, 151] width 586 height 26
click at [479, 156] on div "Après vérification, le problème vient du fait que le lien transmis correspond à…" at bounding box center [658, 151] width 586 height 26
click at [483, 159] on div "Après vérification, le problème vient du fait que le lien transmis correspond à…" at bounding box center [658, 151] width 586 height 26
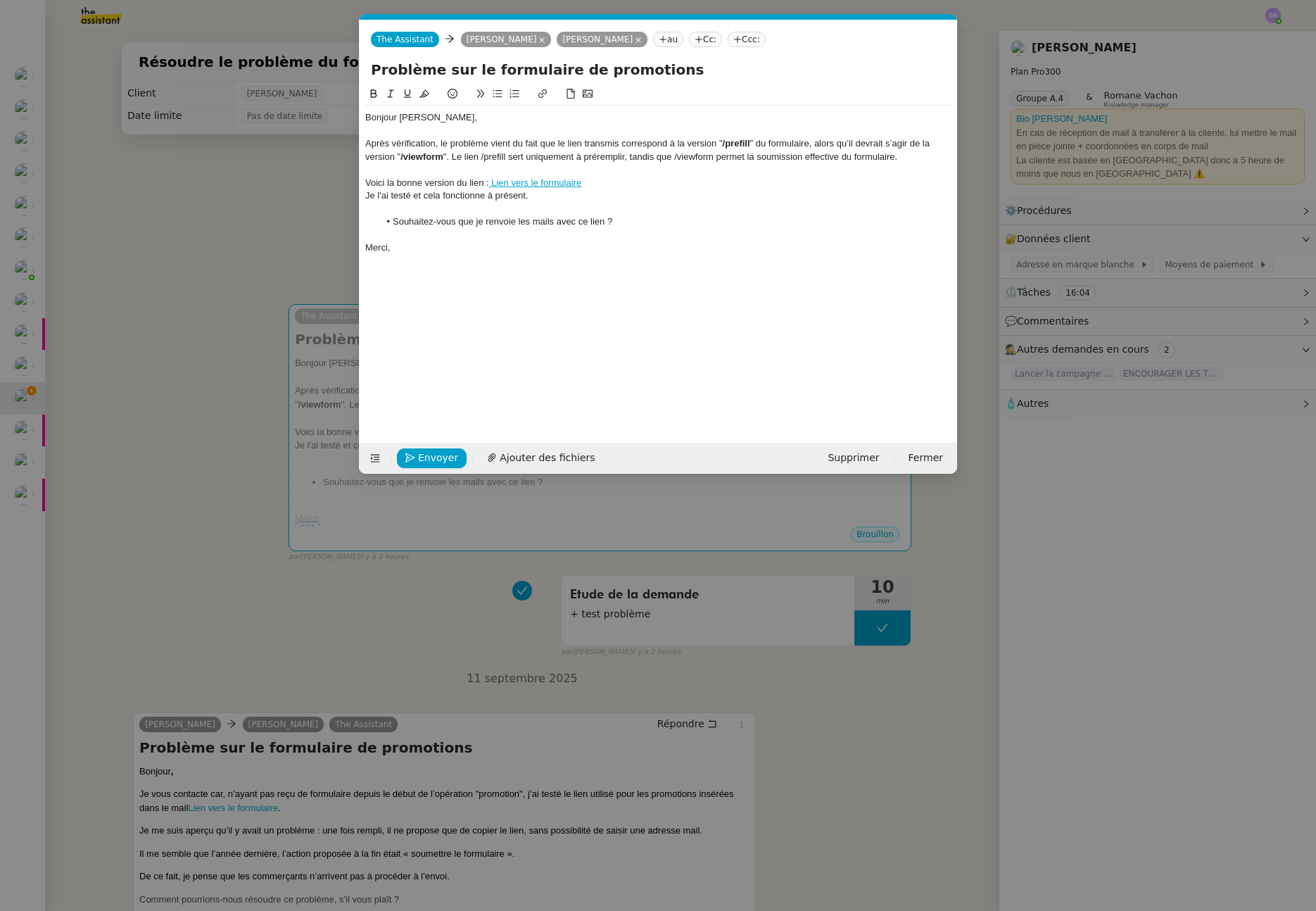
click at [482, 159] on div "Après vérification, le problème vient du fait que le lien transmis correspond à…" at bounding box center [658, 151] width 586 height 26
click at [680, 159] on div "Après vérification, le problème vient du fait que le lien transmis correspond à…" at bounding box center [658, 151] width 586 height 26
click at [724, 159] on div "Après vérification, le problème vient du fait que le lien transmis correspond à…" at bounding box center [658, 151] width 586 height 26
drag, startPoint x: 771, startPoint y: 158, endPoint x: 905, endPoint y: 159, distance: 134.0
click at [905, 159] on div "Après vérification, le problème vient du fait que le lien transmis correspond à…" at bounding box center [658, 151] width 586 height 26
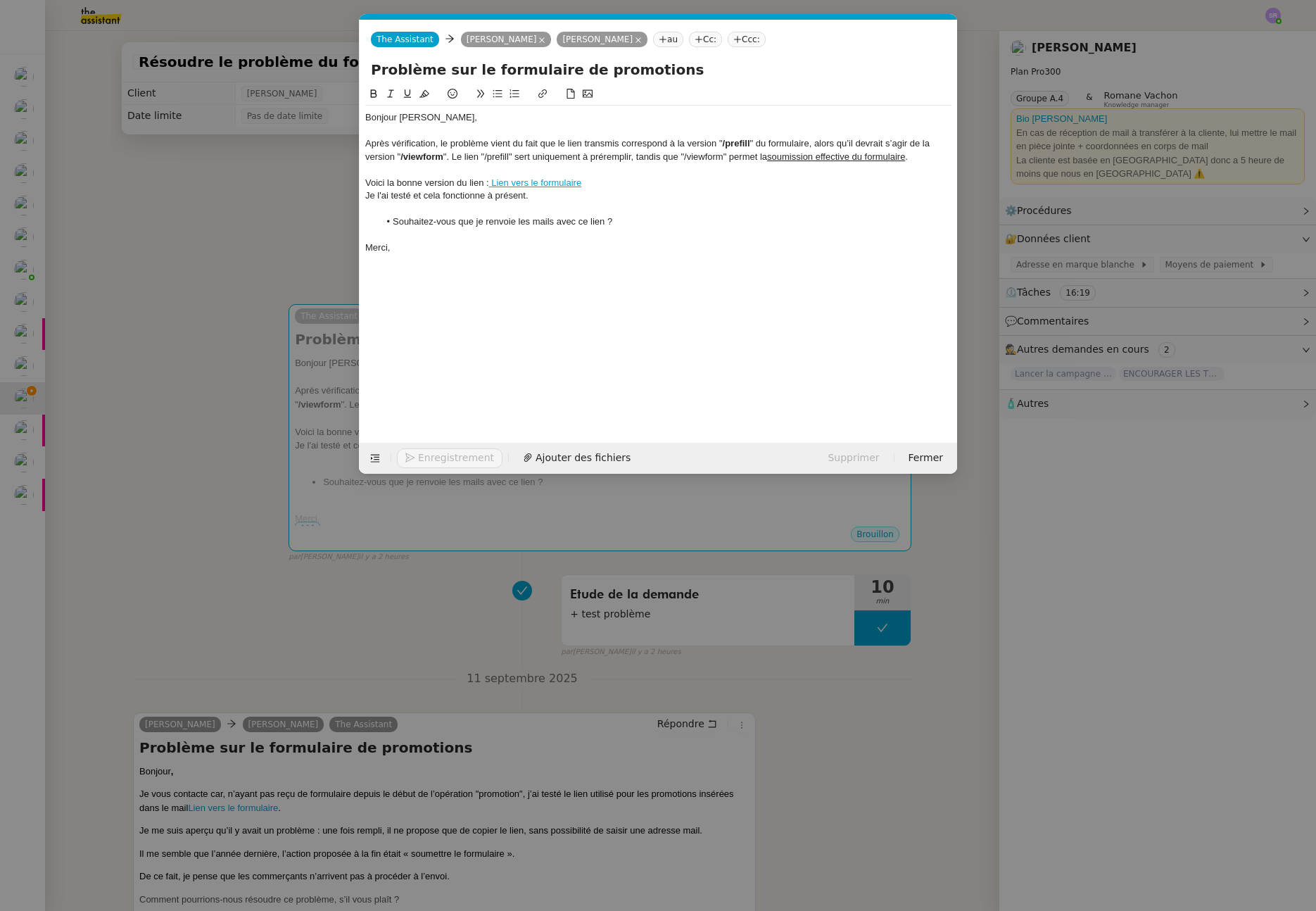
click at [872, 212] on div at bounding box center [658, 209] width 586 height 13
drag, startPoint x: 590, startPoint y: 179, endPoint x: 492, endPoint y: 185, distance: 98.2
click at [492, 185] on div "Voici la bonne version du lien : Lien vers le formulair e" at bounding box center [658, 183] width 586 height 13
click at [371, 91] on icon at bounding box center [374, 94] width 7 height 8
click at [453, 190] on div "Je l'ai testé et cela fonctionne à présent." at bounding box center [658, 196] width 586 height 13
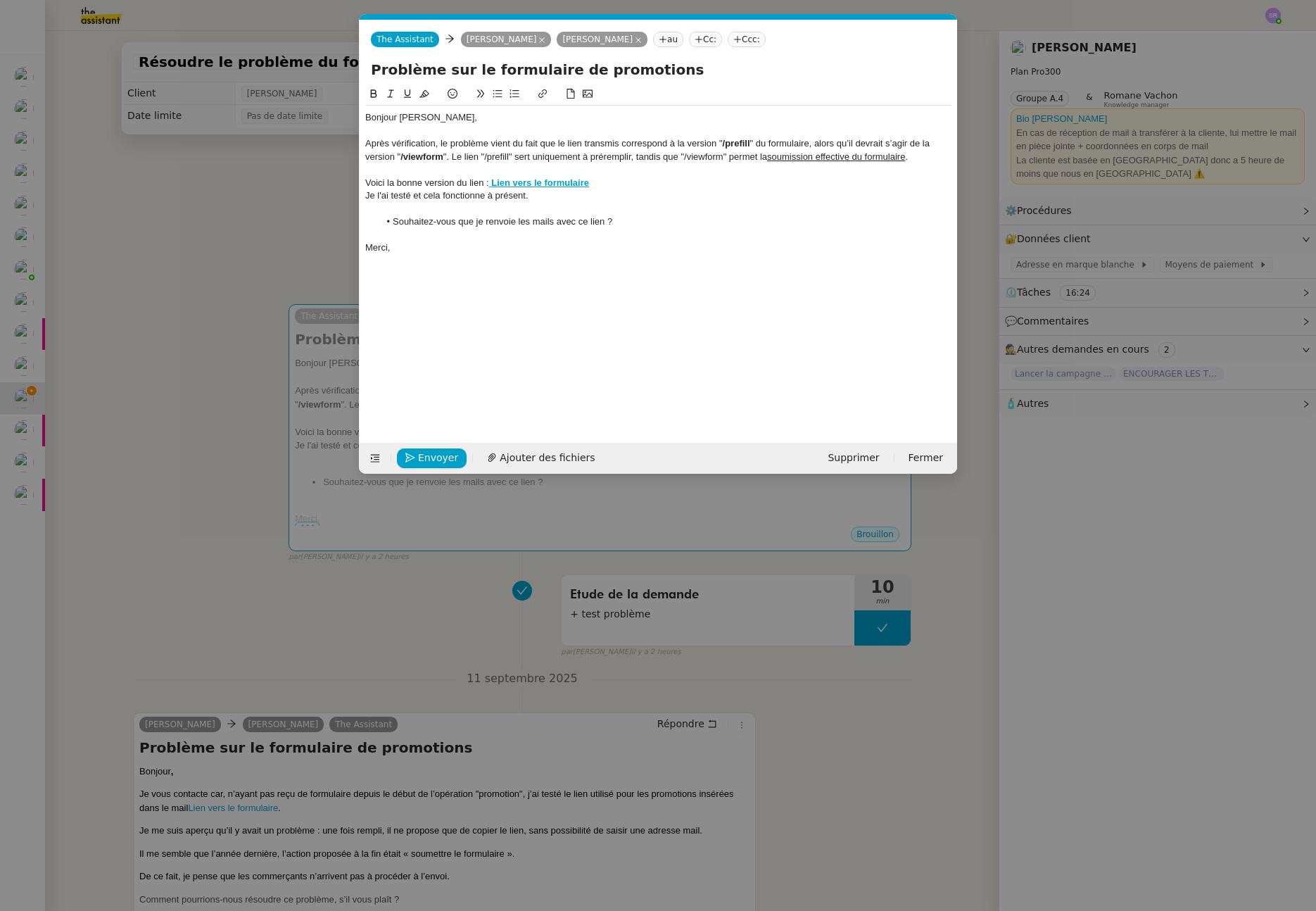
drag, startPoint x: 559, startPoint y: 198, endPoint x: 585, endPoint y: 201, distance: 26.2
click at [560, 198] on div "Je l'ai testé et cela fonctionne à présent." at bounding box center [658, 196] width 586 height 13
click at [684, 226] on li "Souhaitez-vous que je renvoie les mails avec ce lien ?" at bounding box center [666, 222] width 573 height 13
click at [433, 458] on span "Envoyer" at bounding box center [438, 458] width 40 height 16
click at [454, 461] on span "Confirmer l'envoi" at bounding box center [461, 458] width 85 height 16
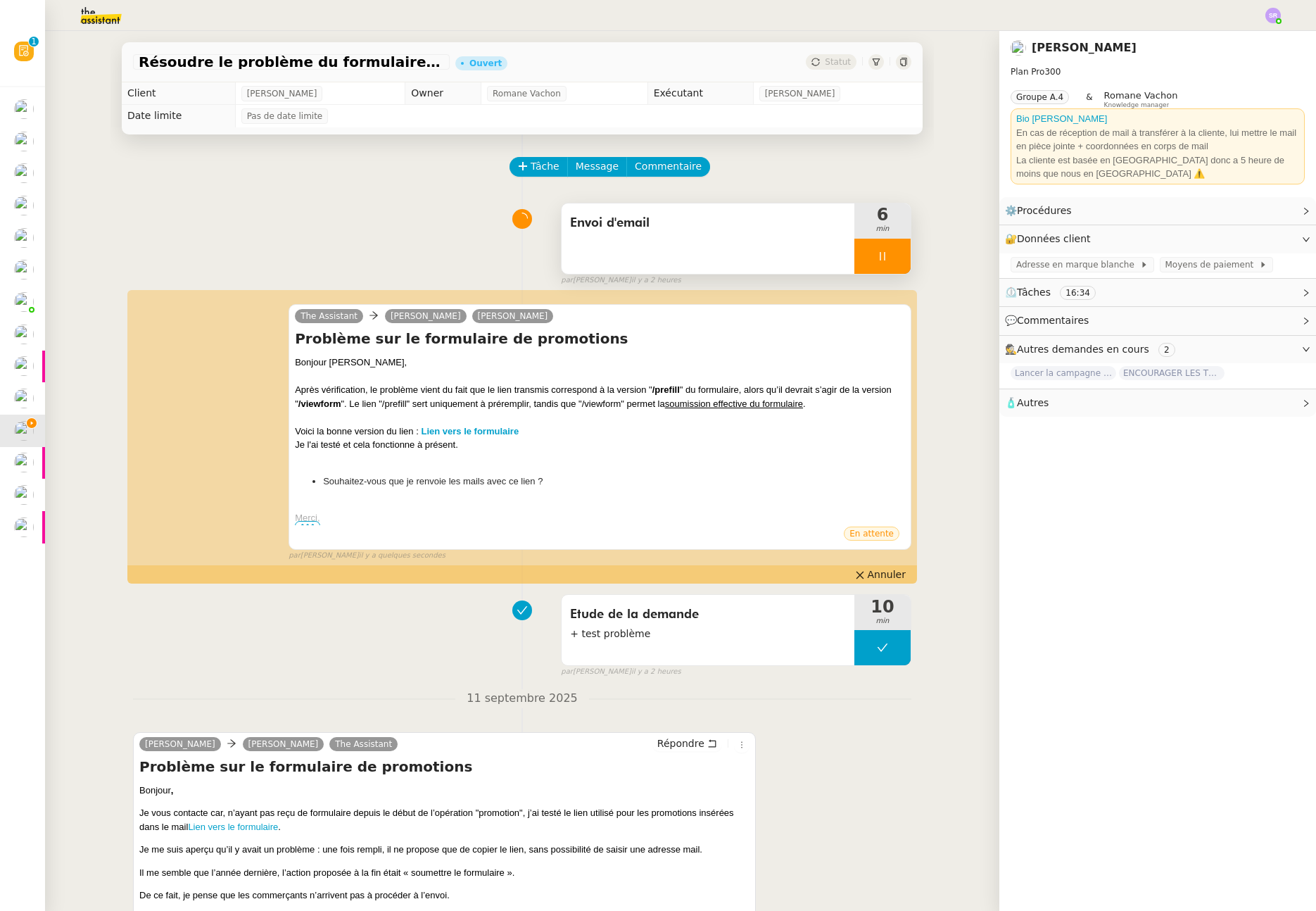
click at [877, 256] on icon at bounding box center [883, 256] width 11 height 11
click at [883, 252] on button at bounding box center [897, 256] width 28 height 35
click at [444, 218] on div "Envoi d'email 6 min false par Stéphanie R. il y a 2 heures" at bounding box center [522, 241] width 779 height 90
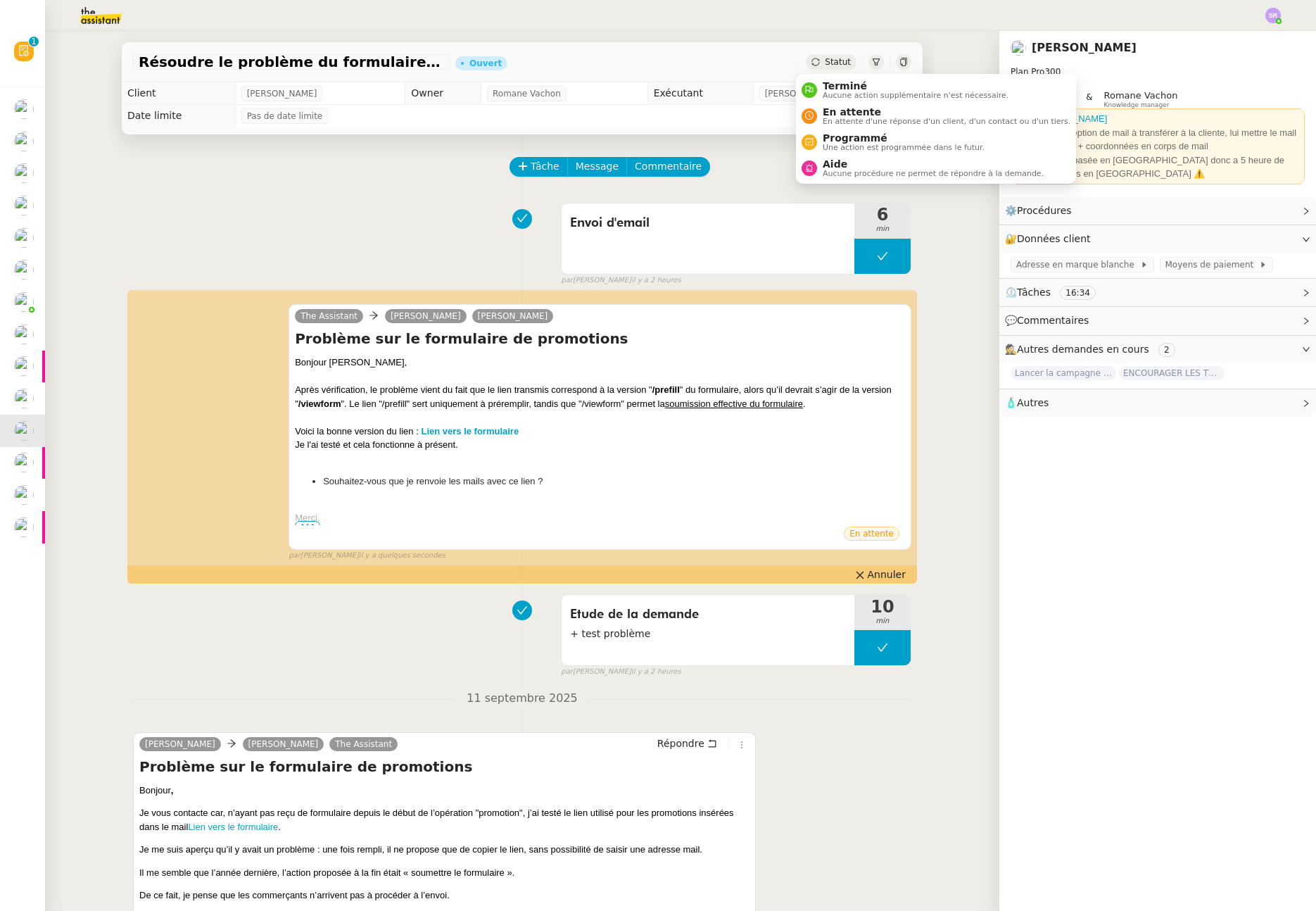
click at [815, 59] on div "Statut" at bounding box center [831, 62] width 50 height 15
click at [864, 113] on span "En attente" at bounding box center [947, 112] width 247 height 11
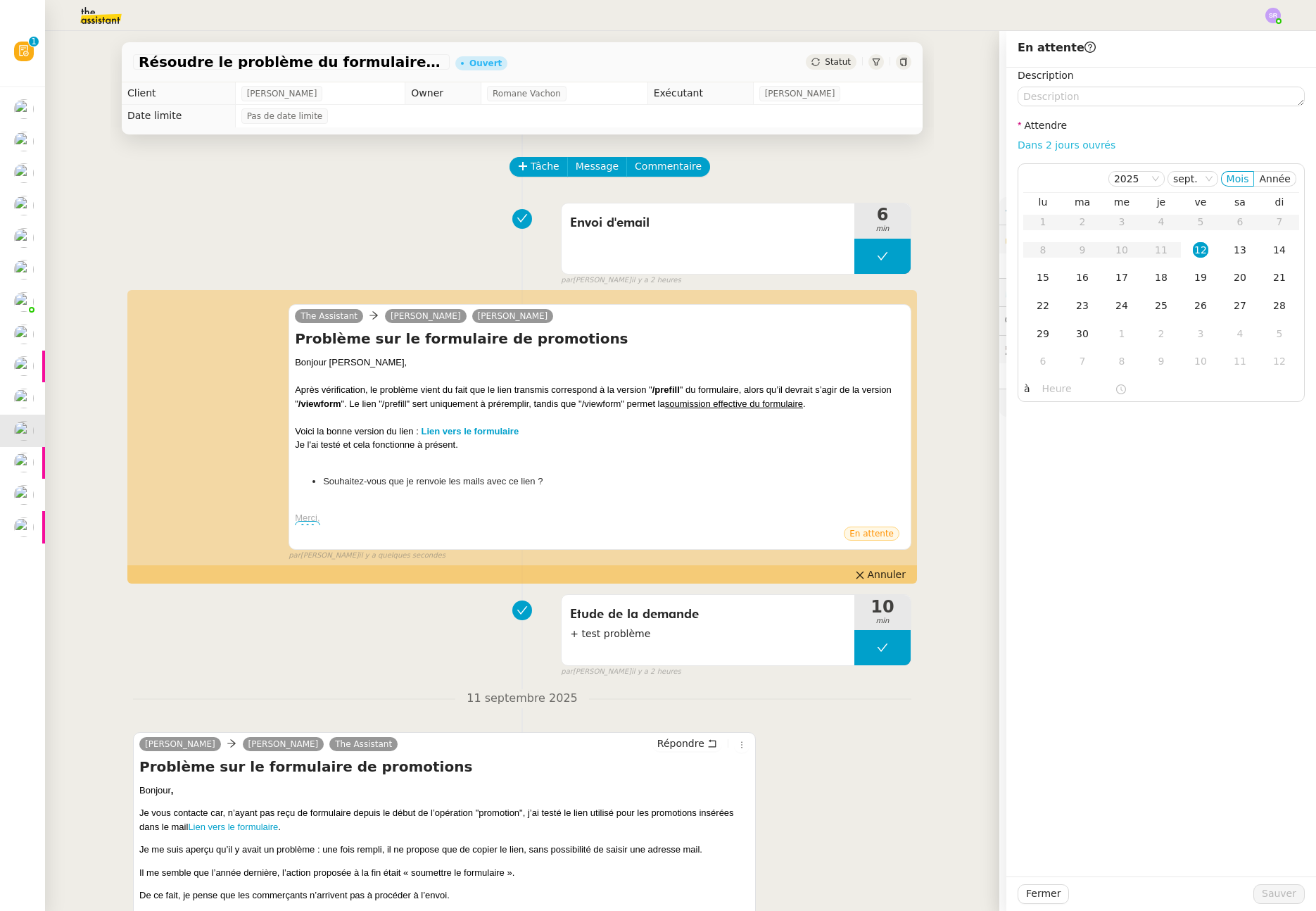
click at [1080, 139] on link "Dans 2 jours ouvrés" at bounding box center [1067, 145] width 98 height 11
type input "07:00"
click at [1282, 900] on span "Sauver" at bounding box center [1279, 894] width 34 height 16
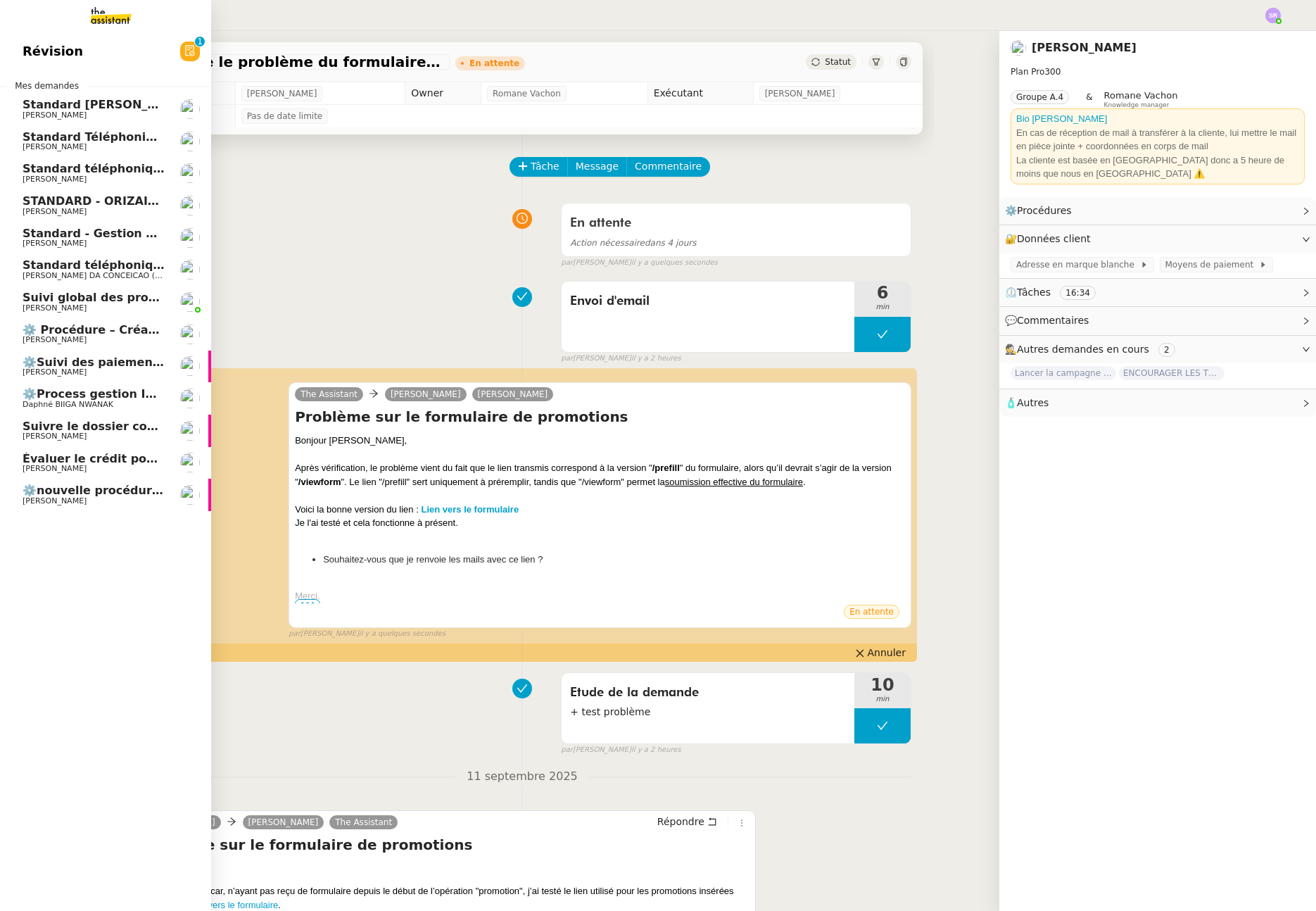
click at [70, 420] on span "Suivre le dossier comptable de Party'z" at bounding box center [145, 426] width 244 height 13
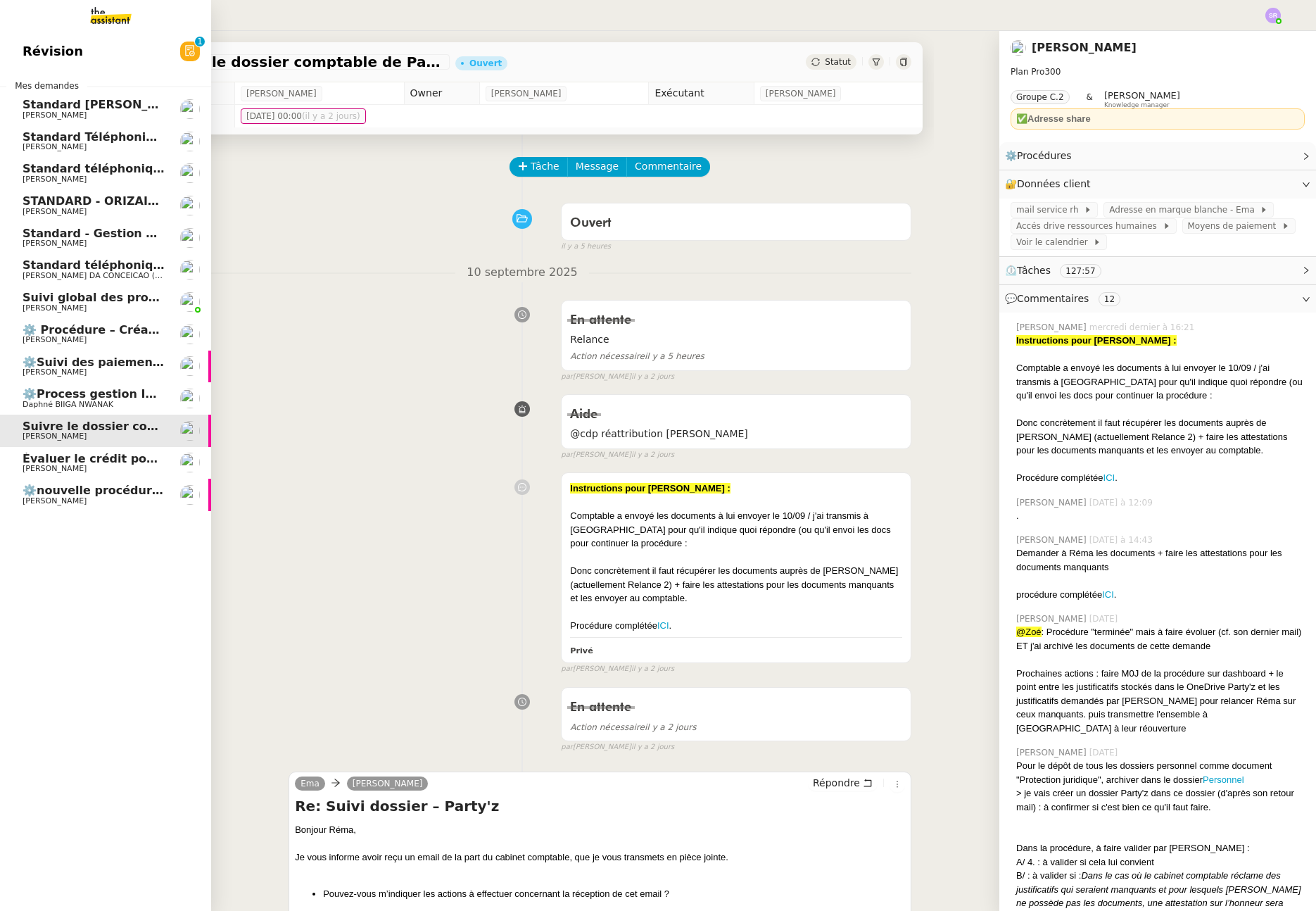
click at [96, 458] on span "Évaluer le crédit pour coordonner un rendez-vous" at bounding box center [181, 458] width 316 height 13
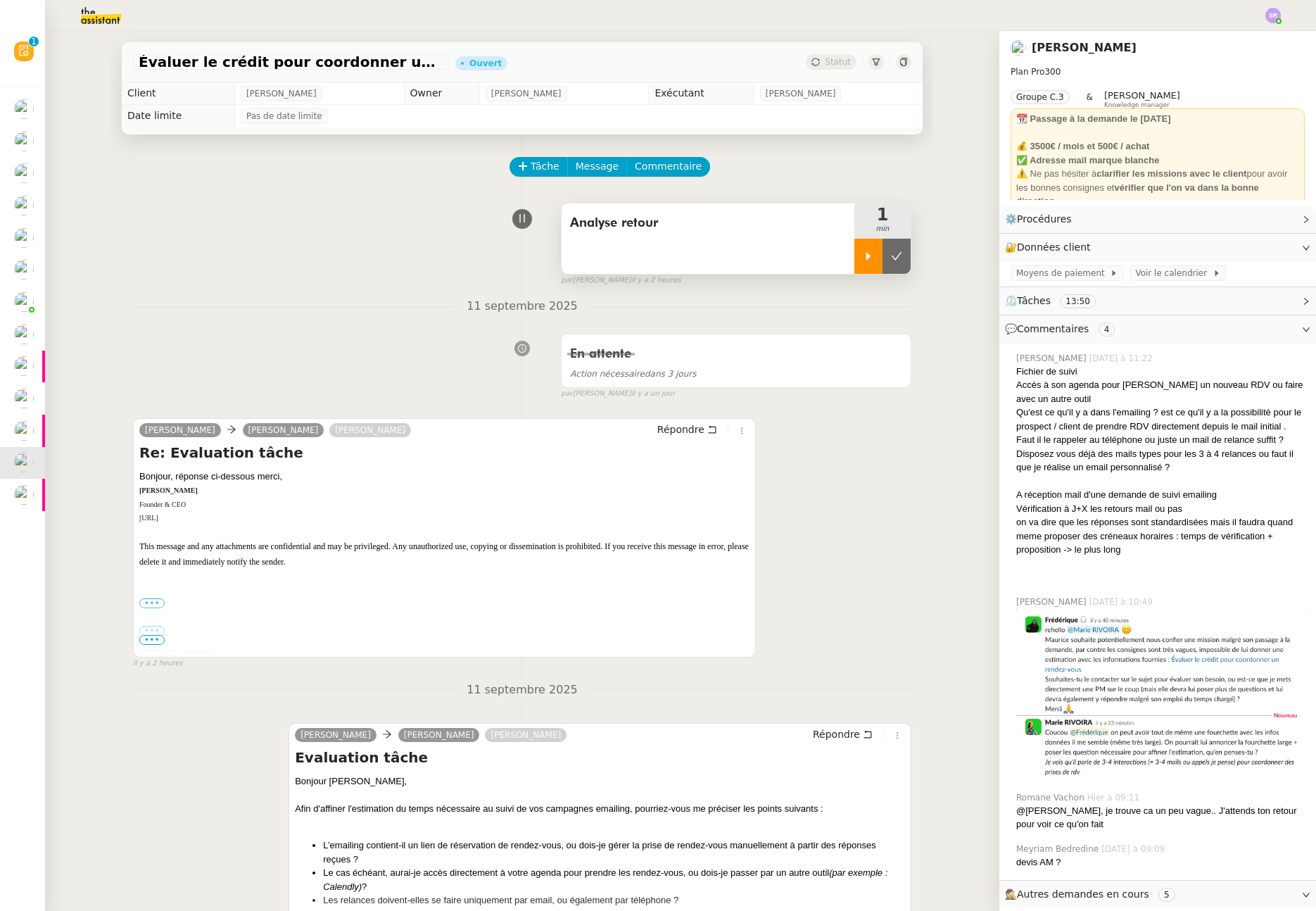
click at [863, 251] on icon at bounding box center [868, 256] width 11 height 11
click at [142, 605] on label "•••" at bounding box center [151, 603] width 25 height 10
click at [0, 0] on input "•••" at bounding box center [0, 0] width 0 height 0
click at [143, 638] on span "•••" at bounding box center [151, 640] width 25 height 10
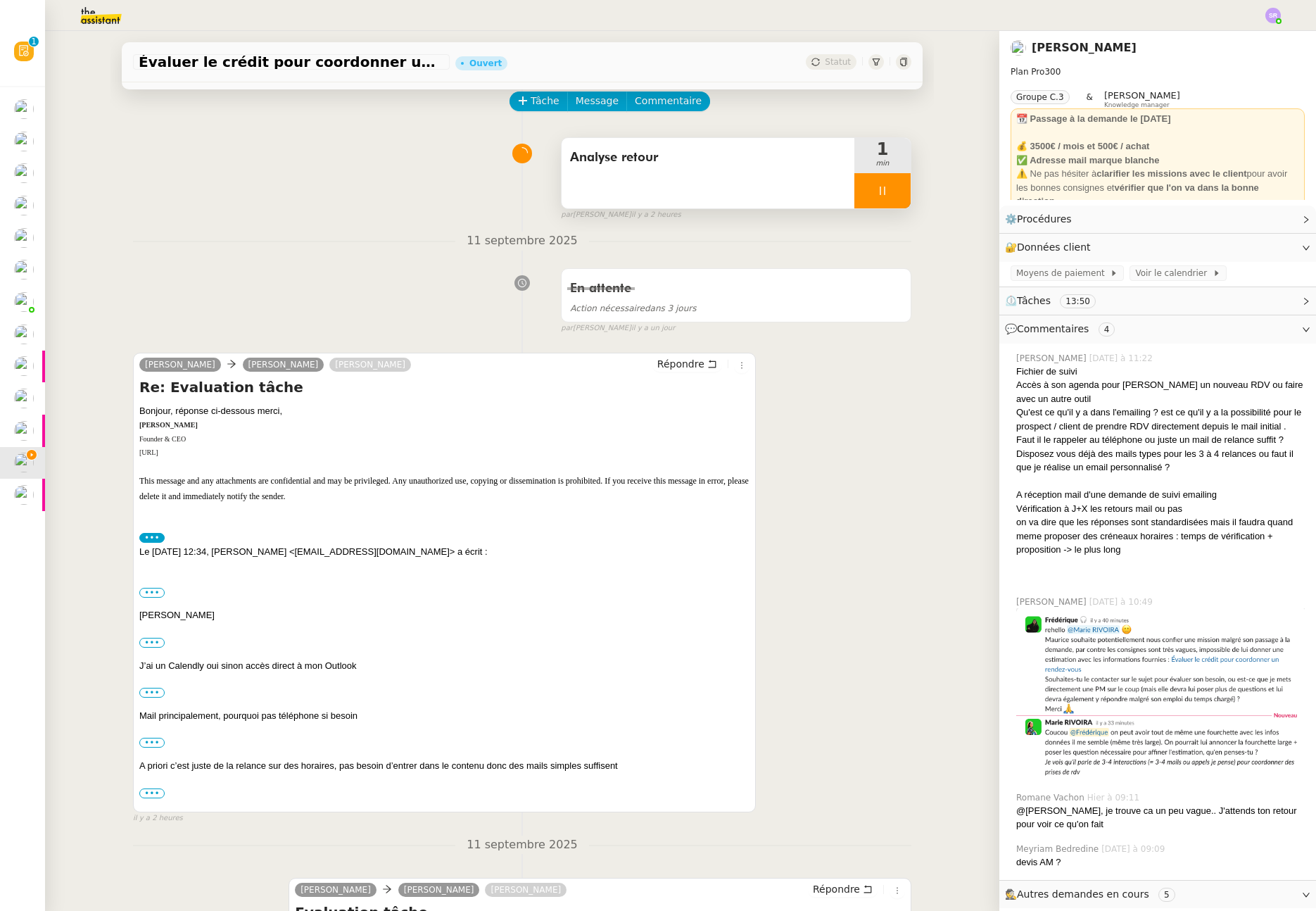
scroll to position [117, 0]
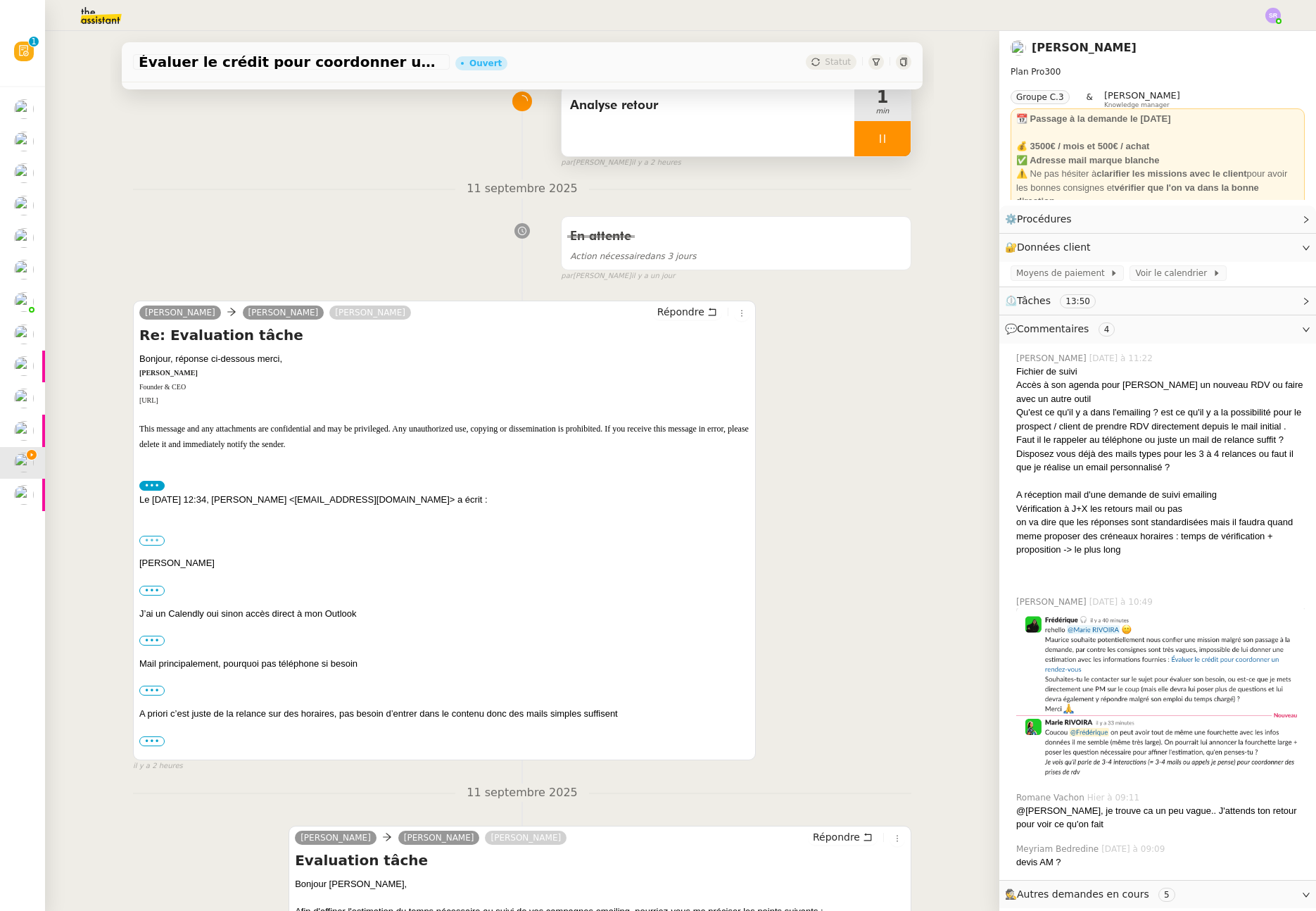
click at [142, 544] on label "•••" at bounding box center [151, 541] width 25 height 10
click at [0, 0] on input "•••" at bounding box center [0, 0] width 0 height 0
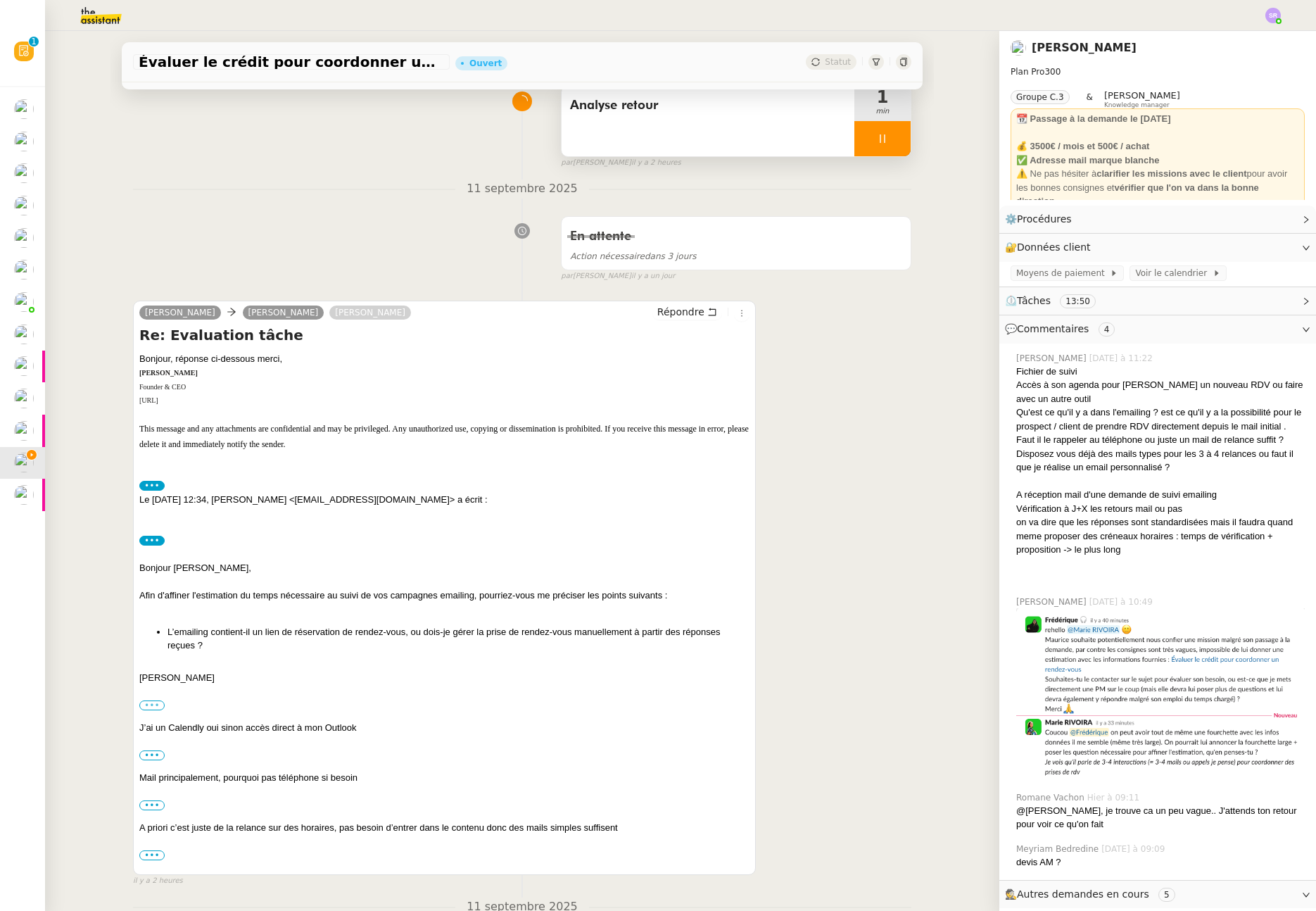
click at [145, 707] on label "•••" at bounding box center [151, 706] width 25 height 10
click at [0, 0] on input "•••" at bounding box center [0, 0] width 0 height 0
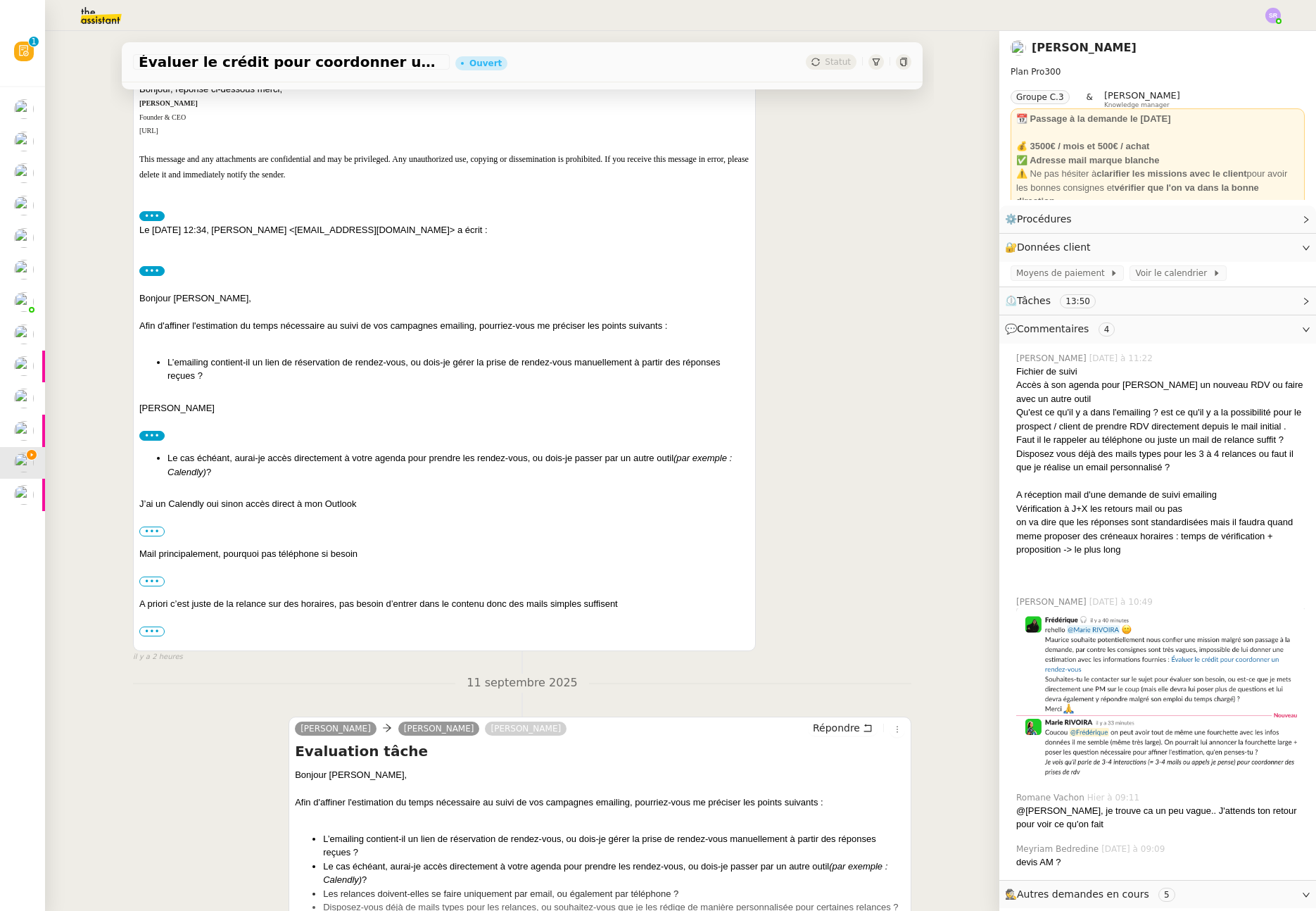
scroll to position [460, 0]
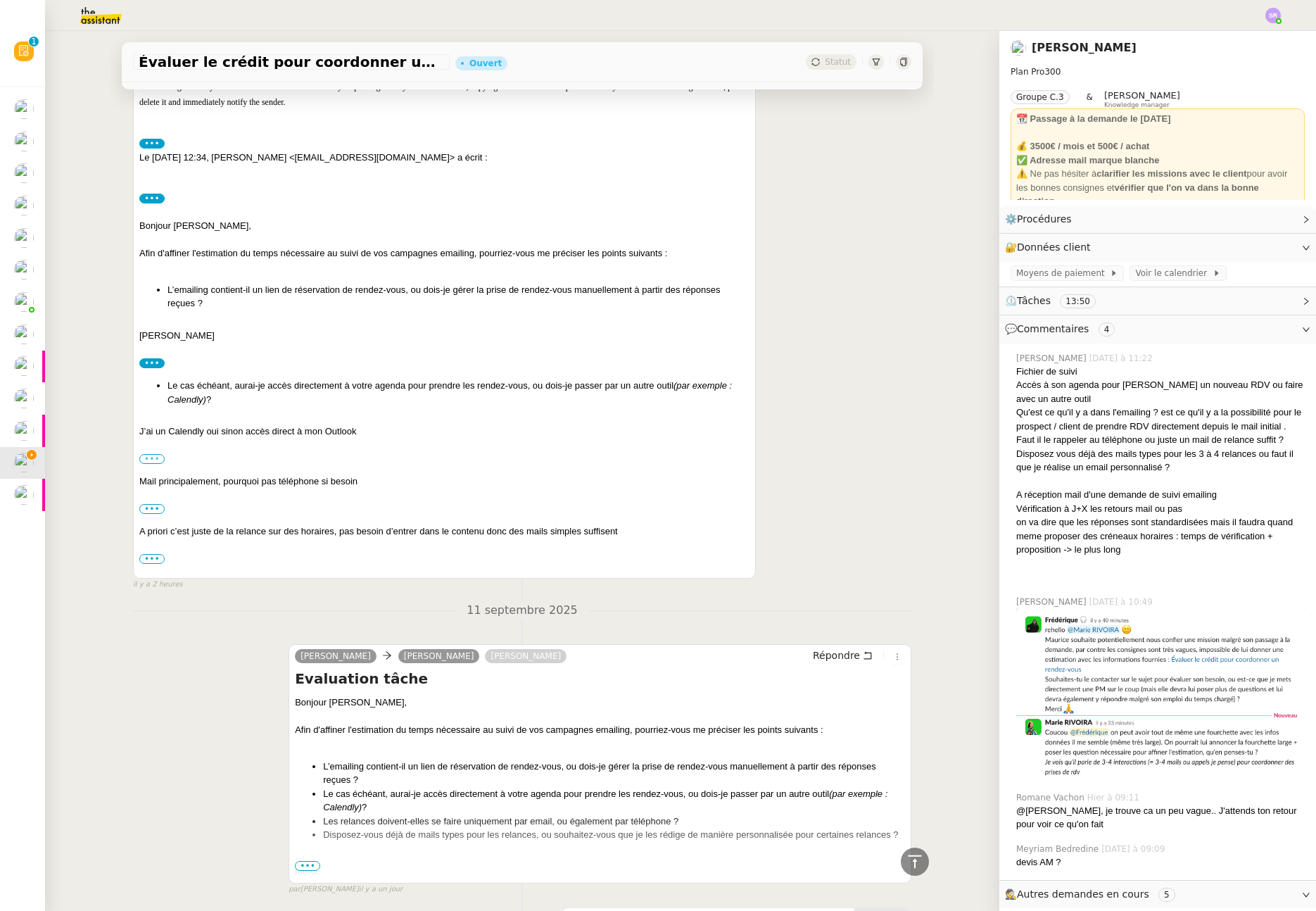
click at [150, 461] on label "•••" at bounding box center [151, 459] width 25 height 10
click at [0, 0] on input "•••" at bounding box center [0, 0] width 0 height 0
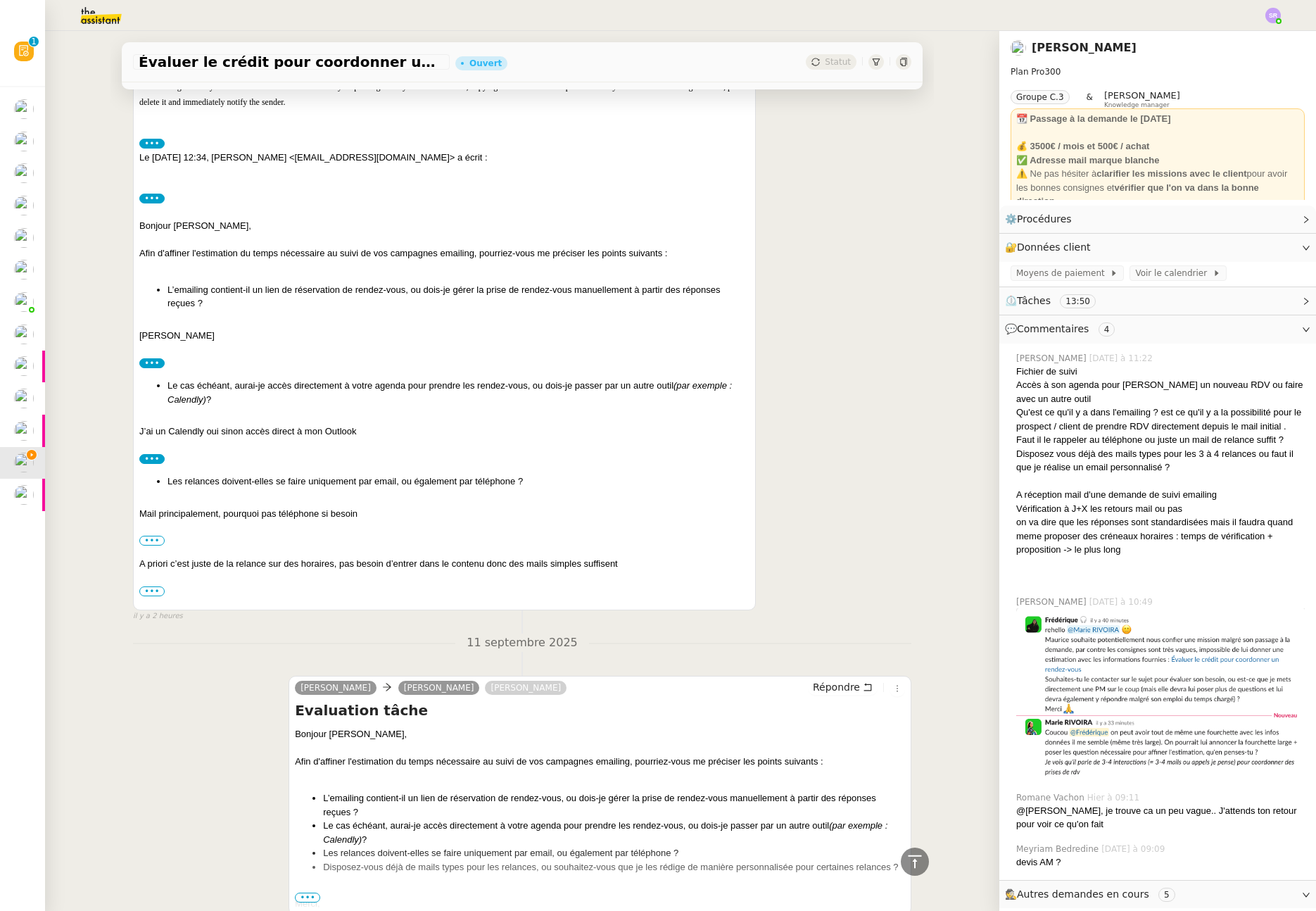
click at [147, 550] on div "Bonjour, réponse ci-dessous merci, Maurice NDIAYE Founder & CEO https://descart…" at bounding box center [444, 304] width 610 height 588
drag, startPoint x: 149, startPoint y: 544, endPoint x: 150, endPoint y: 570, distance: 26.0
click at [149, 544] on label "•••" at bounding box center [151, 541] width 25 height 10
click at [0, 0] on input "•••" at bounding box center [0, 0] width 0 height 0
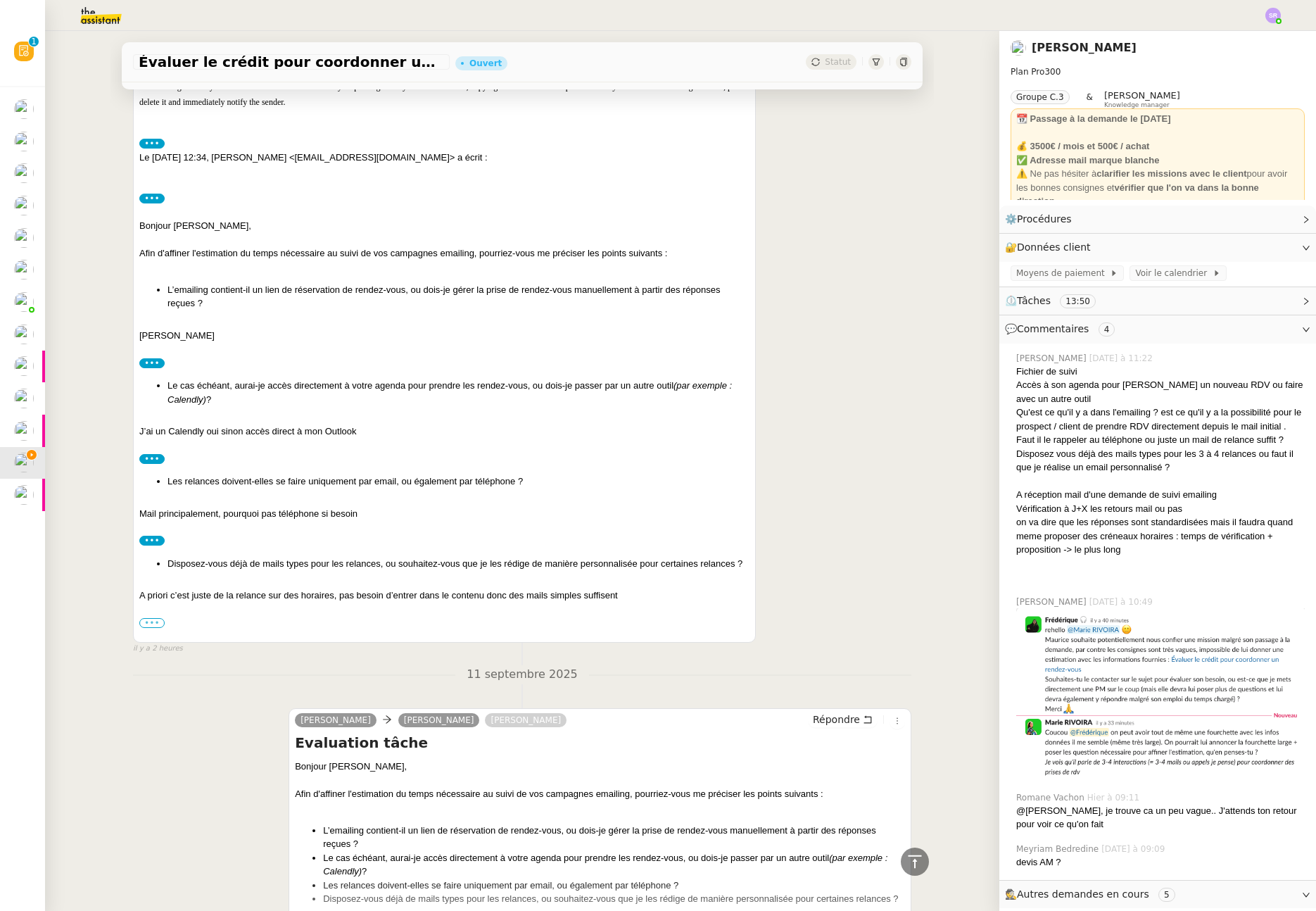
click at [150, 623] on label "•••" at bounding box center [151, 623] width 25 height 10
click at [0, 0] on input "•••" at bounding box center [0, 0] width 0 height 0
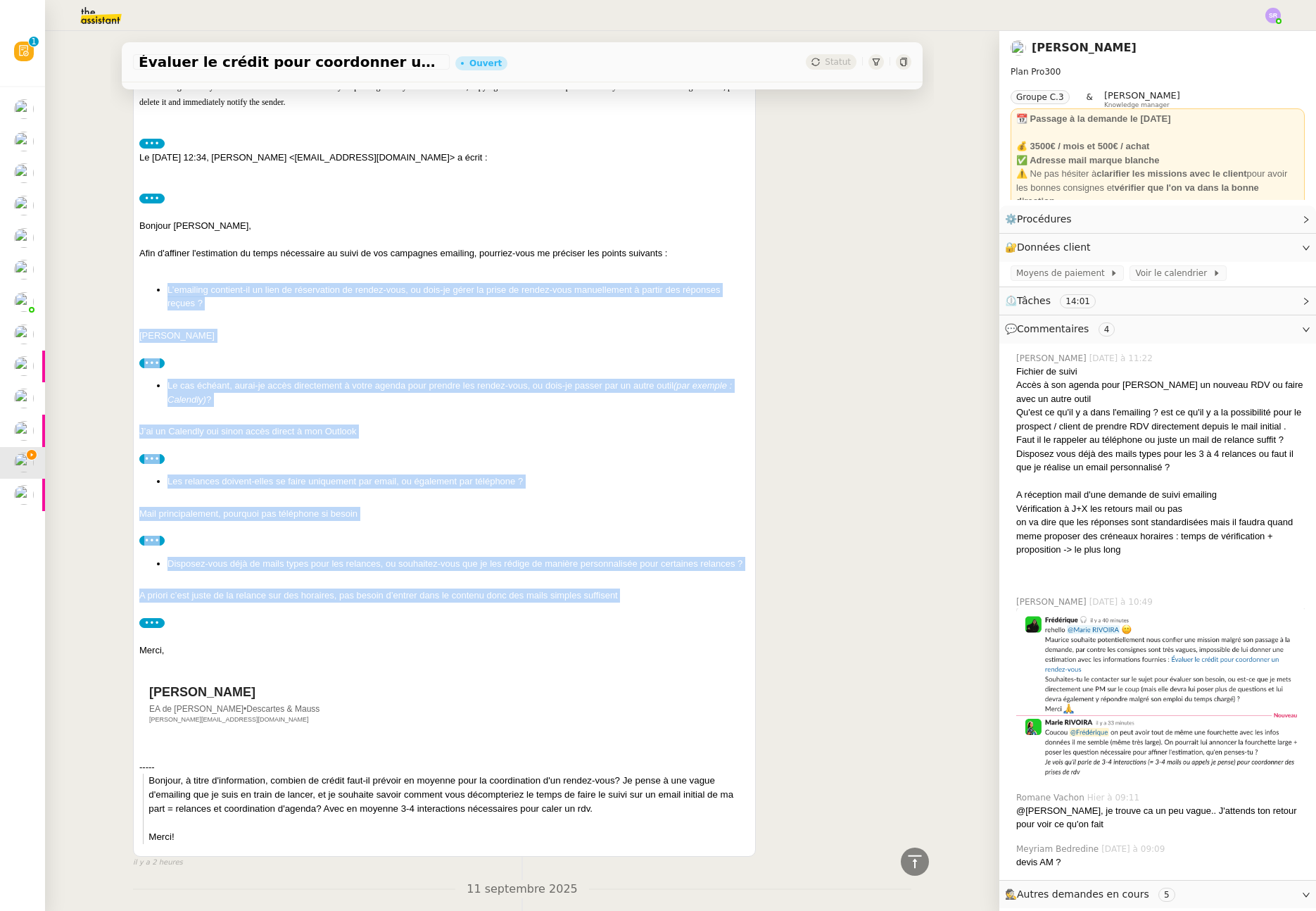
drag, startPoint x: 142, startPoint y: 278, endPoint x: 610, endPoint y: 603, distance: 569.8
click at [610, 603] on div "Bonjour, réponse ci-dessous merci, Maurice NDIAYE Founder & CEO https://descart…" at bounding box center [444, 427] width 610 height 834
copy div "L’emailing contient-il un lien de réservation de rendez-vous, ou dois-je gérer …"
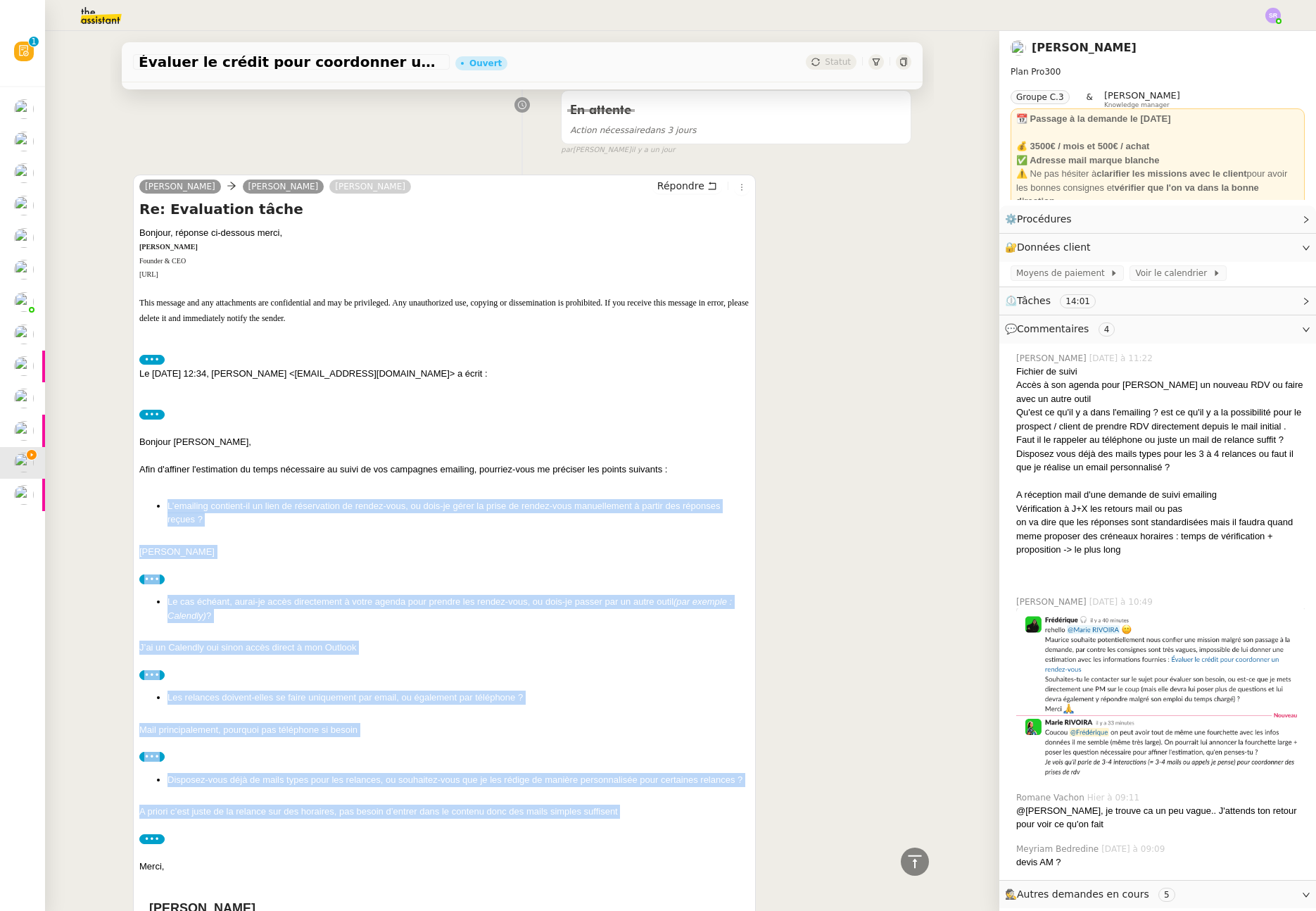
scroll to position [0, 0]
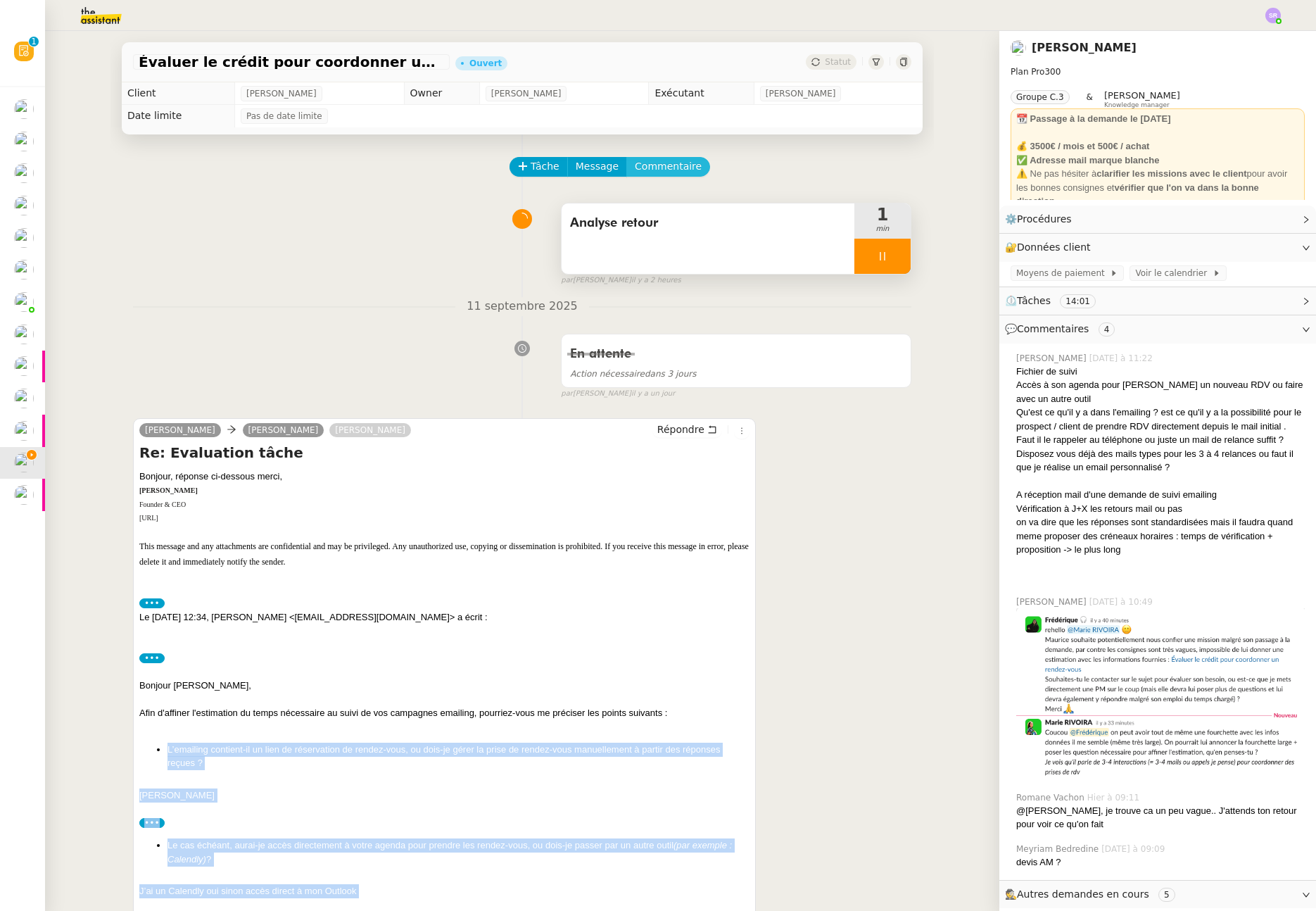
click at [668, 164] on span "Commentaire" at bounding box center [668, 167] width 67 height 16
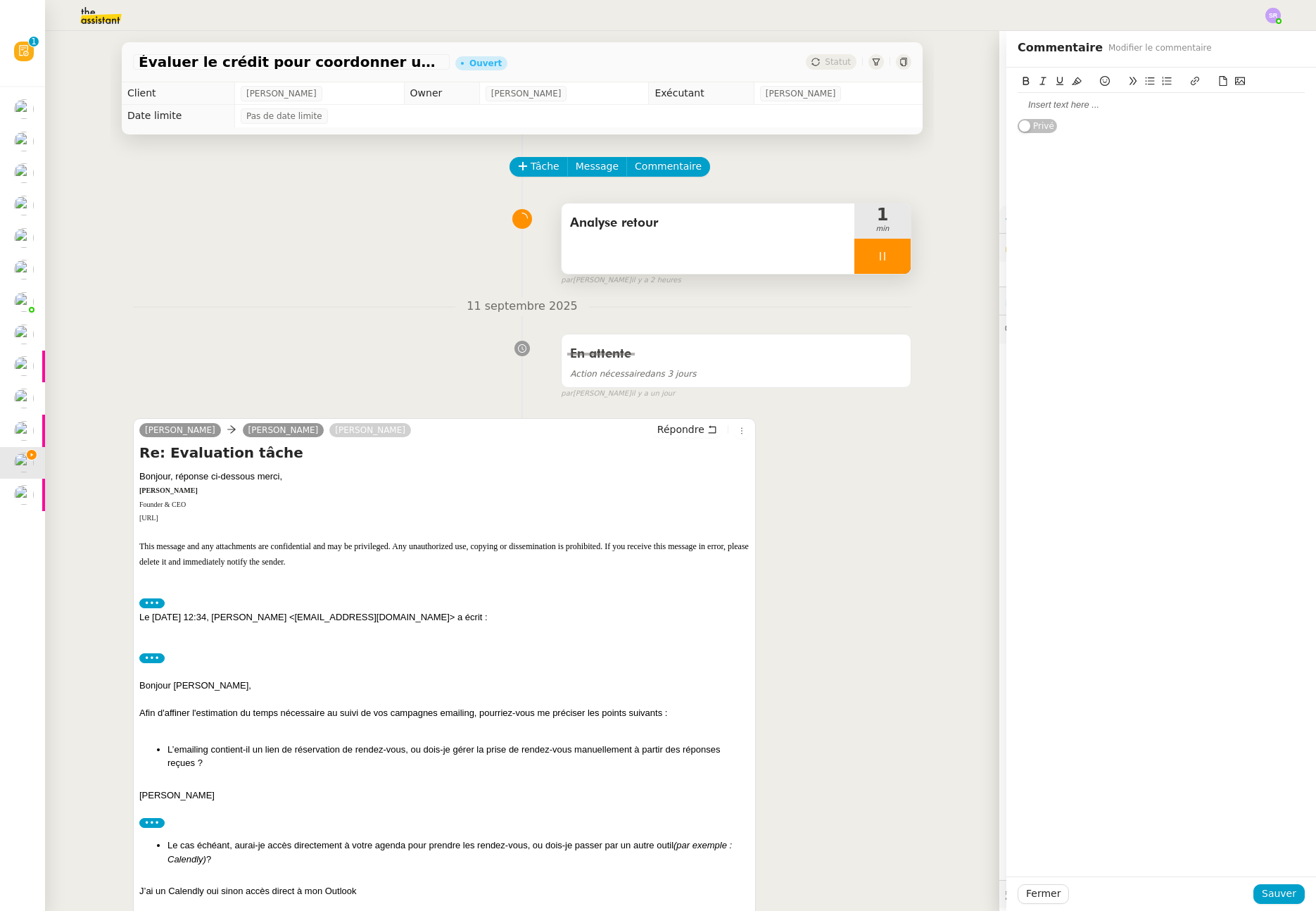
click at [1091, 108] on div at bounding box center [1161, 105] width 287 height 13
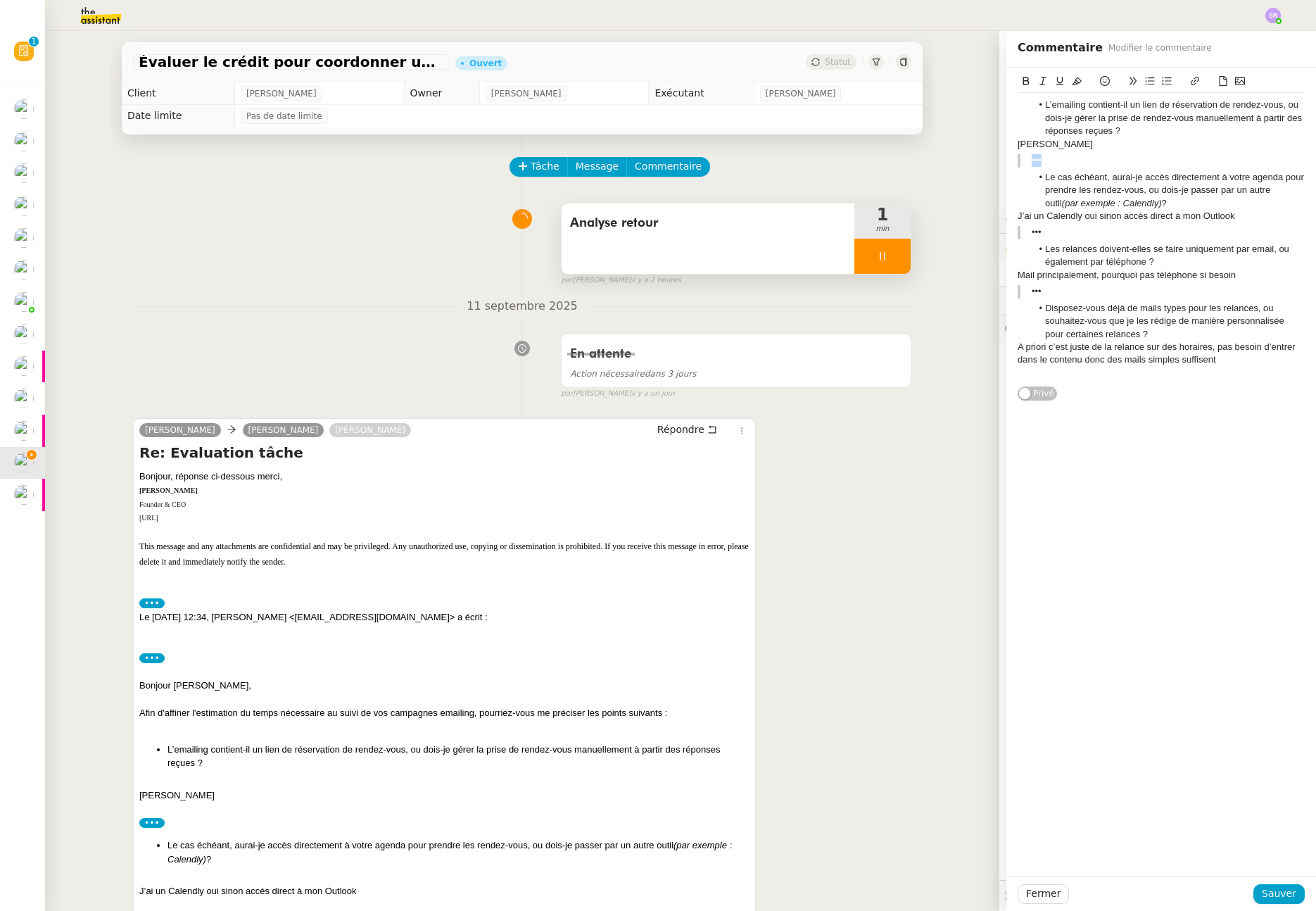
drag, startPoint x: 1060, startPoint y: 162, endPoint x: 977, endPoint y: 158, distance: 83.1
click at [977, 158] on app-ticket "Évaluer le crédit pour coordonner un rendez-vous Ouvert Statut Client Maurice N…" at bounding box center [680, 471] width 1271 height 880
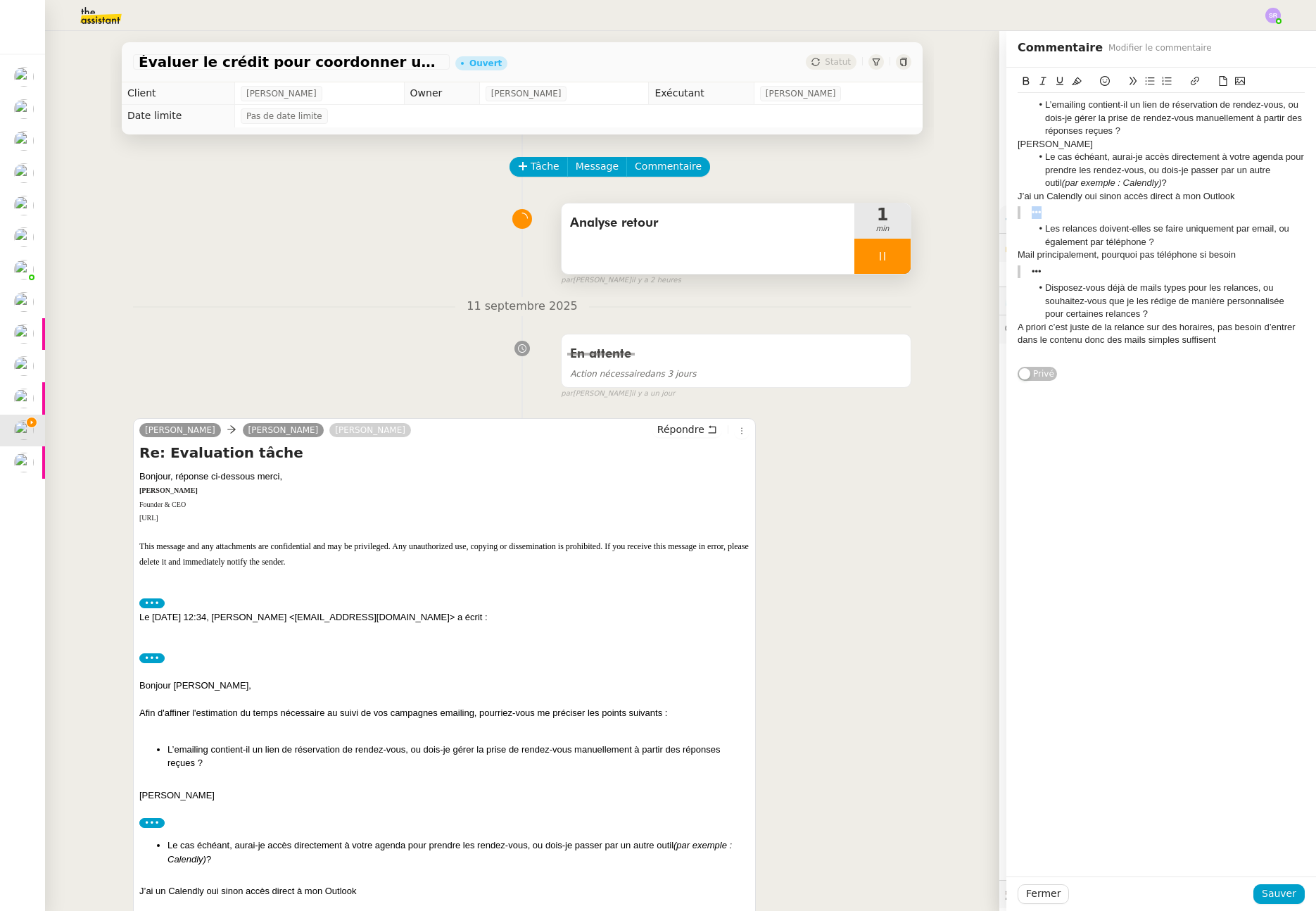
drag, startPoint x: 1051, startPoint y: 213, endPoint x: 977, endPoint y: 212, distance: 74.0
click at [977, 212] on app-ticket "Évaluer le crédit pour coordonner un rendez-vous Ouvert Statut Client Maurice N…" at bounding box center [680, 471] width 1271 height 880
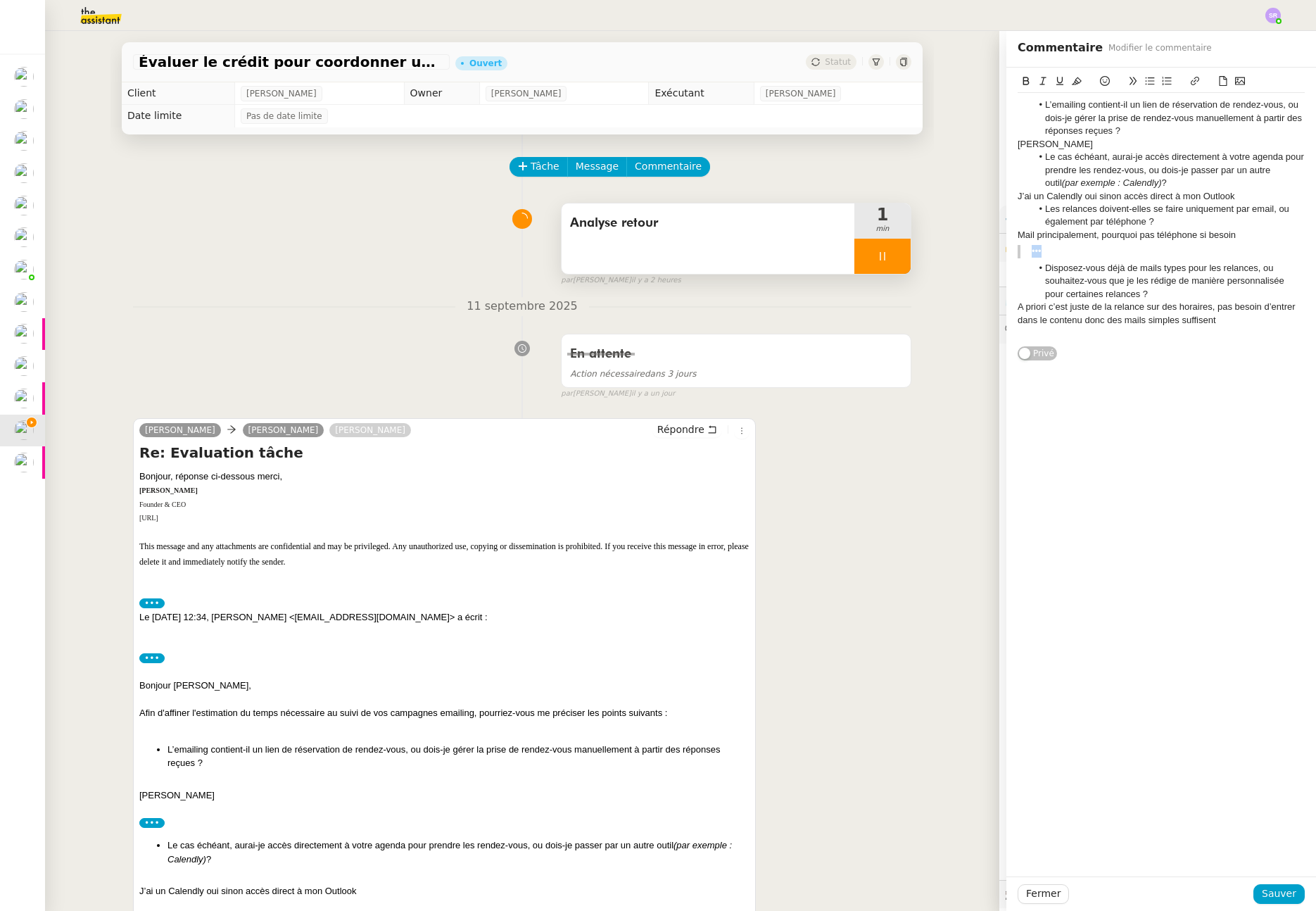
drag, startPoint x: 1053, startPoint y: 249, endPoint x: 977, endPoint y: 253, distance: 76.1
click at [977, 253] on app-ticket "Évaluer le crédit pour coordonner un rendez-vous Ouvert Statut Client Maurice N…" at bounding box center [680, 471] width 1271 height 880
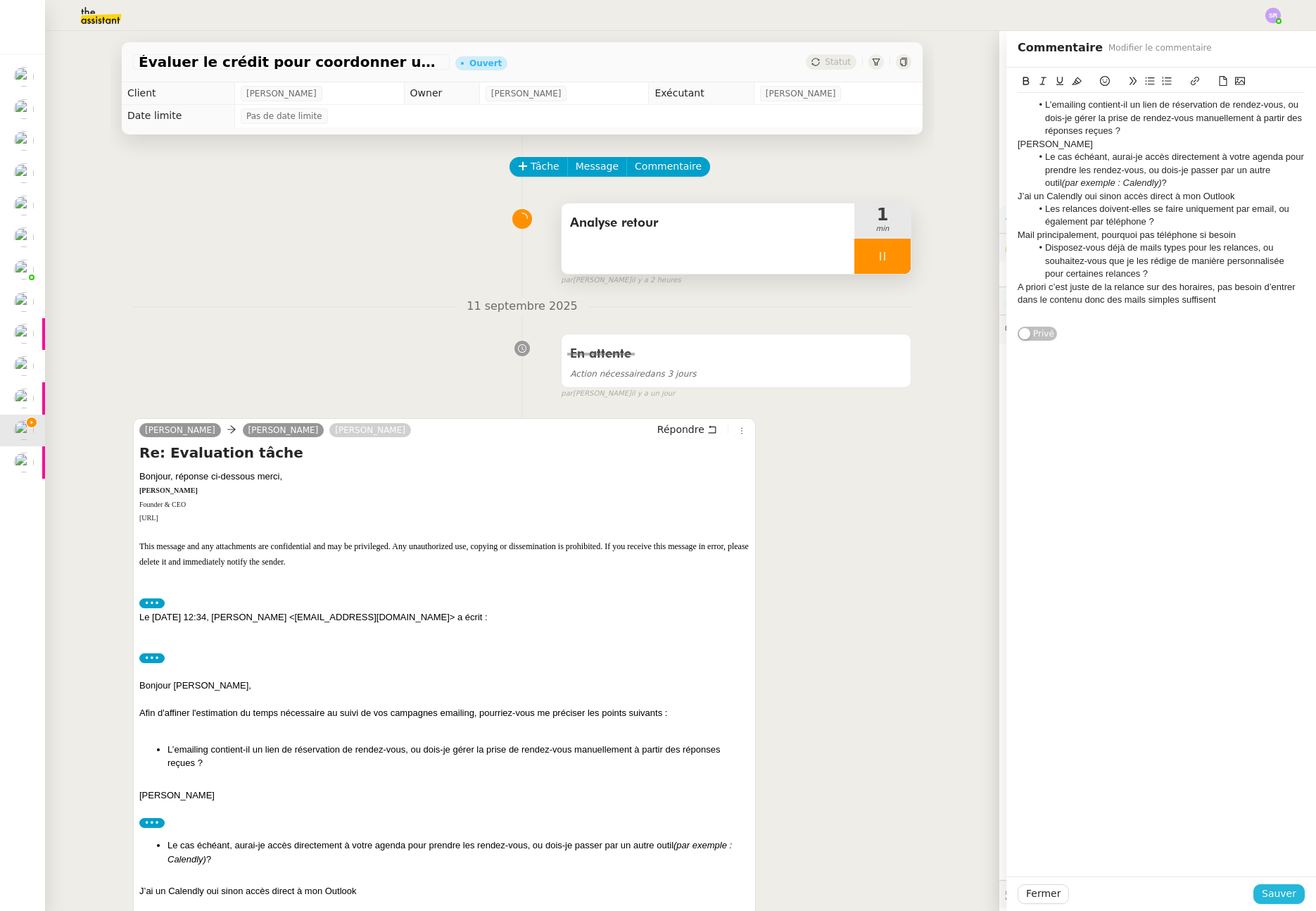
click at [1268, 888] on span "Sauver" at bounding box center [1279, 894] width 34 height 16
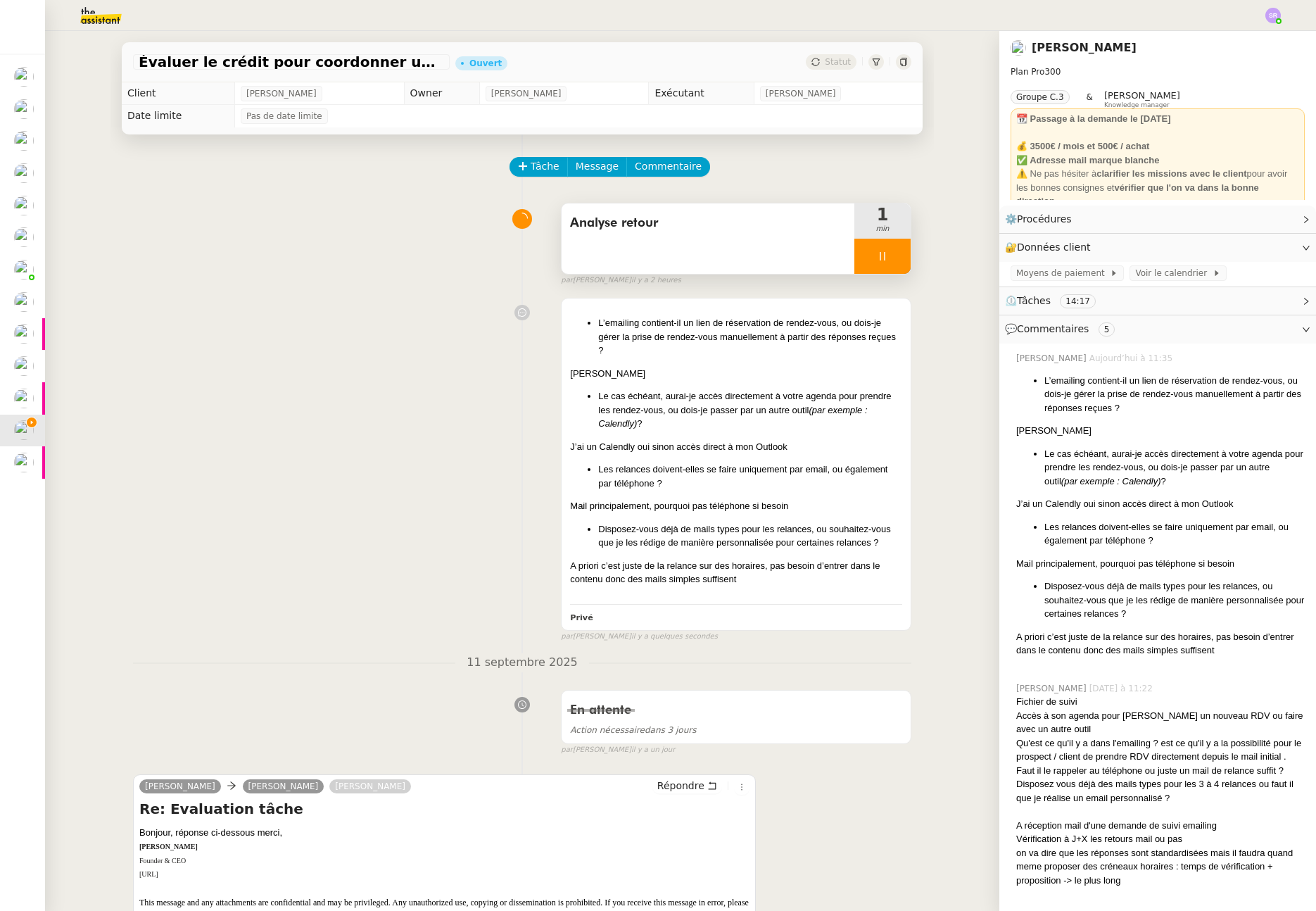
click at [415, 404] on div "L’emailing contient-il un lien de réservation de rendez-vous, ou dois-je gérer …" at bounding box center [522, 466] width 779 height 351
click at [877, 256] on icon at bounding box center [883, 256] width 11 height 11
click at [142, 446] on div "L’emailing contient-il un lien de réservation de rendez-vous, ou dois-je gérer …" at bounding box center [522, 466] width 779 height 351
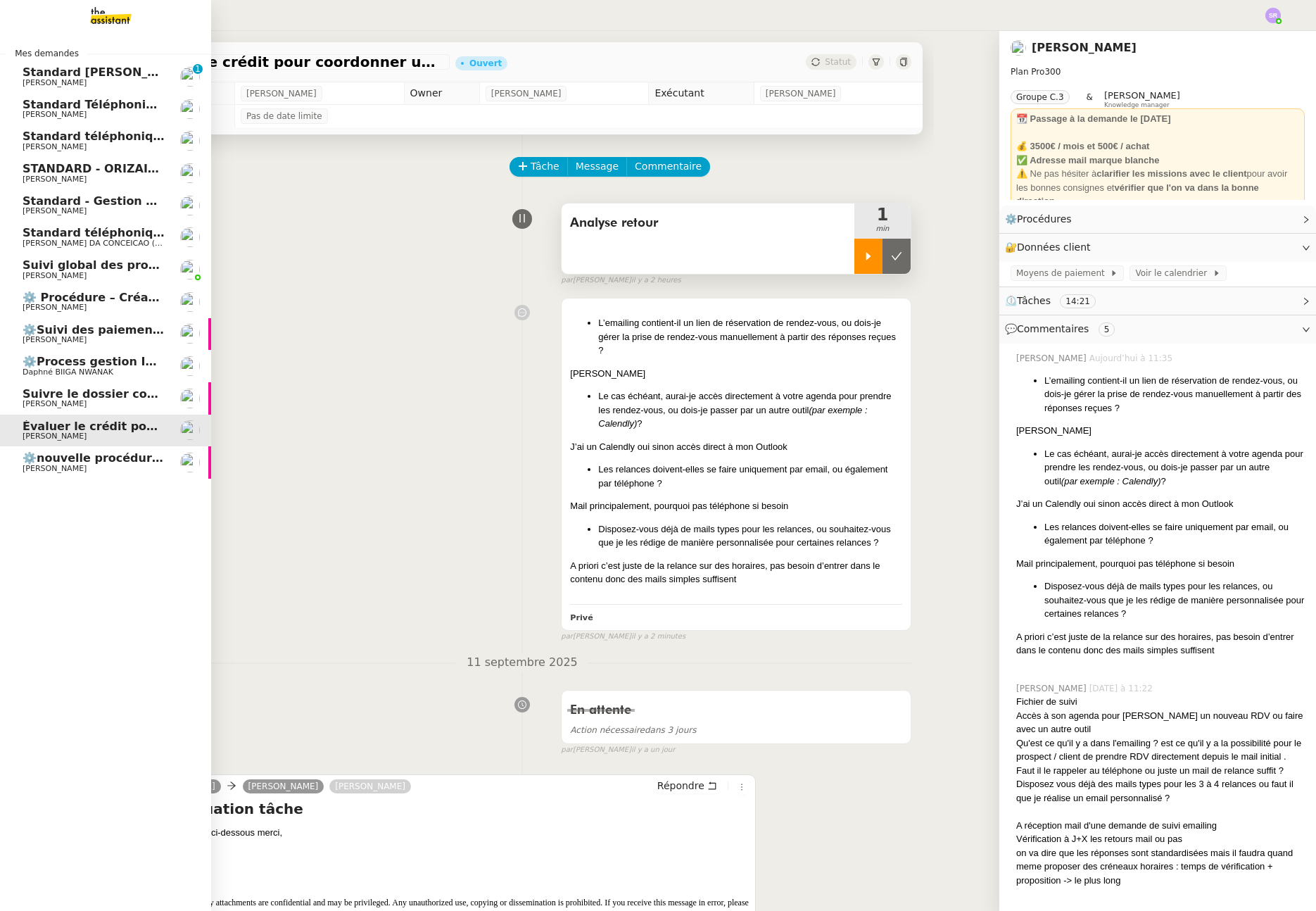
click at [92, 465] on span "[PERSON_NAME]" at bounding box center [94, 469] width 142 height 8
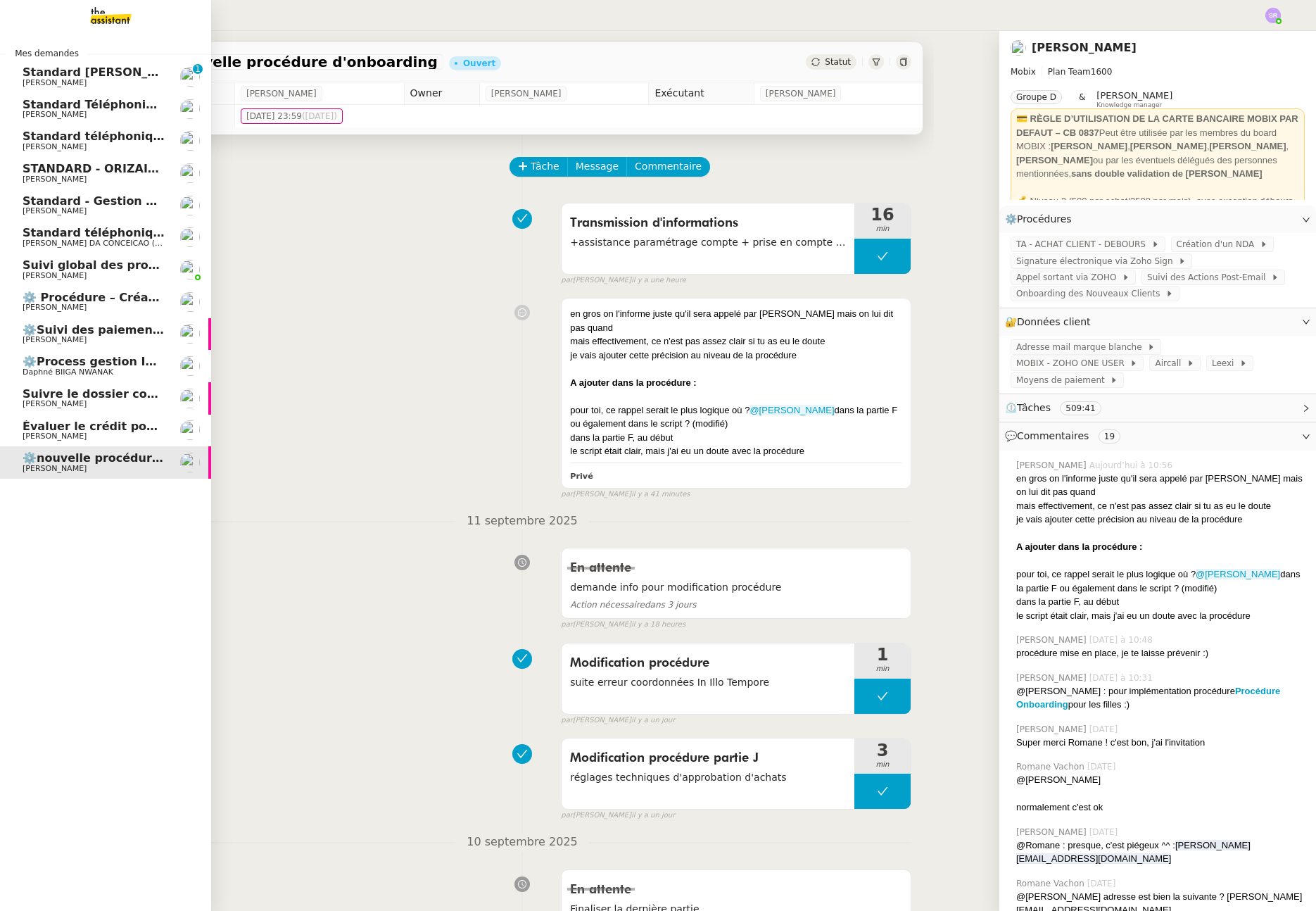
click at [151, 439] on span "[PERSON_NAME]" at bounding box center [94, 436] width 142 height 8
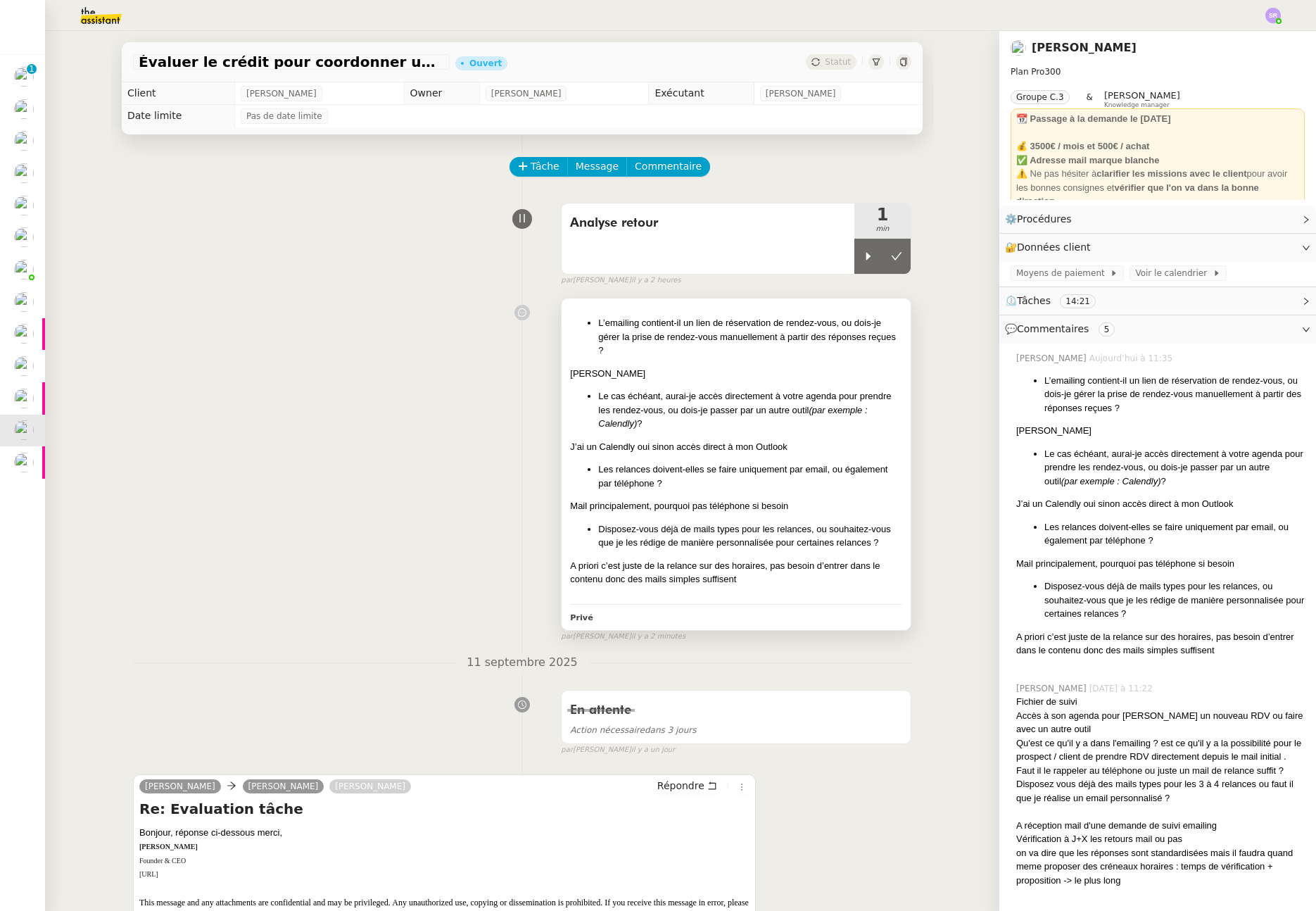
scroll to position [8, 0]
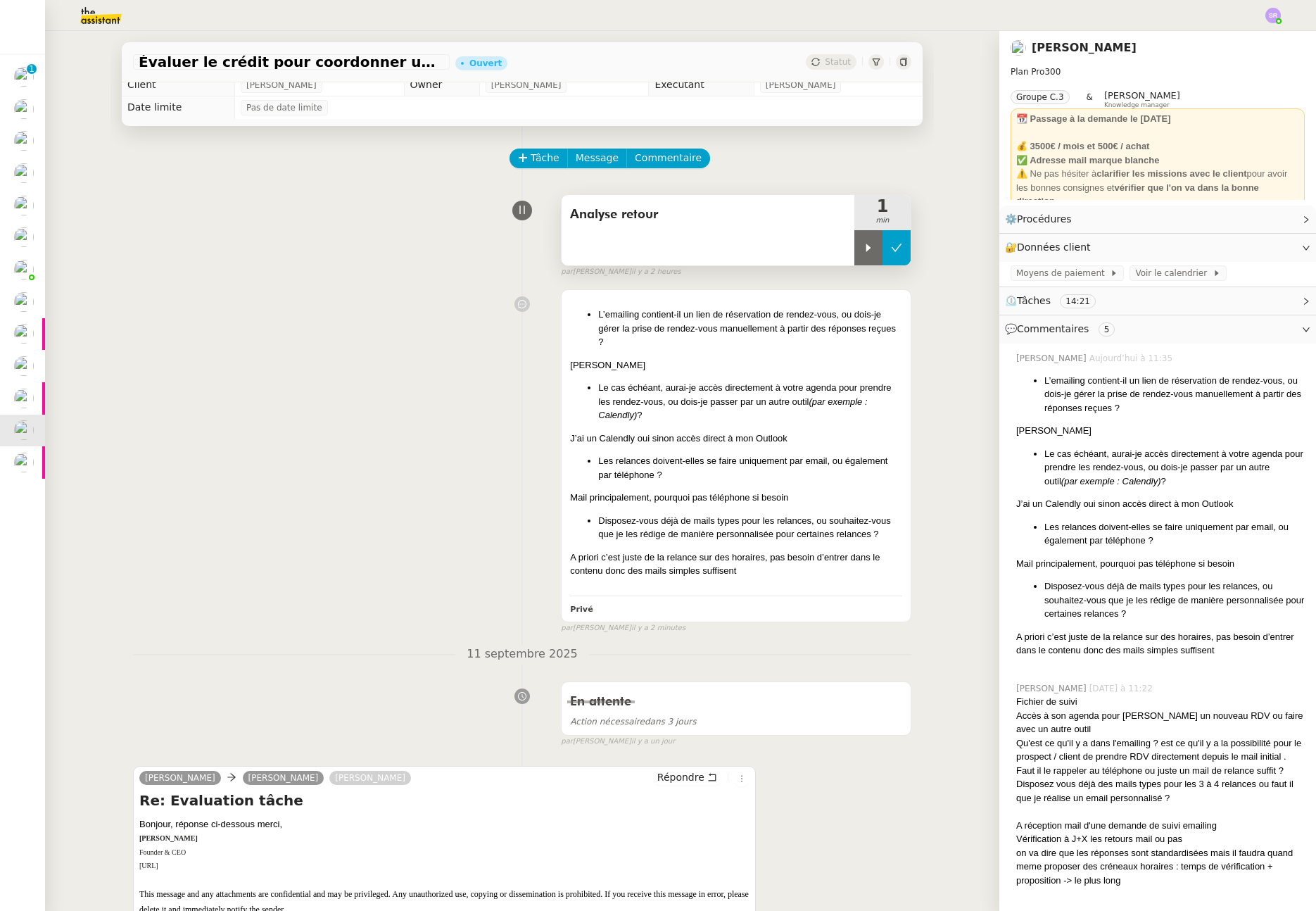
click at [892, 250] on button at bounding box center [897, 247] width 28 height 35
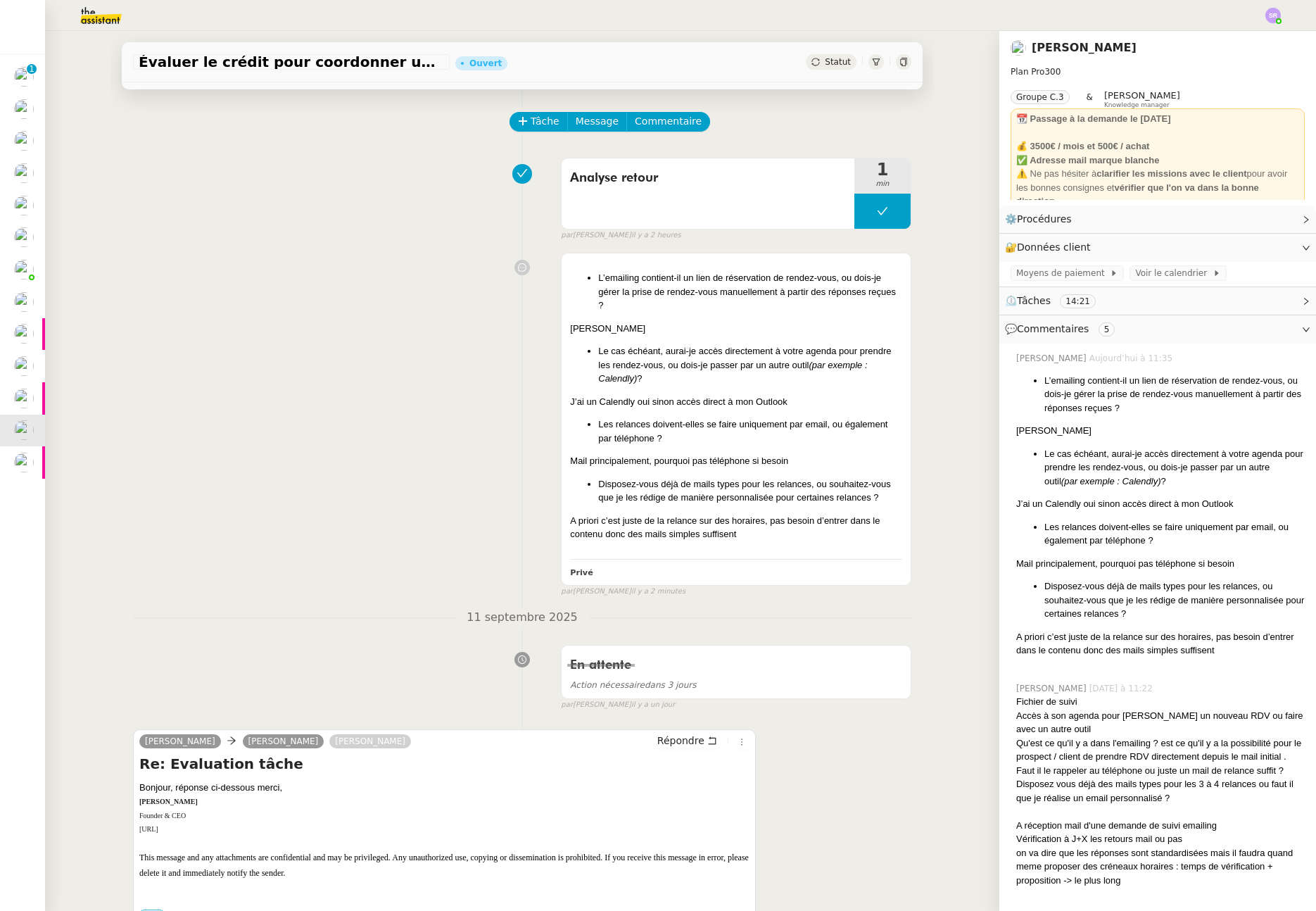
scroll to position [55, 0]
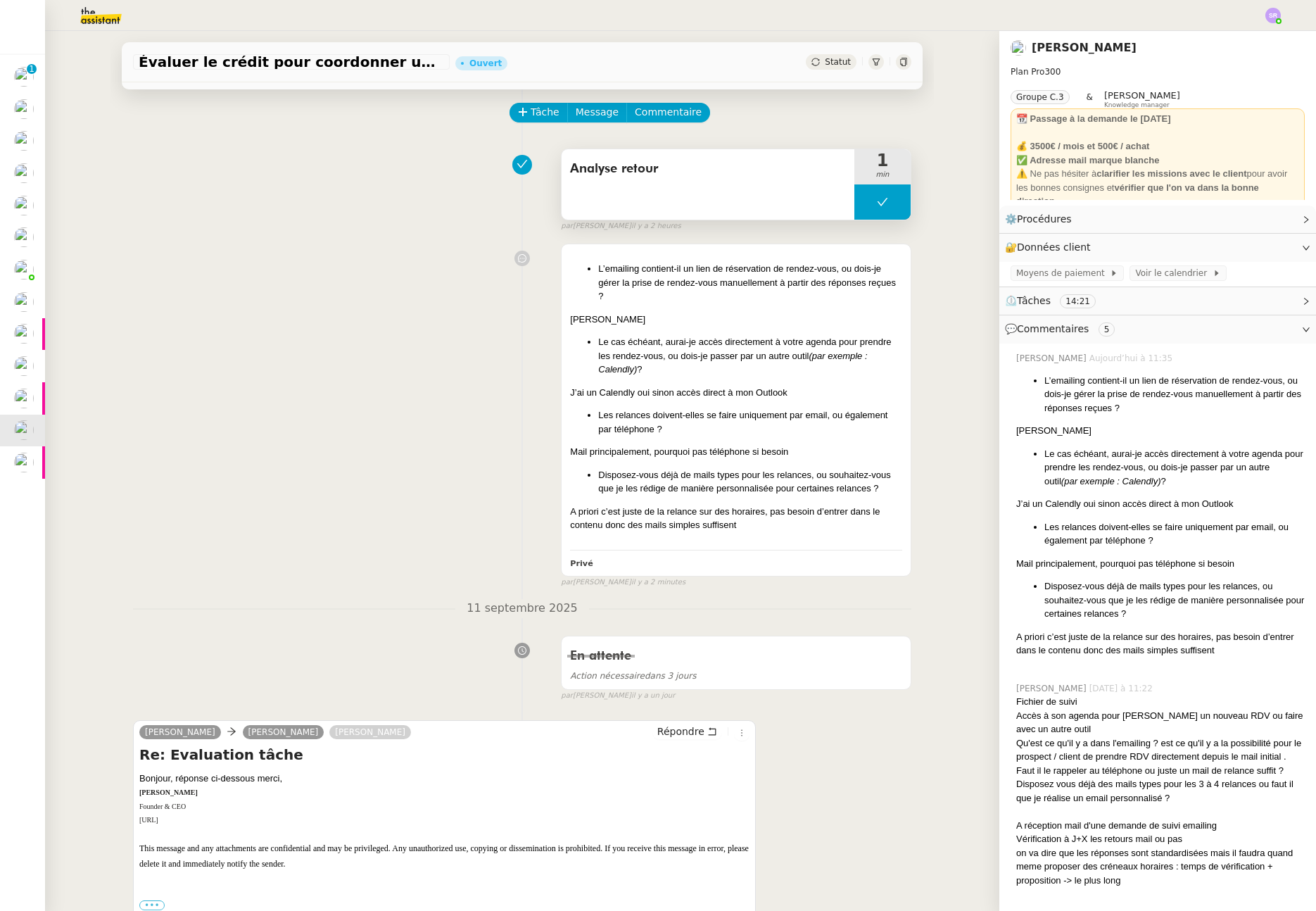
click at [855, 199] on button at bounding box center [882, 202] width 56 height 35
click at [855, 204] on div at bounding box center [868, 202] width 28 height 35
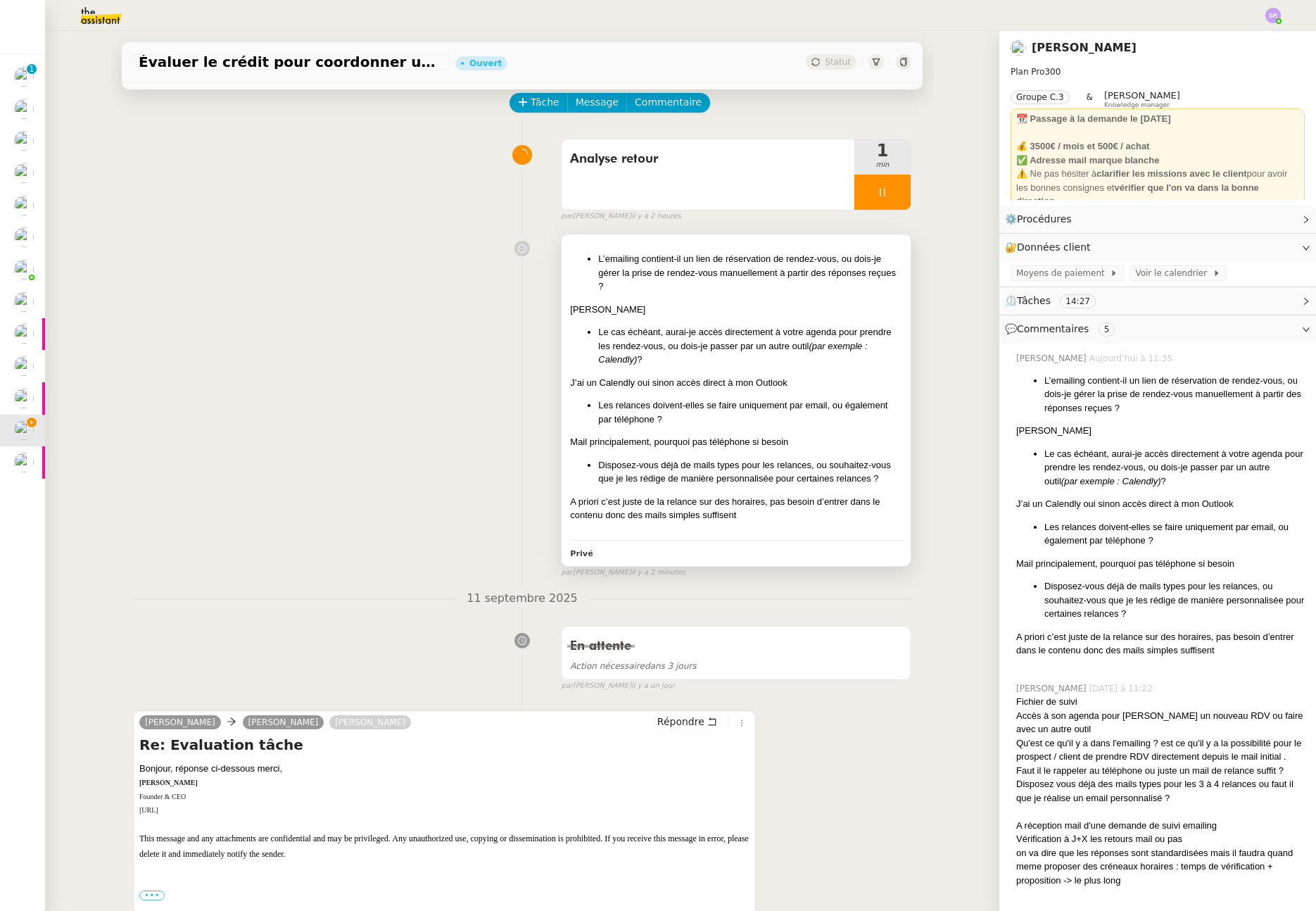
scroll to position [46, 0]
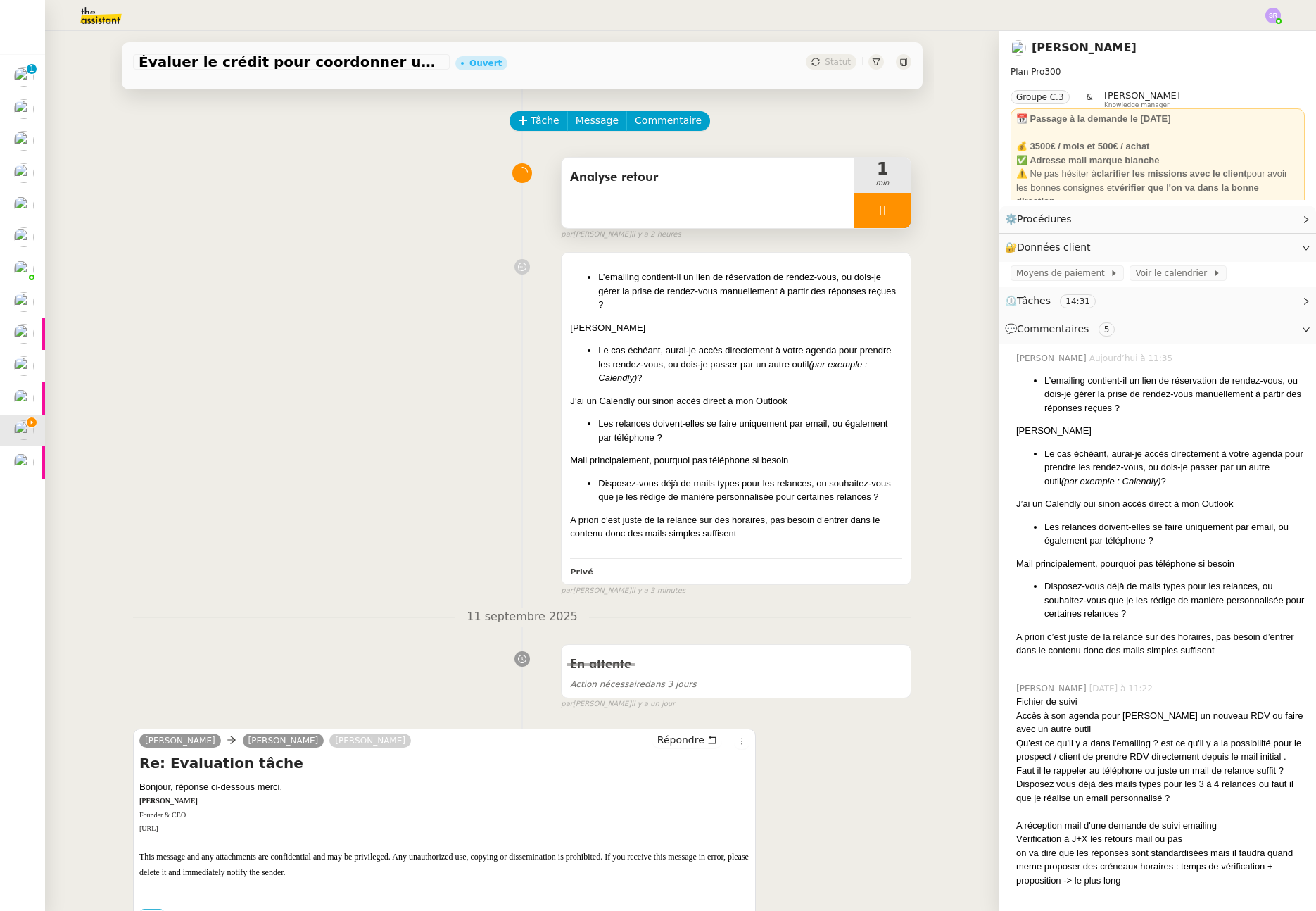
click at [880, 212] on icon at bounding box center [882, 210] width 5 height 8
click at [883, 211] on button at bounding box center [897, 210] width 28 height 35
click at [540, 118] on span "Tâche" at bounding box center [544, 120] width 28 height 16
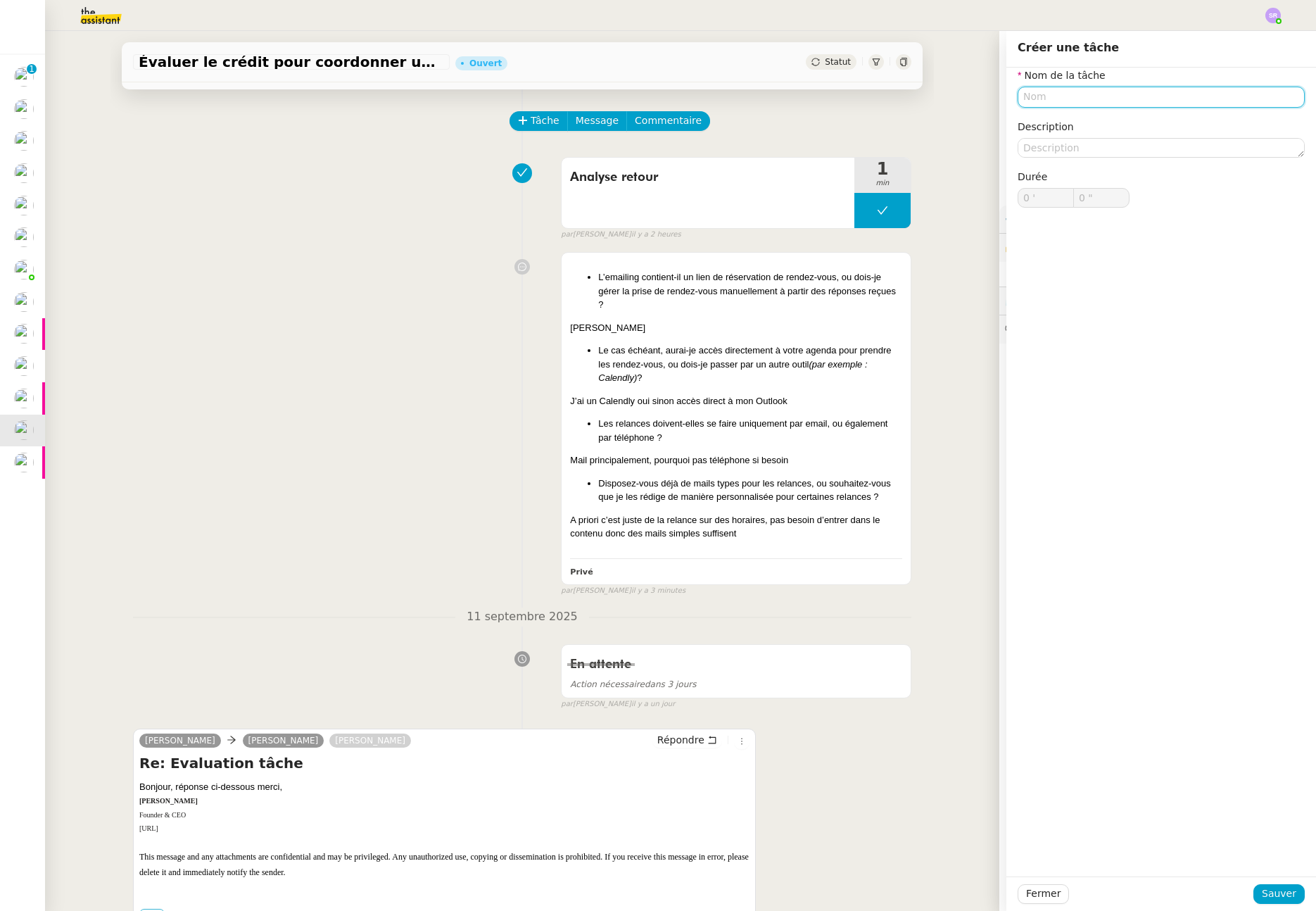
click at [1060, 95] on input "text" at bounding box center [1161, 96] width 287 height 20
click at [1102, 117] on div "Estimation" at bounding box center [1153, 124] width 276 height 13
type input "Estimation"
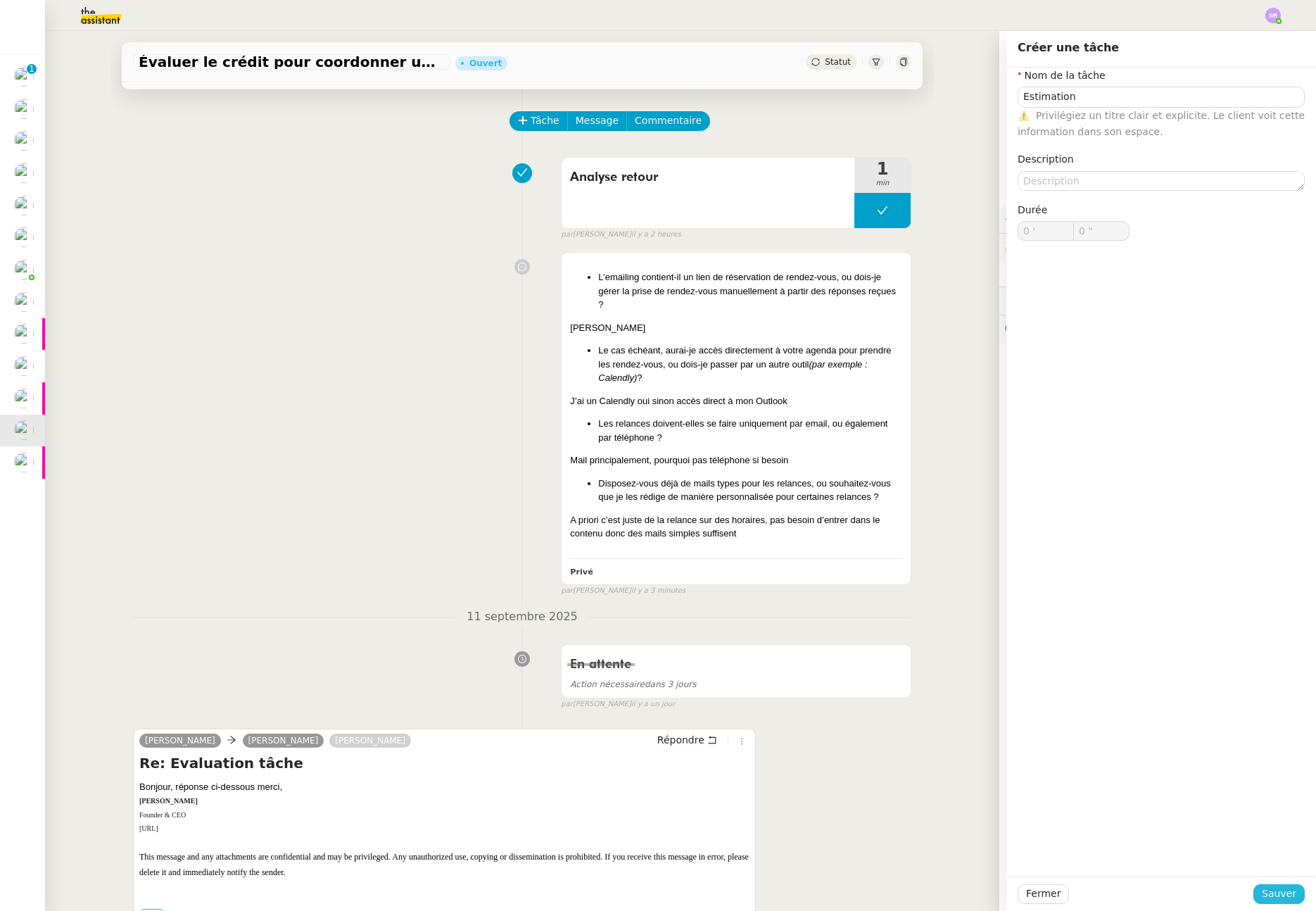
drag, startPoint x: 1282, startPoint y: 894, endPoint x: 984, endPoint y: 608, distance: 413.0
click at [1282, 894] on span "Sauver" at bounding box center [1279, 894] width 34 height 16
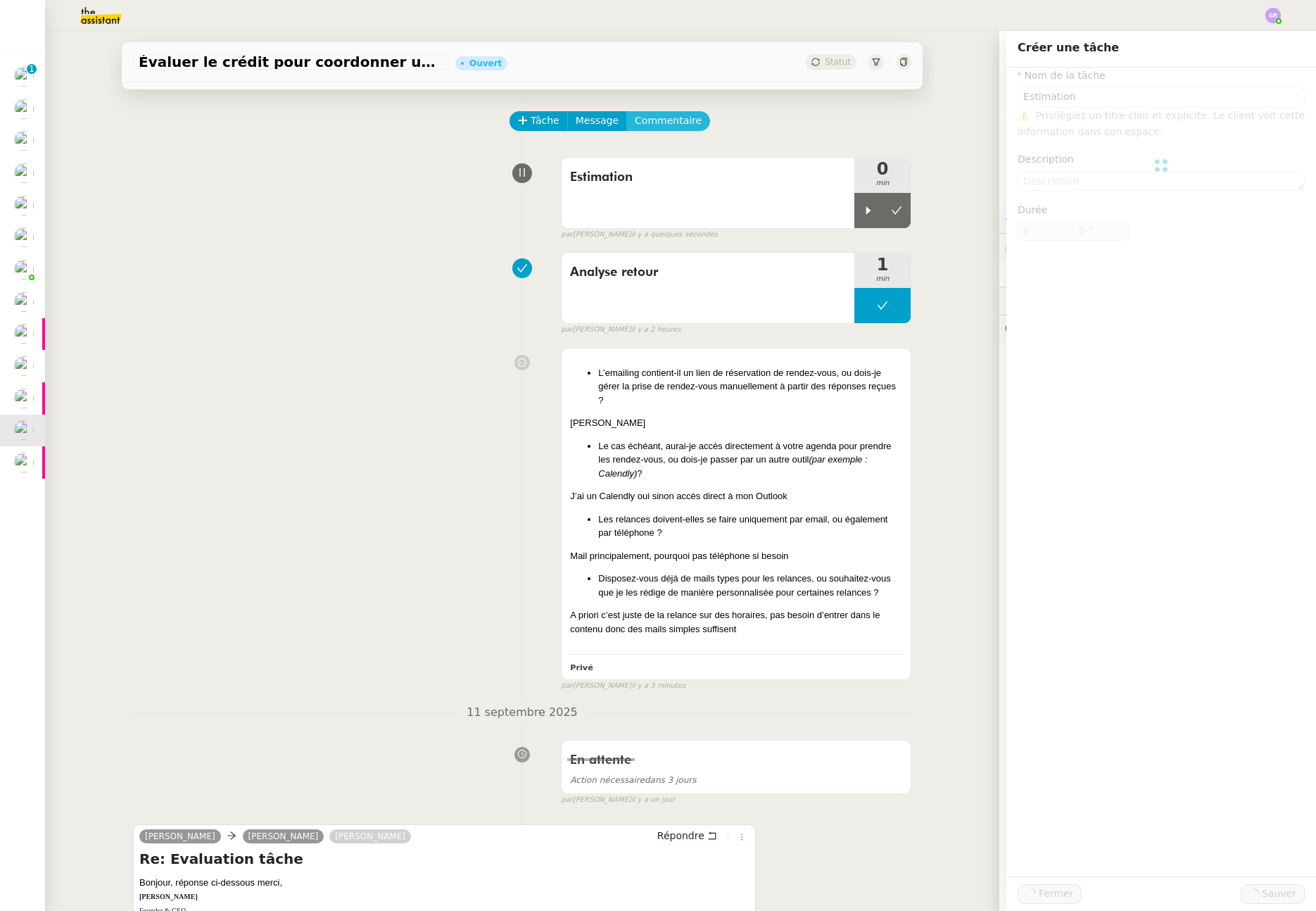
click at [863, 213] on icon at bounding box center [868, 211] width 11 height 11
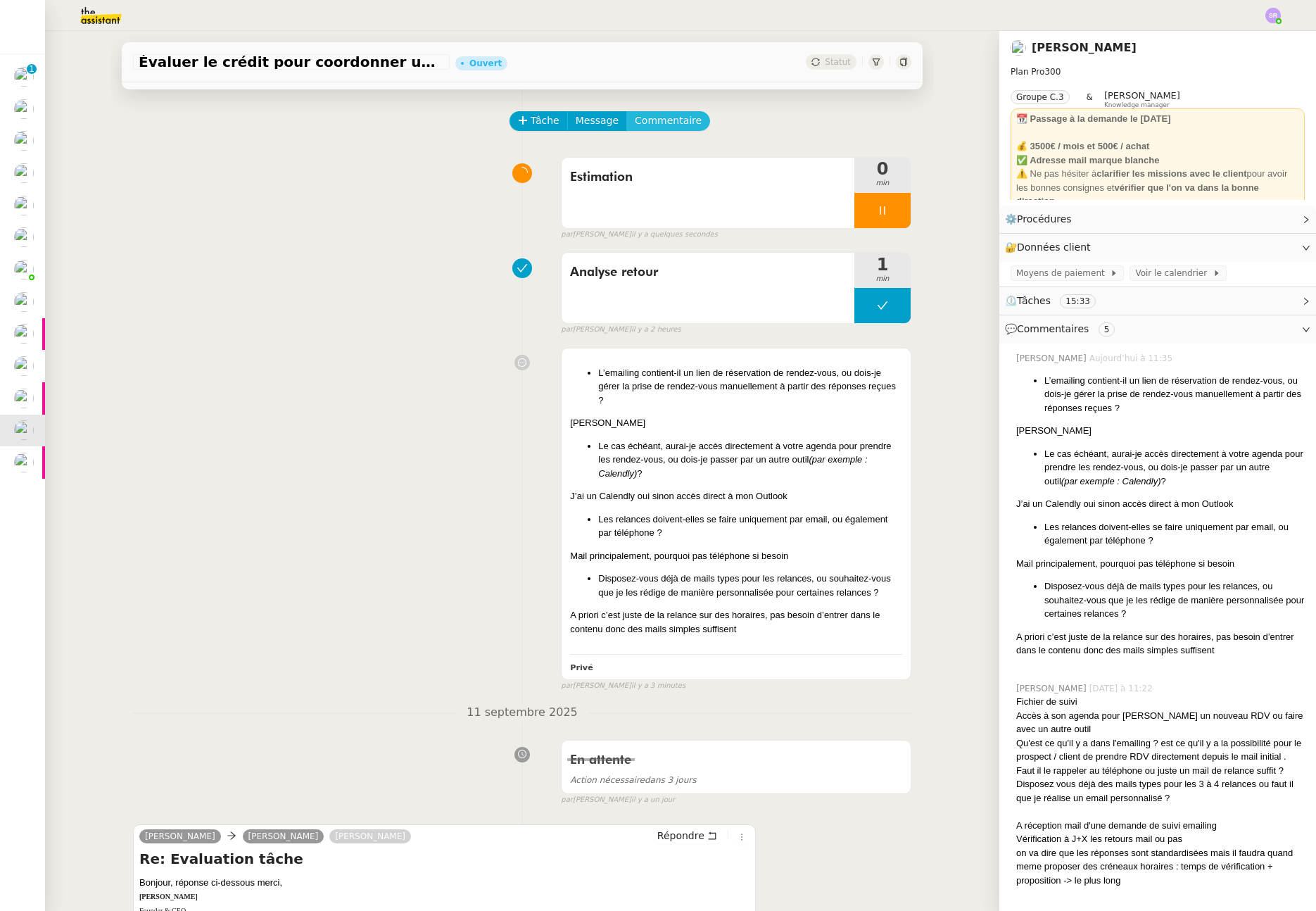
click at [674, 122] on span "Commentaire" at bounding box center [668, 120] width 67 height 16
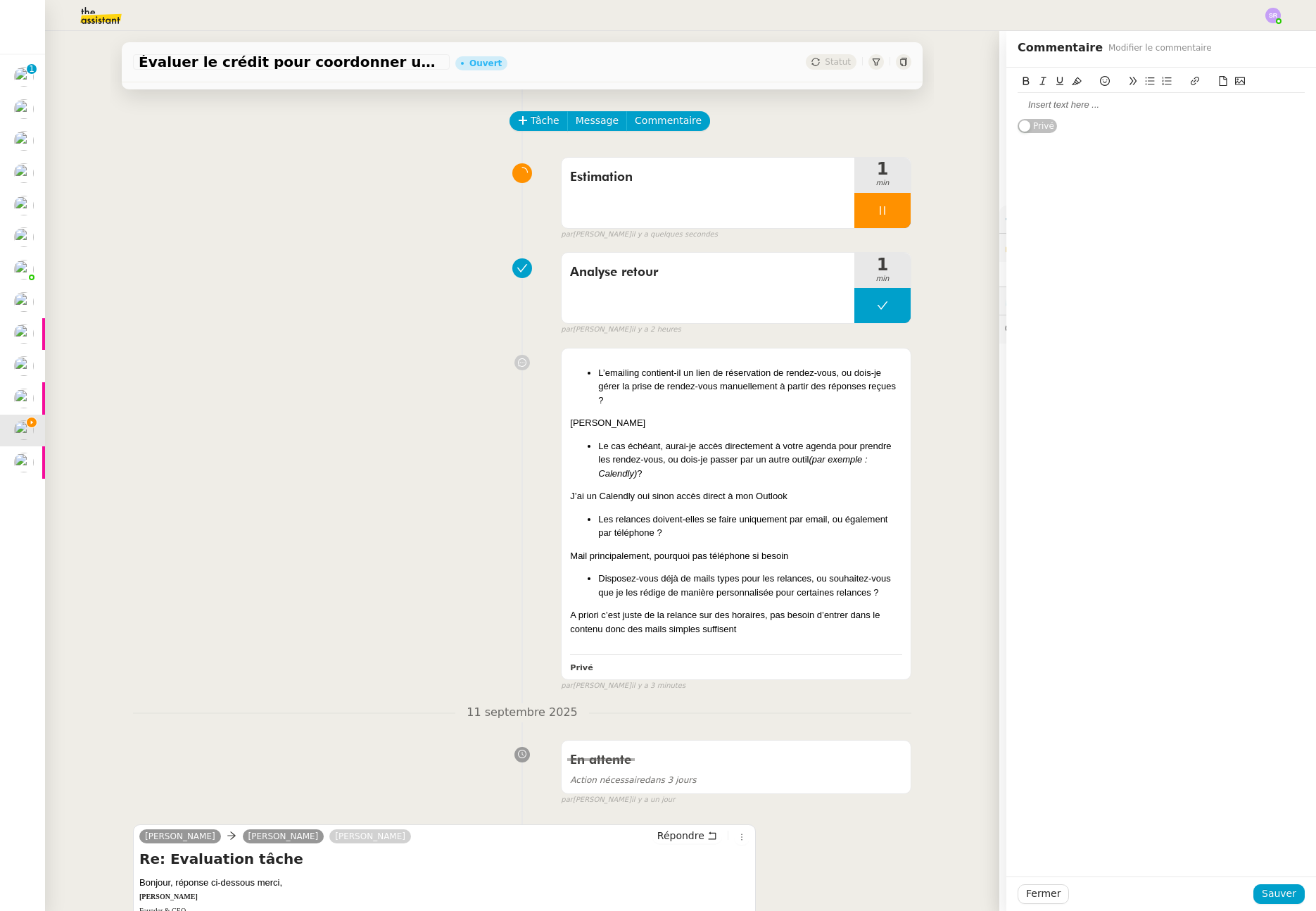
click at [1075, 104] on div at bounding box center [1161, 105] width 287 height 13
click at [1091, 106] on div "5 actions pour faire 4 mails types très simples de relance" at bounding box center [1161, 105] width 287 height 13
drag, startPoint x: 1014, startPoint y: 106, endPoint x: 1003, endPoint y: 104, distance: 11.2
click at [1007, 104] on div "5 actions pour faire jusqu'à 4 mails types très simples de relance Privé" at bounding box center [1161, 100] width 310 height 66
click at [0, 0] on lt-div at bounding box center [0, 0] width 0 height 0
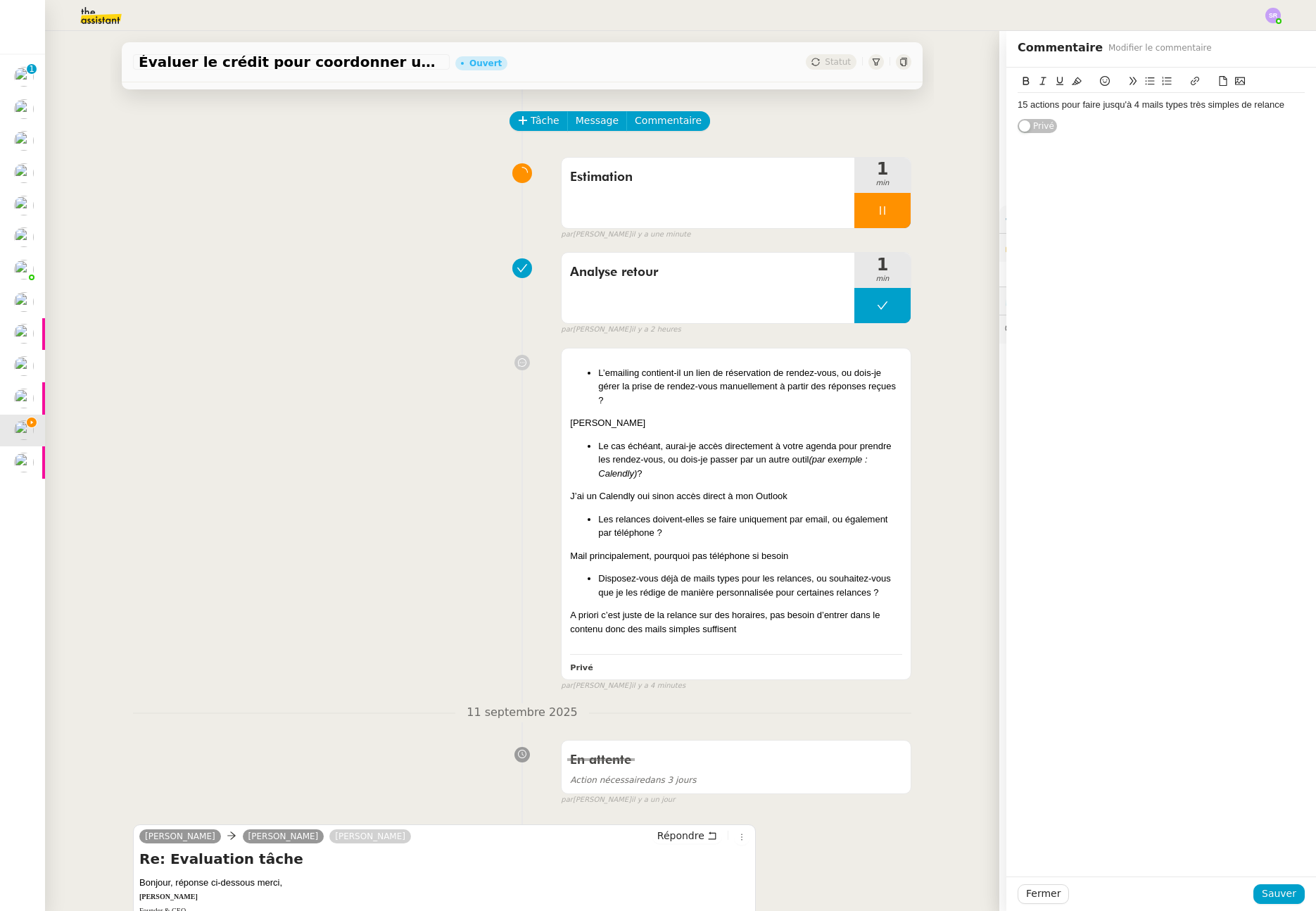
click at [1233, 110] on div "15 actions pour faire jusqu'à 4 mails types très simples de relance" at bounding box center [1161, 105] width 287 height 13
click at [1259, 105] on div "15 actions pour faire jusqu'à 4 mails types très simples de relance" at bounding box center [1161, 105] width 287 height 13
click at [1275, 106] on div "15 actions pour faire jusqu'à 4 mails types très simples de relance" at bounding box center [1161, 105] width 287 height 13
drag, startPoint x: 1020, startPoint y: 108, endPoint x: 1010, endPoint y: 107, distance: 10.0
click at [1018, 107] on div "15 actions pour faire jusqu'à 4 mails types très simples de relance" at bounding box center [1161, 105] width 287 height 13
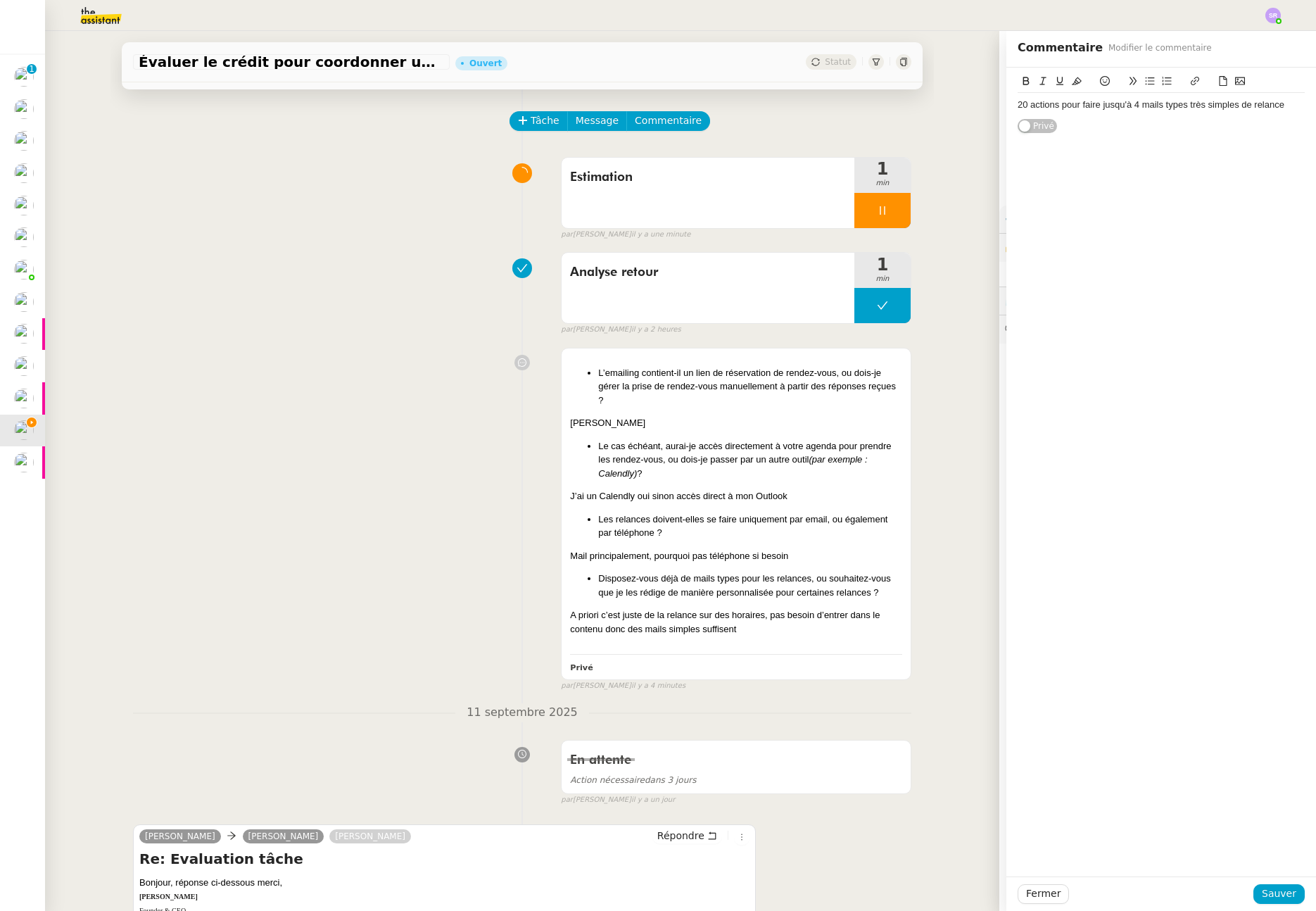
click at [1274, 107] on div "20 actions pour faire jusqu'à 4 mails types très simples de relance" at bounding box center [1161, 105] width 287 height 13
drag, startPoint x: 1019, startPoint y: 107, endPoint x: 998, endPoint y: 107, distance: 21.0
click at [998, 107] on app-ticket "Évaluer le crédit pour coordonner un rendez-vous Ouvert Statut Client [PERSON_N…" at bounding box center [680, 471] width 1271 height 880
click at [1278, 103] on div "15 actions pour faire jusqu'à 4 mails types très simples de relance" at bounding box center [1161, 105] width 287 height 13
click at [1126, 133] on div "15 actions pour faire jusqu'à 4 mails types très simples de relance - peut être…" at bounding box center [1161, 118] width 287 height 39
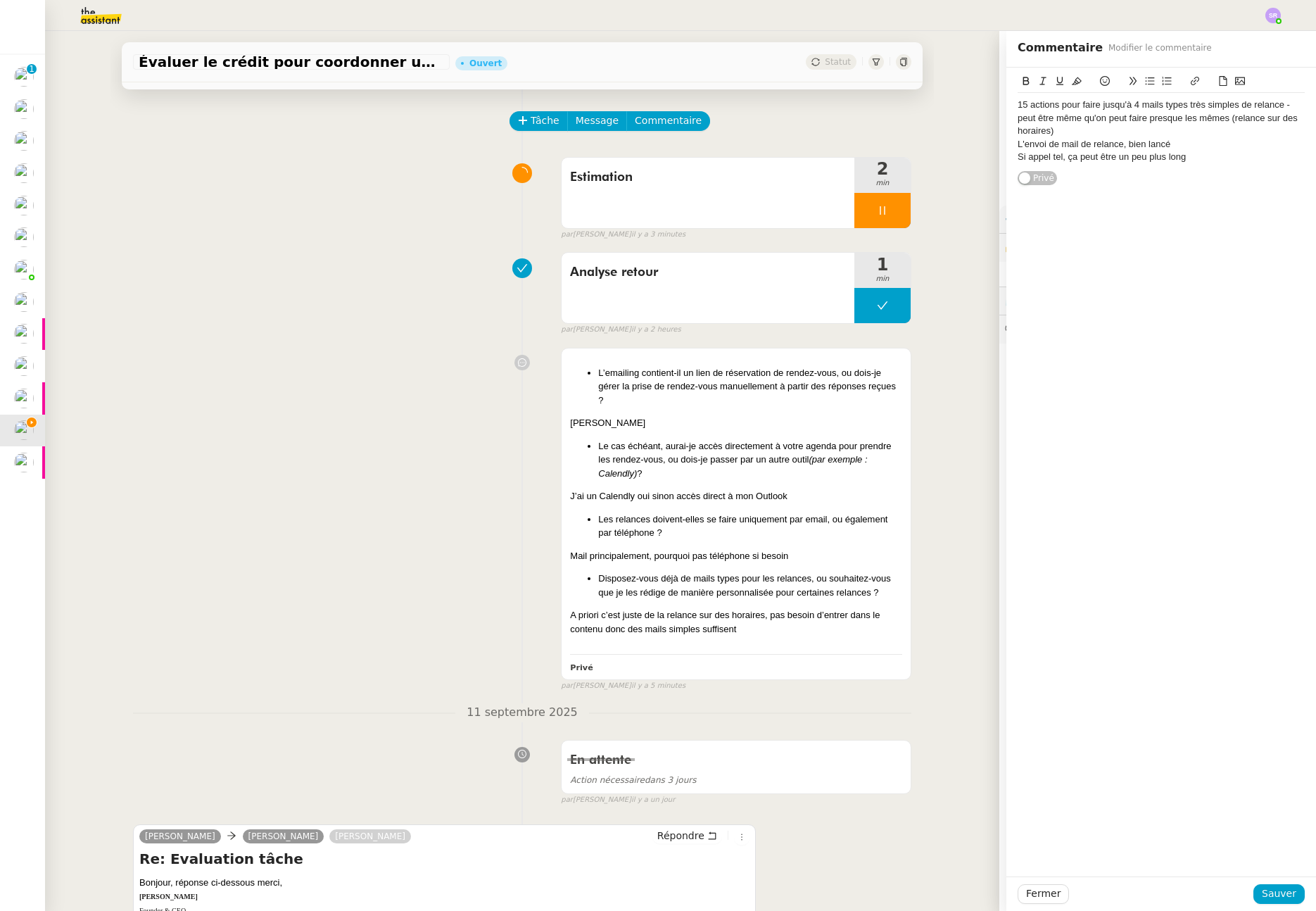
drag, startPoint x: 1012, startPoint y: 144, endPoint x: 1024, endPoint y: 143, distance: 12.0
click at [1018, 144] on div "L'envoi de mail de relance, bien lancé" at bounding box center [1161, 145] width 287 height 13
click at [1235, 145] on div "3actions : L'envoi de mail de relance, bien lancé" at bounding box center [1161, 145] width 287 height 13
click at [1018, 143] on div "3actions : L'envoi de mail de relance, bien lancé sous condition de template po…" at bounding box center [1161, 151] width 287 height 26
click at [1120, 156] on div "3actions : L'envoi de mail de relance, bien lancé sous condition de template po…" at bounding box center [1161, 151] width 287 height 26
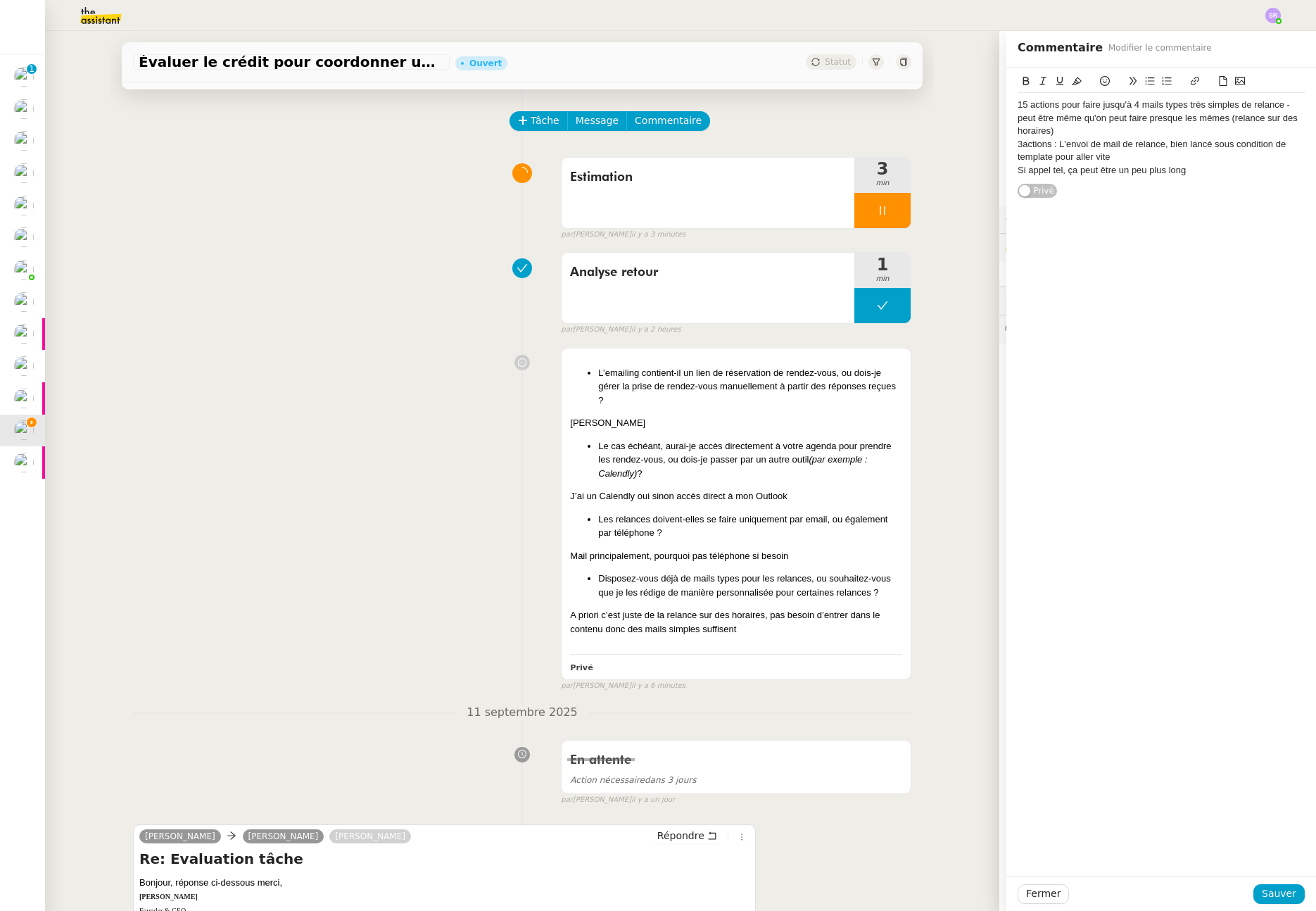
click at [1018, 144] on div "3actions : L'envoi de mail de relance, bien lancé sous condition de template po…" at bounding box center [1161, 151] width 287 height 26
click at [1134, 164] on div "Si appel tel, ça peut être un peu plus long" at bounding box center [1161, 171] width 287 height 13
click at [1131, 160] on div "3actions : L'envoi de mail de relance, bien lancé sous condition de template po…" at bounding box center [1161, 151] width 287 height 26
click at [1218, 171] on div "Si appel tel, ça peut être un peu plus long" at bounding box center [1161, 171] width 287 height 13
click at [1018, 169] on div "Si appel tel, ça peut être un peu plus long" at bounding box center [1161, 171] width 287 height 13
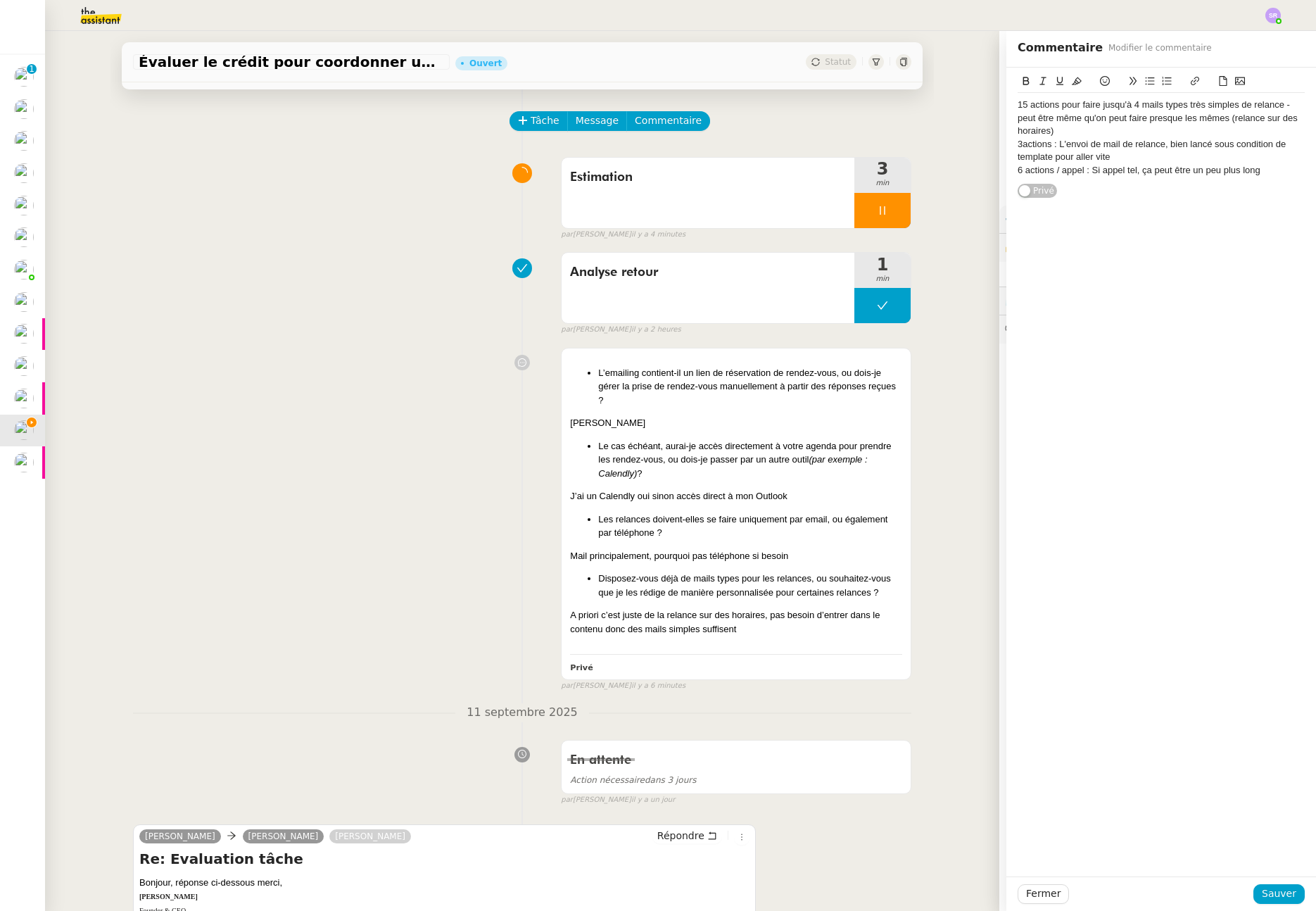
click at [1018, 143] on div "3actions : L'envoi de mail de relance, bien lancé sous condition de template po…" at bounding box center [1161, 151] width 287 height 26
click at [1097, 168] on div "6 actions / appel : Si appel tel, ça peut être un peu plus long" at bounding box center [1161, 171] width 287 height 13
click at [1045, 169] on div "6 actions / appel : Si appel tel, ça peut être un peu plus long" at bounding box center [1161, 171] width 287 height 13
click at [1018, 170] on div "6 actions / appel : Si appel tel, ça peut être un peu plus long" at bounding box center [1161, 171] width 287 height 13
click at [1255, 172] on div "6 actions / appel : Si appel tel, ça peut être un peu plus long" at bounding box center [1161, 171] width 287 height 13
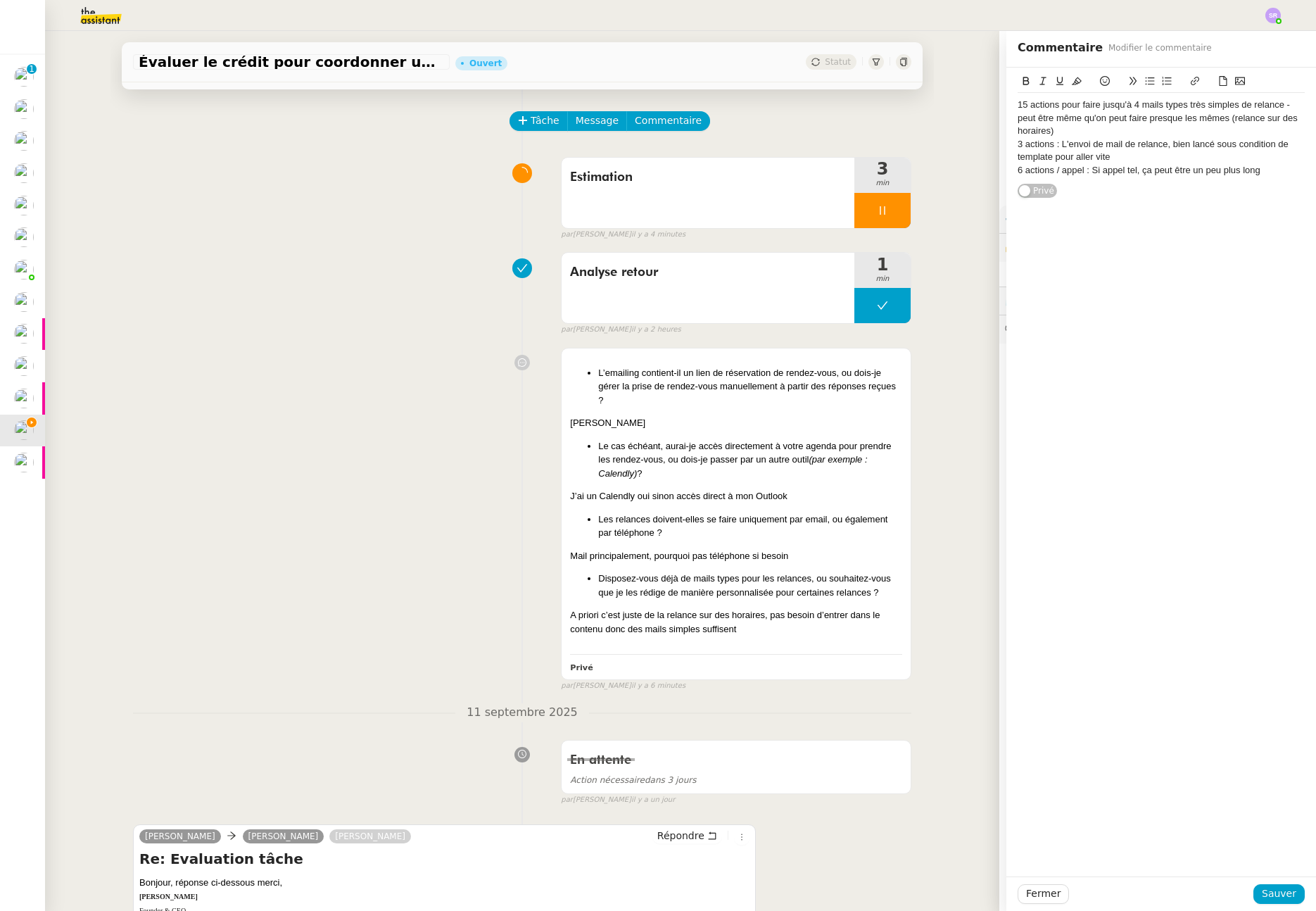
click at [1081, 170] on div "6 actions / appel : Si appel tel, ça peut être un peu plus long" at bounding box center [1161, 171] width 287 height 13
click at [1268, 900] on span "Sauver" at bounding box center [1279, 894] width 34 height 16
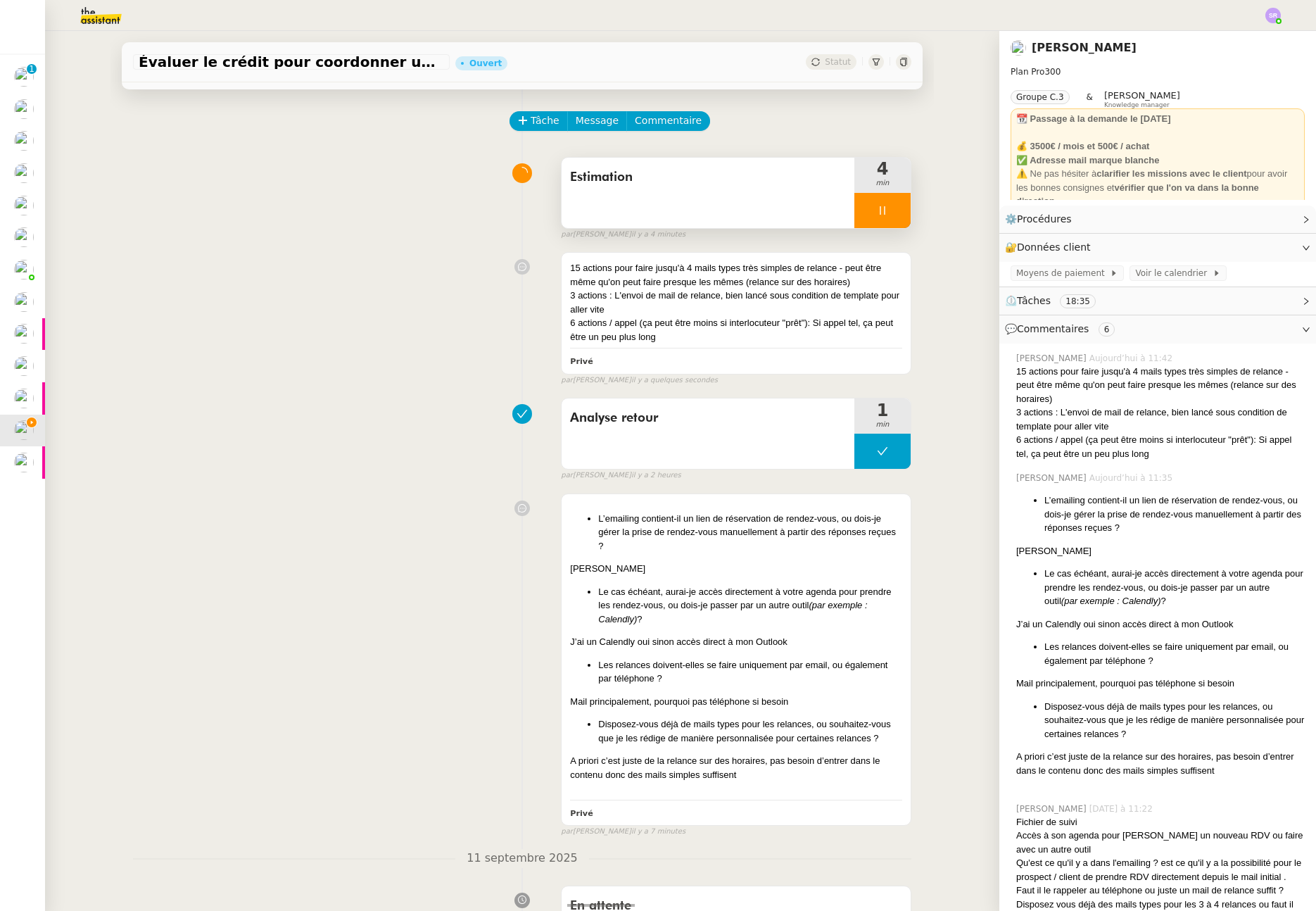
click at [863, 212] on div at bounding box center [882, 210] width 56 height 35
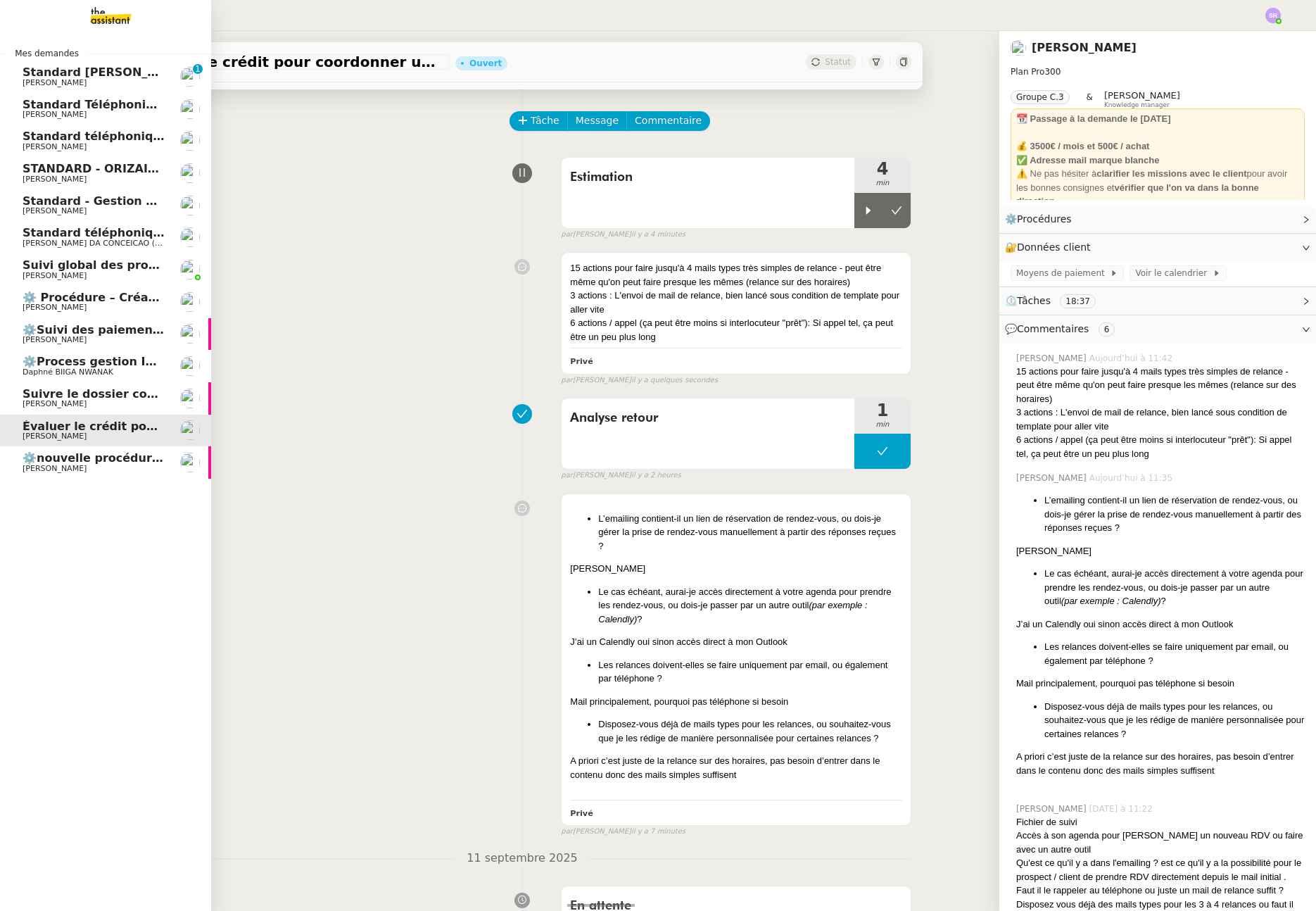
click at [76, 143] on span "[PERSON_NAME]" at bounding box center [55, 147] width 64 height 9
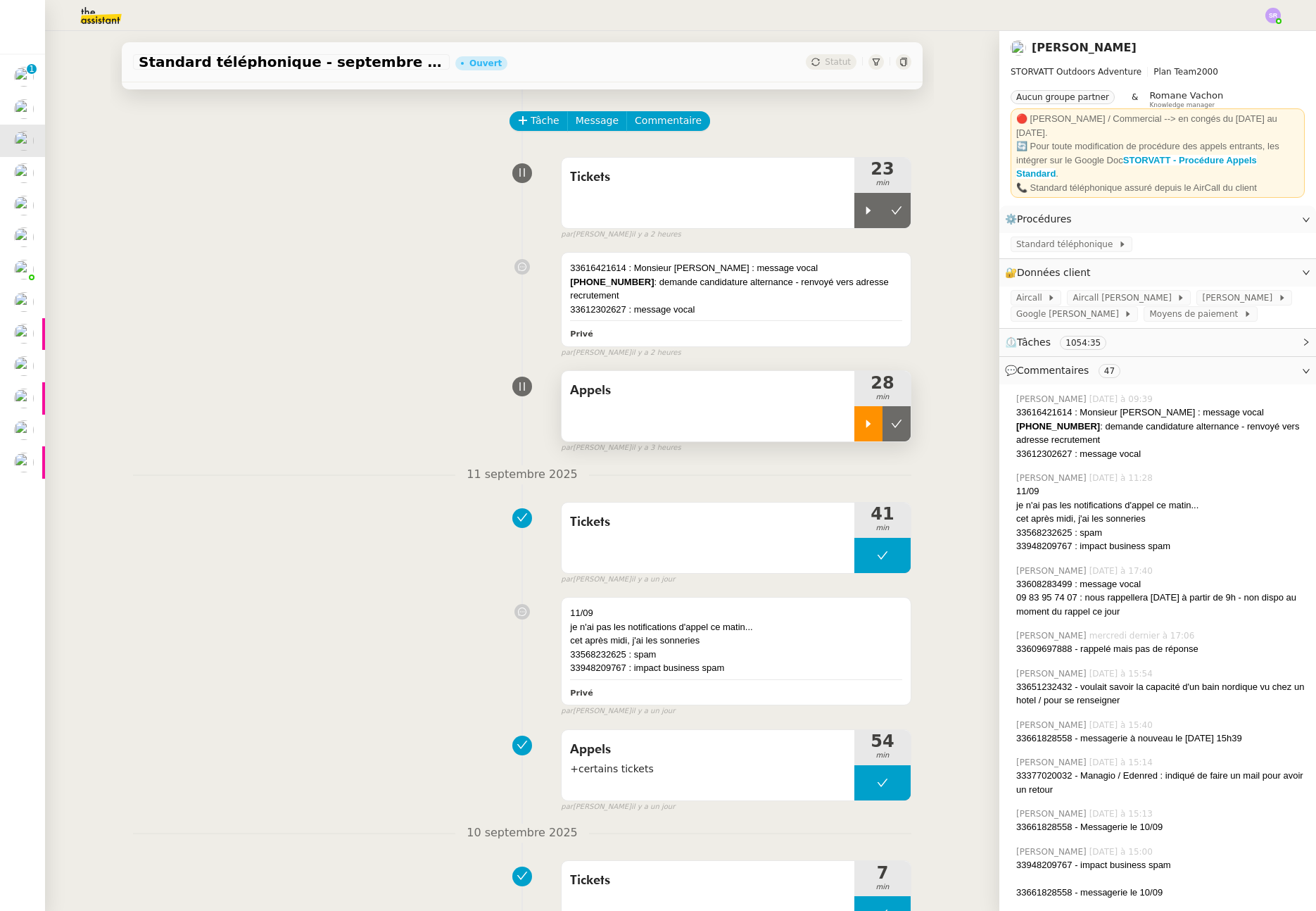
click at [863, 430] on icon at bounding box center [868, 424] width 11 height 11
click at [877, 430] on icon at bounding box center [883, 424] width 11 height 11
click at [863, 430] on icon at bounding box center [868, 424] width 11 height 11
click at [653, 118] on span "Commentaire" at bounding box center [668, 120] width 67 height 16
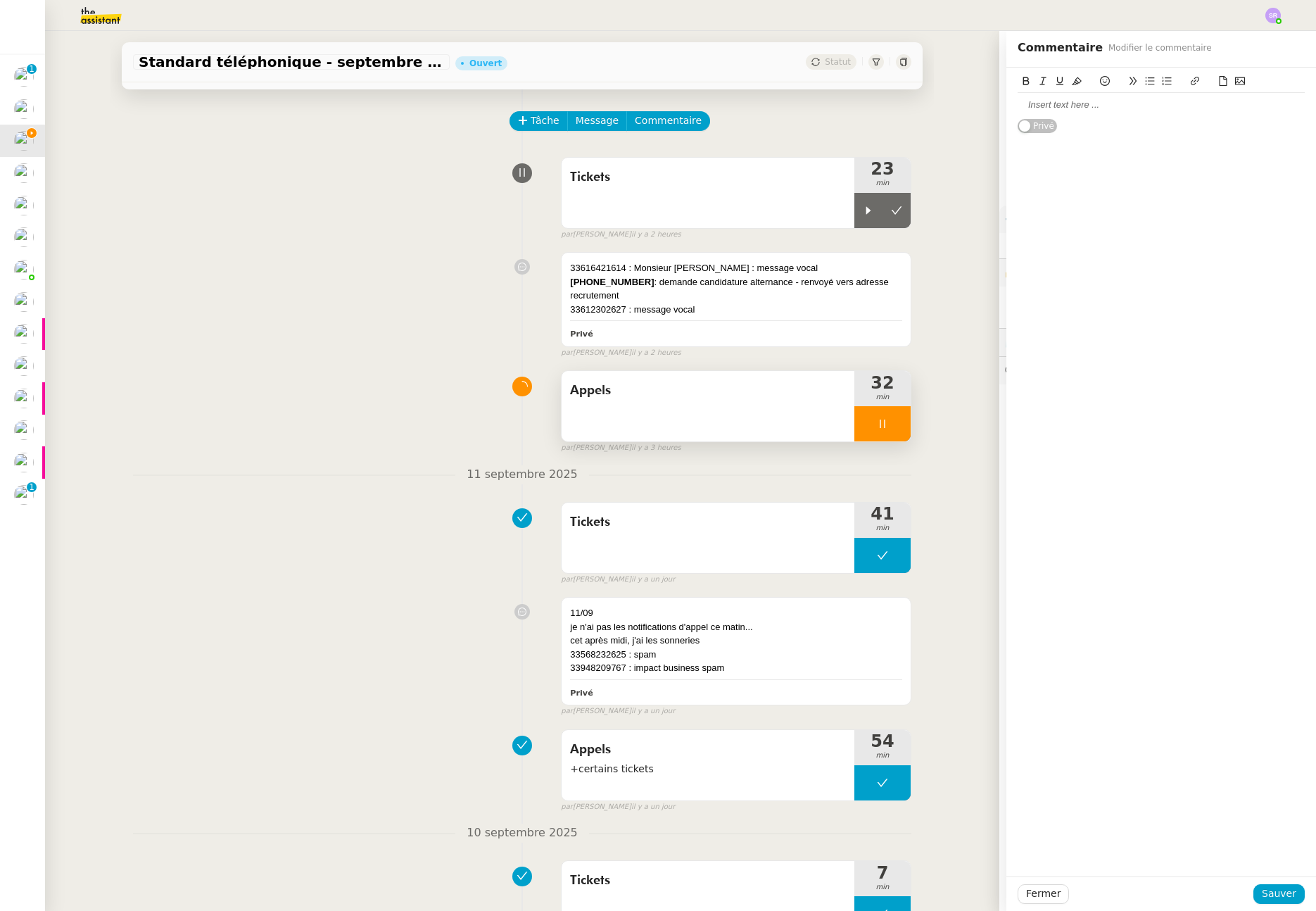
click at [1104, 107] on div at bounding box center [1161, 105] width 287 height 13
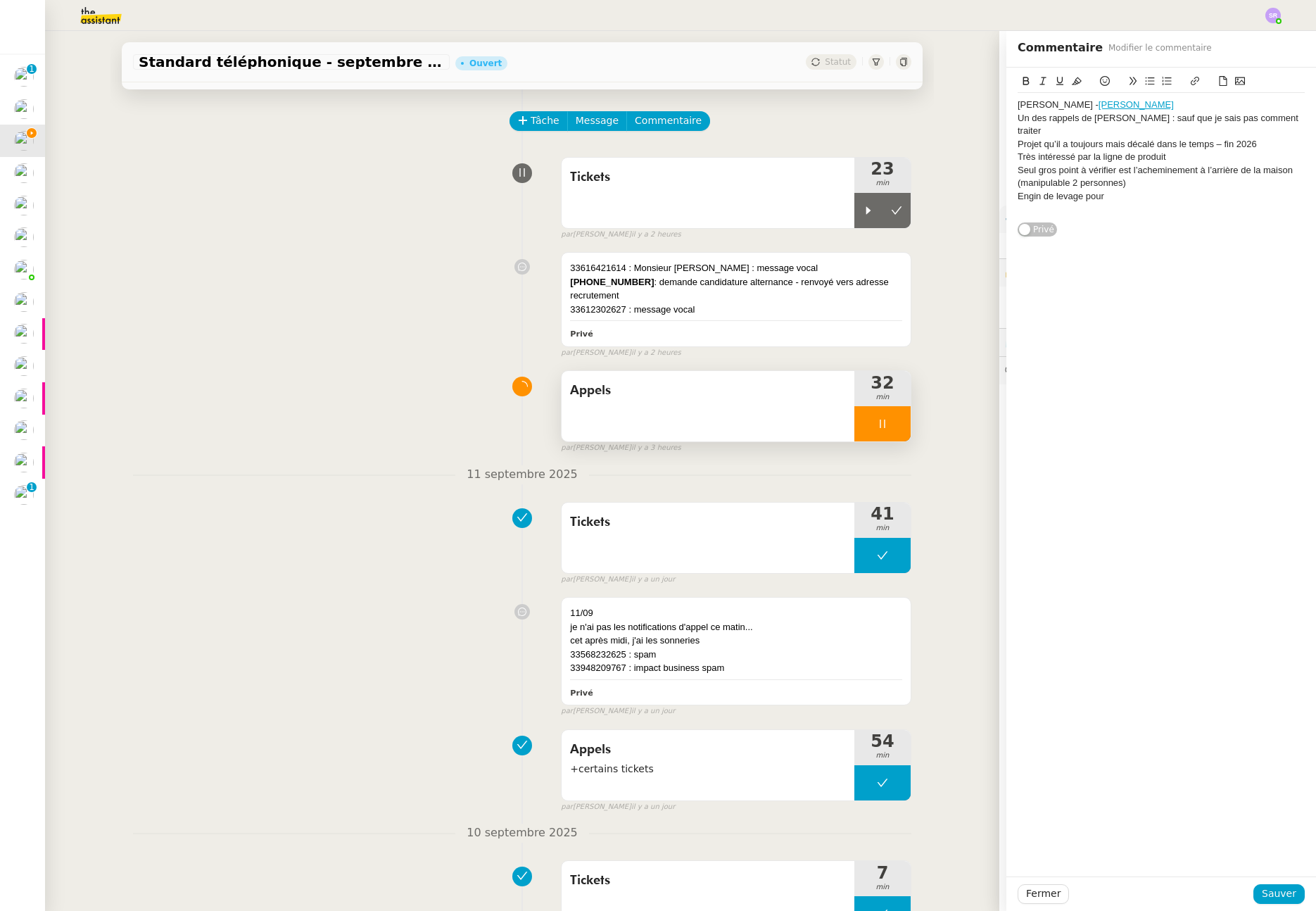
click at [1018, 138] on div "Projet qu’il a toujours mais décalé dans le temps – fin 2026" at bounding box center [1161, 145] width 287 height 13
drag, startPoint x: 1073, startPoint y: 134, endPoint x: 1110, endPoint y: 129, distance: 37.3
click at [1073, 138] on div "Message de M/ Riffault : Projet qu’il a toujours mais décalé dans le temps – fi…" at bounding box center [1161, 151] width 287 height 26
click at [1087, 142] on div "Message de M. Riffault : Projet qu’il a toujours mais décalé dans le temps – fi…" at bounding box center [1161, 151] width 287 height 26
click at [1047, 143] on div "Message de M. Riffault : Projet qu’il a toujours mais décalé dans le temps – fi…" at bounding box center [1161, 151] width 287 height 26
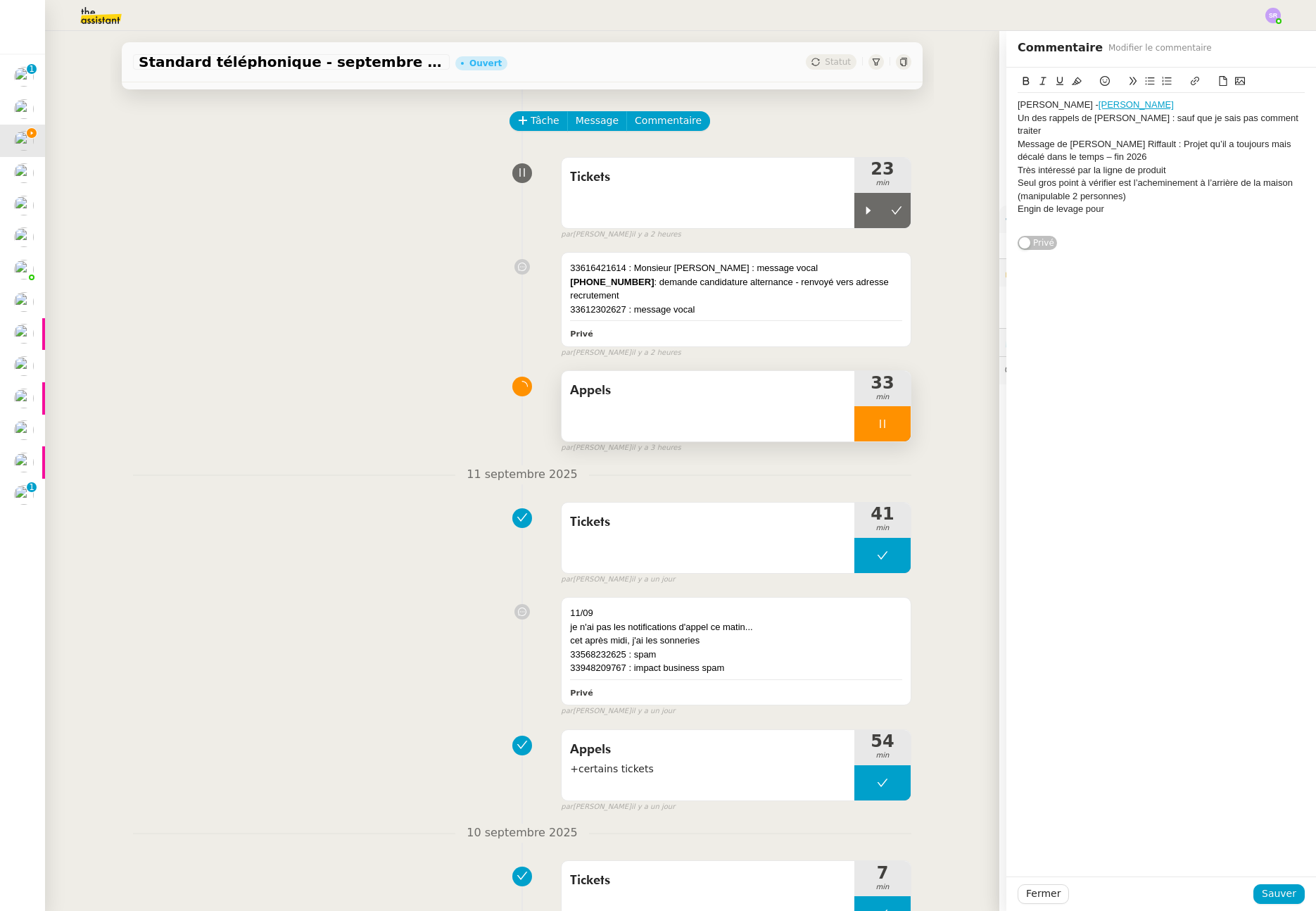
click at [1045, 146] on div "Message de M. Riffault : Projet qu’il a toujours mais décalé dans le temps – fi…" at bounding box center [1161, 151] width 287 height 26
click at [877, 430] on icon at bounding box center [883, 424] width 11 height 11
click at [861, 216] on div at bounding box center [868, 210] width 28 height 35
click at [1183, 164] on div "Très intéressé par la ligne de produit" at bounding box center [1161, 171] width 287 height 13
click at [1187, 164] on div "Très intéressé par la ligne de produit" at bounding box center [1161, 171] width 287 height 13
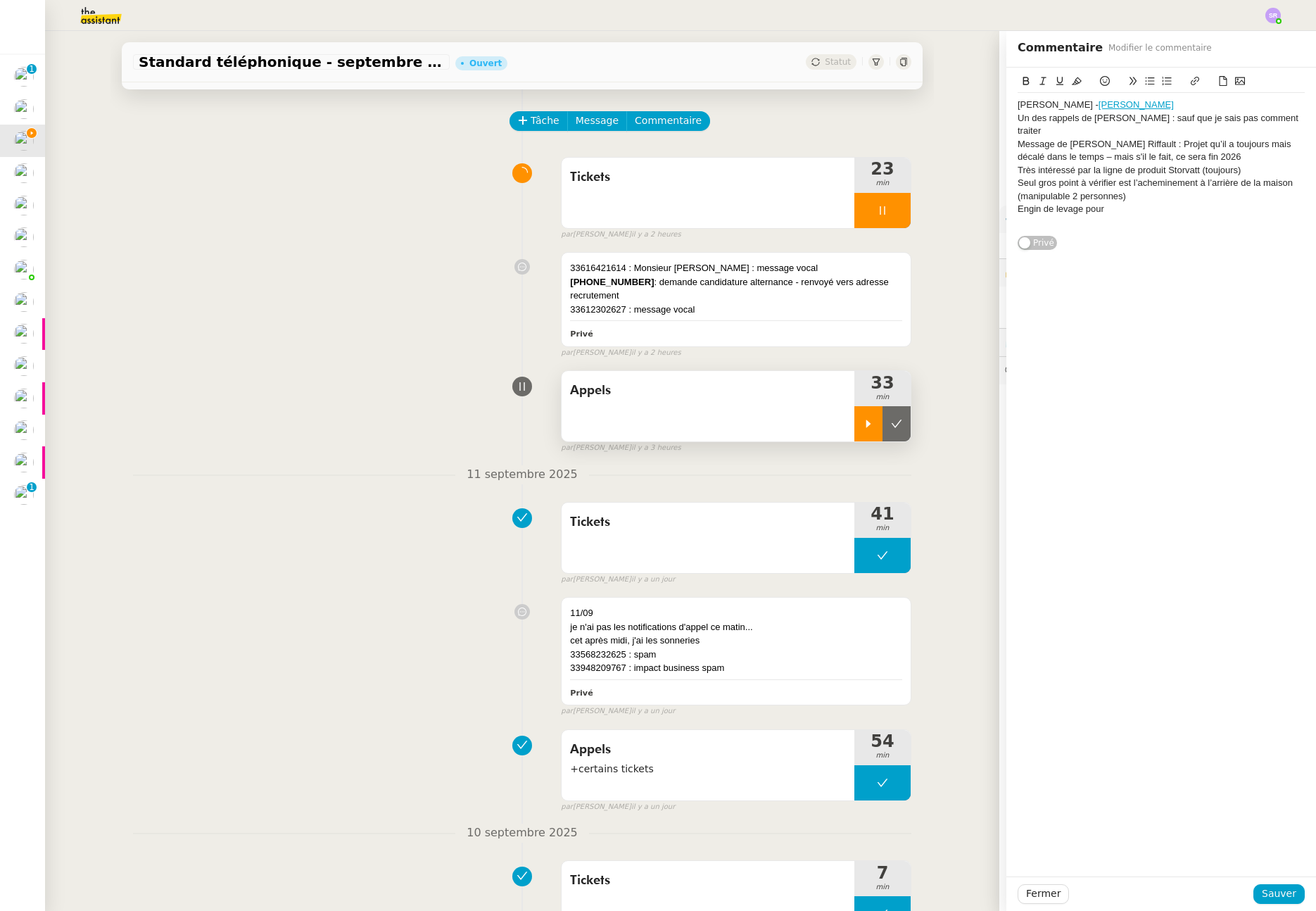
click at [1164, 184] on div "Seul gros point à vérifier est l’acheminement à l’arrière de la maison (manipul…" at bounding box center [1161, 190] width 287 height 26
click at [1113, 203] on div "Engin de levage pour" at bounding box center [1161, 209] width 287 height 13
click at [1202, 203] on div "Engin de levage pour déplacer son bain" at bounding box center [1161, 209] width 287 height 13
click at [1018, 122] on div "Un des rappels de Zoé : sauf que je sais pas comment traiter" at bounding box center [1161, 125] width 287 height 26
click at [1260, 117] on div "Un des rappels de Zoé : sauf que je sais pas comment traiter" at bounding box center [1161, 125] width 287 height 26
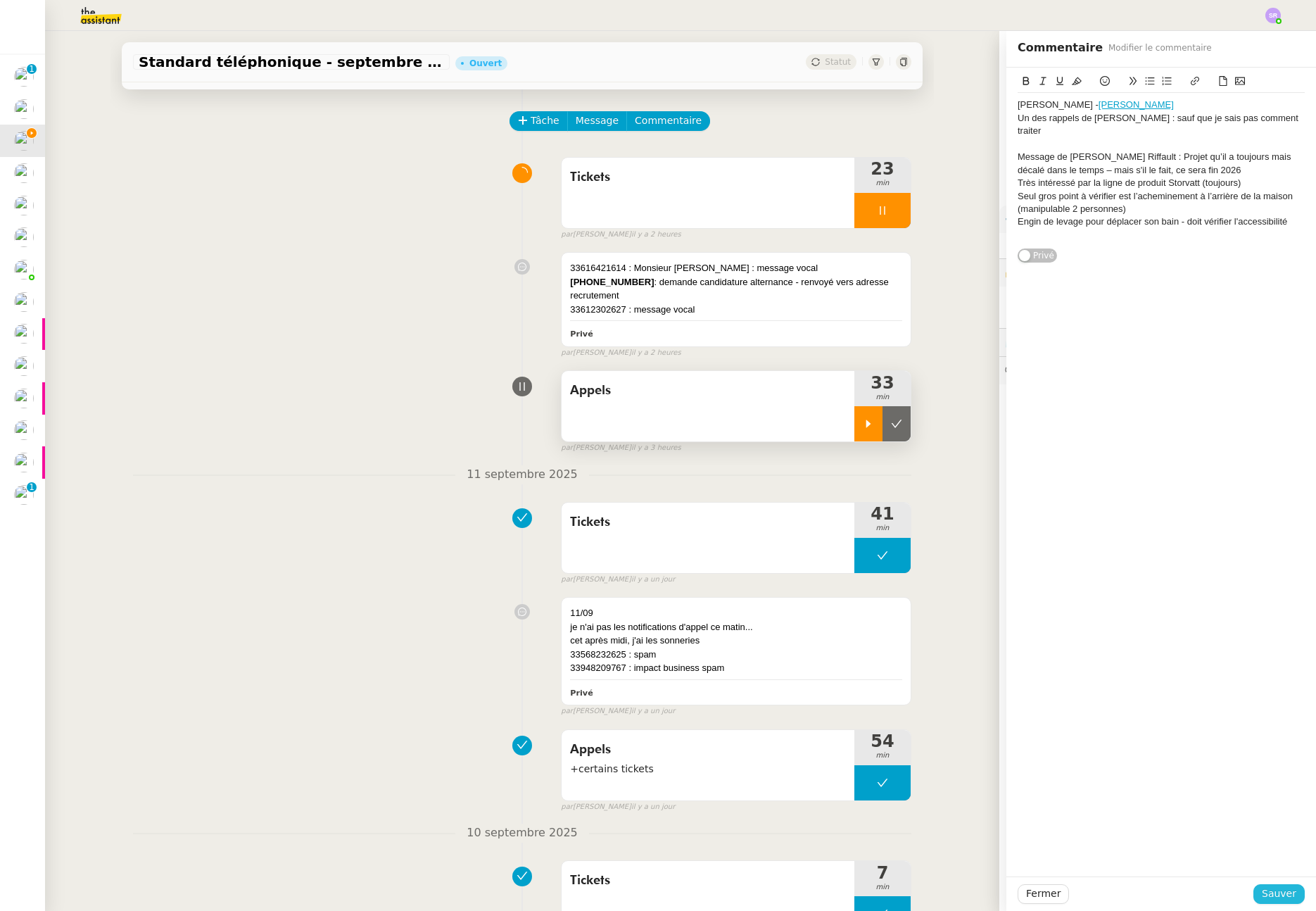
click at [1283, 896] on span "Sauver" at bounding box center [1279, 894] width 34 height 16
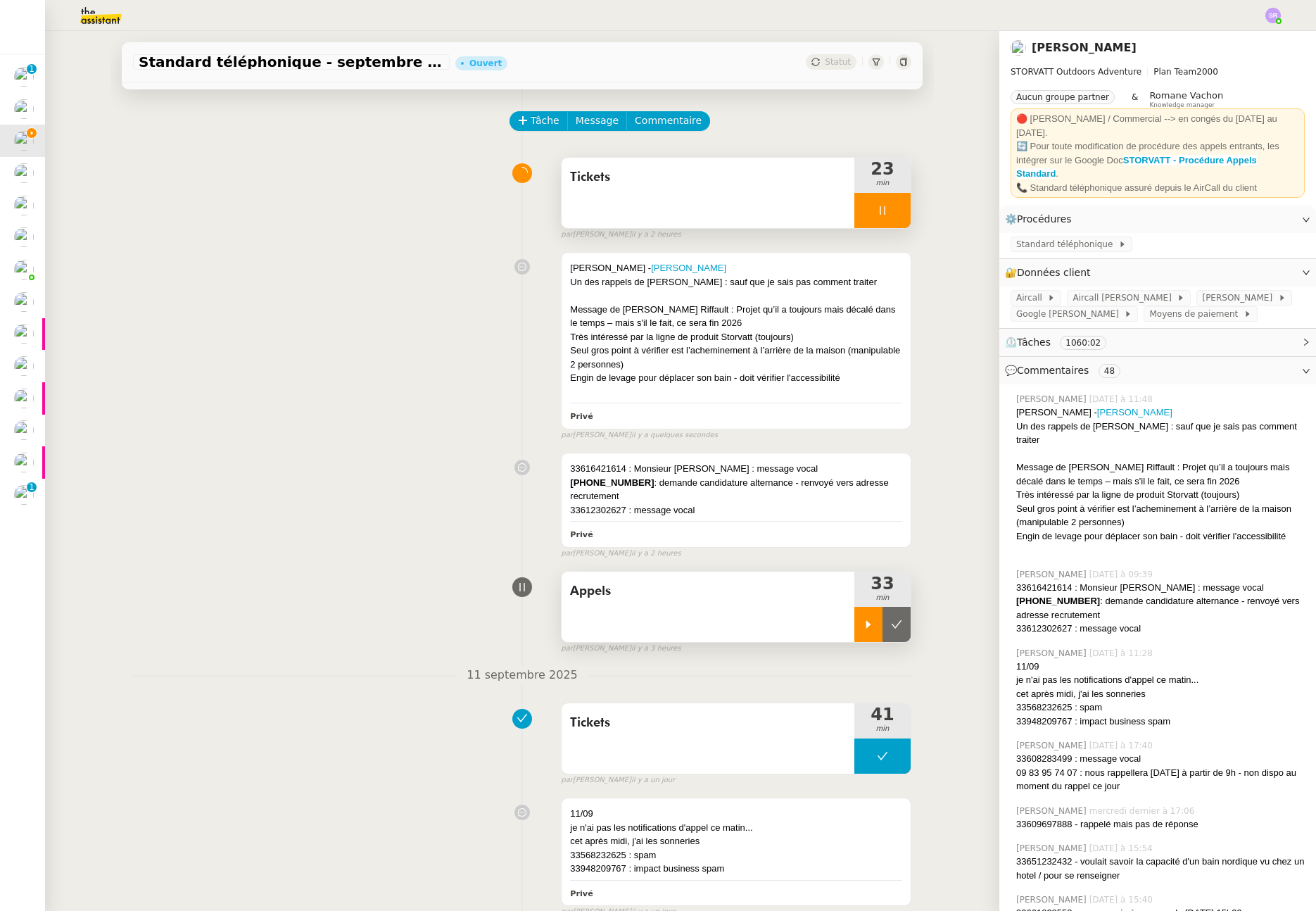
click at [863, 211] on div at bounding box center [882, 210] width 56 height 35
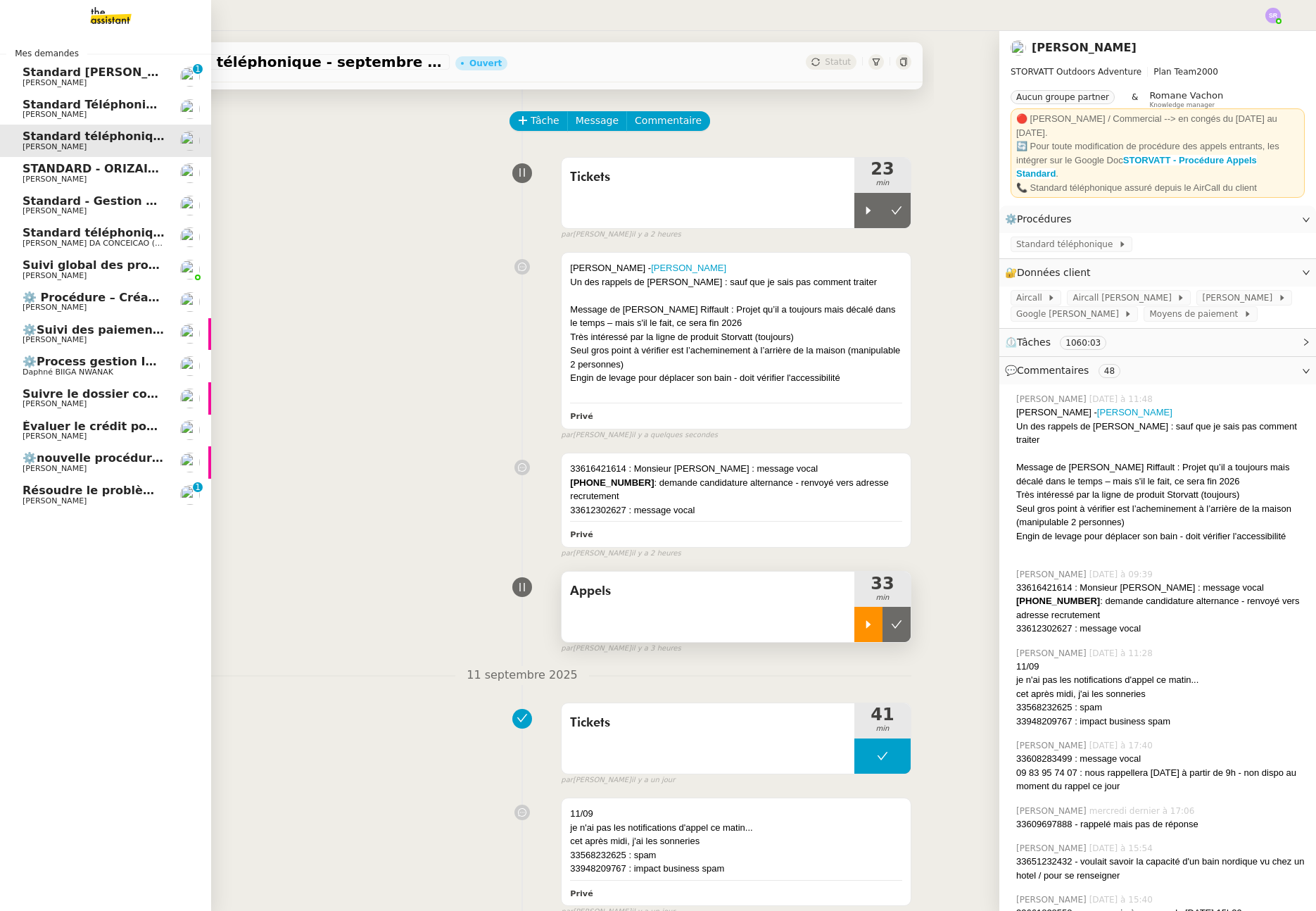
click at [38, 493] on span "Résoudre le problème du formulaire de promotions" at bounding box center [186, 490] width 326 height 13
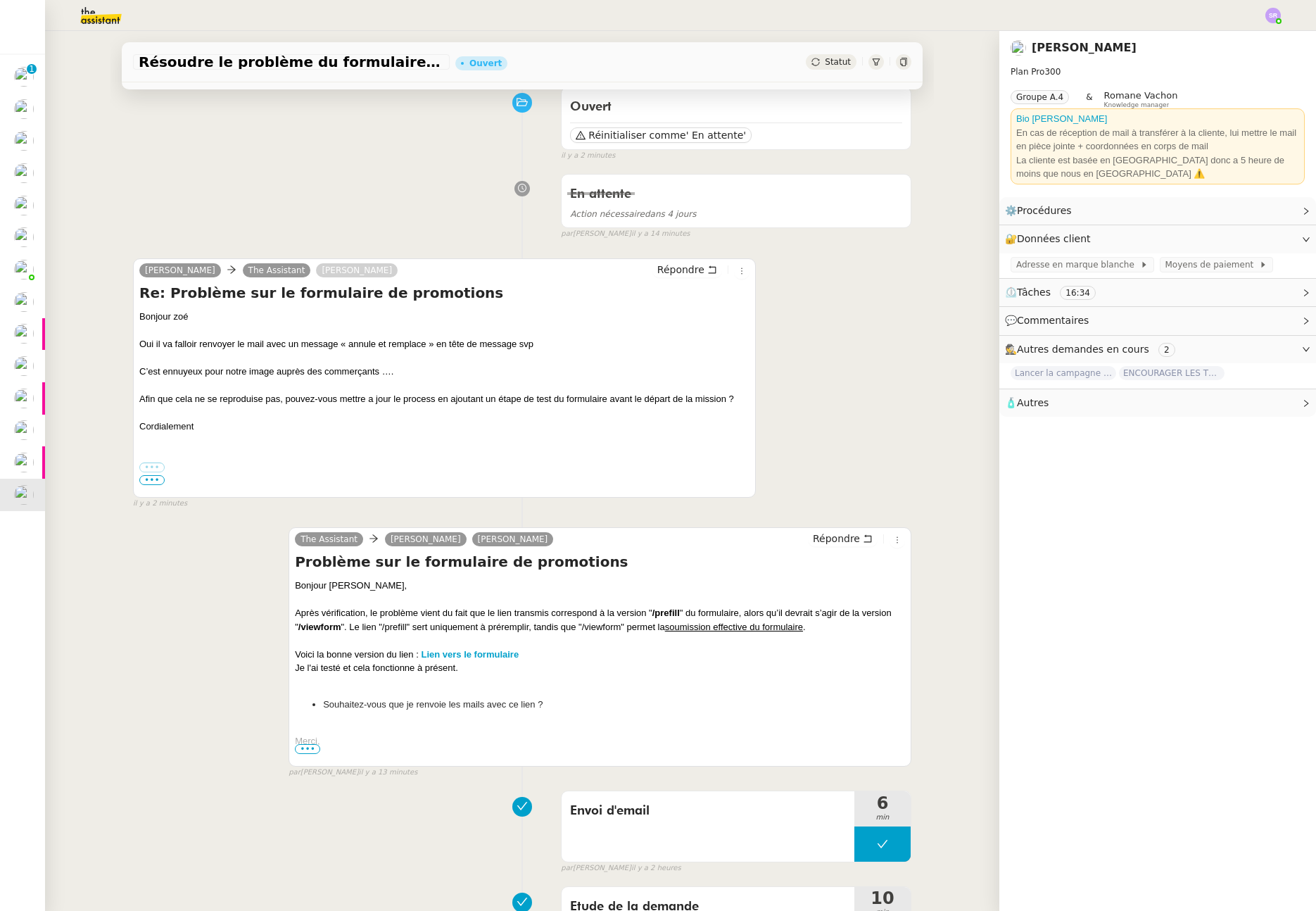
scroll to position [125, 0]
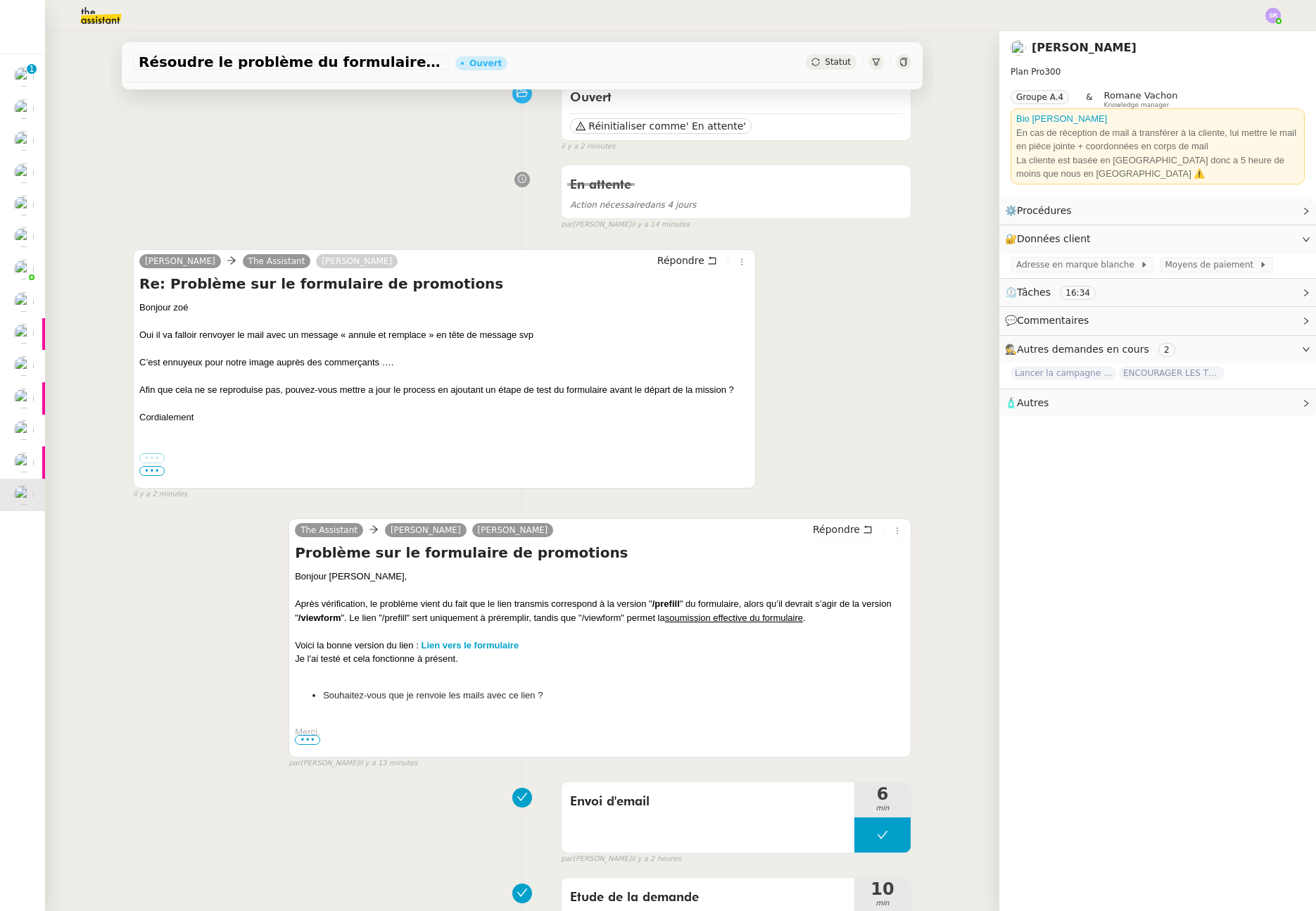
click at [154, 457] on label "•••" at bounding box center [151, 458] width 25 height 10
click at [0, 0] on input "•••" at bounding box center [0, 0] width 0 height 0
click at [151, 473] on span "•••" at bounding box center [151, 471] width 25 height 10
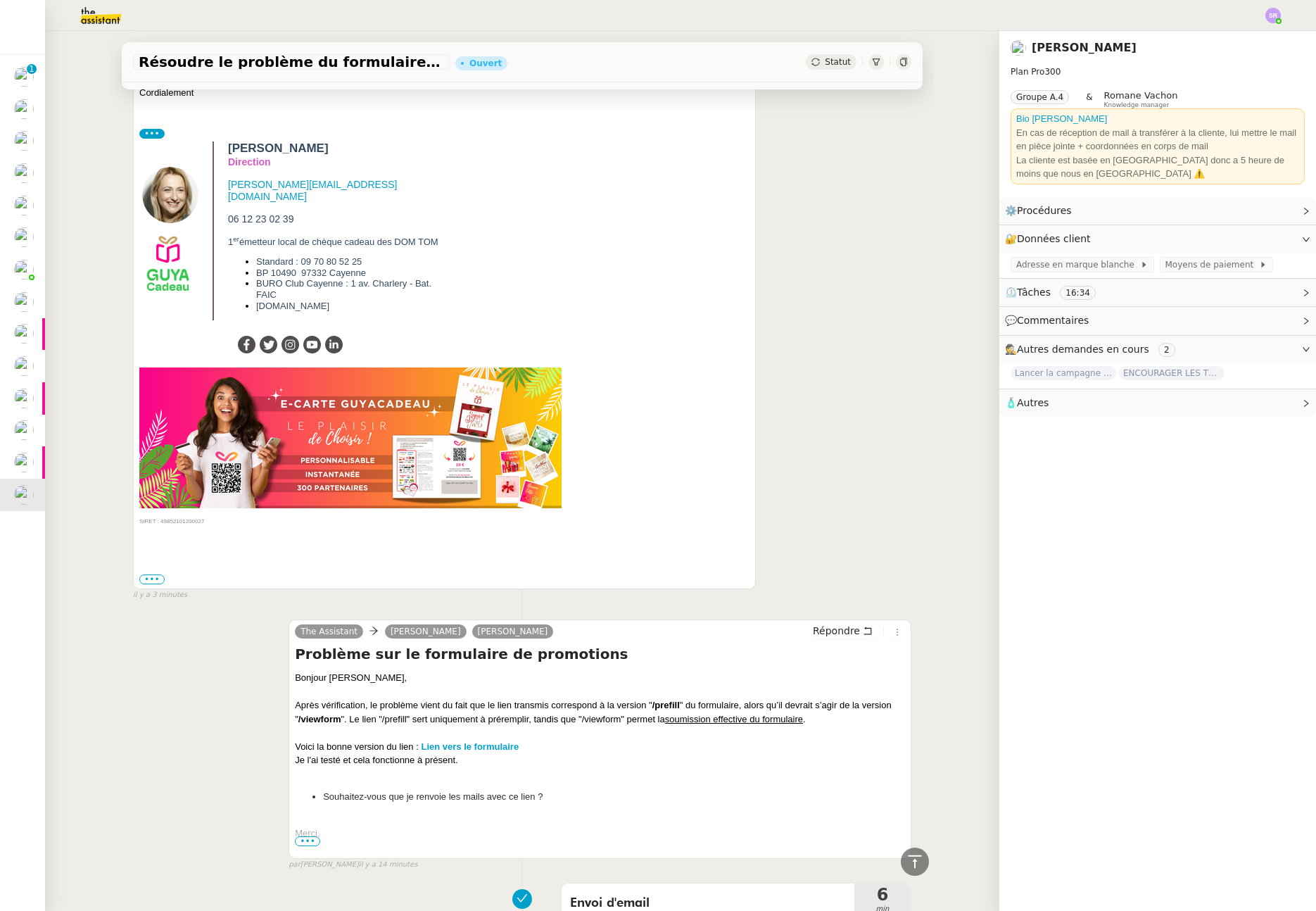
scroll to position [0, 0]
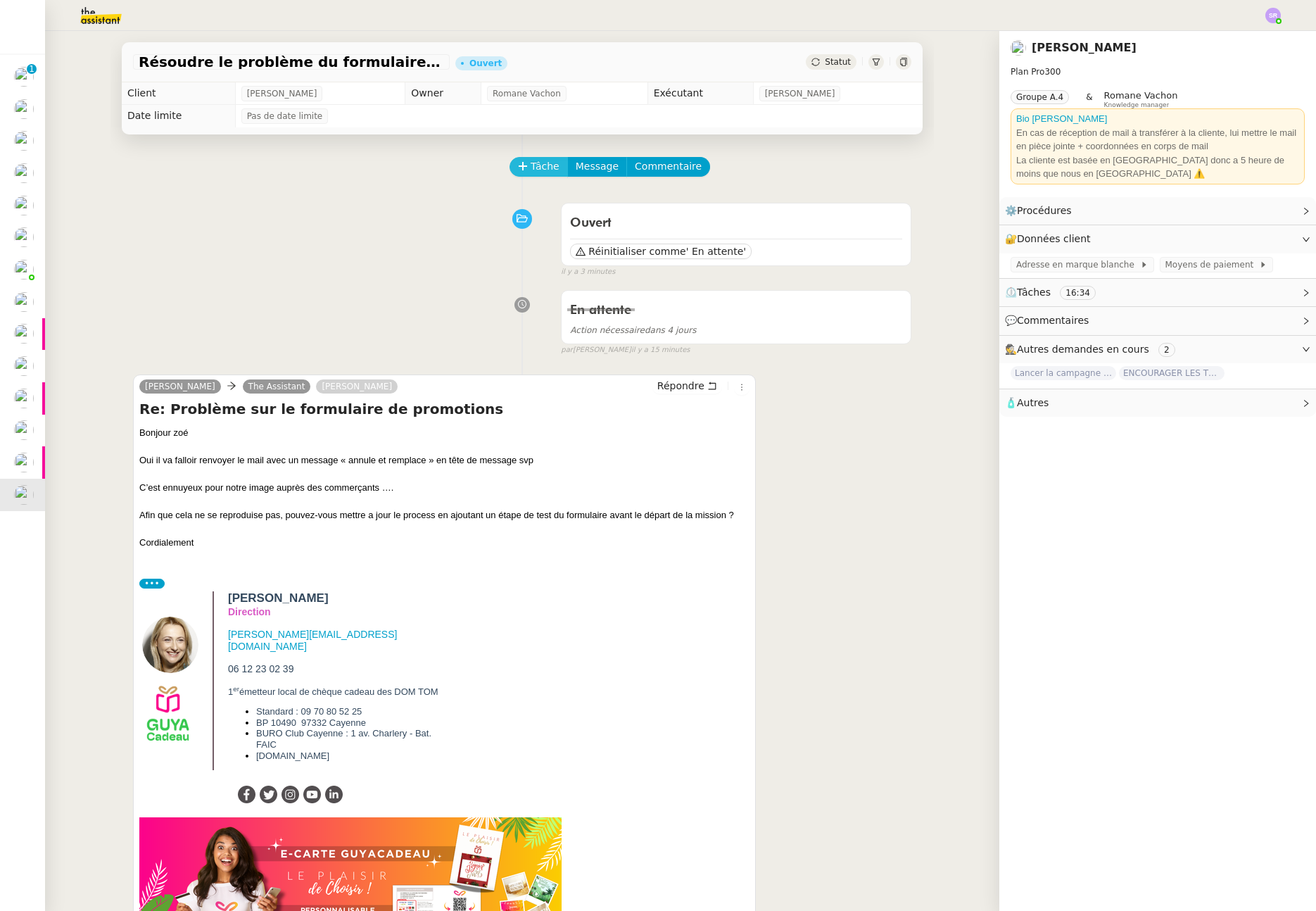
click at [531, 165] on span "Tâche" at bounding box center [544, 167] width 28 height 16
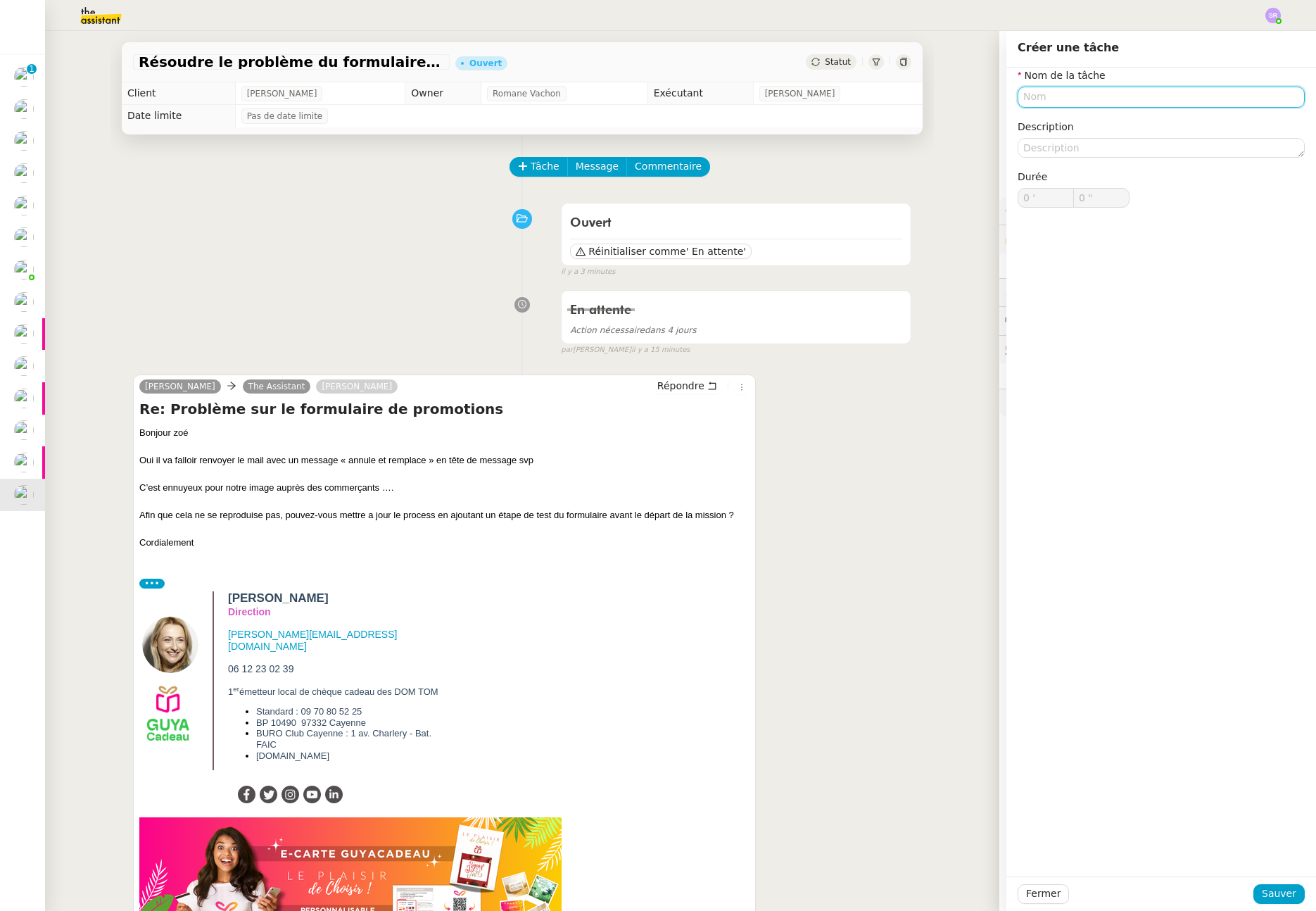
click at [1078, 95] on input "text" at bounding box center [1161, 96] width 287 height 20
click at [1091, 169] on div "📧 Envoi d'email" at bounding box center [1156, 163] width 270 height 13
type input "Envoi d'email"
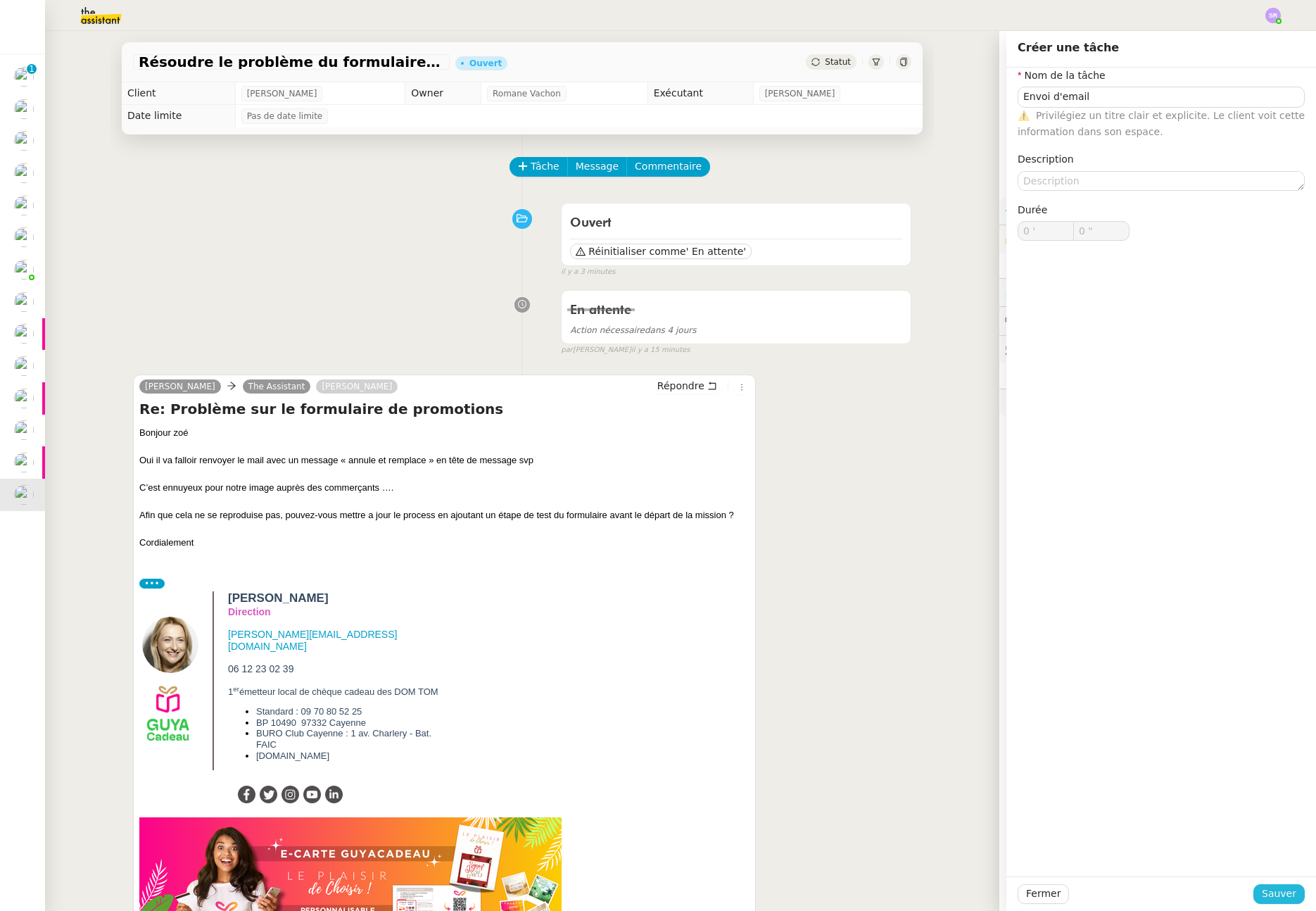
click at [1269, 894] on span "Sauver" at bounding box center [1279, 894] width 34 height 16
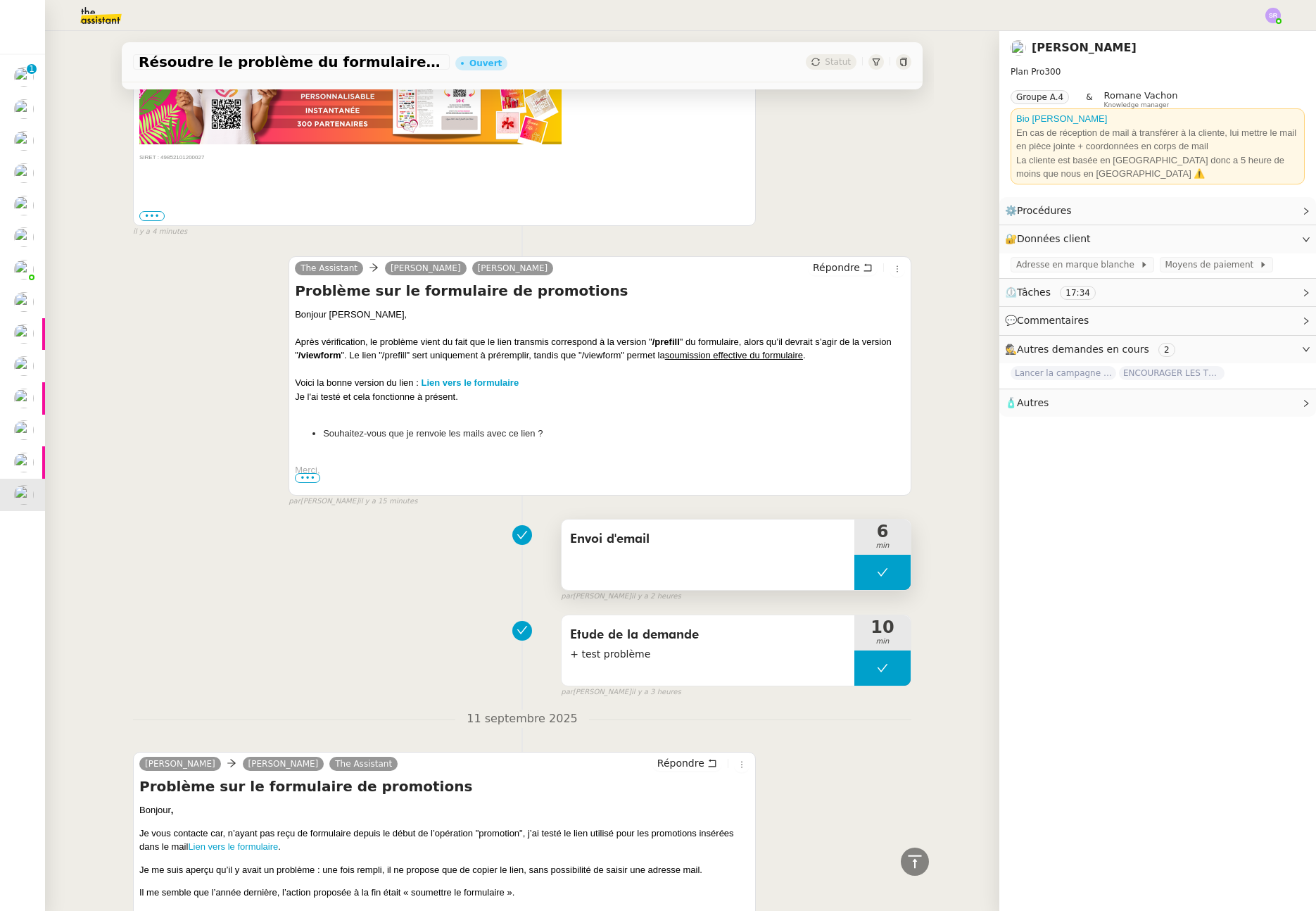
scroll to position [900, 0]
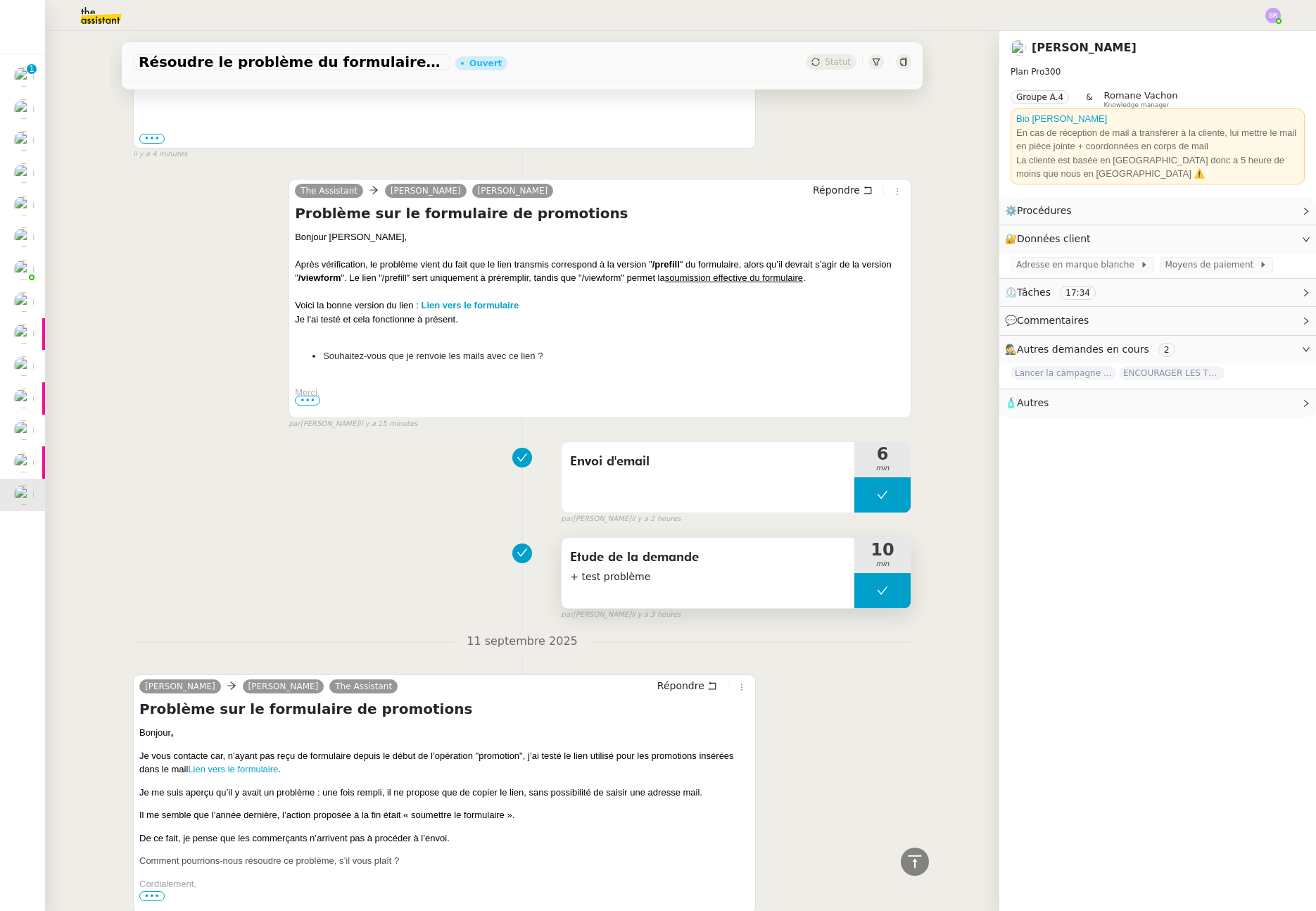
click at [862, 584] on button at bounding box center [882, 590] width 56 height 35
click at [858, 585] on div at bounding box center [868, 590] width 28 height 35
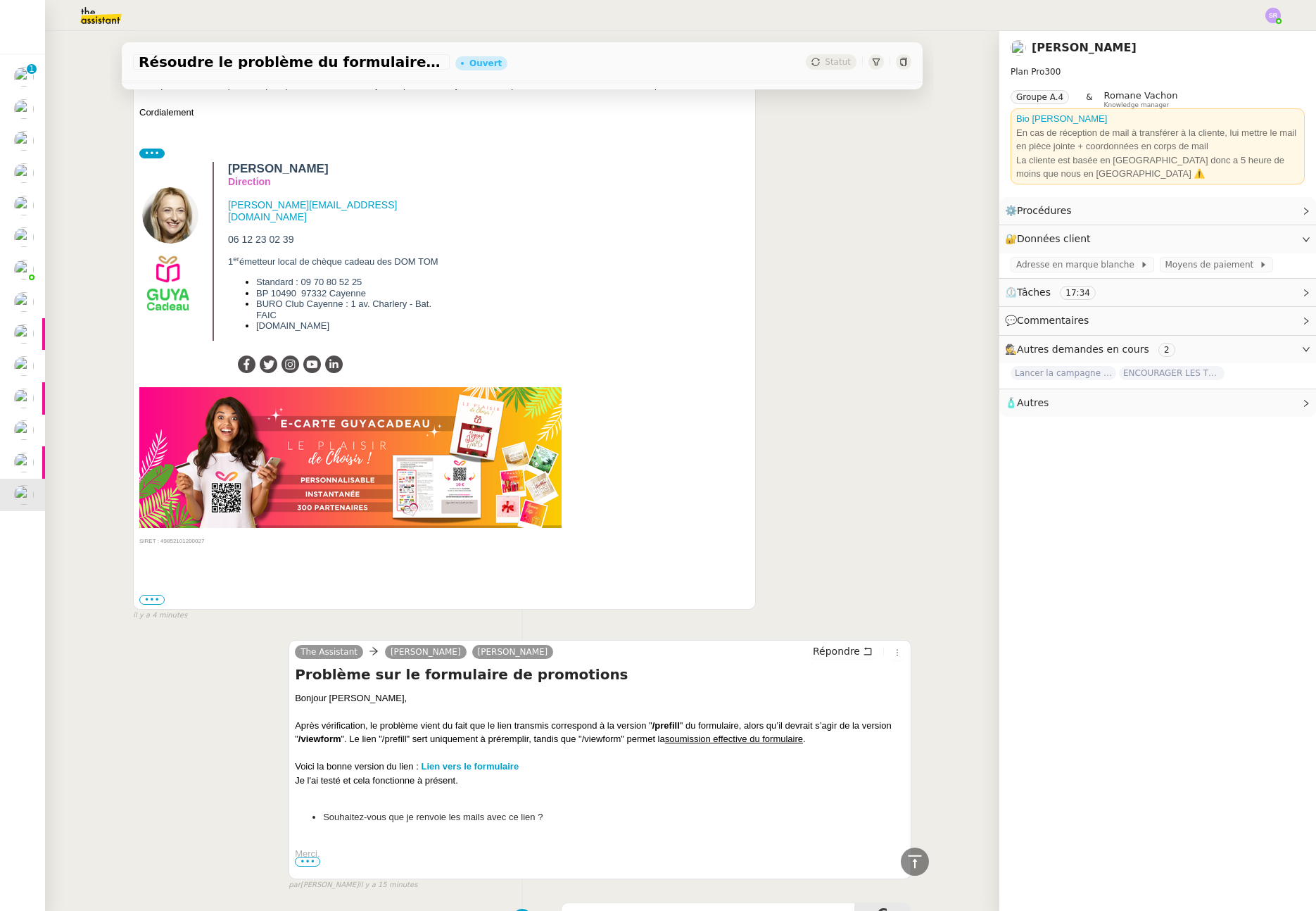
scroll to position [0, 0]
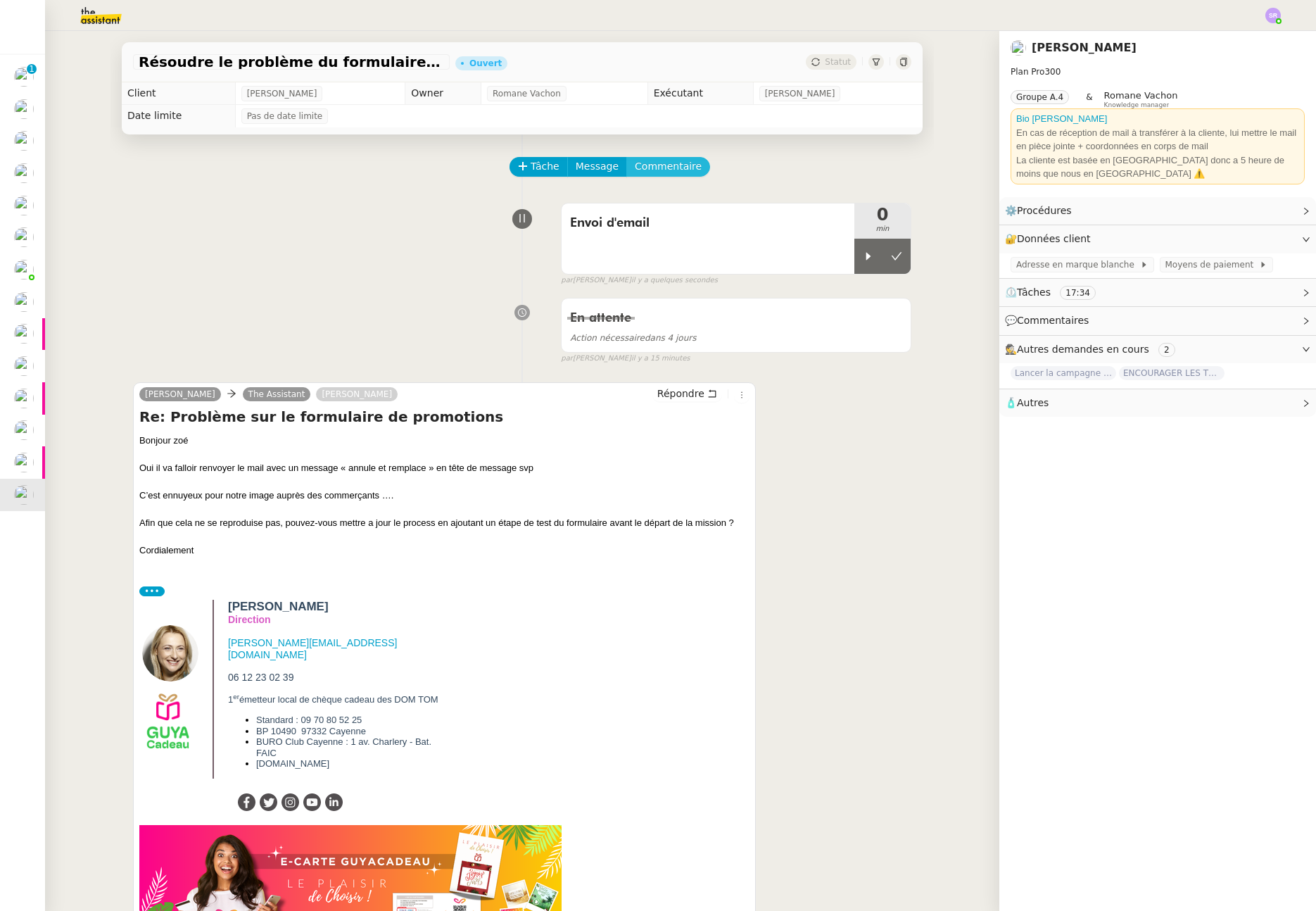
click at [659, 165] on span "Commentaire" at bounding box center [668, 167] width 67 height 16
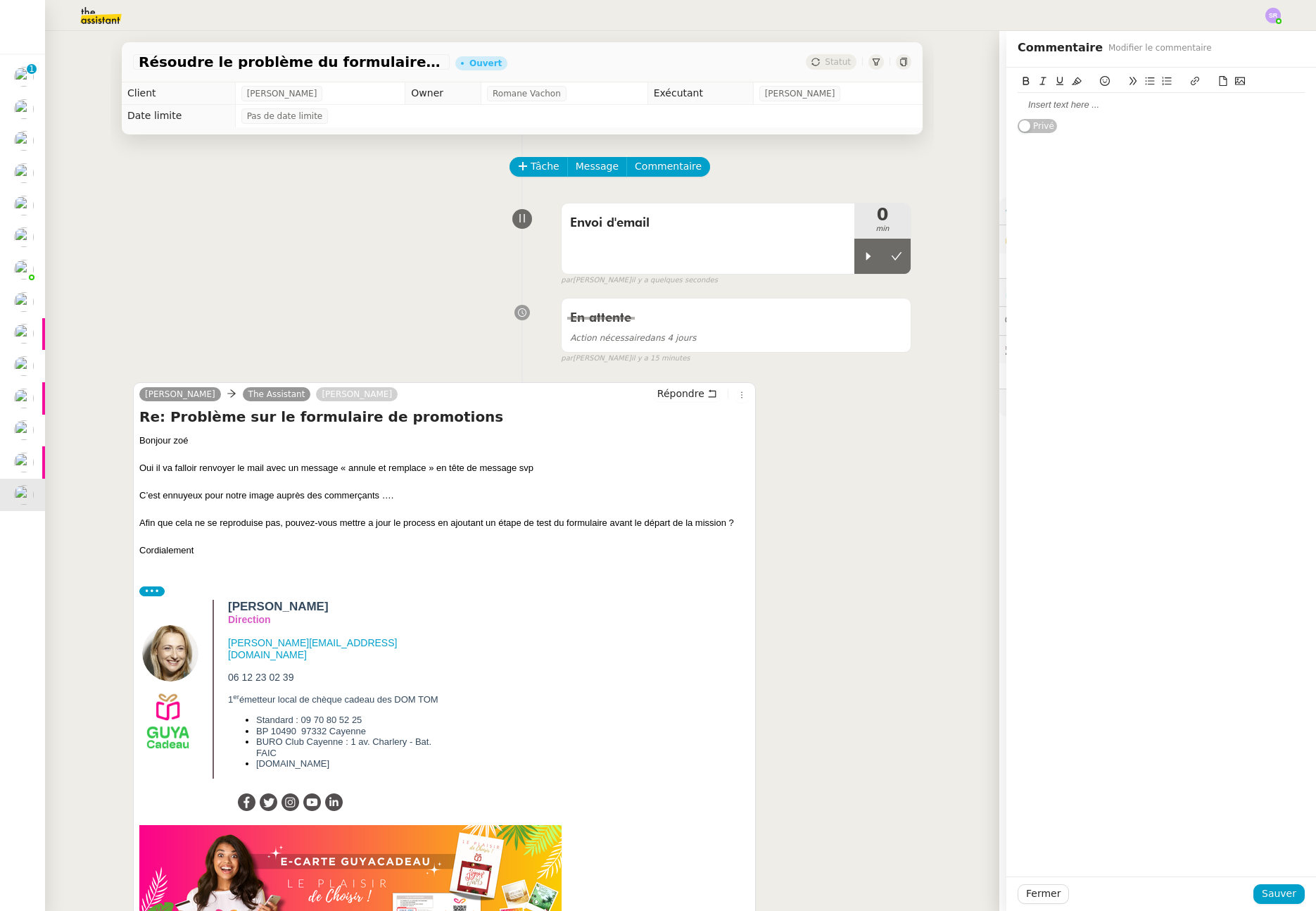
click at [1109, 108] on div at bounding box center [1161, 105] width 287 height 13
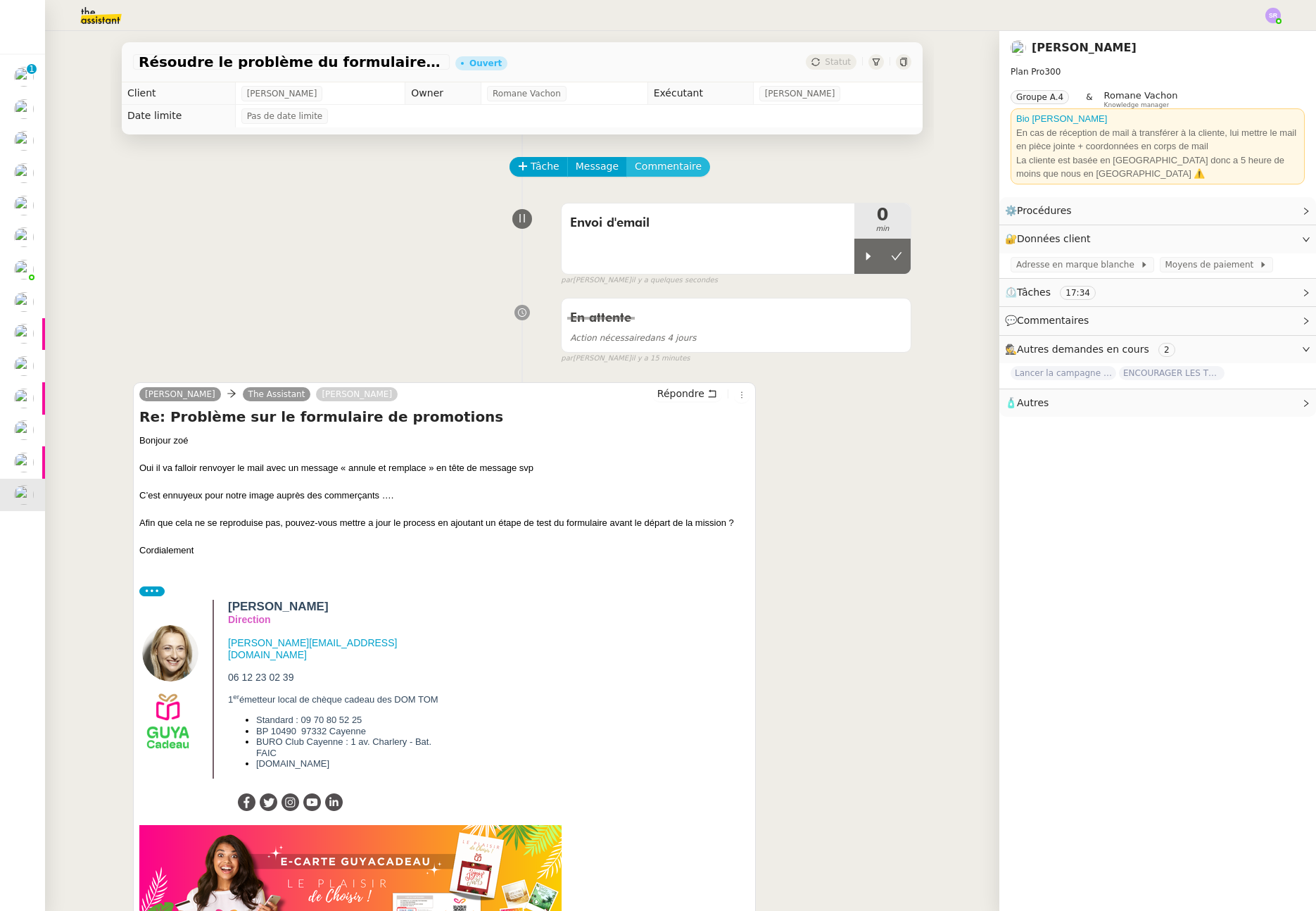
click at [659, 169] on span "Commentaire" at bounding box center [668, 167] width 67 height 16
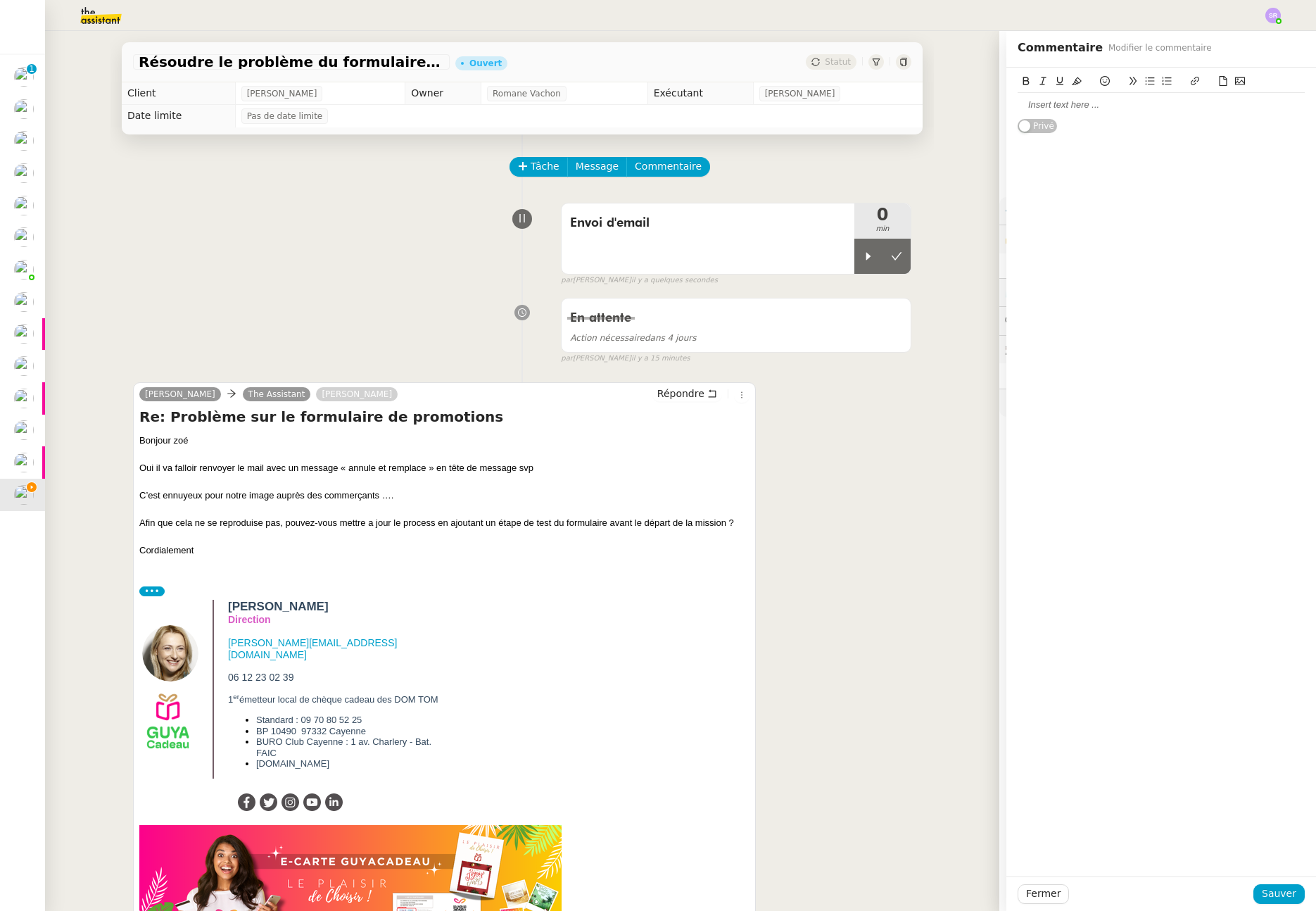
click at [1034, 112] on div at bounding box center [1161, 104] width 287 height 24
click at [1175, 130] on div "Faut il prévoir un geste commercial ou on dit rien ?" at bounding box center [1161, 131] width 287 height 13
click at [1219, 133] on div "Faut il prévoir un geste commercial ou je lui dit rien ?" at bounding box center [1161, 131] width 287 height 13
click at [1274, 889] on span "Sauver" at bounding box center [1279, 894] width 34 height 16
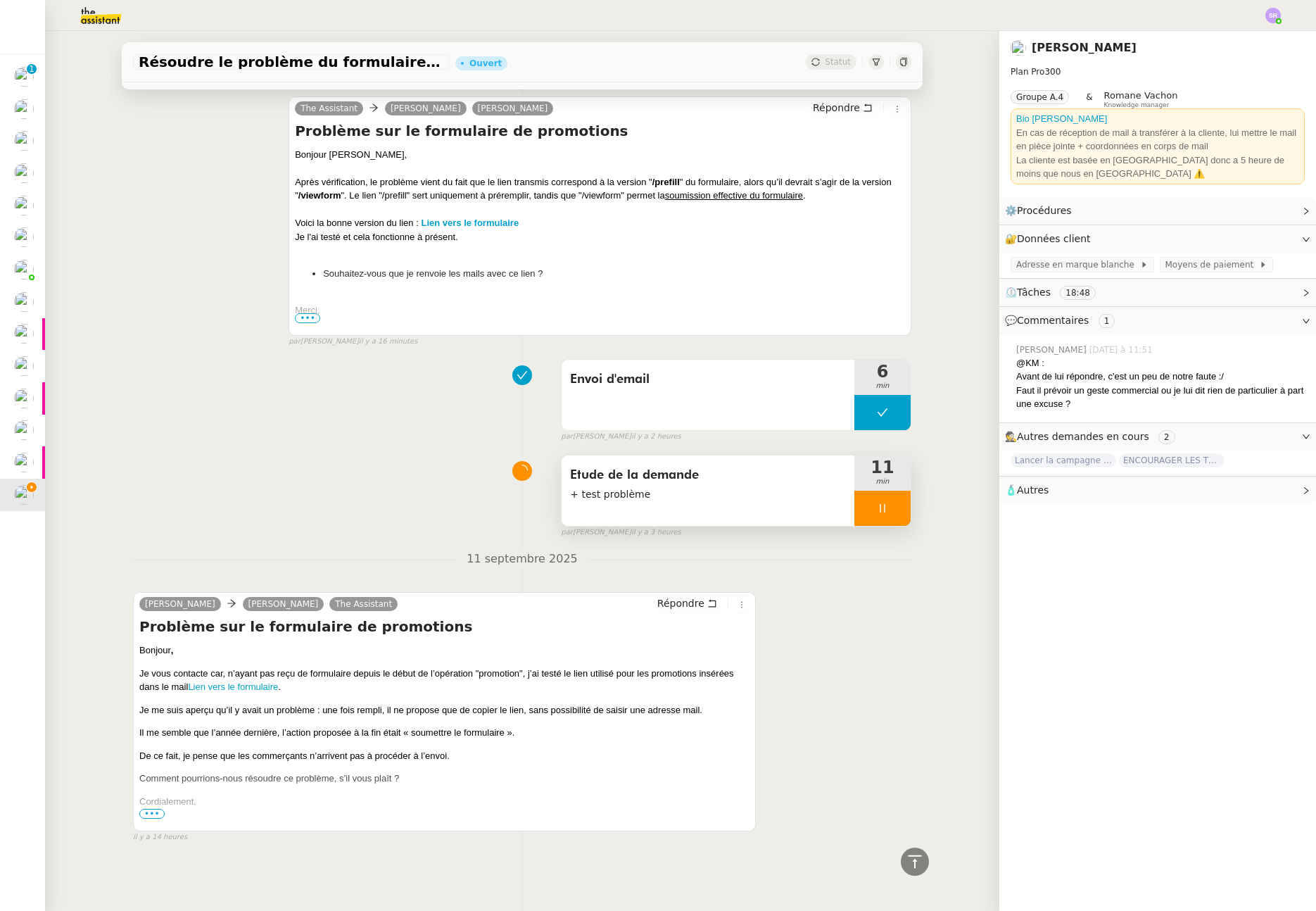
scroll to position [1096, 0]
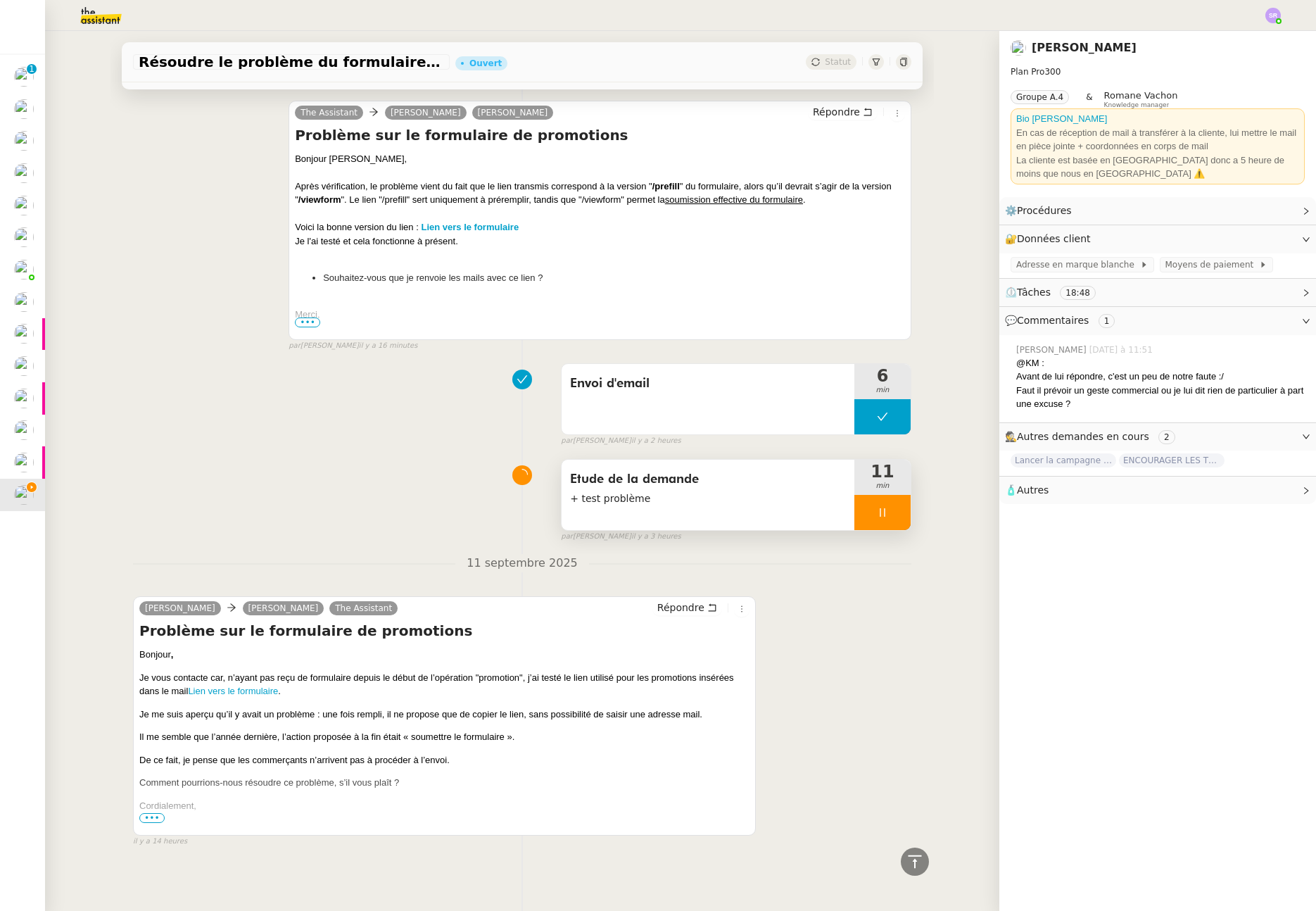
click at [855, 503] on div at bounding box center [882, 512] width 56 height 35
click at [891, 507] on icon at bounding box center [897, 513] width 11 height 11
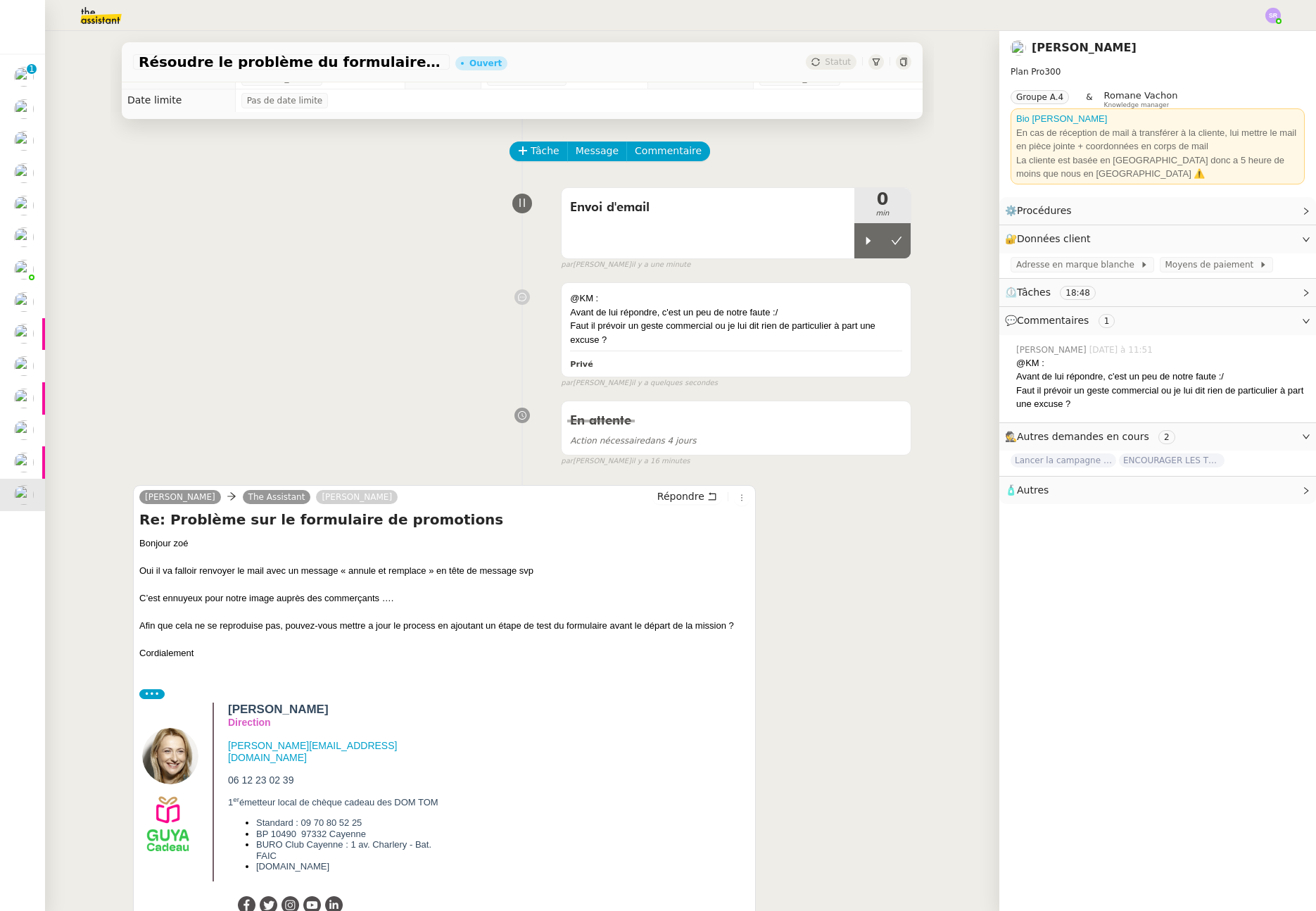
scroll to position [7, 0]
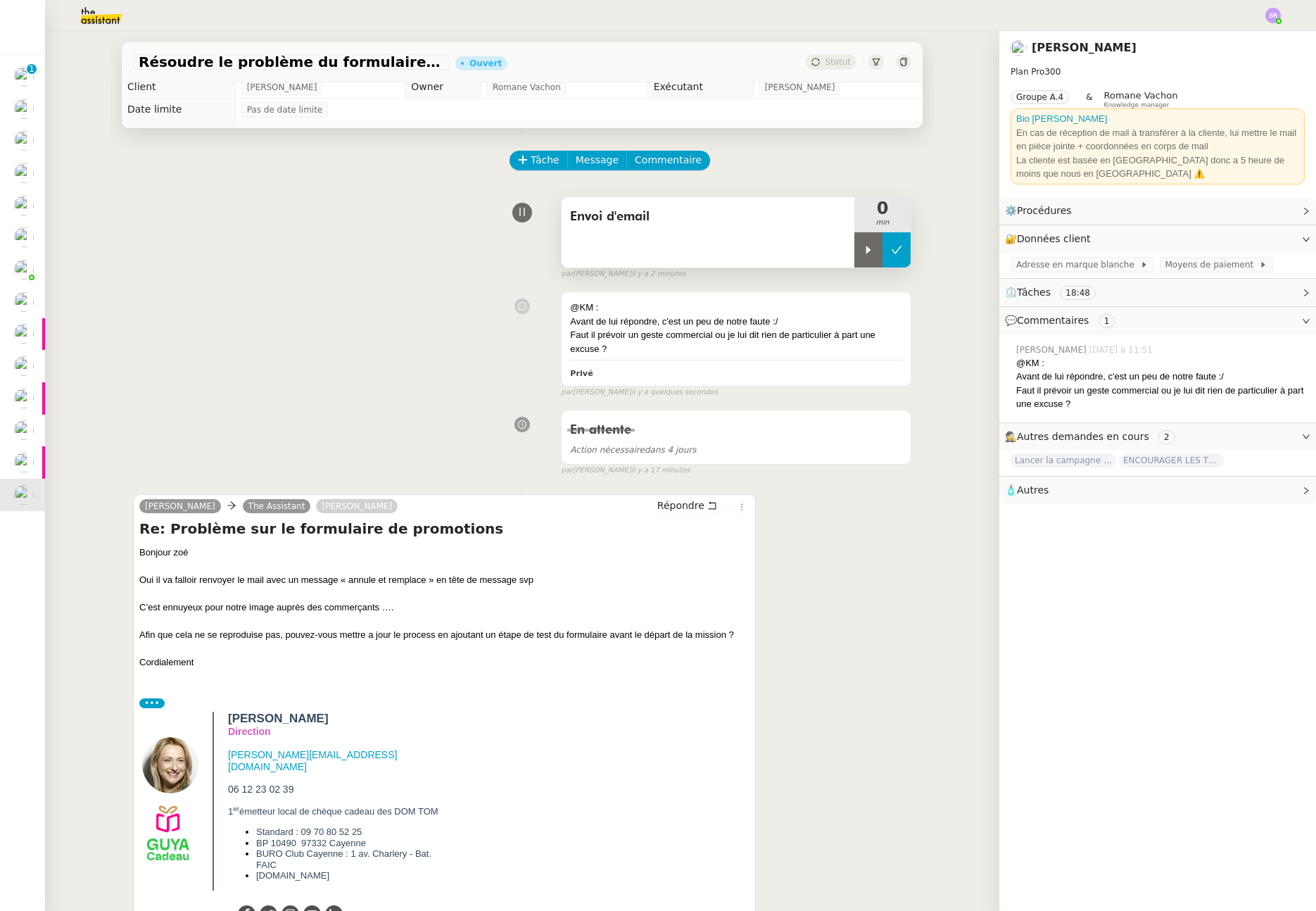
click at [891, 244] on icon at bounding box center [897, 250] width 11 height 11
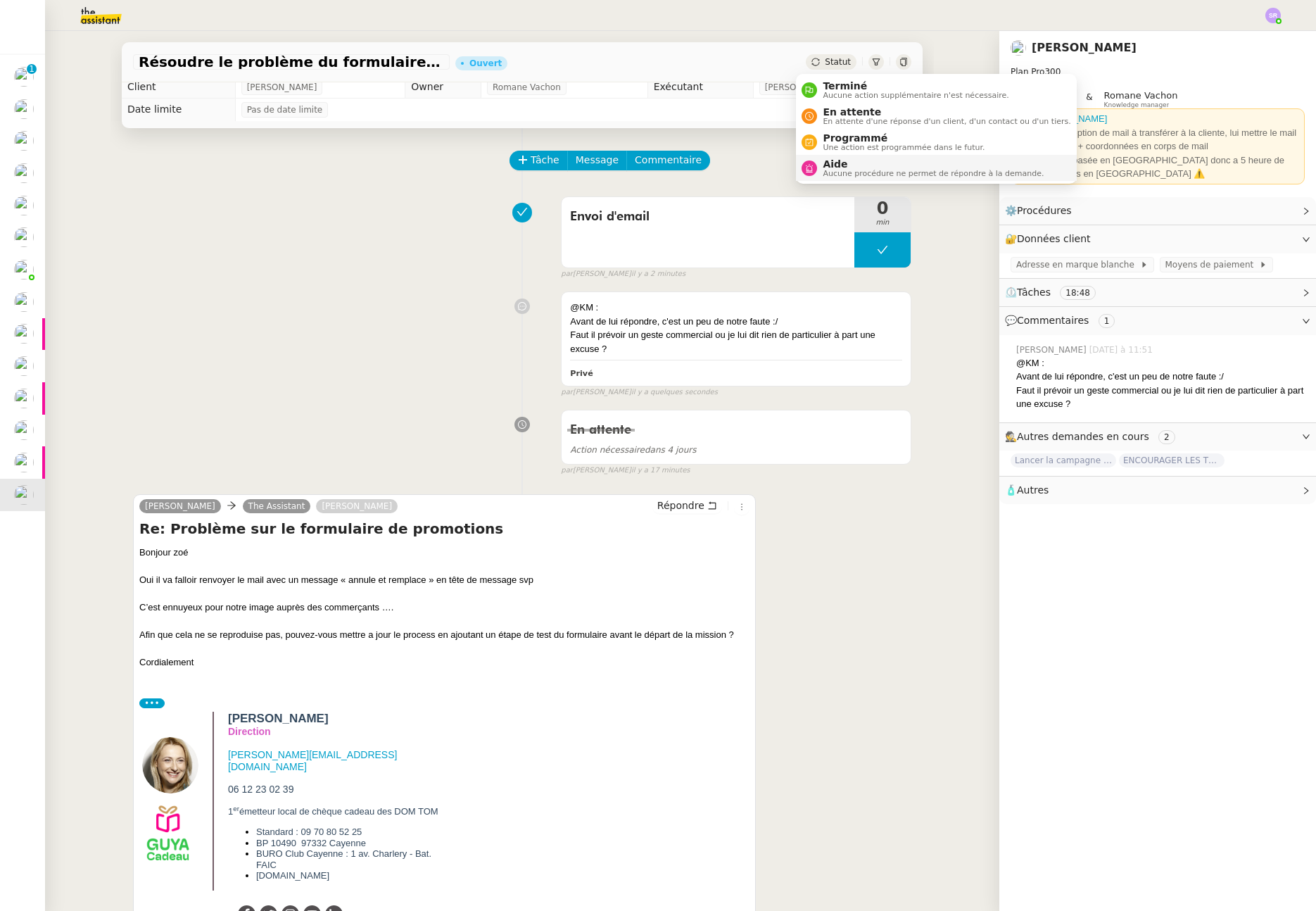
click at [835, 171] on span "Aucune procédure ne permet de répondre à la demande." at bounding box center [933, 173] width 221 height 8
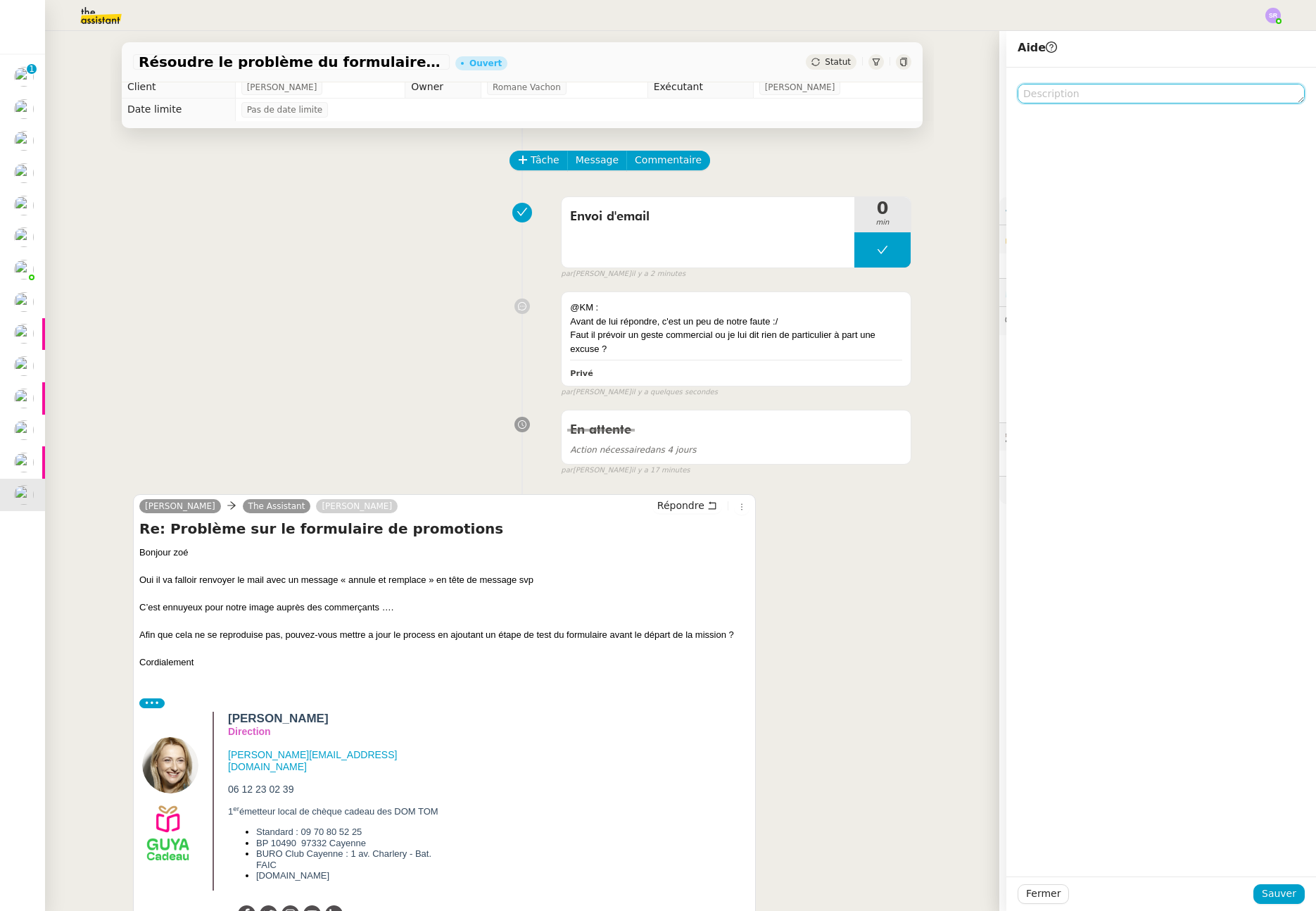
click at [1030, 96] on textarea at bounding box center [1161, 94] width 287 height 20
type textarea "@KM"
click at [1274, 891] on span "Sauver" at bounding box center [1279, 894] width 34 height 16
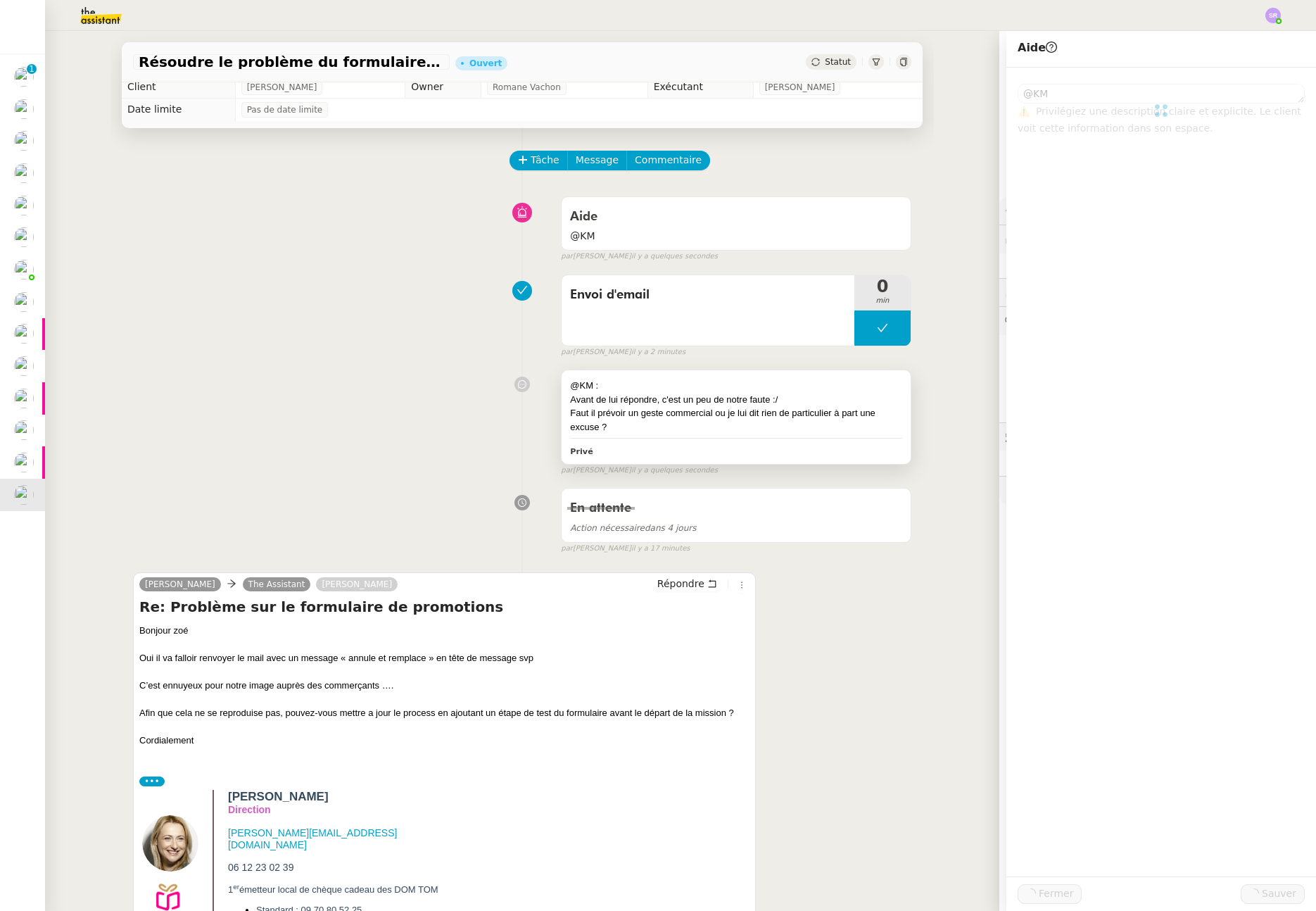
click at [892, 410] on div "@KM : Avant de lui répondre, c'est un peu de notre faute :/ Faut il prévoir un …" at bounding box center [736, 417] width 349 height 93
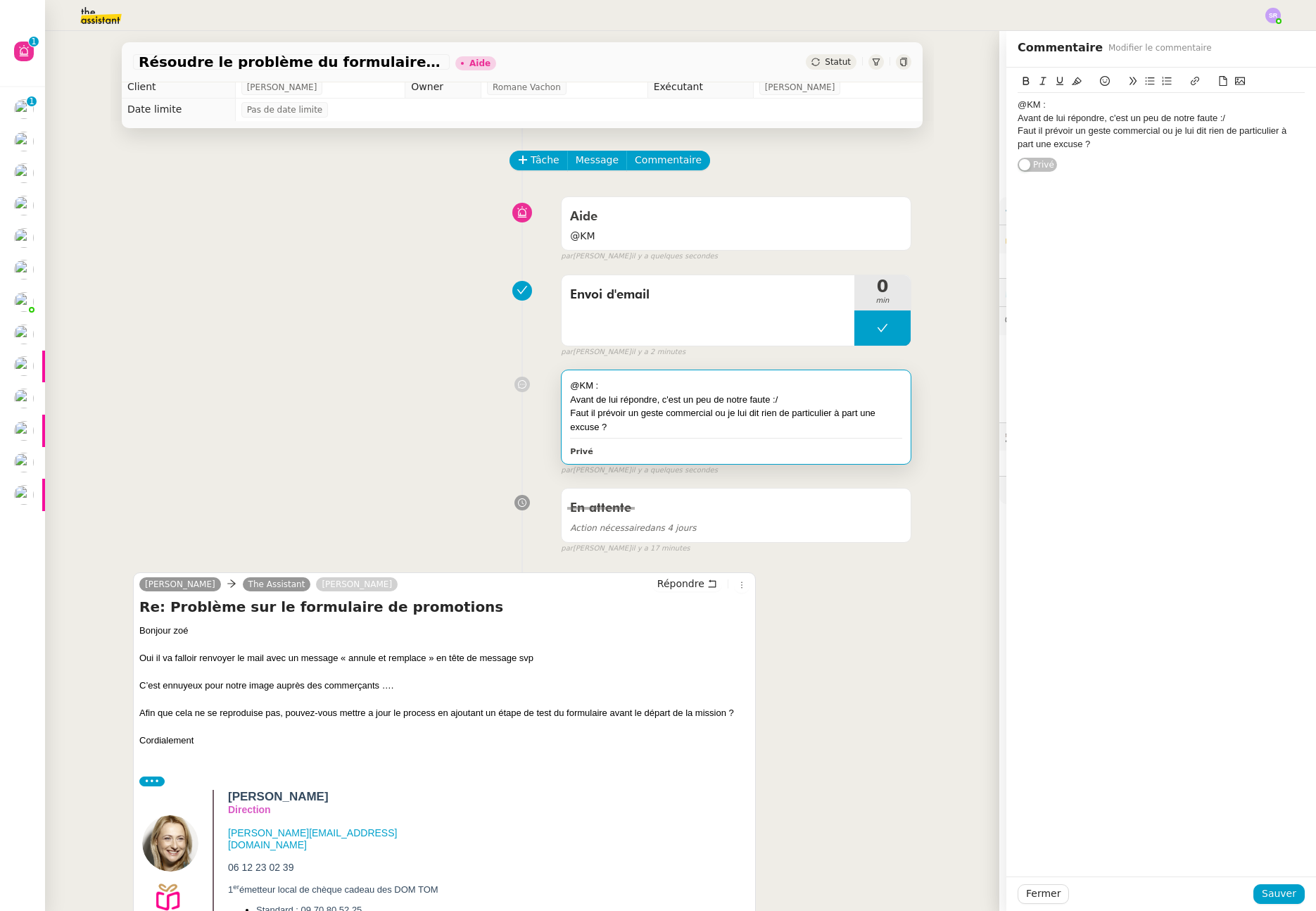
click at [1198, 131] on div "Faut il prévoir un geste commercial ou je lui dit rien de particulier à part un…" at bounding box center [1161, 138] width 287 height 26
click at [1266, 896] on span "Sauver" at bounding box center [1279, 894] width 34 height 16
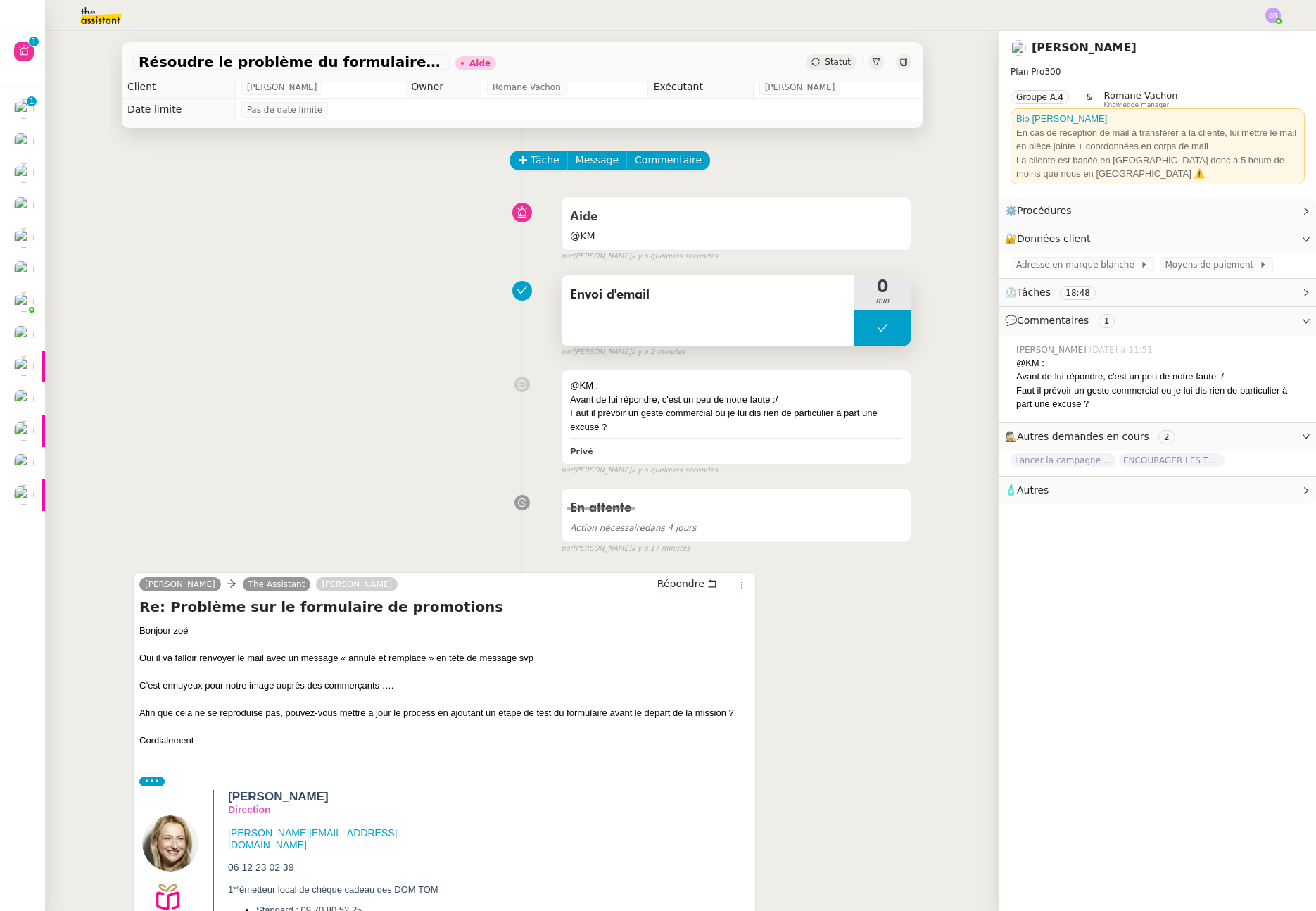
click at [877, 326] on icon at bounding box center [883, 328] width 11 height 11
click at [863, 331] on icon at bounding box center [868, 328] width 11 height 11
click at [670, 586] on span "Répondre" at bounding box center [681, 583] width 47 height 14
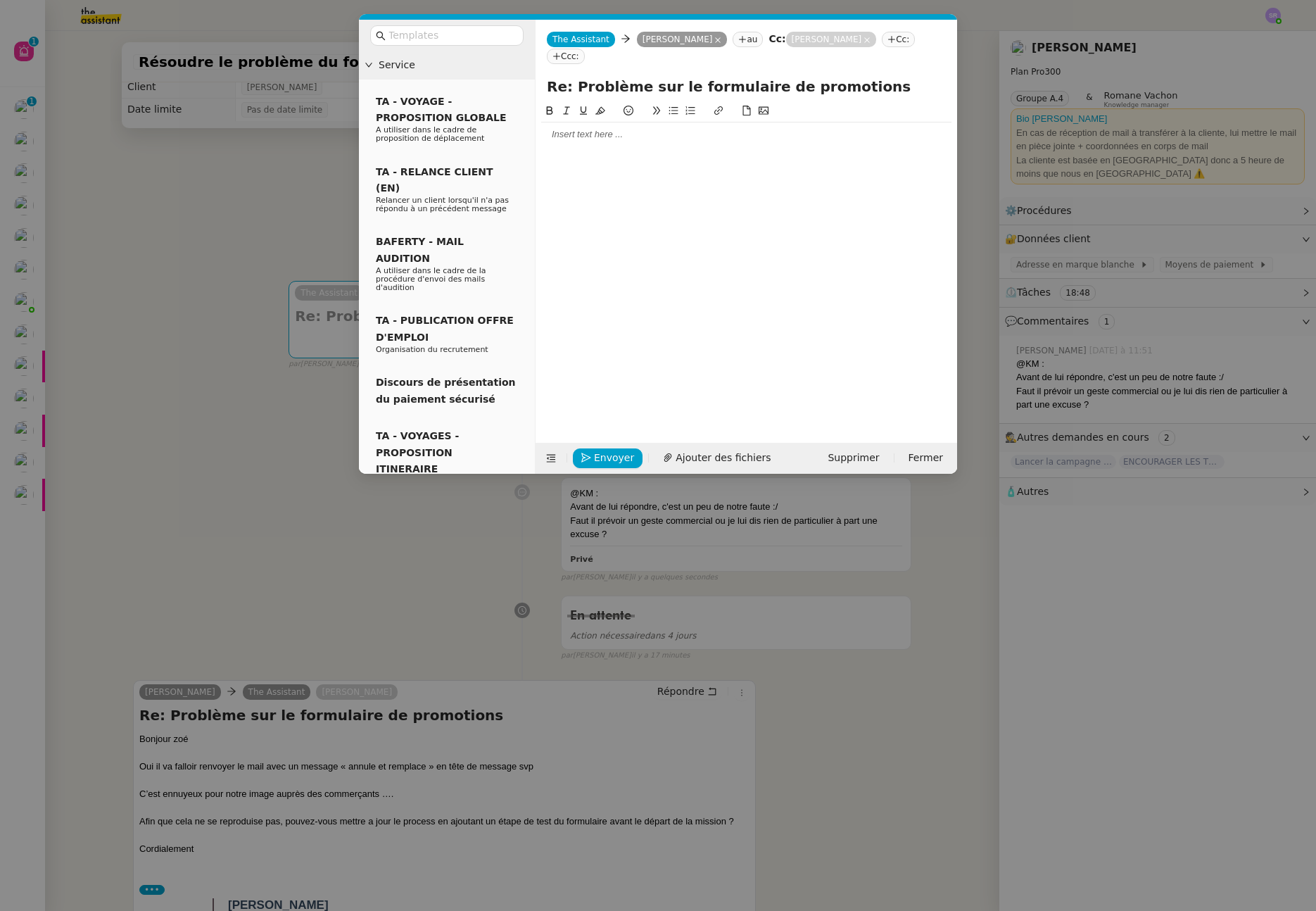
click at [626, 128] on div at bounding box center [746, 134] width 410 height 13
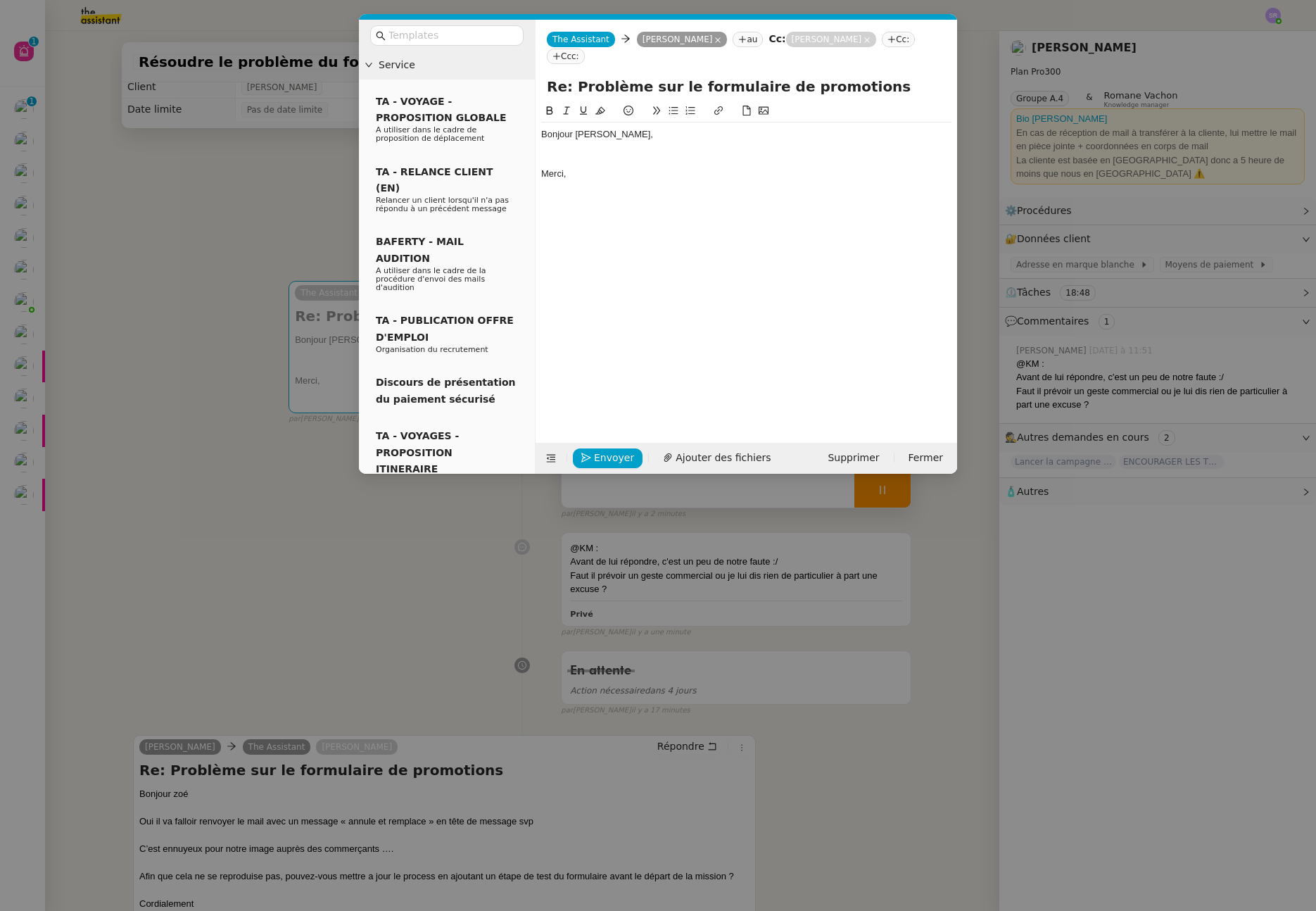
click at [326, 602] on nz-modal-container "Service TA - VOYAGE - PROPOSITION GLOBALE A utiliser dans le cadre de propositi…" at bounding box center [658, 455] width 1316 height 911
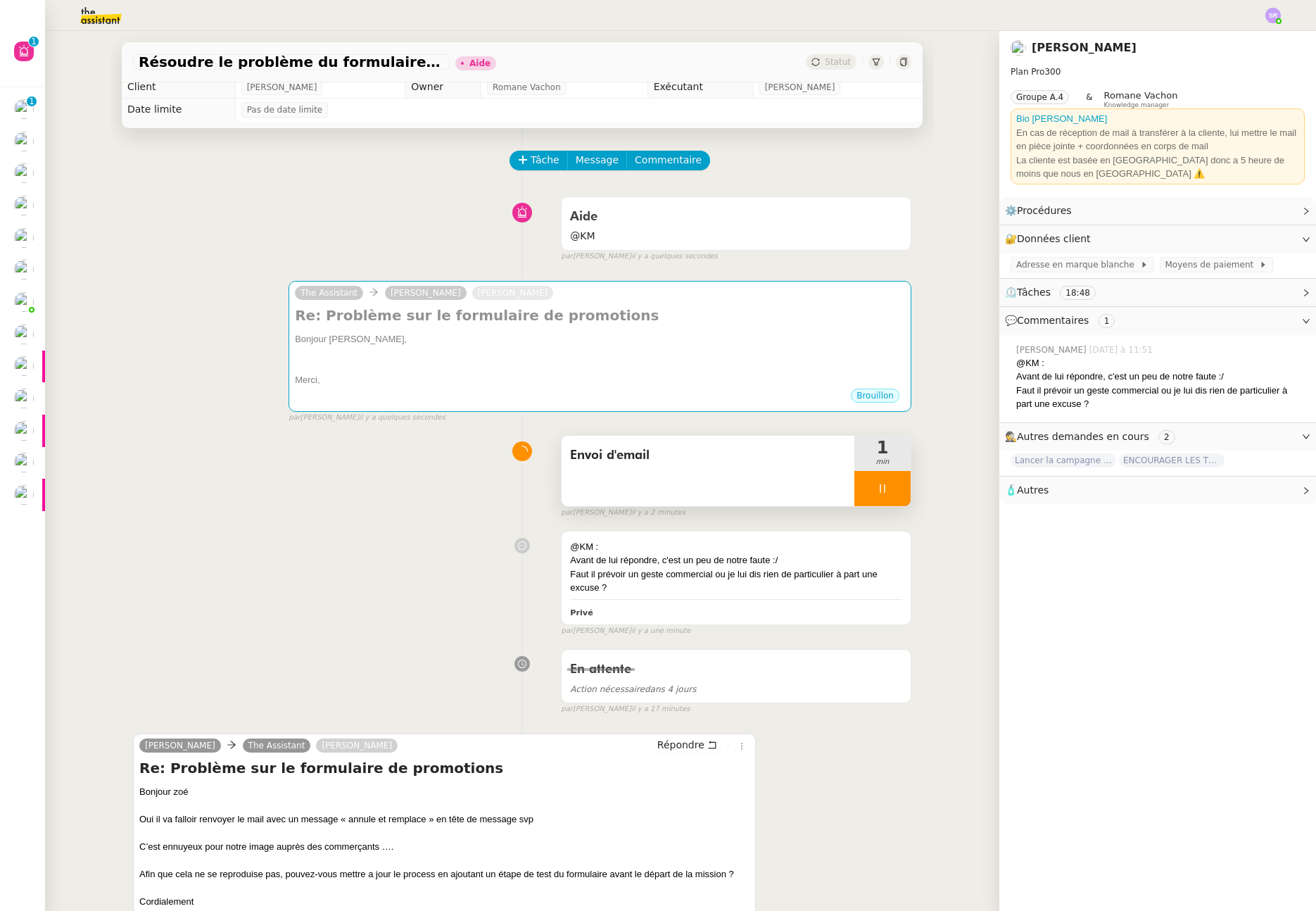
click at [880, 490] on icon at bounding box center [882, 488] width 5 height 8
click at [891, 492] on icon at bounding box center [897, 488] width 11 height 11
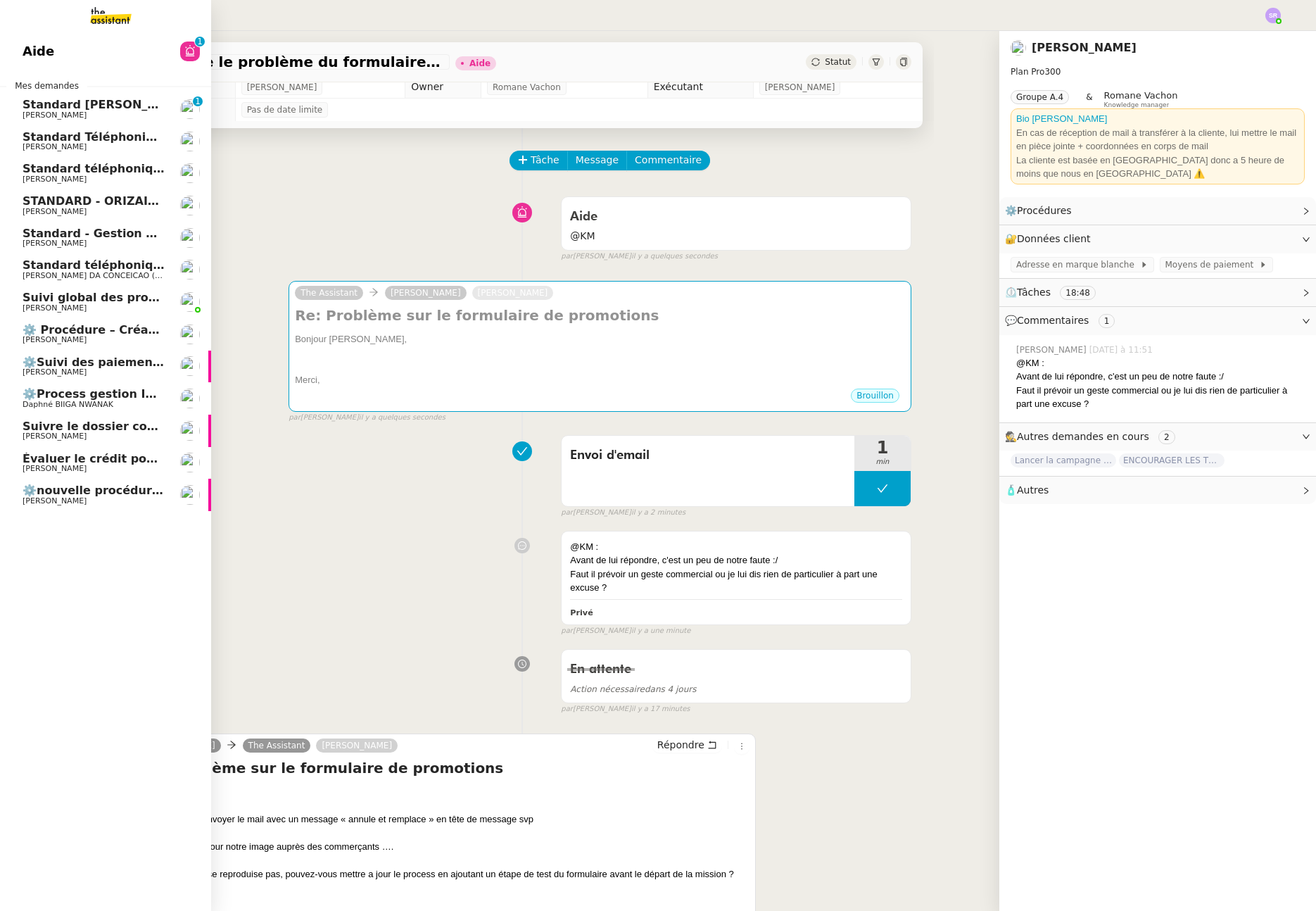
click at [76, 462] on span "Évaluer le crédit pour coordonner un rendez-vous" at bounding box center [181, 458] width 316 height 13
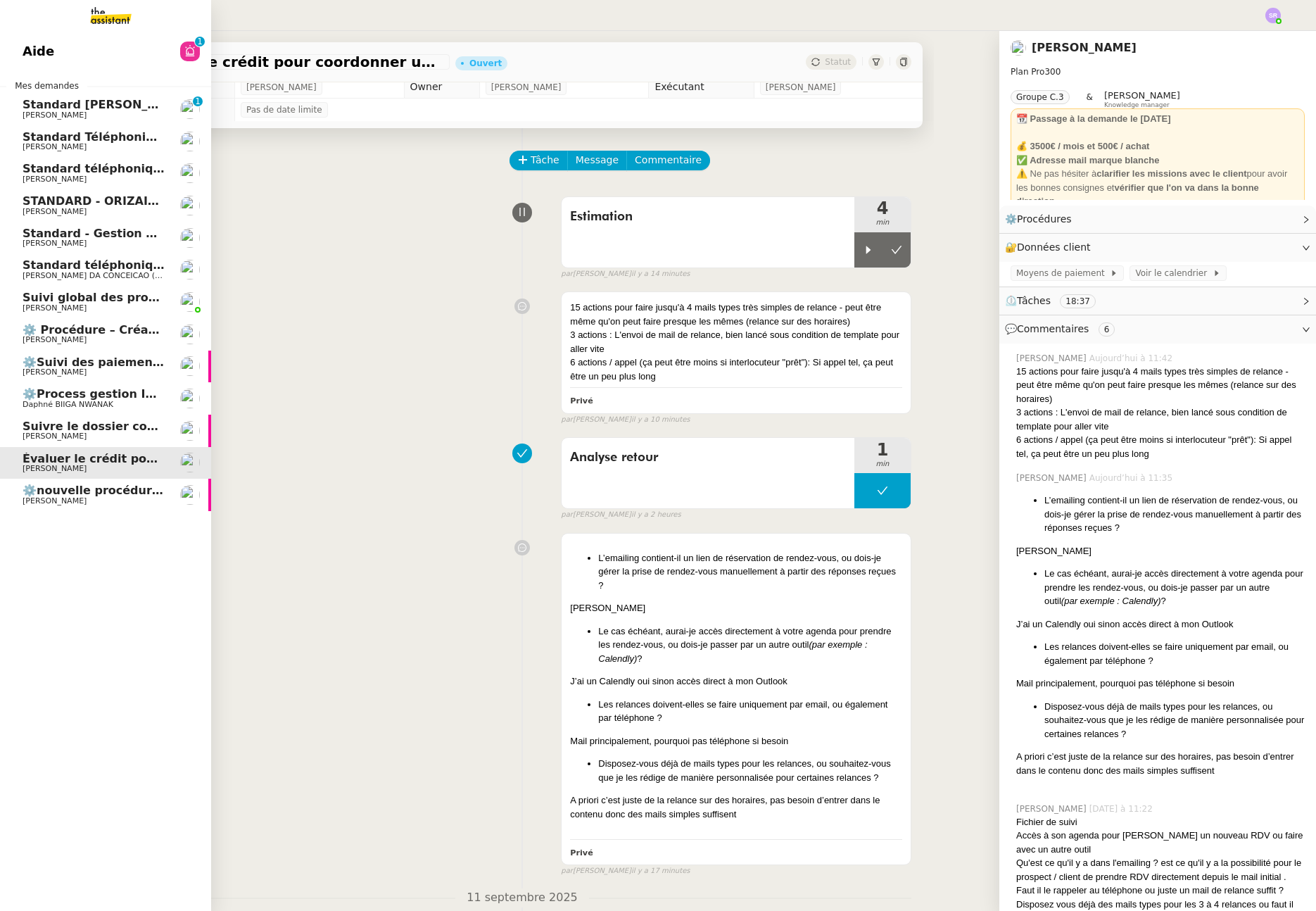
click at [142, 169] on span "Standard téléphonique - septembre 2025" at bounding box center [154, 169] width 263 height 13
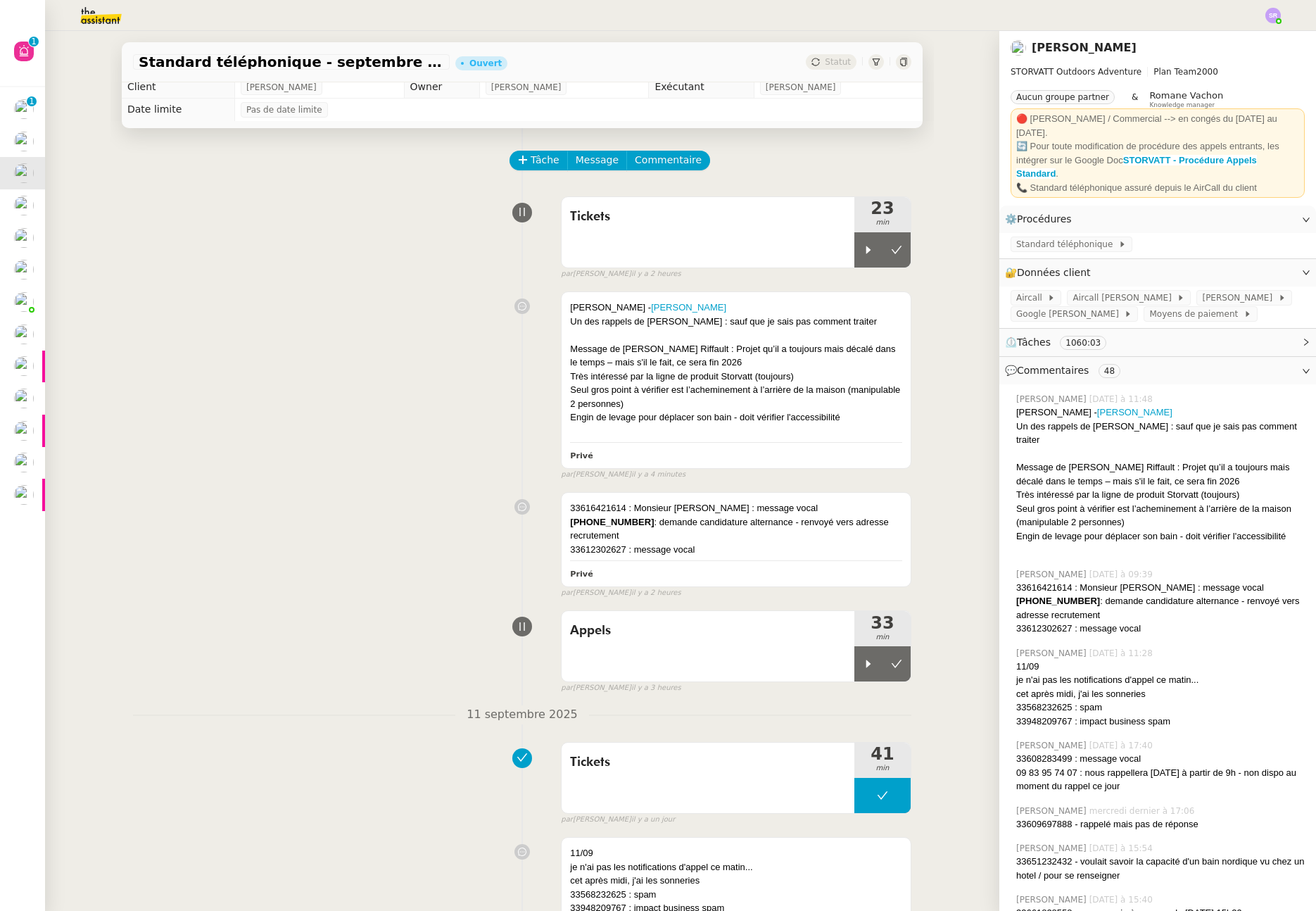
click at [543, 160] on span "Tâche" at bounding box center [544, 160] width 28 height 16
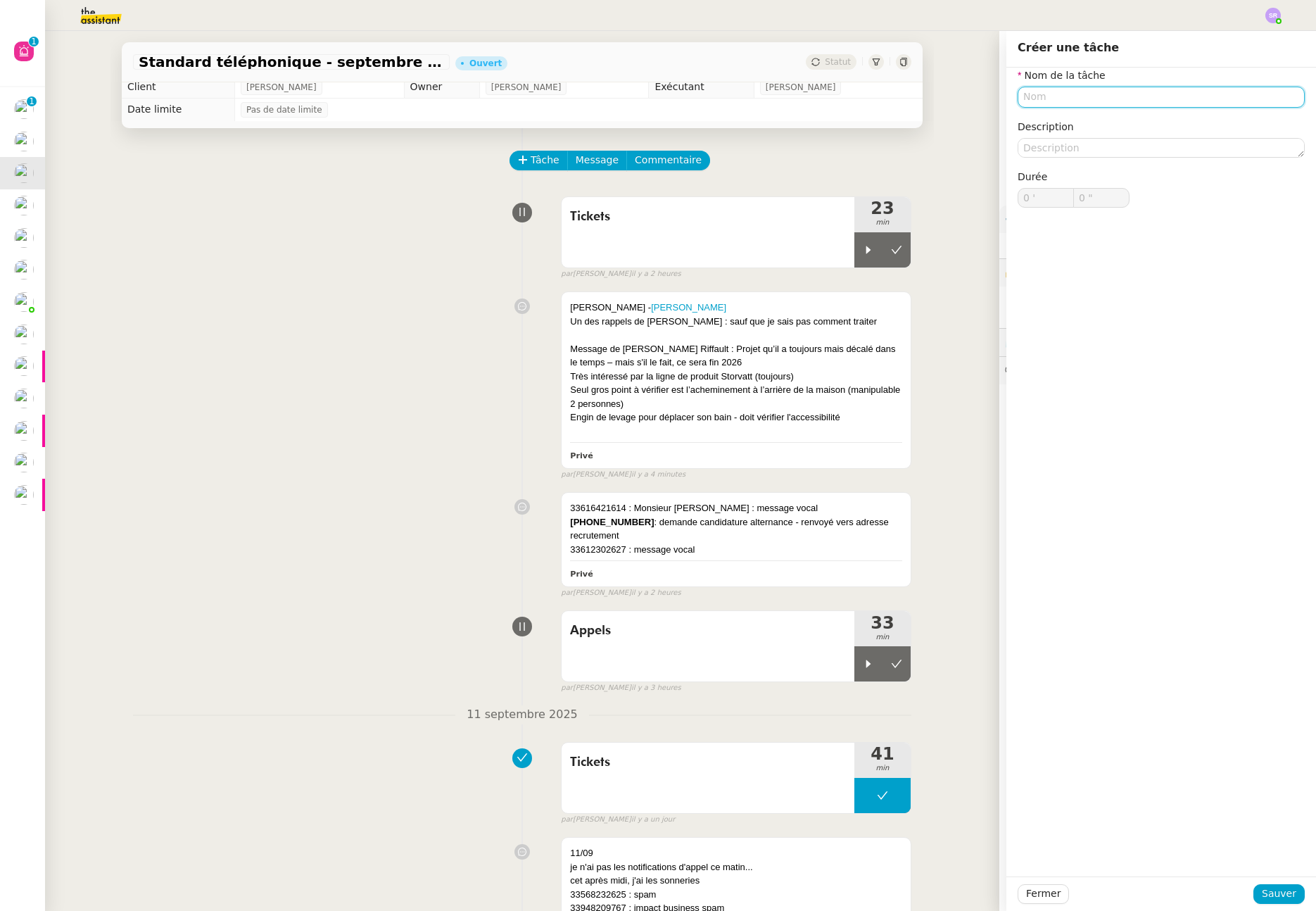
click at [1134, 99] on input "text" at bounding box center [1161, 96] width 287 height 20
click at [1177, 117] on div "Suivi demande" at bounding box center [1153, 124] width 276 height 13
type input "Suivi demande"
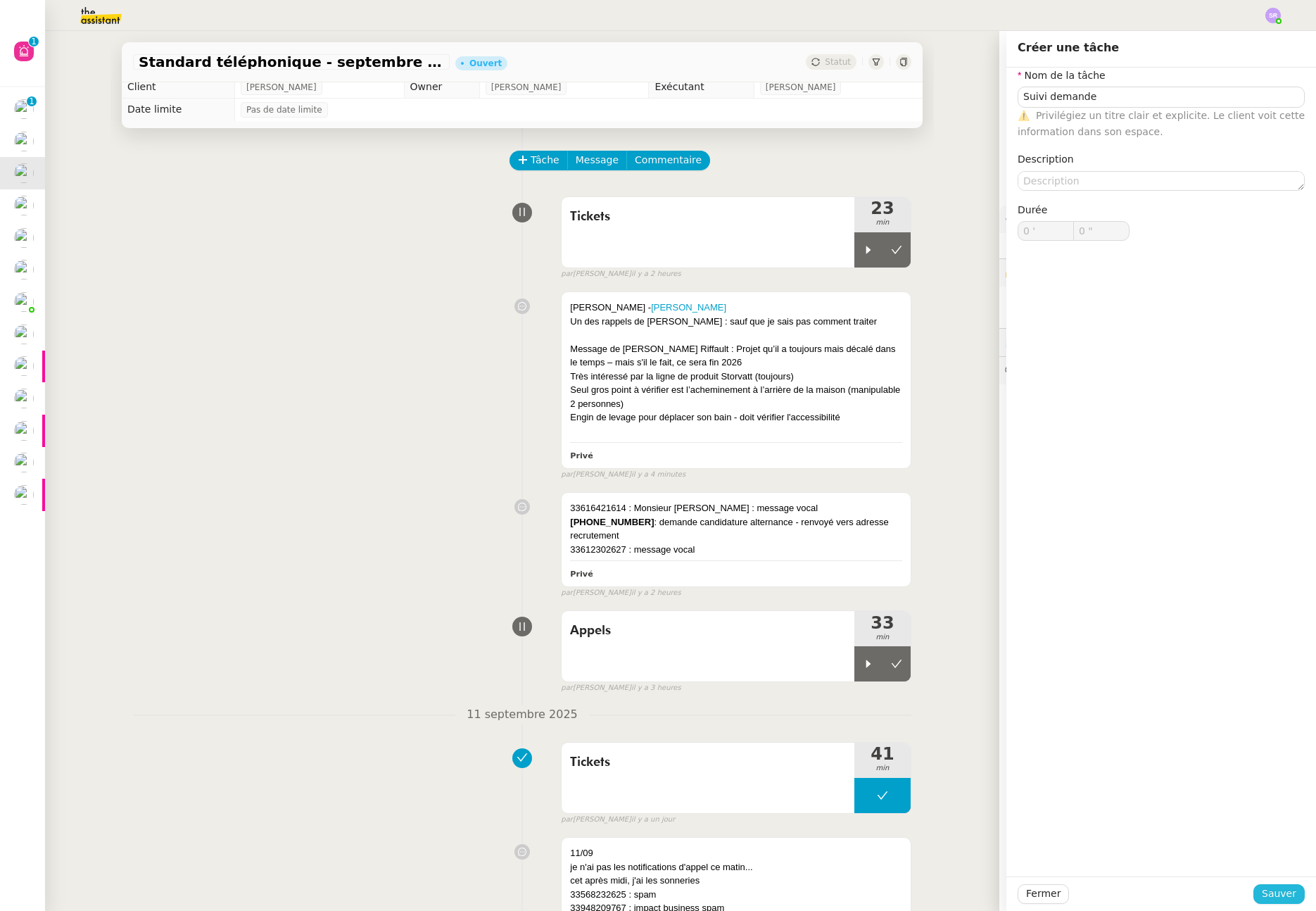
click at [1274, 891] on span "Sauver" at bounding box center [1279, 894] width 34 height 16
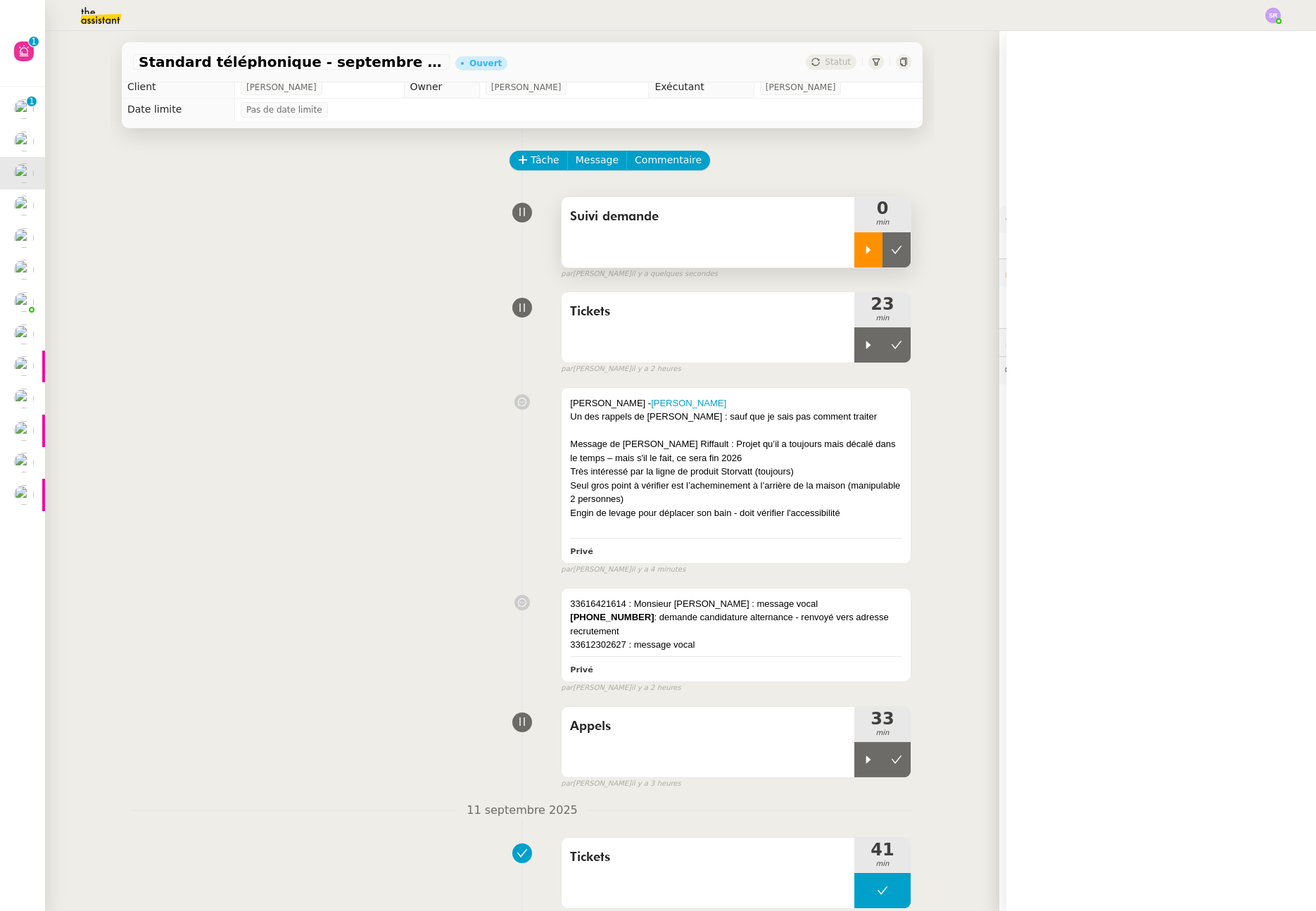
click at [863, 254] on icon at bounding box center [868, 250] width 11 height 11
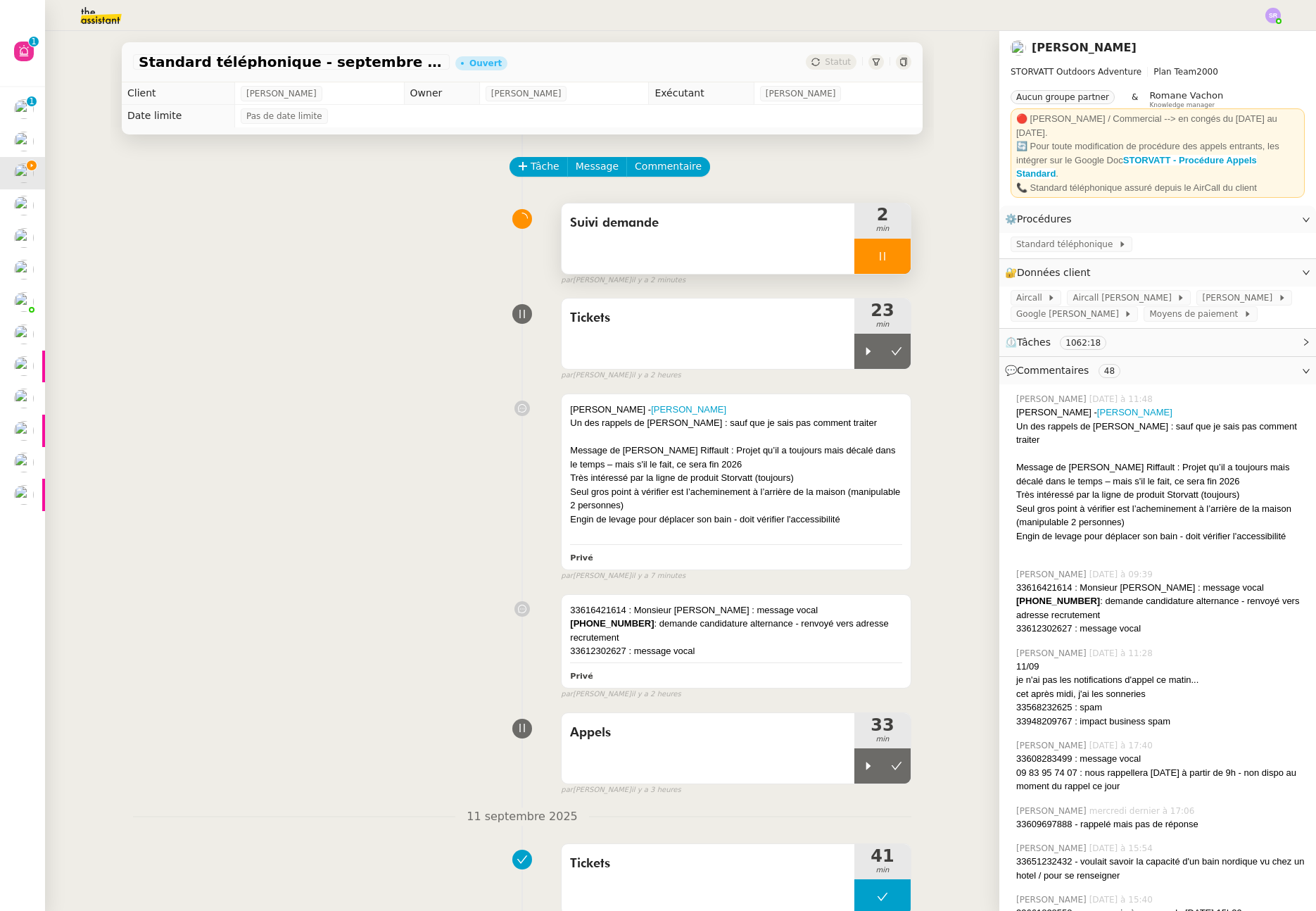
click at [880, 259] on icon at bounding box center [882, 256] width 5 height 8
click at [883, 259] on button at bounding box center [897, 256] width 28 height 35
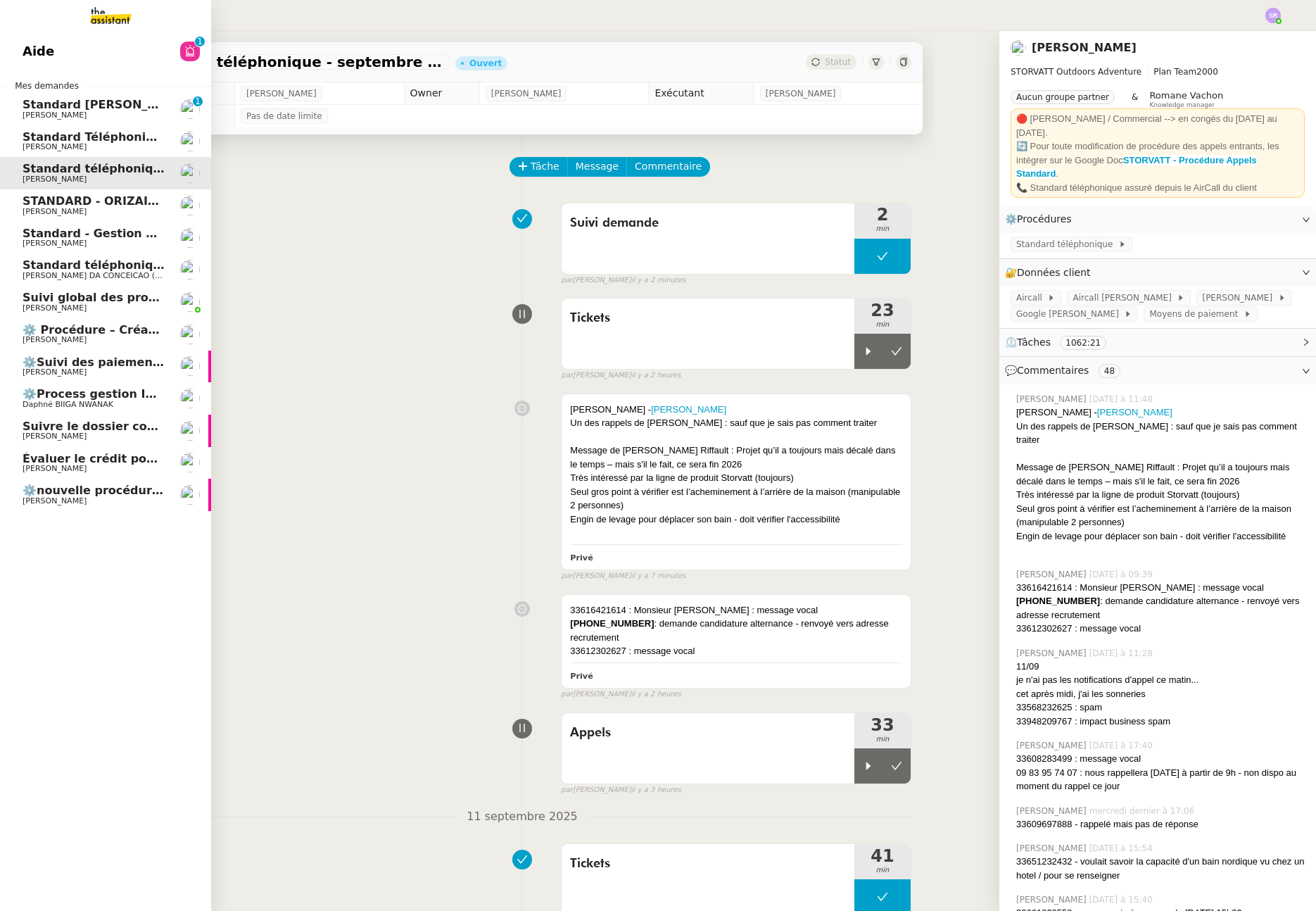
click at [81, 104] on span "Standard [PERSON_NAME]" at bounding box center [106, 104] width 167 height 13
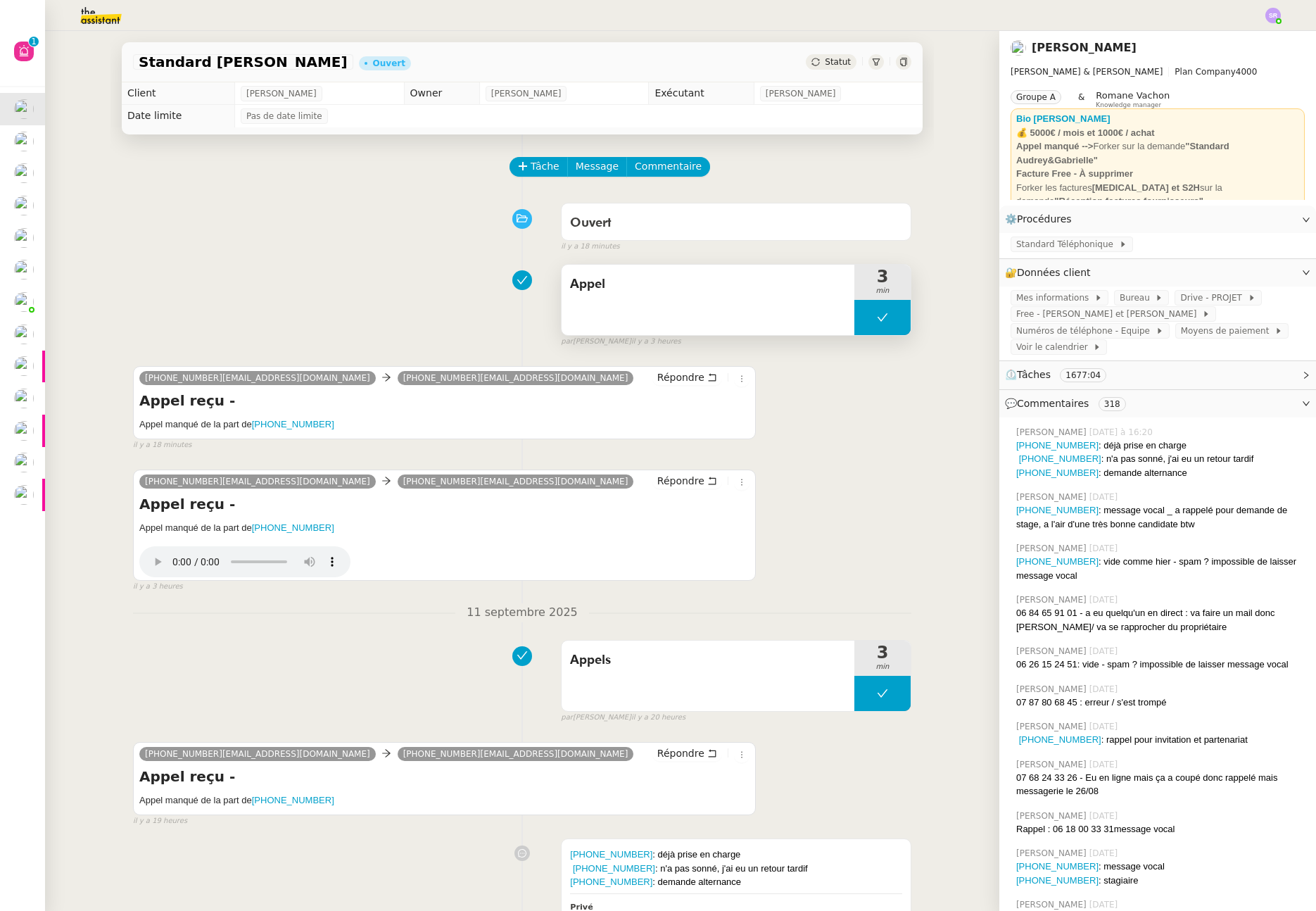
click at [855, 322] on button at bounding box center [882, 317] width 56 height 35
click at [855, 314] on button at bounding box center [882, 317] width 56 height 35
click at [863, 313] on icon at bounding box center [868, 318] width 11 height 11
click at [812, 393] on div "33611456641@phone.theassistant.com 33980803252@phone.theassistant.com Répondre …" at bounding box center [522, 402] width 779 height 98
click at [877, 316] on icon at bounding box center [883, 318] width 11 height 11
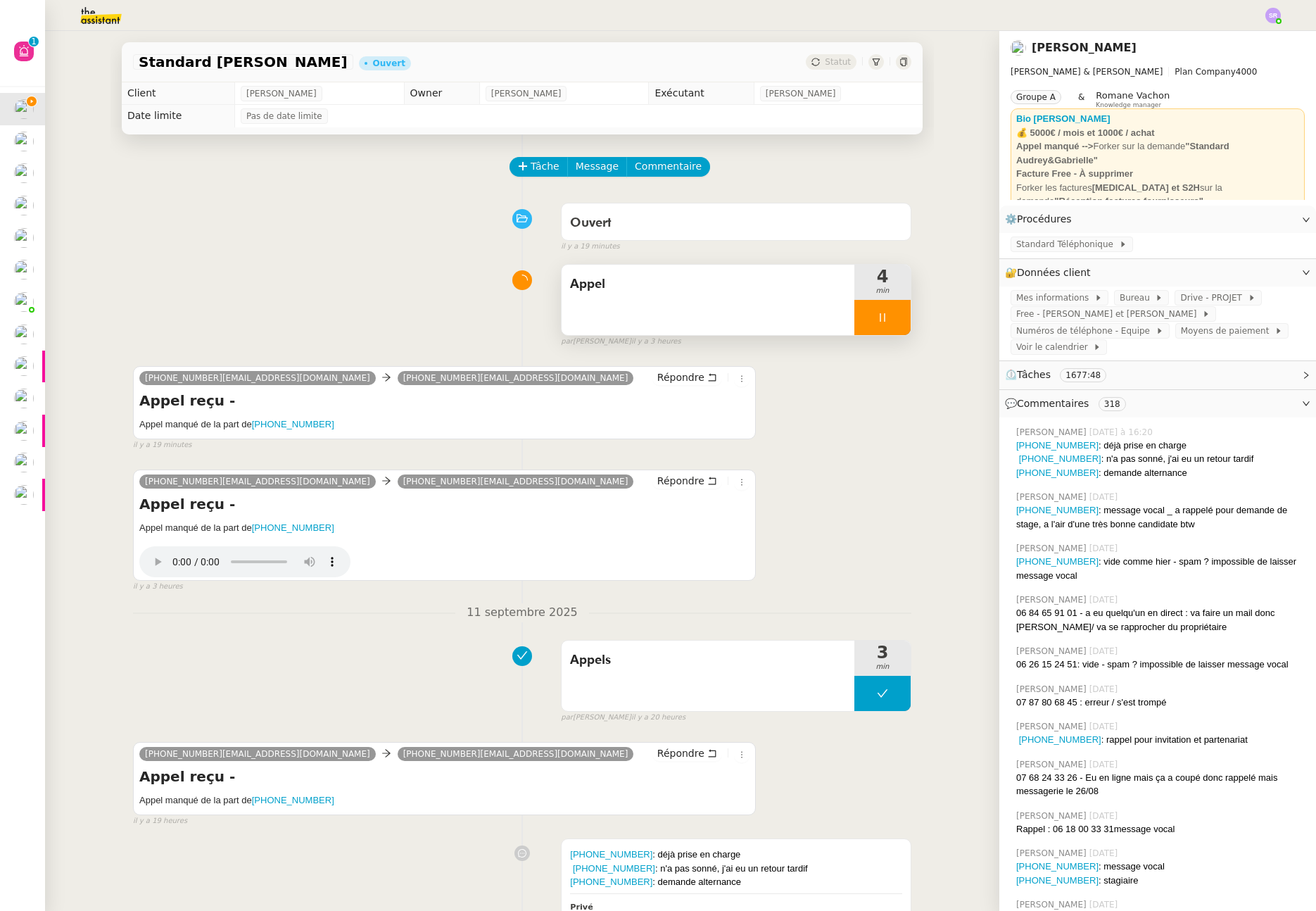
click at [863, 320] on div at bounding box center [882, 317] width 56 height 35
drag, startPoint x: 269, startPoint y: 418, endPoint x: 348, endPoint y: 419, distance: 79.0
click at [265, 418] on h5 "Appel manqué de la part de +33611456641" at bounding box center [444, 424] width 610 height 14
click at [348, 419] on h5 "Appel manqué de la part de +33611456641" at bounding box center [444, 424] width 610 height 14
click at [334, 427] on h5 "Appel manqué de la part de +33611456641" at bounding box center [444, 424] width 610 height 14
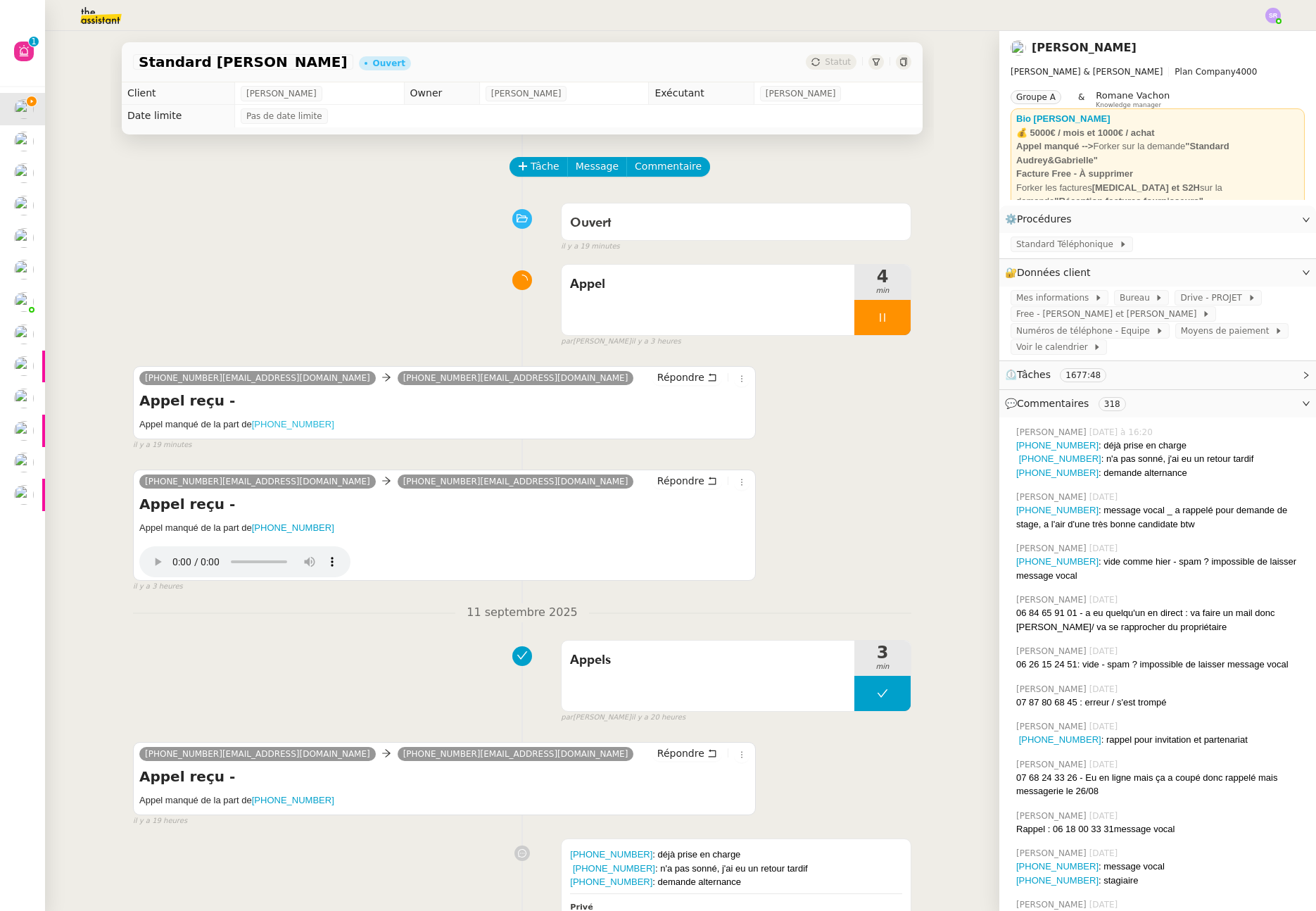
click at [252, 422] on h5 "Appel manqué de la part de +33611456641" at bounding box center [444, 424] width 610 height 14
click at [659, 166] on span "Commentaire" at bounding box center [668, 167] width 67 height 16
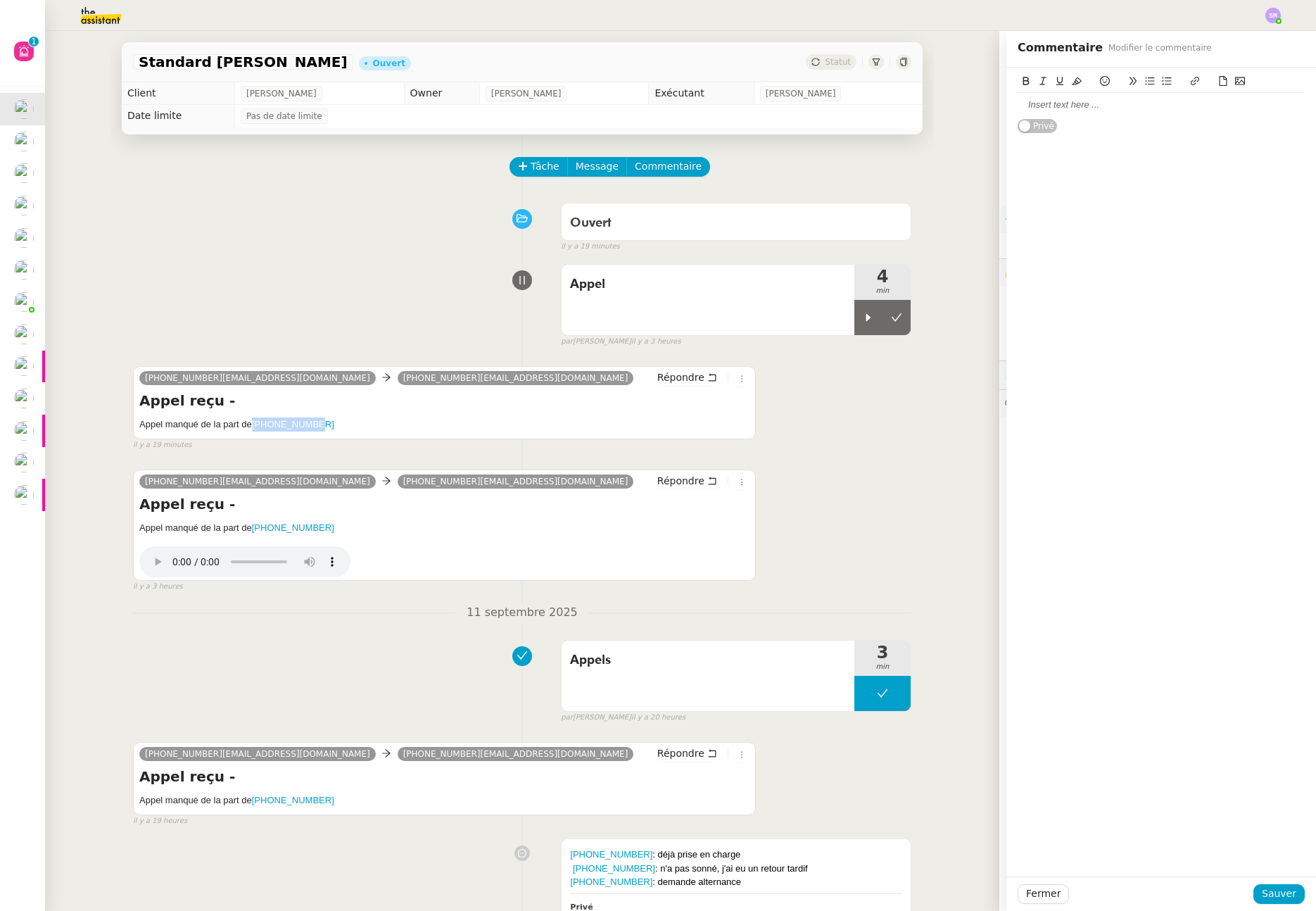
click at [1084, 106] on div at bounding box center [1161, 105] width 287 height 13
click at [1082, 108] on div at bounding box center [1161, 105] width 287 height 13
click at [1086, 106] on div at bounding box center [1161, 105] width 287 height 13
click at [1262, 897] on span "Sauver" at bounding box center [1279, 894] width 34 height 16
click at [863, 323] on icon at bounding box center [868, 318] width 11 height 11
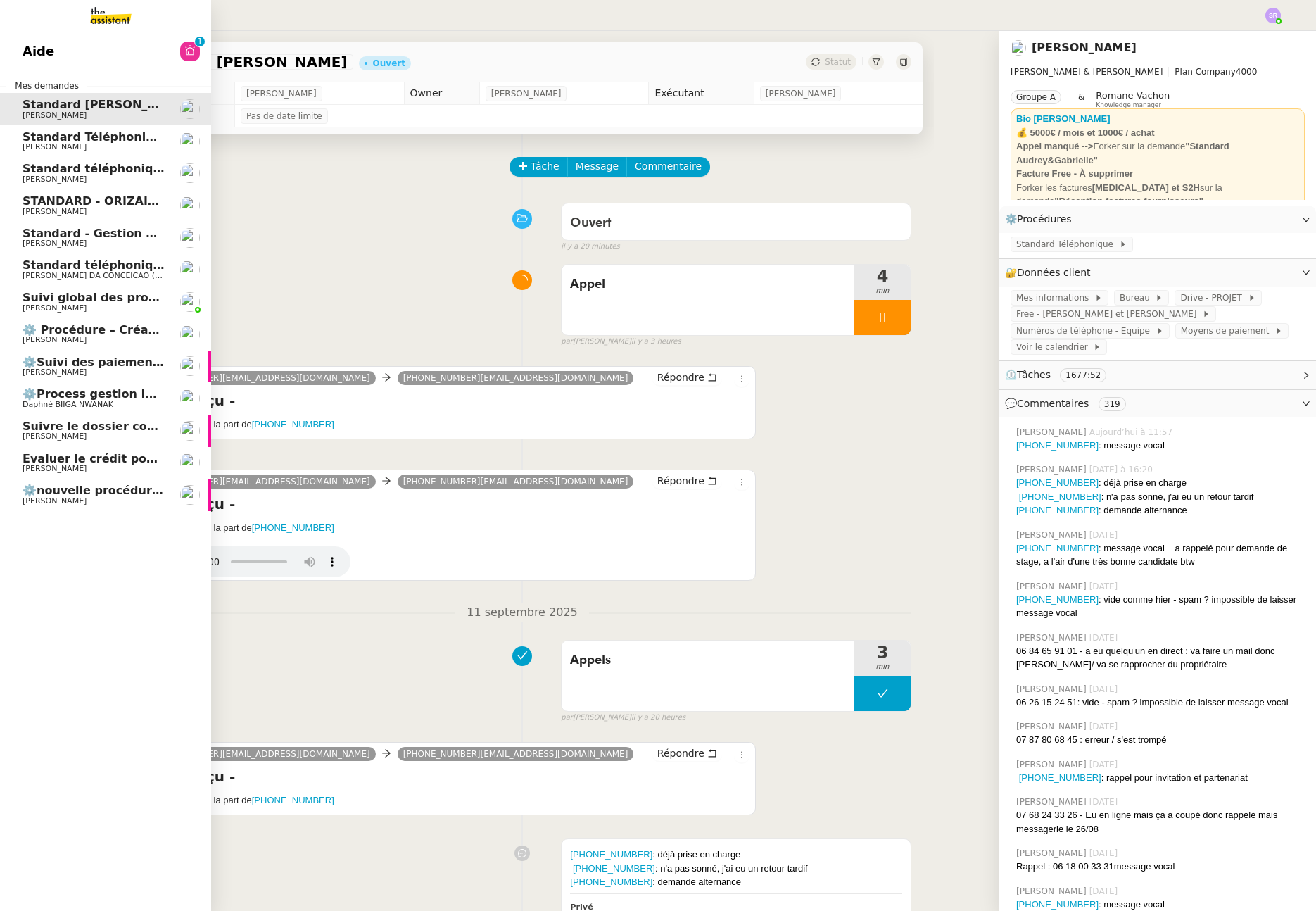
click at [157, 170] on span "Standard téléphonique - septembre 2025" at bounding box center [154, 169] width 263 height 13
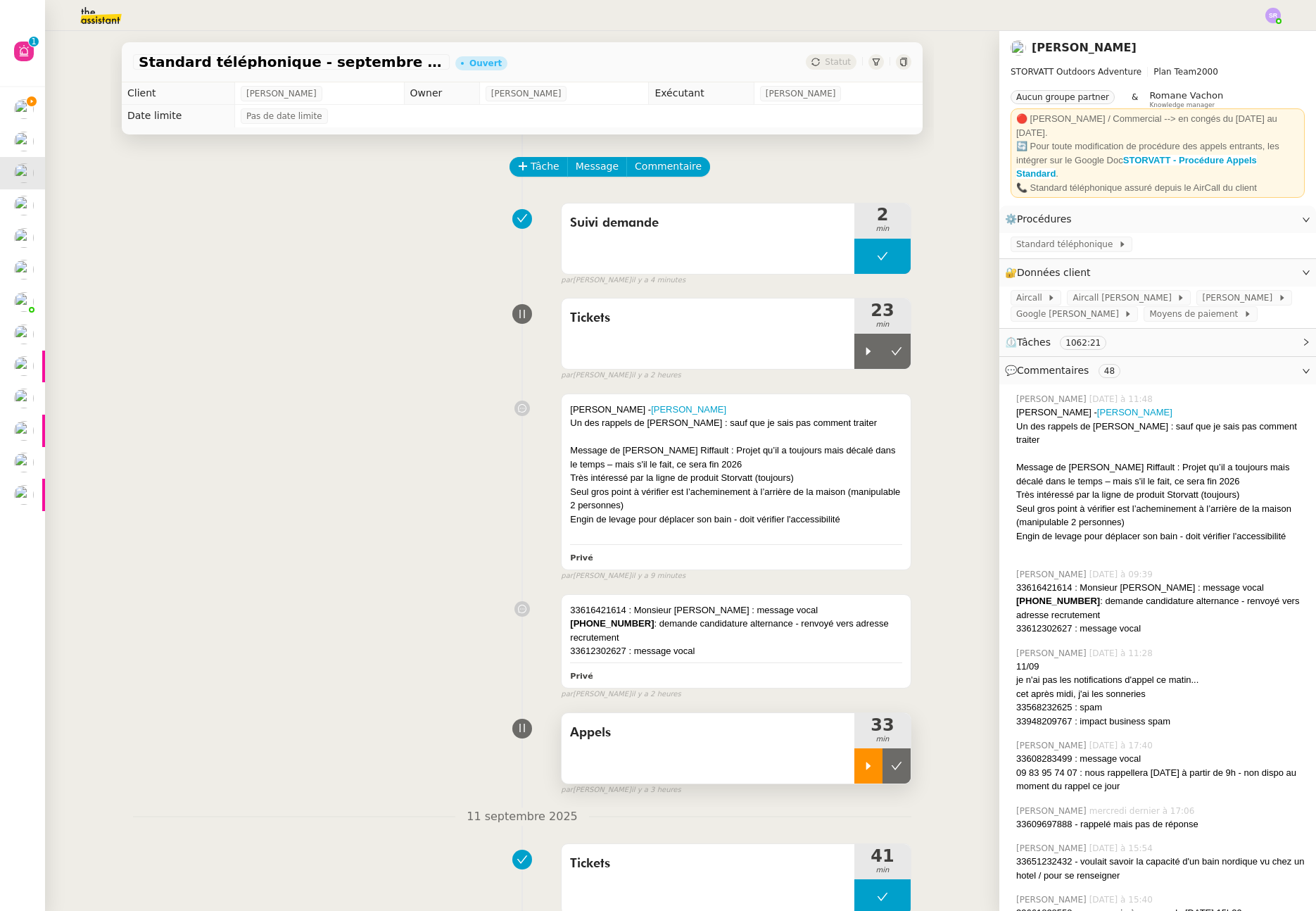
click at [863, 772] on icon at bounding box center [868, 766] width 11 height 11
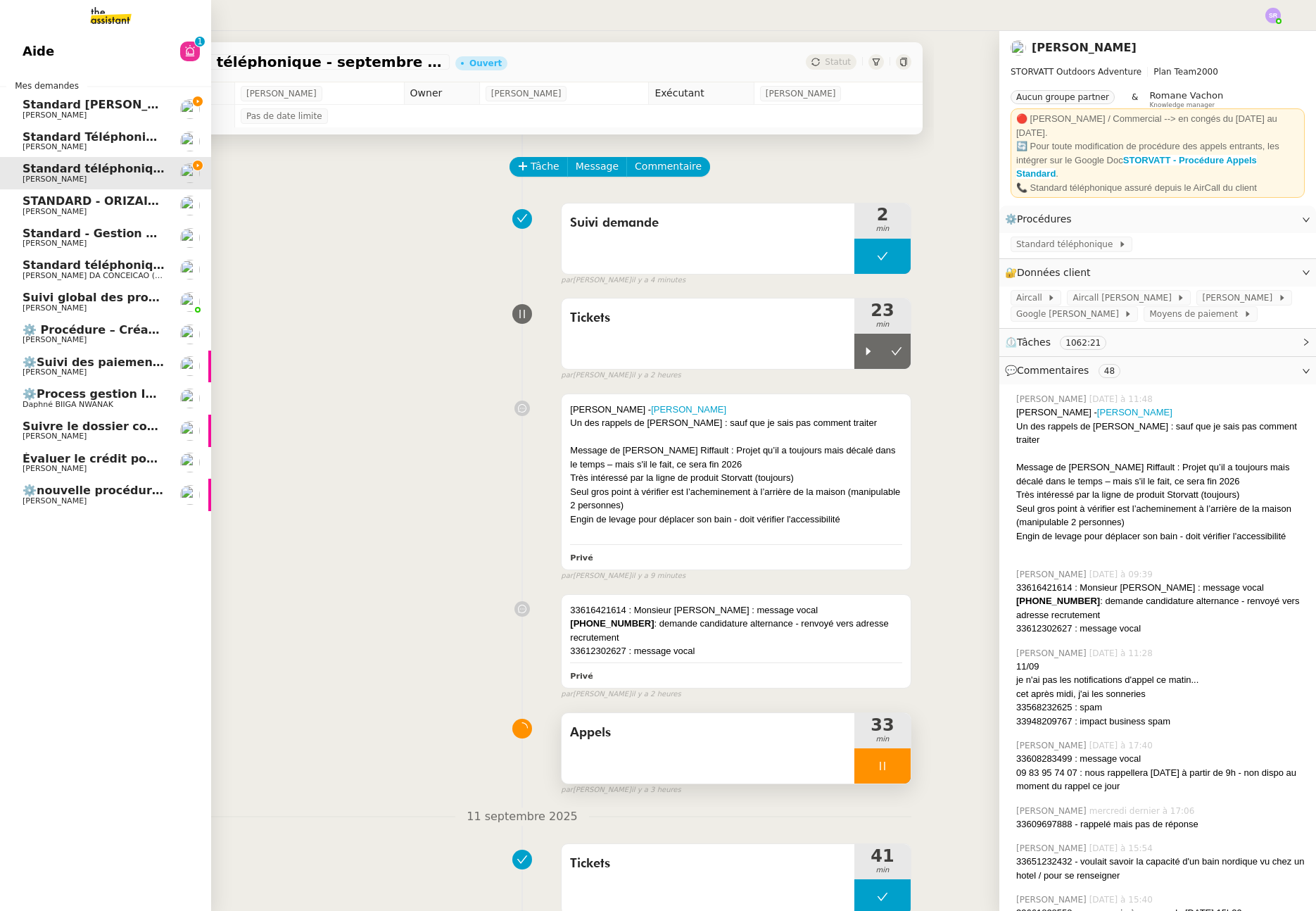
click at [75, 109] on span "Standard [PERSON_NAME]" at bounding box center [106, 104] width 167 height 13
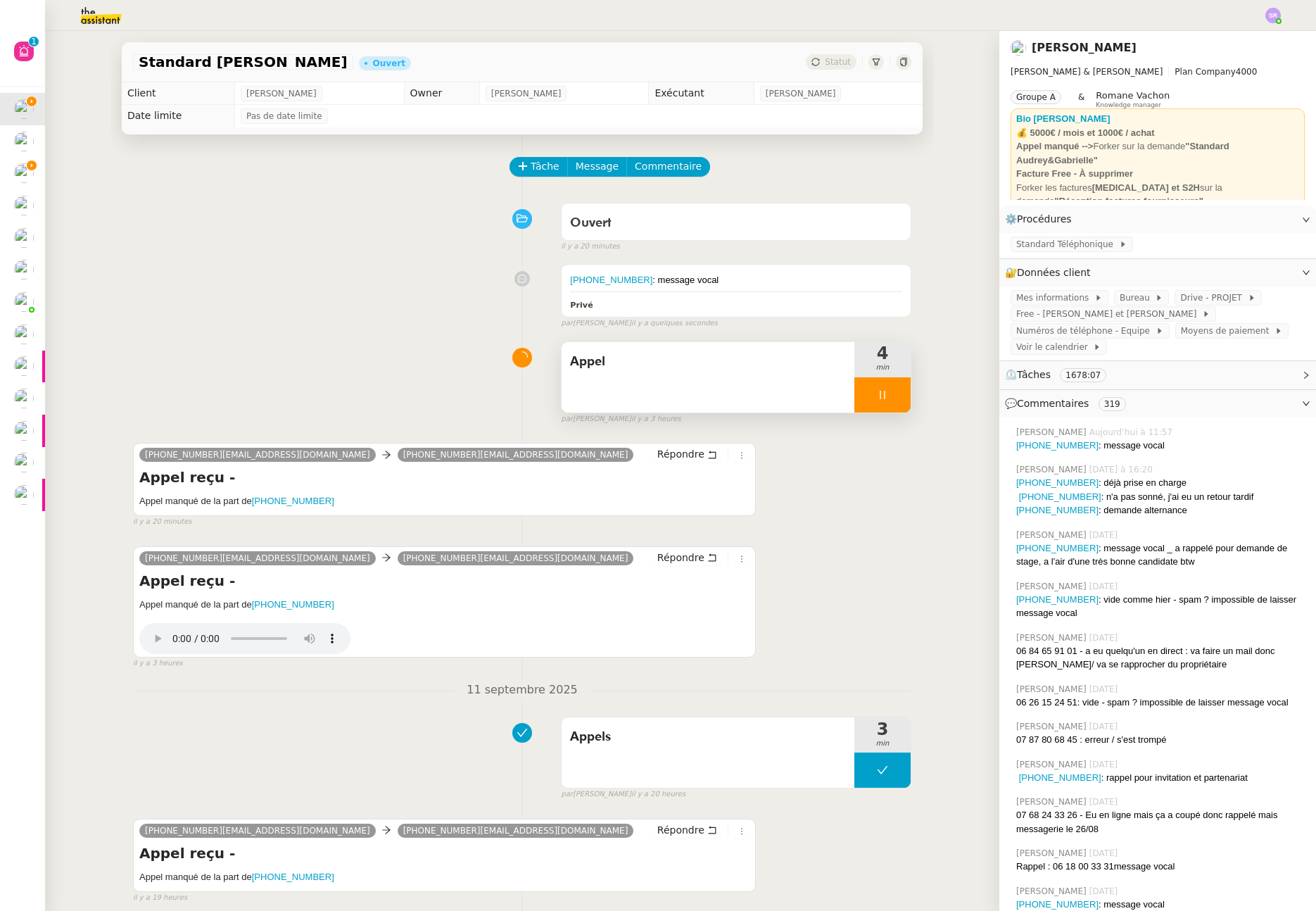
click at [877, 392] on icon at bounding box center [883, 395] width 11 height 11
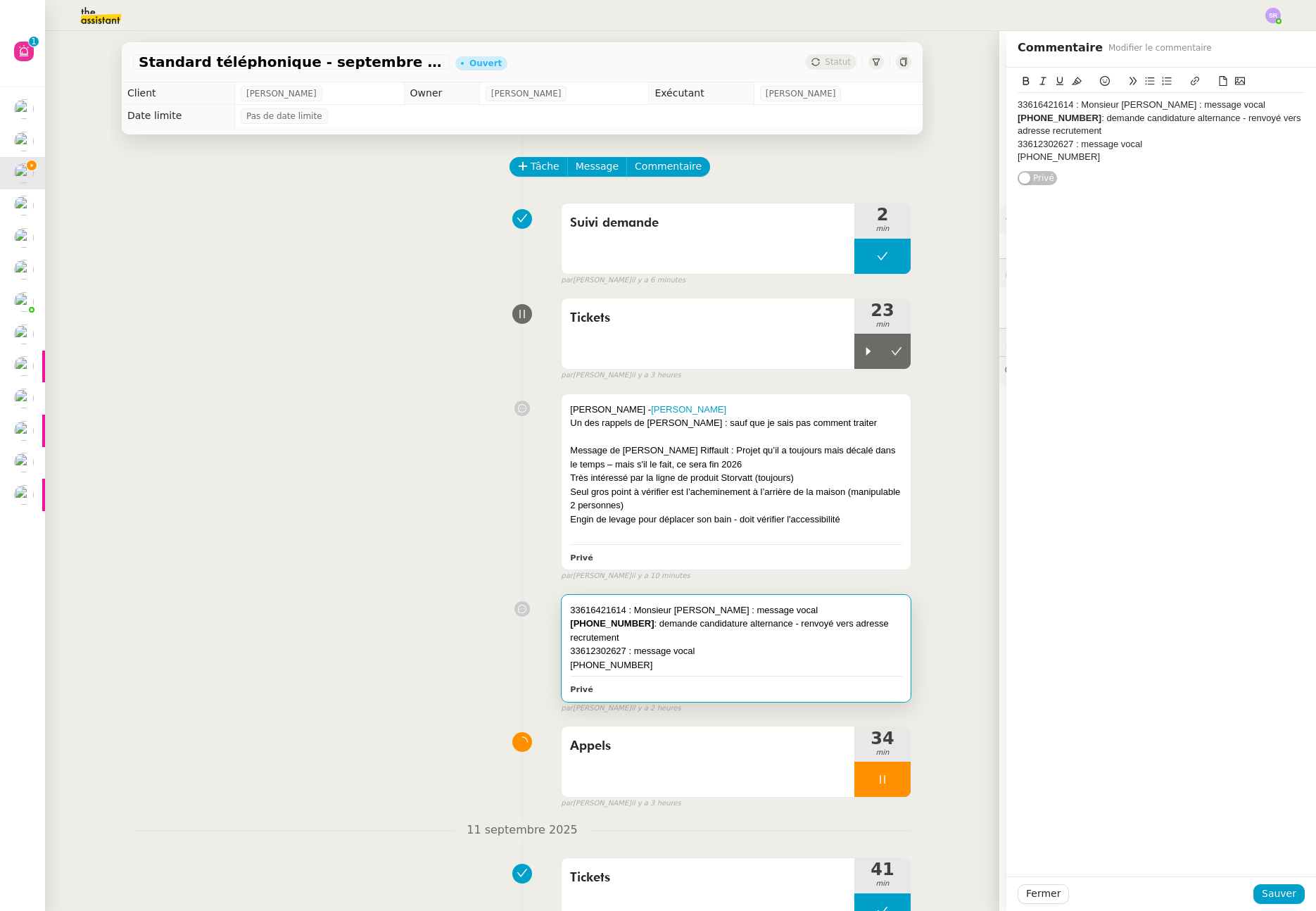
click at [681, 672] on div "[PHONE_NUMBER]" at bounding box center [737, 665] width 332 height 14
click at [1108, 164] on div "[PHONE_NUMBER]" at bounding box center [1161, 157] width 287 height 13
click at [1191, 164] on div "[PHONE_NUMBER] : sondage express" at bounding box center [1161, 157] width 287 height 13
click at [1265, 891] on span "Sauver" at bounding box center [1279, 894] width 34 height 16
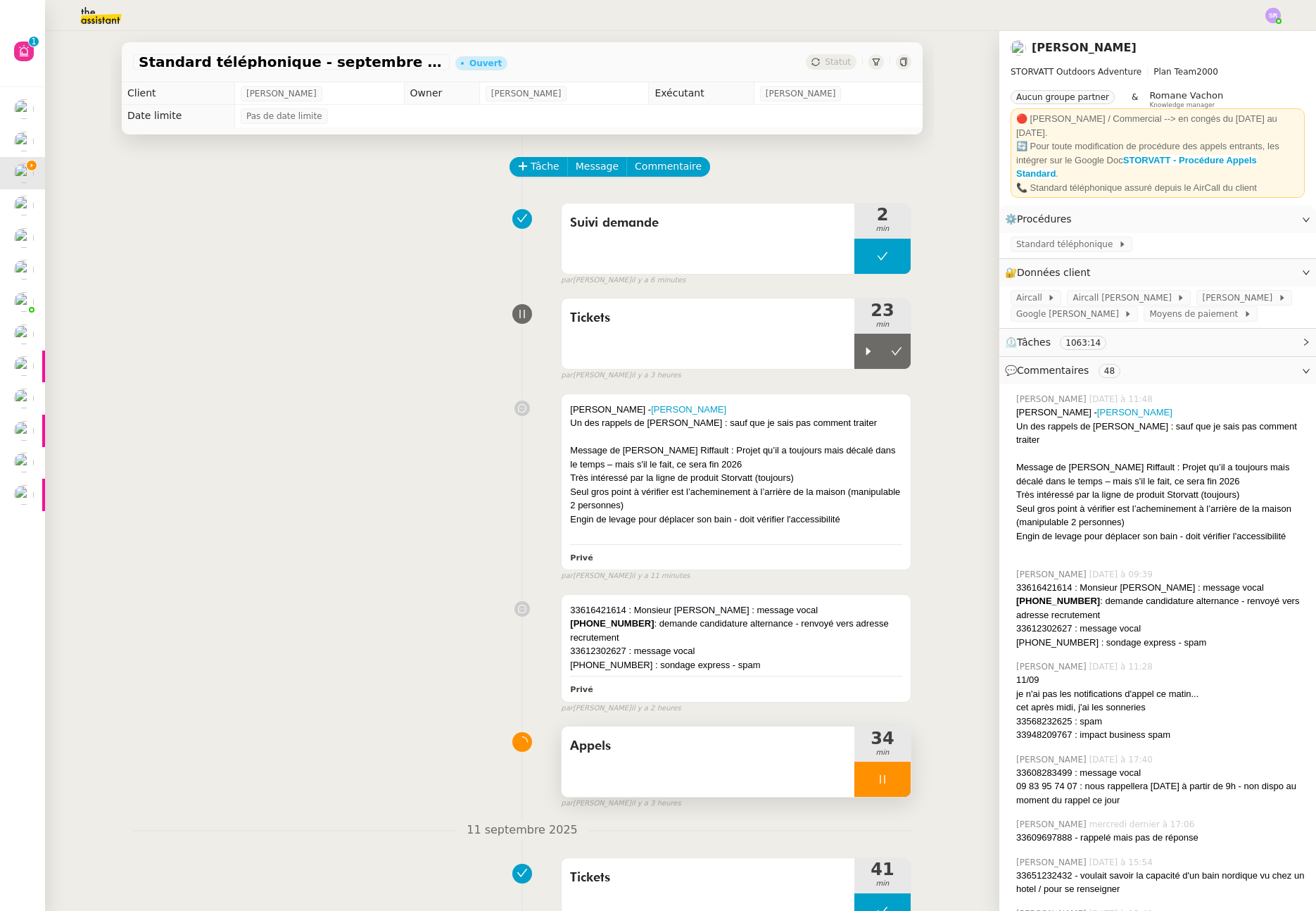
click at [863, 795] on div at bounding box center [882, 779] width 56 height 35
click at [892, 784] on icon at bounding box center [897, 780] width 11 height 8
click at [855, 795] on button at bounding box center [882, 779] width 56 height 35
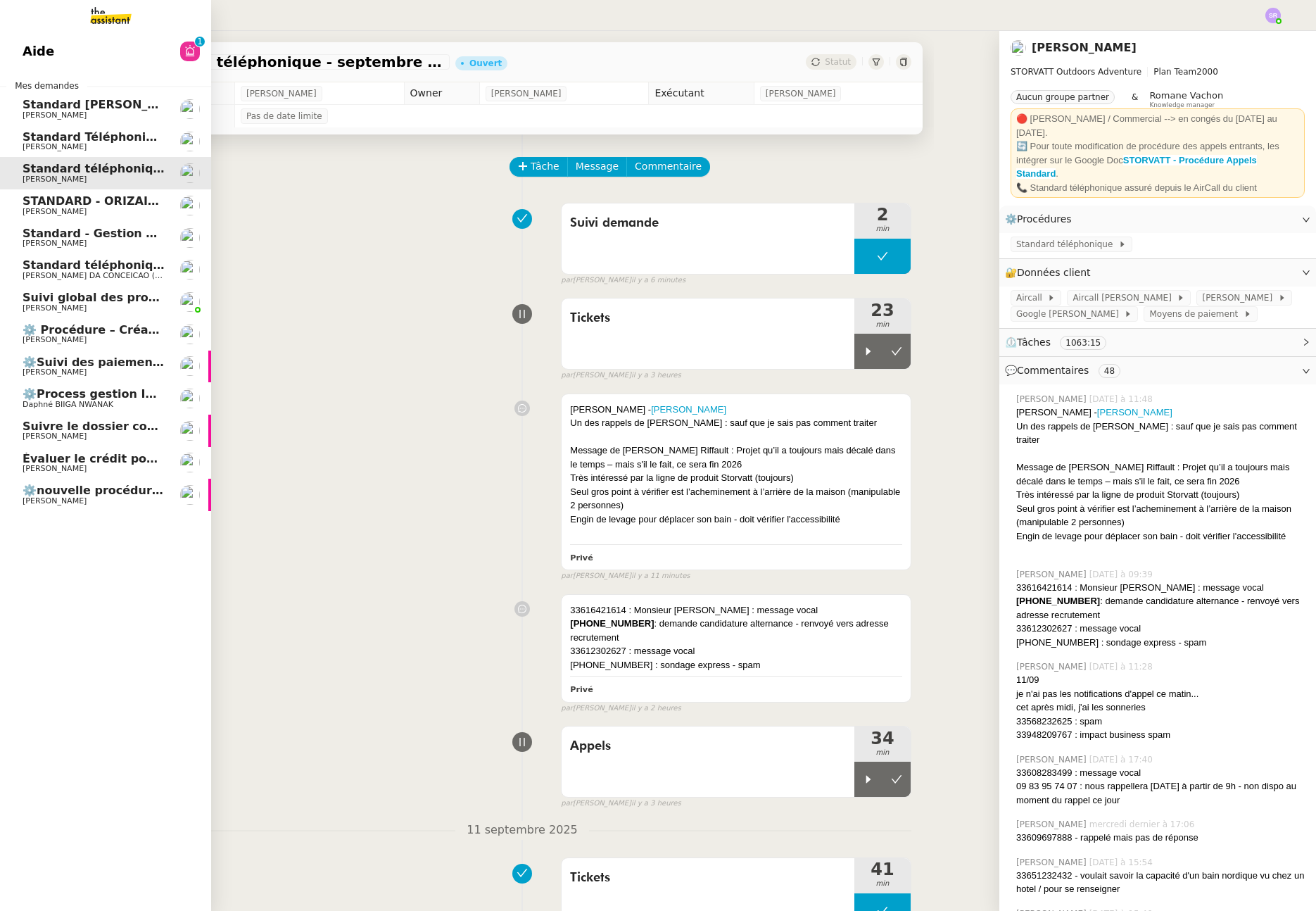
click at [122, 239] on span "[PERSON_NAME]" at bounding box center [94, 243] width 142 height 8
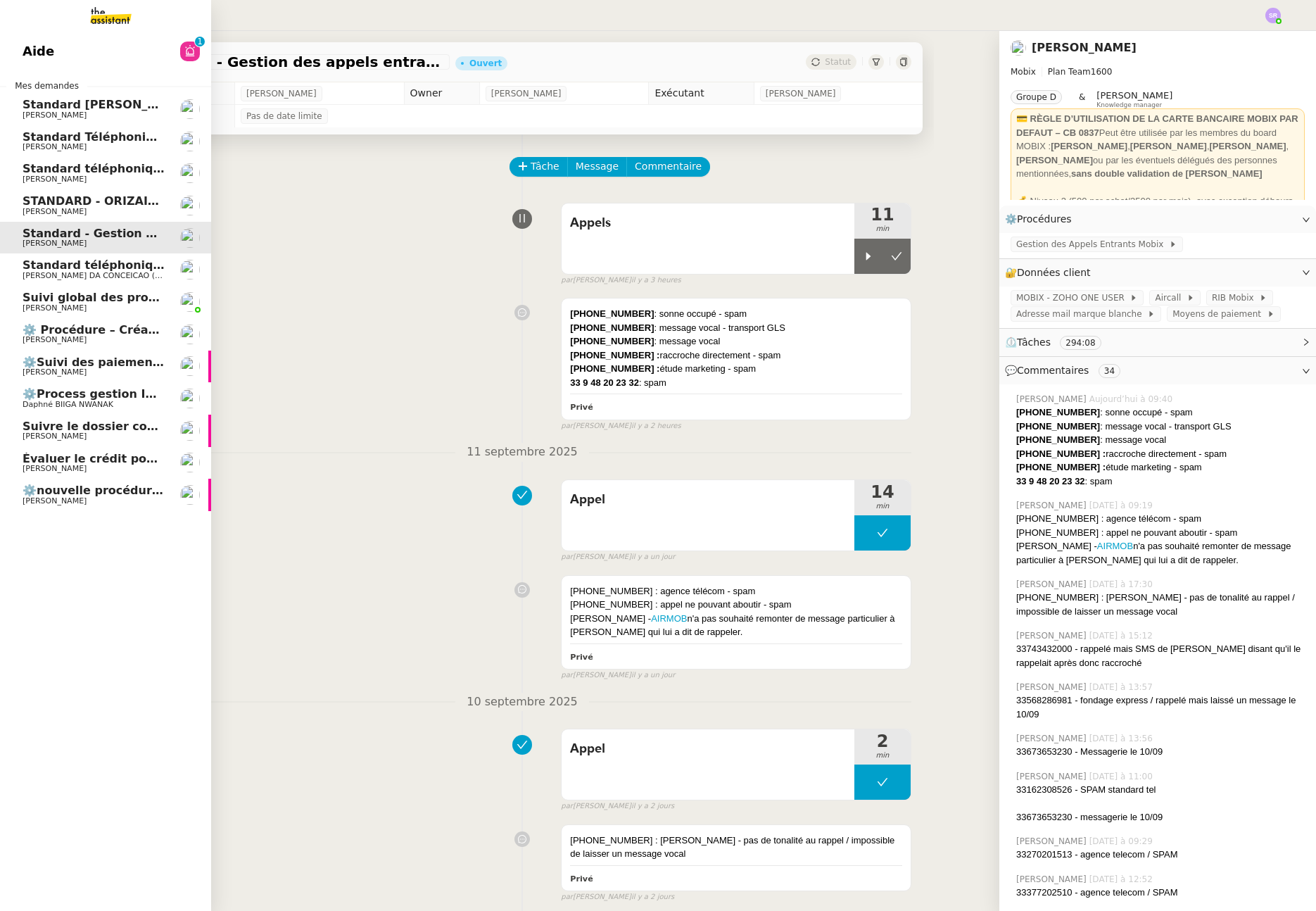
click at [151, 211] on span "[PERSON_NAME]" at bounding box center [94, 212] width 142 height 8
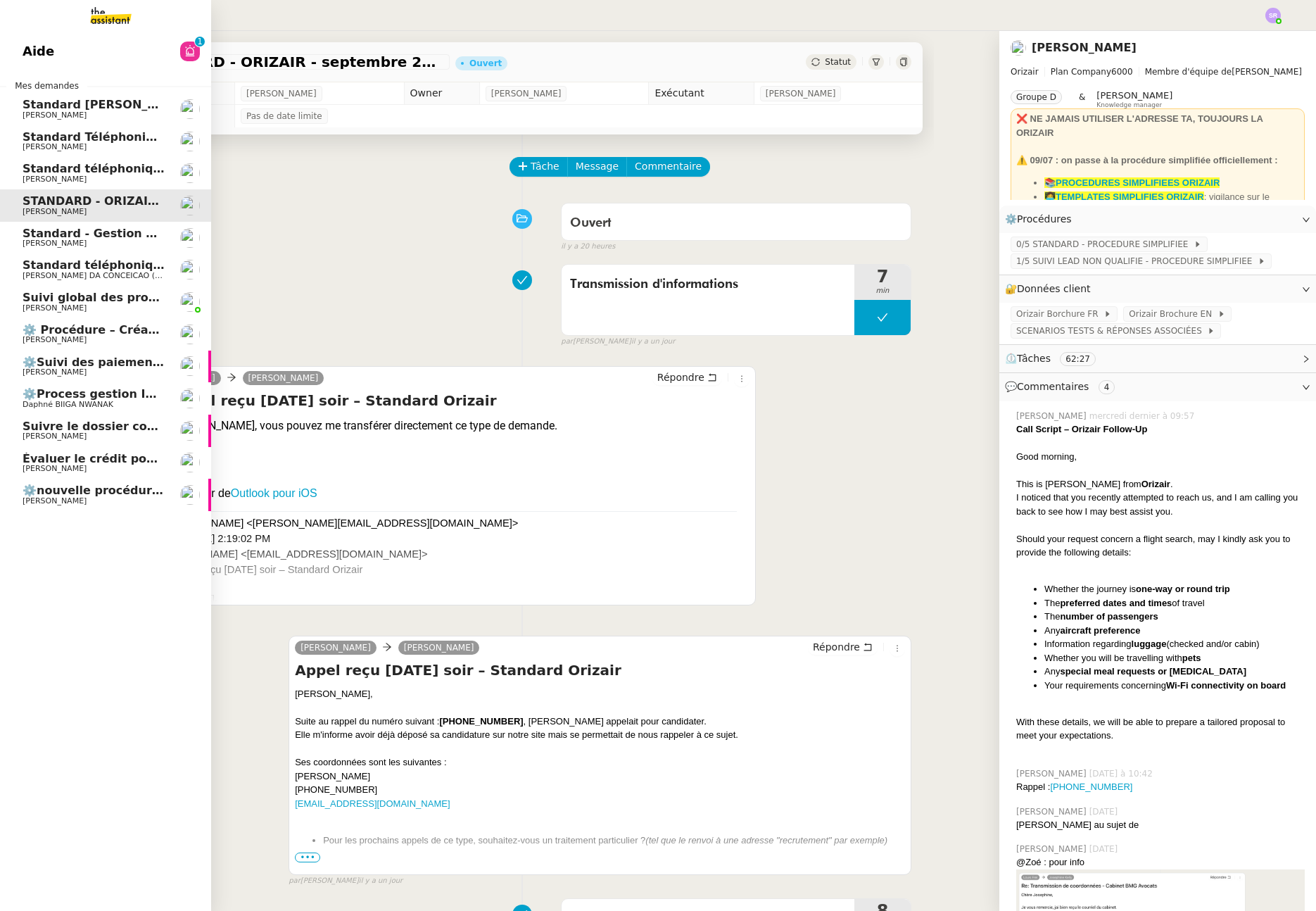
click at [164, 169] on link "Standard téléphonique - [DATE] [PERSON_NAME]" at bounding box center [105, 173] width 211 height 33
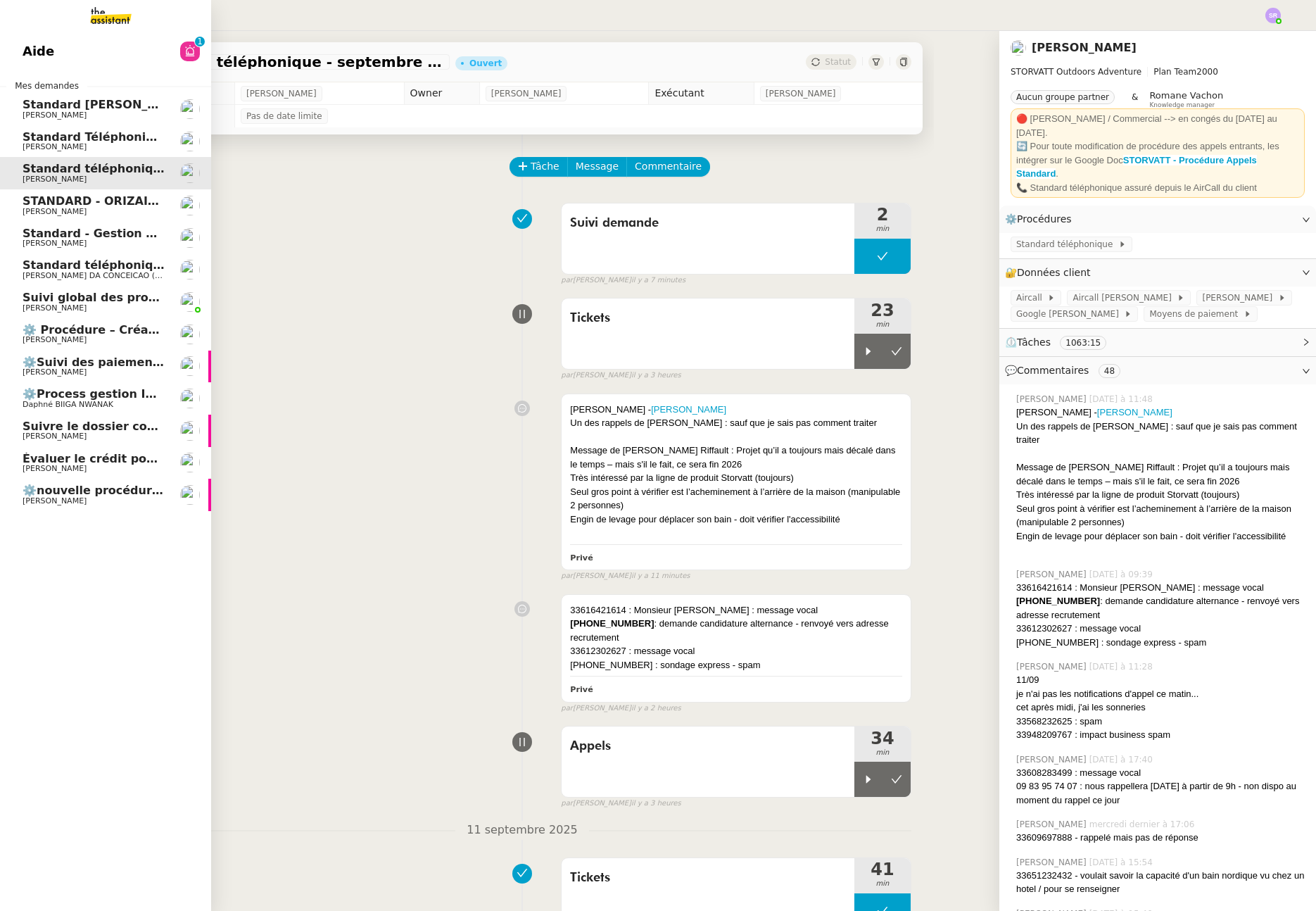
click at [141, 252] on link "Standard - Gestion des appels entrants - [DATE] [PERSON_NAME]" at bounding box center [105, 238] width 211 height 33
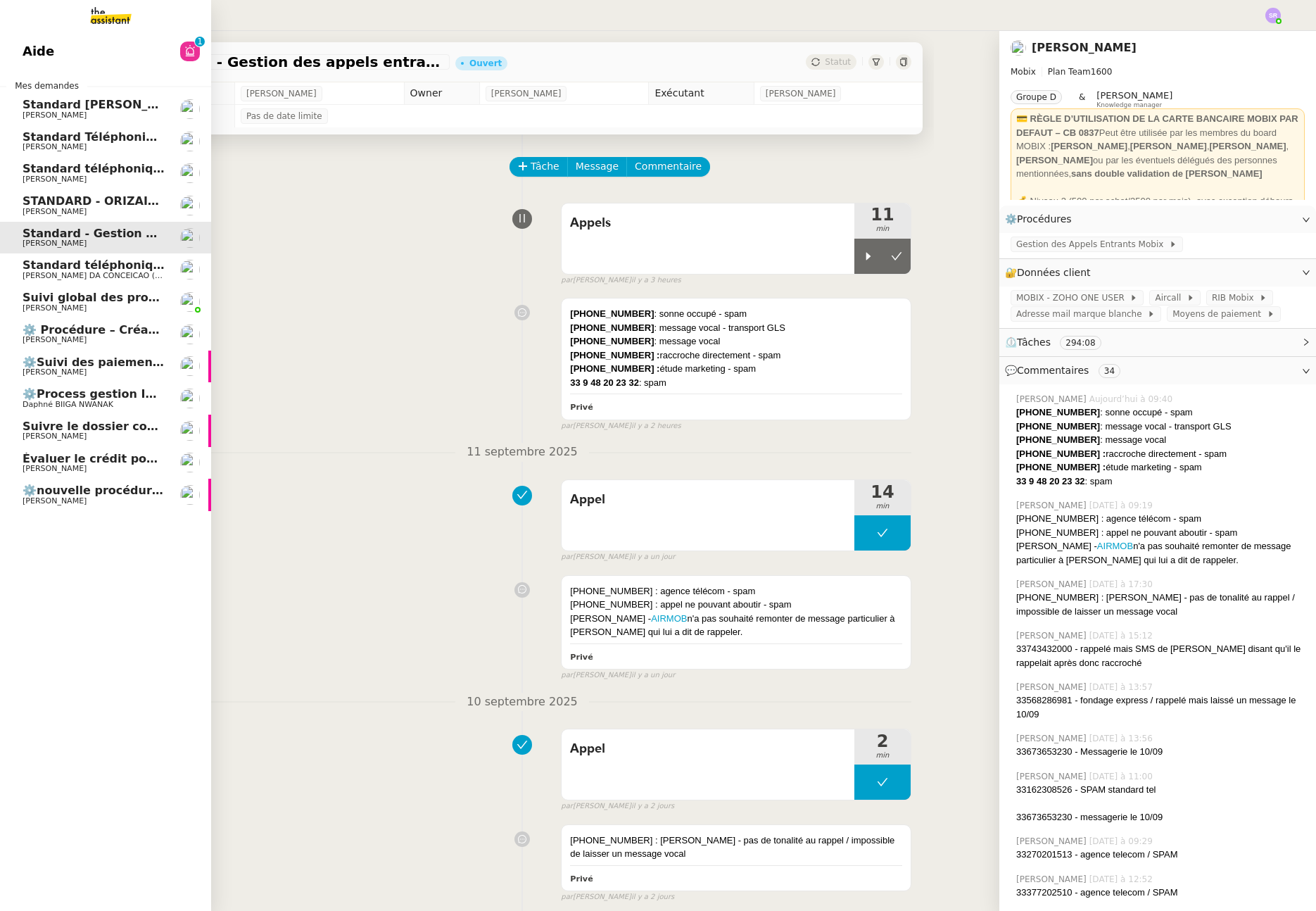
click at [159, 173] on span "Standard téléphonique - septembre 2025" at bounding box center [154, 169] width 263 height 13
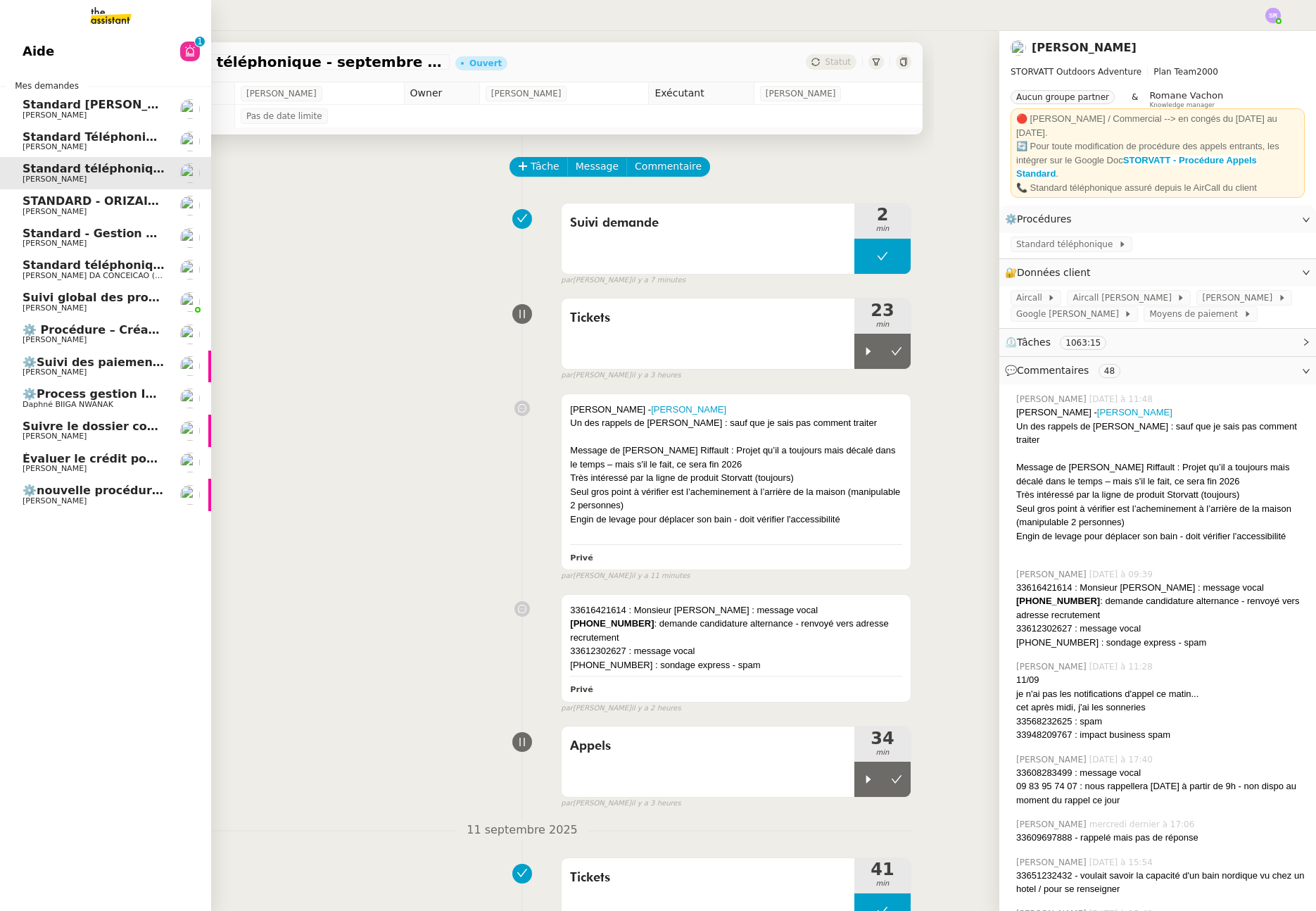
click at [160, 104] on span "Standard [PERSON_NAME]" at bounding box center [106, 104] width 167 height 13
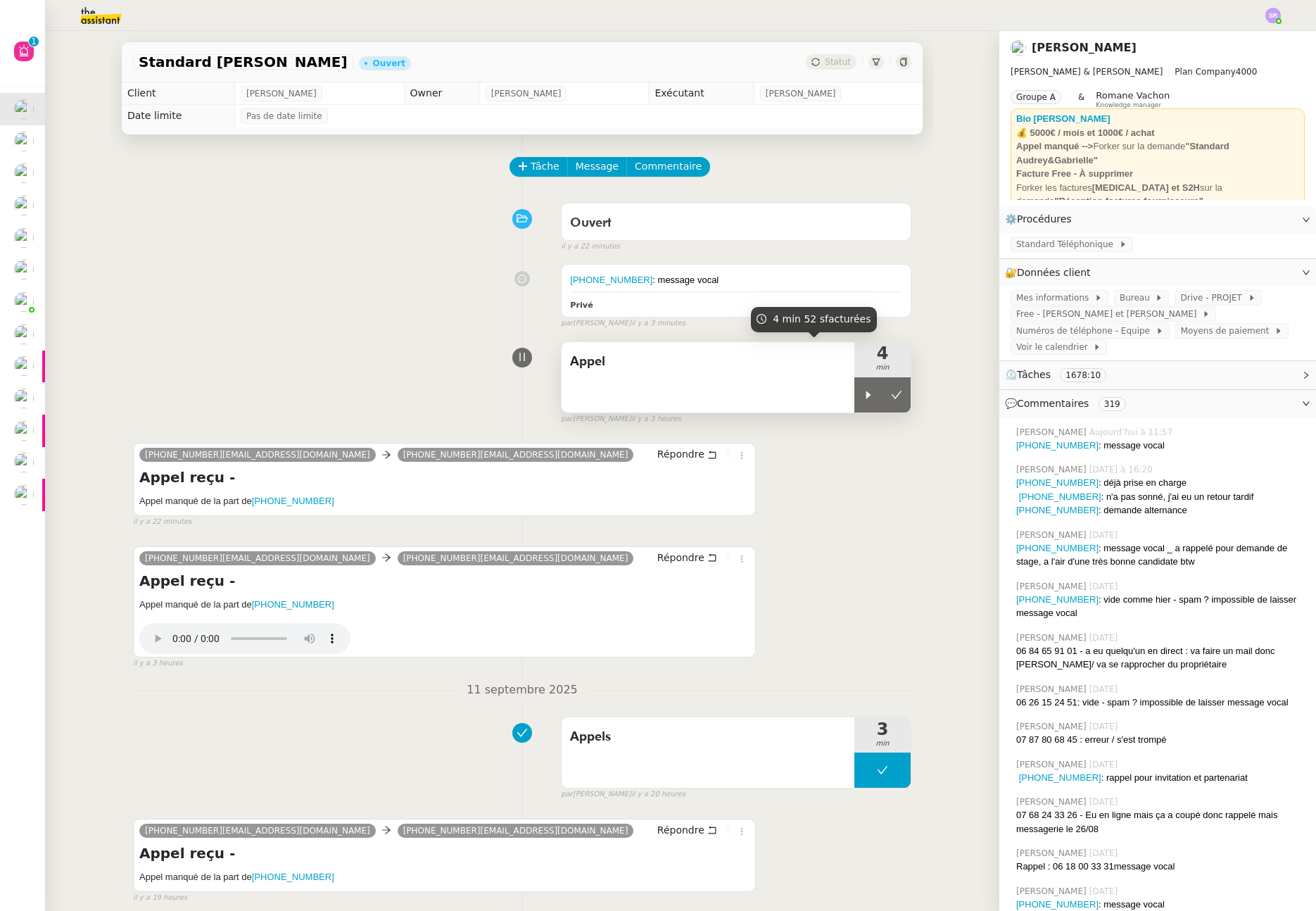
drag, startPoint x: 863, startPoint y: 398, endPoint x: 883, endPoint y: 349, distance: 52.9
click at [863, 398] on icon at bounding box center [868, 395] width 11 height 11
click at [877, 395] on icon at bounding box center [883, 395] width 11 height 11
click at [891, 391] on icon at bounding box center [897, 395] width 11 height 11
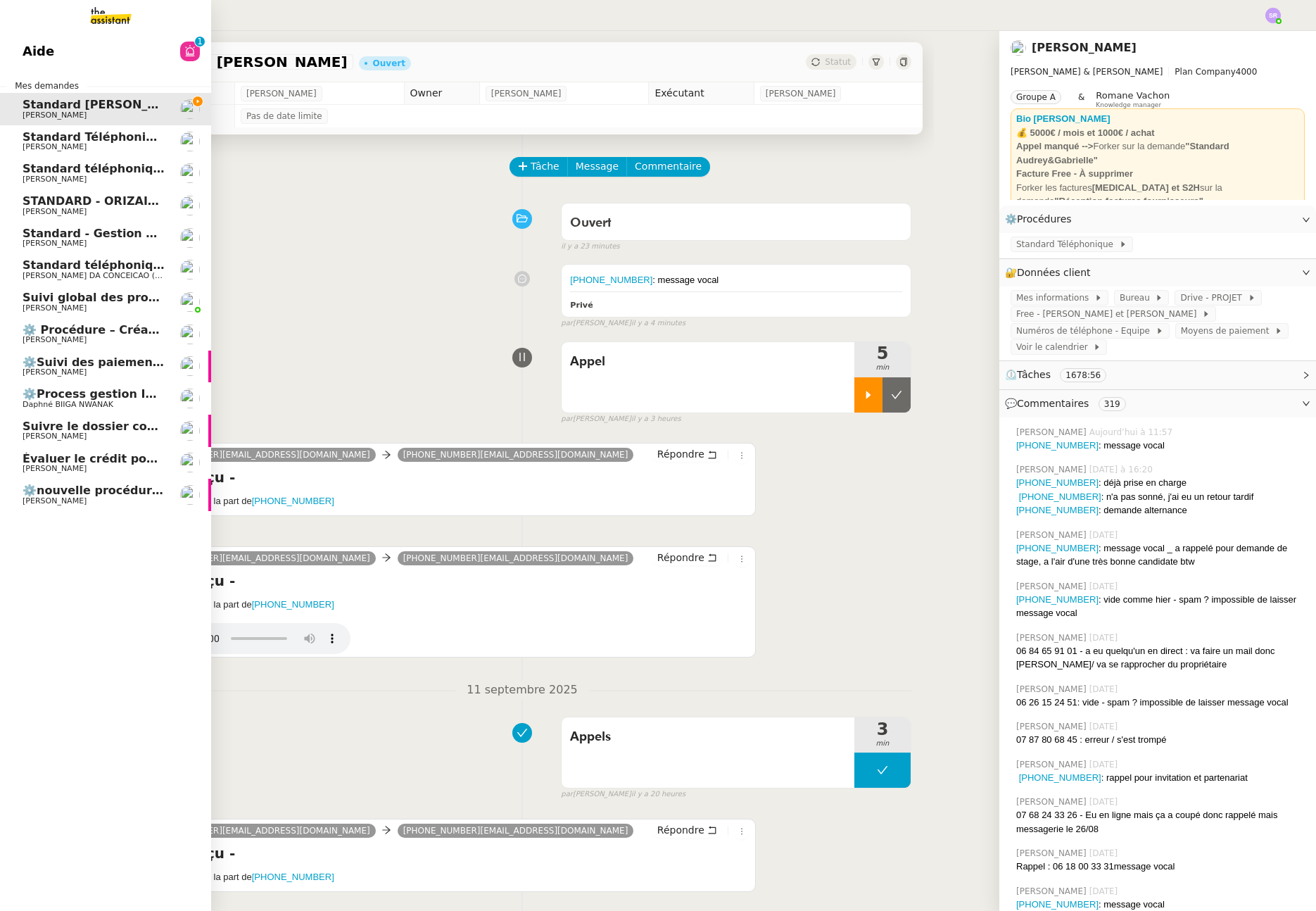
click at [26, 463] on span "Évaluer le crédit pour coordonner un rendez-vous" at bounding box center [181, 458] width 316 height 13
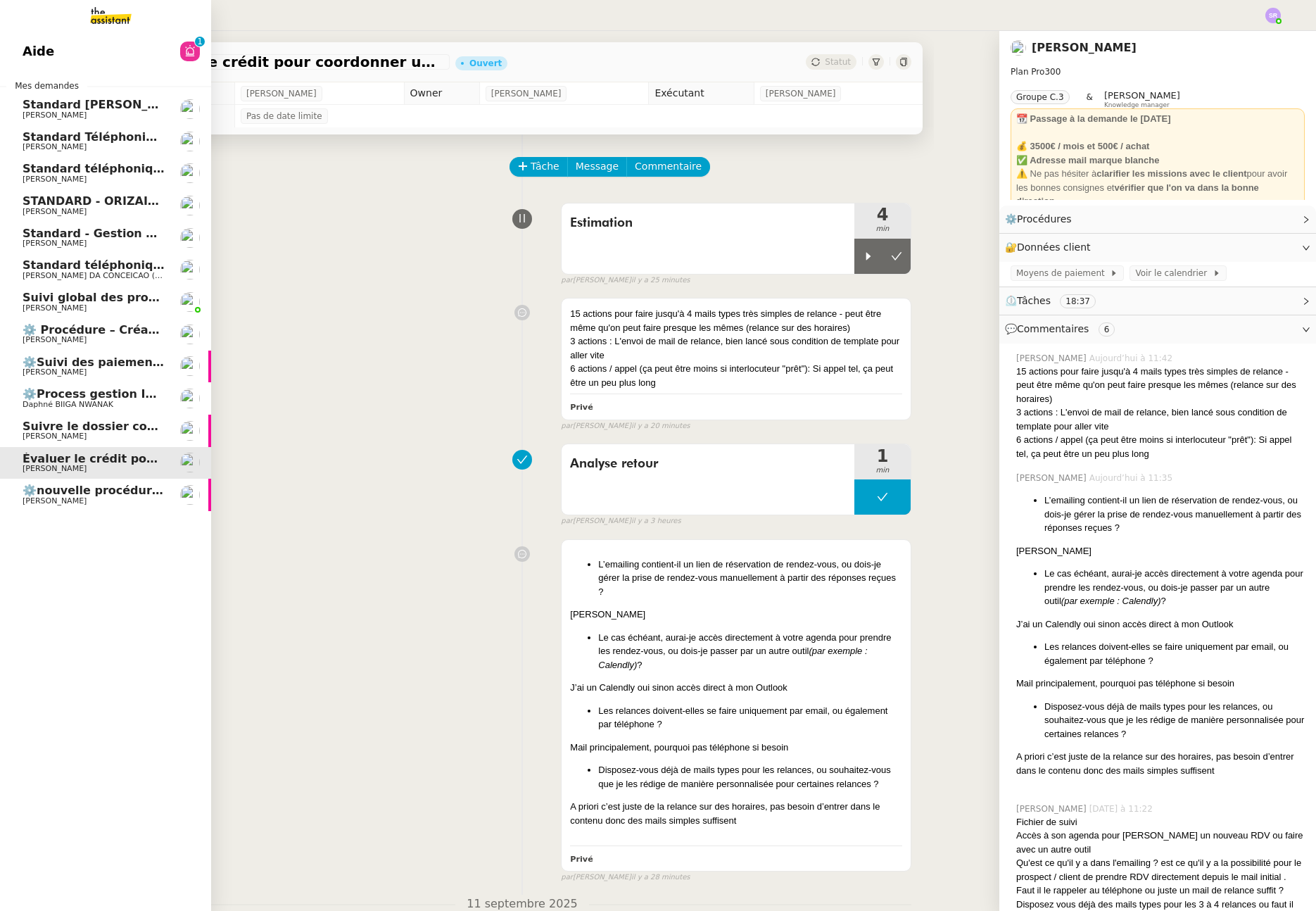
click at [129, 173] on span "Standard téléphonique - septembre 2025" at bounding box center [154, 169] width 263 height 13
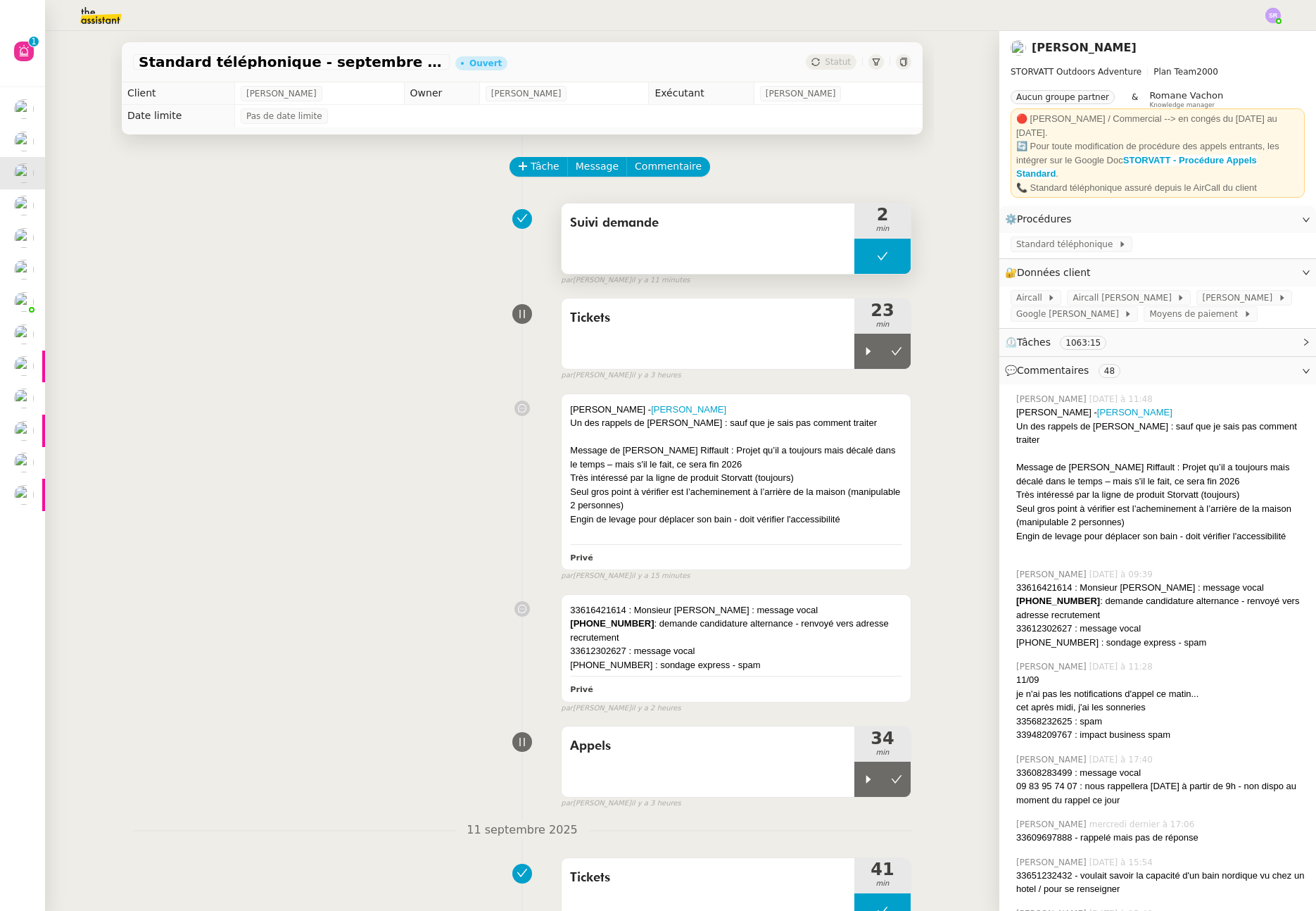
click at [855, 261] on button at bounding box center [882, 256] width 56 height 35
click at [867, 258] on icon at bounding box center [869, 256] width 5 height 8
click at [1260, 211] on link "Modifier" at bounding box center [1267, 219] width 40 height 16
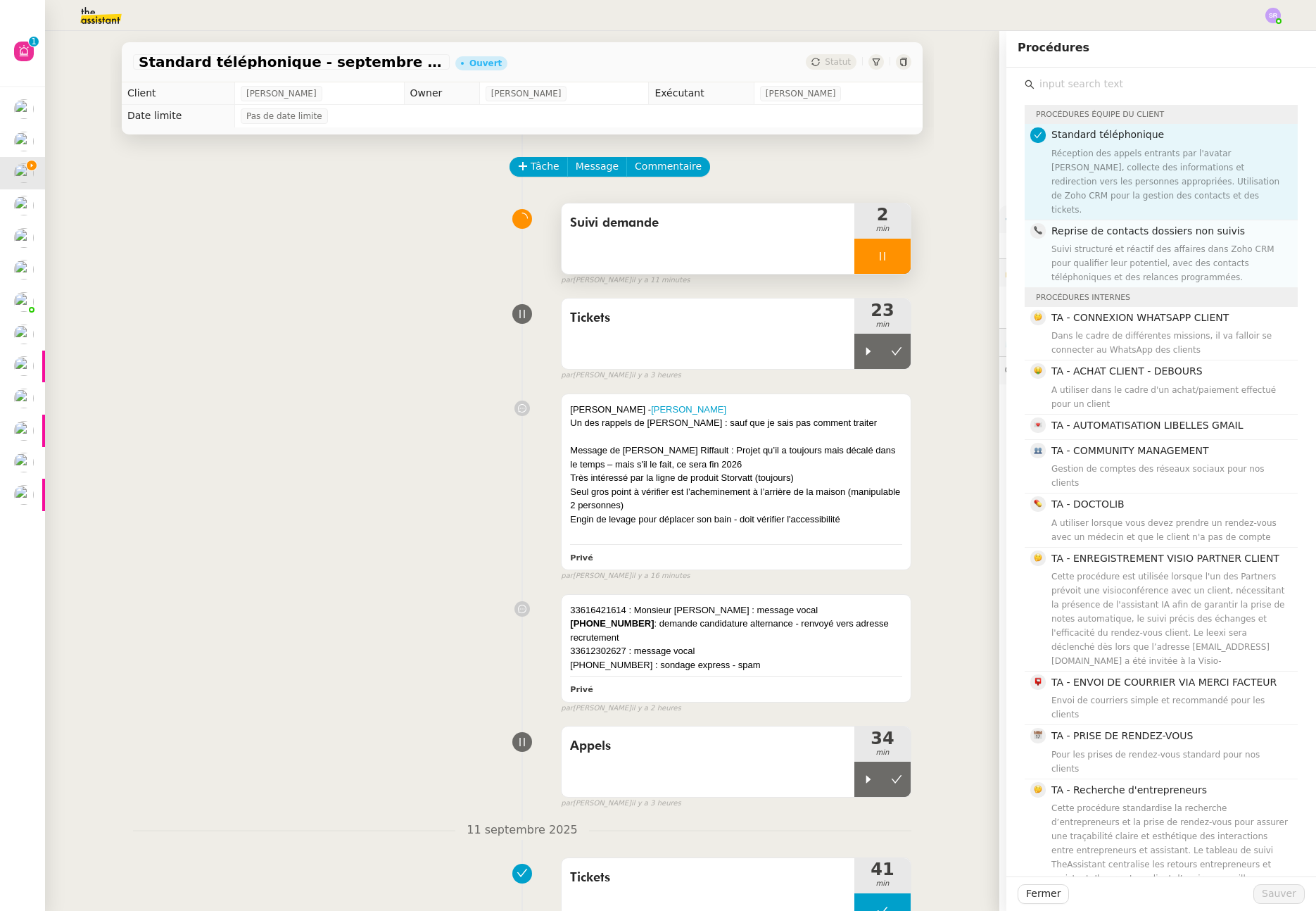
click at [1111, 254] on div "Suivi structuré et réactif des affaires dans Zoho CRM pour qualifier leur poten…" at bounding box center [1170, 264] width 238 height 42
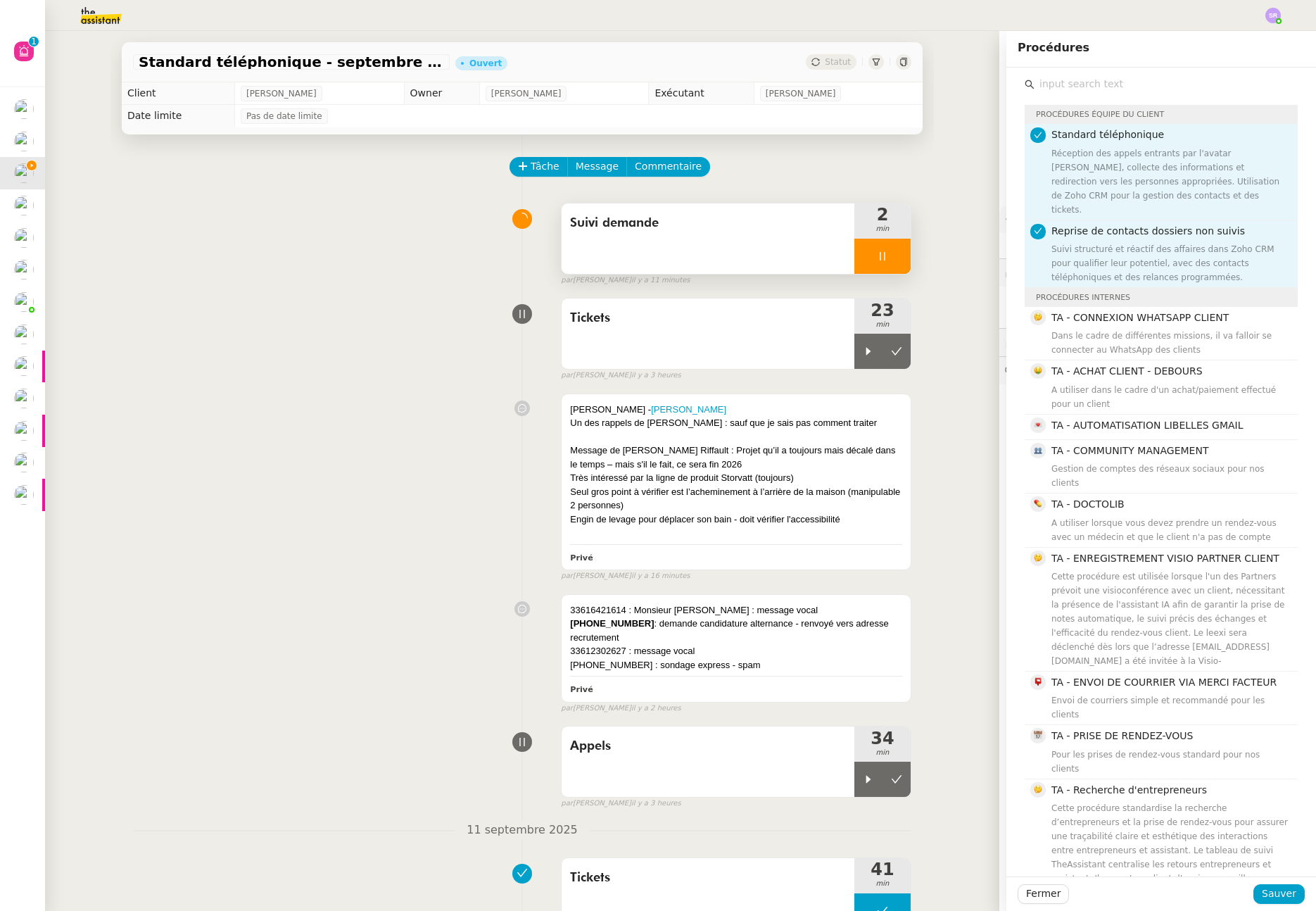
click at [1053, 223] on h4 "Reprise de contacts dossiers non suivis" at bounding box center [1170, 231] width 238 height 16
click at [1242, 223] on h4 "Reprise de contacts dossiers non suivis" at bounding box center [1170, 231] width 238 height 16
drag, startPoint x: 1198, startPoint y: 215, endPoint x: 1042, endPoint y: 217, distance: 156.0
click at [1042, 223] on nz-list-item-meta "Reprise de contacts dossiers non suivis Suivi structuré et réactif des affaires…" at bounding box center [1160, 253] width 259 height 61
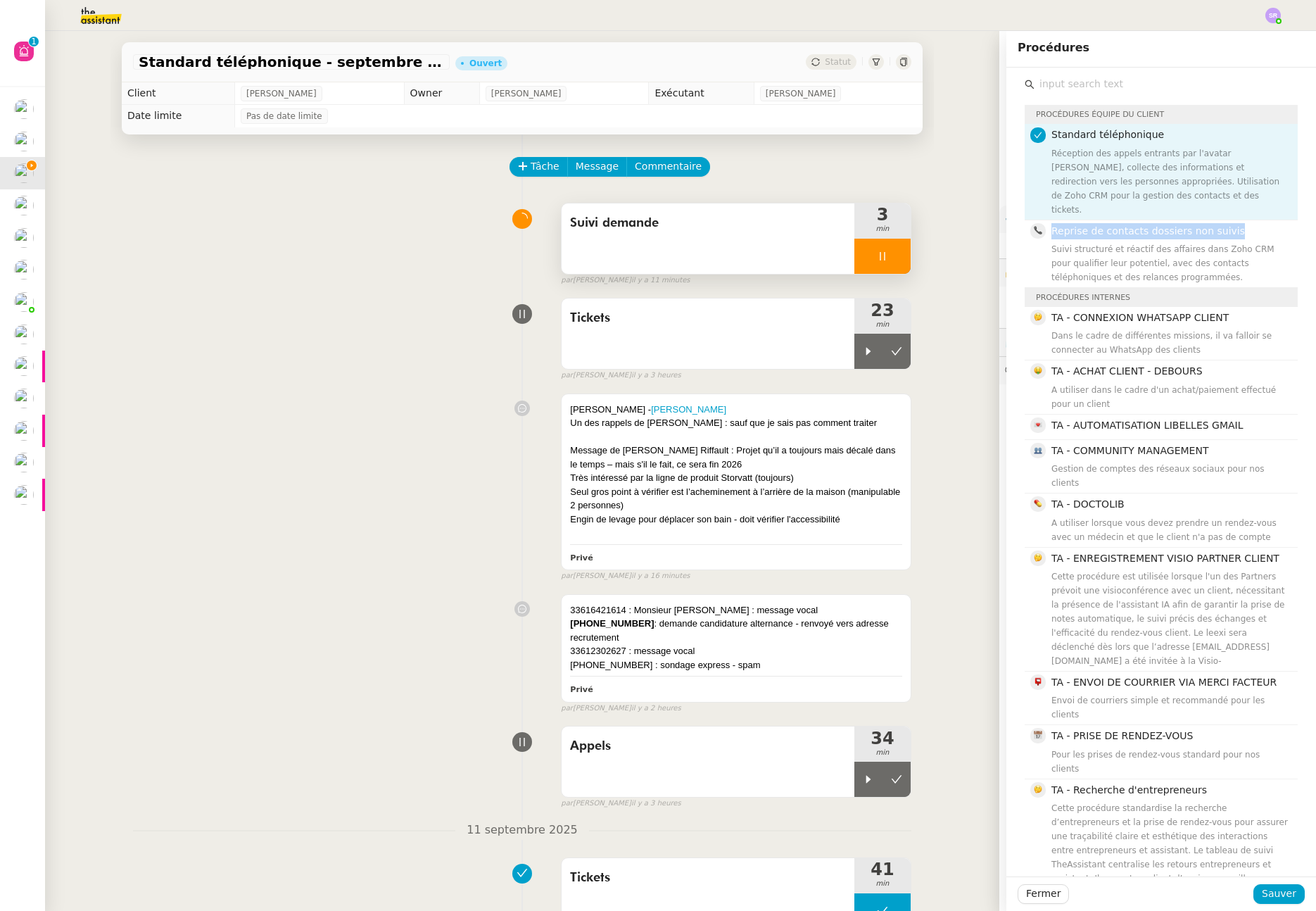
copy span "Reprise de contacts dossiers non suivis"
drag, startPoint x: 869, startPoint y: 255, endPoint x: 886, endPoint y: 265, distance: 19.7
click at [880, 255] on icon at bounding box center [882, 256] width 5 height 8
click at [1026, 900] on span "Fermer" at bounding box center [1043, 894] width 34 height 16
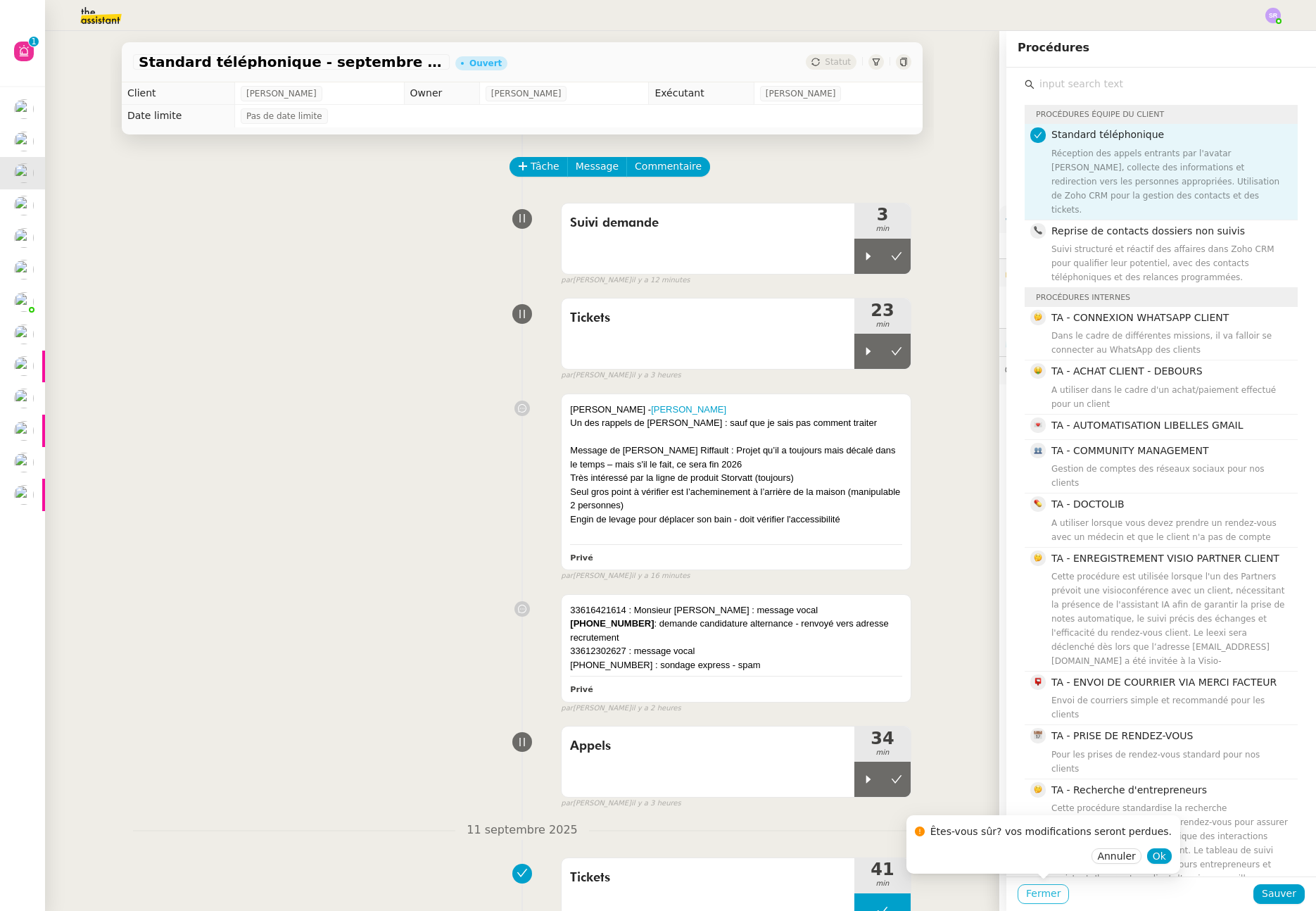
click at [1029, 895] on span "Fermer" at bounding box center [1043, 894] width 34 height 16
drag, startPoint x: 1145, startPoint y: 856, endPoint x: 1138, endPoint y: 852, distance: 8.1
click at [1153, 856] on span "Ok" at bounding box center [1160, 856] width 13 height 14
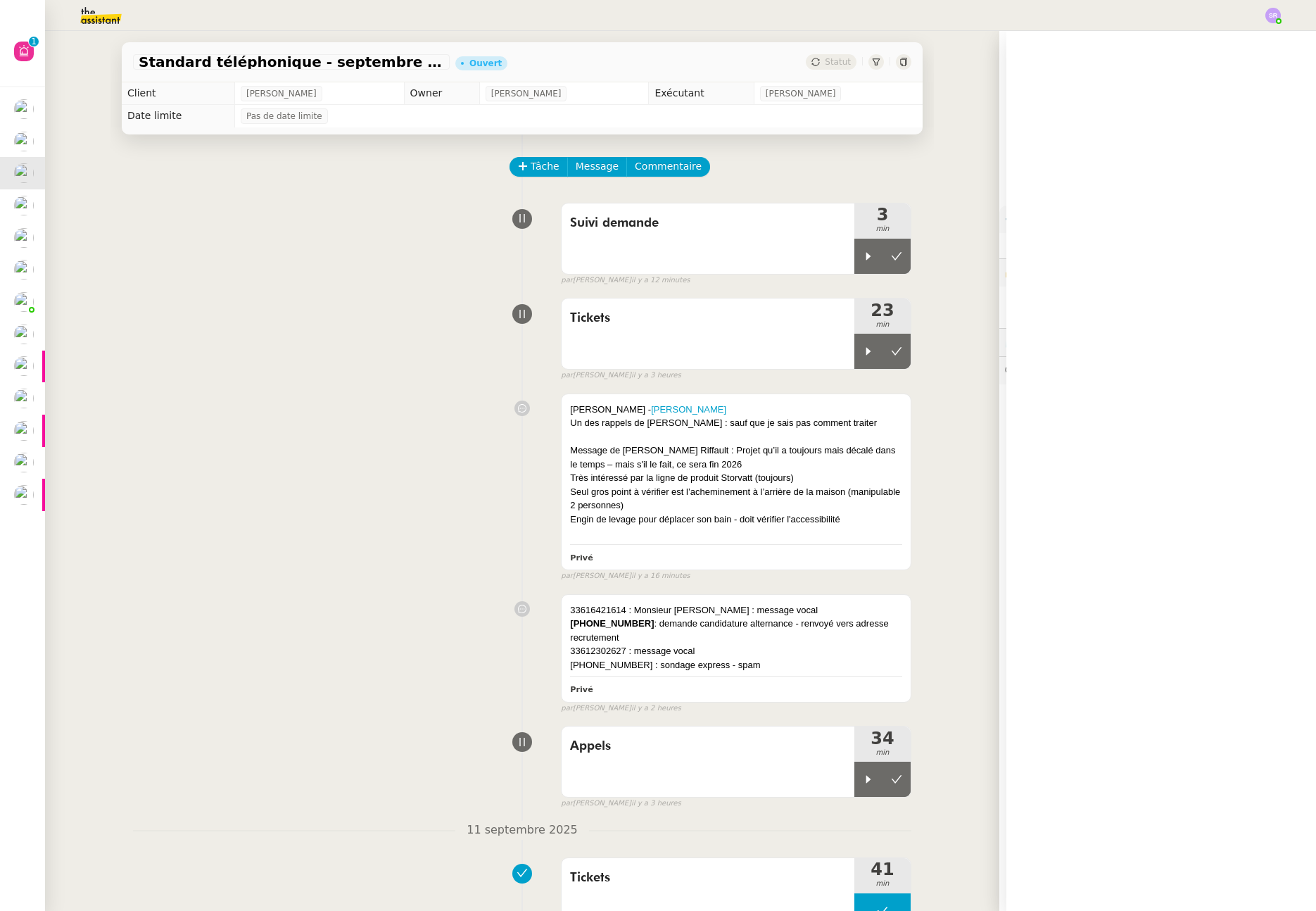
drag, startPoint x: 249, startPoint y: 204, endPoint x: 133, endPoint y: 113, distance: 147.4
click at [247, 202] on div "[PERSON_NAME] demande 3 min false par [PERSON_NAME] il y a 12 minutes" at bounding box center [522, 241] width 779 height 90
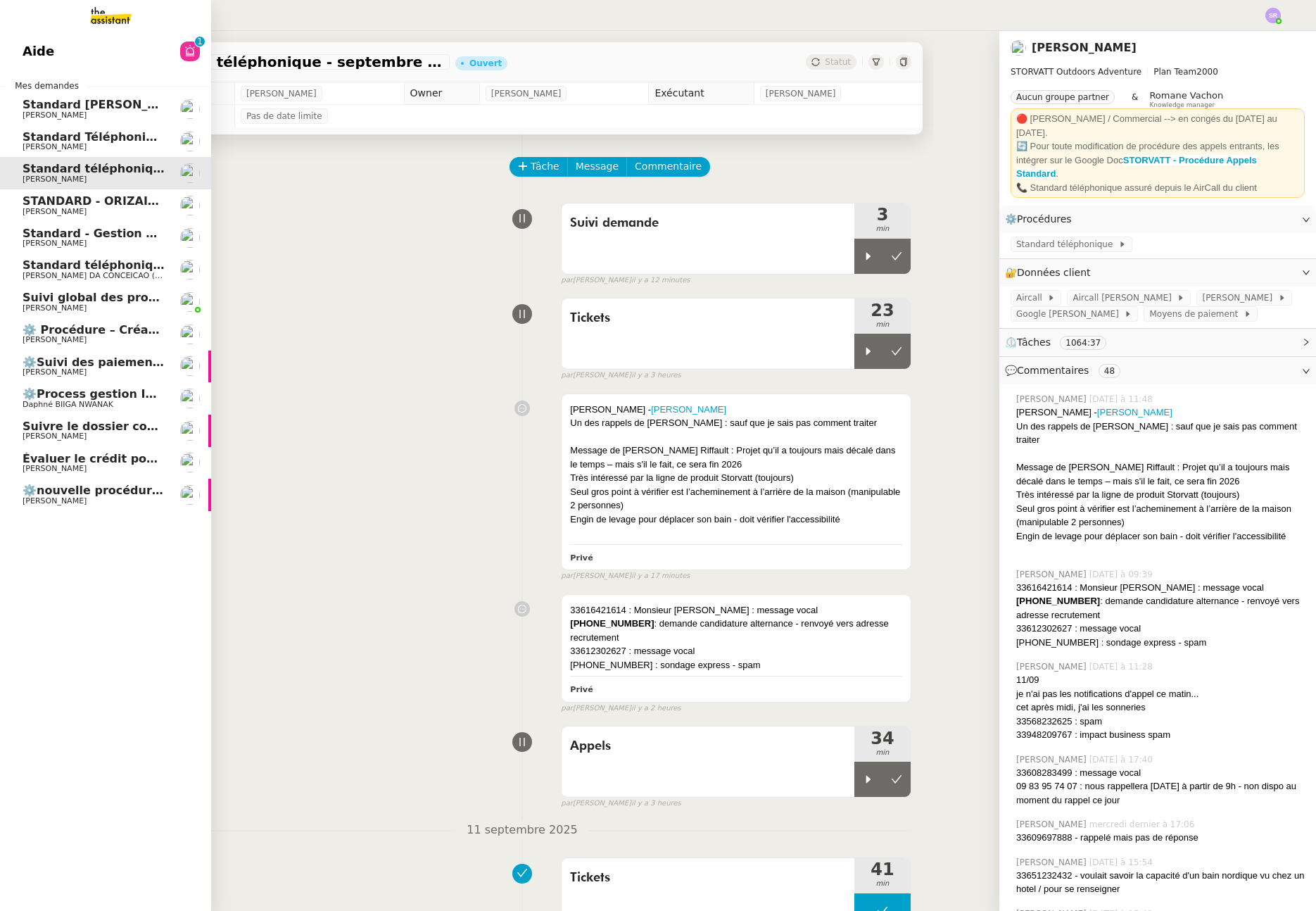
click at [122, 51] on link "Aide 0 1 2 3 4 5 6 7 8 9" at bounding box center [105, 51] width 211 height 33
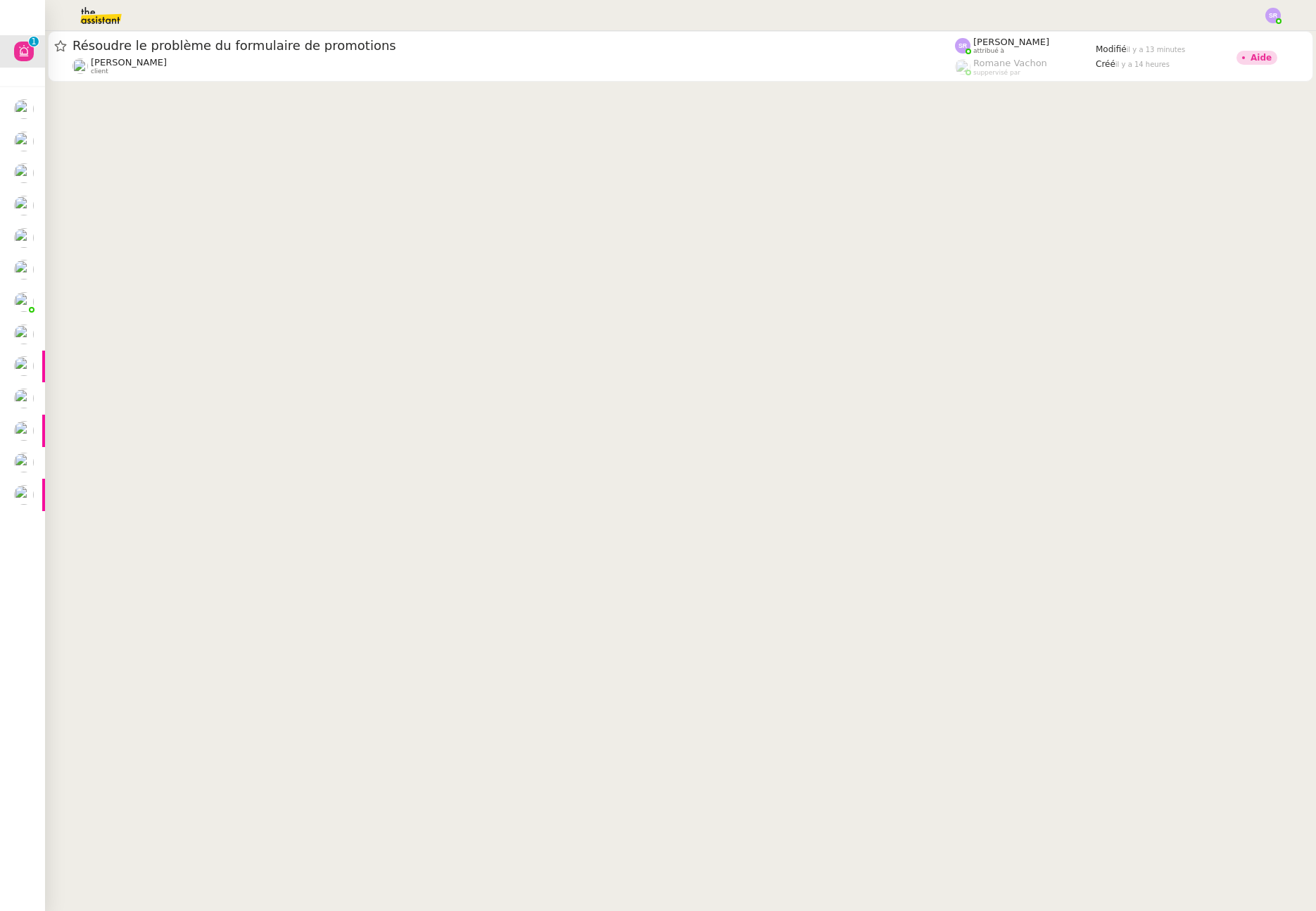
click at [102, 18] on img at bounding box center [90, 15] width 109 height 31
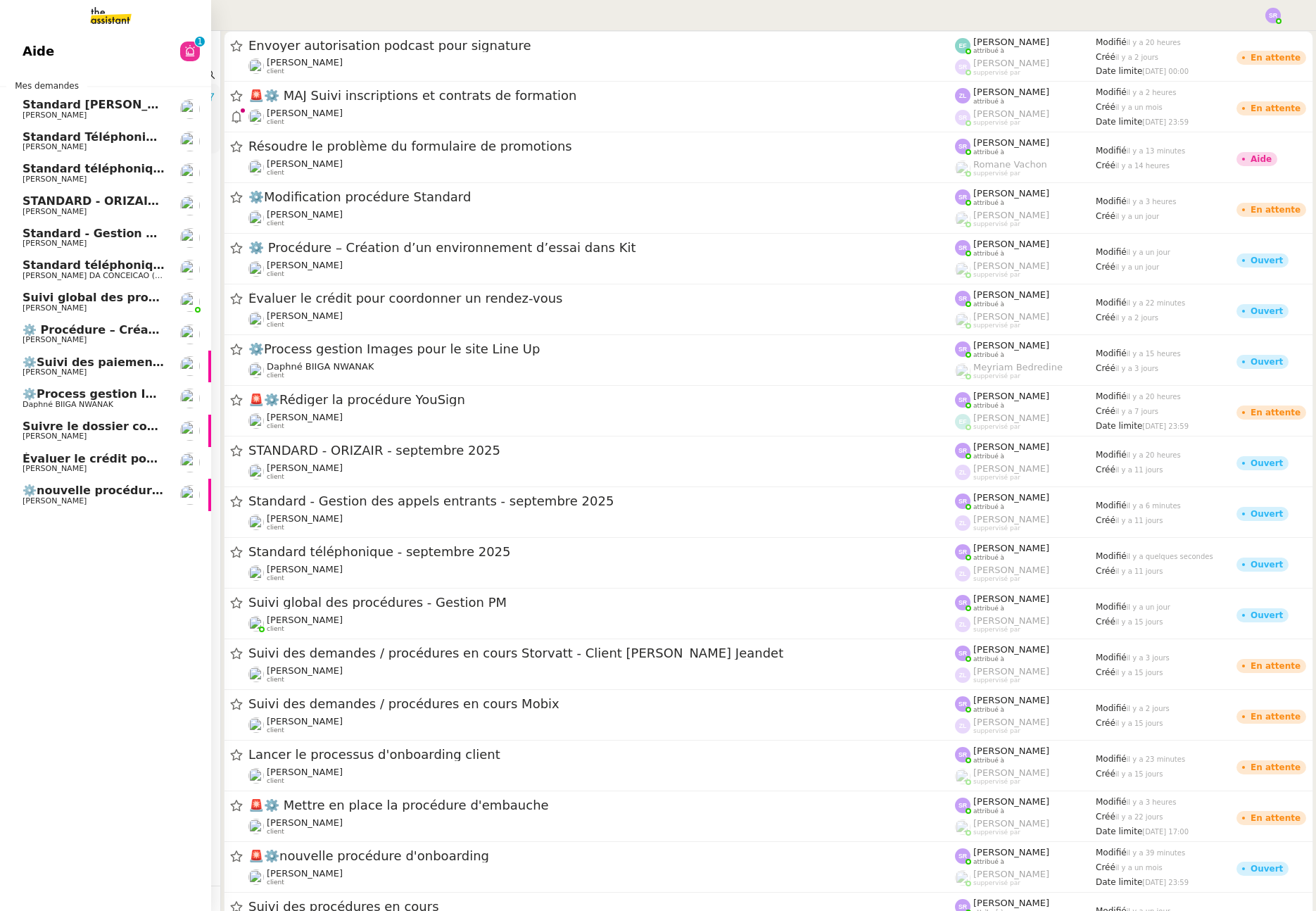
click at [123, 395] on span "⚙️Process gestion Images pour le site Line Up" at bounding box center [169, 394] width 293 height 13
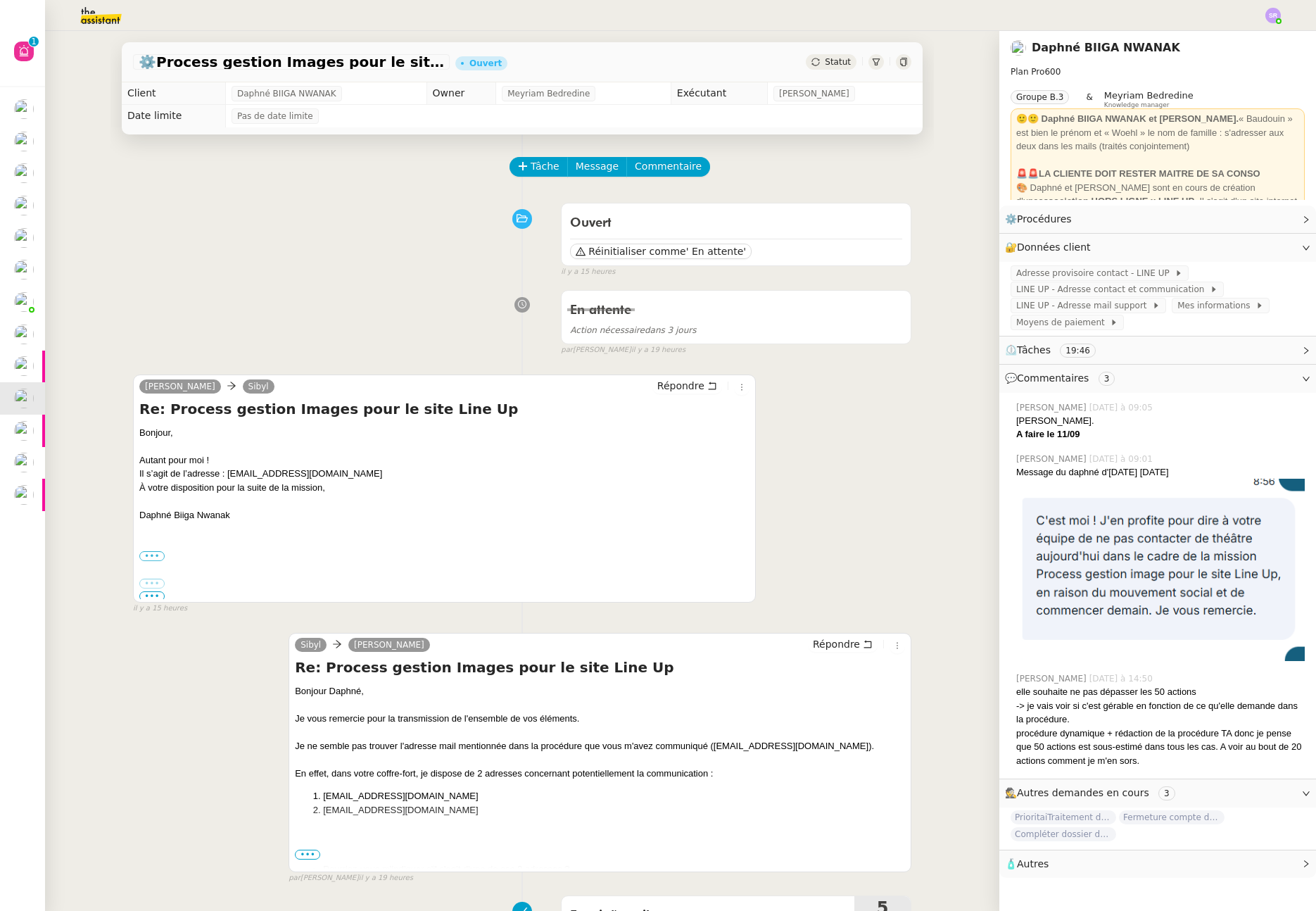
click at [224, 325] on div "En attente Action nécessaire dans 3 jours false par [PERSON_NAME] il y a 19 heu…" at bounding box center [522, 320] width 779 height 72
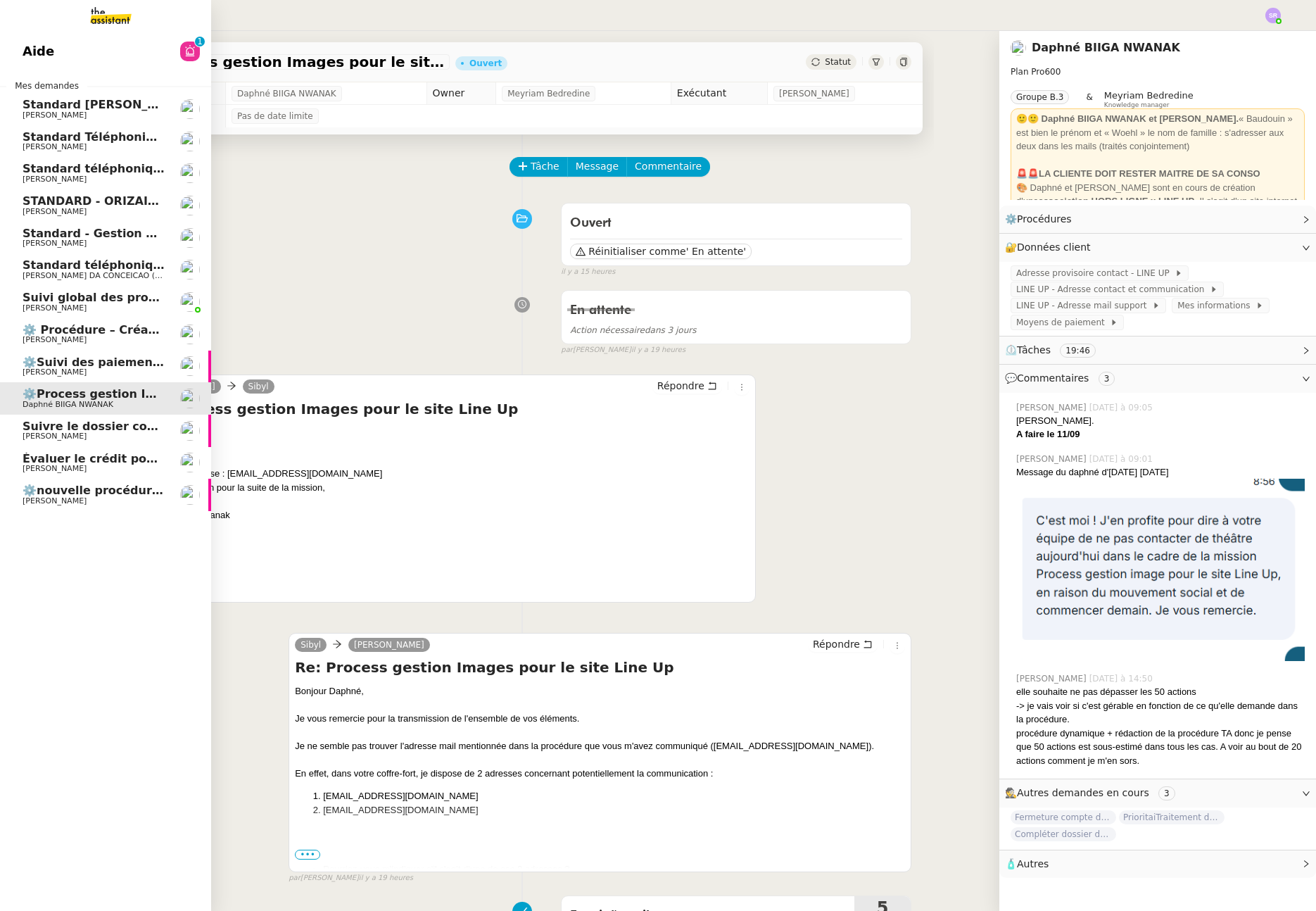
click at [27, 497] on span "[PERSON_NAME]" at bounding box center [55, 501] width 64 height 9
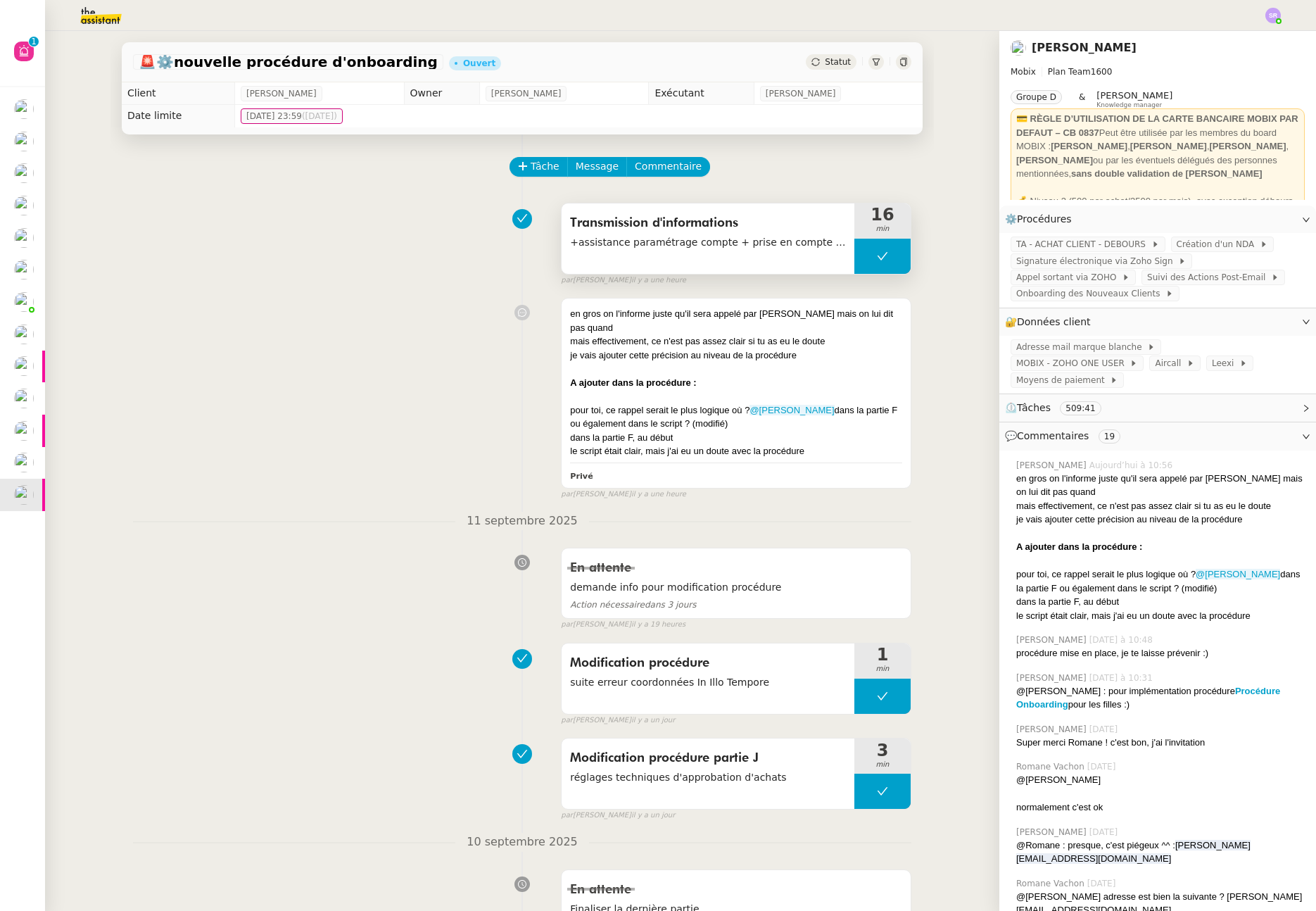
click at [856, 256] on button at bounding box center [882, 256] width 56 height 35
click at [867, 258] on icon at bounding box center [869, 256] width 5 height 8
click at [378, 293] on div "en gros on l'informe juste qu'il sera appelé par [PERSON_NAME] mais on lui dit …" at bounding box center [522, 396] width 779 height 208
click at [871, 256] on div at bounding box center [882, 256] width 56 height 35
click at [891, 256] on icon at bounding box center [897, 256] width 11 height 11
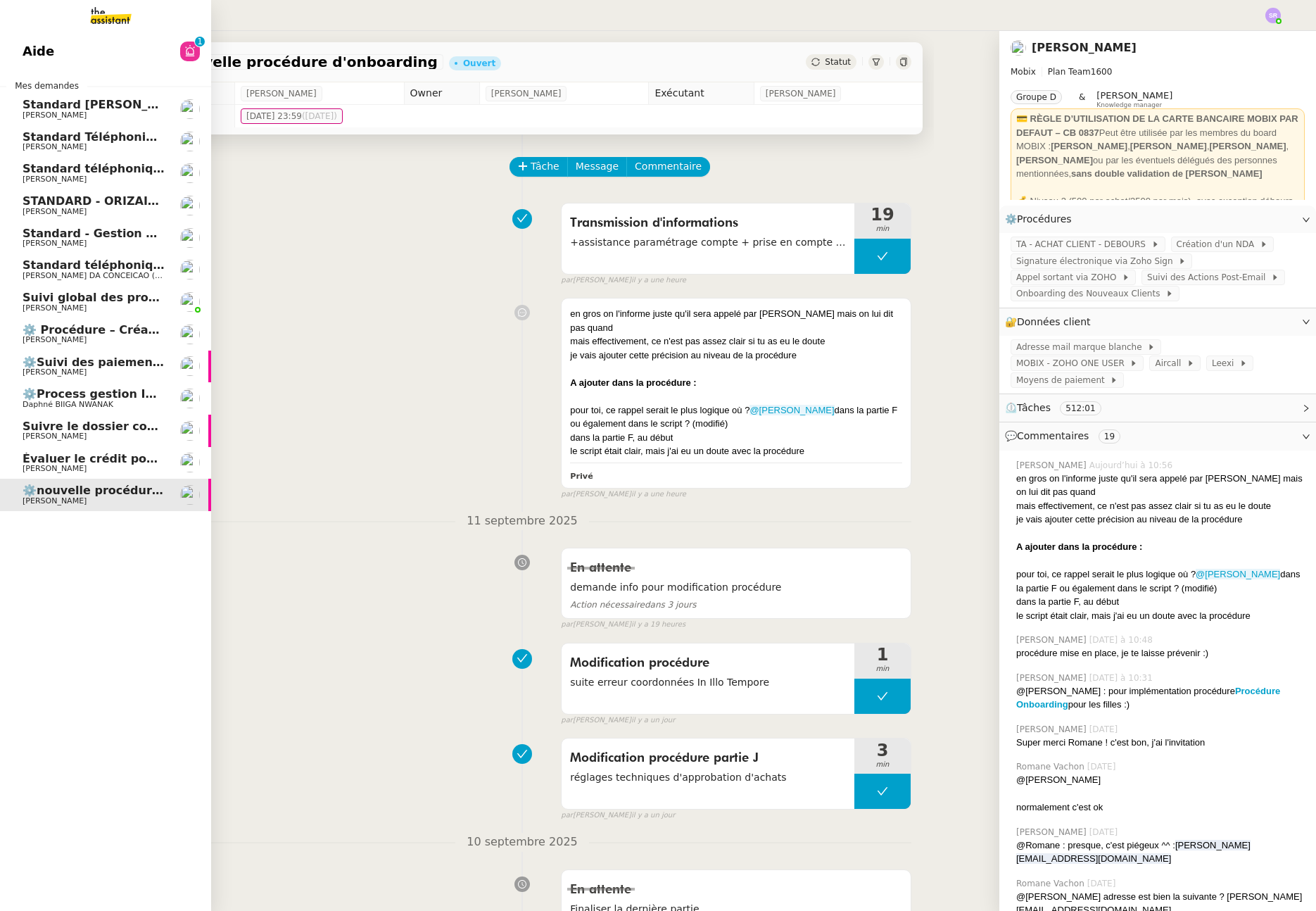
click at [132, 359] on span "⚙️Suivi des paiements des factures" at bounding box center [135, 362] width 225 height 13
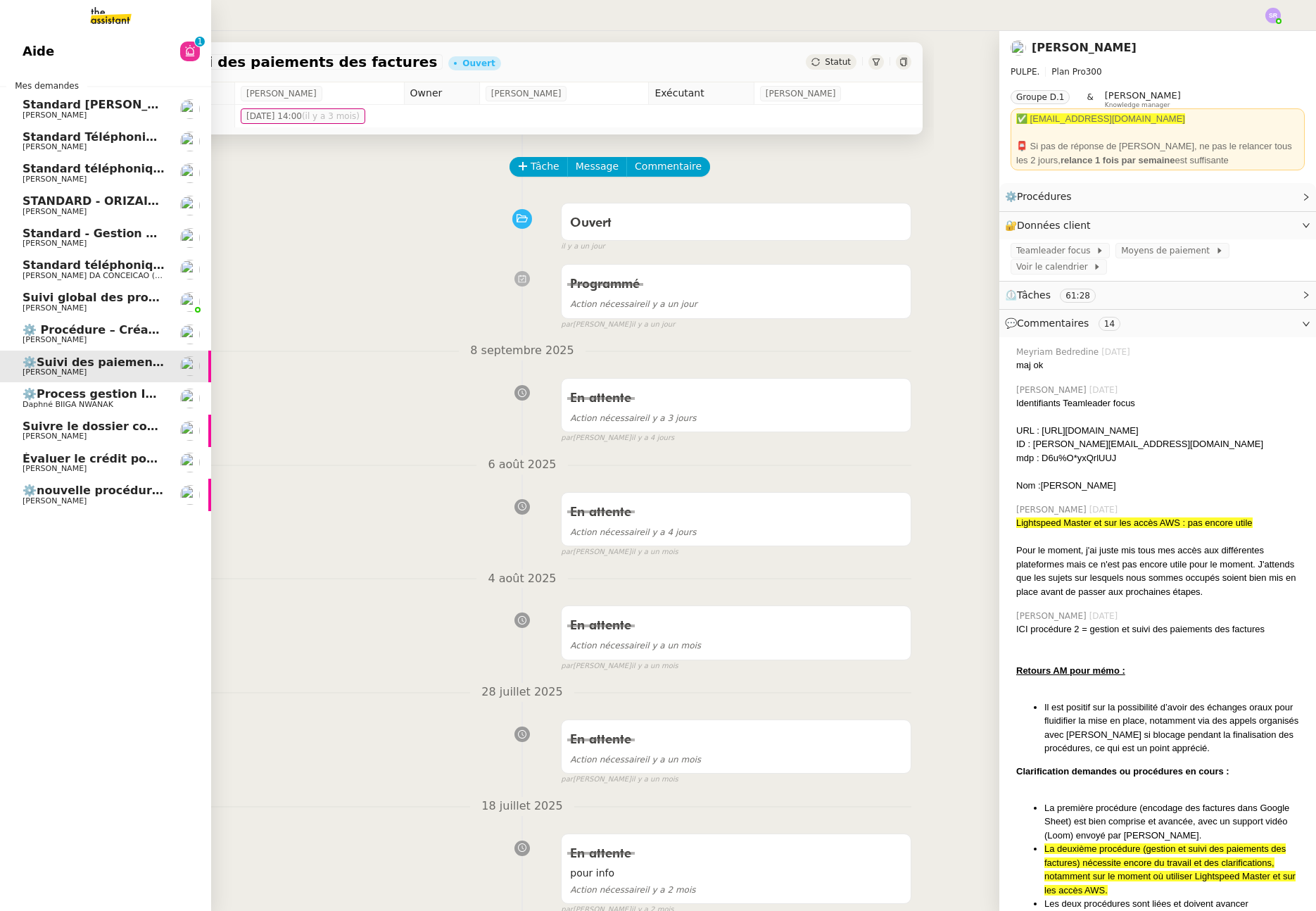
click at [131, 406] on span "Daphné BIIGA NWANAK" at bounding box center [94, 405] width 142 height 8
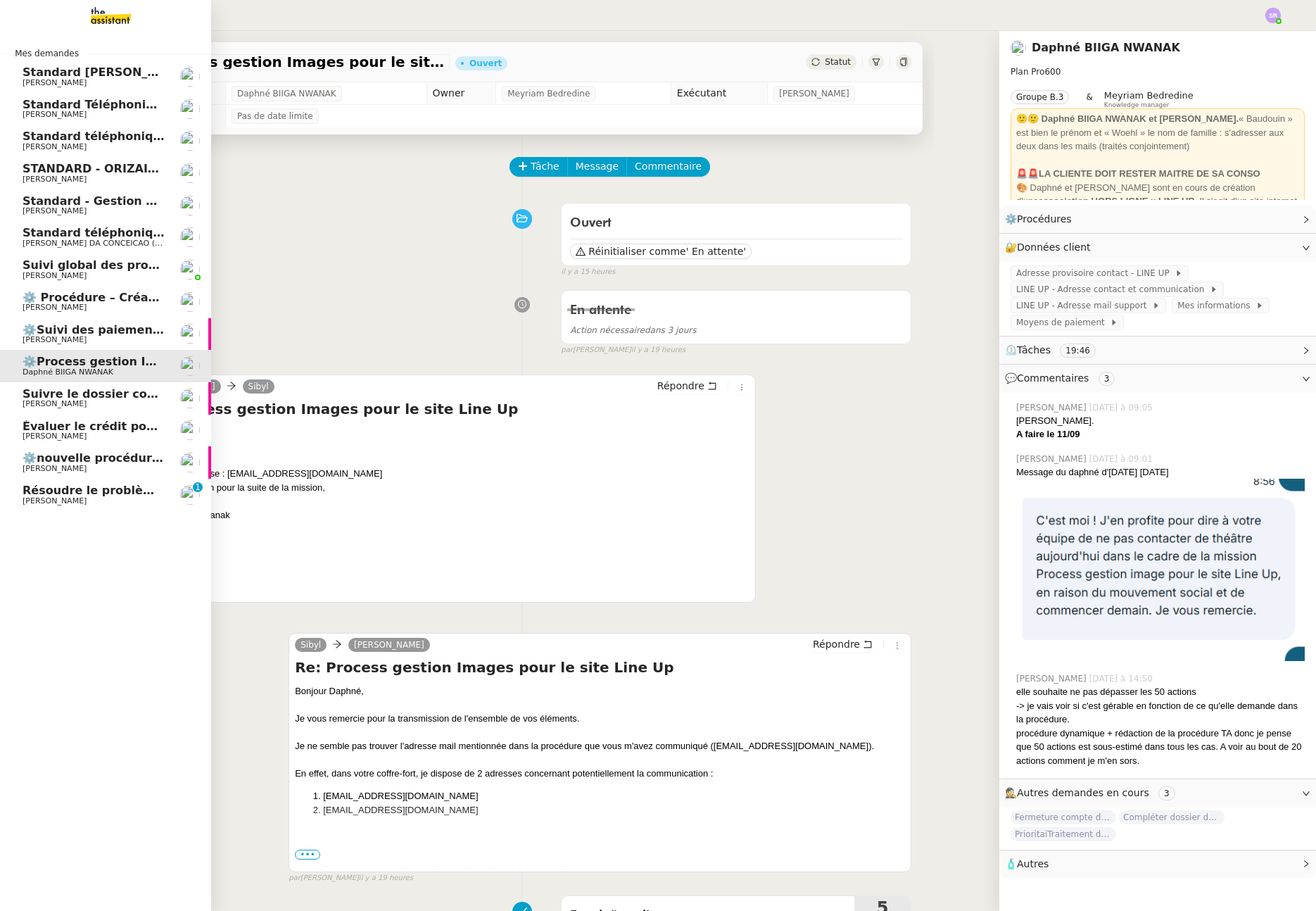
click at [102, 501] on span "[PERSON_NAME]" at bounding box center [94, 501] width 142 height 8
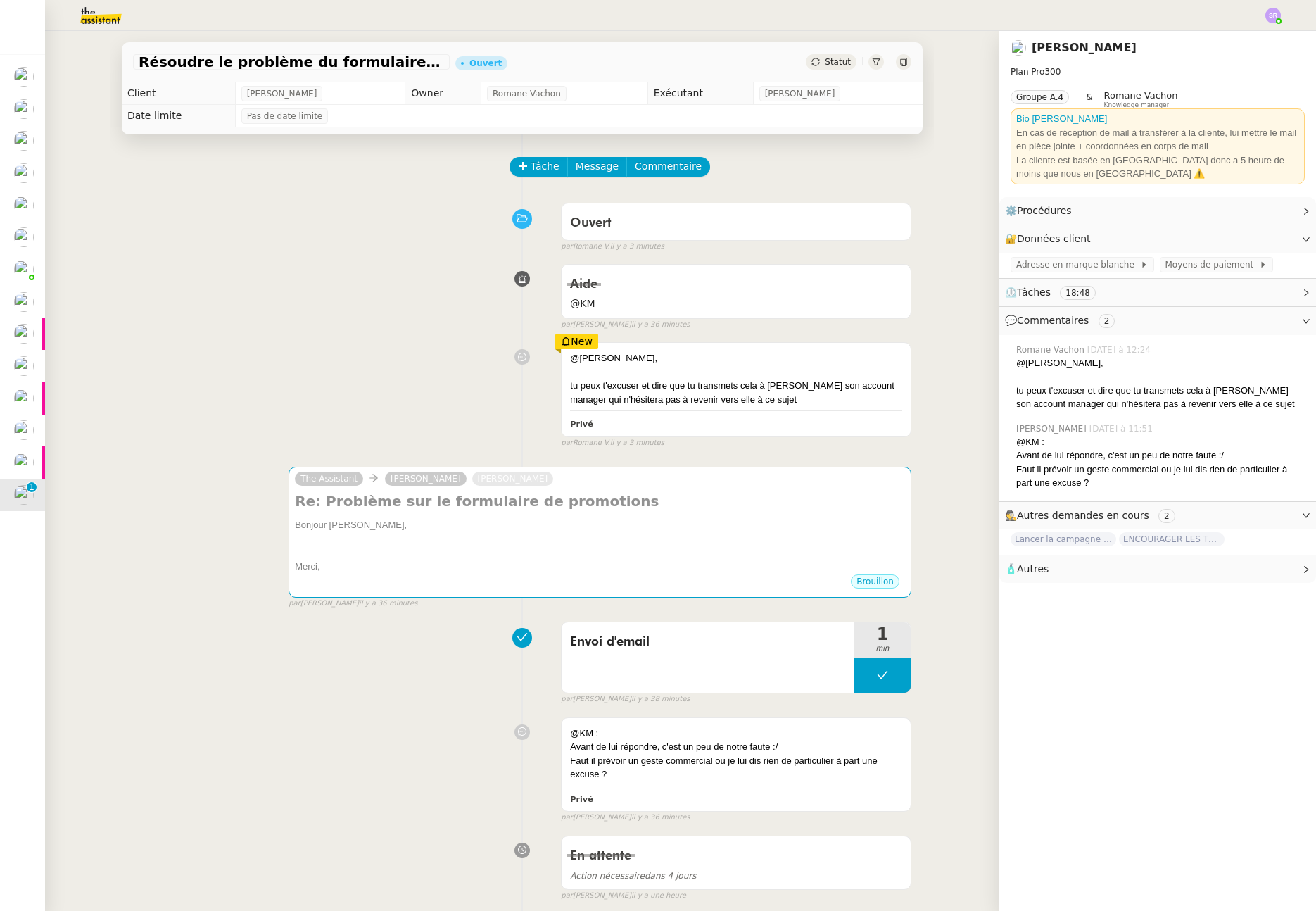
click at [388, 416] on div "@[PERSON_NAME], tu peux t'excuser et dire que tu transmets cela à [PERSON_NAME]…" at bounding box center [522, 392] width 779 height 112
